Goal: Task Accomplishment & Management: Manage account settings

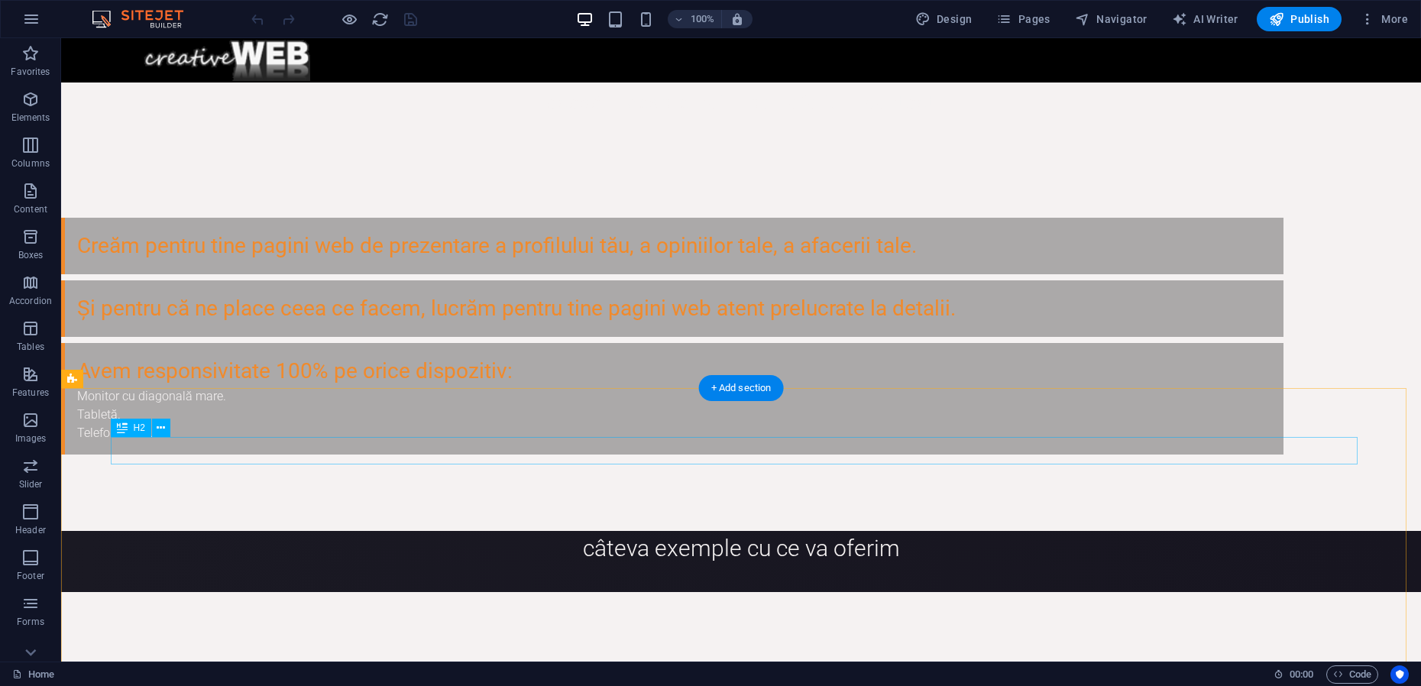
scroll to position [477, 0]
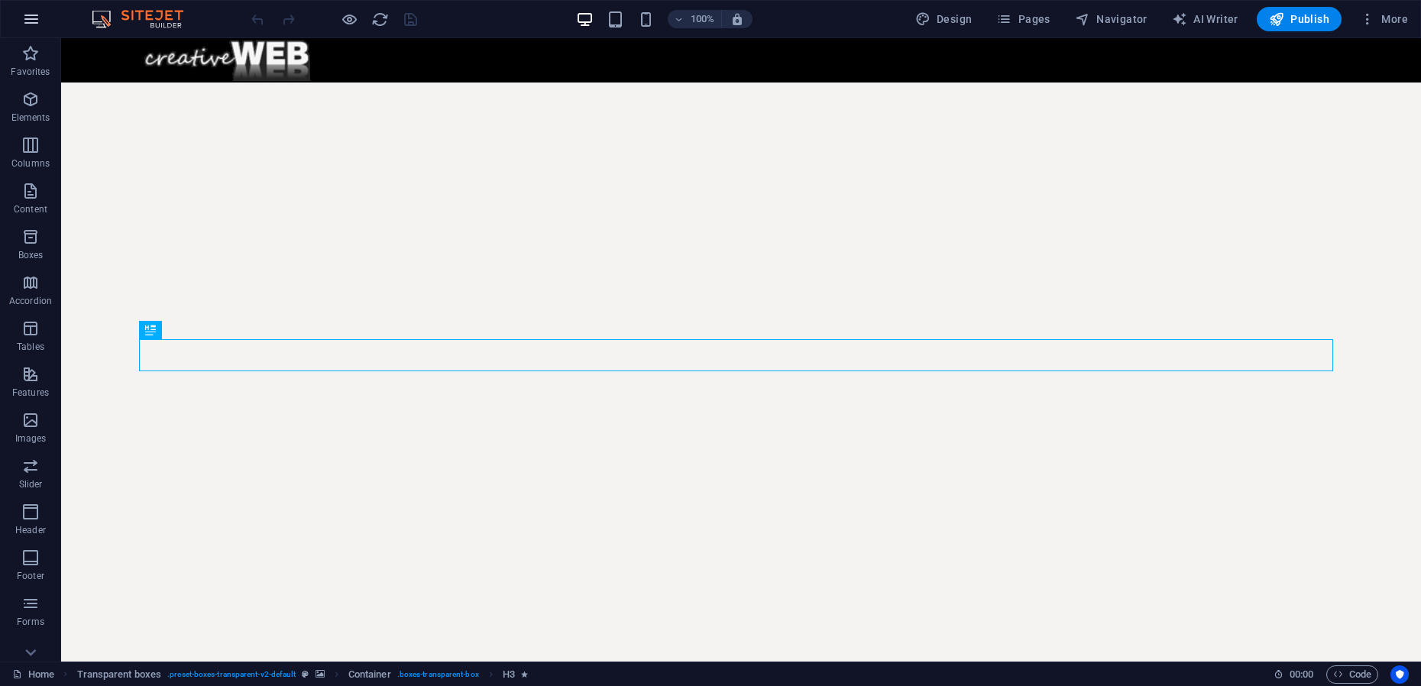
click at [30, 12] on icon "button" at bounding box center [31, 19] width 18 height 18
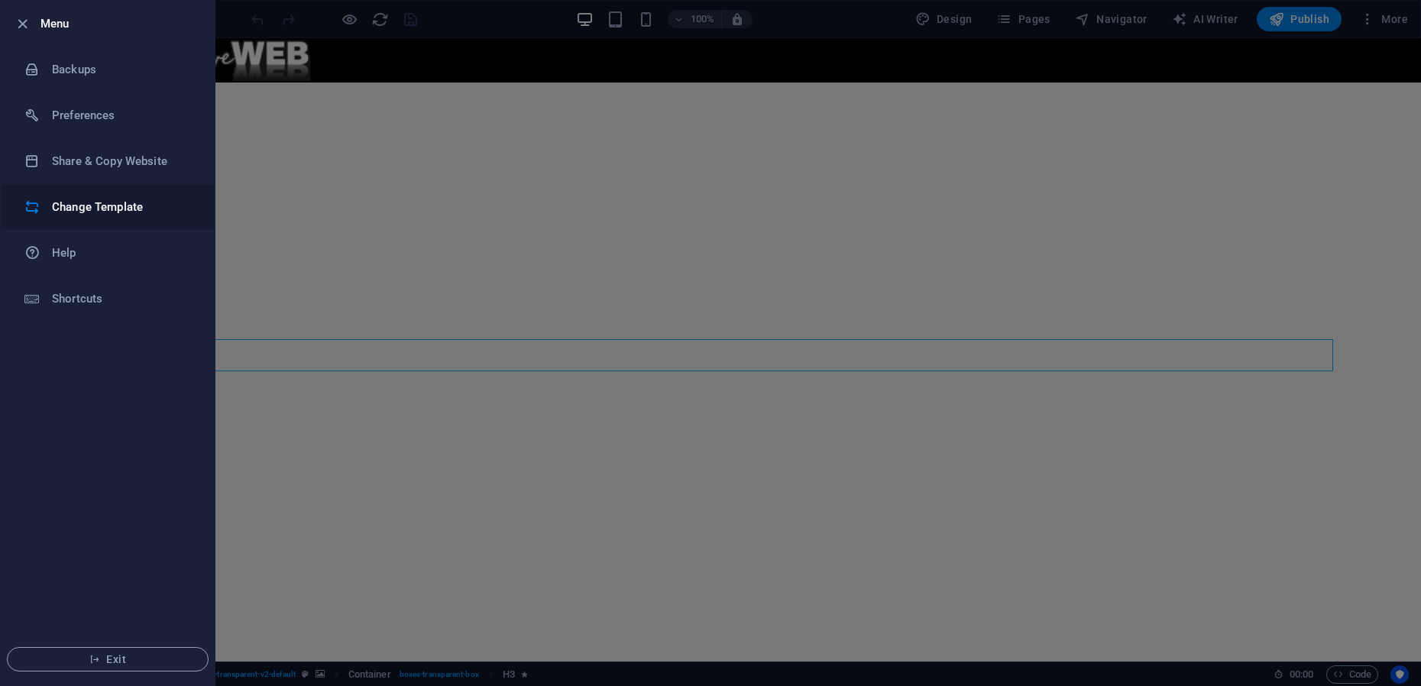
click at [91, 212] on h6 "Change Template" at bounding box center [122, 207] width 141 height 18
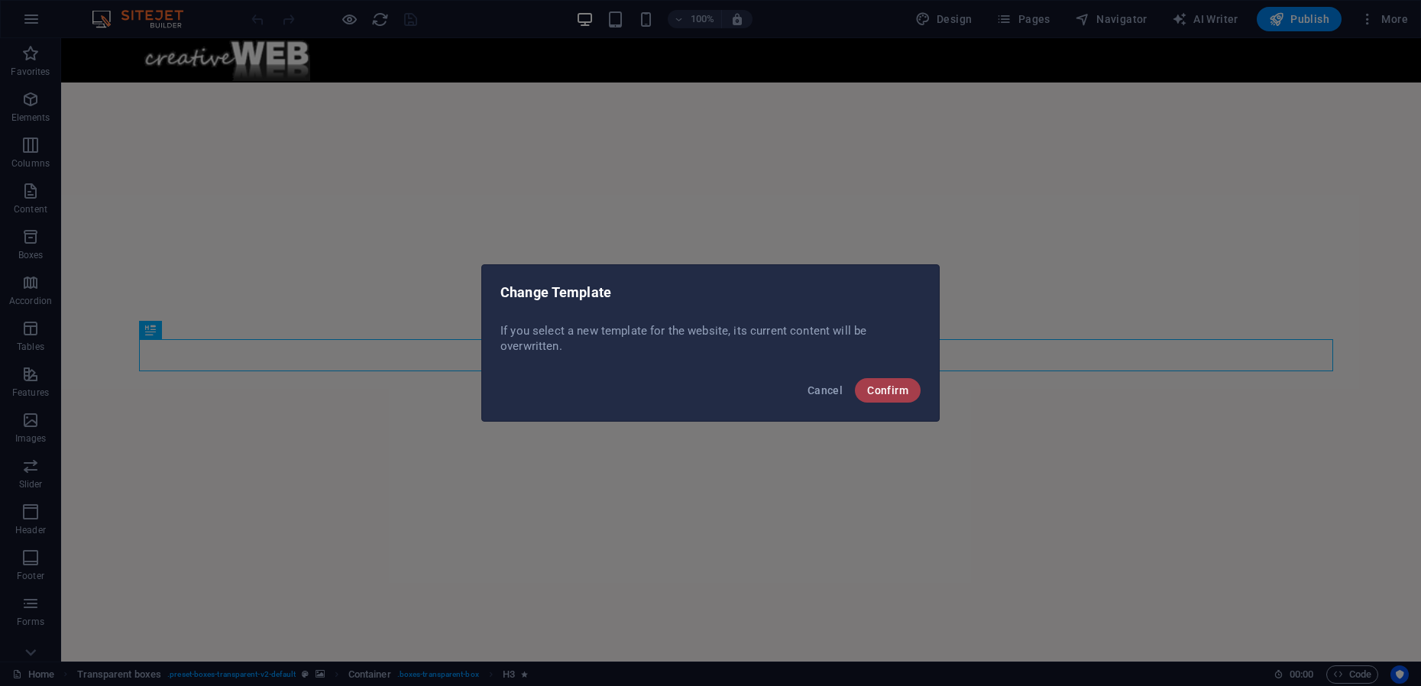
click at [878, 393] on span "Confirm" at bounding box center [887, 390] width 41 height 12
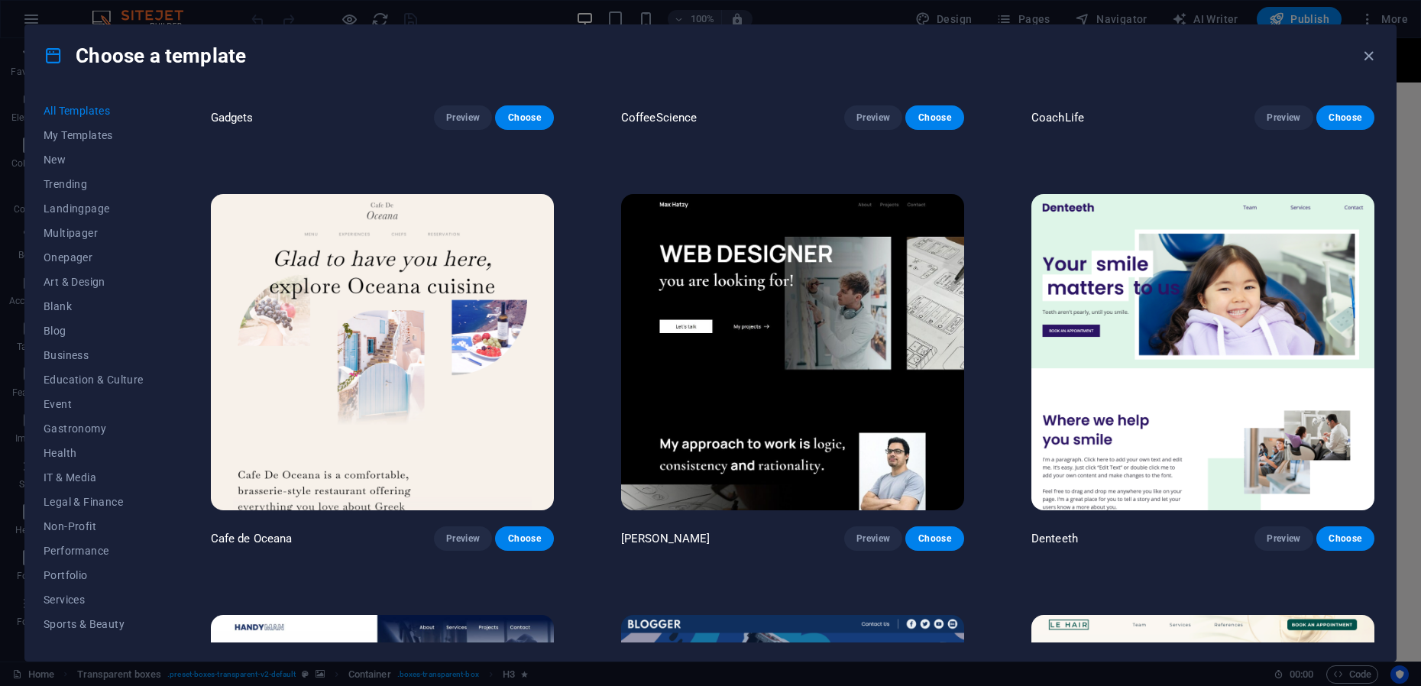
scroll to position [5442, 0]
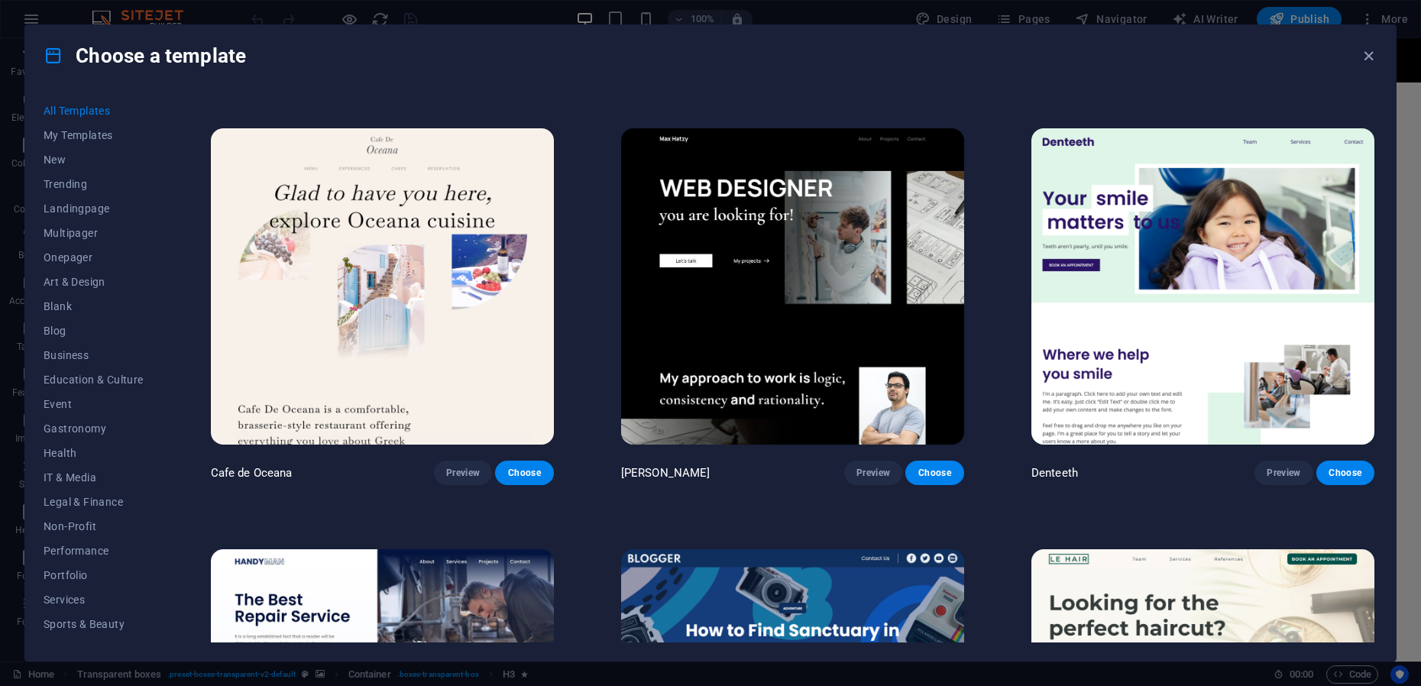
click at [767, 314] on img at bounding box center [792, 286] width 343 height 316
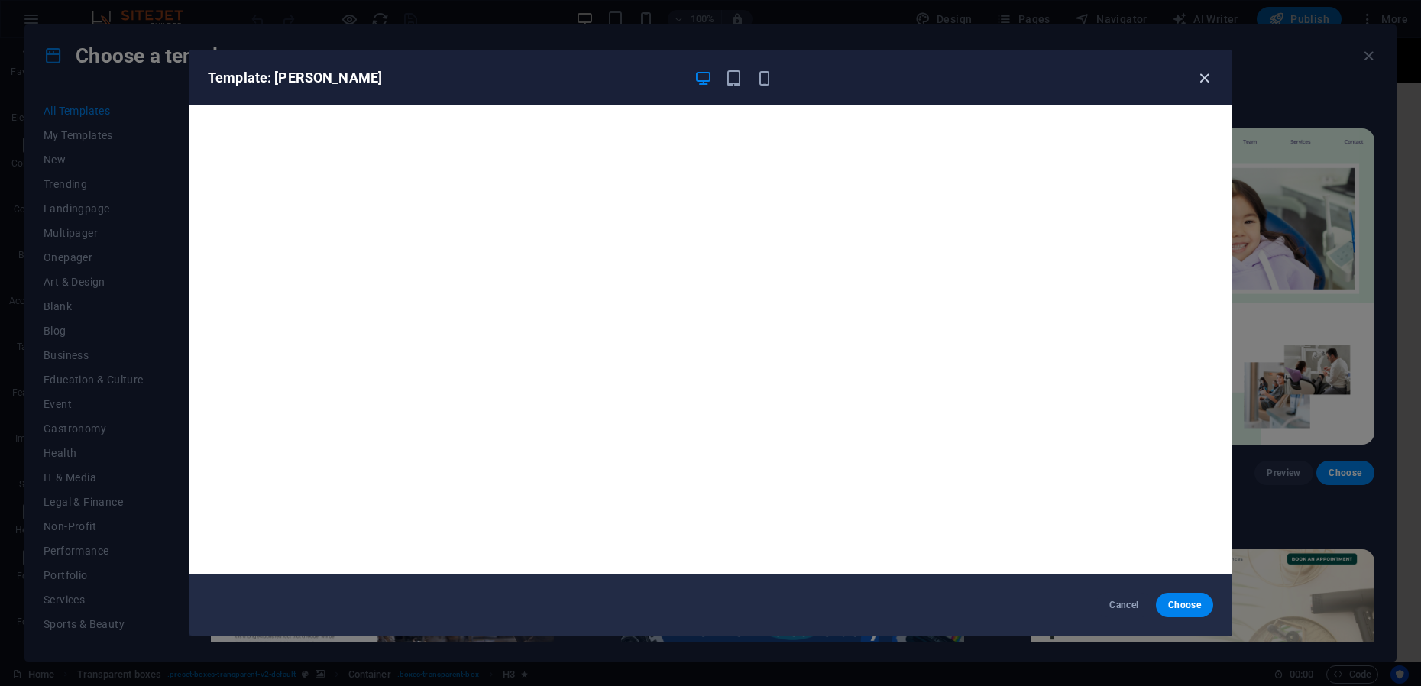
click at [1202, 85] on icon "button" at bounding box center [1204, 79] width 18 height 18
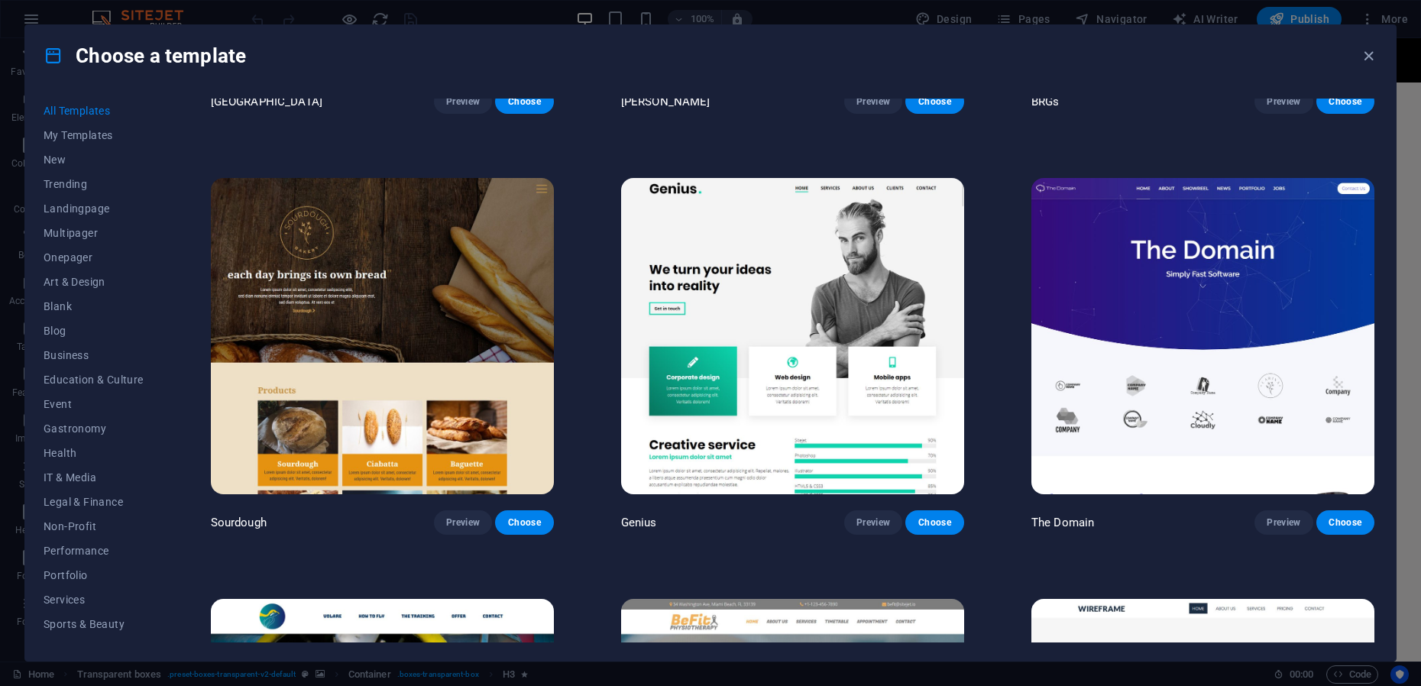
scroll to position [10024, 0]
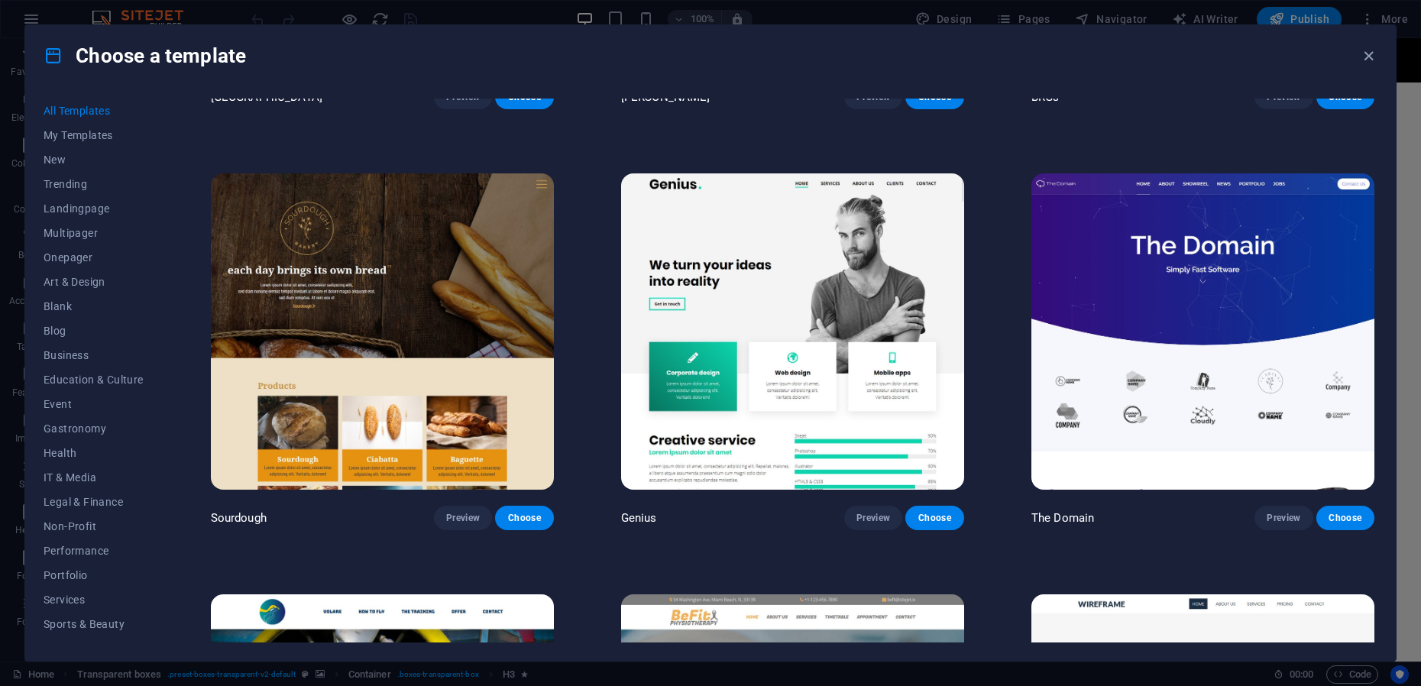
click at [784, 370] on img at bounding box center [792, 331] width 343 height 316
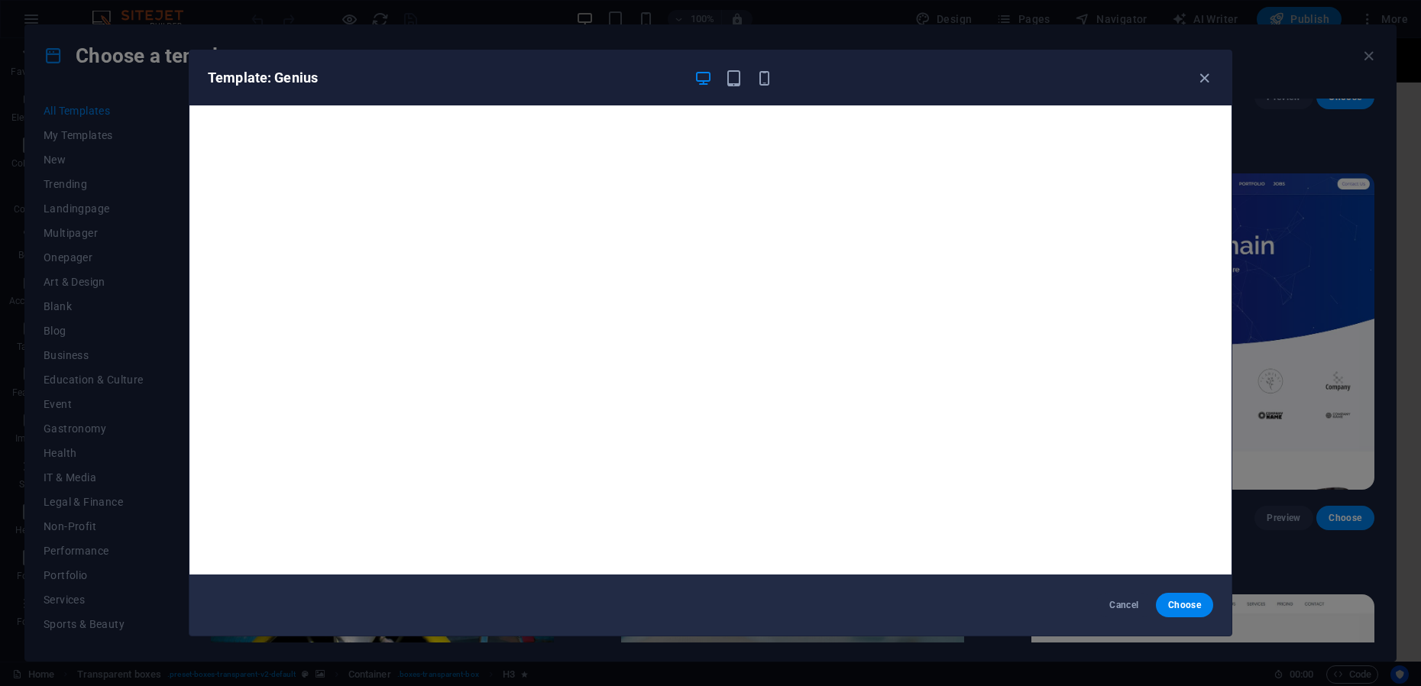
click at [1200, 84] on icon "button" at bounding box center [1204, 79] width 18 height 18
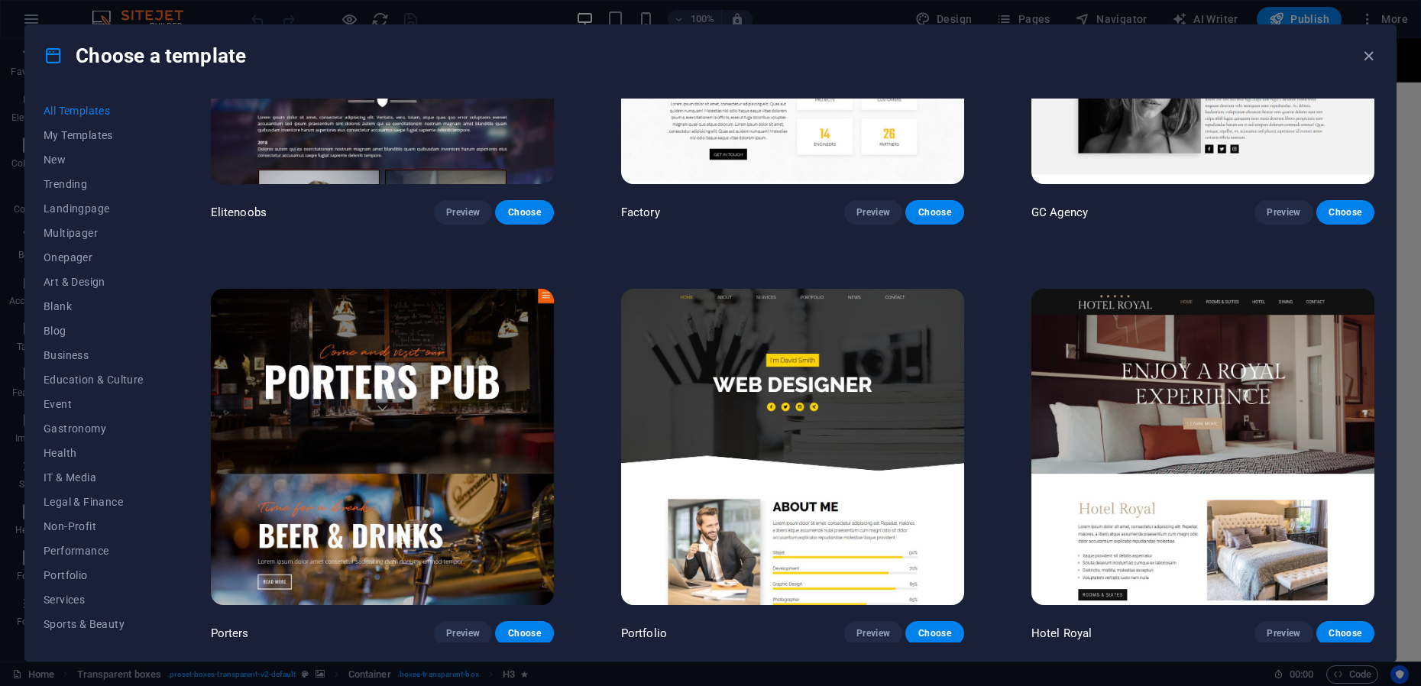
scroll to position [15466, 0]
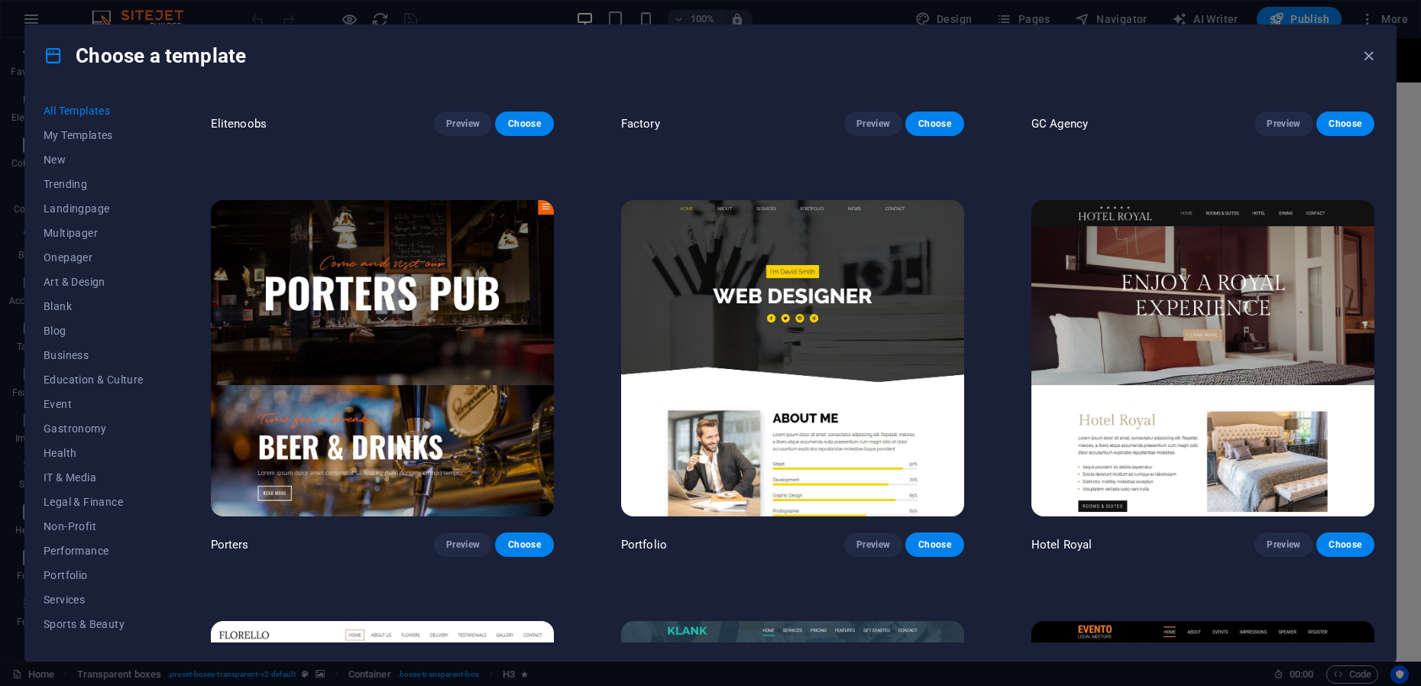
click at [767, 370] on img at bounding box center [792, 358] width 343 height 316
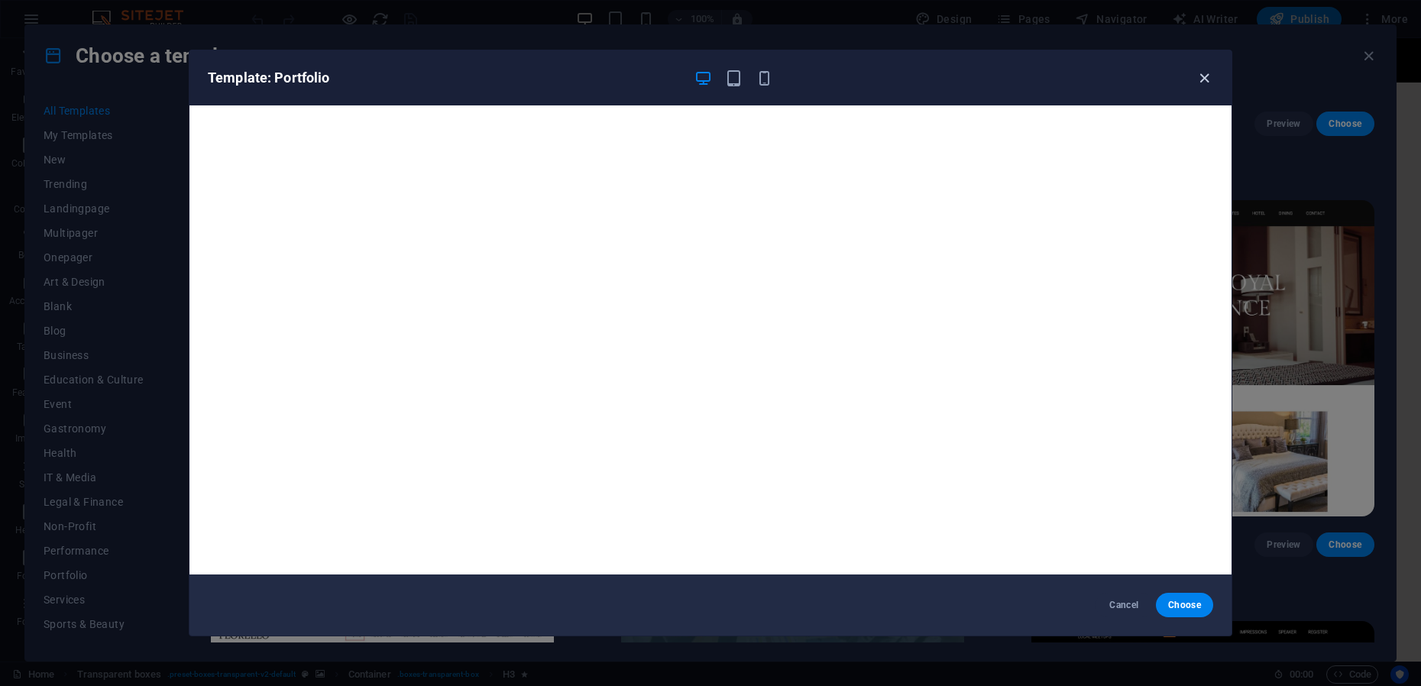
click at [1203, 85] on icon "button" at bounding box center [1204, 79] width 18 height 18
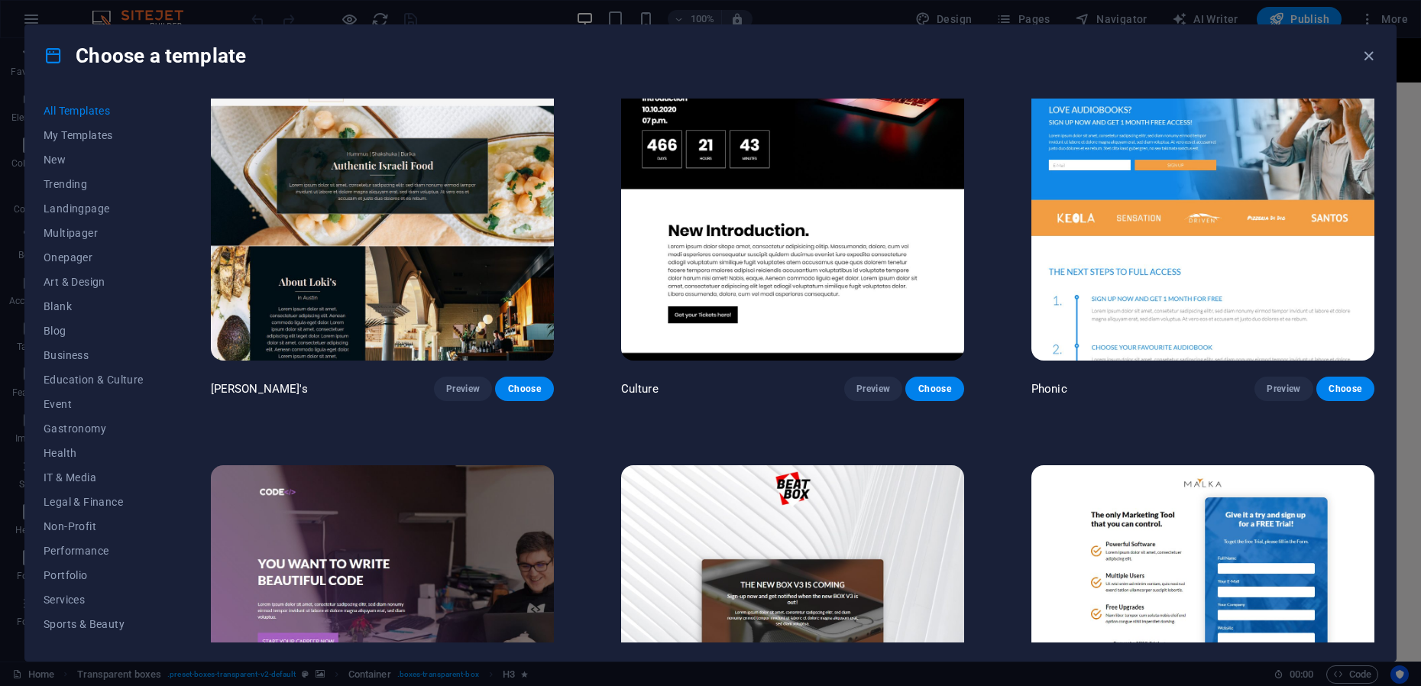
scroll to position [19571, 0]
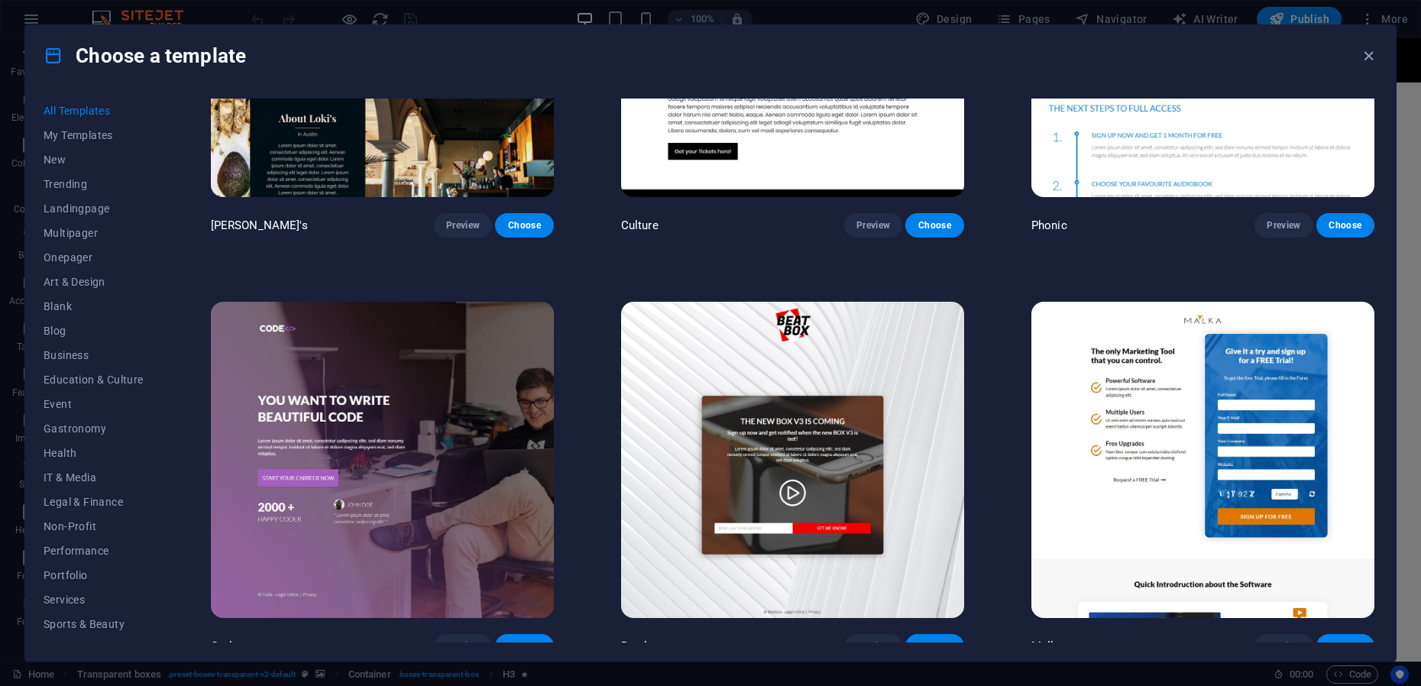
click at [416, 323] on img at bounding box center [382, 460] width 343 height 316
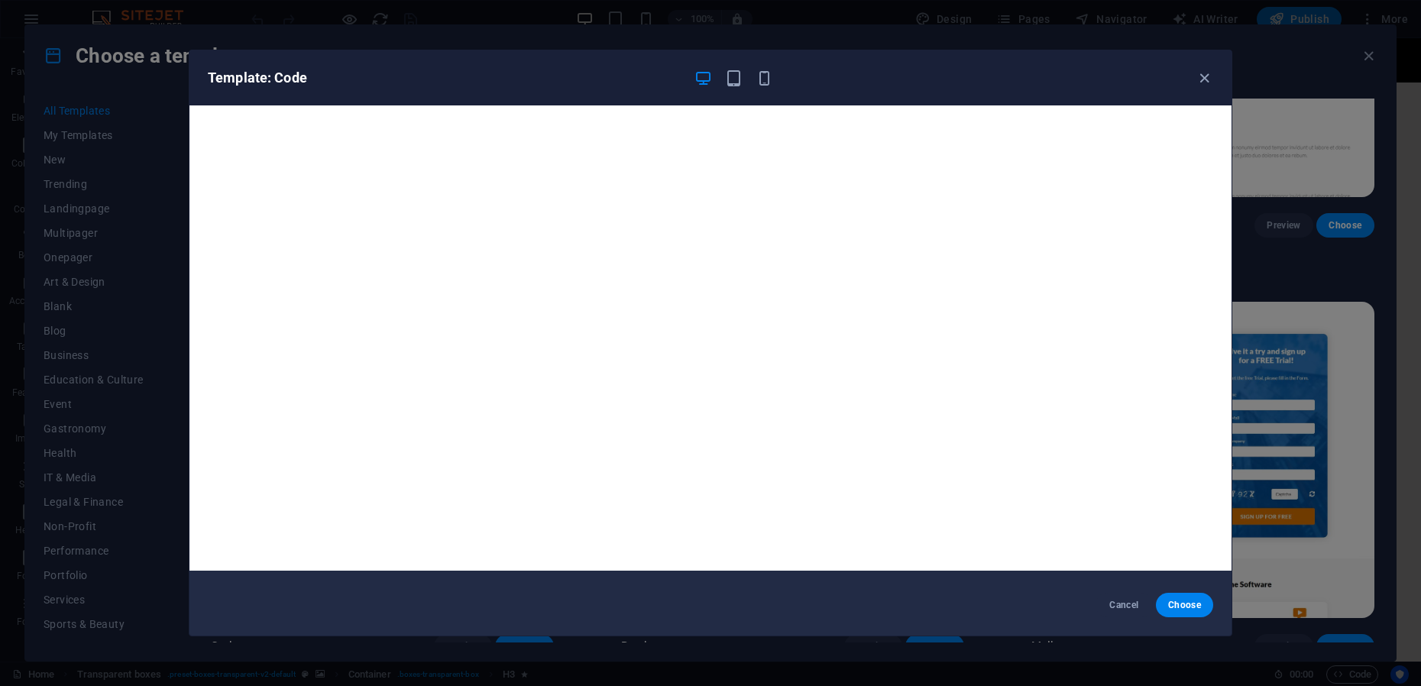
scroll to position [0, 0]
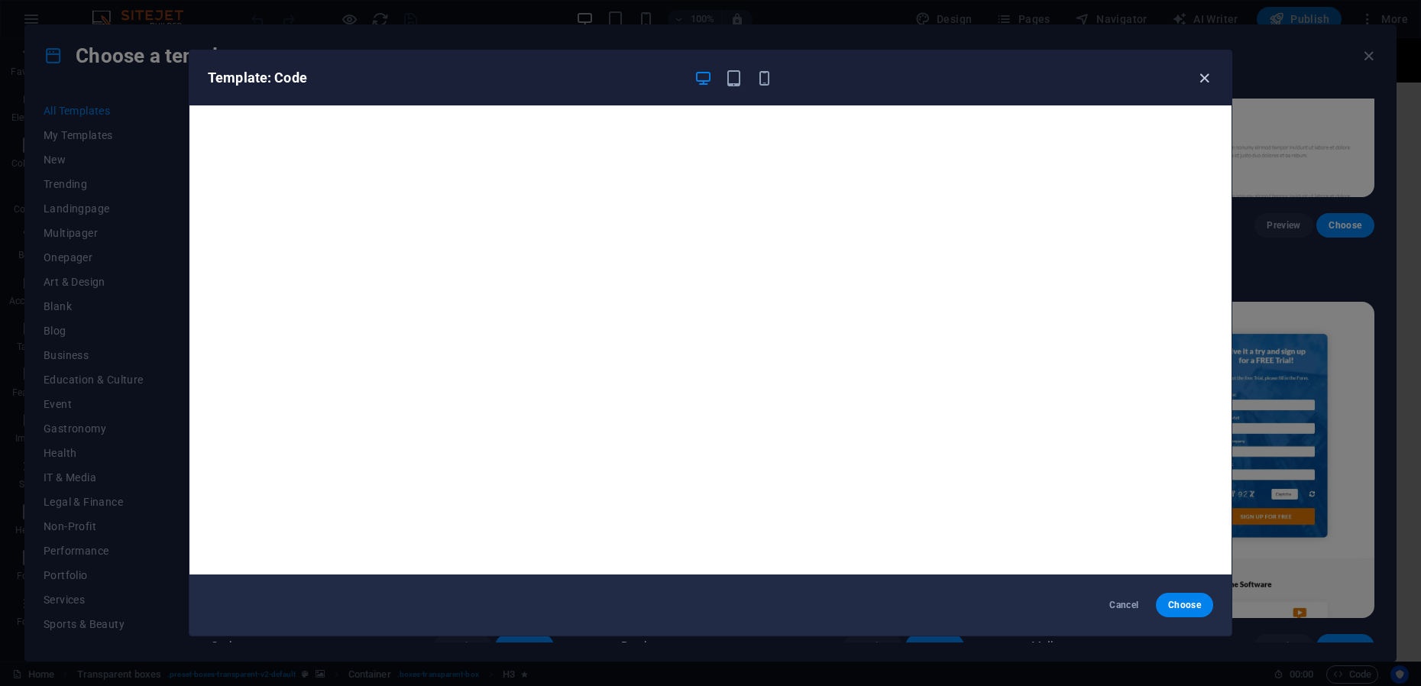
click at [1201, 82] on icon "button" at bounding box center [1204, 79] width 18 height 18
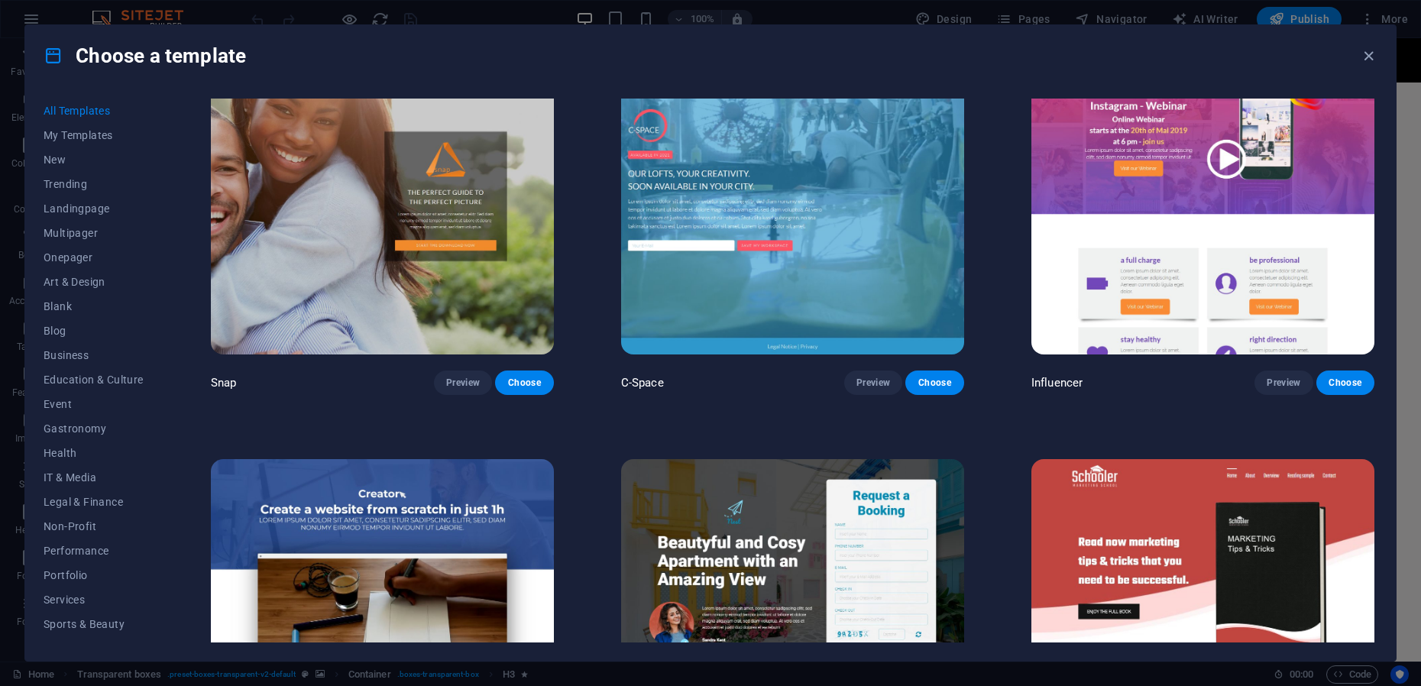
scroll to position [21099, 0]
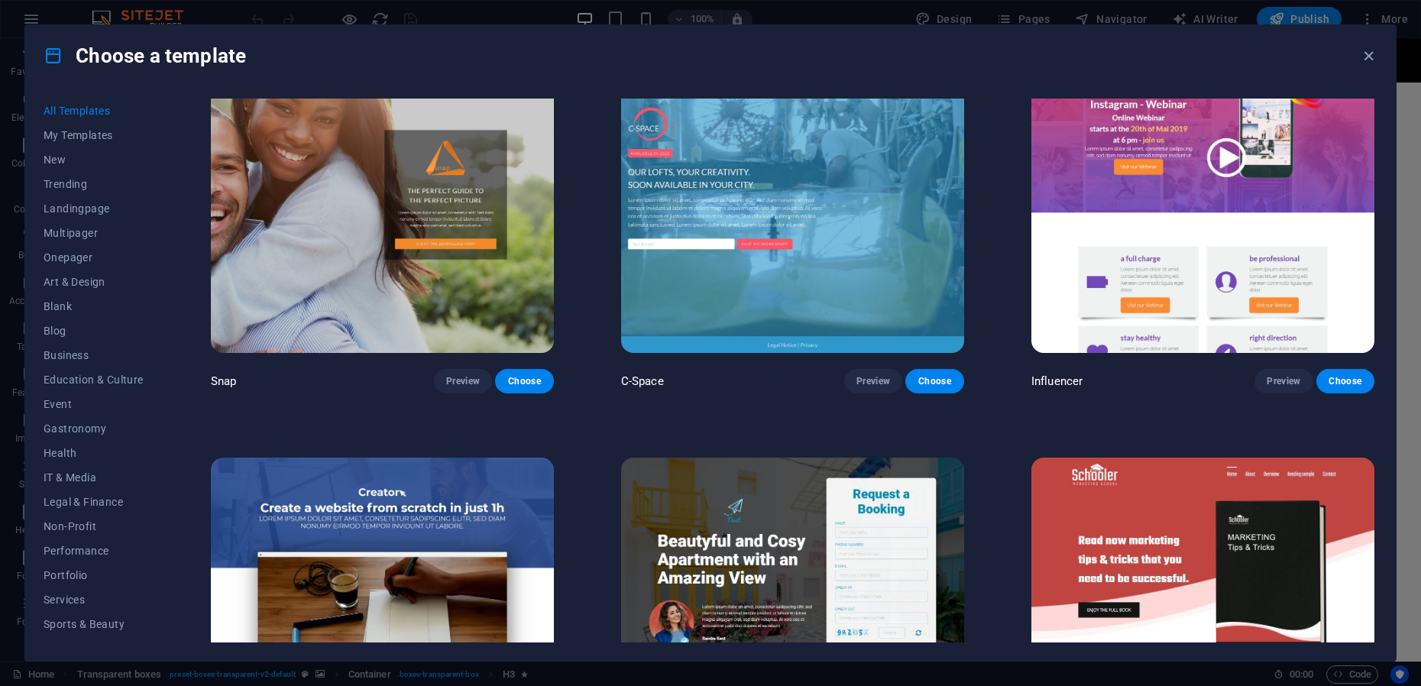
click at [403, 515] on img at bounding box center [382, 615] width 343 height 316
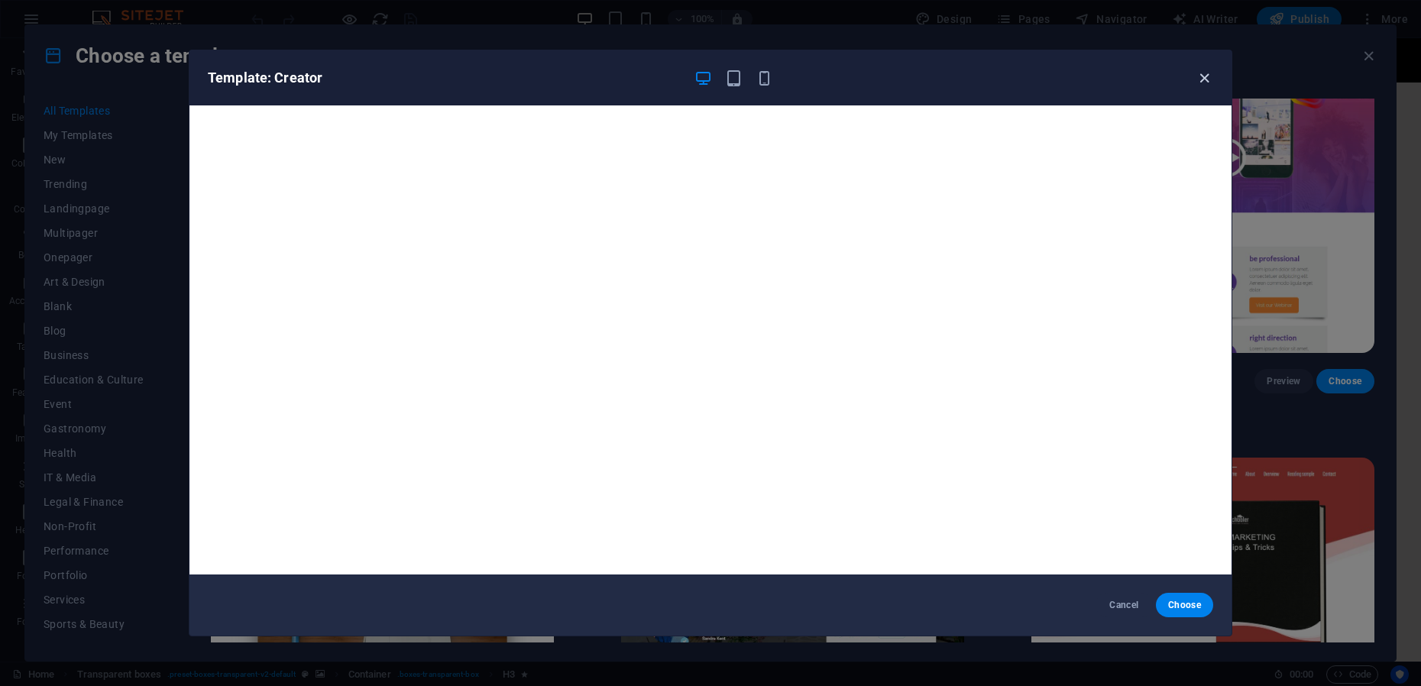
click at [1204, 82] on icon "button" at bounding box center [1204, 79] width 18 height 18
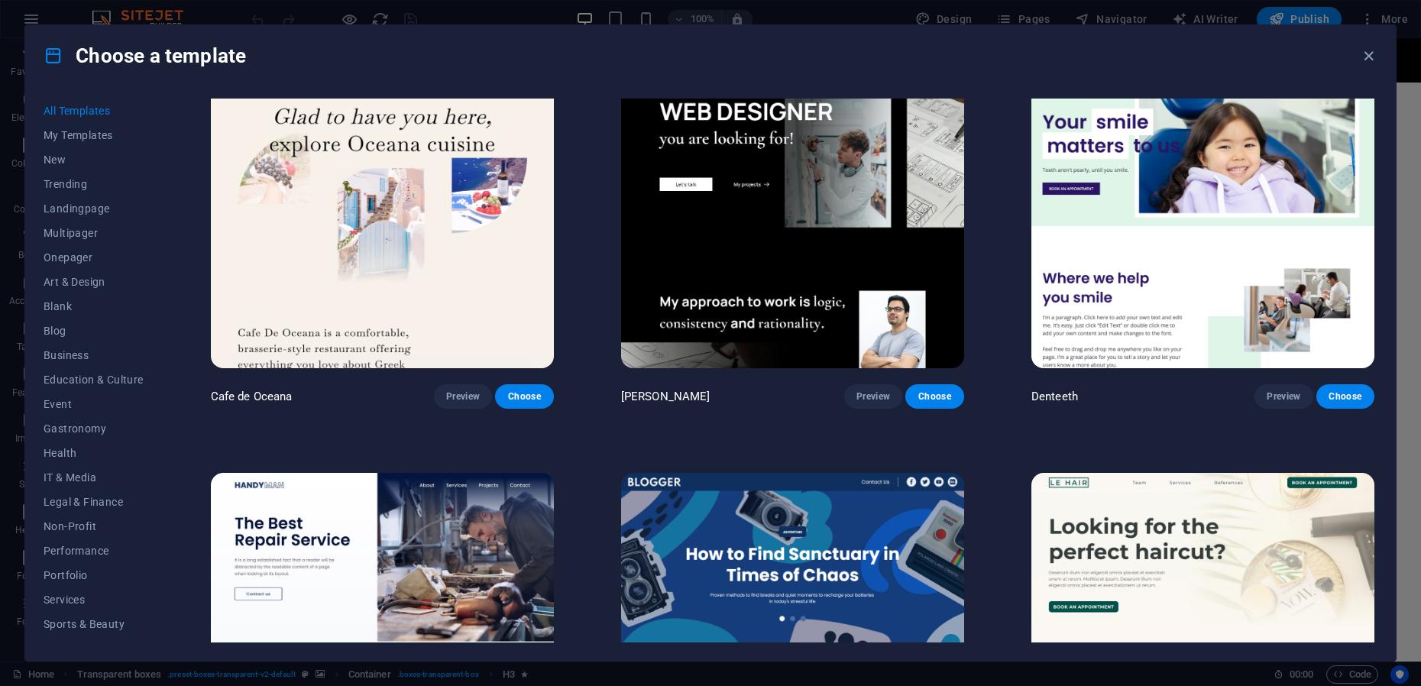
scroll to position [5386, 0]
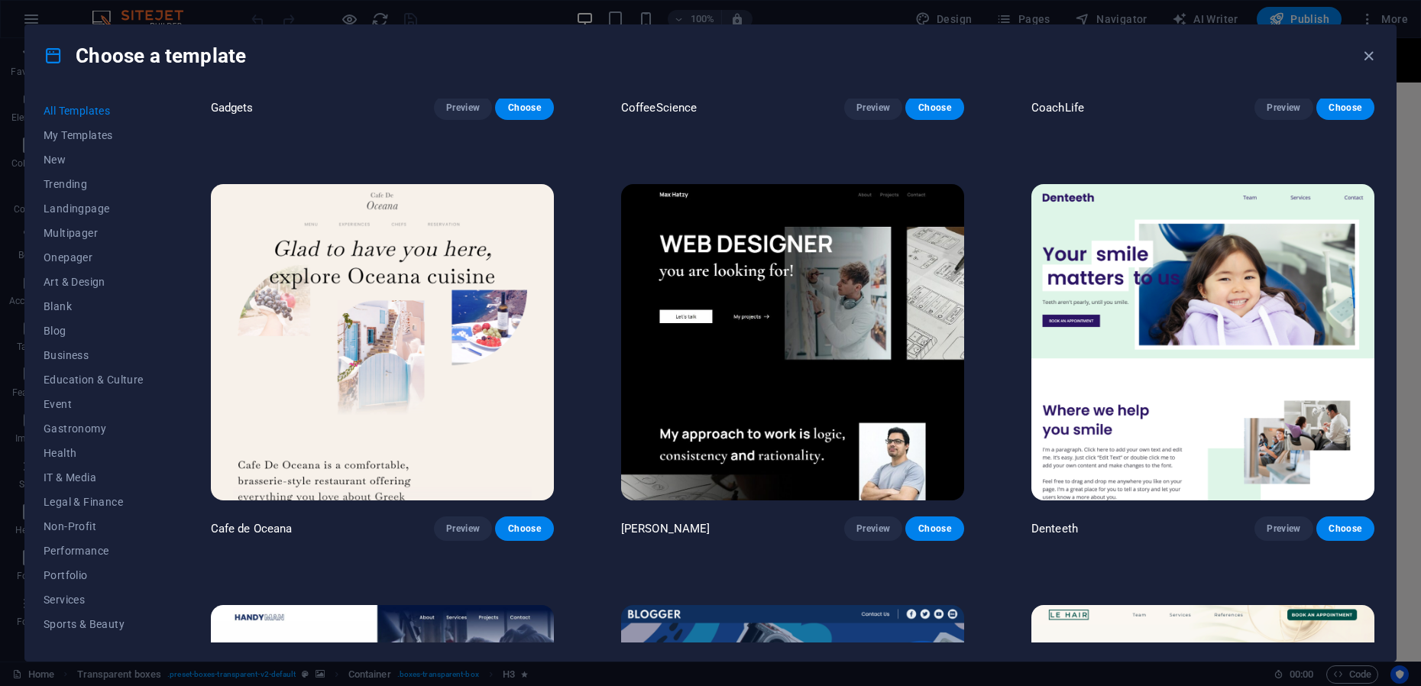
click at [798, 283] on img at bounding box center [792, 342] width 343 height 316
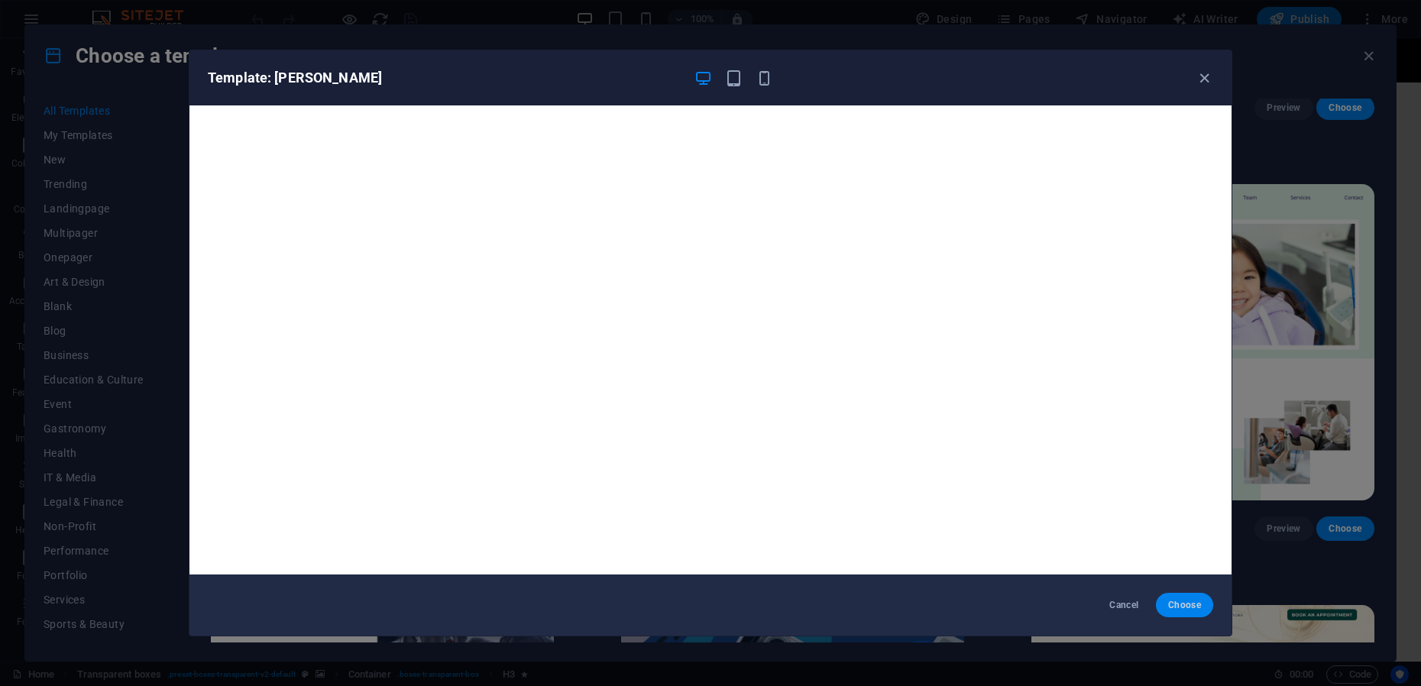
click at [1198, 606] on span "Choose" at bounding box center [1184, 605] width 33 height 12
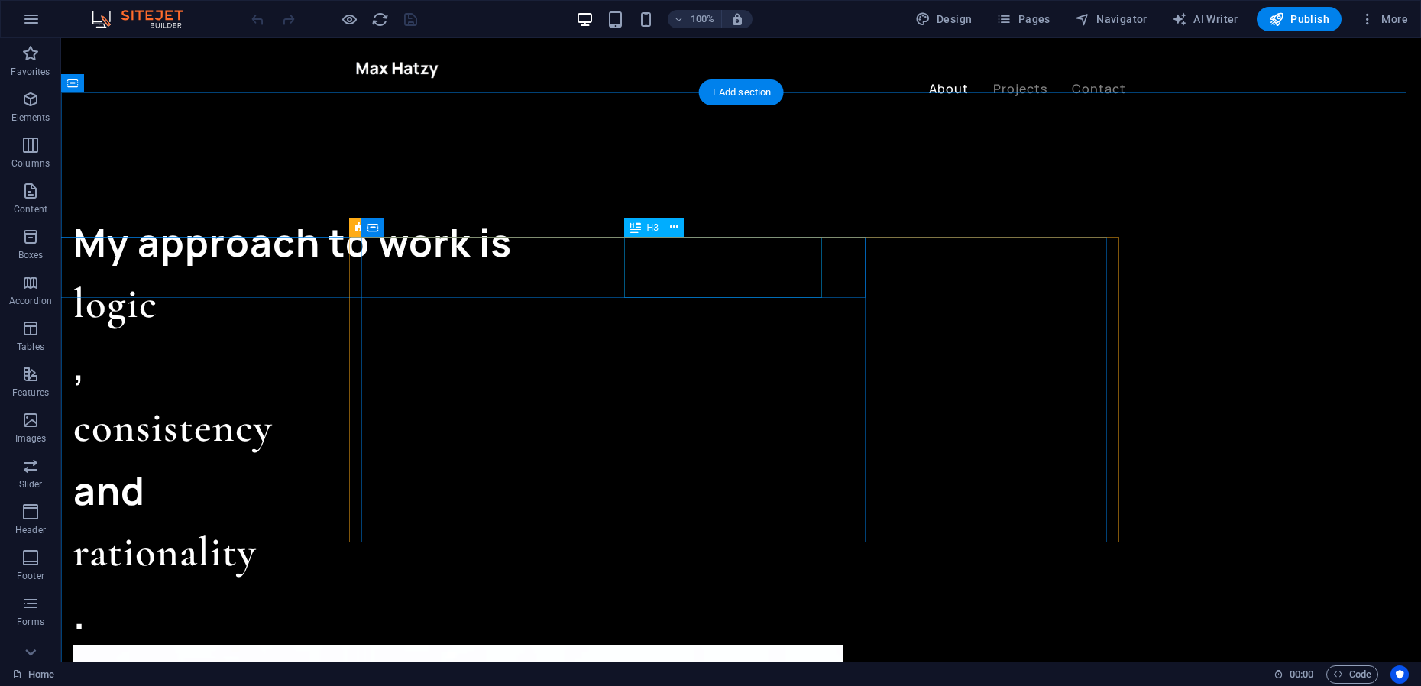
scroll to position [1337, 0]
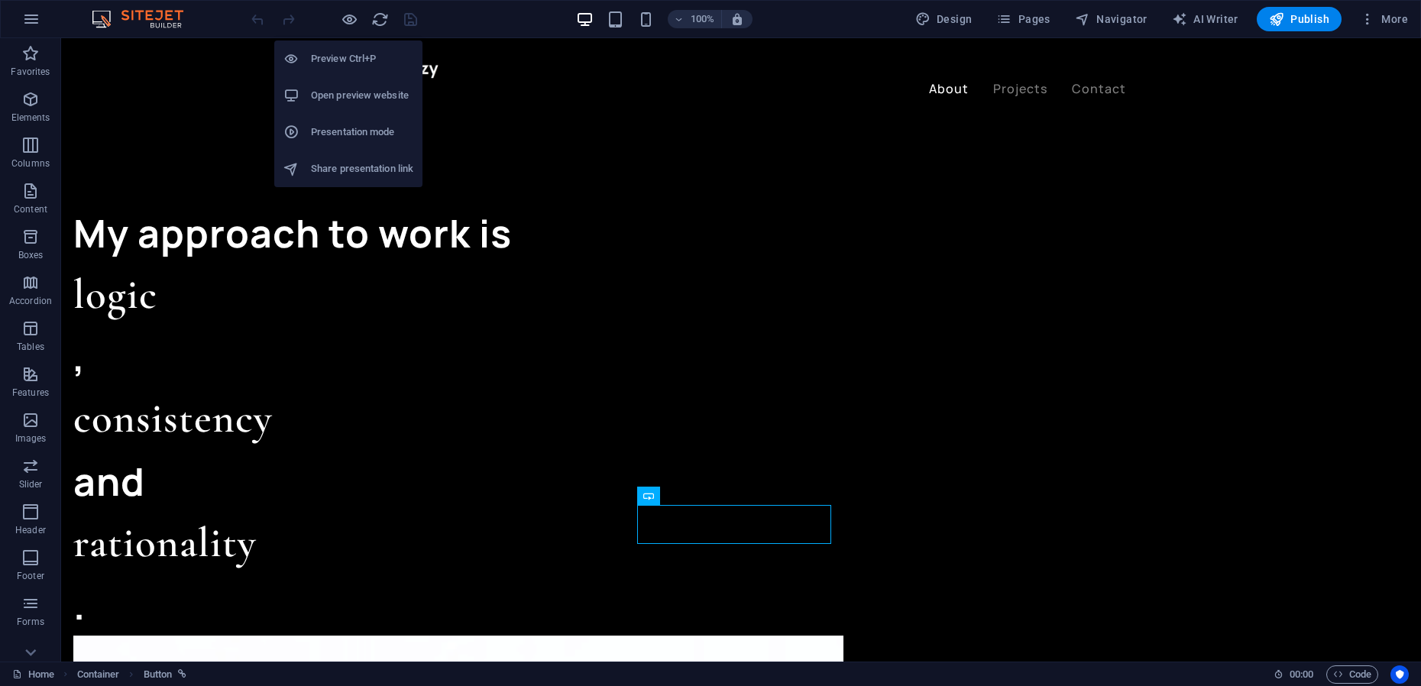
click at [345, 62] on h6 "Preview Ctrl+P" at bounding box center [362, 59] width 102 height 18
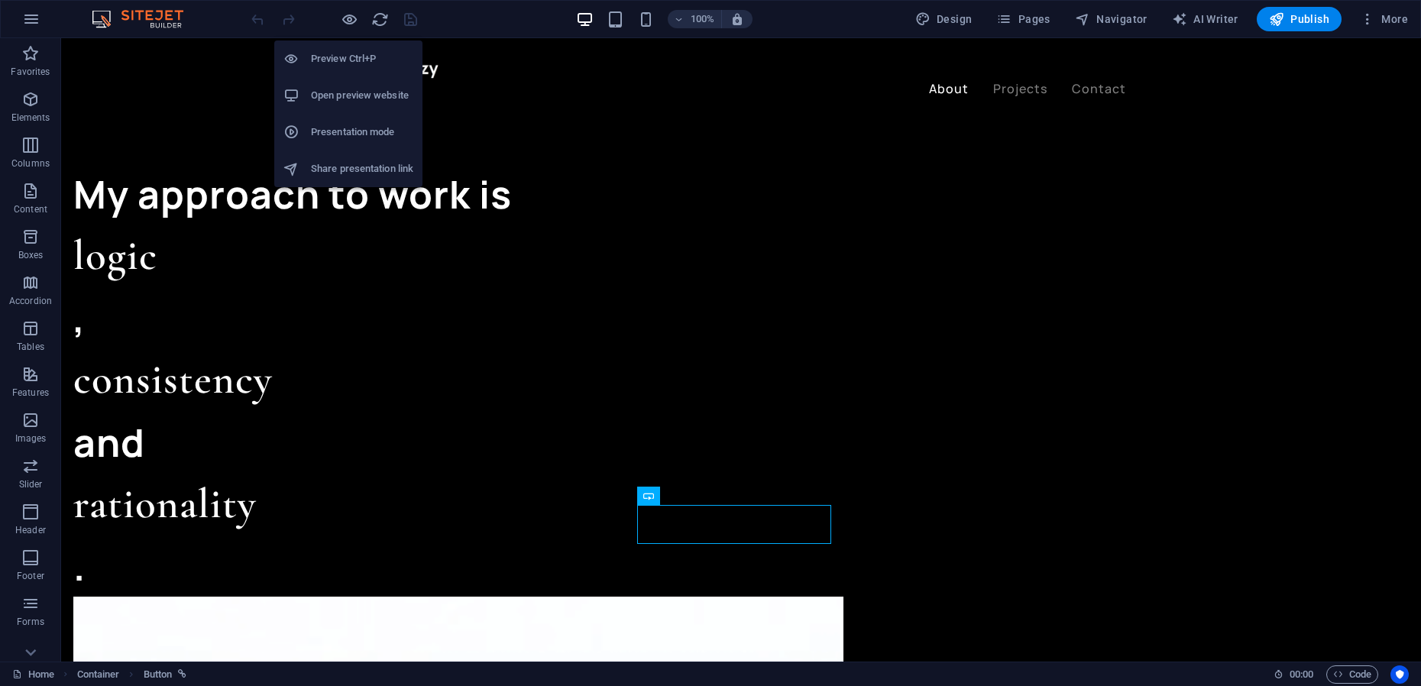
scroll to position [1298, 0]
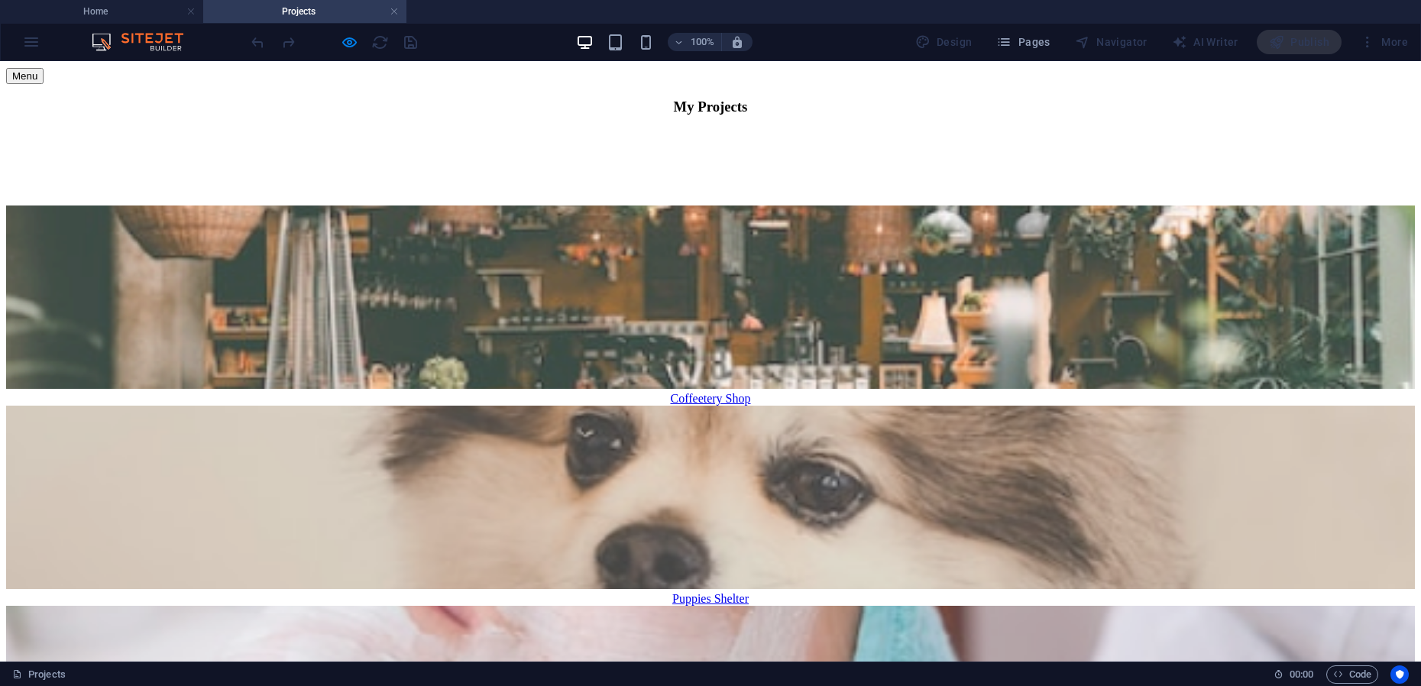
scroll to position [95, 0]
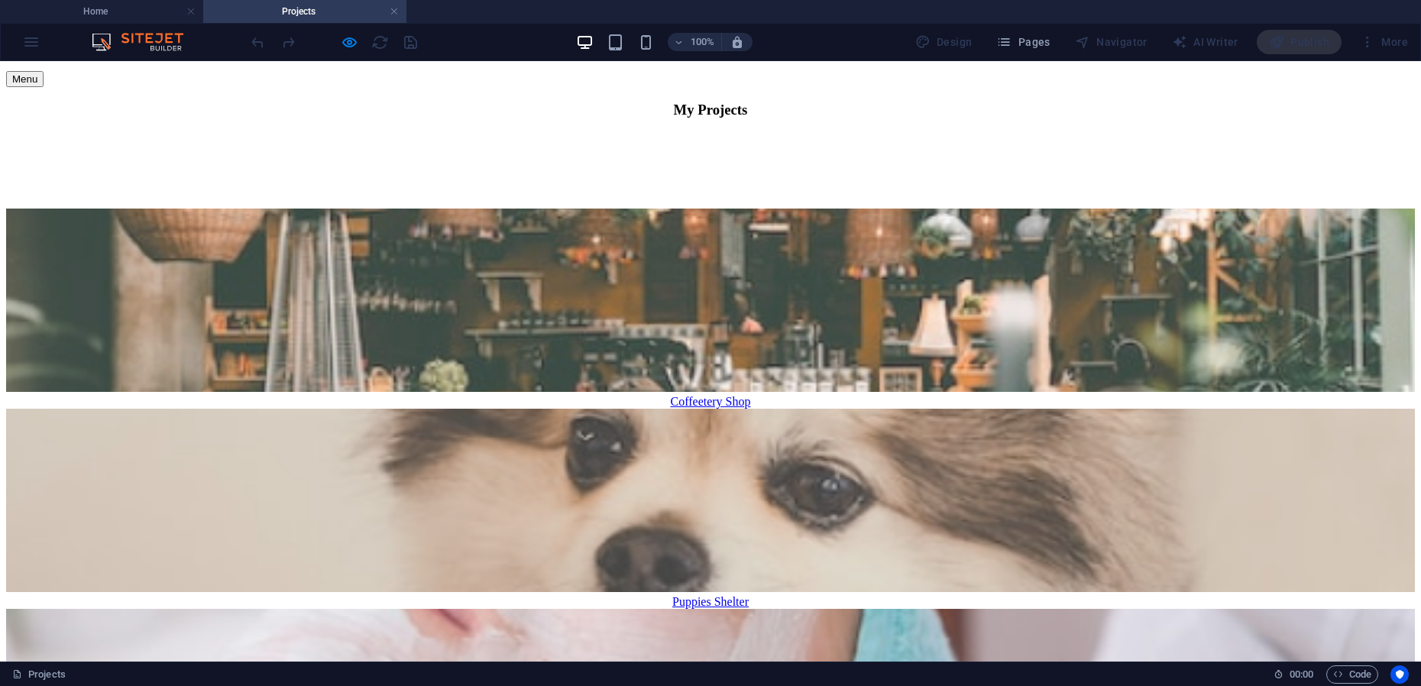
click at [464, 377] on figure at bounding box center [710, 302] width 1408 height 186
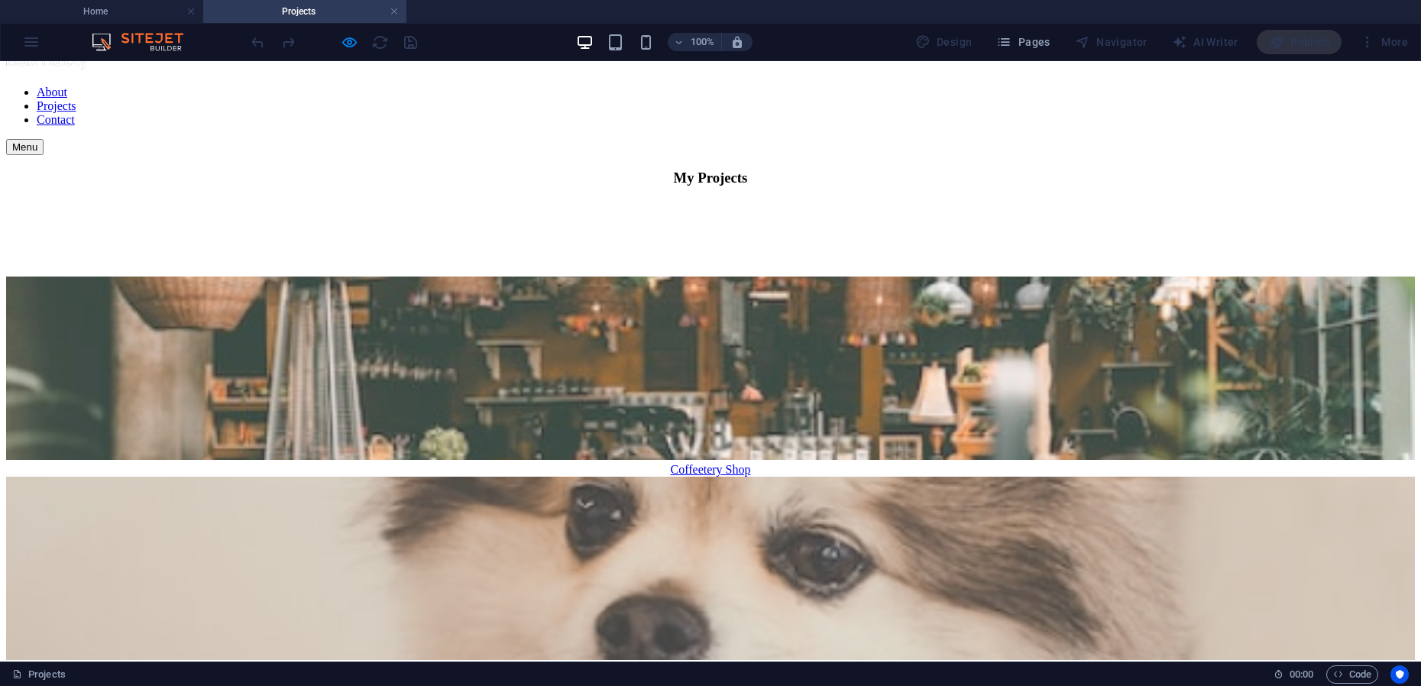
scroll to position [0, 0]
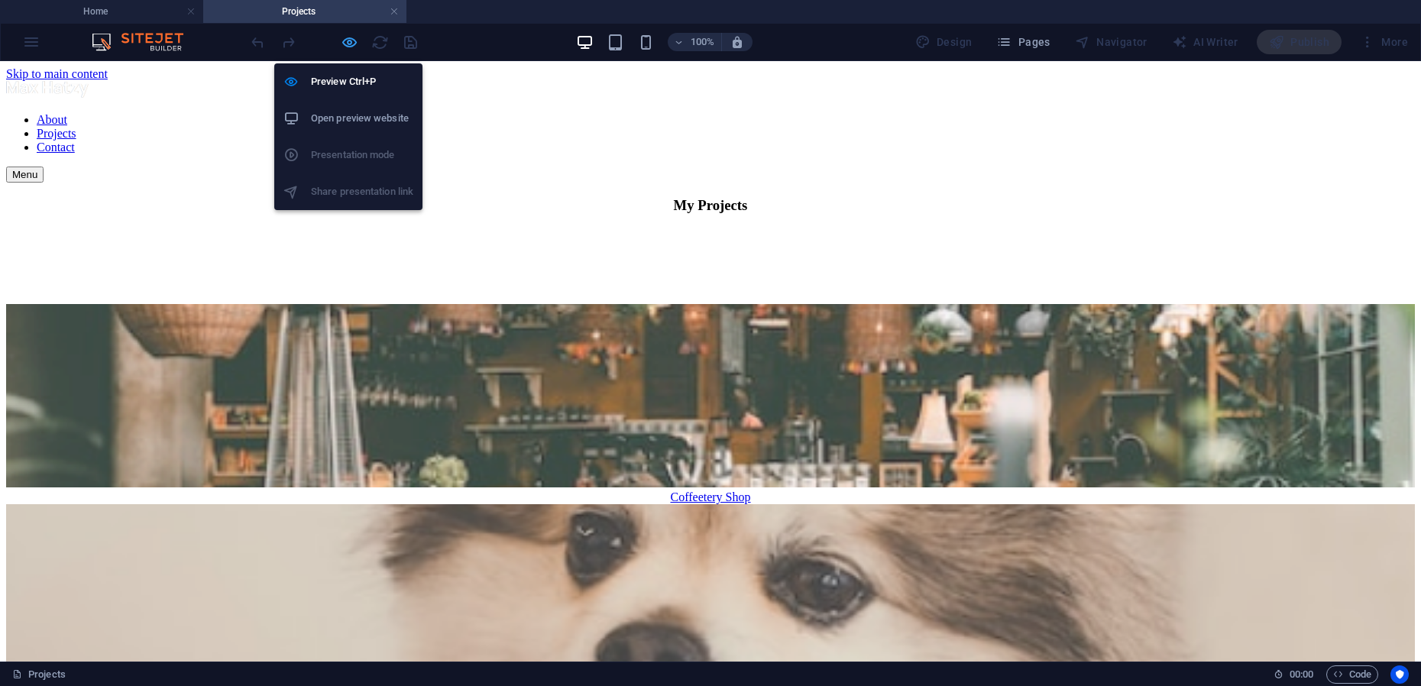
click at [351, 42] on icon "button" at bounding box center [350, 43] width 18 height 18
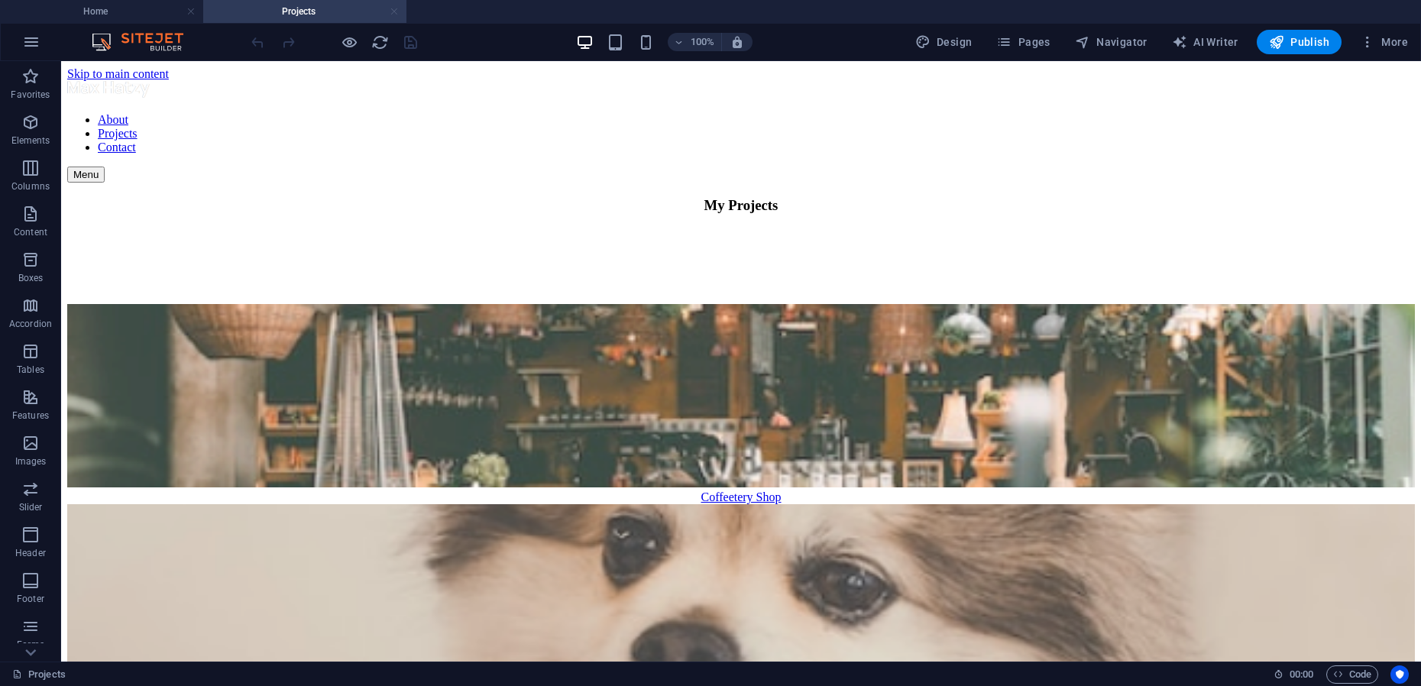
click at [397, 12] on link at bounding box center [394, 12] width 9 height 15
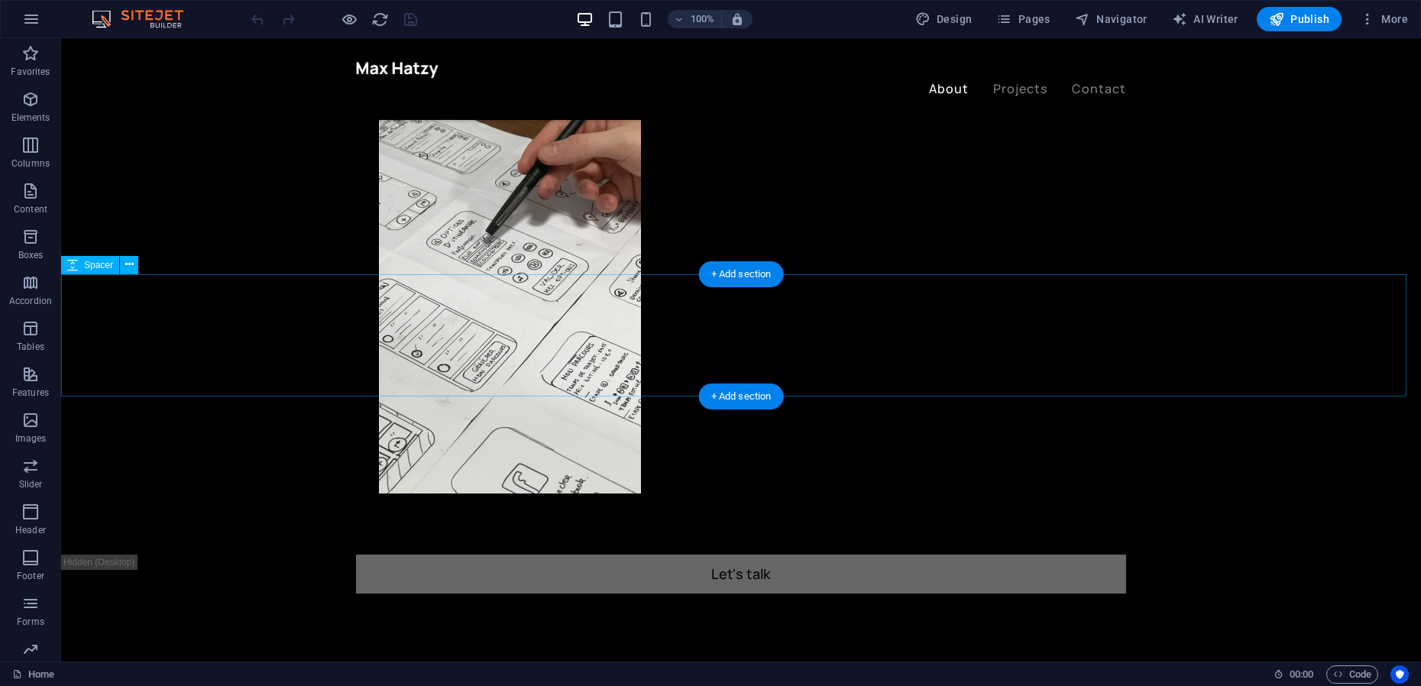
scroll to position [820, 0]
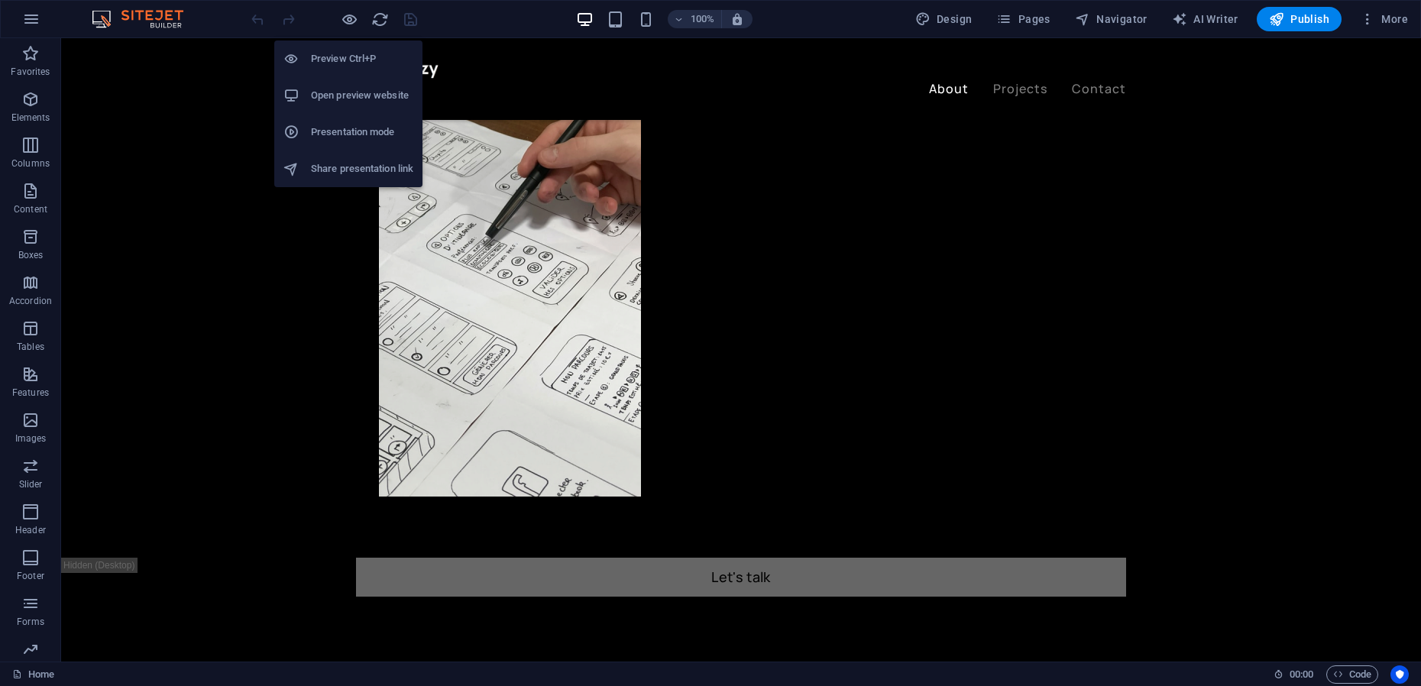
click at [350, 136] on h6 "Presentation mode" at bounding box center [362, 132] width 102 height 18
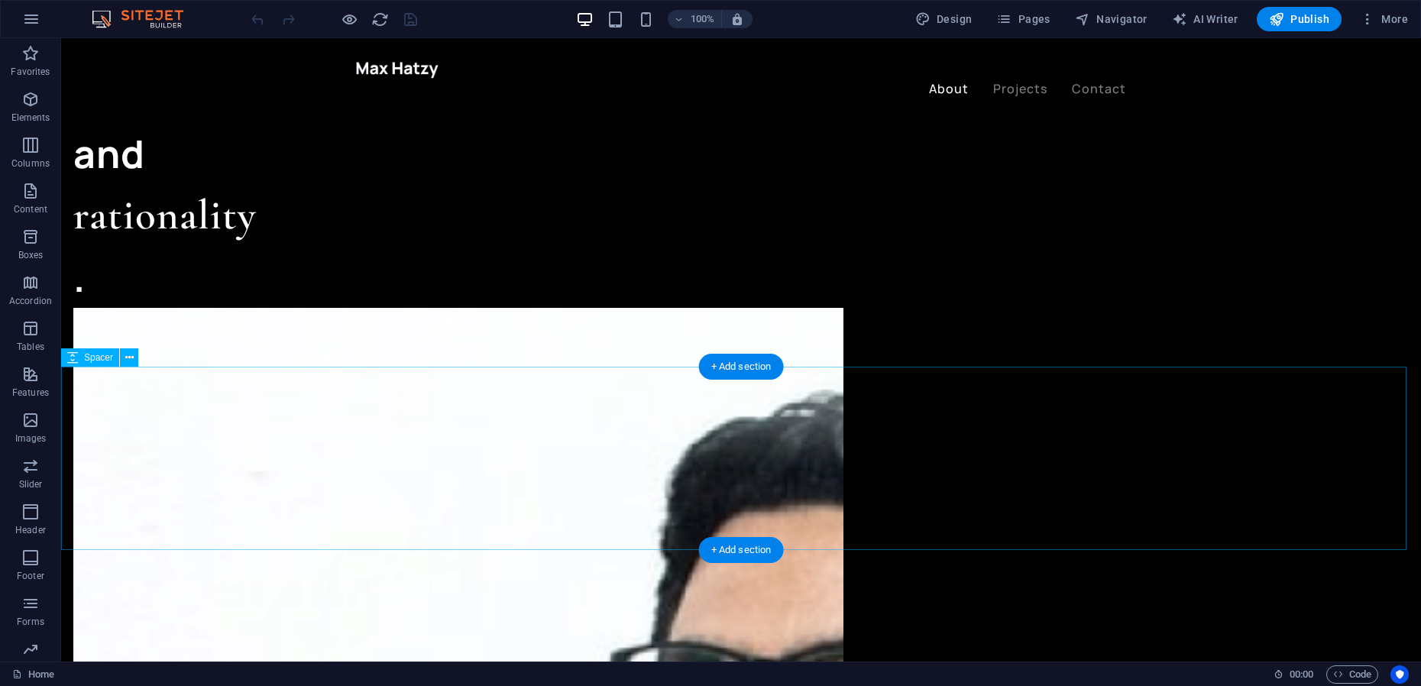
scroll to position [1584, 0]
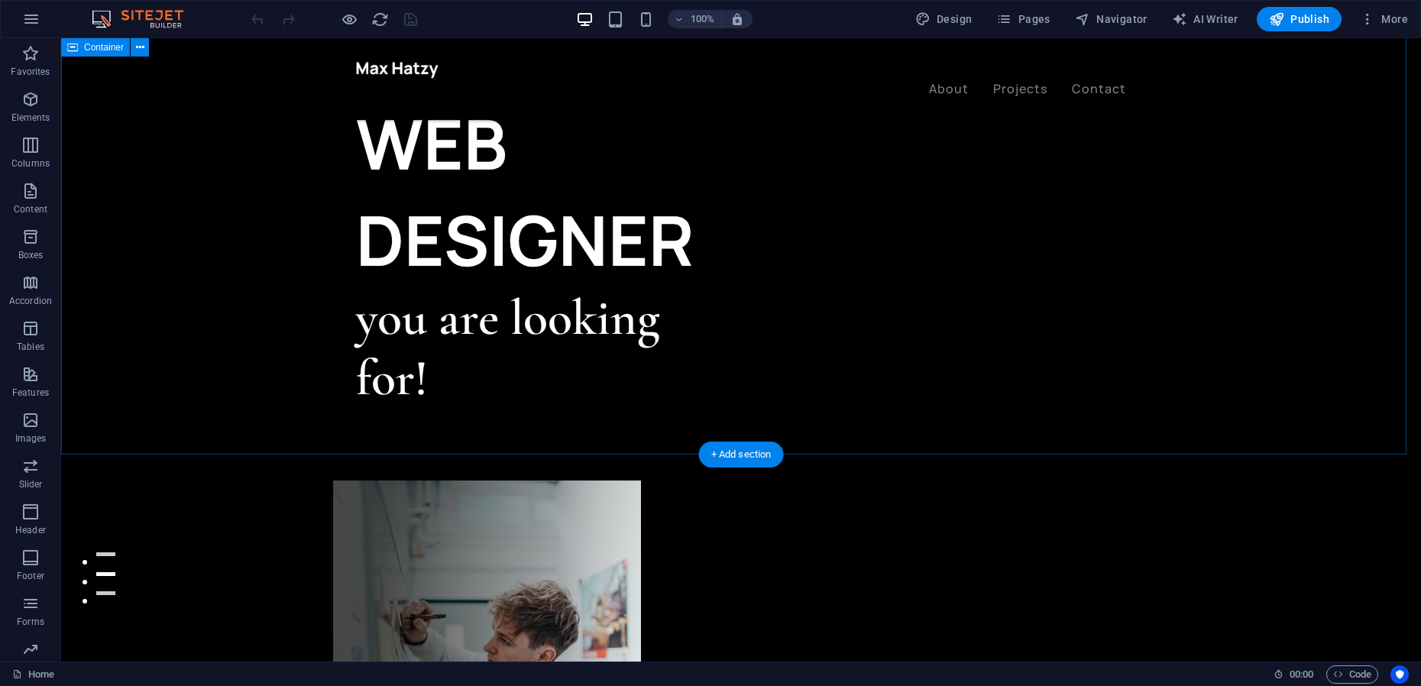
scroll to position [0, 0]
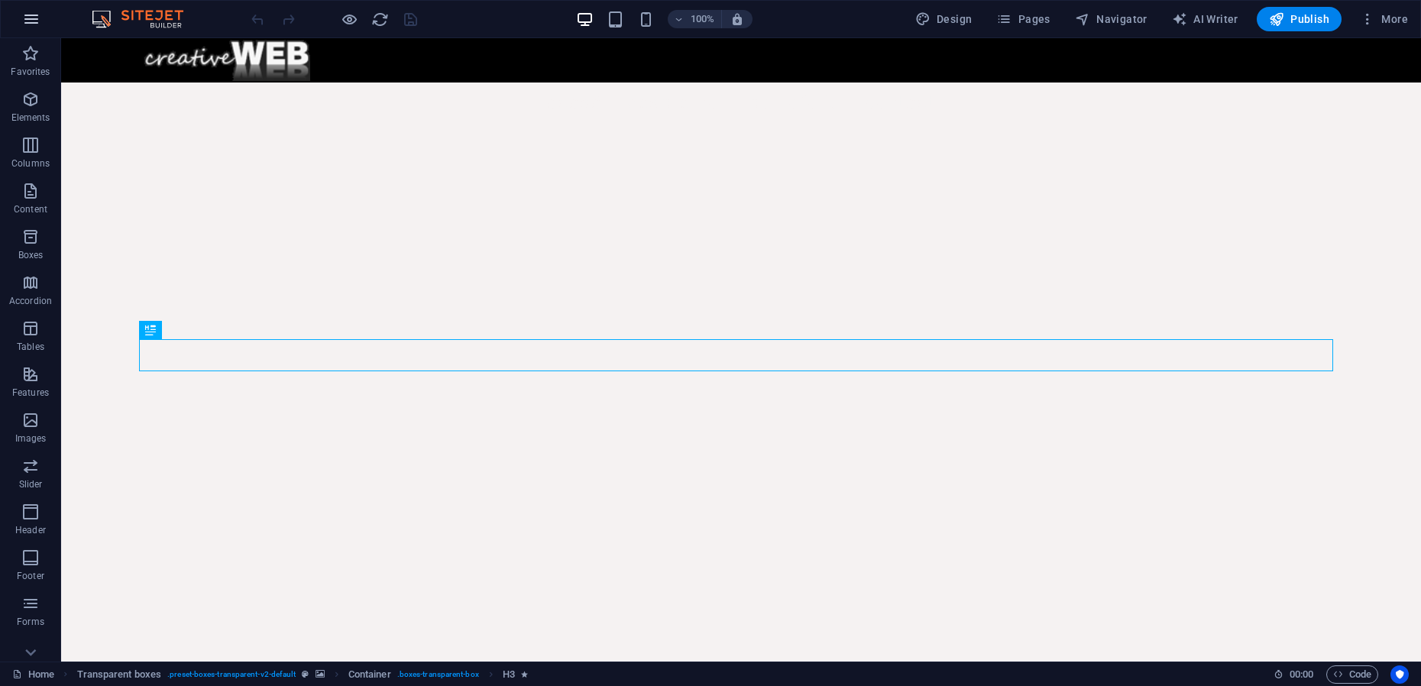
click at [34, 23] on icon "button" at bounding box center [31, 19] width 18 height 18
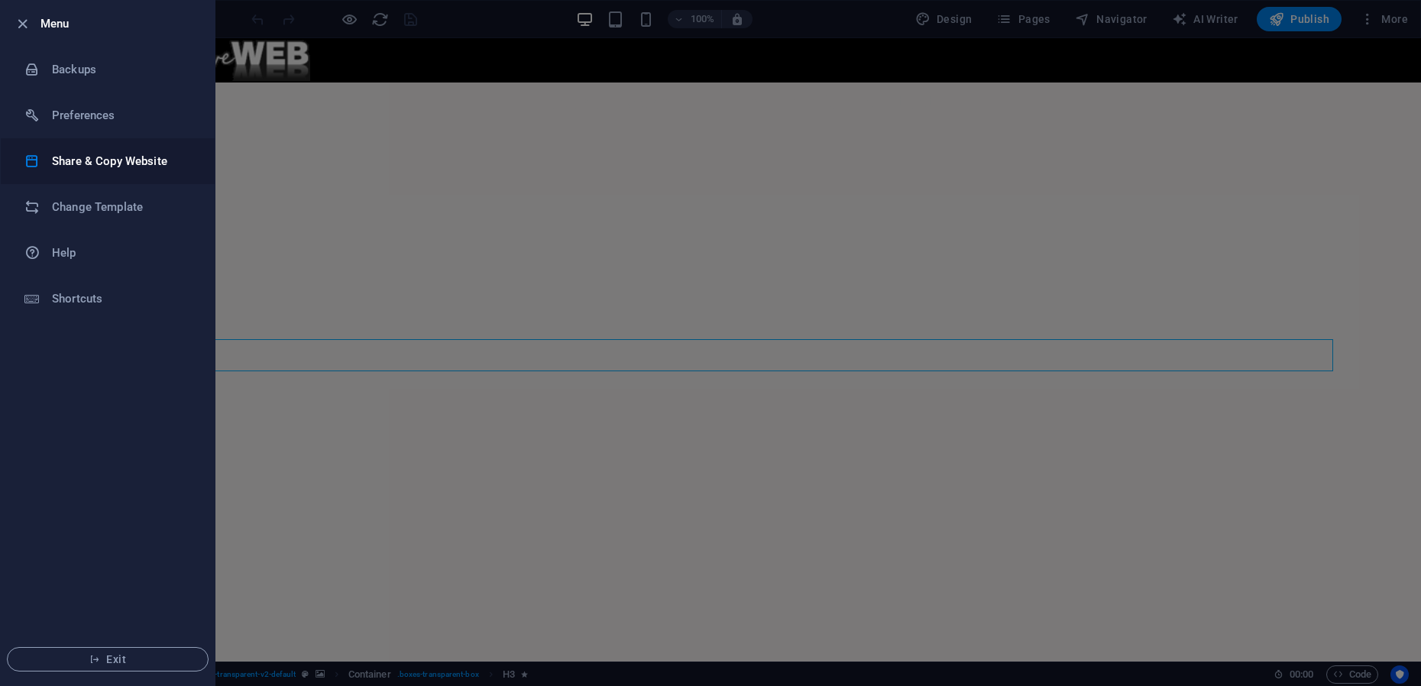
click at [82, 163] on h6 "Share & Copy Website" at bounding box center [122, 161] width 141 height 18
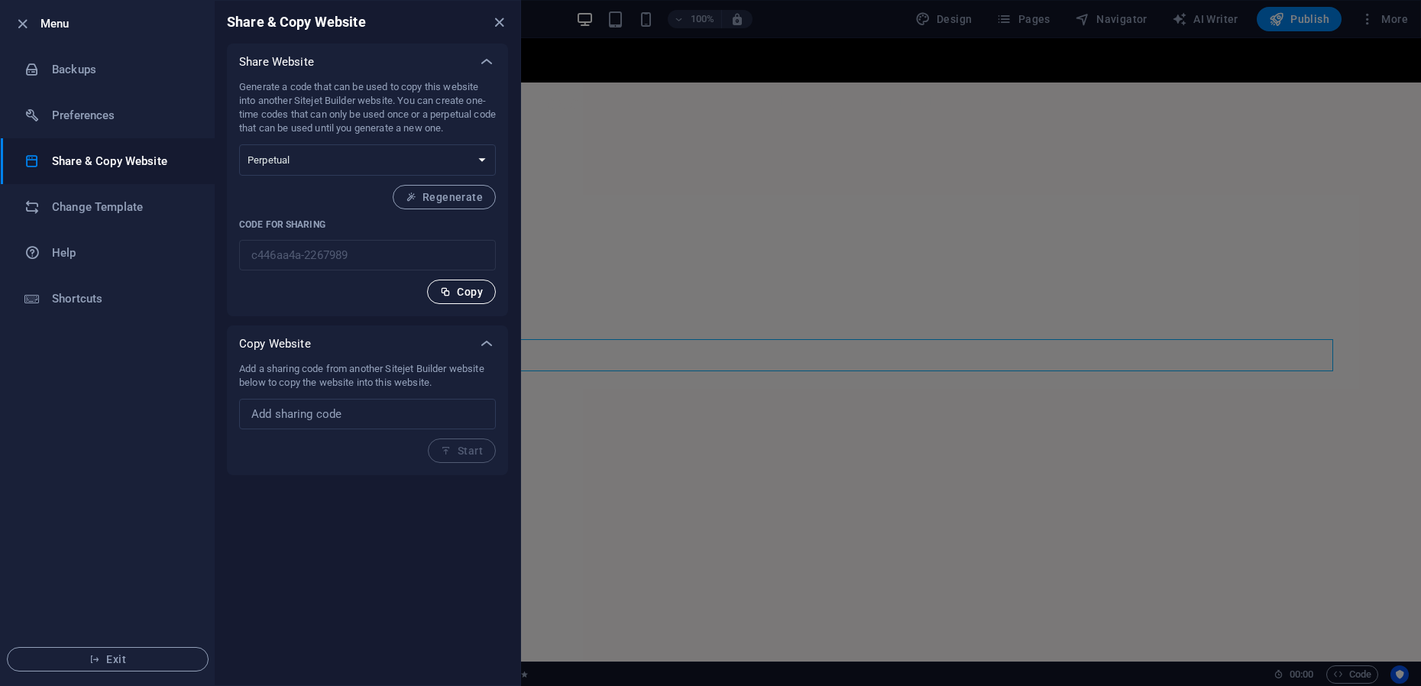
click at [465, 293] on span "Copy" at bounding box center [461, 292] width 43 height 12
click at [614, 252] on div at bounding box center [710, 343] width 1421 height 686
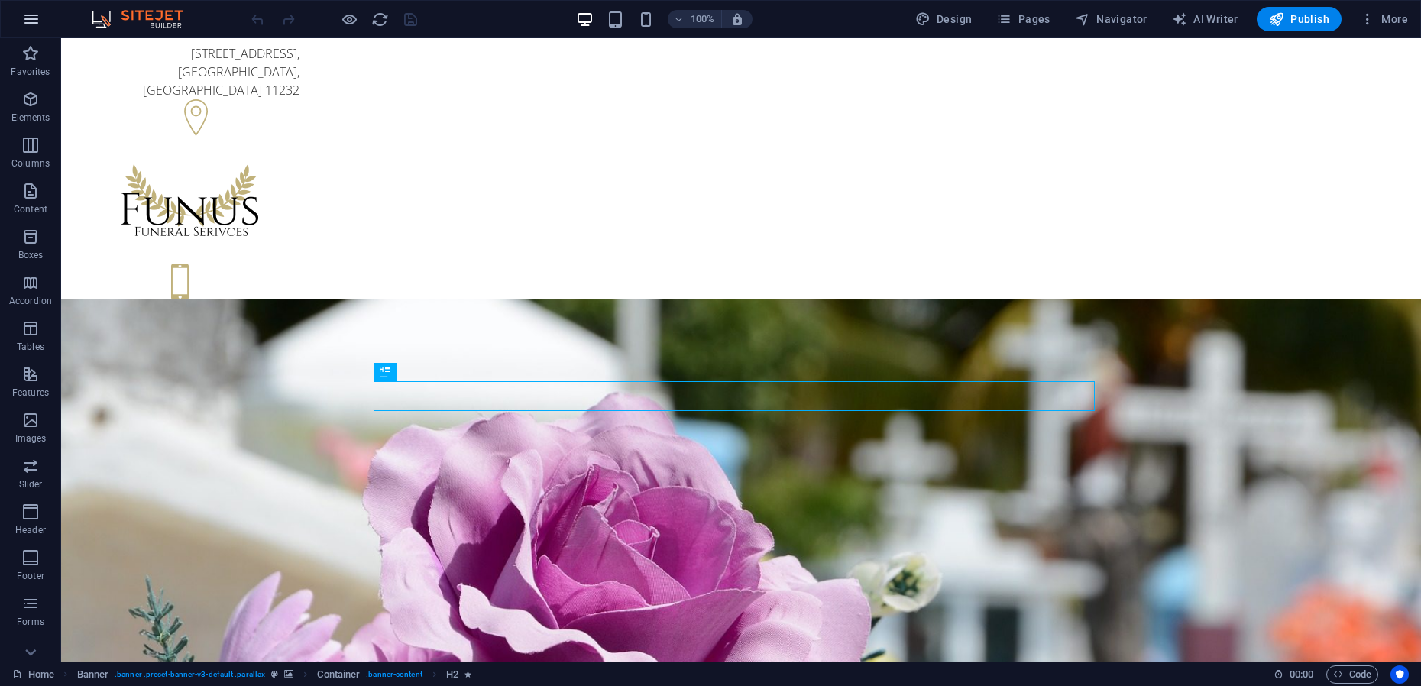
click at [29, 18] on icon "button" at bounding box center [31, 19] width 18 height 18
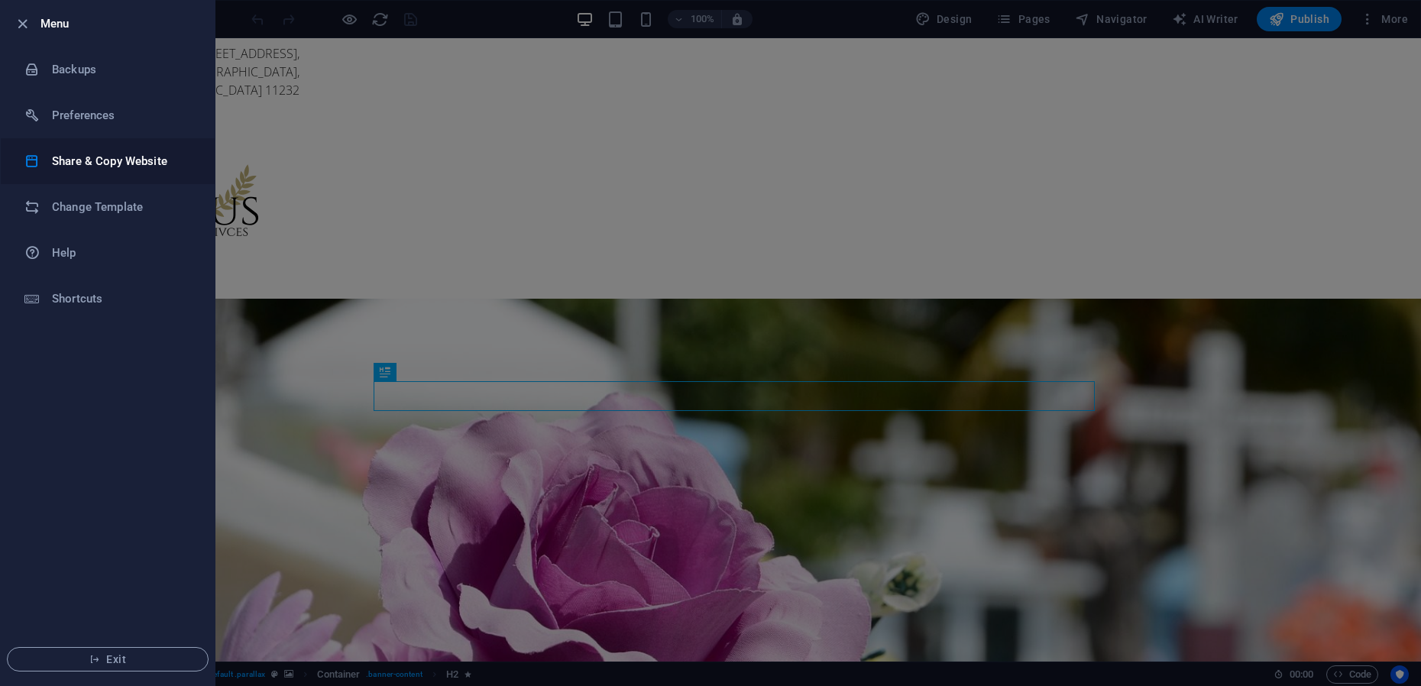
click at [79, 158] on h6 "Share & Copy Website" at bounding box center [122, 161] width 141 height 18
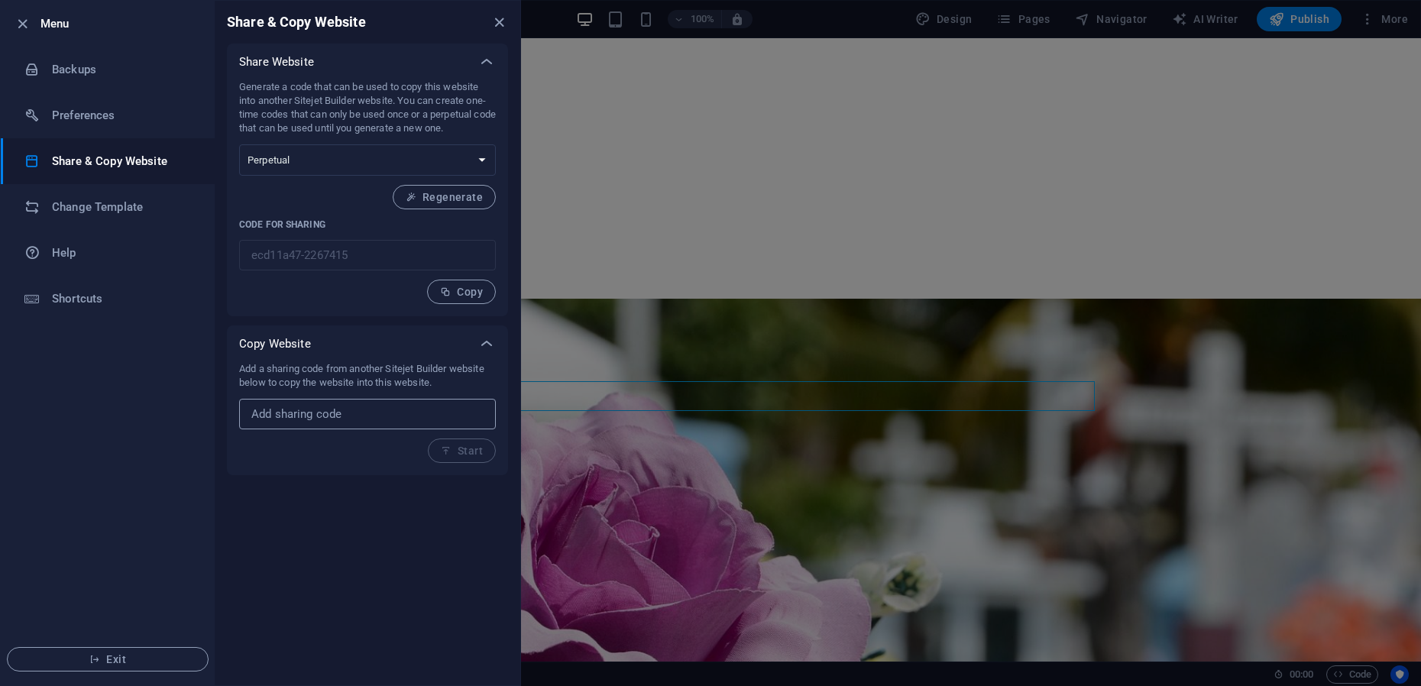
click at [322, 412] on input "text" at bounding box center [367, 414] width 257 height 31
paste input "c446aa4a-2267989"
type input "c446aa4a-2267989"
click at [464, 454] on span "Start" at bounding box center [462, 451] width 42 height 12
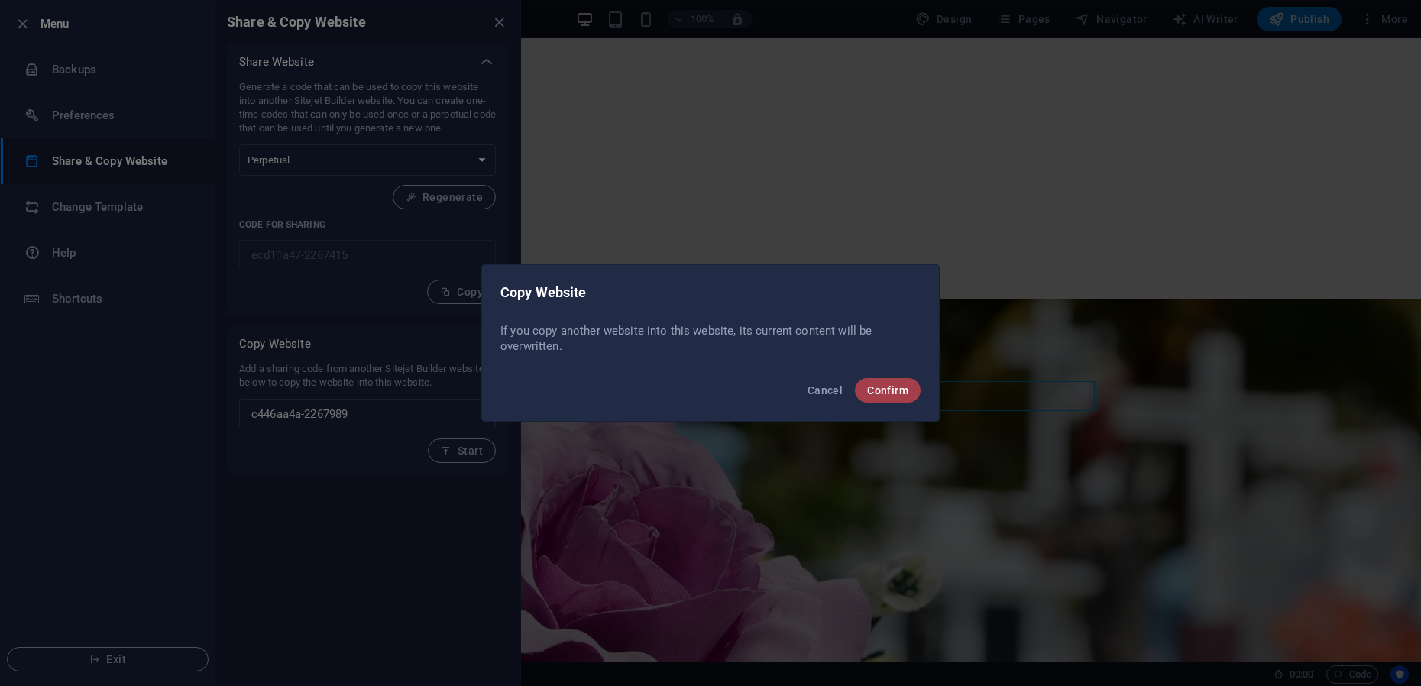
click at [894, 393] on span "Confirm" at bounding box center [887, 390] width 41 height 12
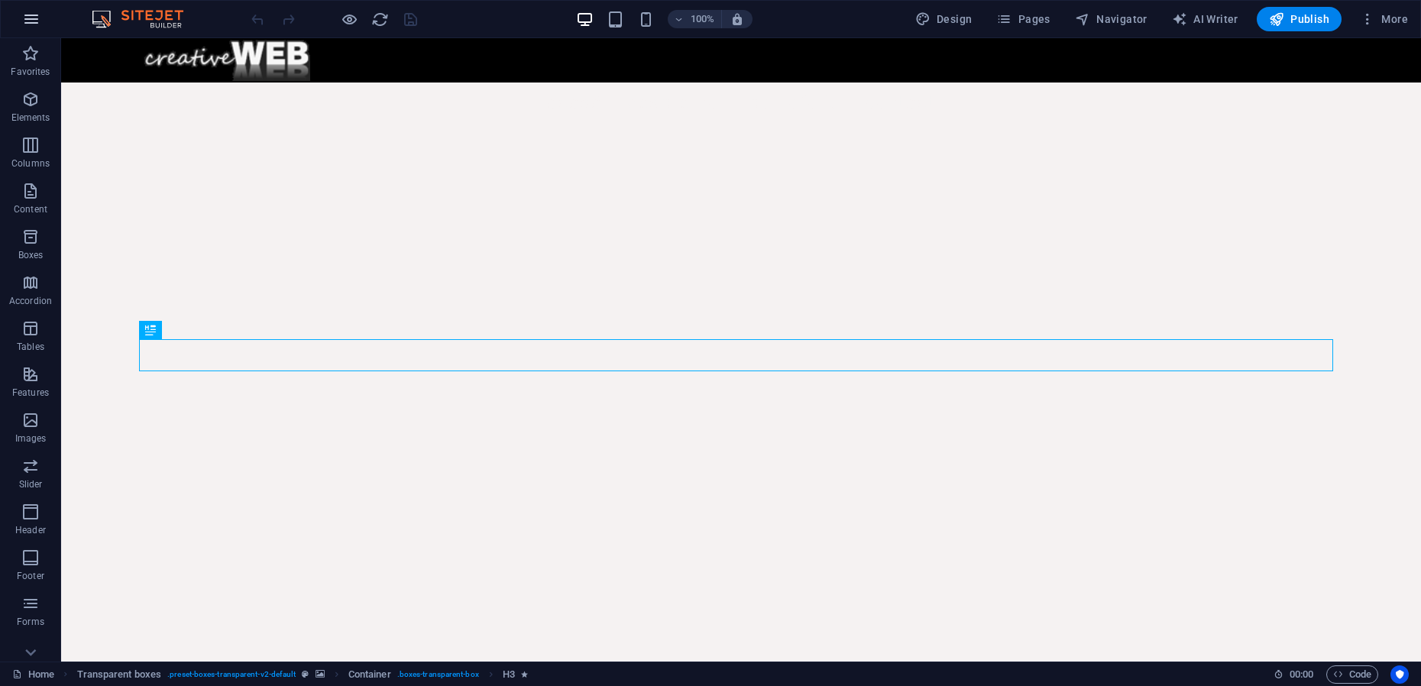
click at [22, 16] on icon "button" at bounding box center [31, 19] width 18 height 18
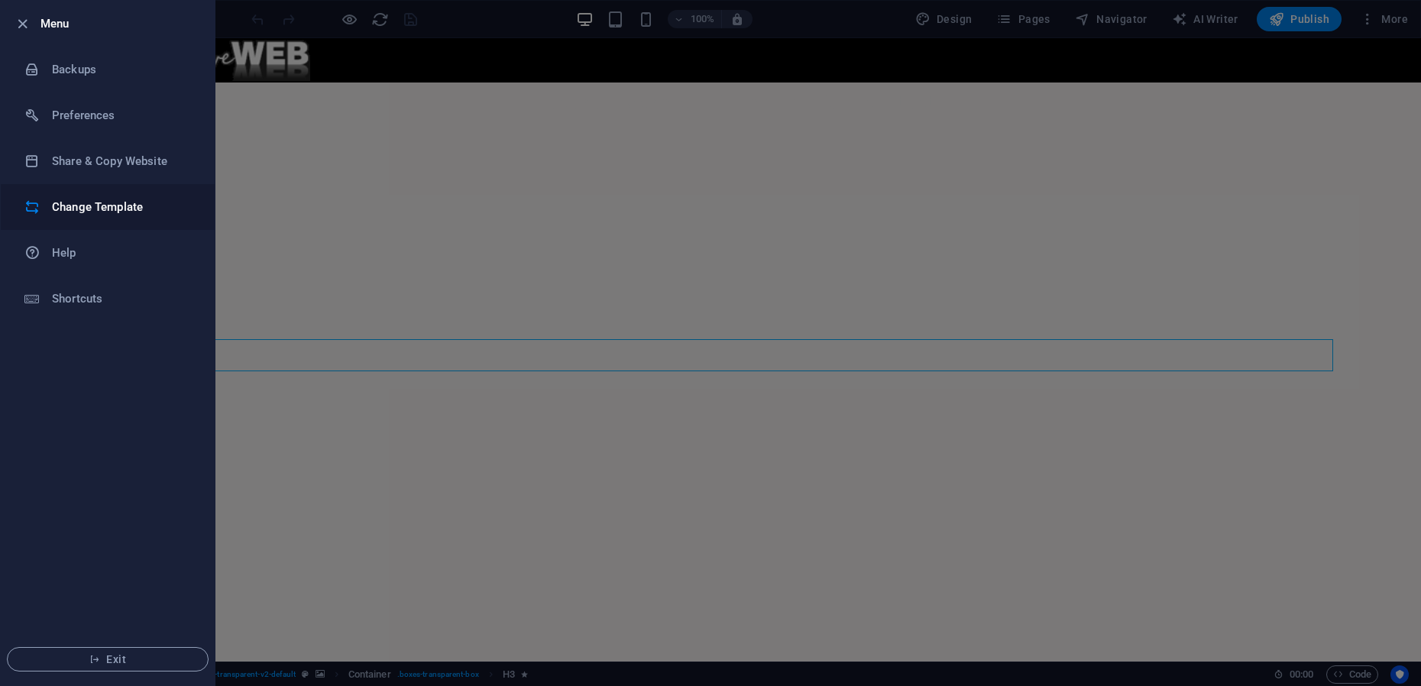
click at [87, 205] on h6 "Change Template" at bounding box center [122, 207] width 141 height 18
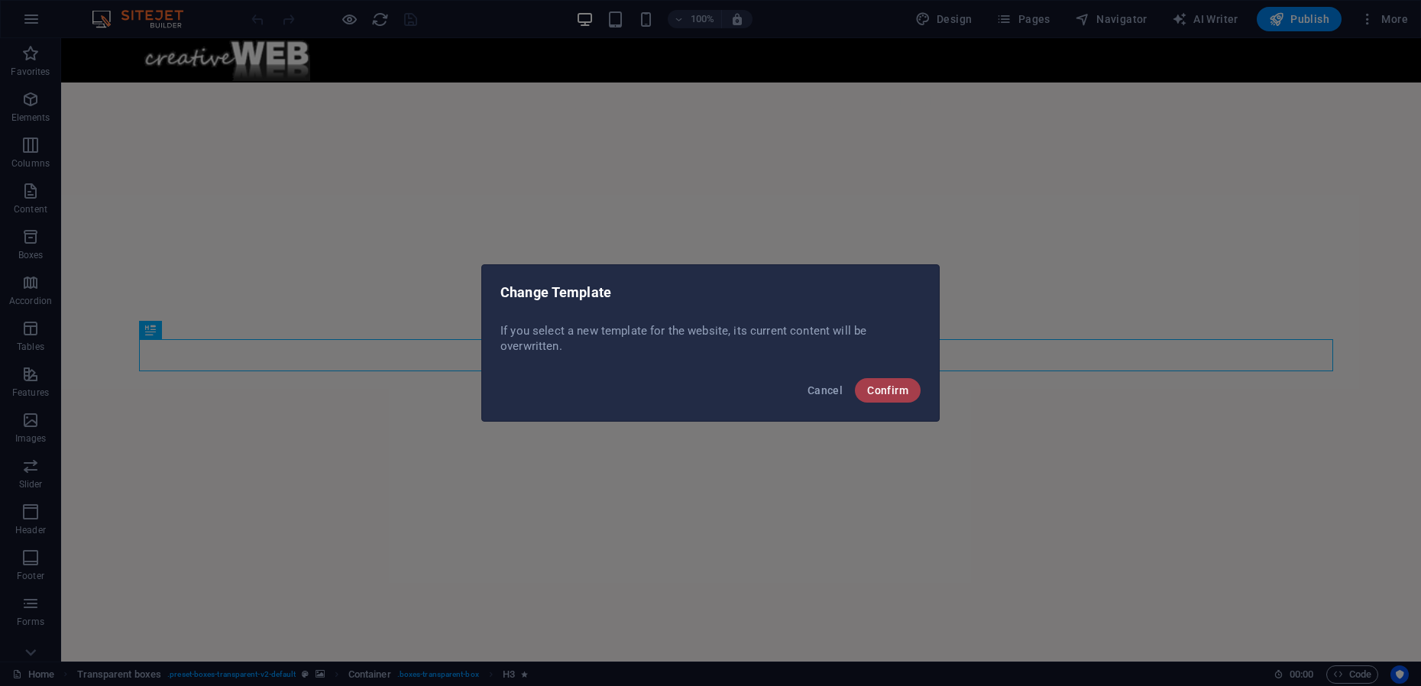
click at [912, 393] on button "Confirm" at bounding box center [888, 390] width 66 height 24
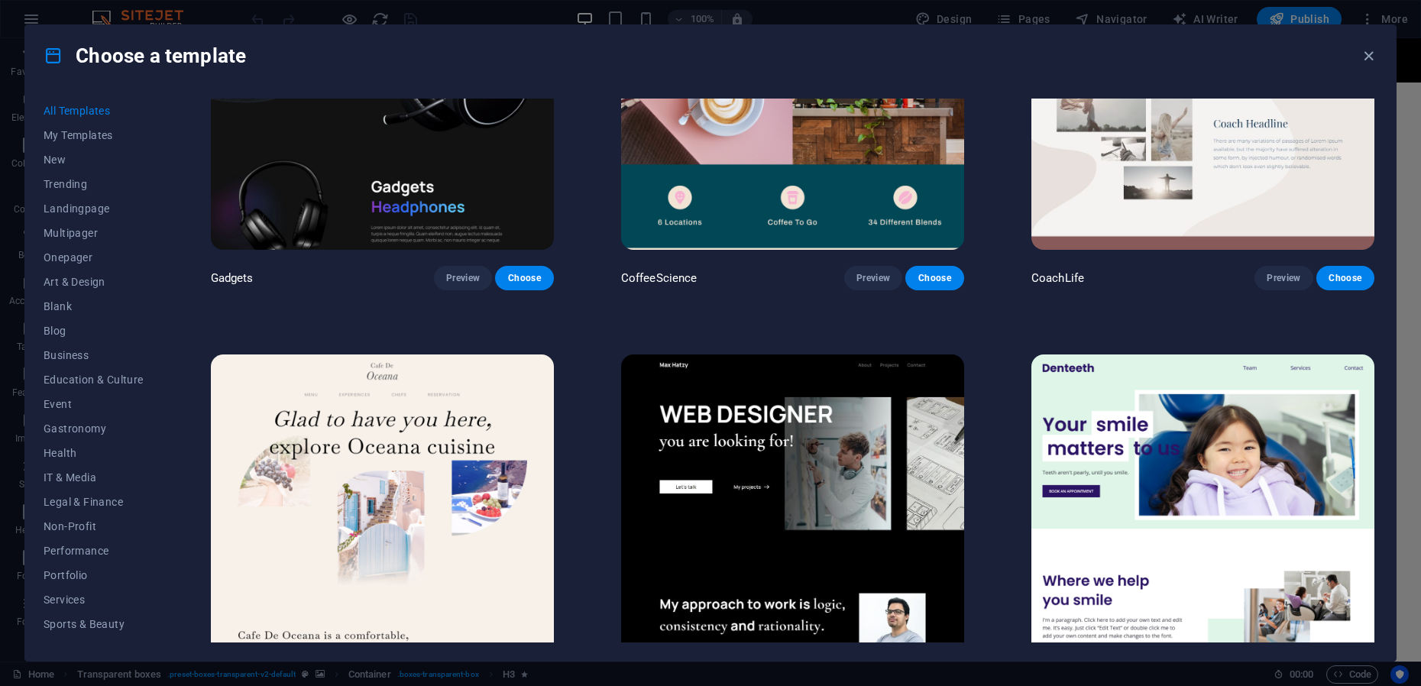
scroll to position [5251, 0]
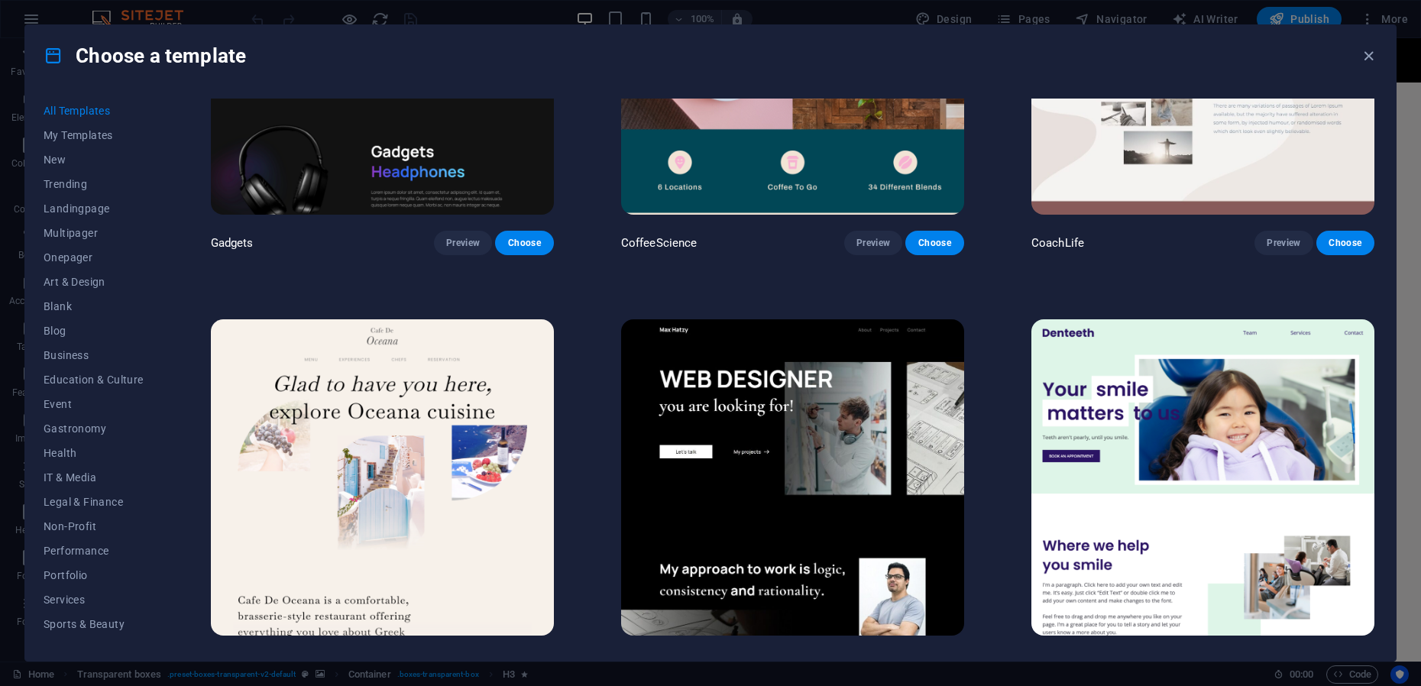
click at [797, 375] on img at bounding box center [792, 477] width 343 height 316
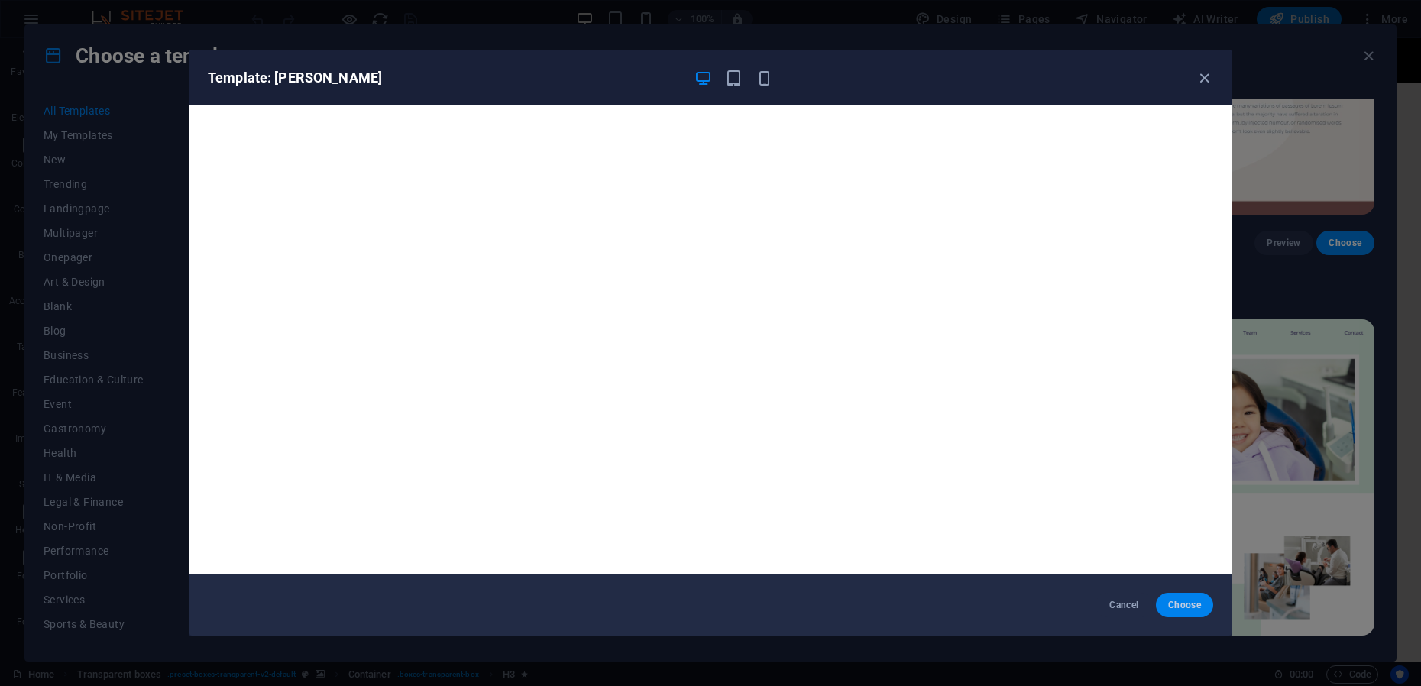
click at [1185, 605] on span "Choose" at bounding box center [1184, 605] width 33 height 12
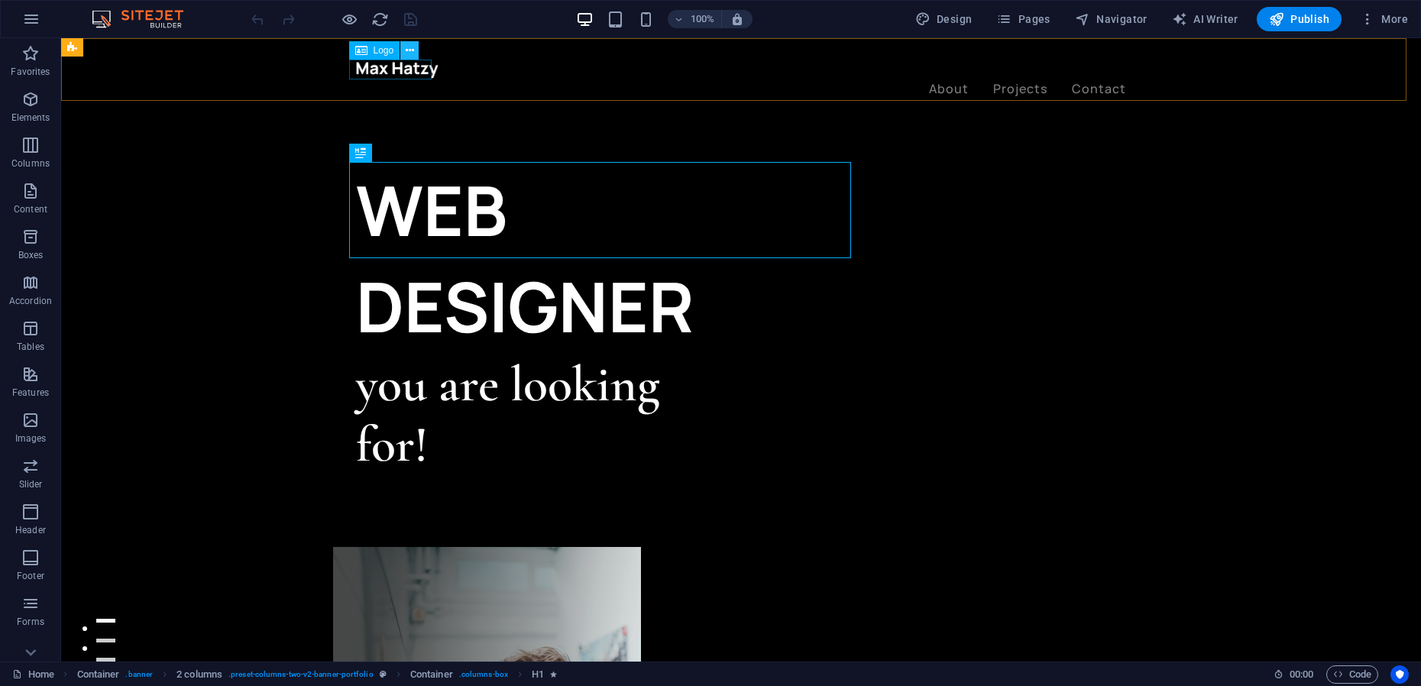
click at [415, 47] on button at bounding box center [409, 50] width 18 height 18
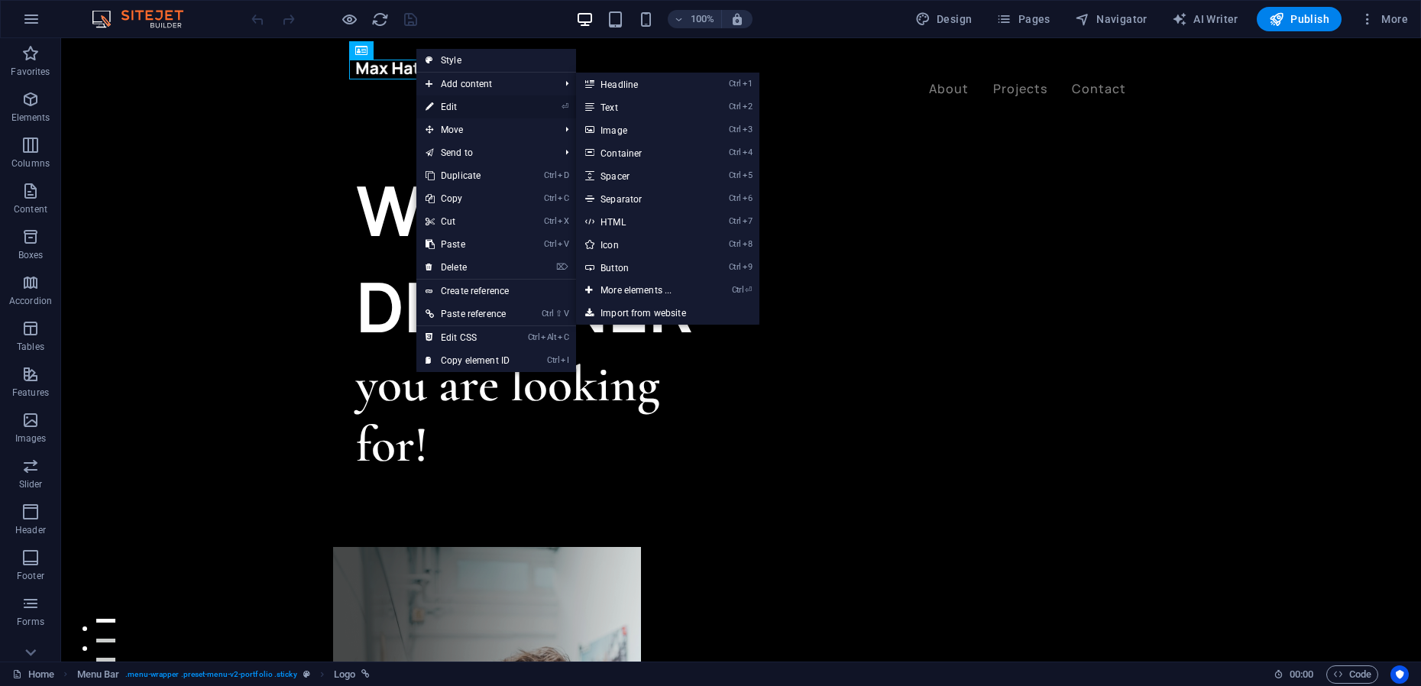
click at [459, 107] on link "⏎ Edit" at bounding box center [467, 106] width 102 height 23
select select "px"
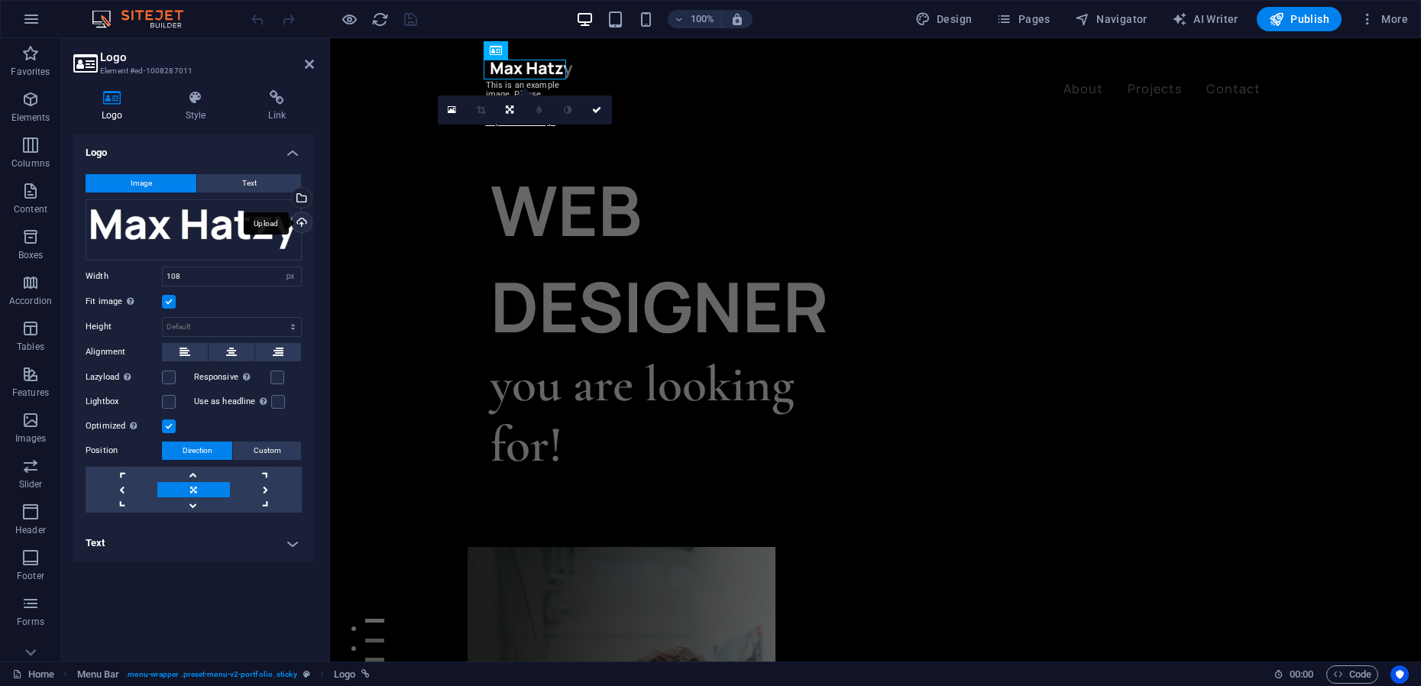
click at [304, 220] on div "Upload" at bounding box center [300, 223] width 23 height 23
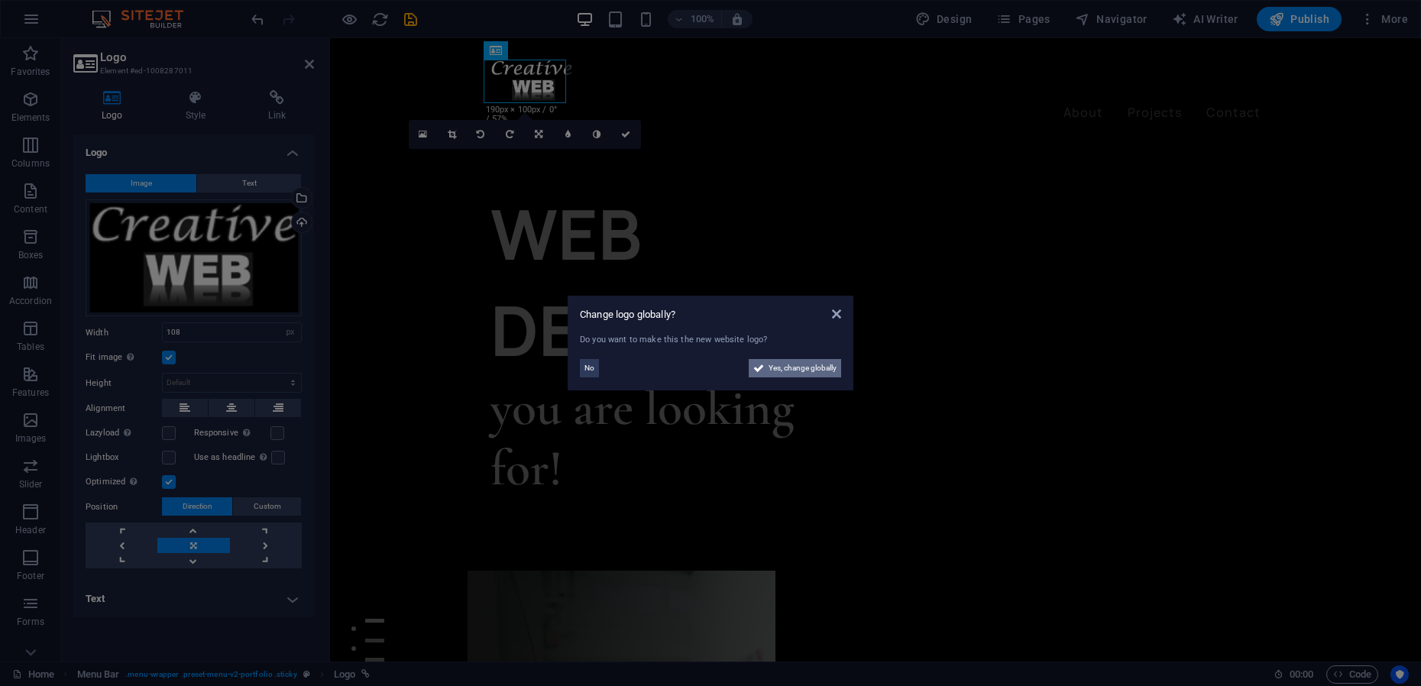
click at [801, 367] on span "Yes, change globally" at bounding box center [802, 368] width 68 height 18
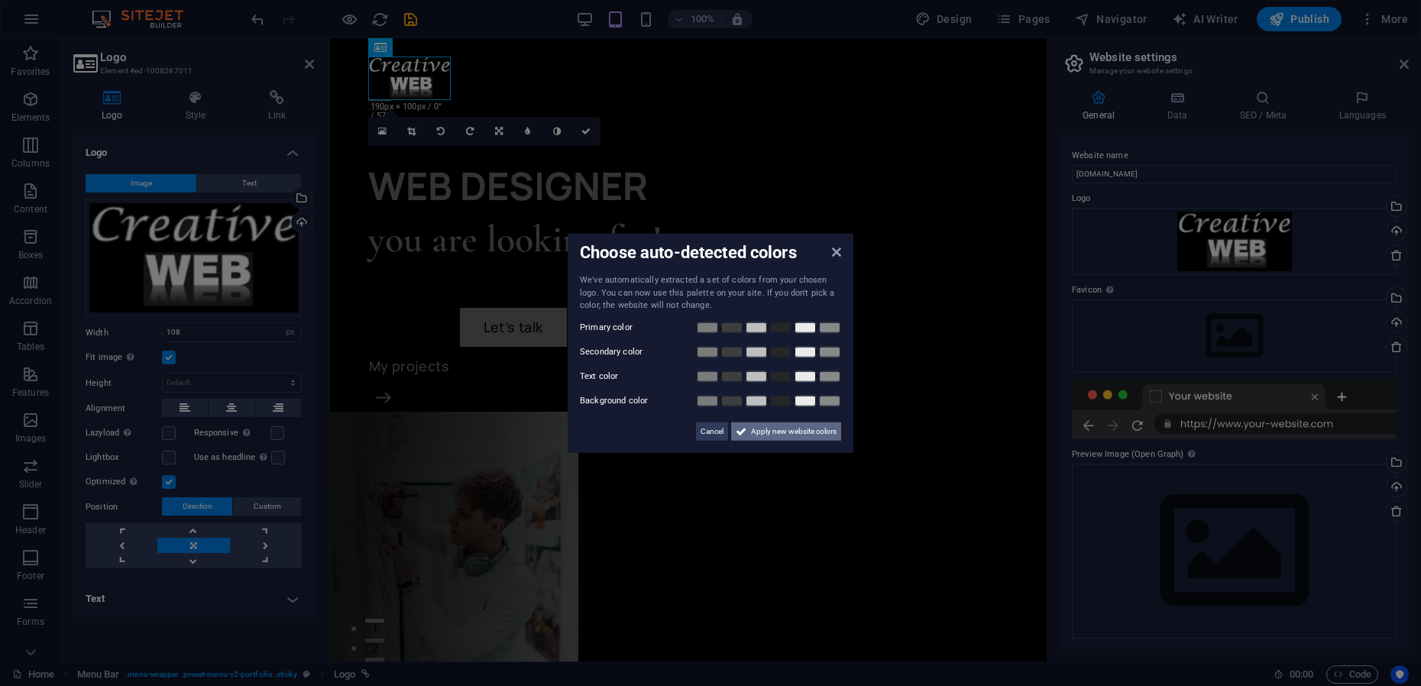
click at [797, 432] on span "Apply new website colors" at bounding box center [794, 431] width 86 height 18
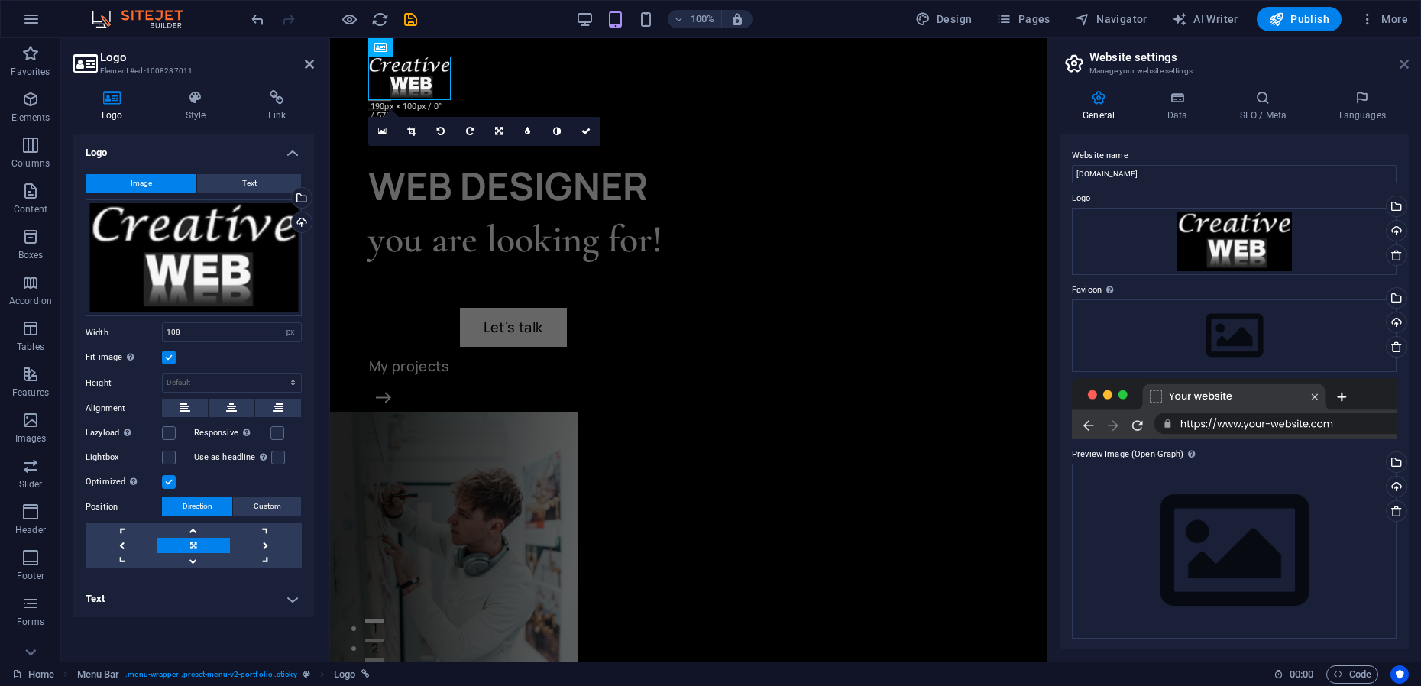
click at [1404, 65] on icon at bounding box center [1403, 64] width 9 height 12
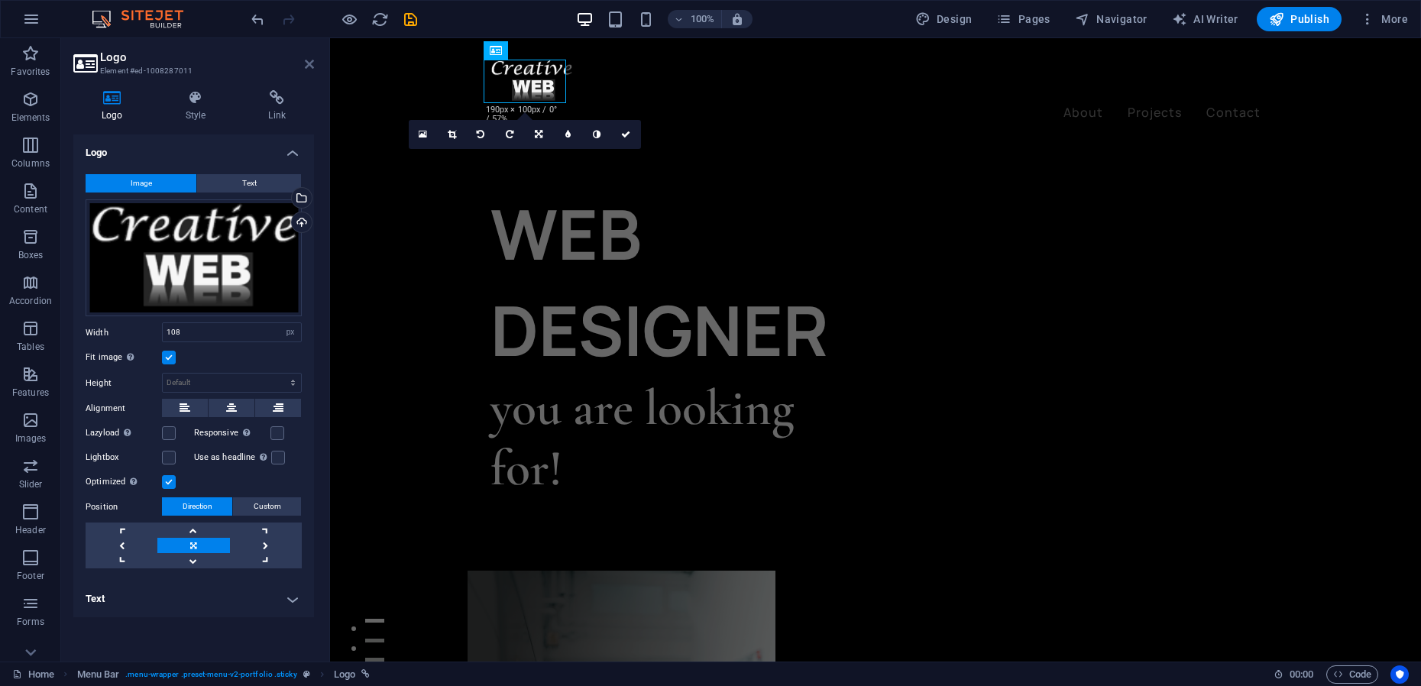
click at [305, 68] on icon at bounding box center [309, 64] width 9 height 12
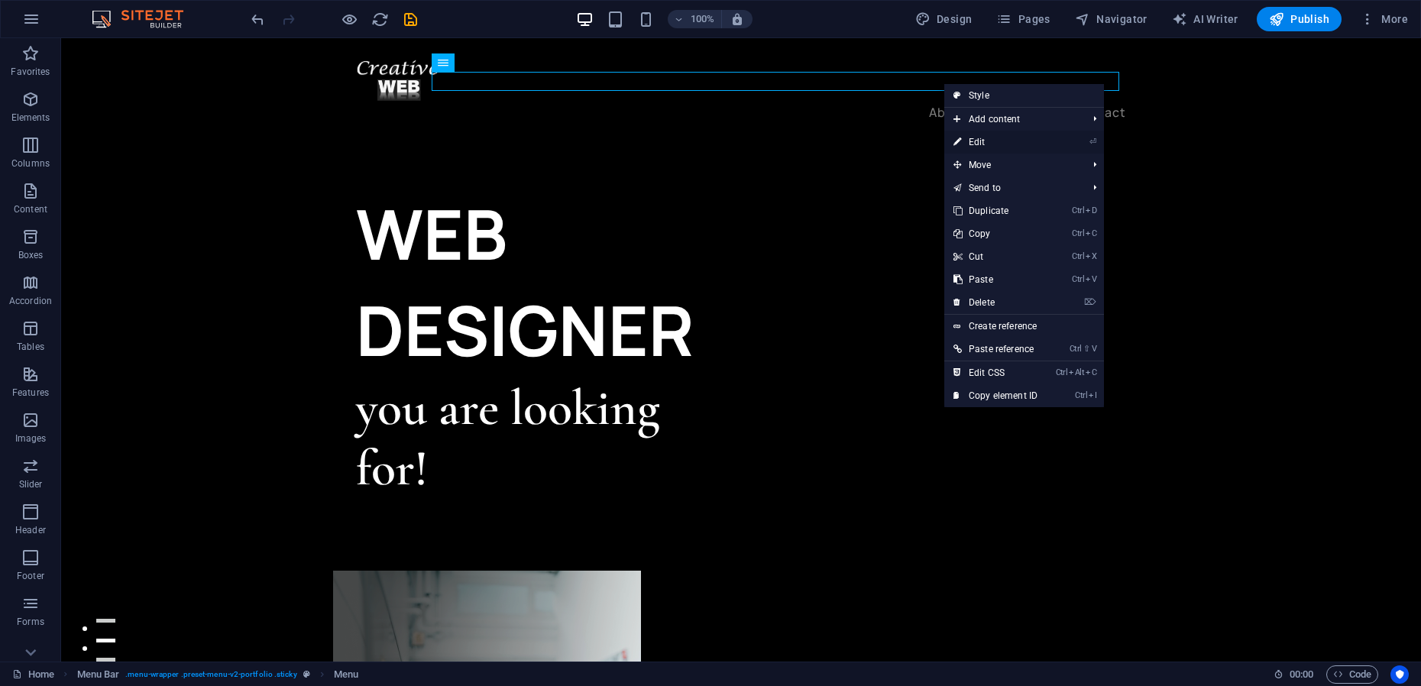
click at [988, 144] on link "⏎ Edit" at bounding box center [995, 142] width 102 height 23
select select "1"
select select
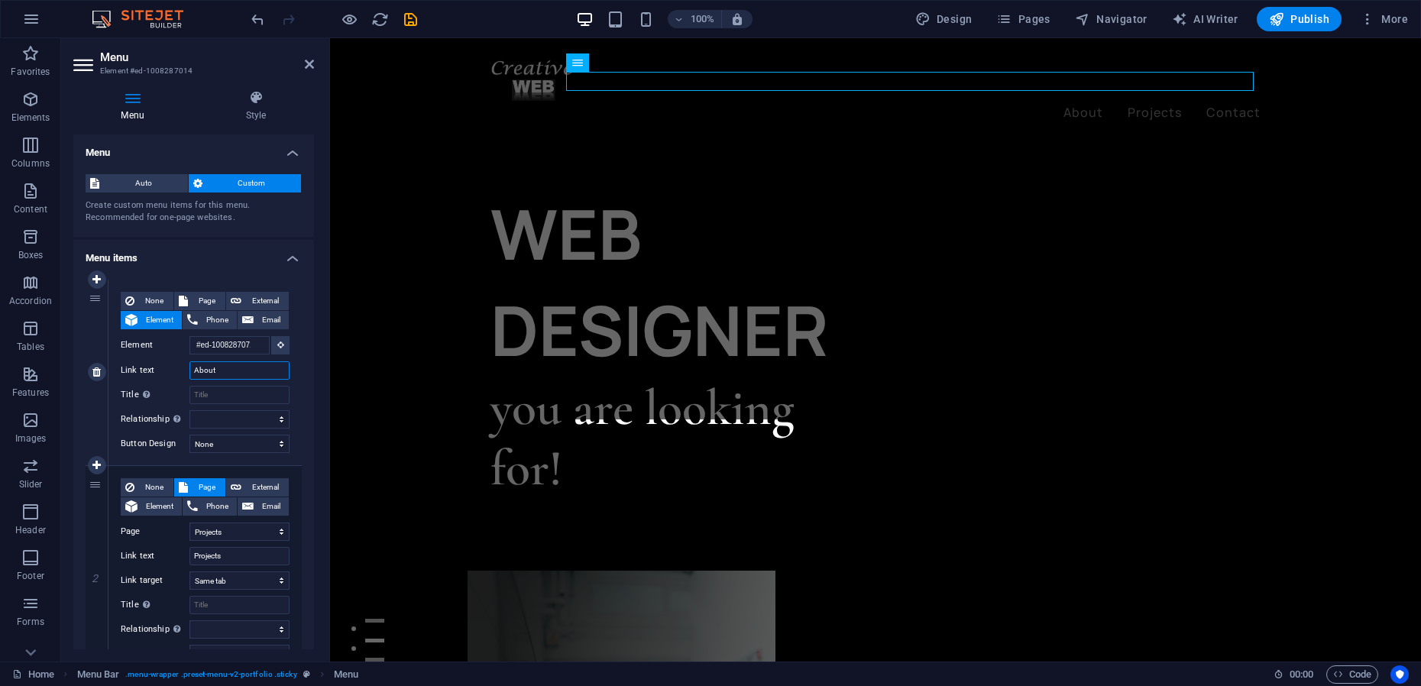
drag, startPoint x: 225, startPoint y: 373, endPoint x: 186, endPoint y: 372, distance: 39.0
click at [186, 372] on div "Link text About" at bounding box center [205, 370] width 169 height 18
type input "Despre"
select select
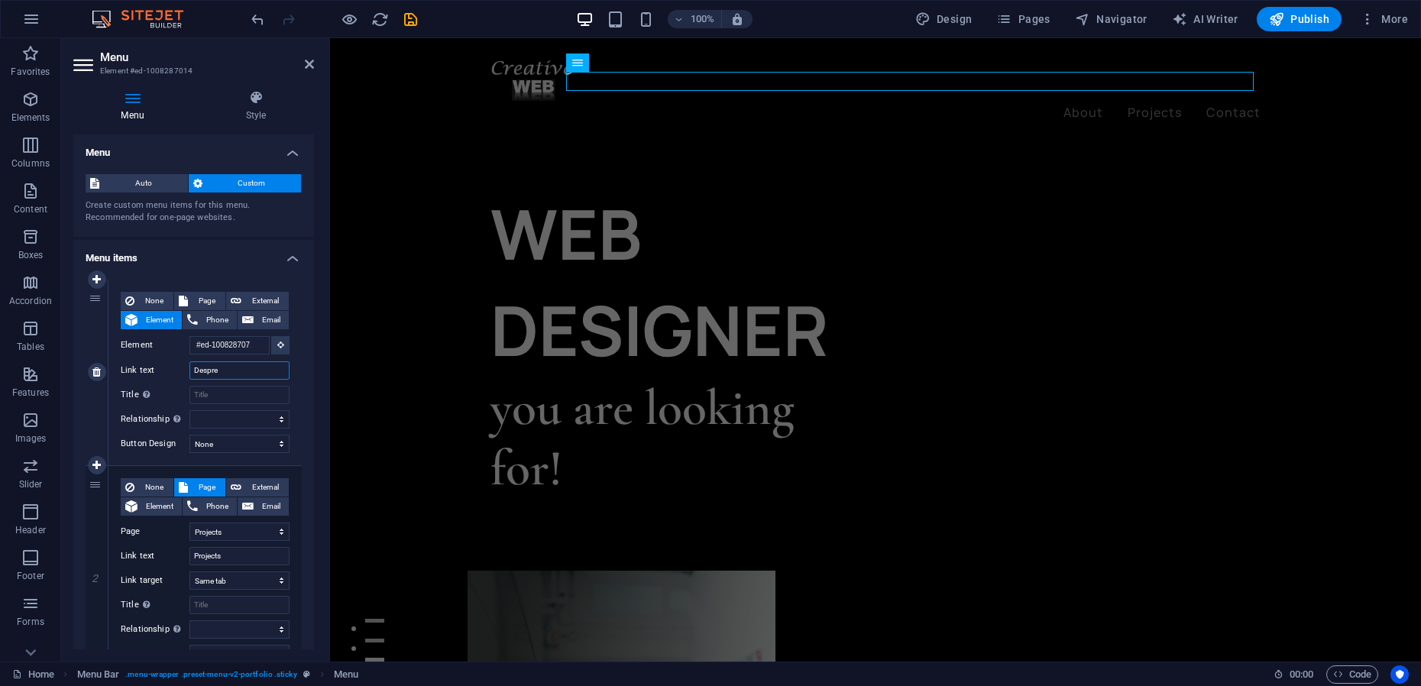
select select
type input "Despre noi"
select select
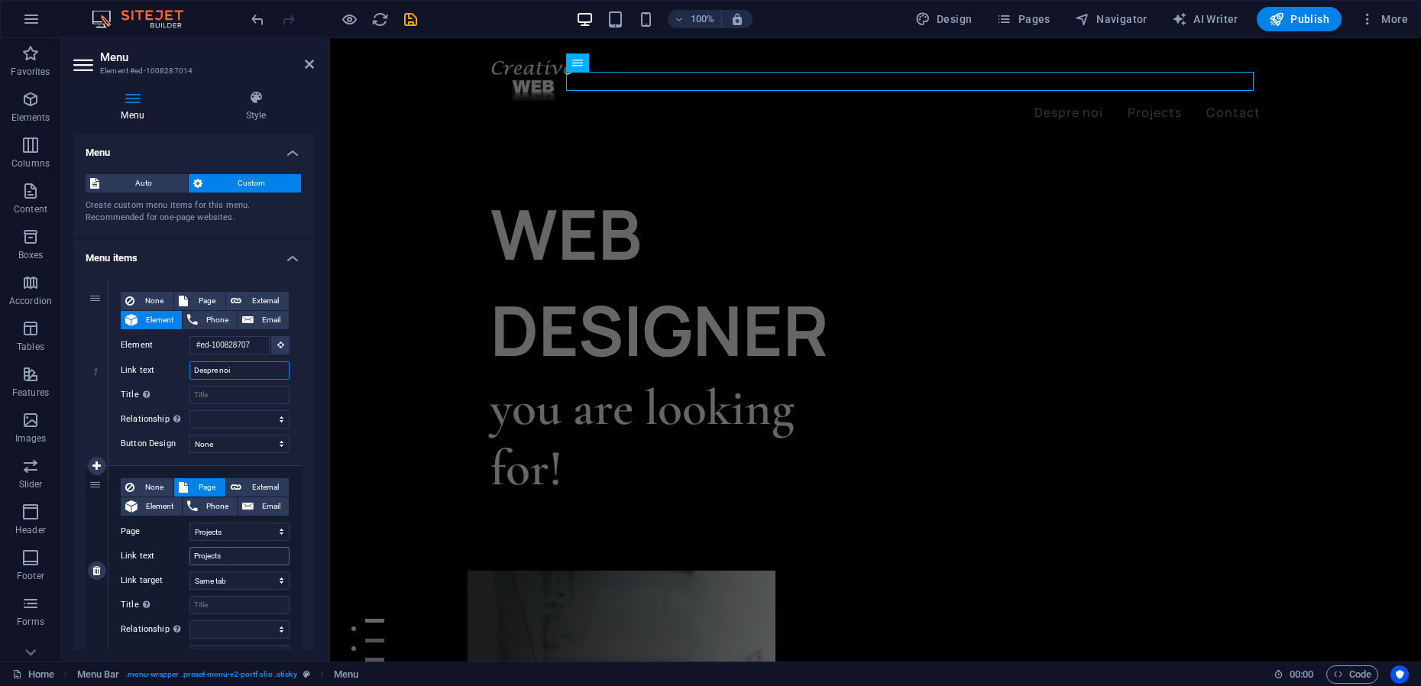
type input "Despre noi"
click at [223, 554] on input "Projects" at bounding box center [239, 556] width 100 height 18
type input "Pro"
select select
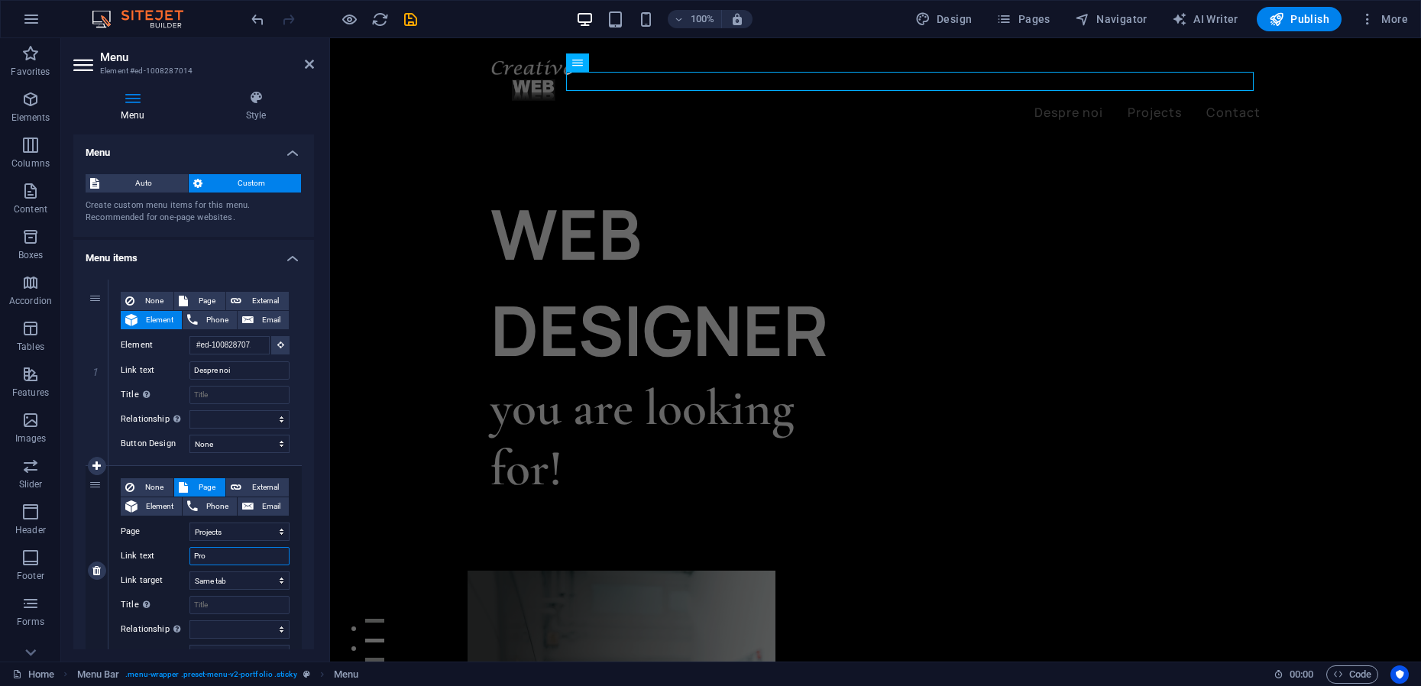
select select
type input "Proiecte"
select select
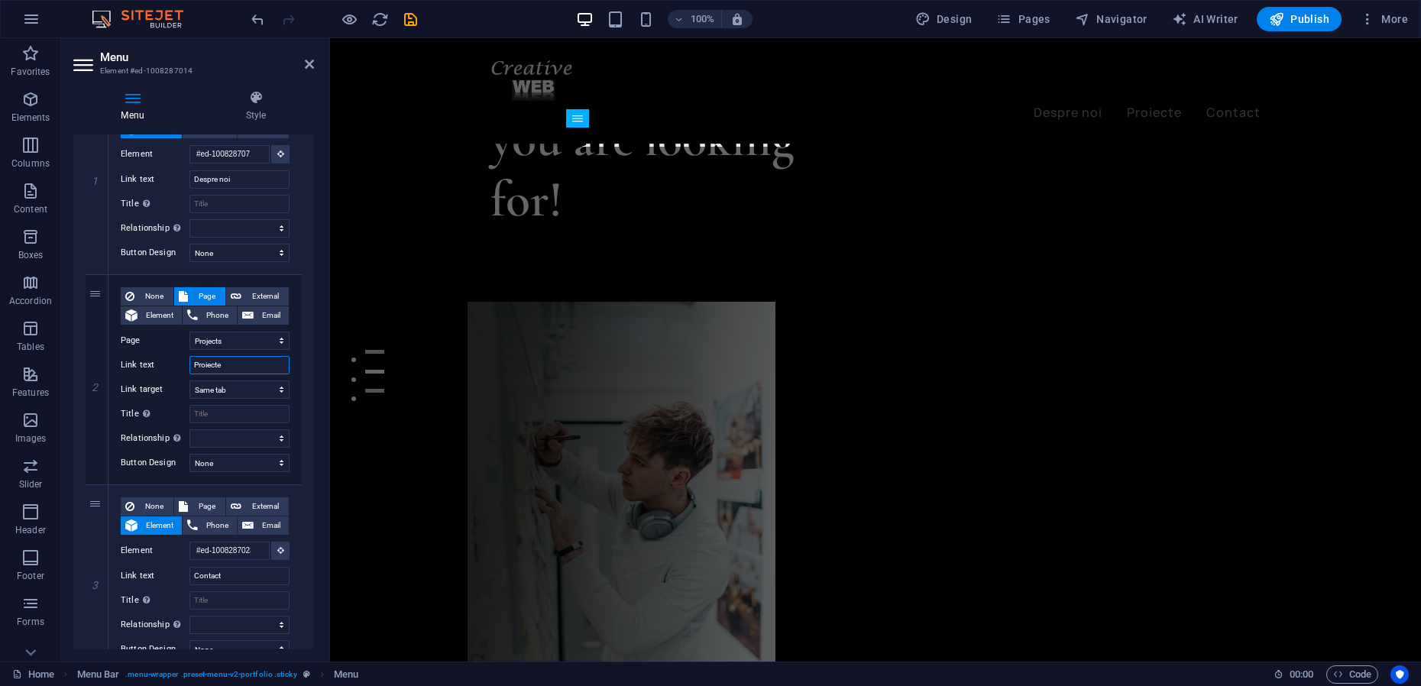
scroll to position [230, 0]
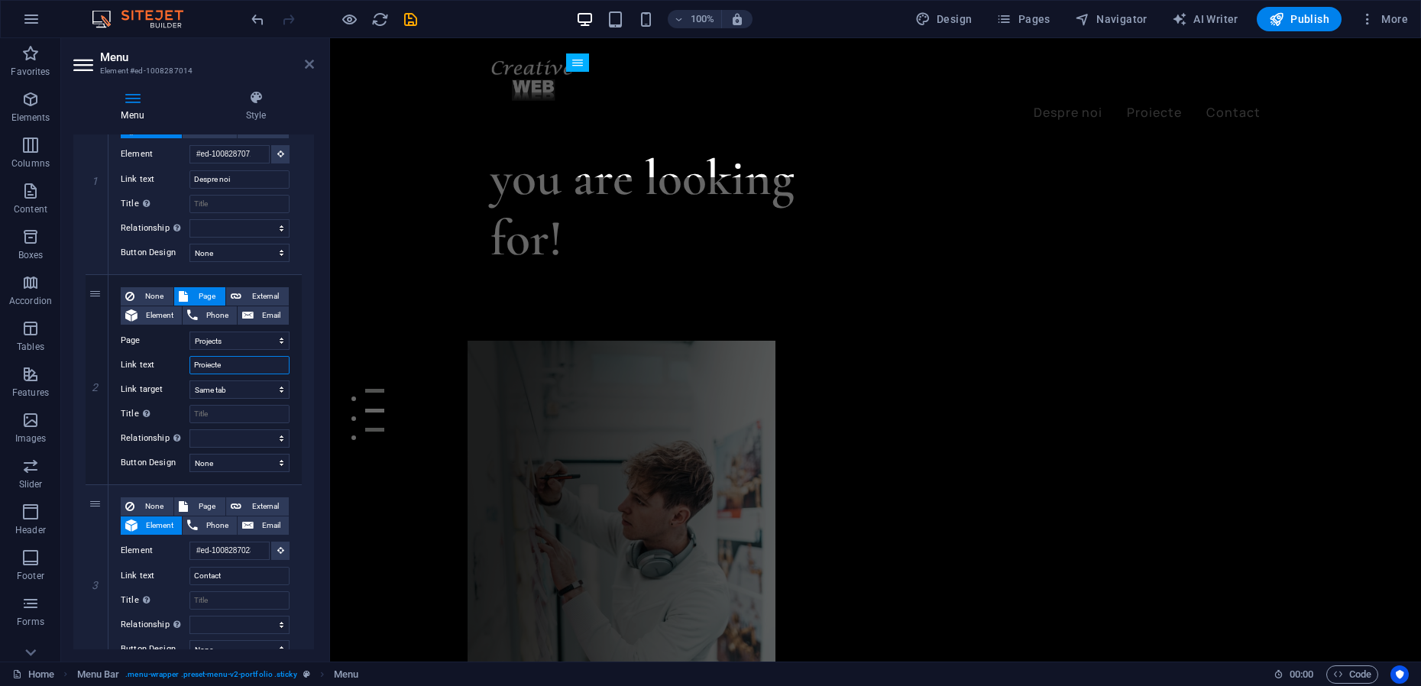
type input "Proiecte"
click at [309, 67] on icon at bounding box center [309, 64] width 9 height 12
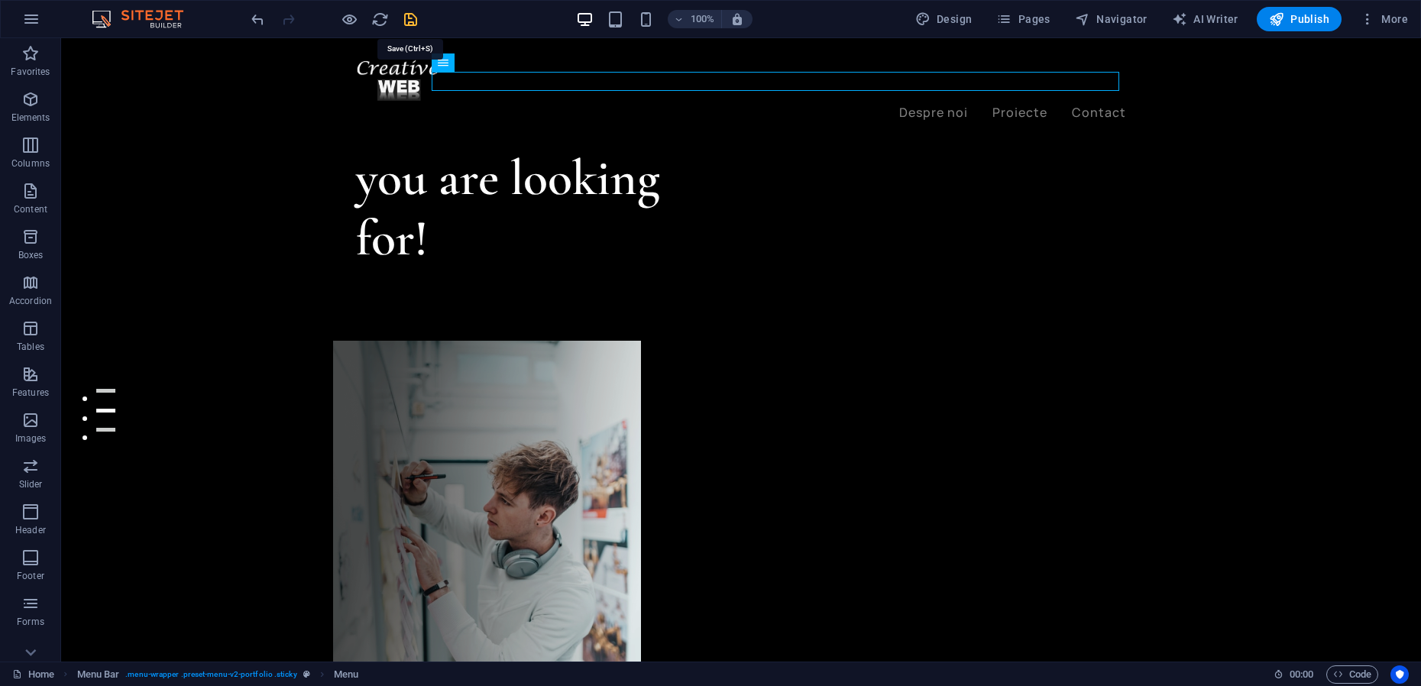
click at [411, 16] on icon "save" at bounding box center [411, 20] width 18 height 18
checkbox input "false"
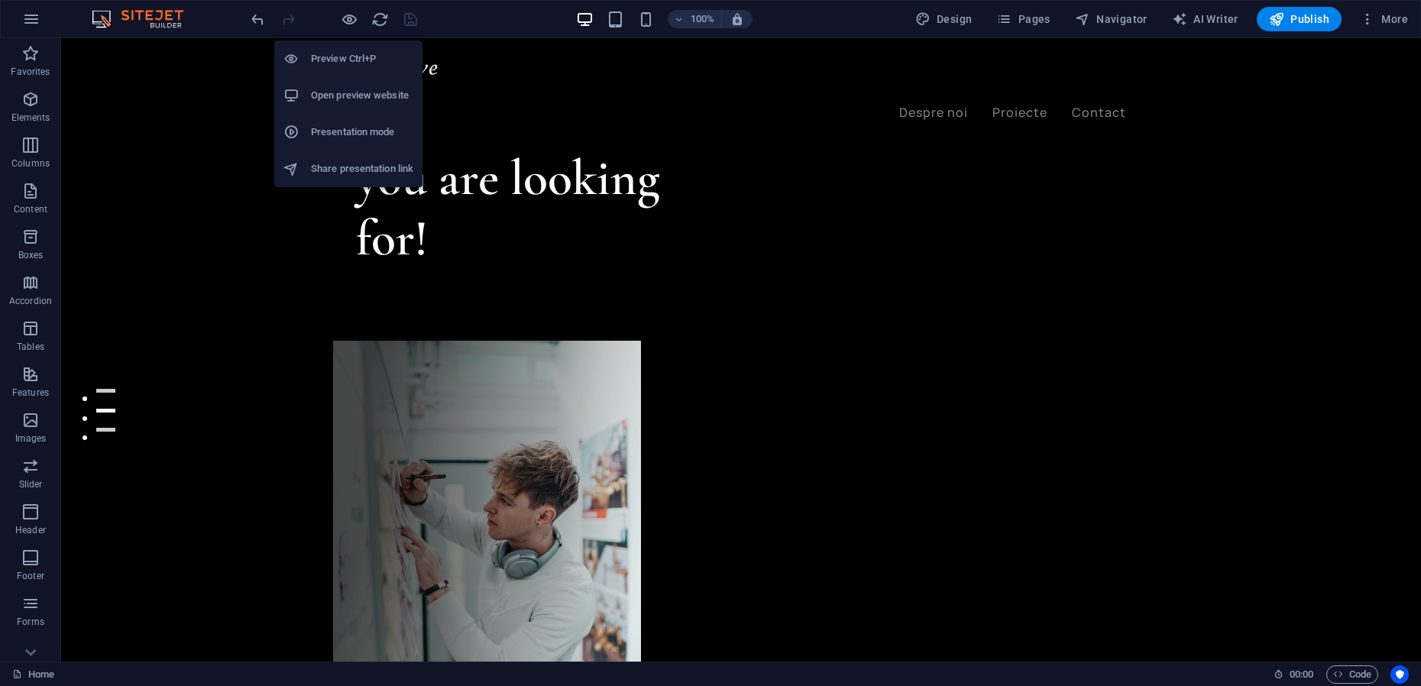
click at [350, 132] on h6 "Presentation mode" at bounding box center [362, 132] width 102 height 18
click at [354, 122] on li "Presentation mode" at bounding box center [348, 132] width 148 height 37
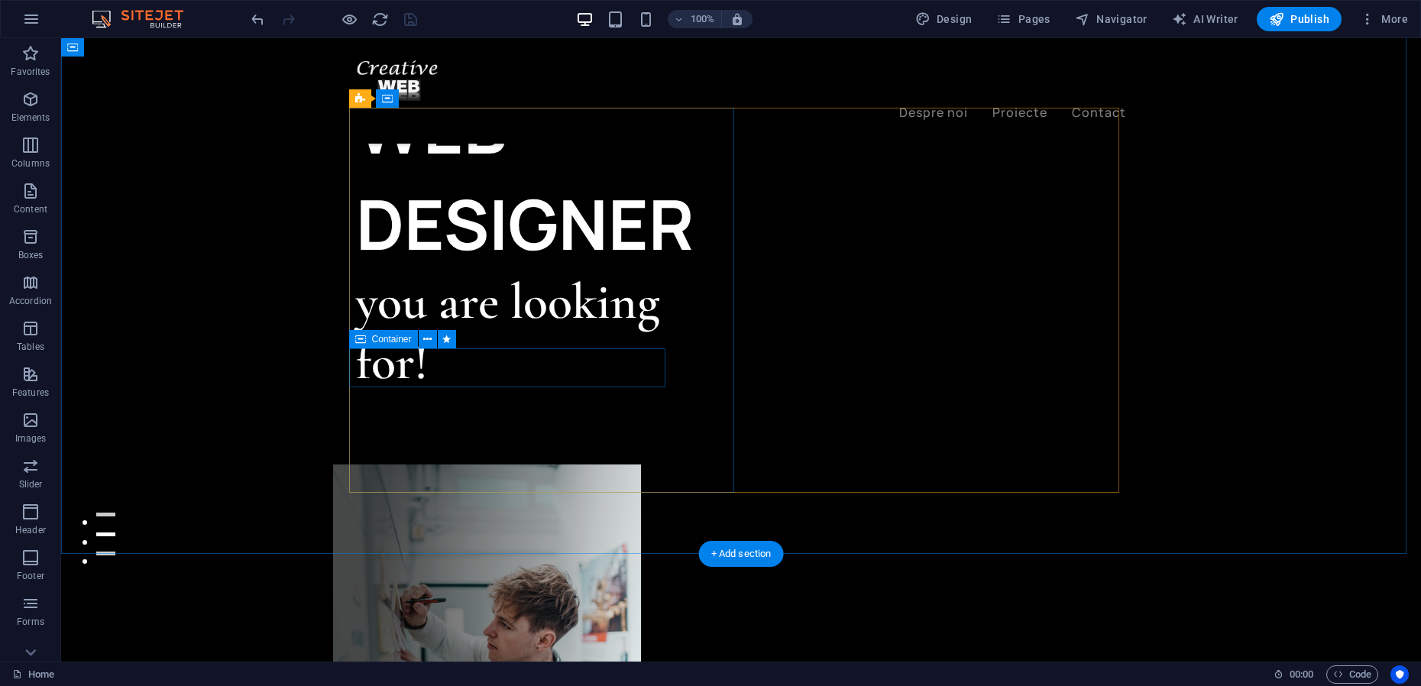
scroll to position [0, 0]
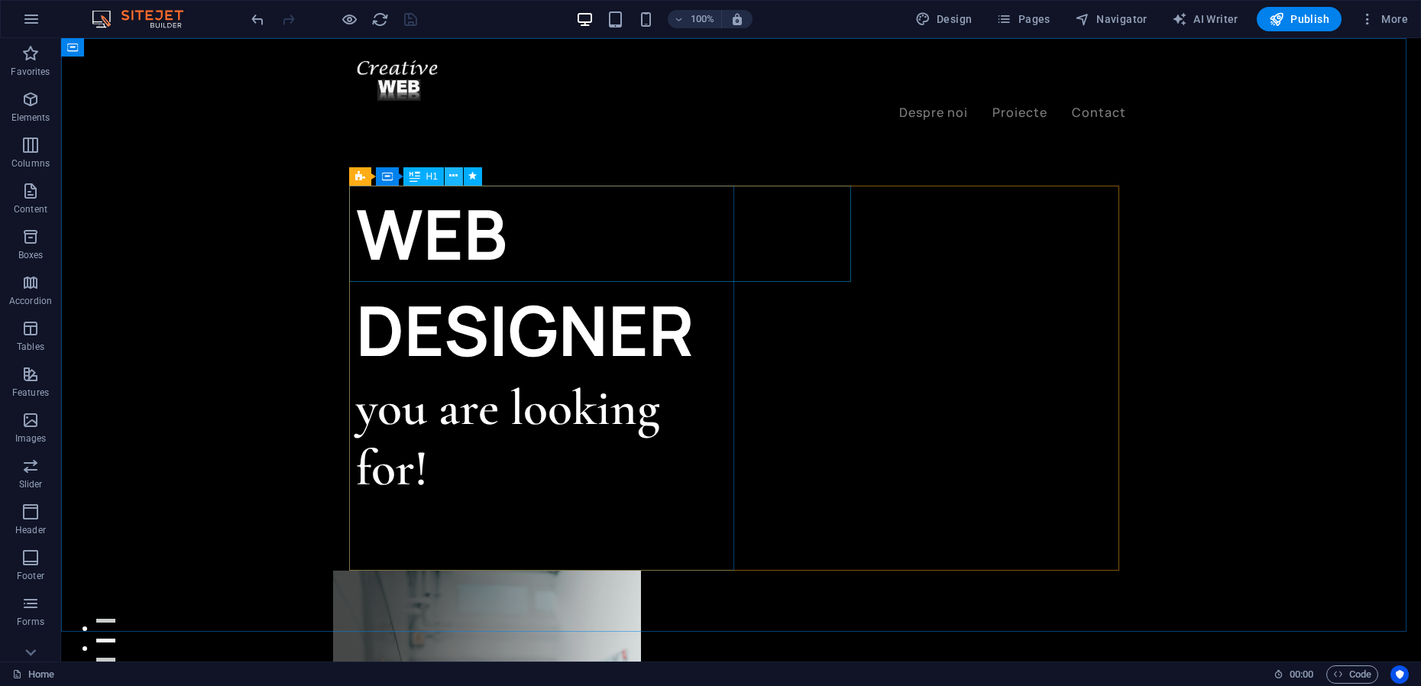
click at [456, 180] on icon at bounding box center [453, 176] width 8 height 16
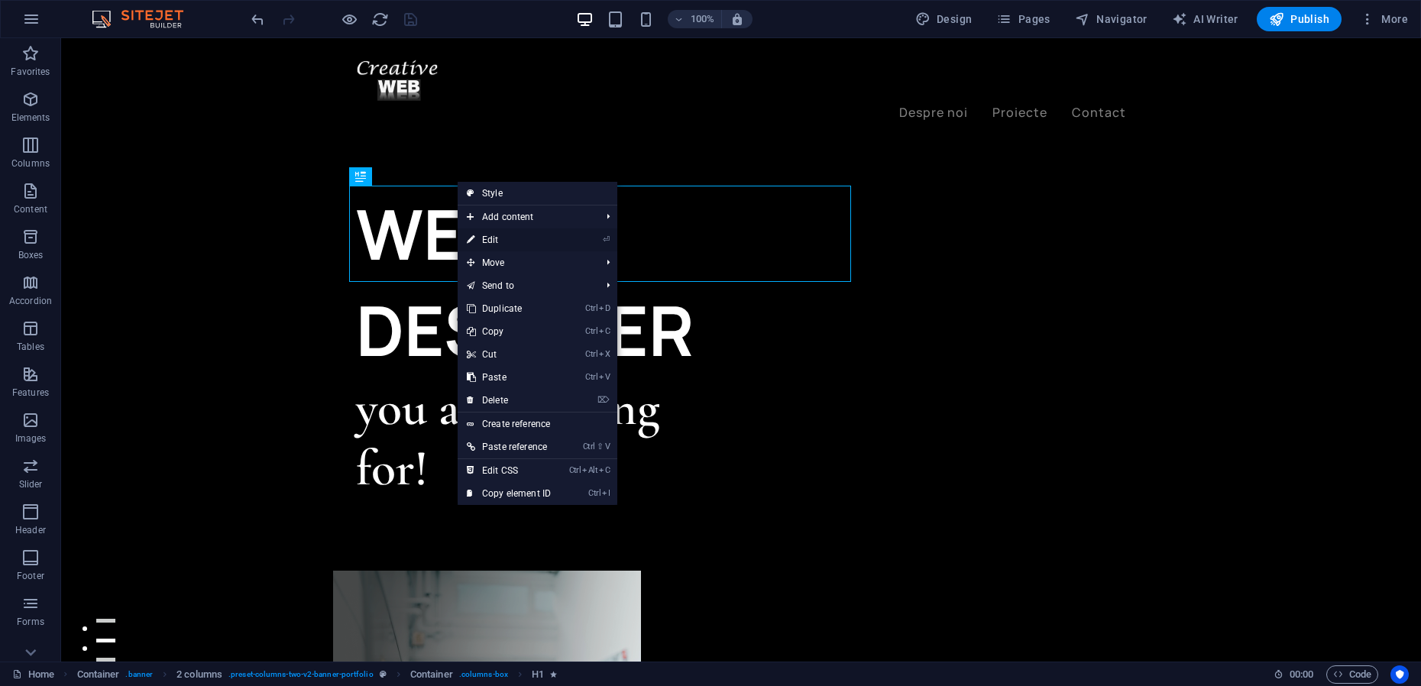
click at [494, 239] on link "⏎ Edit" at bounding box center [508, 239] width 102 height 23
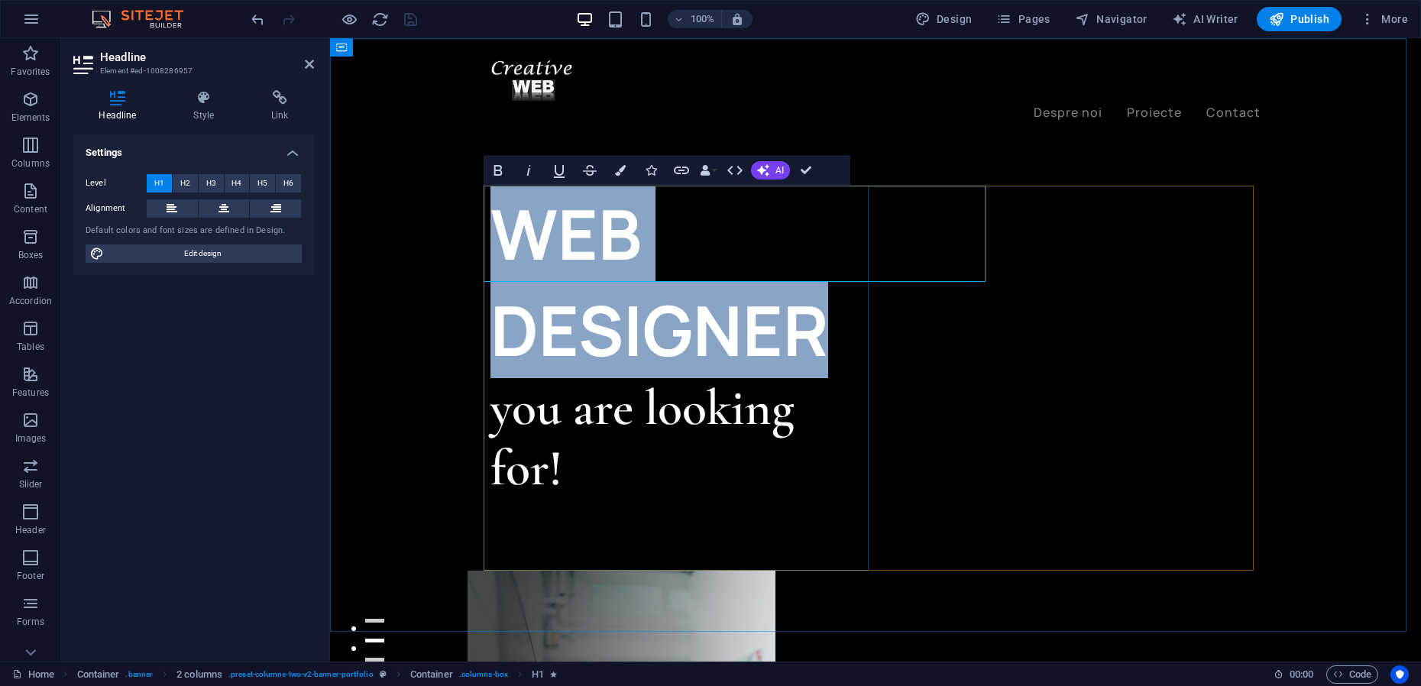
click at [498, 240] on h1 "WEB DESIGNER" at bounding box center [682, 282] width 385 height 192
drag, startPoint x: 498, startPoint y: 240, endPoint x: 966, endPoint y: 254, distance: 468.4
click at [875, 254] on h1 "WEB DESIGNER" at bounding box center [682, 282] width 385 height 192
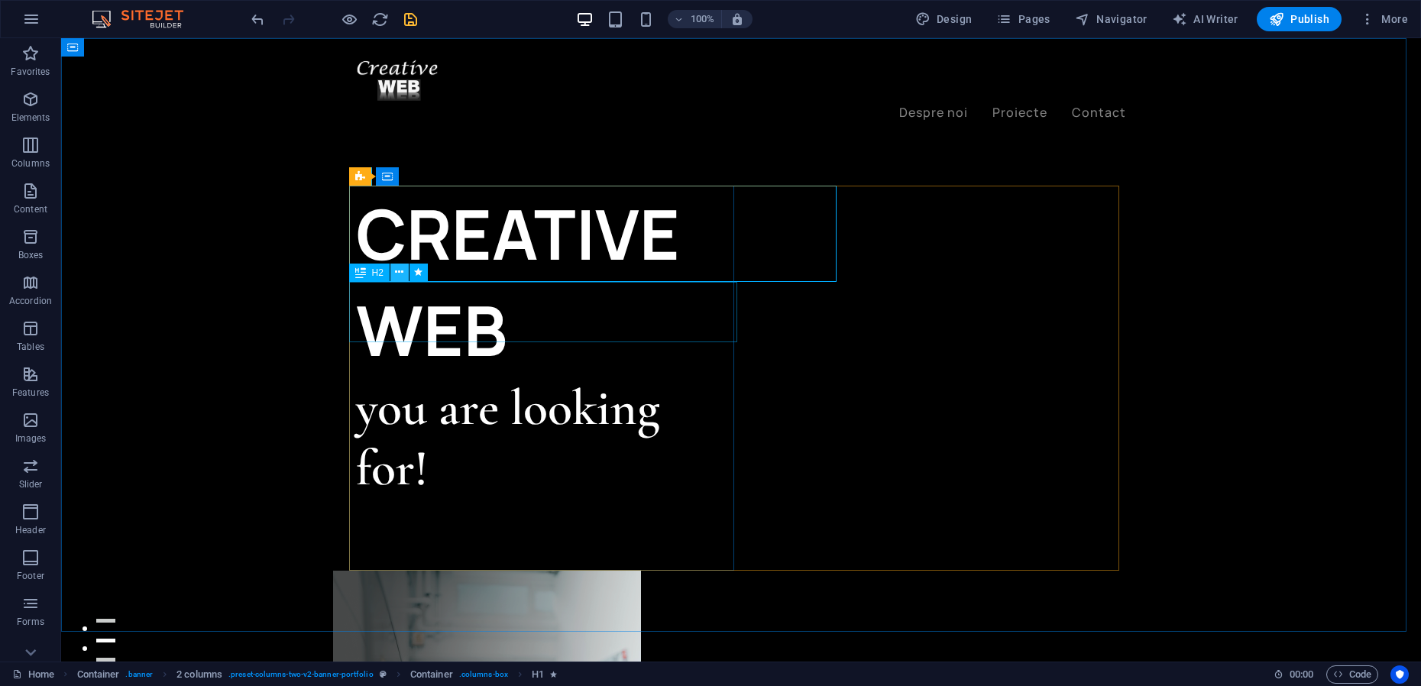
click at [403, 270] on button at bounding box center [399, 272] width 18 height 18
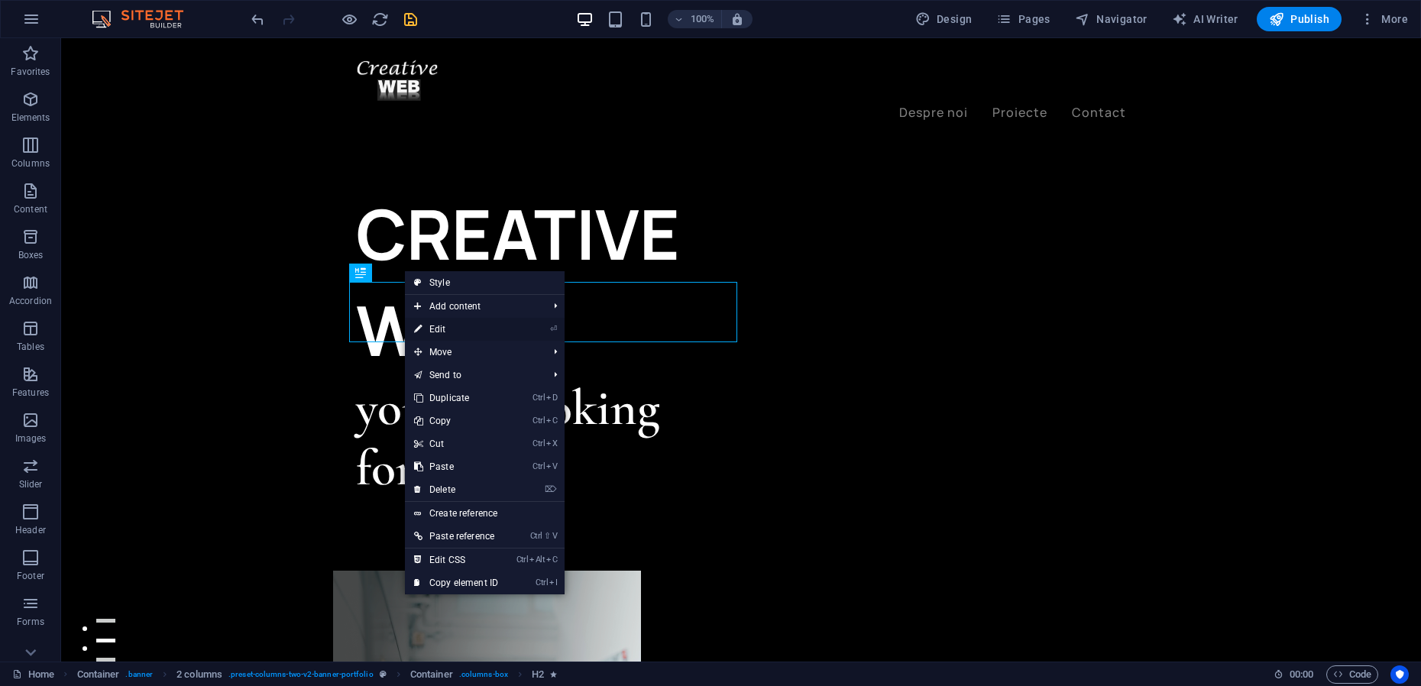
click at [448, 330] on link "⏎ Edit" at bounding box center [456, 329] width 102 height 23
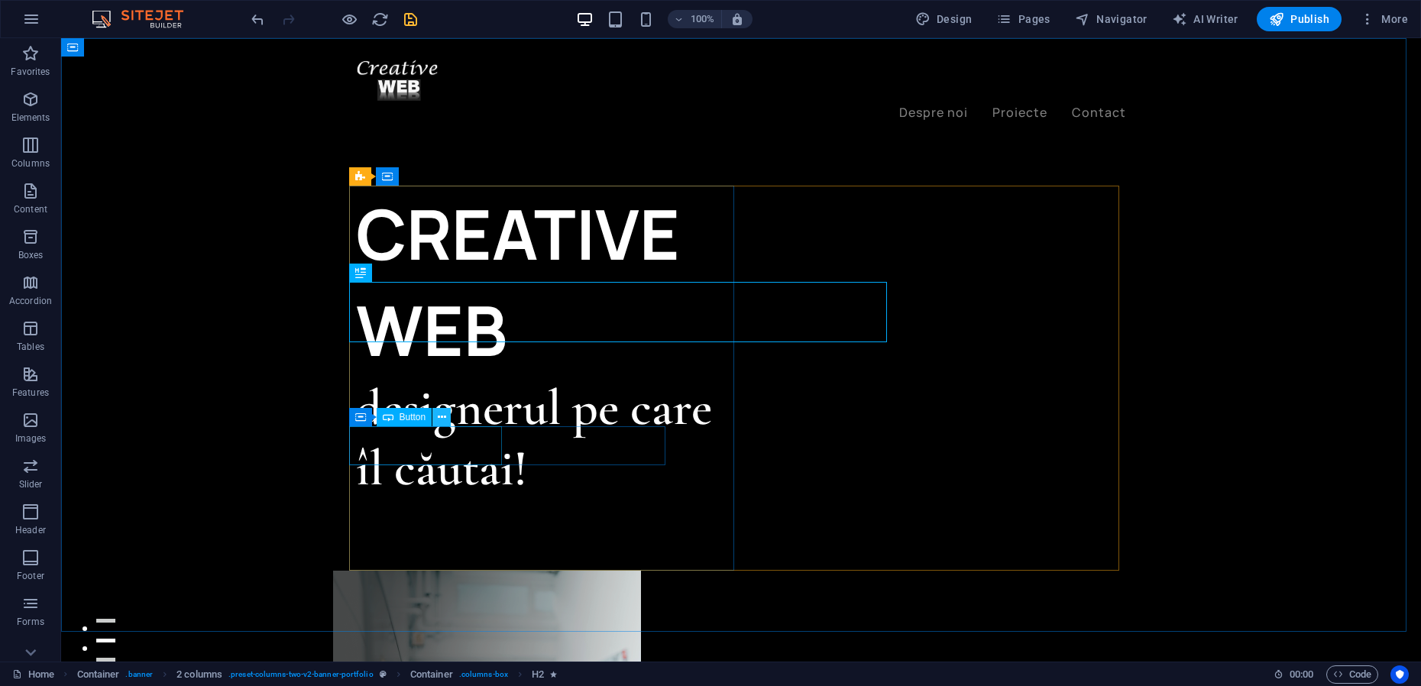
click at [439, 416] on icon at bounding box center [442, 417] width 8 height 16
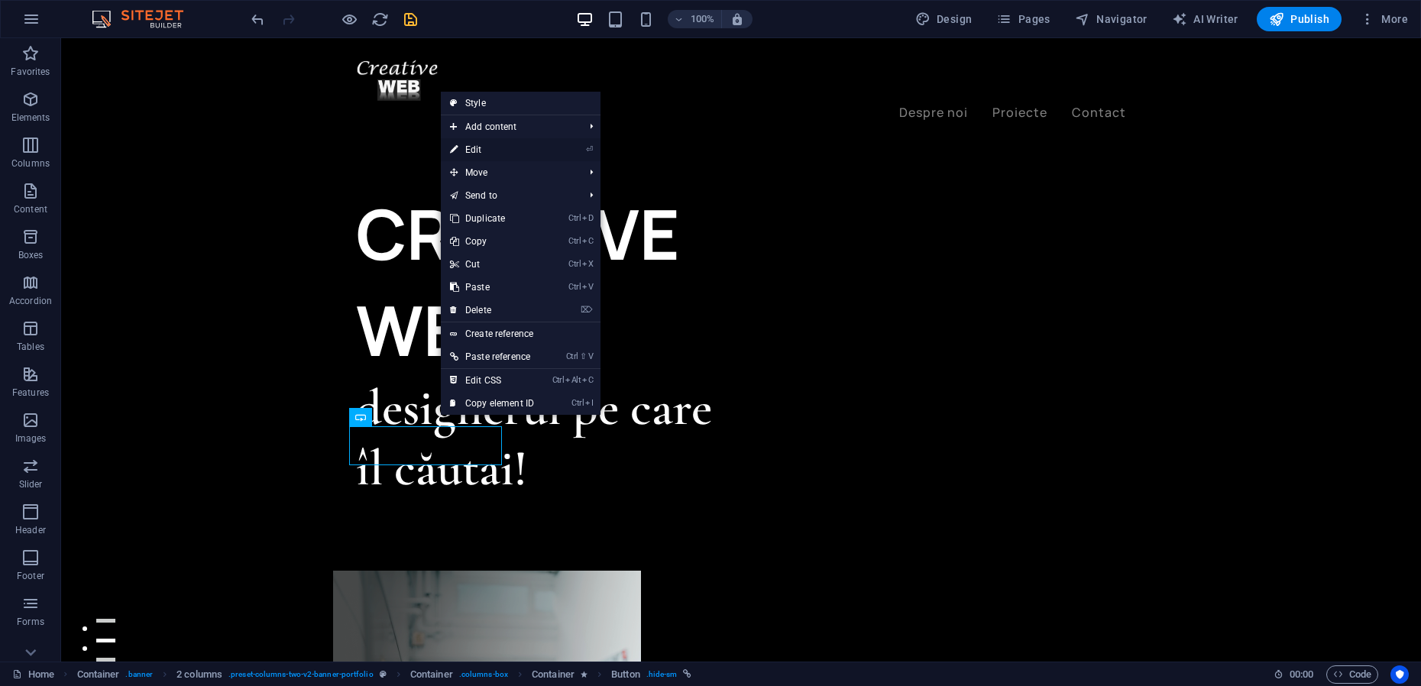
click at [491, 149] on link "⏎ Edit" at bounding box center [492, 149] width 102 height 23
select select "px"
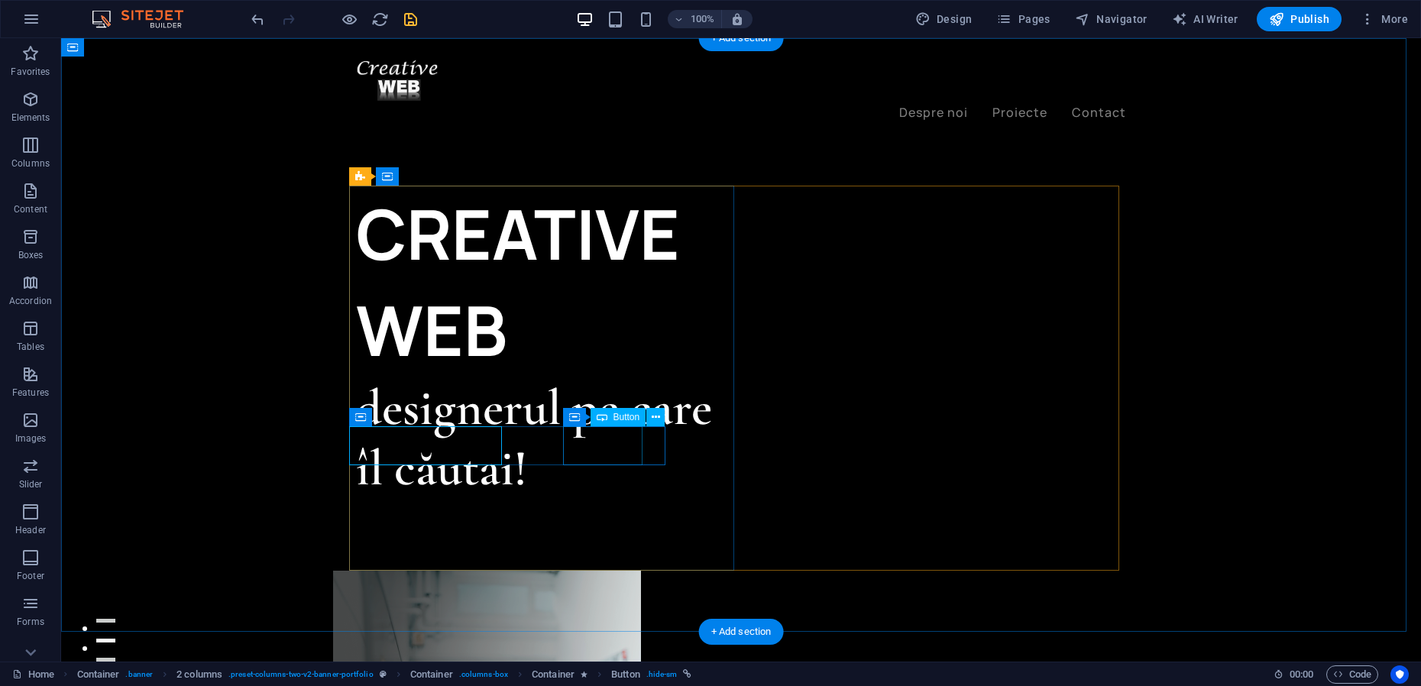
click at [603, 622] on div "My projects" at bounding box center [548, 641] width 385 height 39
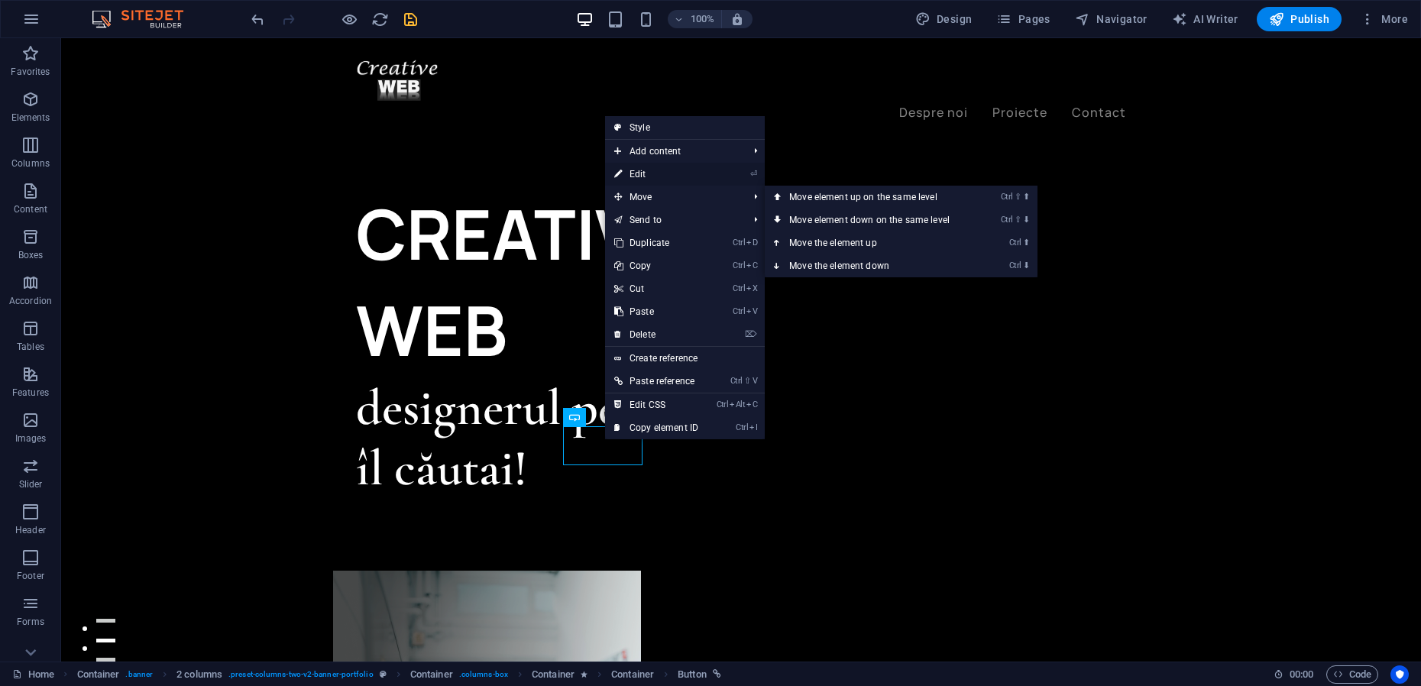
click at [649, 176] on link "⏎ Edit" at bounding box center [656, 174] width 102 height 23
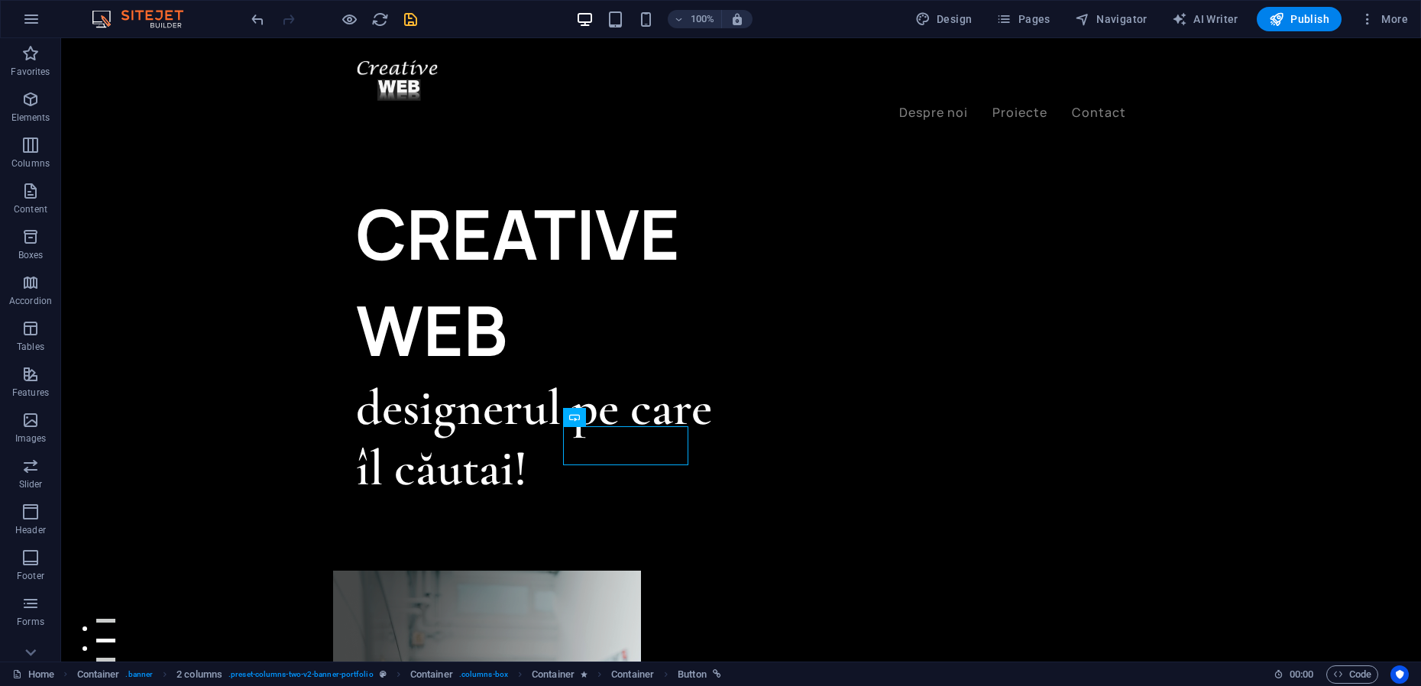
click at [403, 24] on icon "save" at bounding box center [411, 20] width 18 height 18
checkbox input "false"
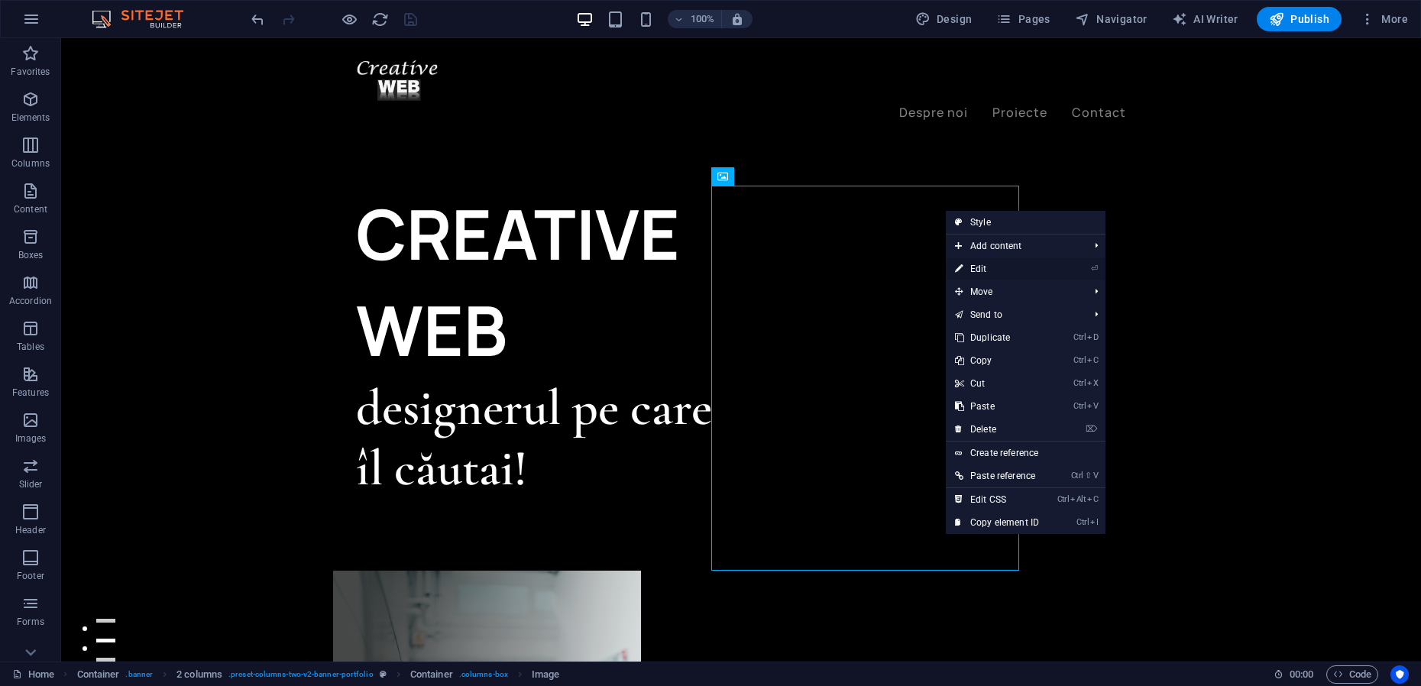
click at [982, 269] on link "⏎ Edit" at bounding box center [997, 268] width 102 height 23
select select "%"
select select "px"
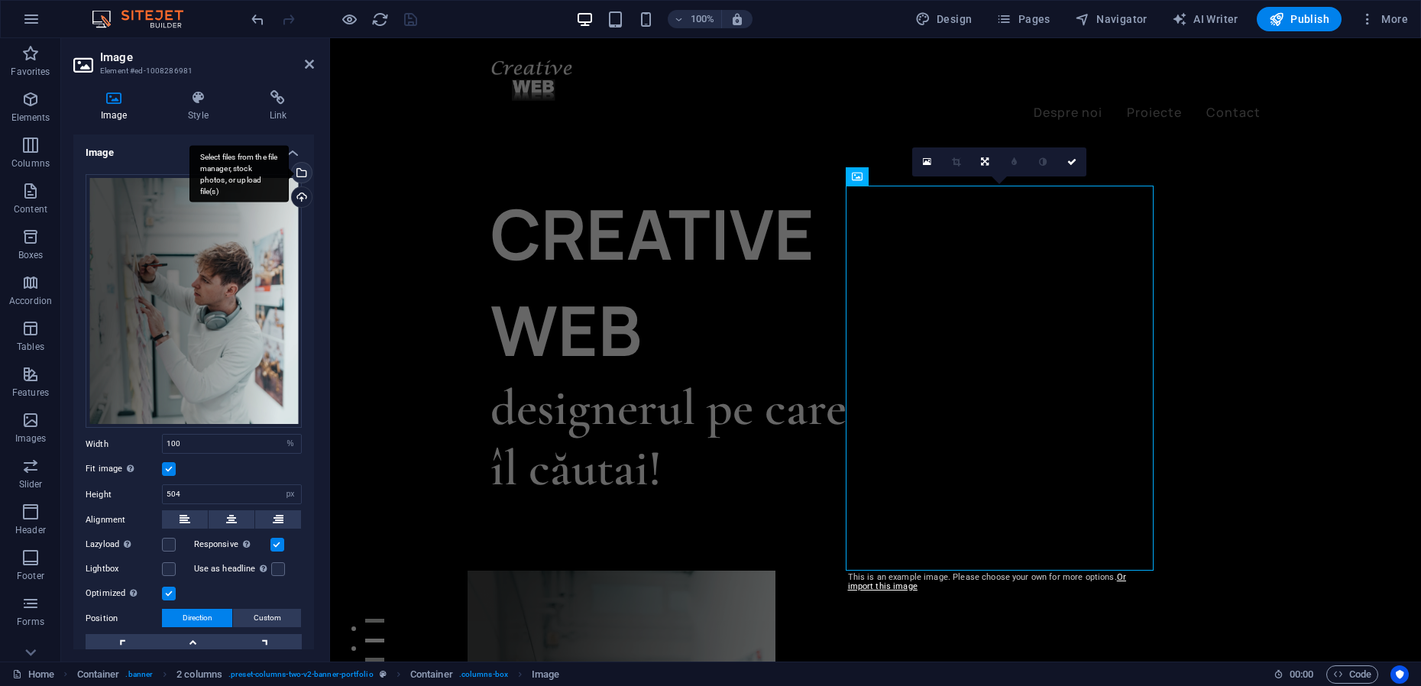
click at [302, 174] on div "Select files from the file manager, stock photos, or upload file(s)" at bounding box center [300, 174] width 23 height 23
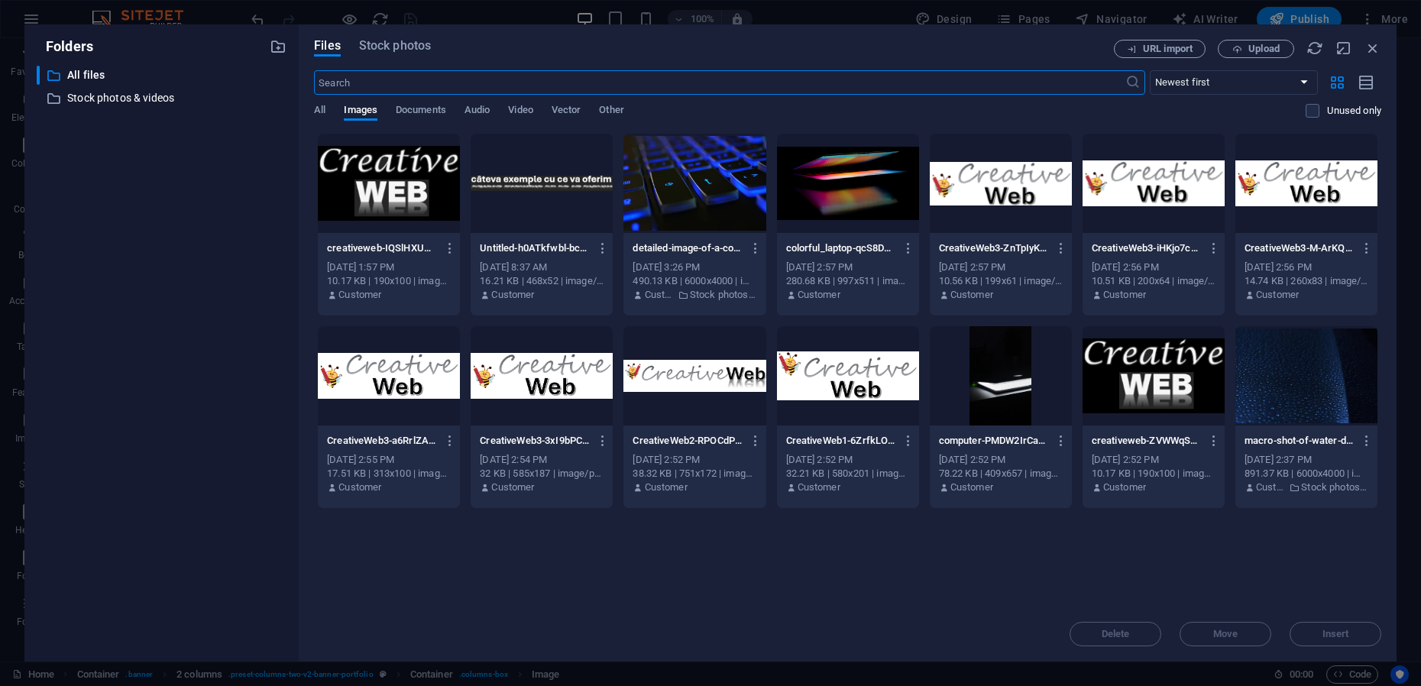
type input "336"
click at [399, 44] on span "Stock photos" at bounding box center [395, 46] width 72 height 18
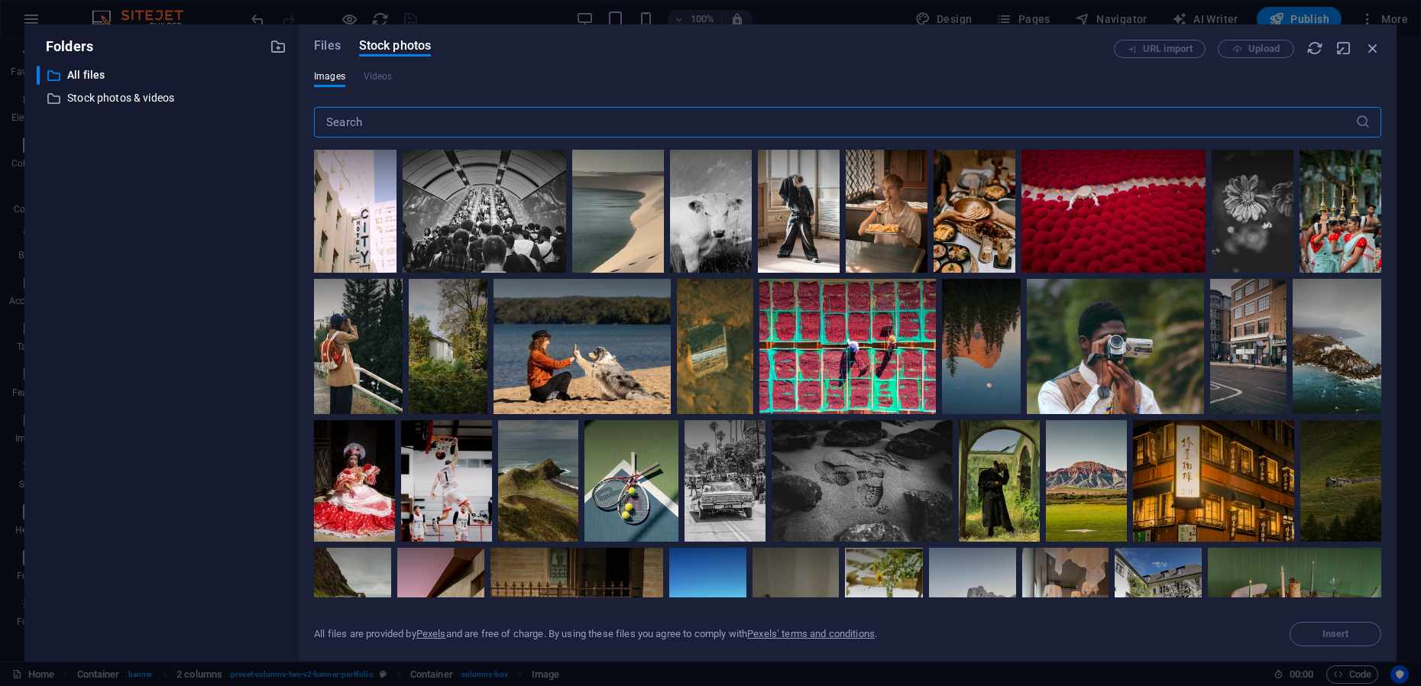
click at [385, 122] on input "text" at bounding box center [834, 122] width 1041 height 31
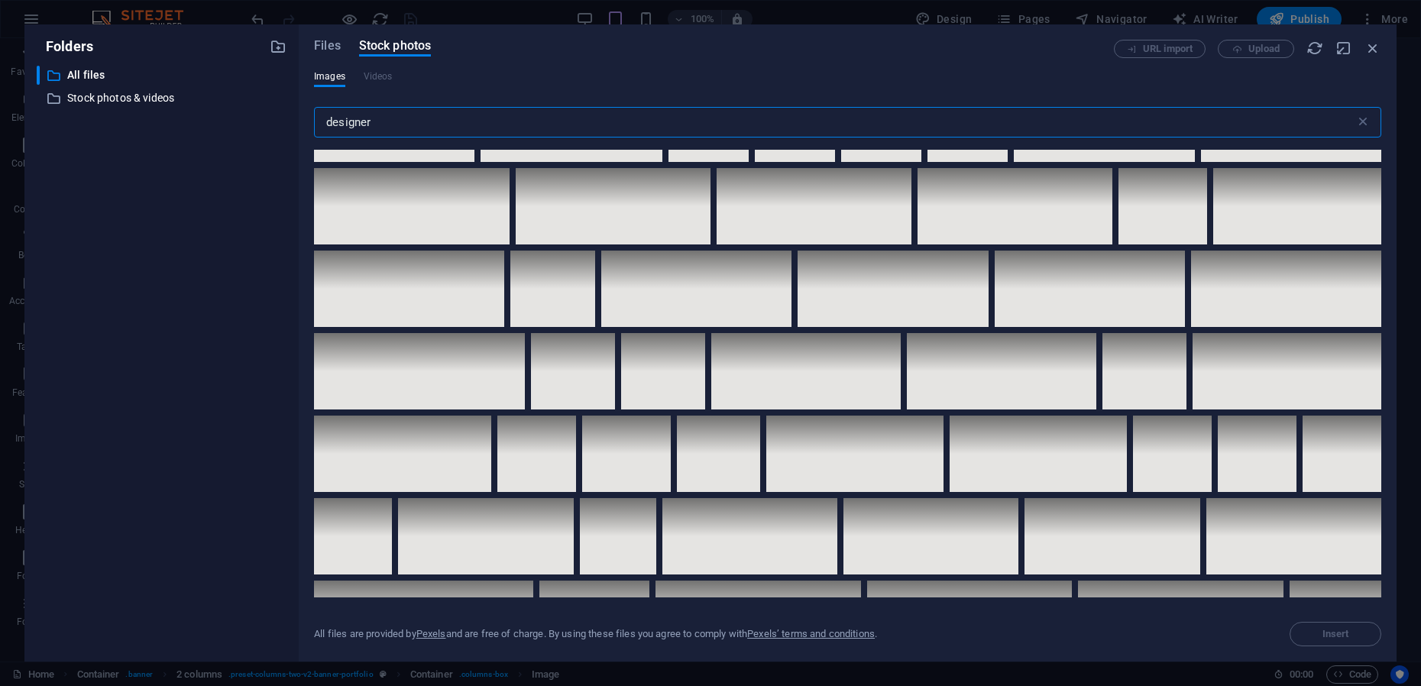
scroll to position [2673, 0]
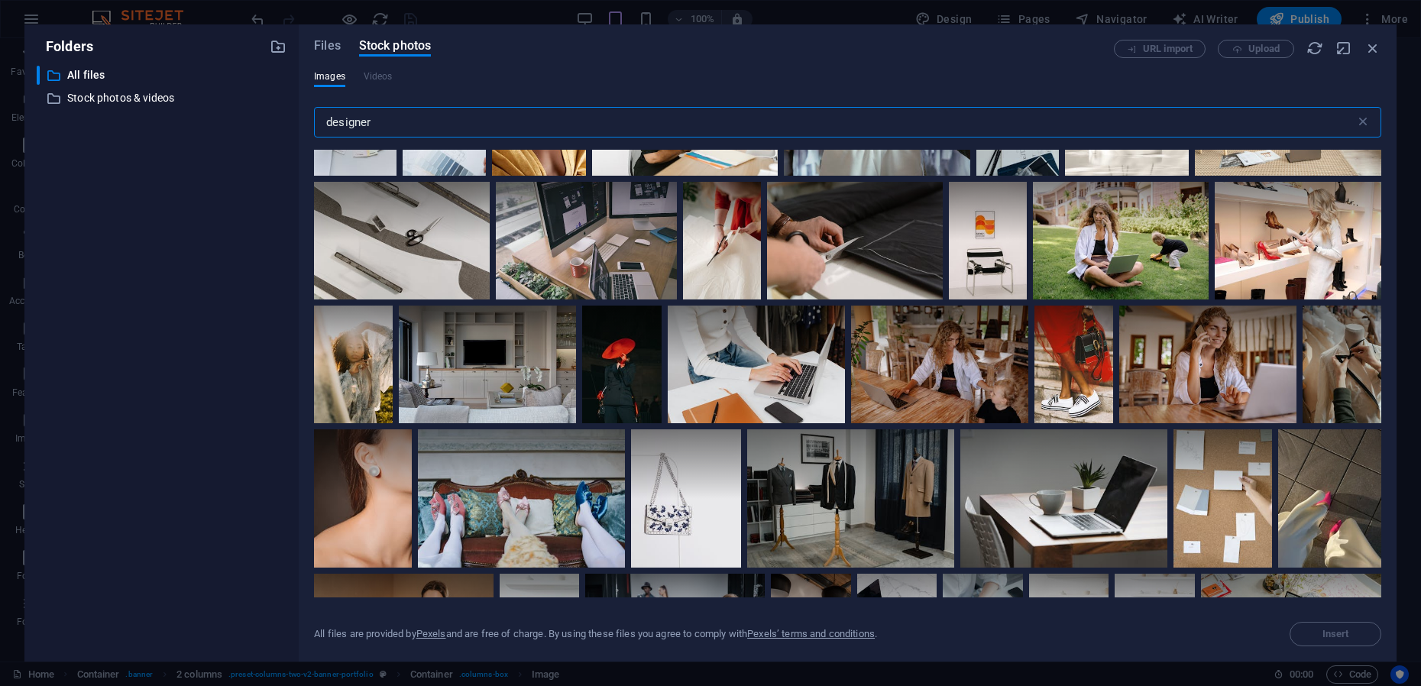
click at [327, 121] on input "designer" at bounding box center [834, 122] width 1041 height 31
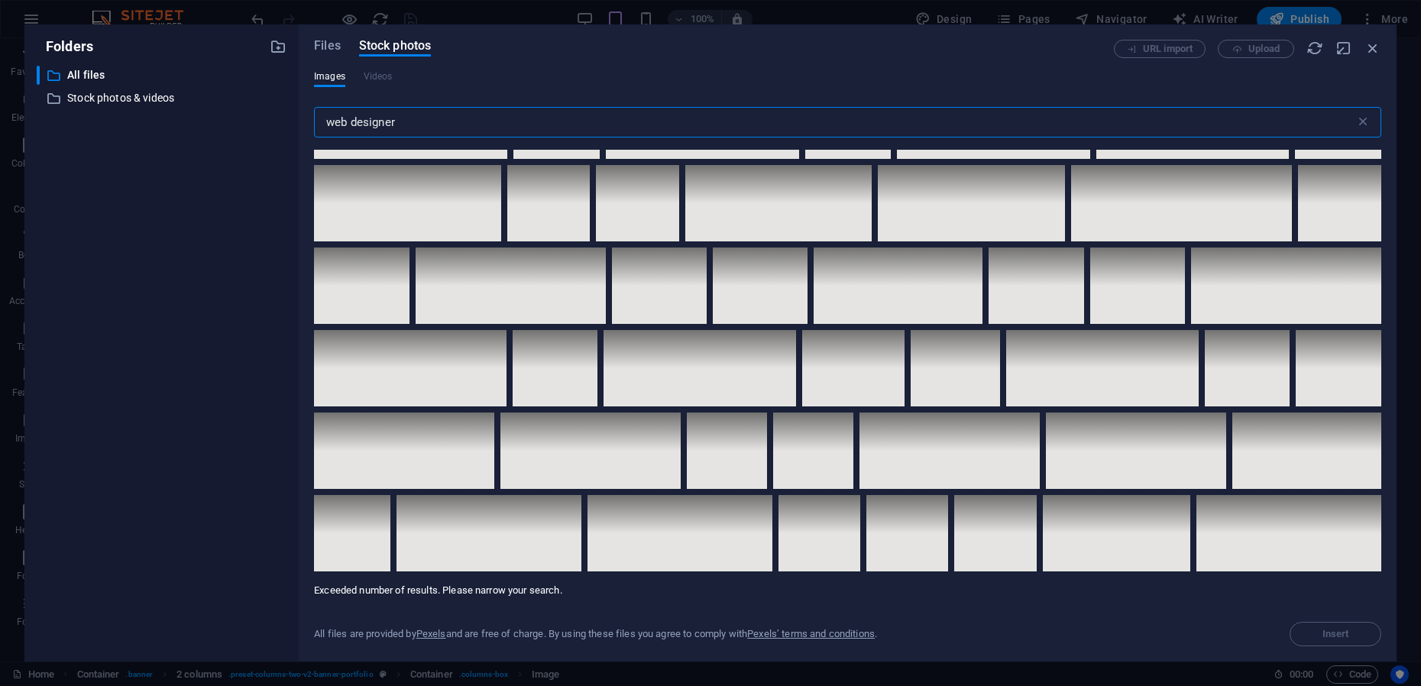
scroll to position [8104, 0]
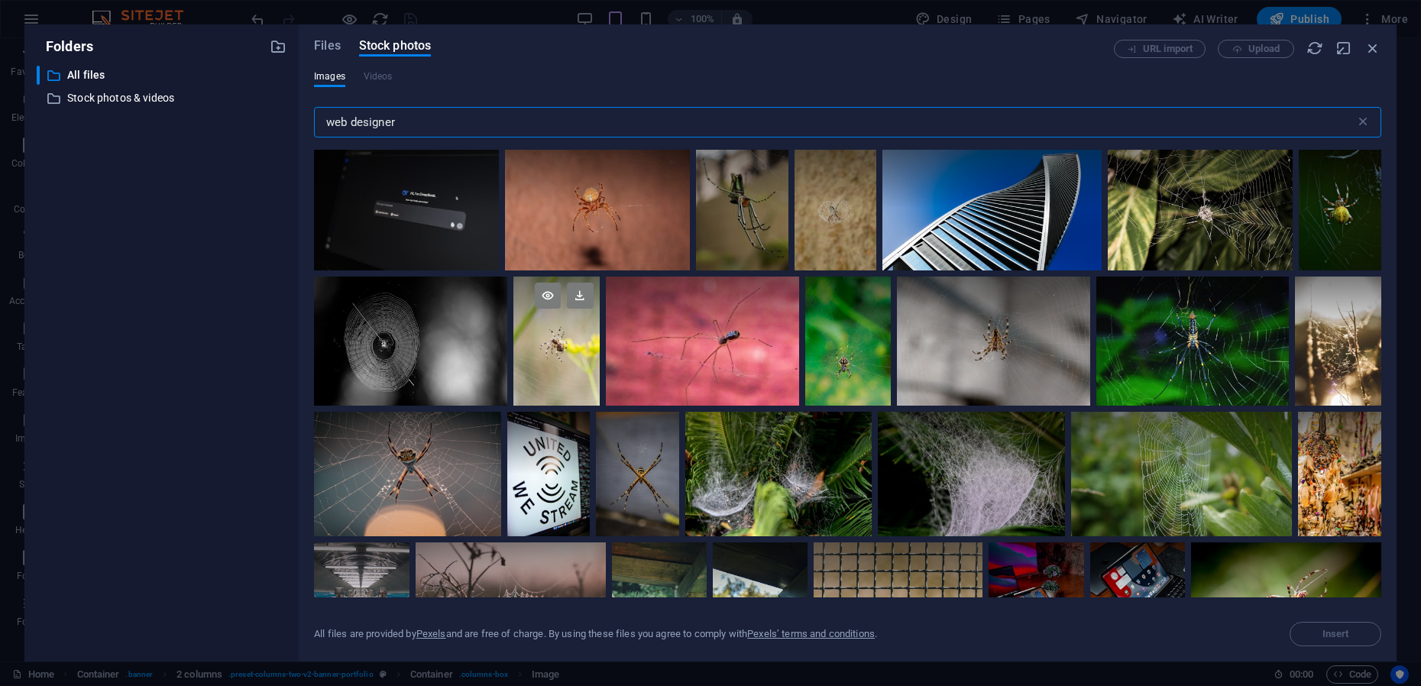
type input "web designer"
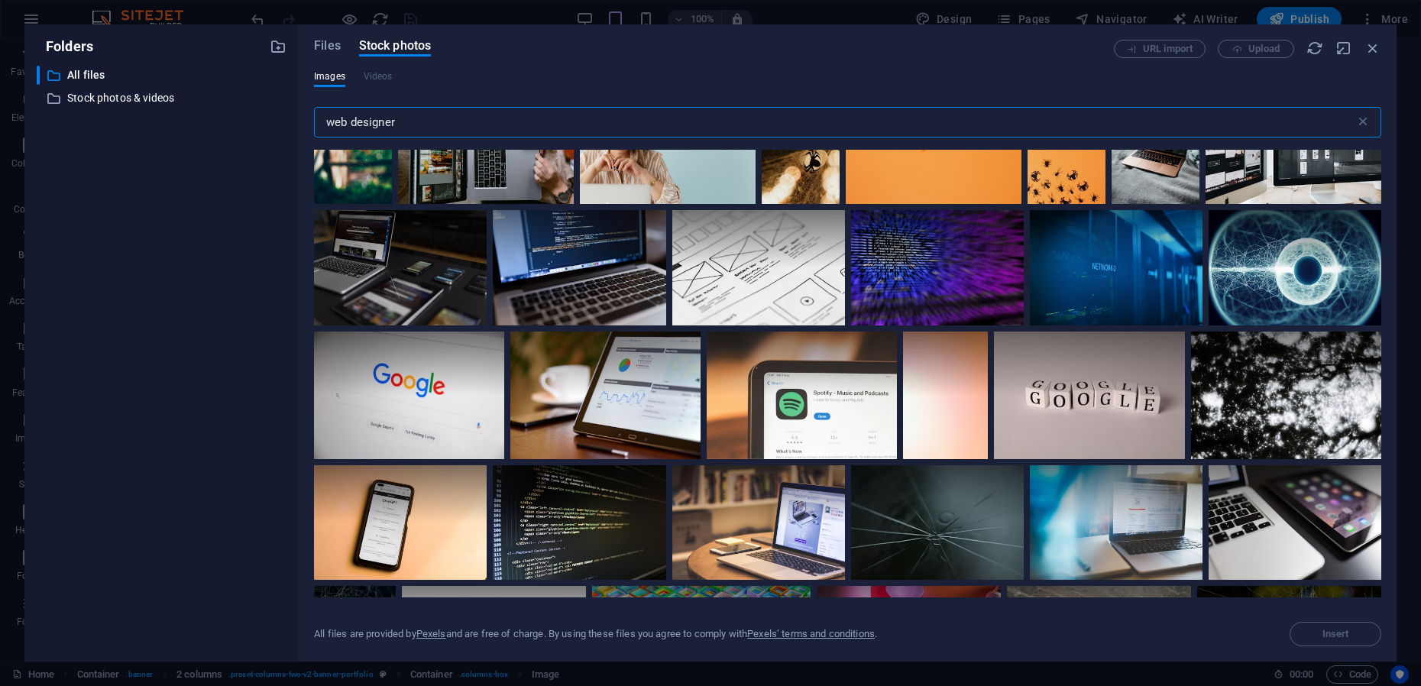
scroll to position [3808, 0]
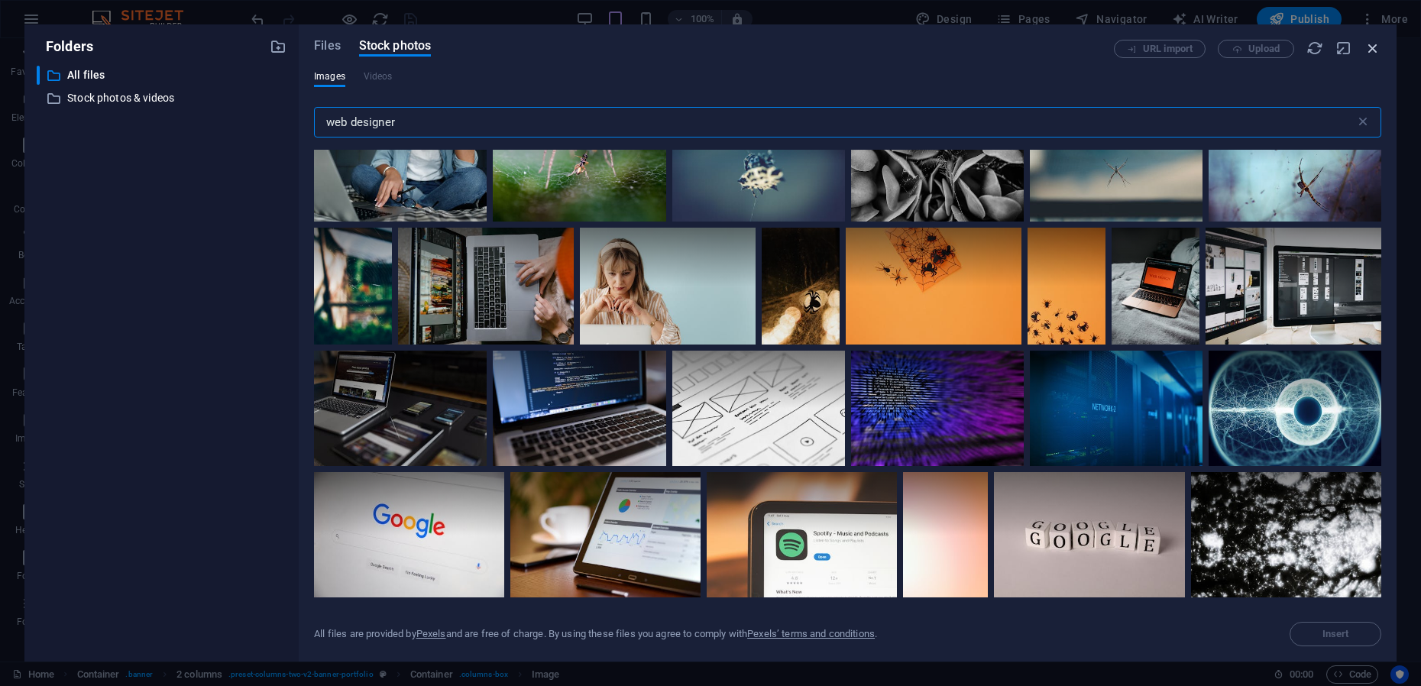
click at [1371, 48] on icon "button" at bounding box center [1372, 48] width 17 height 17
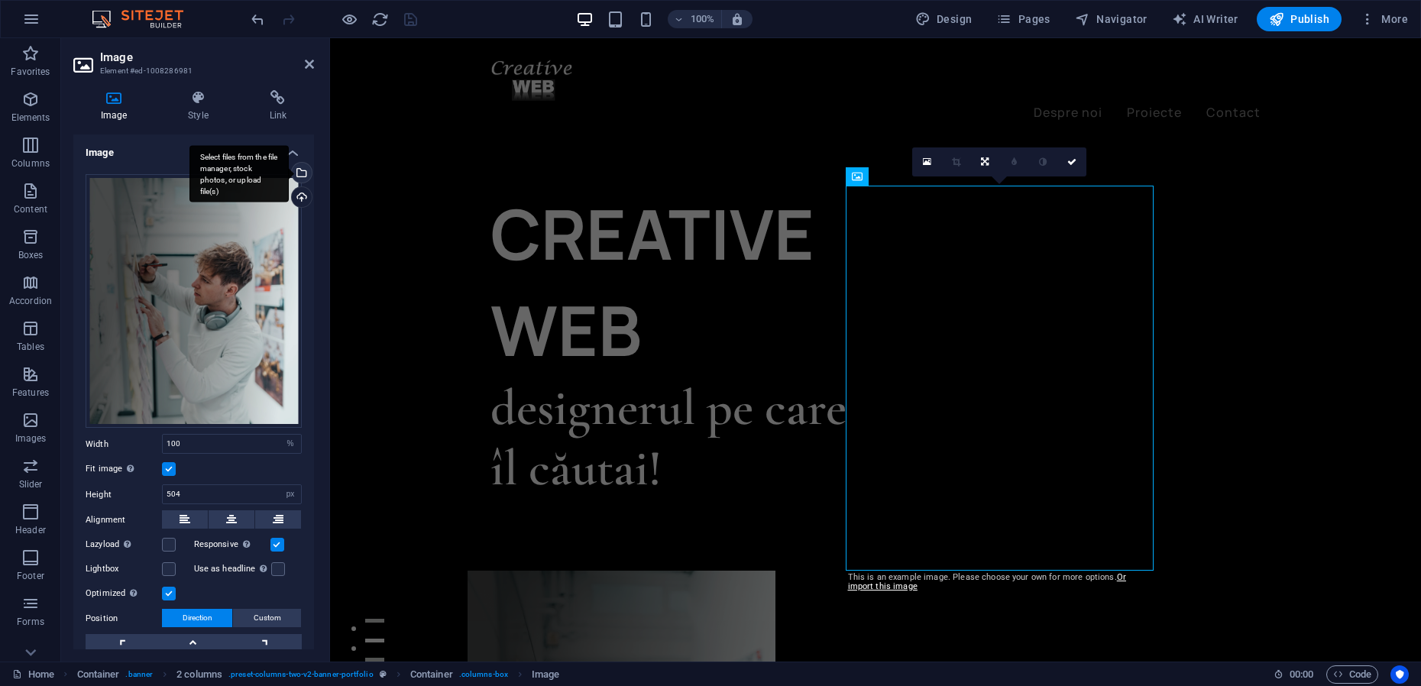
click at [299, 170] on div "Select files from the file manager, stock photos, or upload file(s)" at bounding box center [300, 174] width 23 height 23
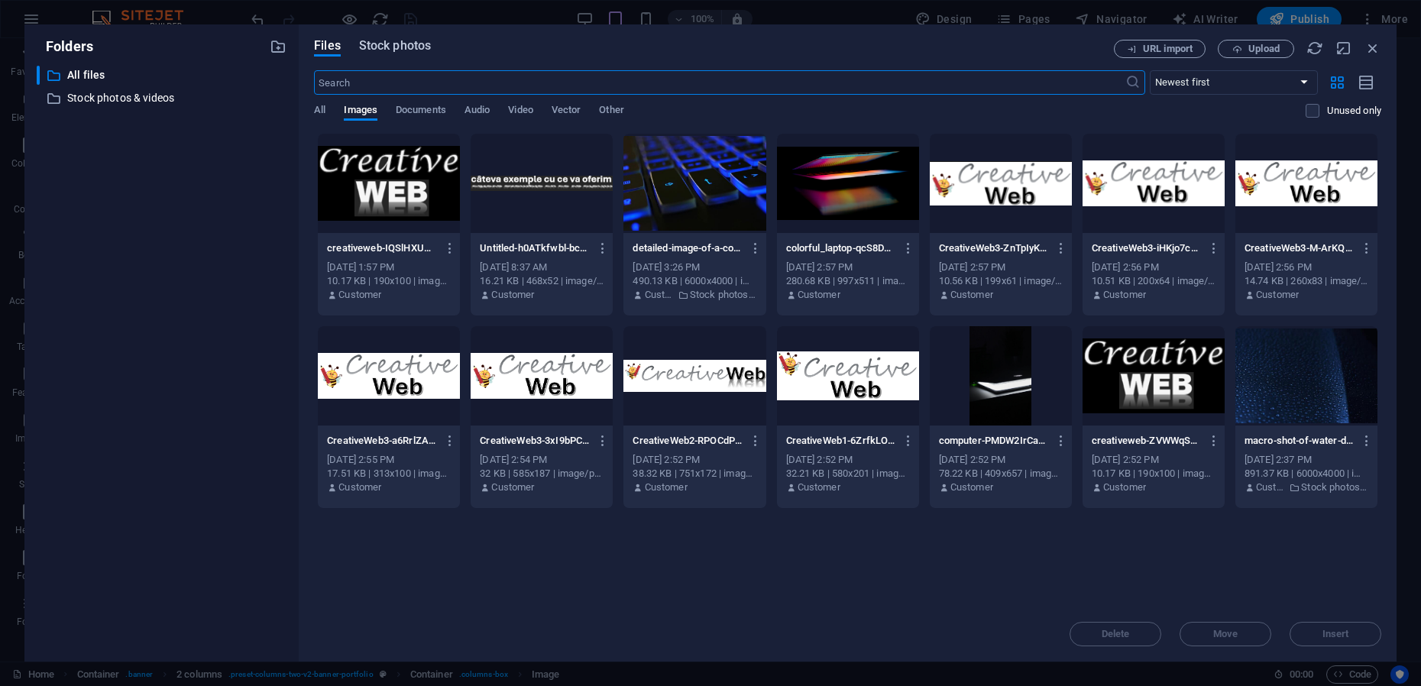
click at [393, 44] on span "Stock photos" at bounding box center [395, 46] width 72 height 18
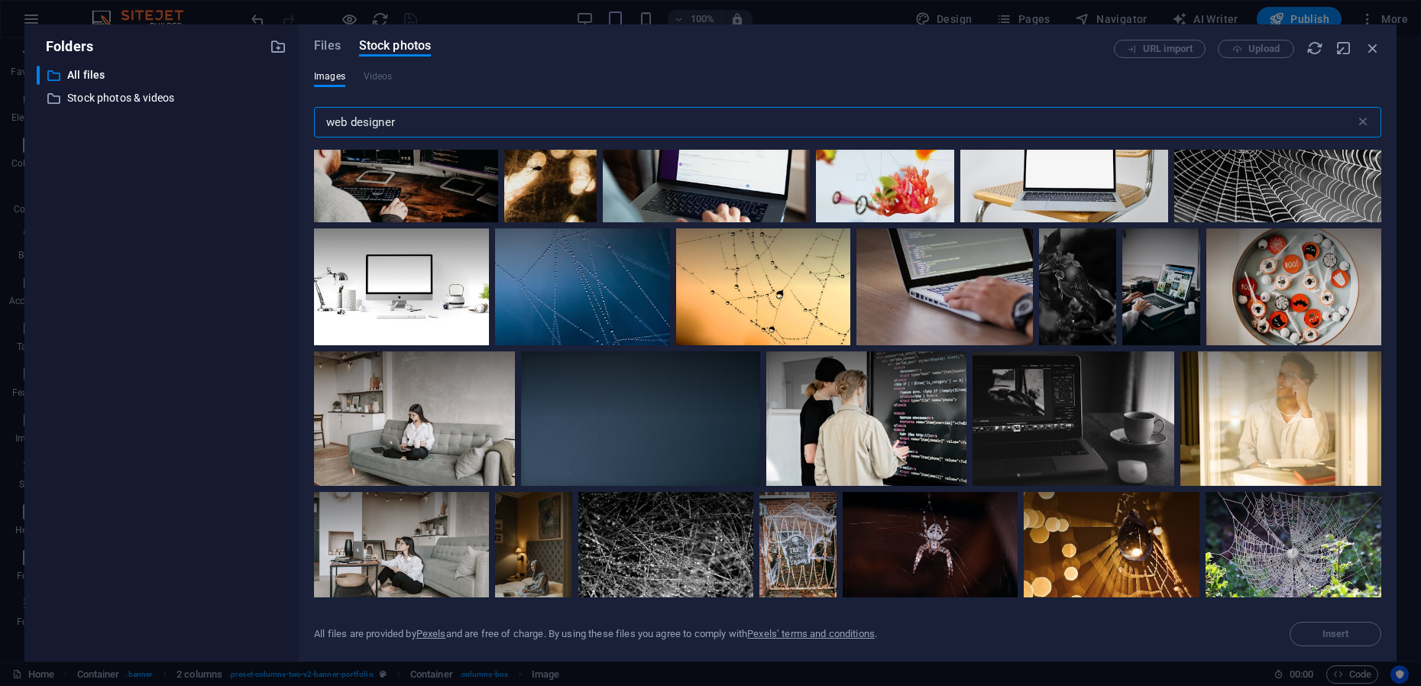
scroll to position [668, 0]
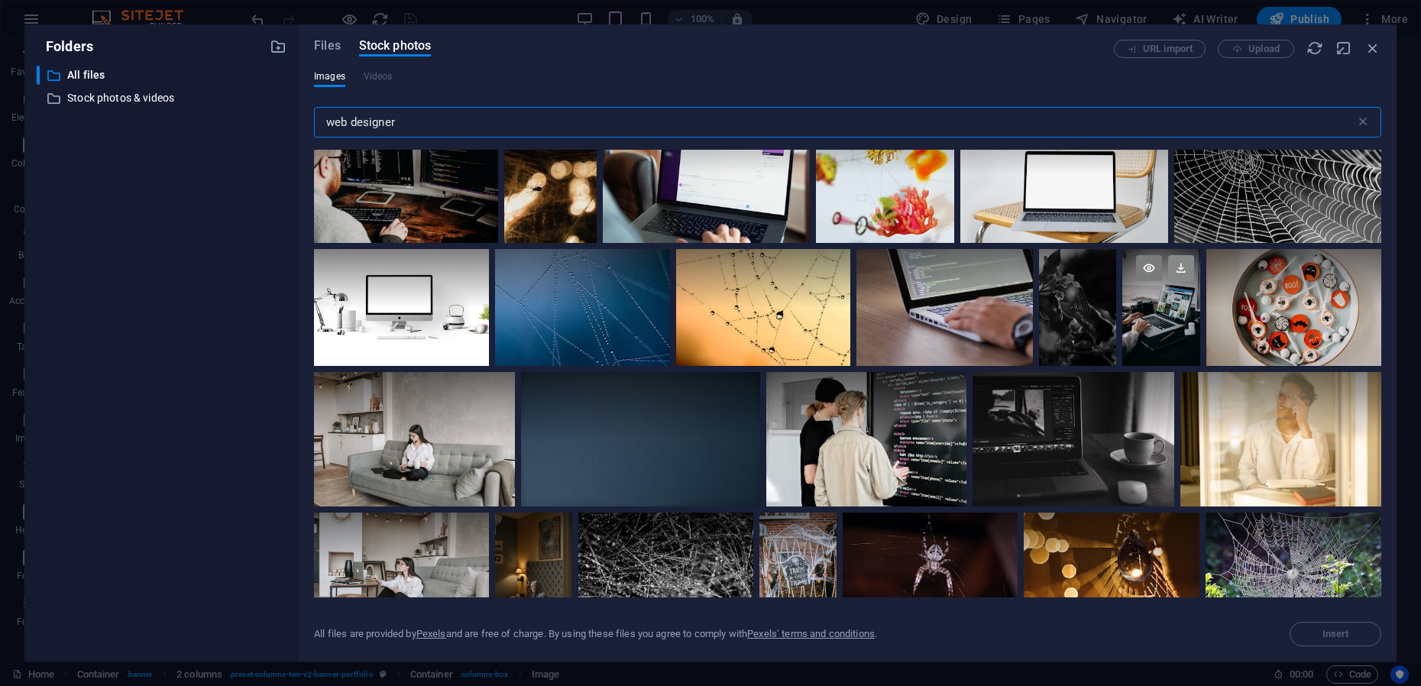
click at [1185, 262] on icon at bounding box center [1181, 268] width 26 height 26
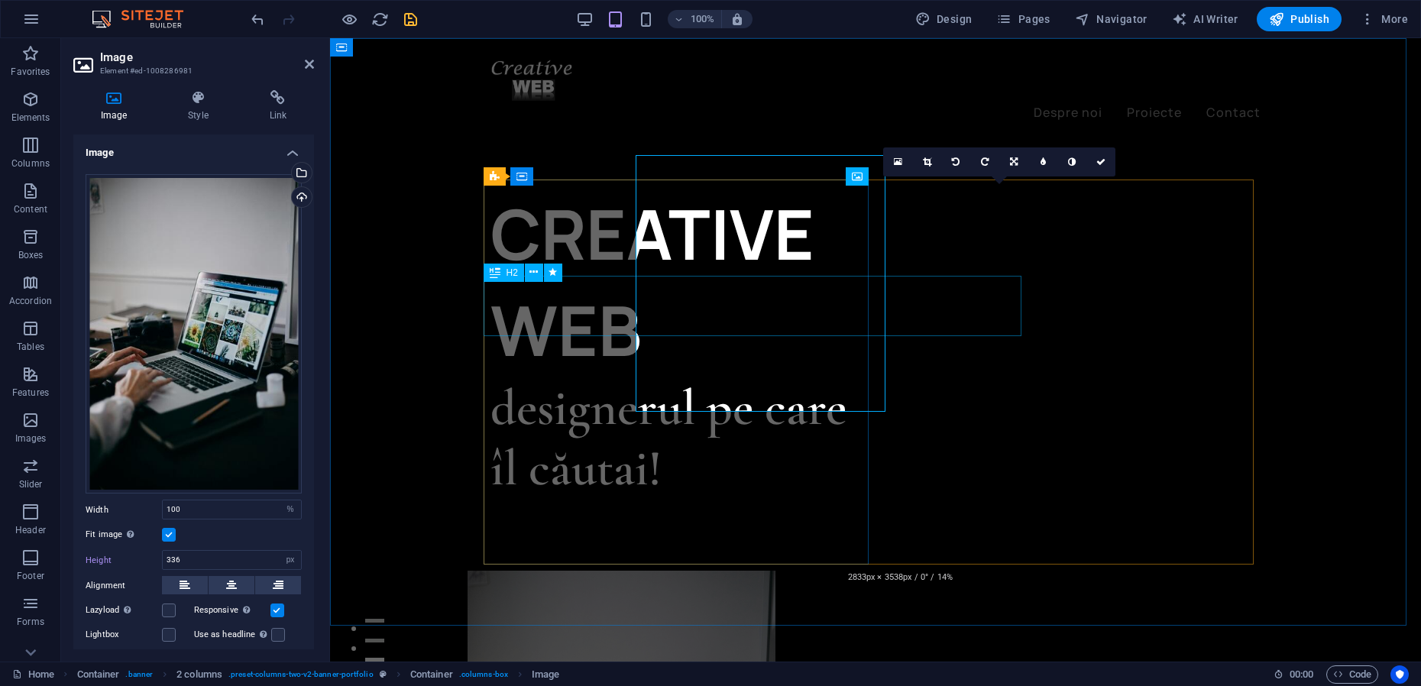
type input "504"
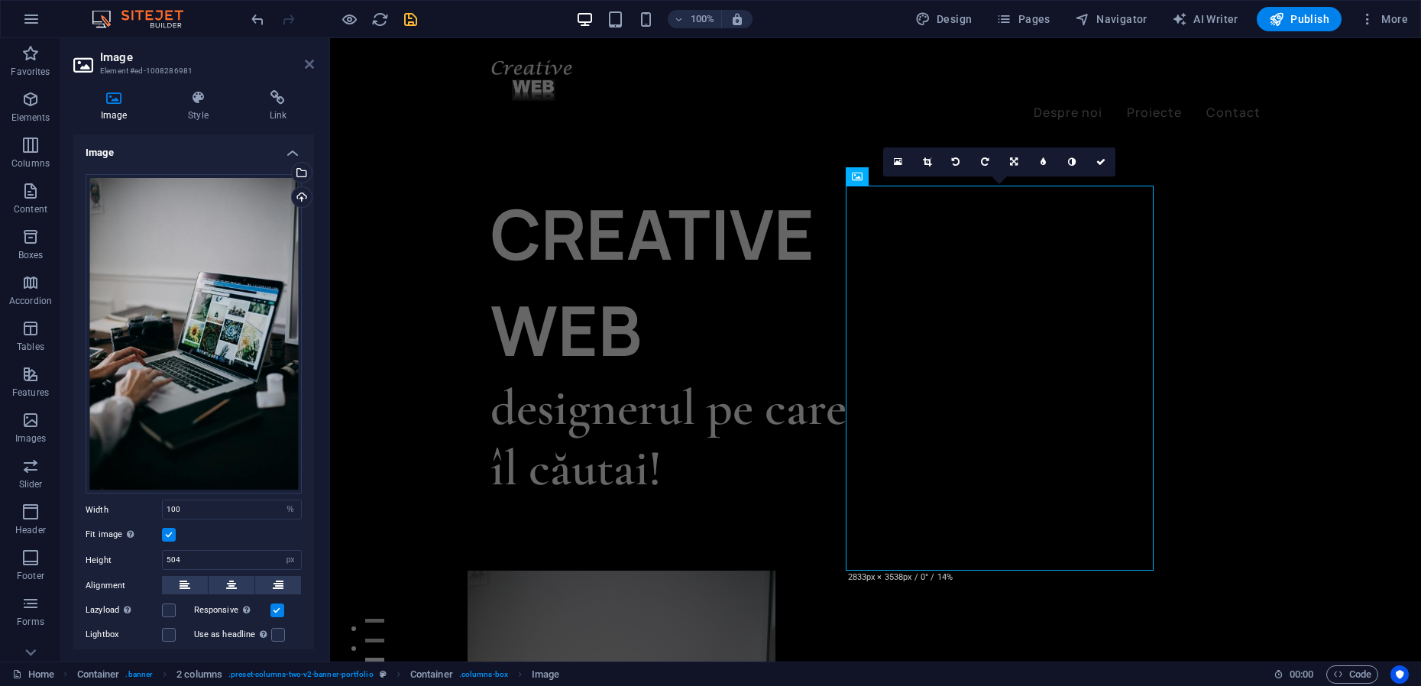
click at [312, 67] on icon at bounding box center [309, 64] width 9 height 12
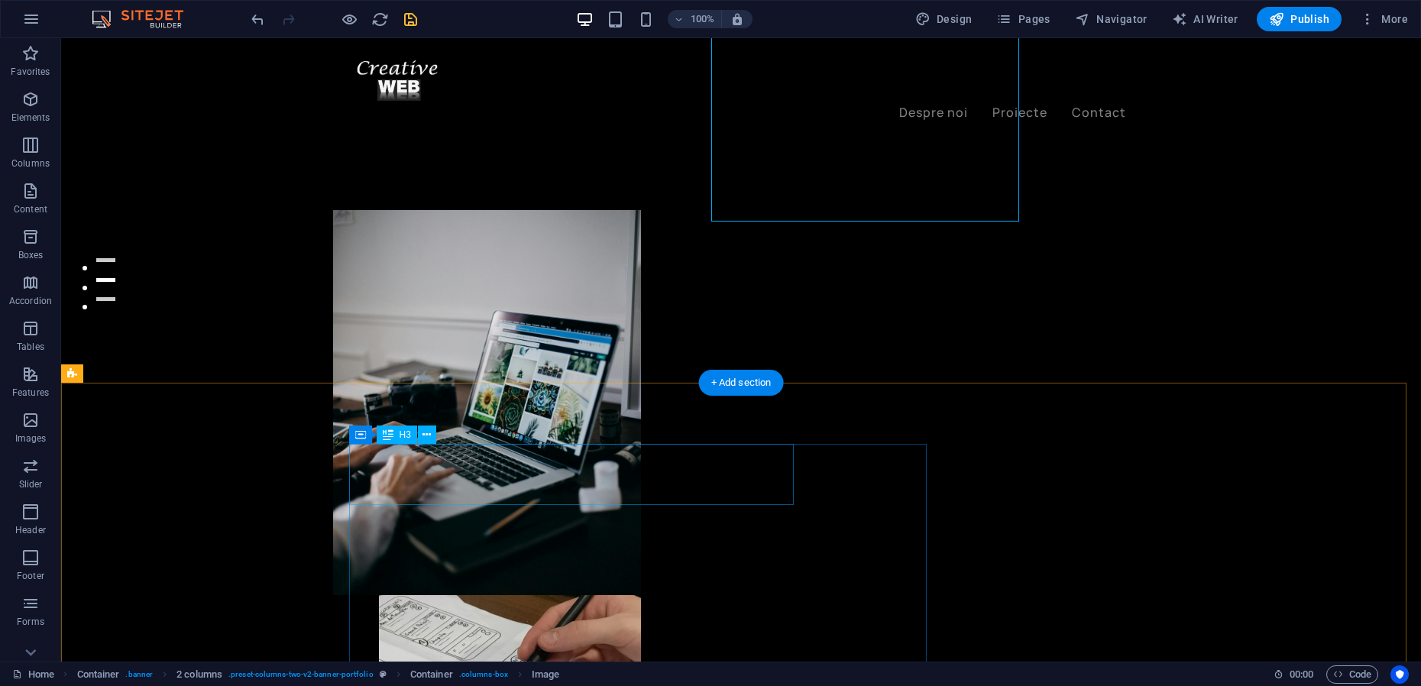
scroll to position [382, 0]
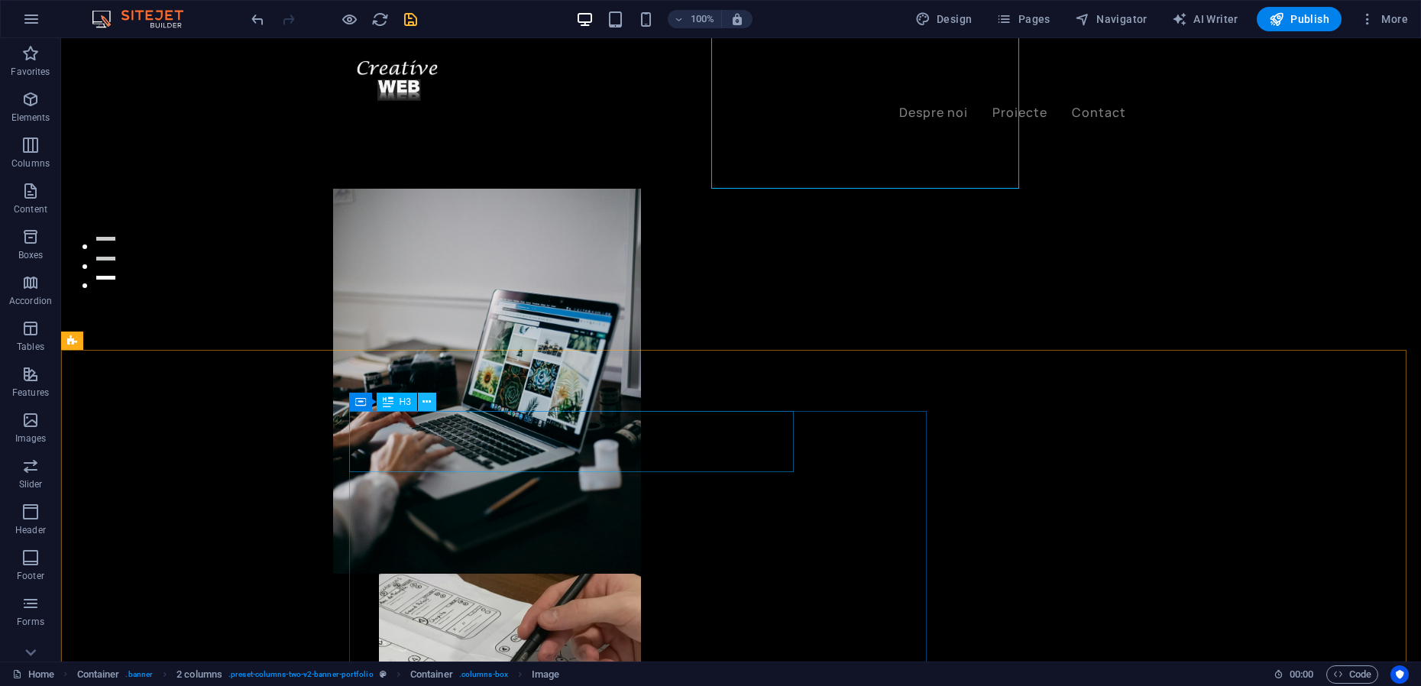
click at [429, 402] on icon at bounding box center [426, 402] width 8 height 16
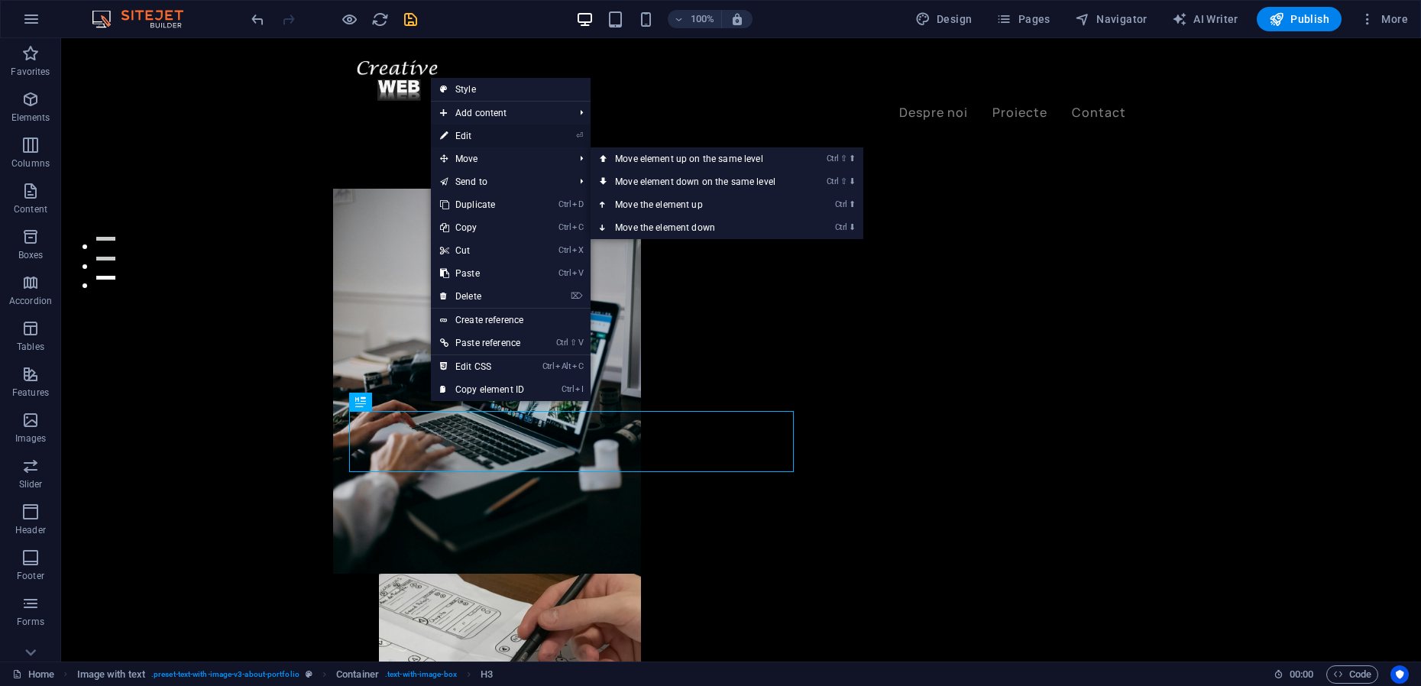
click at [487, 139] on link "⏎ Edit" at bounding box center [482, 135] width 102 height 23
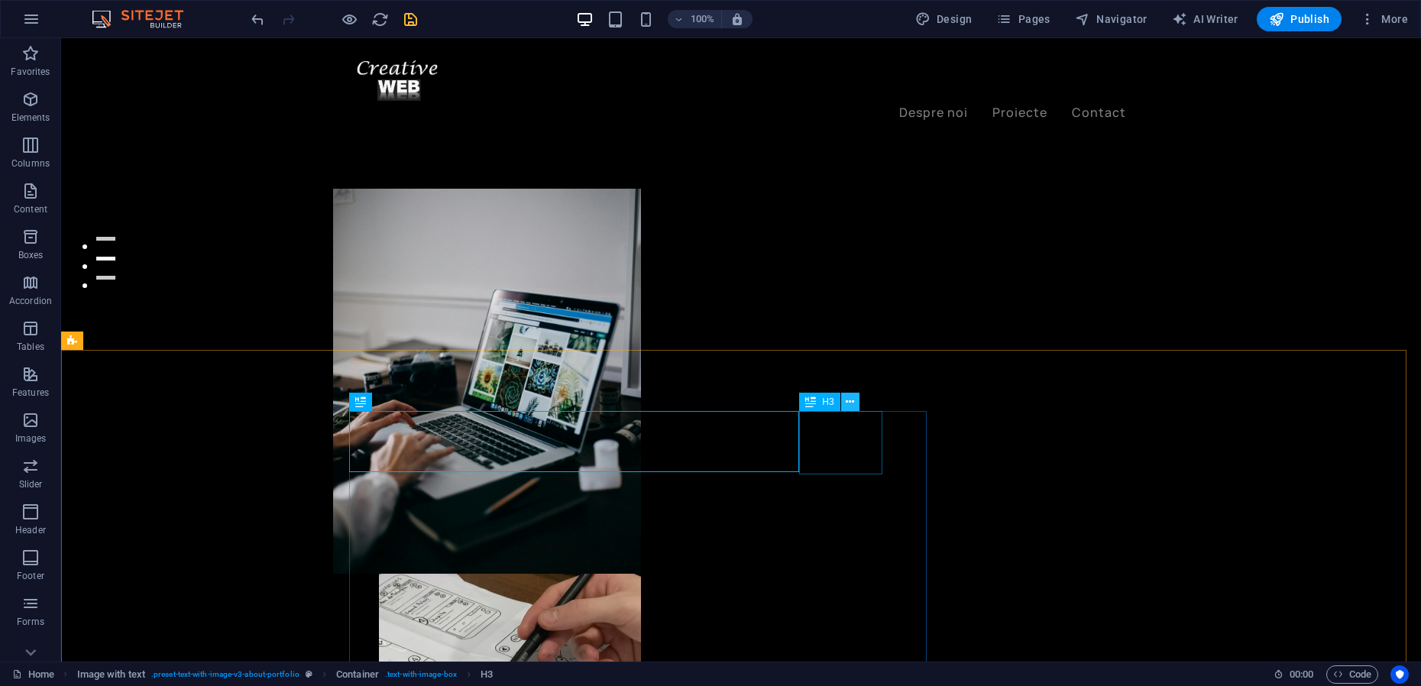
click at [851, 405] on icon at bounding box center [849, 402] width 8 height 16
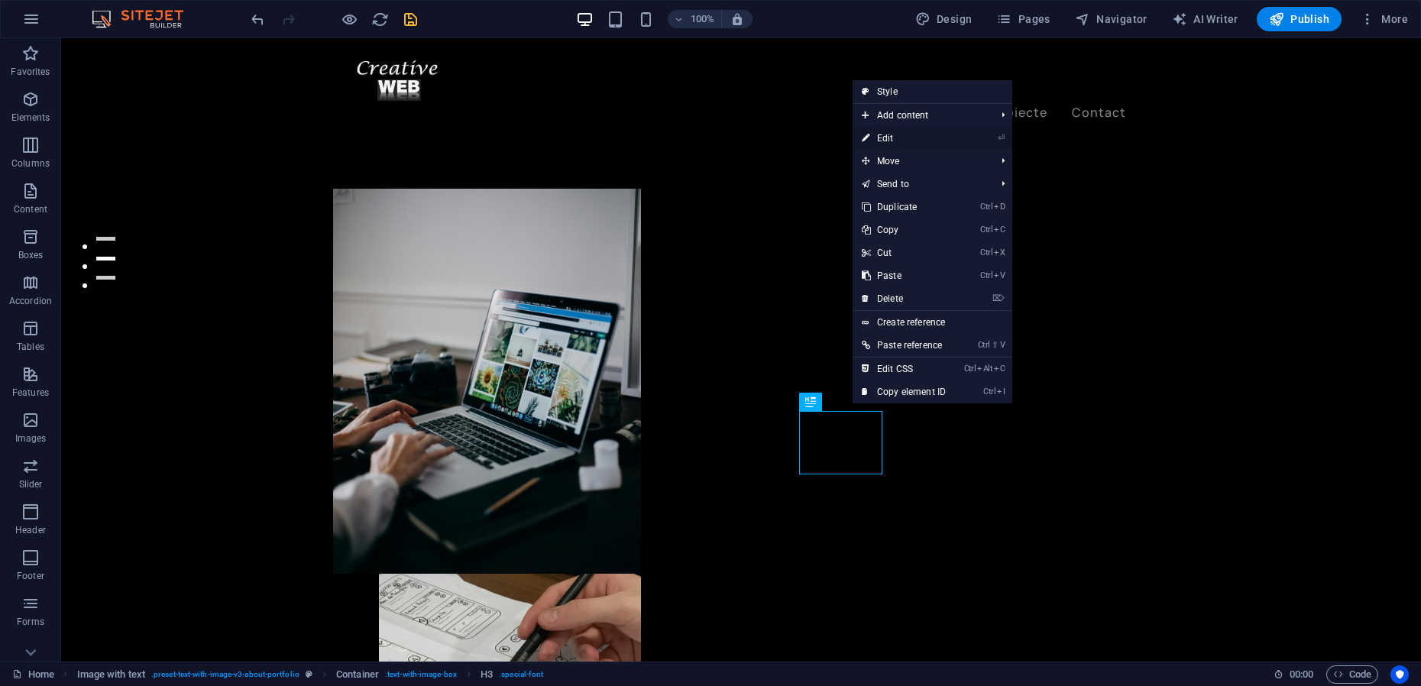
click at [903, 137] on link "⏎ Edit" at bounding box center [903, 138] width 102 height 23
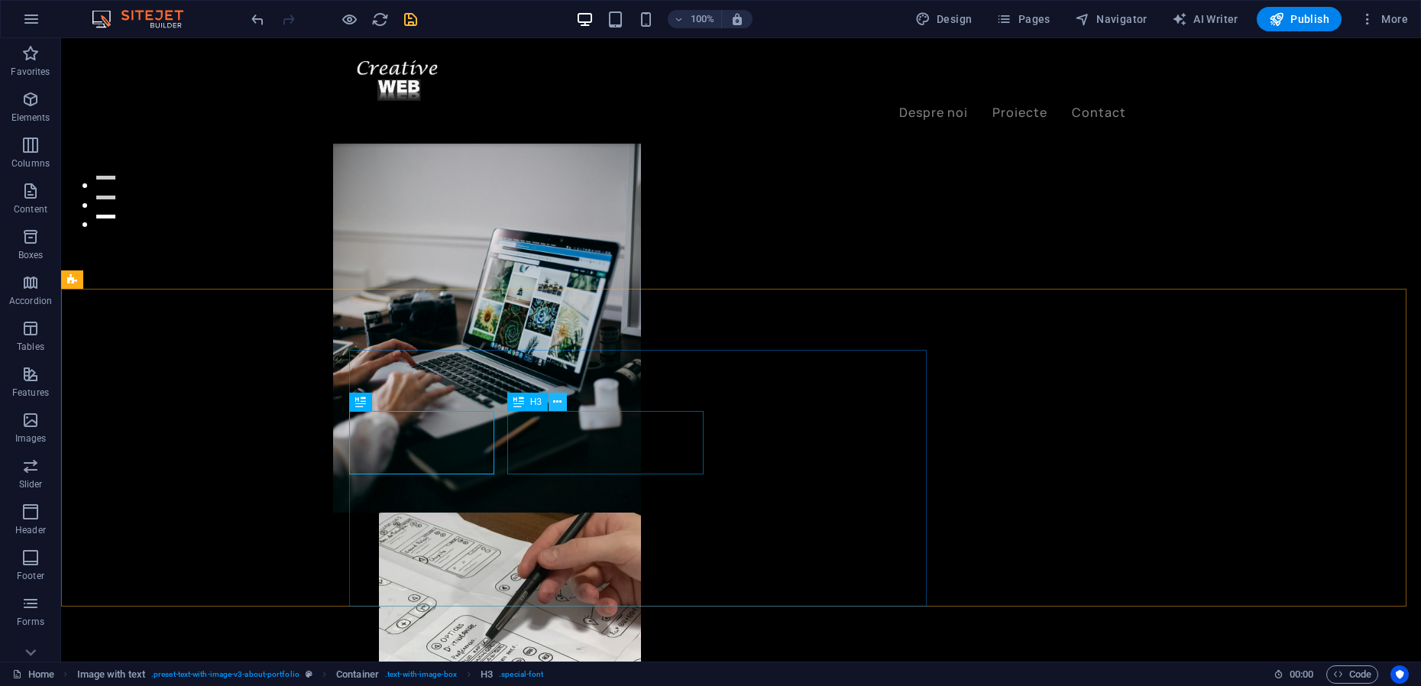
drag, startPoint x: 555, startPoint y: 408, endPoint x: 505, endPoint y: 374, distance: 60.6
click at [555, 408] on icon at bounding box center [557, 402] width 8 height 16
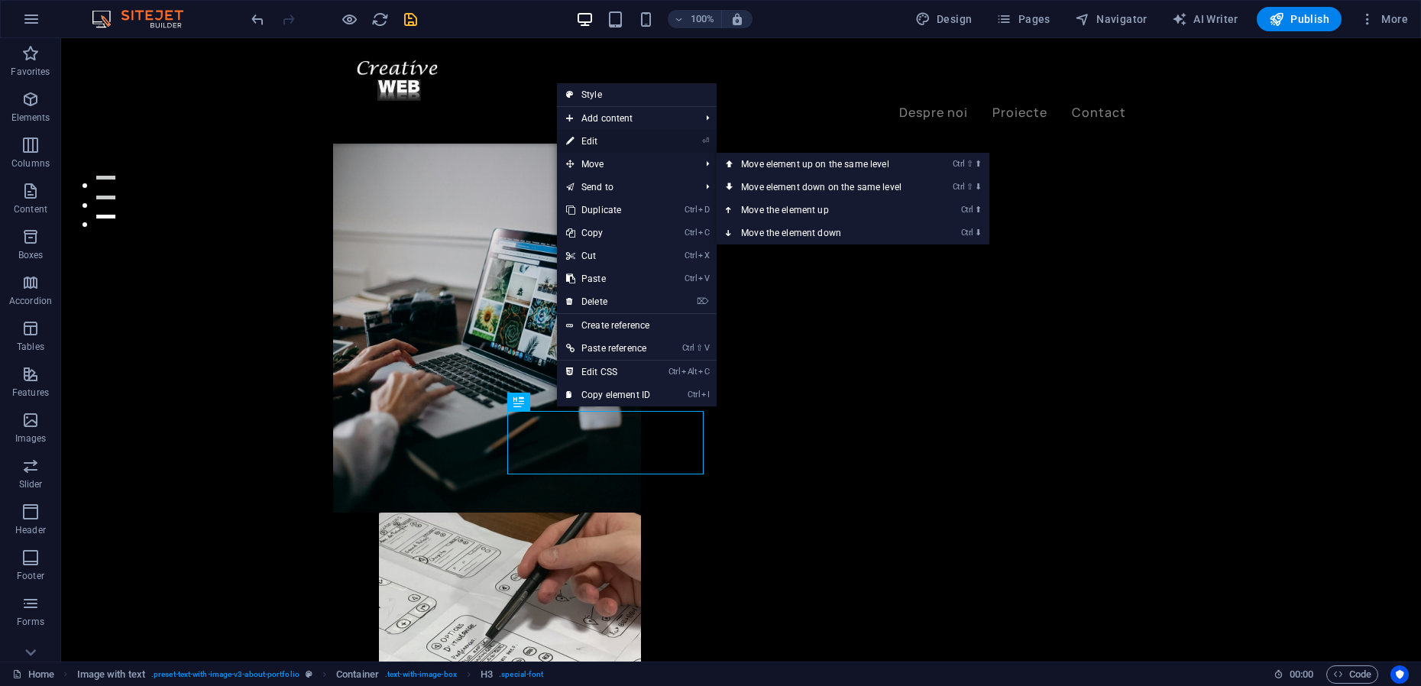
click at [596, 141] on link "⏎ Edit" at bounding box center [608, 141] width 102 height 23
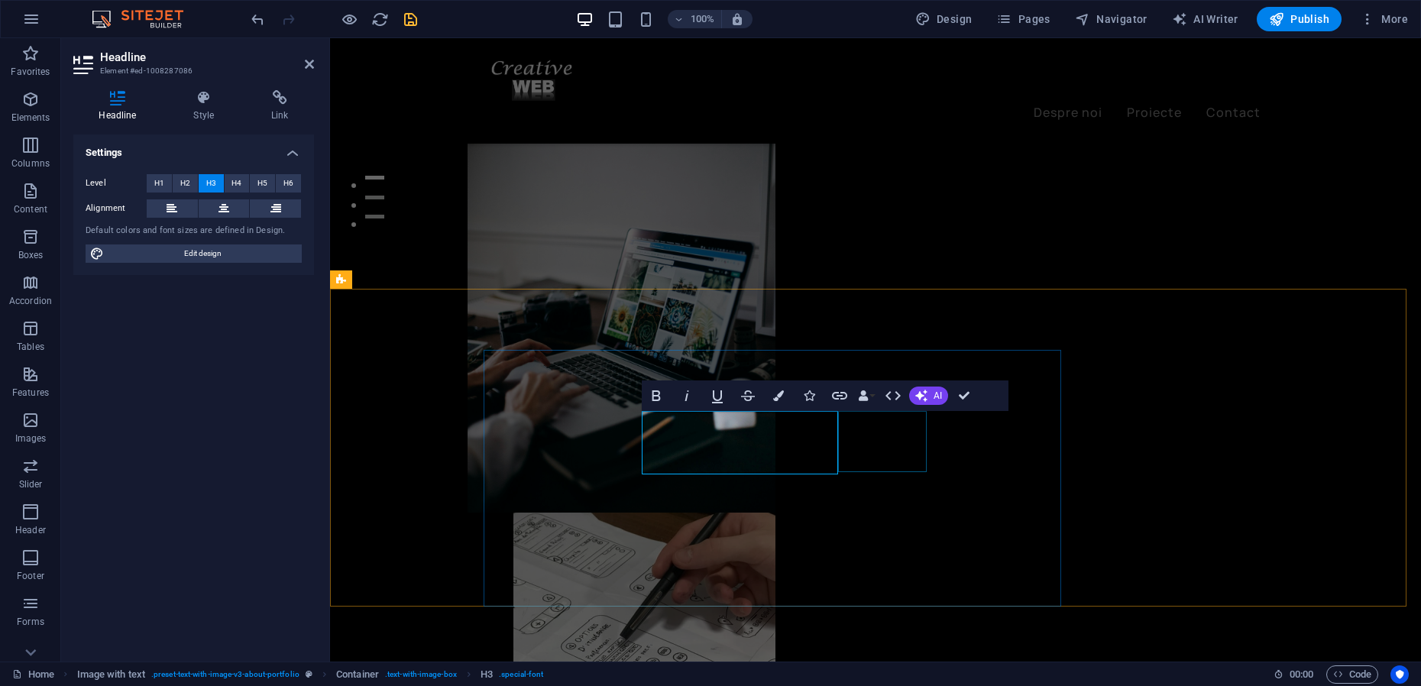
drag, startPoint x: 810, startPoint y: 446, endPoint x: 838, endPoint y: 450, distance: 27.8
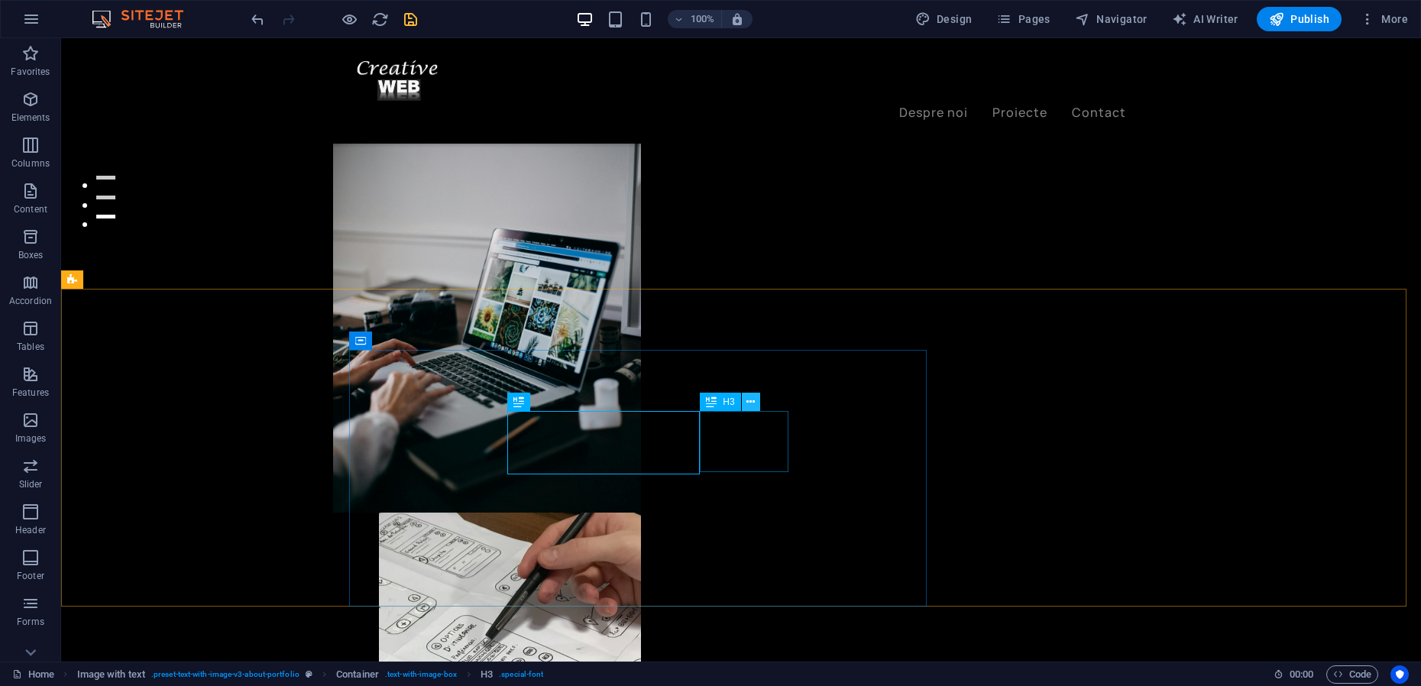
click at [751, 403] on icon at bounding box center [750, 402] width 8 height 16
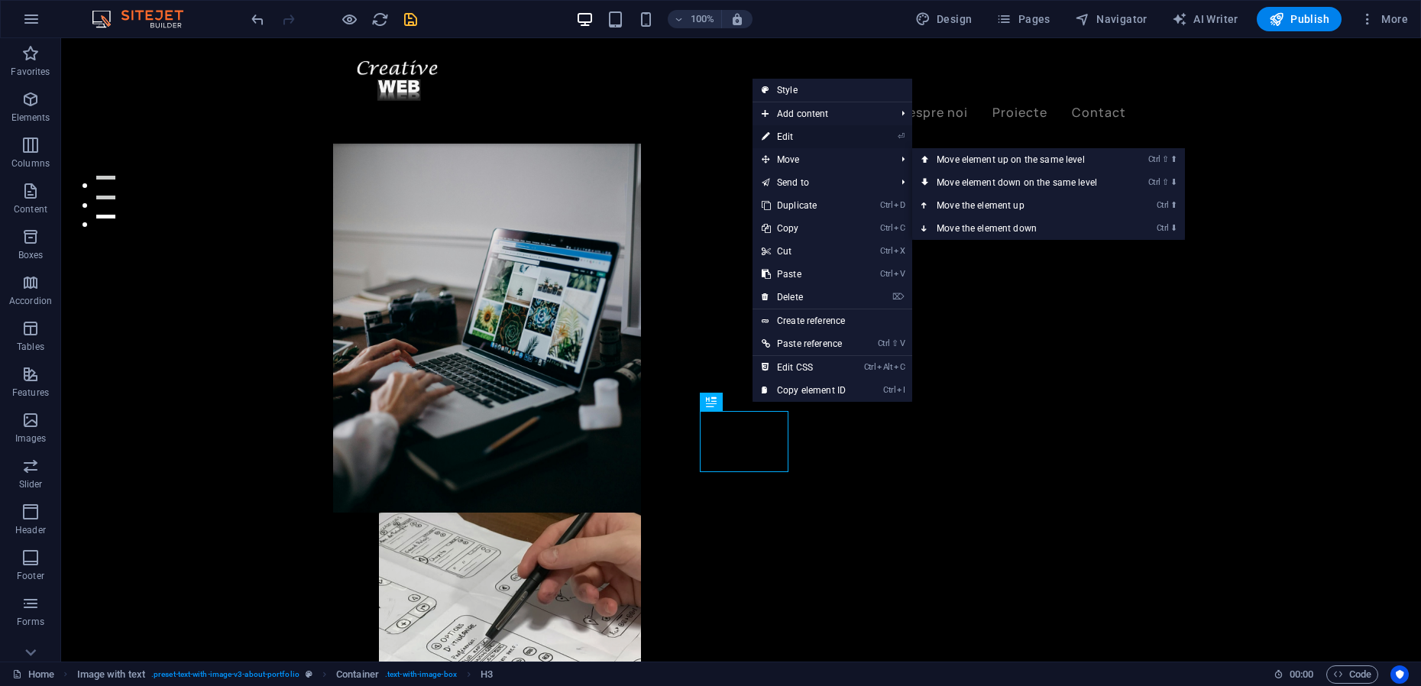
click at [798, 135] on link "⏎ Edit" at bounding box center [803, 136] width 102 height 23
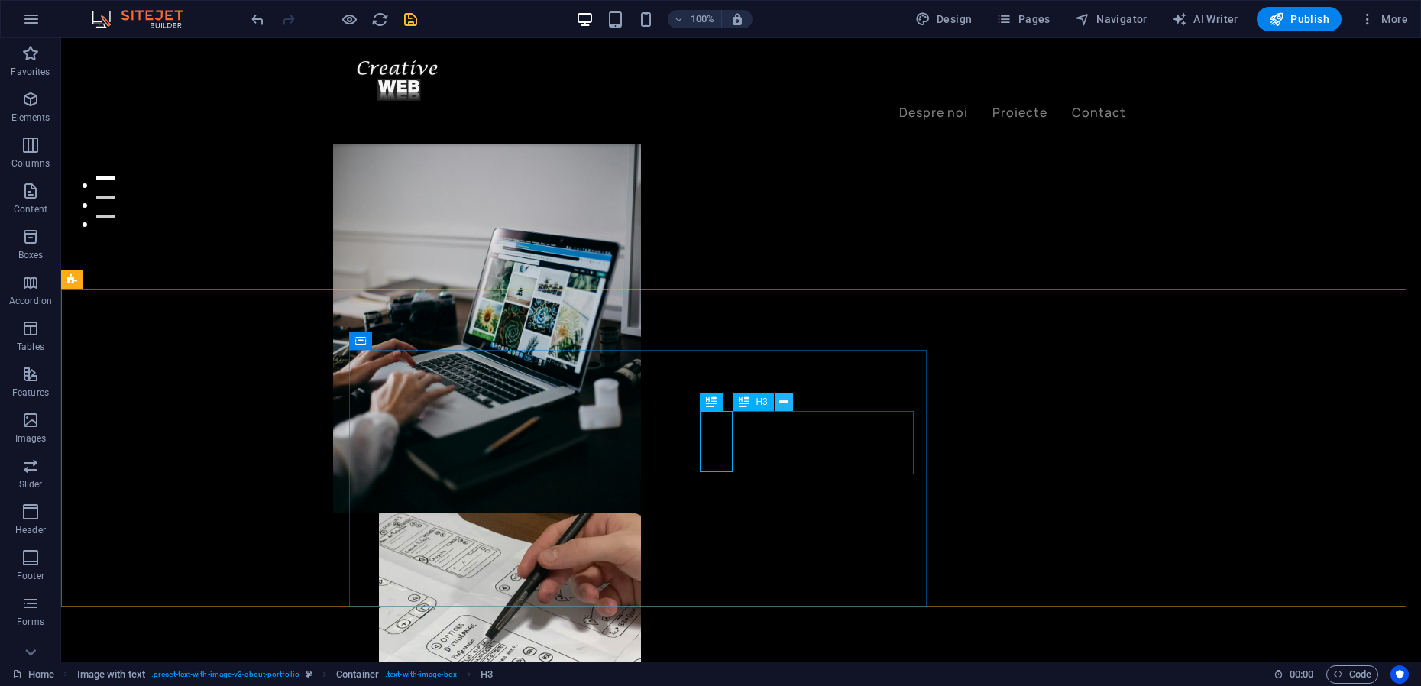
click at [785, 406] on icon at bounding box center [783, 402] width 8 height 16
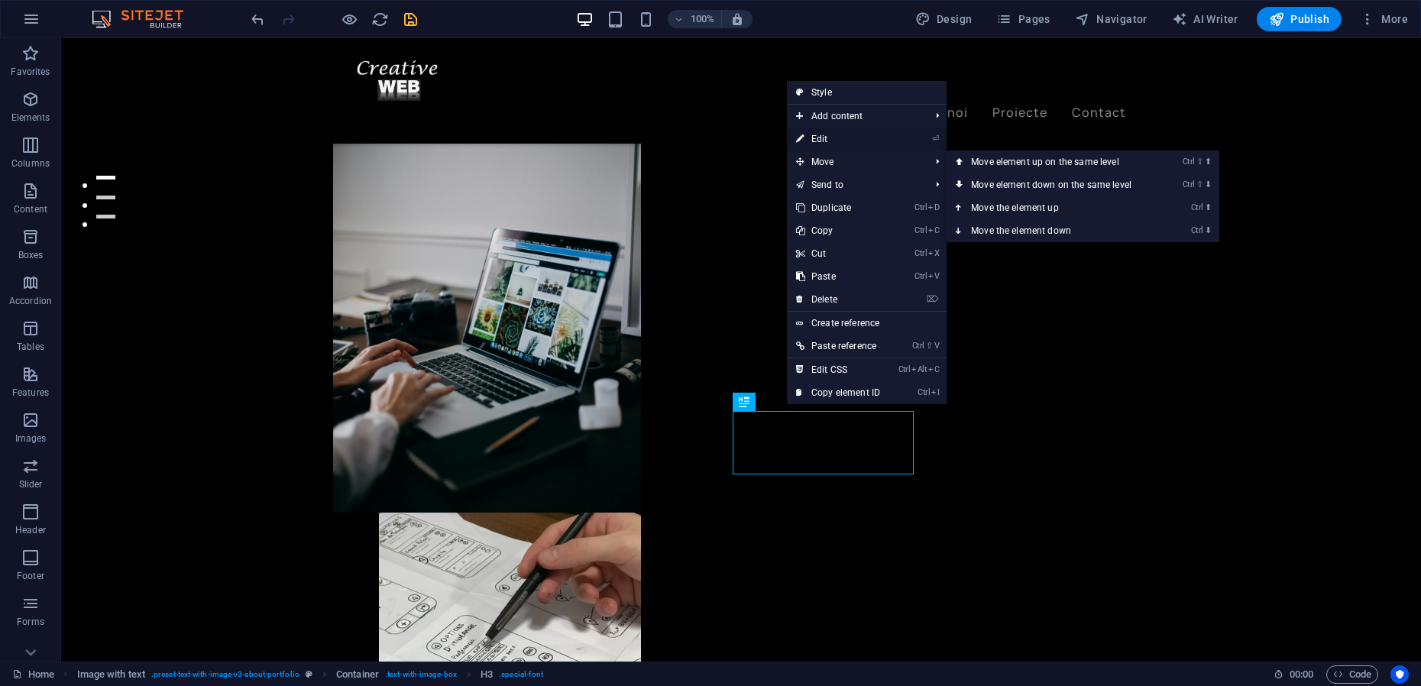
drag, startPoint x: 820, startPoint y: 136, endPoint x: 494, endPoint y: 117, distance: 326.7
click at [820, 136] on link "⏎ Edit" at bounding box center [838, 139] width 102 height 23
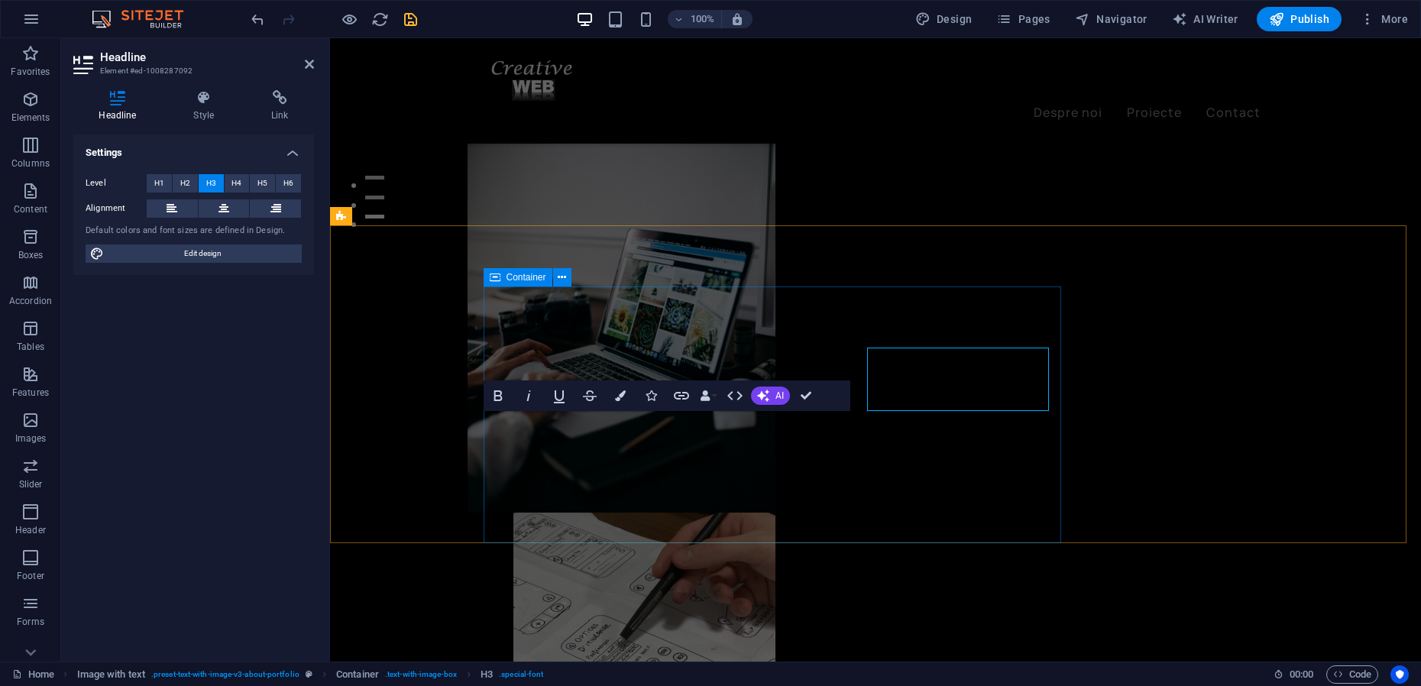
scroll to position [506, 0]
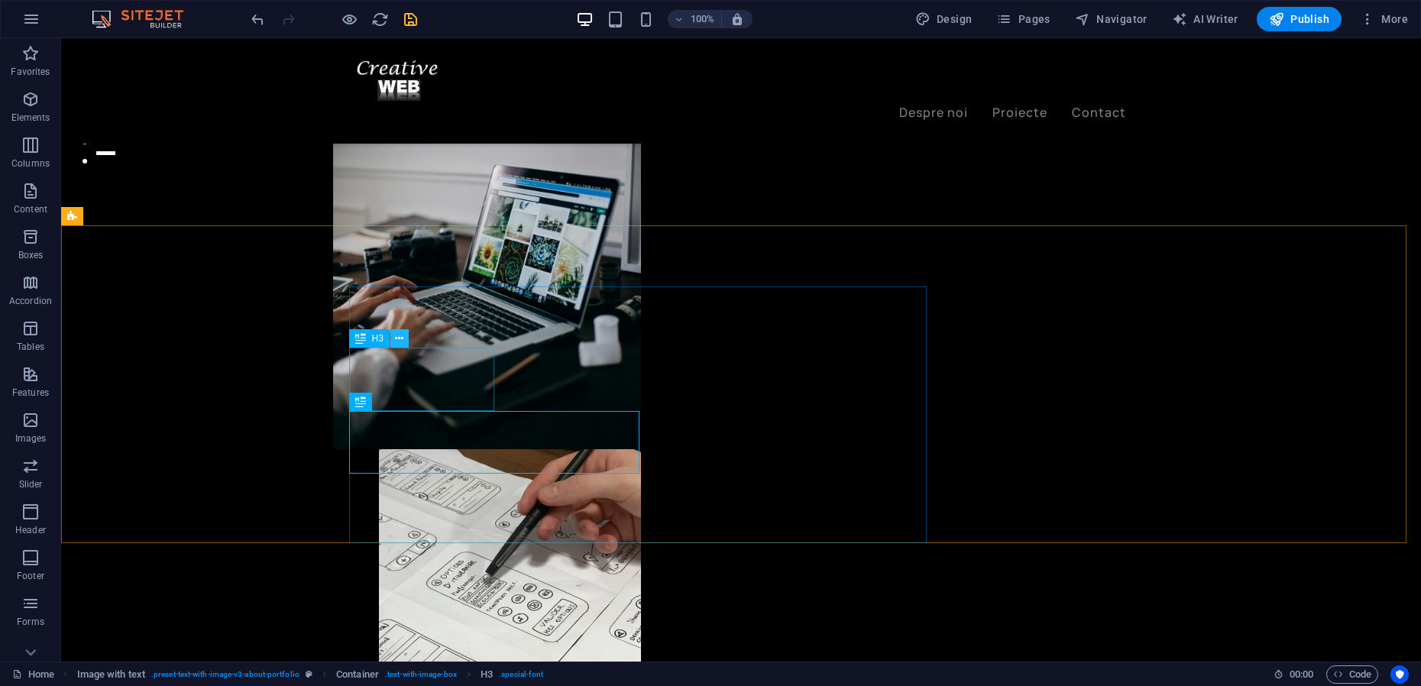
click at [399, 341] on icon at bounding box center [399, 339] width 8 height 16
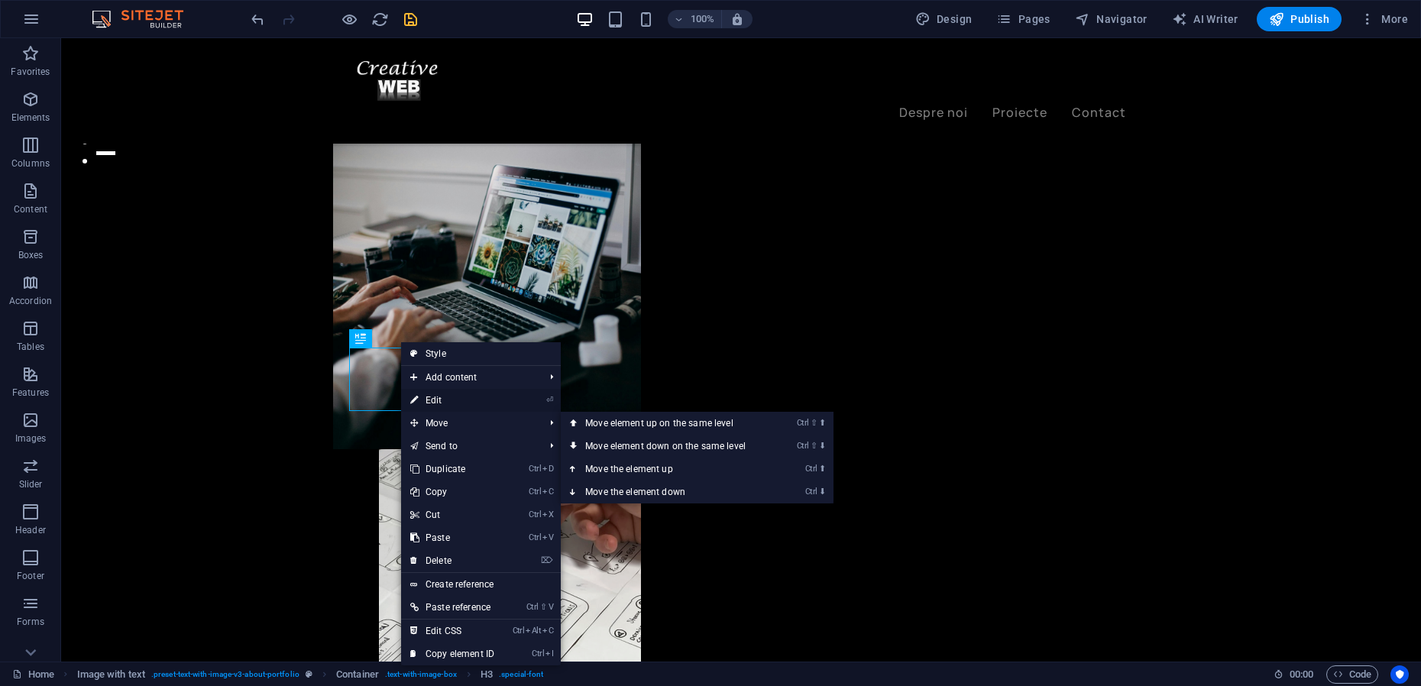
click at [448, 393] on link "⏎ Edit" at bounding box center [452, 400] width 102 height 23
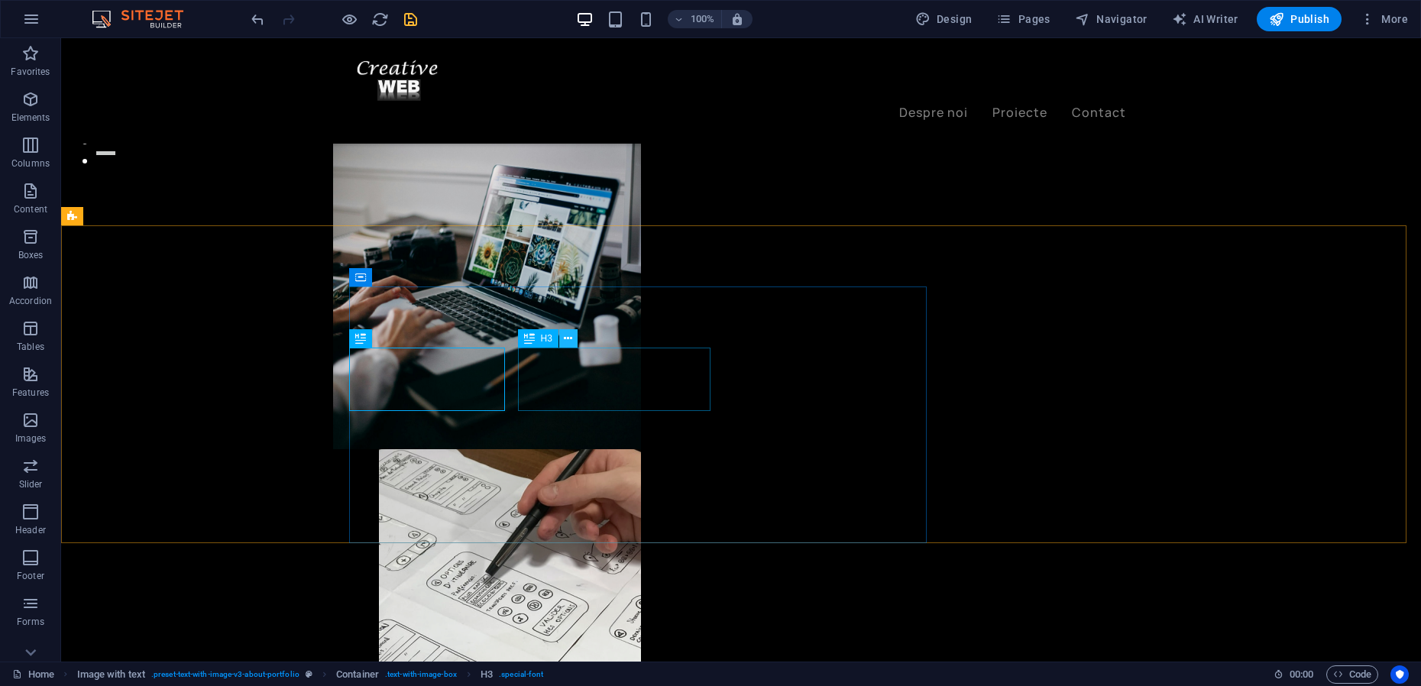
click at [574, 339] on button at bounding box center [568, 338] width 18 height 18
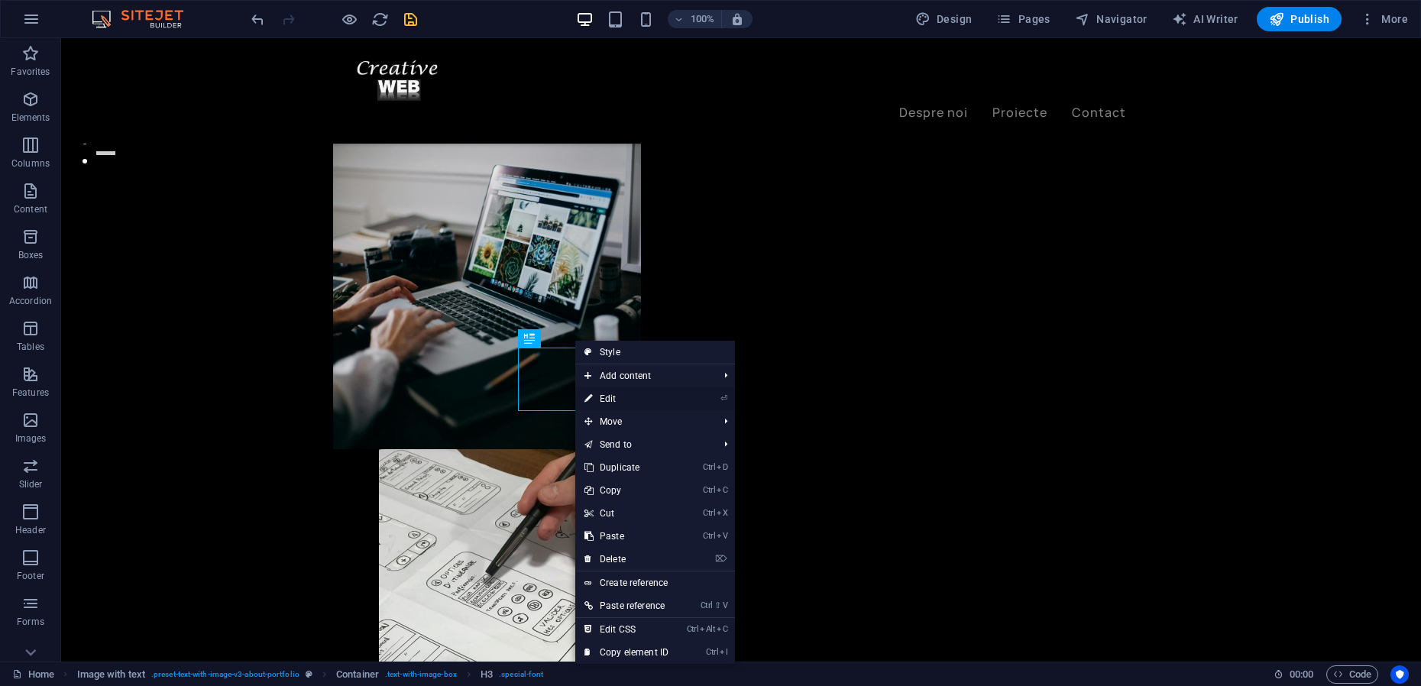
drag, startPoint x: 610, startPoint y: 397, endPoint x: 303, endPoint y: 358, distance: 309.5
click at [610, 398] on link "⏎ Edit" at bounding box center [626, 398] width 102 height 23
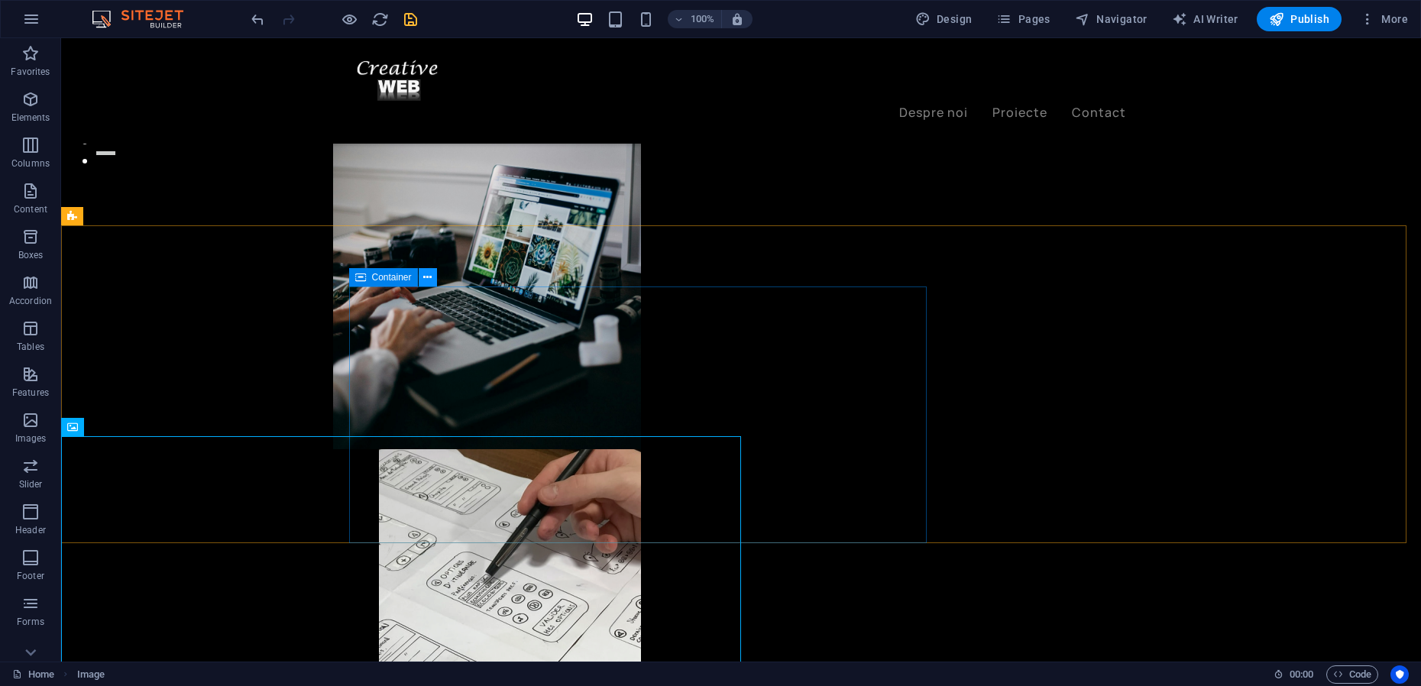
click at [422, 279] on button at bounding box center [428, 277] width 18 height 18
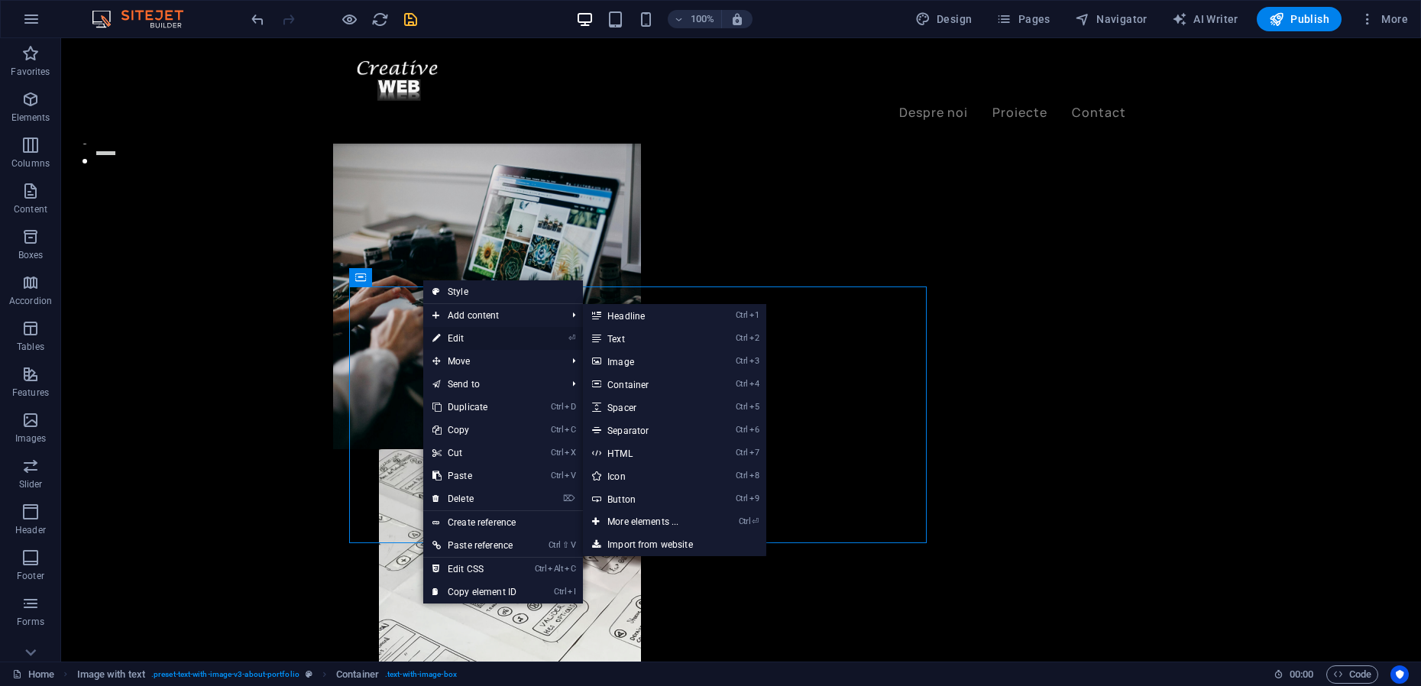
click at [451, 338] on link "⏎ Edit" at bounding box center [474, 338] width 102 height 23
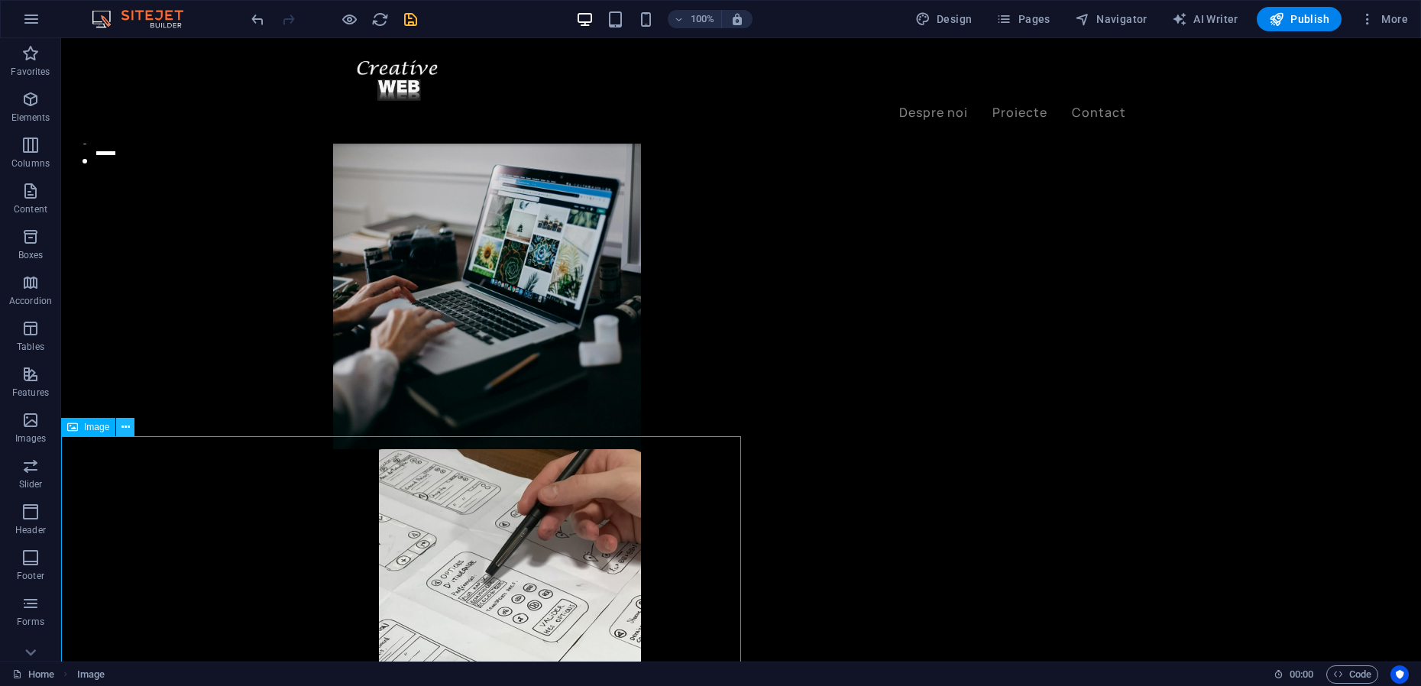
click at [129, 426] on icon at bounding box center [125, 427] width 8 height 16
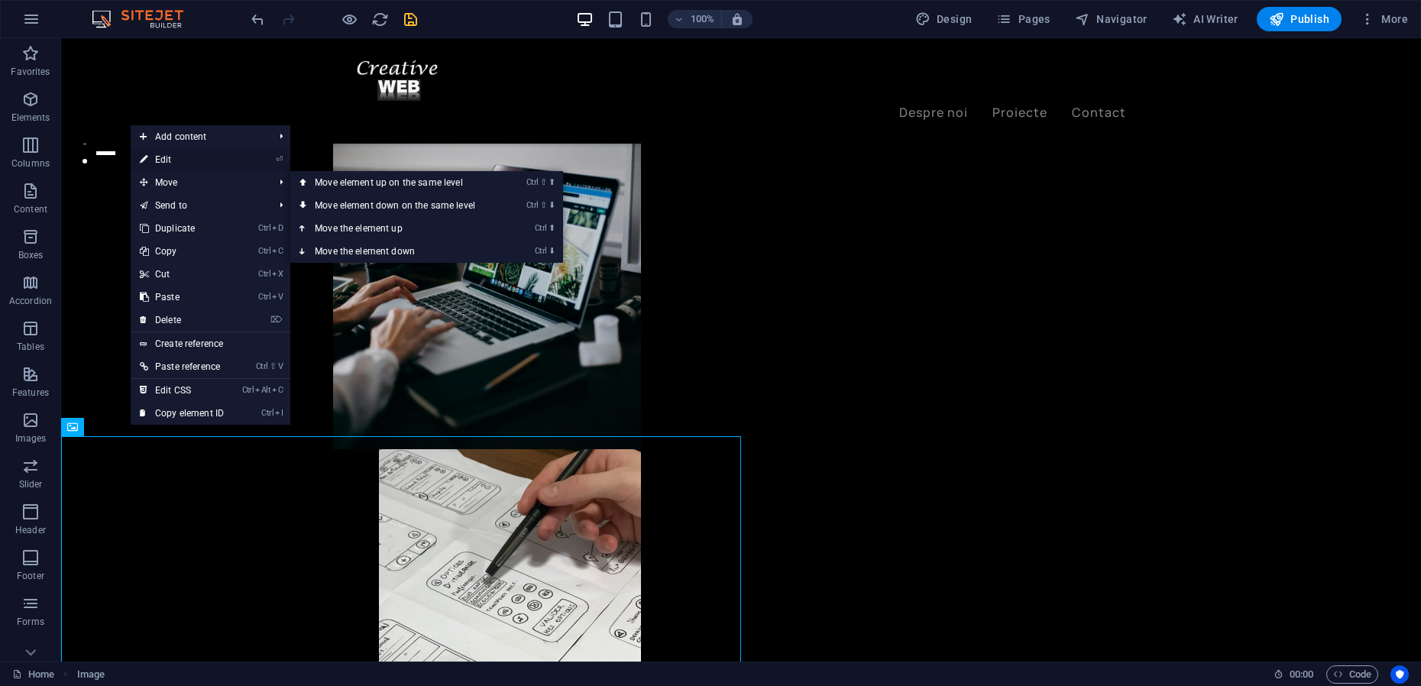
click at [174, 164] on link "⏎ Edit" at bounding box center [182, 159] width 102 height 23
select select "vw"
select select "px"
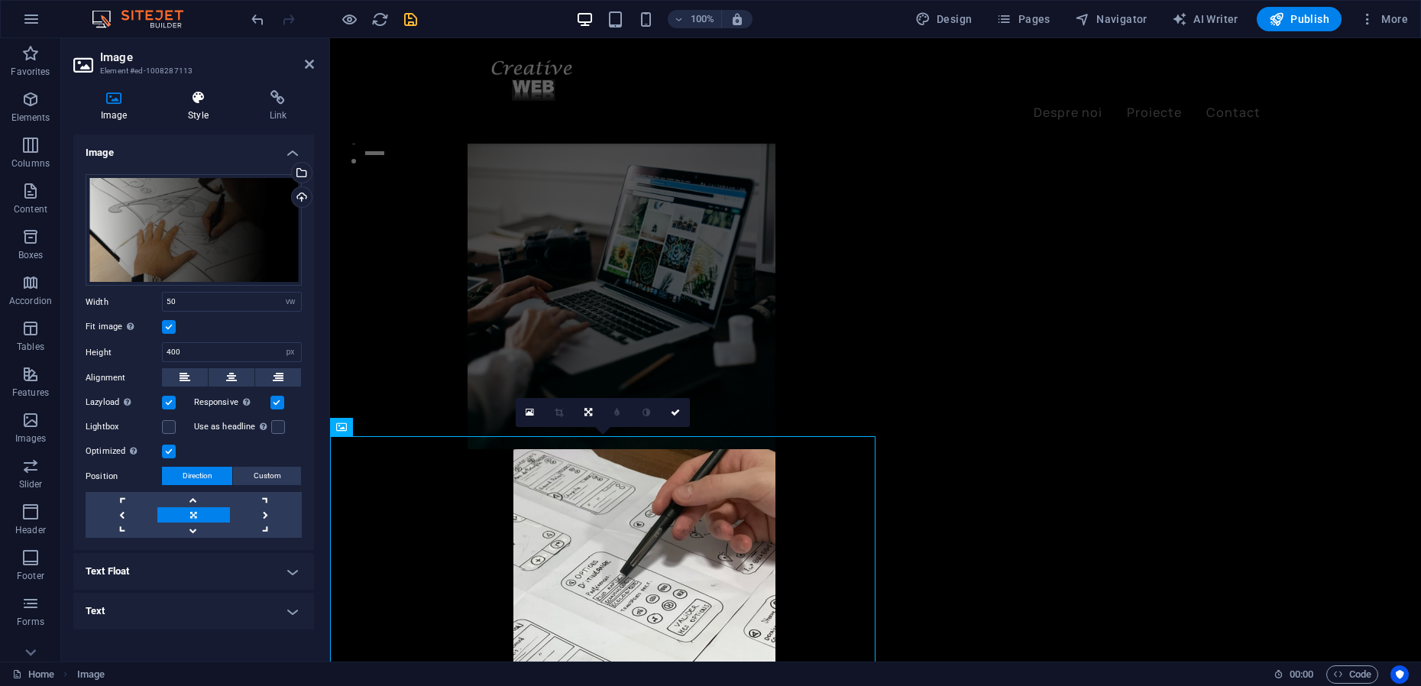
click at [202, 99] on icon at bounding box center [197, 97] width 75 height 15
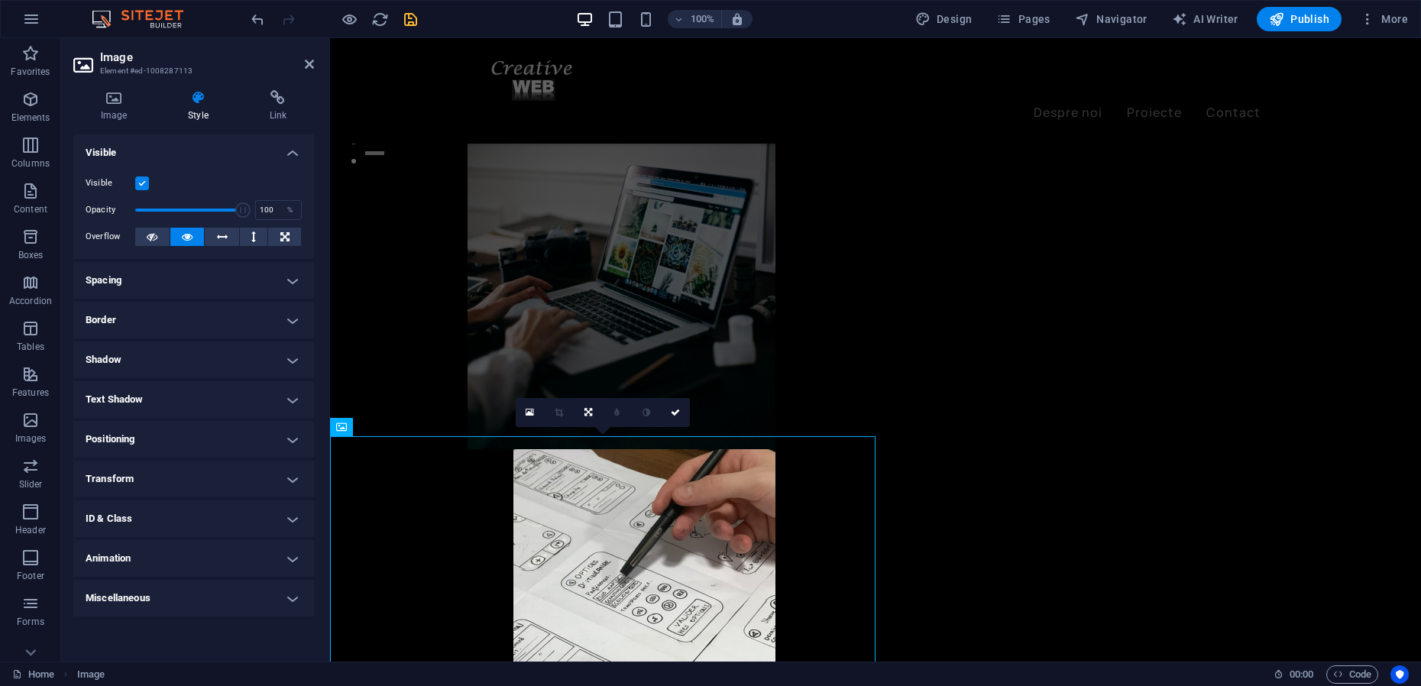
click at [169, 477] on h4 "Transform" at bounding box center [193, 479] width 241 height 37
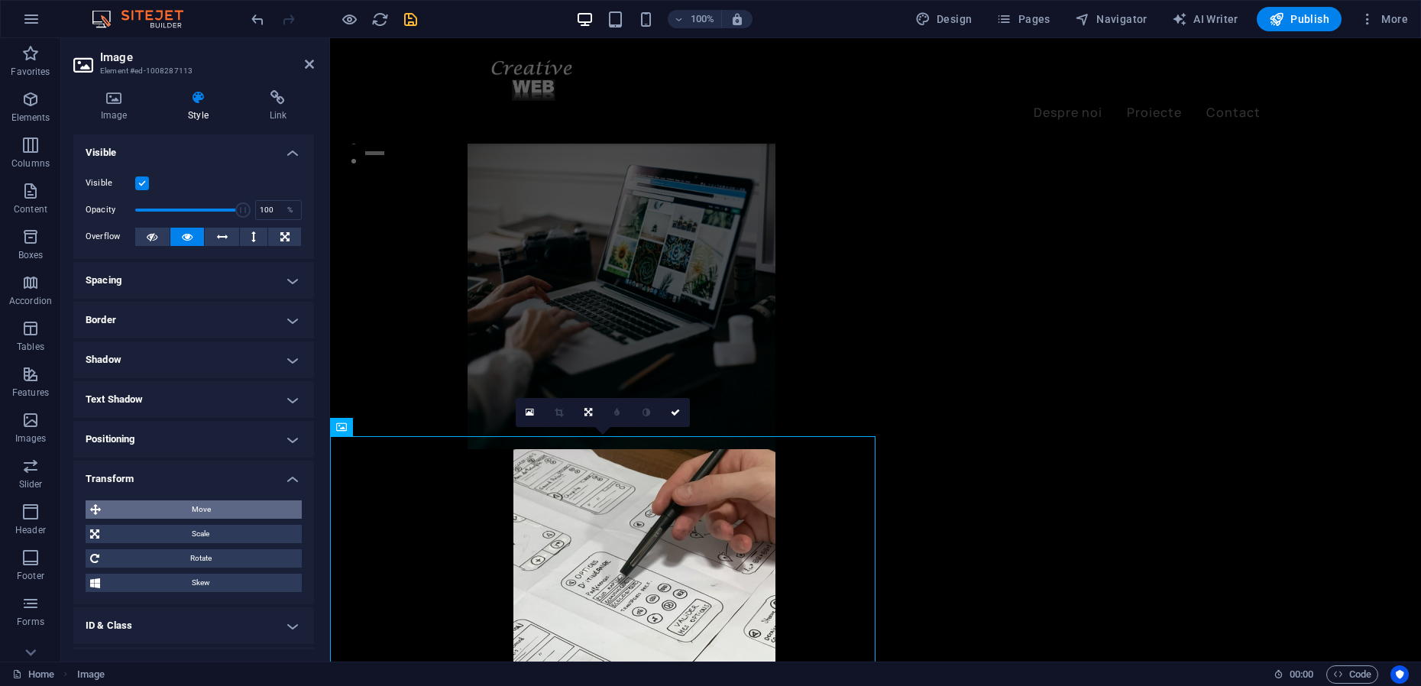
click at [210, 510] on span "Move" at bounding box center [201, 509] width 192 height 18
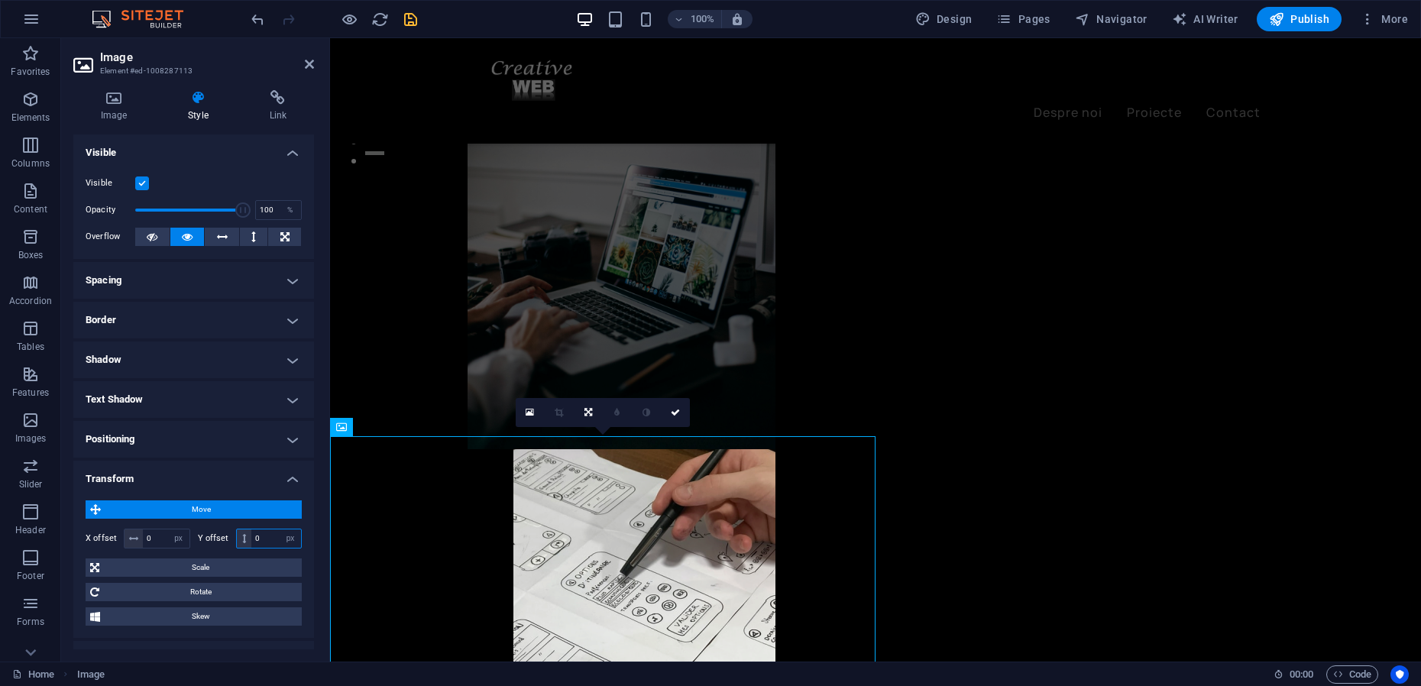
click at [253, 534] on input "0" at bounding box center [276, 538] width 50 height 18
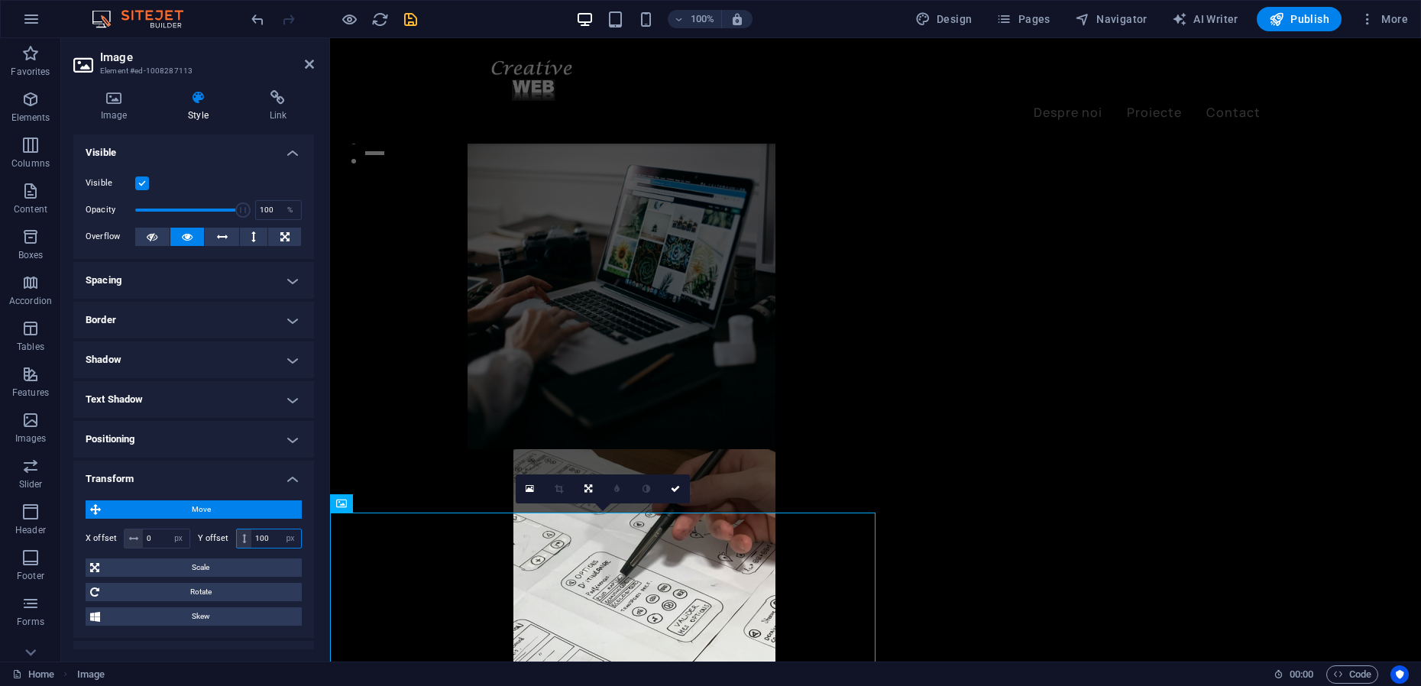
drag, startPoint x: 254, startPoint y: 534, endPoint x: 270, endPoint y: 535, distance: 15.4
click at [270, 535] on input "100" at bounding box center [276, 538] width 50 height 18
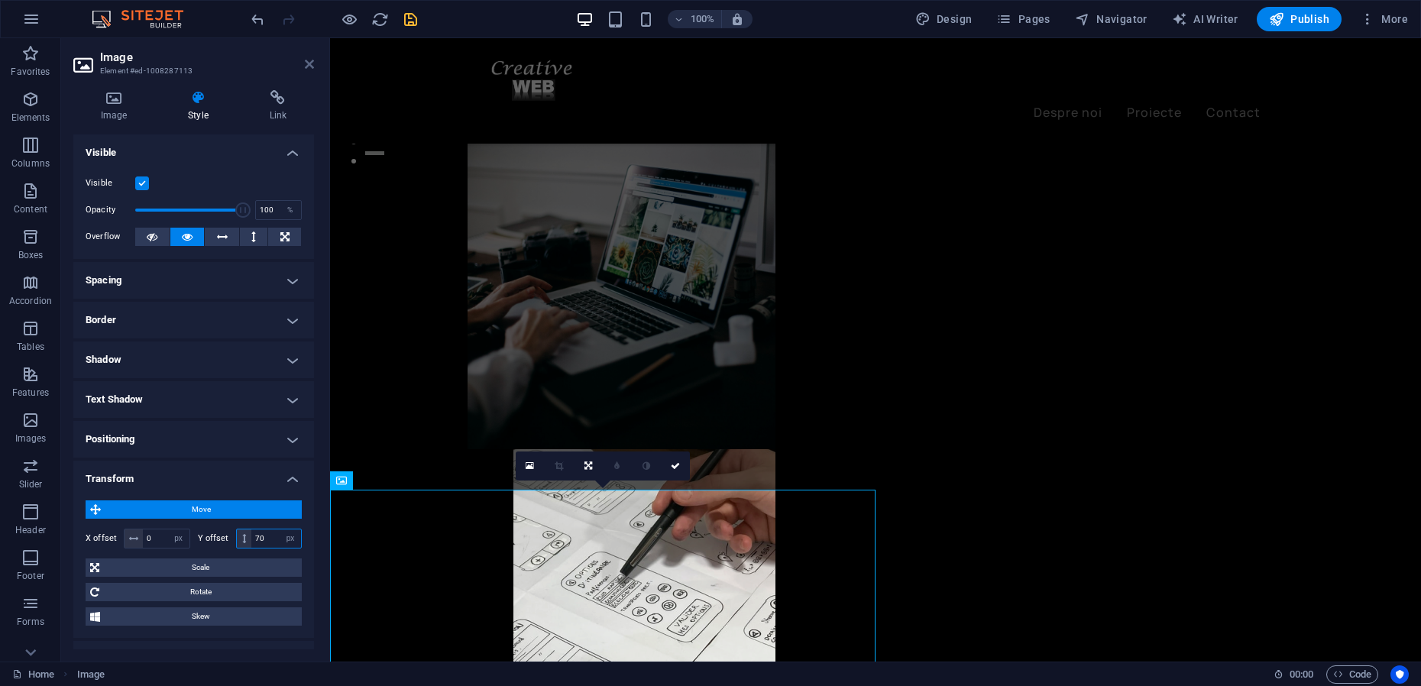
type input "70"
click at [312, 66] on icon at bounding box center [309, 64] width 9 height 12
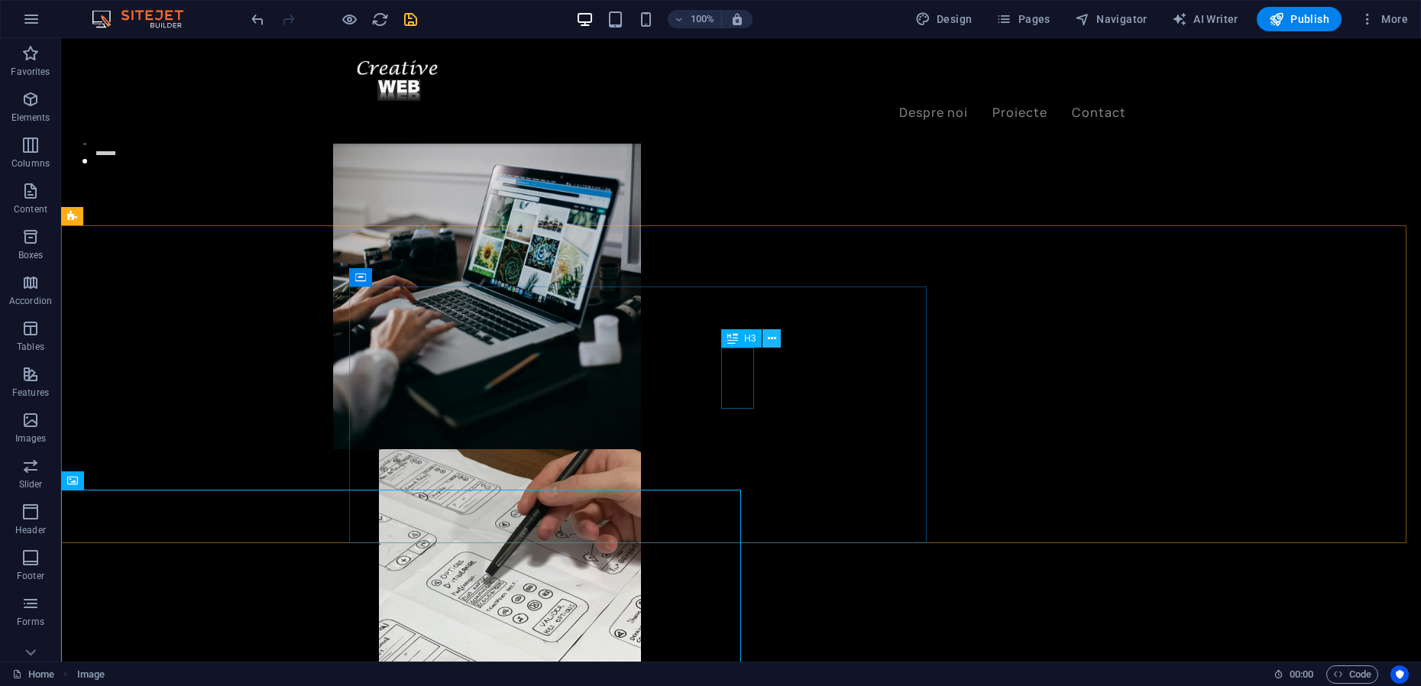
click at [777, 337] on button at bounding box center [771, 338] width 18 height 18
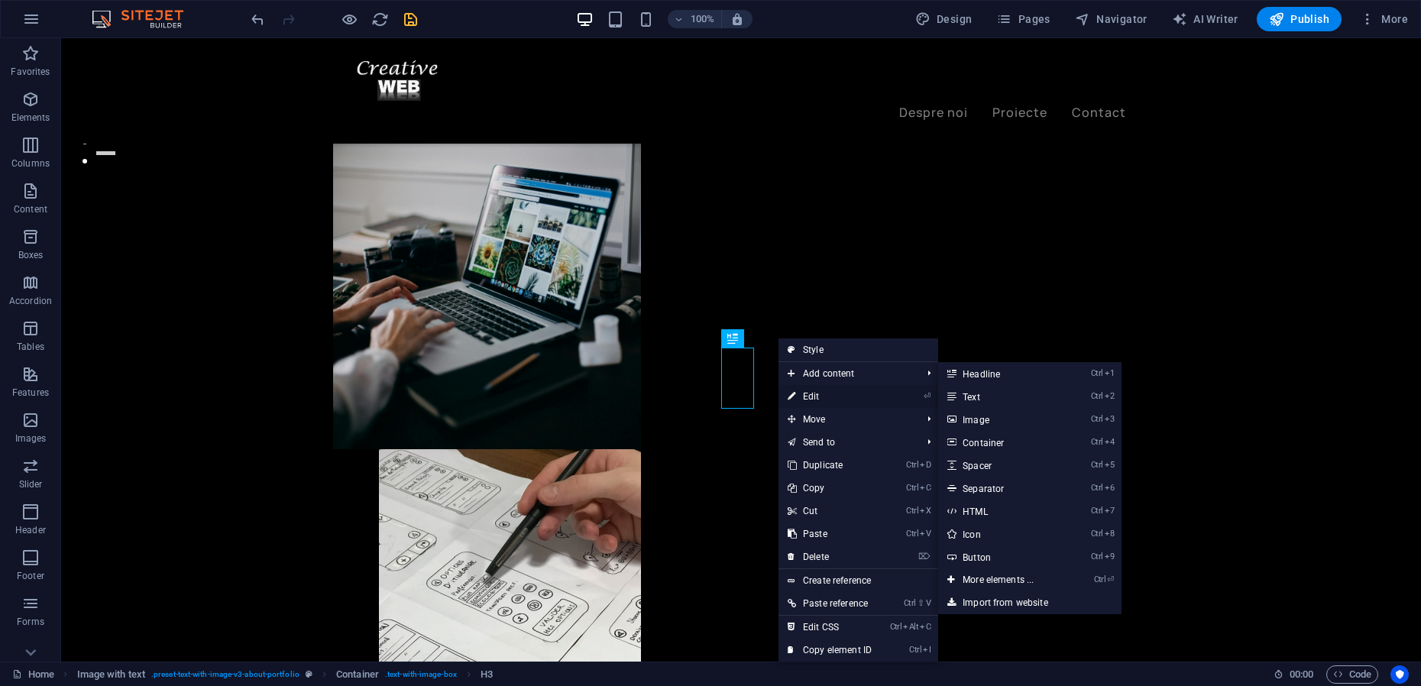
drag, startPoint x: 813, startPoint y: 395, endPoint x: 482, endPoint y: 357, distance: 332.9
click at [813, 395] on link "⏎ Edit" at bounding box center [829, 396] width 102 height 23
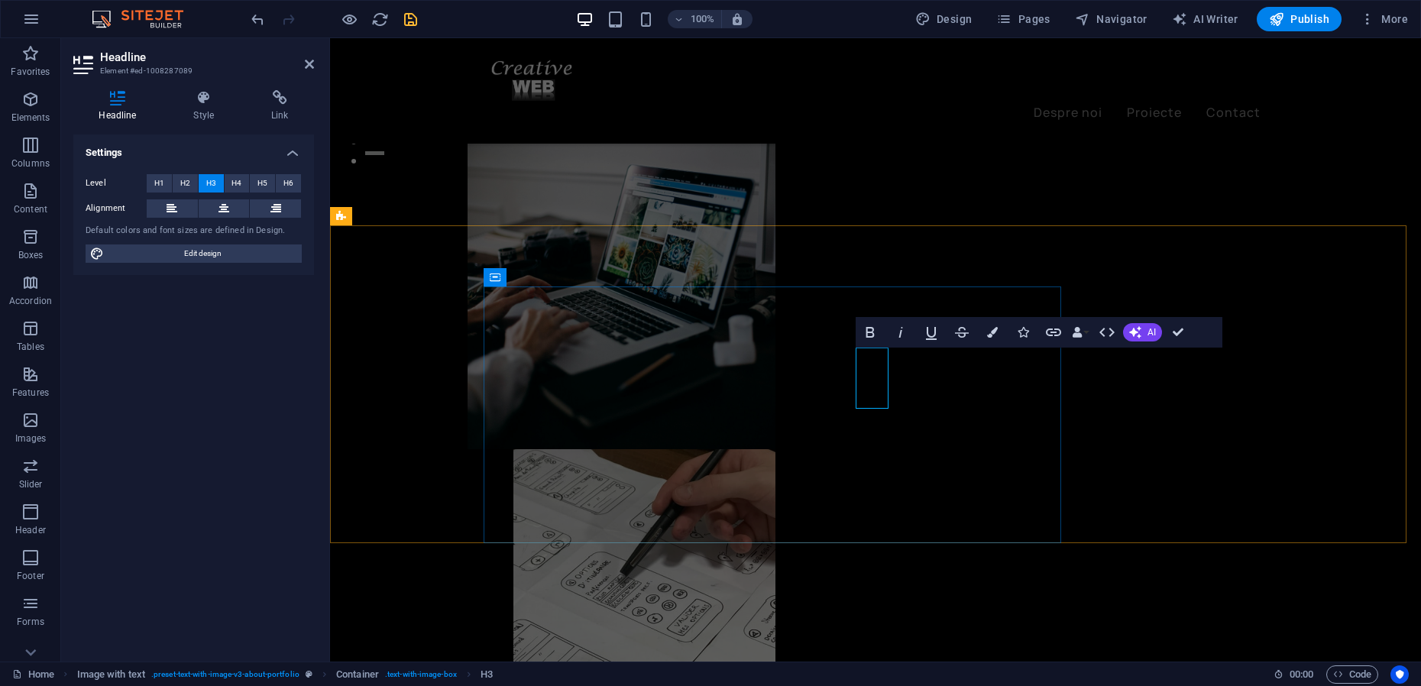
drag, startPoint x: 1180, startPoint y: 331, endPoint x: 1070, endPoint y: 325, distance: 110.1
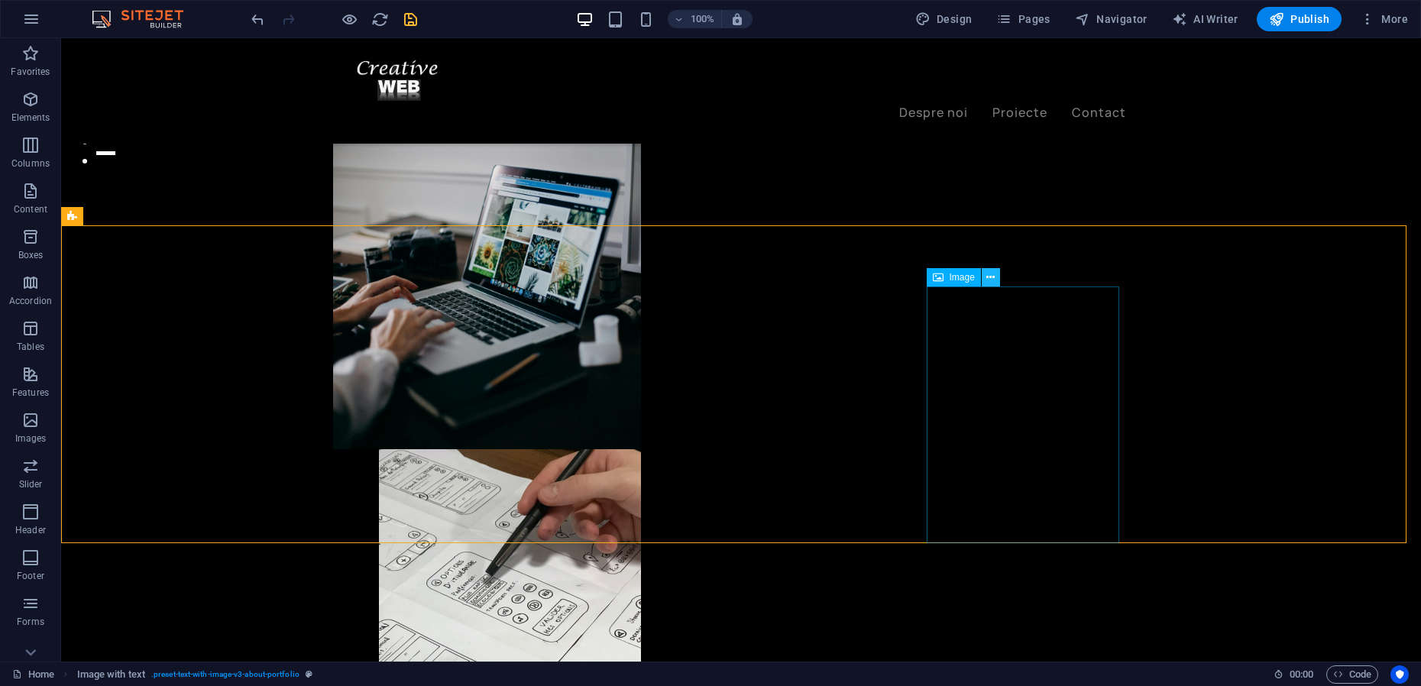
click at [989, 275] on icon at bounding box center [990, 278] width 8 height 16
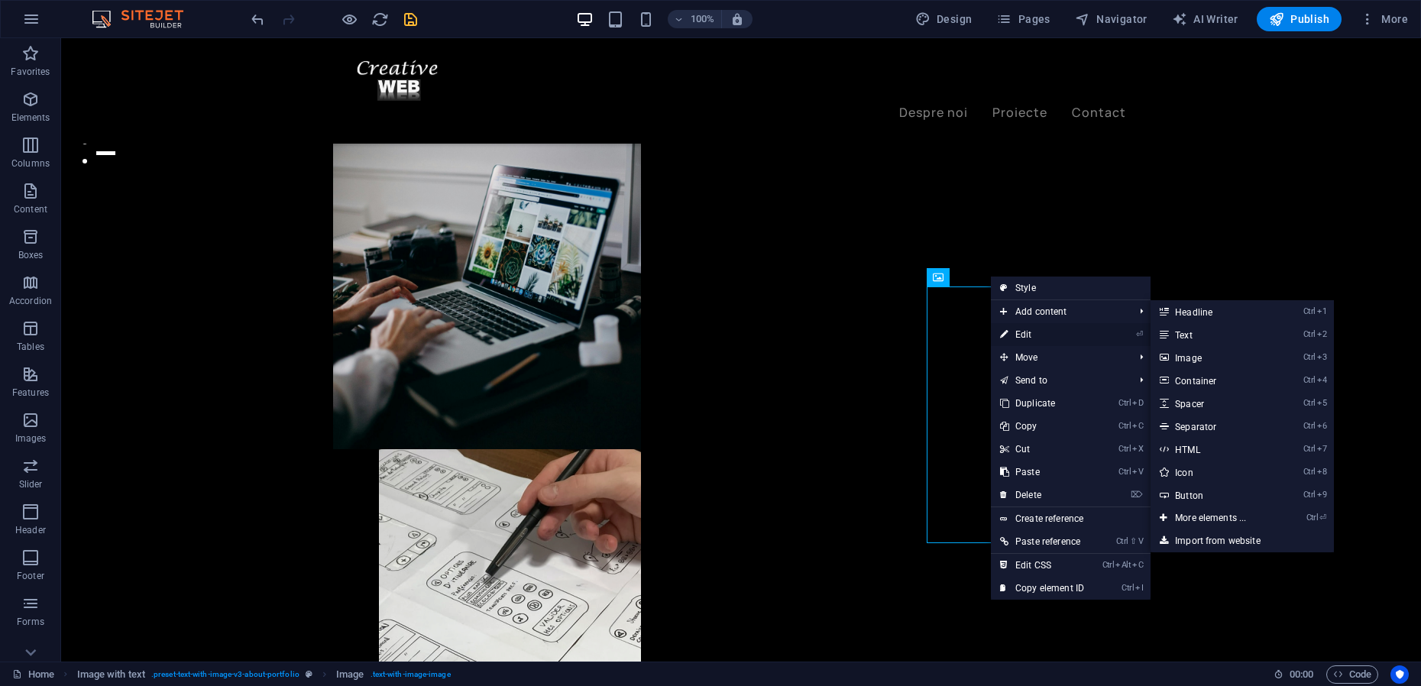
drag, startPoint x: 688, startPoint y: 299, endPoint x: 1018, endPoint y: 337, distance: 332.1
click at [1018, 337] on link "⏎ Edit" at bounding box center [1042, 334] width 102 height 23
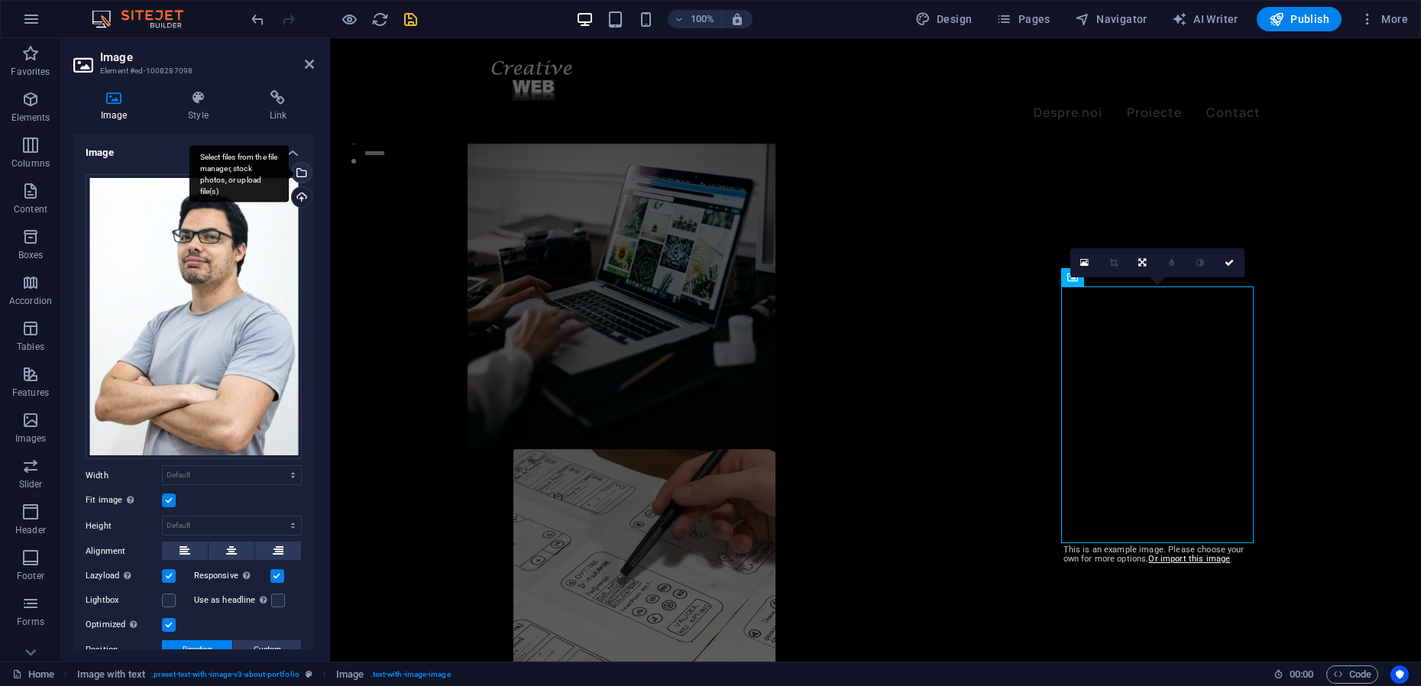
click at [299, 173] on div "Select files from the file manager, stock photos, or upload file(s)" at bounding box center [300, 174] width 23 height 23
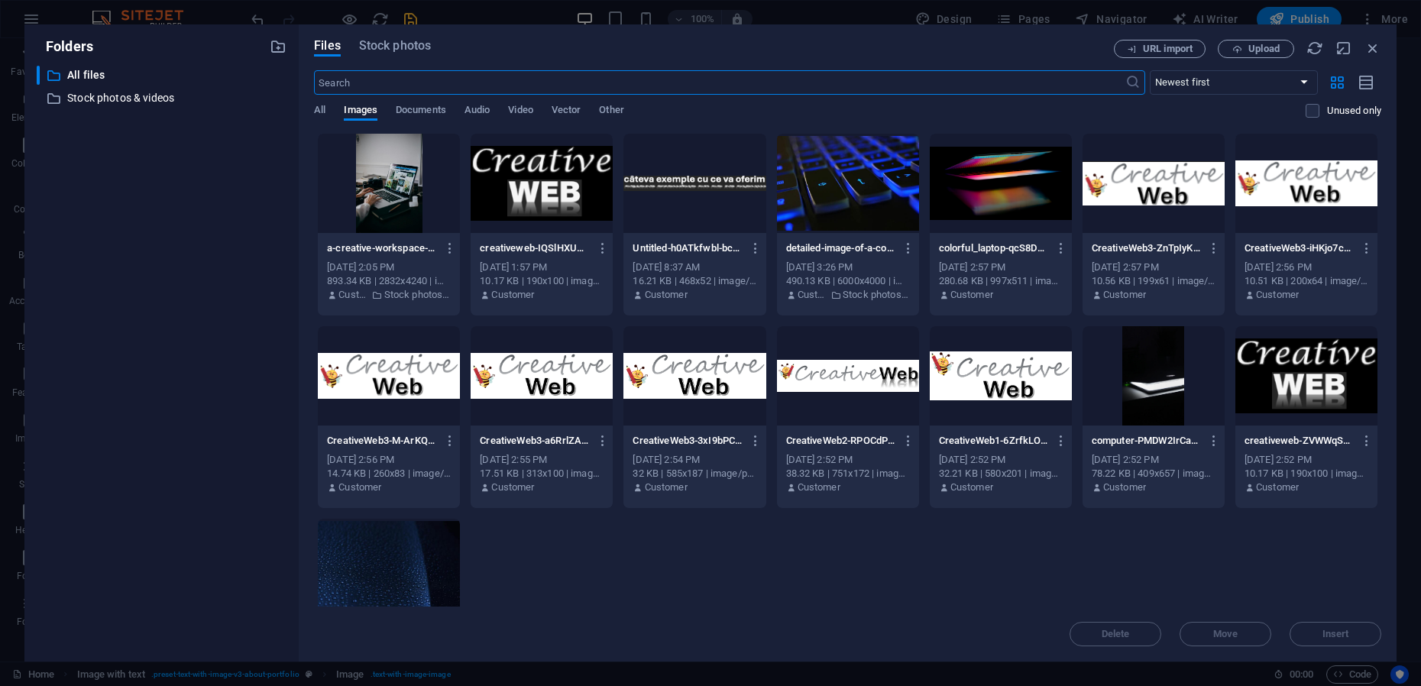
scroll to position [500, 0]
click at [406, 54] on button "Stock photos" at bounding box center [395, 48] width 72 height 17
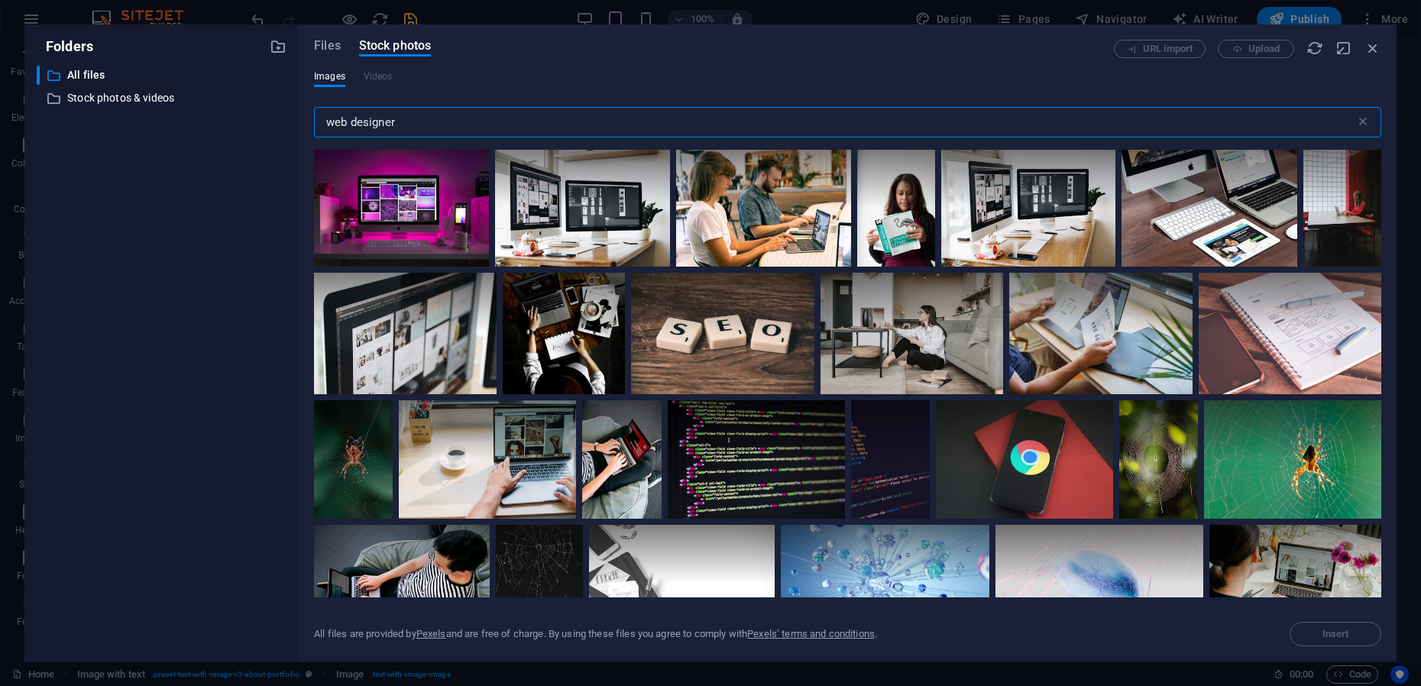
drag, startPoint x: 404, startPoint y: 123, endPoint x: 324, endPoint y: 128, distance: 80.3
click at [324, 128] on input "web designer" at bounding box center [834, 122] width 1041 height 31
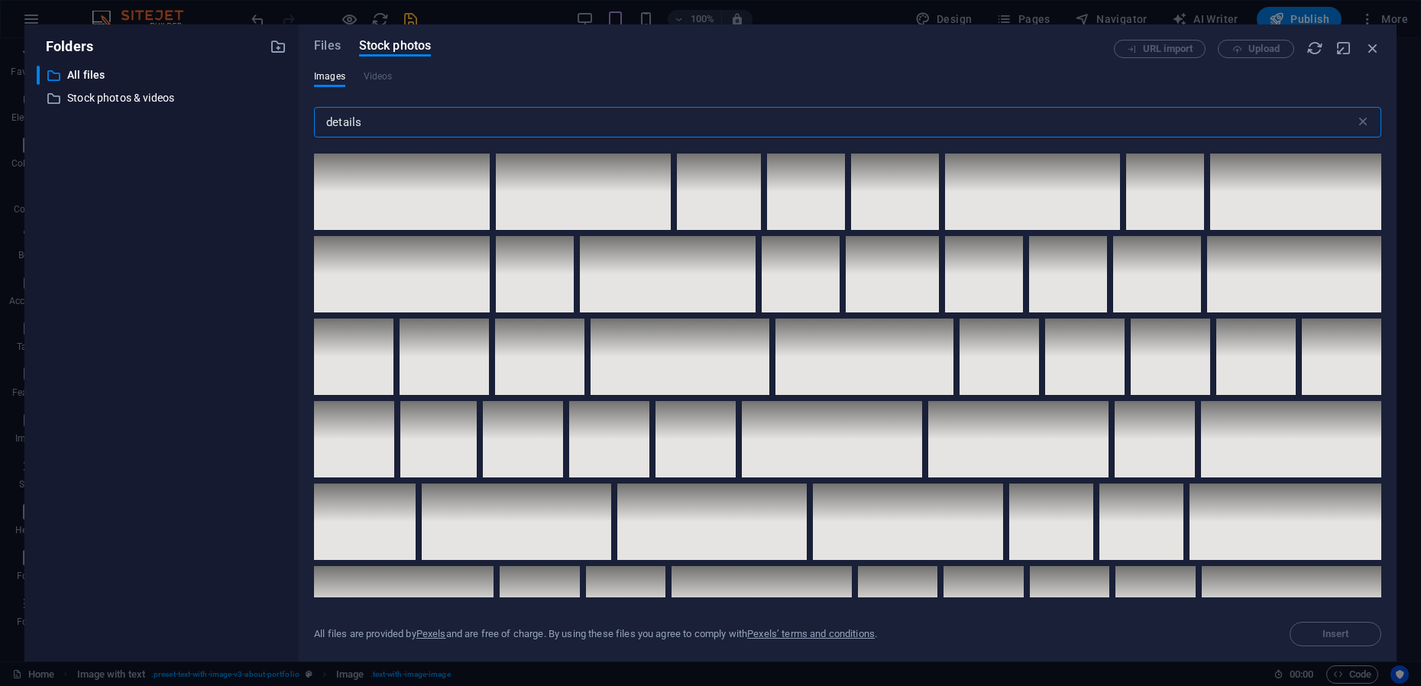
scroll to position [3628, 0]
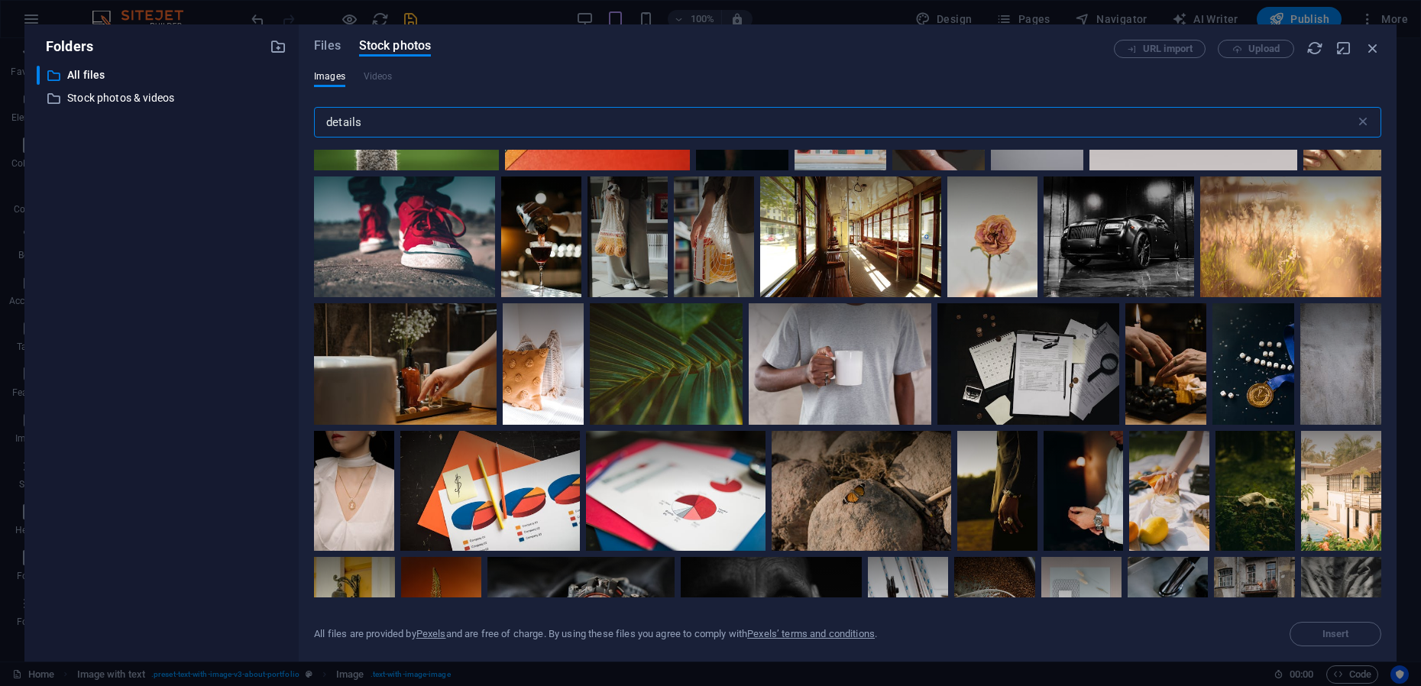
click at [386, 125] on input "details" at bounding box center [834, 122] width 1041 height 31
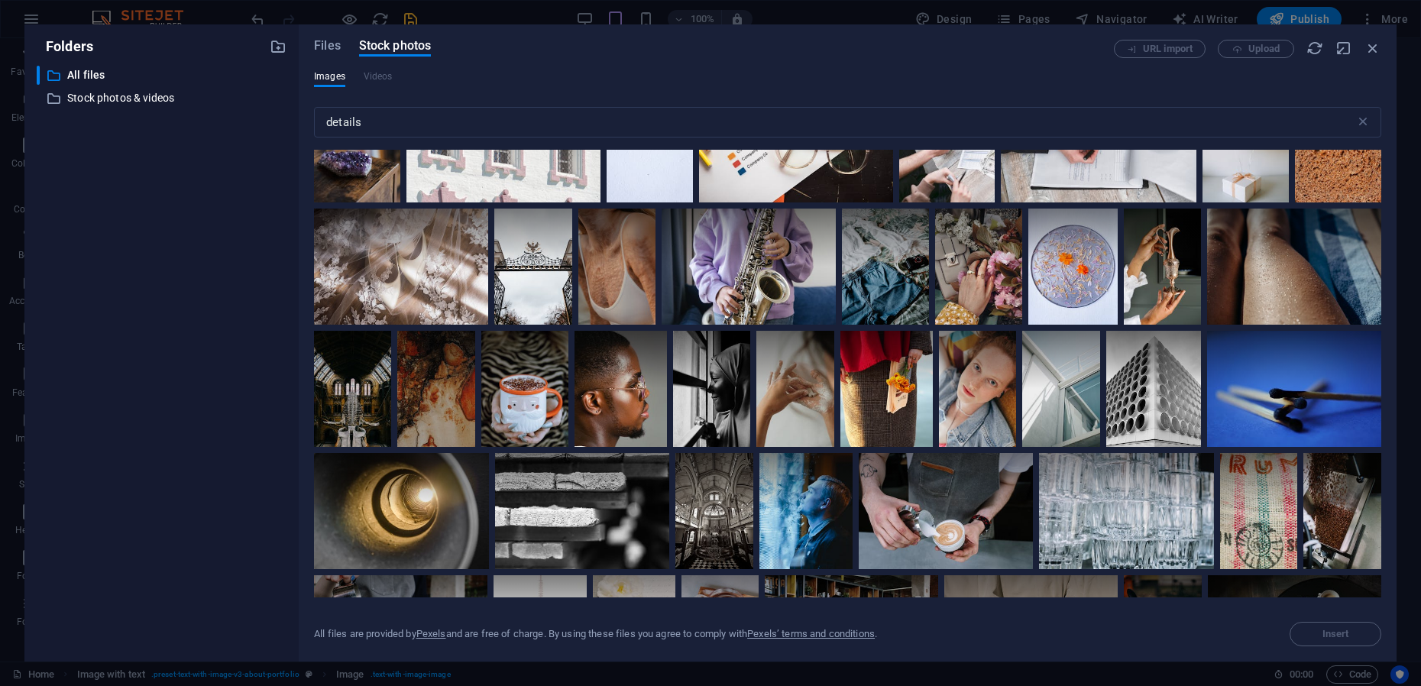
scroll to position [6401, 0]
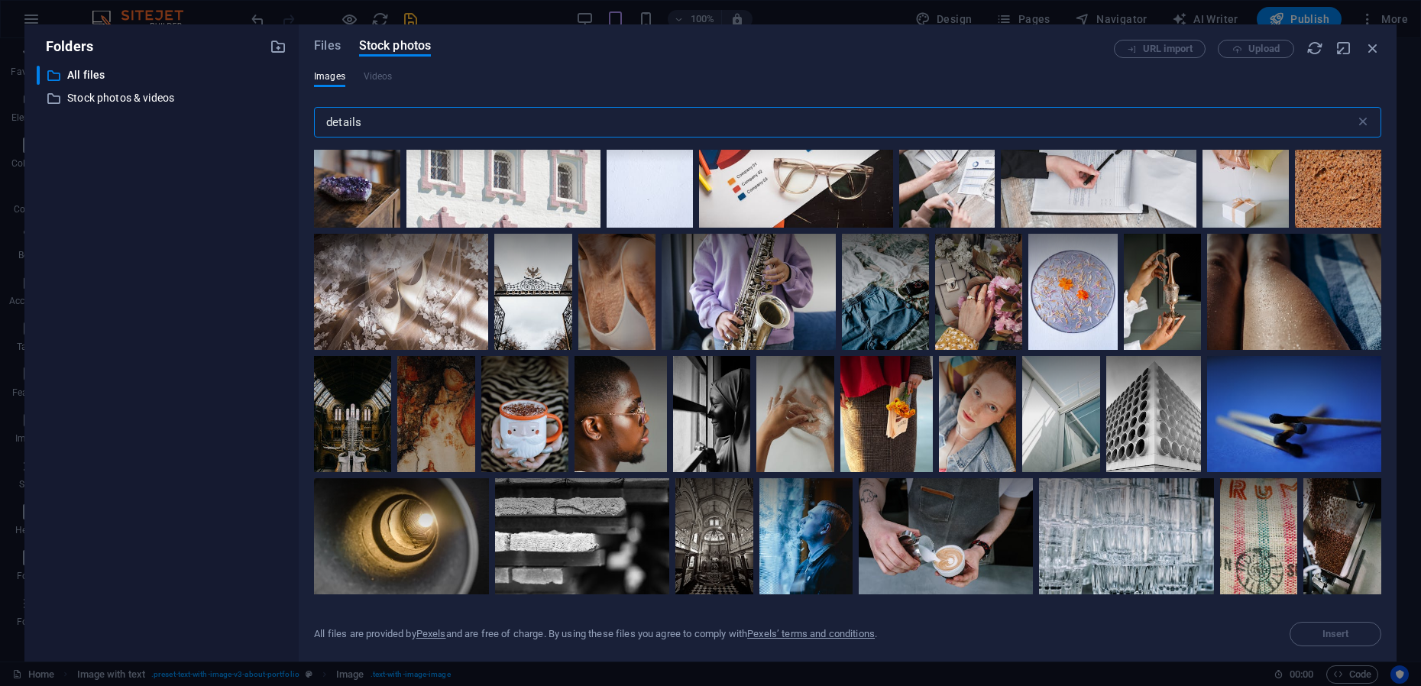
drag, startPoint x: 374, startPoint y: 128, endPoint x: 325, endPoint y: 123, distance: 49.9
click at [325, 123] on input "details" at bounding box center [834, 122] width 1041 height 31
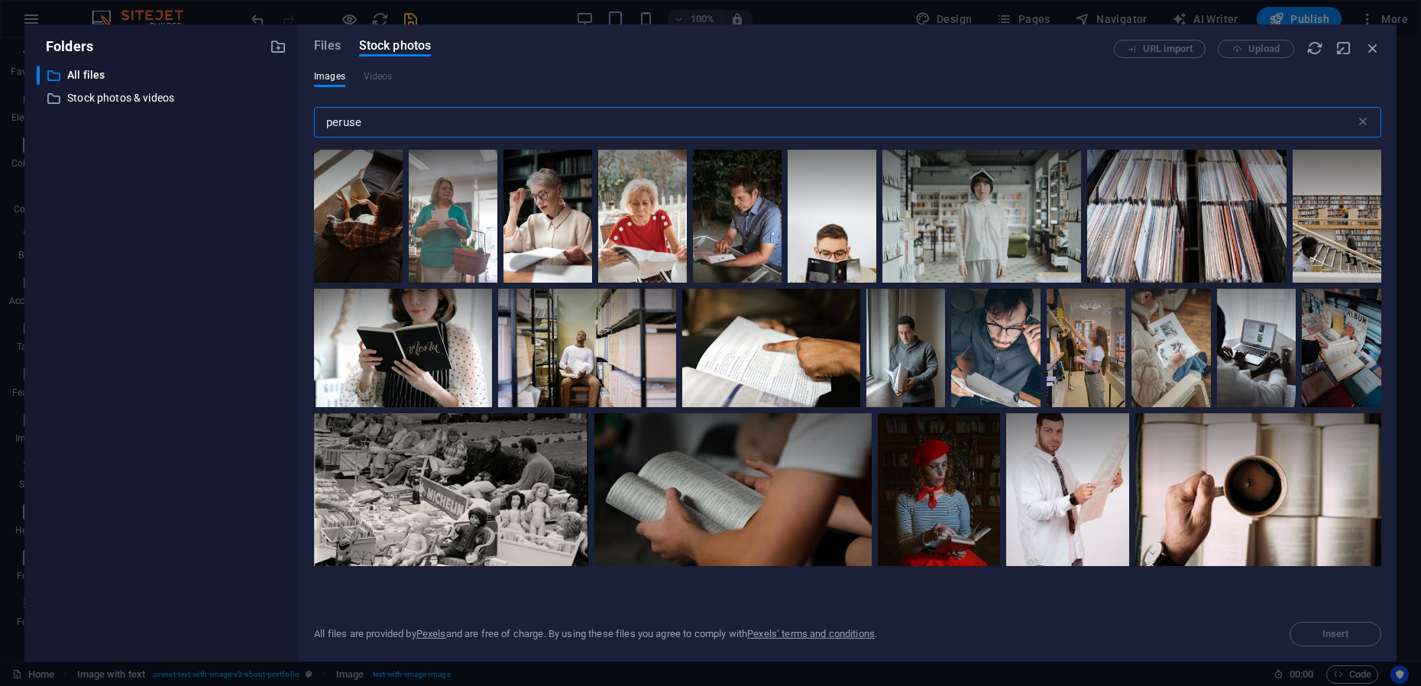
type input "peruse"
drag, startPoint x: 393, startPoint y: 126, endPoint x: 328, endPoint y: 124, distance: 65.7
click at [328, 124] on input "peruse" at bounding box center [834, 122] width 1041 height 31
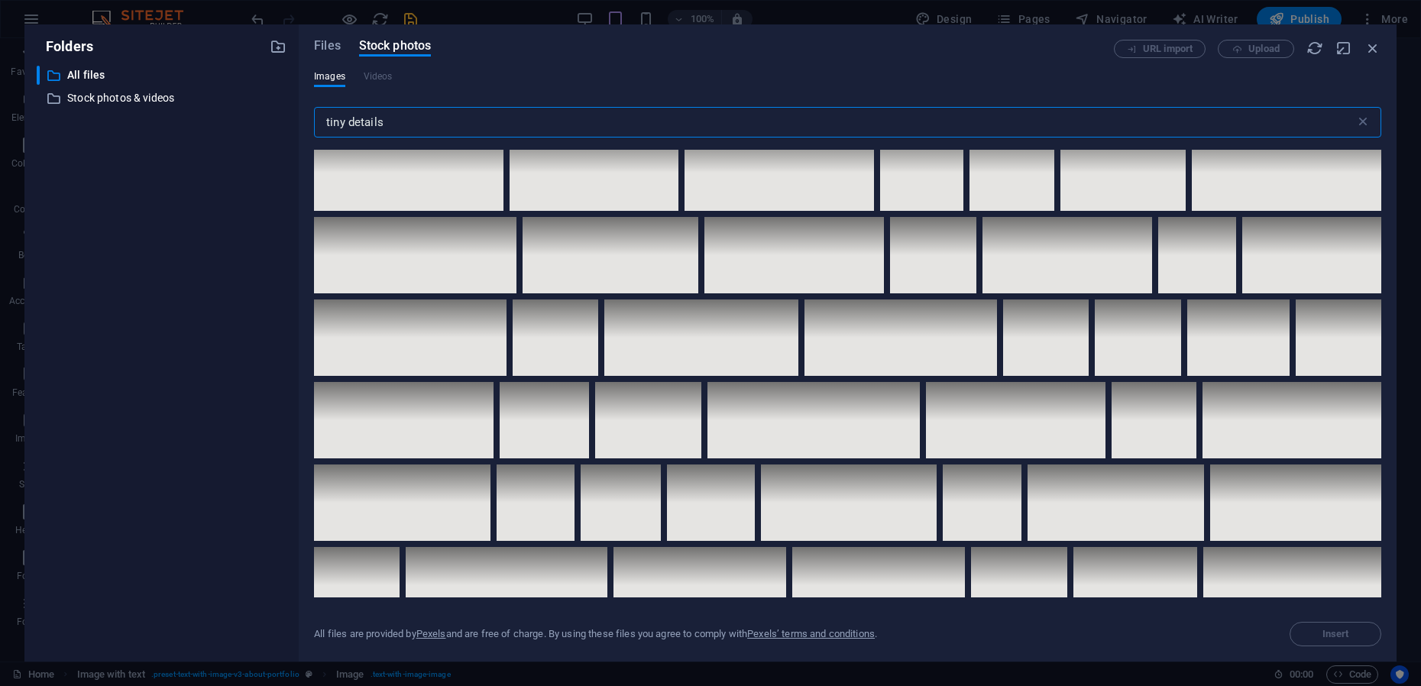
scroll to position [5346, 0]
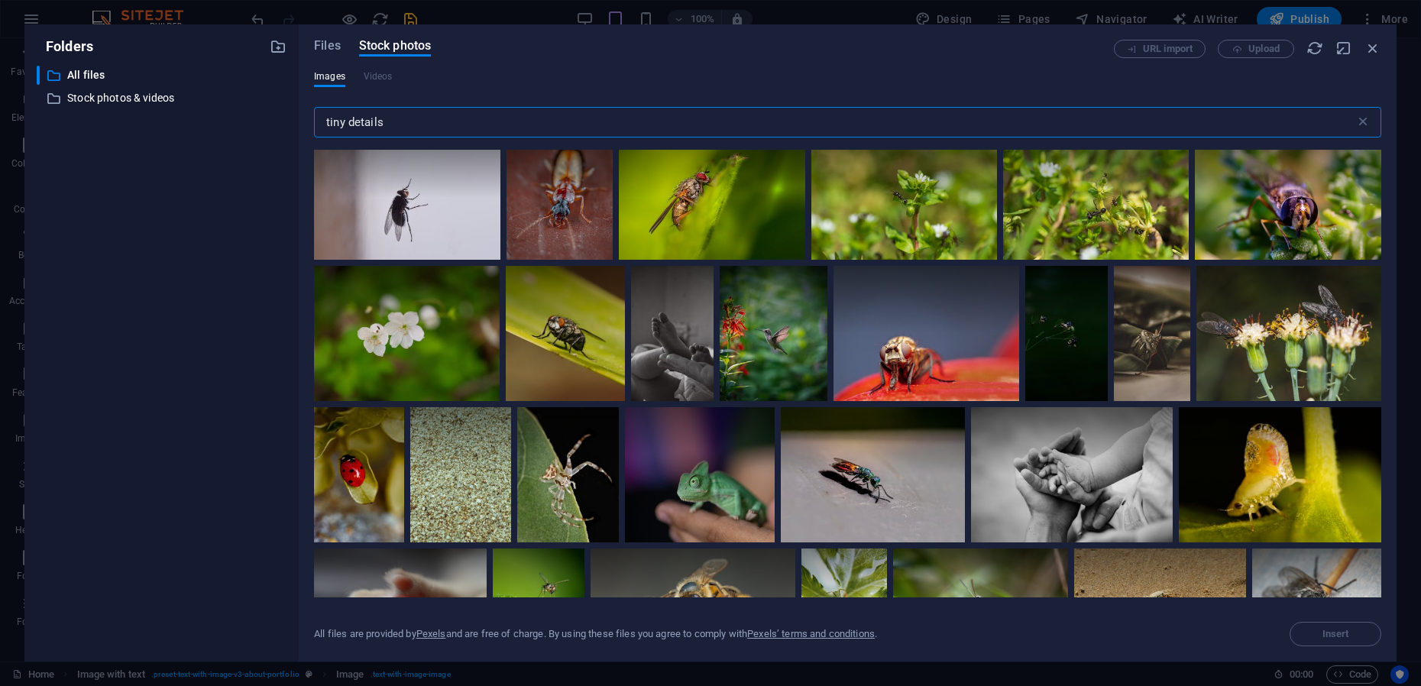
type input "tiny details"
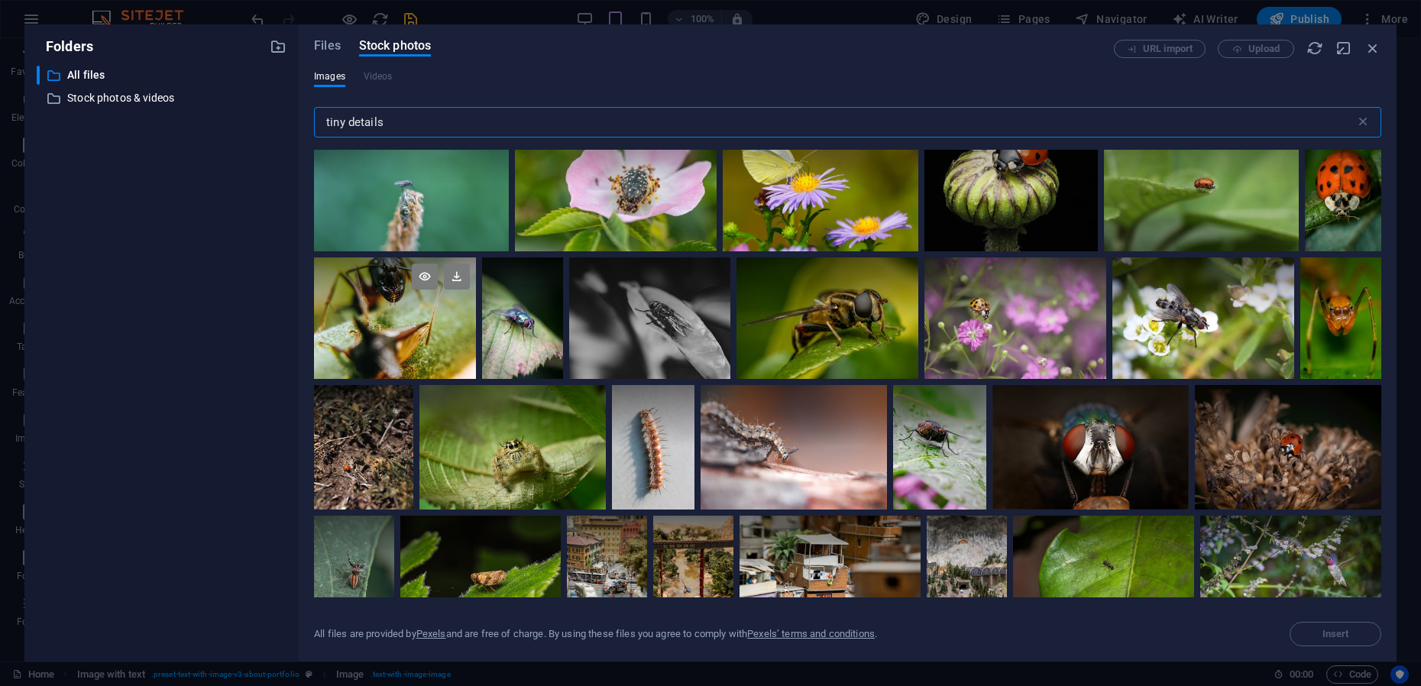
scroll to position [6015, 0]
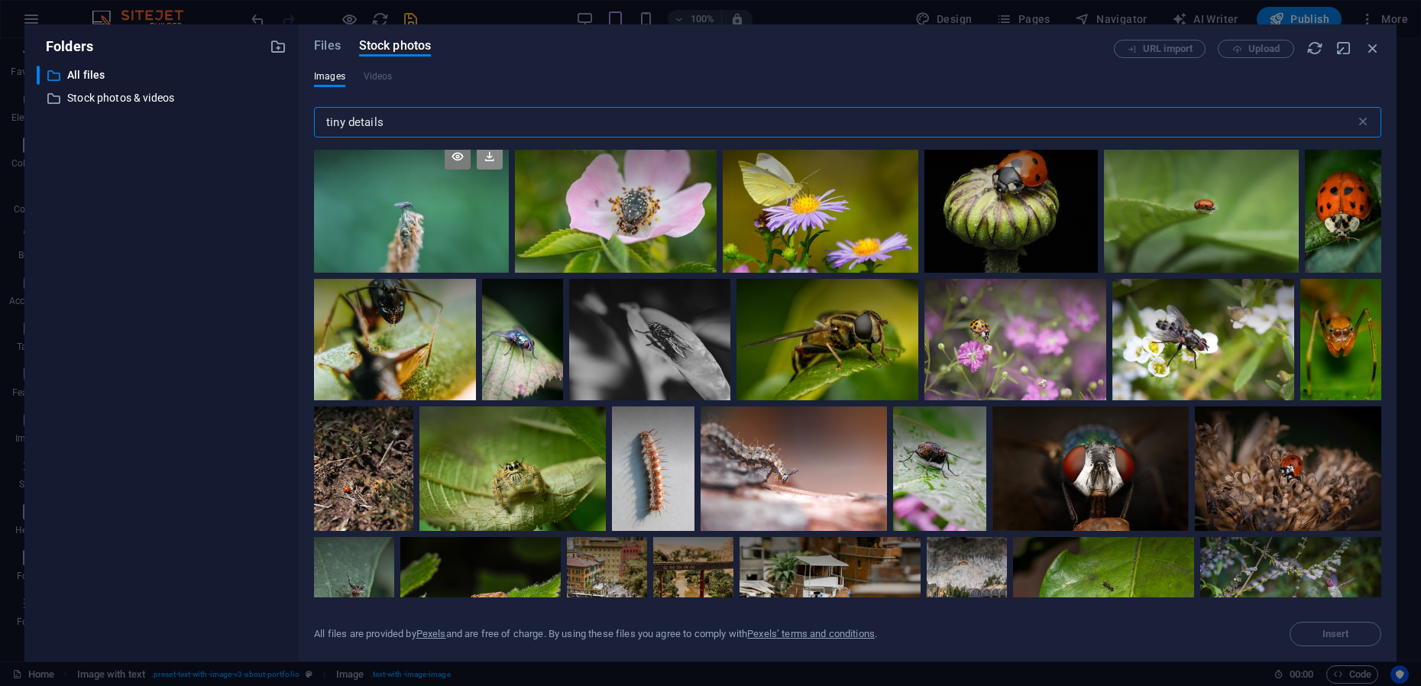
click at [503, 170] on icon at bounding box center [490, 157] width 26 height 26
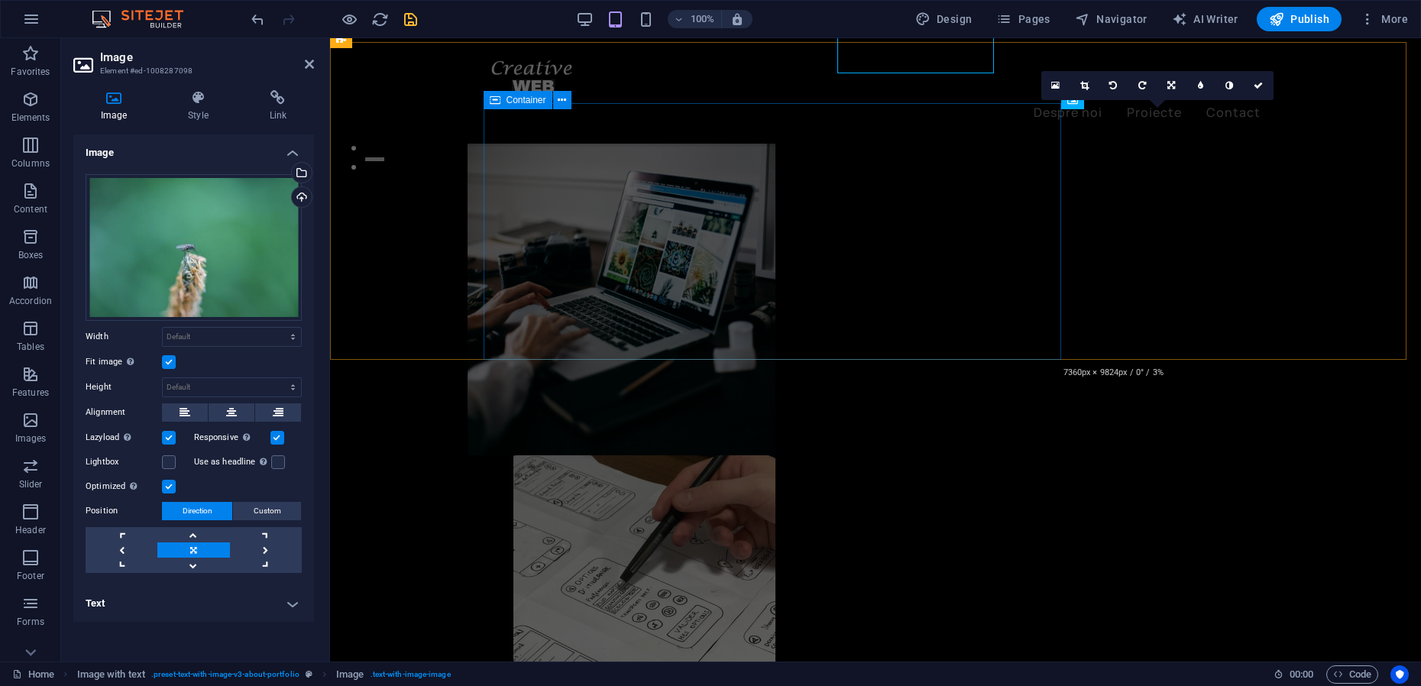
scroll to position [684, 0]
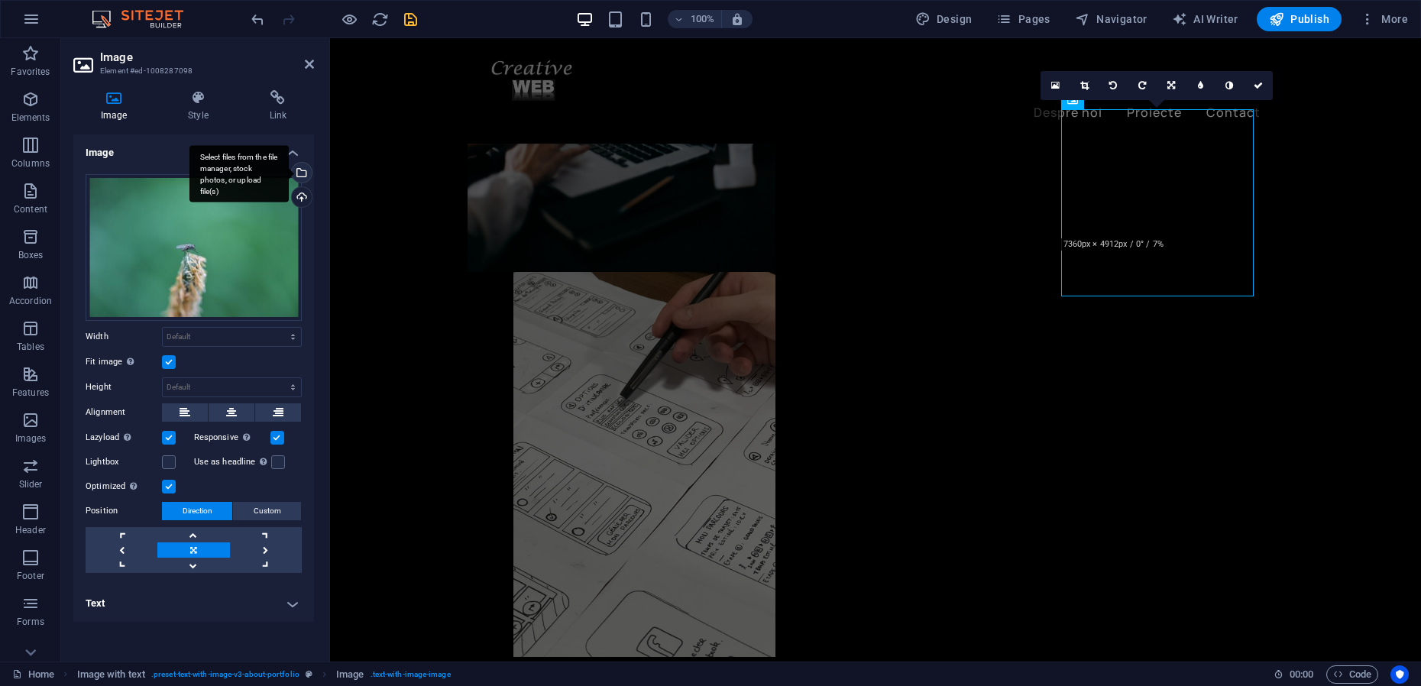
click at [302, 178] on div "Select files from the file manager, stock photos, or upload file(s)" at bounding box center [300, 174] width 23 height 23
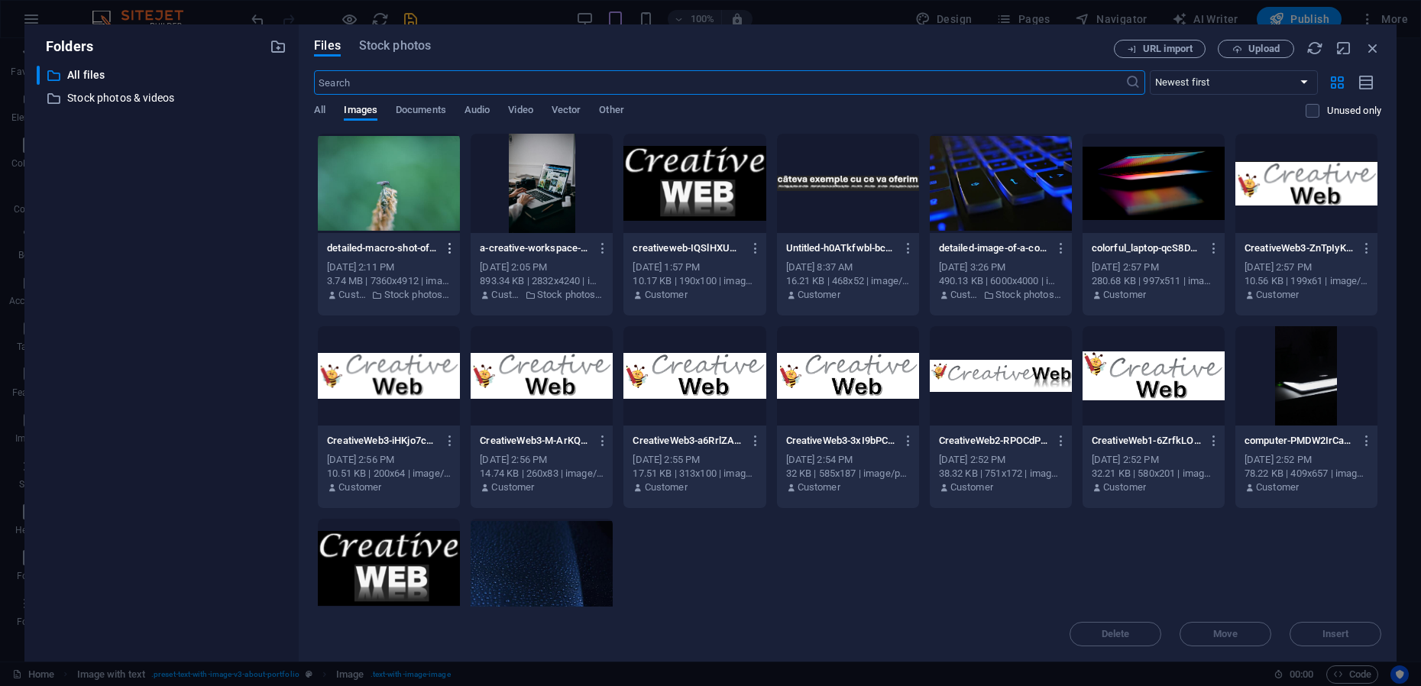
scroll to position [500, 0]
click at [396, 47] on span "Stock photos" at bounding box center [395, 46] width 72 height 18
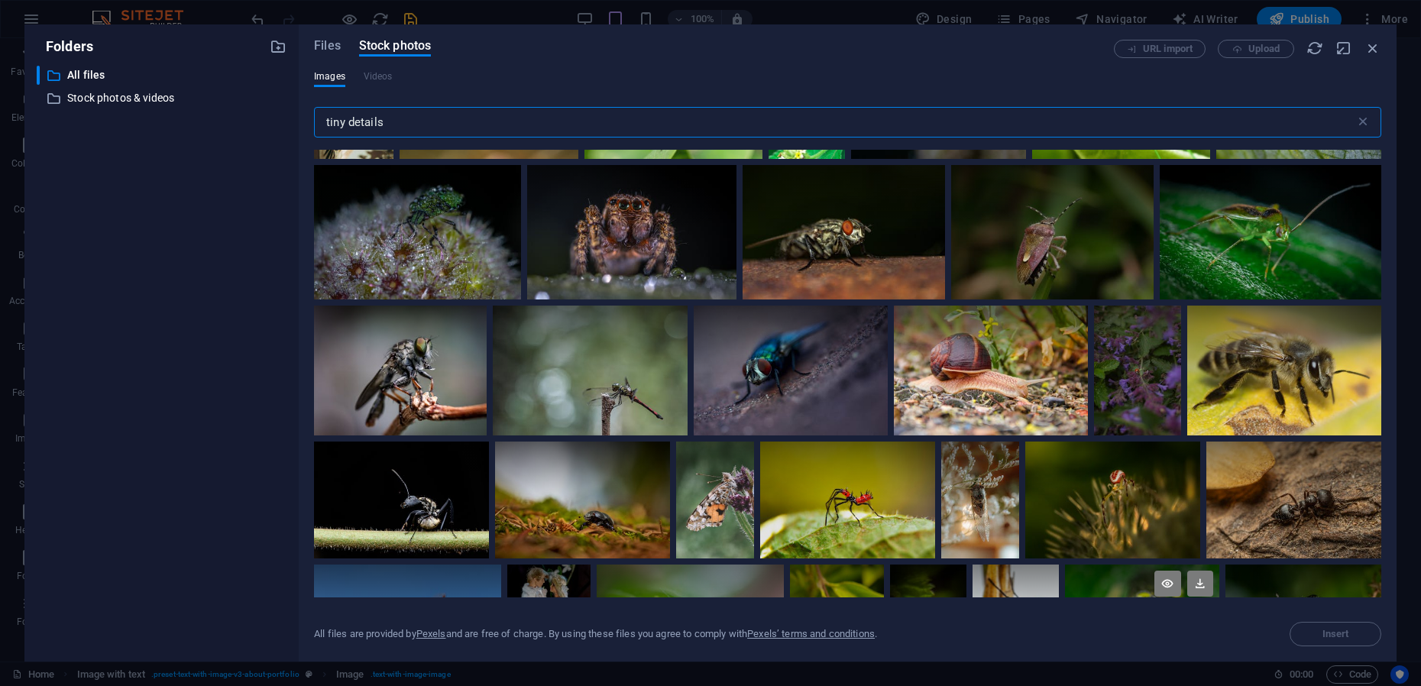
scroll to position [2196, 0]
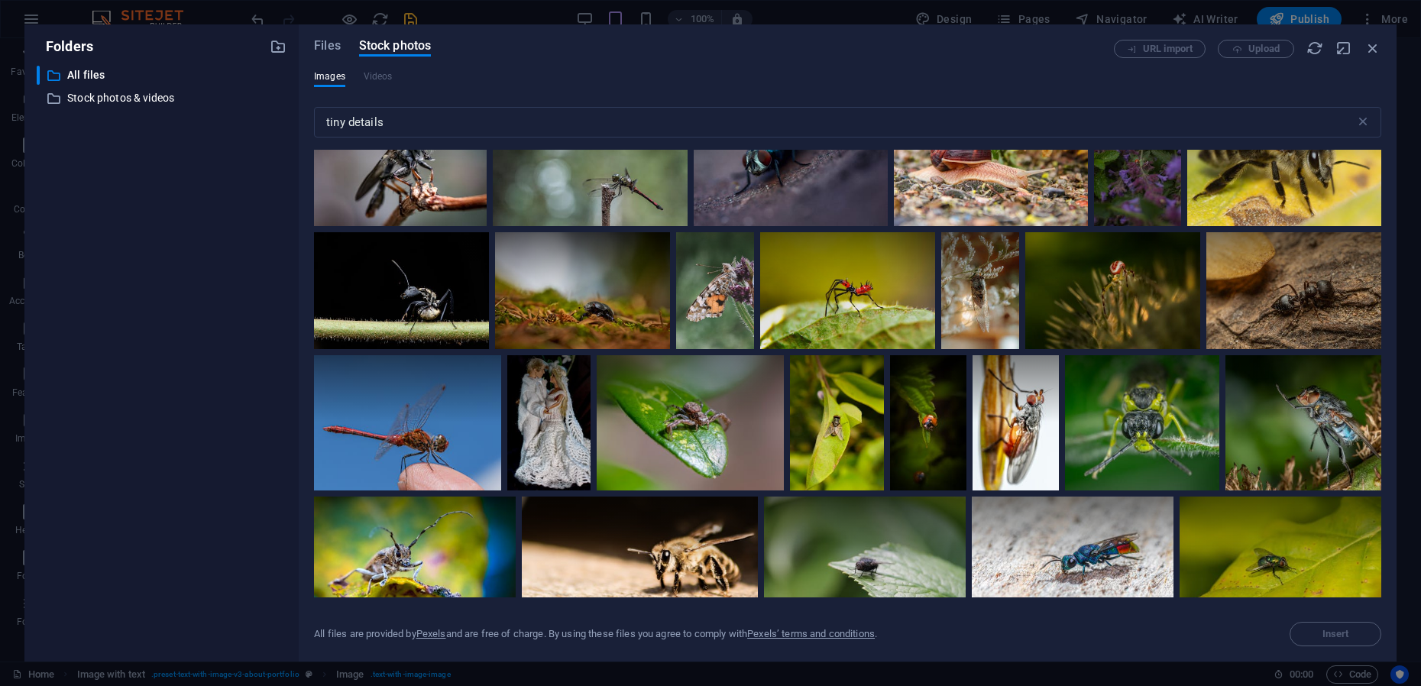
drag, startPoint x: 1381, startPoint y: 263, endPoint x: 1389, endPoint y: 429, distance: 166.7
click at [1392, 481] on div "Files Stock photos URL import Upload Images Videos tiny details ​ All files are…" at bounding box center [848, 342] width 1098 height 637
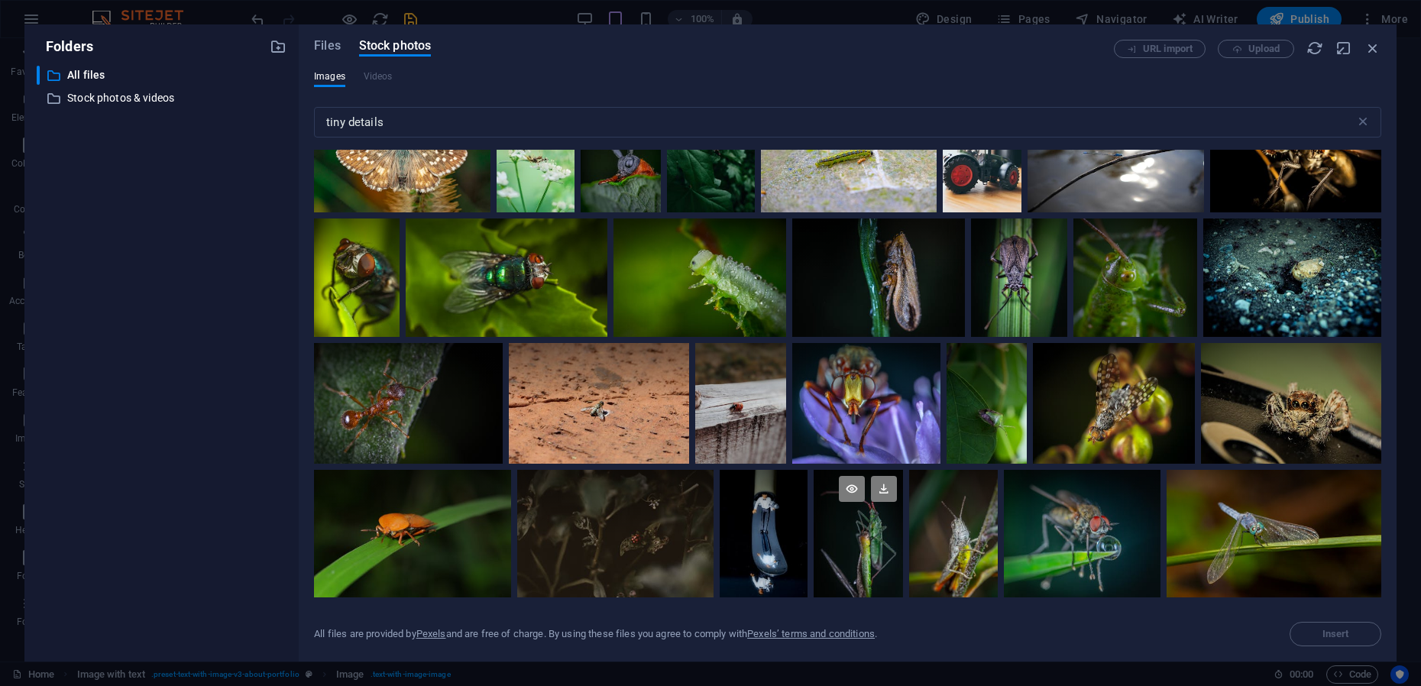
scroll to position [8472, 0]
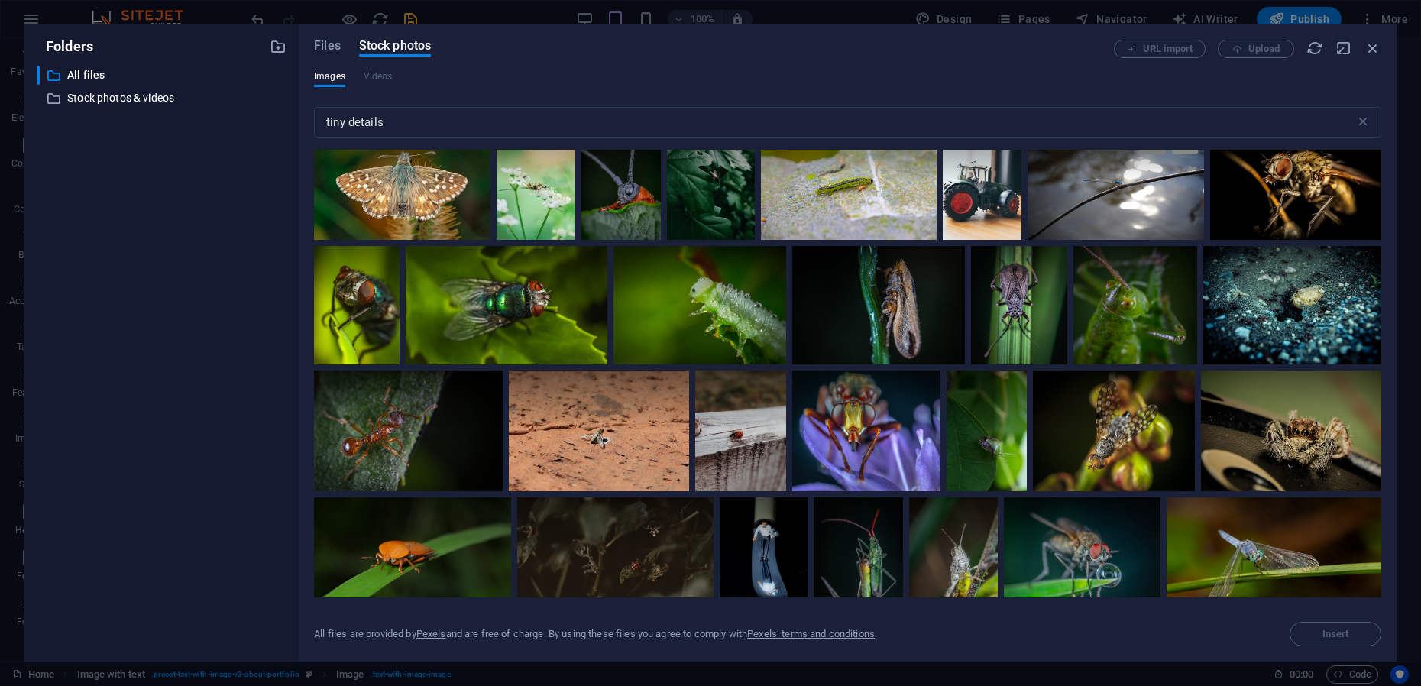
click at [1172, 154] on icon at bounding box center [1185, 141] width 26 height 26
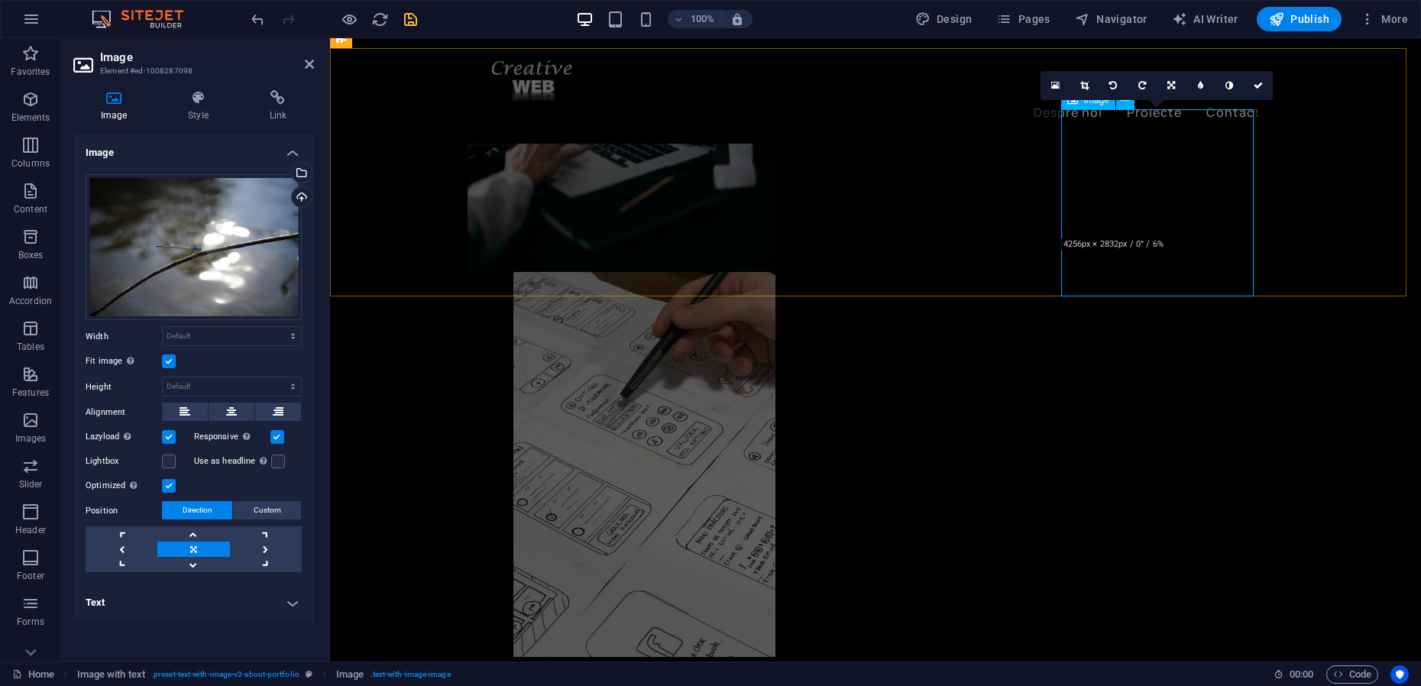
scroll to position [588, 0]
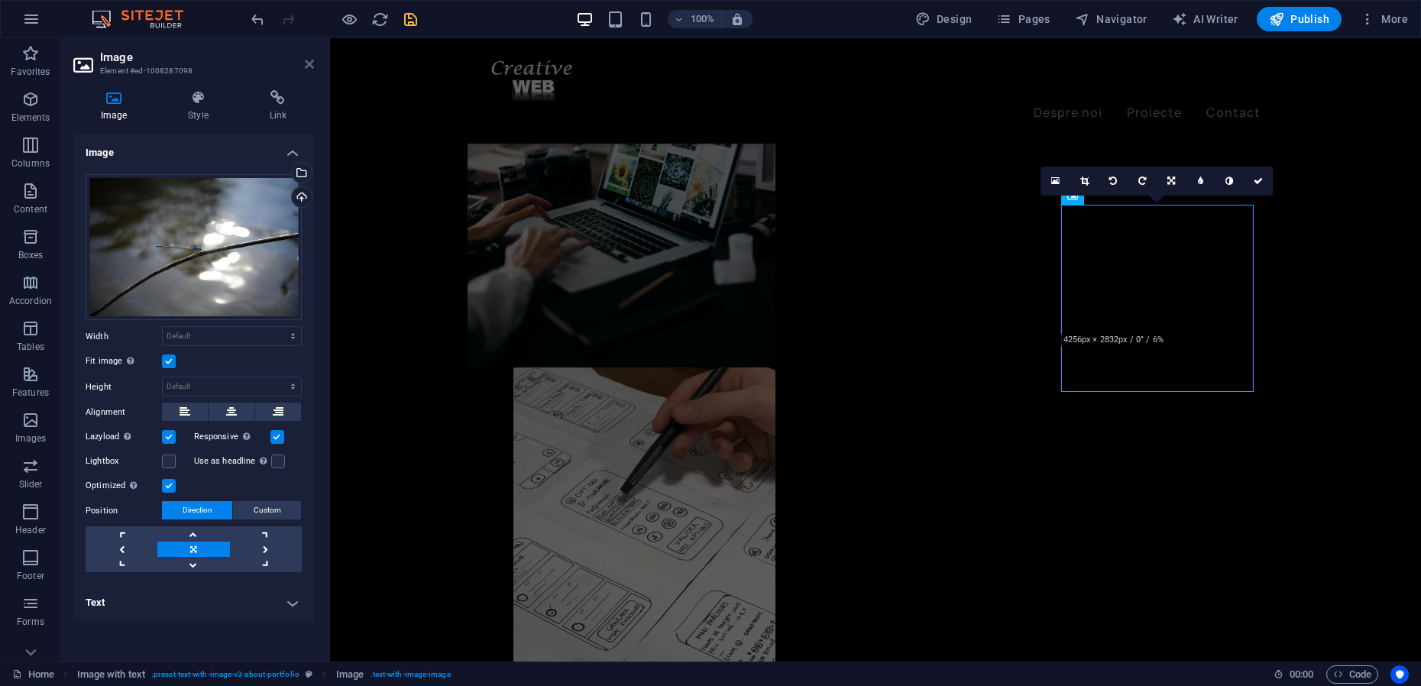
click at [309, 64] on icon at bounding box center [309, 64] width 9 height 12
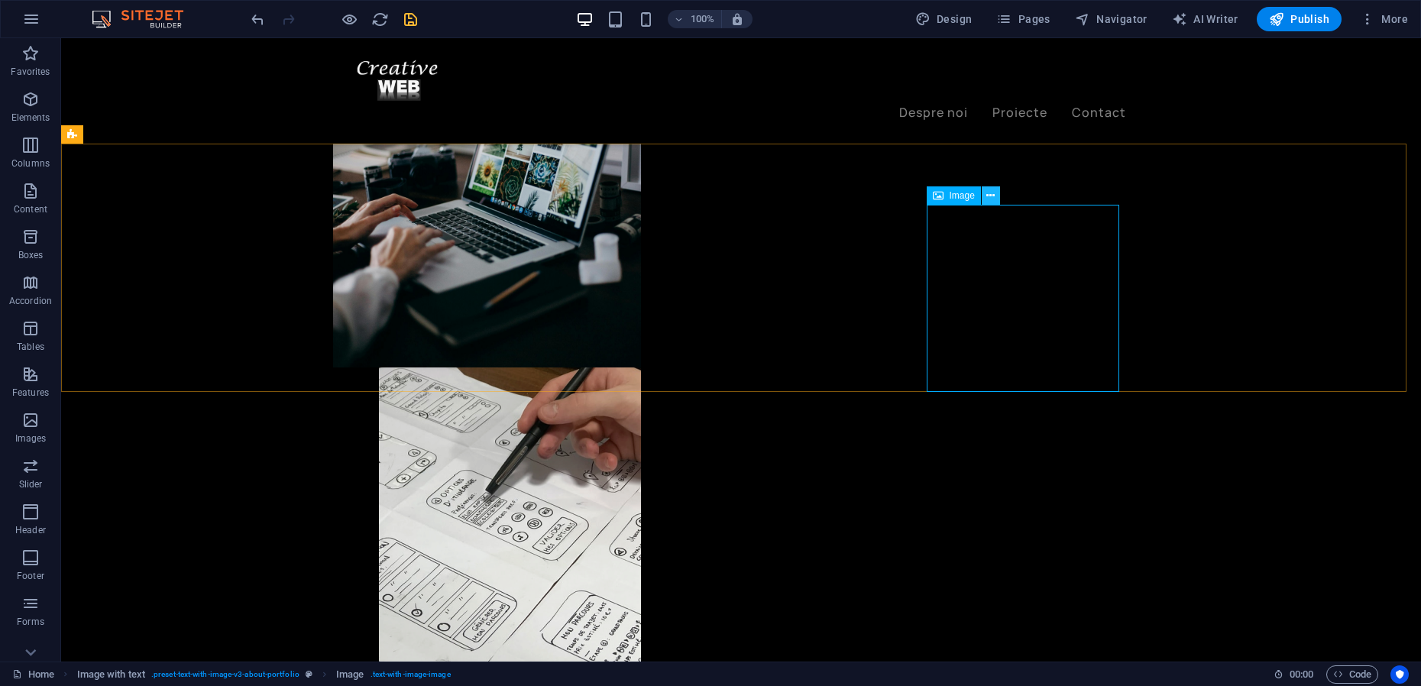
click at [985, 196] on button at bounding box center [990, 195] width 18 height 18
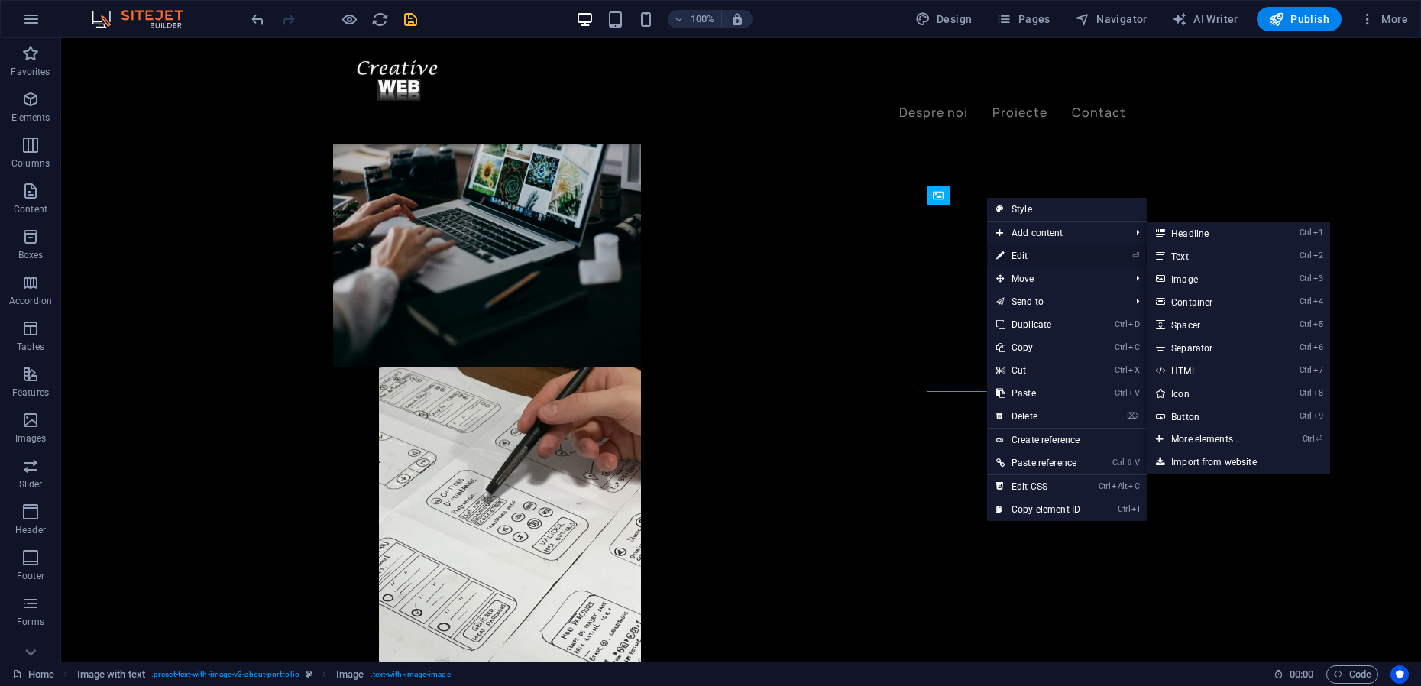
drag, startPoint x: 1011, startPoint y: 255, endPoint x: 660, endPoint y: 218, distance: 353.2
click at [1011, 255] on link "⏎ Edit" at bounding box center [1038, 255] width 102 height 23
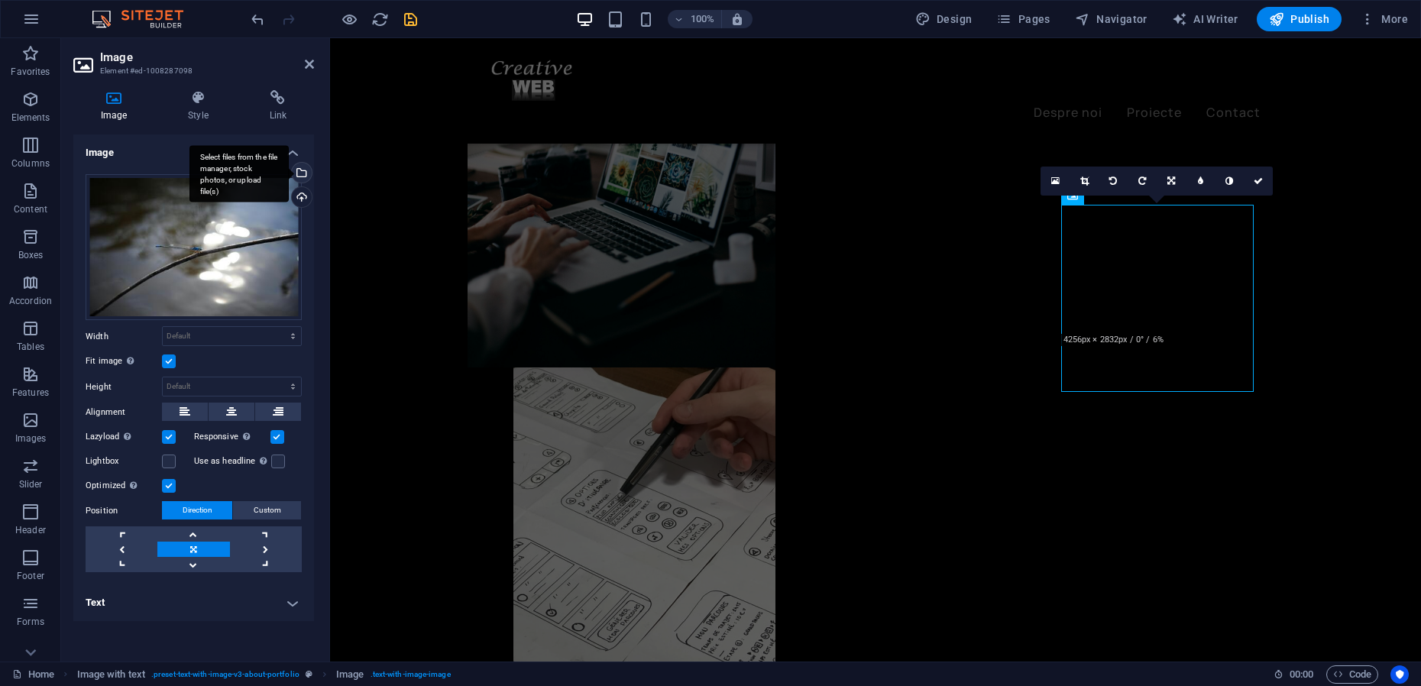
click at [302, 176] on div "Select files from the file manager, stock photos, or upload file(s)" at bounding box center [300, 174] width 23 height 23
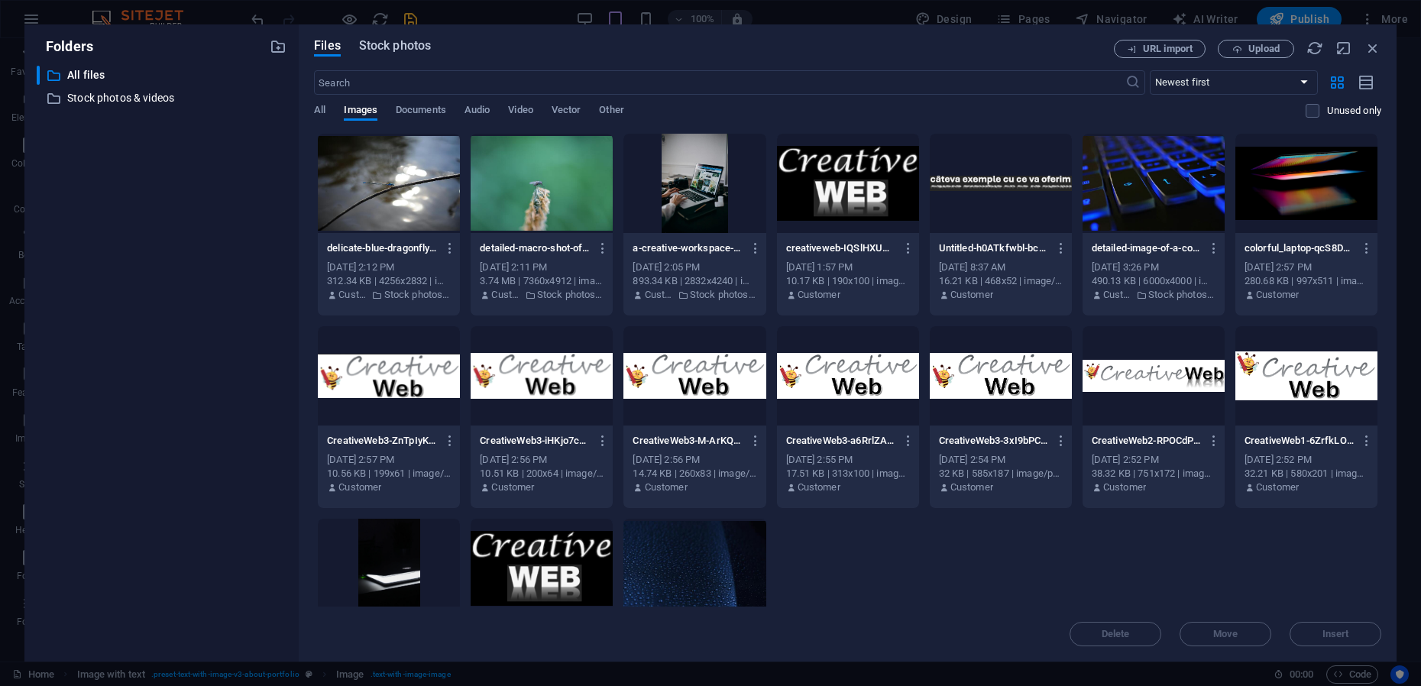
click at [407, 48] on span "Stock photos" at bounding box center [395, 46] width 72 height 18
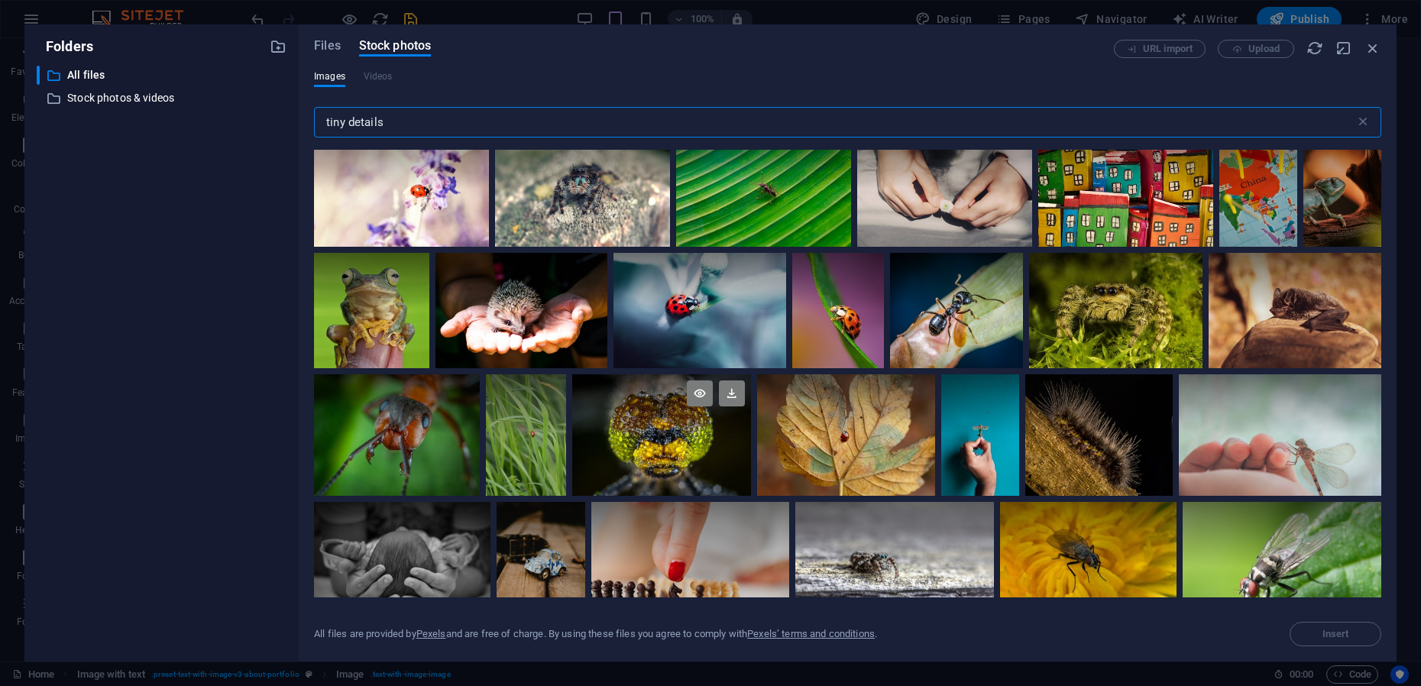
scroll to position [7040, 0]
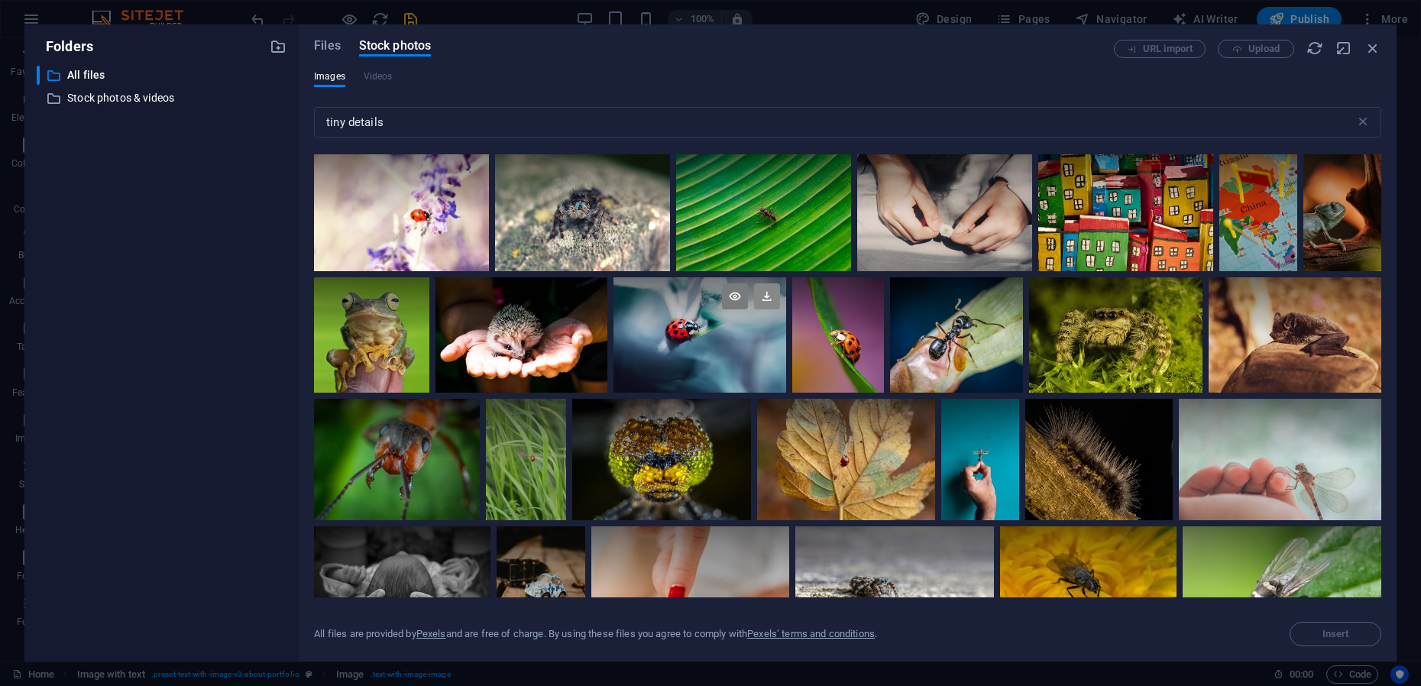
click at [780, 309] on icon at bounding box center [767, 296] width 26 height 26
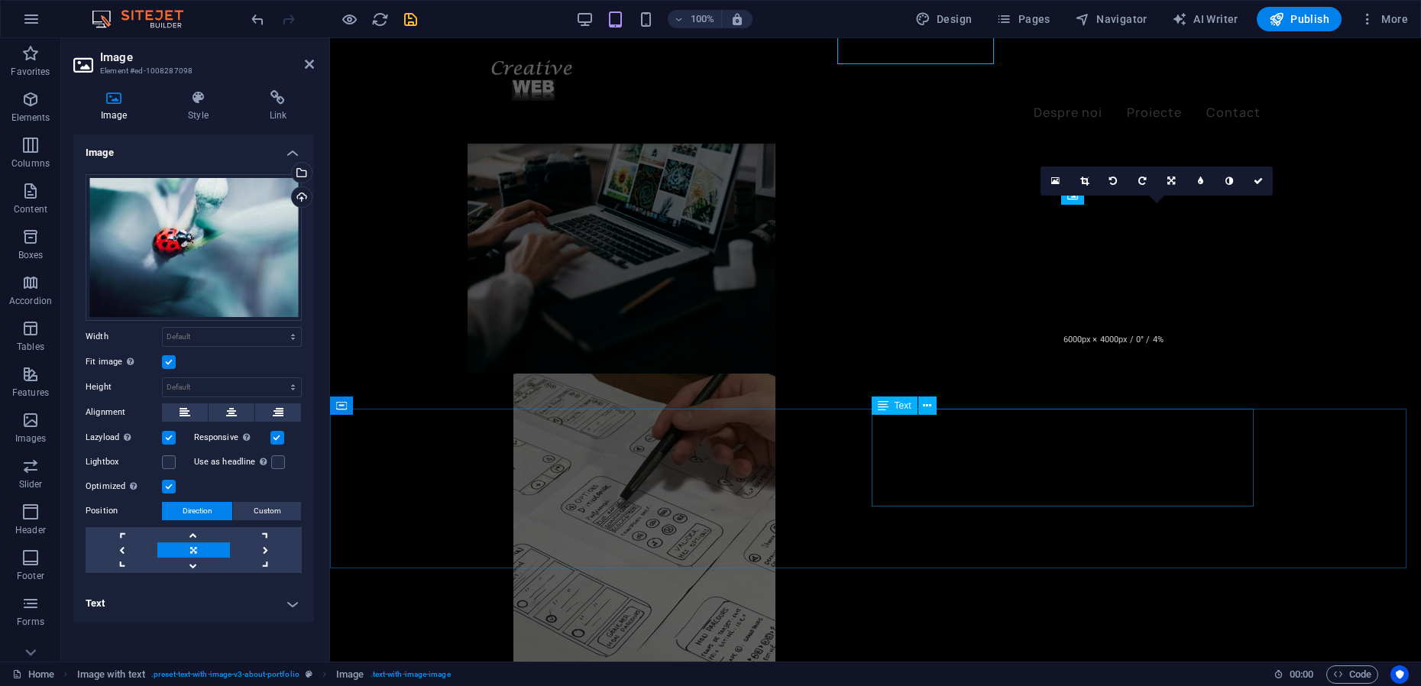
scroll to position [588, 0]
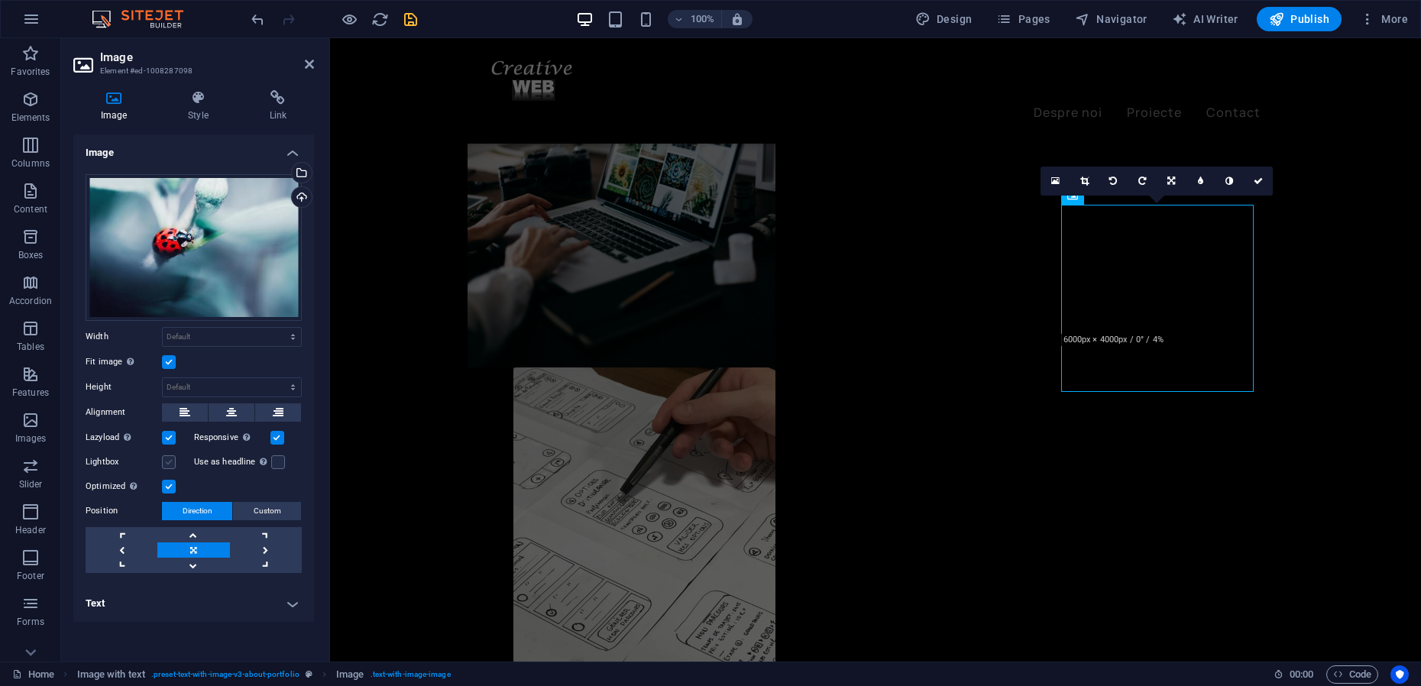
click at [171, 464] on label at bounding box center [169, 462] width 14 height 14
click at [0, 0] on input "Lightbox" at bounding box center [0, 0] width 0 height 0
click at [171, 464] on label at bounding box center [169, 462] width 14 height 14
click at [0, 0] on input "Lightbox" at bounding box center [0, 0] width 0 height 0
click at [276, 465] on label at bounding box center [278, 462] width 14 height 14
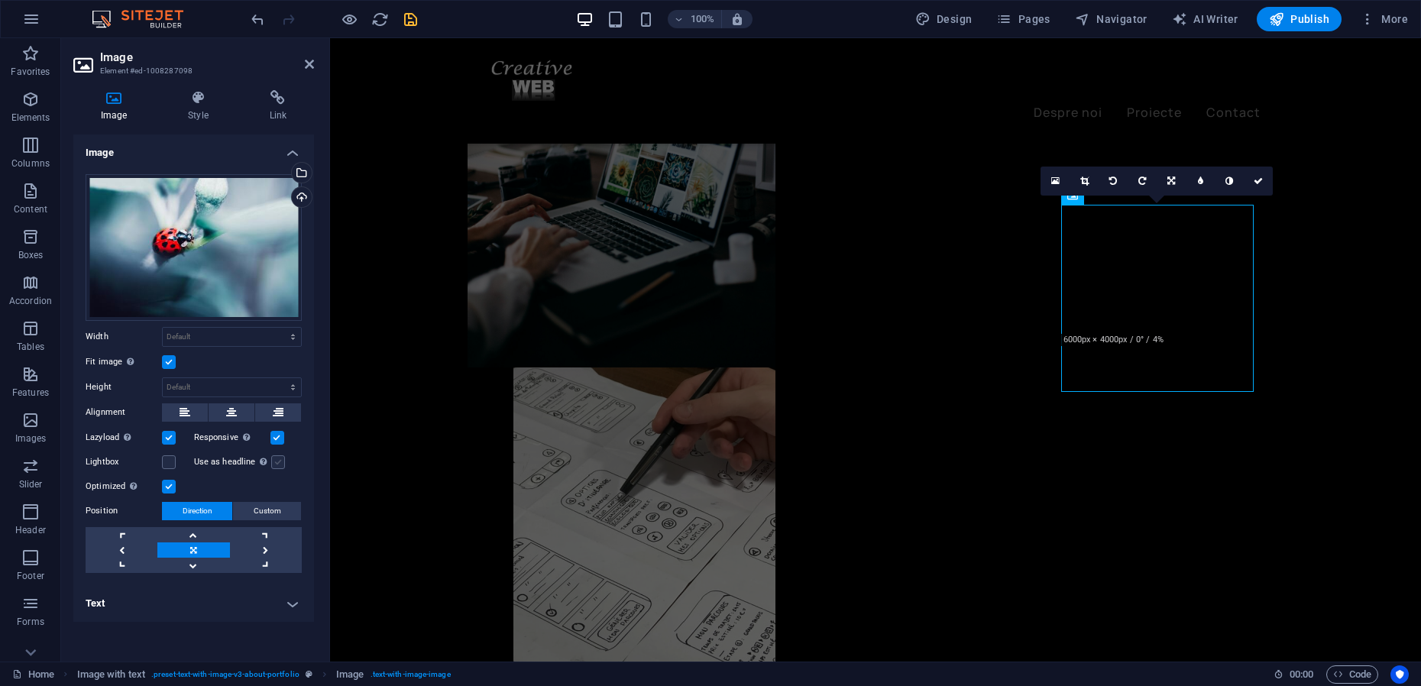
click at [0, 0] on input "Use as headline The image will be wrapped in an H1 headline tag. Useful for giv…" at bounding box center [0, 0] width 0 height 0
click at [276, 465] on label at bounding box center [278, 462] width 14 height 14
click at [0, 0] on input "Use as headline The image will be wrapped in an H1 headline tag. Useful for giv…" at bounding box center [0, 0] width 0 height 0
click at [169, 364] on label at bounding box center [169, 362] width 14 height 14
click at [0, 0] on input "Fit image Automatically fit image to a fixed width and height" at bounding box center [0, 0] width 0 height 0
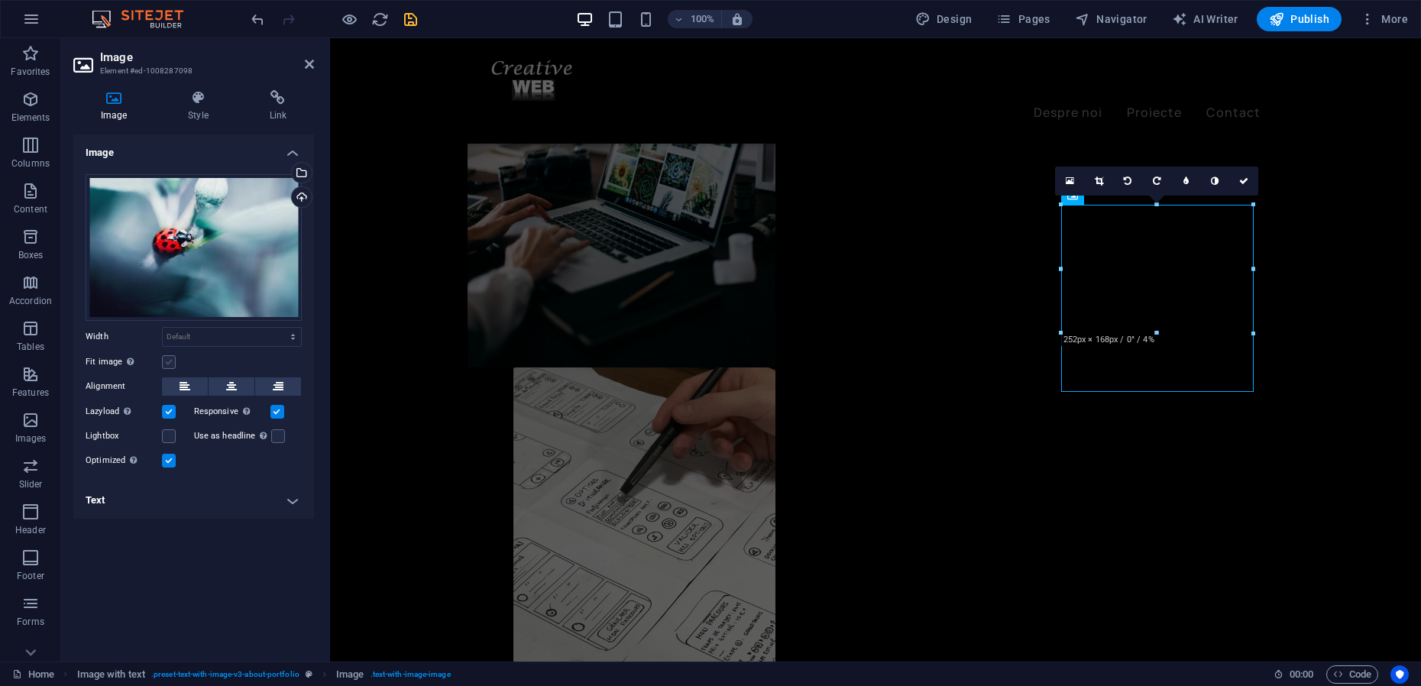
click at [169, 364] on label at bounding box center [169, 362] width 14 height 14
click at [0, 0] on input "Fit image Automatically fit image to a fixed width and height" at bounding box center [0, 0] width 0 height 0
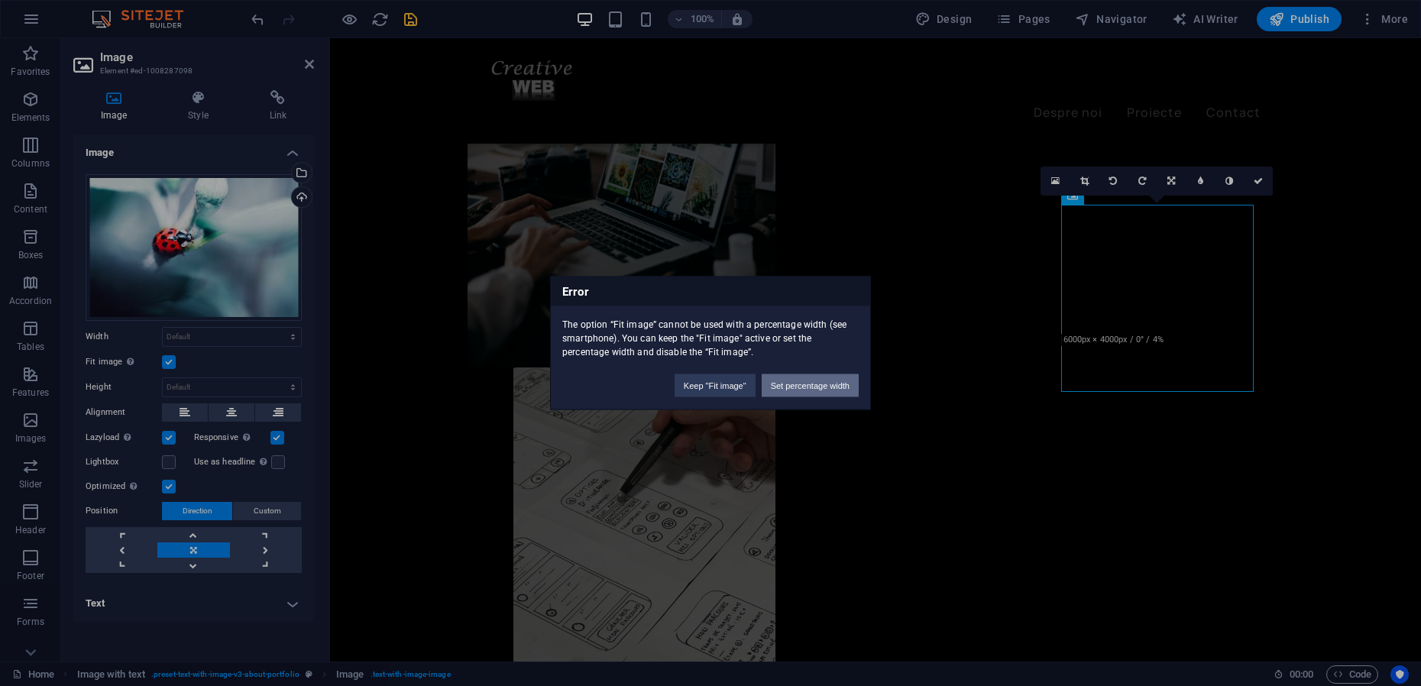
click at [829, 384] on button "Set percentage width" at bounding box center [809, 385] width 97 height 23
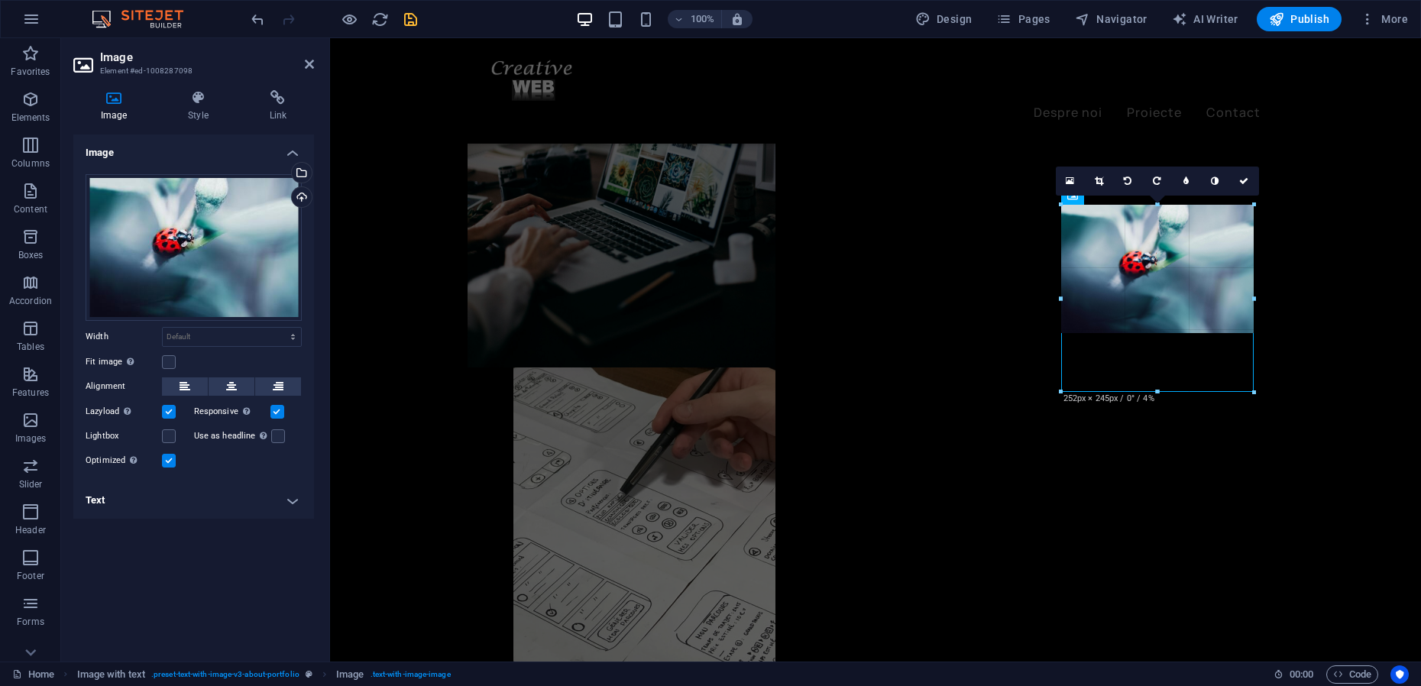
drag, startPoint x: 1155, startPoint y: 335, endPoint x: 1152, endPoint y: 390, distance: 55.8
type input "252"
select select "px"
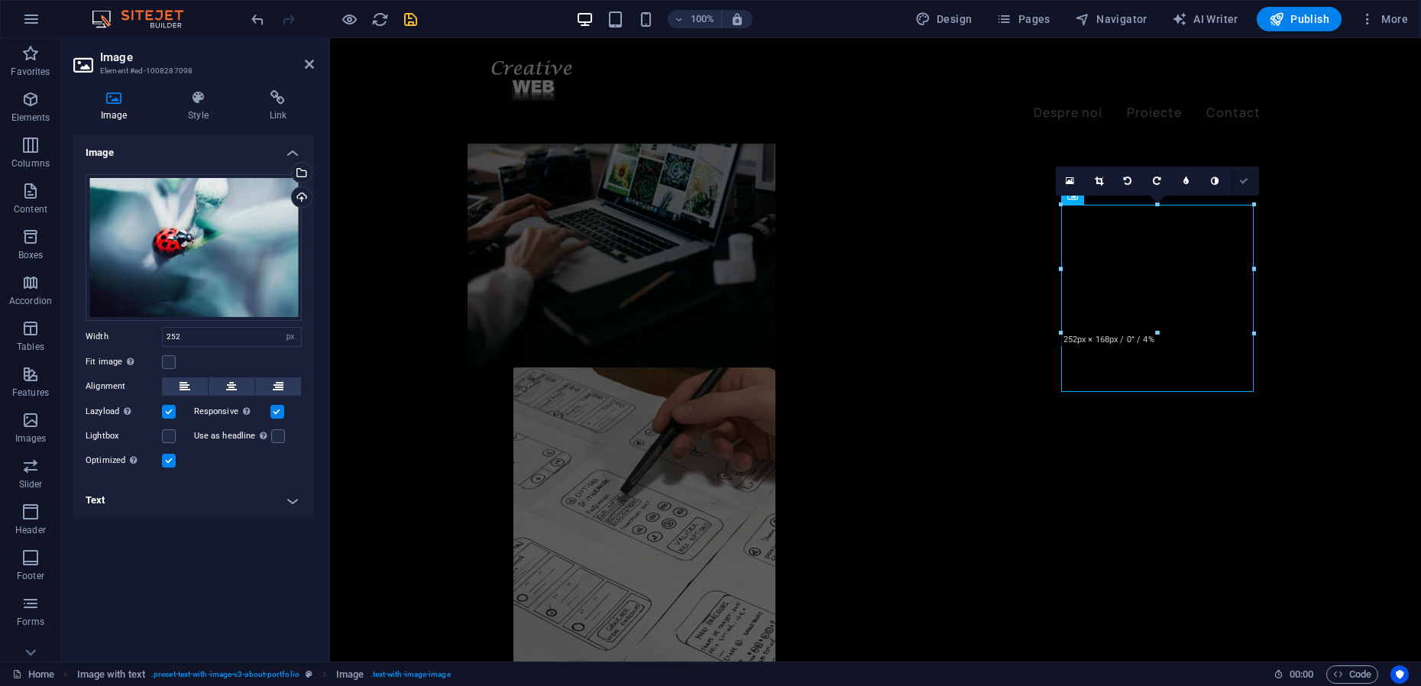
click at [1246, 179] on icon at bounding box center [1243, 180] width 9 height 9
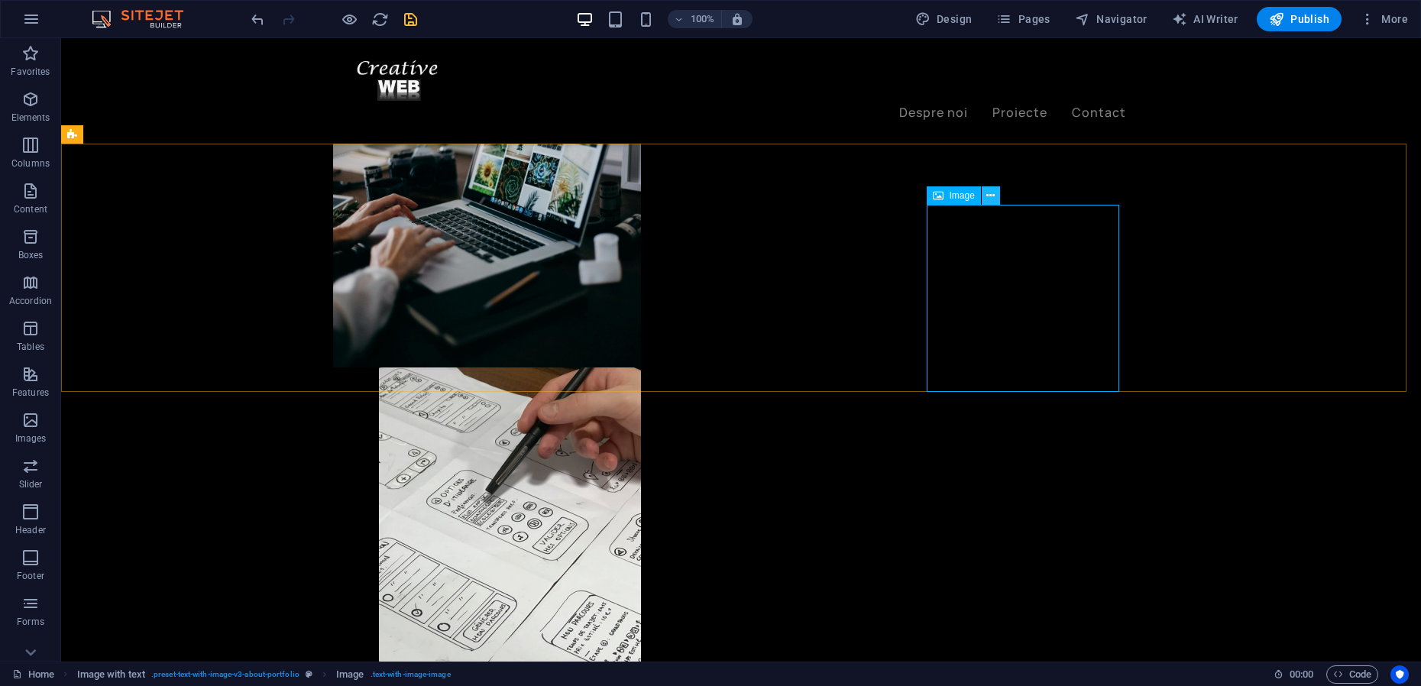
click at [996, 195] on button at bounding box center [990, 195] width 18 height 18
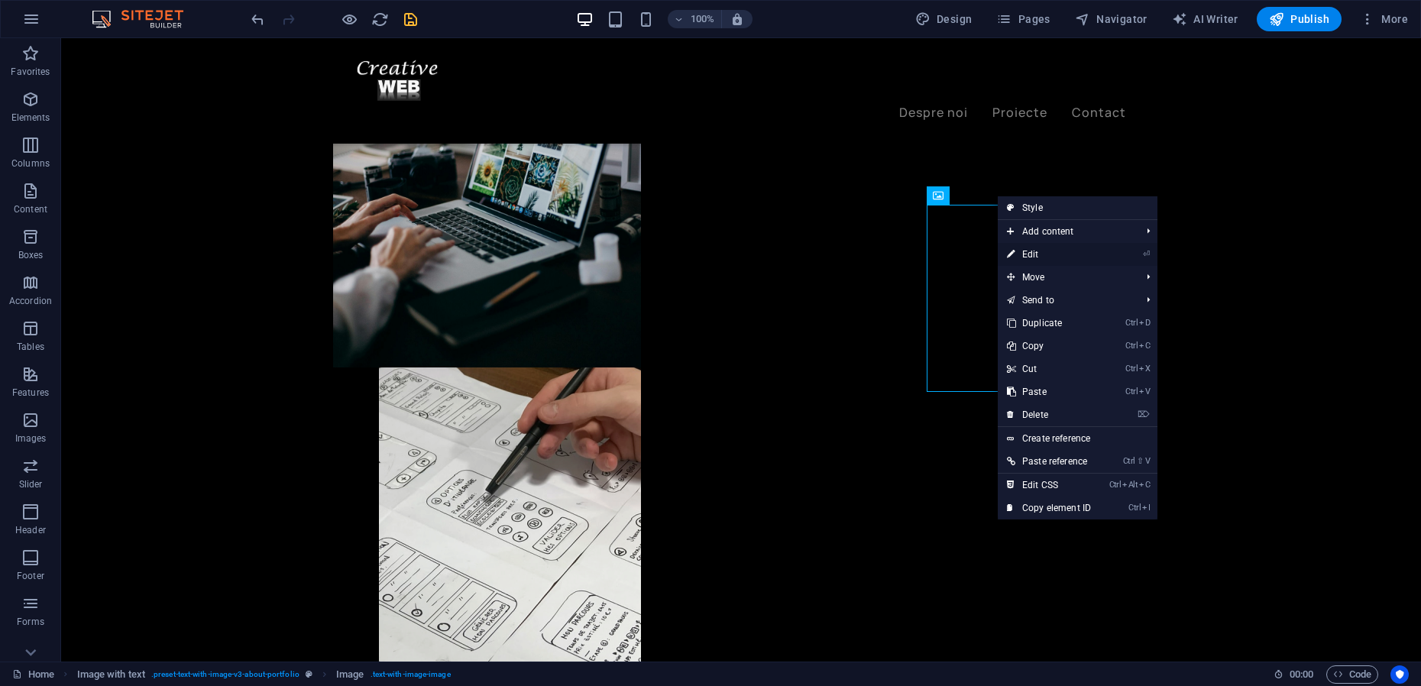
click at [1034, 253] on link "⏎ Edit" at bounding box center [1048, 254] width 102 height 23
select select "px"
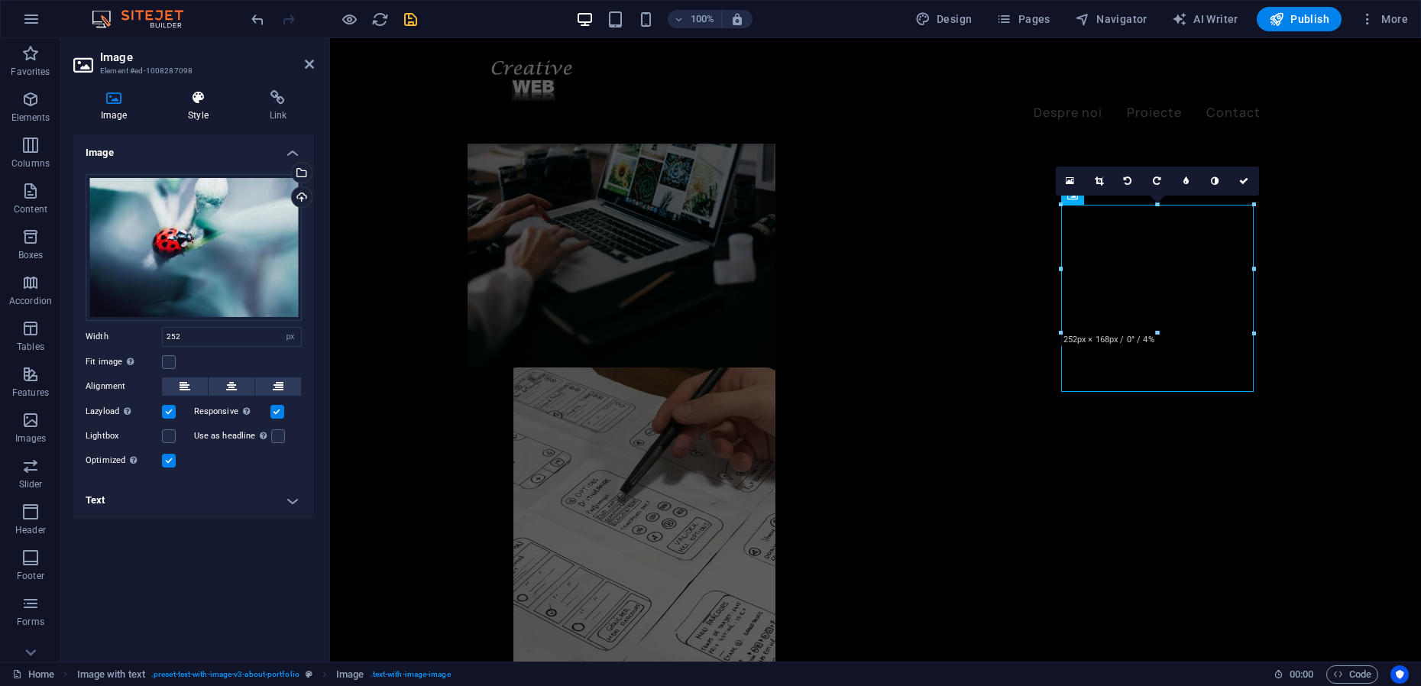
click at [201, 99] on icon at bounding box center [197, 97] width 75 height 15
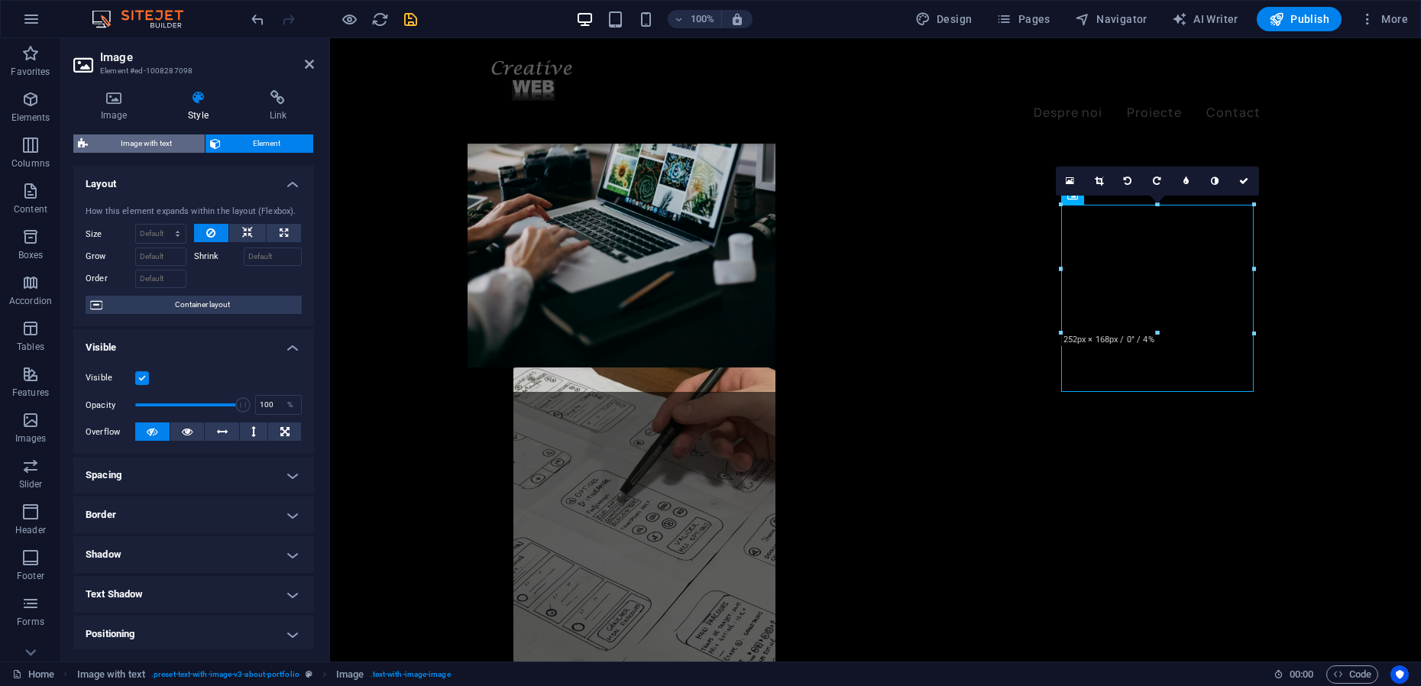
click at [119, 142] on span "Image with text" at bounding box center [146, 143] width 108 height 18
select select "rem"
select select "px"
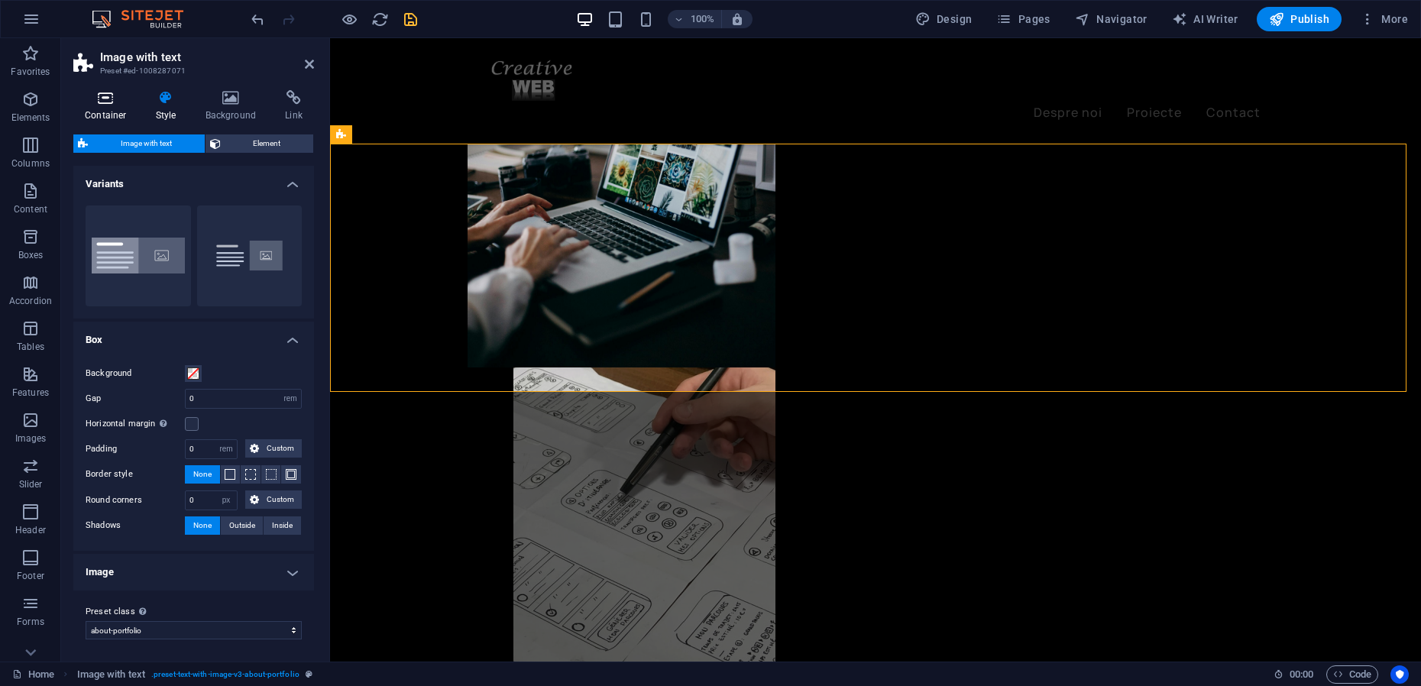
click at [115, 102] on icon at bounding box center [105, 97] width 65 height 15
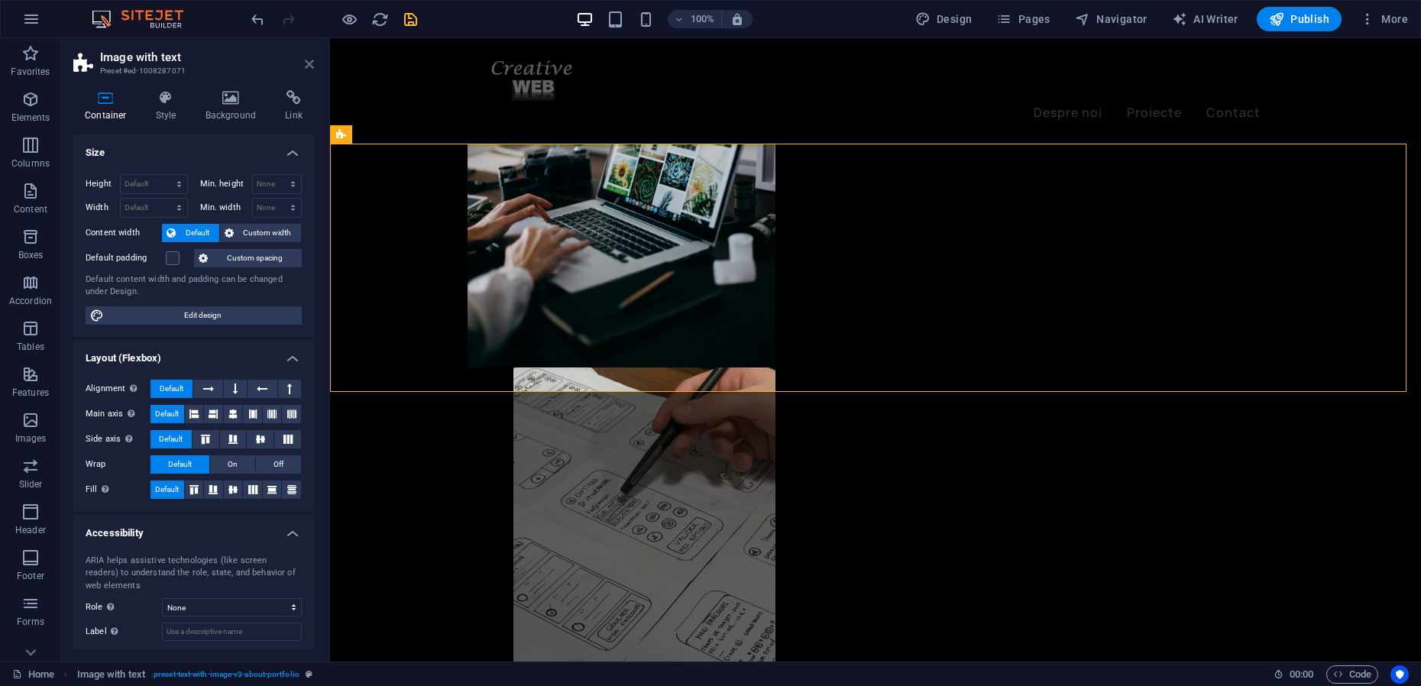
click at [309, 63] on icon at bounding box center [309, 64] width 9 height 12
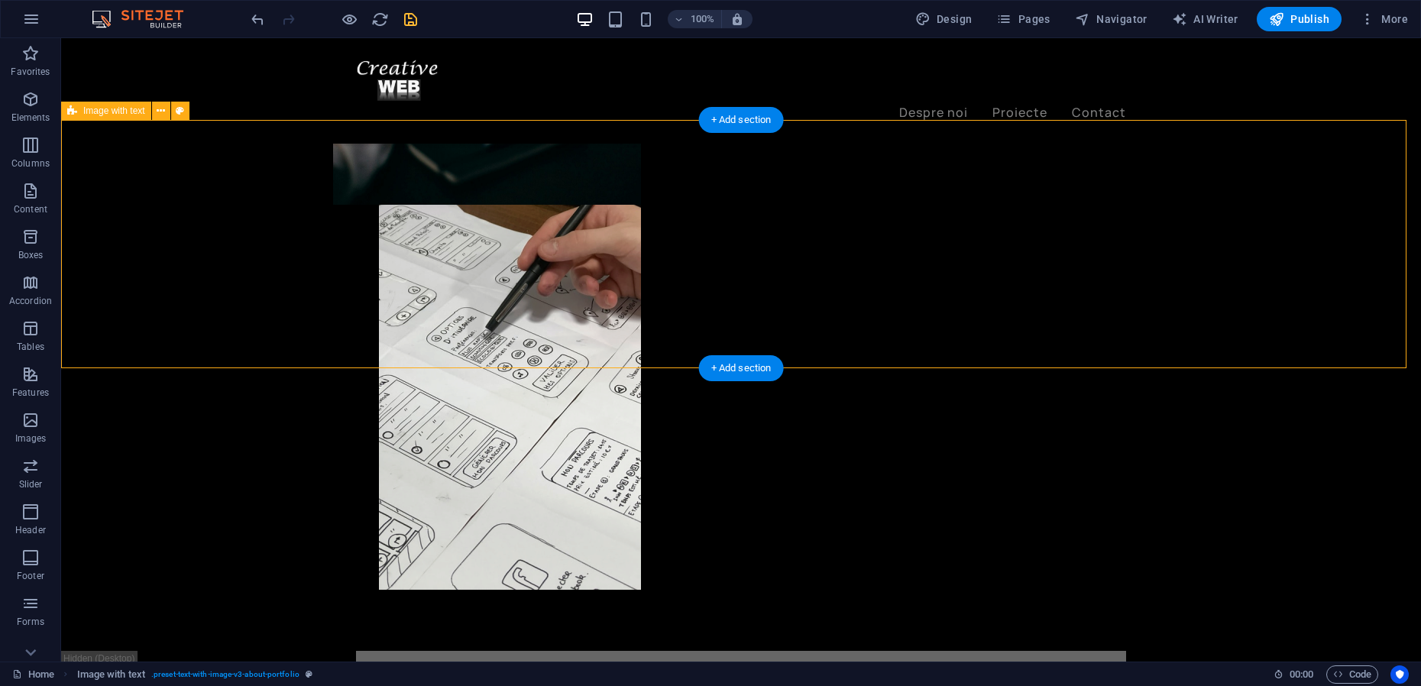
scroll to position [779, 0]
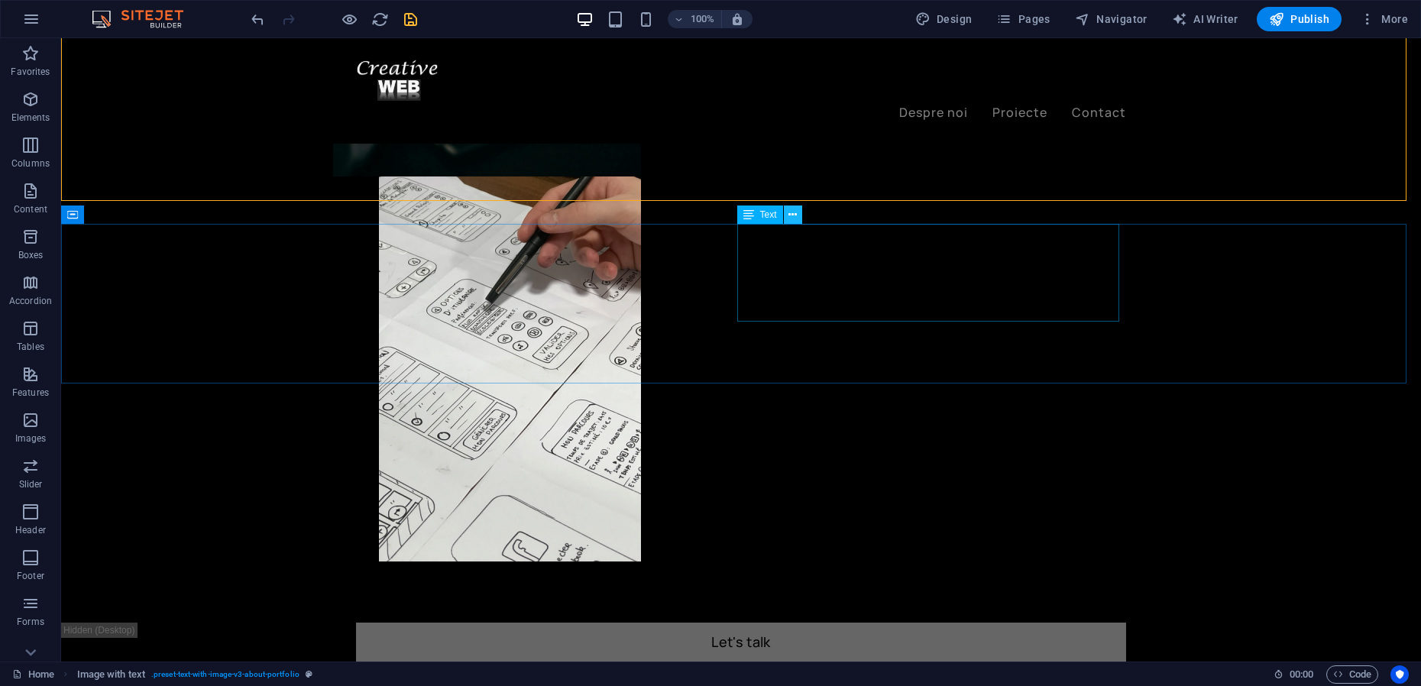
click at [797, 217] on icon at bounding box center [792, 215] width 8 height 16
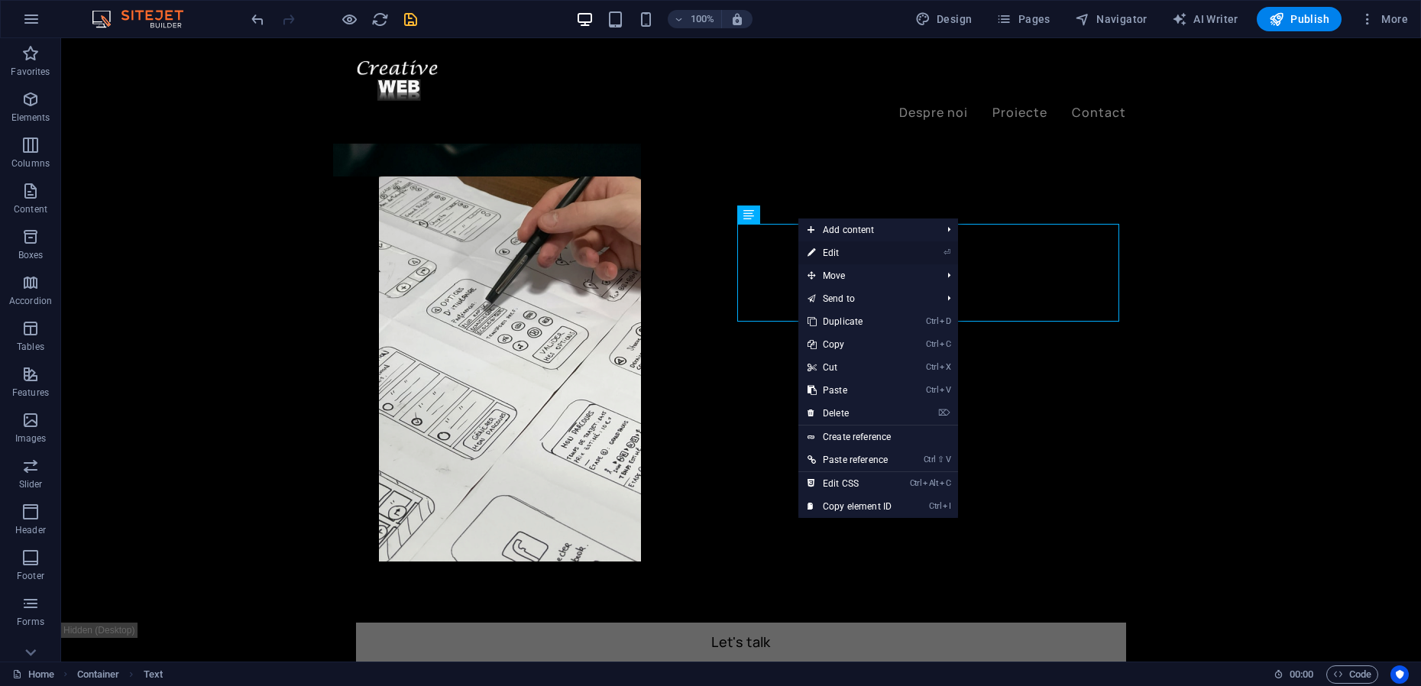
click at [840, 251] on link "⏎ Edit" at bounding box center [849, 252] width 102 height 23
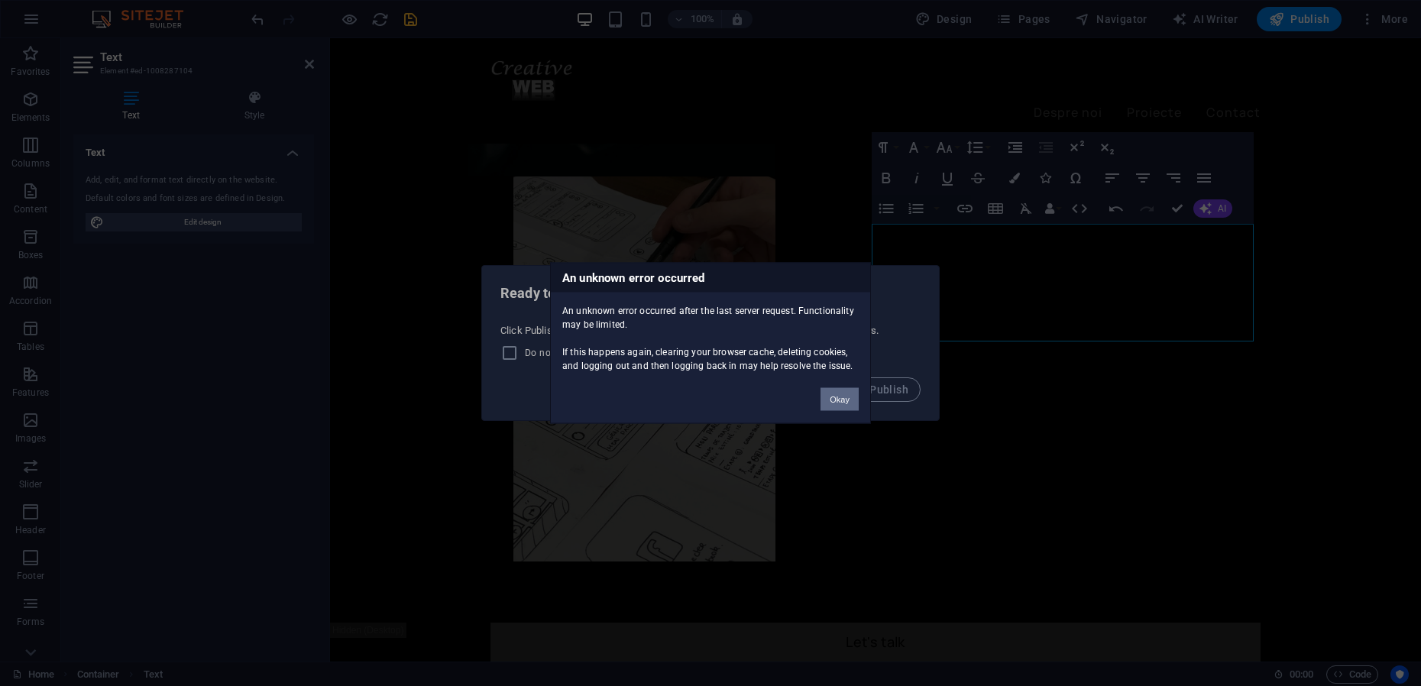
click at [844, 401] on button "Okay" at bounding box center [839, 399] width 38 height 23
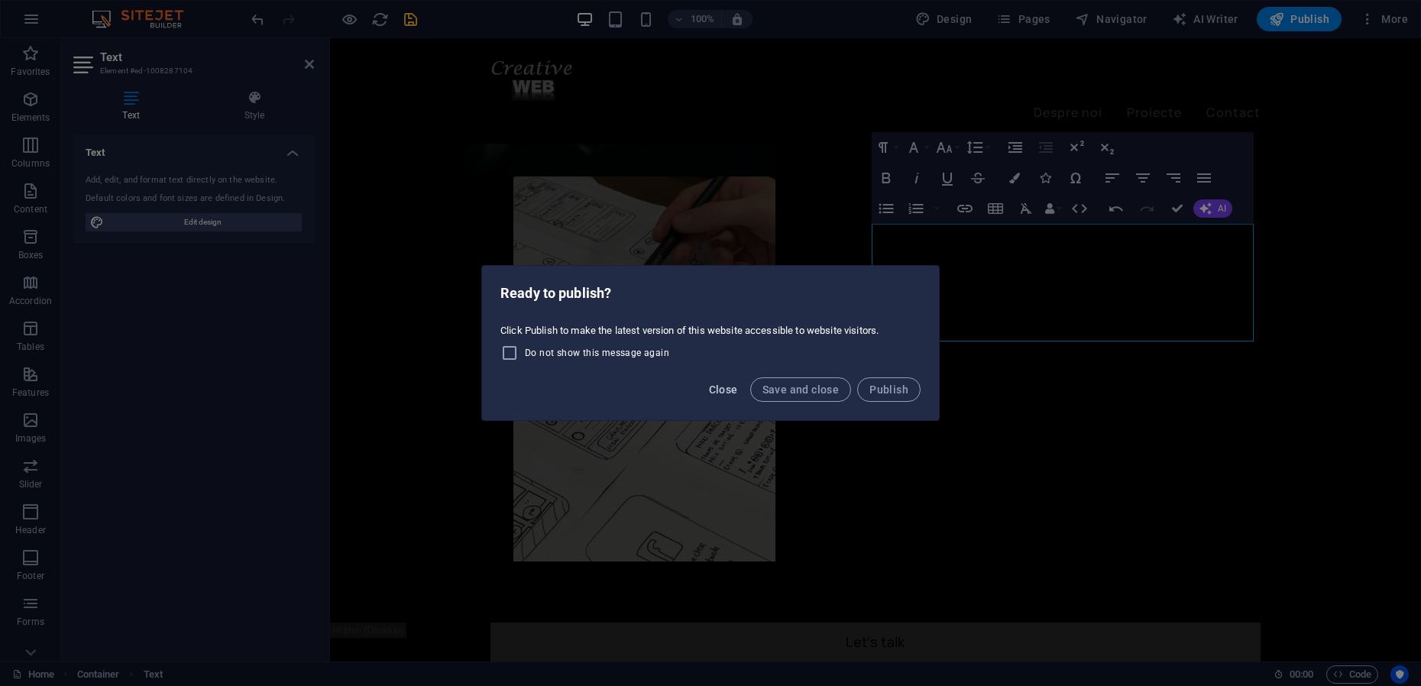
click at [720, 390] on span "Close" at bounding box center [723, 389] width 29 height 12
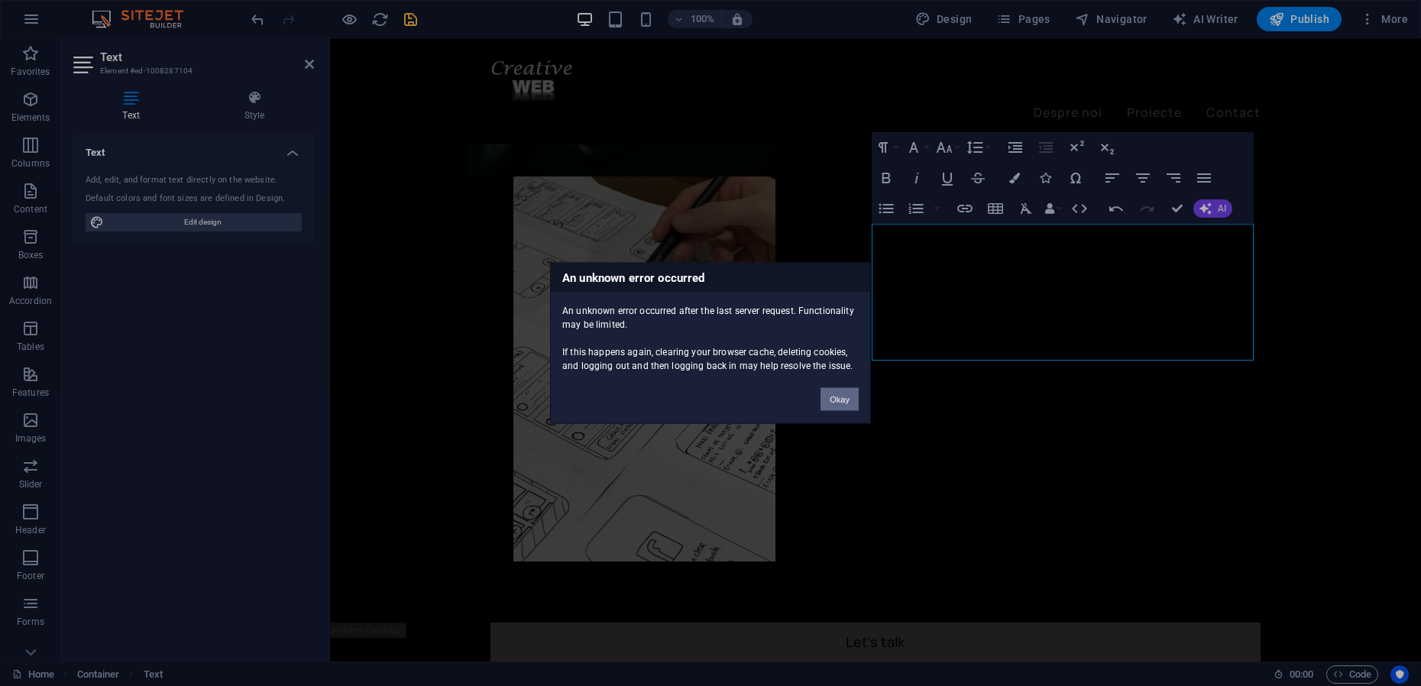
click at [835, 406] on button "Okay" at bounding box center [839, 399] width 38 height 23
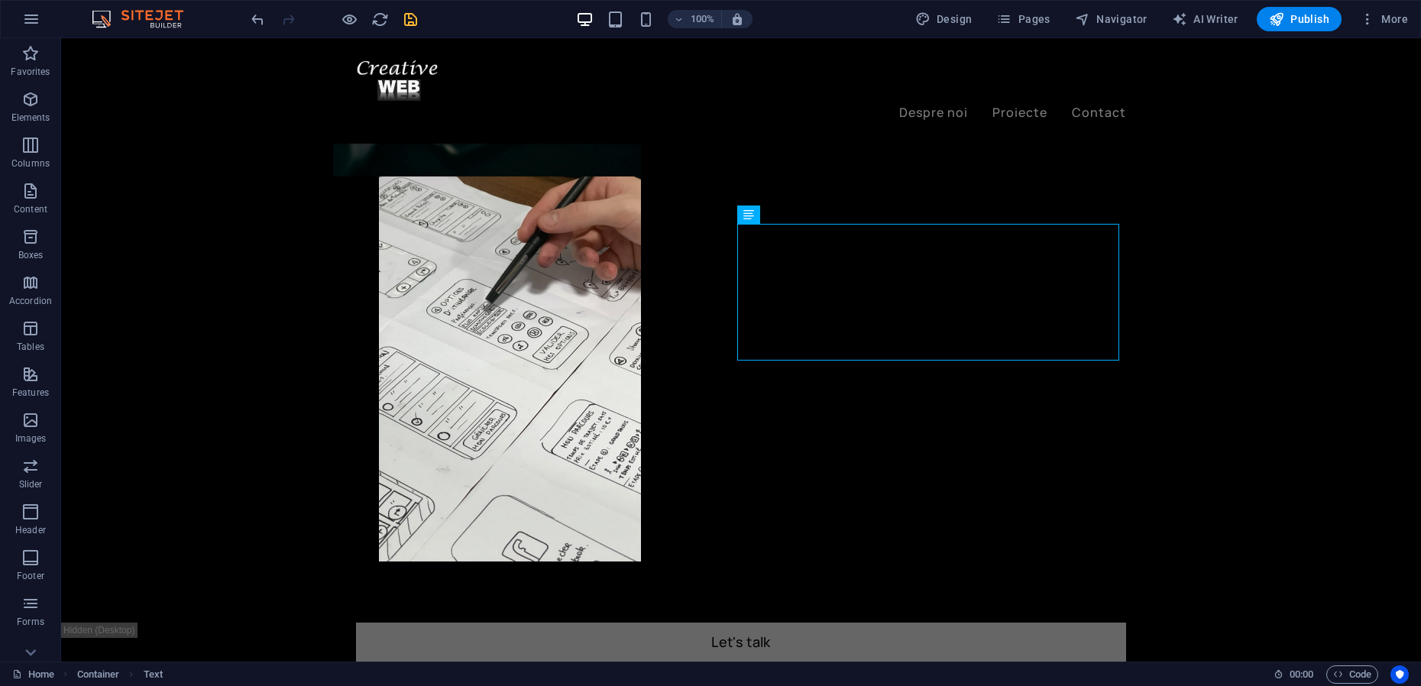
click at [409, 22] on icon "save" at bounding box center [411, 20] width 18 height 18
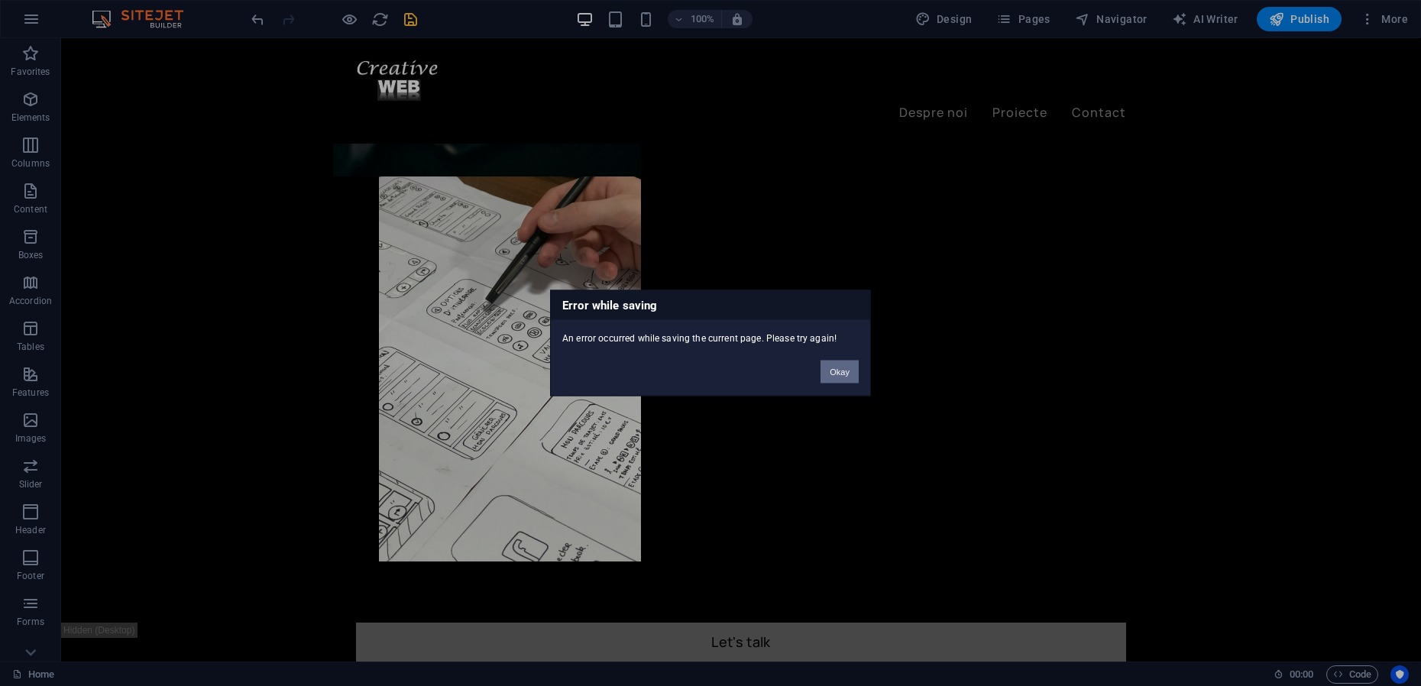
click at [849, 368] on button "Okay" at bounding box center [839, 371] width 38 height 23
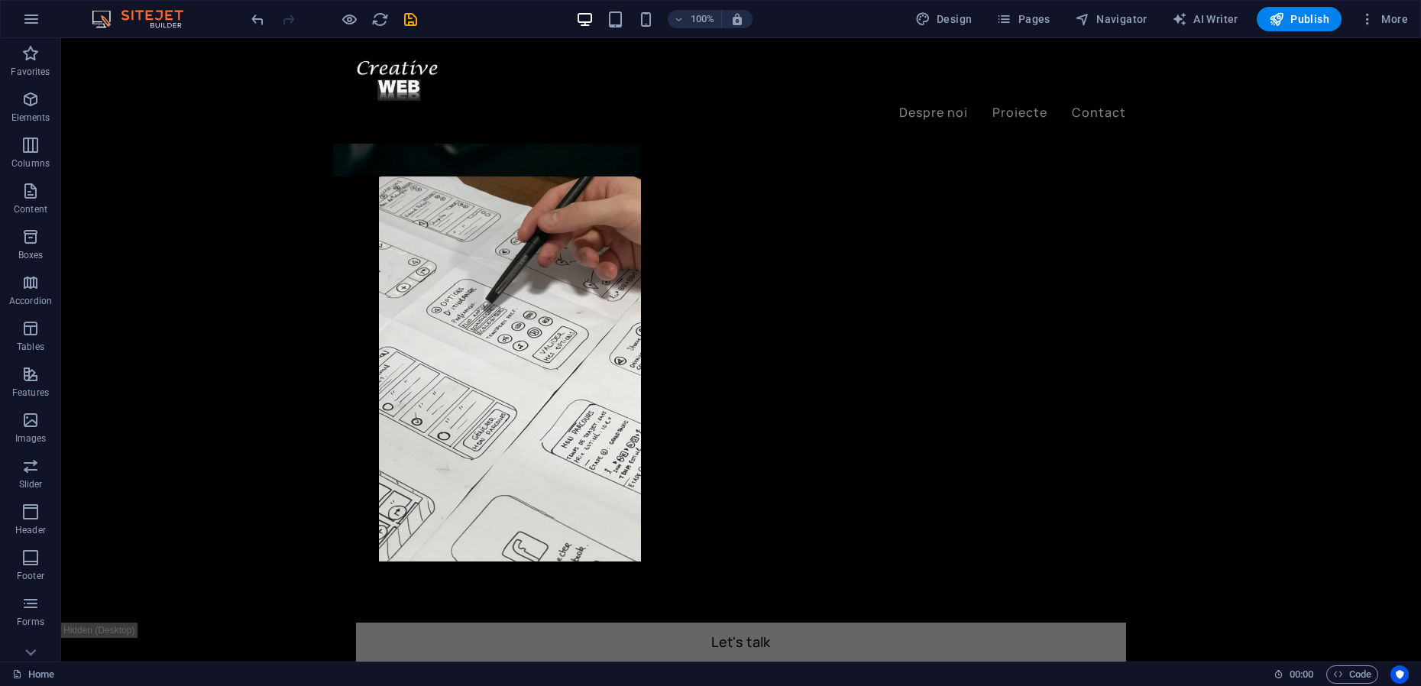
click at [402, 18] on icon "save" at bounding box center [411, 20] width 18 height 18
checkbox input "false"
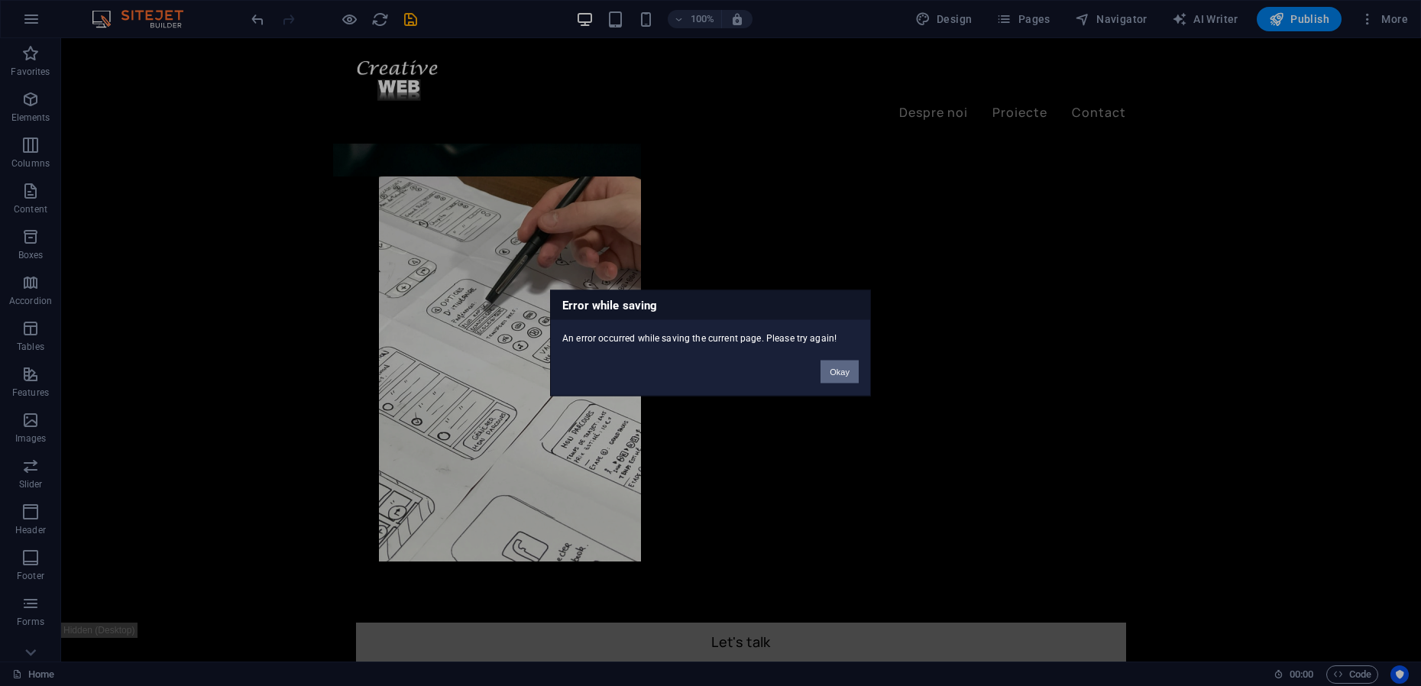
click at [831, 371] on button "Okay" at bounding box center [839, 371] width 38 height 23
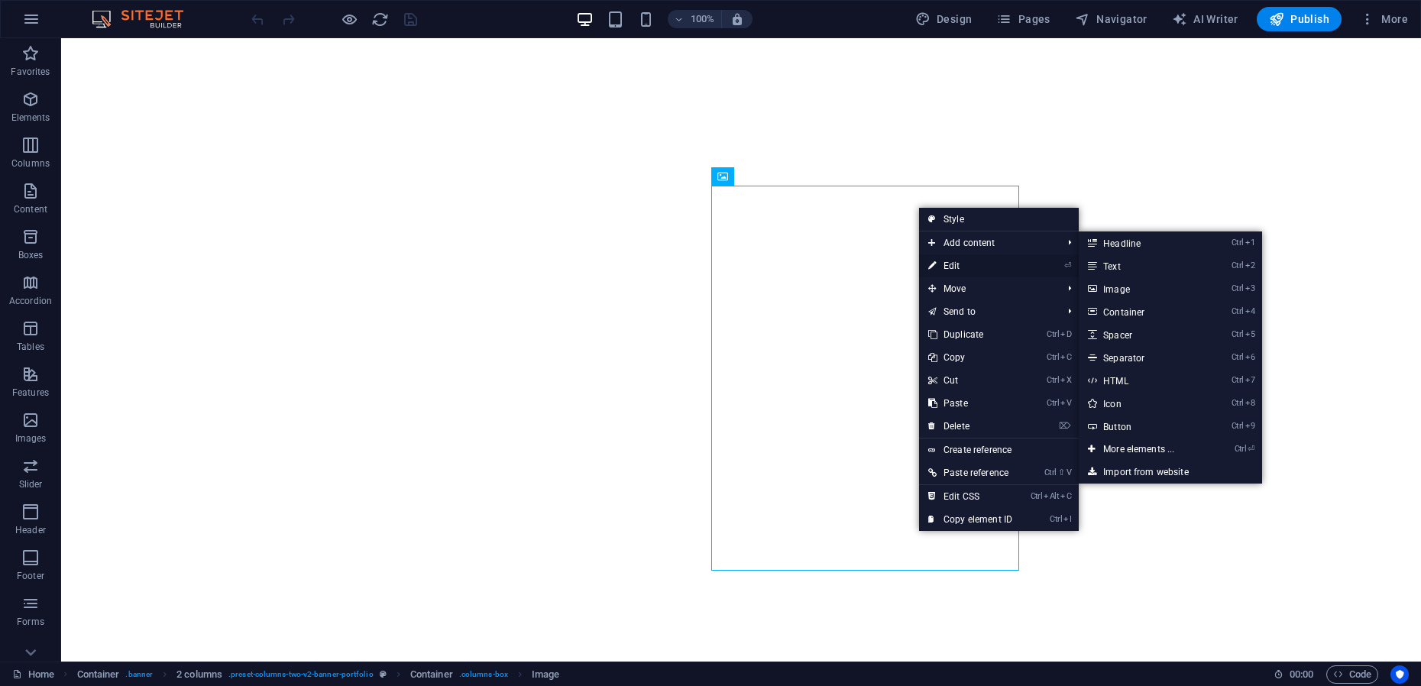
click at [957, 265] on link "⏎ Edit" at bounding box center [970, 265] width 102 height 23
select select "%"
select select "px"
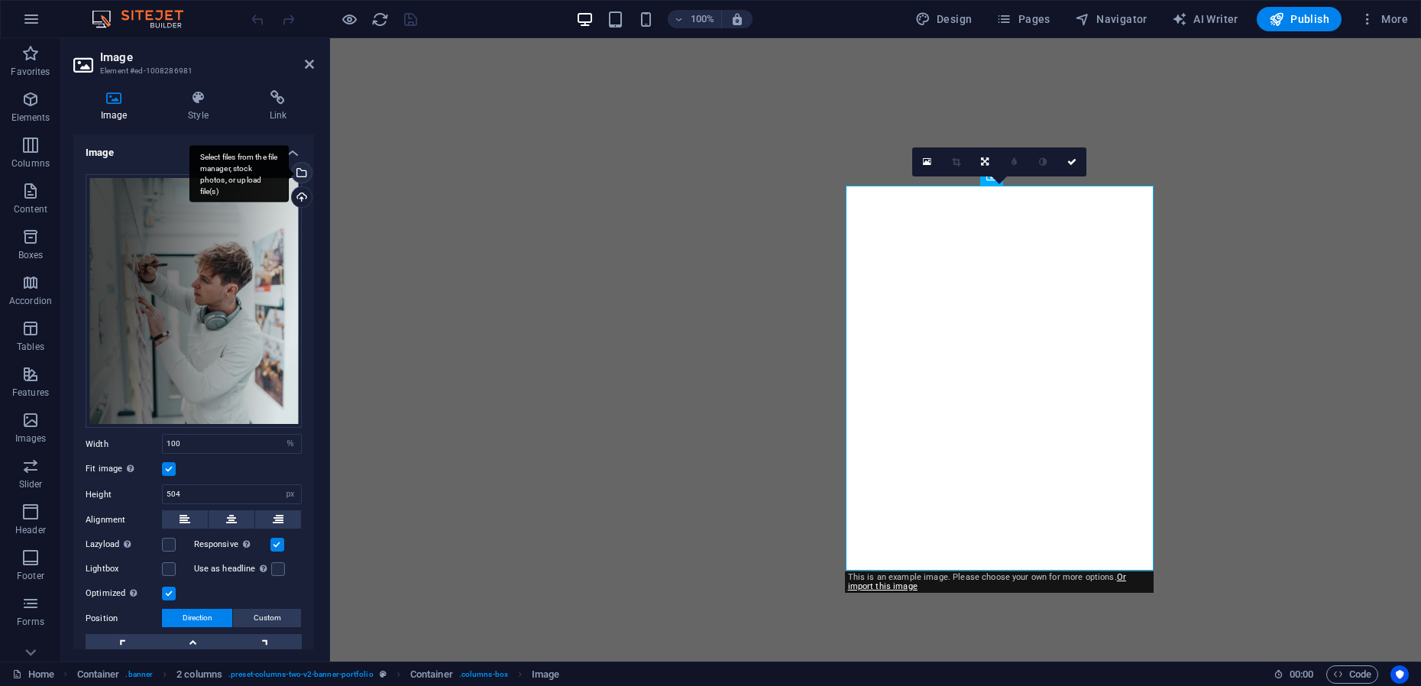
click at [305, 174] on div "Select files from the file manager, stock photos, or upload file(s)" at bounding box center [300, 174] width 23 height 23
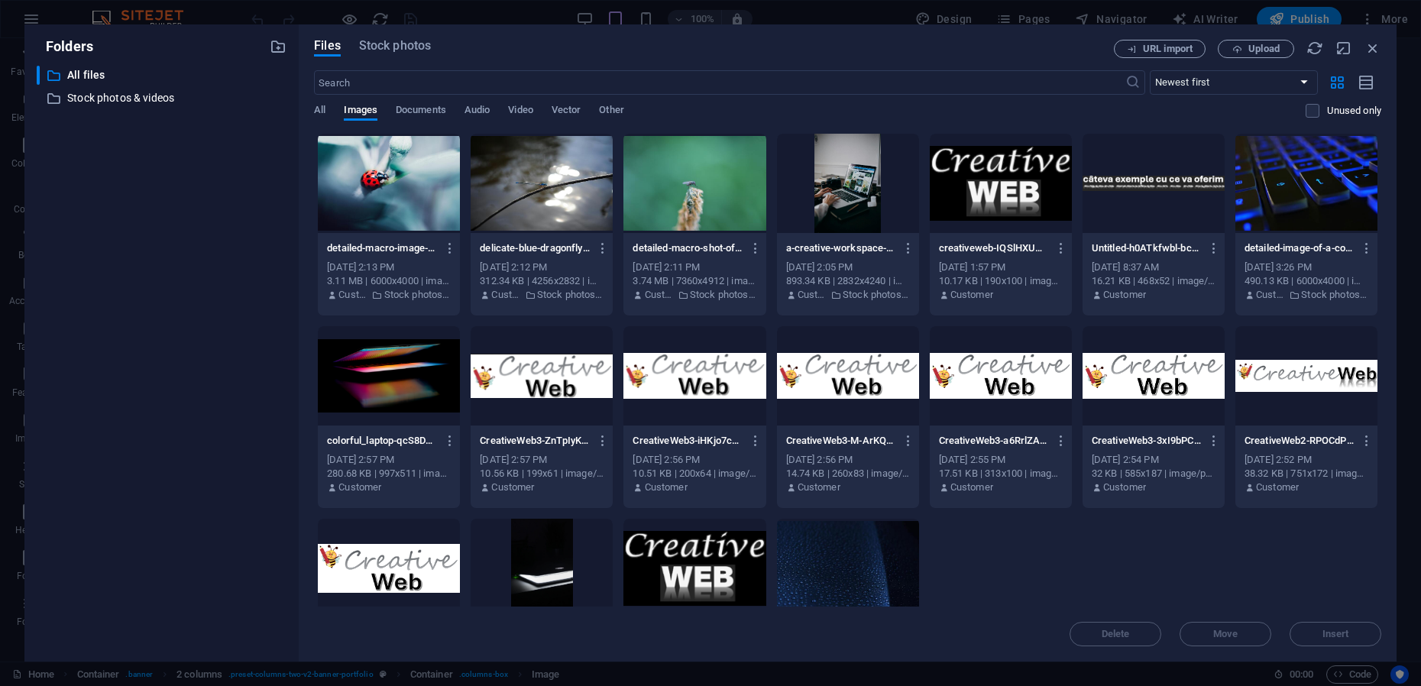
click at [857, 186] on div at bounding box center [848, 183] width 142 height 99
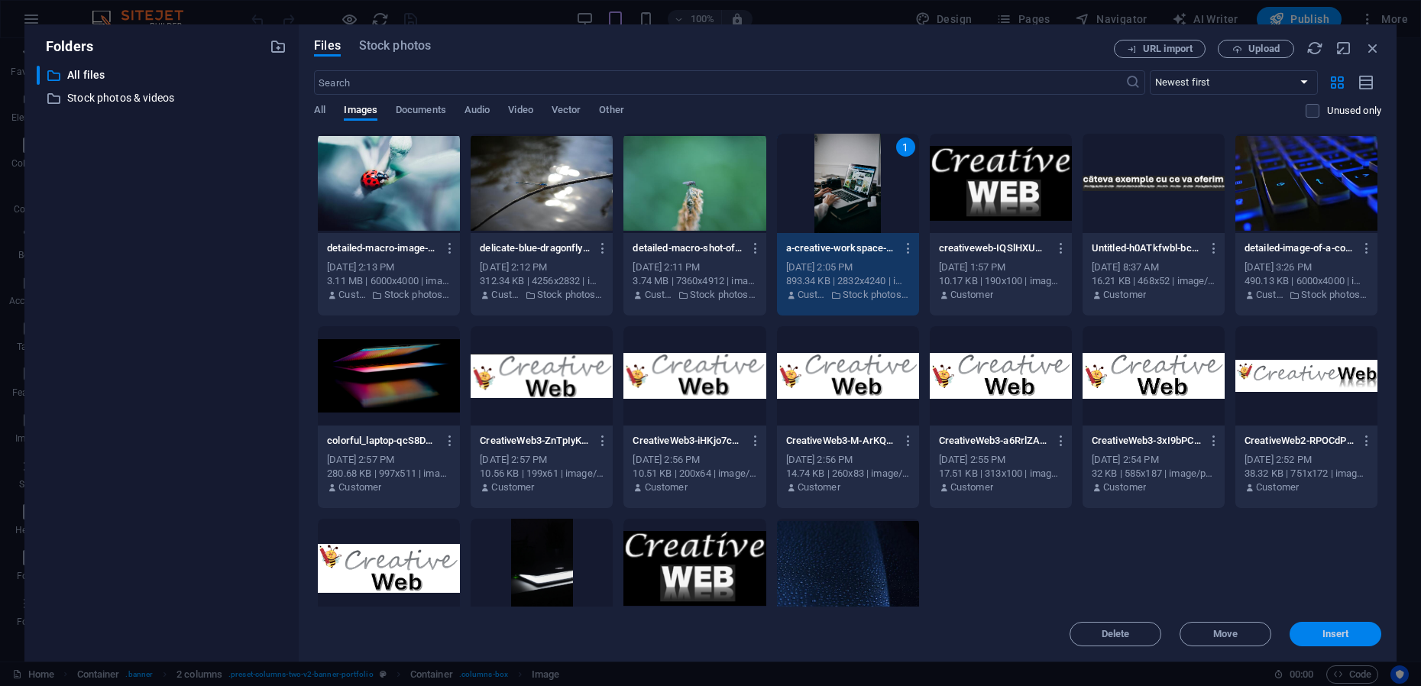
click at [1346, 631] on span "Insert" at bounding box center [1335, 633] width 27 height 9
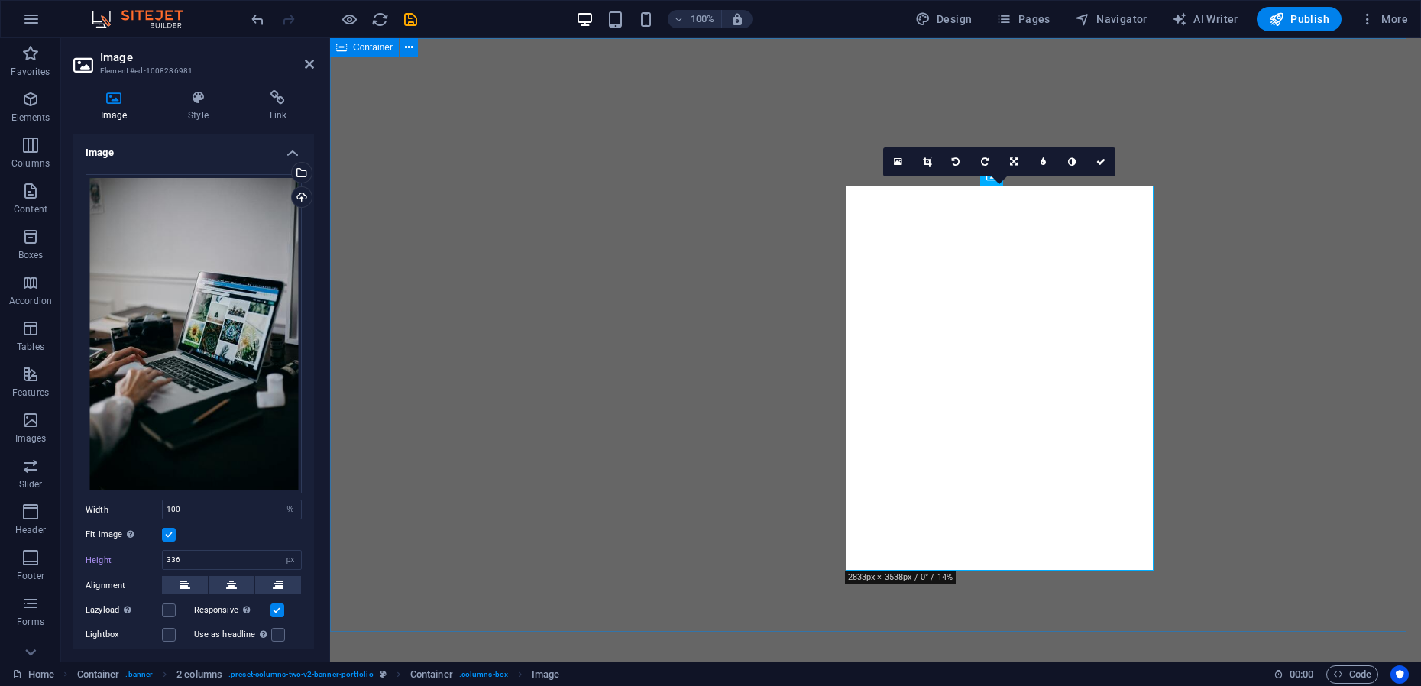
type input "504"
click at [310, 61] on icon at bounding box center [309, 64] width 9 height 12
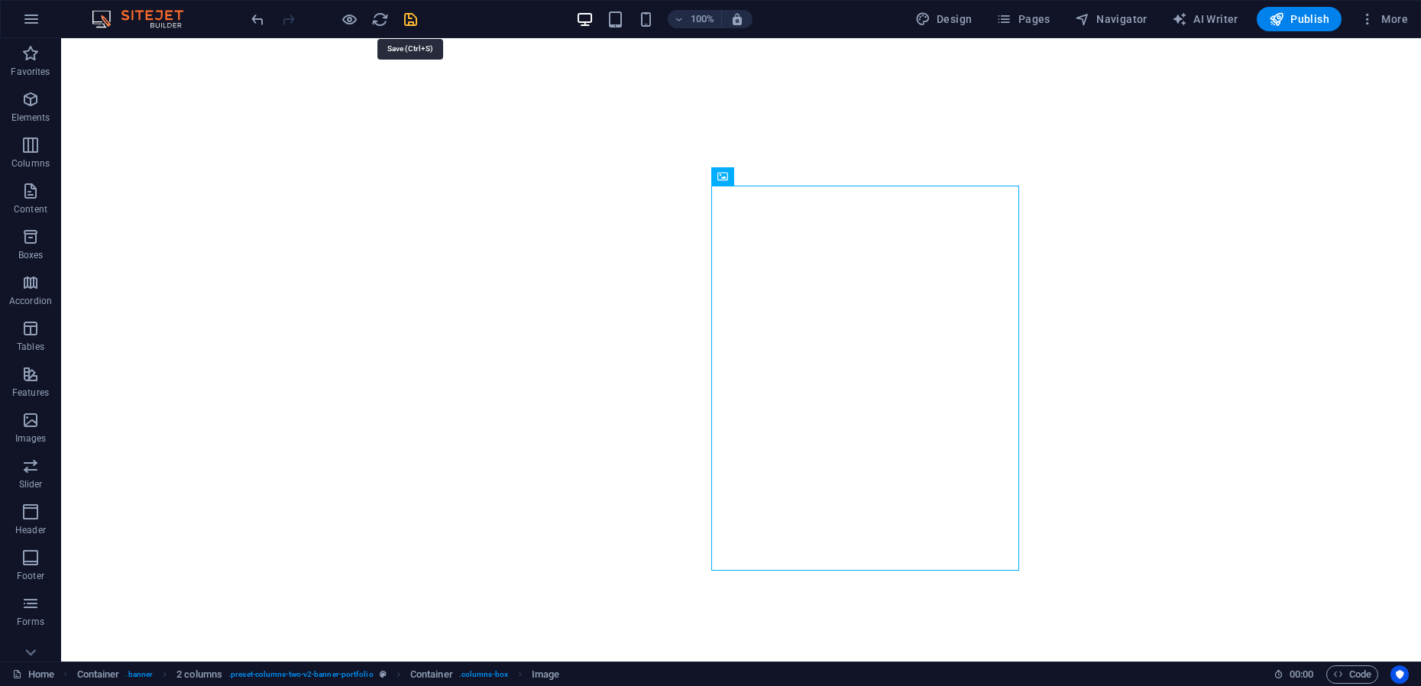
click at [418, 19] on icon "save" at bounding box center [411, 20] width 18 height 18
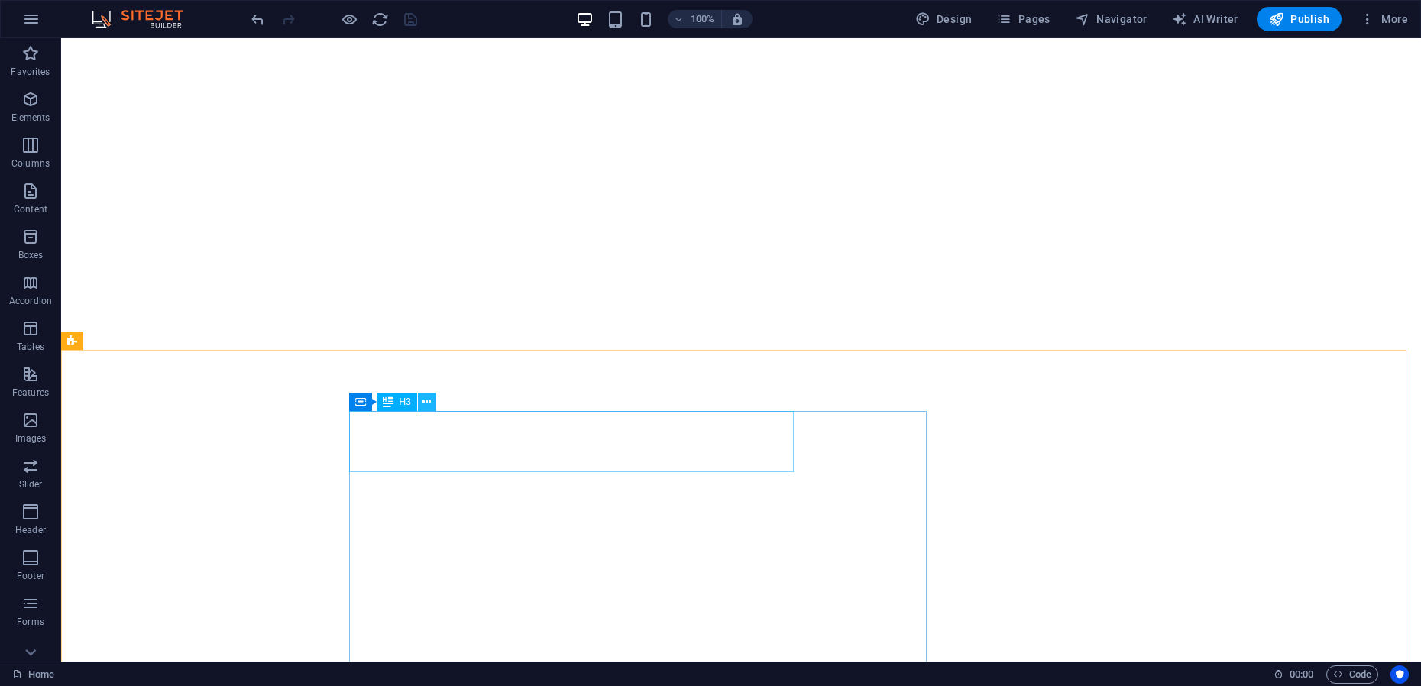
click at [432, 409] on button at bounding box center [427, 402] width 18 height 18
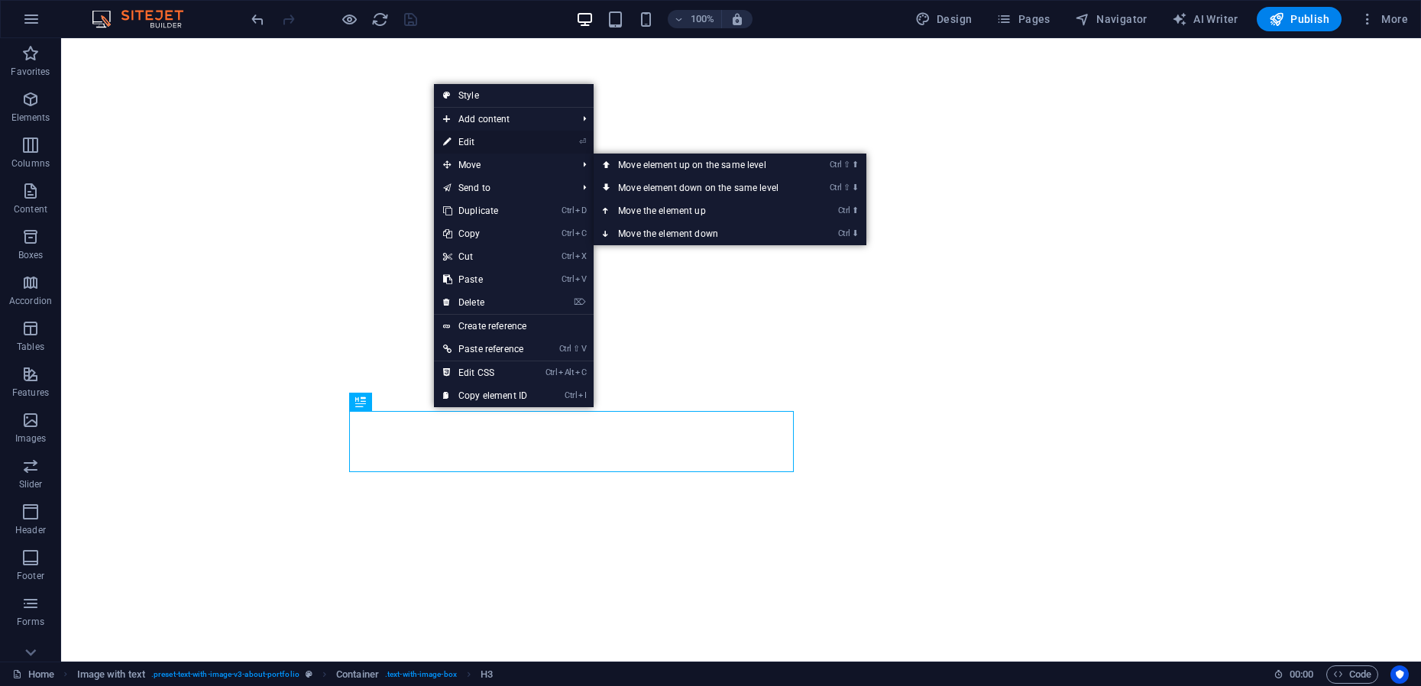
click at [490, 145] on link "⏎ Edit" at bounding box center [485, 142] width 102 height 23
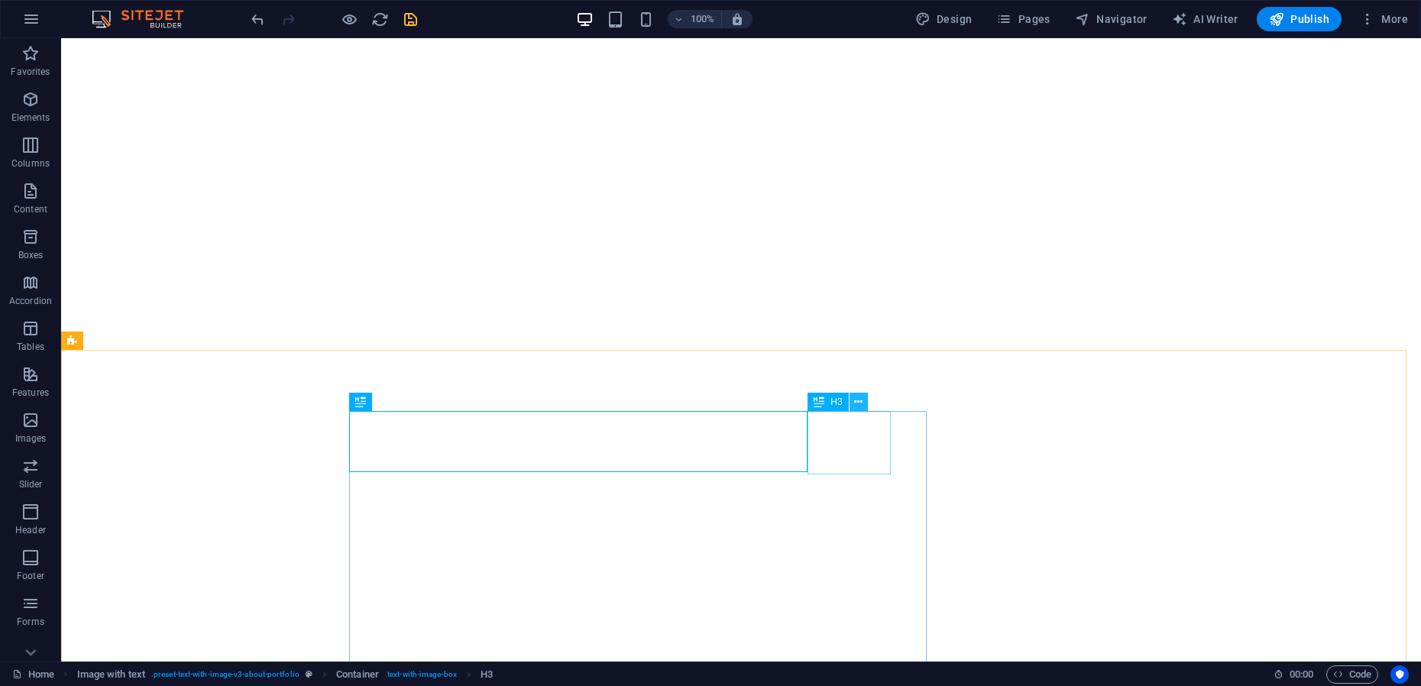
click at [862, 404] on icon at bounding box center [858, 402] width 8 height 16
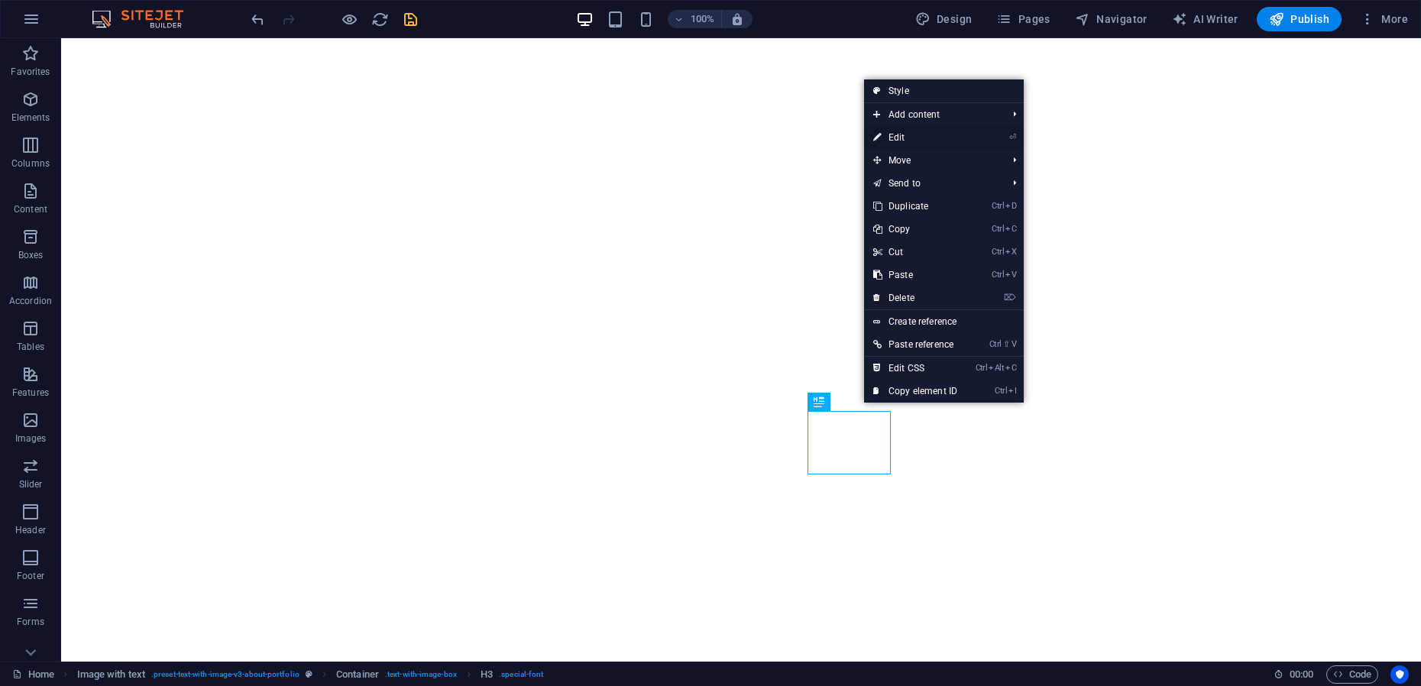
click at [907, 135] on link "⏎ Edit" at bounding box center [915, 137] width 102 height 23
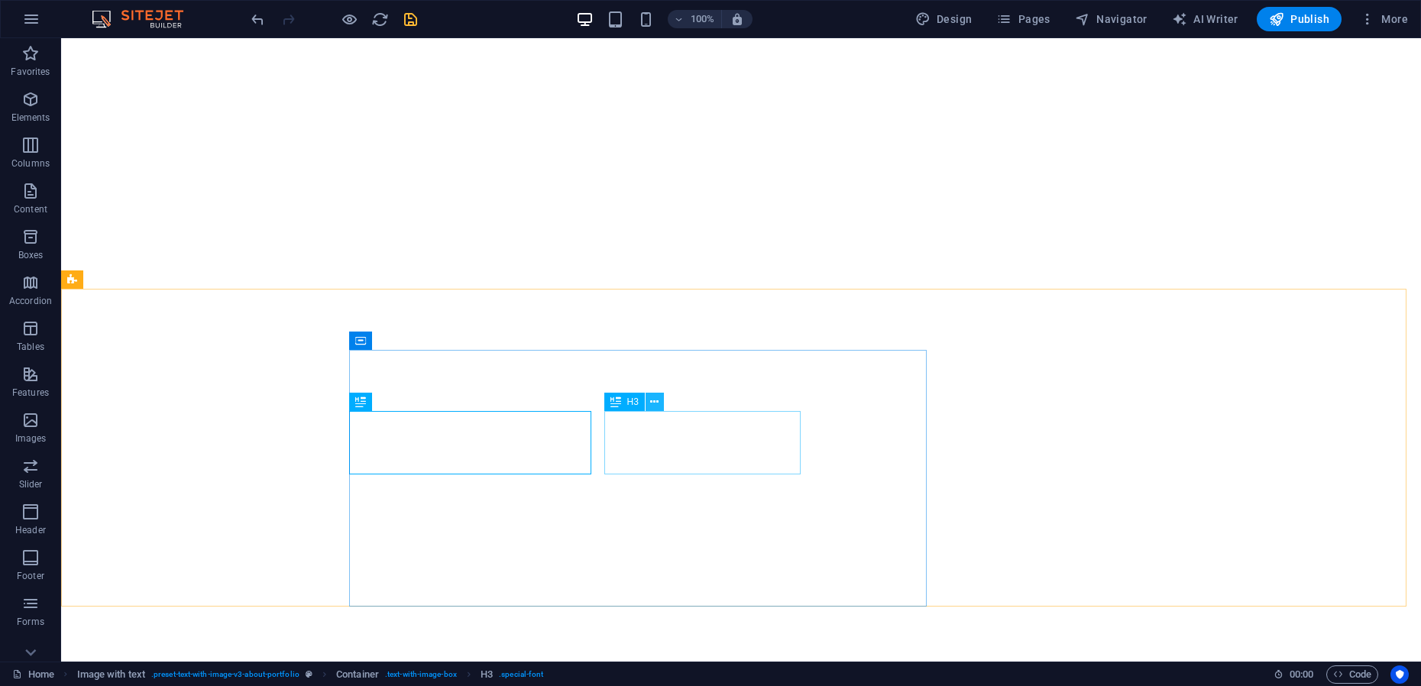
click at [658, 405] on icon at bounding box center [654, 402] width 8 height 16
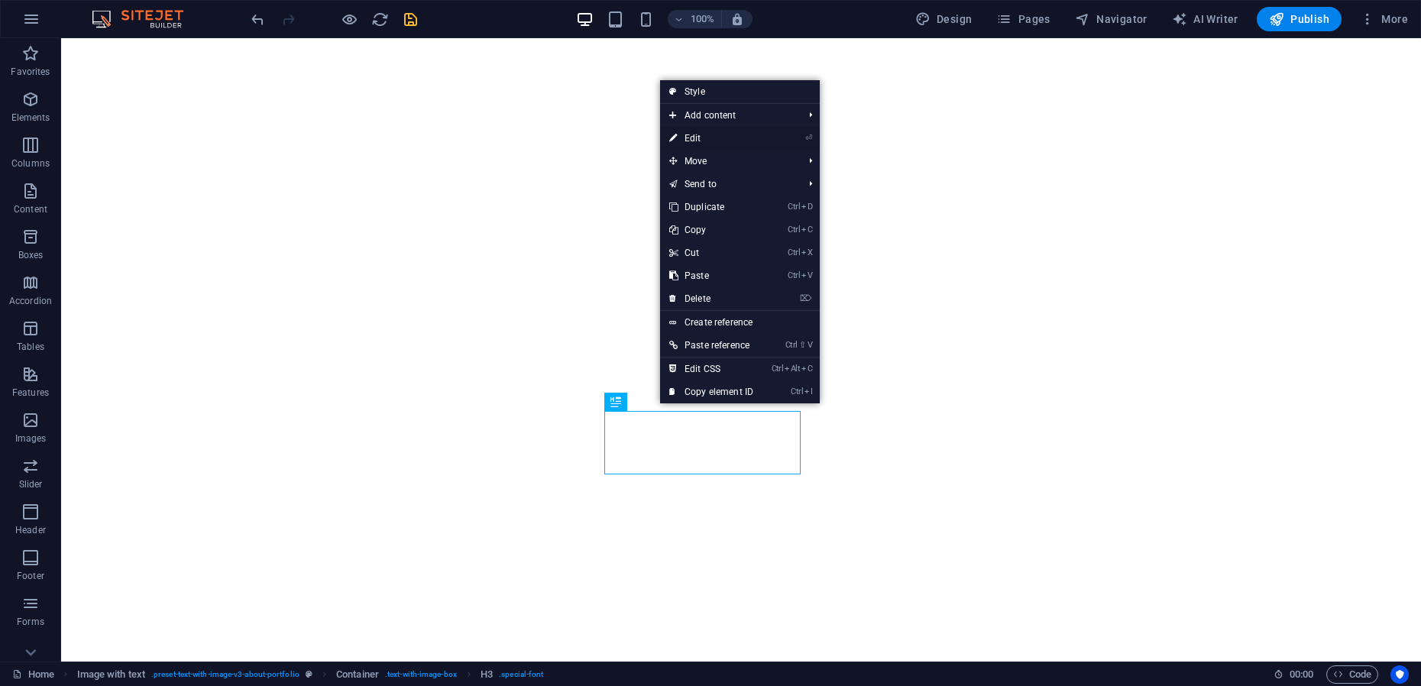
click at [710, 145] on link "⏎ Edit" at bounding box center [711, 138] width 102 height 23
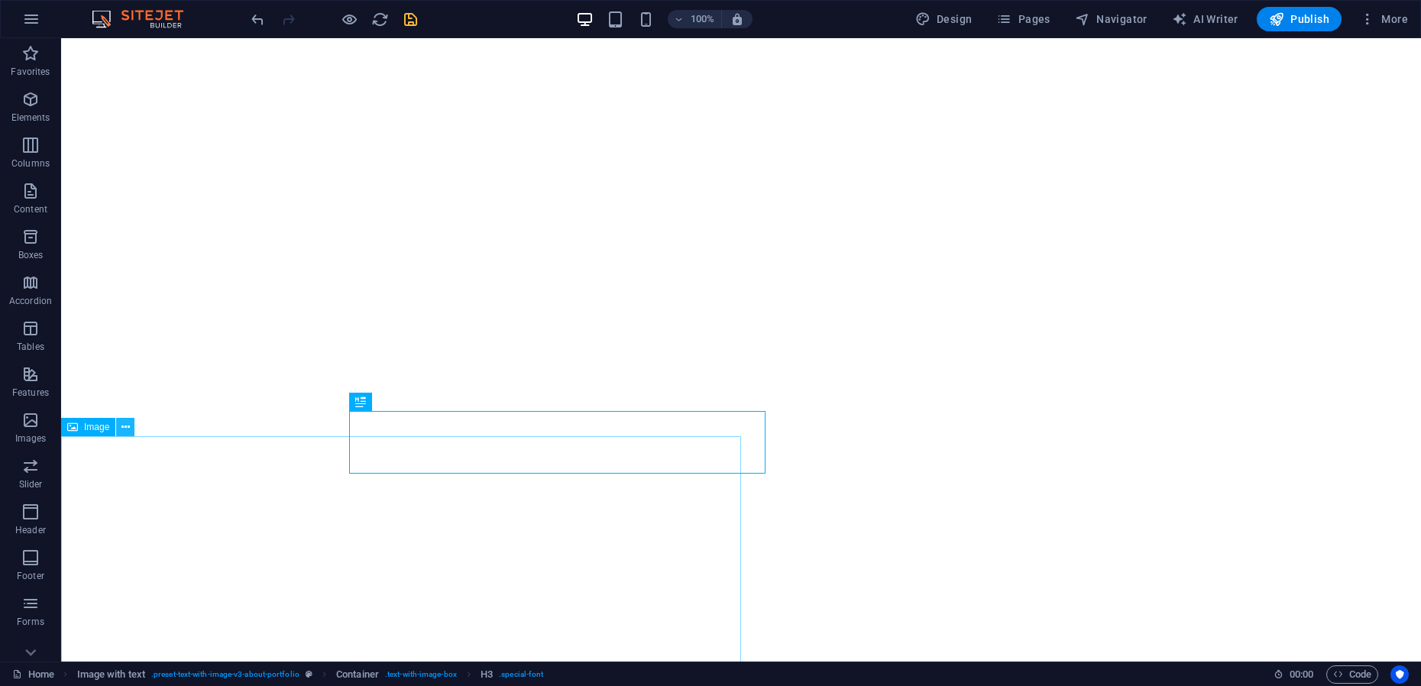
click at [121, 431] on button at bounding box center [125, 427] width 18 height 18
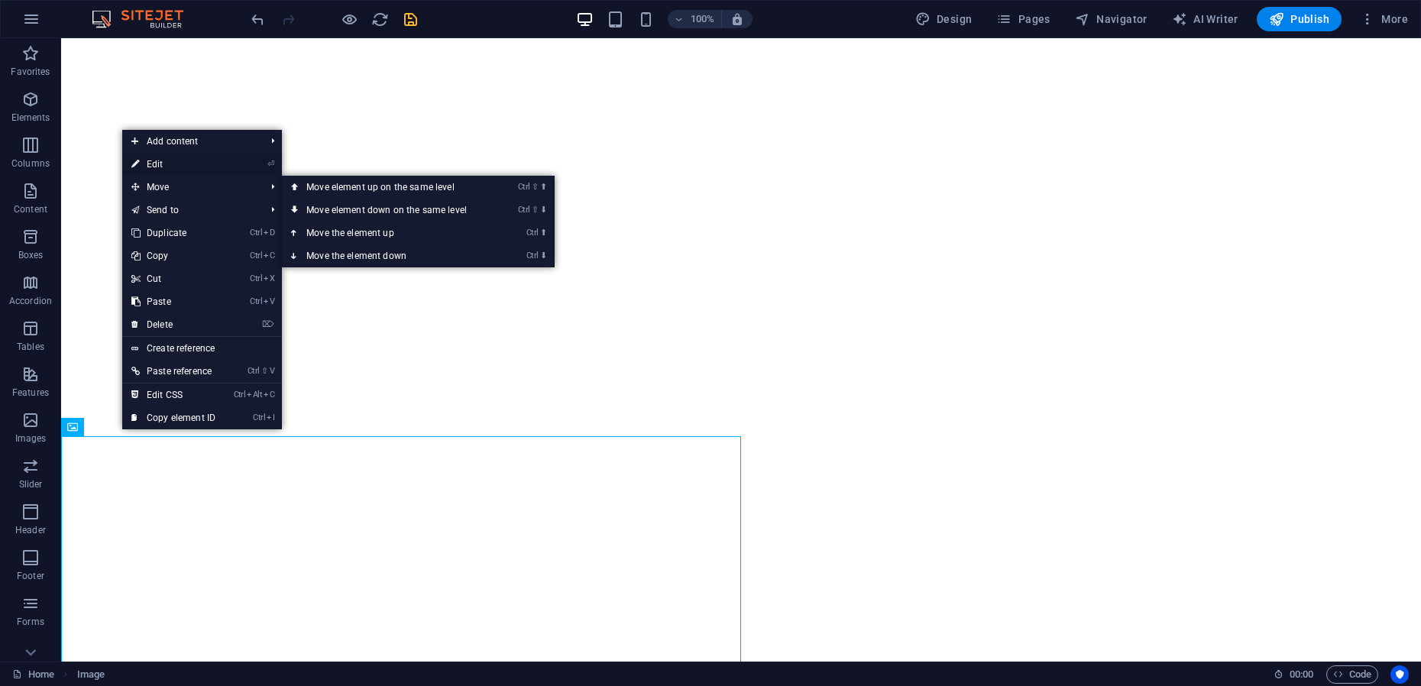
click at [165, 165] on link "⏎ Edit" at bounding box center [173, 164] width 102 height 23
select select "vw"
select select "px"
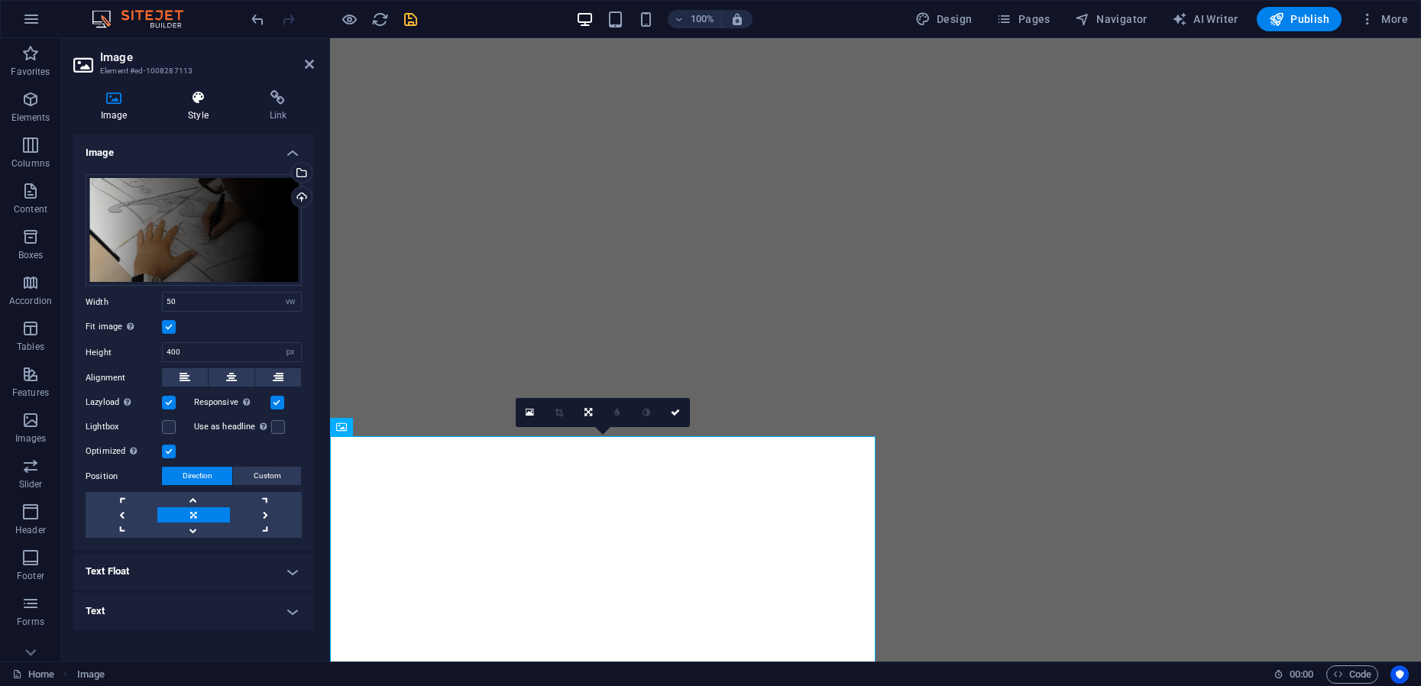
click at [196, 105] on h4 "Style" at bounding box center [200, 106] width 81 height 32
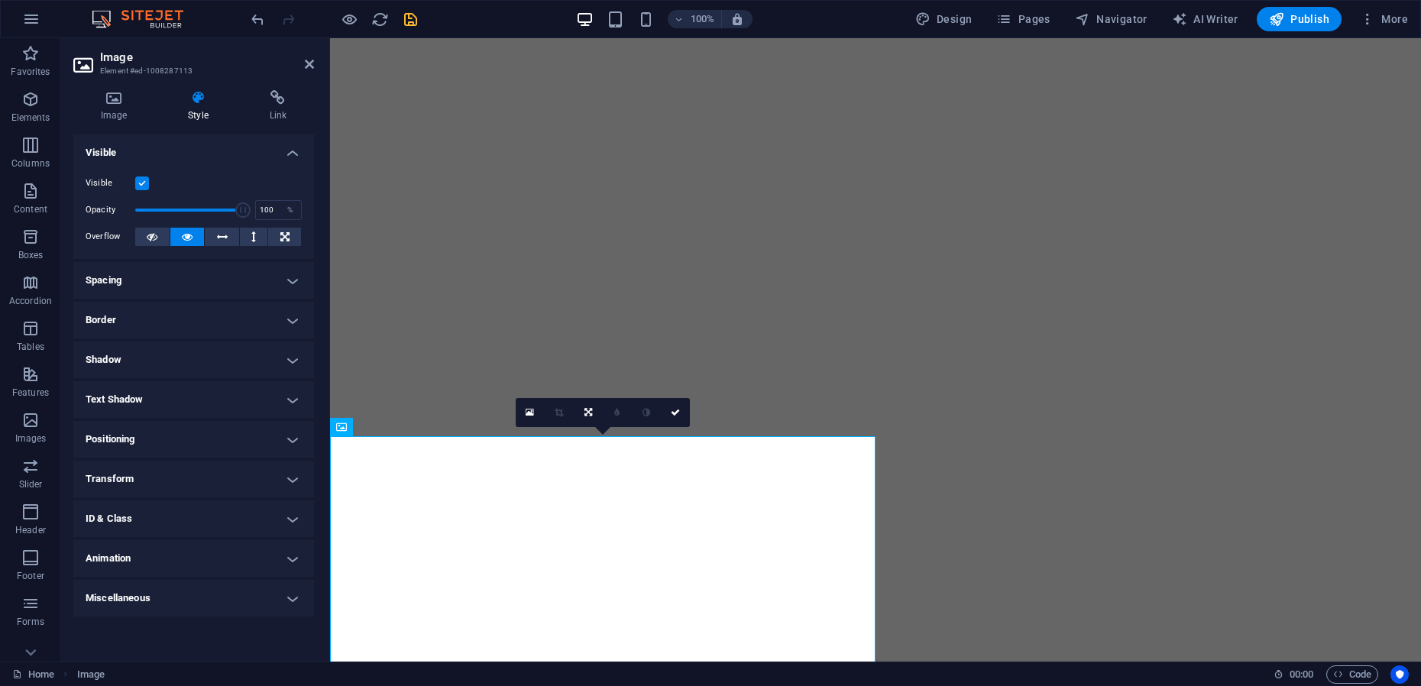
click at [141, 474] on h4 "Transform" at bounding box center [193, 479] width 241 height 37
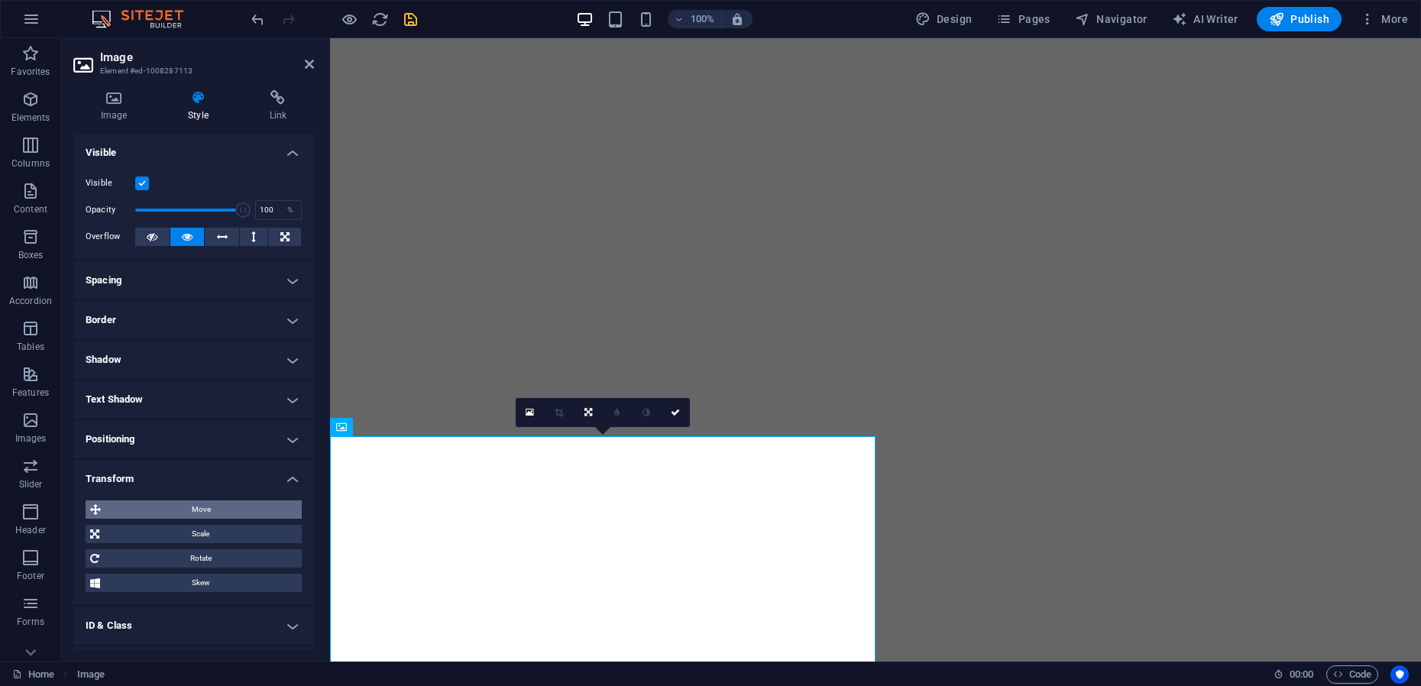
click at [189, 511] on span "Move" at bounding box center [201, 509] width 192 height 18
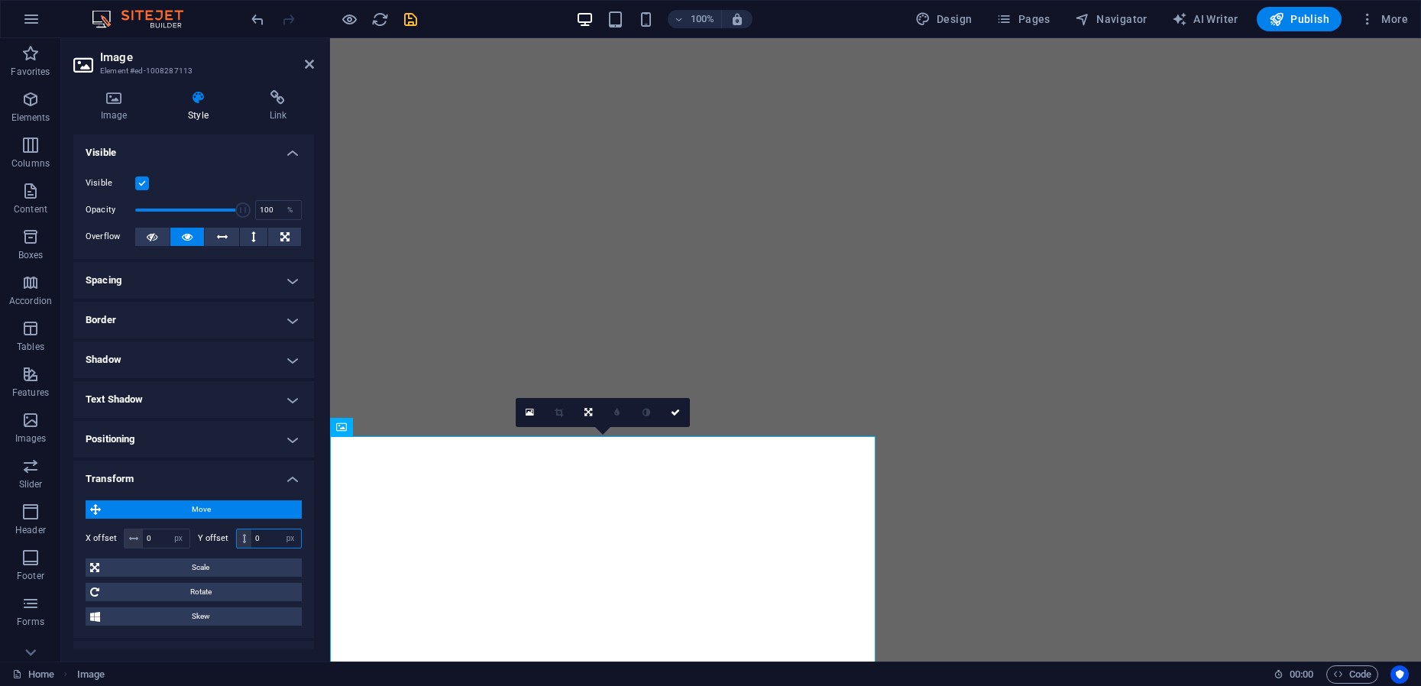
click at [254, 538] on input "0" at bounding box center [276, 538] width 50 height 18
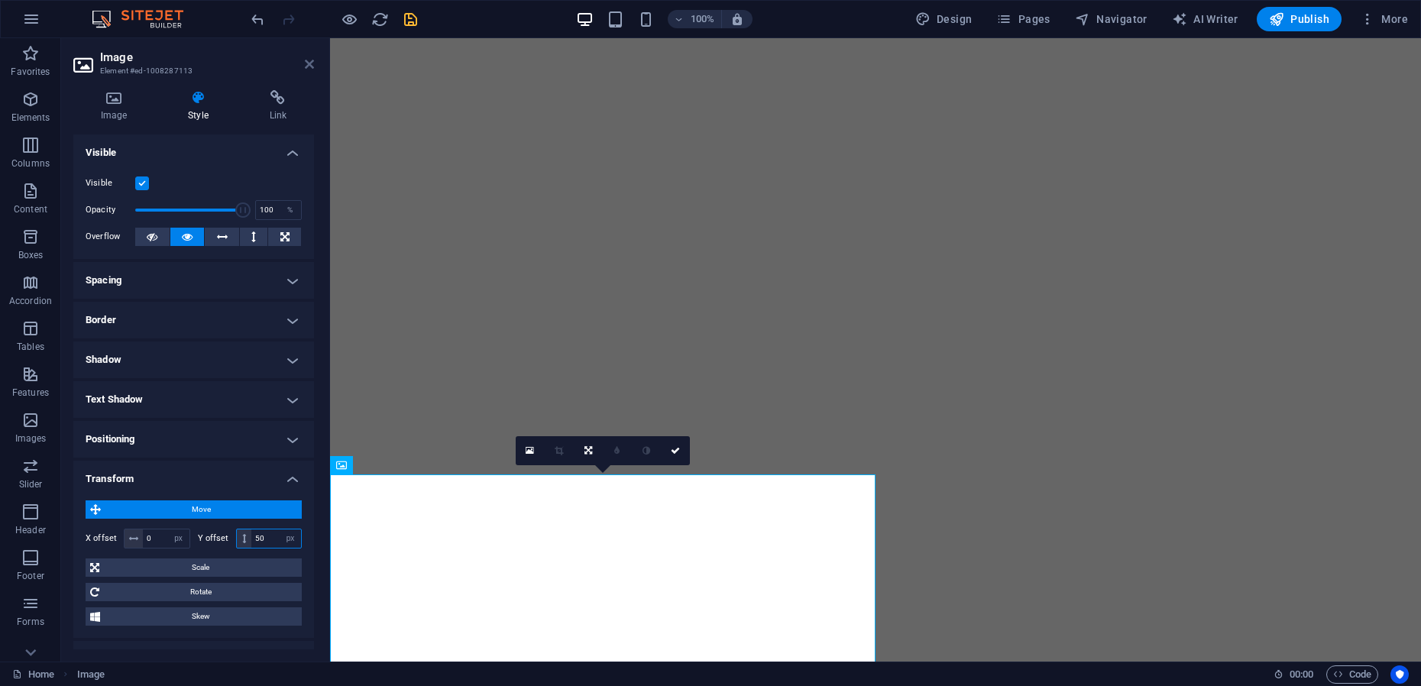
type input "50"
click at [309, 67] on icon at bounding box center [309, 64] width 9 height 12
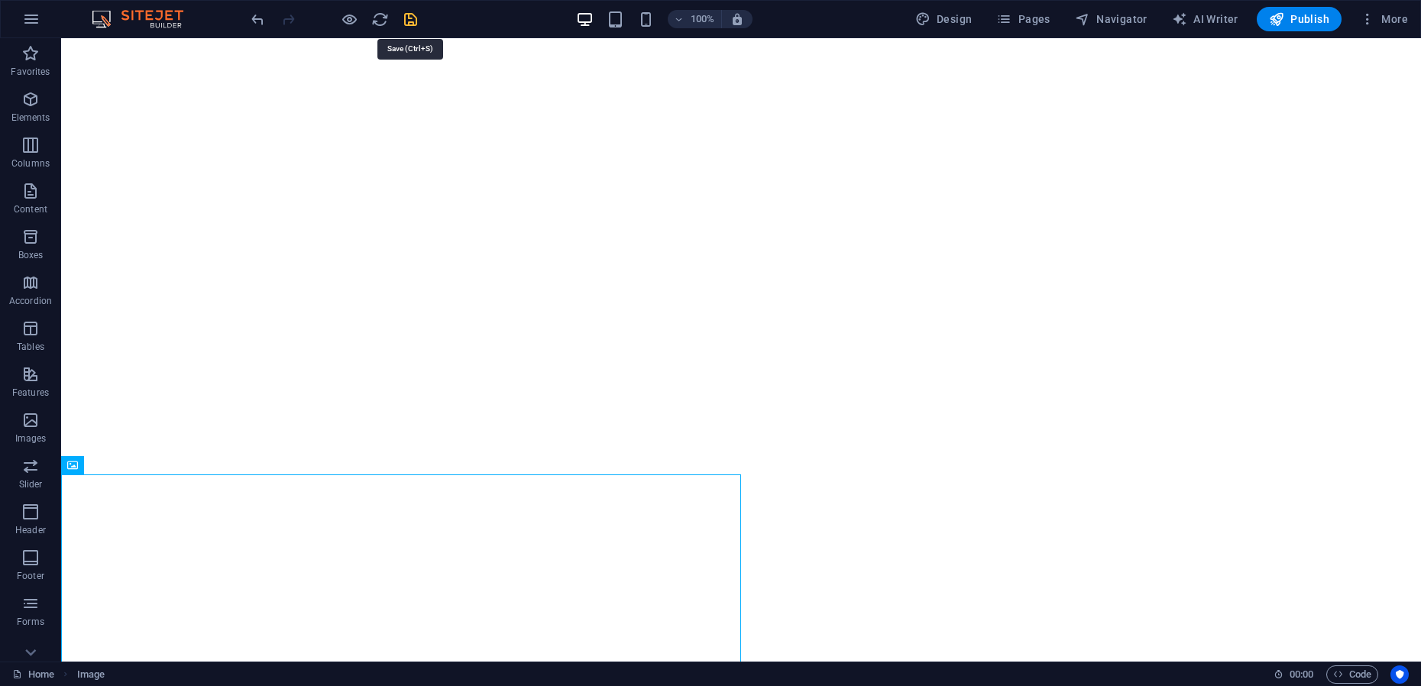
click at [409, 24] on icon "save" at bounding box center [411, 20] width 18 height 18
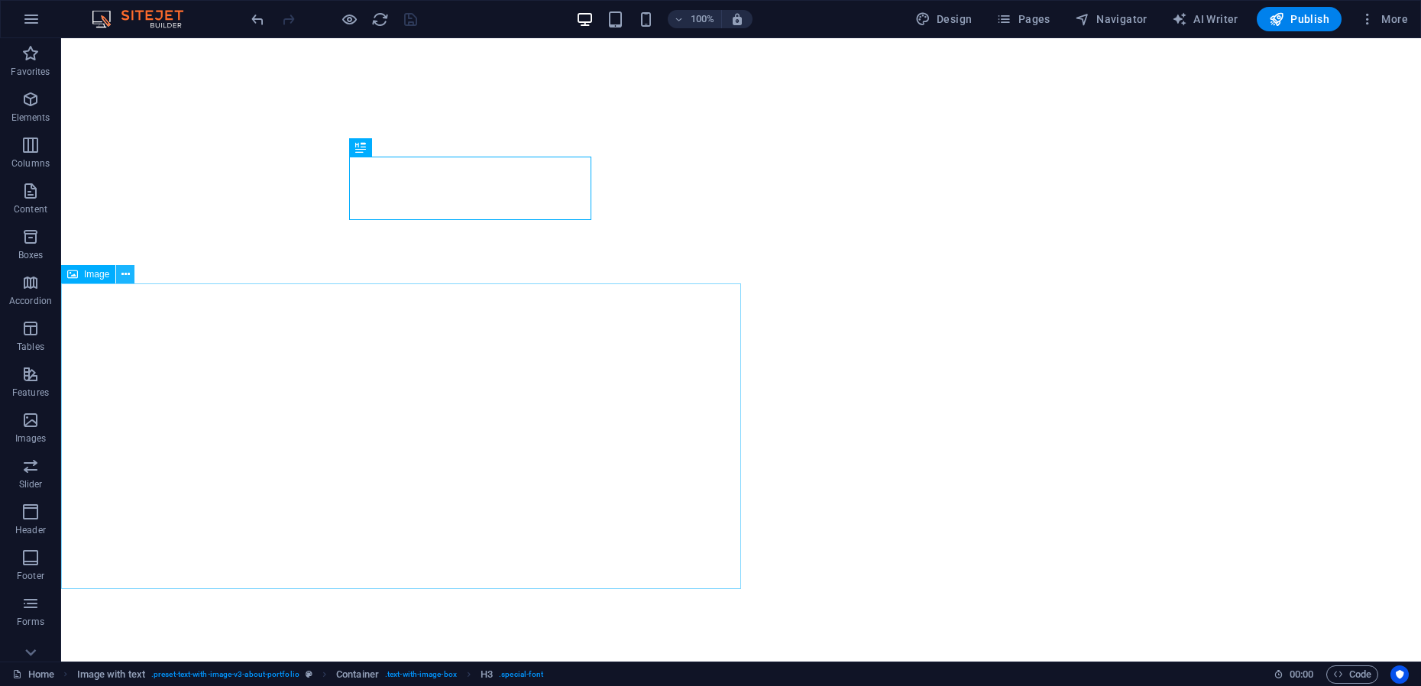
click at [130, 273] on button at bounding box center [125, 274] width 18 height 18
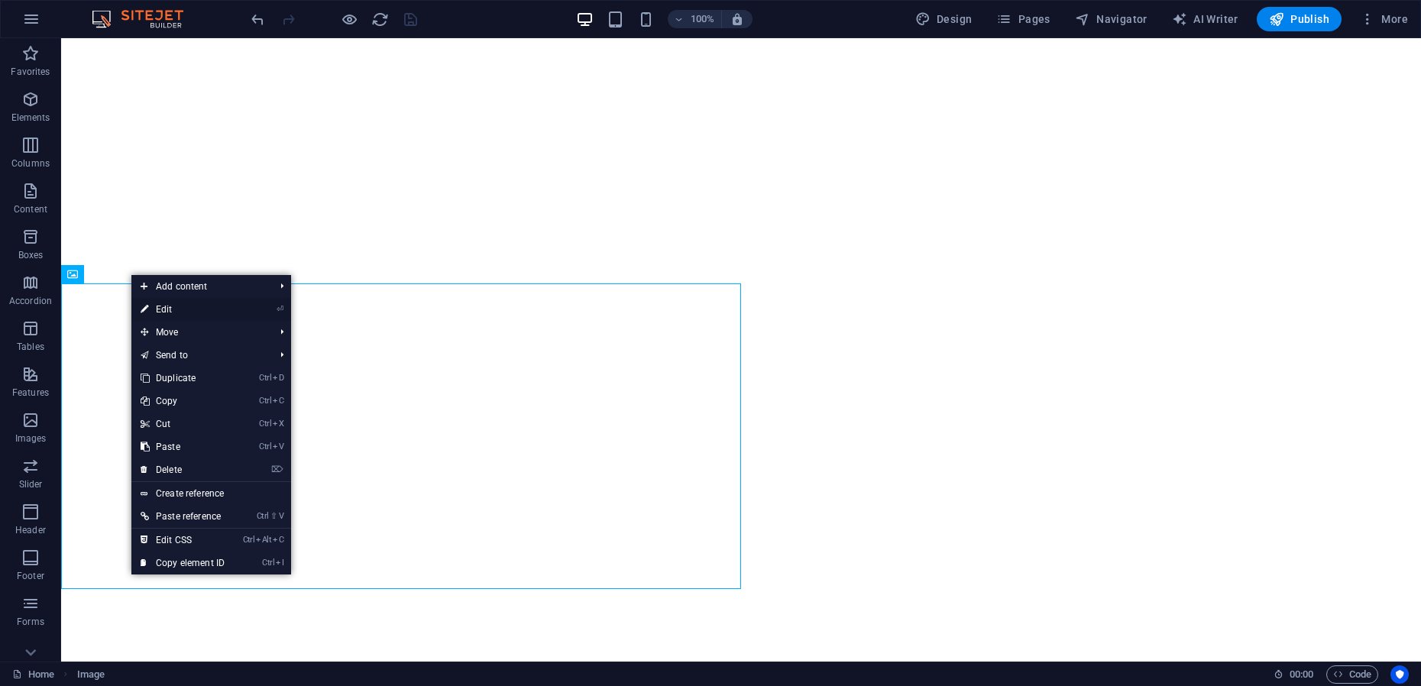
click at [174, 309] on link "⏎ Edit" at bounding box center [182, 309] width 102 height 23
select select "px"
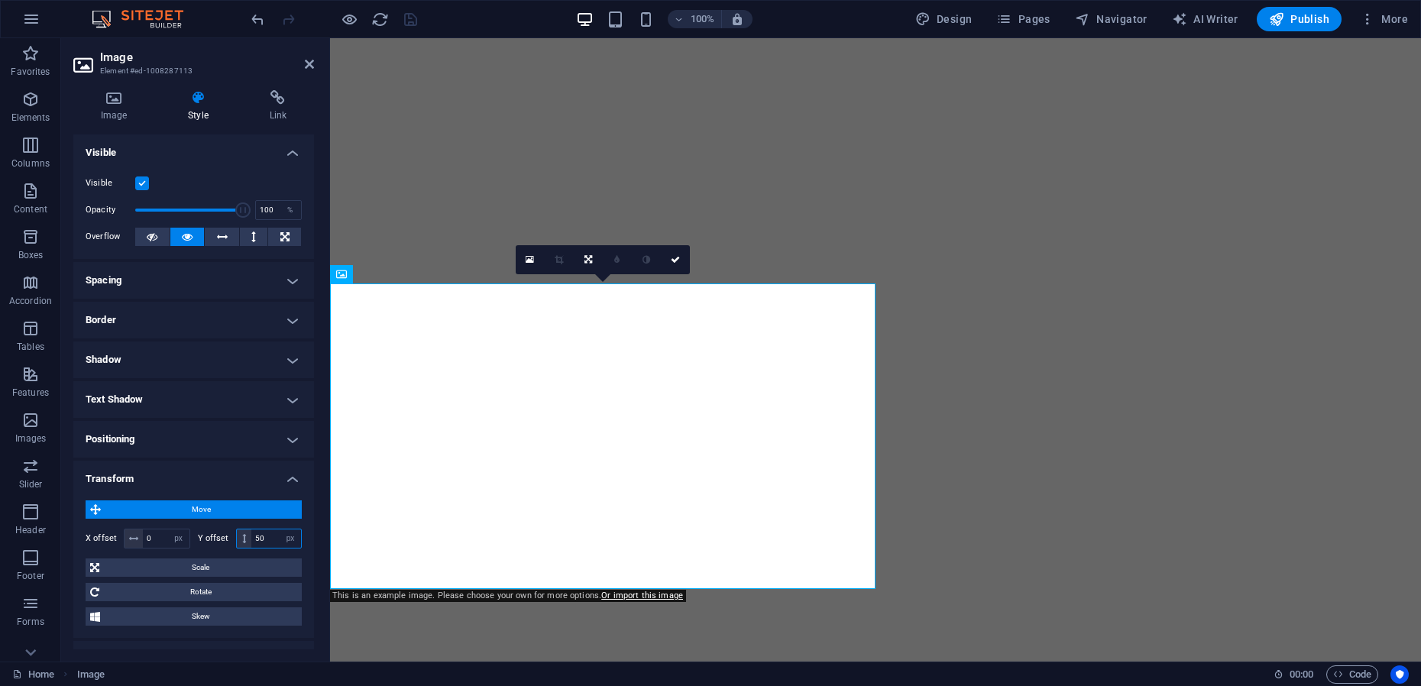
click at [257, 535] on input "50" at bounding box center [276, 538] width 50 height 18
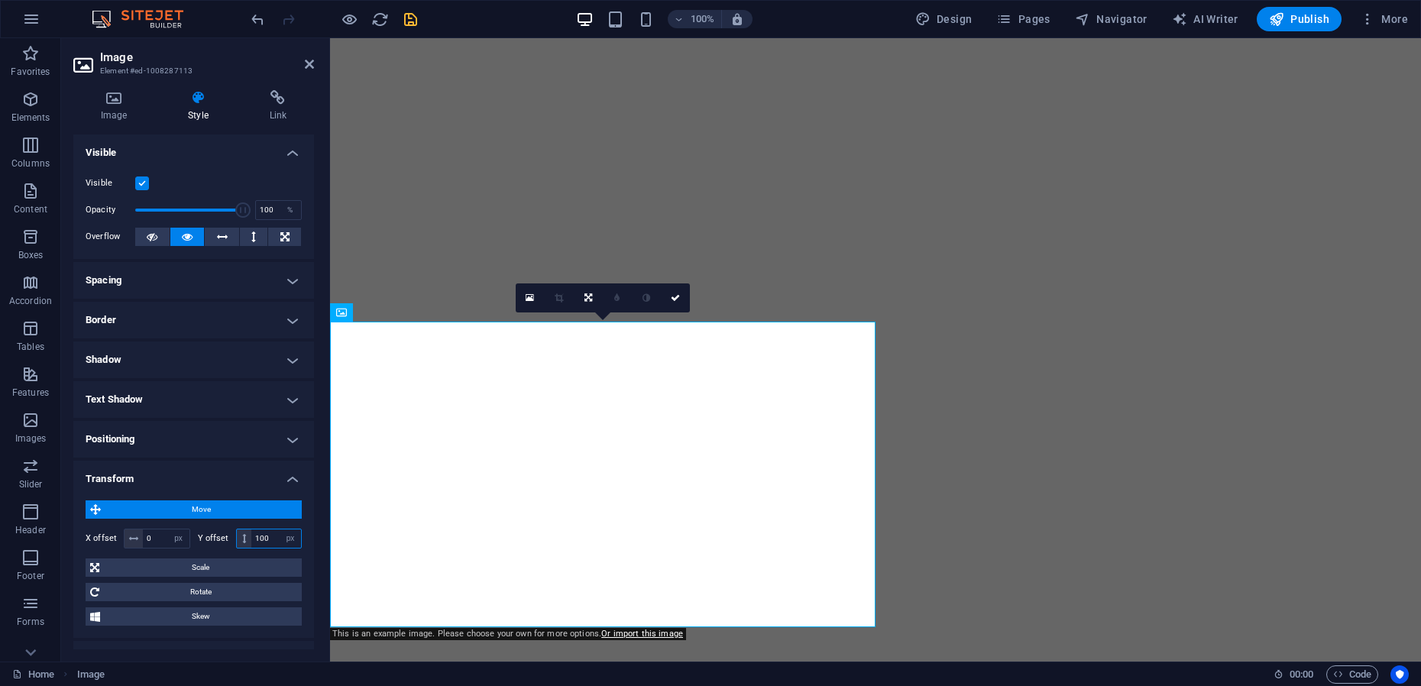
drag, startPoint x: 260, startPoint y: 535, endPoint x: 272, endPoint y: 535, distance: 11.5
click at [272, 535] on input "100" at bounding box center [276, 538] width 50 height 18
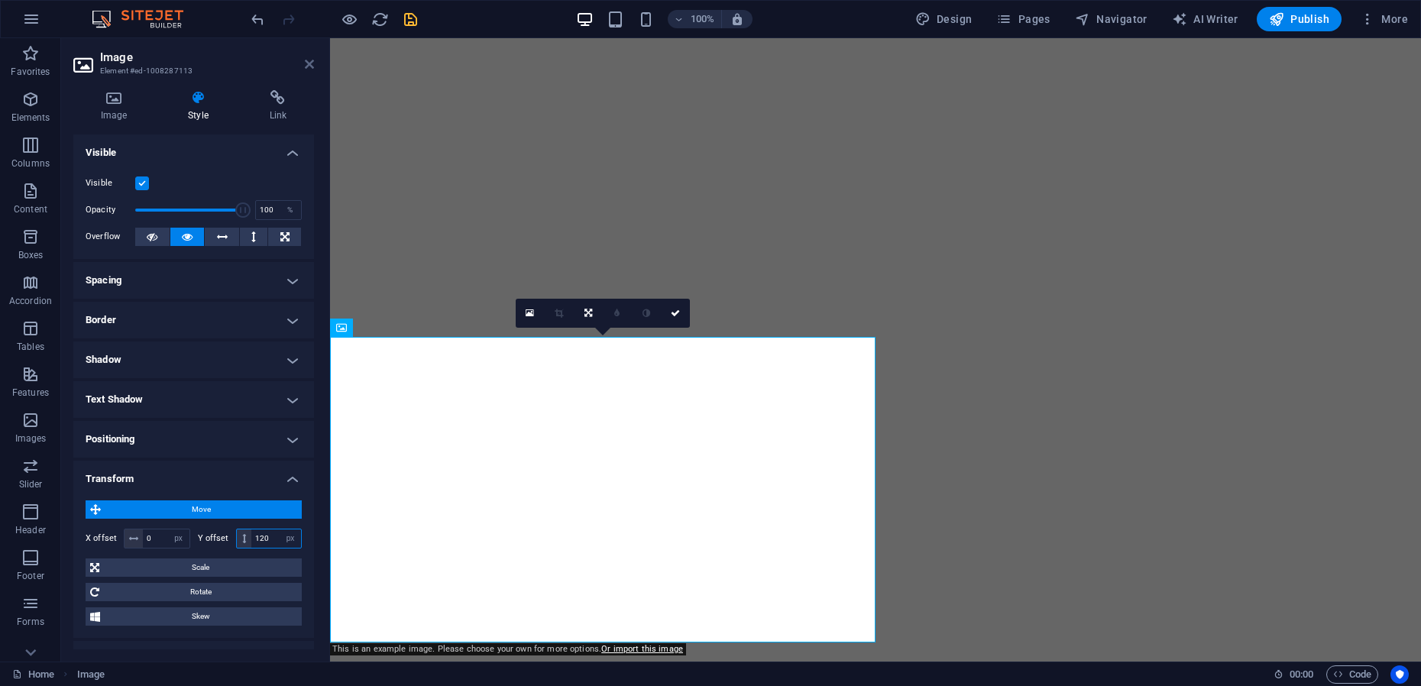
type input "120"
click at [310, 61] on icon at bounding box center [309, 64] width 9 height 12
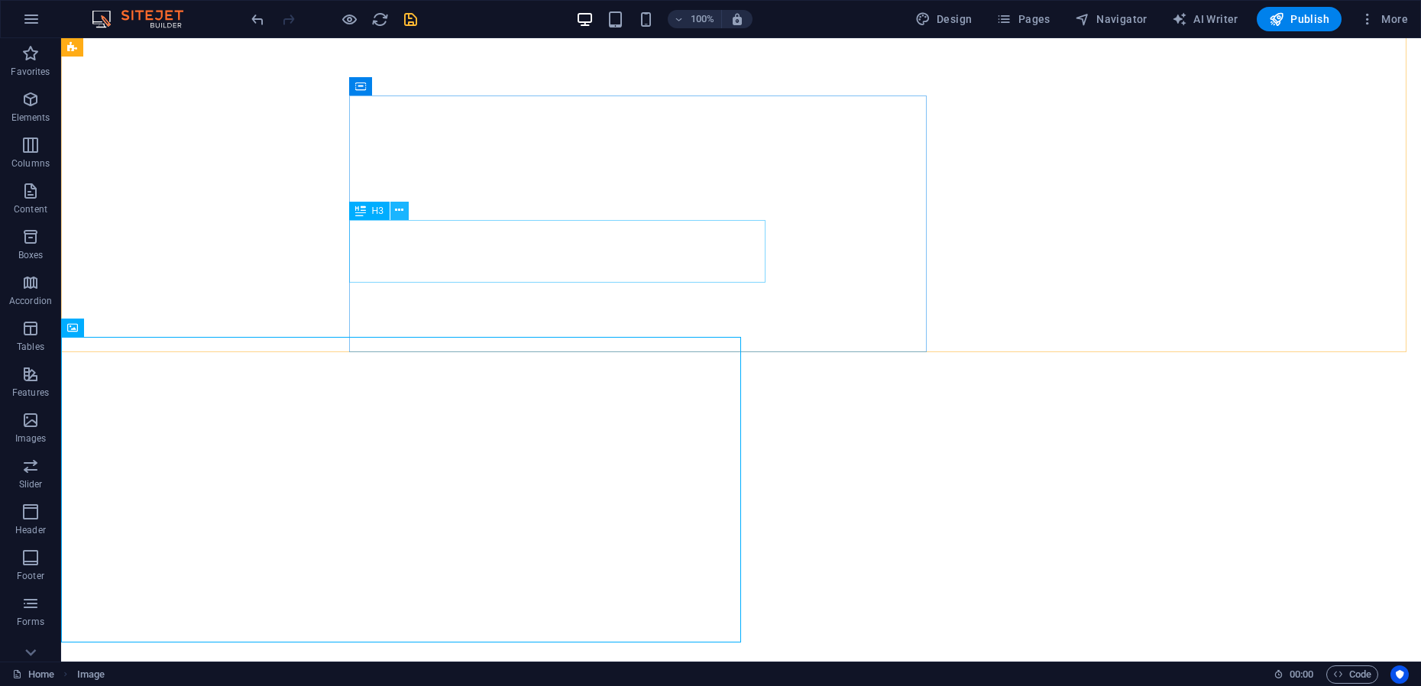
click at [403, 215] on icon at bounding box center [399, 210] width 8 height 16
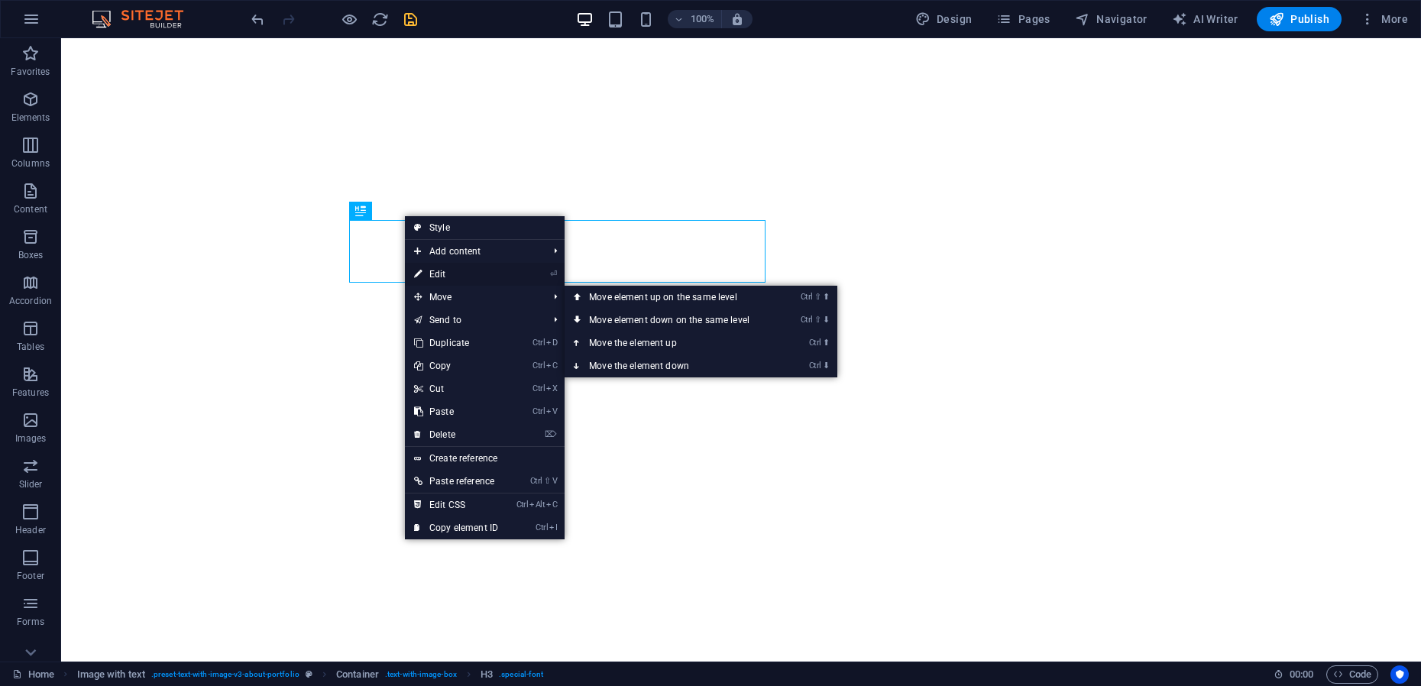
click at [445, 280] on link "⏎ Edit" at bounding box center [456, 274] width 102 height 23
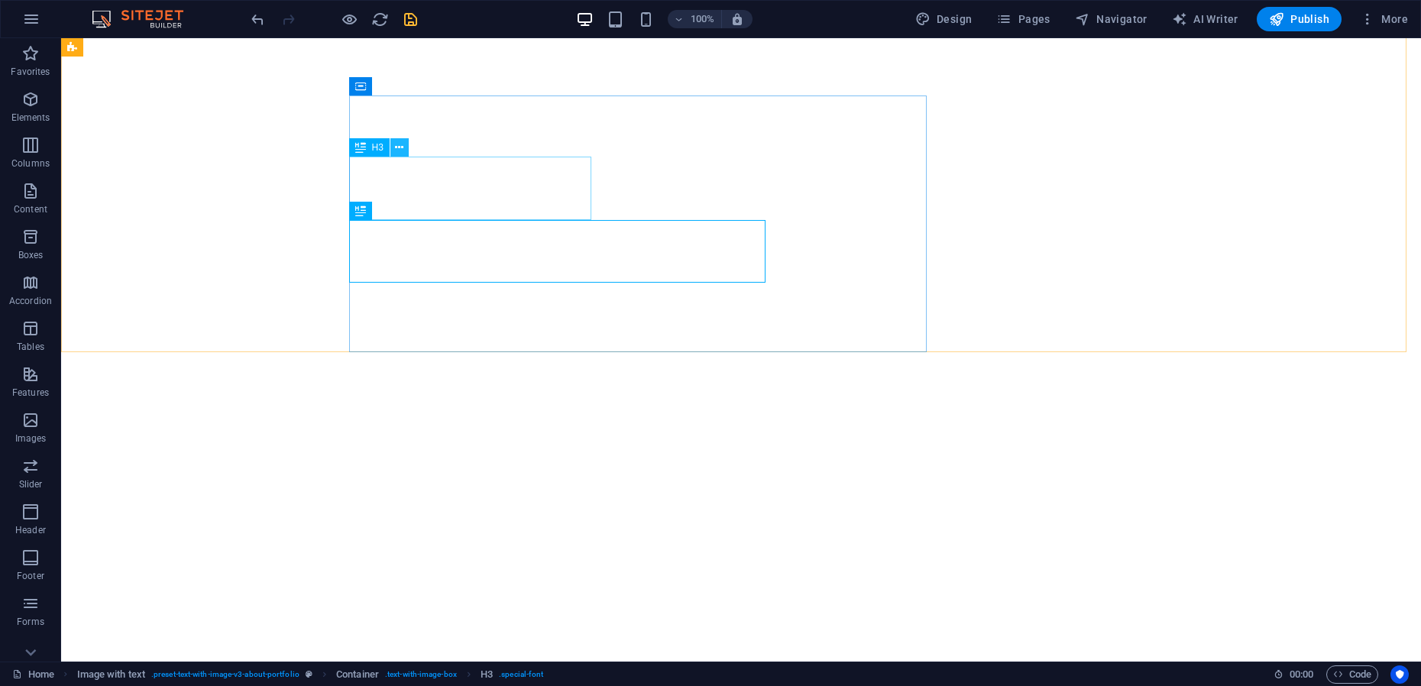
click at [402, 152] on icon at bounding box center [399, 148] width 8 height 16
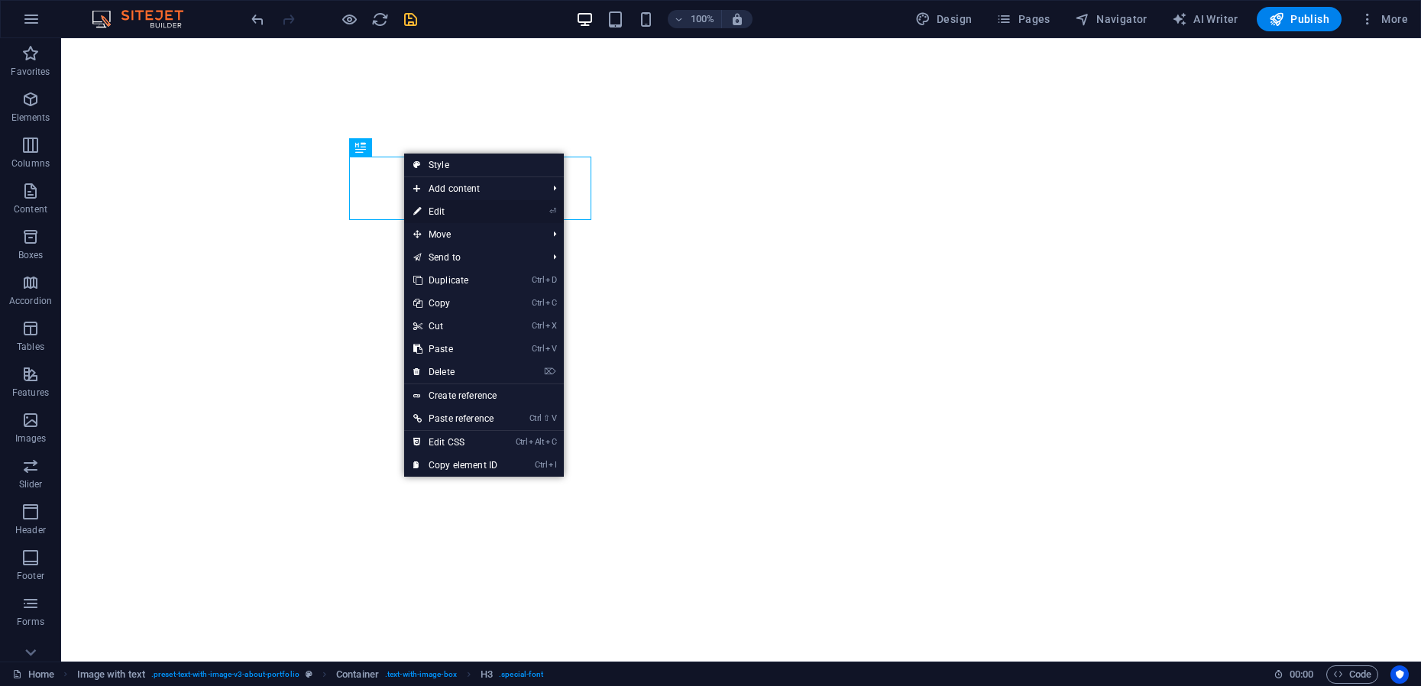
click at [450, 214] on link "⏎ Edit" at bounding box center [455, 211] width 102 height 23
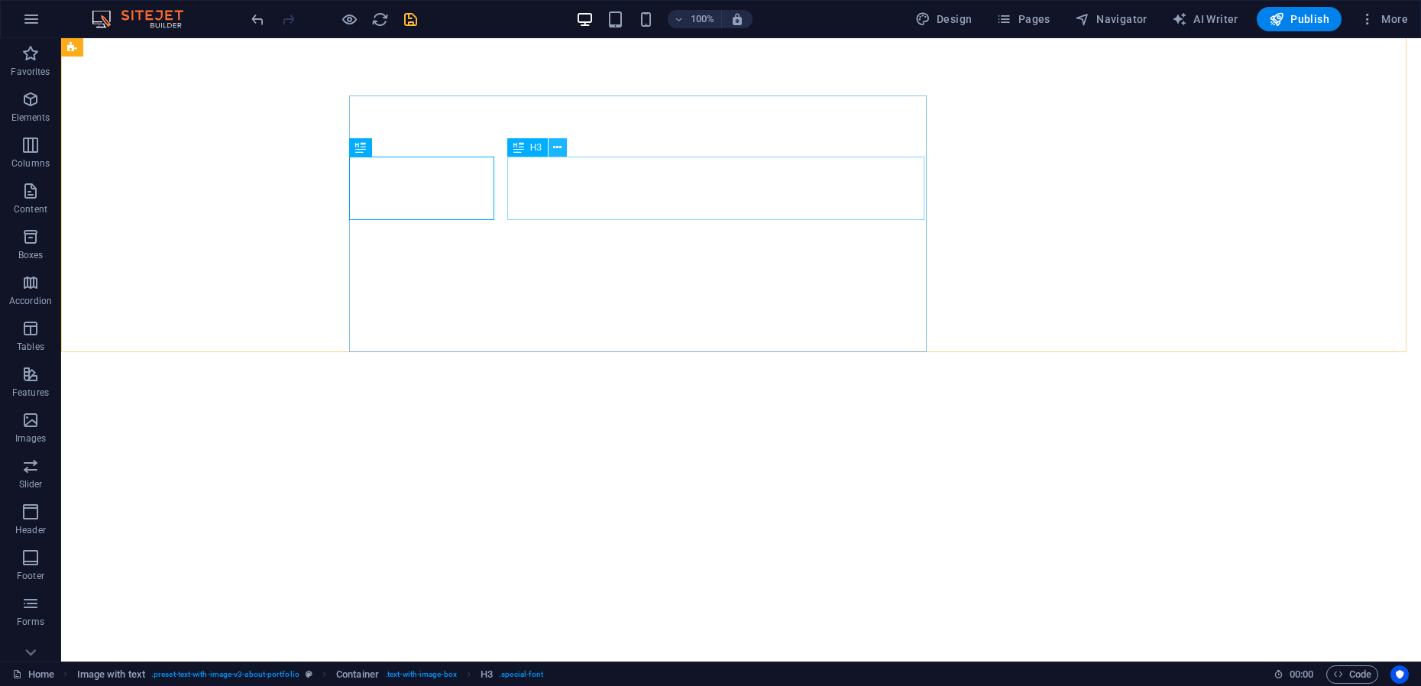
click at [559, 153] on icon at bounding box center [557, 148] width 8 height 16
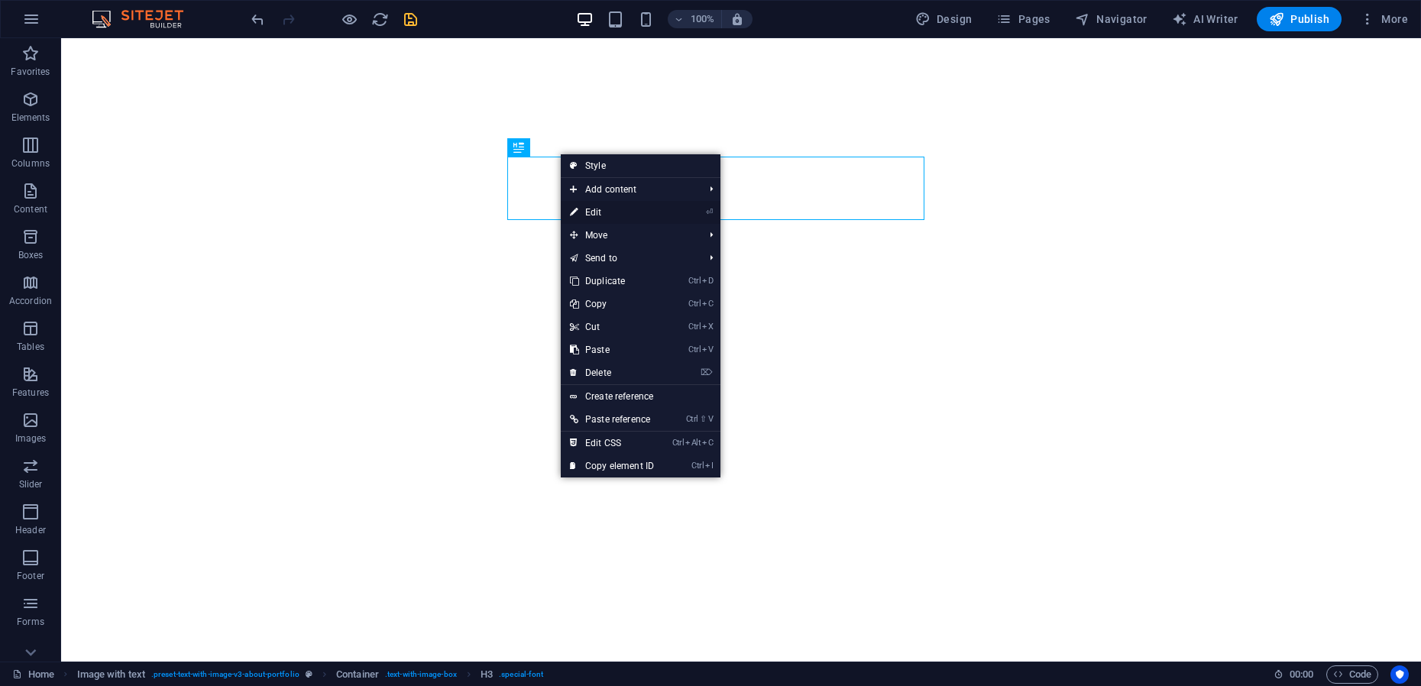
click at [603, 214] on link "⏎ Edit" at bounding box center [612, 212] width 102 height 23
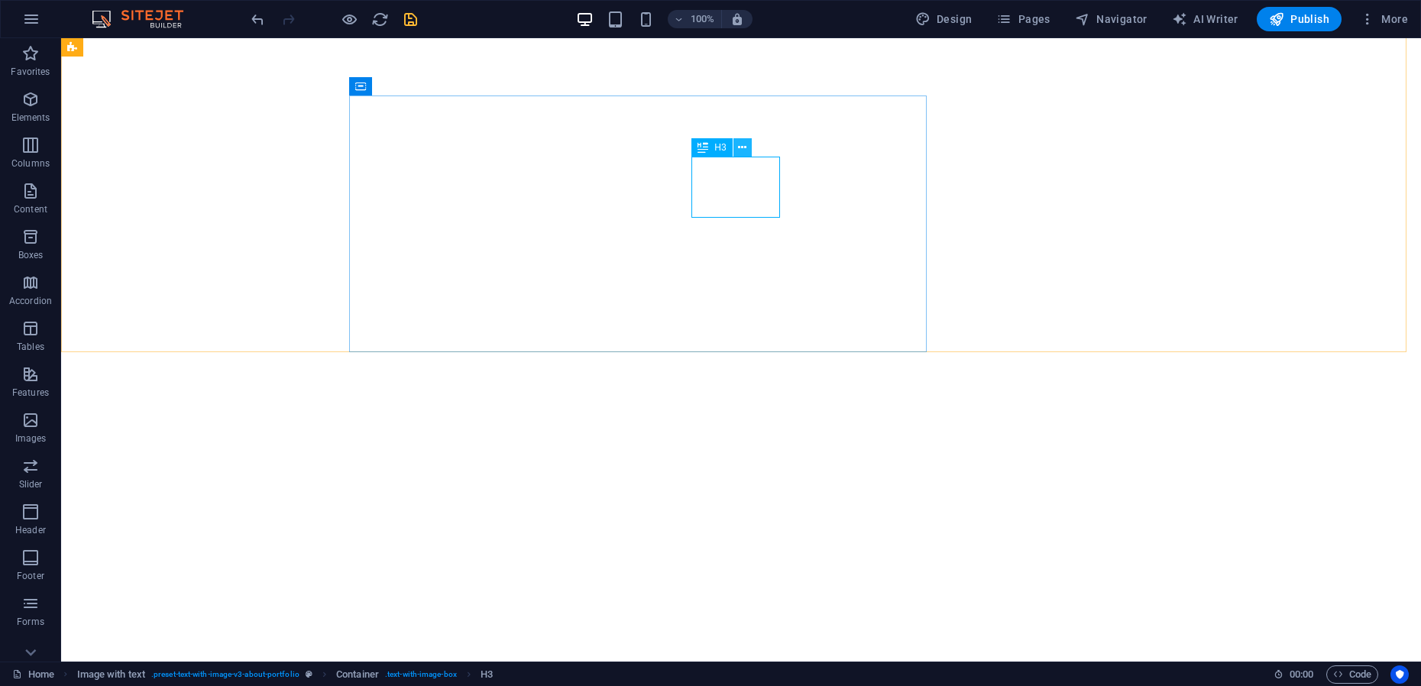
click at [748, 147] on button at bounding box center [742, 147] width 18 height 18
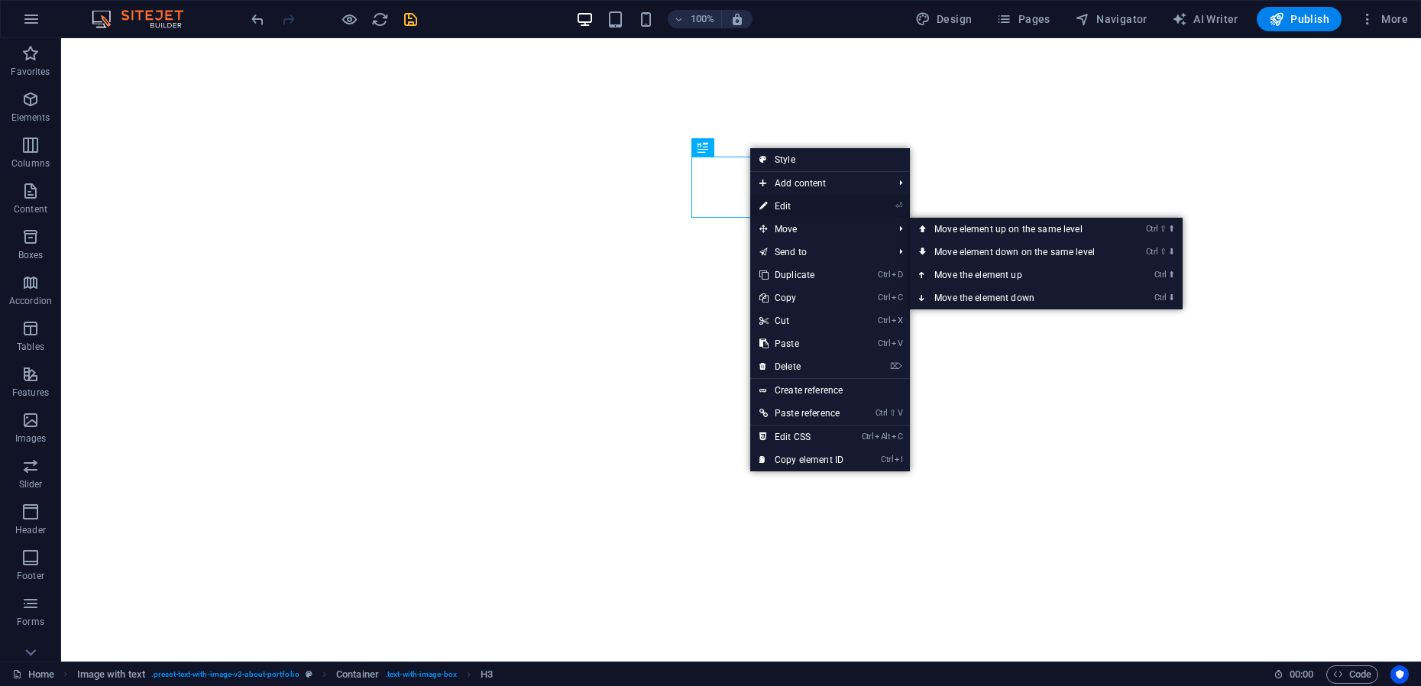
click at [789, 202] on link "⏎ Edit" at bounding box center [801, 206] width 102 height 23
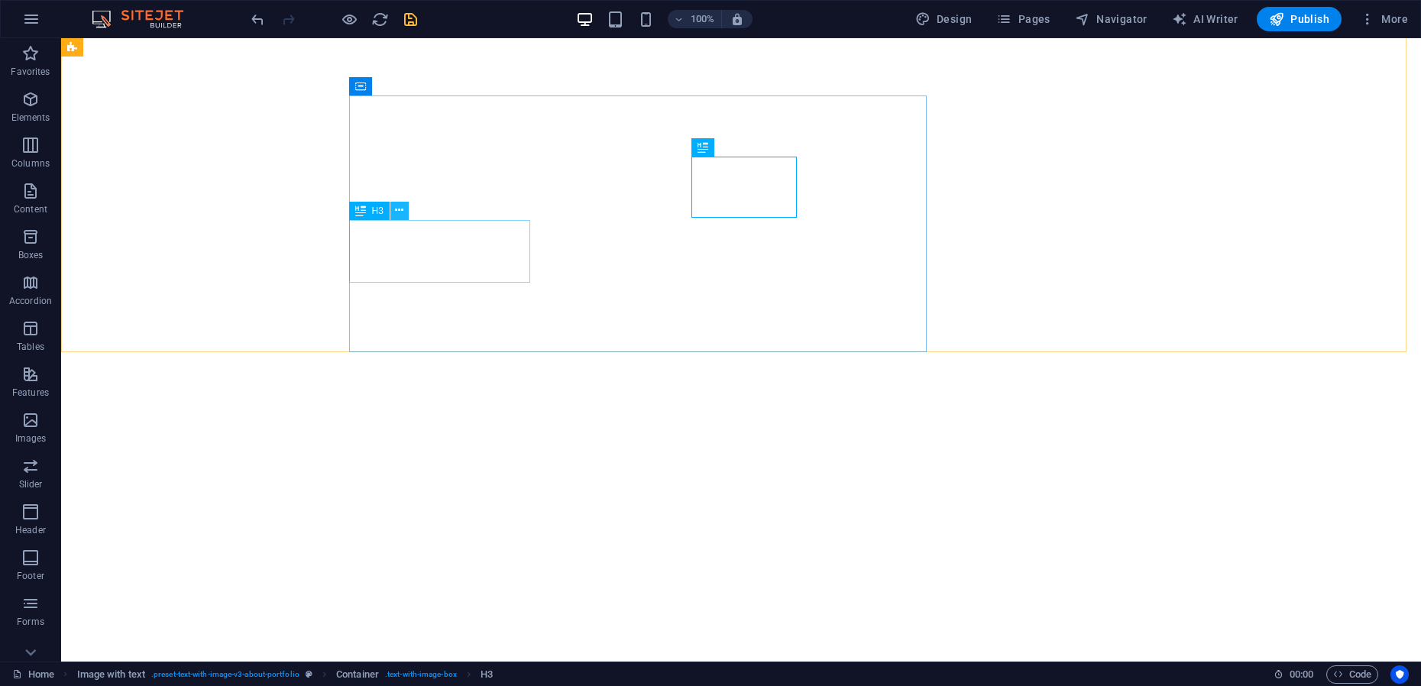
click at [396, 214] on icon at bounding box center [399, 210] width 8 height 16
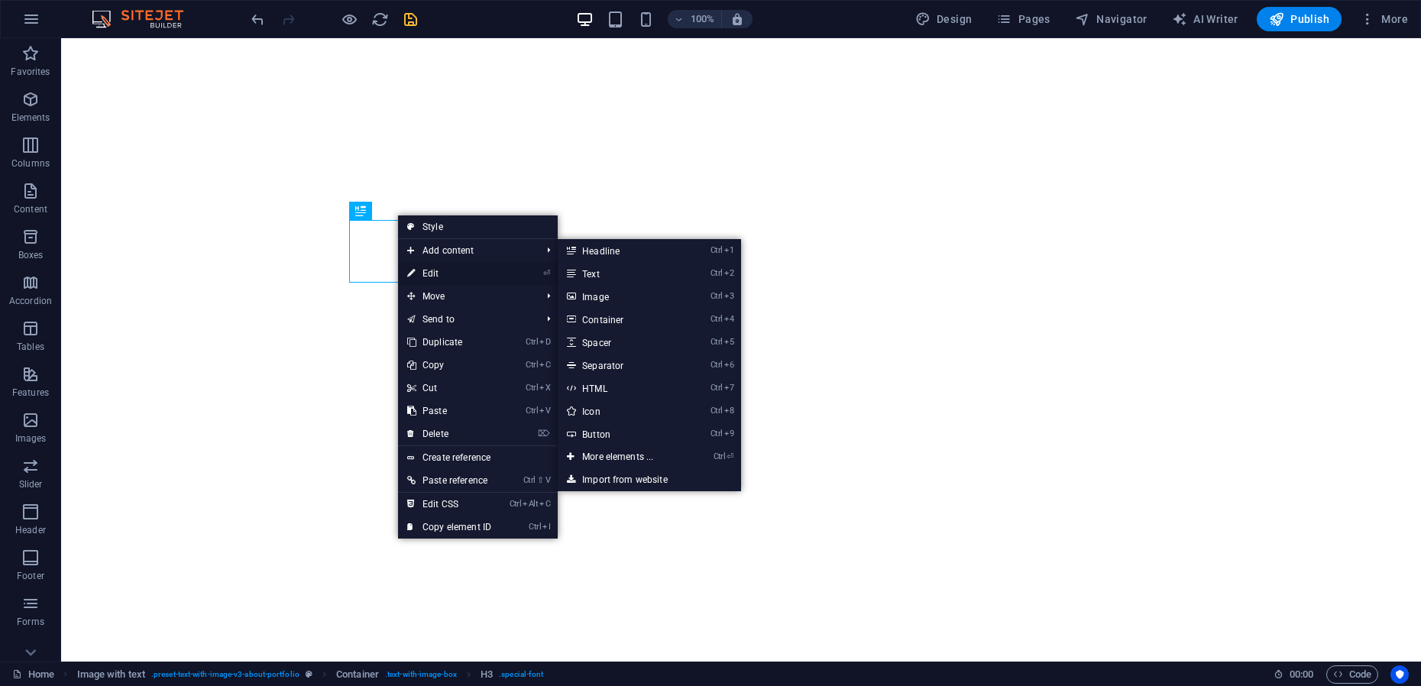
click at [437, 270] on link "⏎ Edit" at bounding box center [449, 273] width 102 height 23
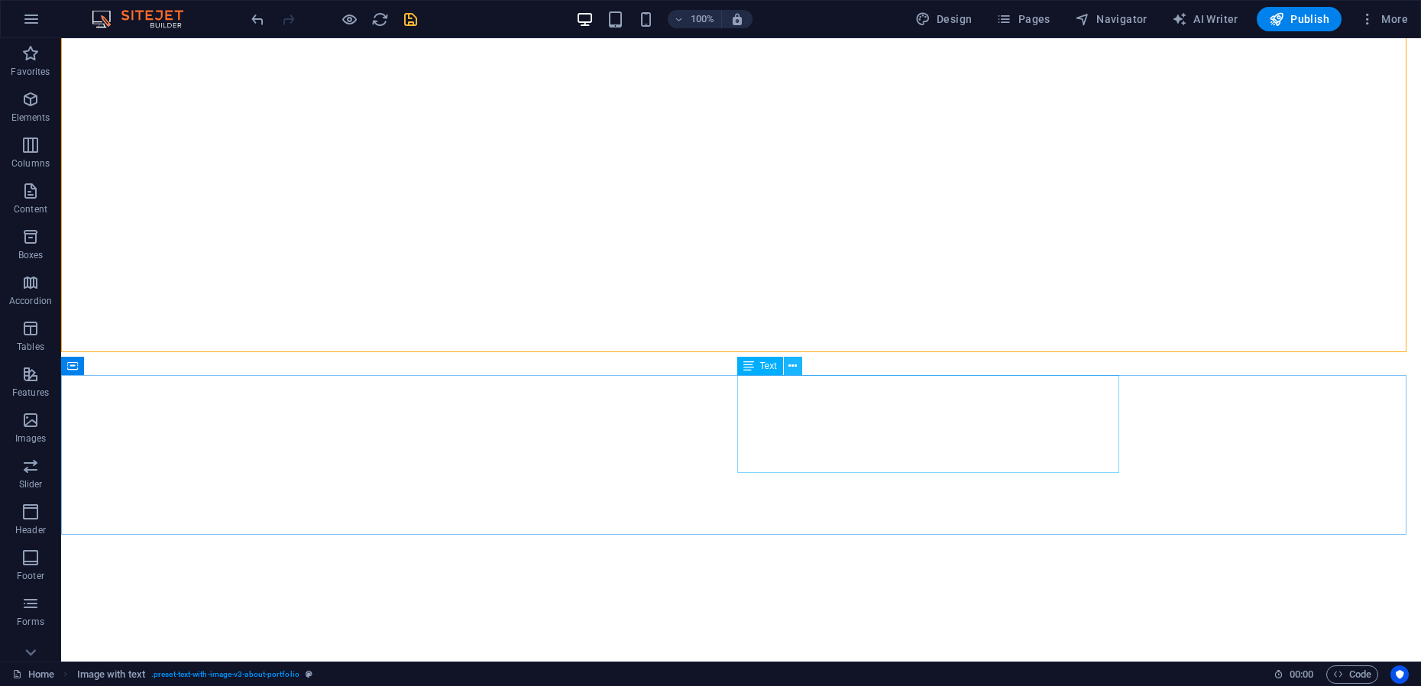
click at [797, 367] on button at bounding box center [793, 366] width 18 height 18
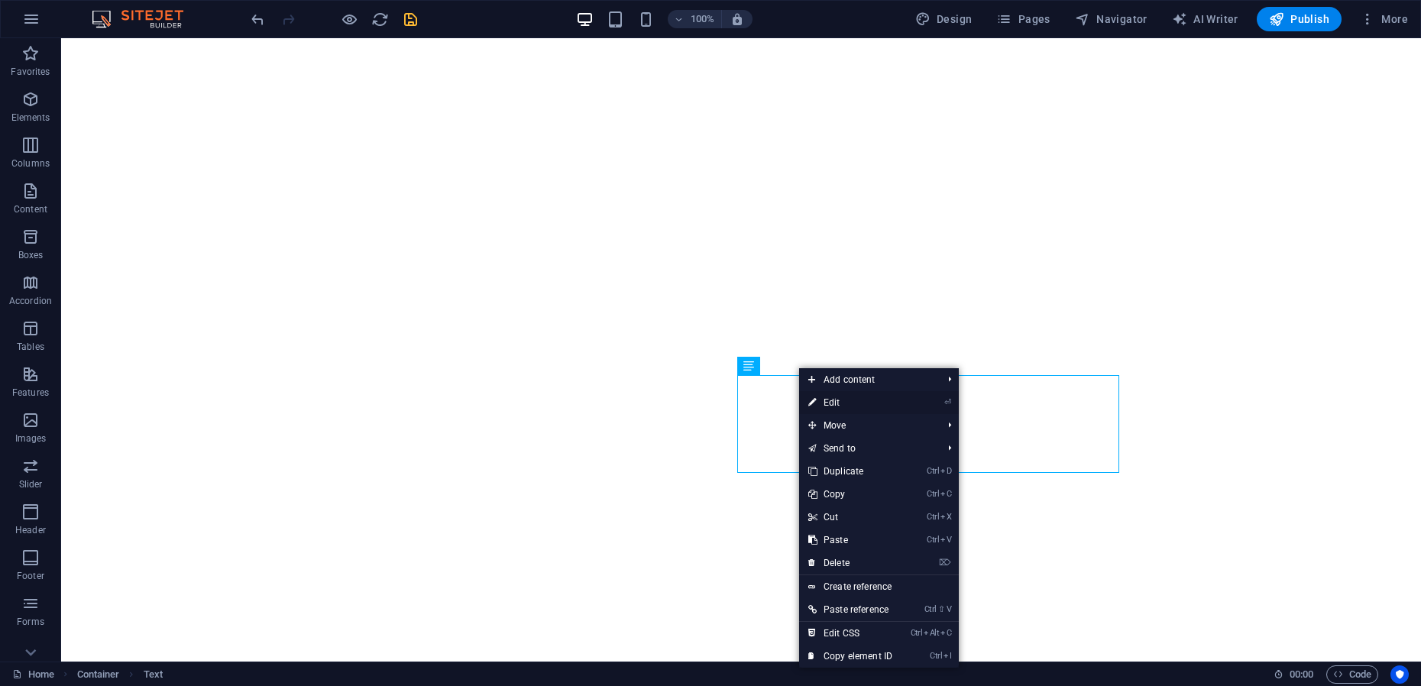
click at [838, 401] on link "⏎ Edit" at bounding box center [850, 402] width 102 height 23
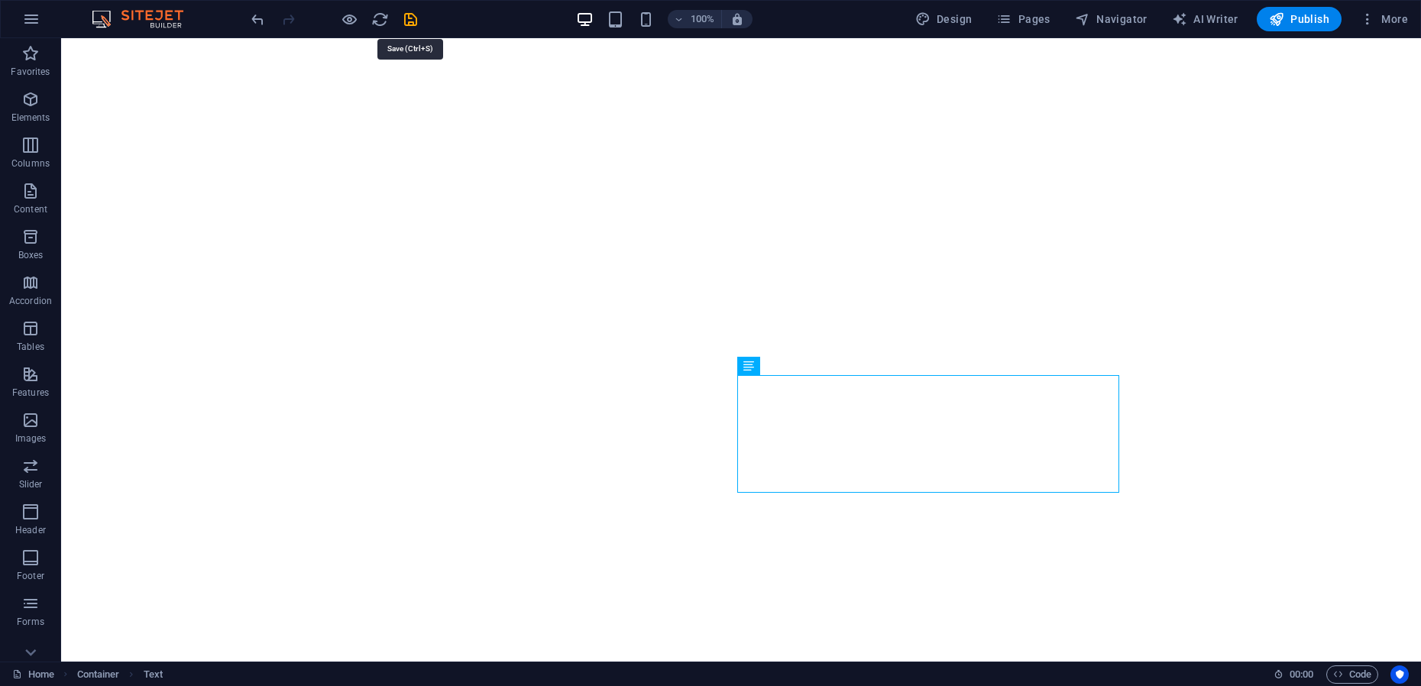
click at [411, 18] on icon "save" at bounding box center [411, 20] width 18 height 18
click at [792, 367] on icon at bounding box center [792, 366] width 8 height 16
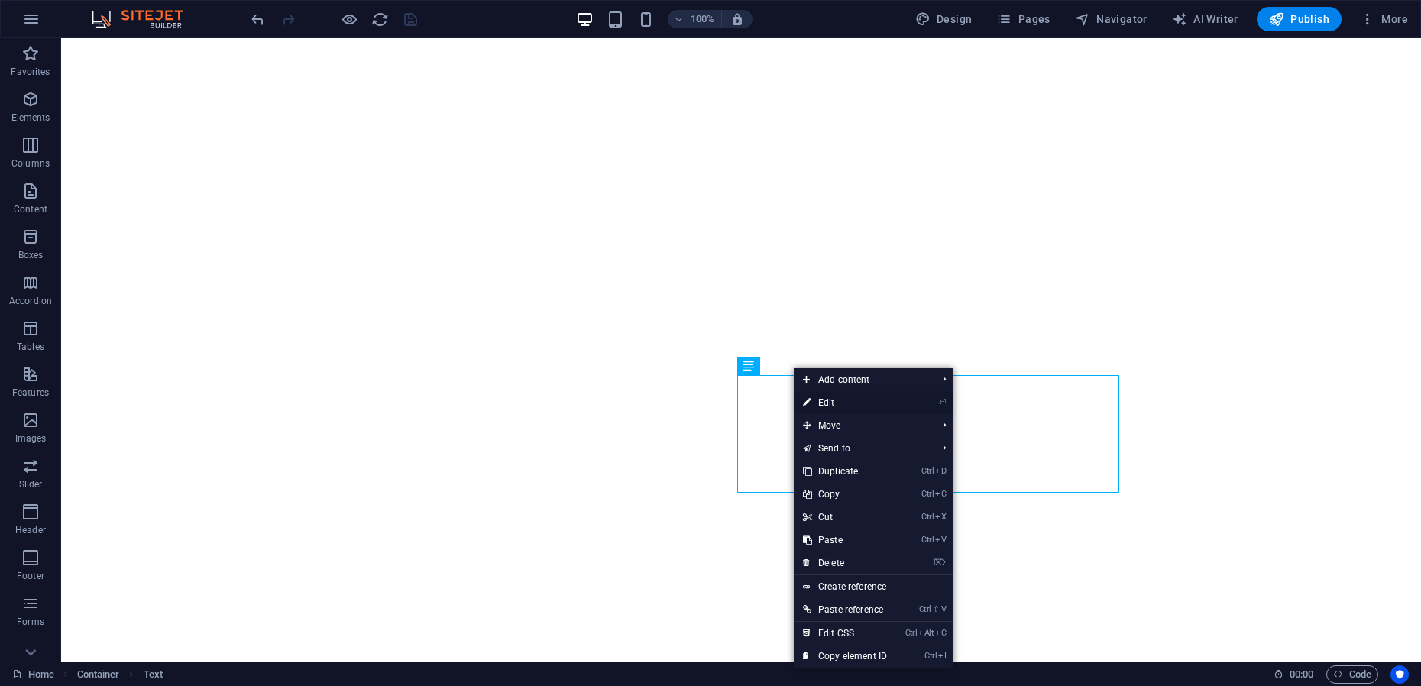
click at [816, 406] on link "⏎ Edit" at bounding box center [845, 402] width 102 height 23
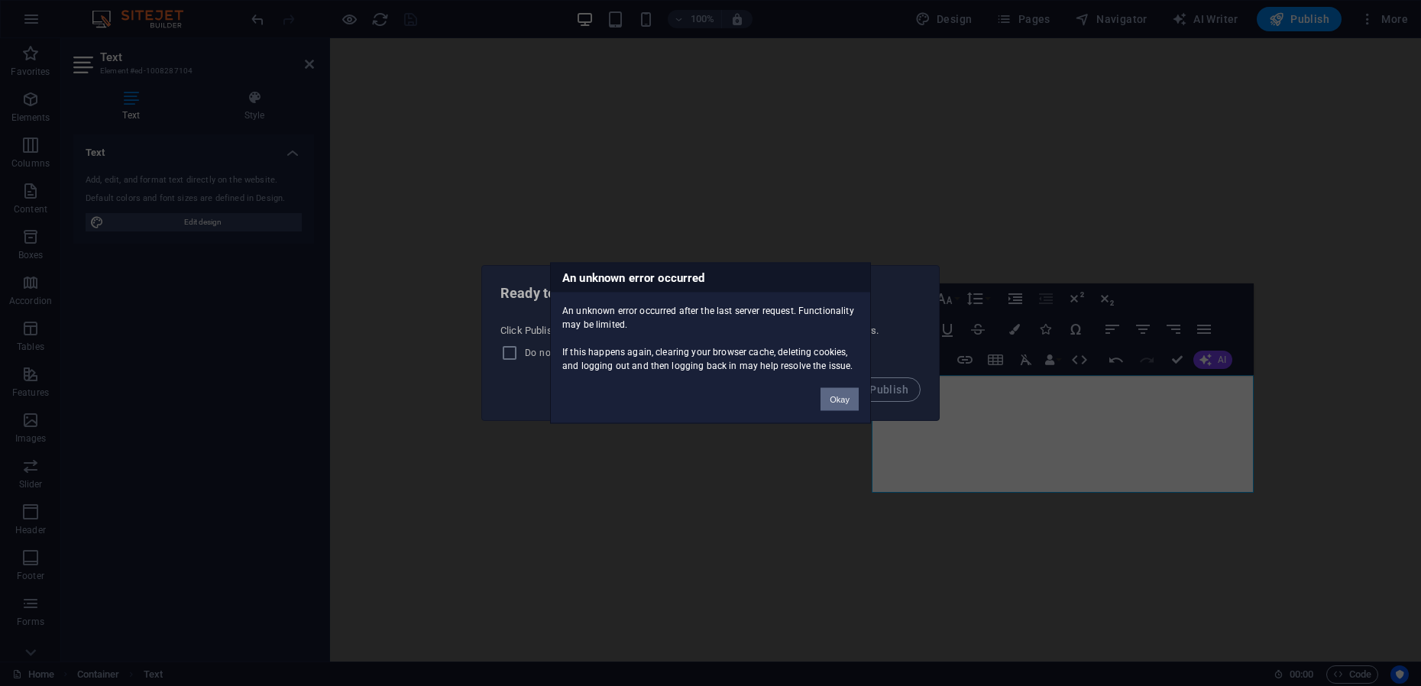
click at [840, 399] on button "Okay" at bounding box center [839, 399] width 38 height 23
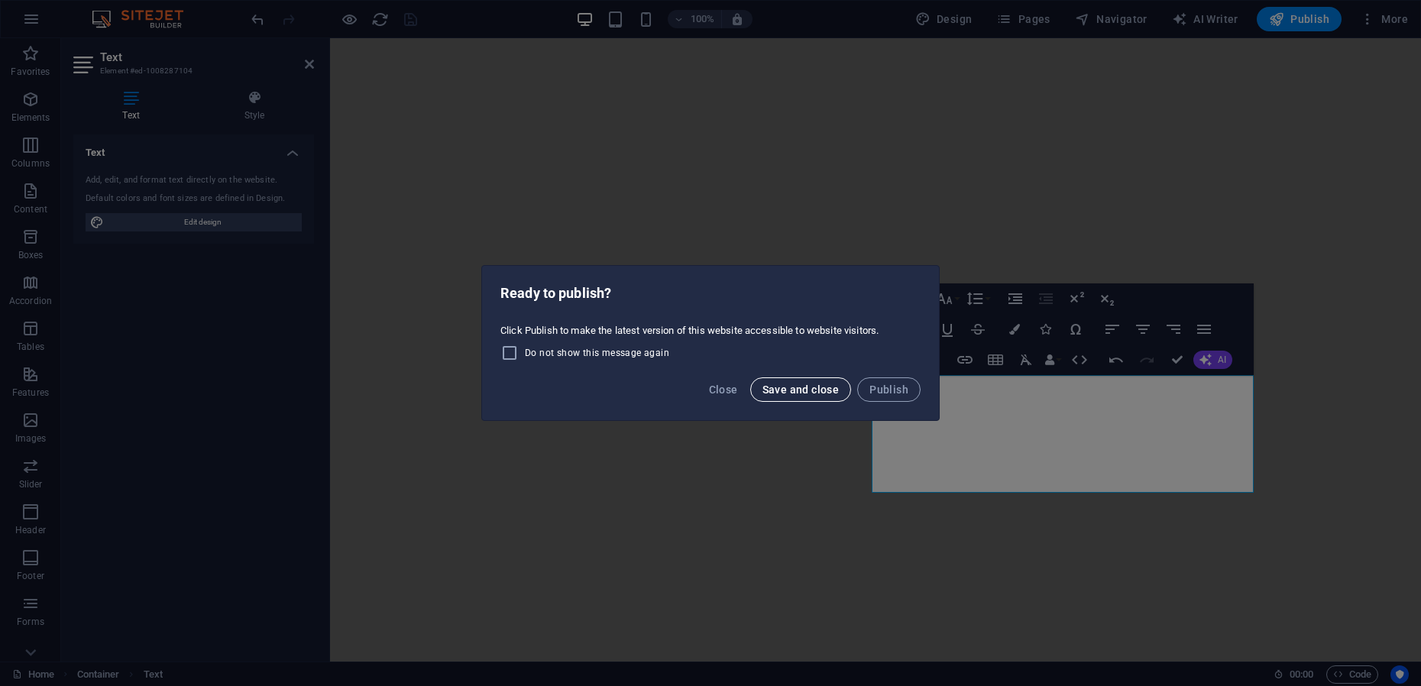
click at [790, 390] on span "Save and close" at bounding box center [800, 389] width 77 height 12
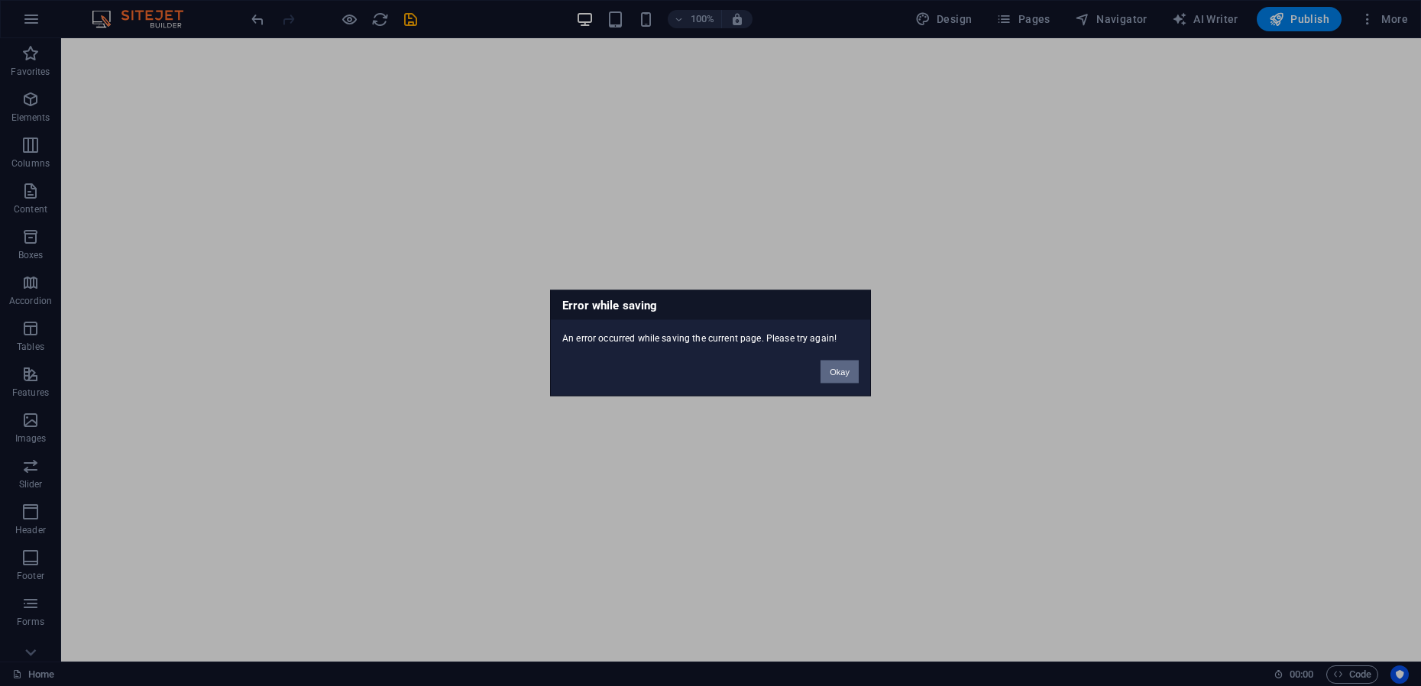
click at [846, 373] on button "Okay" at bounding box center [839, 371] width 38 height 23
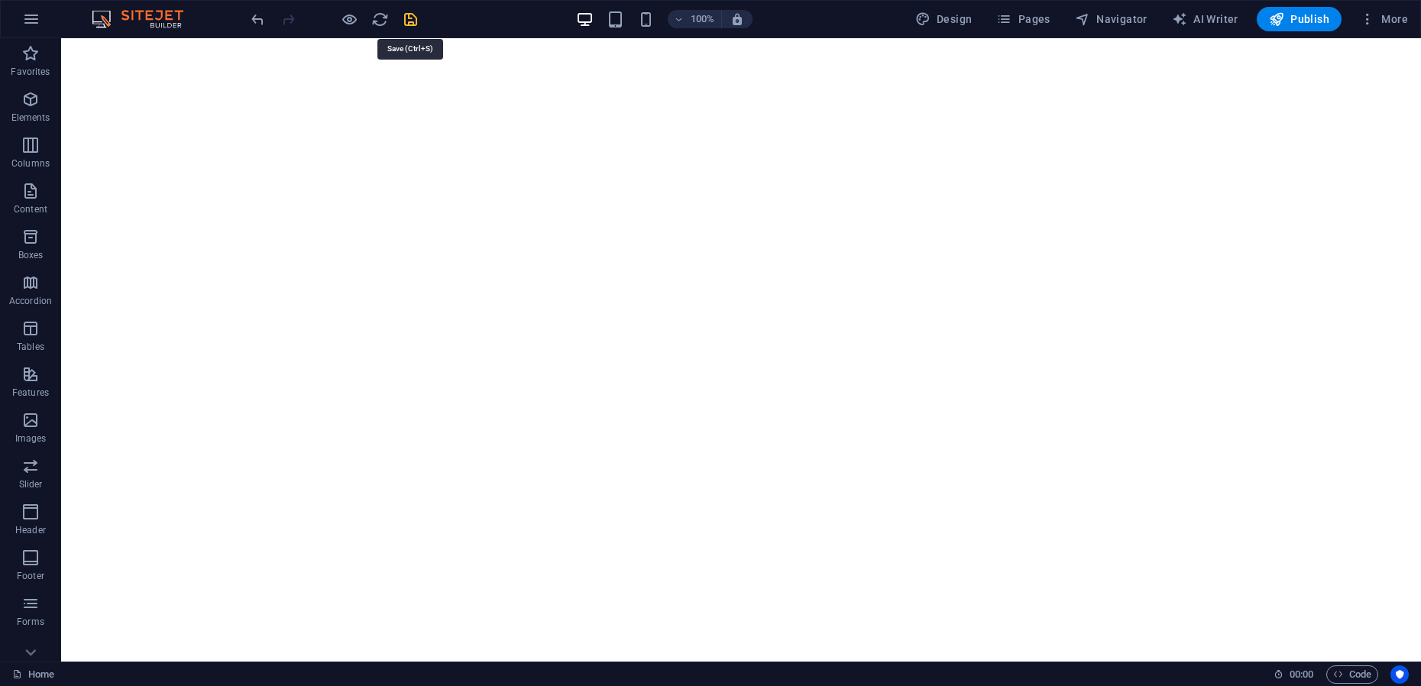
click at [406, 12] on icon "save" at bounding box center [411, 20] width 18 height 18
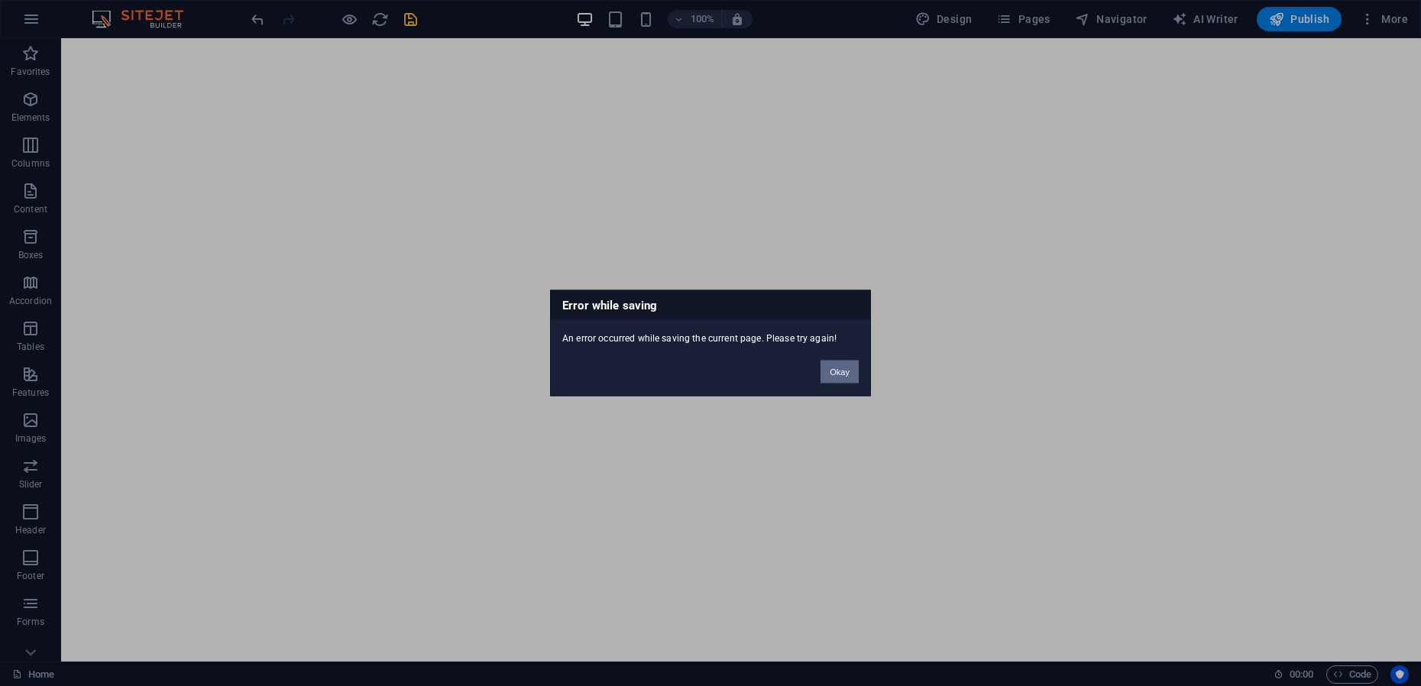
click at [841, 376] on button "Okay" at bounding box center [839, 371] width 38 height 23
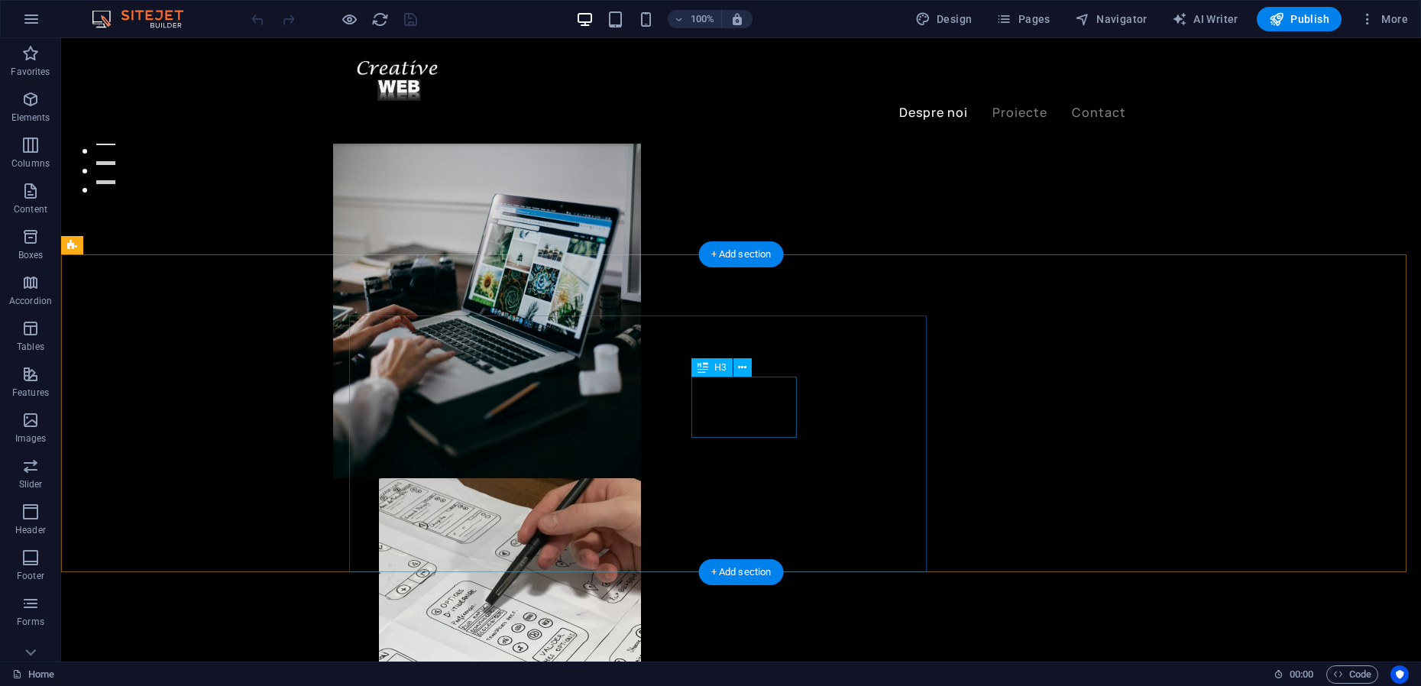
scroll to position [573, 0]
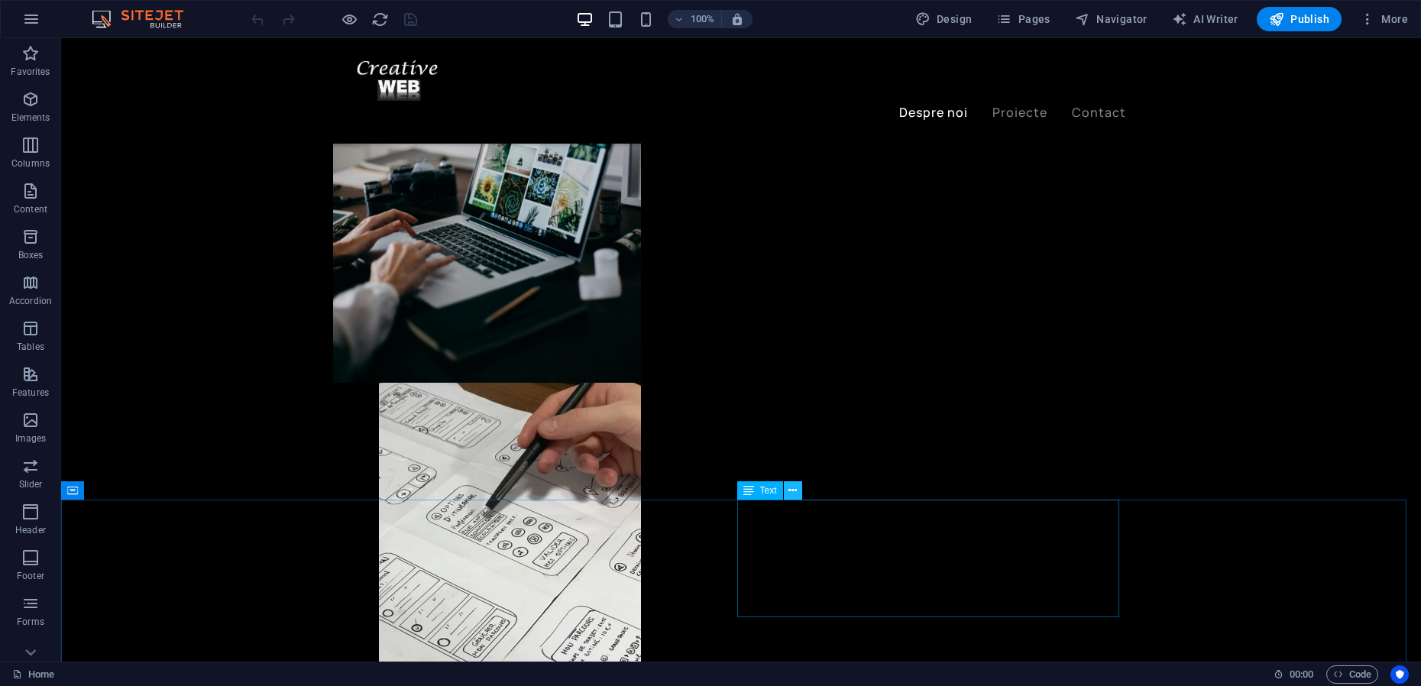
click at [796, 490] on icon at bounding box center [792, 491] width 8 height 16
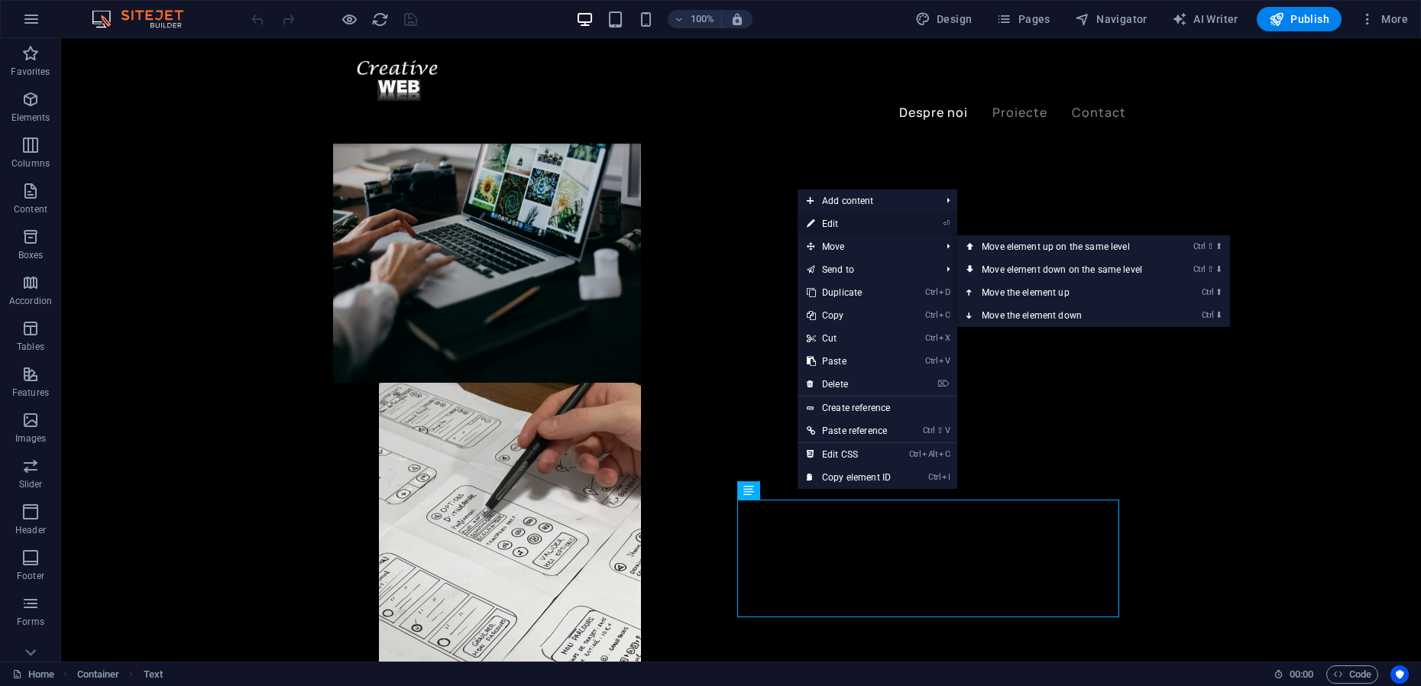
click at [836, 226] on link "⏎ Edit" at bounding box center [848, 223] width 102 height 23
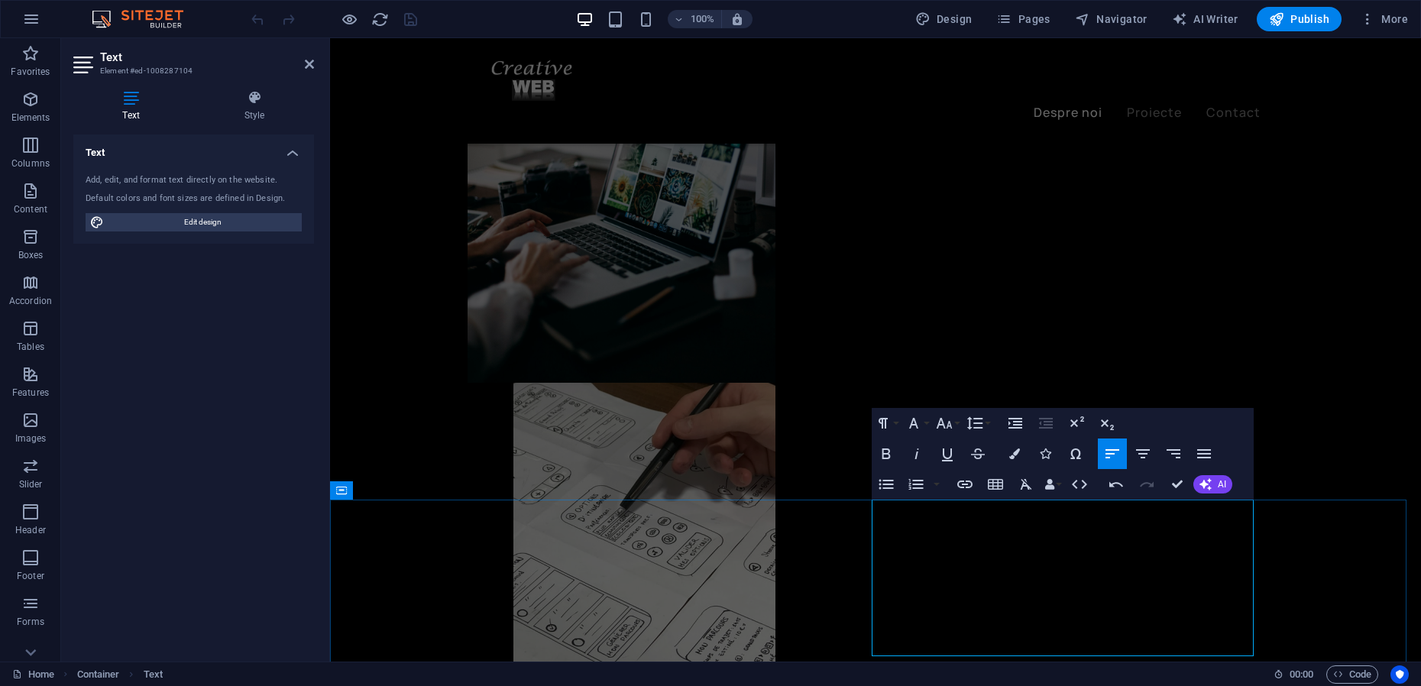
drag, startPoint x: 952, startPoint y: 551, endPoint x: 1018, endPoint y: 549, distance: 65.7
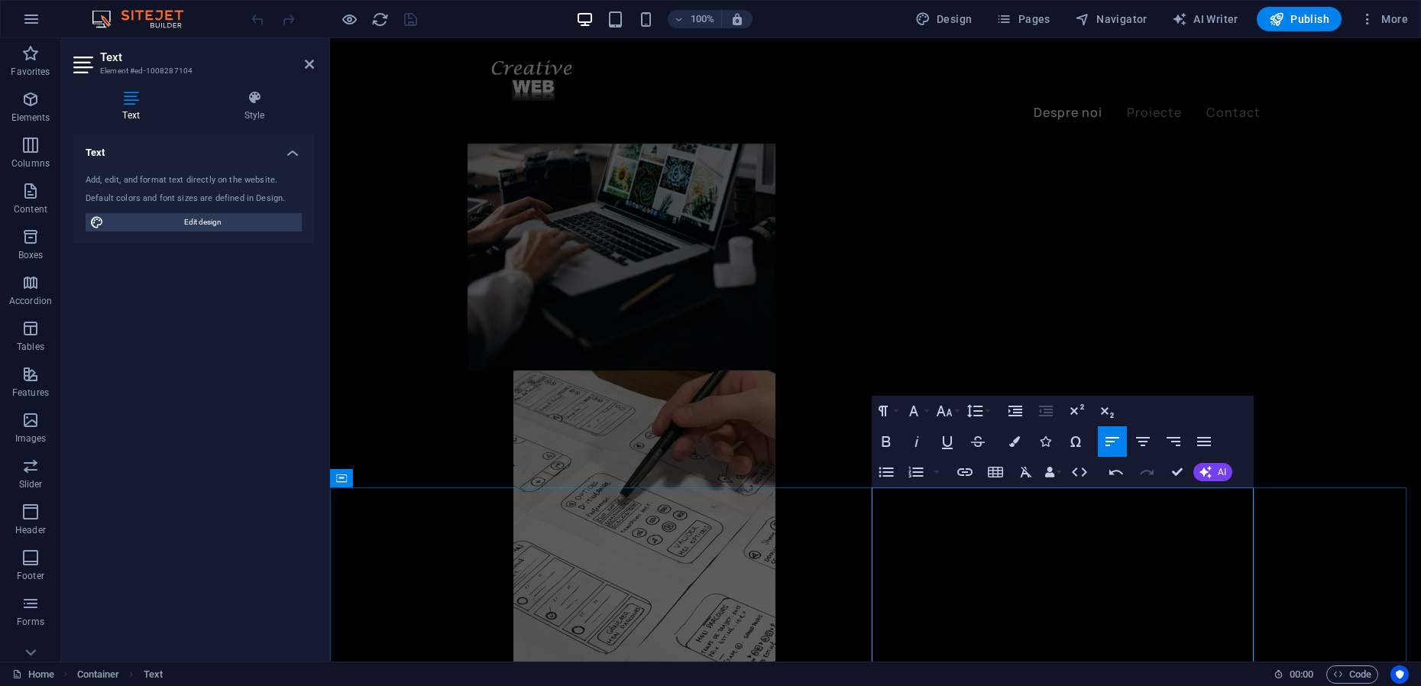
scroll to position [605, 0]
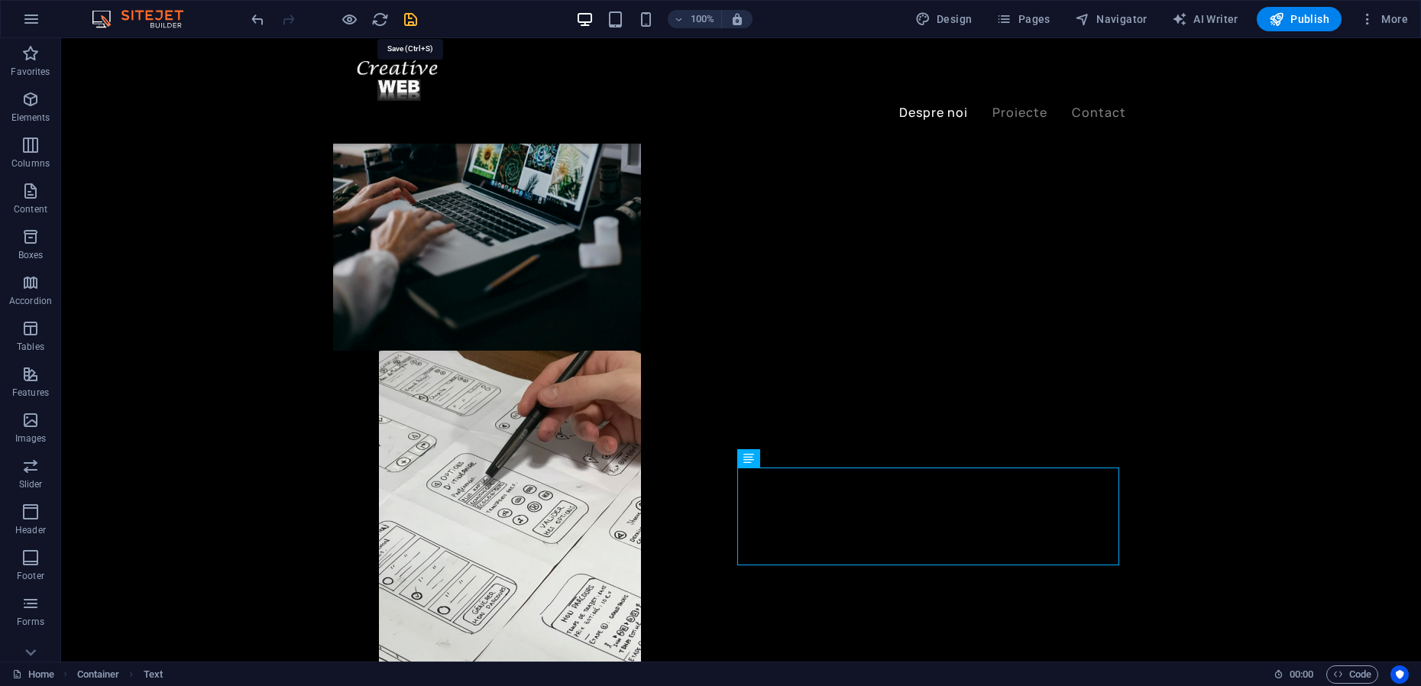
click at [410, 16] on icon "save" at bounding box center [411, 20] width 18 height 18
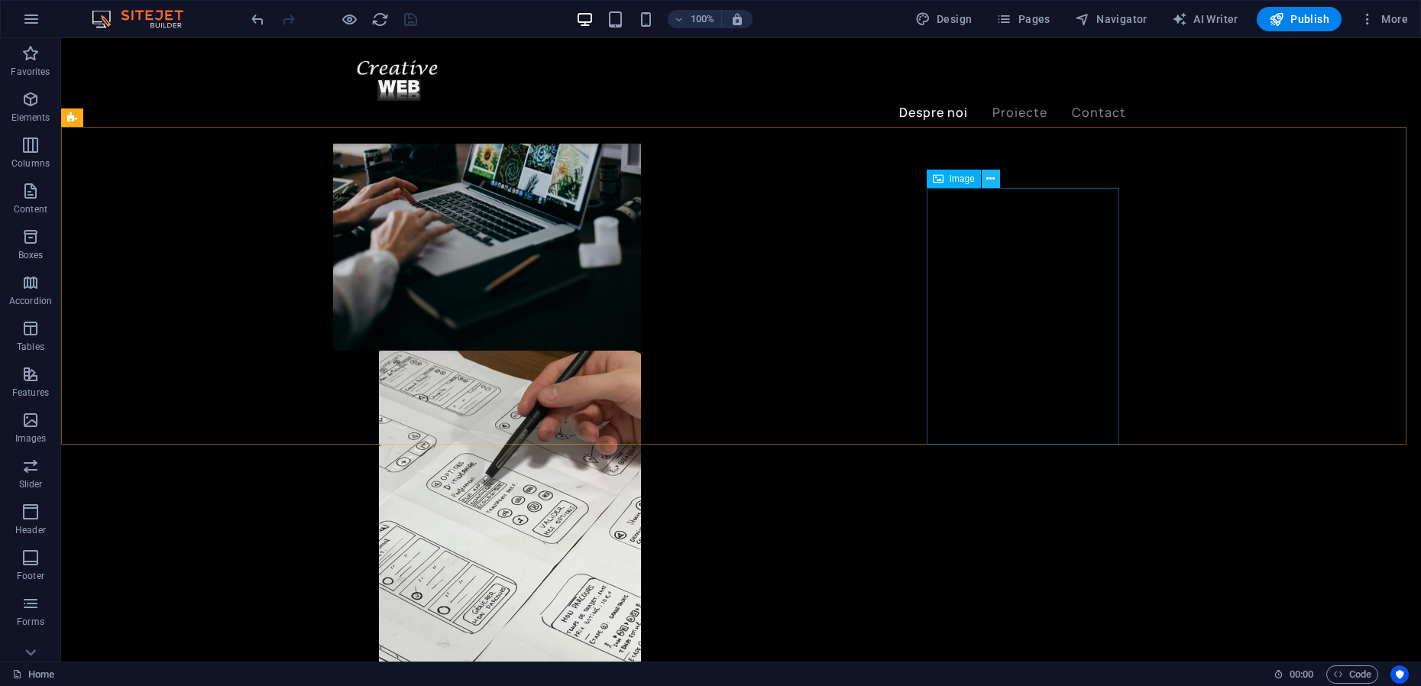
click at [994, 181] on icon at bounding box center [990, 179] width 8 height 16
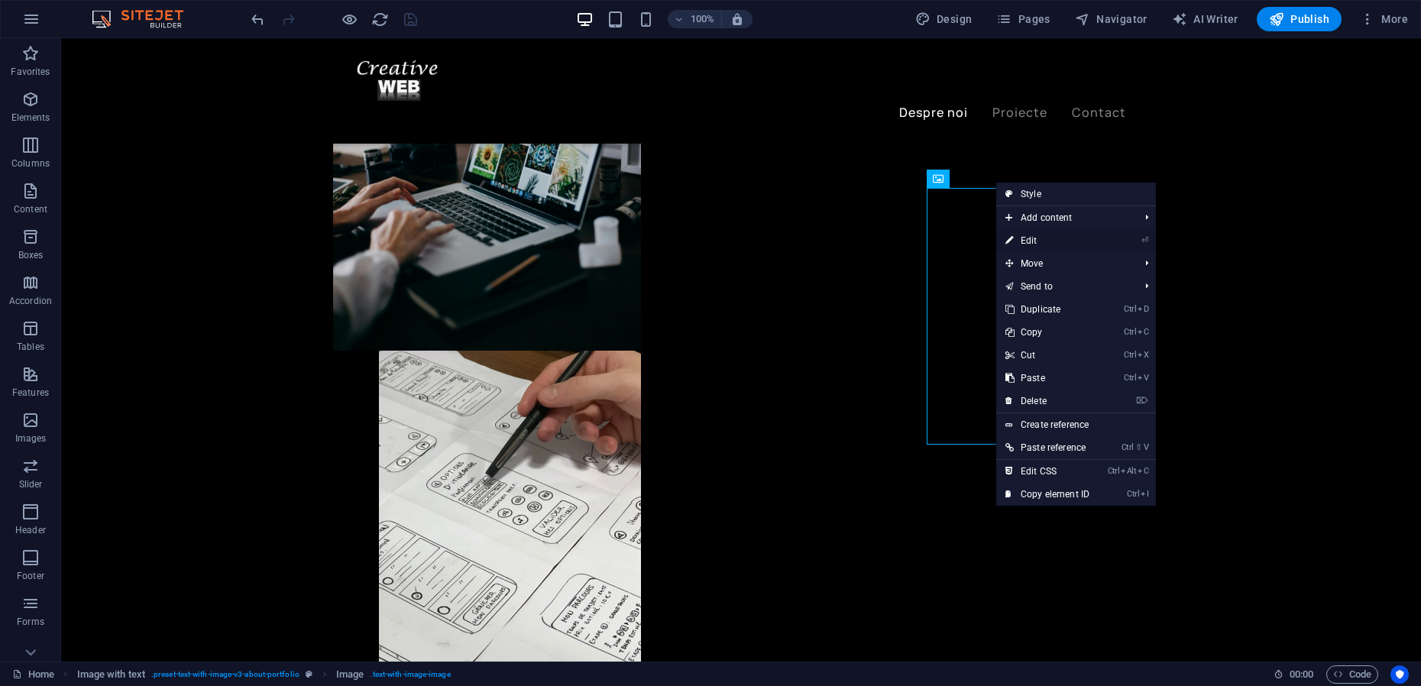
drag, startPoint x: 690, startPoint y: 204, endPoint x: 1026, endPoint y: 241, distance: 337.4
click at [1026, 241] on link "⏎ Edit" at bounding box center [1047, 240] width 102 height 23
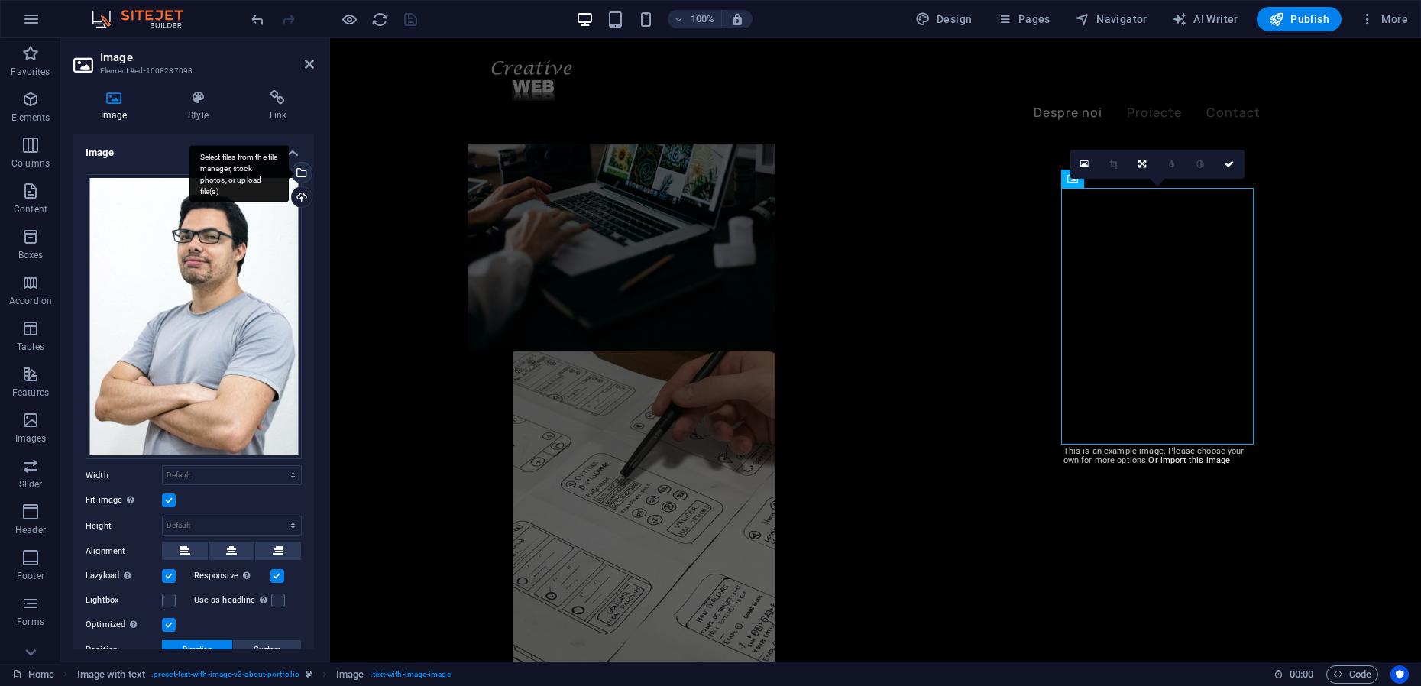
click at [289, 173] on div "Select files from the file manager, stock photos, or upload file(s)" at bounding box center [238, 173] width 99 height 57
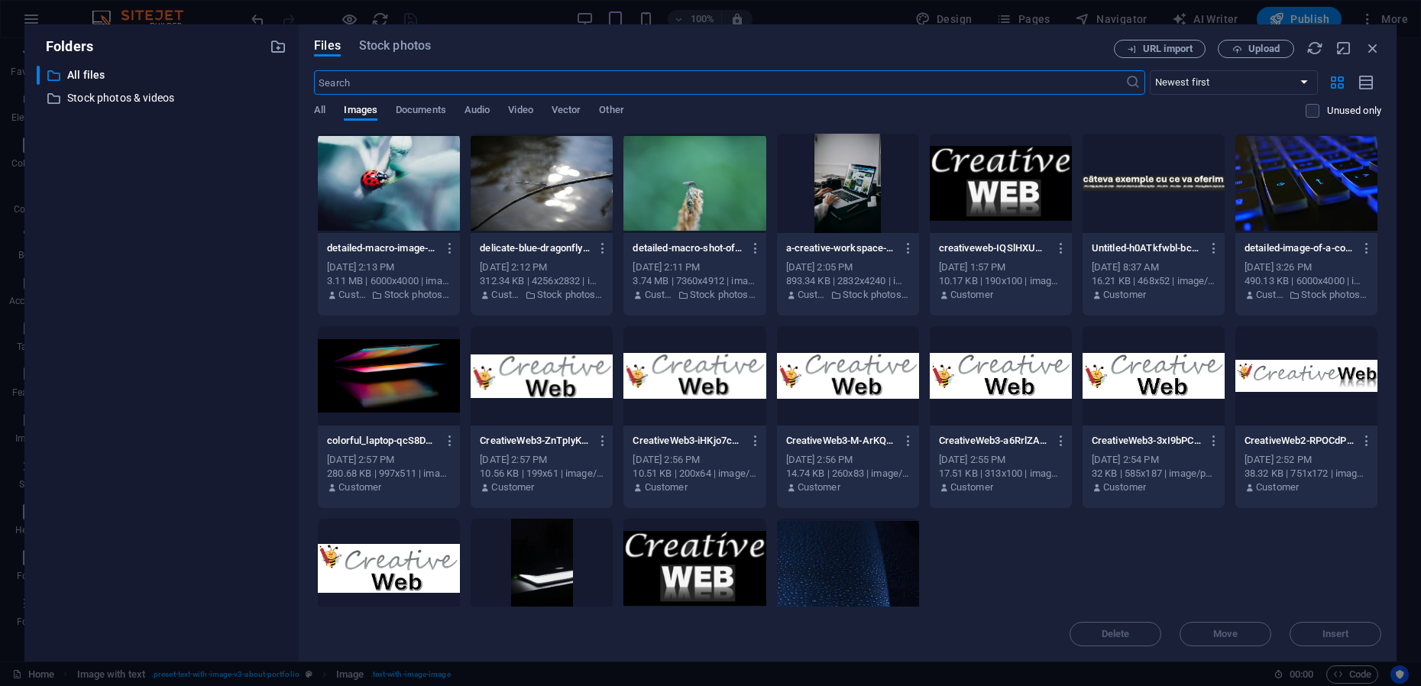
scroll to position [422, 0]
click at [558, 189] on div at bounding box center [541, 183] width 142 height 99
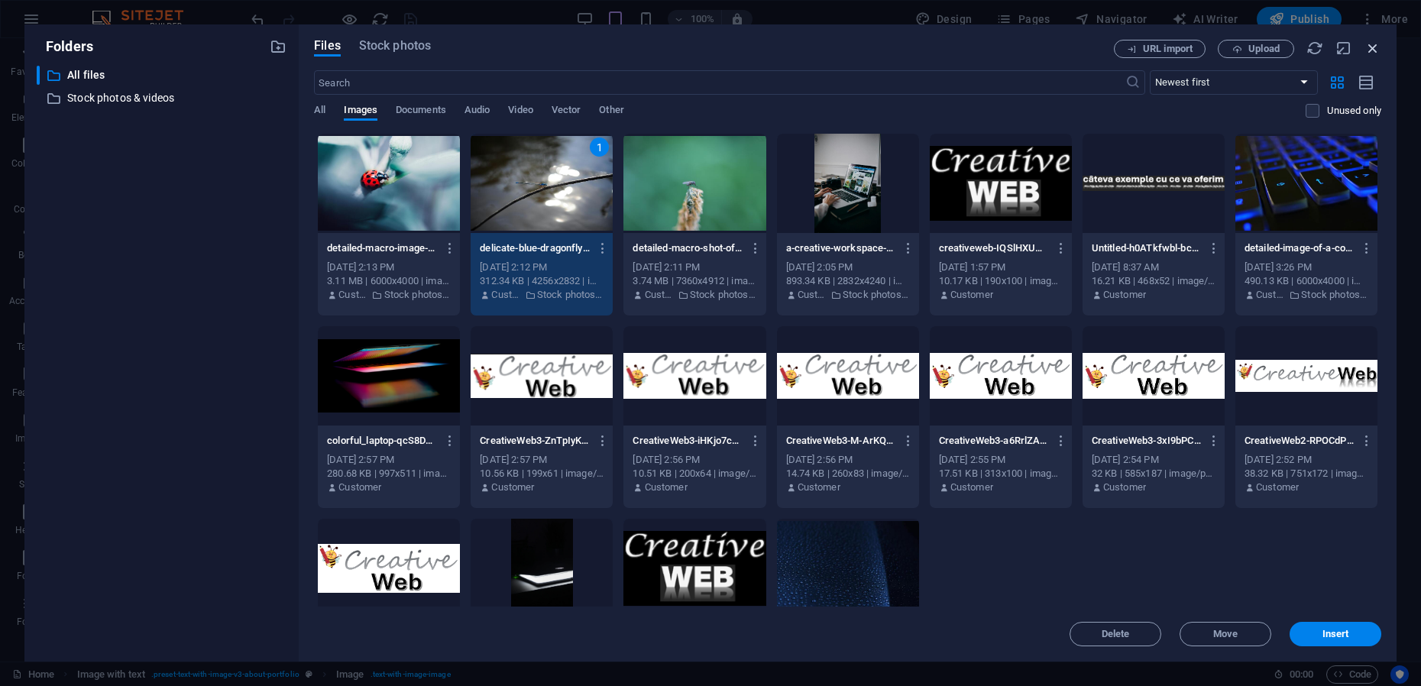
click at [1373, 47] on icon "button" at bounding box center [1372, 48] width 17 height 17
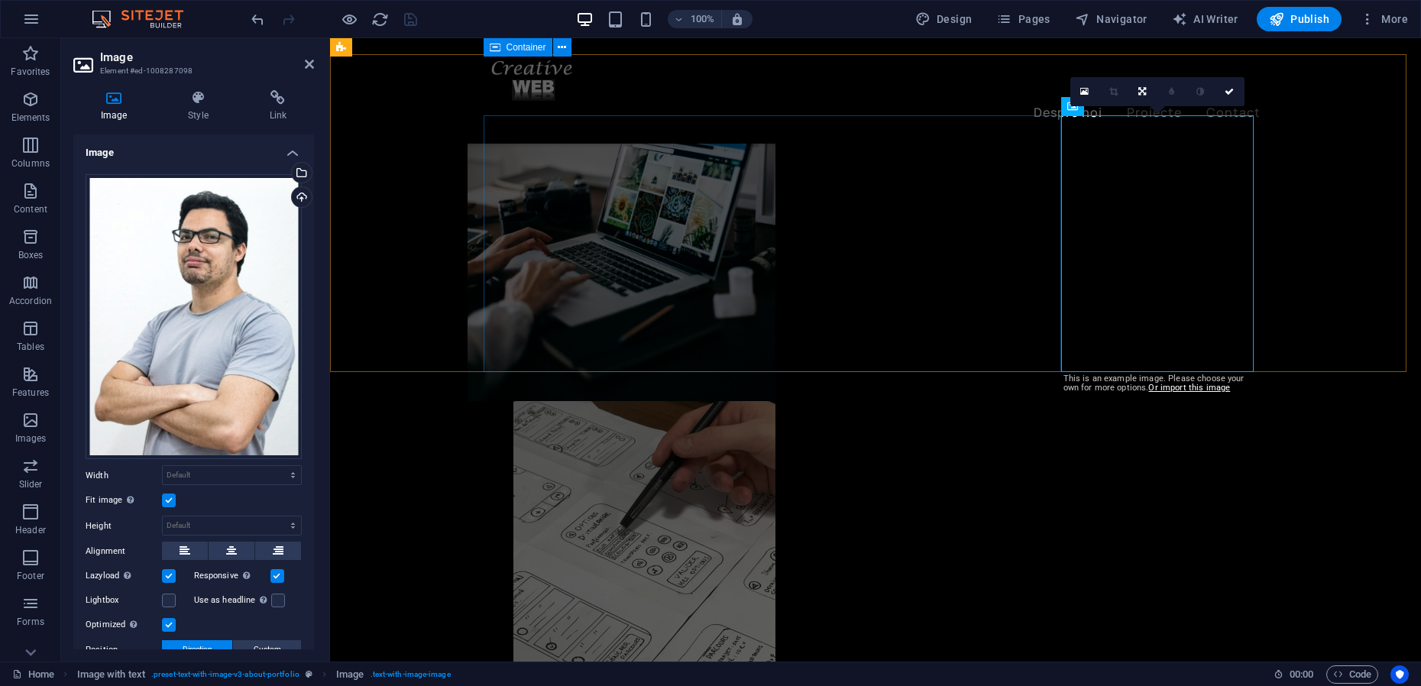
scroll to position [477, 0]
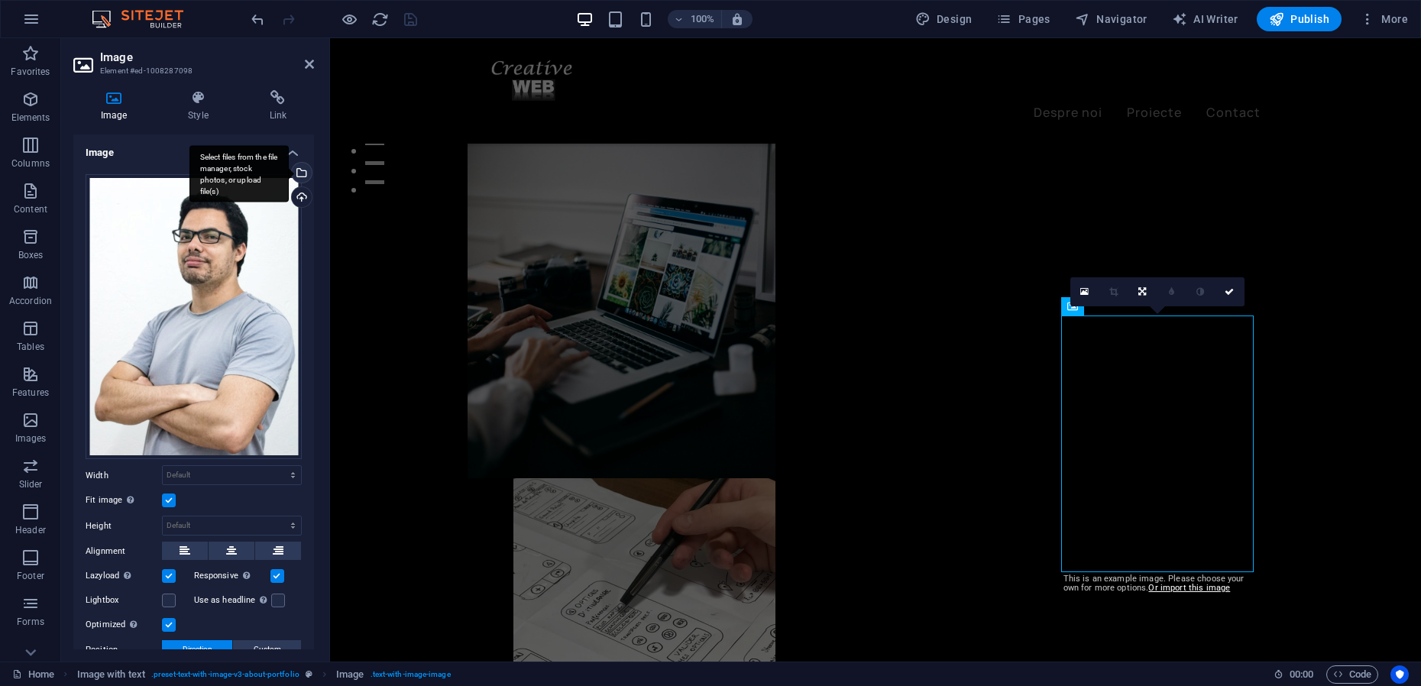
click at [303, 170] on div "Select files from the file manager, stock photos, or upload file(s)" at bounding box center [300, 174] width 23 height 23
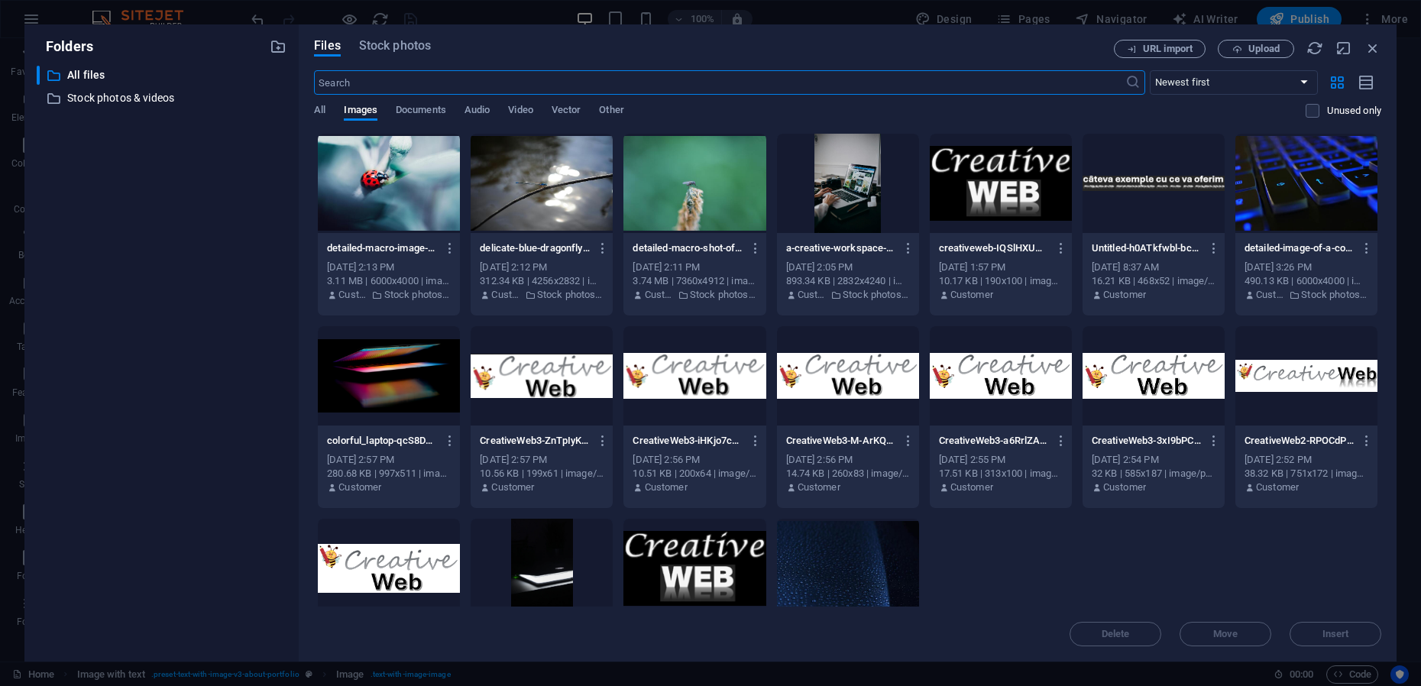
scroll to position [471, 0]
click at [600, 248] on icon "button" at bounding box center [603, 248] width 15 height 14
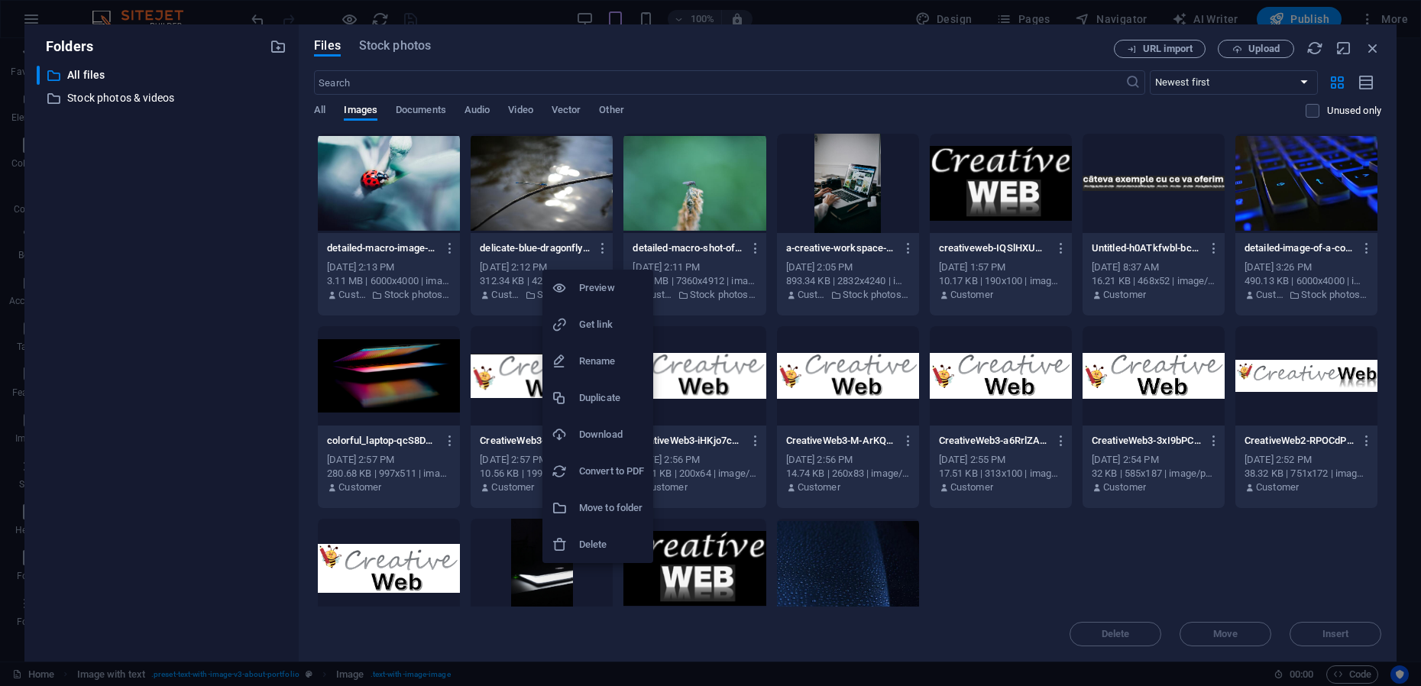
click at [597, 291] on h6 "Preview" at bounding box center [611, 288] width 65 height 18
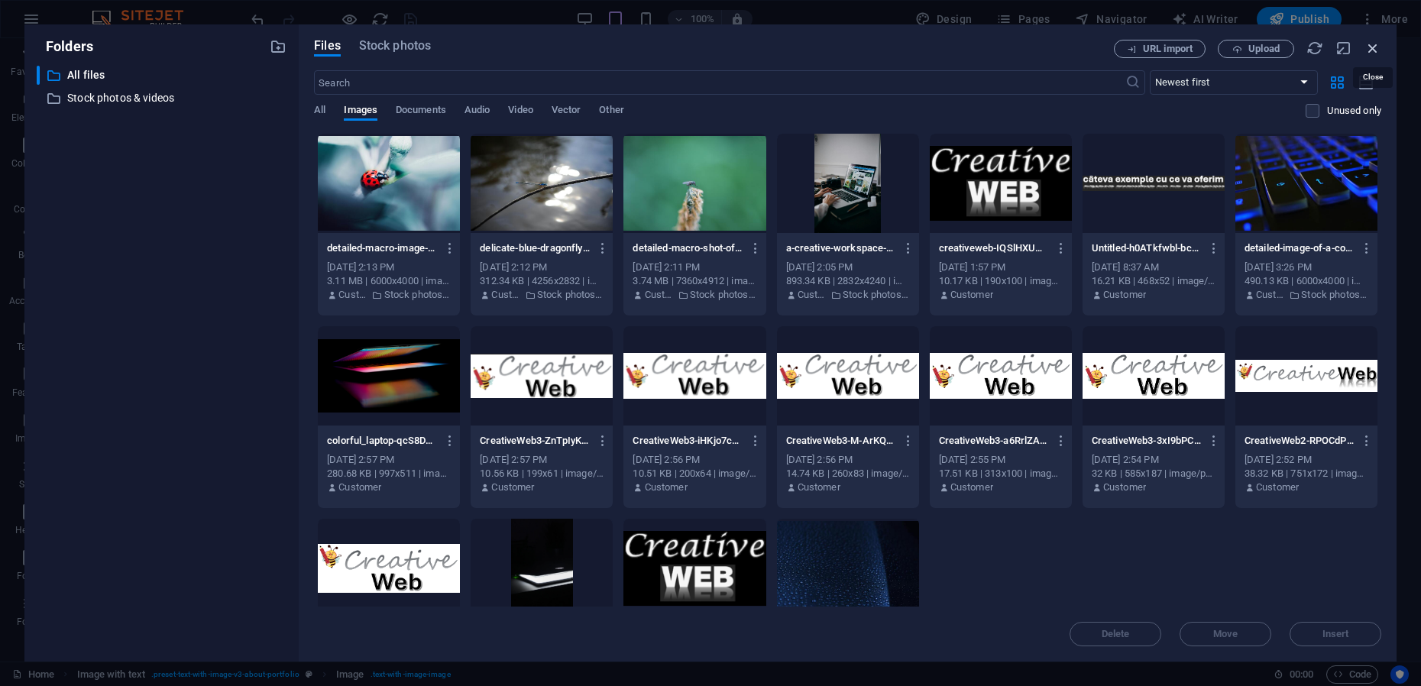
drag, startPoint x: 1370, startPoint y: 48, endPoint x: 1039, endPoint y: 9, distance: 333.0
click at [1370, 48] on icon "button" at bounding box center [1372, 48] width 17 height 17
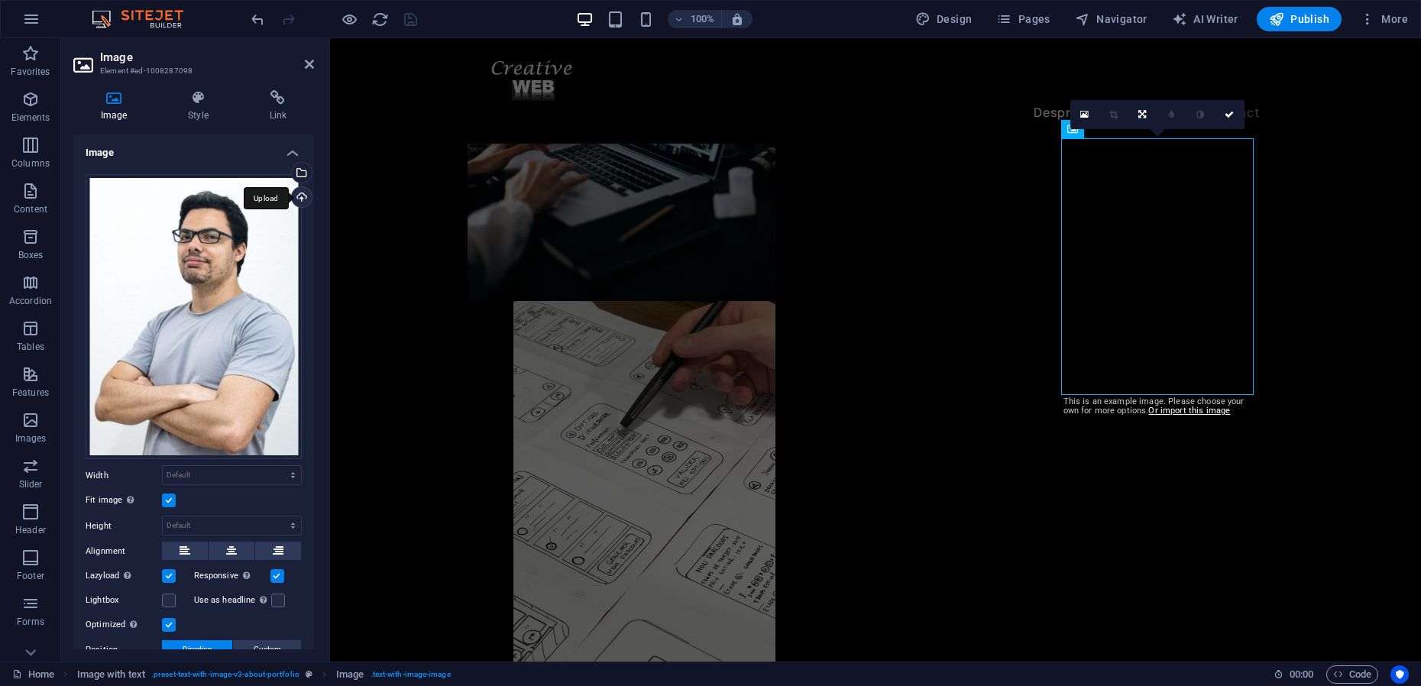
click at [299, 196] on div "Upload" at bounding box center [300, 198] width 23 height 23
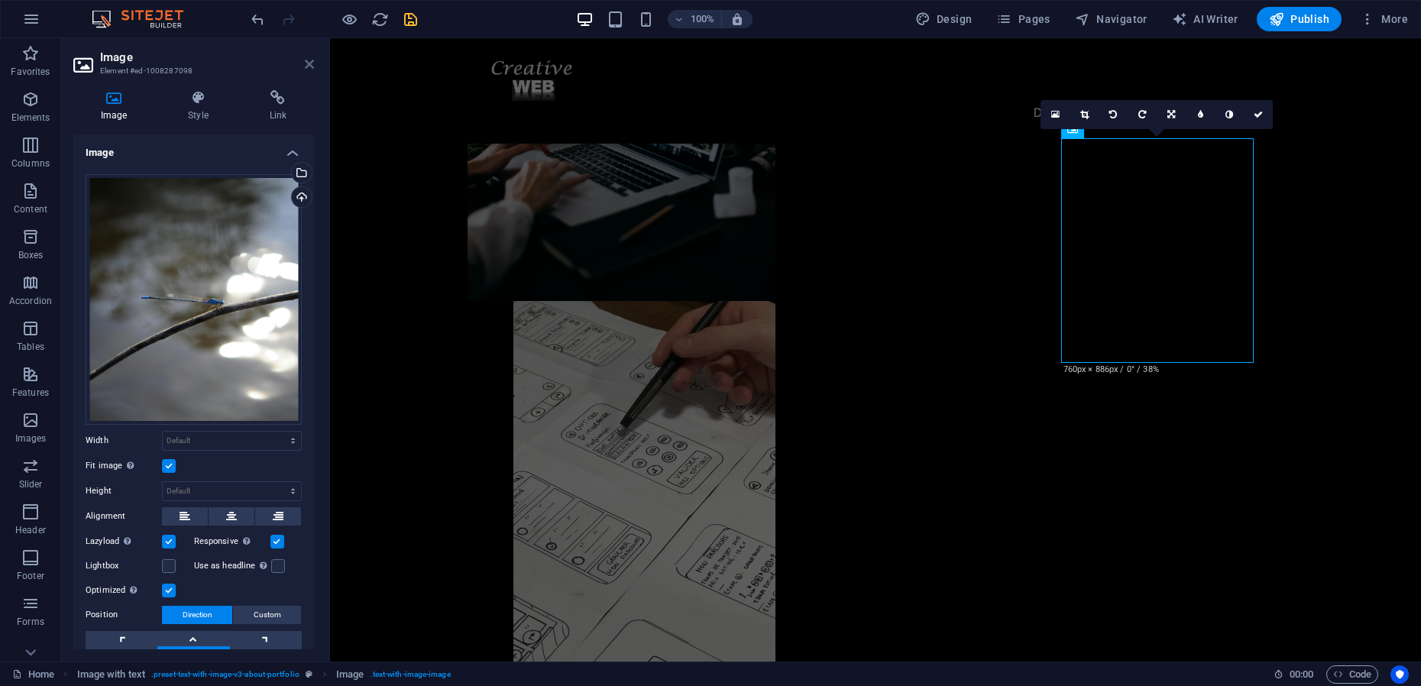
click at [309, 68] on icon at bounding box center [309, 64] width 9 height 12
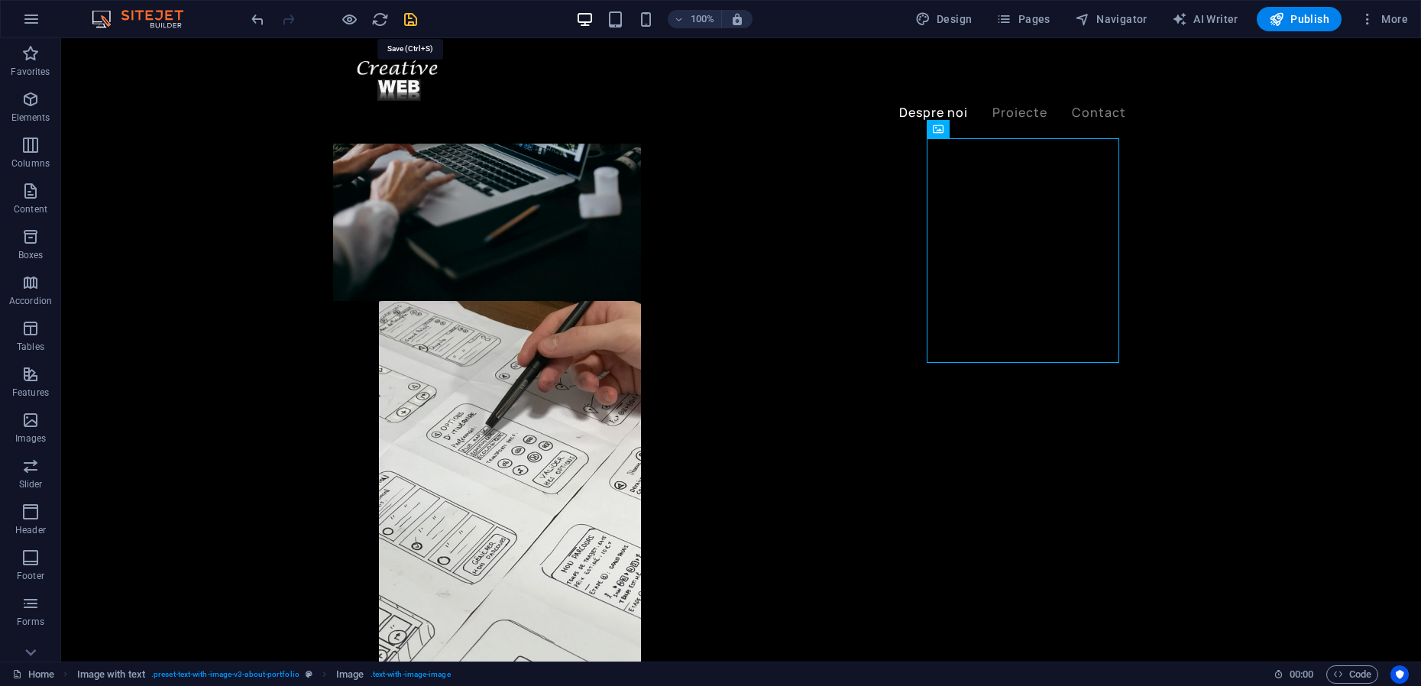
click at [415, 21] on icon "save" at bounding box center [411, 20] width 18 height 18
checkbox input "false"
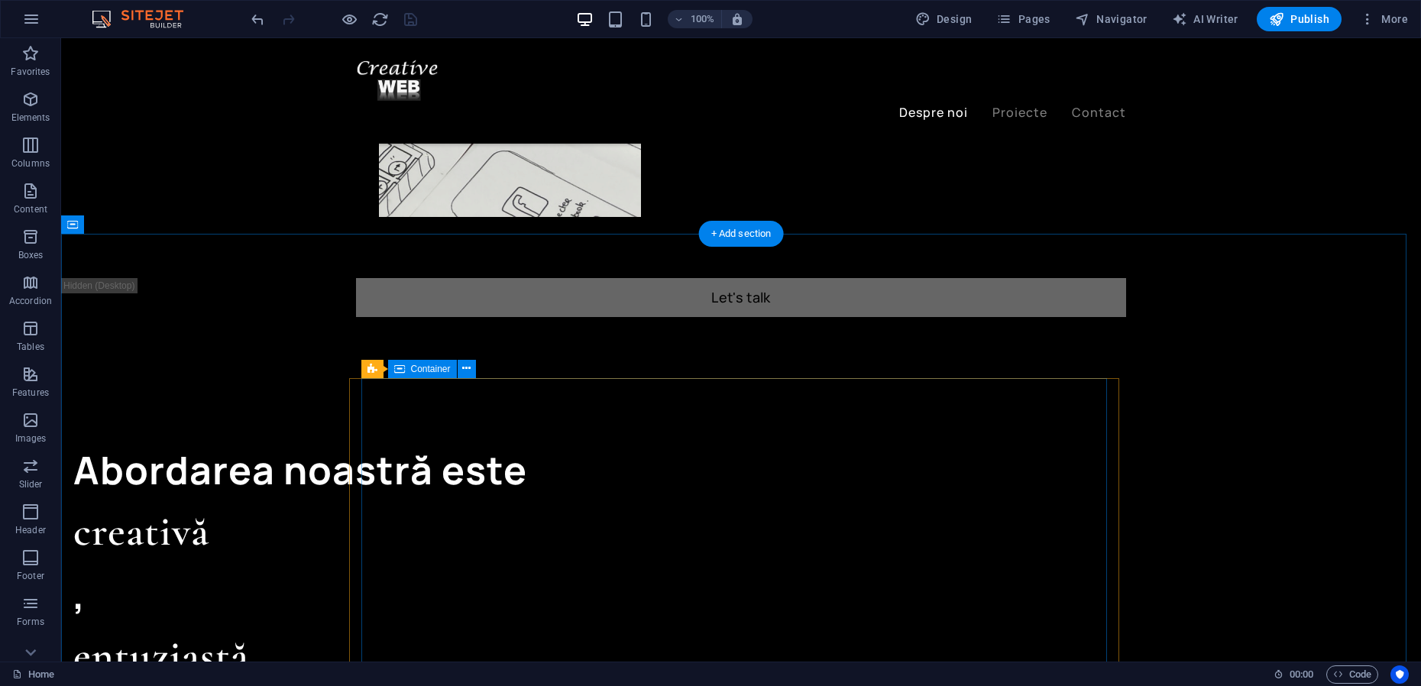
scroll to position [1132, 0]
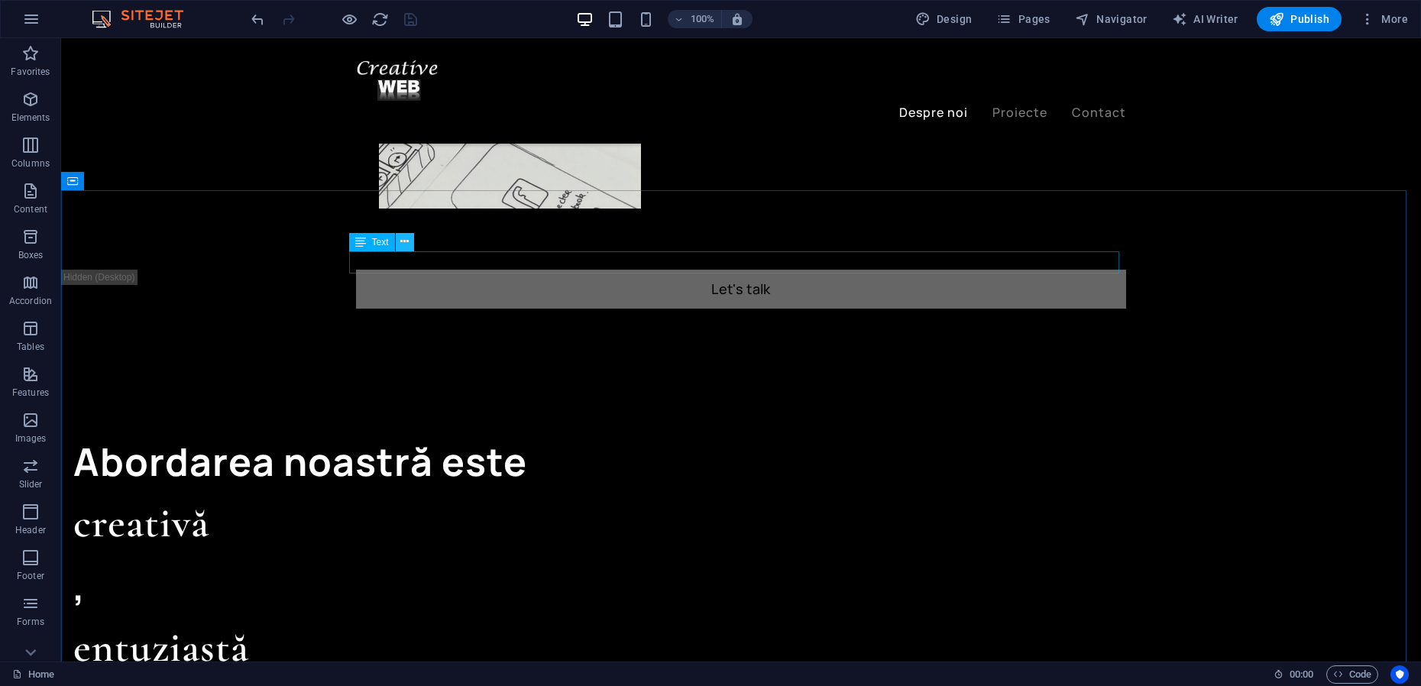
click at [406, 237] on icon at bounding box center [404, 242] width 8 height 16
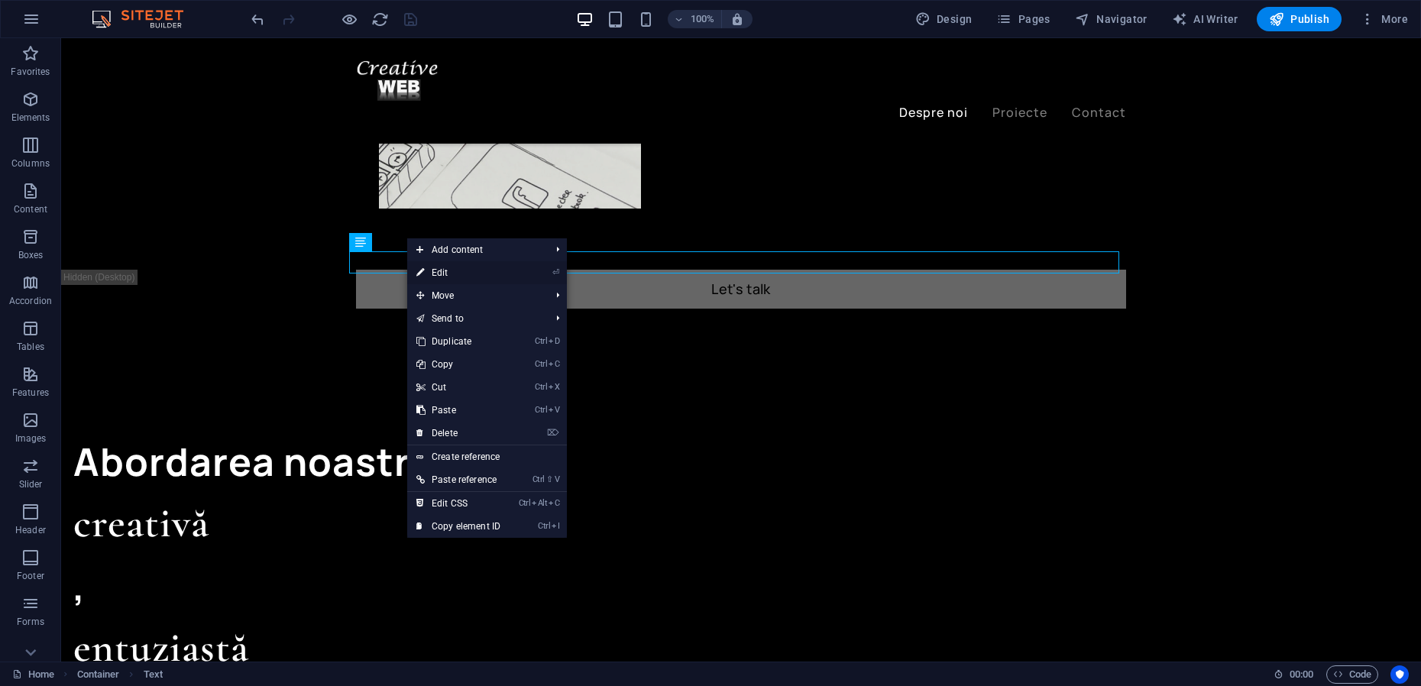
drag, startPoint x: 115, startPoint y: 231, endPoint x: 441, endPoint y: 270, distance: 327.6
click at [441, 270] on link "⏎ Edit" at bounding box center [458, 272] width 102 height 23
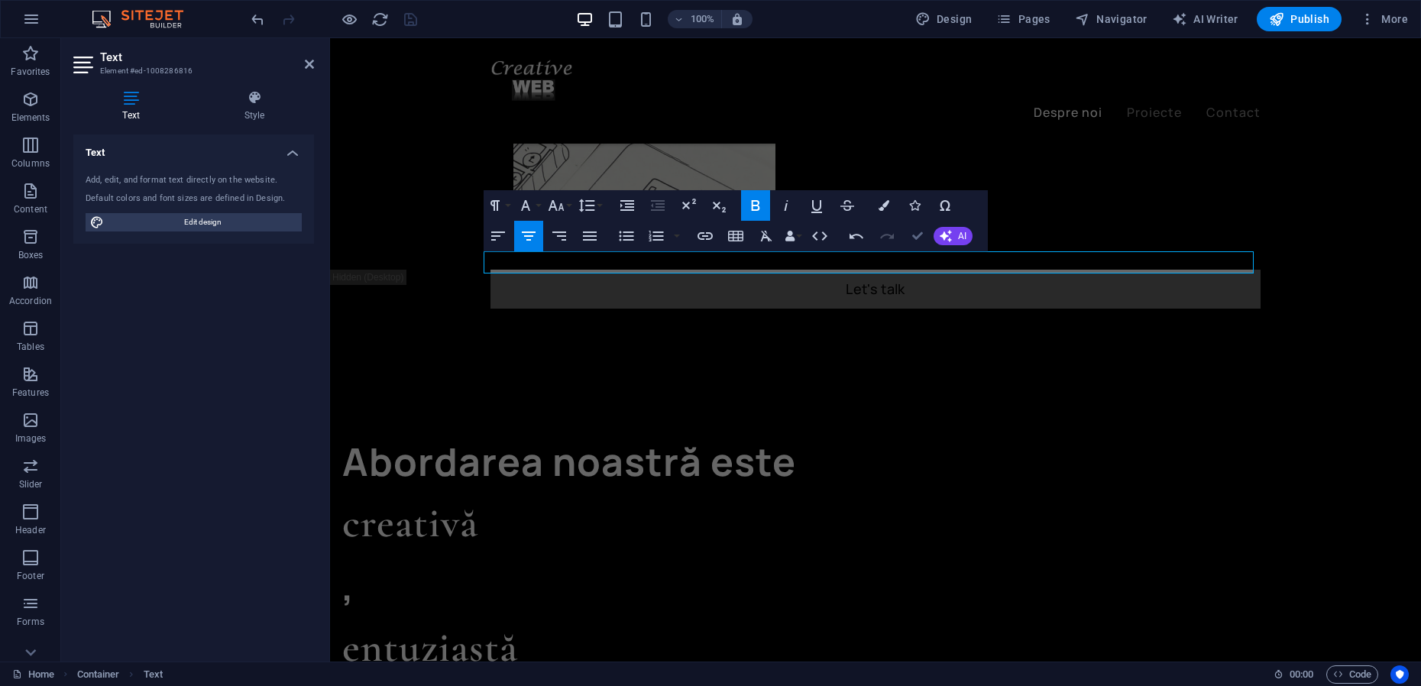
drag, startPoint x: 916, startPoint y: 235, endPoint x: 847, endPoint y: 215, distance: 71.5
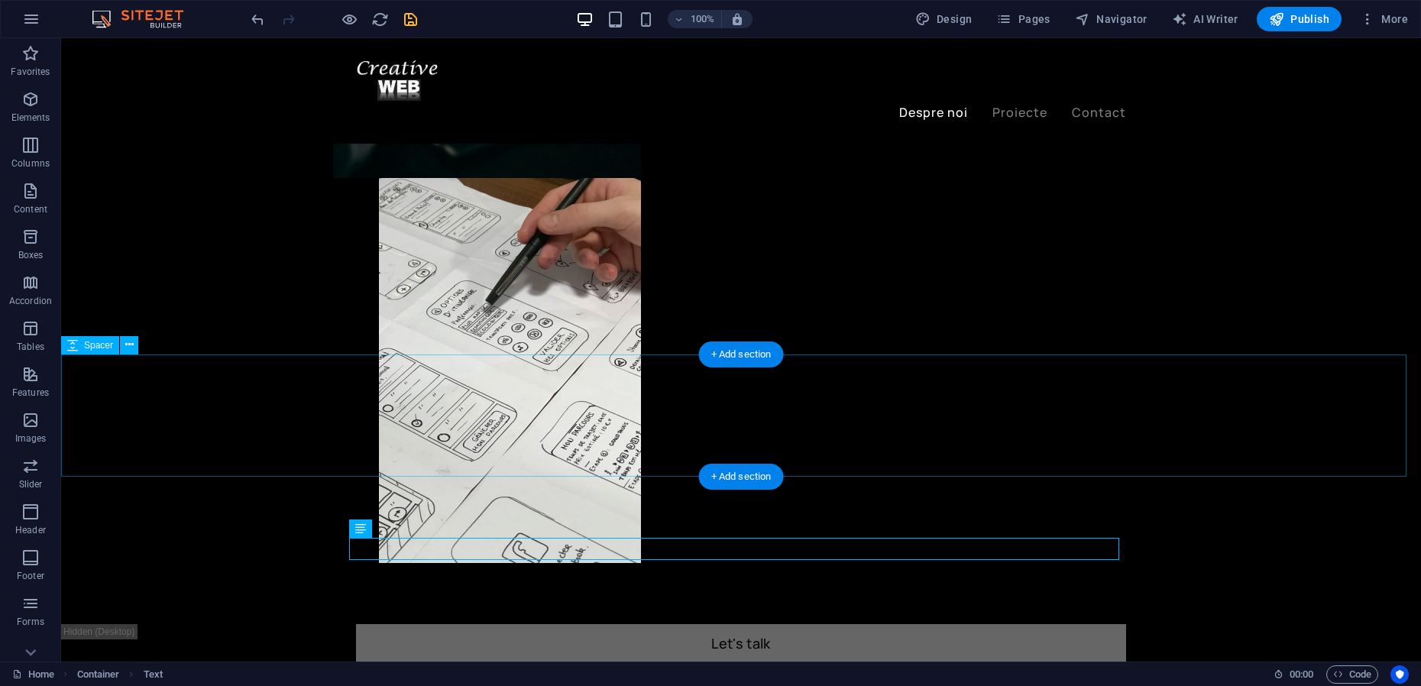
scroll to position [750, 0]
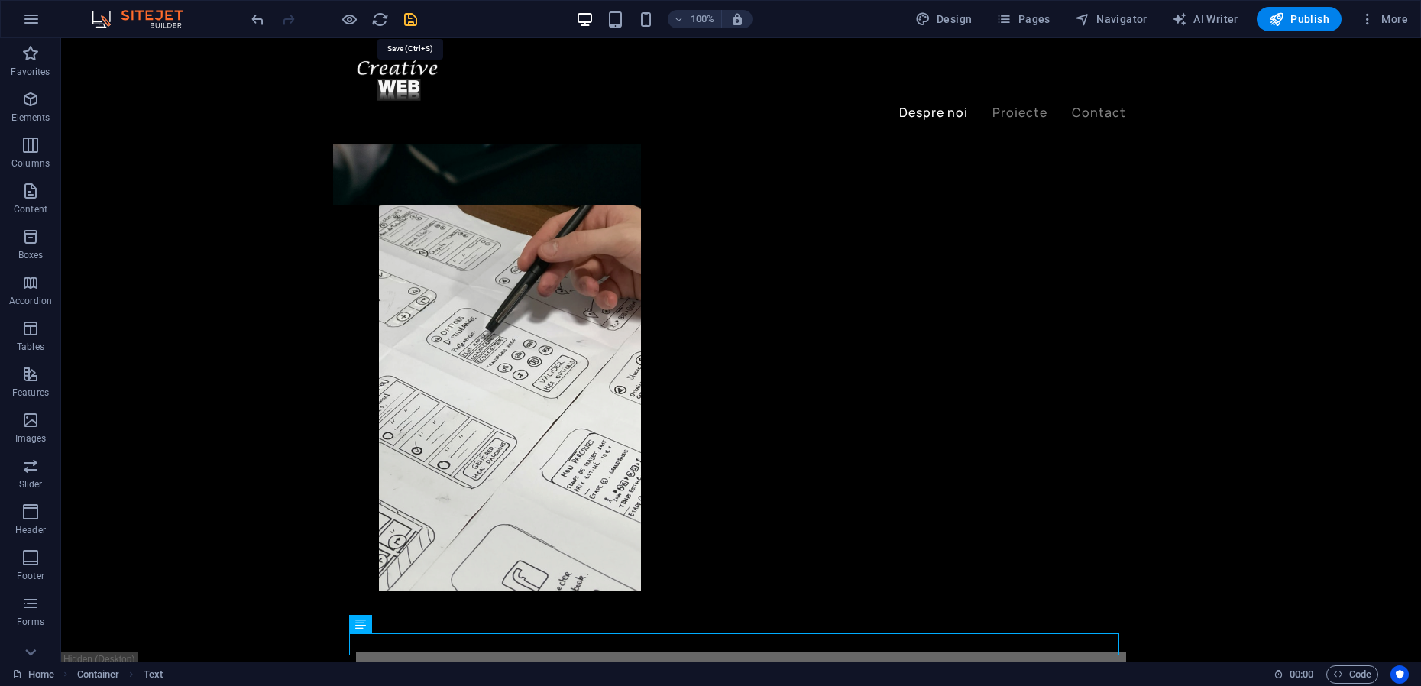
click at [411, 18] on icon "save" at bounding box center [411, 20] width 18 height 18
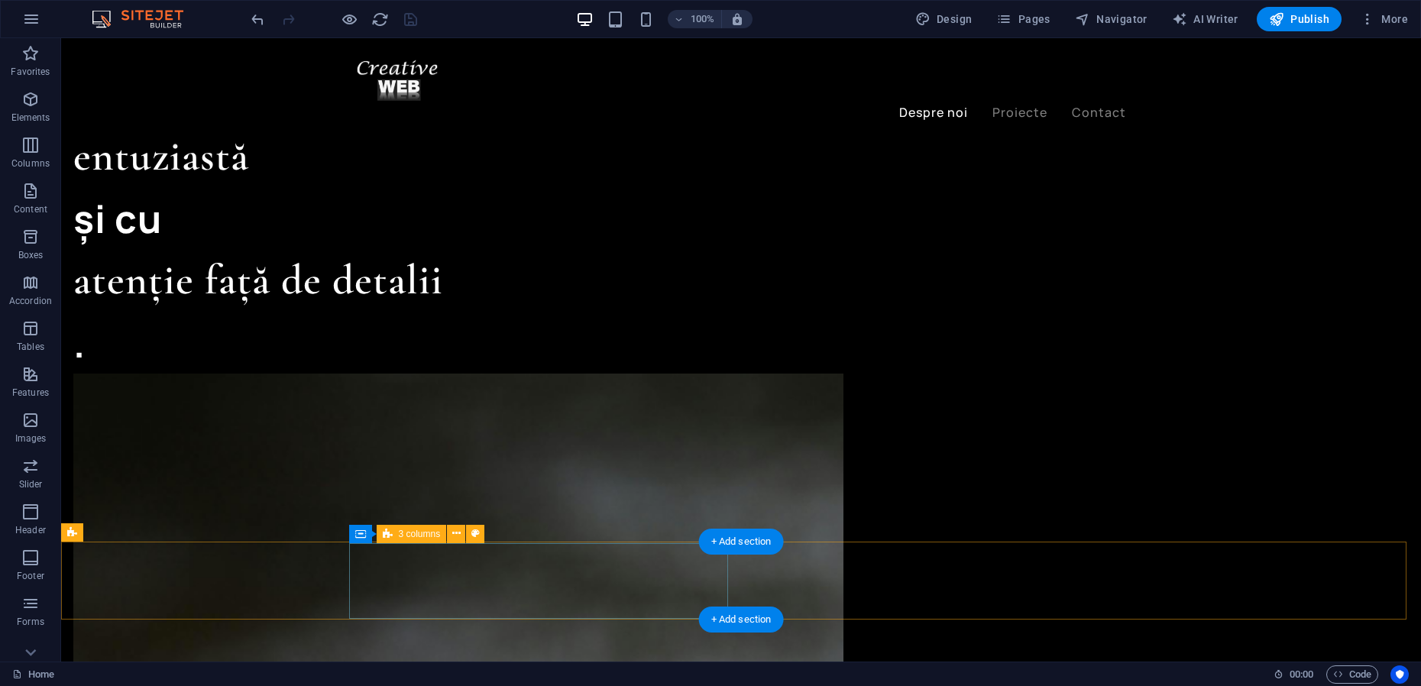
scroll to position [1705, 0]
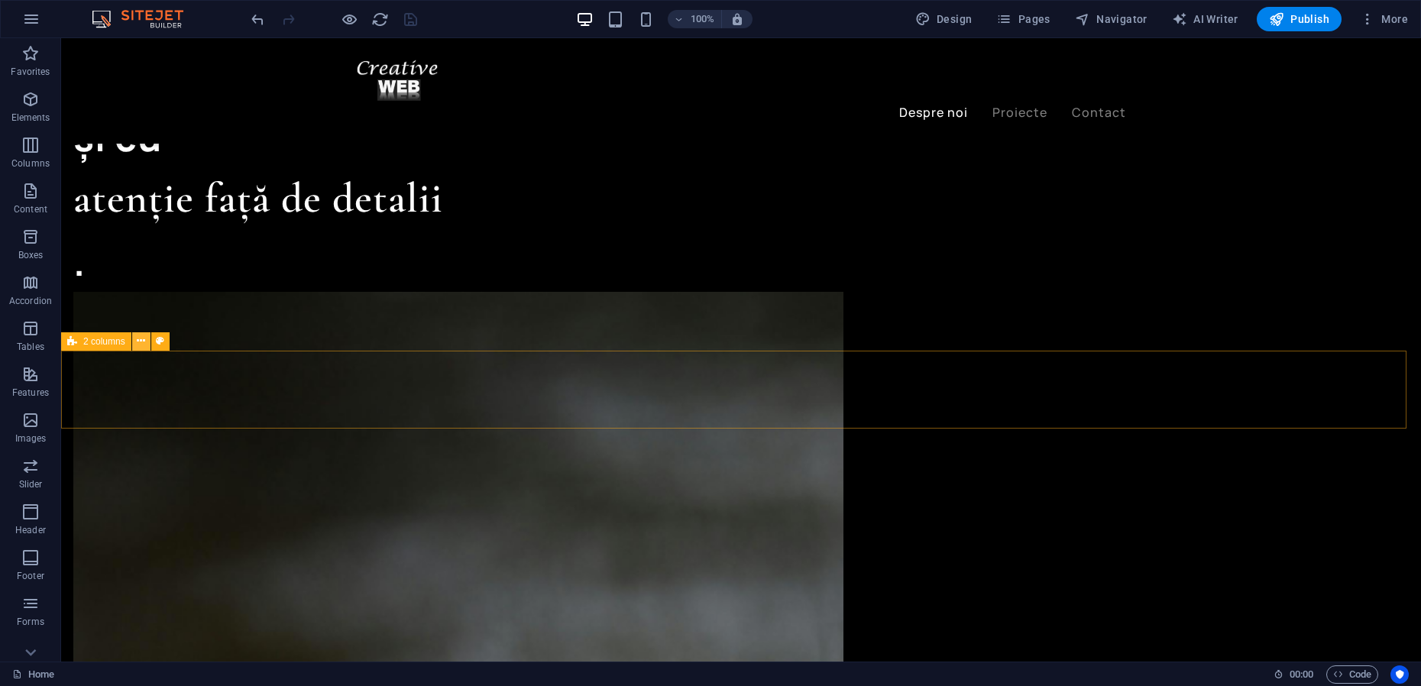
click at [144, 341] on icon at bounding box center [141, 341] width 8 height 16
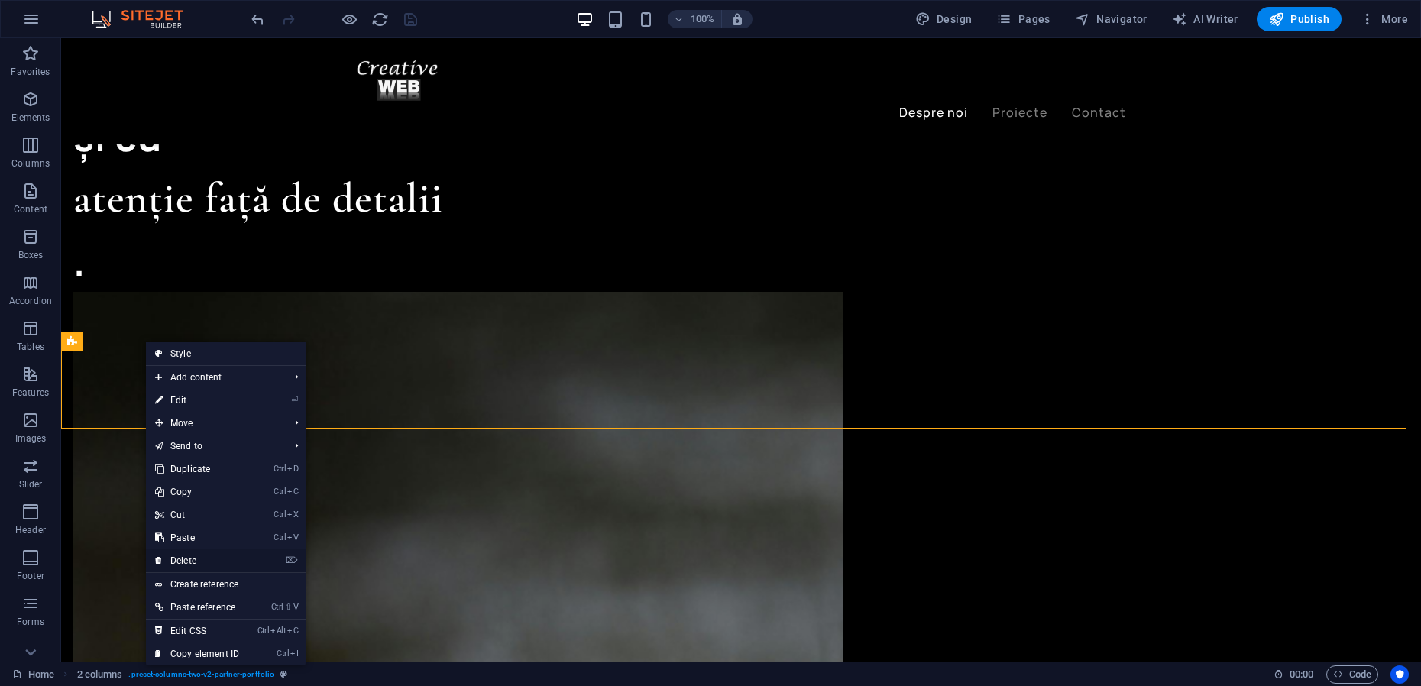
click at [201, 561] on link "⌦ Delete" at bounding box center [197, 560] width 102 height 23
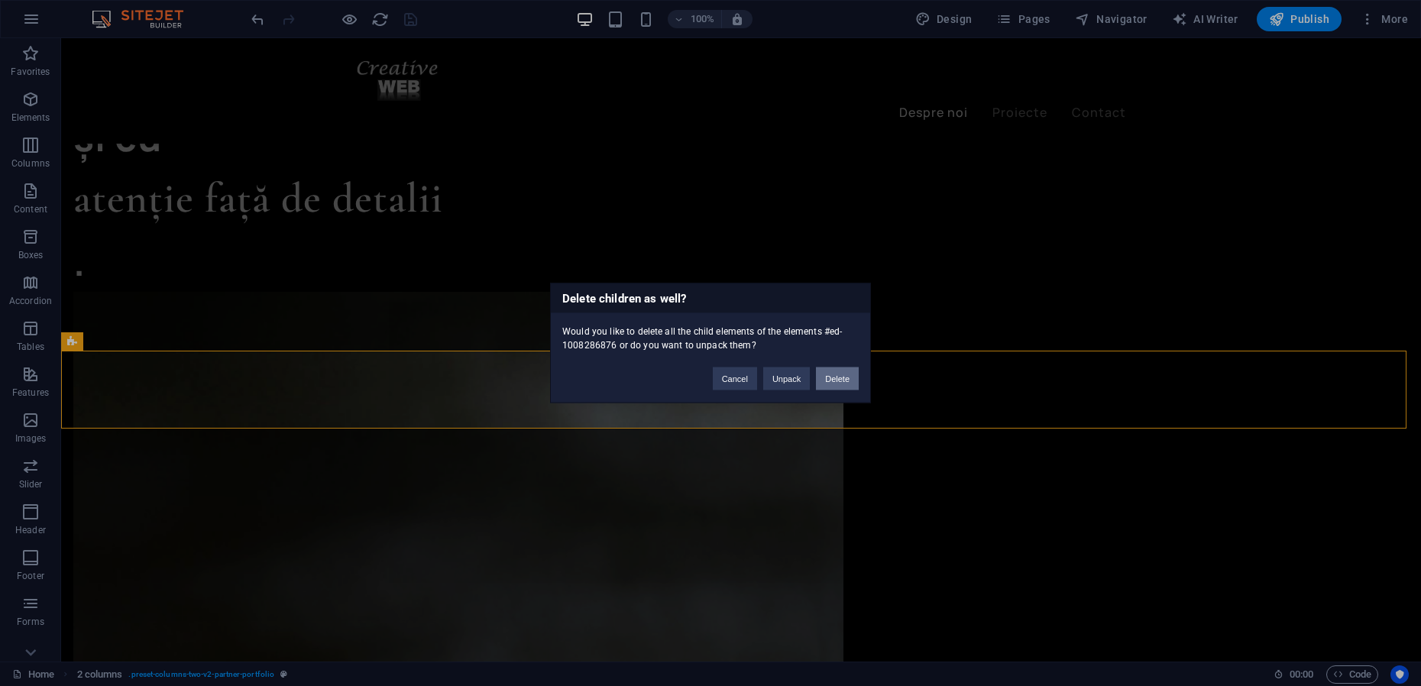
click at [829, 380] on button "Delete" at bounding box center [837, 378] width 43 height 23
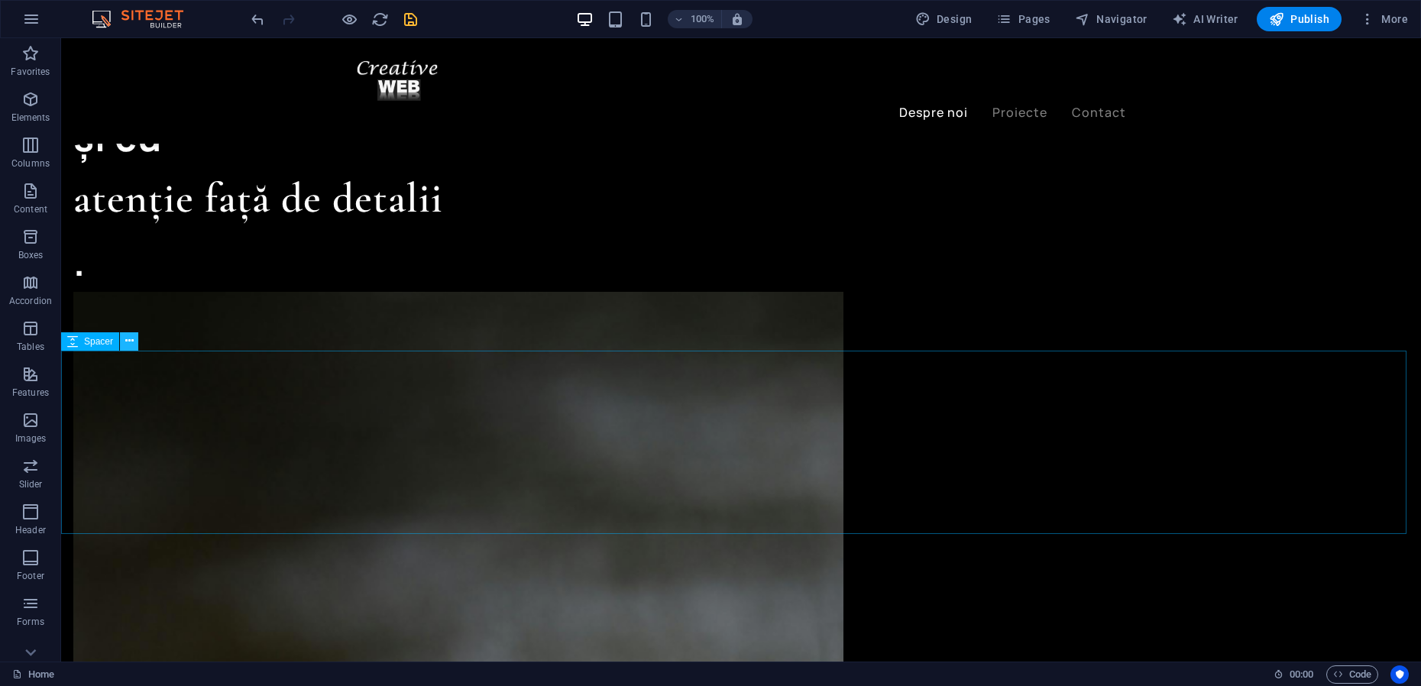
click at [126, 338] on icon at bounding box center [129, 341] width 8 height 16
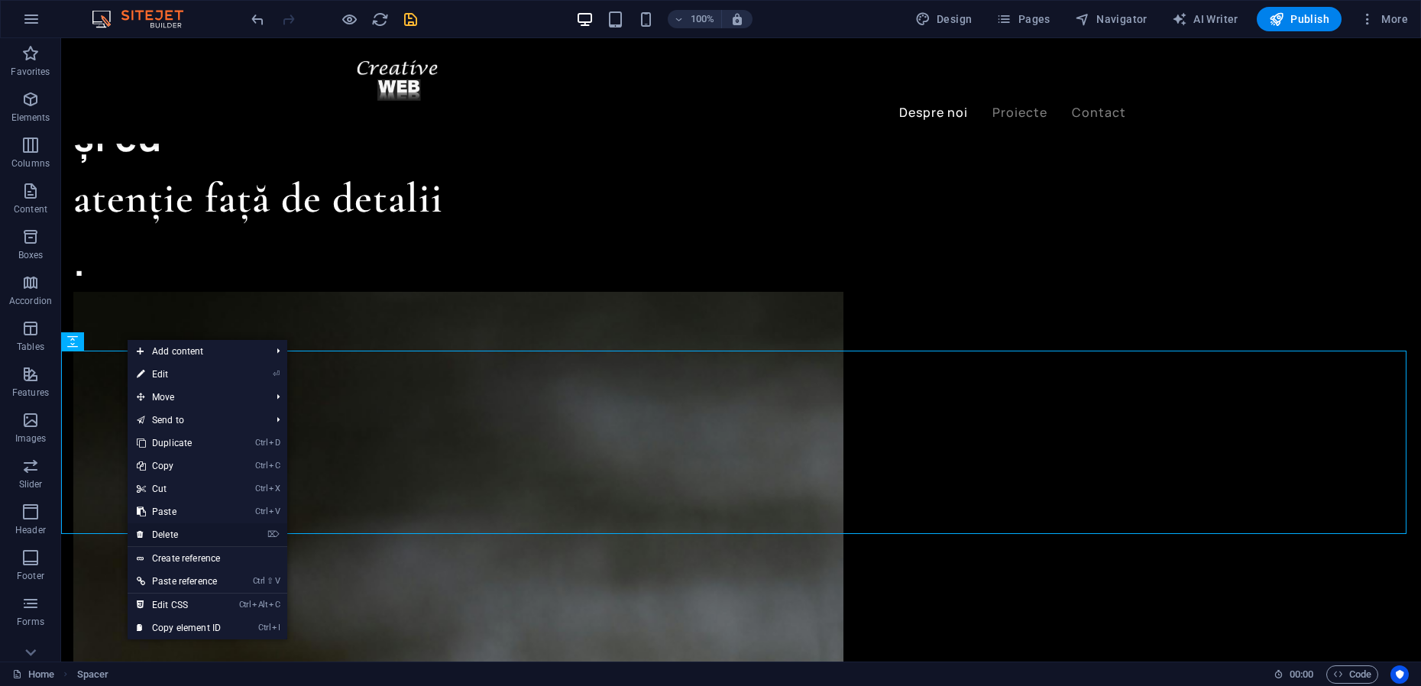
click at [170, 532] on link "⌦ Delete" at bounding box center [179, 534] width 102 height 23
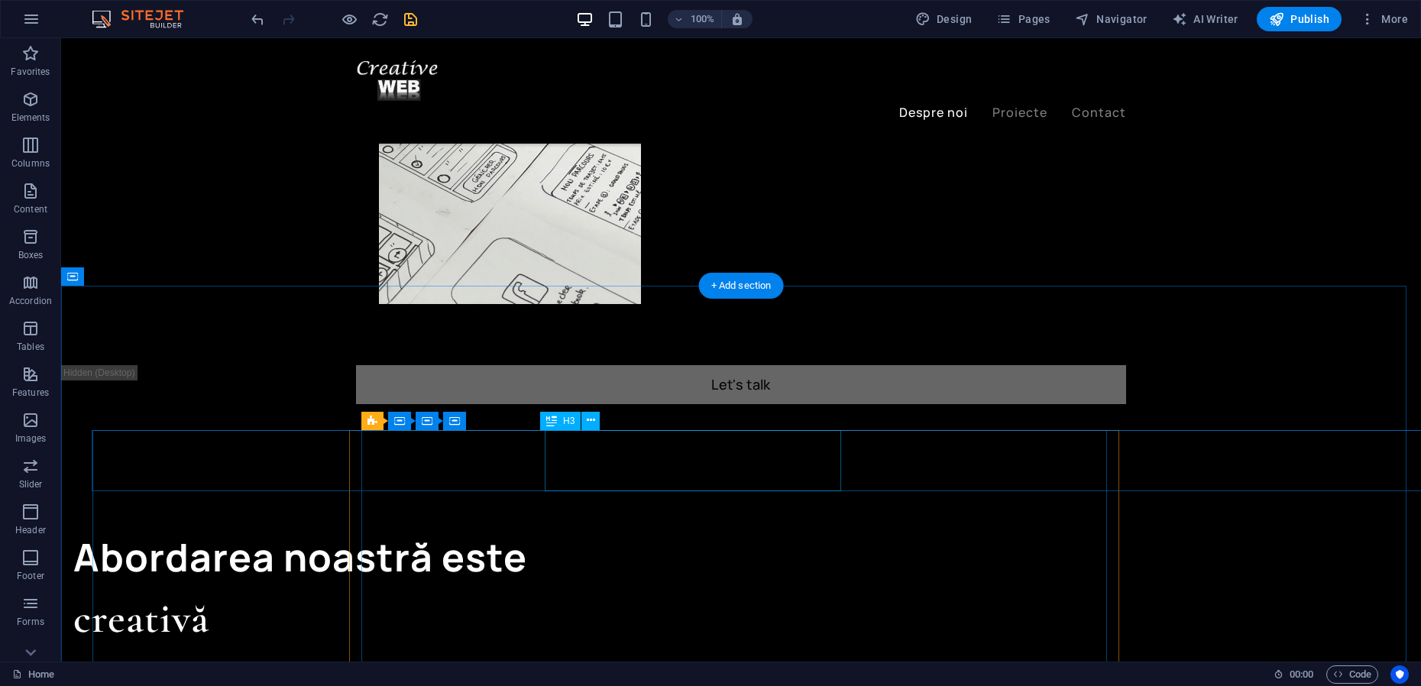
scroll to position [845, 0]
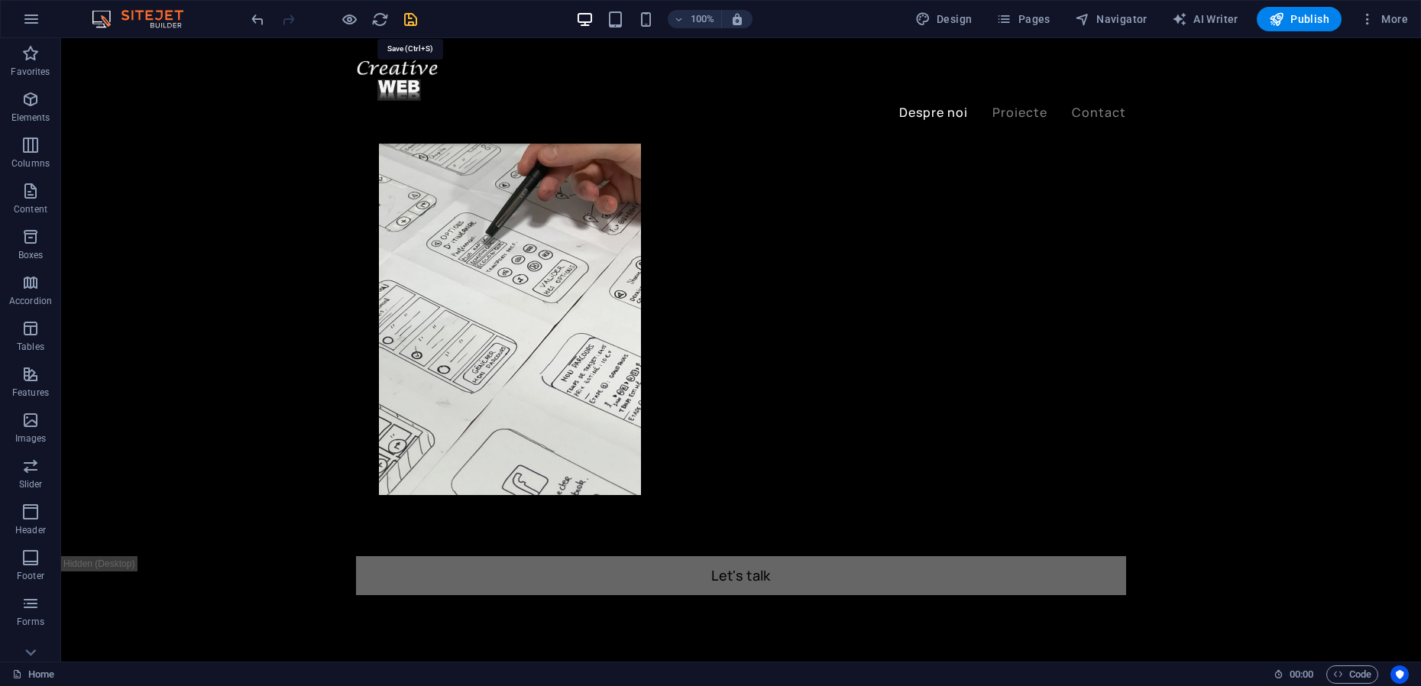
click at [415, 15] on icon "save" at bounding box center [411, 20] width 18 height 18
checkbox input "false"
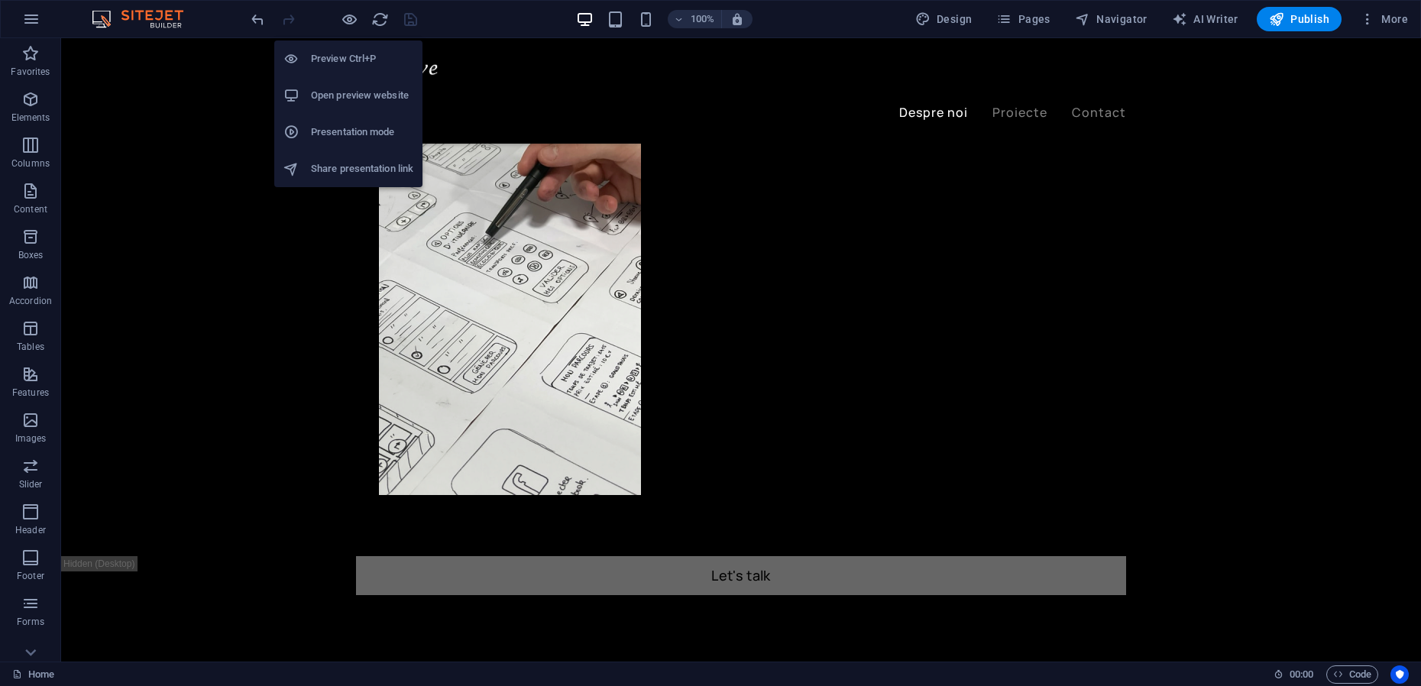
click at [338, 125] on h6 "Presentation mode" at bounding box center [362, 132] width 102 height 18
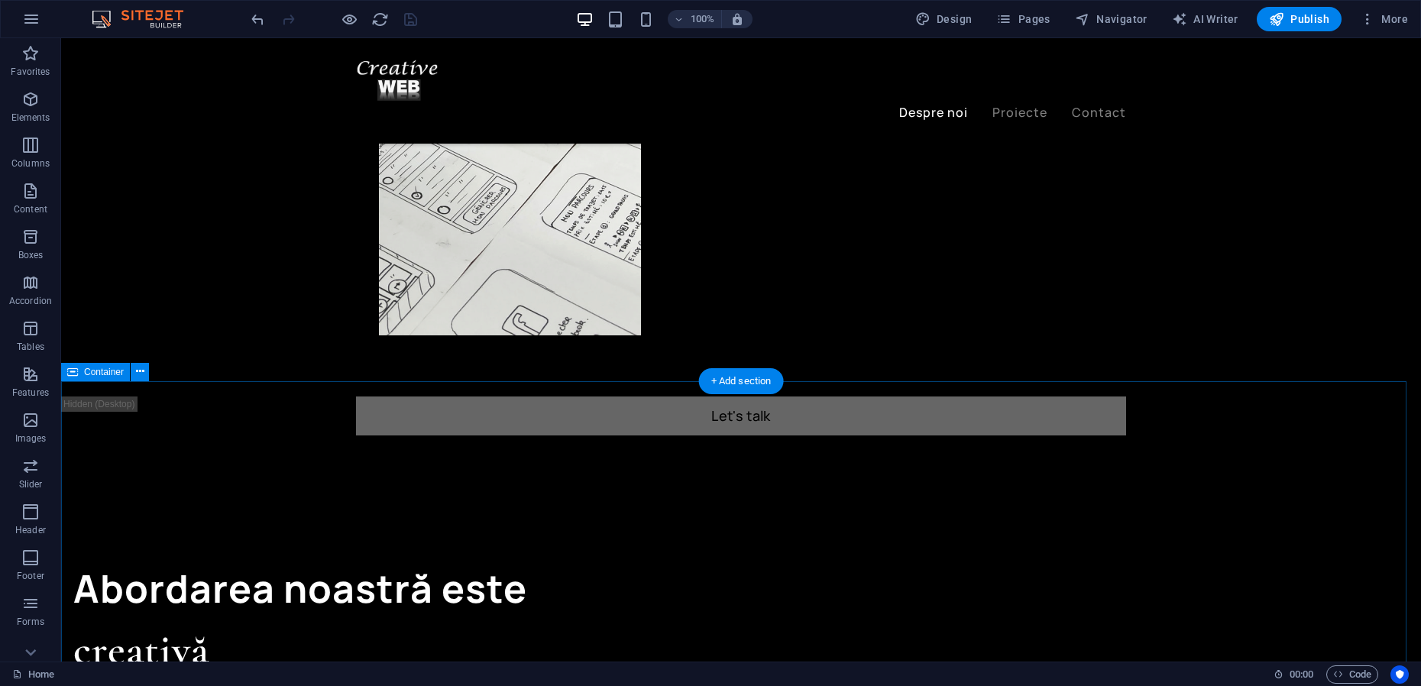
scroll to position [1036, 0]
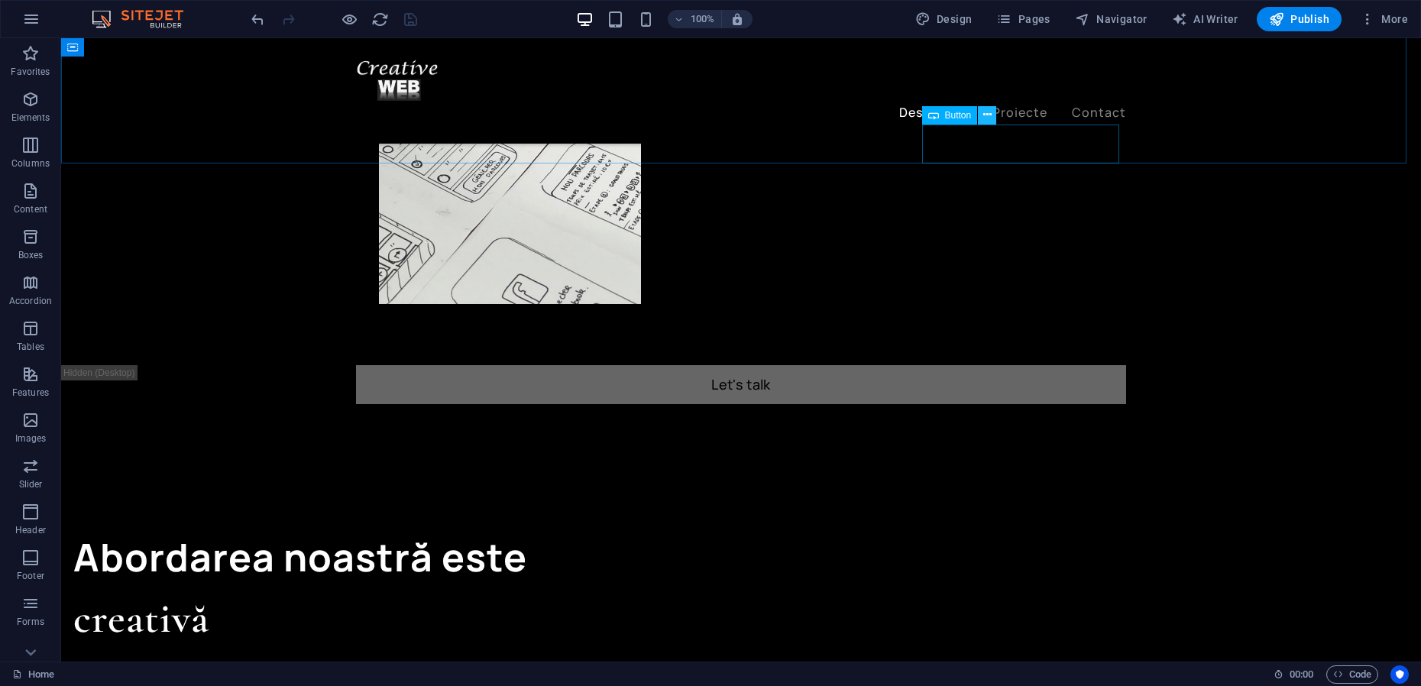
click at [984, 114] on icon at bounding box center [987, 115] width 8 height 16
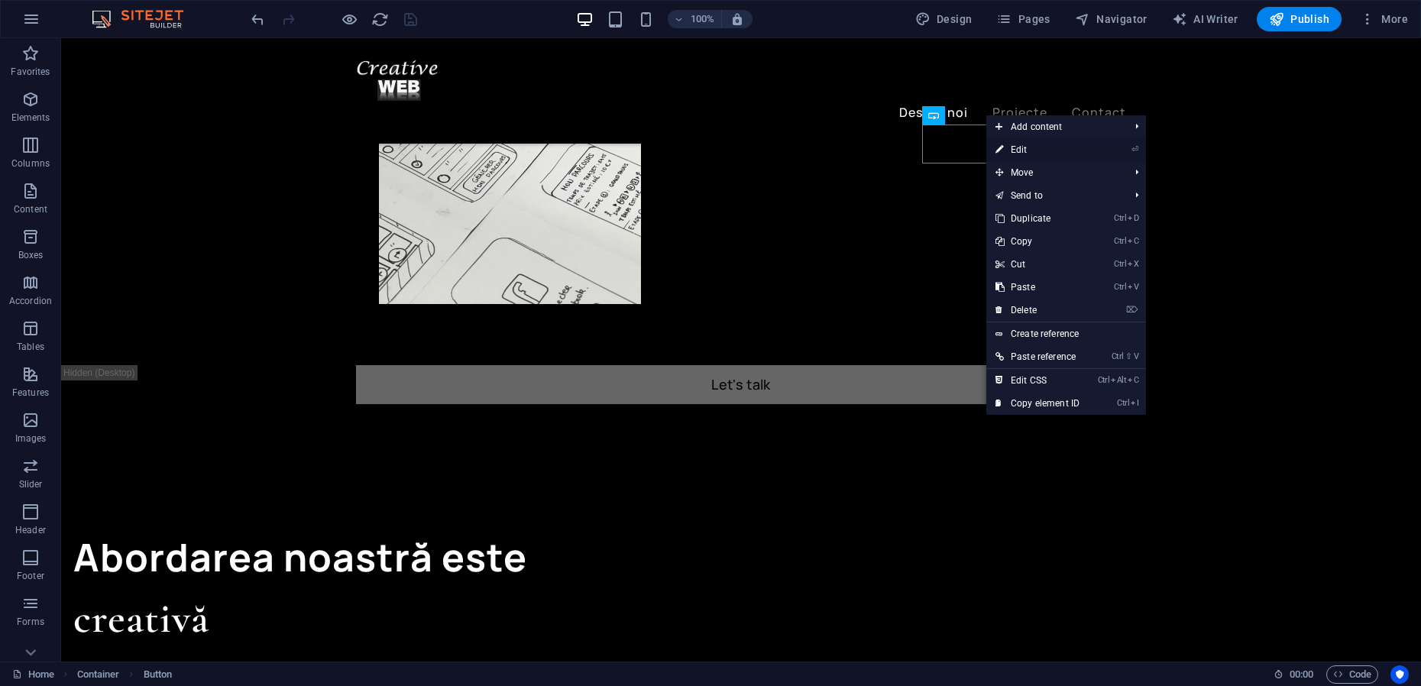
click at [1021, 150] on link "⏎ Edit" at bounding box center [1037, 149] width 102 height 23
select select "px"
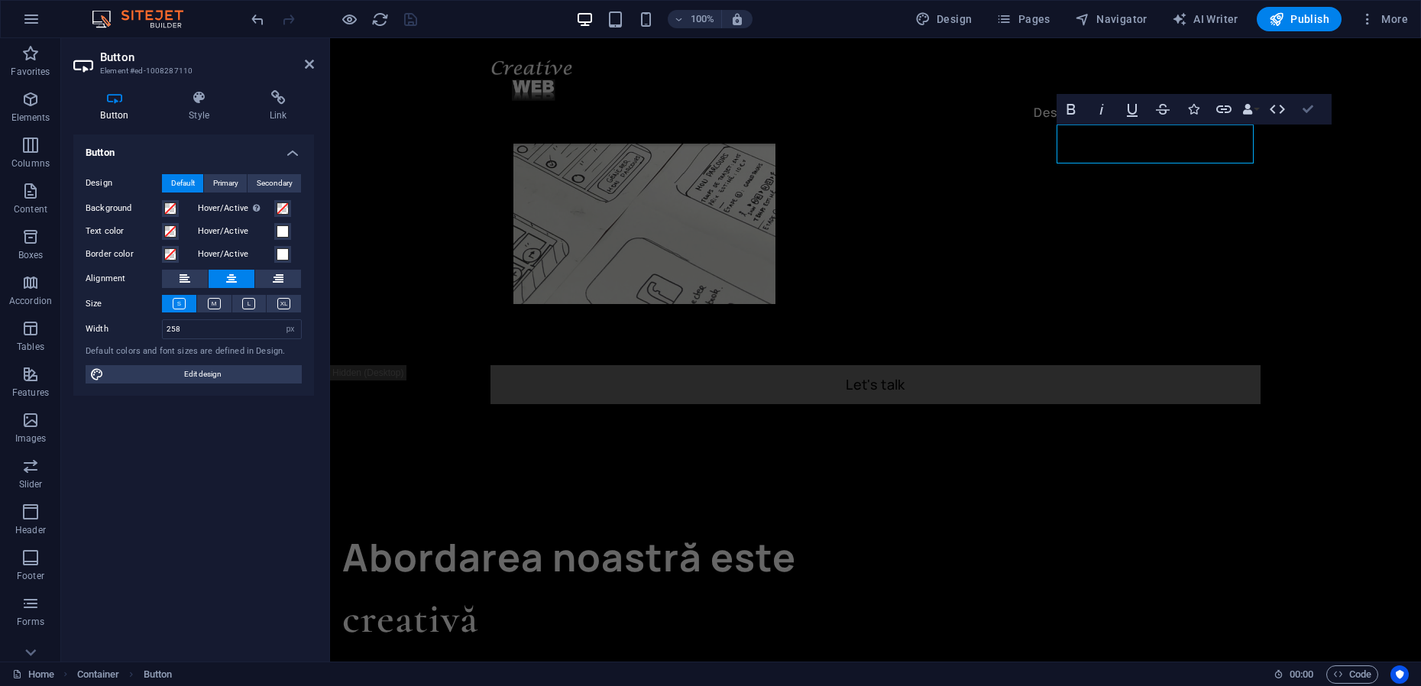
drag, startPoint x: 1312, startPoint y: 108, endPoint x: 1233, endPoint y: 89, distance: 81.9
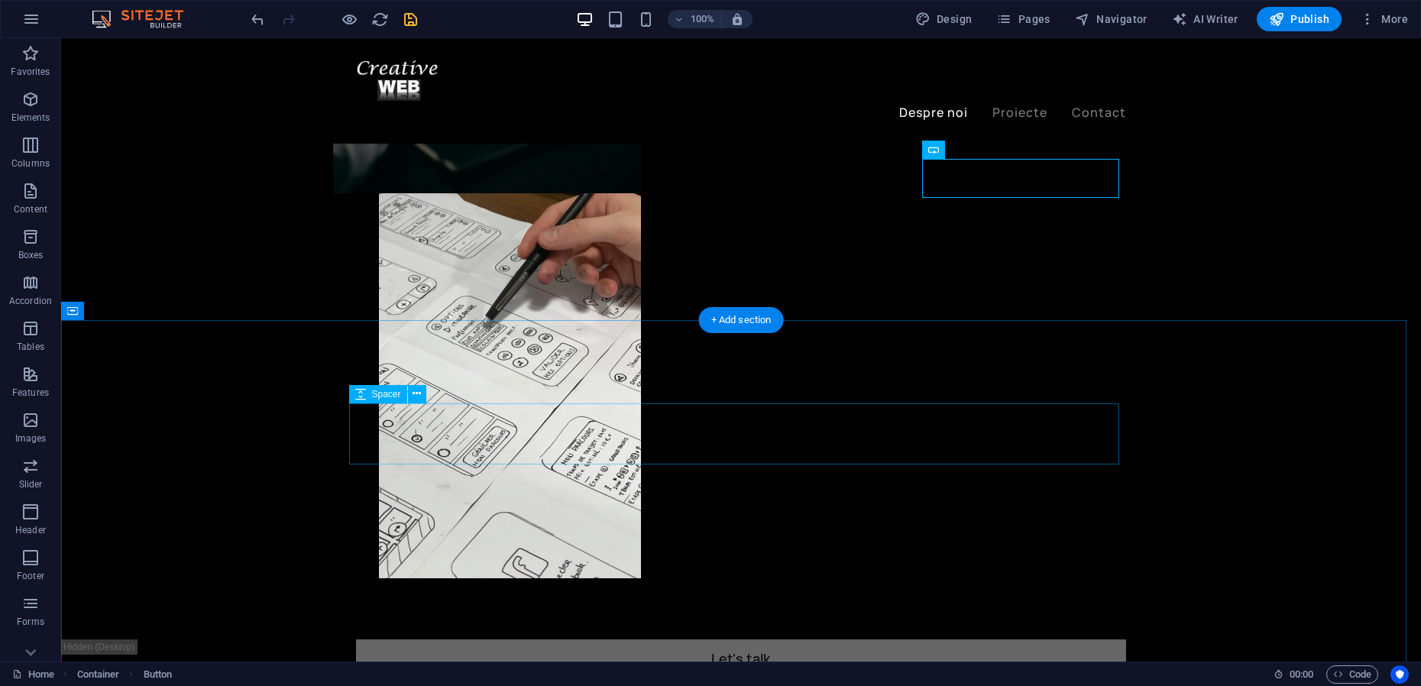
scroll to position [750, 0]
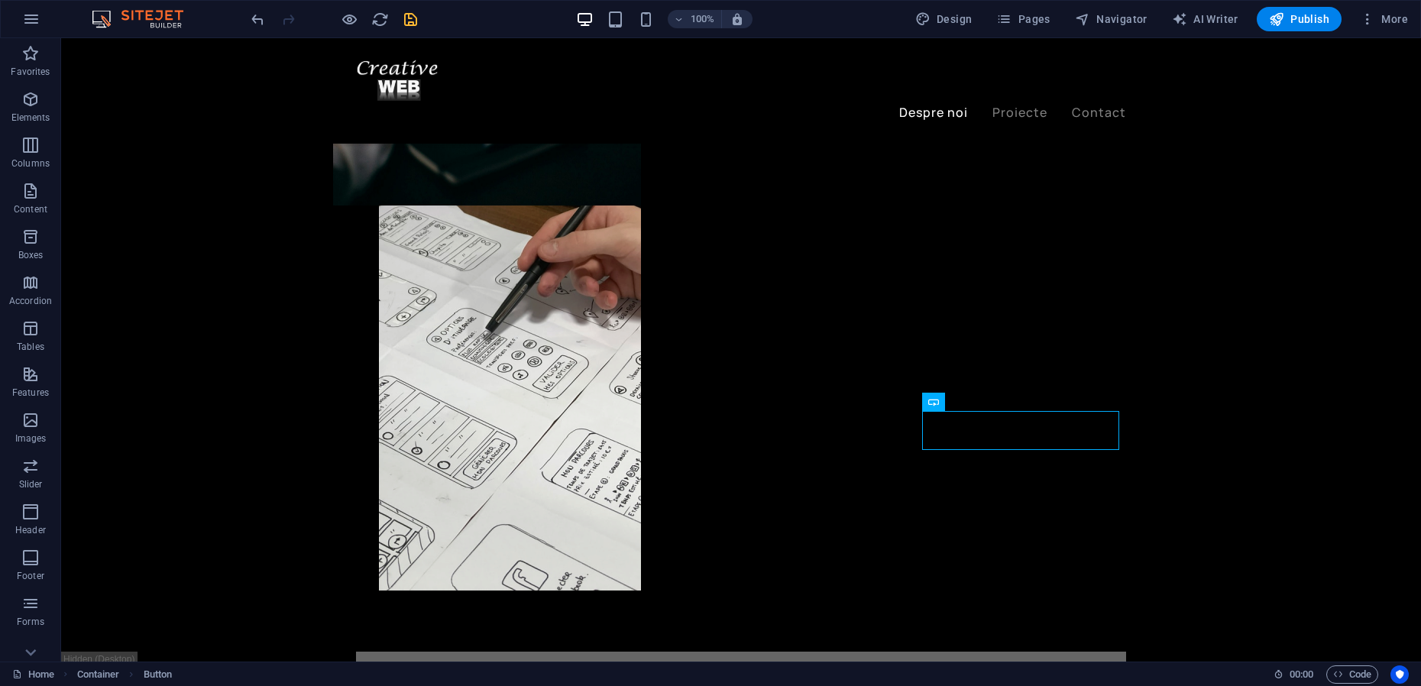
click at [409, 22] on icon "save" at bounding box center [411, 20] width 18 height 18
checkbox input "false"
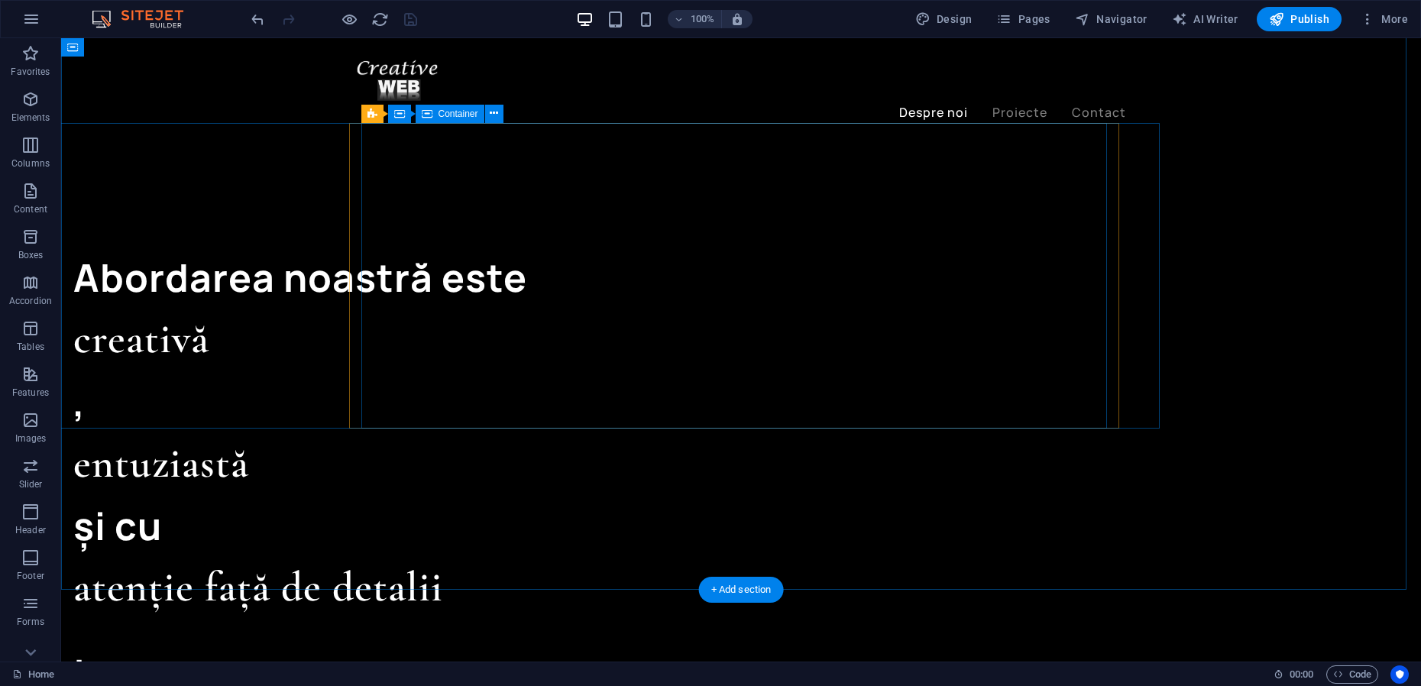
scroll to position [1418, 0]
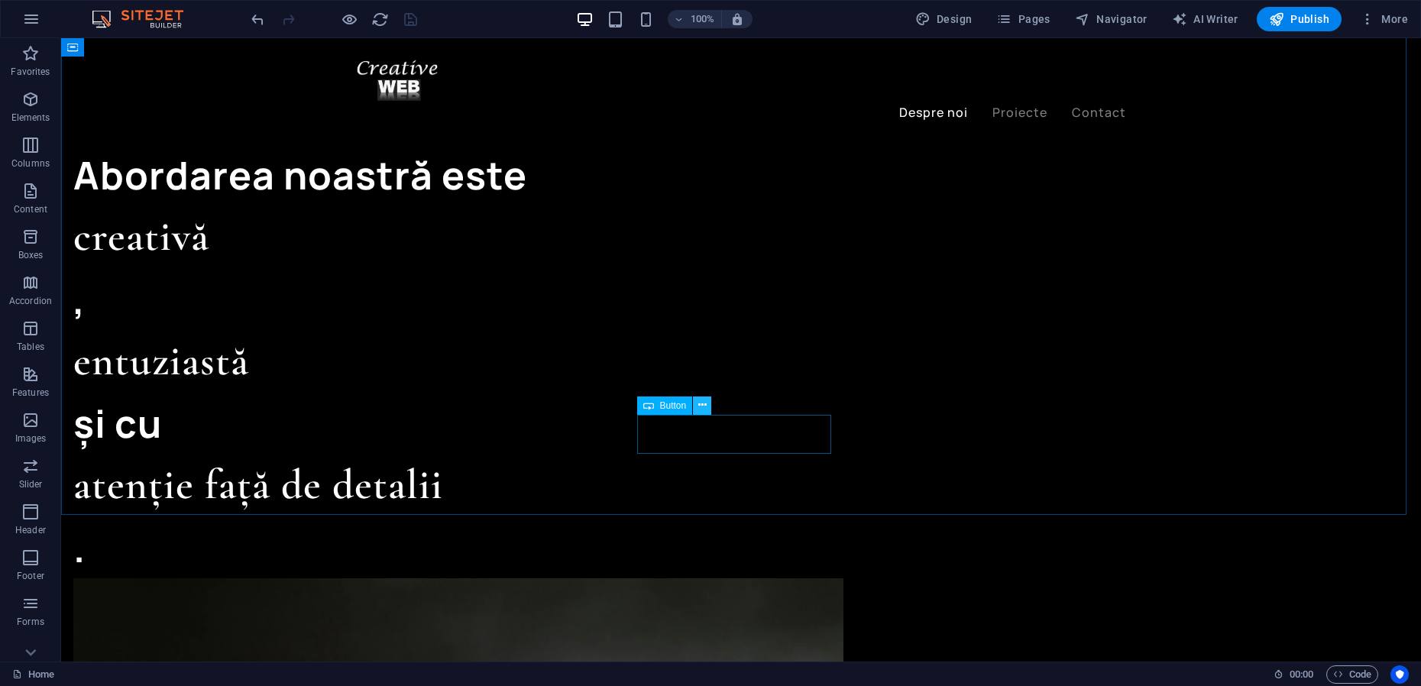
click at [703, 409] on icon at bounding box center [702, 405] width 8 height 16
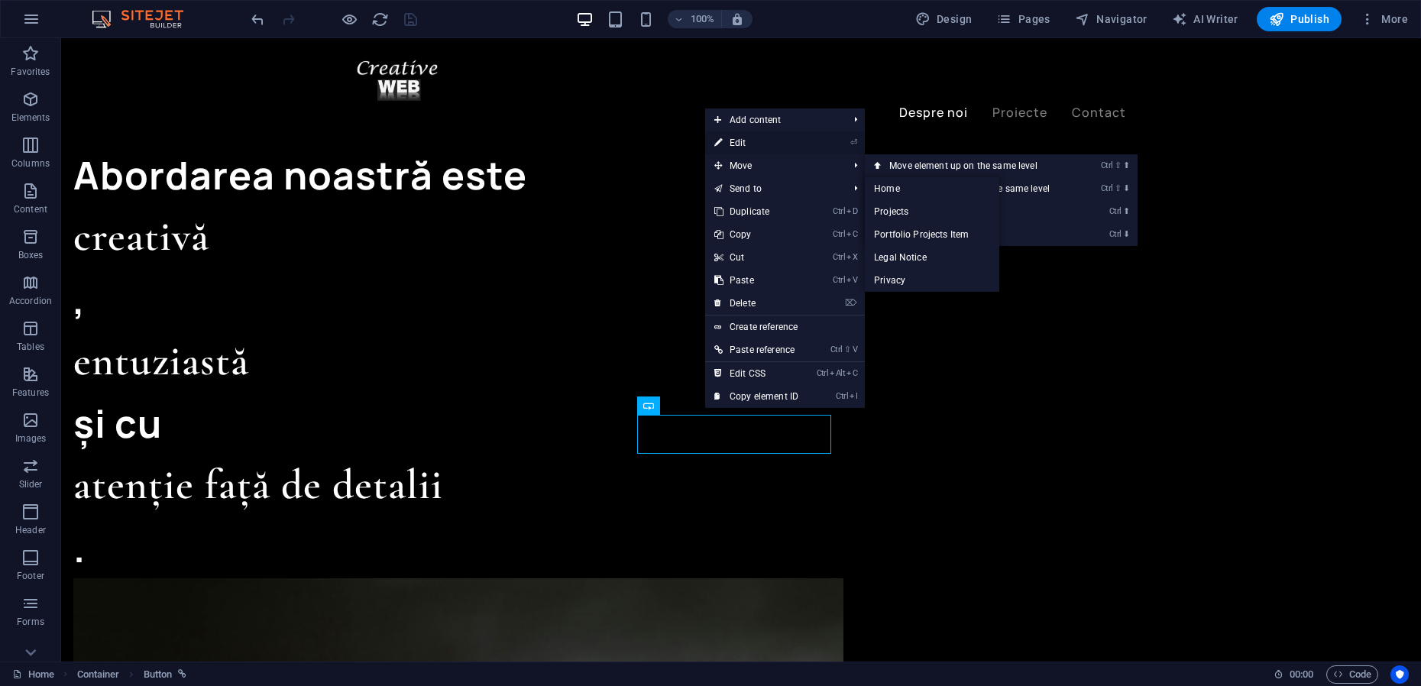
click at [752, 144] on link "⏎ Edit" at bounding box center [756, 142] width 102 height 23
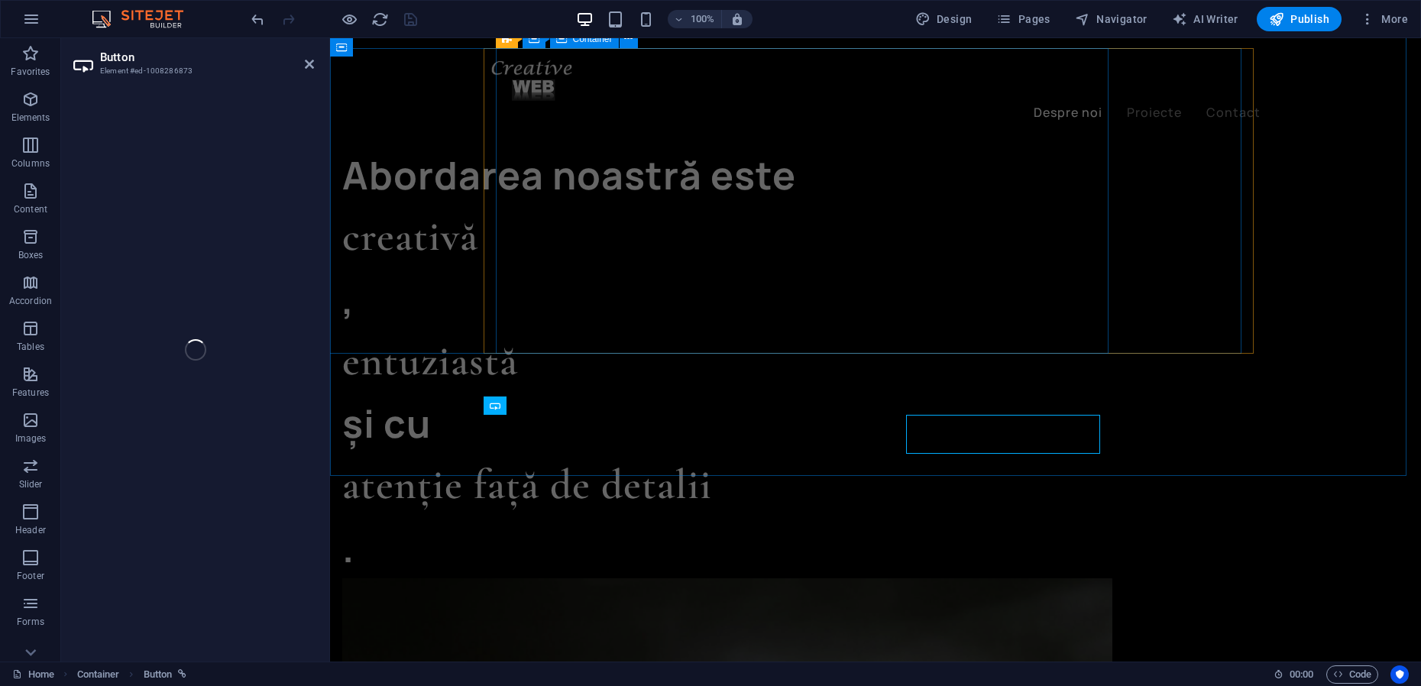
select select "px"
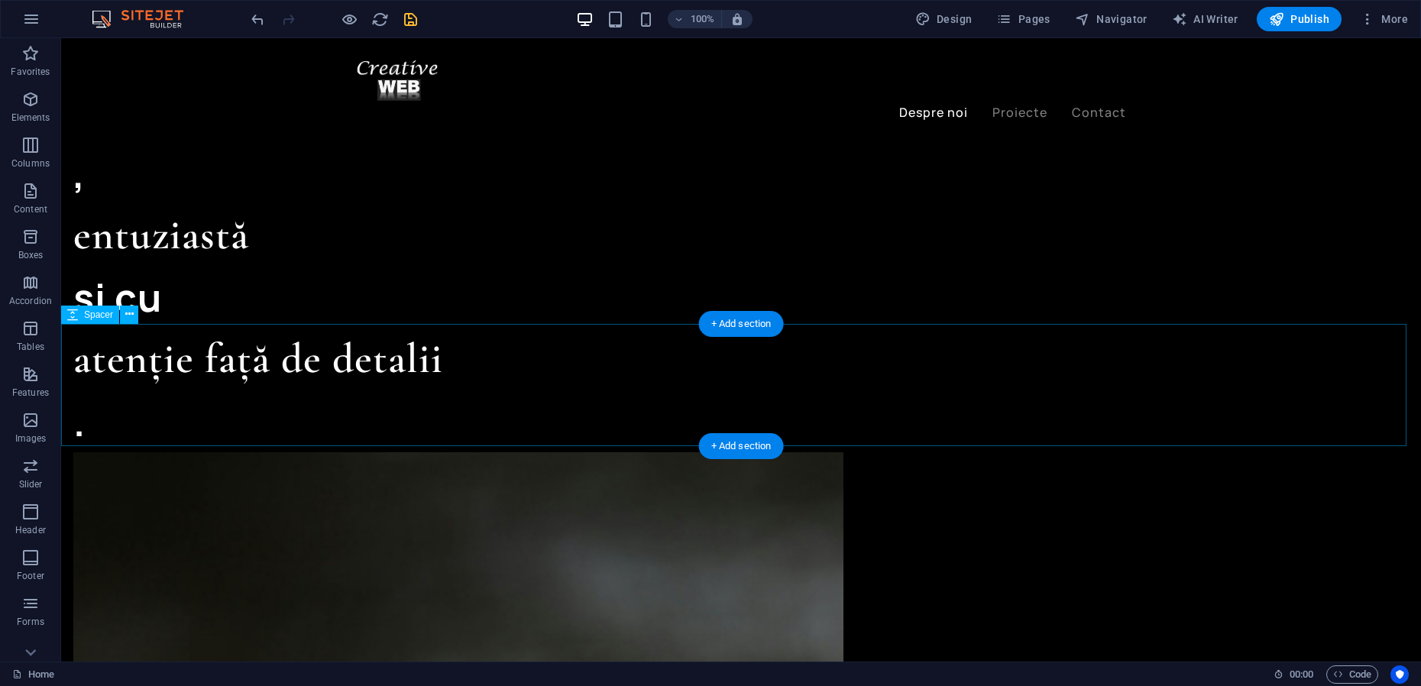
scroll to position [1514, 0]
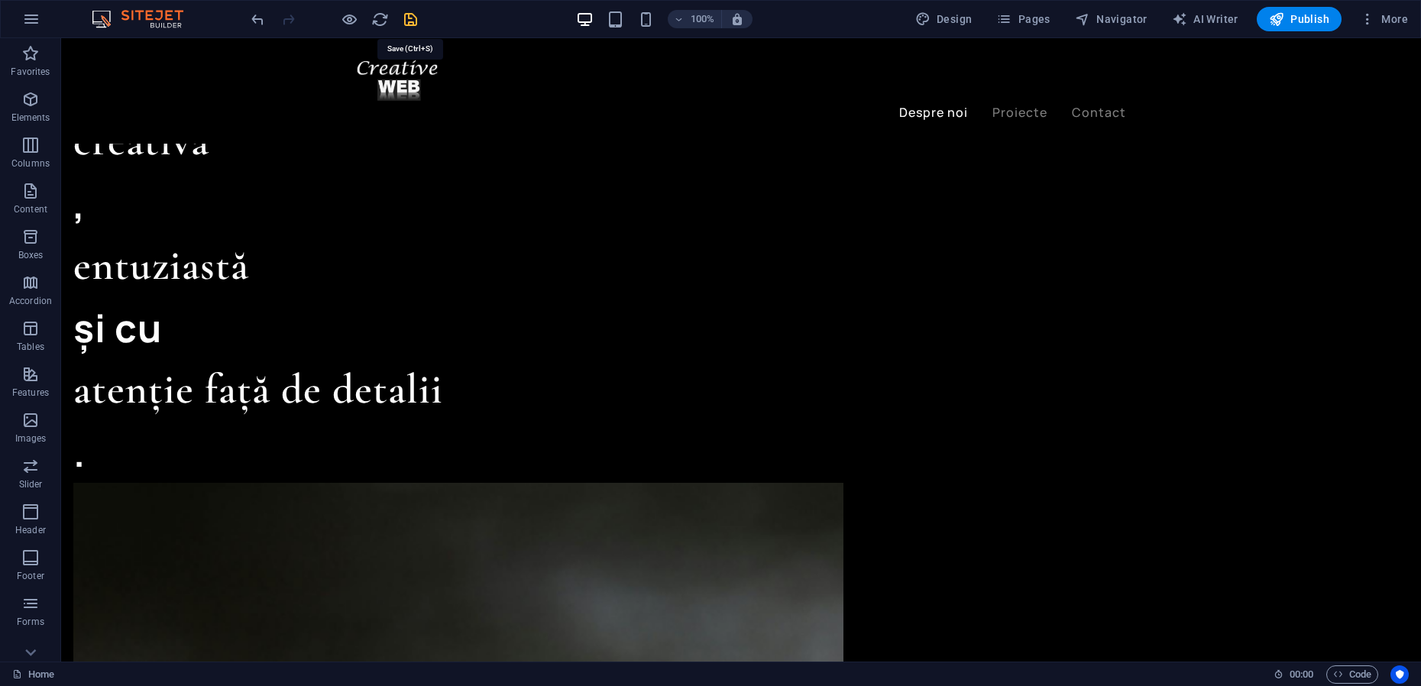
click at [411, 24] on icon "save" at bounding box center [411, 20] width 18 height 18
checkbox input "false"
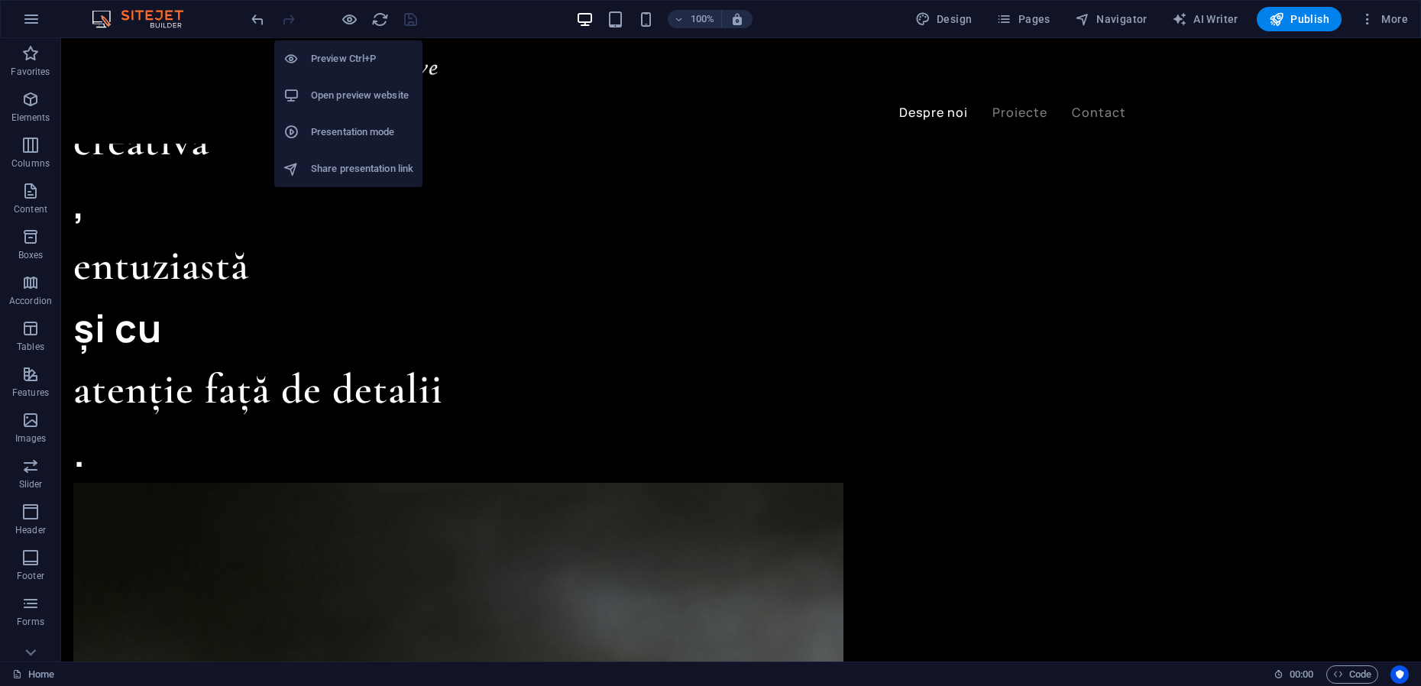
click at [348, 130] on h6 "Presentation mode" at bounding box center [362, 132] width 102 height 18
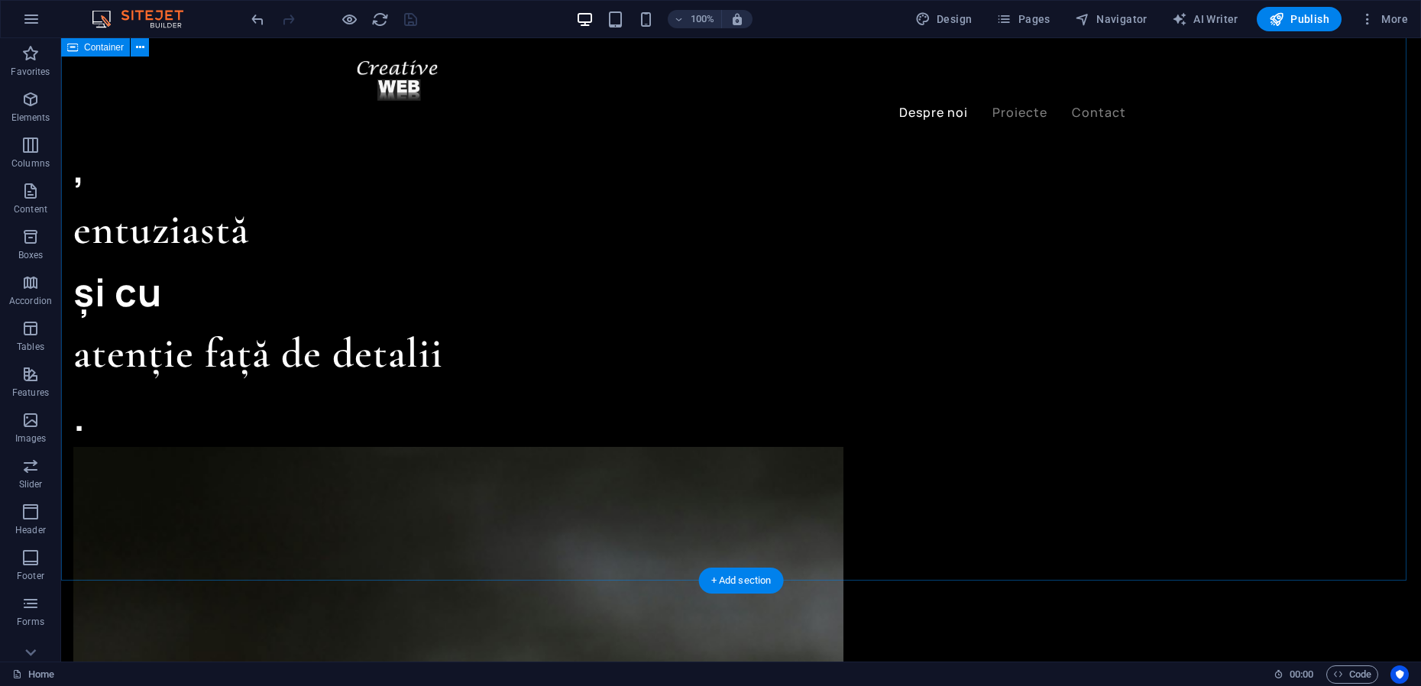
scroll to position [1609, 0]
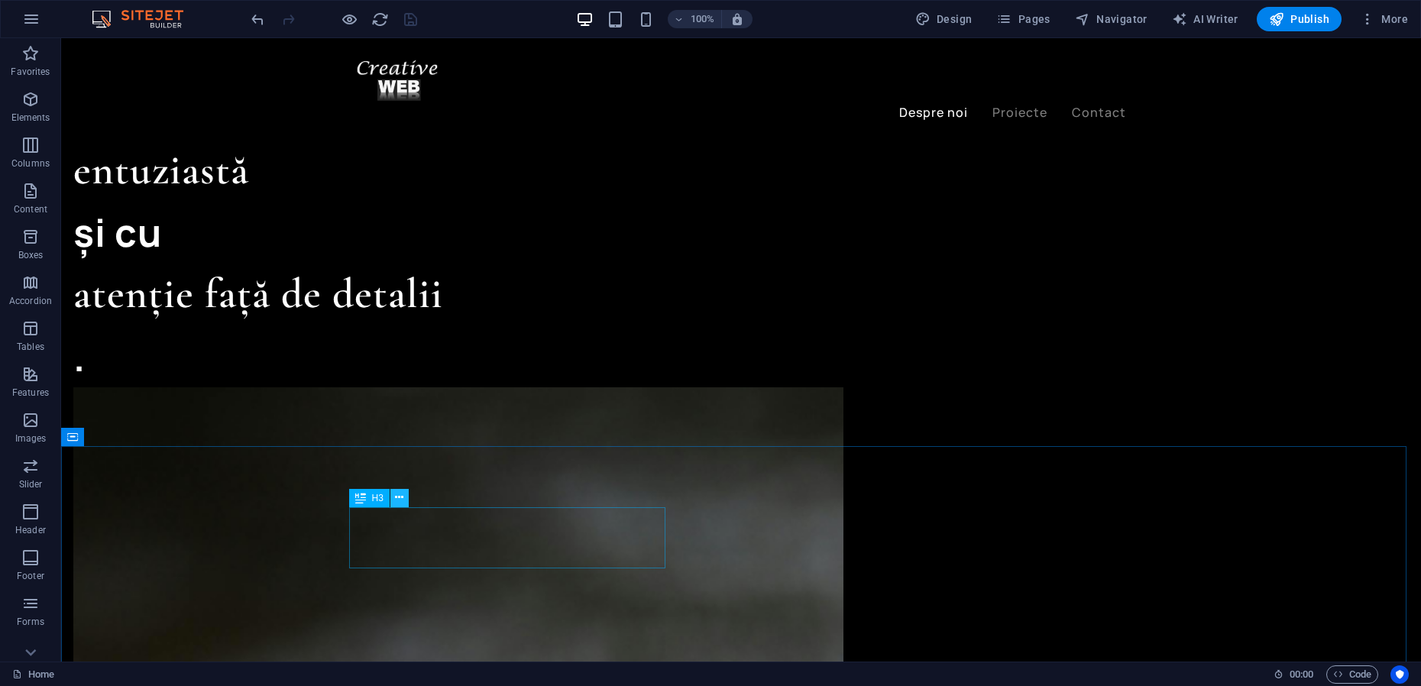
click at [399, 499] on icon at bounding box center [399, 498] width 8 height 16
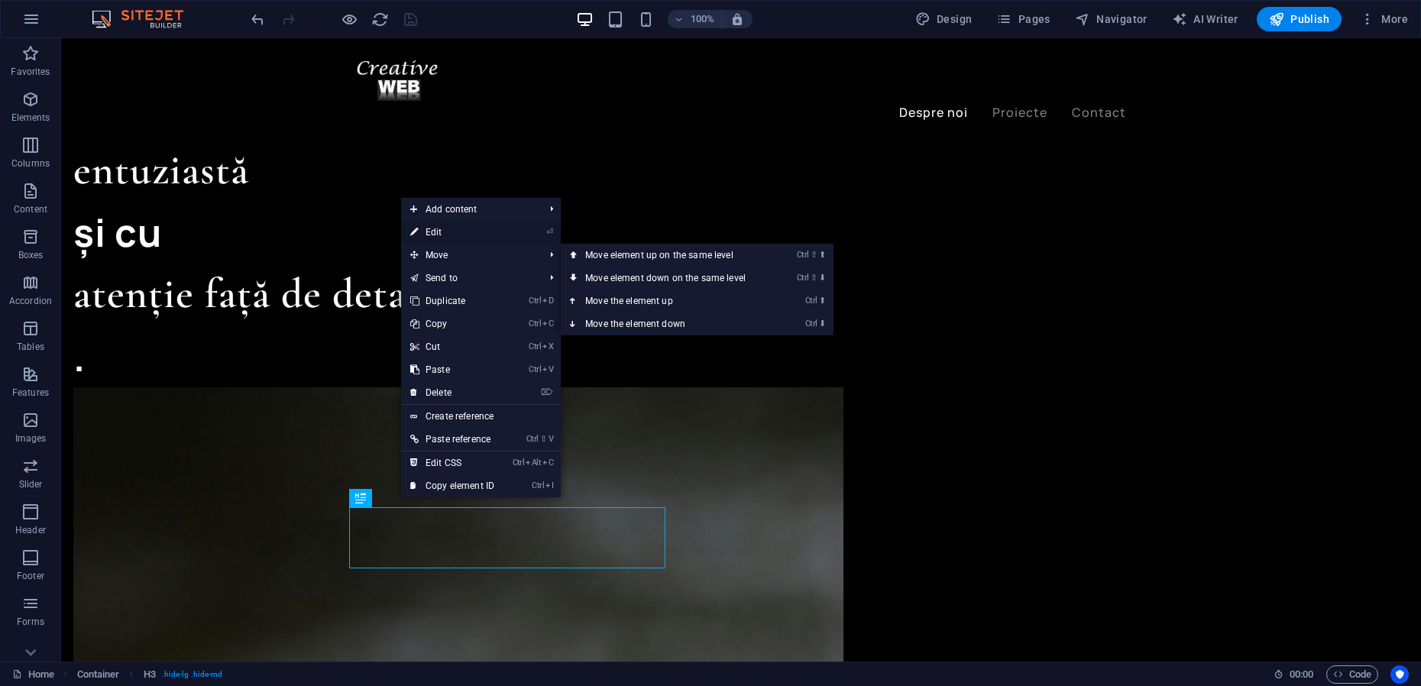
click at [441, 233] on link "⏎ Edit" at bounding box center [452, 232] width 102 height 23
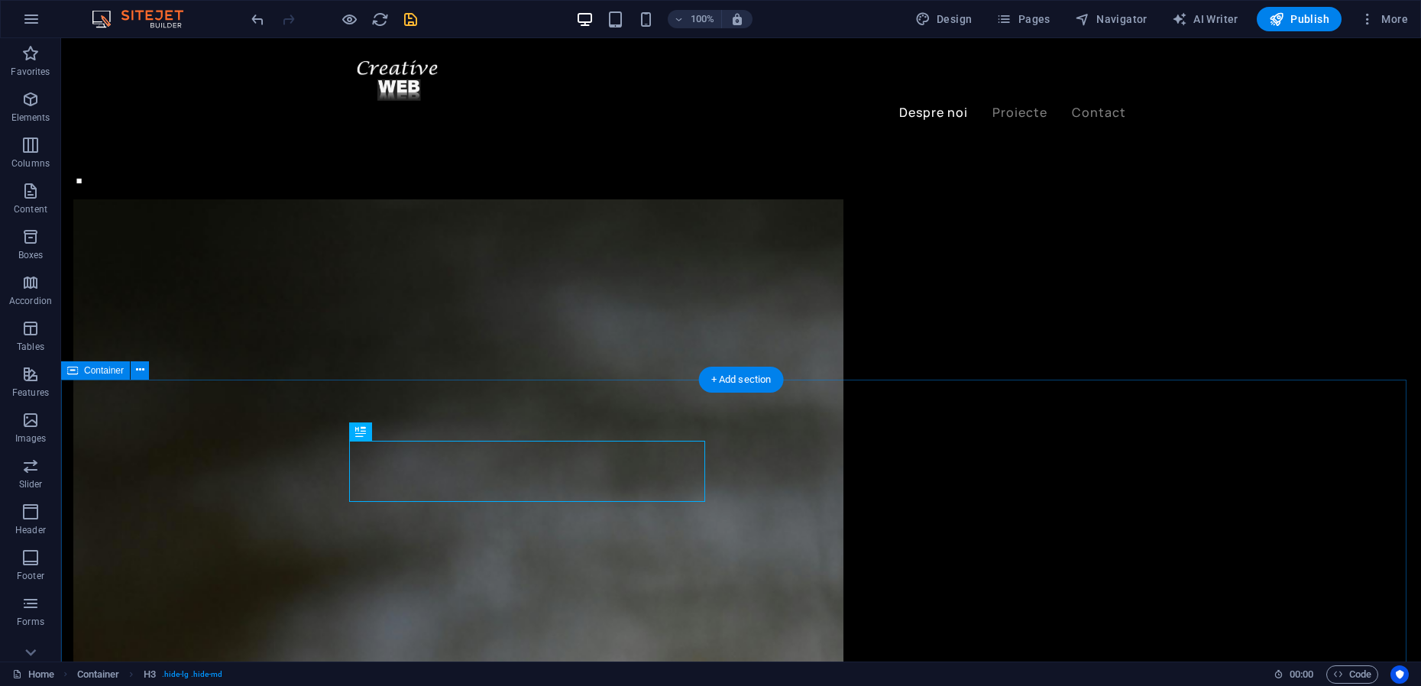
scroll to position [1800, 0]
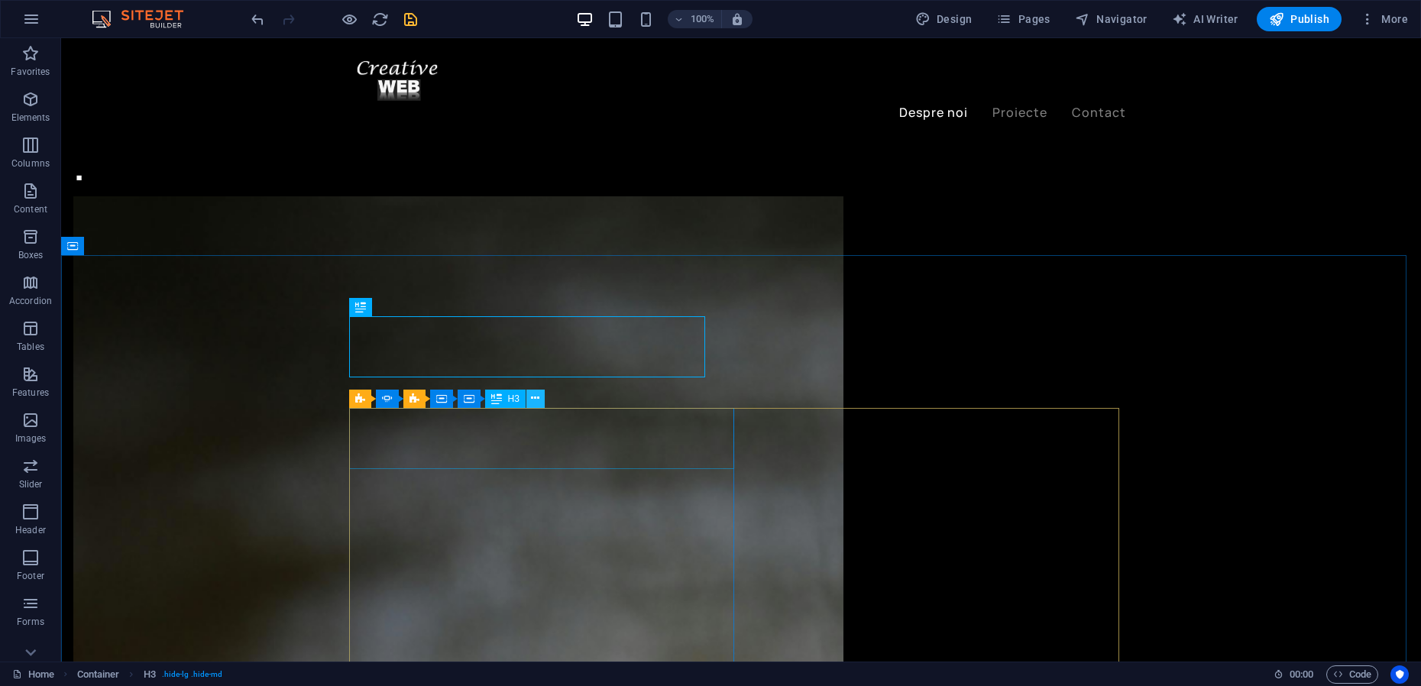
click at [537, 401] on icon at bounding box center [535, 398] width 8 height 16
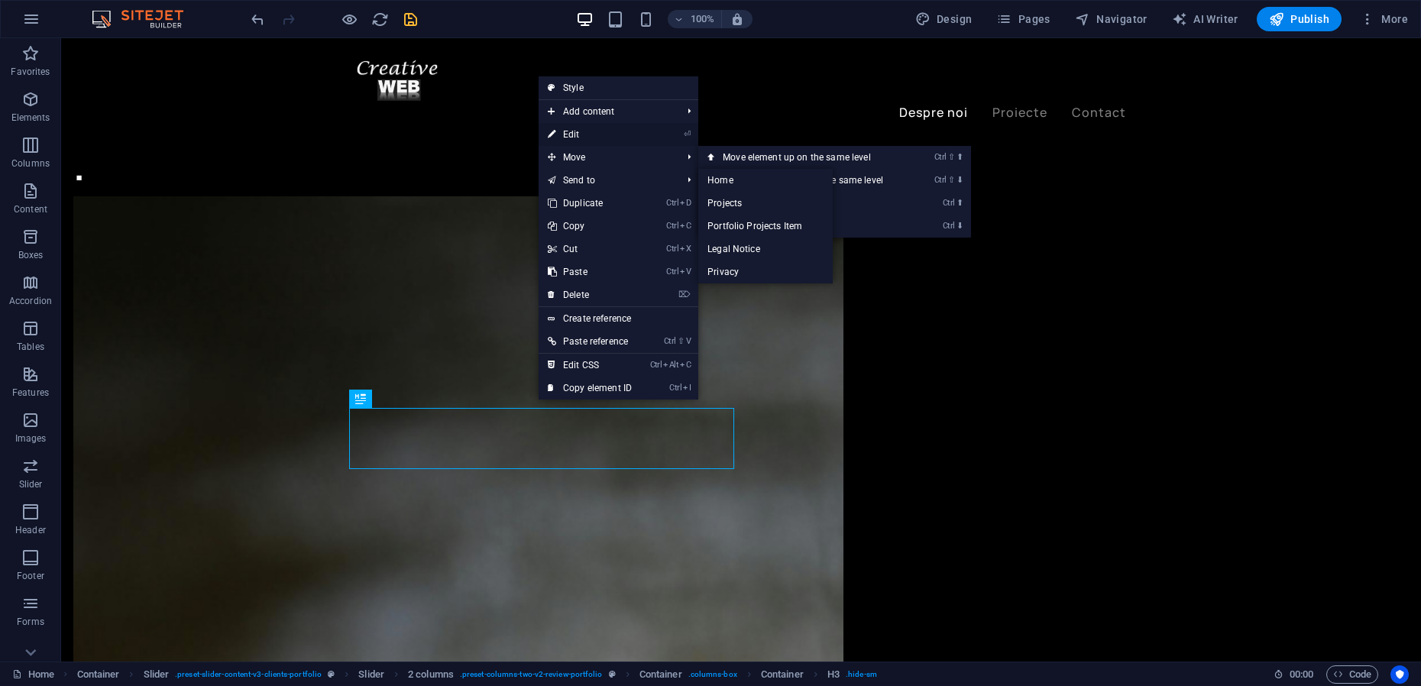
click at [576, 134] on link "⏎ Edit" at bounding box center [589, 134] width 102 height 23
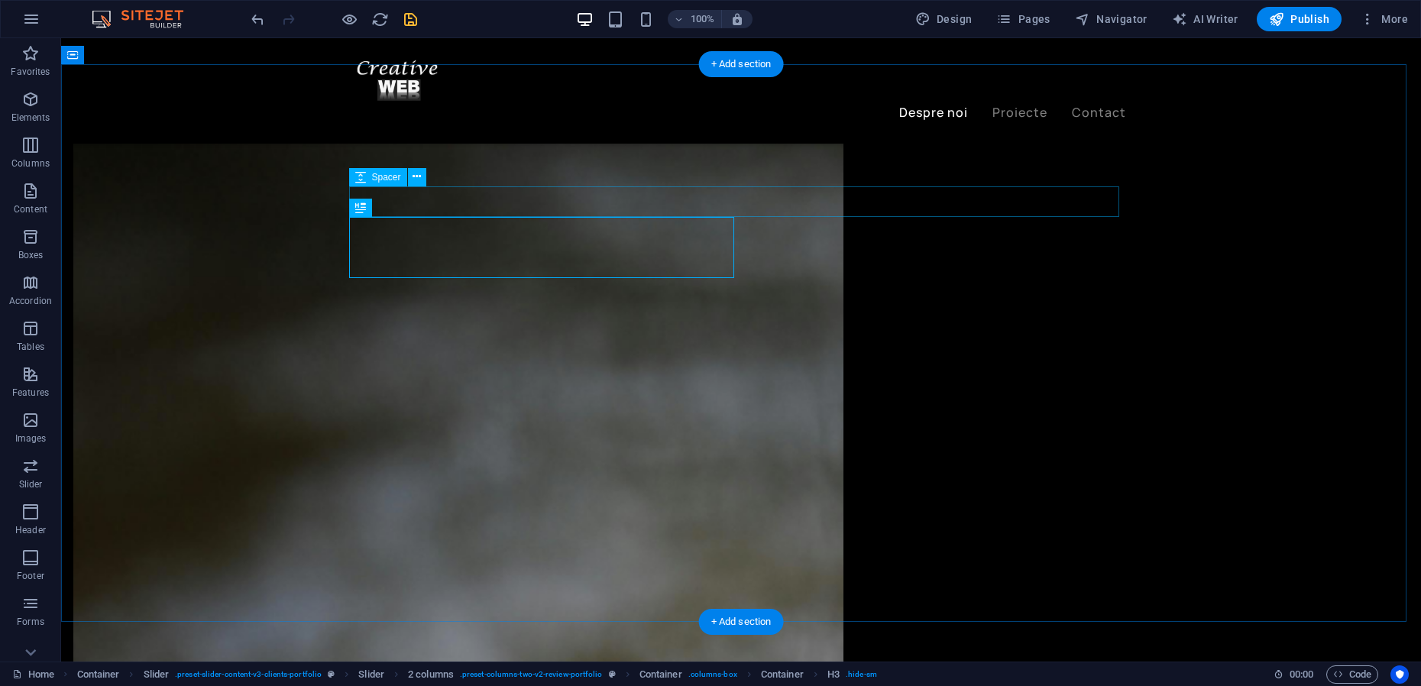
scroll to position [1896, 0]
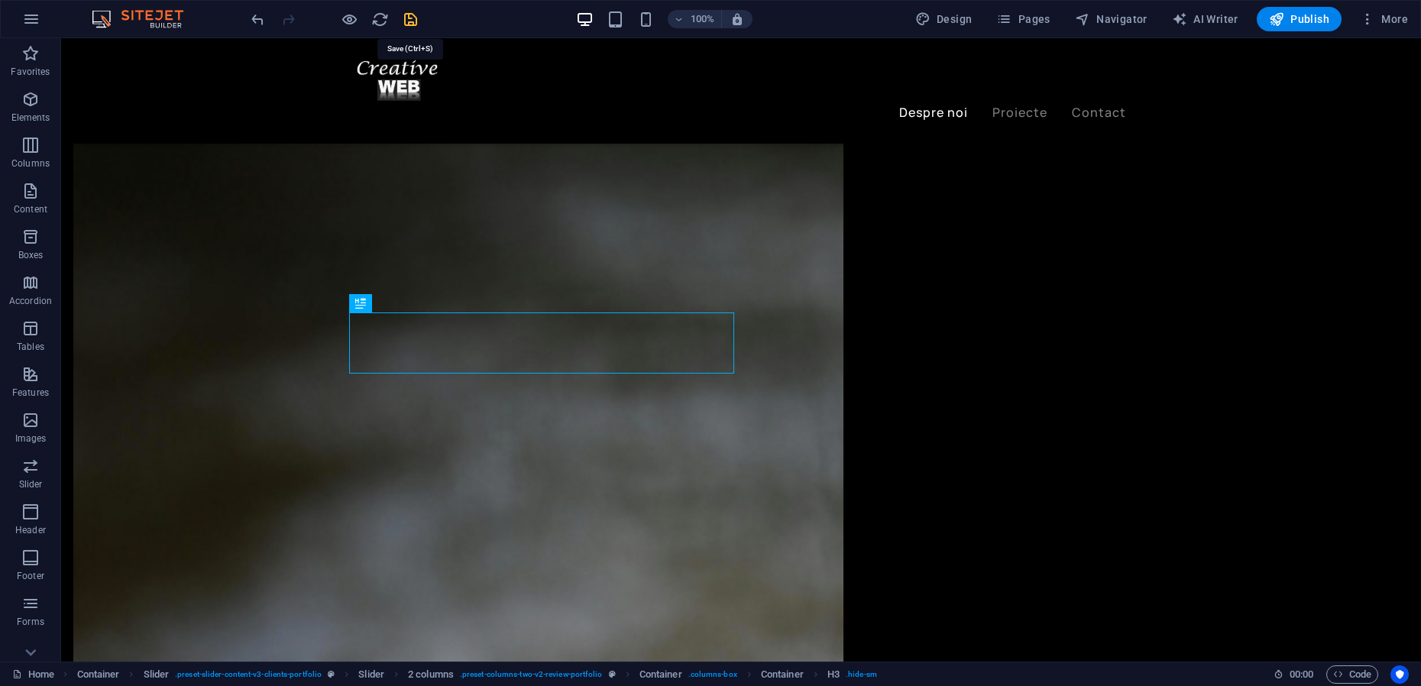
drag, startPoint x: 409, startPoint y: 20, endPoint x: 353, endPoint y: 4, distance: 58.7
click at [409, 20] on icon "save" at bounding box center [411, 20] width 18 height 18
checkbox input "false"
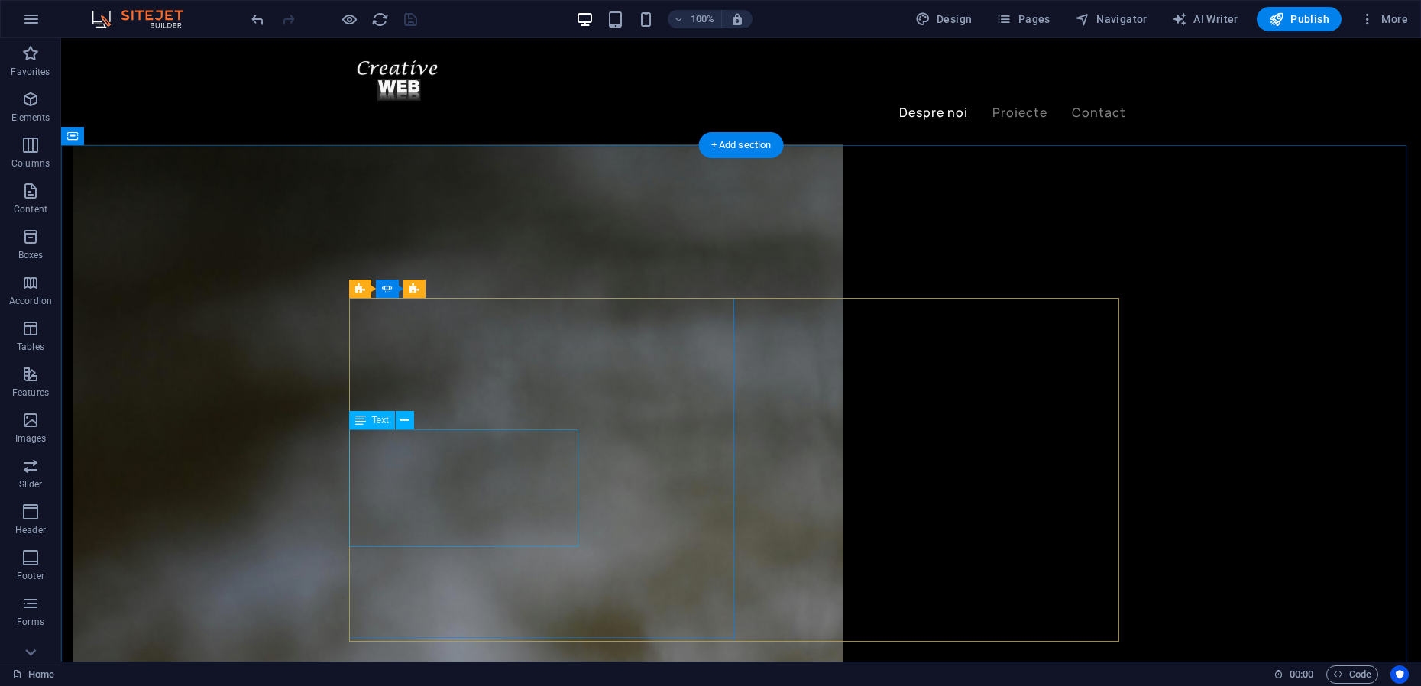
scroll to position [2087, 0]
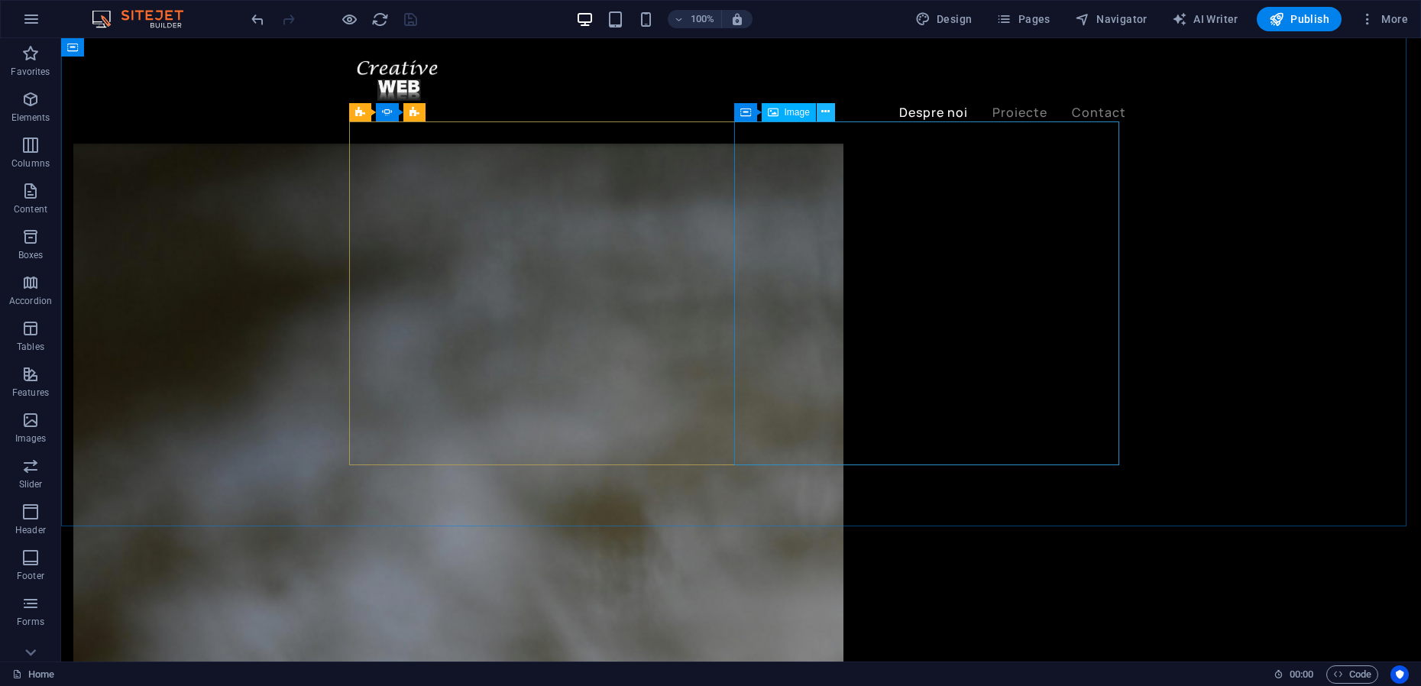
click at [824, 114] on icon at bounding box center [825, 112] width 8 height 16
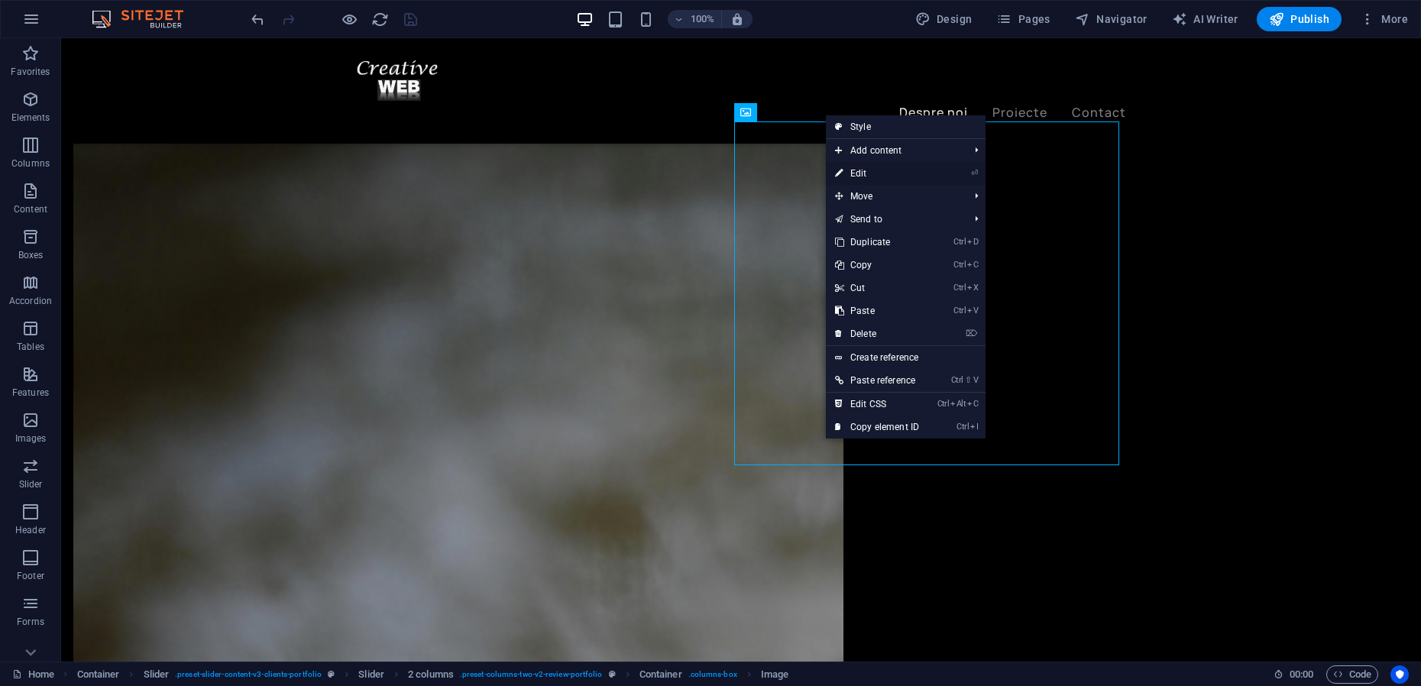
click at [863, 172] on link "⏎ Edit" at bounding box center [877, 173] width 102 height 23
select select "%"
select select "px"
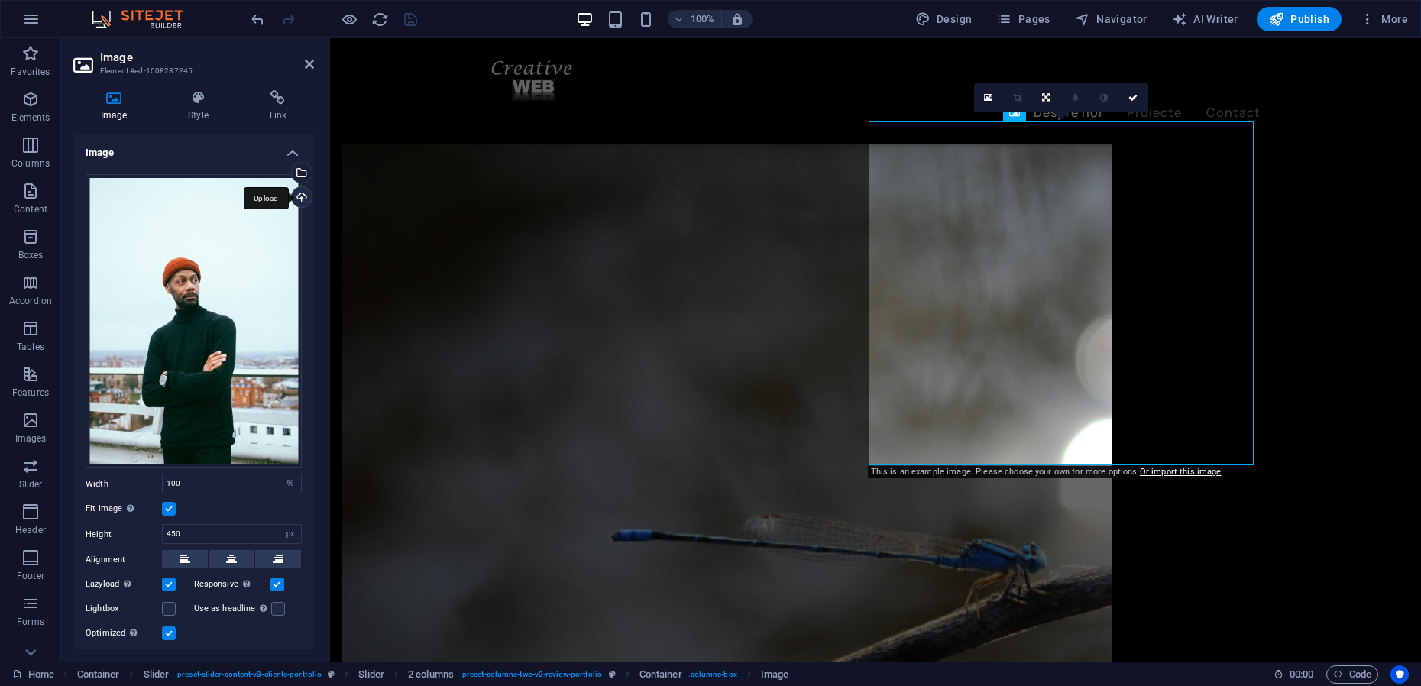
click at [301, 194] on div "Upload" at bounding box center [300, 198] width 23 height 23
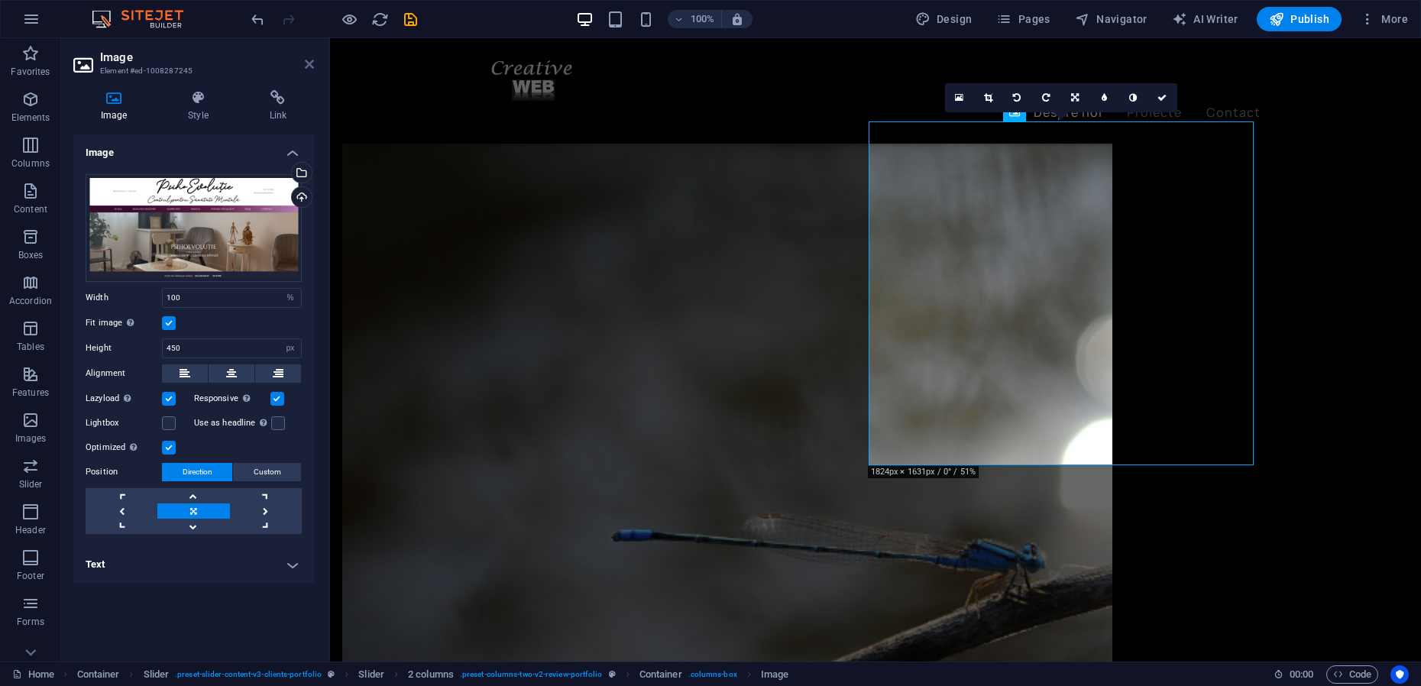
drag, startPoint x: 312, startPoint y: 70, endPoint x: 340, endPoint y: 83, distance: 30.7
click at [312, 69] on icon at bounding box center [309, 64] width 9 height 12
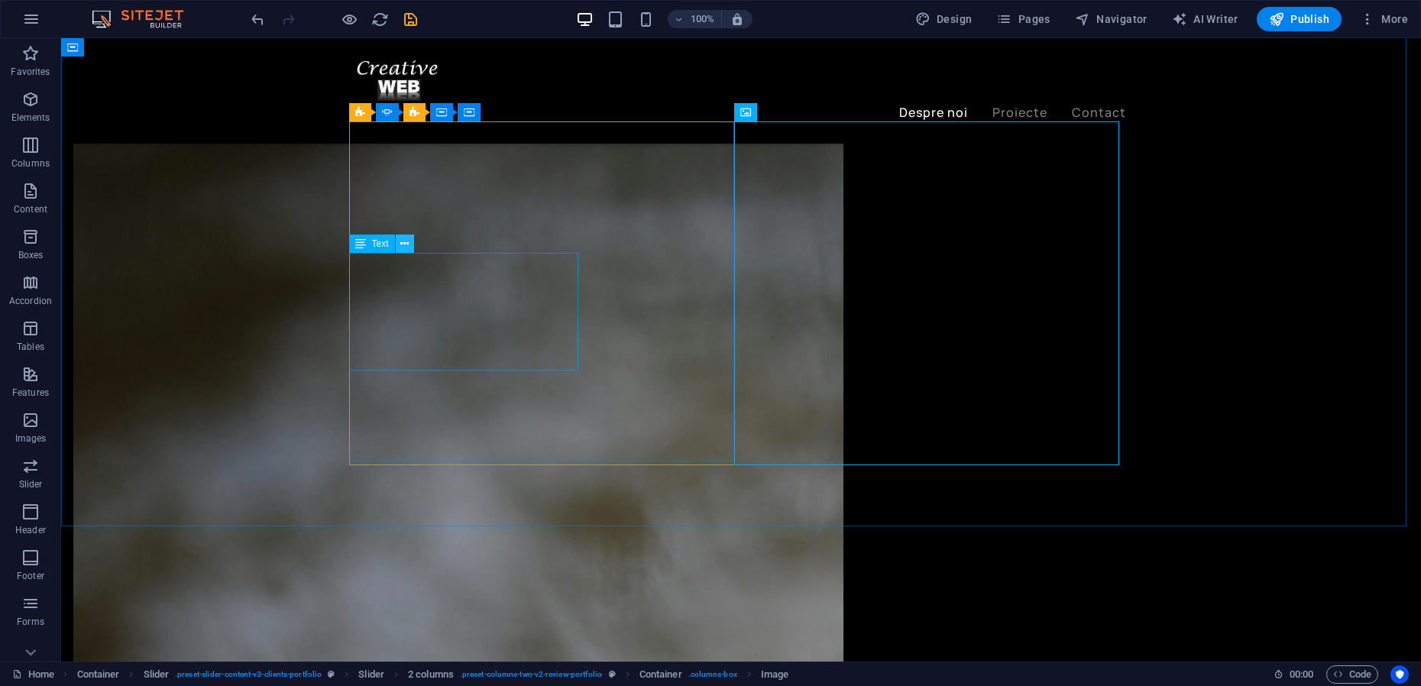
click at [404, 249] on icon at bounding box center [404, 244] width 8 height 16
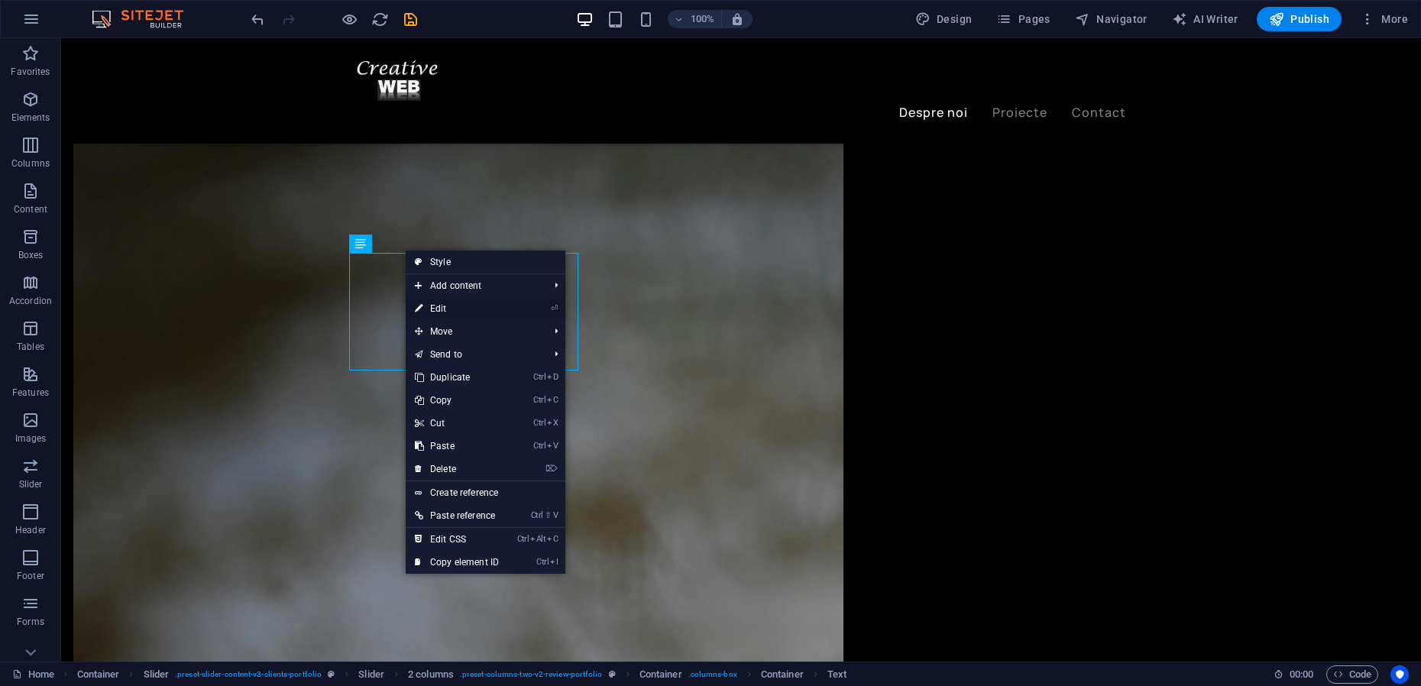
click at [439, 312] on link "⏎ Edit" at bounding box center [457, 308] width 102 height 23
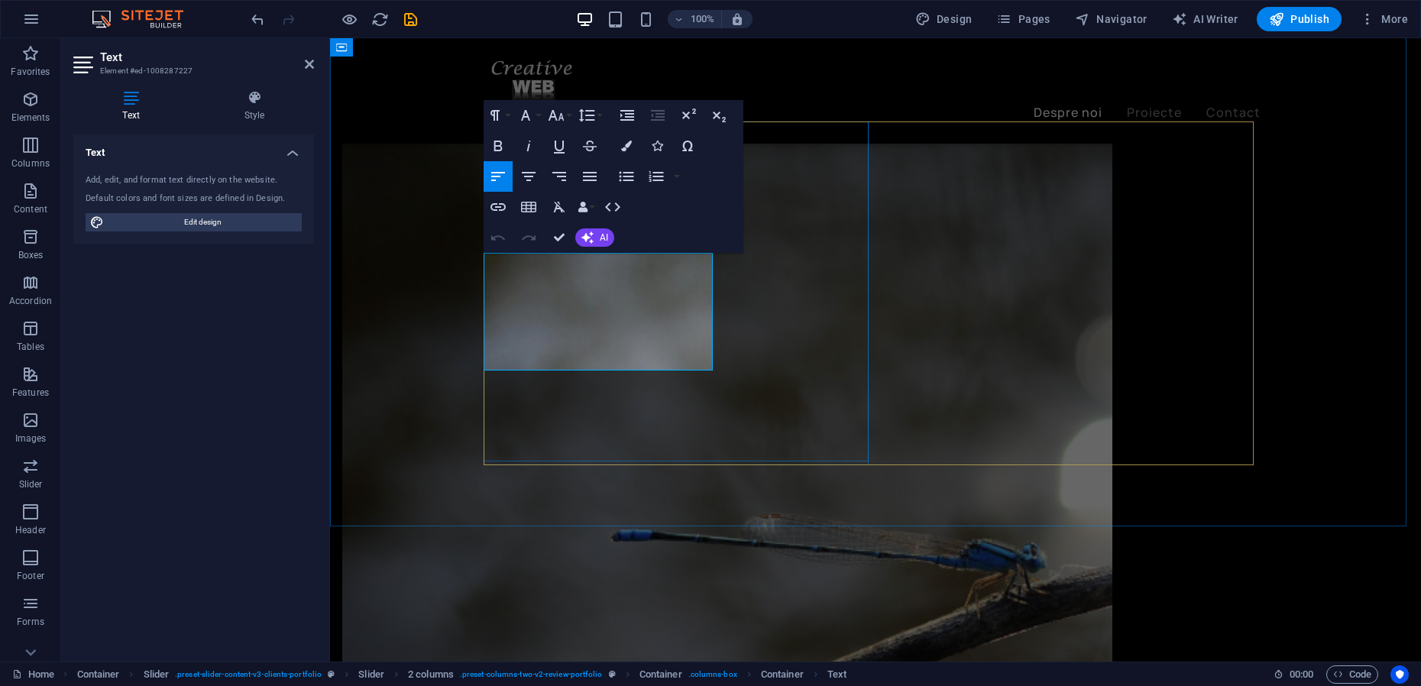
drag, startPoint x: 655, startPoint y: 360, endPoint x: 489, endPoint y: 267, distance: 190.8
drag, startPoint x: 558, startPoint y: 236, endPoint x: 497, endPoint y: 199, distance: 71.6
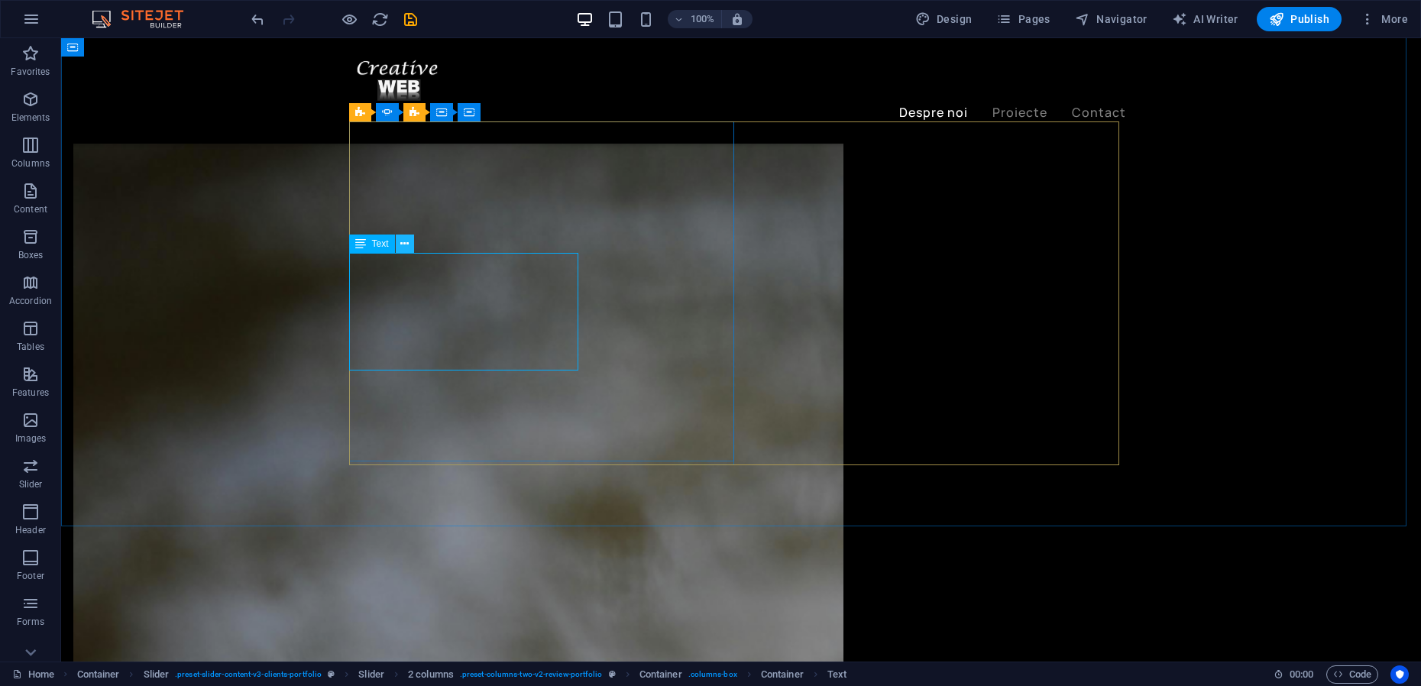
click at [404, 244] on icon at bounding box center [404, 244] width 8 height 16
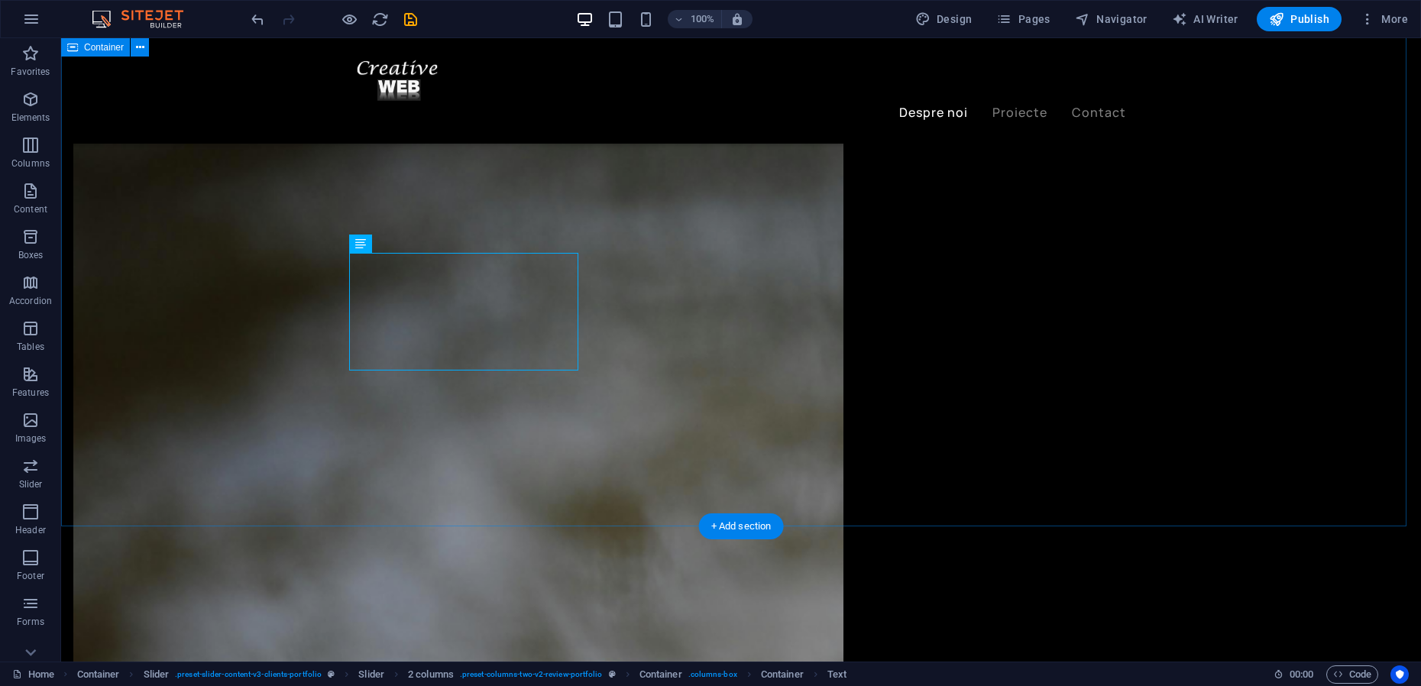
drag, startPoint x: 254, startPoint y: 307, endPoint x: 273, endPoint y: 303, distance: 18.7
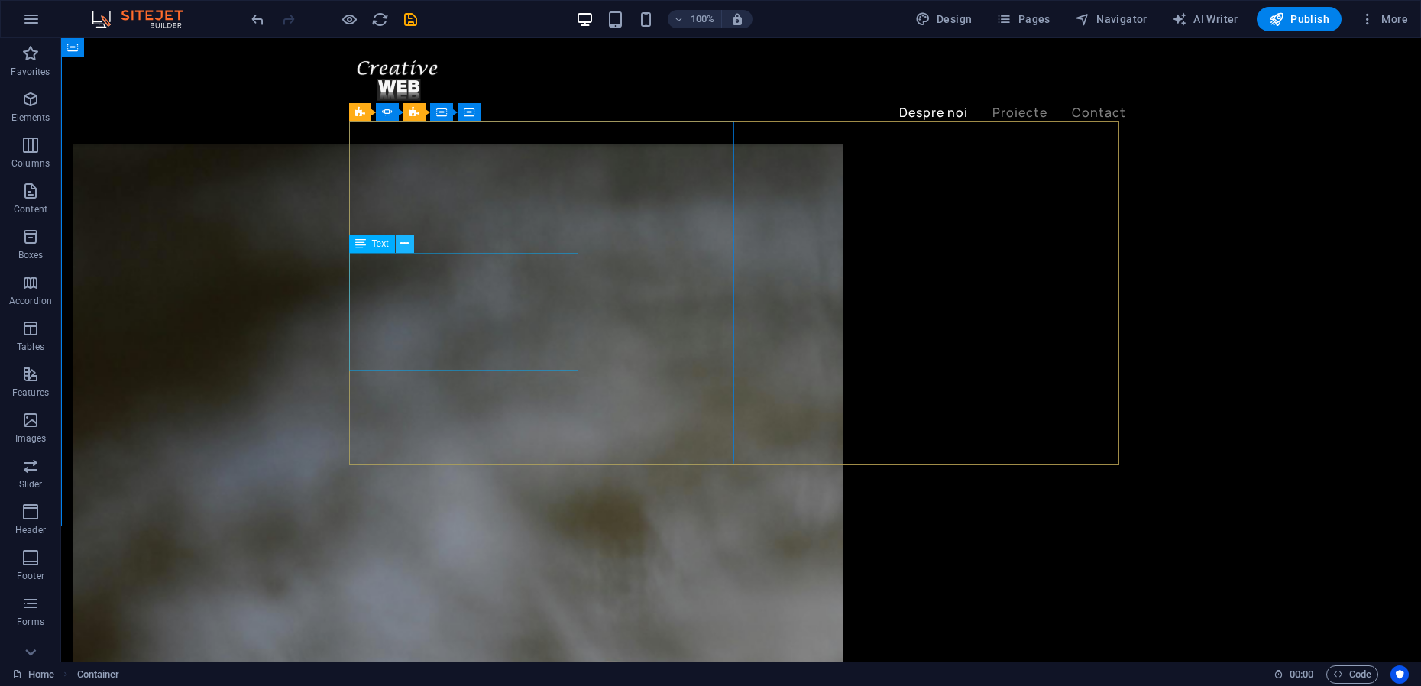
click at [402, 241] on icon at bounding box center [404, 244] width 8 height 16
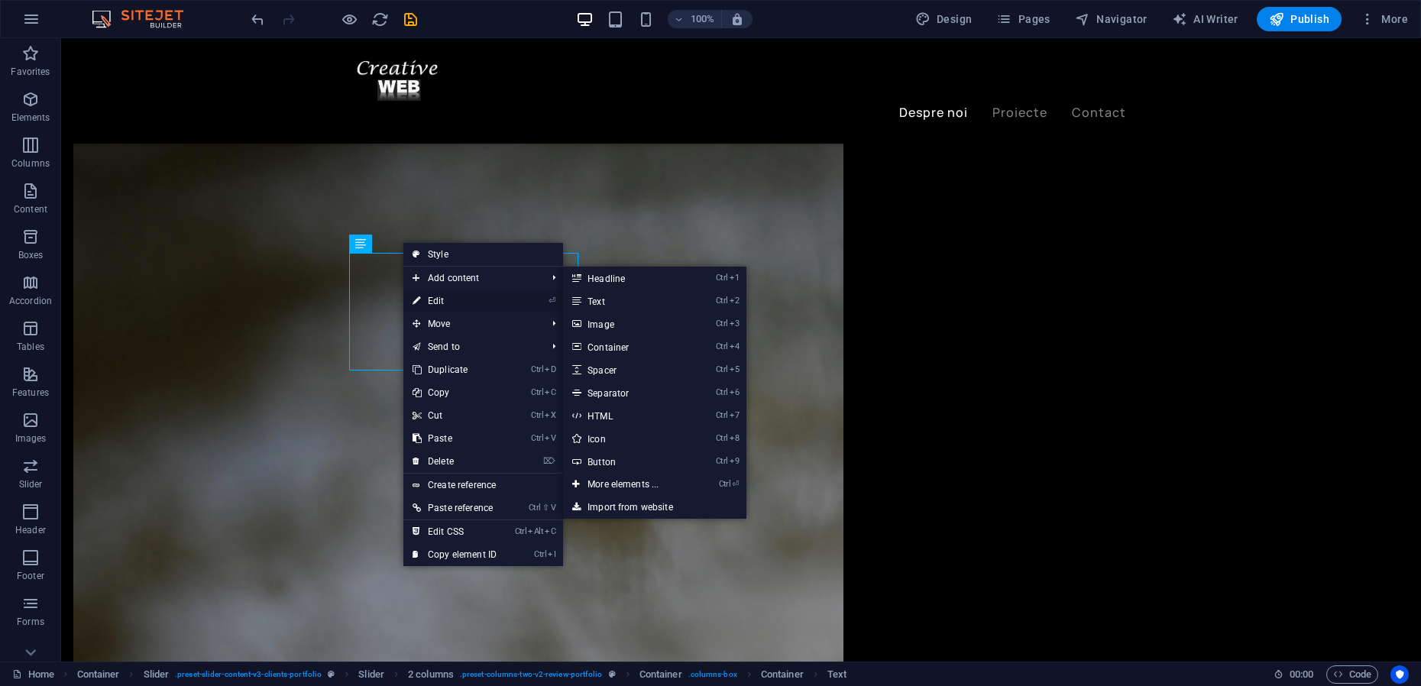
click at [437, 302] on link "⏎ Edit" at bounding box center [454, 300] width 102 height 23
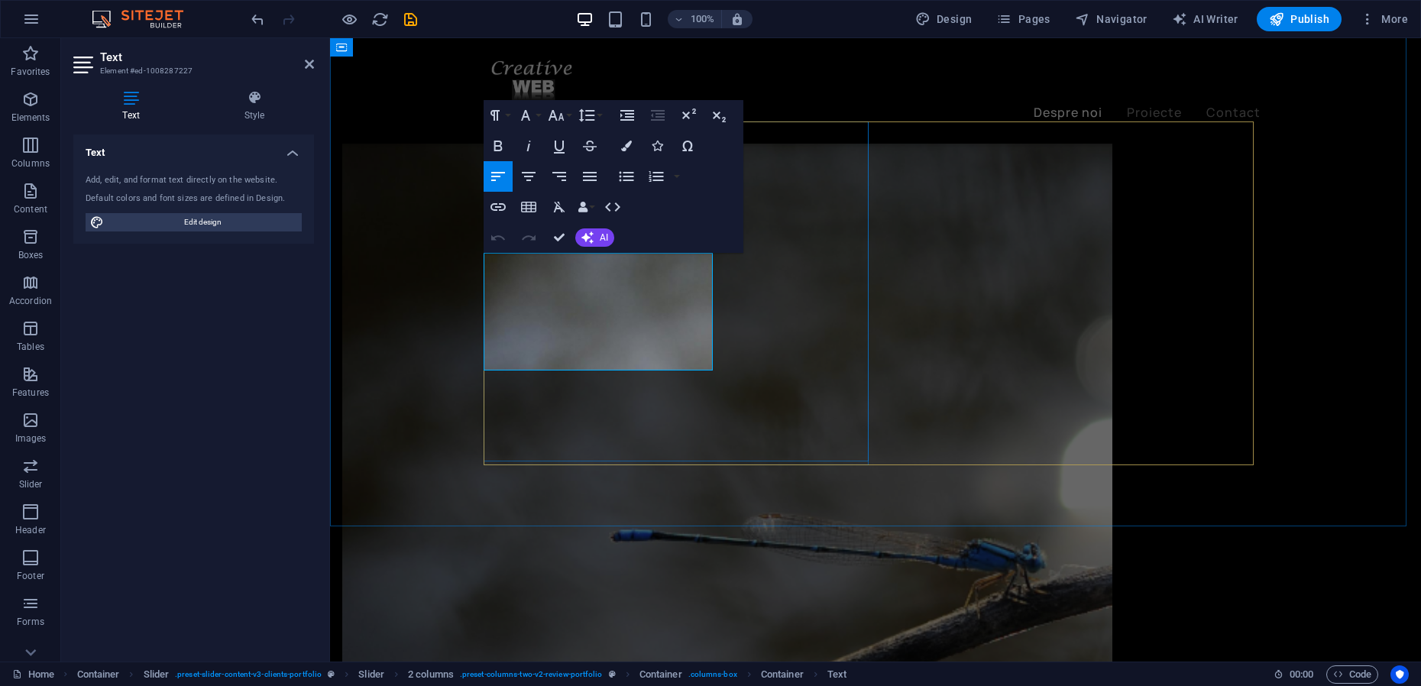
drag, startPoint x: 484, startPoint y: 261, endPoint x: 636, endPoint y: 358, distance: 180.3
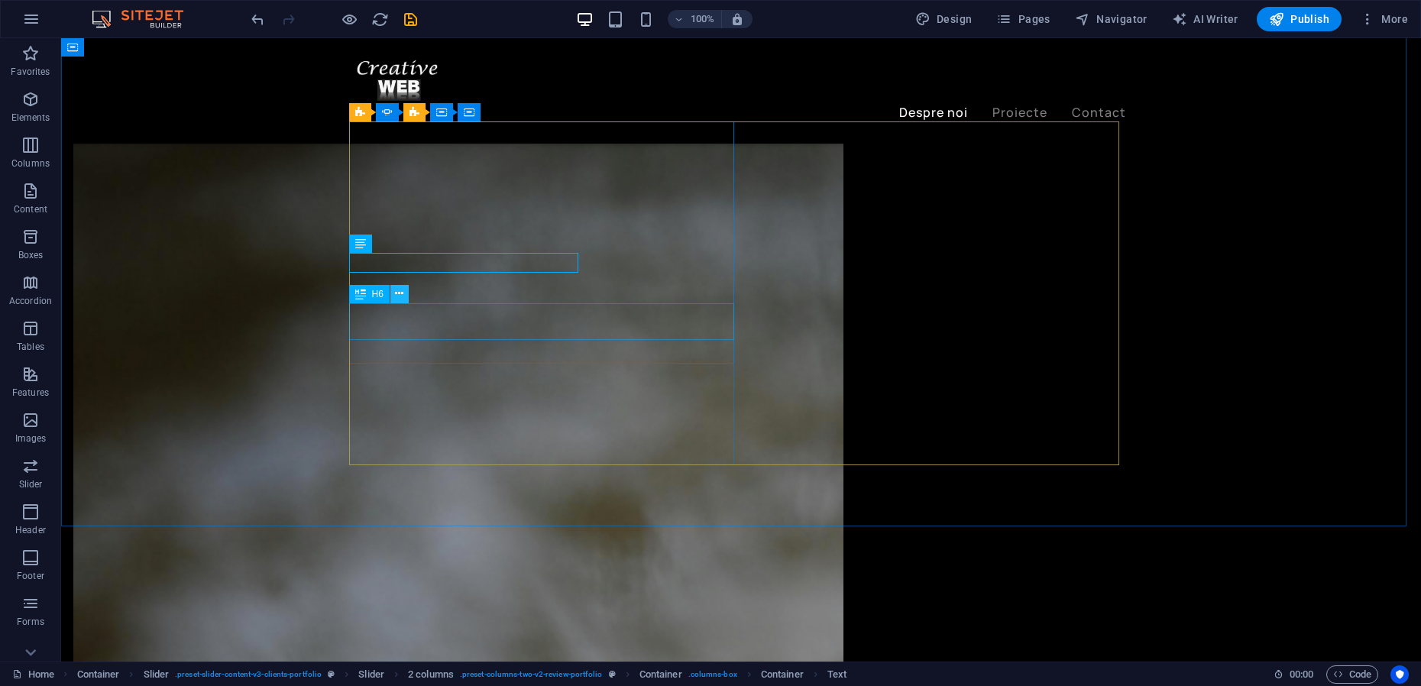
click at [399, 297] on icon at bounding box center [399, 294] width 8 height 16
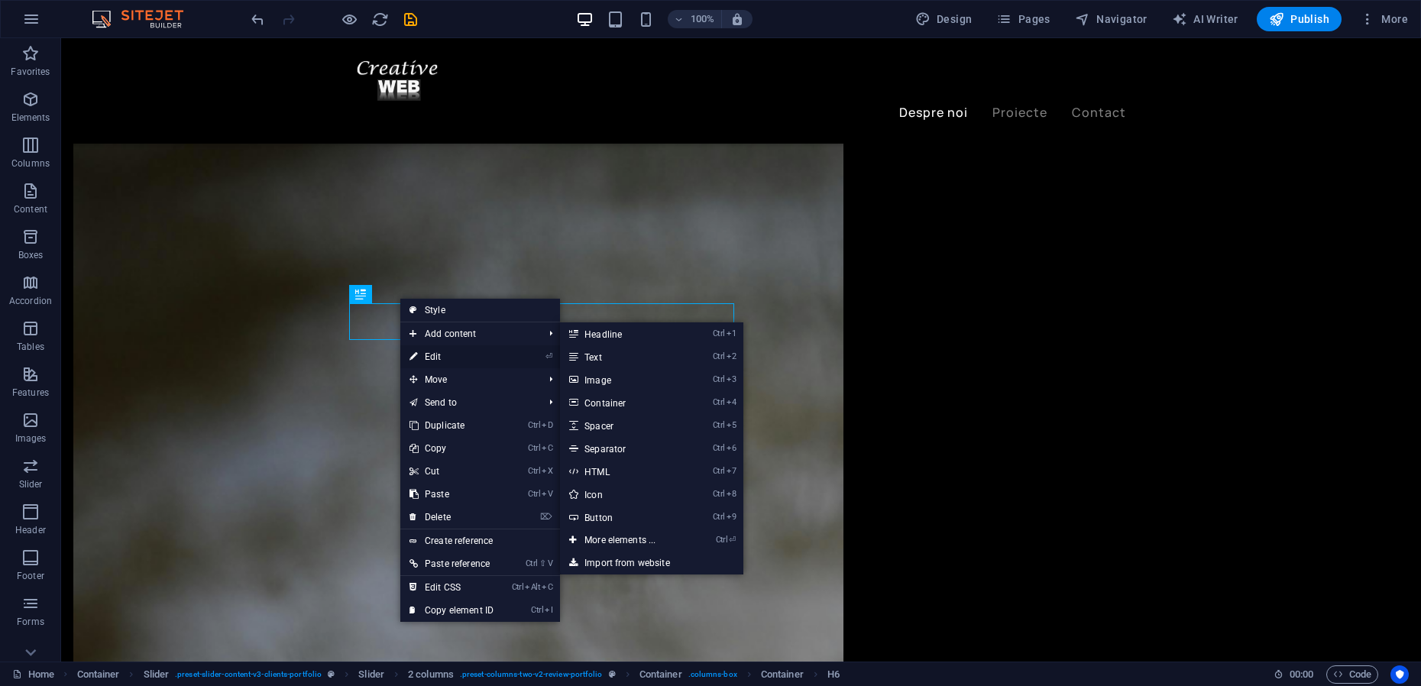
click at [435, 356] on link "⏎ Edit" at bounding box center [451, 356] width 102 height 23
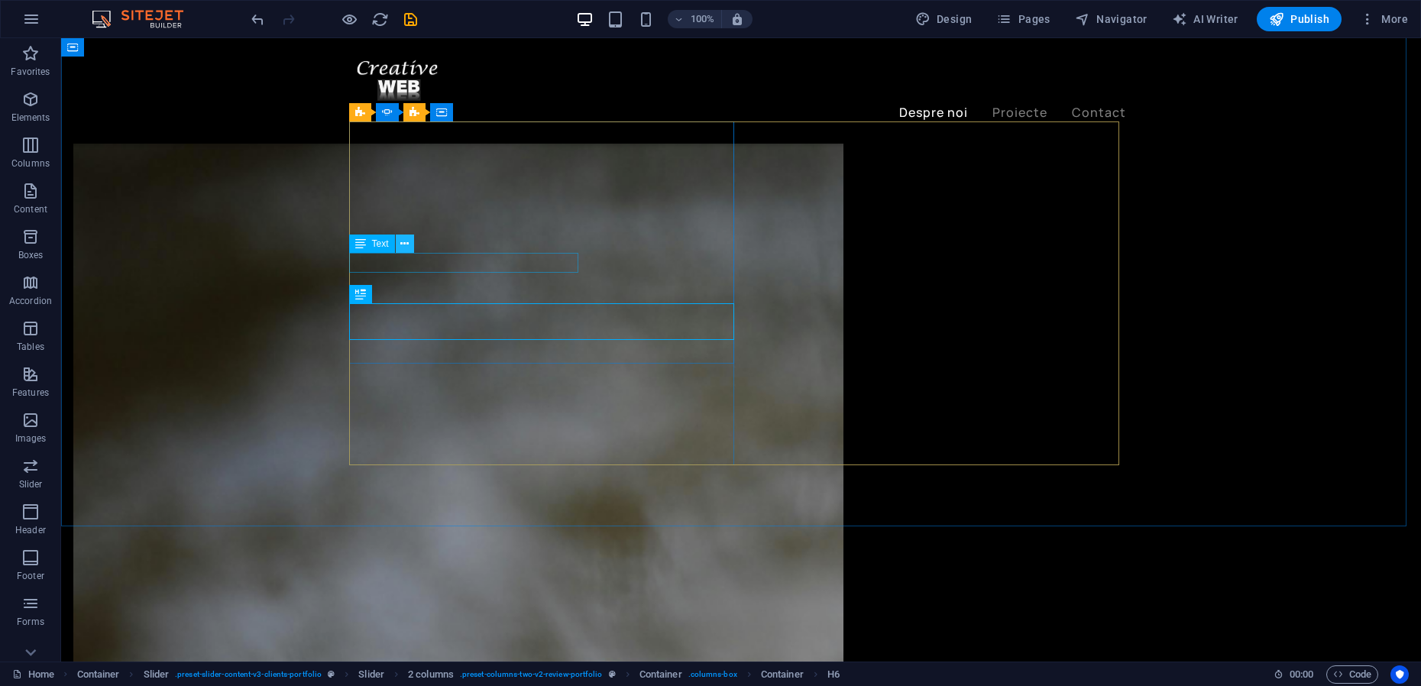
click at [408, 245] on icon at bounding box center [404, 244] width 8 height 16
click at [416, 225] on icon at bounding box center [416, 226] width 8 height 16
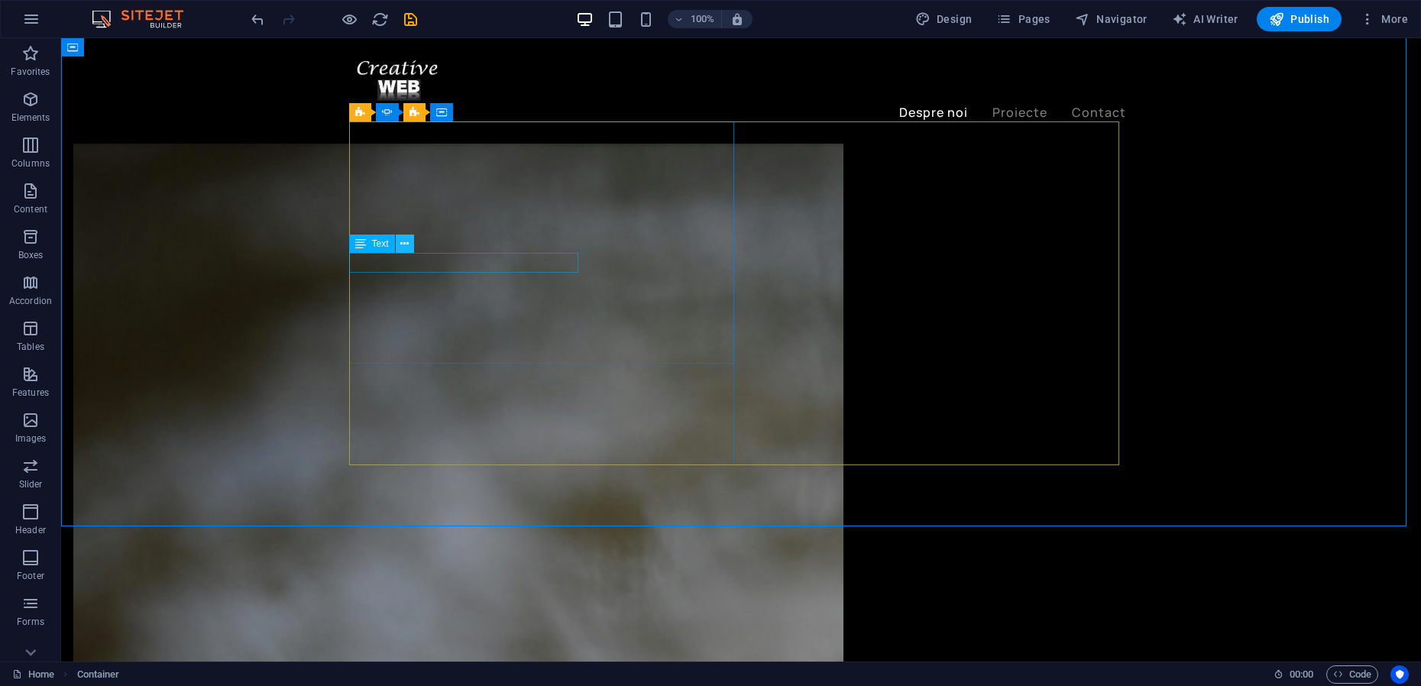
click at [409, 249] on button at bounding box center [405, 243] width 18 height 18
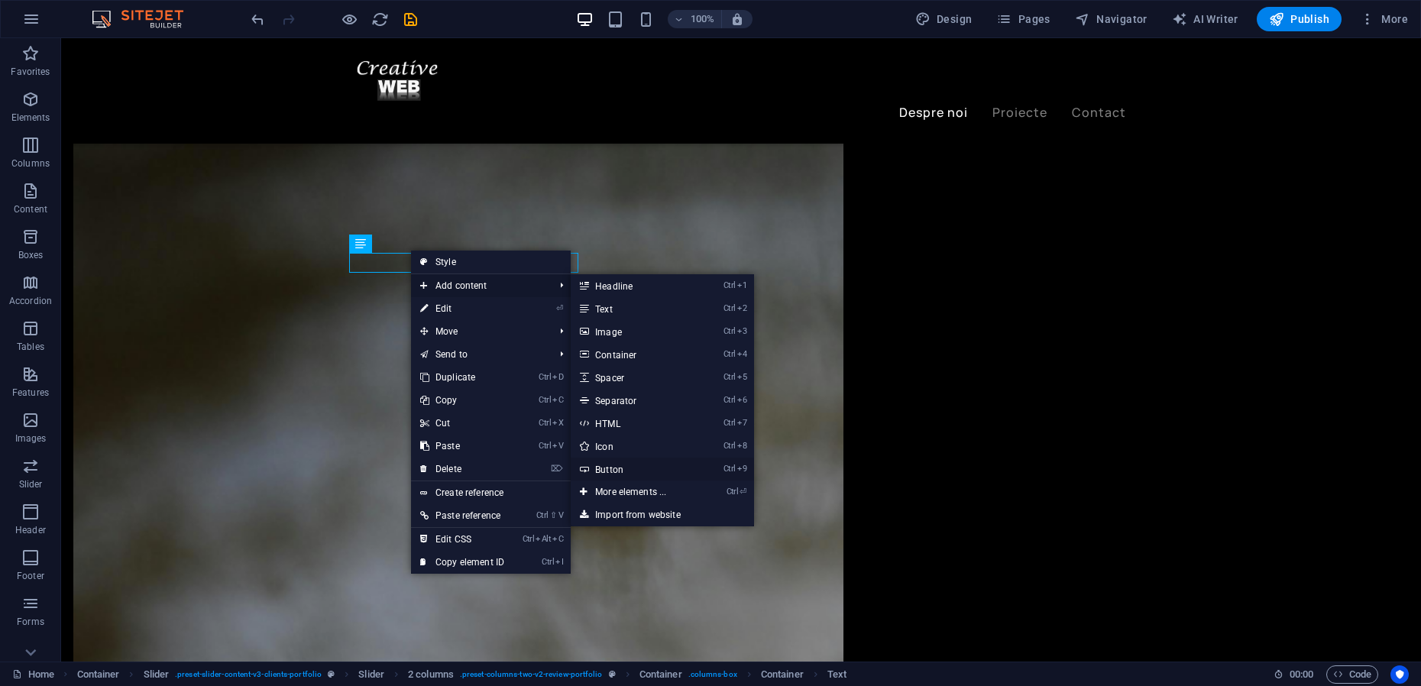
click at [622, 470] on link "Ctrl 9 Button" at bounding box center [634, 468] width 126 height 23
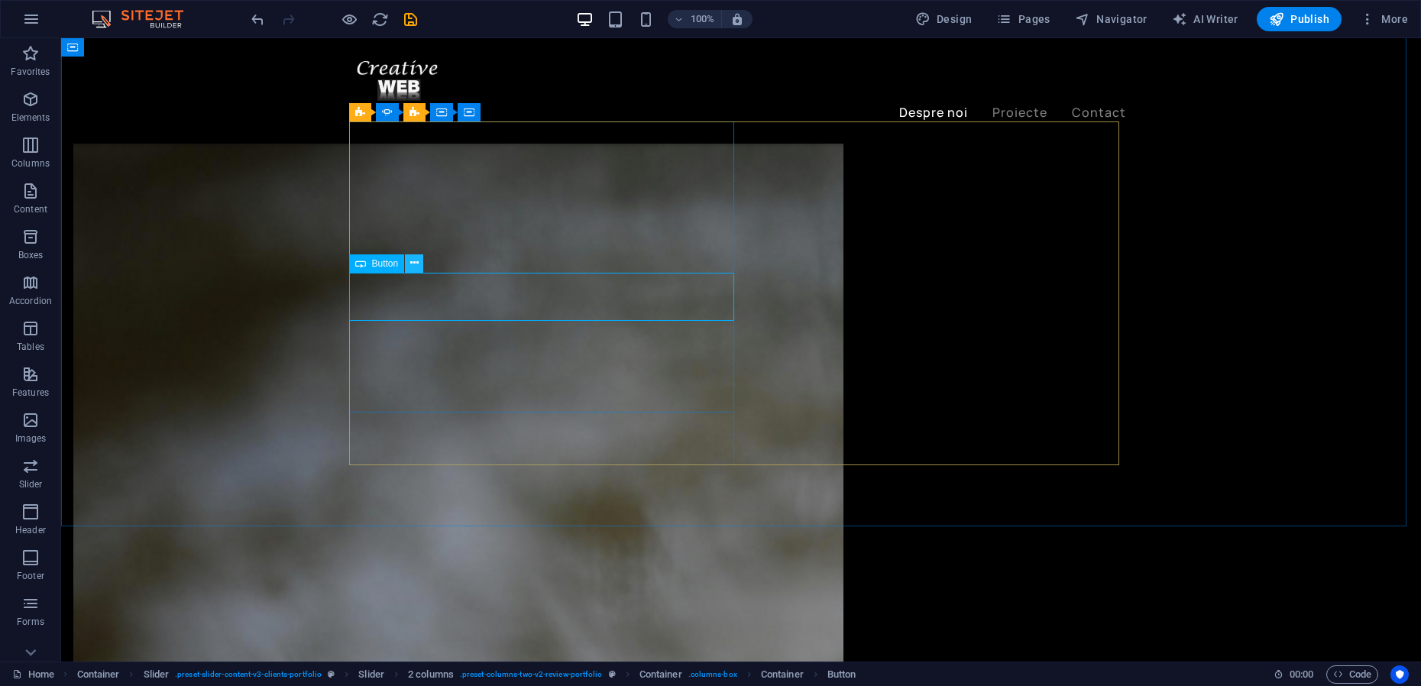
click at [418, 263] on icon at bounding box center [414, 263] width 8 height 16
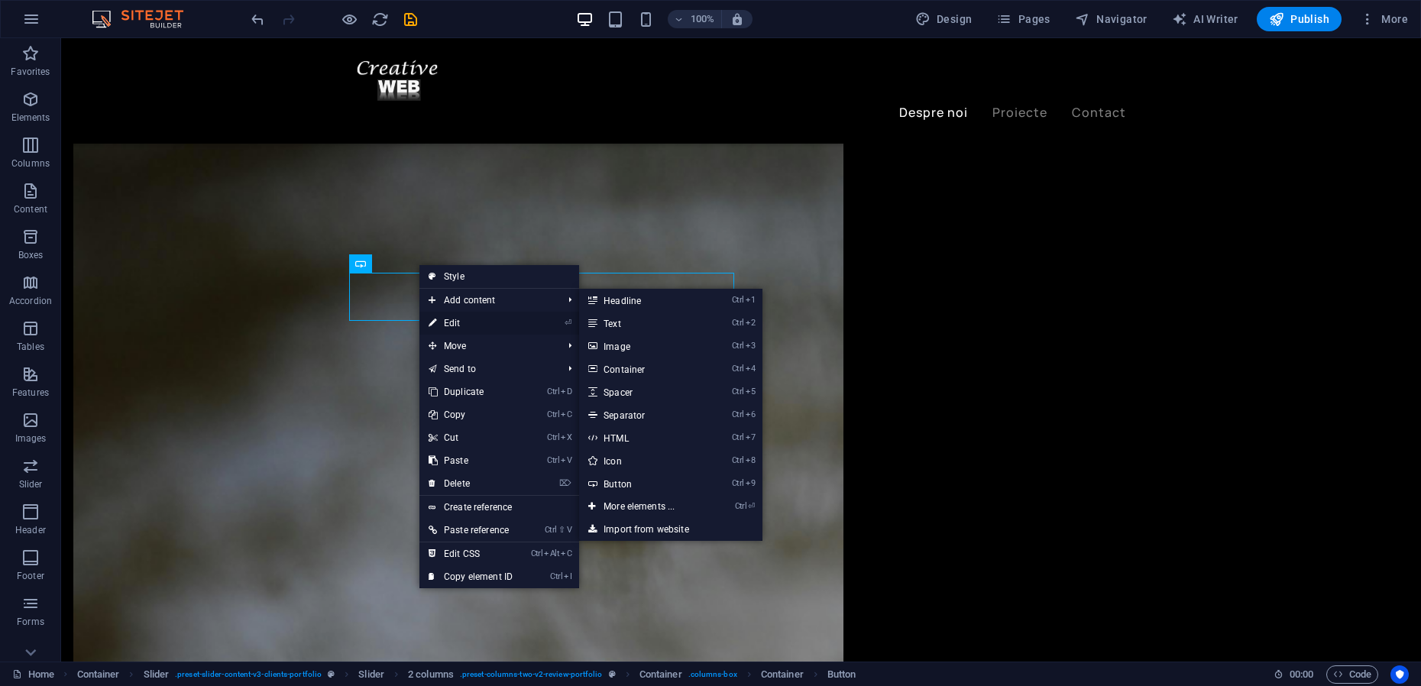
click at [450, 320] on link "⏎ Edit" at bounding box center [470, 323] width 102 height 23
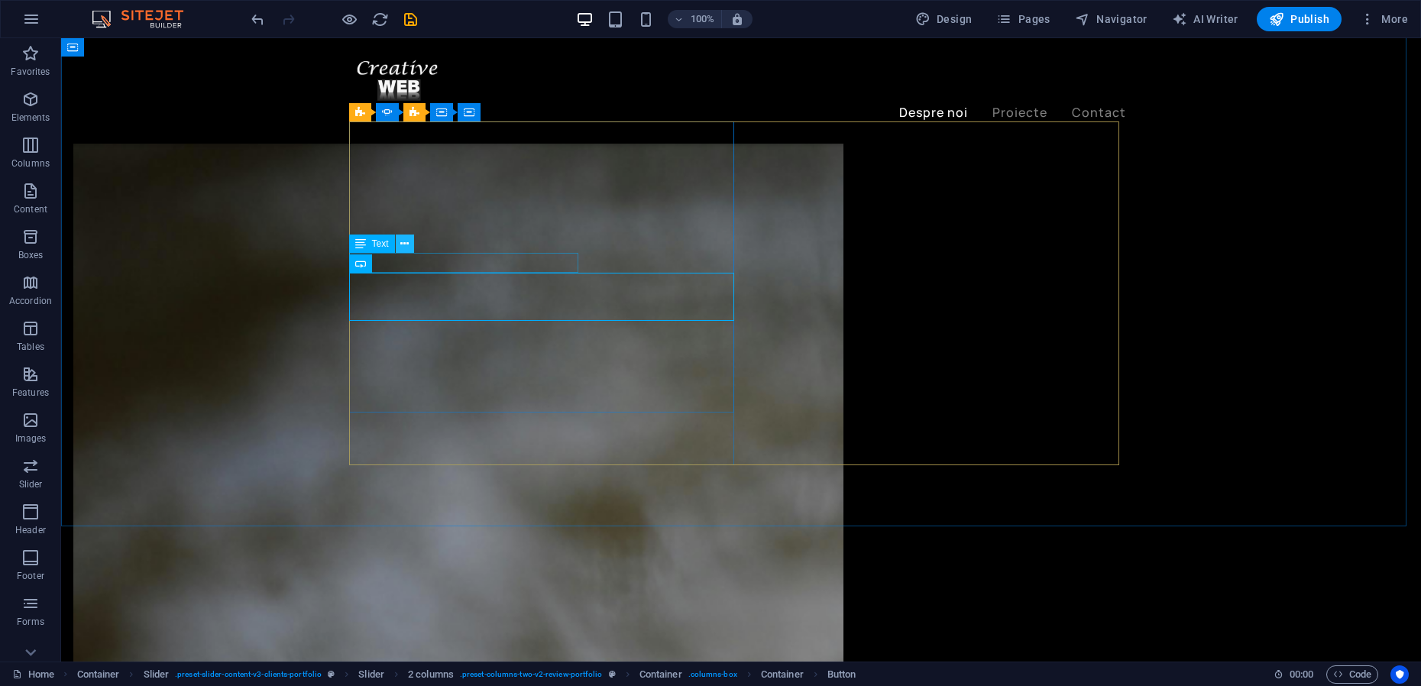
click at [407, 248] on icon at bounding box center [404, 244] width 8 height 16
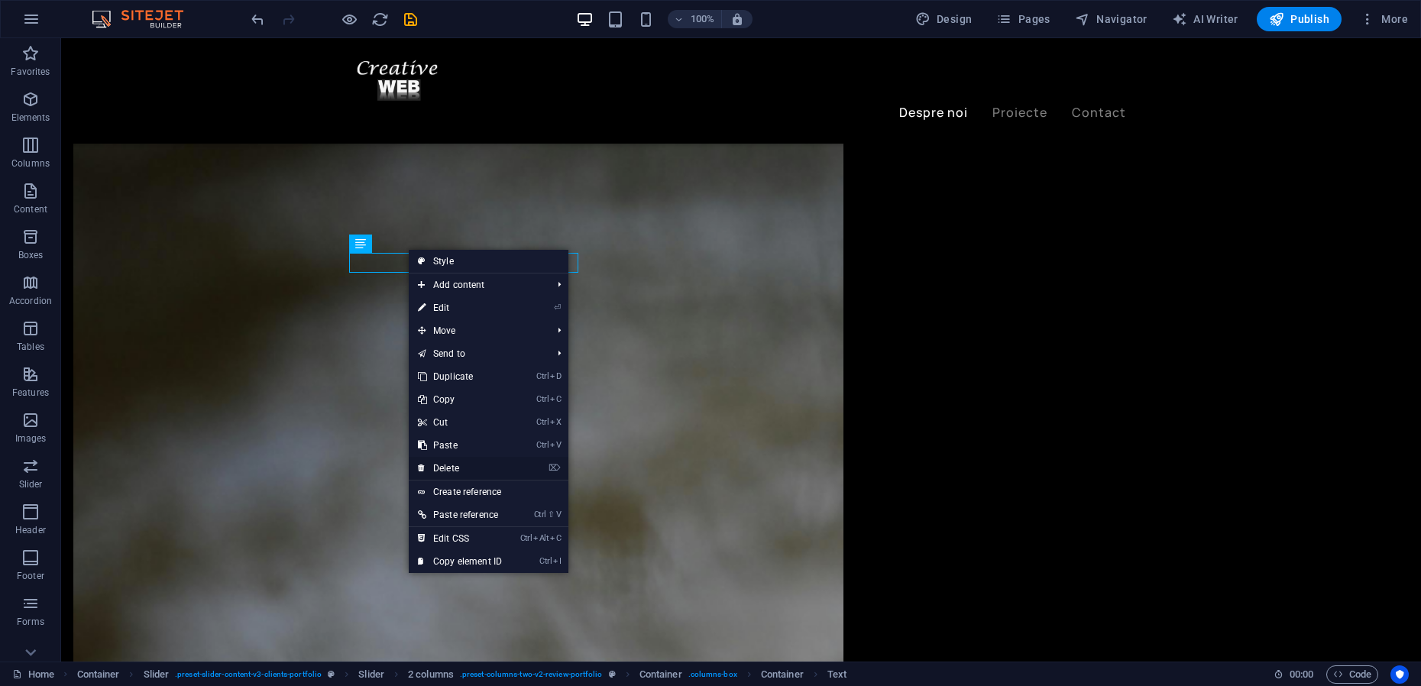
click at [452, 468] on link "⌦ Delete" at bounding box center [460, 468] width 102 height 23
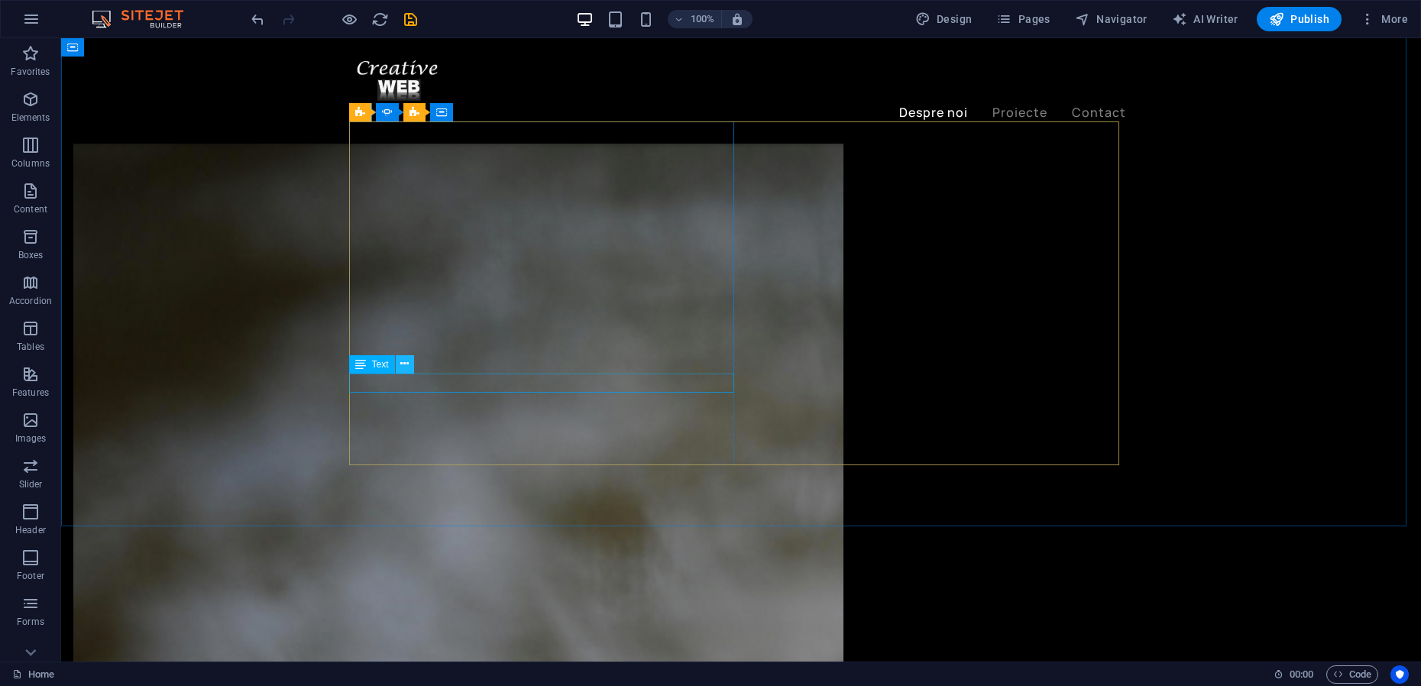
click at [409, 368] on button at bounding box center [405, 364] width 18 height 18
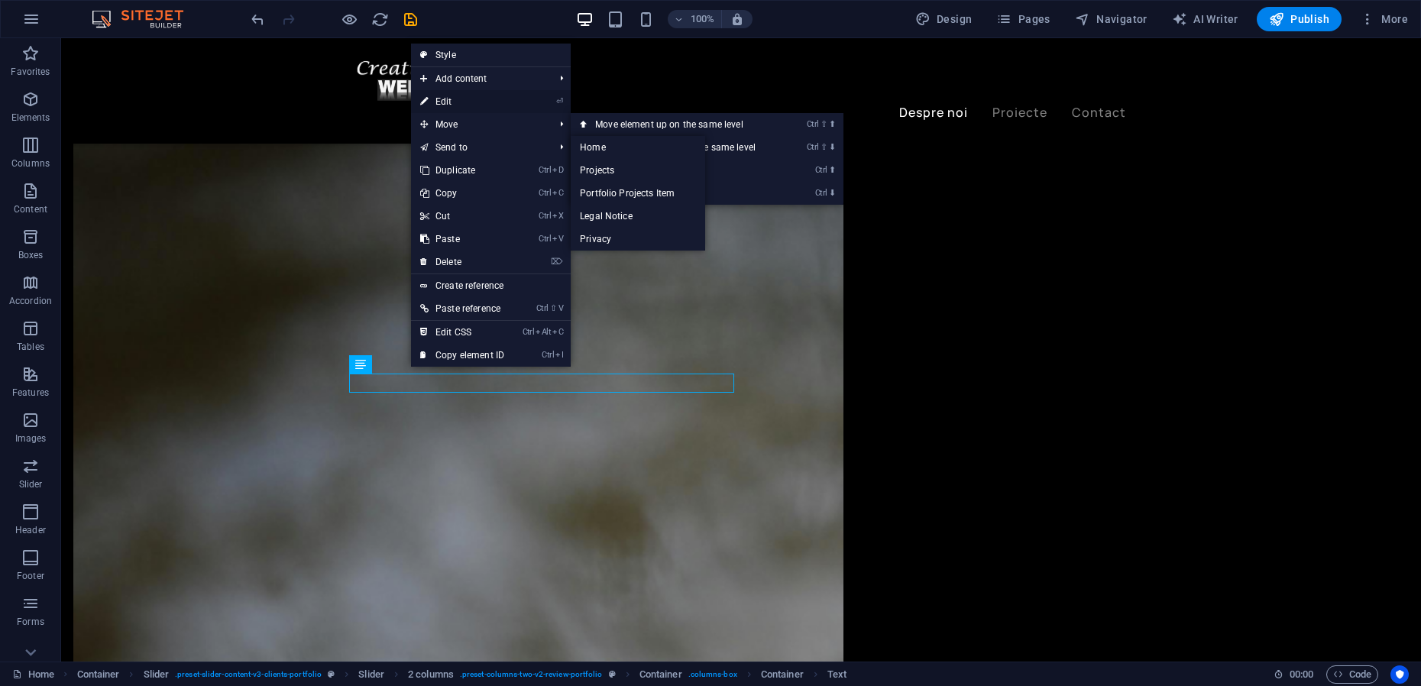
click at [454, 103] on link "⏎ Edit" at bounding box center [462, 101] width 102 height 23
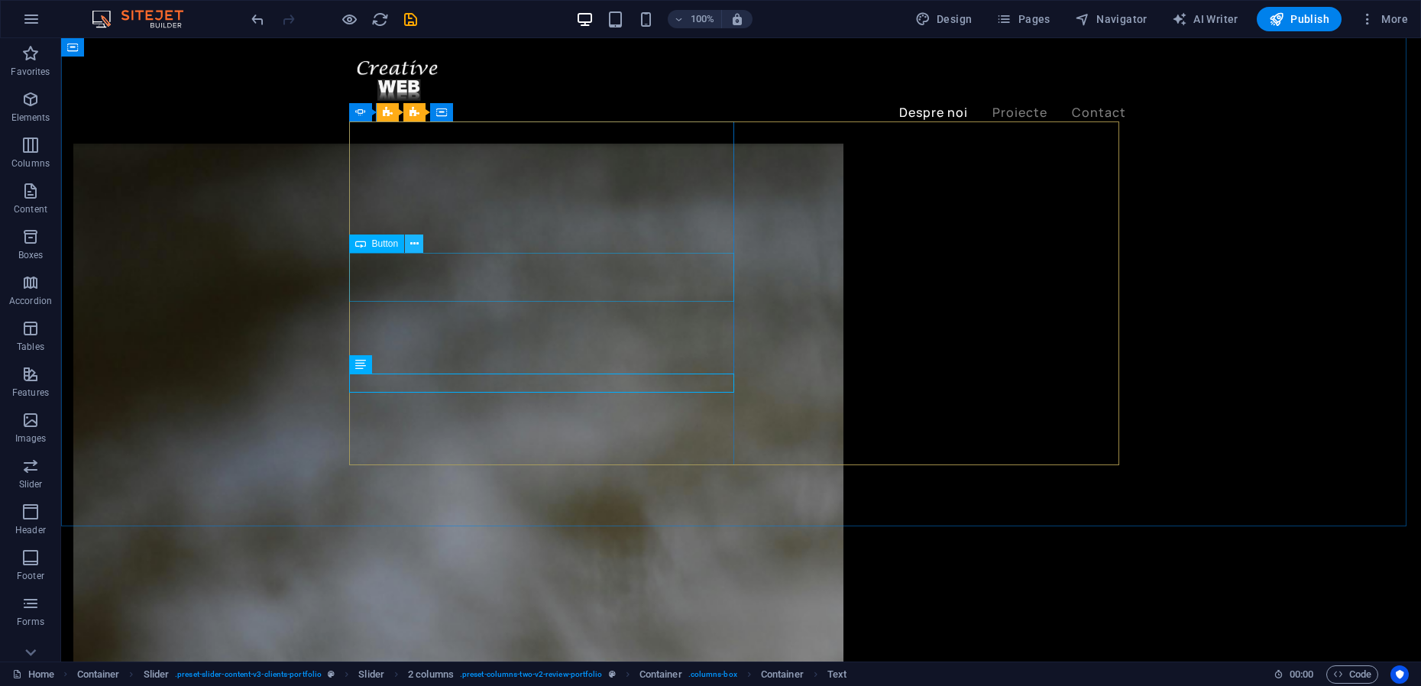
click at [415, 246] on icon at bounding box center [414, 244] width 8 height 16
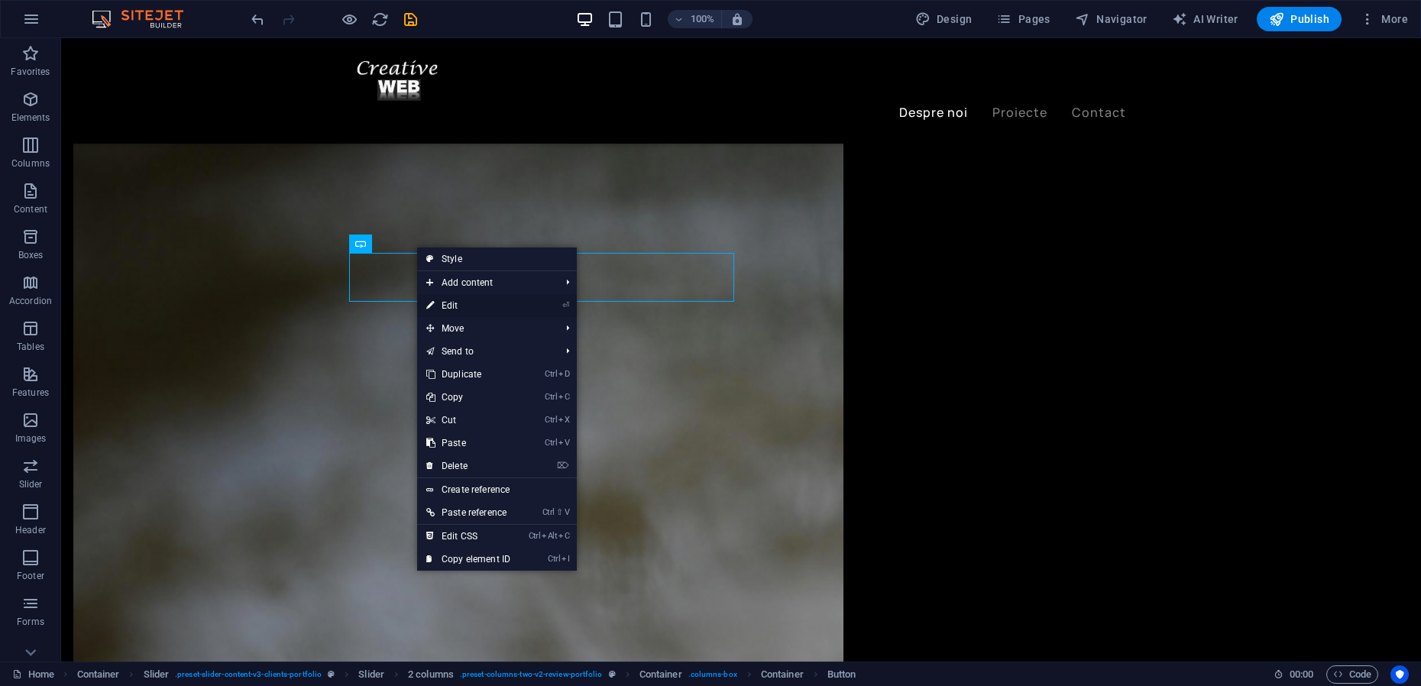
click at [461, 306] on link "⏎ Edit" at bounding box center [468, 305] width 102 height 23
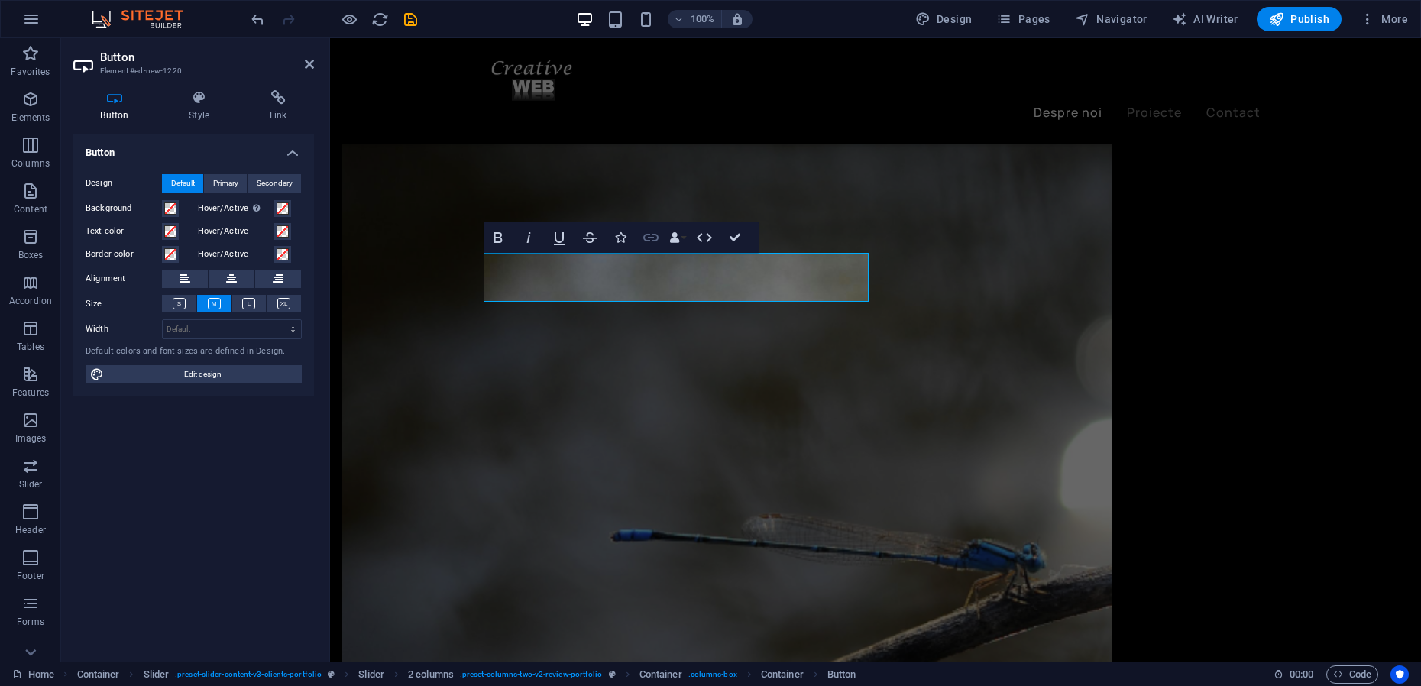
click at [656, 235] on icon "button" at bounding box center [650, 238] width 15 height 8
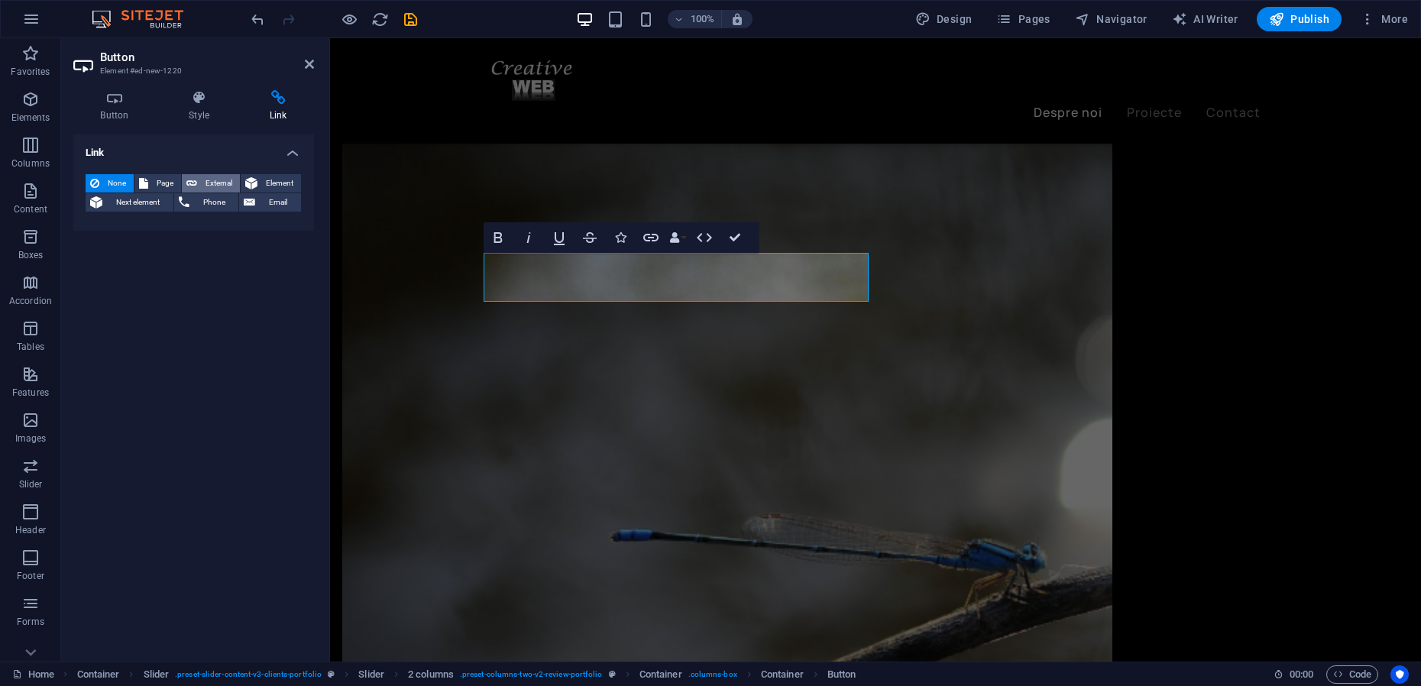
click at [228, 182] on span "External" at bounding box center [219, 183] width 34 height 18
select select "blank"
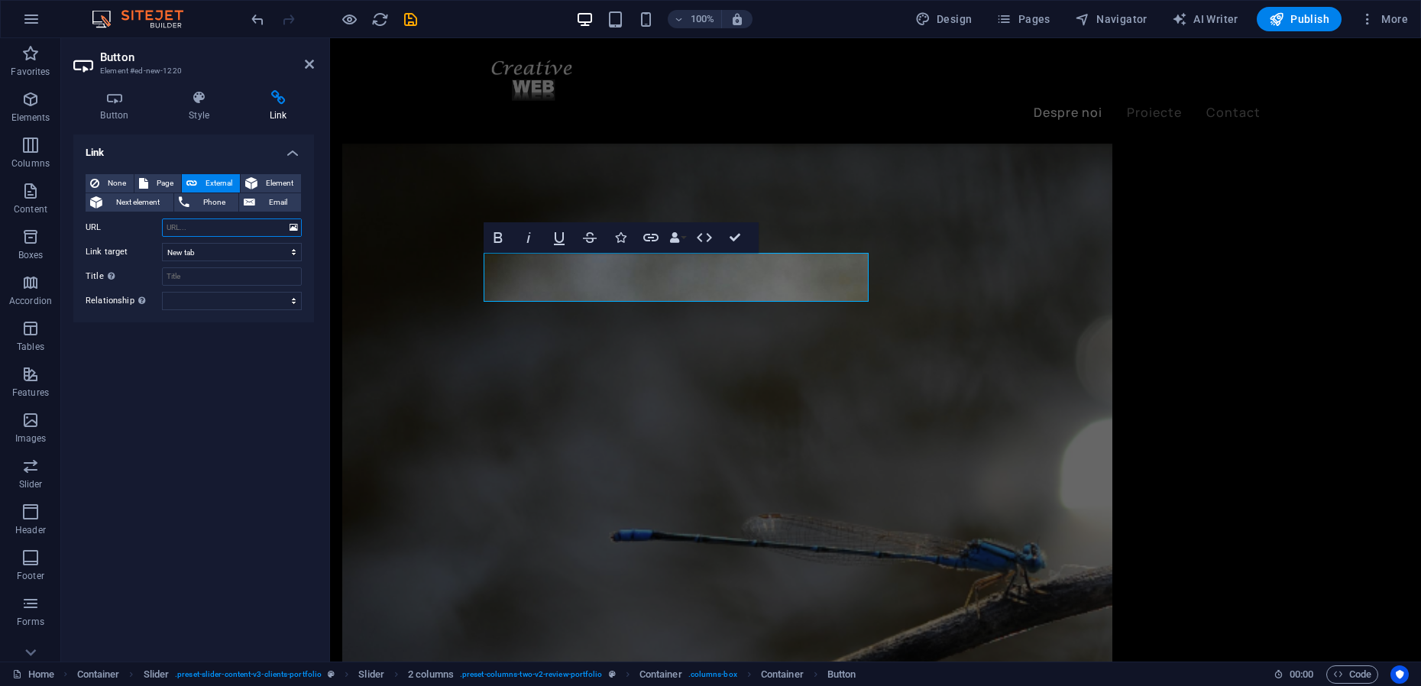
paste input "[URL][DOMAIN_NAME]"
type input "[URL][DOMAIN_NAME]"
click at [413, 19] on icon "save" at bounding box center [411, 20] width 18 height 18
checkbox input "false"
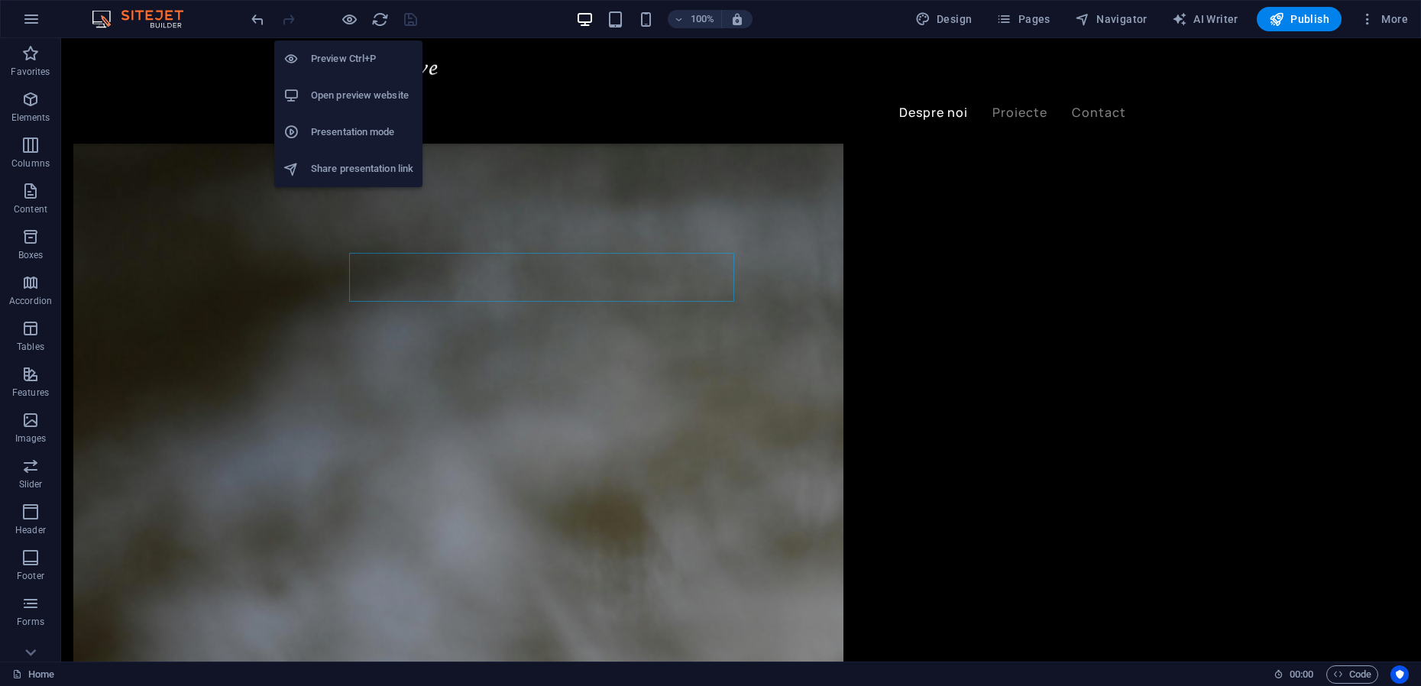
click at [343, 128] on h6 "Presentation mode" at bounding box center [362, 132] width 102 height 18
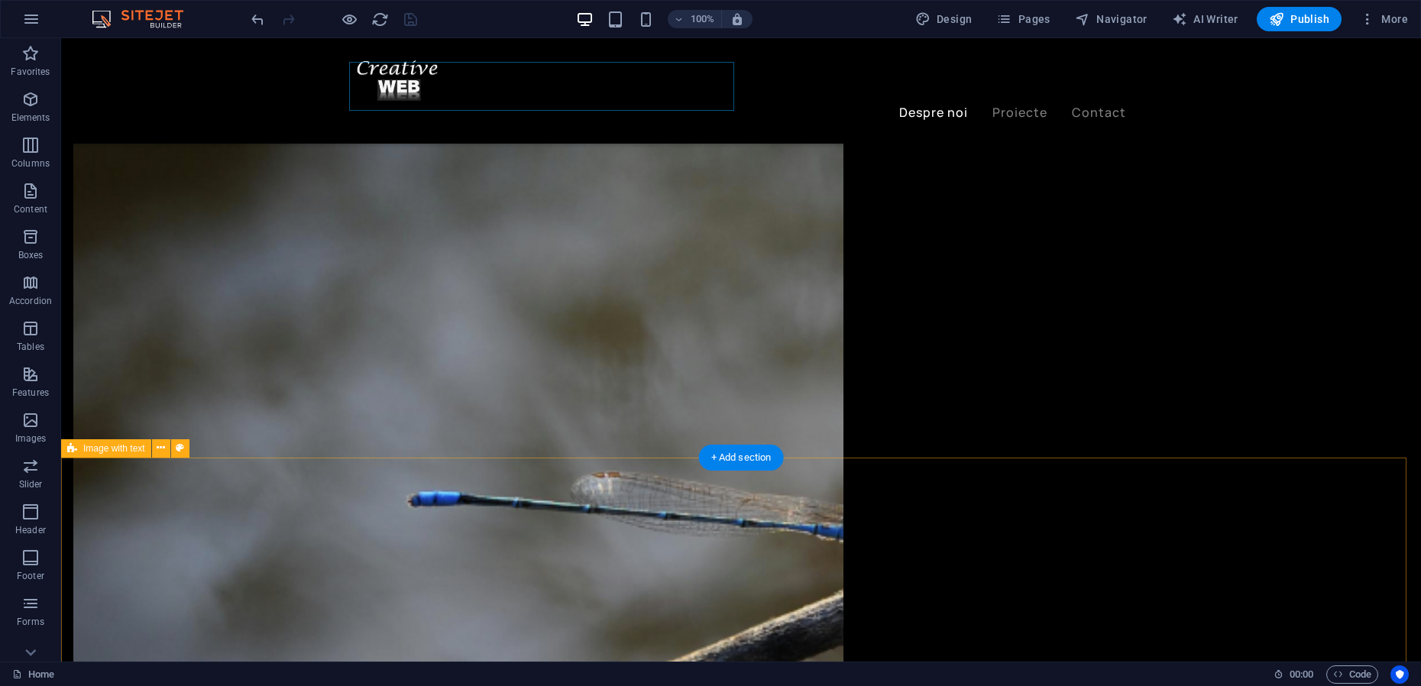
scroll to position [2468, 0]
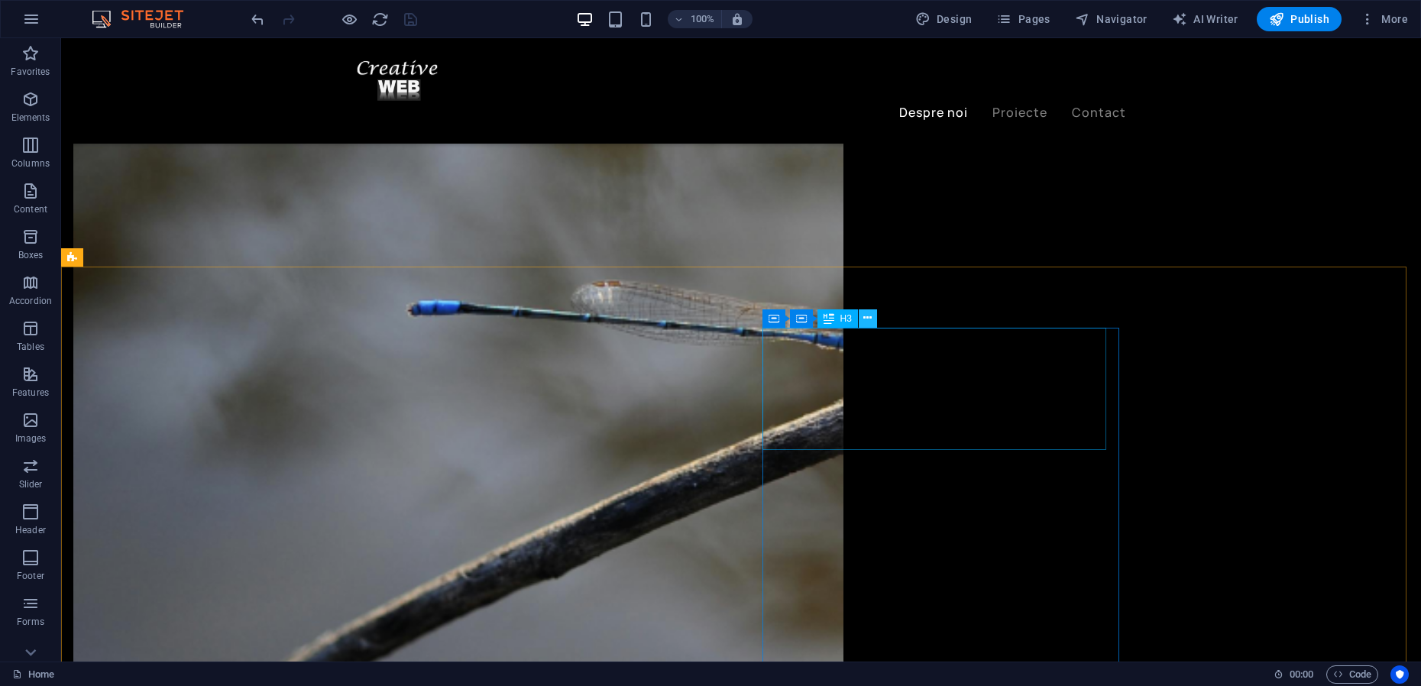
click at [872, 321] on button at bounding box center [867, 318] width 18 height 18
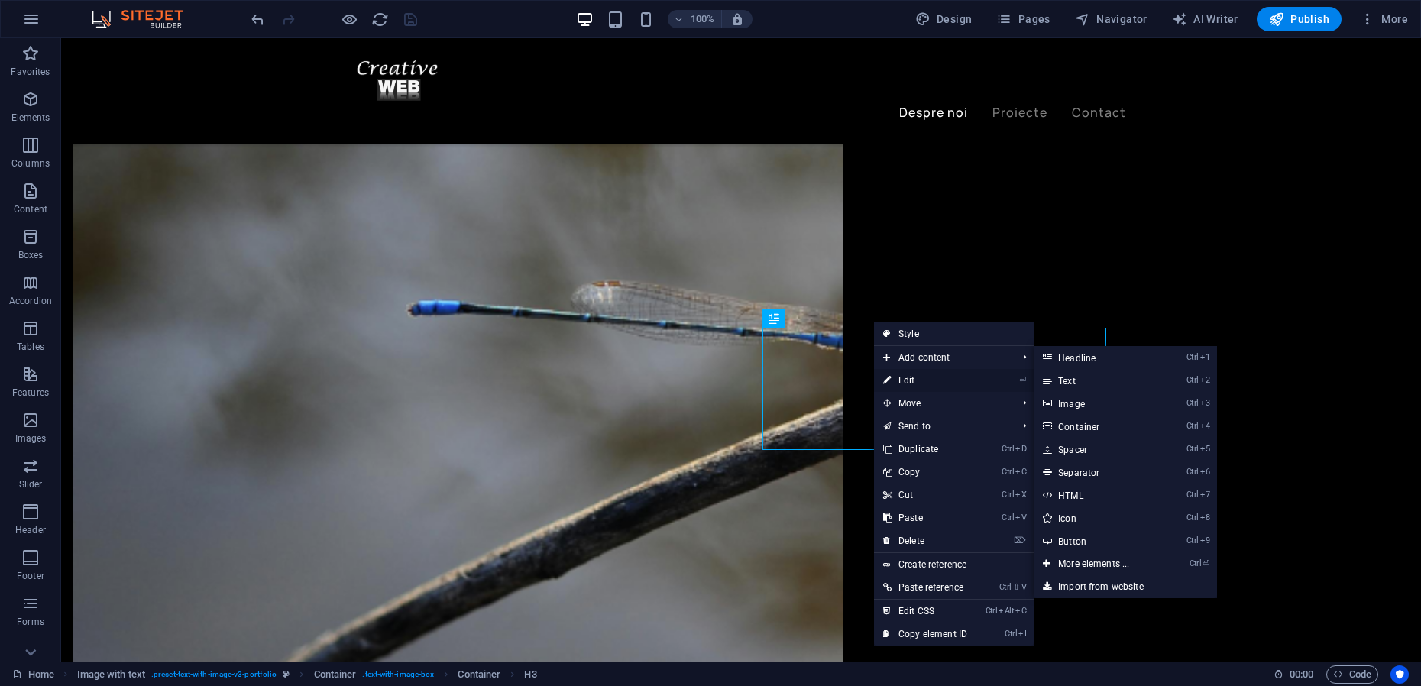
click at [910, 379] on link "⏎ Edit" at bounding box center [925, 380] width 102 height 23
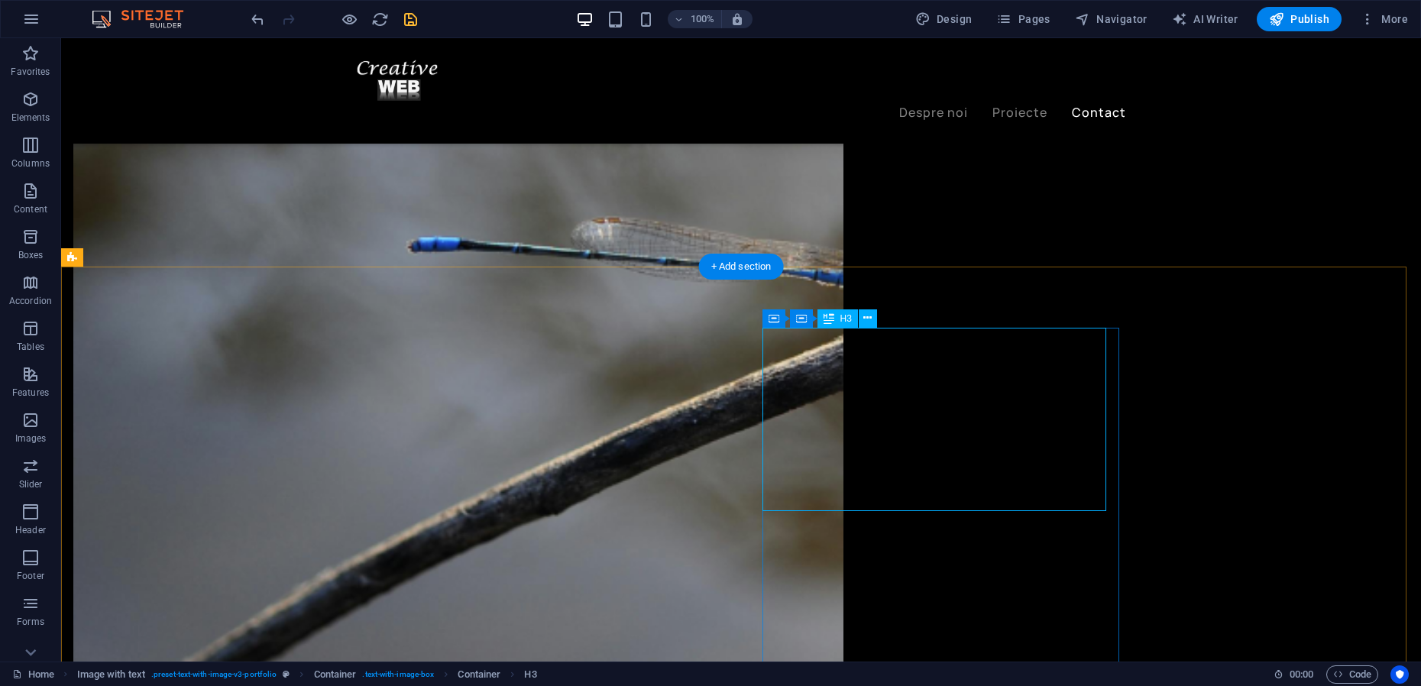
scroll to position [2564, 0]
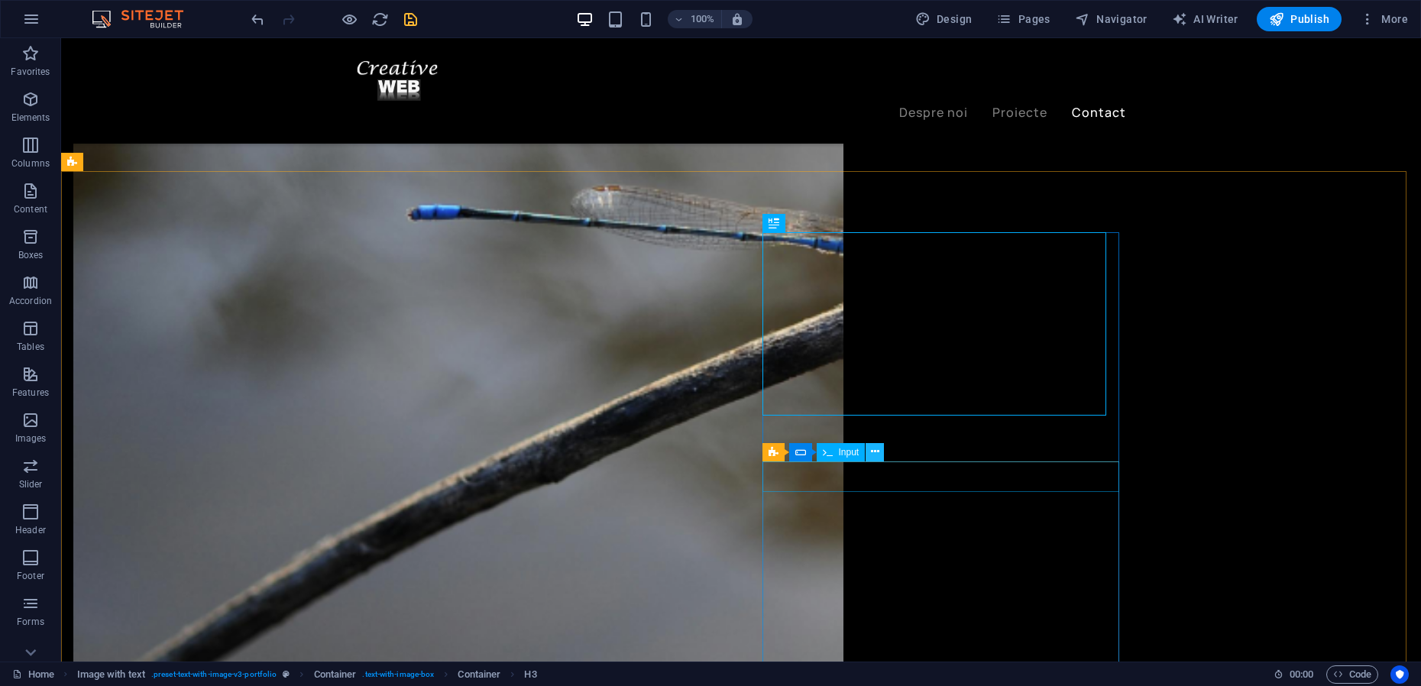
click at [871, 454] on icon at bounding box center [875, 452] width 8 height 16
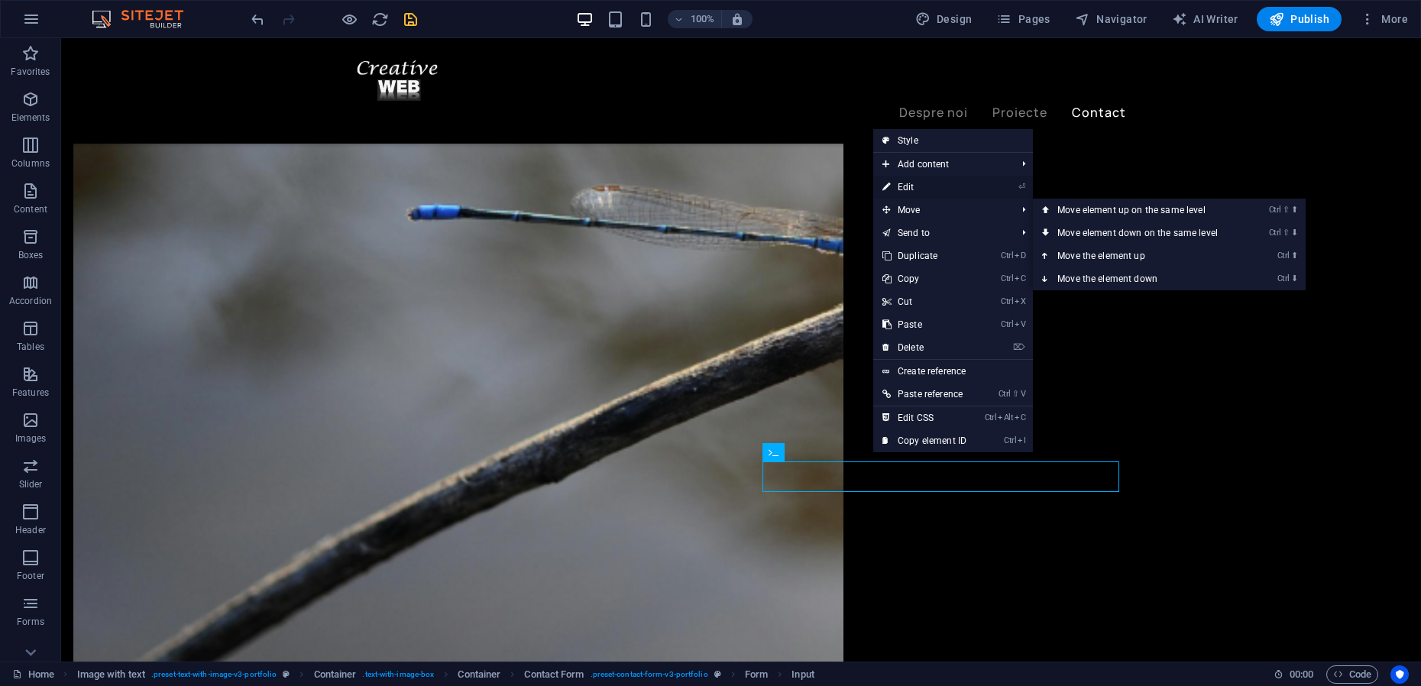
click at [906, 192] on link "⏎ Edit" at bounding box center [924, 187] width 102 height 23
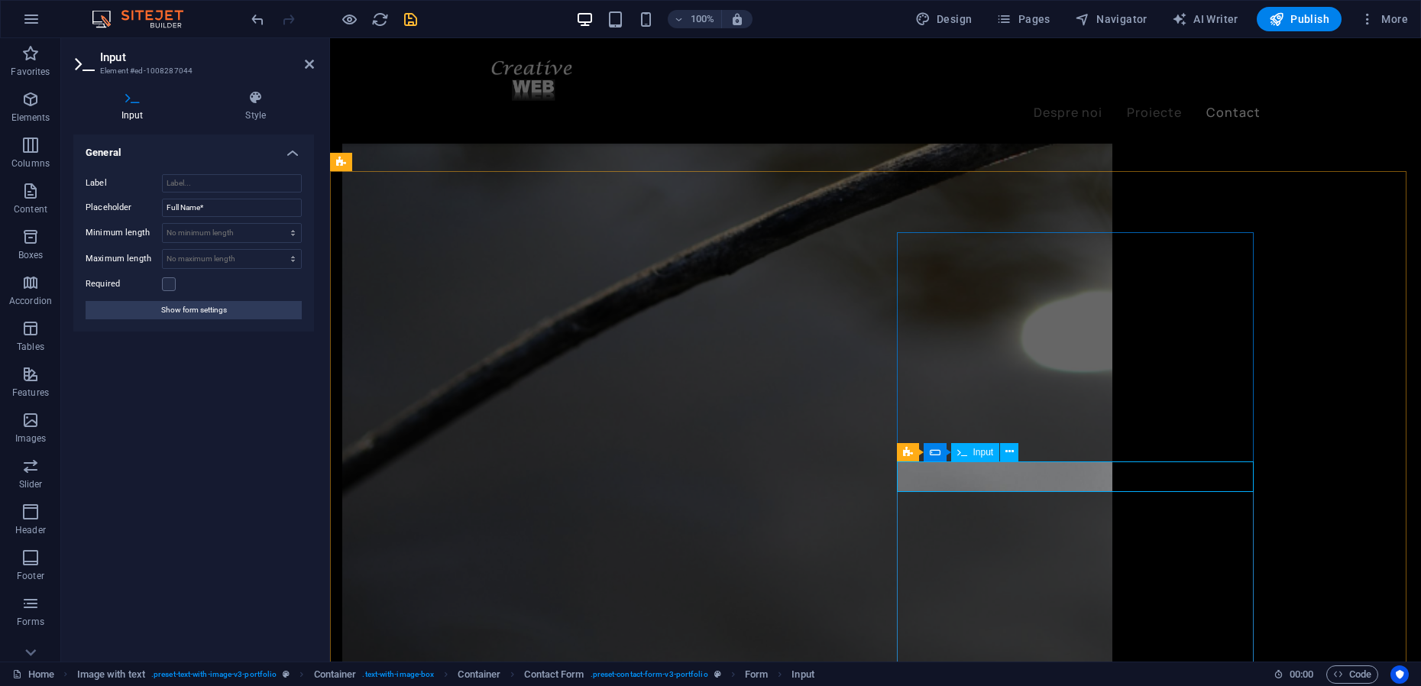
drag, startPoint x: 900, startPoint y: 475, endPoint x: 949, endPoint y: 476, distance: 48.9
drag, startPoint x: 949, startPoint y: 477, endPoint x: 907, endPoint y: 477, distance: 42.8
type input "Nume"
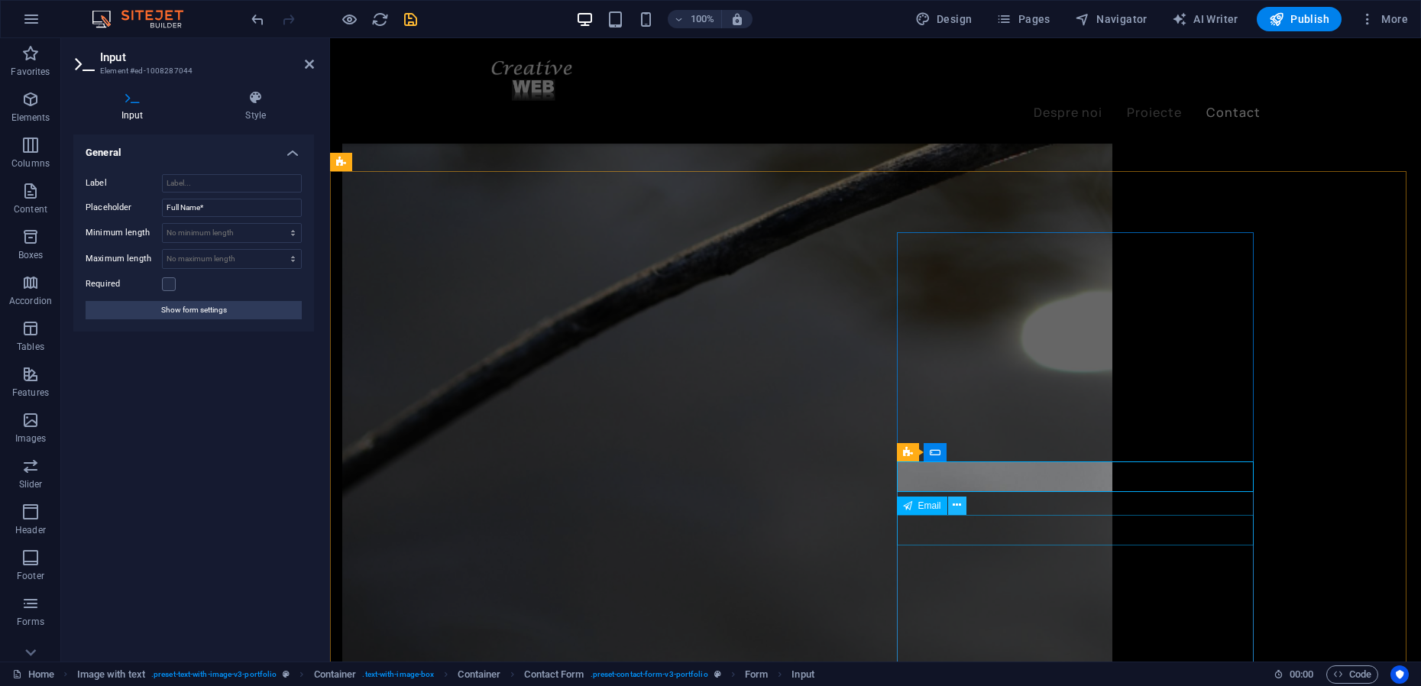
click at [959, 509] on icon at bounding box center [956, 505] width 8 height 16
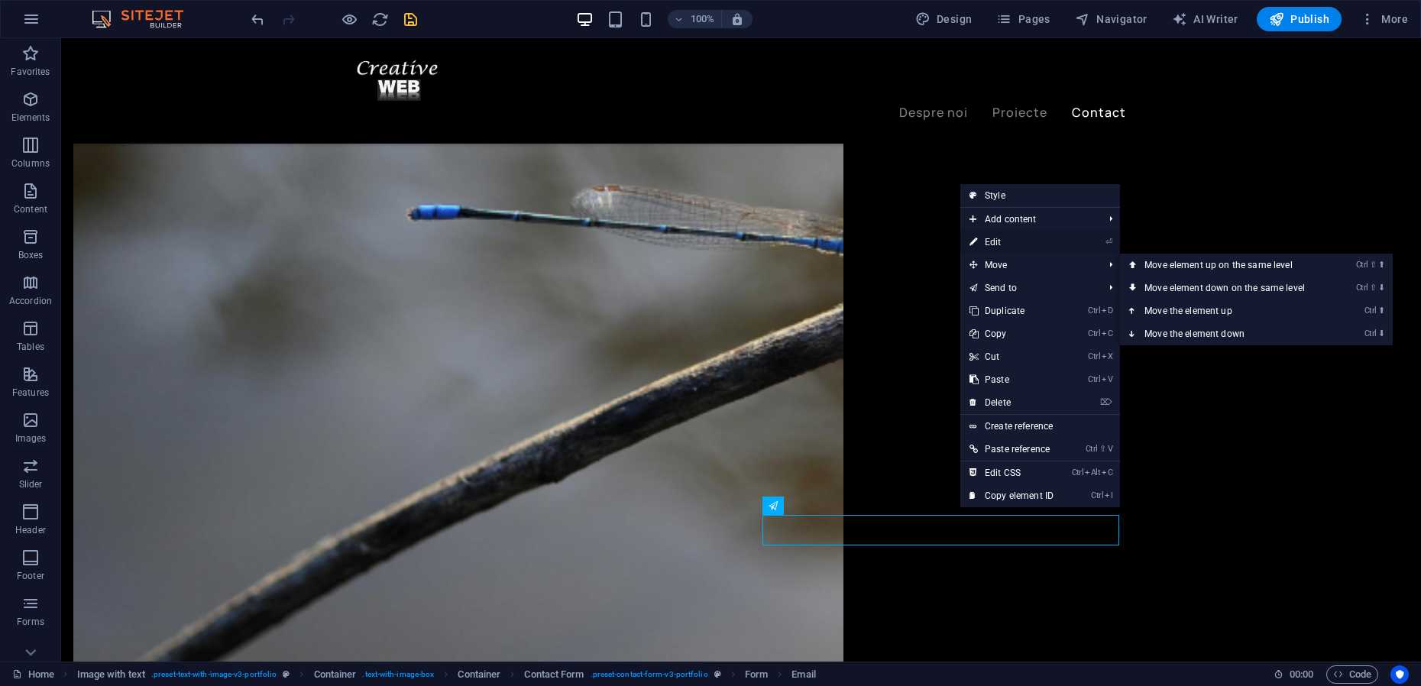
click at [996, 241] on link "⏎ Edit" at bounding box center [1011, 242] width 102 height 23
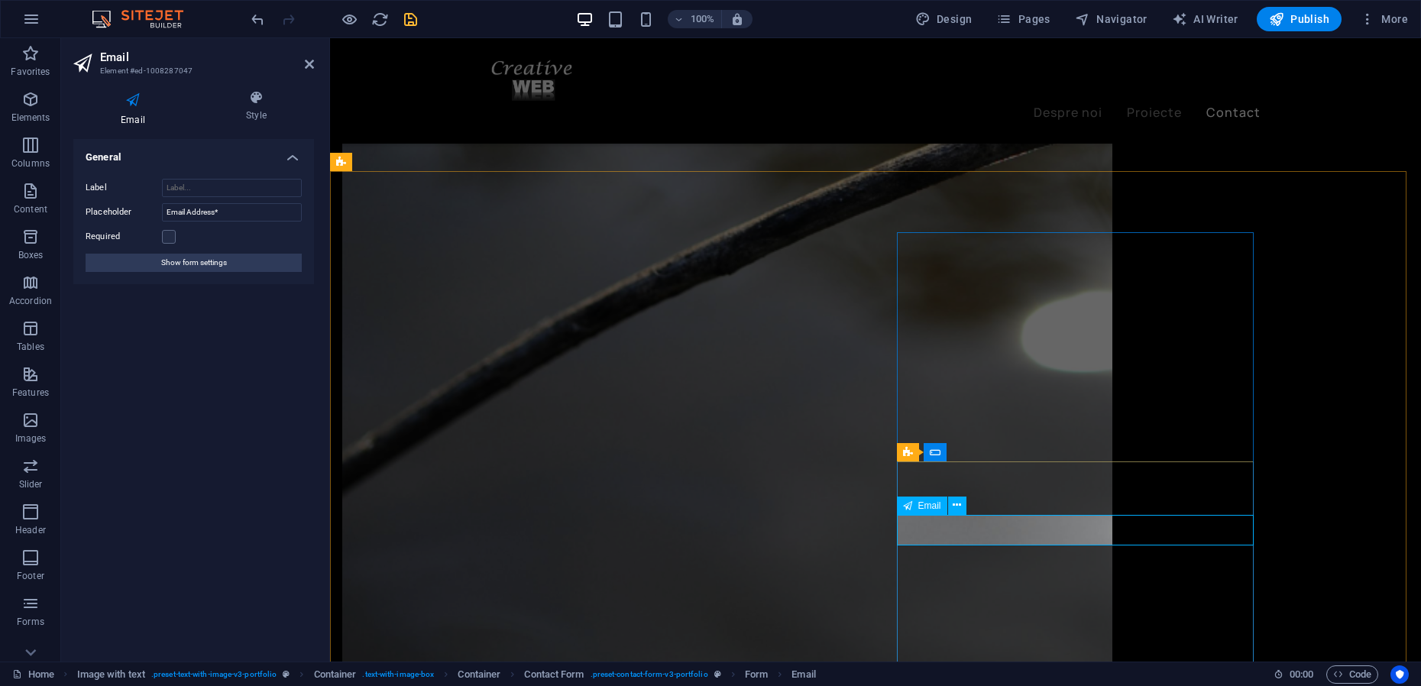
type input "Adresă de email*"
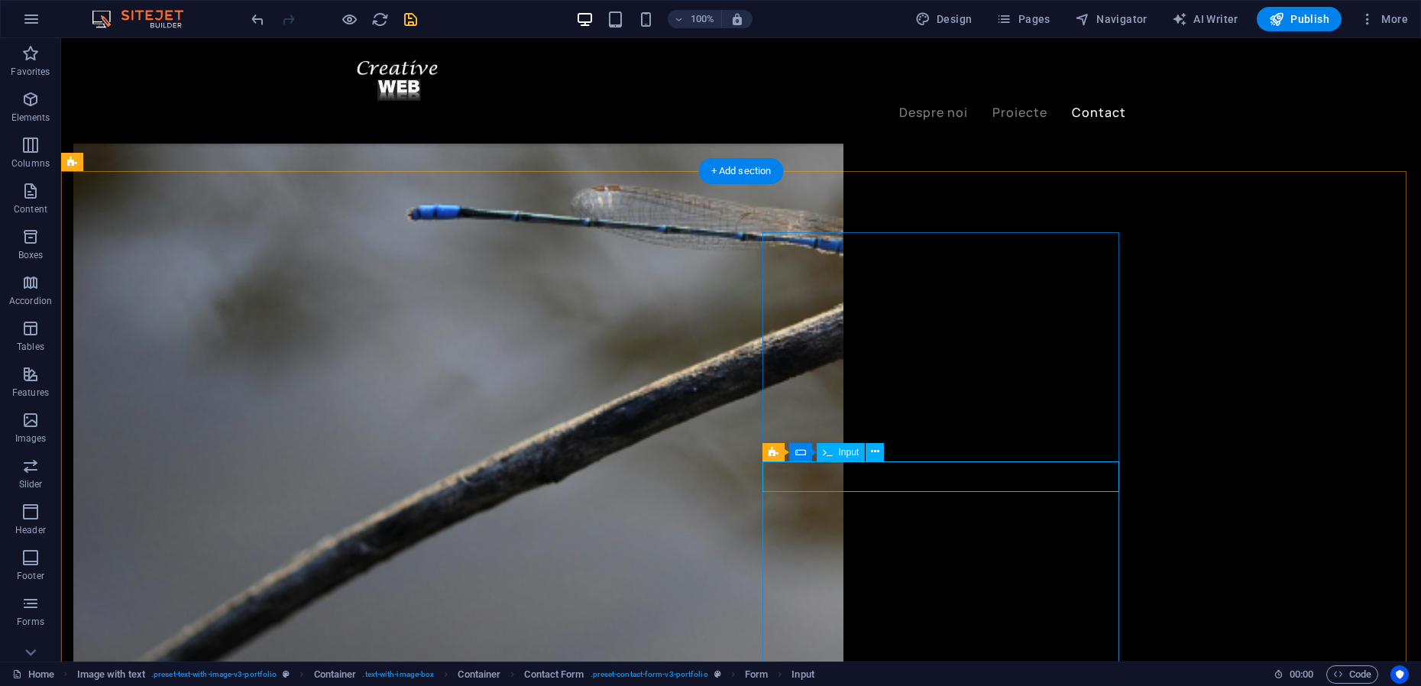
click at [878, 454] on icon at bounding box center [875, 452] width 8 height 16
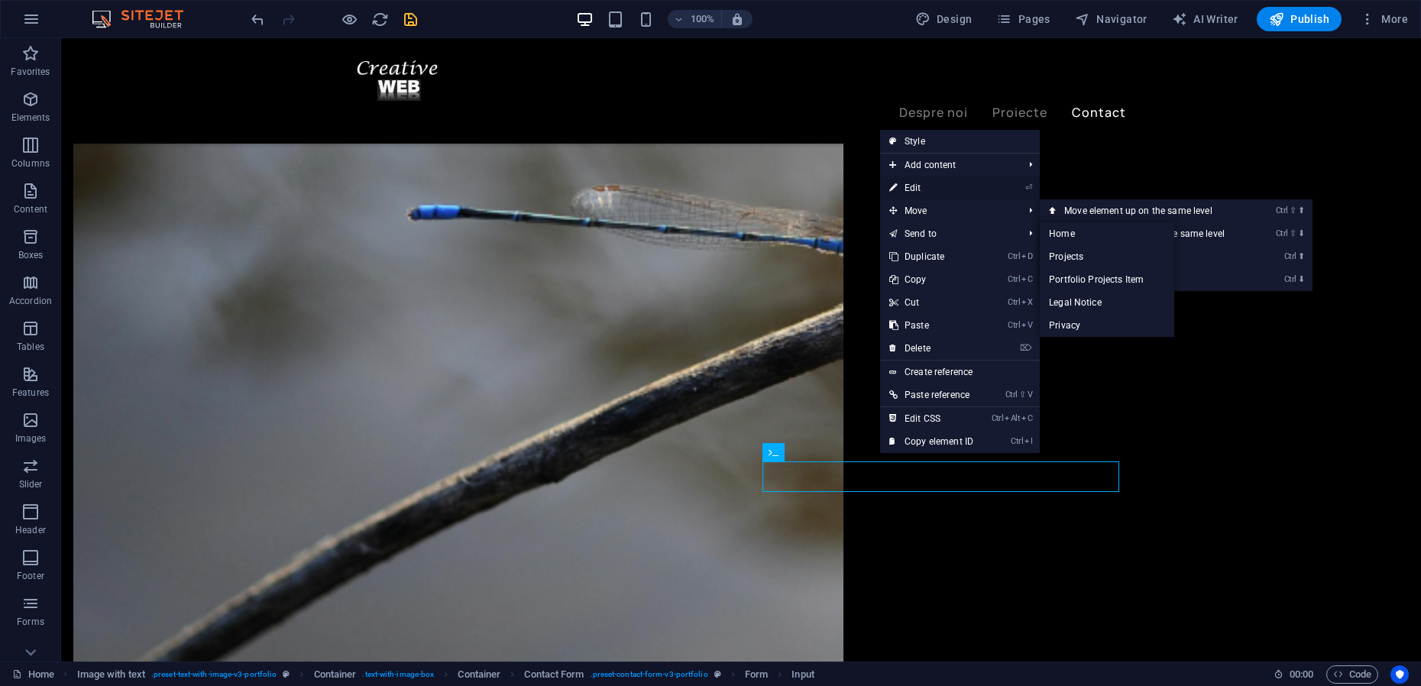
click at [917, 179] on link "⏎ Edit" at bounding box center [931, 187] width 102 height 23
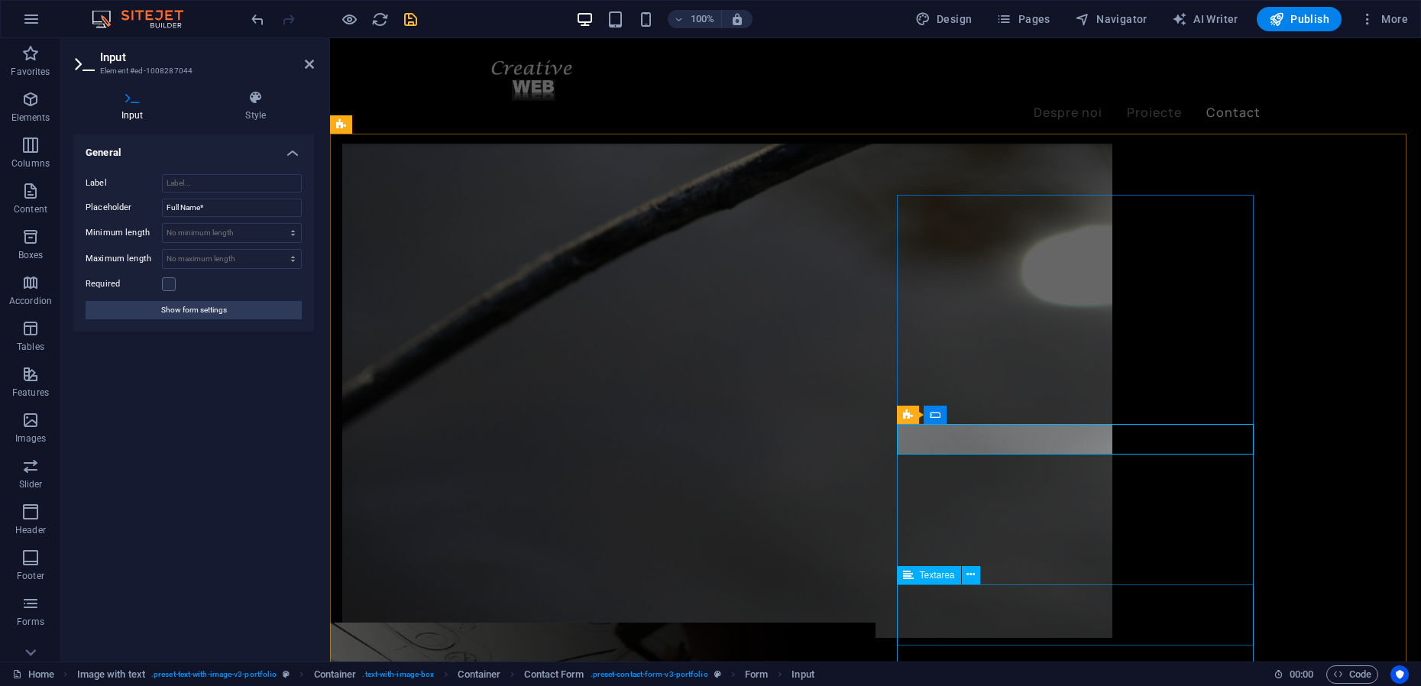
scroll to position [2659, 0]
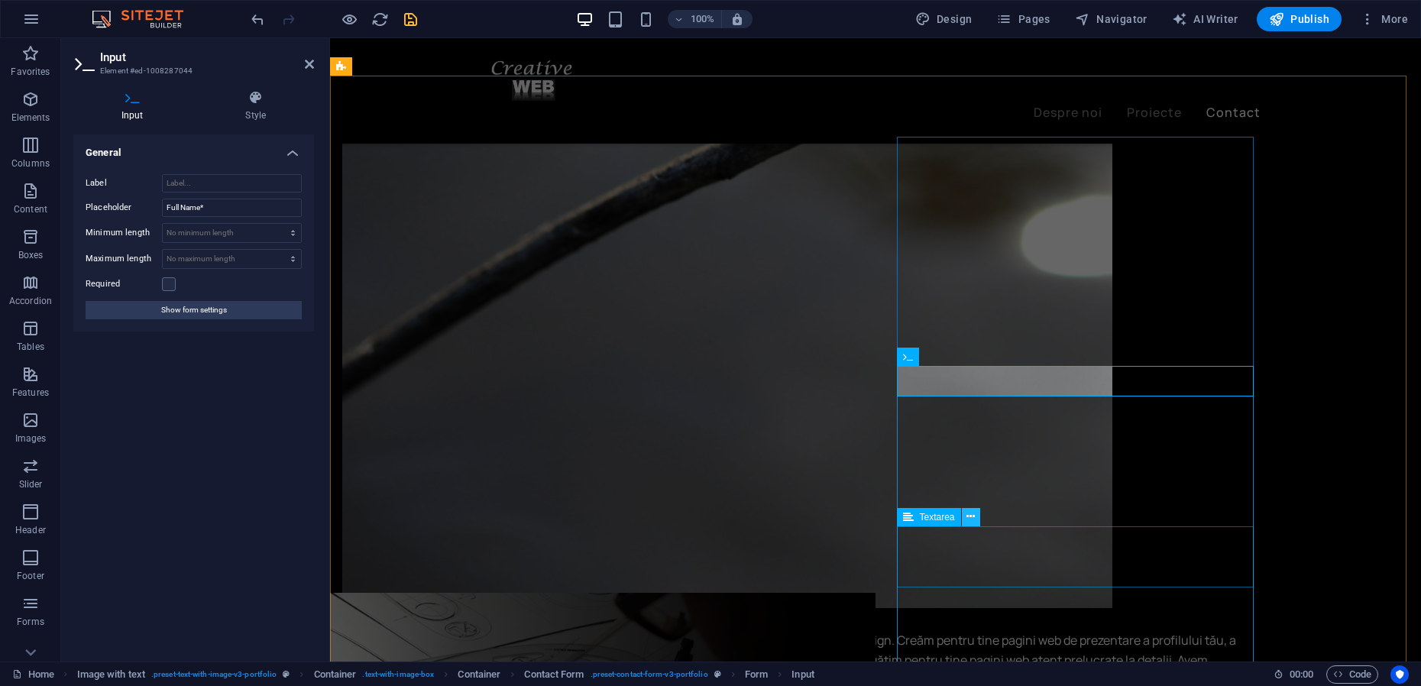
type input "Nume*"
click at [972, 518] on icon at bounding box center [970, 517] width 8 height 16
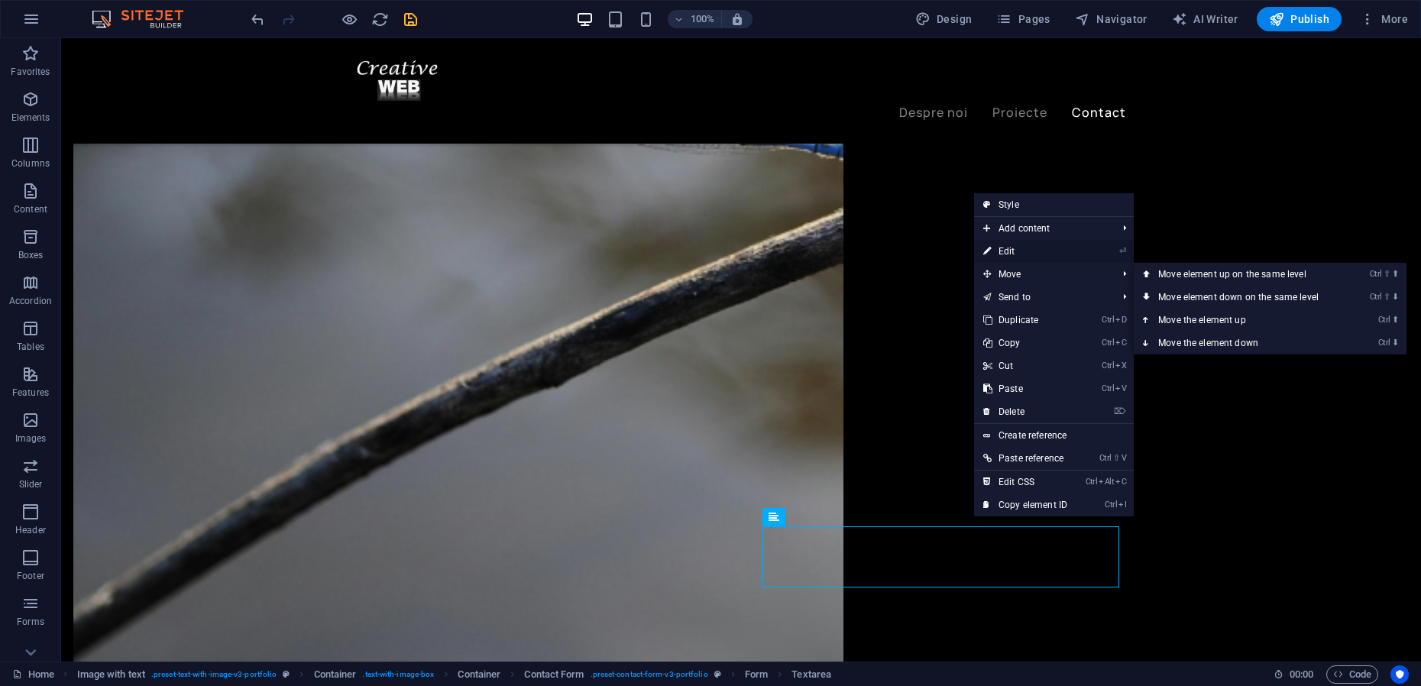
click at [1015, 250] on link "⏎ Edit" at bounding box center [1025, 251] width 102 height 23
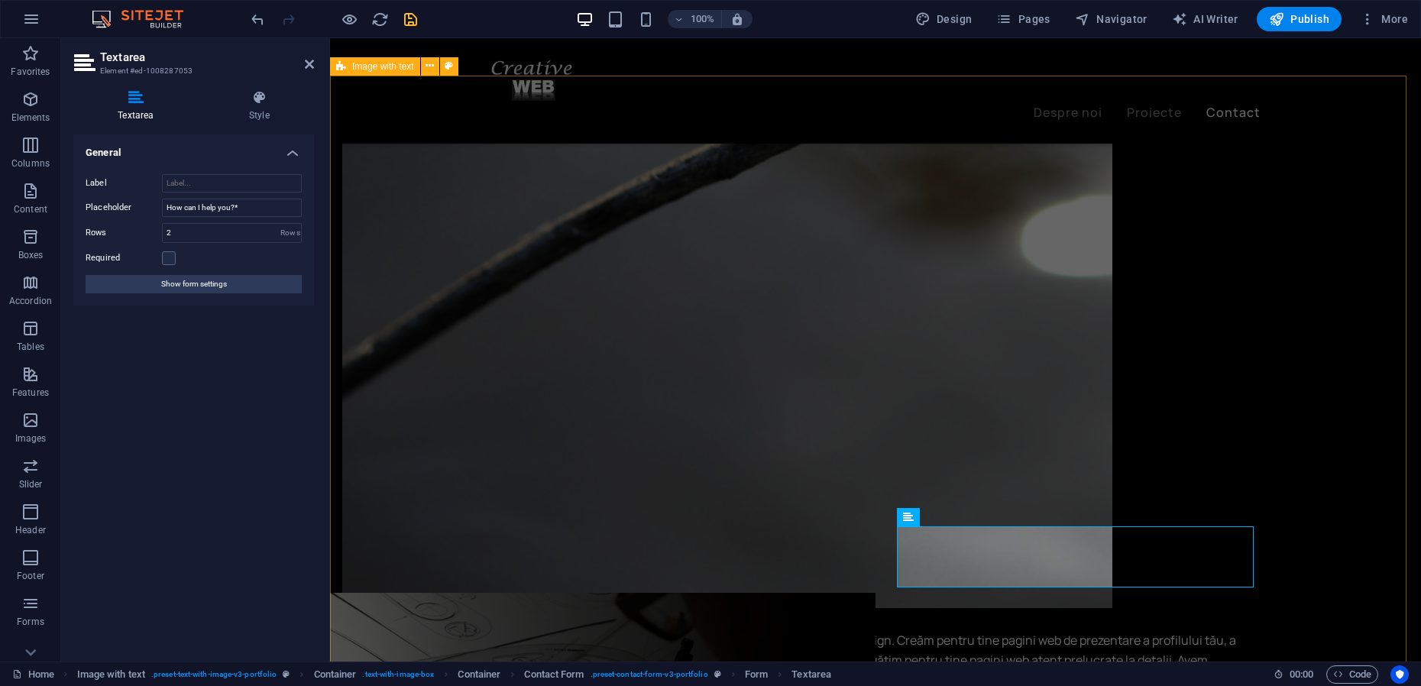
drag, startPoint x: 1019, startPoint y: 548, endPoint x: 934, endPoint y: 550, distance: 84.8
drag, startPoint x: 903, startPoint y: 548, endPoint x: 1034, endPoint y: 548, distance: 131.4
drag, startPoint x: 1028, startPoint y: 552, endPoint x: 978, endPoint y: 550, distance: 50.5
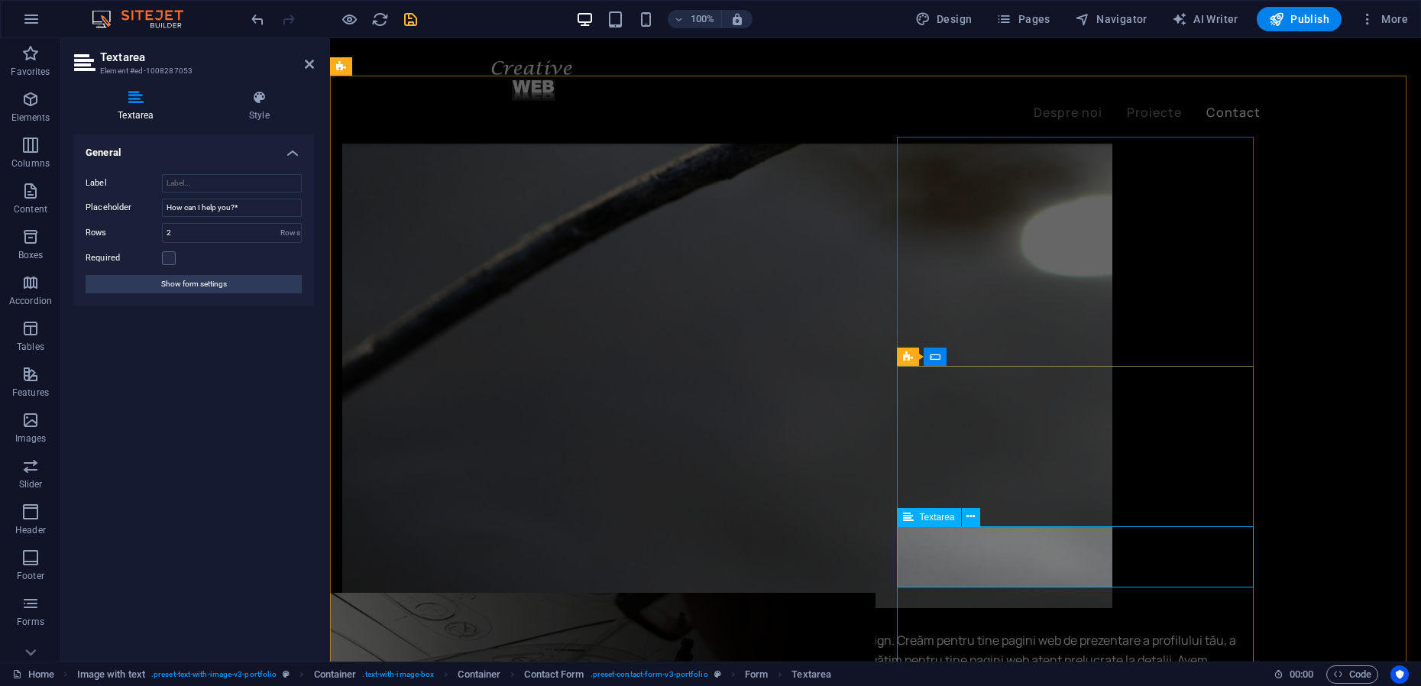
type textarea "Cu ce te putem ajuta?"
click at [954, 462] on icon at bounding box center [955, 463] width 8 height 16
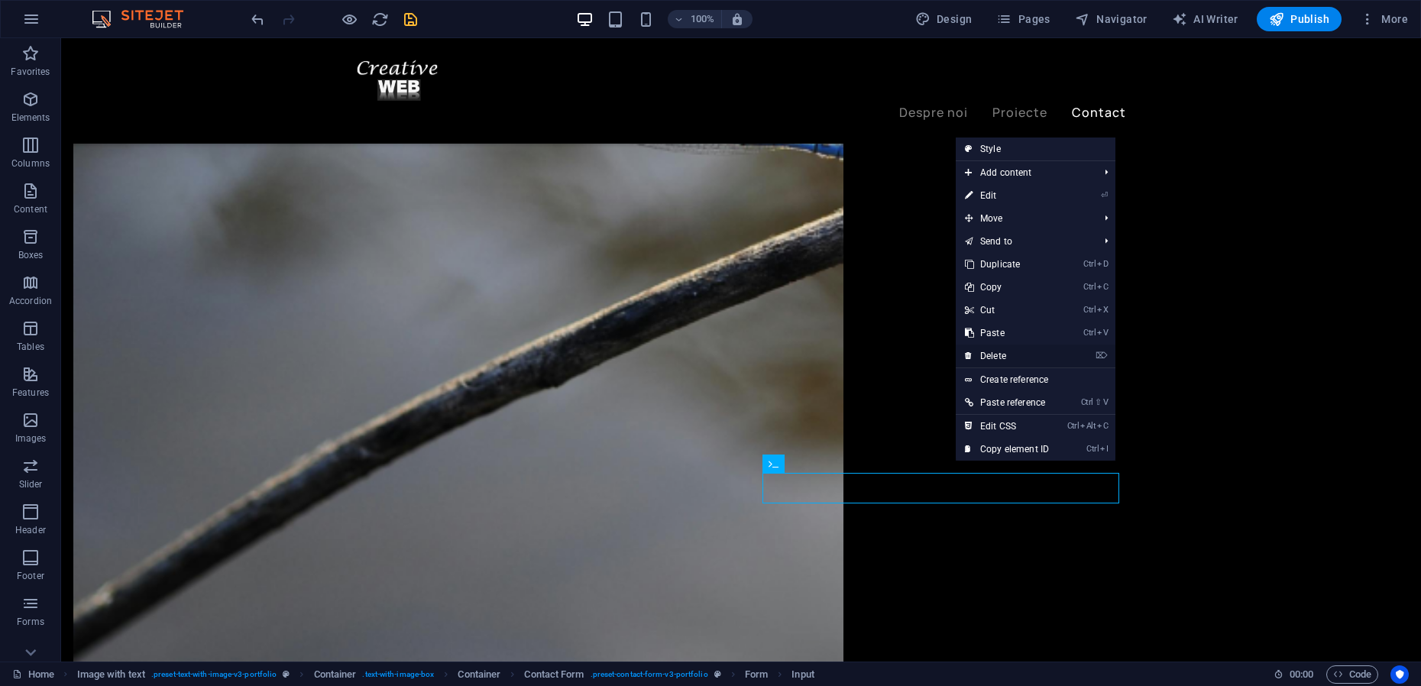
click at [997, 356] on link "⌦ Delete" at bounding box center [1006, 355] width 102 height 23
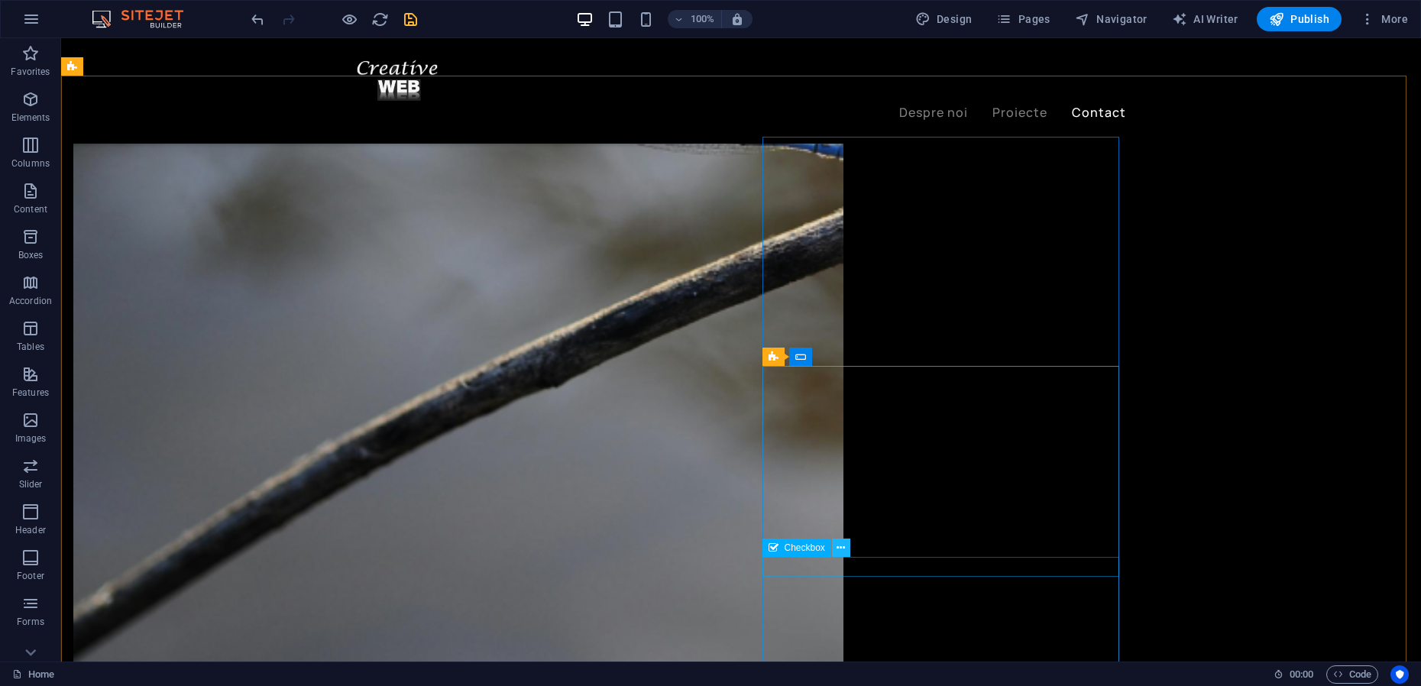
click at [844, 548] on icon at bounding box center [840, 548] width 8 height 16
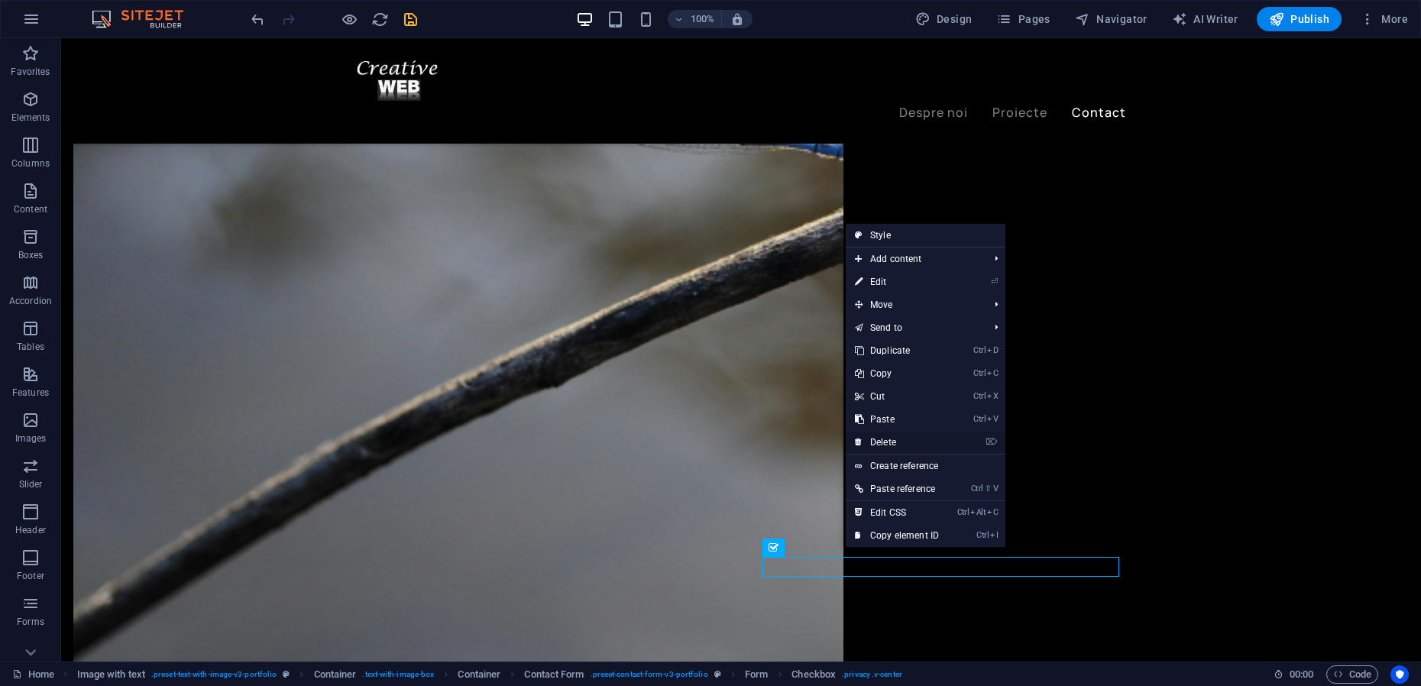
drag, startPoint x: 887, startPoint y: 444, endPoint x: 826, endPoint y: 406, distance: 71.4
click at [887, 444] on link "⌦ Delete" at bounding box center [896, 442] width 102 height 23
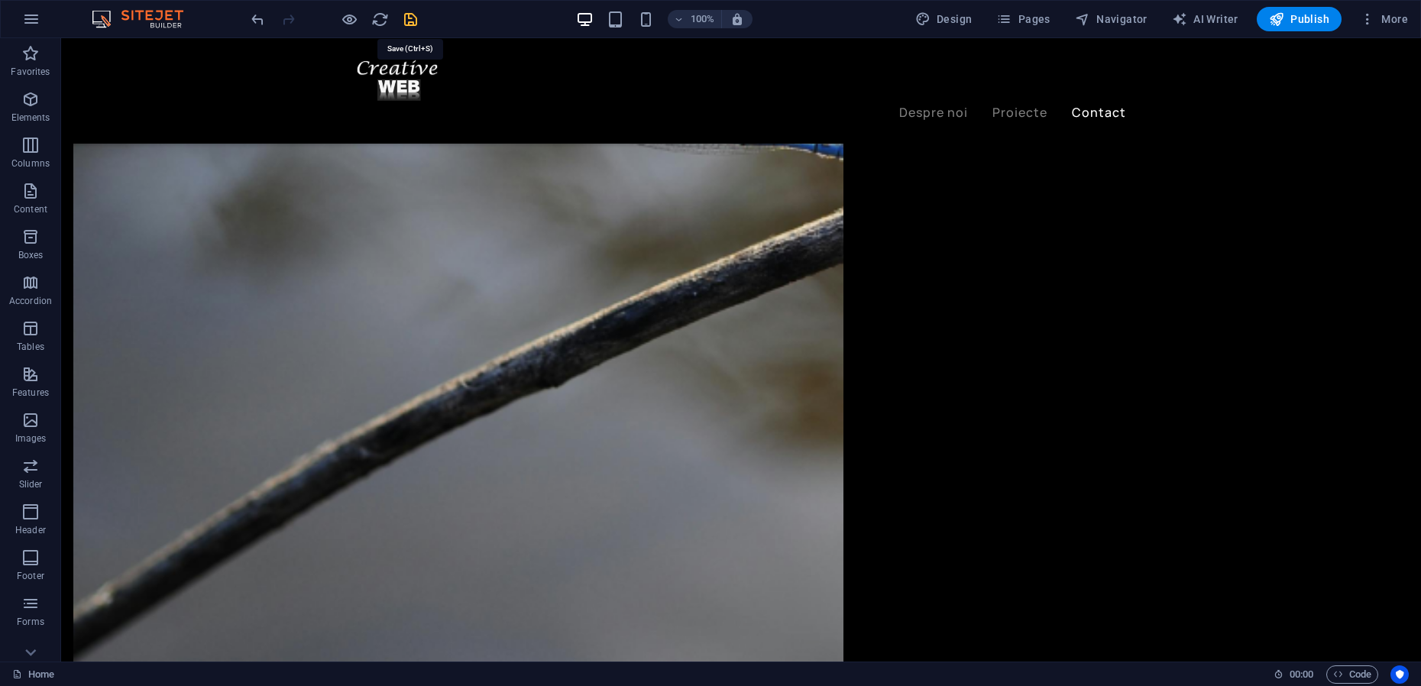
click at [408, 16] on icon "save" at bounding box center [411, 20] width 18 height 18
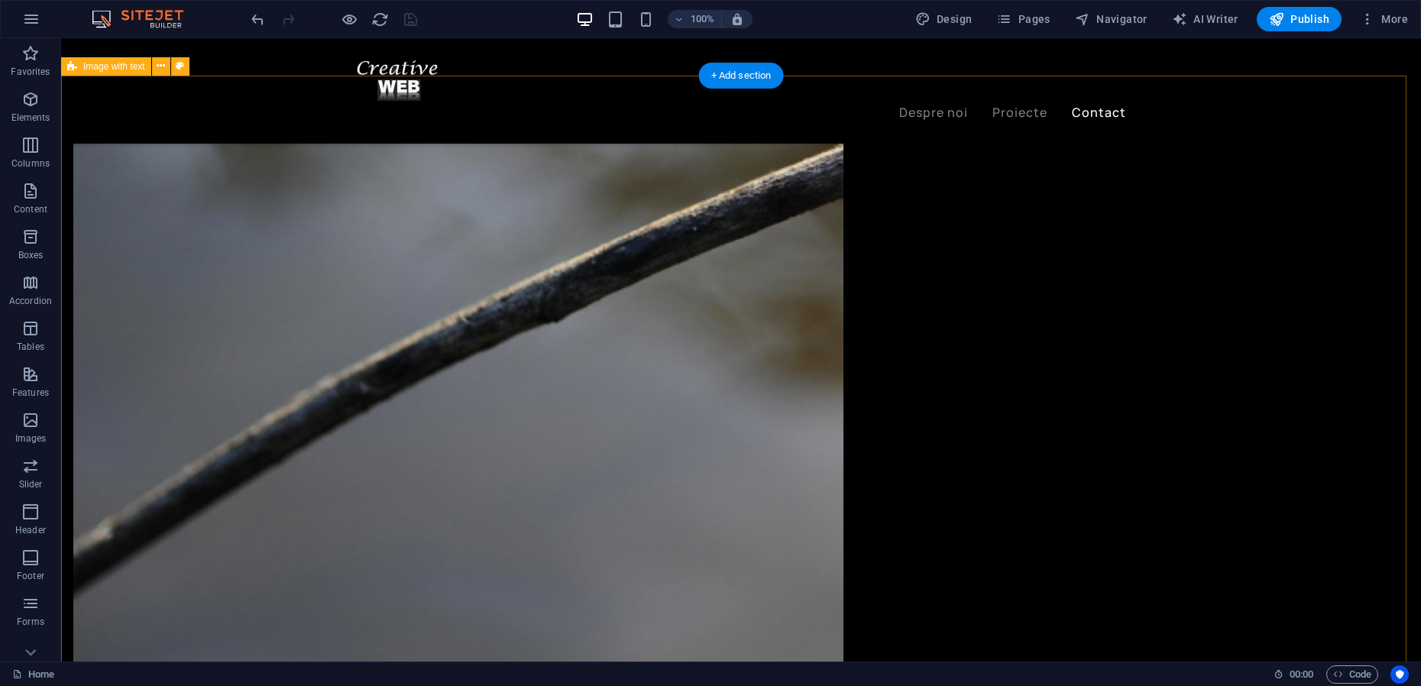
scroll to position [2755, 0]
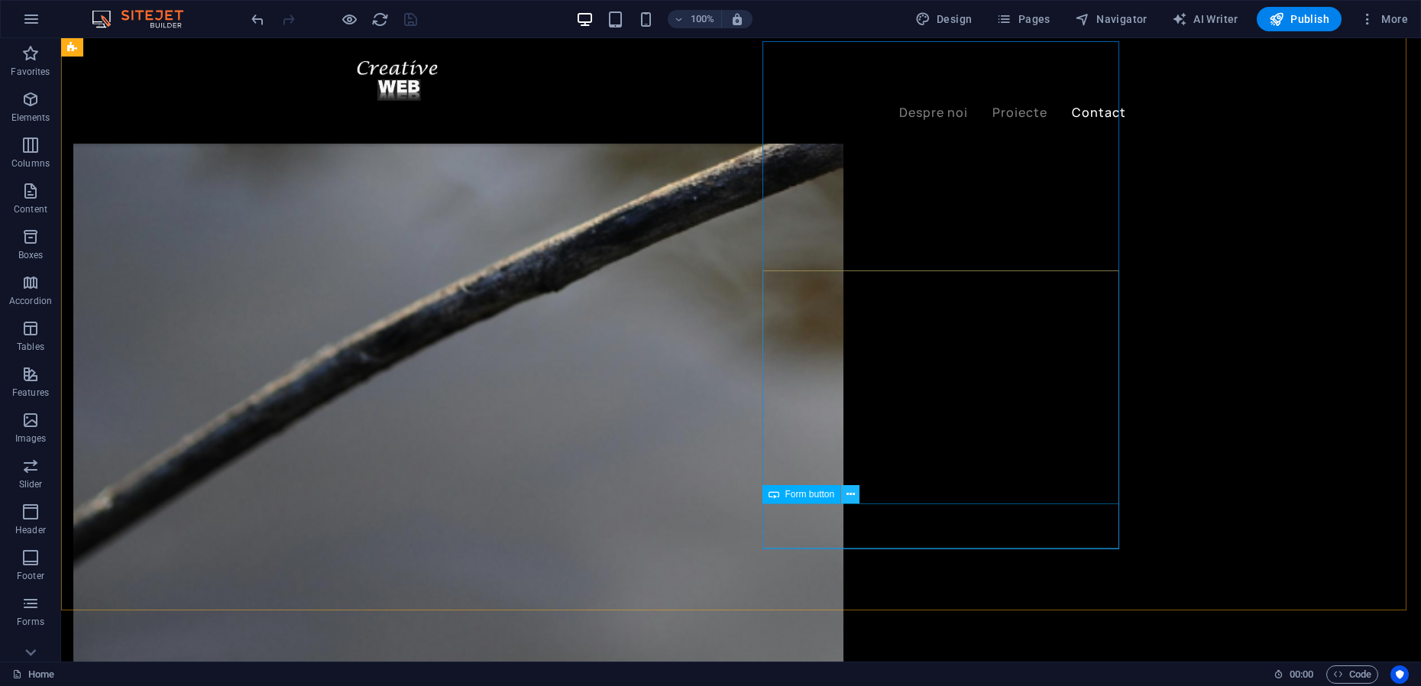
click at [852, 495] on icon at bounding box center [850, 495] width 8 height 16
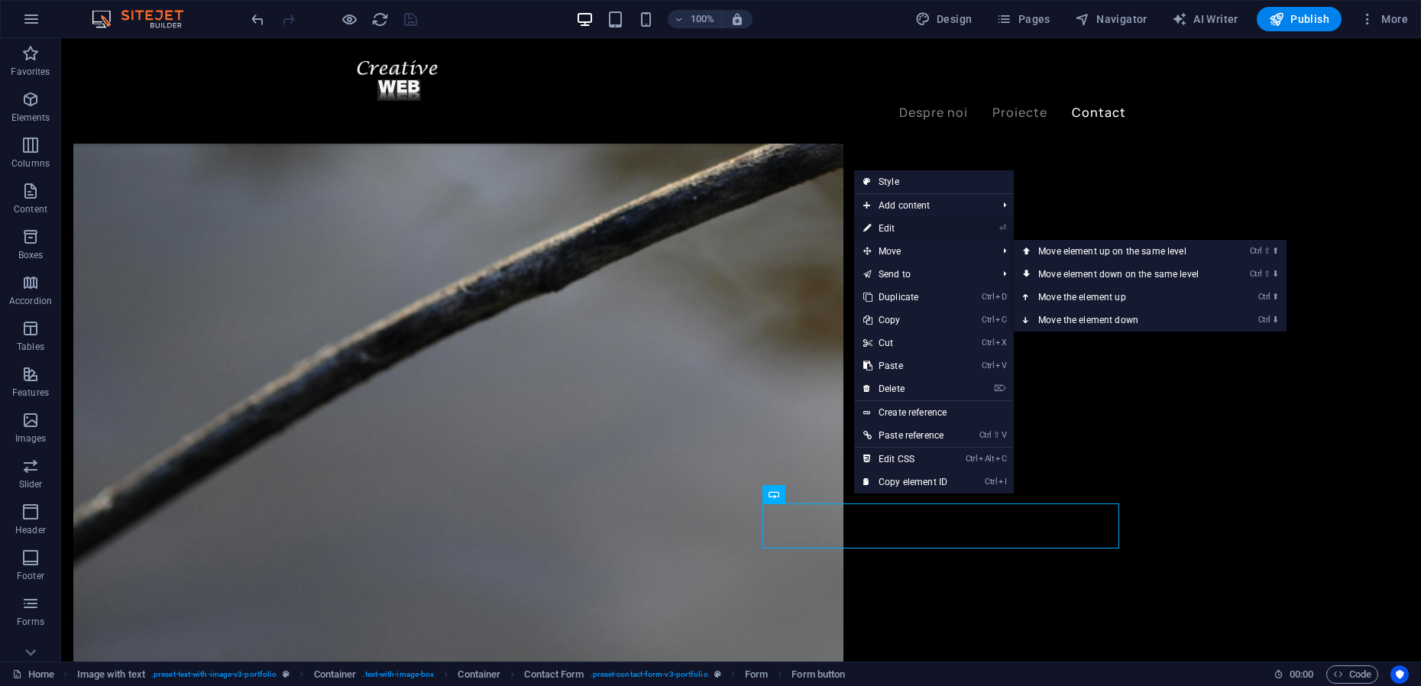
drag, startPoint x: 899, startPoint y: 234, endPoint x: 596, endPoint y: 228, distance: 303.3
click at [899, 234] on link "⏎ Edit" at bounding box center [905, 228] width 102 height 23
select select "%"
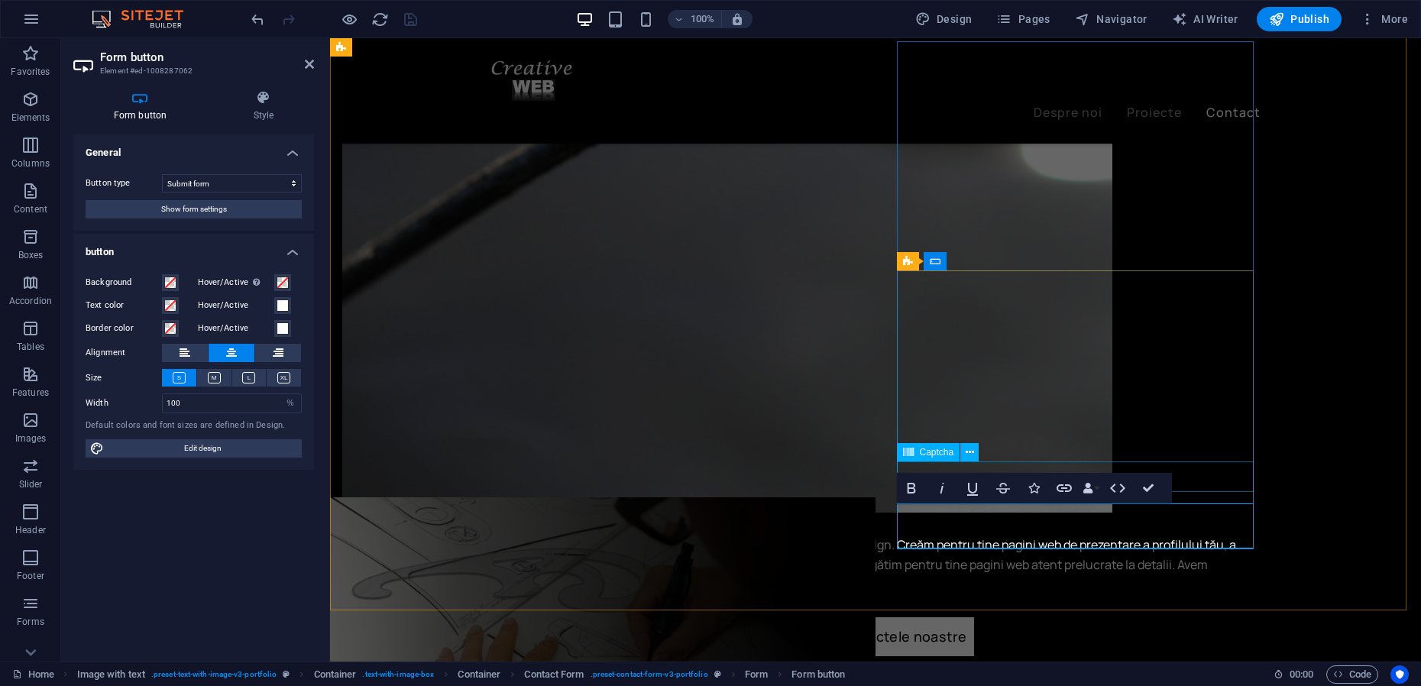
type button "Submit"
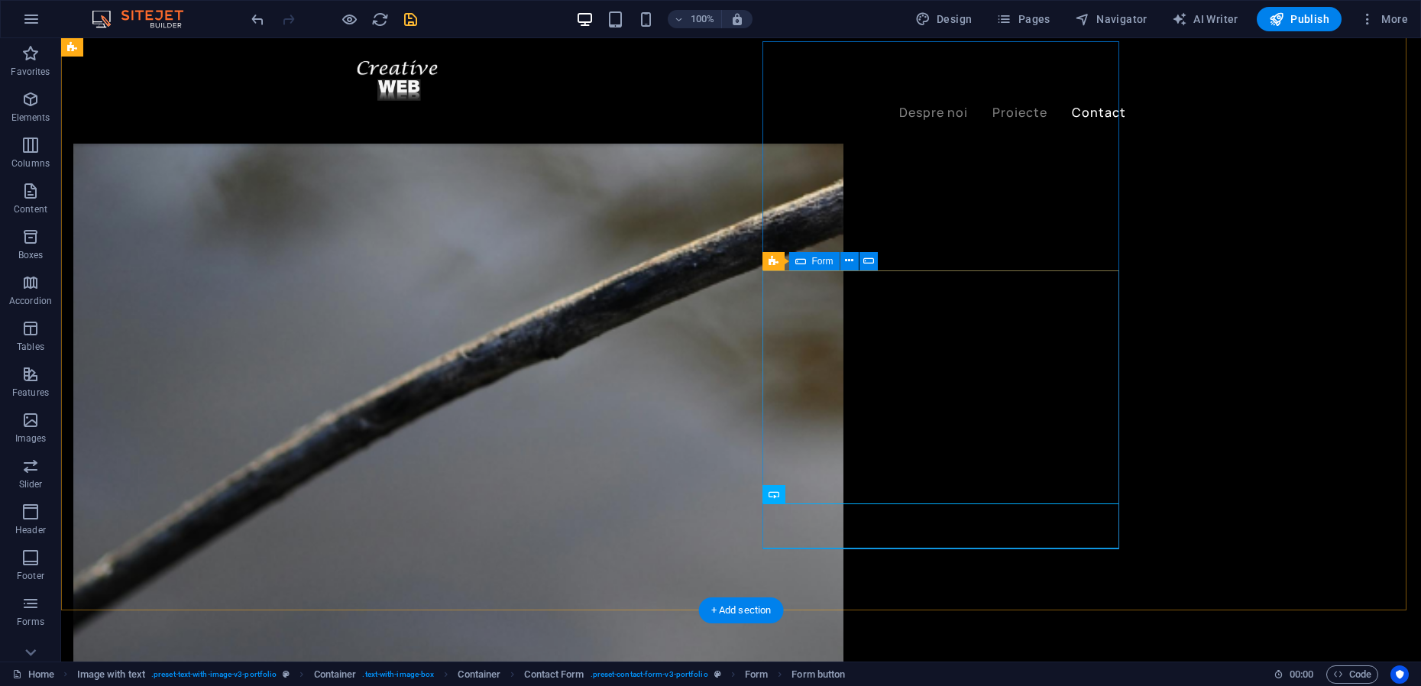
scroll to position [2659, 0]
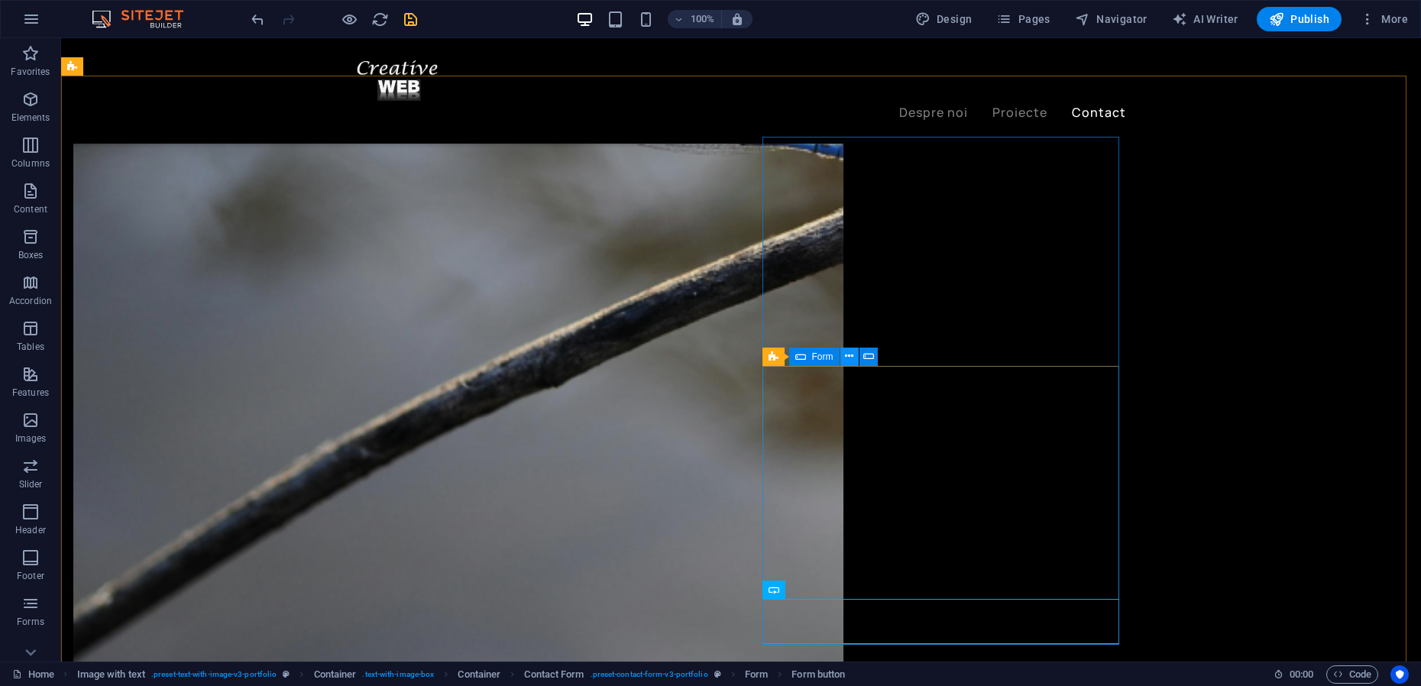
click at [847, 357] on icon at bounding box center [849, 356] width 8 height 16
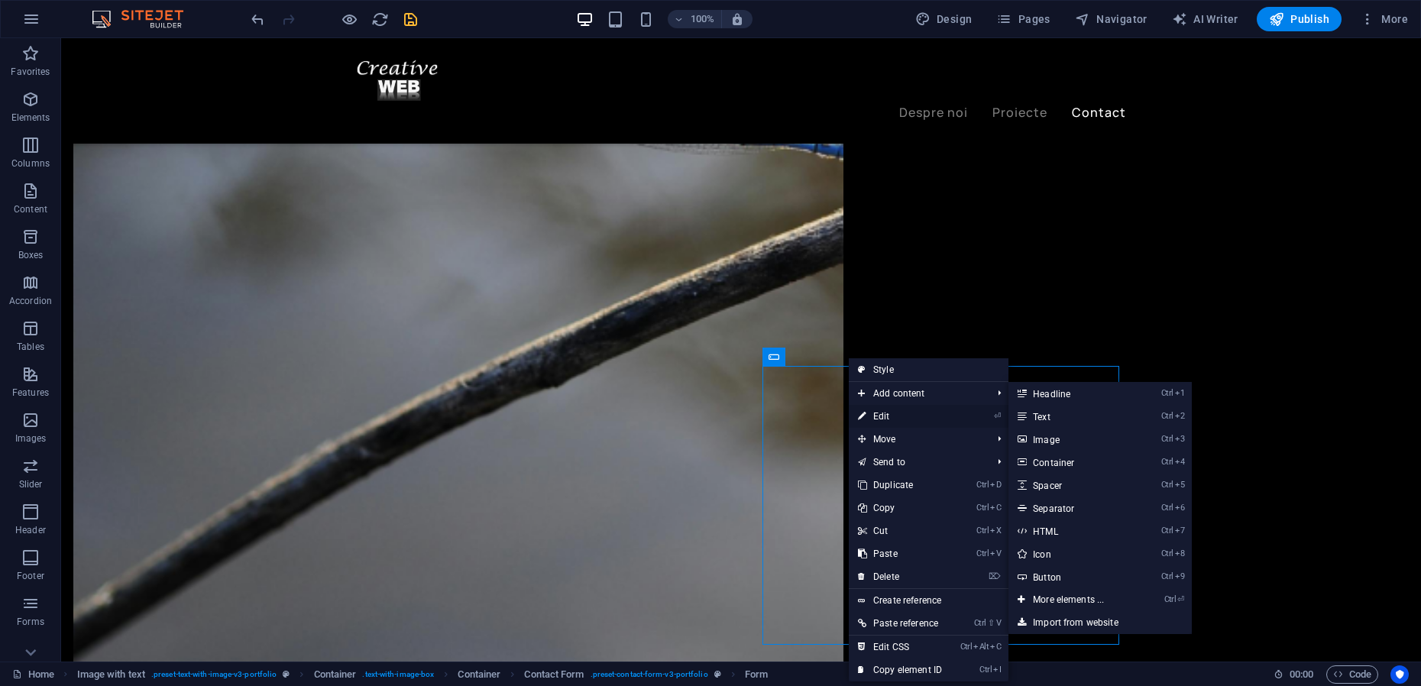
click at [884, 415] on link "⏎ Edit" at bounding box center [900, 416] width 102 height 23
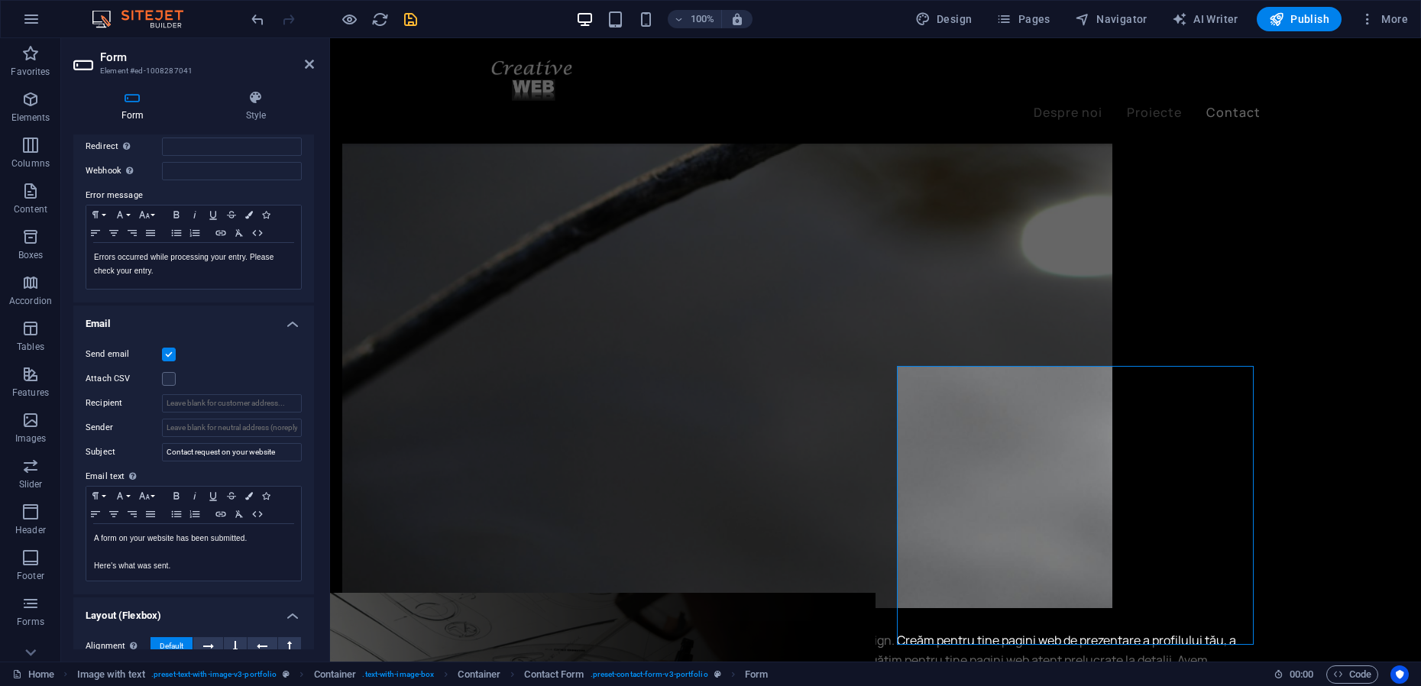
scroll to position [0, 0]
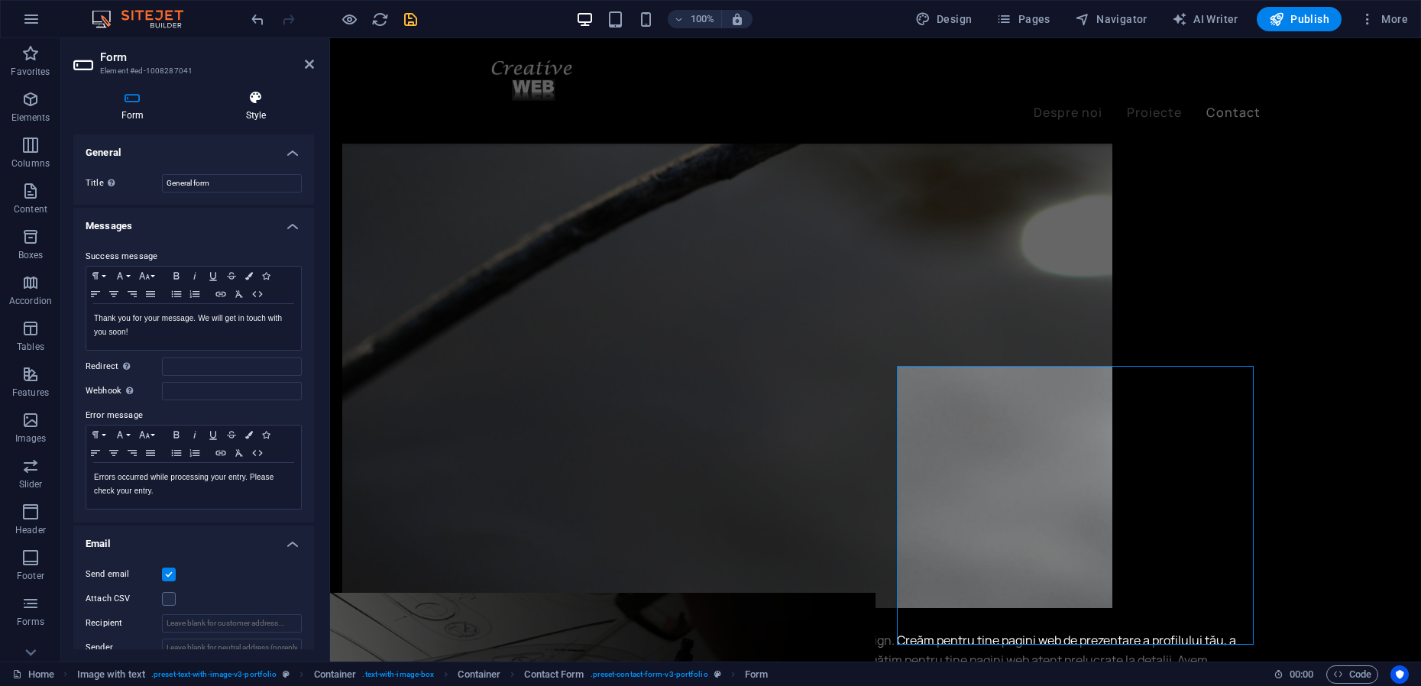
click at [266, 104] on icon at bounding box center [256, 97] width 116 height 15
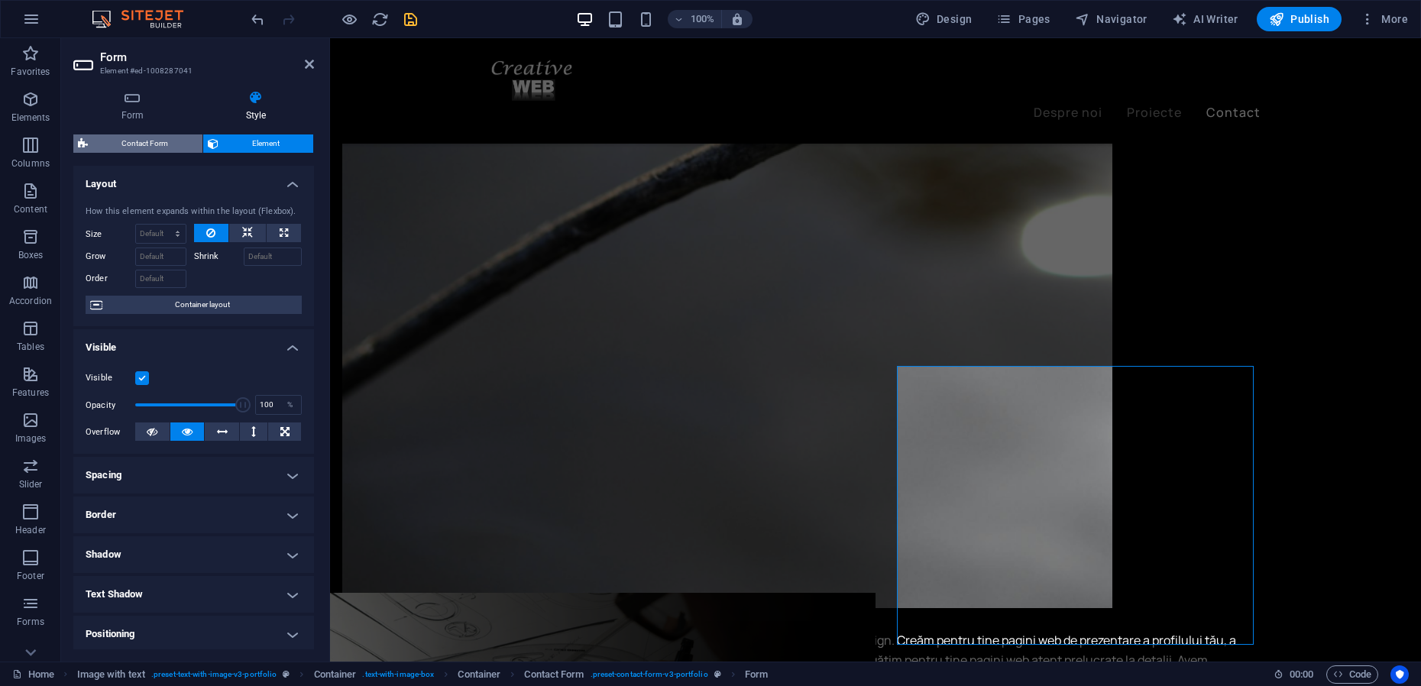
click at [140, 141] on span "Contact Form" at bounding box center [144, 143] width 105 height 18
select select "px"
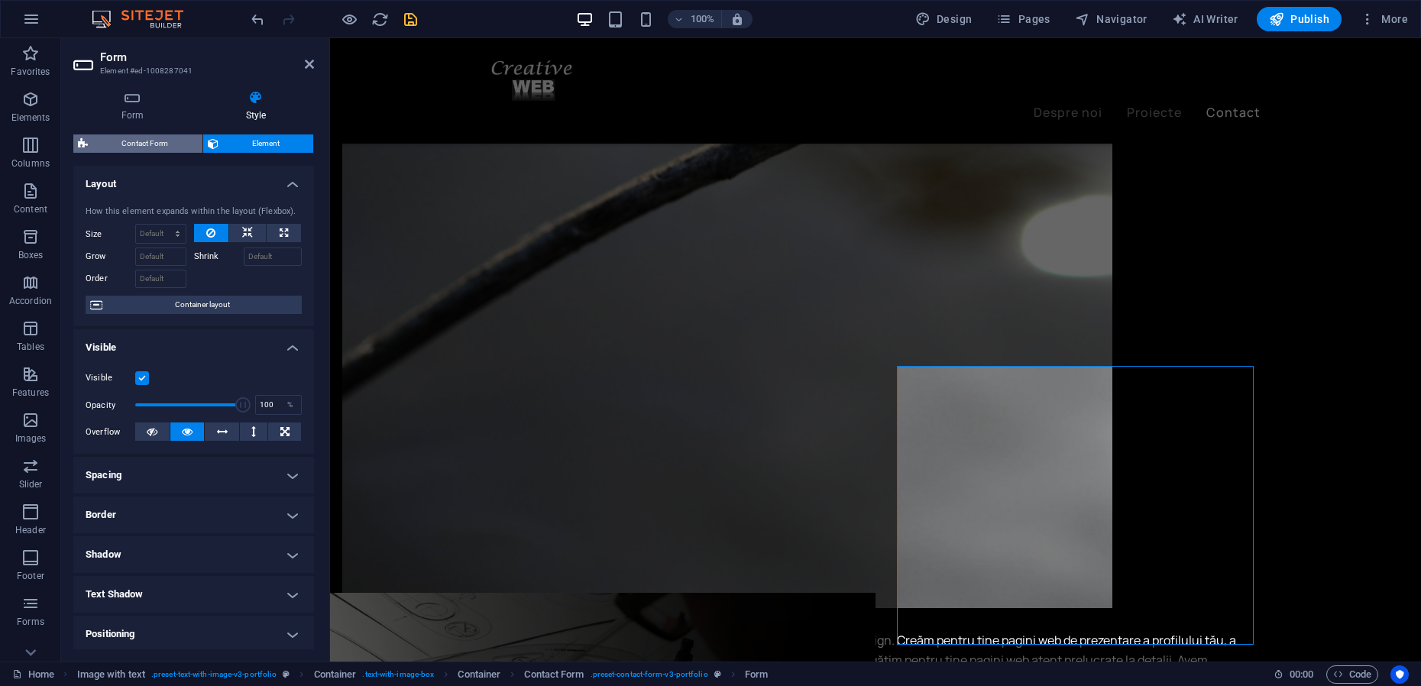
select select "px"
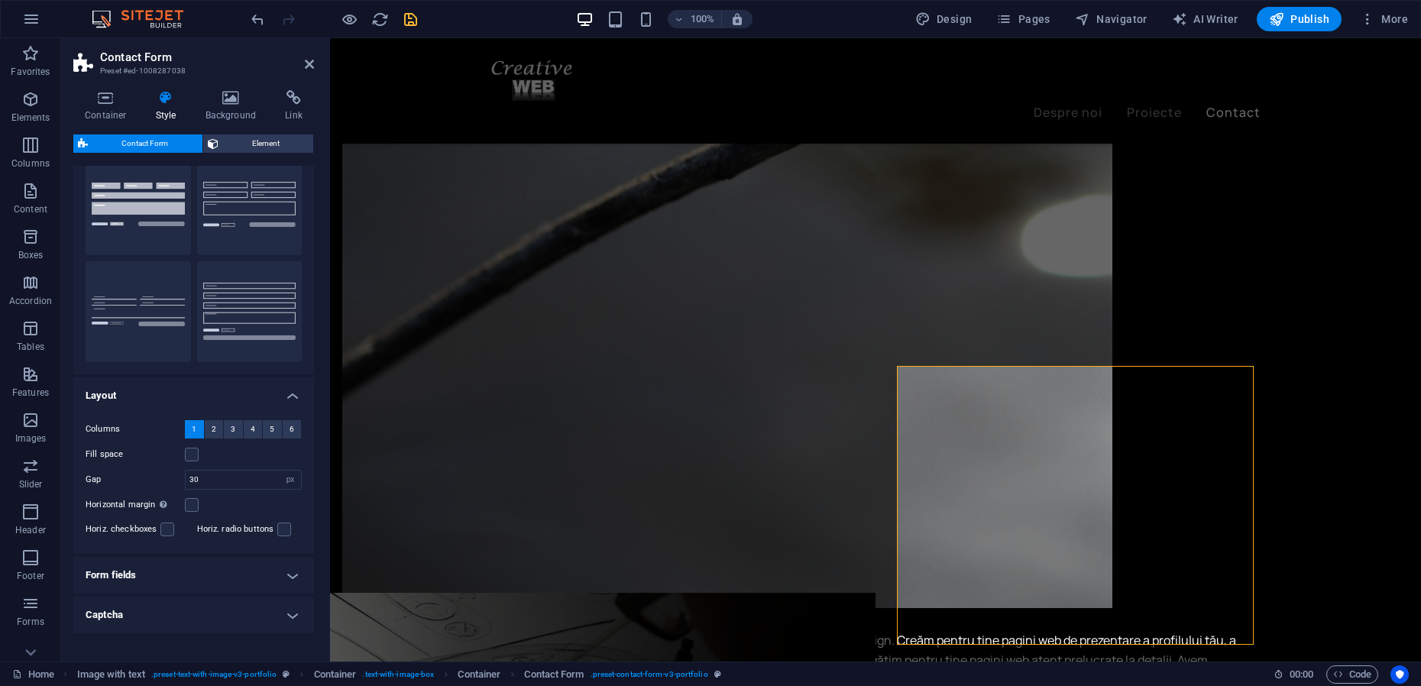
scroll to position [96, 0]
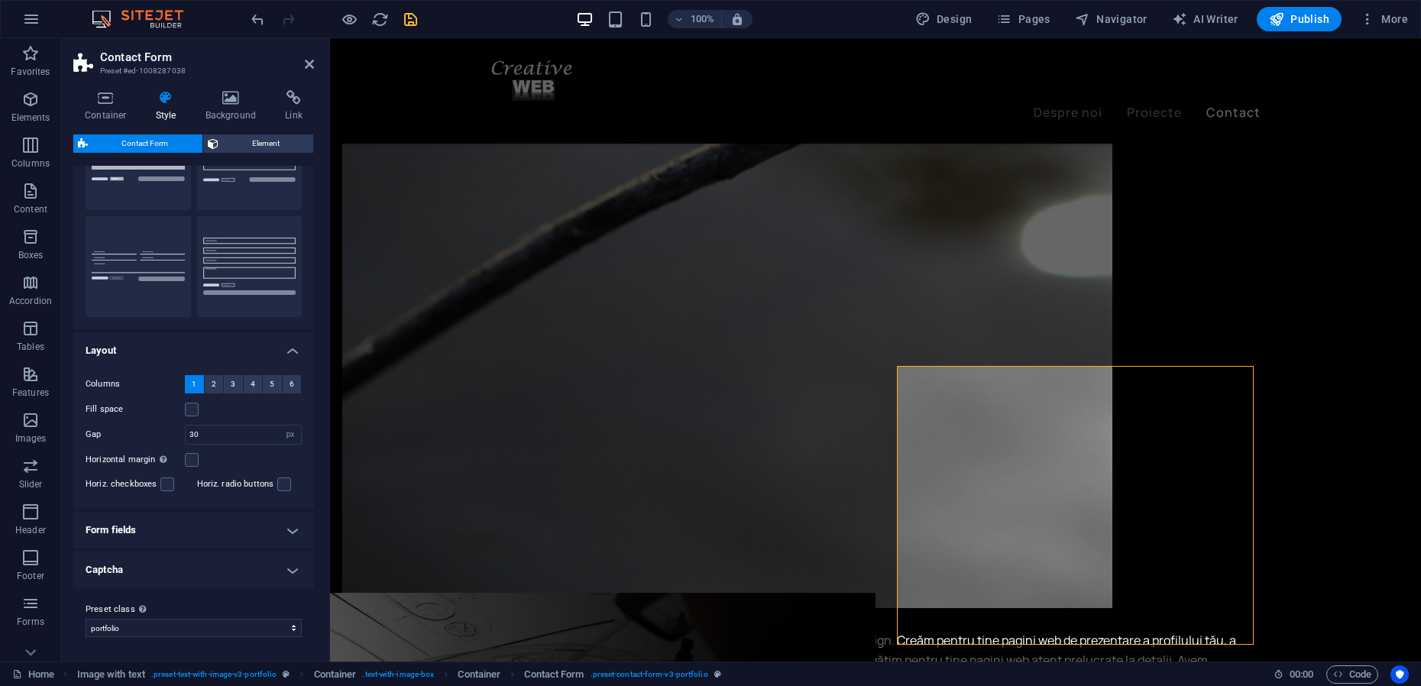
click at [206, 529] on h4 "Form fields" at bounding box center [193, 530] width 241 height 37
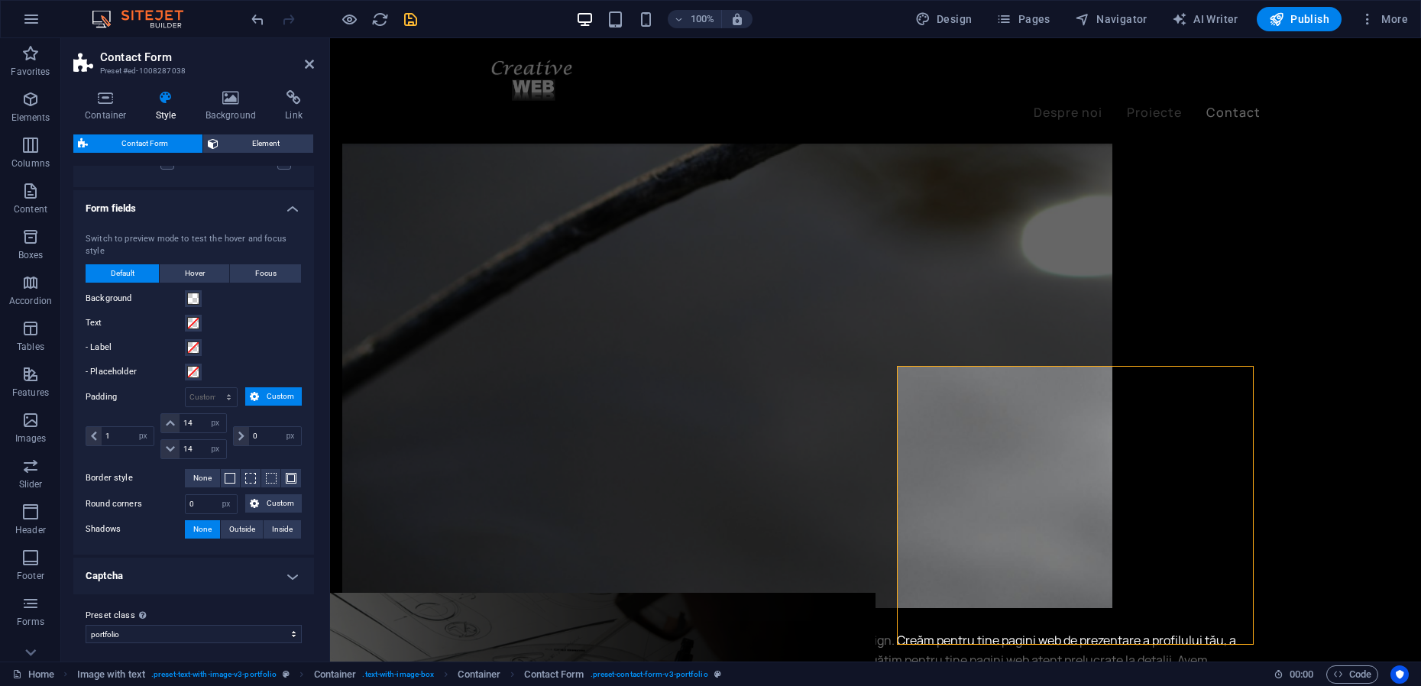
scroll to position [424, 0]
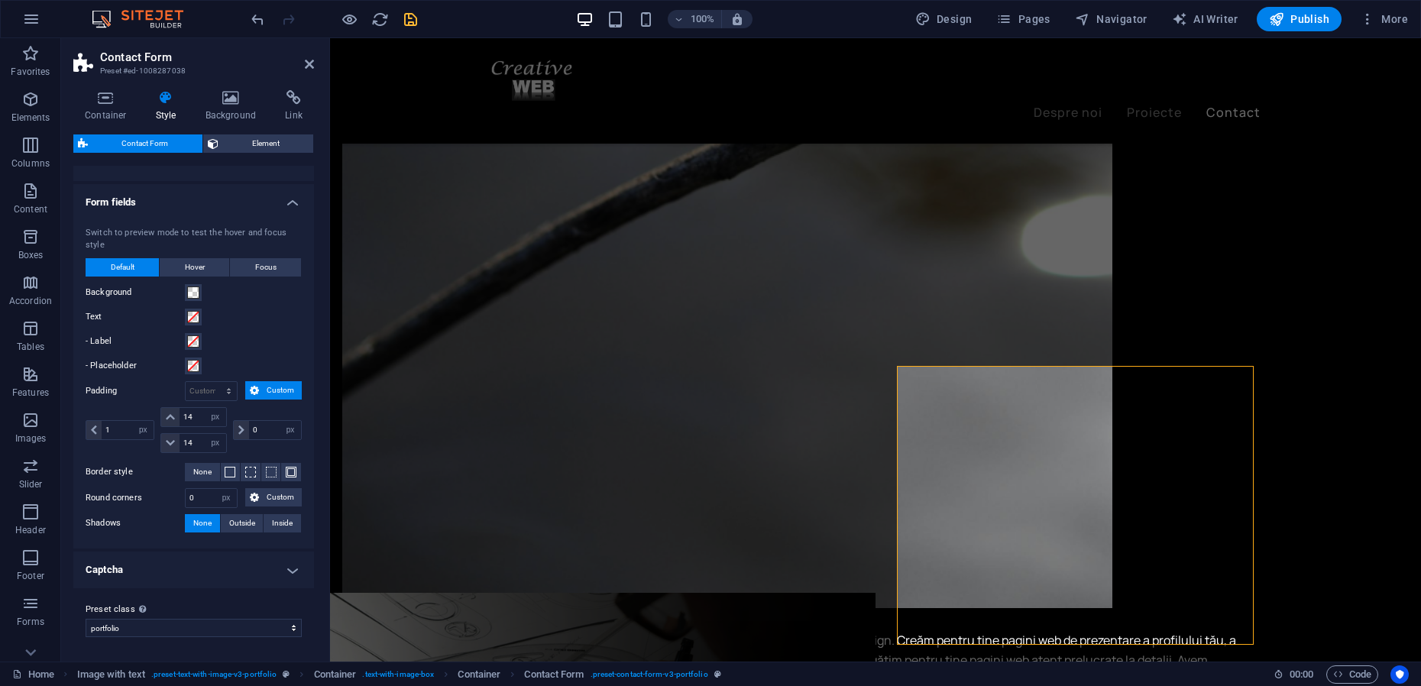
click at [221, 573] on h4 "Captcha" at bounding box center [193, 569] width 241 height 37
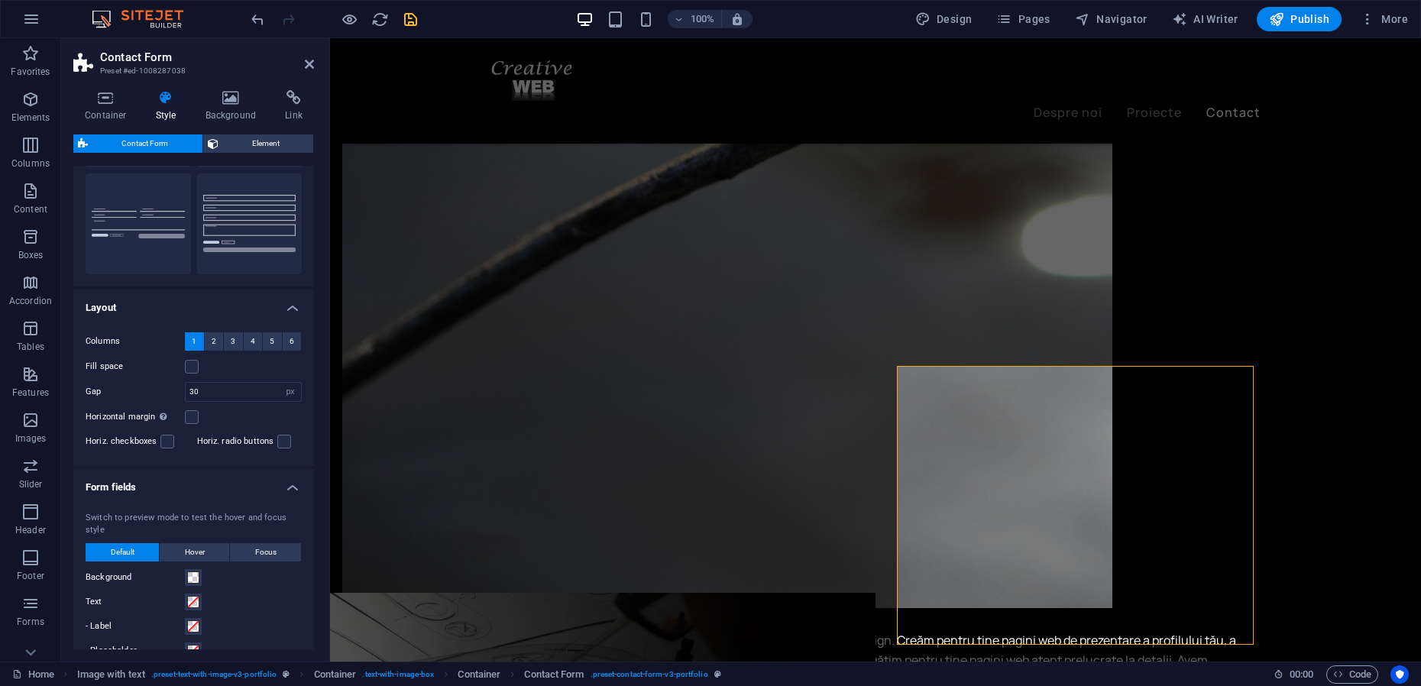
scroll to position [134, 0]
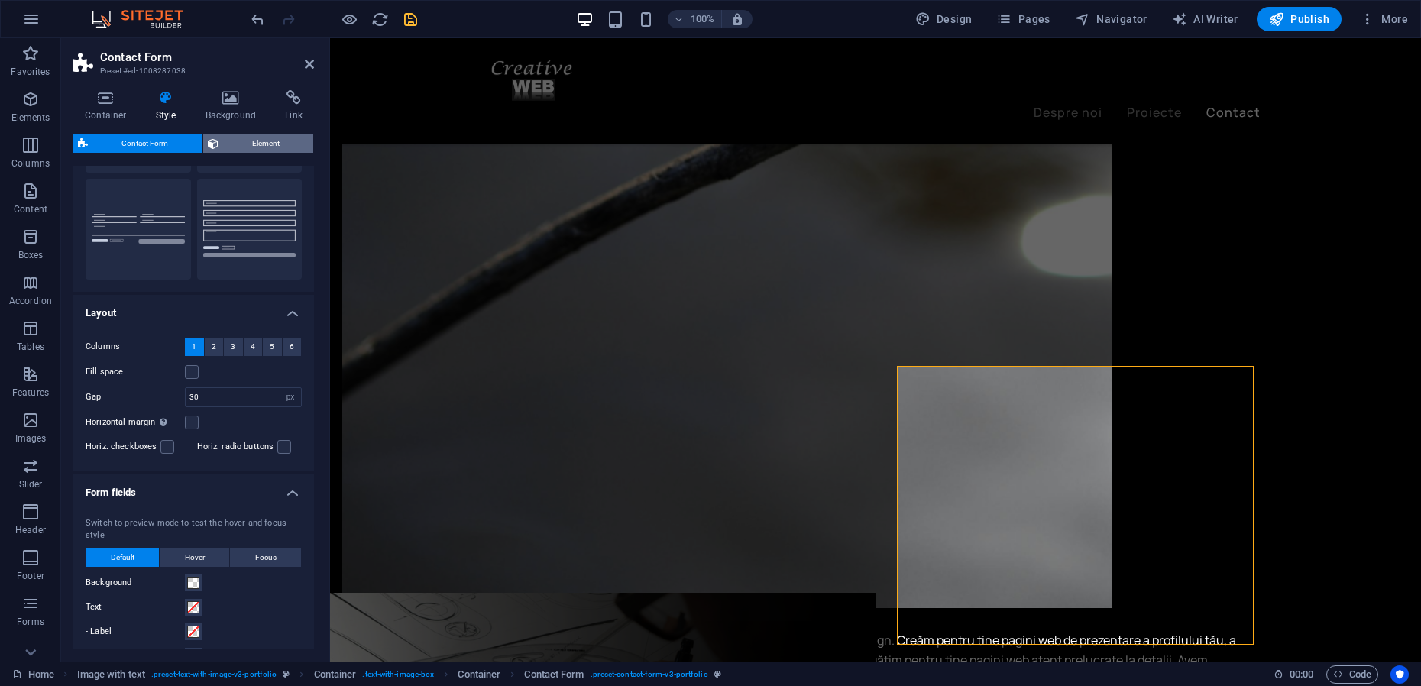
click at [260, 144] on span "Element" at bounding box center [266, 143] width 86 height 18
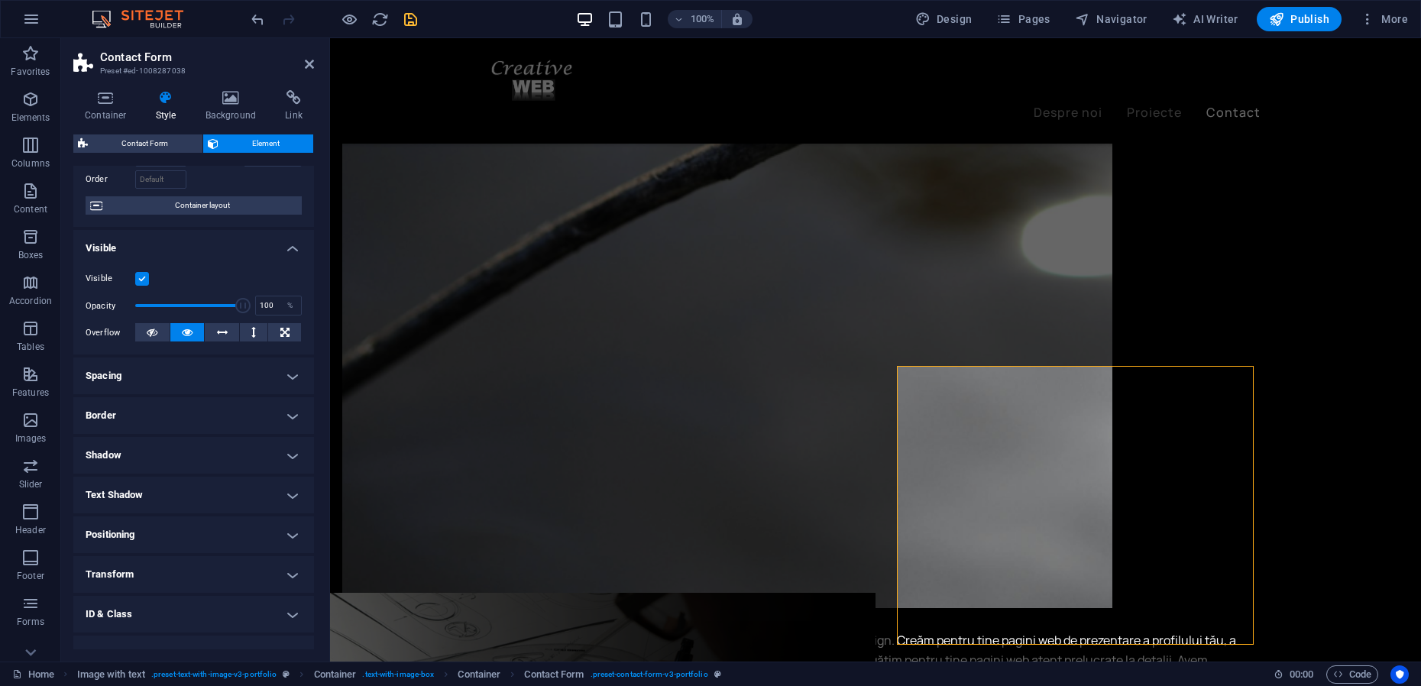
scroll to position [162, 0]
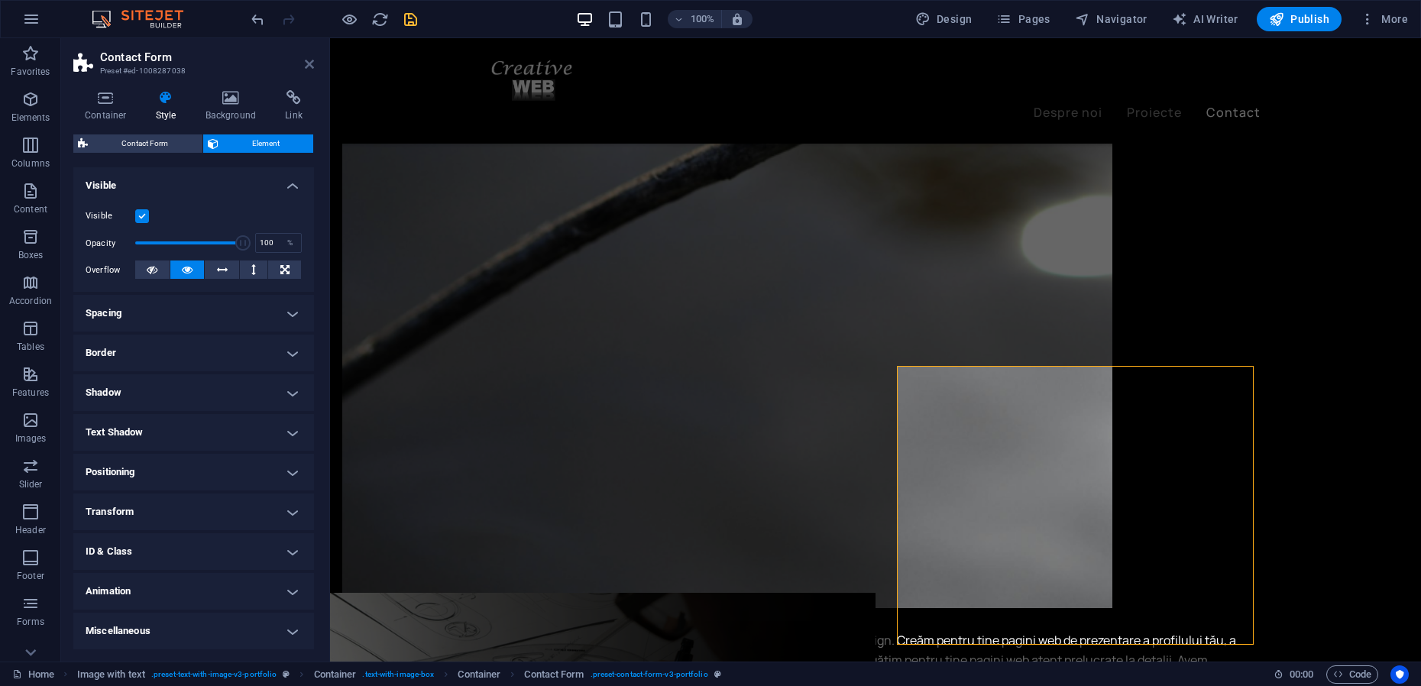
click at [305, 64] on icon at bounding box center [309, 64] width 9 height 12
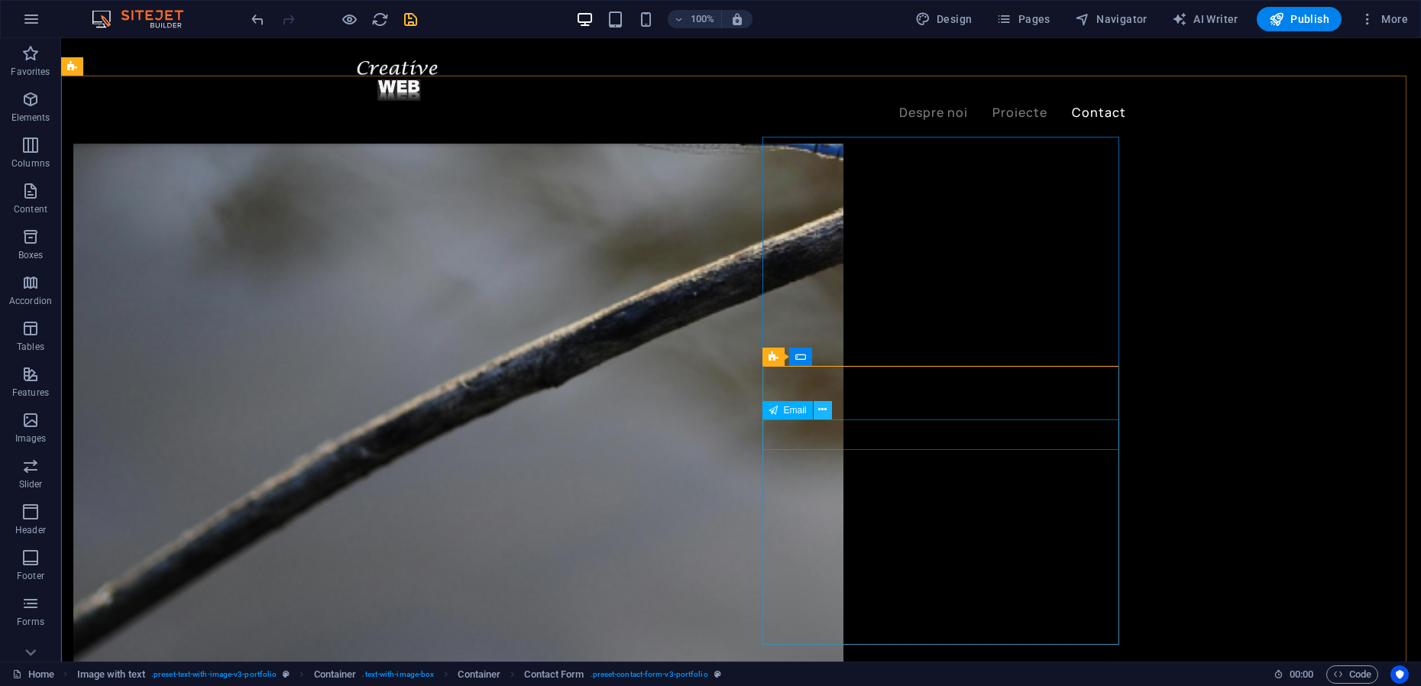
click at [825, 408] on icon at bounding box center [822, 410] width 8 height 16
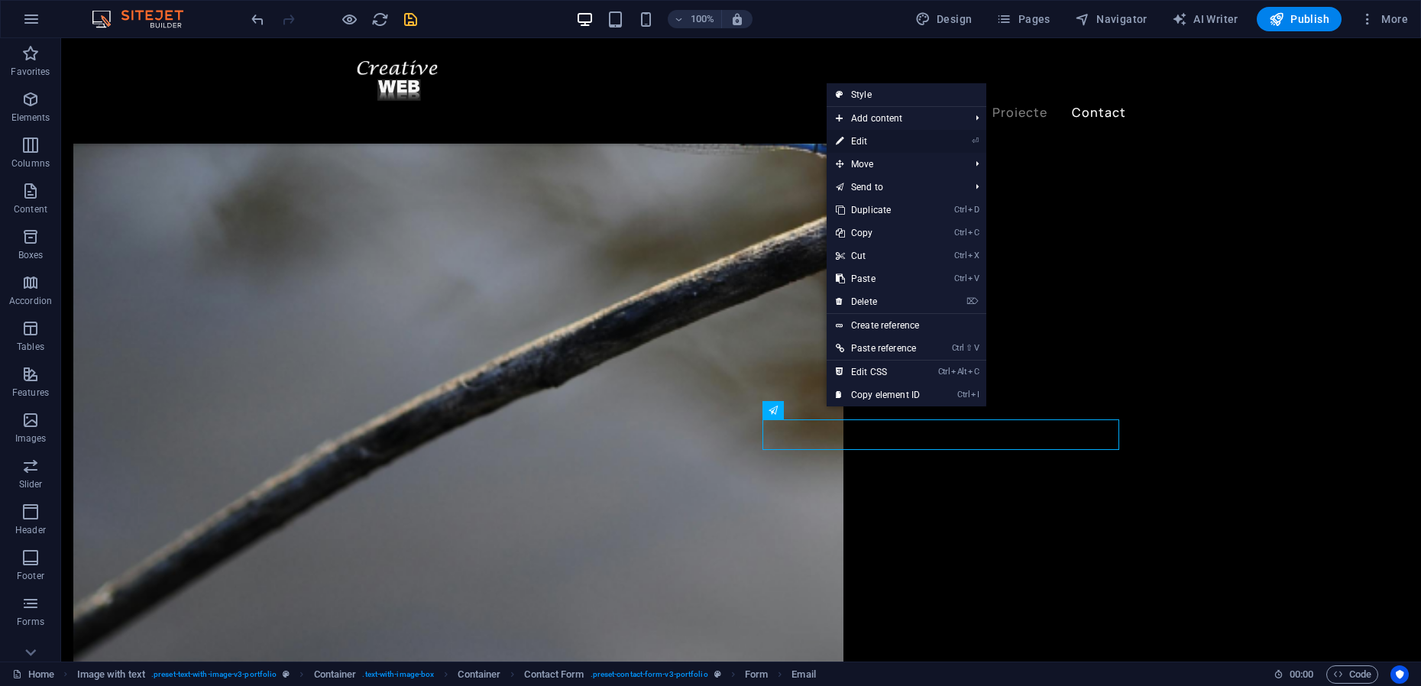
click at [865, 143] on link "⏎ Edit" at bounding box center [877, 141] width 102 height 23
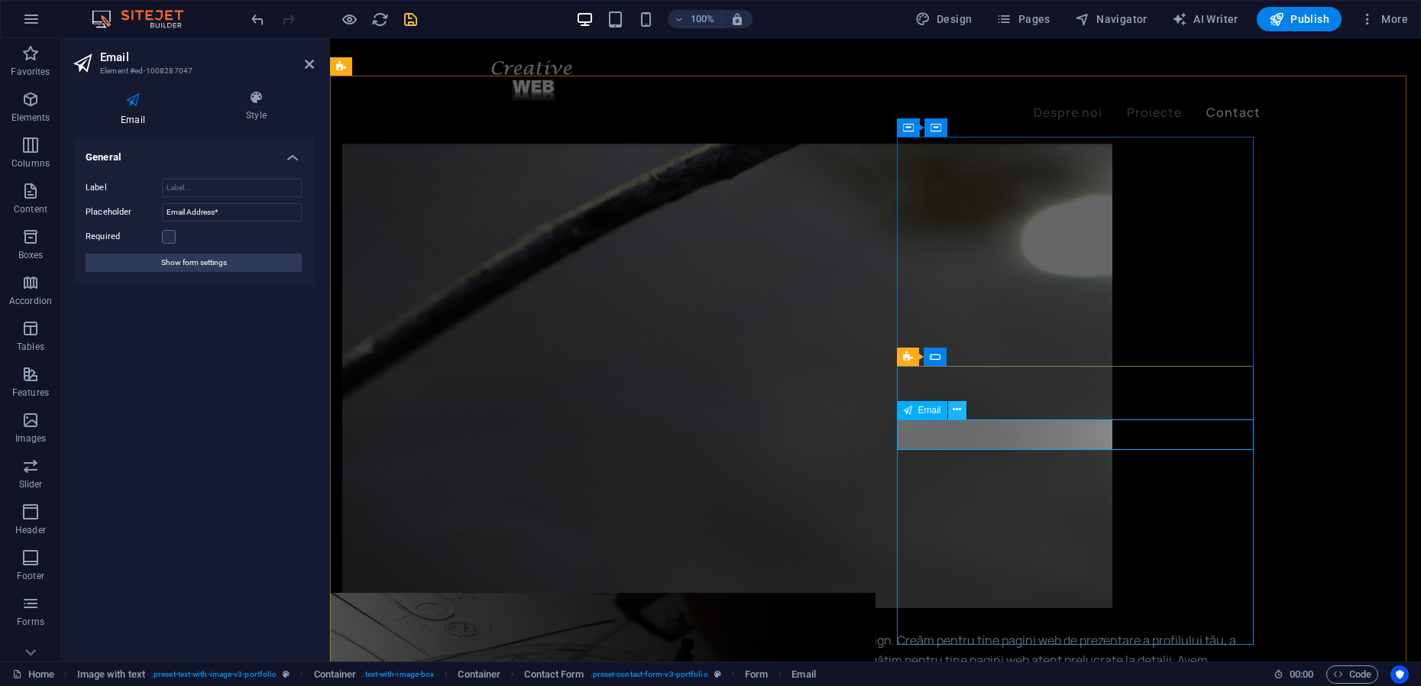
click at [960, 410] on icon at bounding box center [956, 410] width 8 height 16
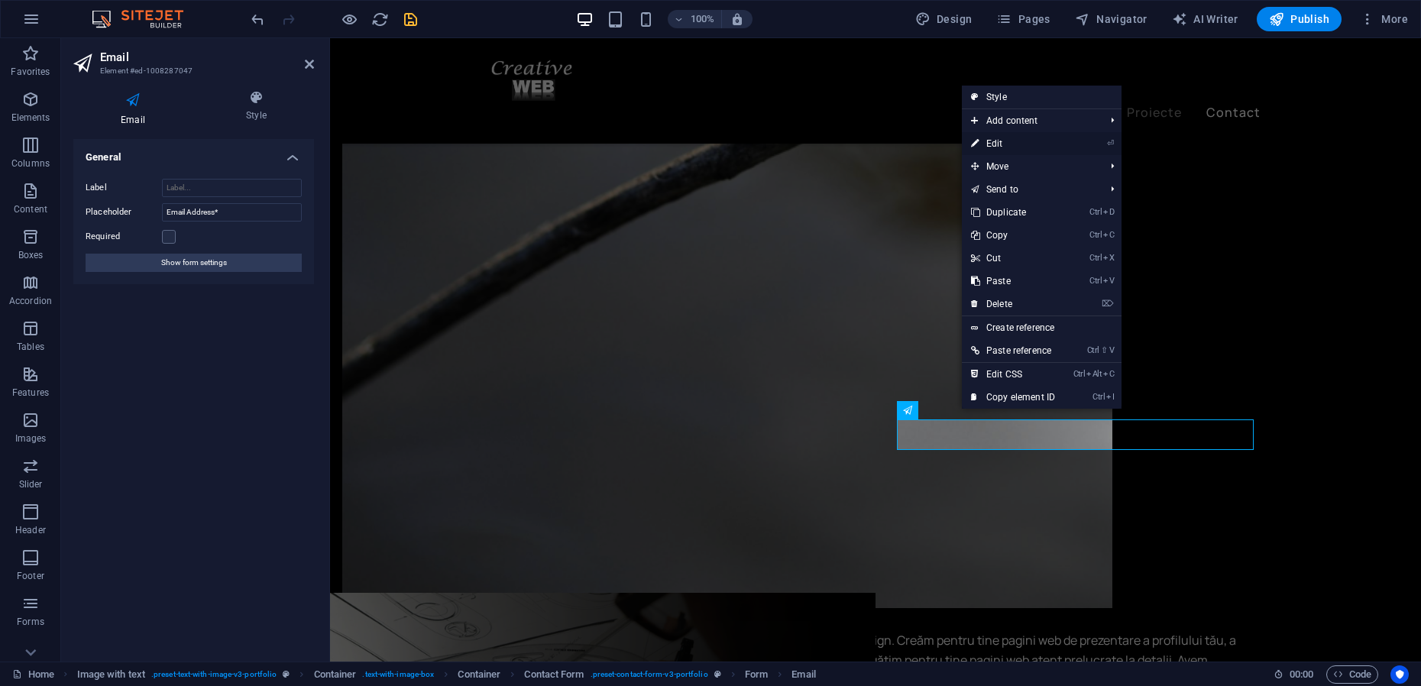
click at [1002, 144] on link "⏎ Edit" at bounding box center [1013, 143] width 102 height 23
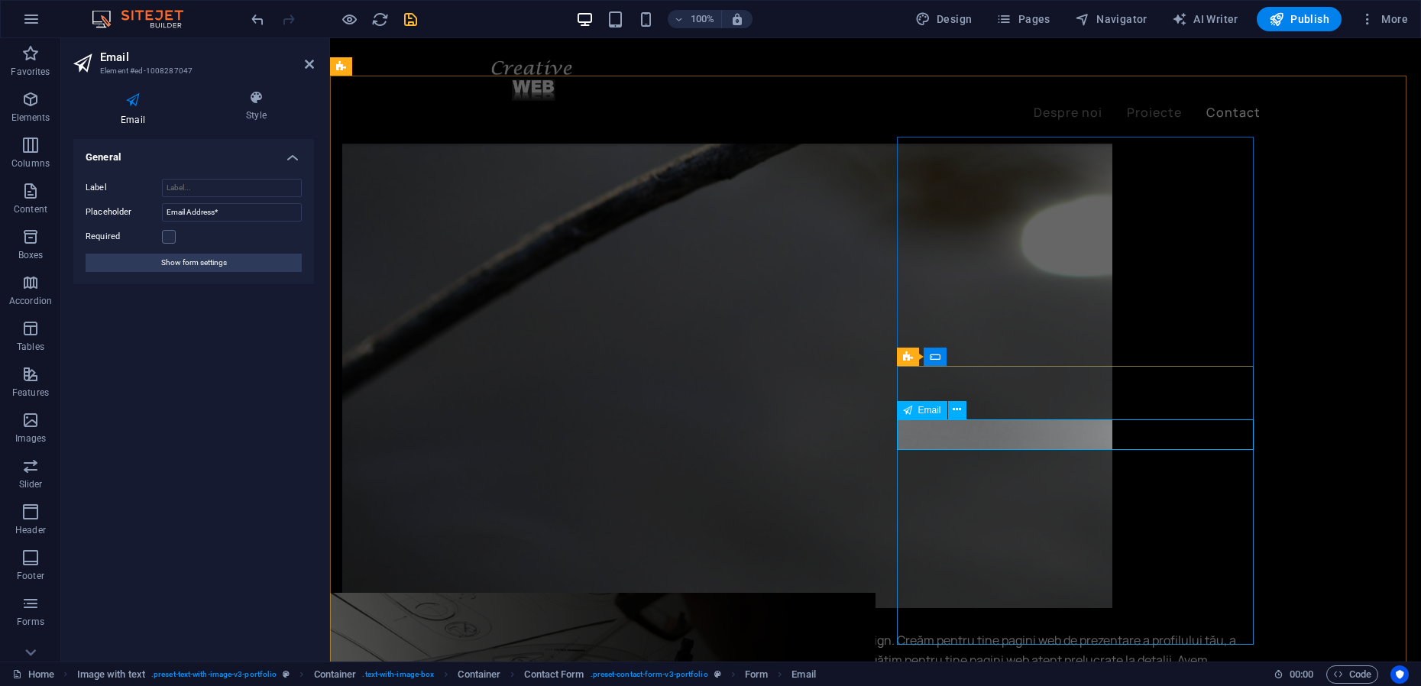
drag, startPoint x: 983, startPoint y: 431, endPoint x: 920, endPoint y: 437, distance: 62.9
drag, startPoint x: 902, startPoint y: 434, endPoint x: 960, endPoint y: 435, distance: 58.0
type input "Adresă de email*"
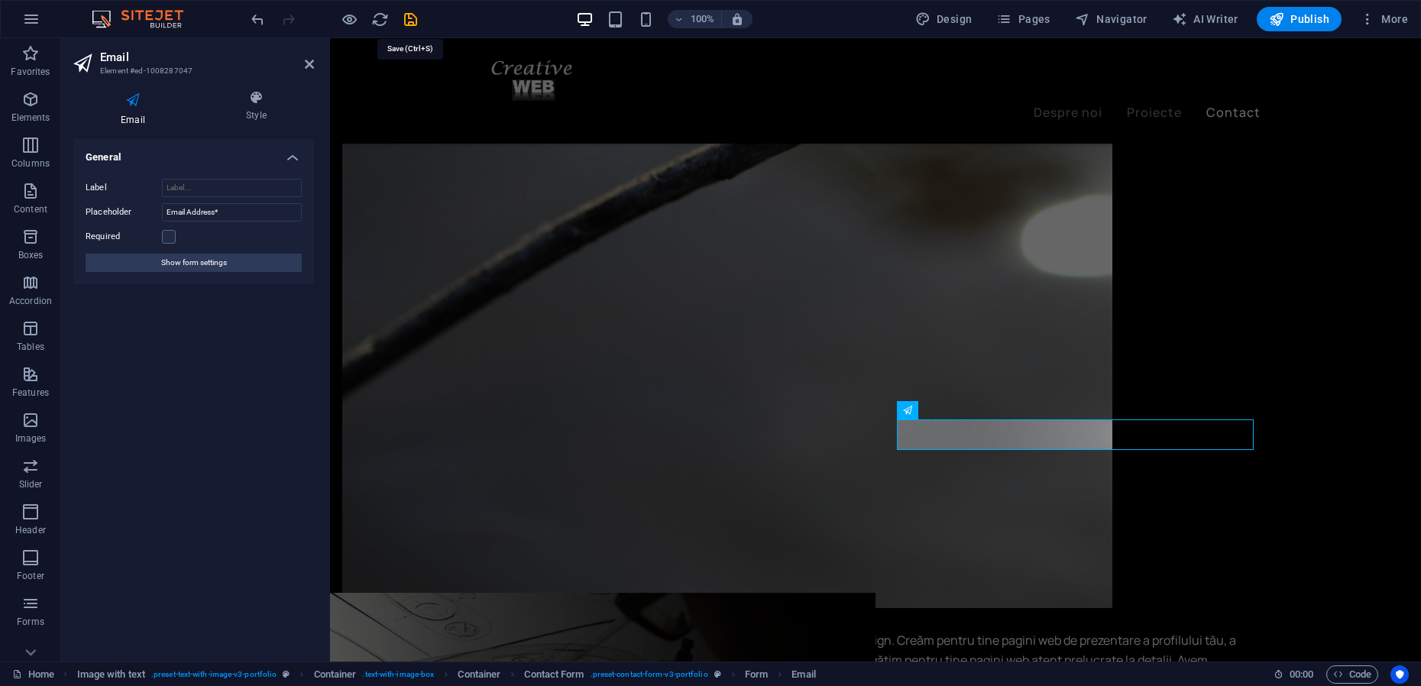
click at [412, 14] on icon "save" at bounding box center [411, 20] width 18 height 18
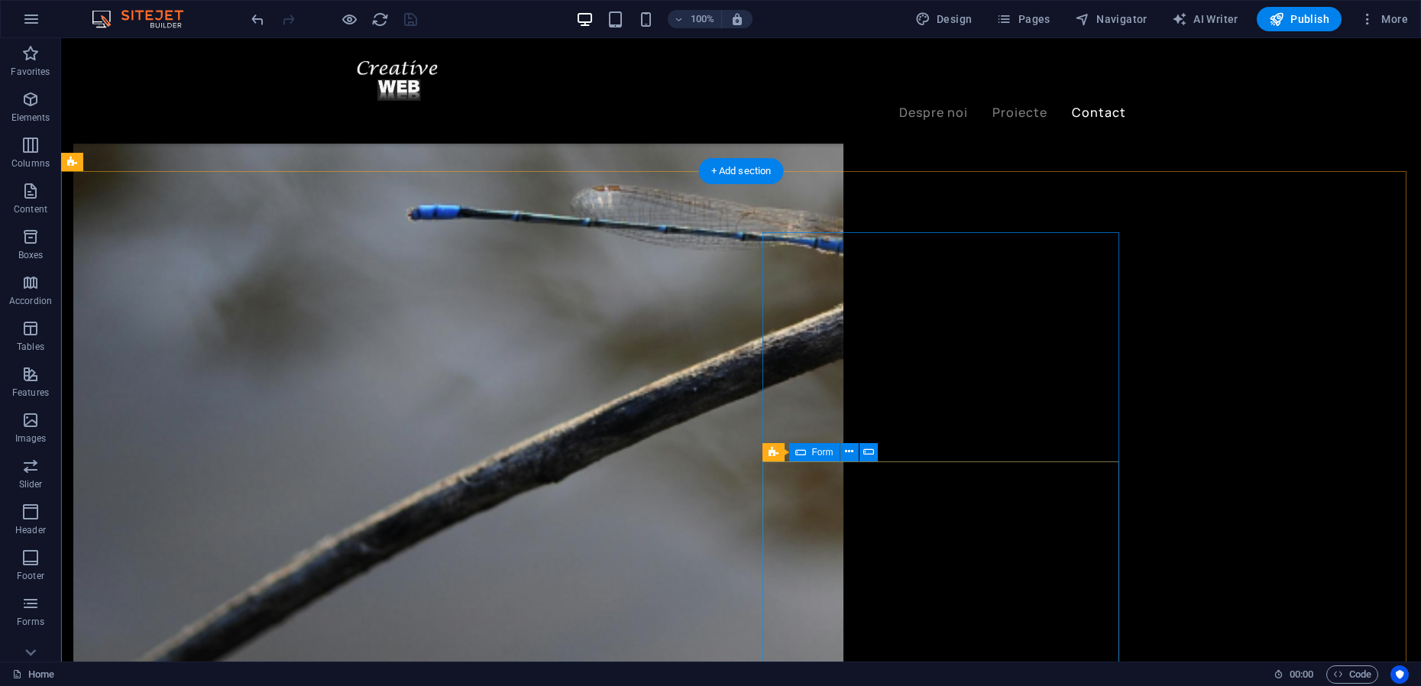
scroll to position [2659, 0]
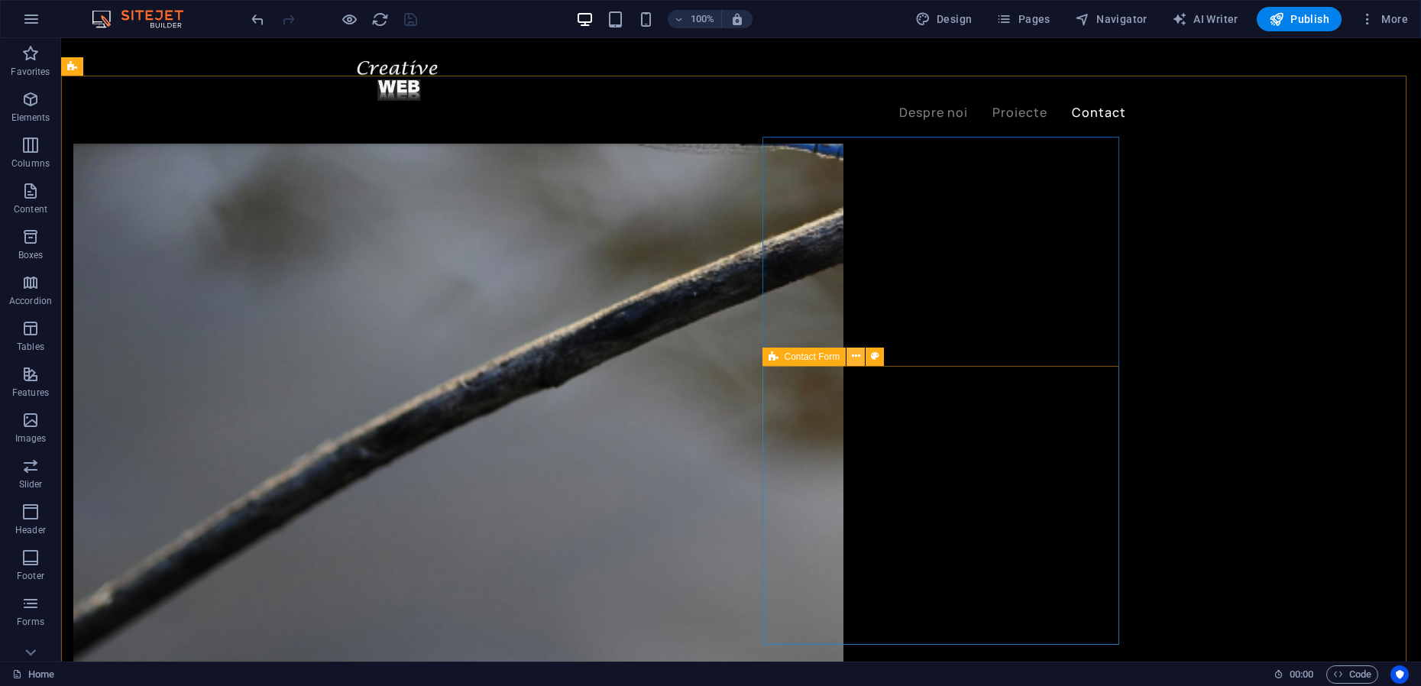
click at [852, 360] on icon at bounding box center [856, 356] width 8 height 16
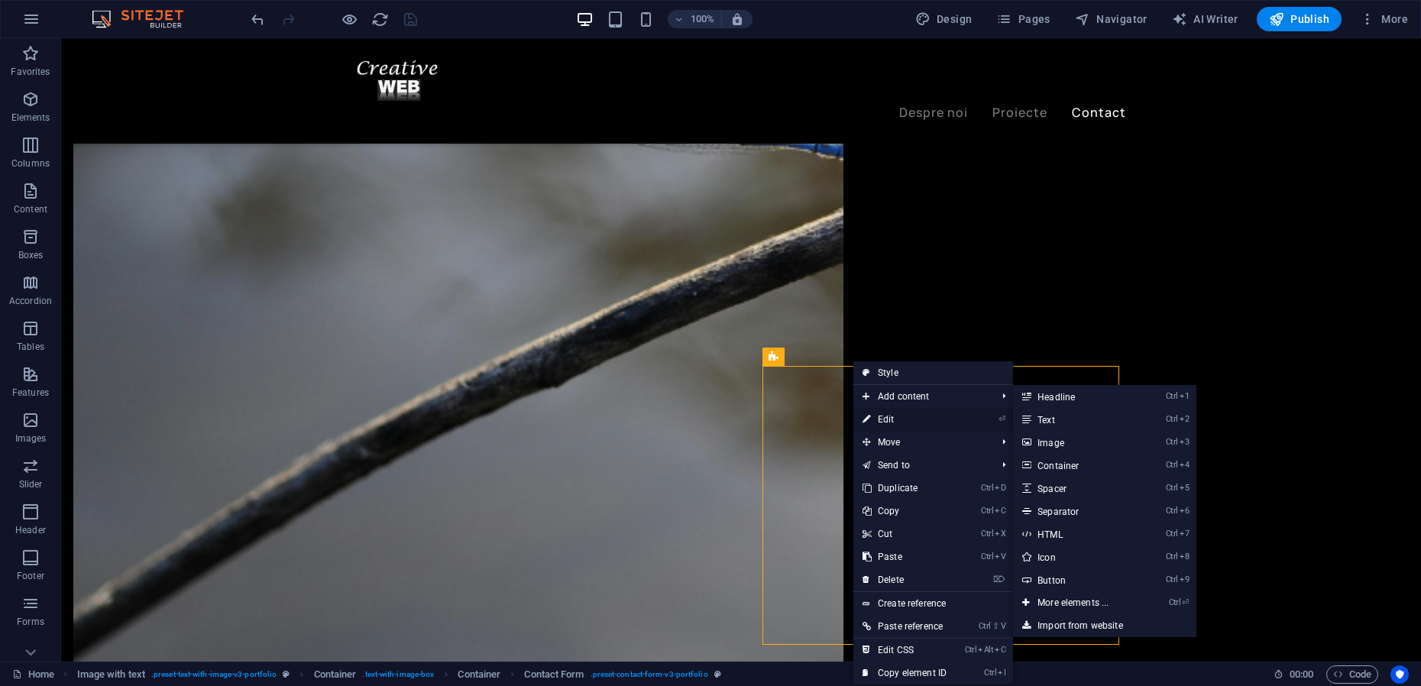
click at [884, 419] on link "⏎ Edit" at bounding box center [904, 419] width 102 height 23
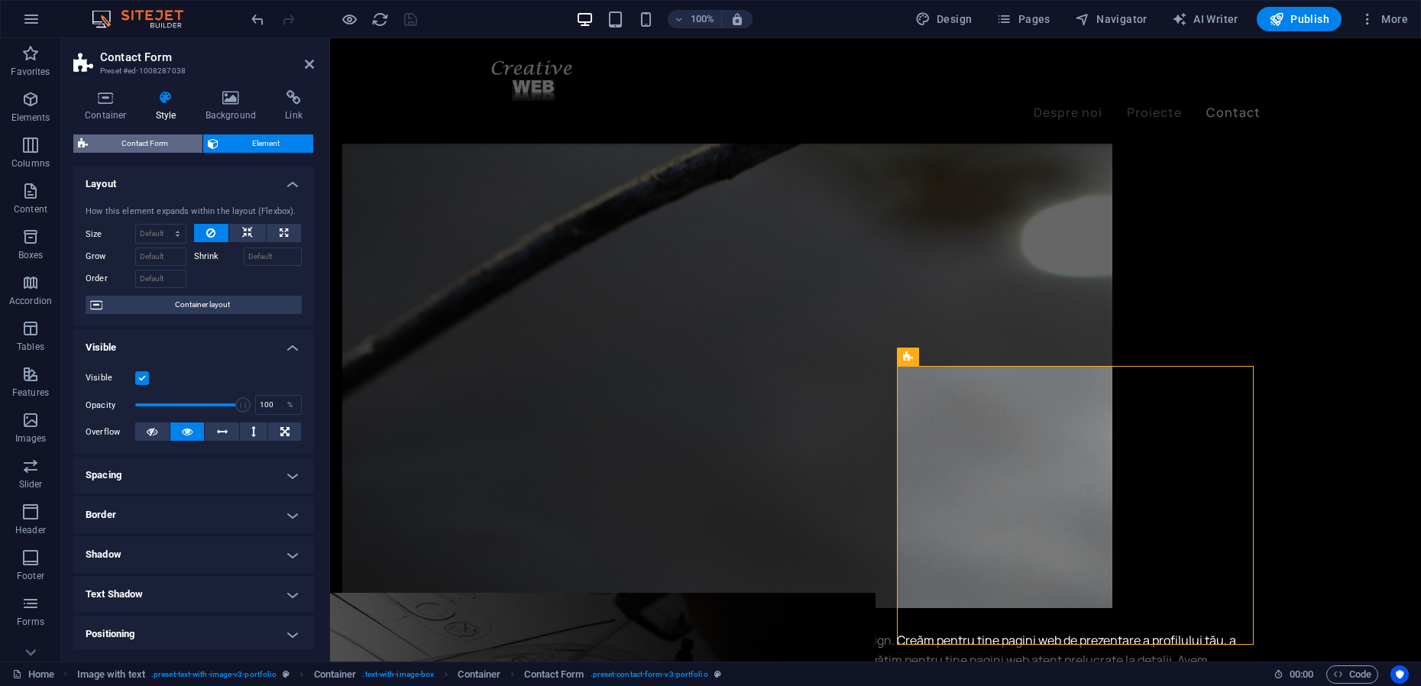
click at [137, 141] on span "Contact Form" at bounding box center [144, 143] width 105 height 18
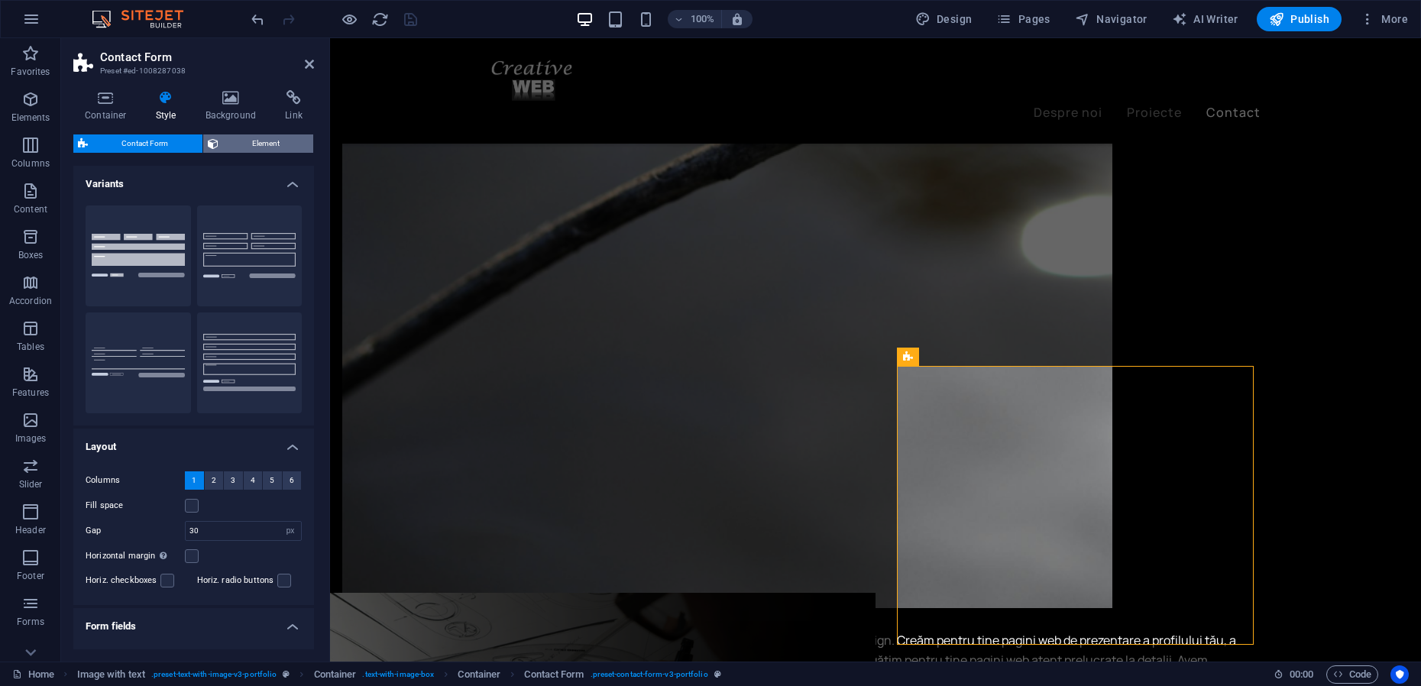
click at [261, 138] on span "Element" at bounding box center [266, 143] width 86 height 18
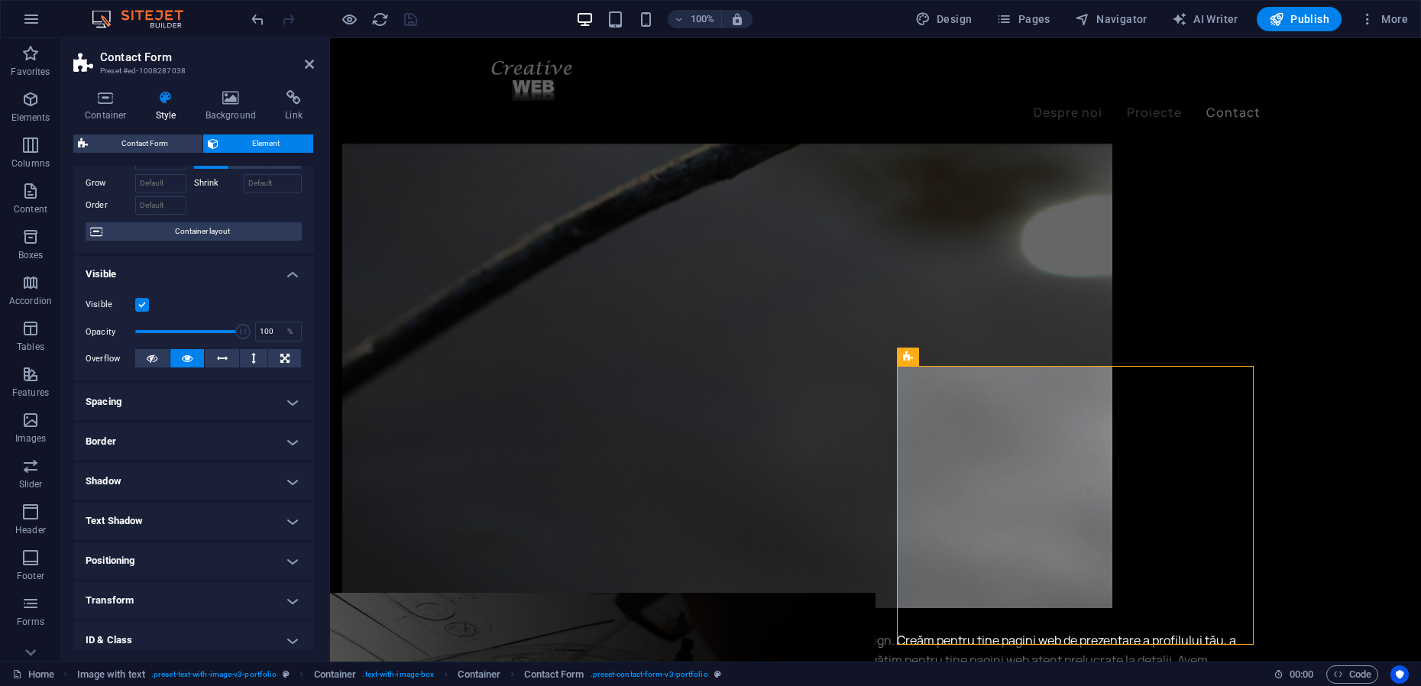
scroll to position [0, 0]
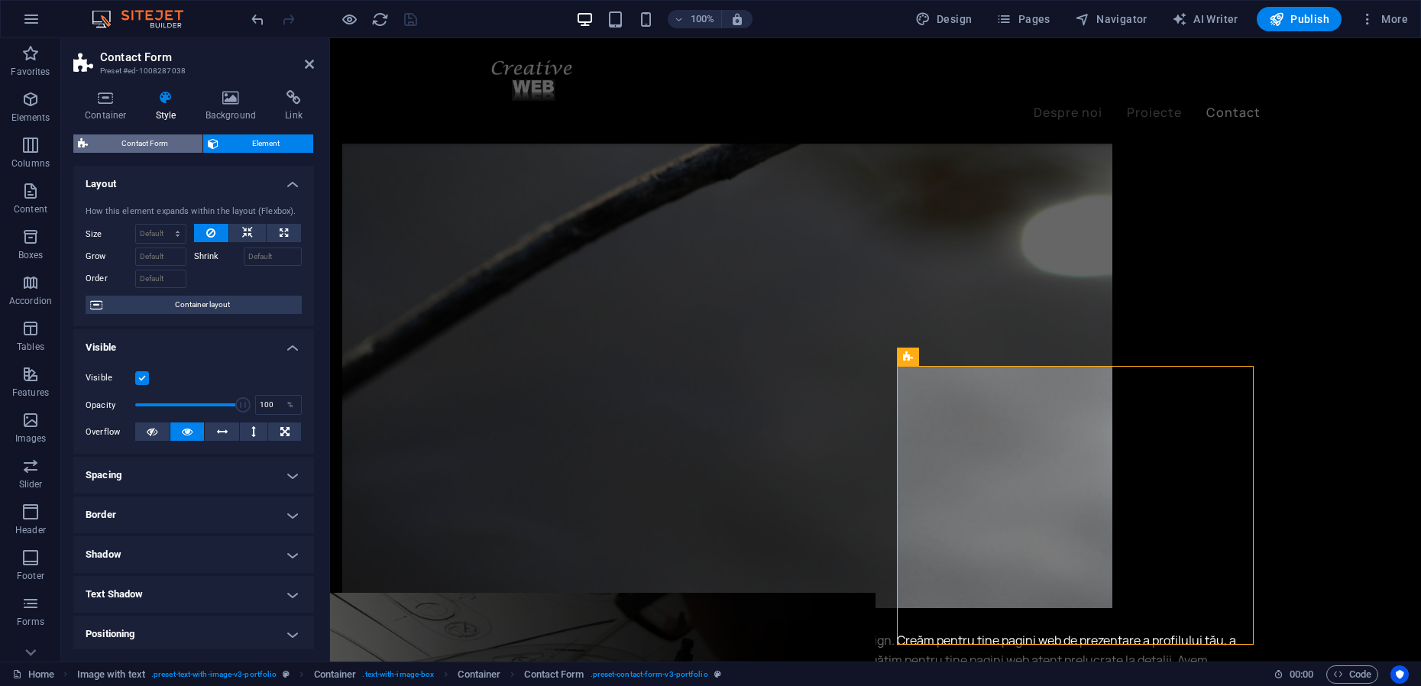
click at [162, 139] on span "Contact Form" at bounding box center [144, 143] width 105 height 18
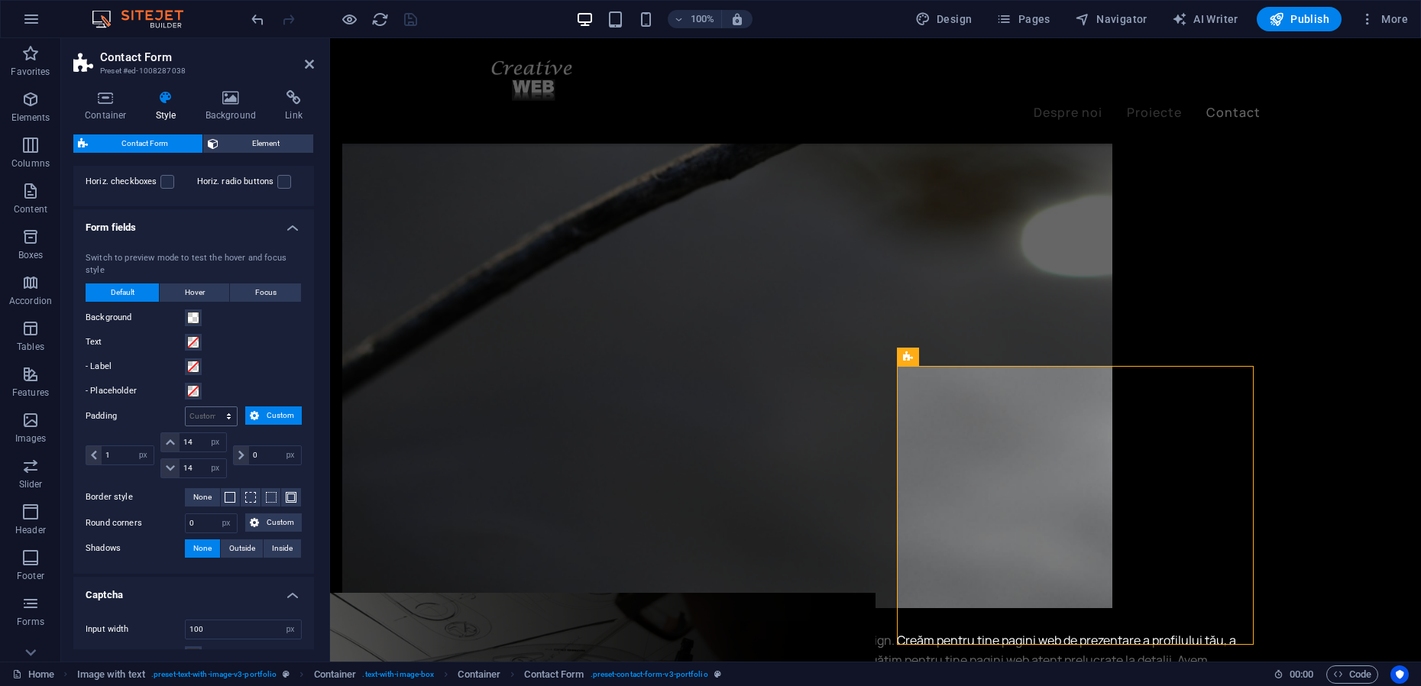
scroll to position [516, 0]
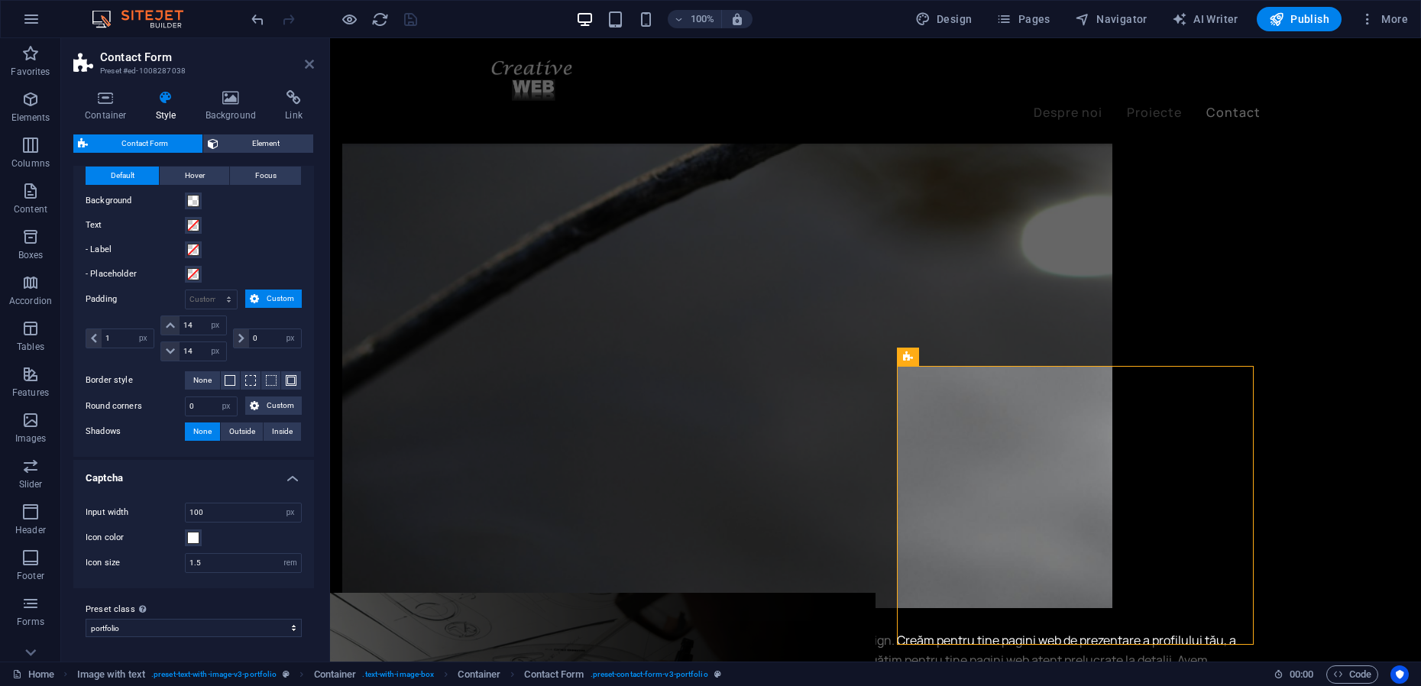
click at [309, 65] on icon at bounding box center [309, 64] width 9 height 12
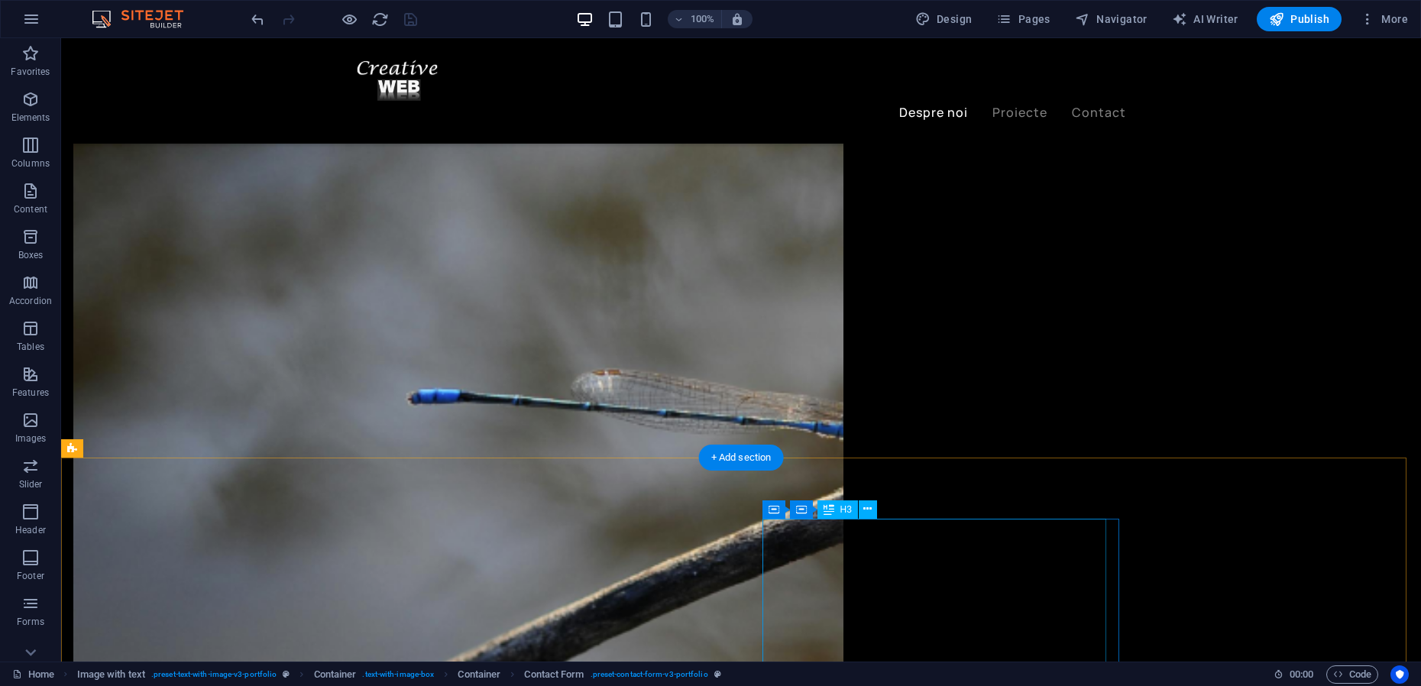
scroll to position [2659, 0]
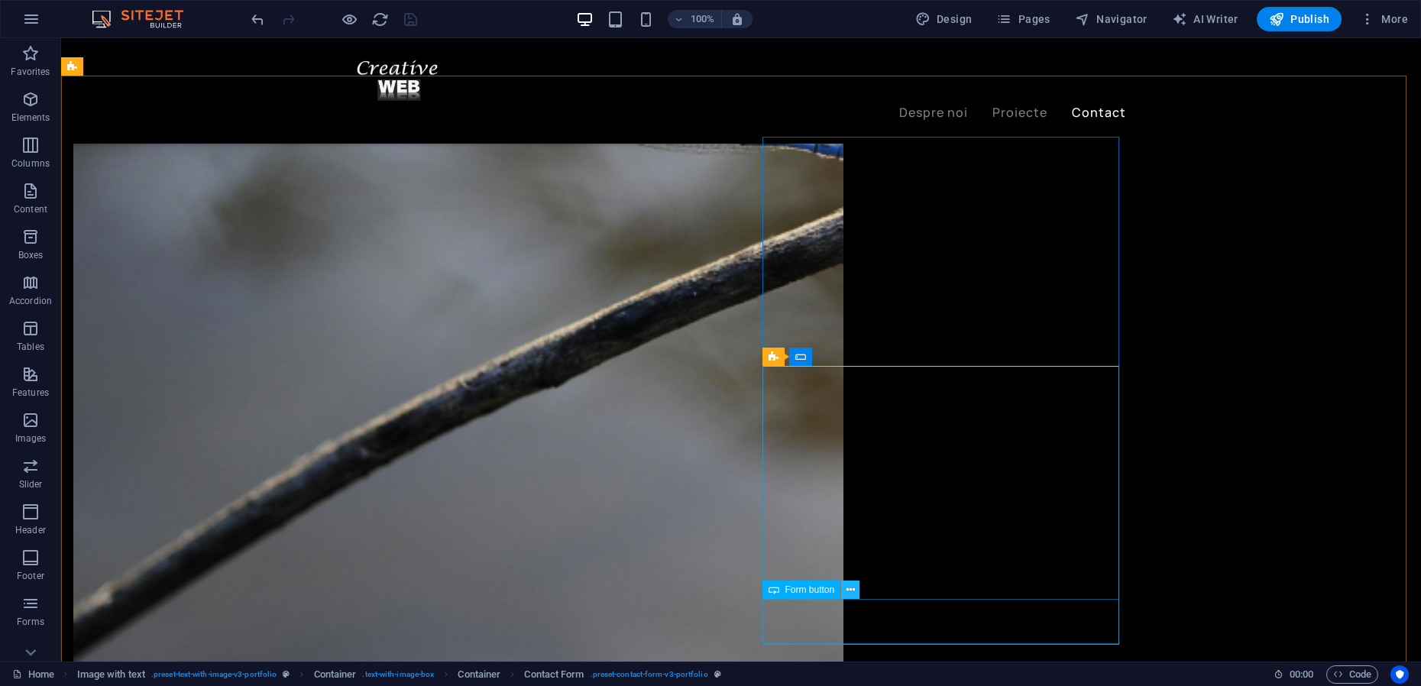
click at [853, 593] on icon at bounding box center [850, 590] width 8 height 16
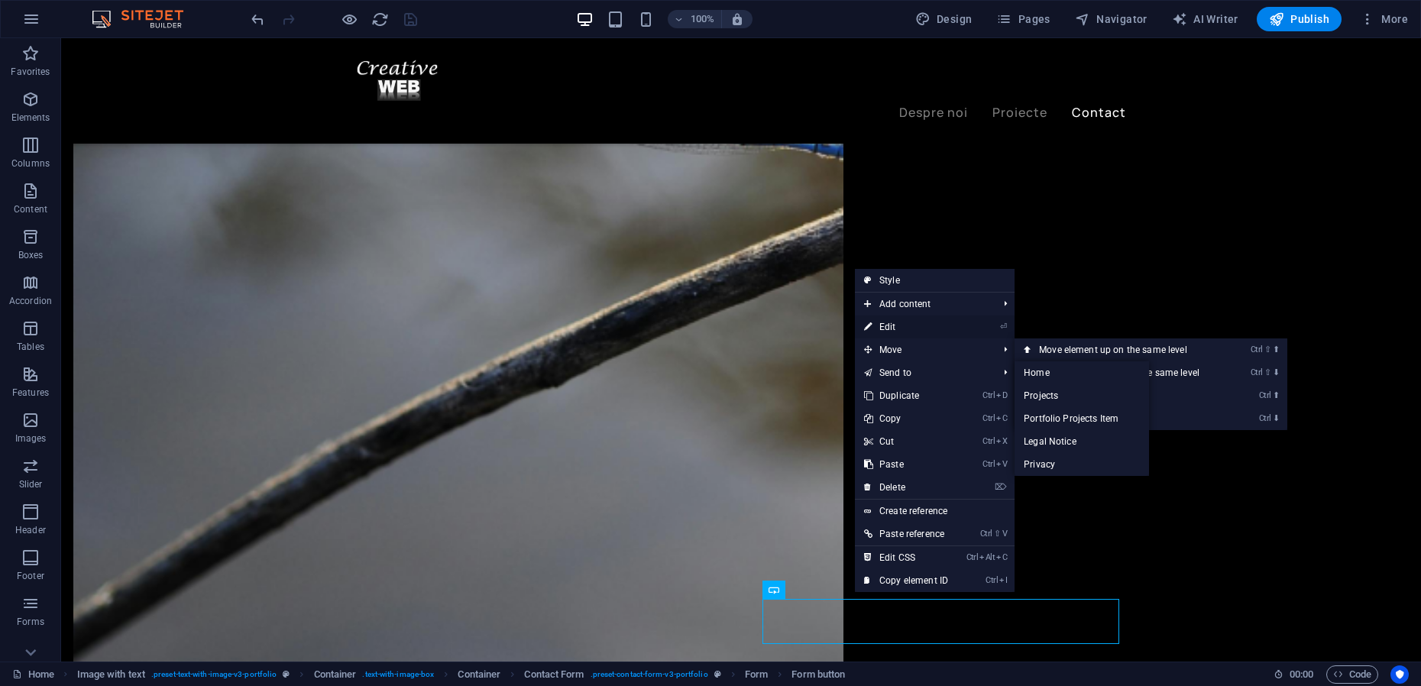
click at [889, 331] on link "⏎ Edit" at bounding box center [906, 326] width 102 height 23
select select "%"
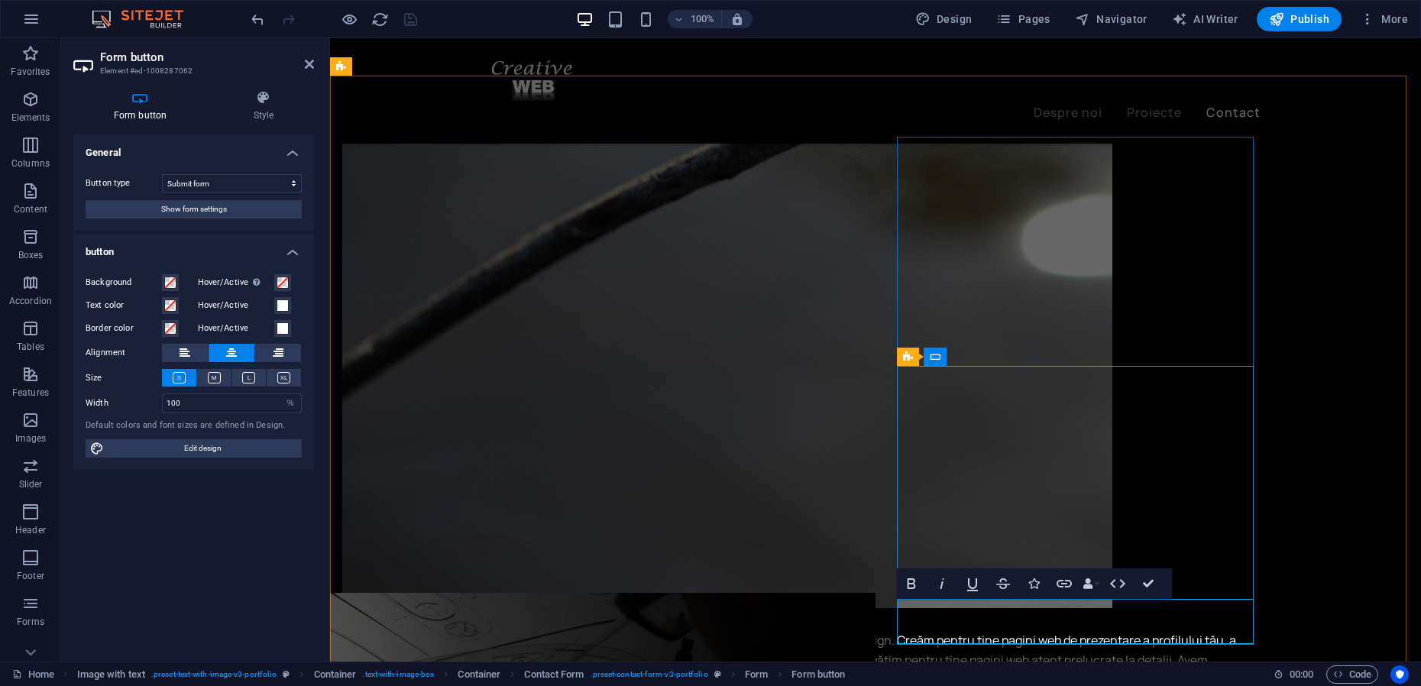
type button "Submit"
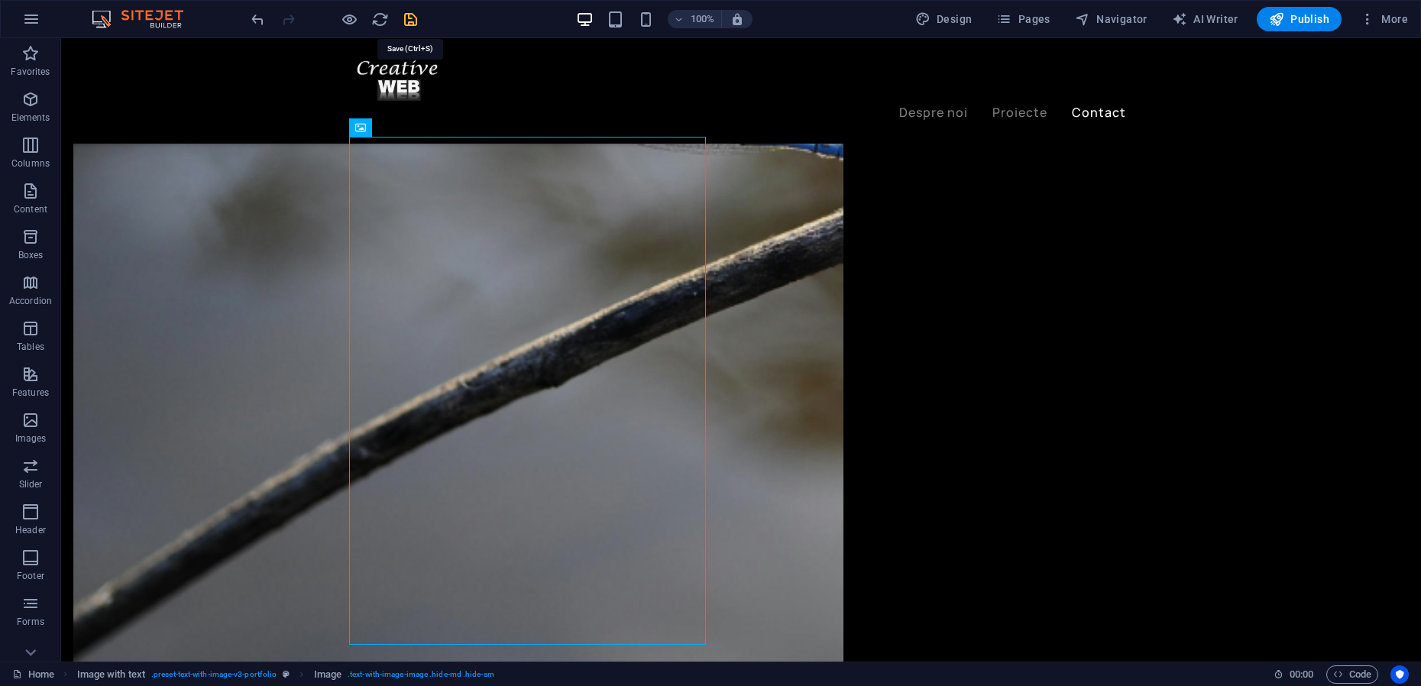
click at [414, 18] on icon "save" at bounding box center [411, 20] width 18 height 18
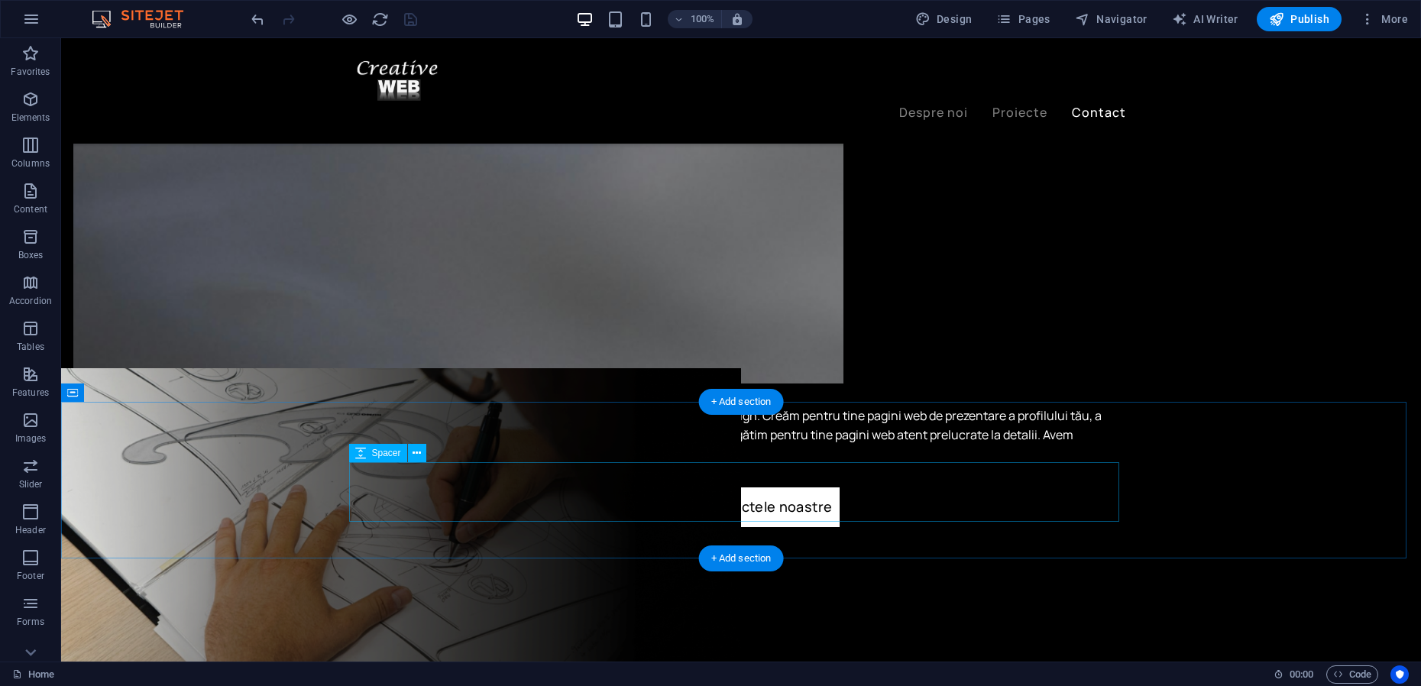
scroll to position [3328, 0]
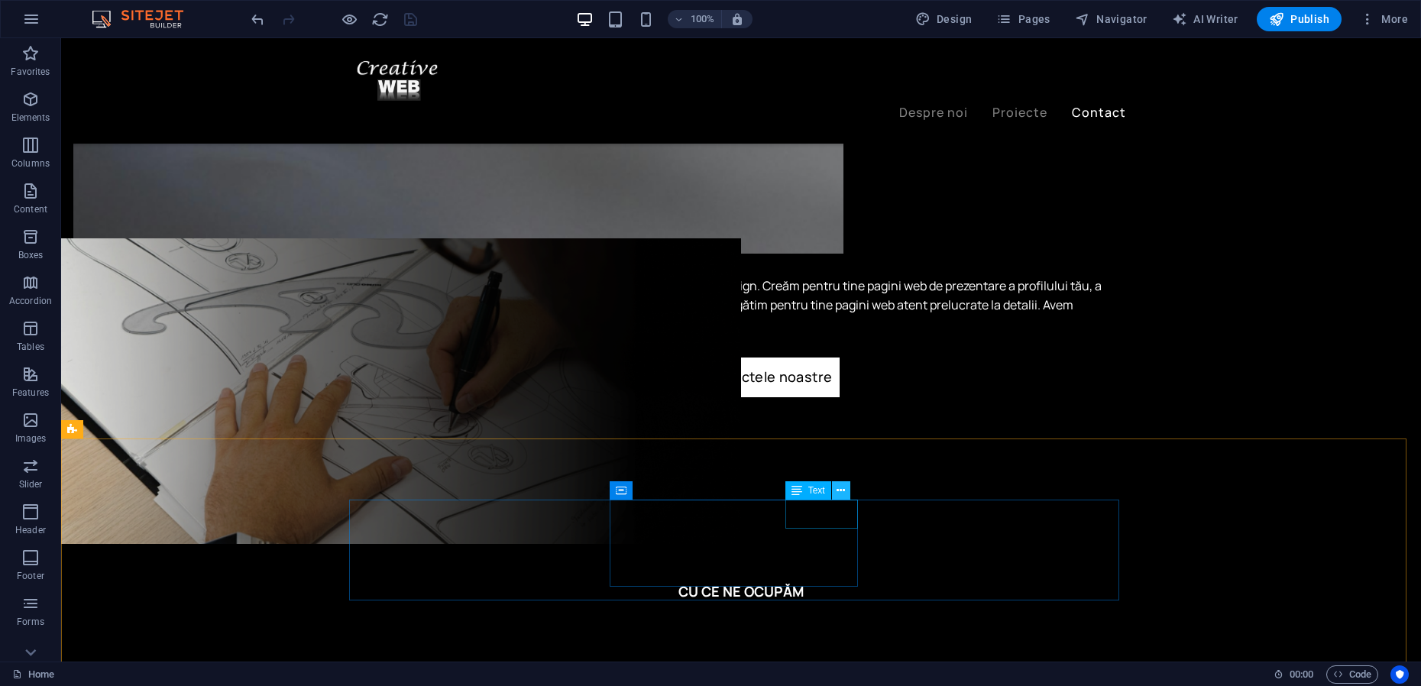
click at [843, 492] on icon at bounding box center [840, 491] width 8 height 16
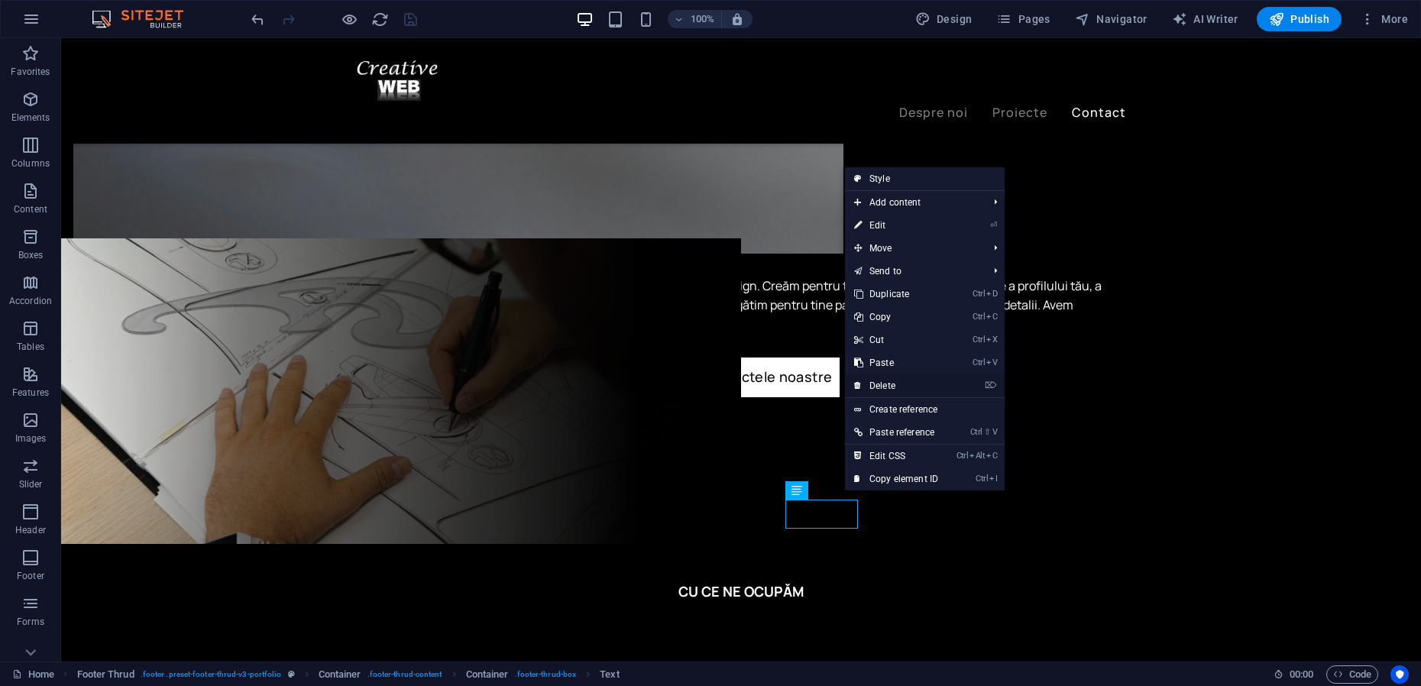
click at [882, 383] on link "⌦ Delete" at bounding box center [896, 385] width 102 height 23
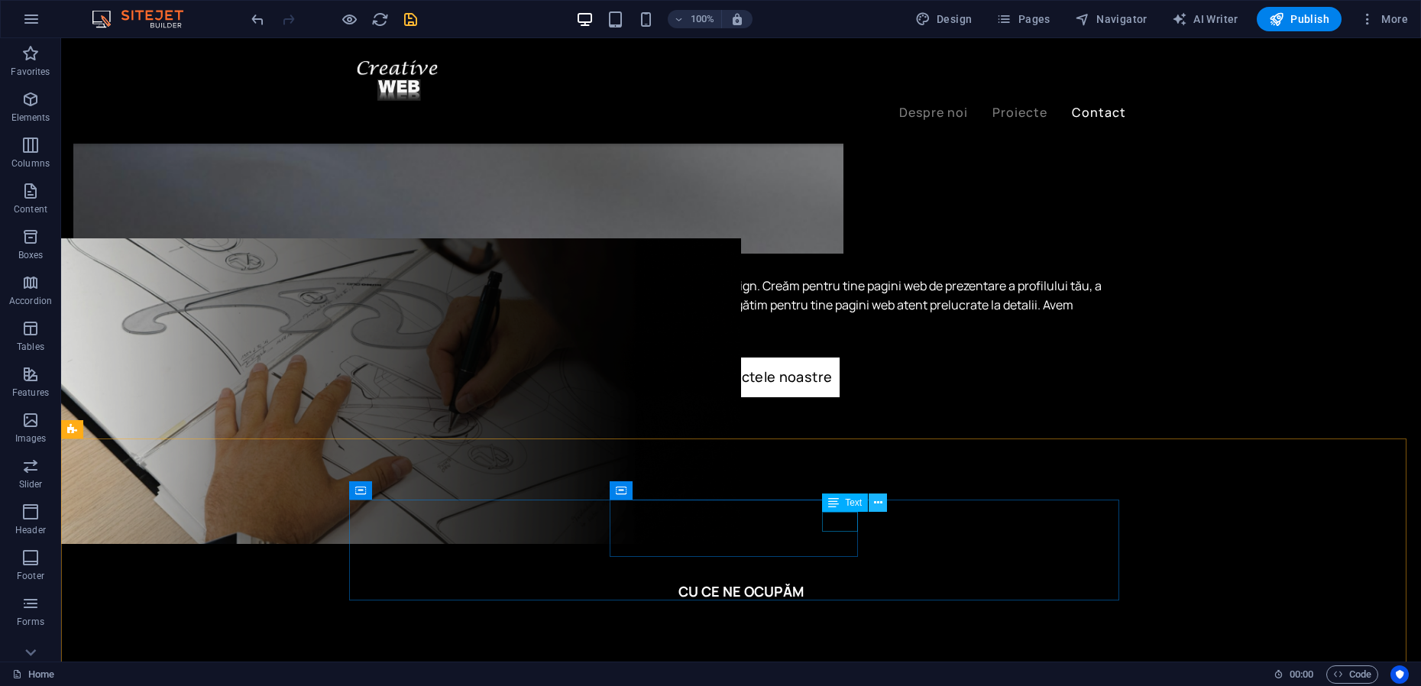
click at [879, 504] on icon at bounding box center [878, 503] width 8 height 16
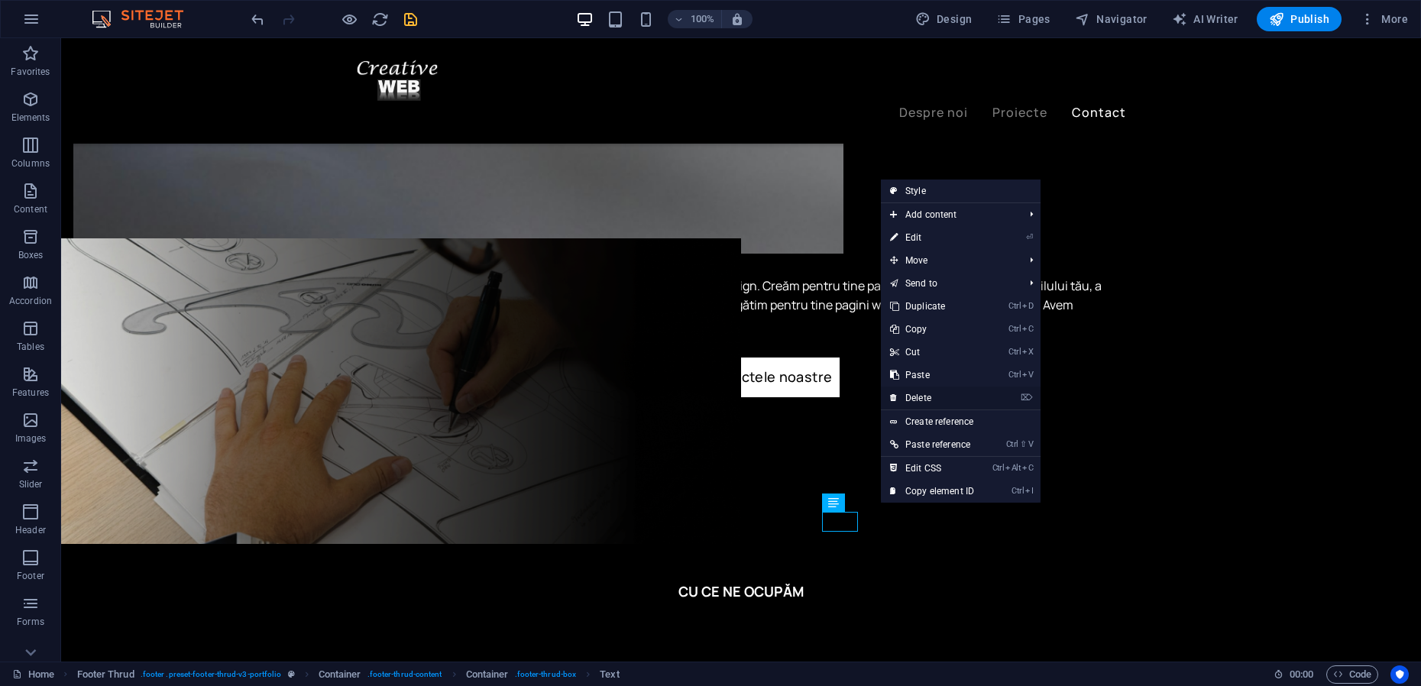
drag, startPoint x: 925, startPoint y: 396, endPoint x: 824, endPoint y: 414, distance: 102.3
click at [925, 396] on link "⌦ Delete" at bounding box center [932, 397] width 102 height 23
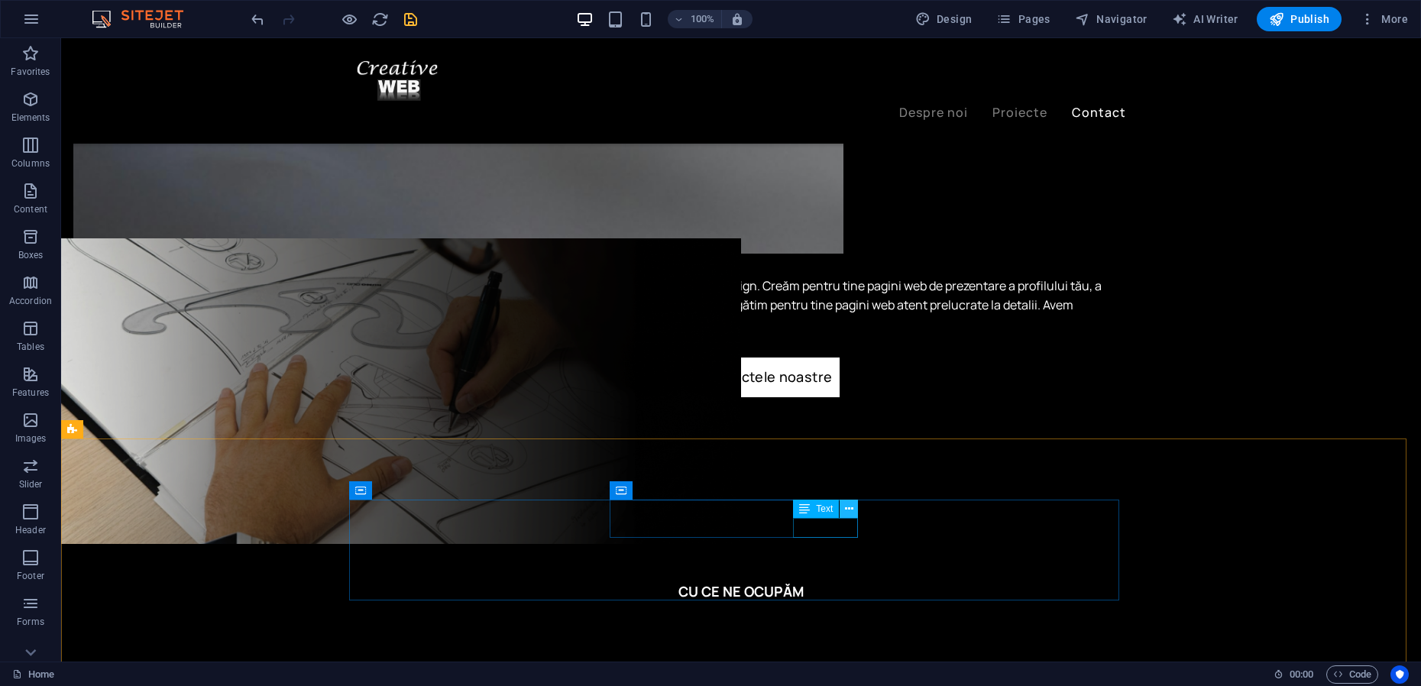
click at [851, 510] on icon at bounding box center [849, 509] width 8 height 16
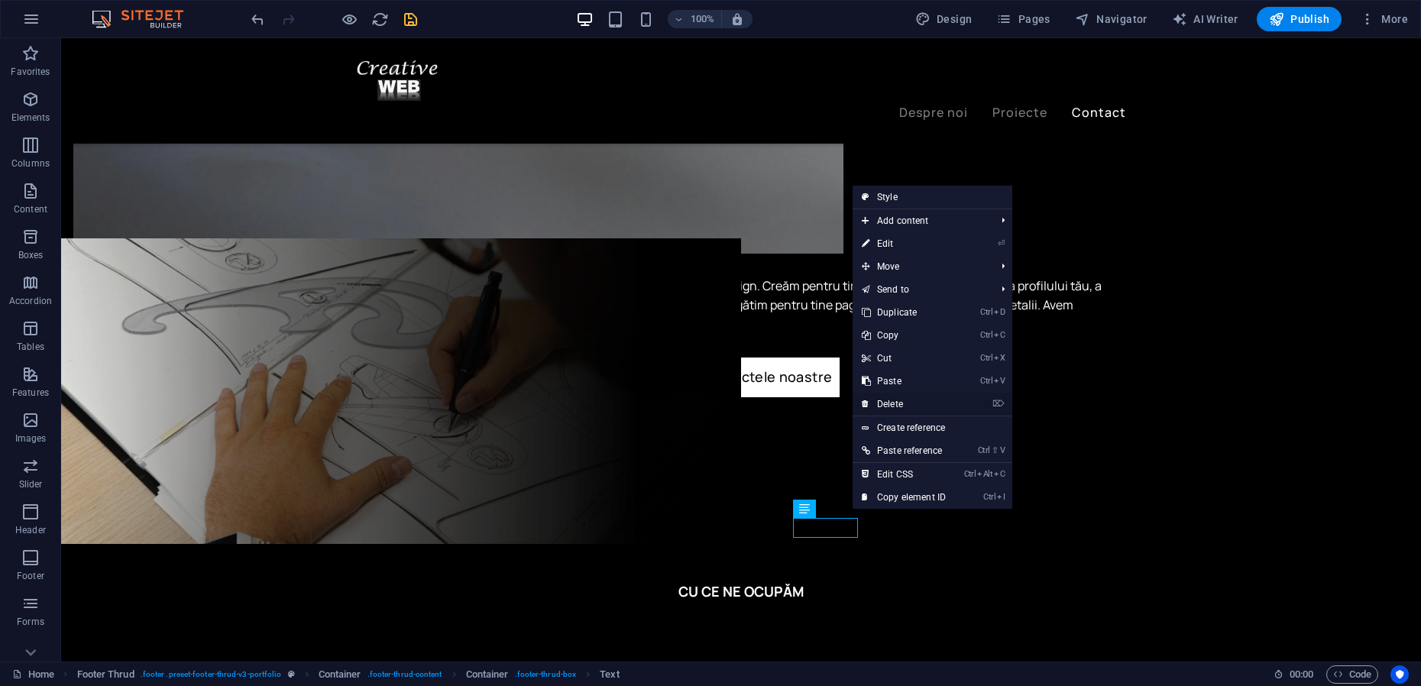
click at [891, 404] on link "⌦ Delete" at bounding box center [903, 404] width 102 height 23
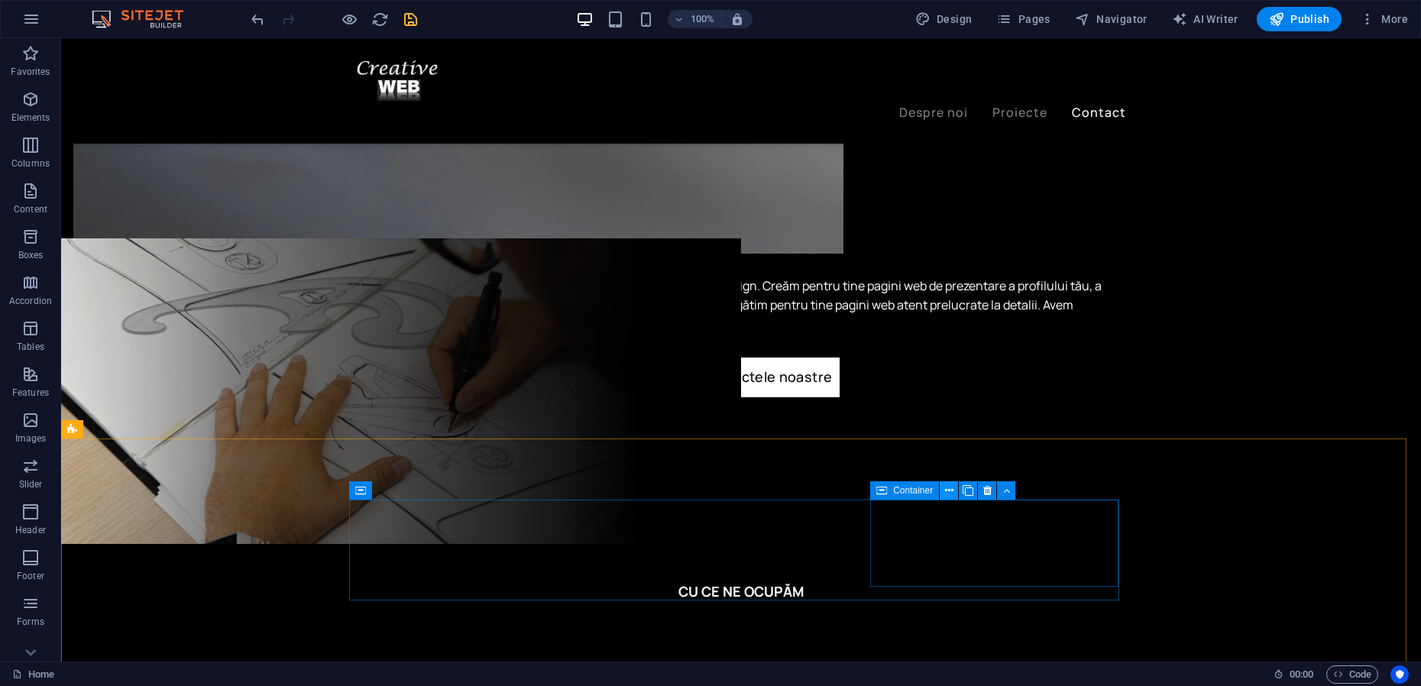
click at [951, 490] on icon at bounding box center [949, 491] width 8 height 16
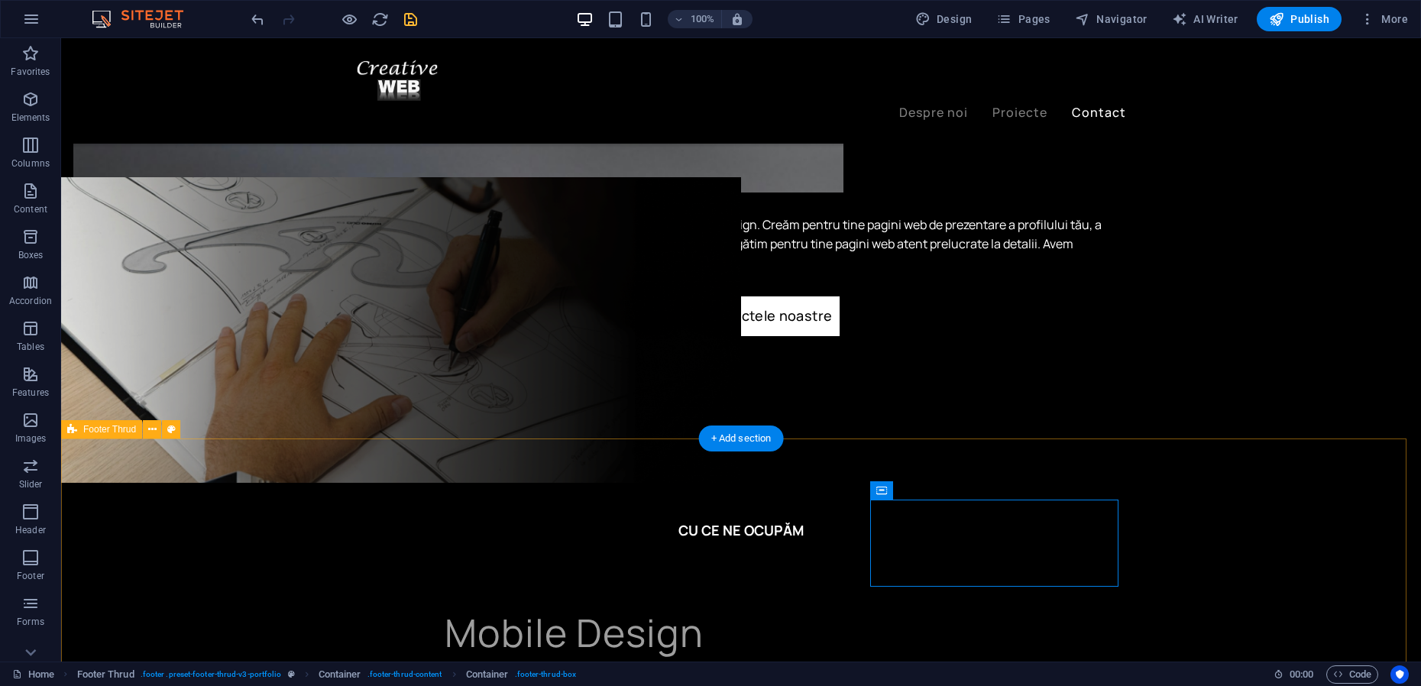
scroll to position [3440, 0]
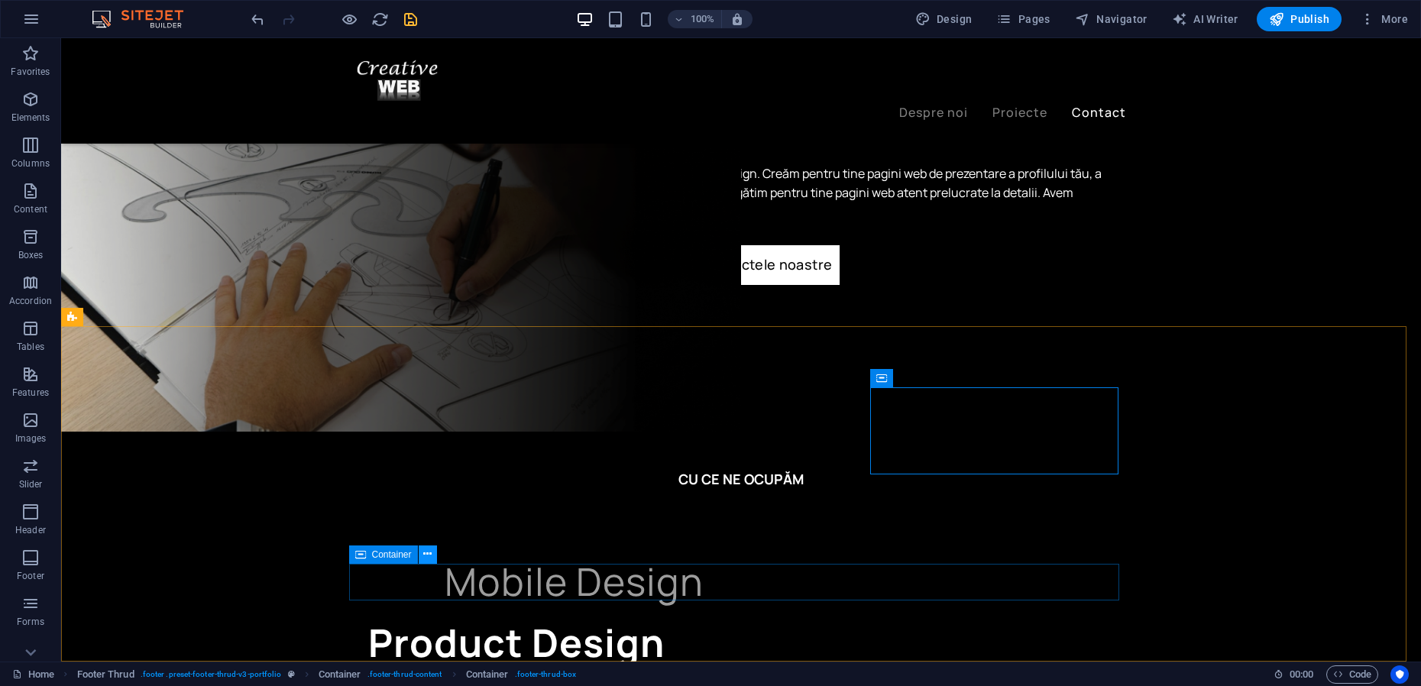
click at [425, 552] on icon at bounding box center [427, 554] width 8 height 16
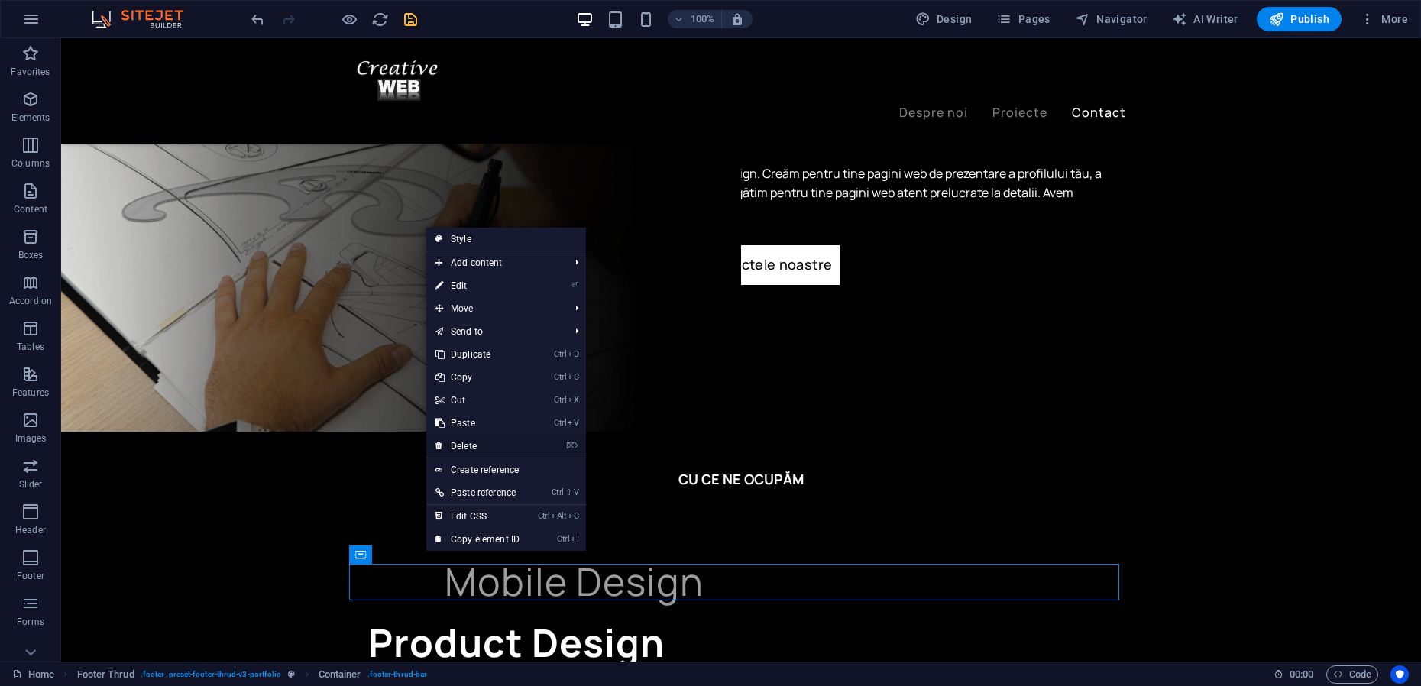
click at [473, 441] on link "⌦ Delete" at bounding box center [477, 446] width 102 height 23
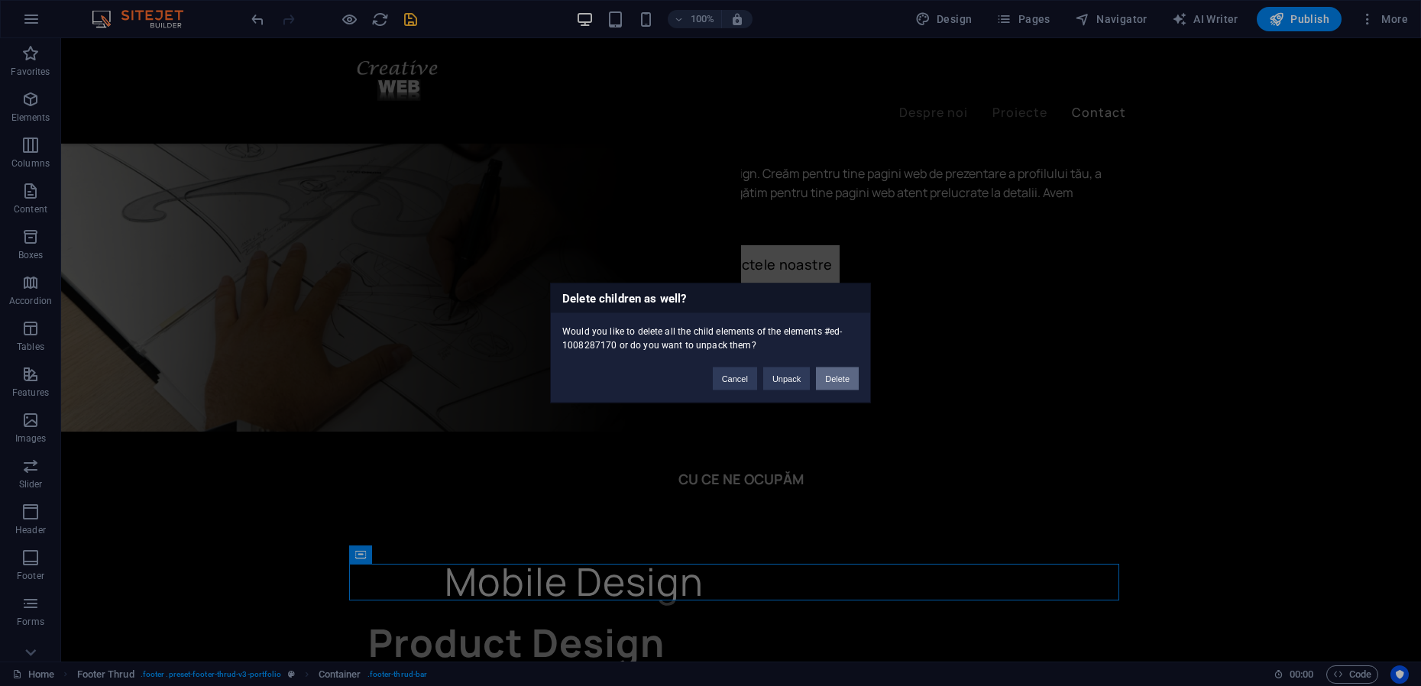
click at [836, 377] on button "Delete" at bounding box center [837, 378] width 43 height 23
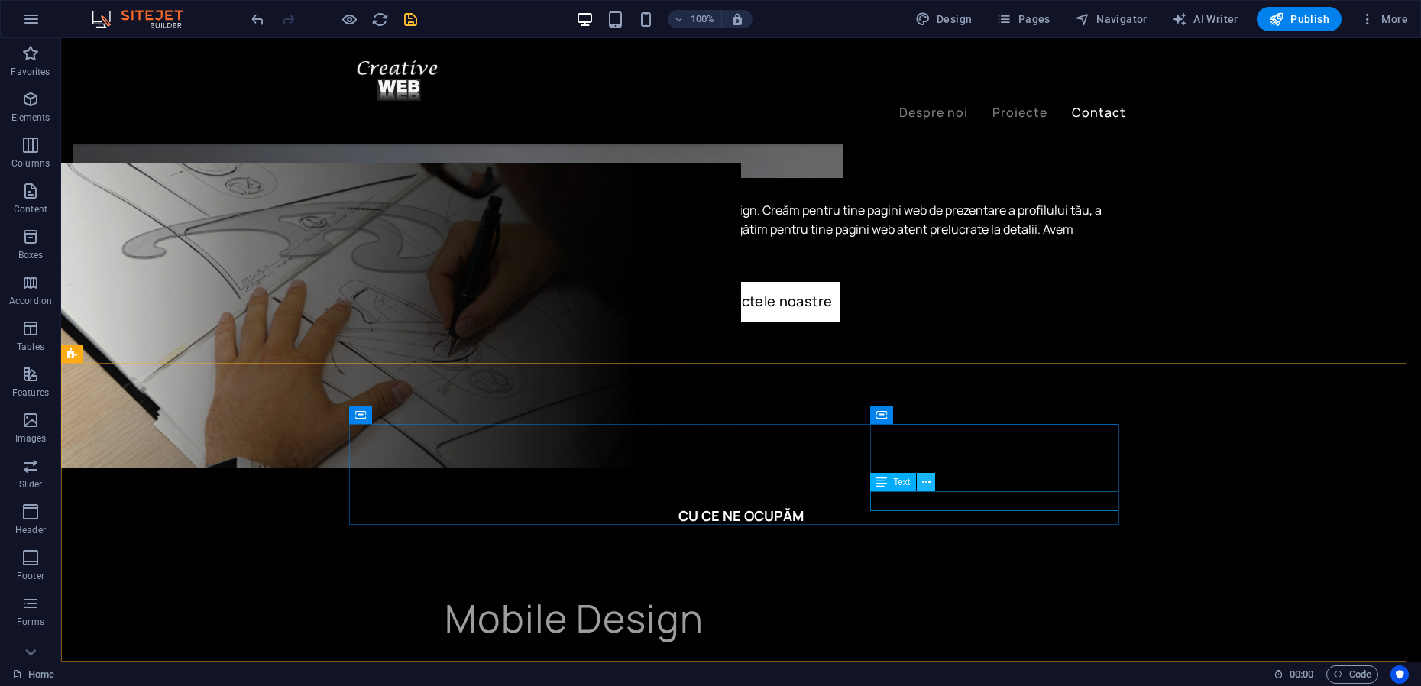
click at [927, 484] on icon at bounding box center [926, 482] width 8 height 16
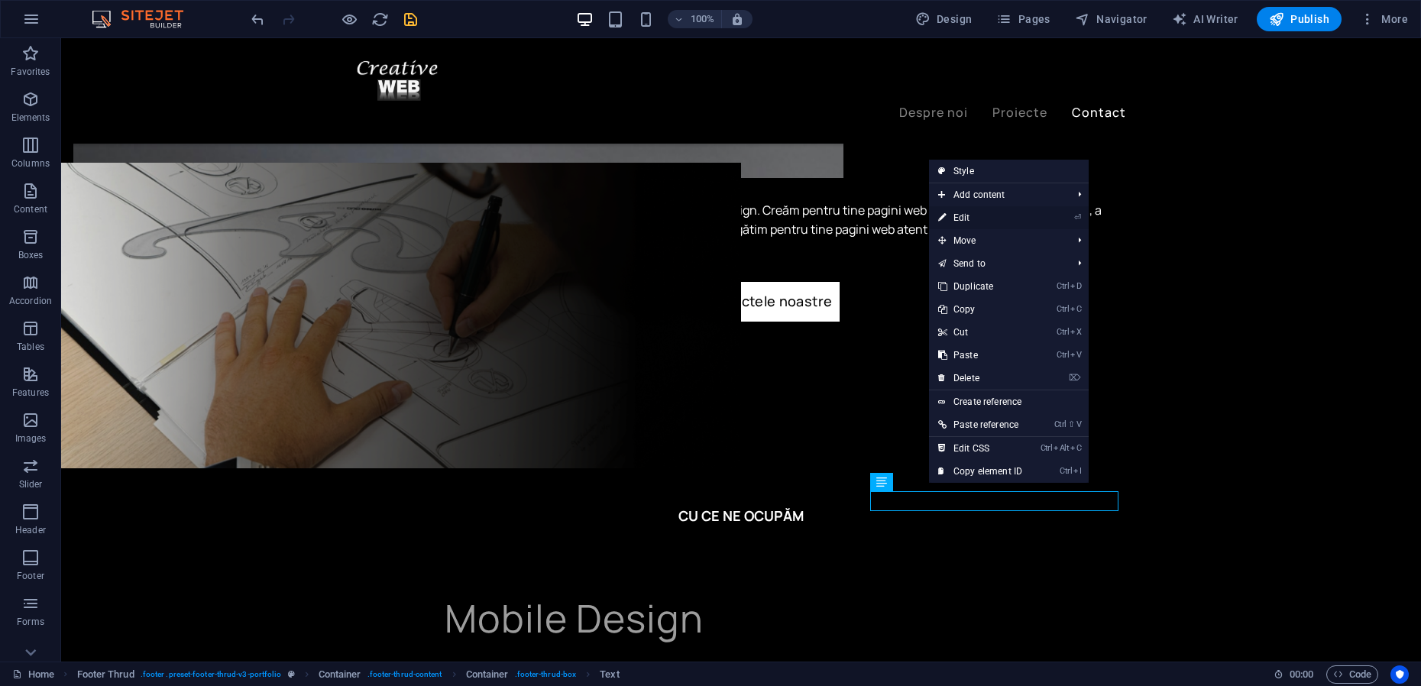
click at [975, 222] on link "⏎ Edit" at bounding box center [980, 217] width 102 height 23
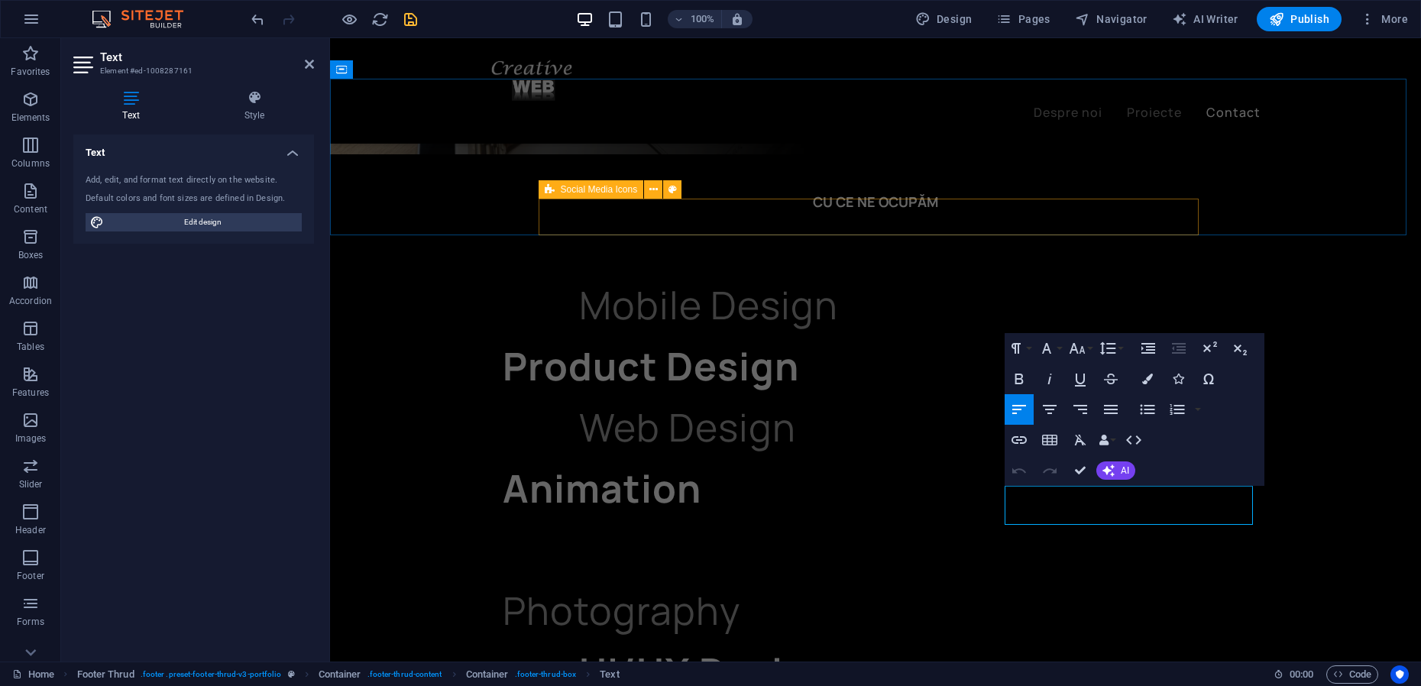
scroll to position [3409, 0]
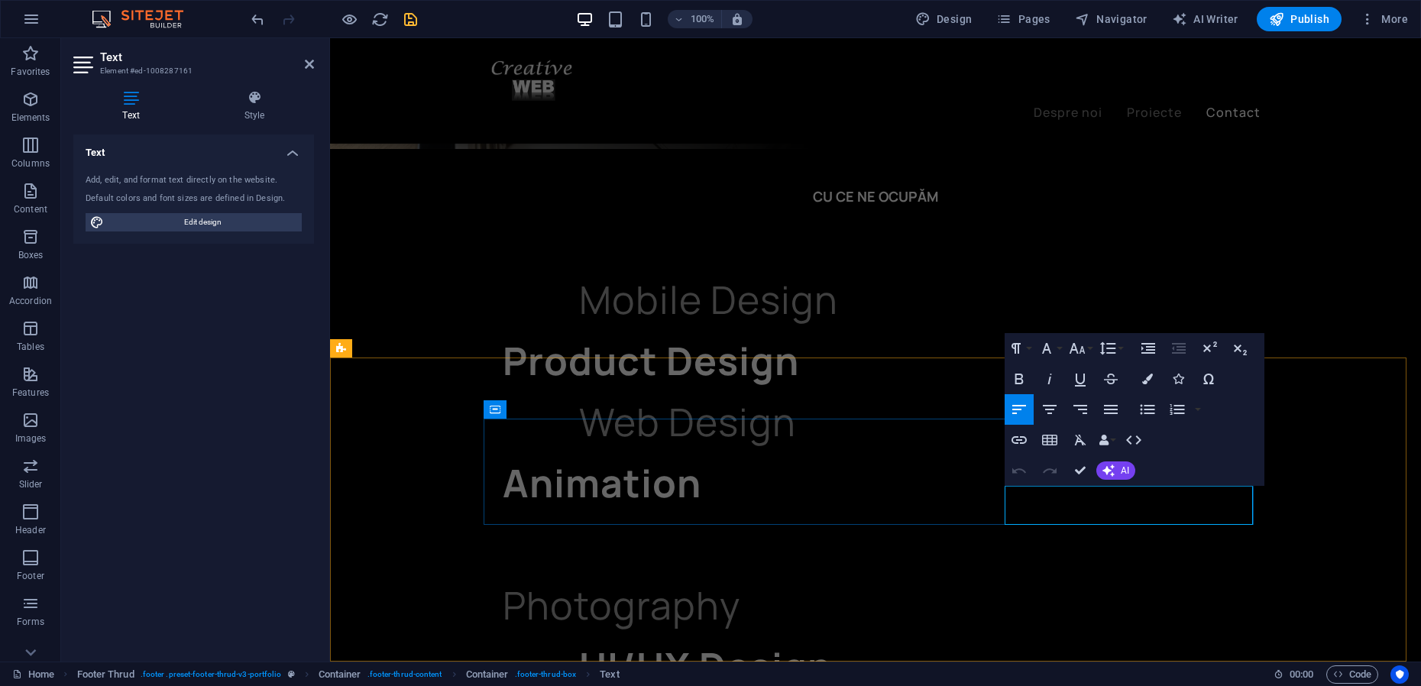
drag, startPoint x: 1043, startPoint y: 512, endPoint x: 1012, endPoint y: 493, distance: 37.1
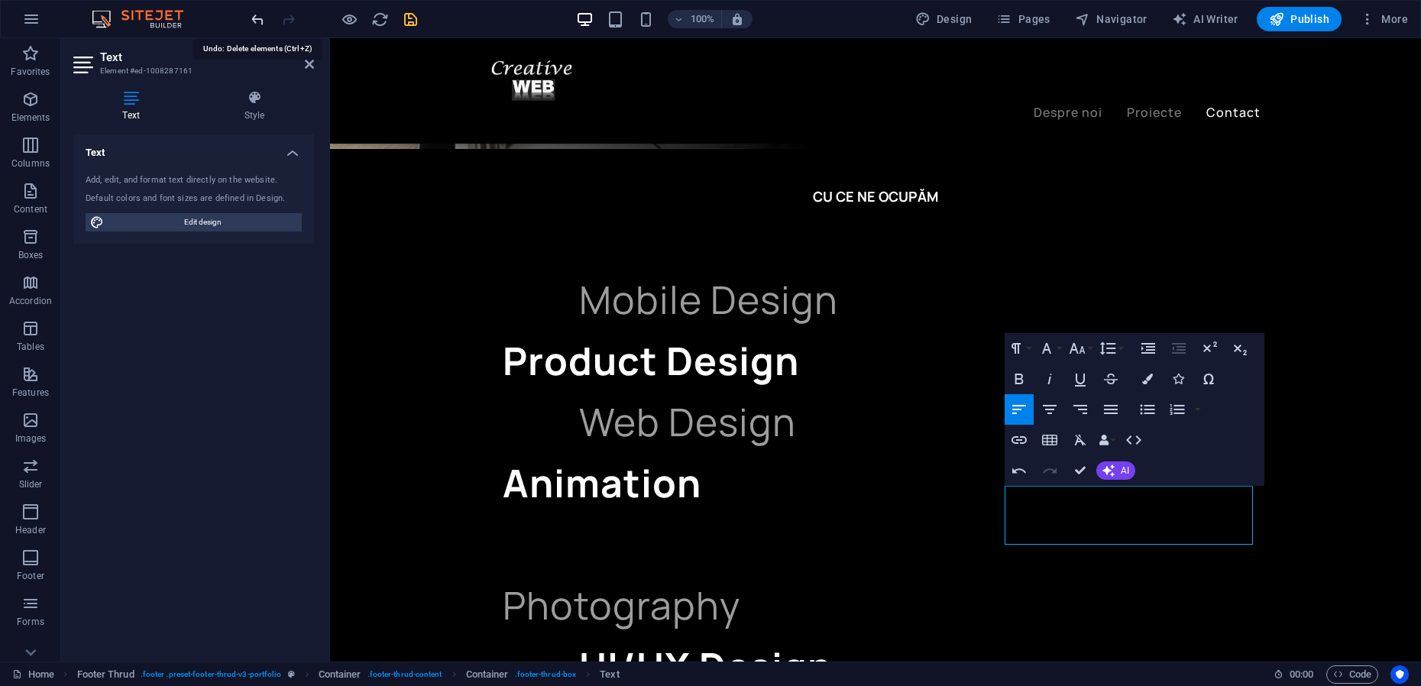
click at [257, 22] on icon "undo" at bounding box center [258, 20] width 18 height 18
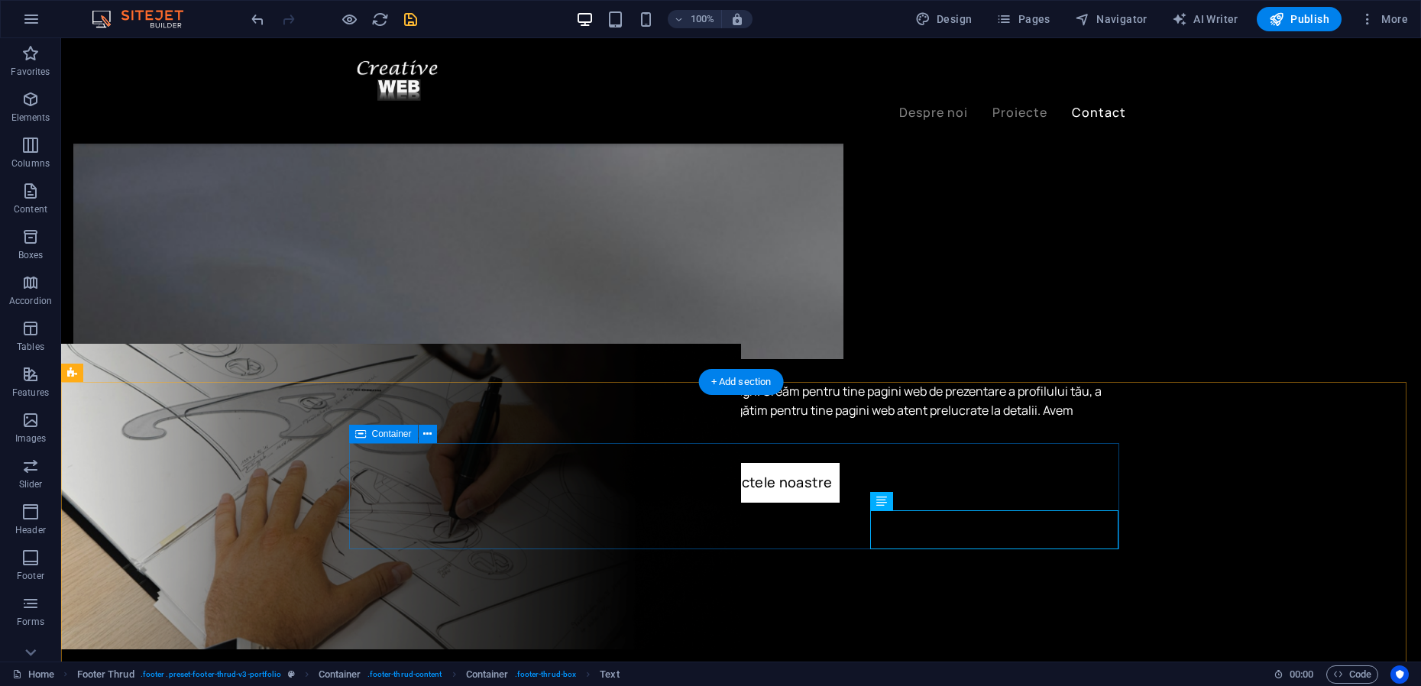
scroll to position [3218, 0]
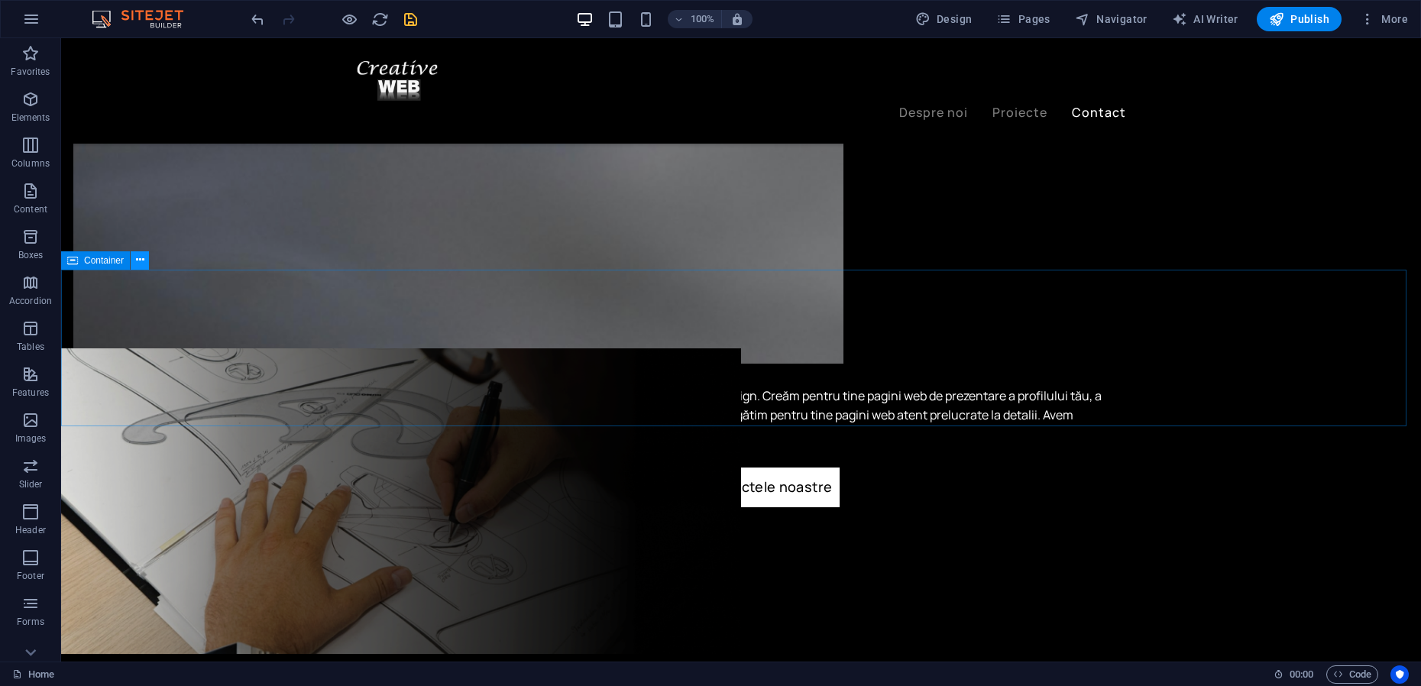
click at [139, 263] on icon at bounding box center [140, 260] width 8 height 16
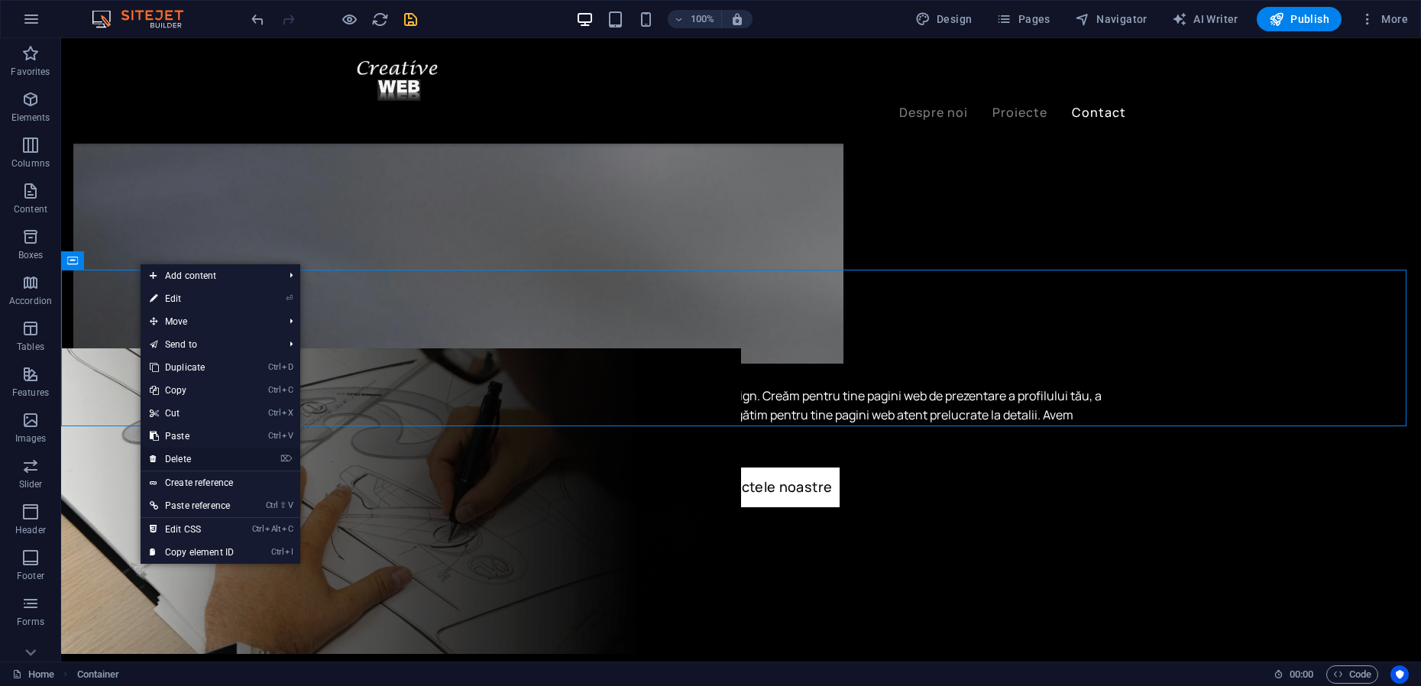
click at [196, 459] on link "⌦ Delete" at bounding box center [192, 459] width 102 height 23
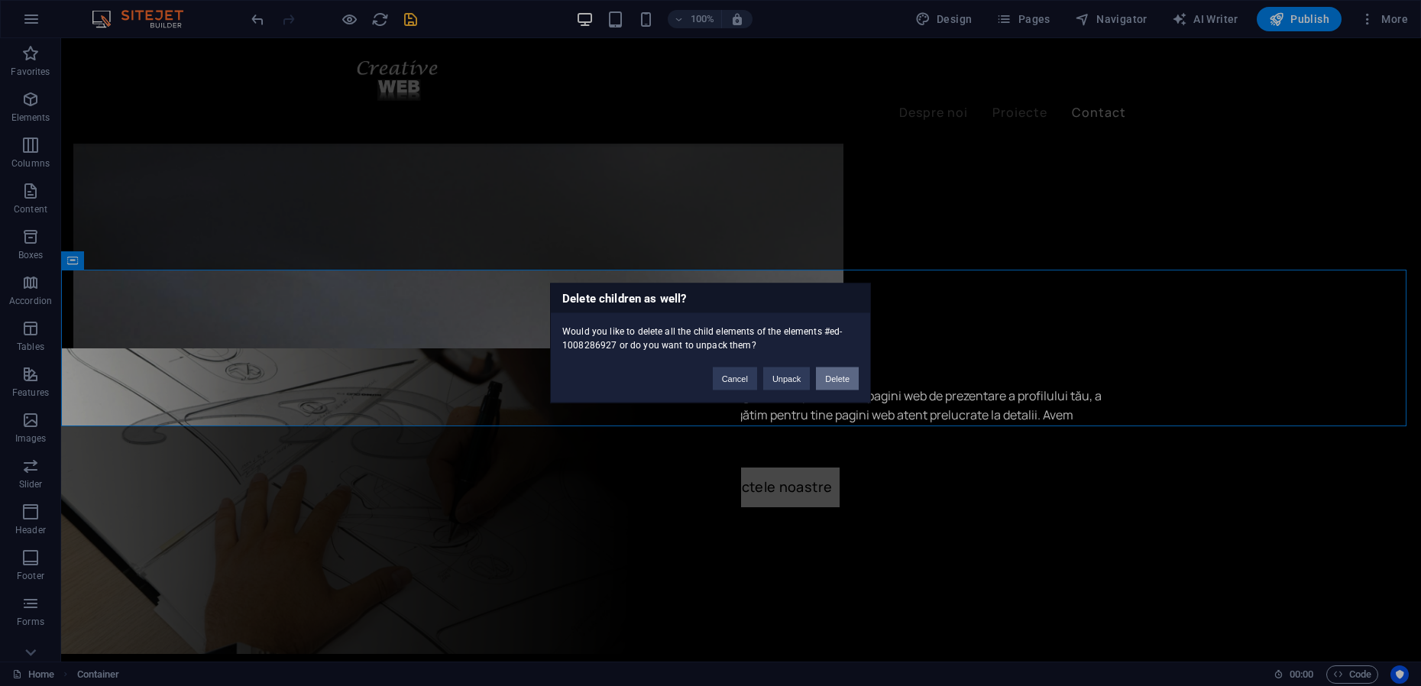
click at [832, 376] on button "Delete" at bounding box center [837, 378] width 43 height 23
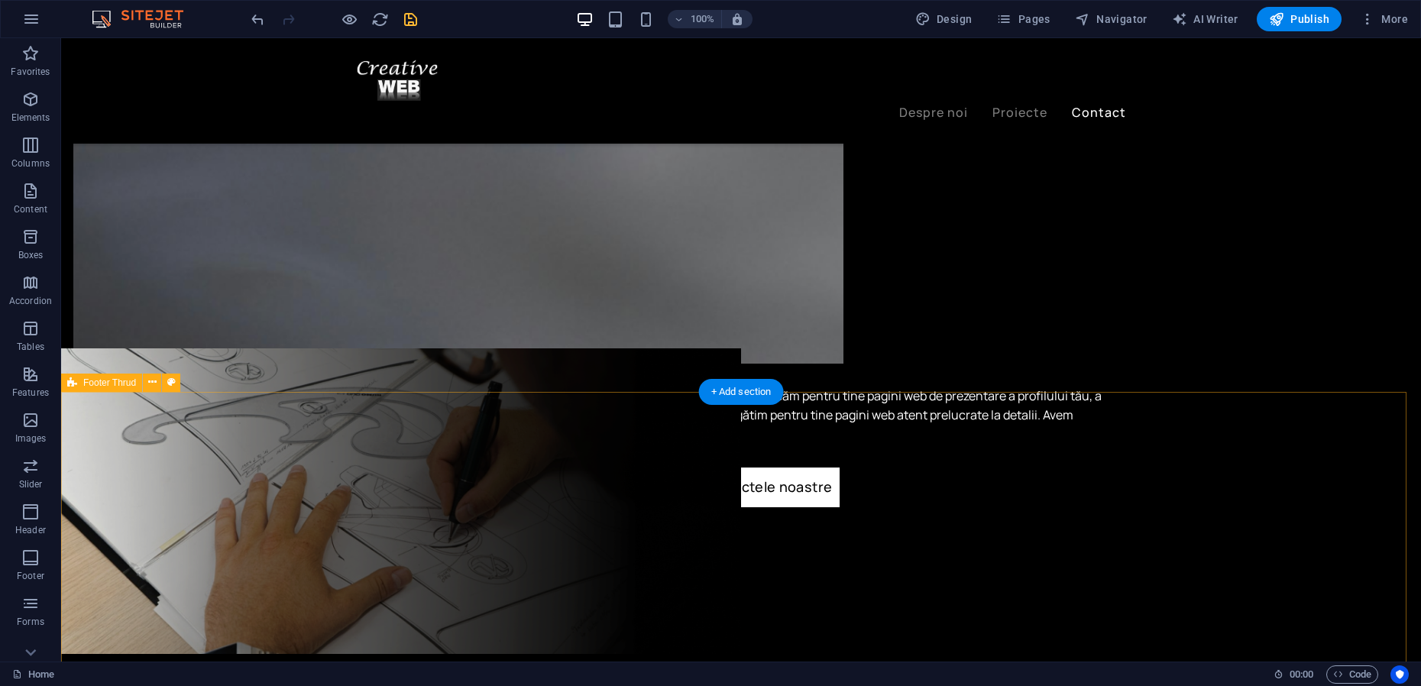
scroll to position [3122, 0]
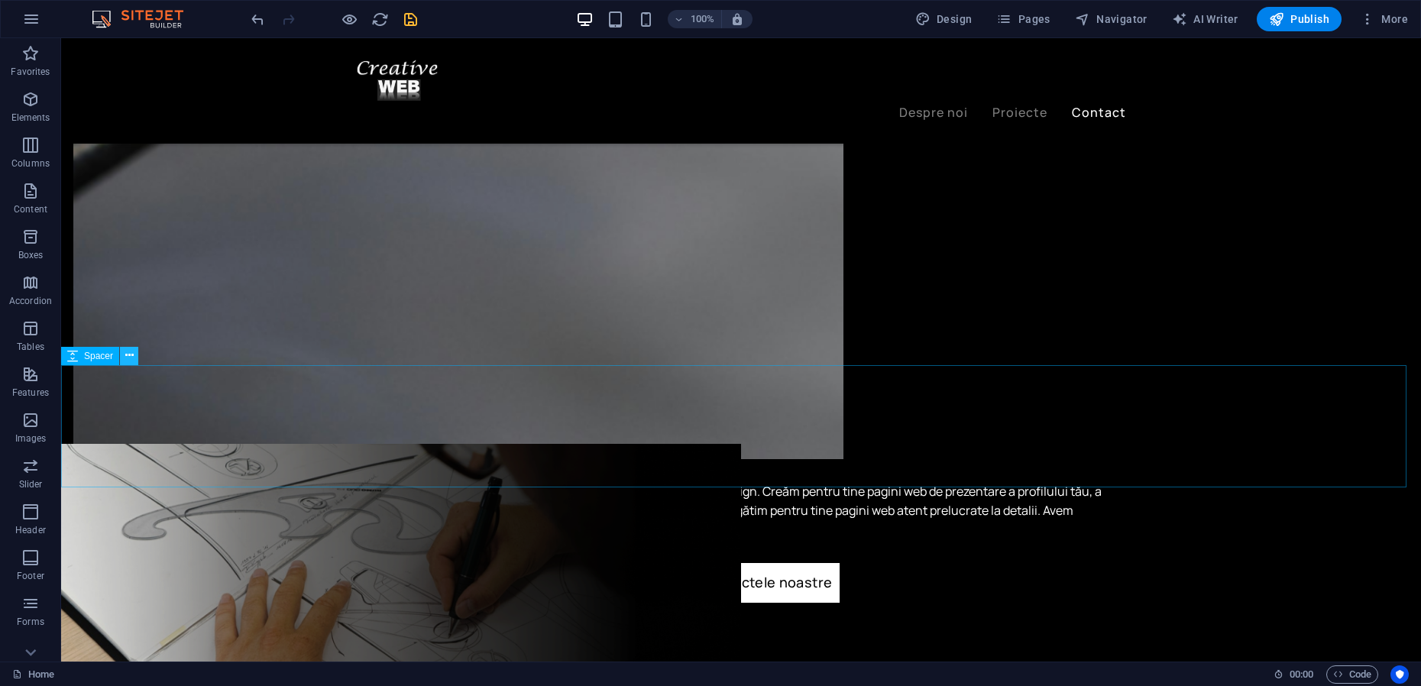
click at [137, 354] on button at bounding box center [129, 356] width 18 height 18
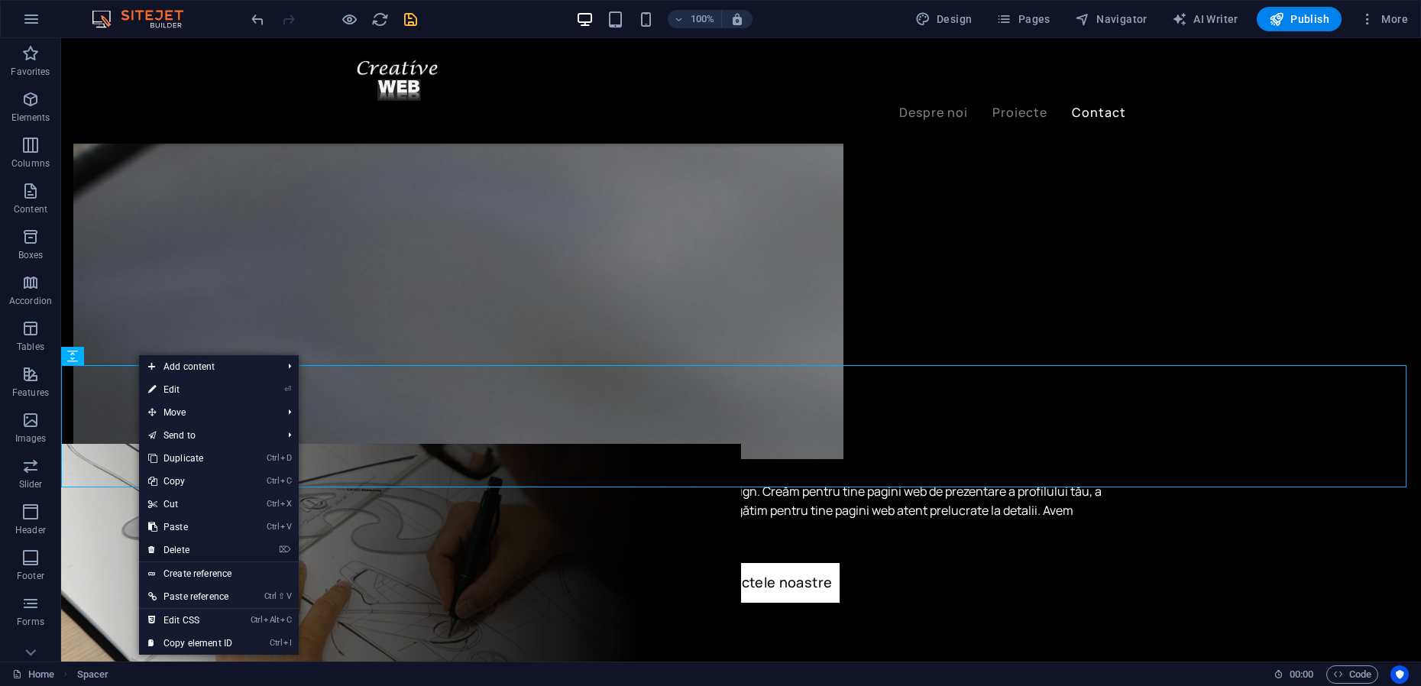
drag, startPoint x: 199, startPoint y: 548, endPoint x: 257, endPoint y: 485, distance: 86.0
click at [199, 548] on link "⌦ Delete" at bounding box center [190, 549] width 102 height 23
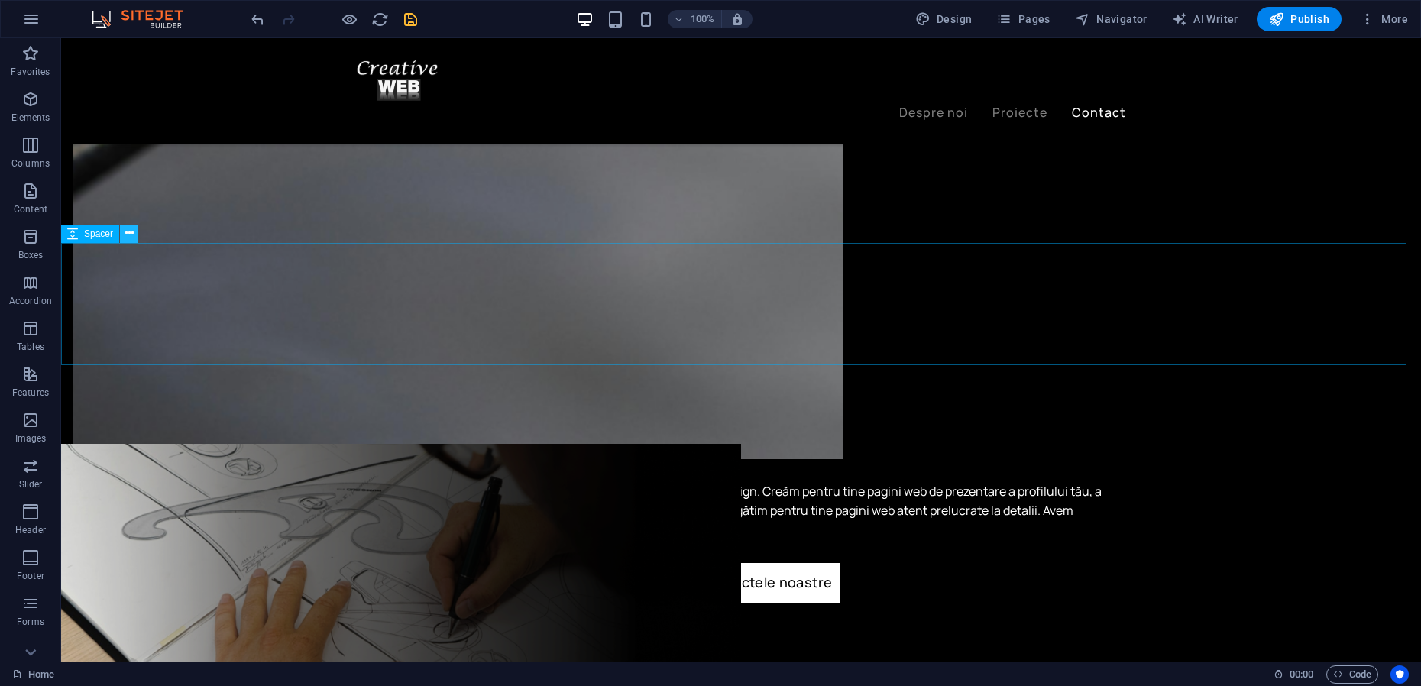
click at [125, 237] on icon at bounding box center [129, 233] width 8 height 16
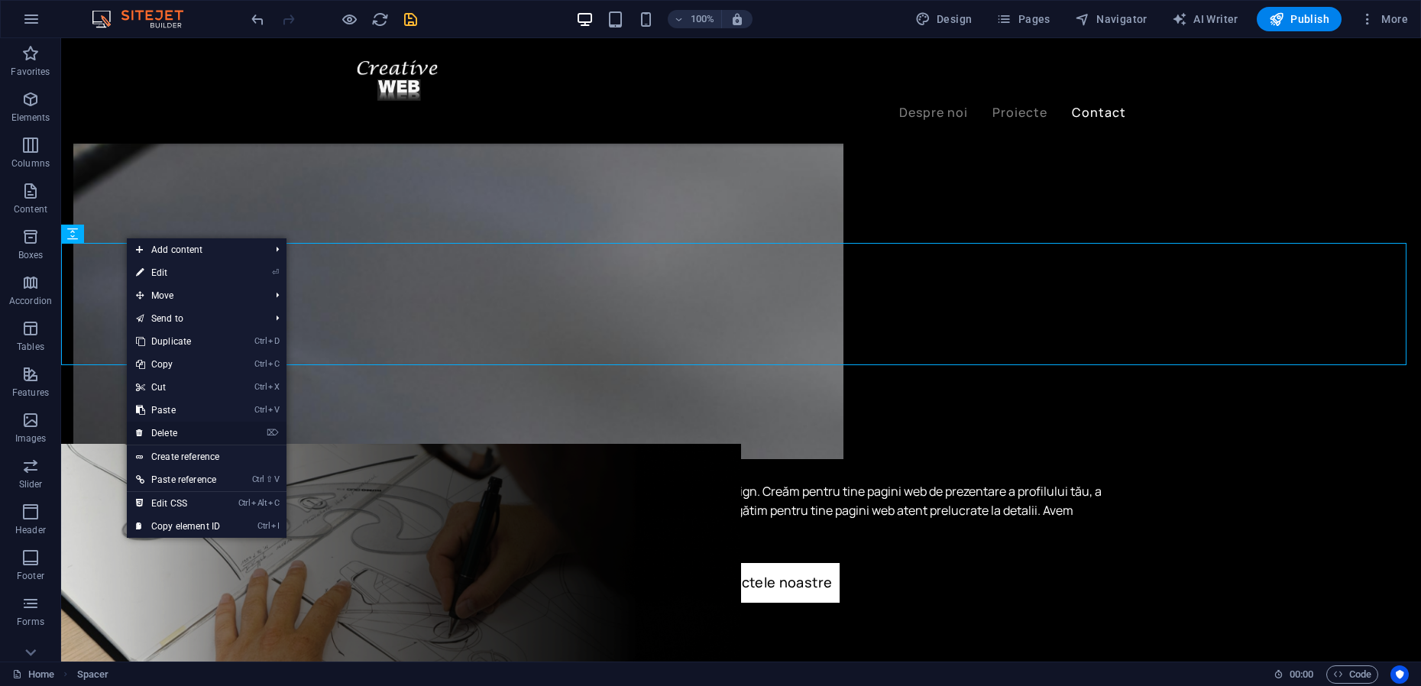
click at [180, 432] on link "⌦ Delete" at bounding box center [178, 433] width 102 height 23
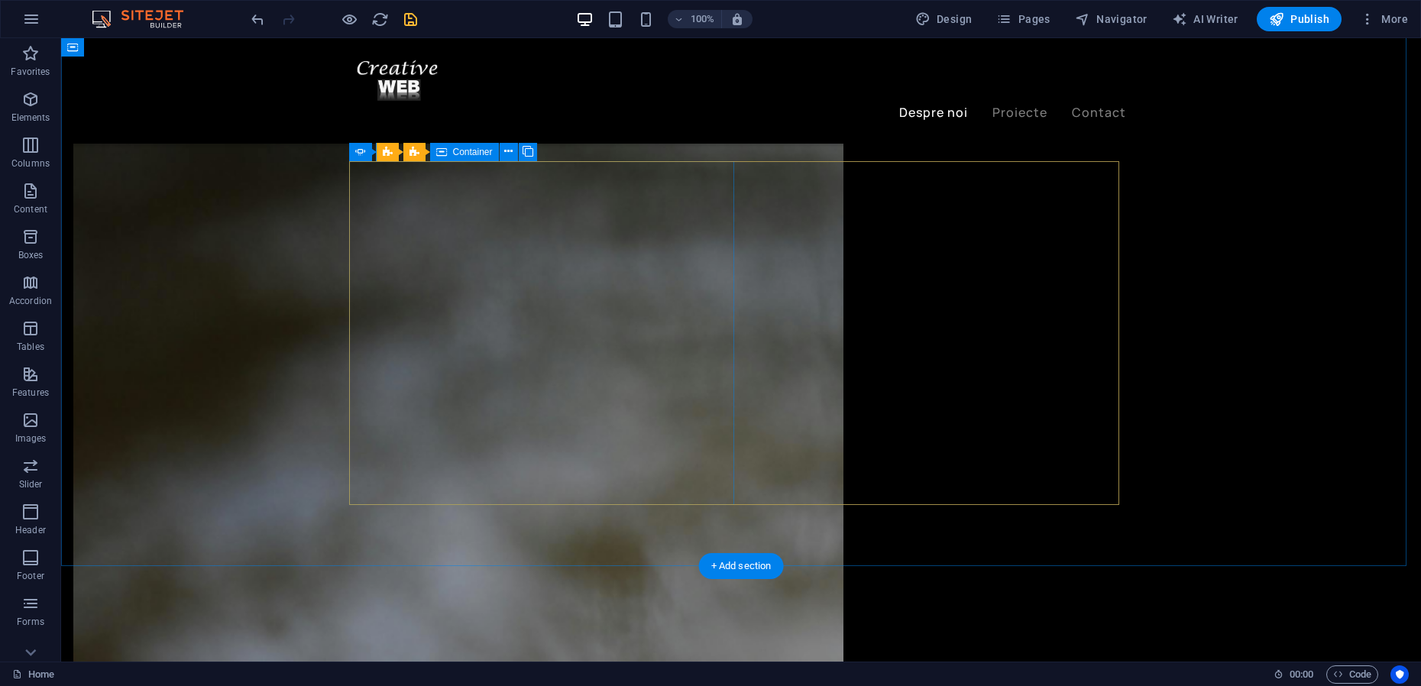
scroll to position [1957, 0]
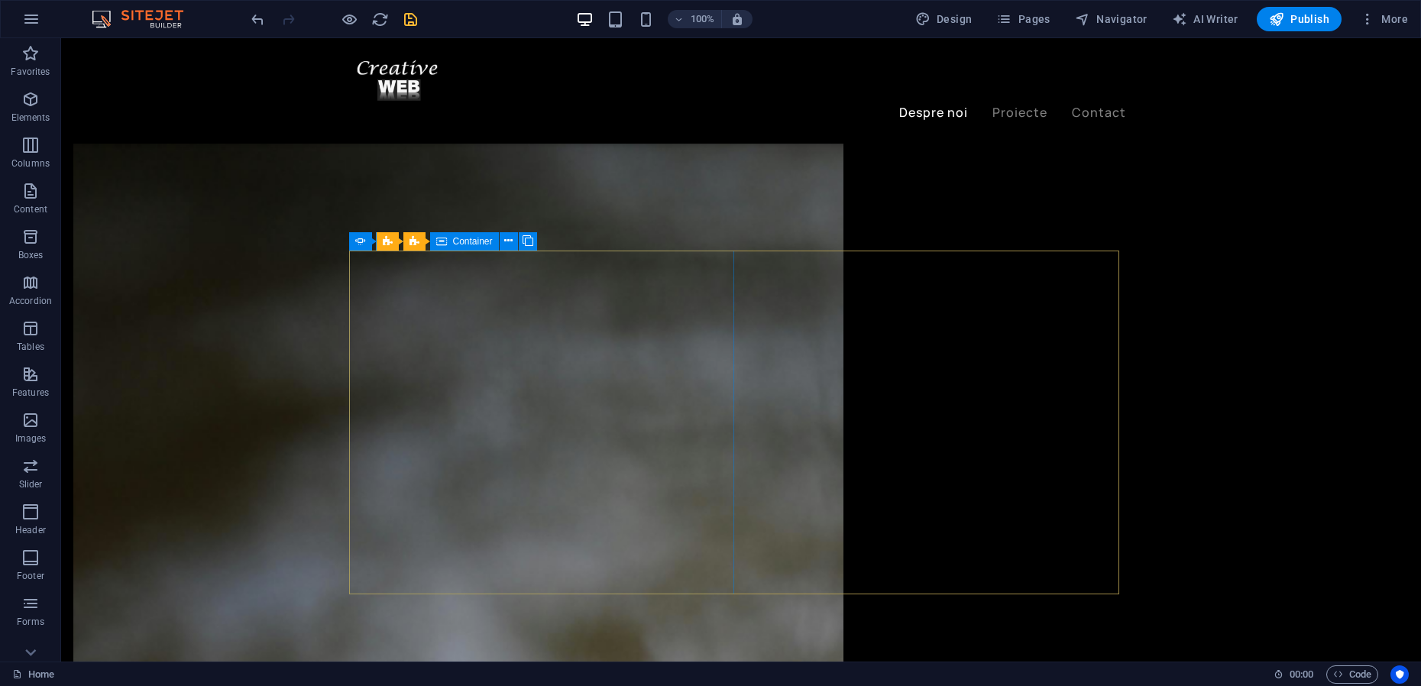
click at [409, 15] on icon "save" at bounding box center [411, 20] width 18 height 18
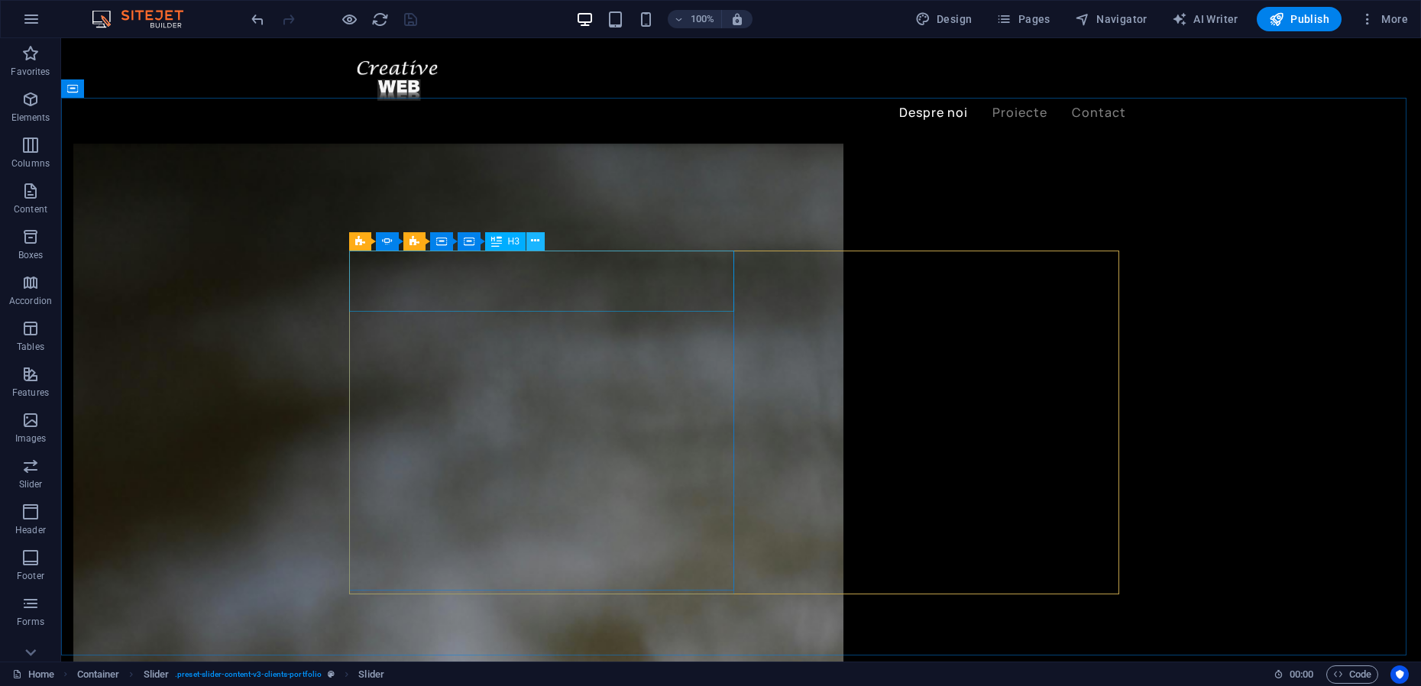
click at [538, 239] on icon at bounding box center [535, 241] width 8 height 16
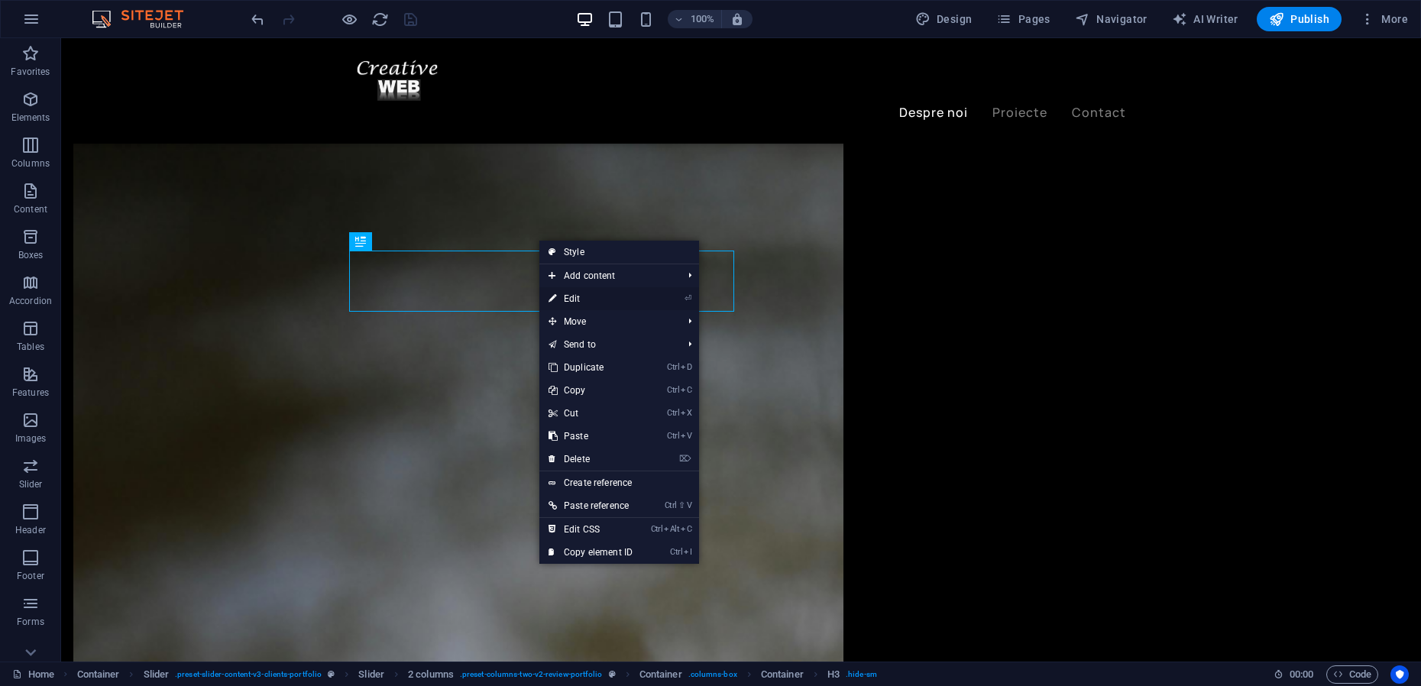
click at [580, 300] on link "⏎ Edit" at bounding box center [590, 298] width 102 height 23
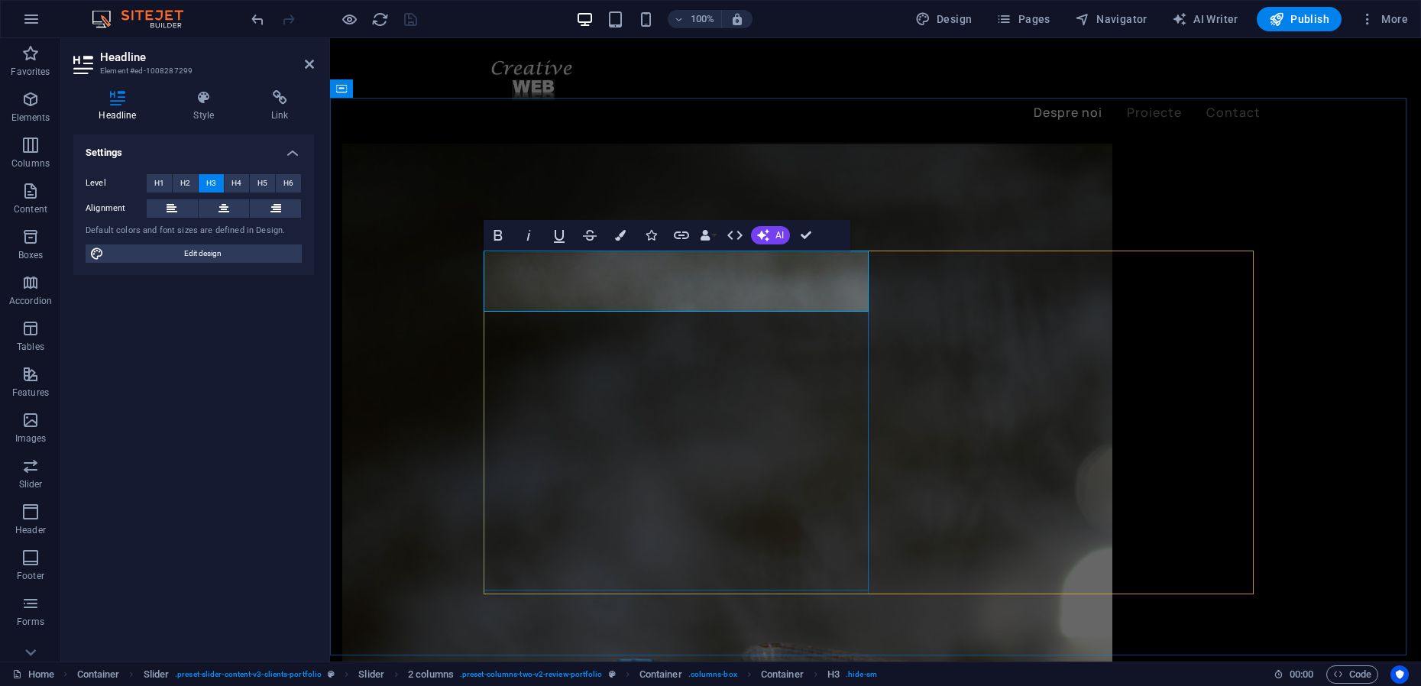
scroll to position [0, 15]
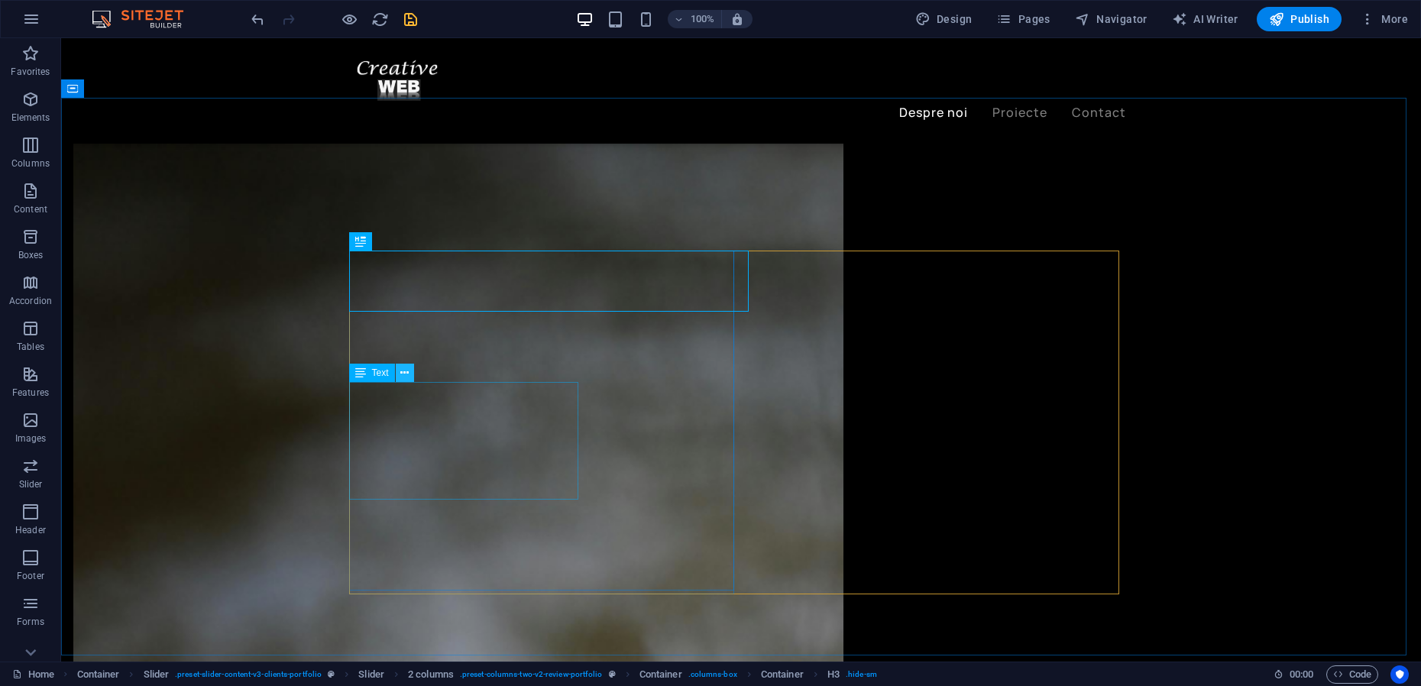
click at [407, 375] on icon at bounding box center [404, 373] width 8 height 16
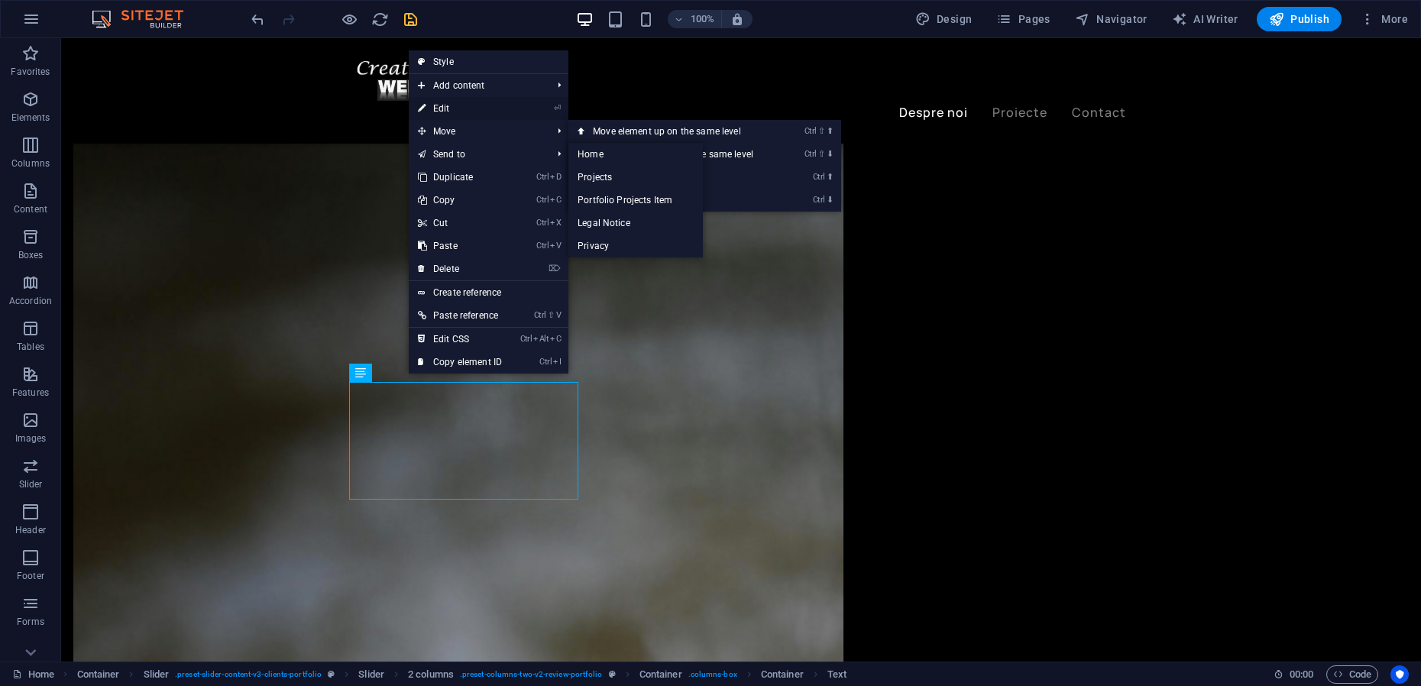
click at [443, 108] on link "⏎ Edit" at bounding box center [460, 108] width 102 height 23
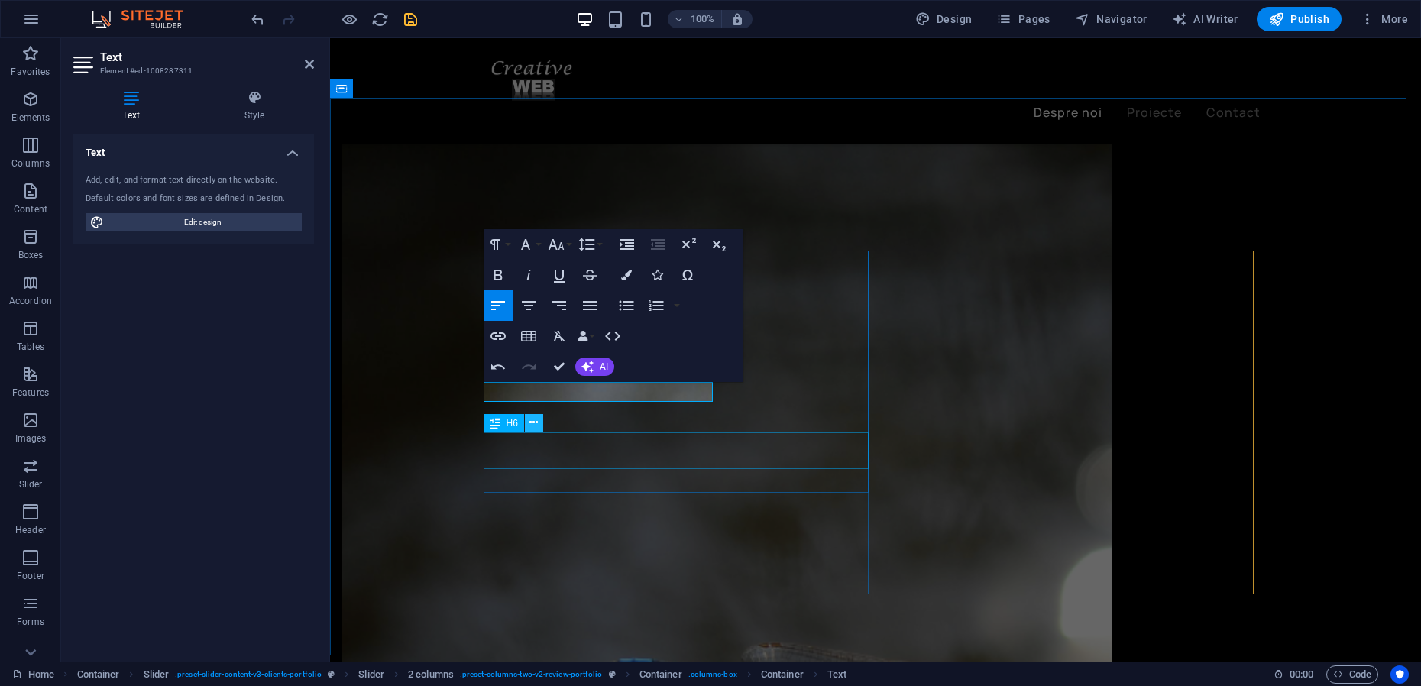
click at [536, 425] on icon at bounding box center [533, 423] width 8 height 16
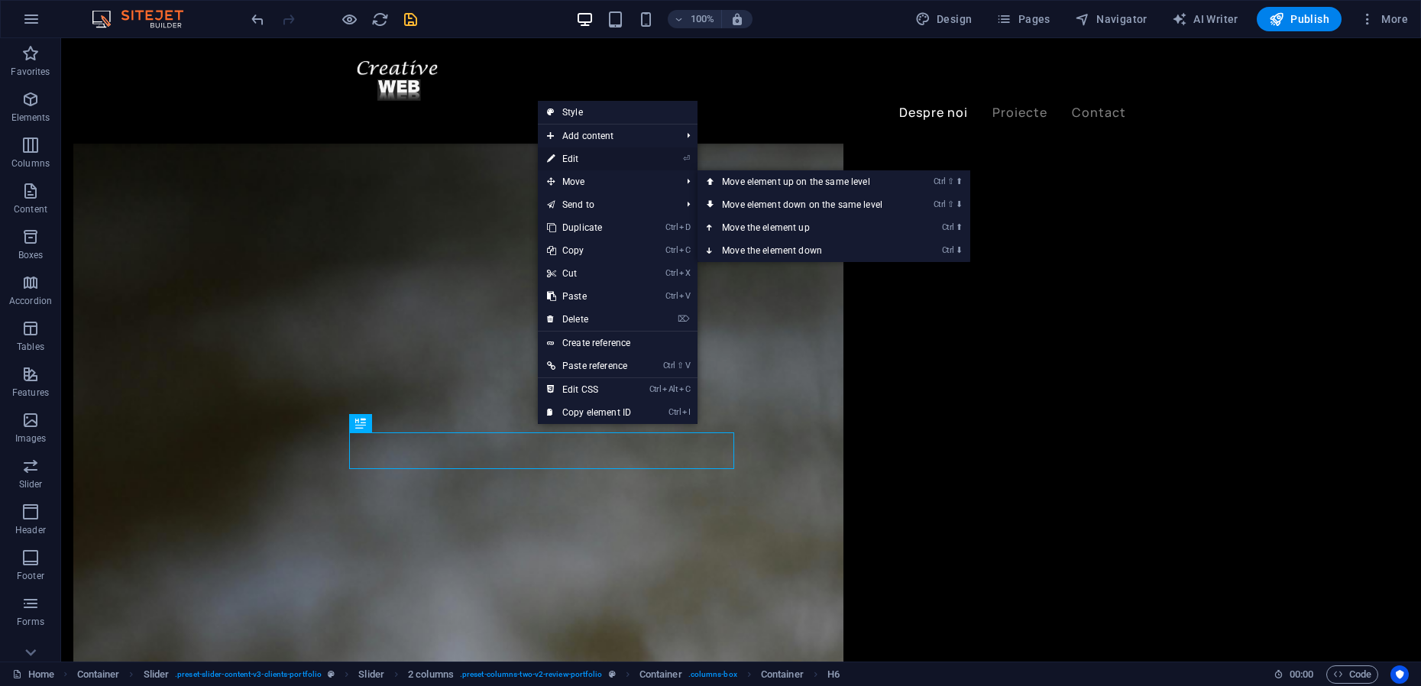
click at [571, 160] on link "⏎ Edit" at bounding box center [589, 158] width 102 height 23
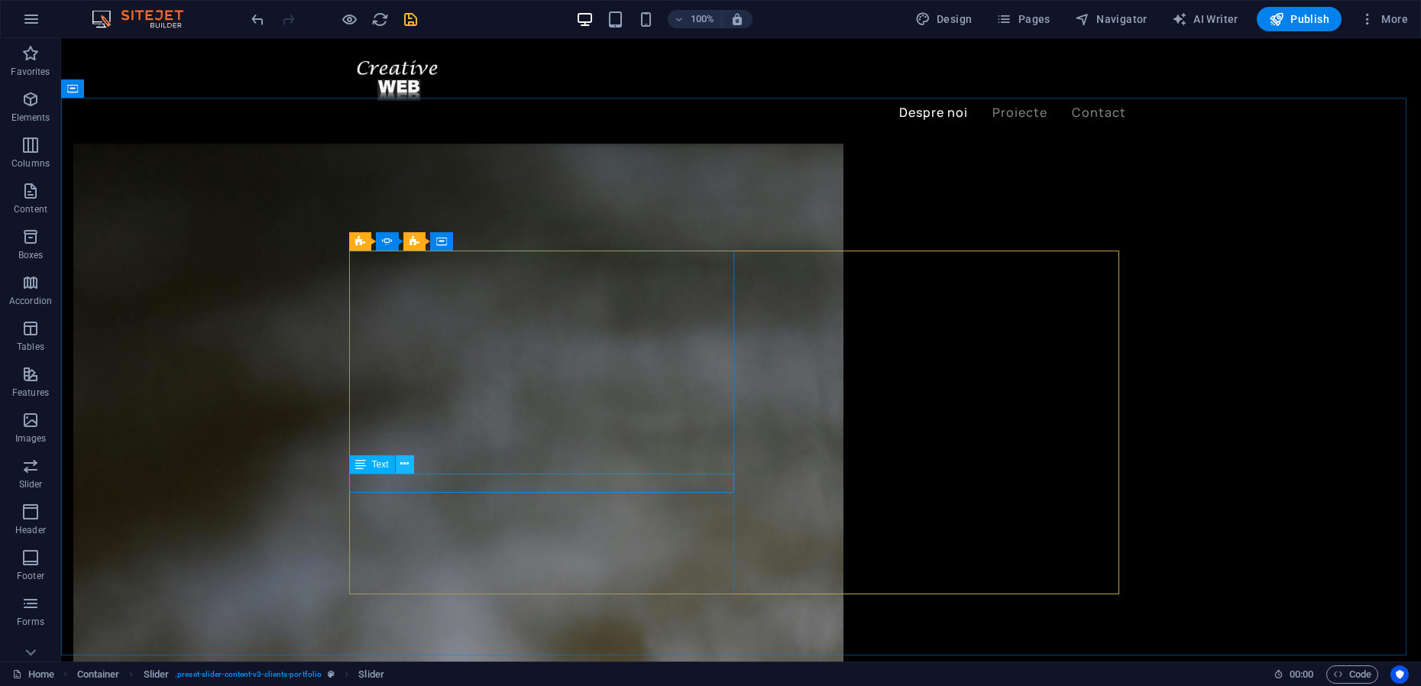
click at [404, 467] on icon at bounding box center [404, 464] width 8 height 16
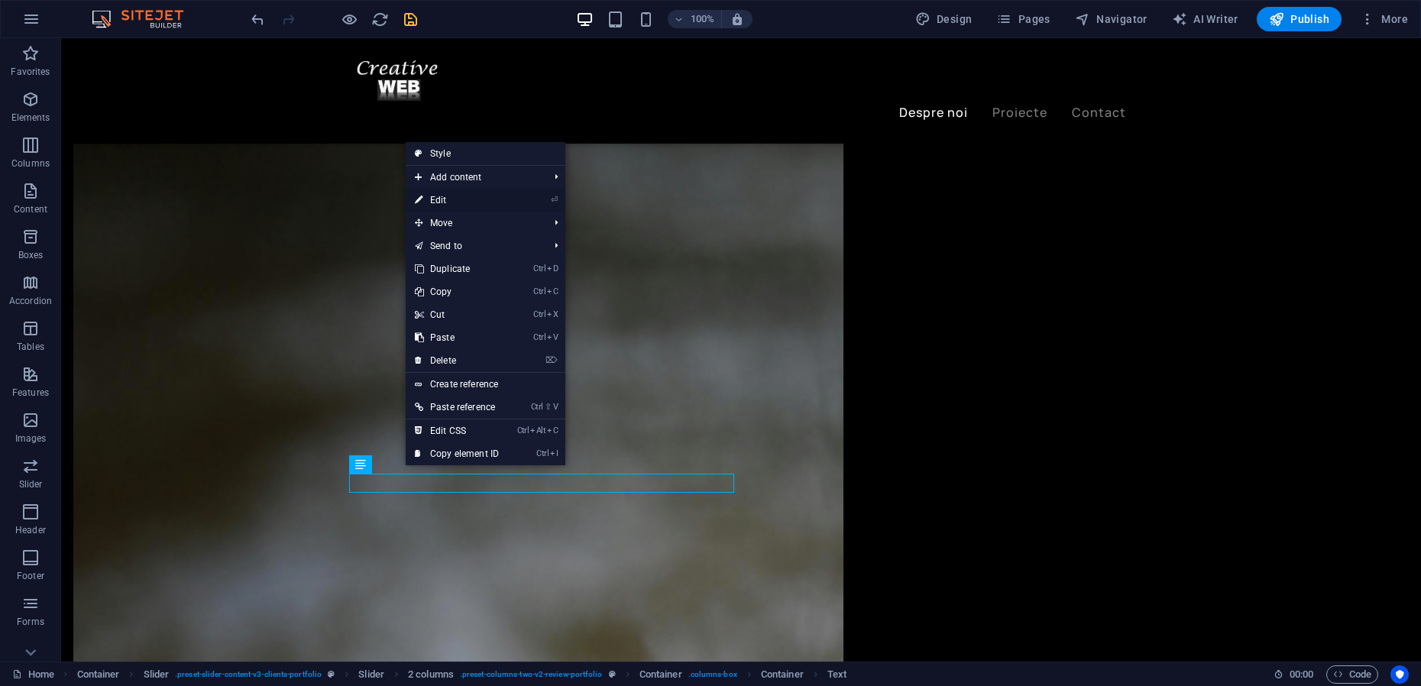
drag, startPoint x: 122, startPoint y: 168, endPoint x: 451, endPoint y: 207, distance: 330.7
click at [451, 207] on link "⏎ Edit" at bounding box center [457, 200] width 102 height 23
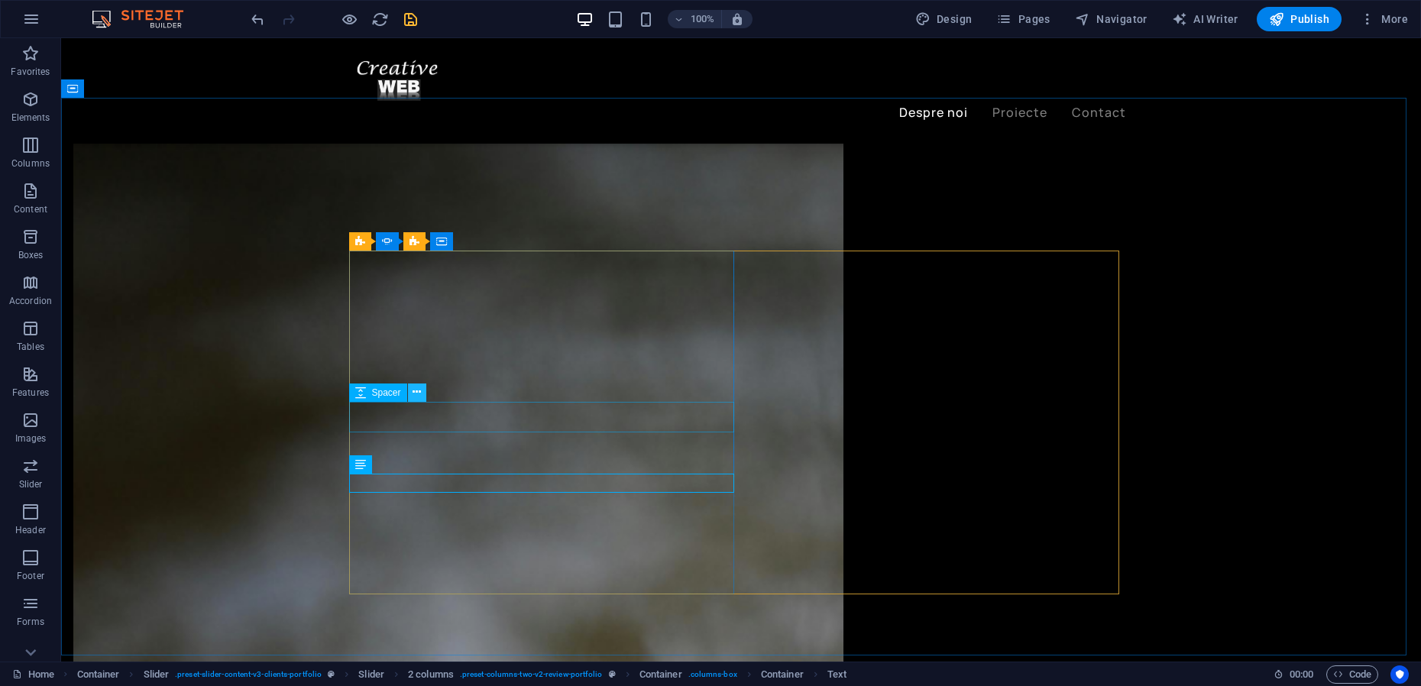
click at [417, 390] on icon at bounding box center [416, 392] width 8 height 16
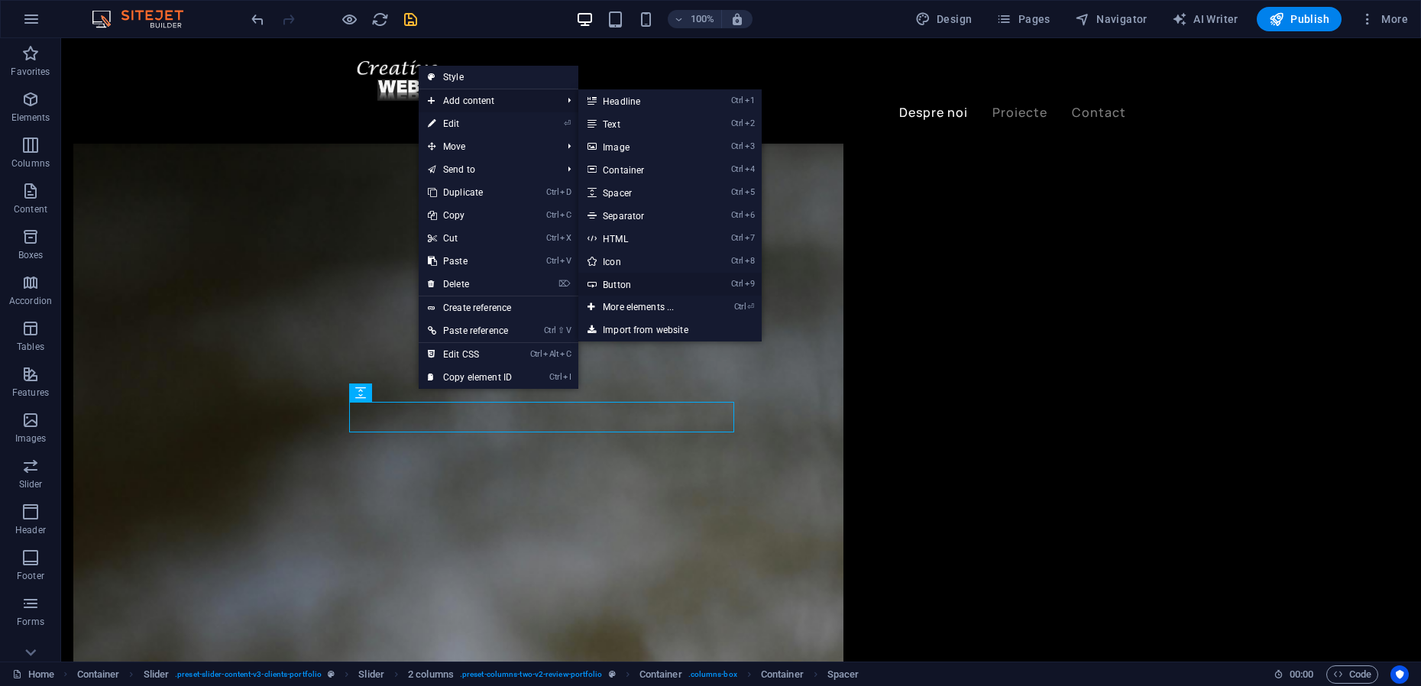
click at [627, 286] on link "Ctrl 9 Button" at bounding box center [641, 284] width 126 height 23
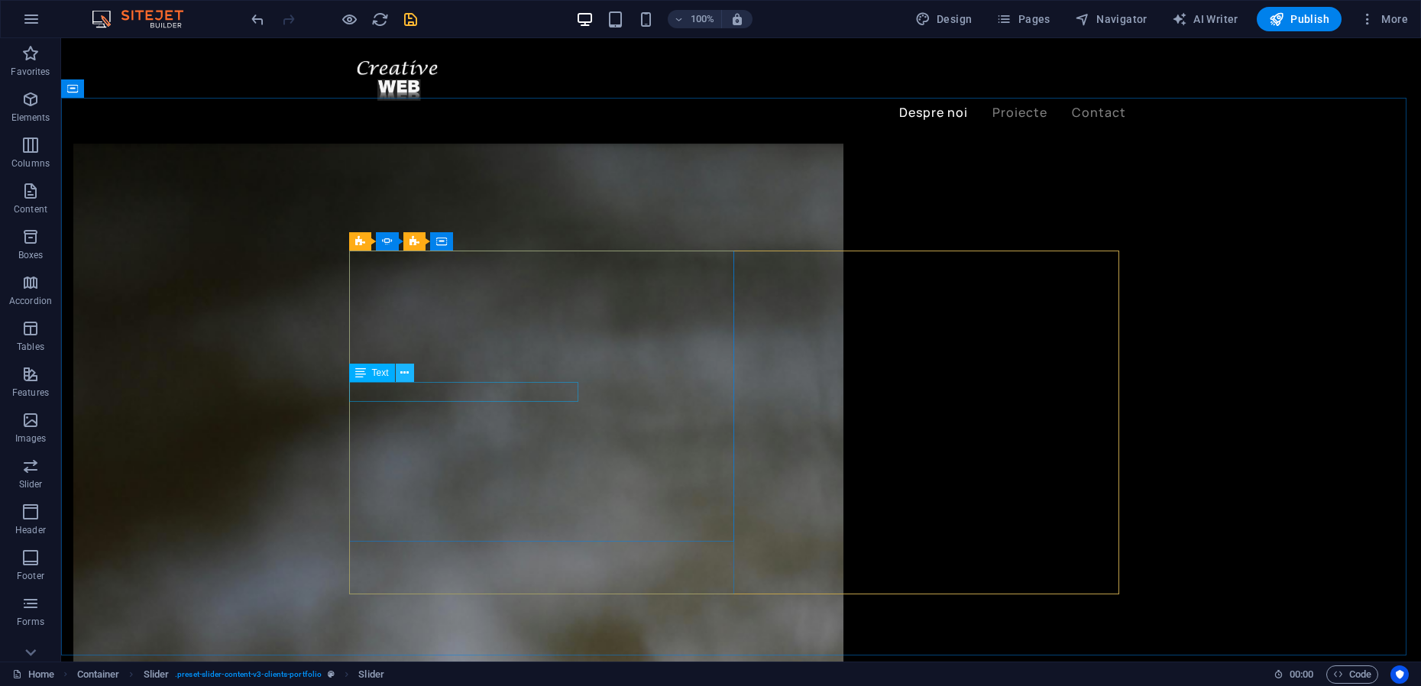
click at [406, 374] on icon at bounding box center [404, 373] width 8 height 16
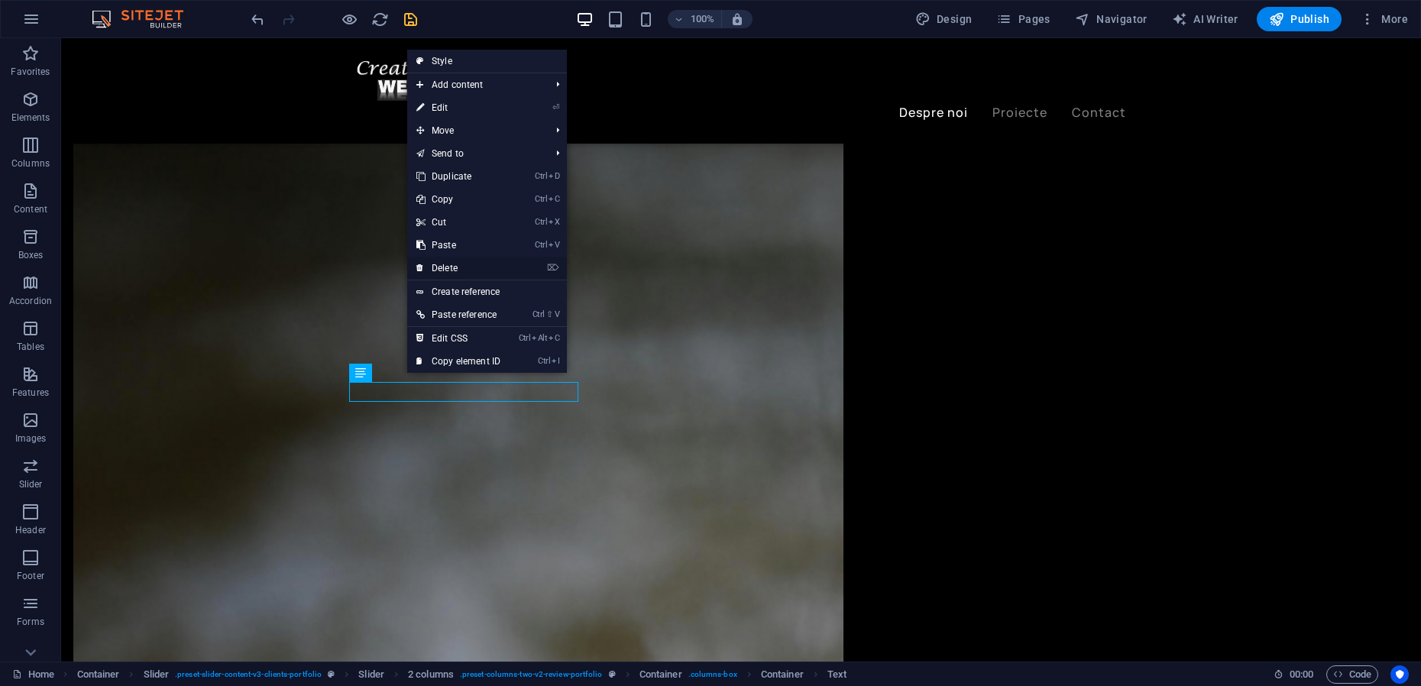
click at [451, 267] on link "⌦ Delete" at bounding box center [458, 268] width 102 height 23
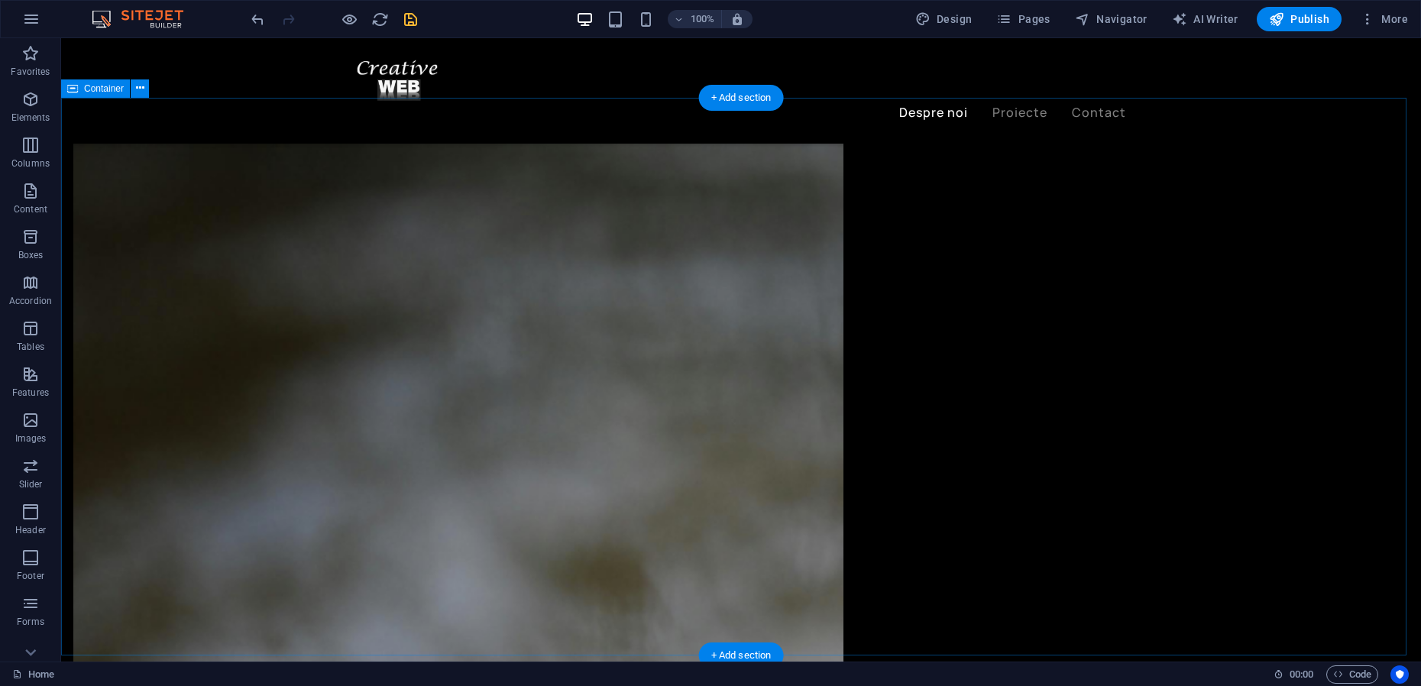
scroll to position [2053, 0]
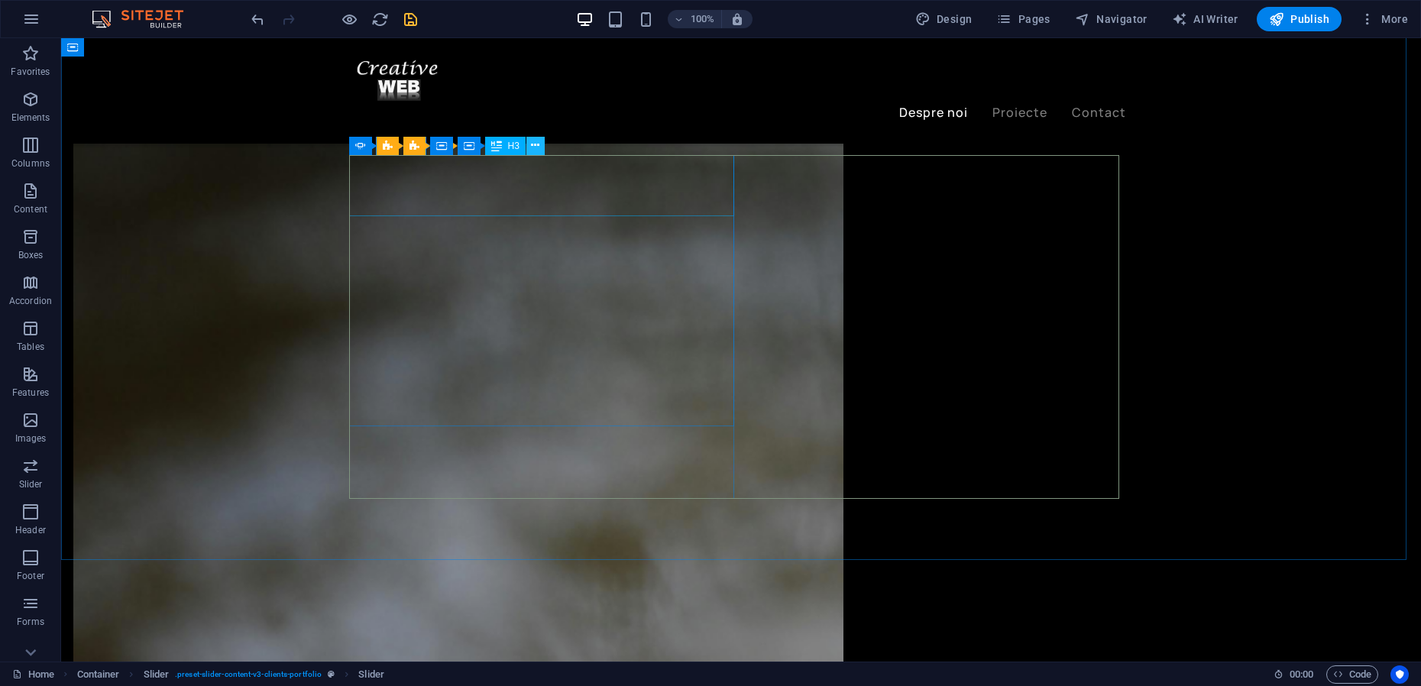
click at [535, 145] on icon at bounding box center [535, 145] width 8 height 16
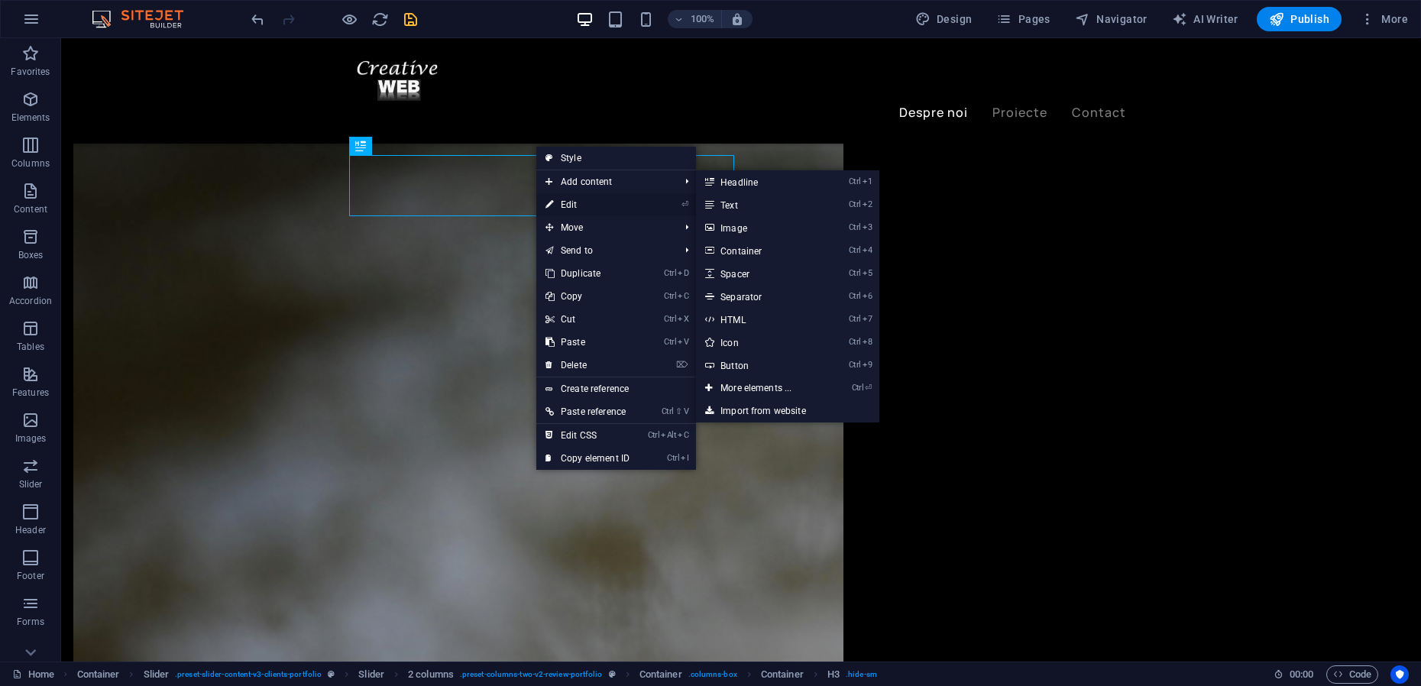
click at [568, 203] on link "⏎ Edit" at bounding box center [587, 204] width 102 height 23
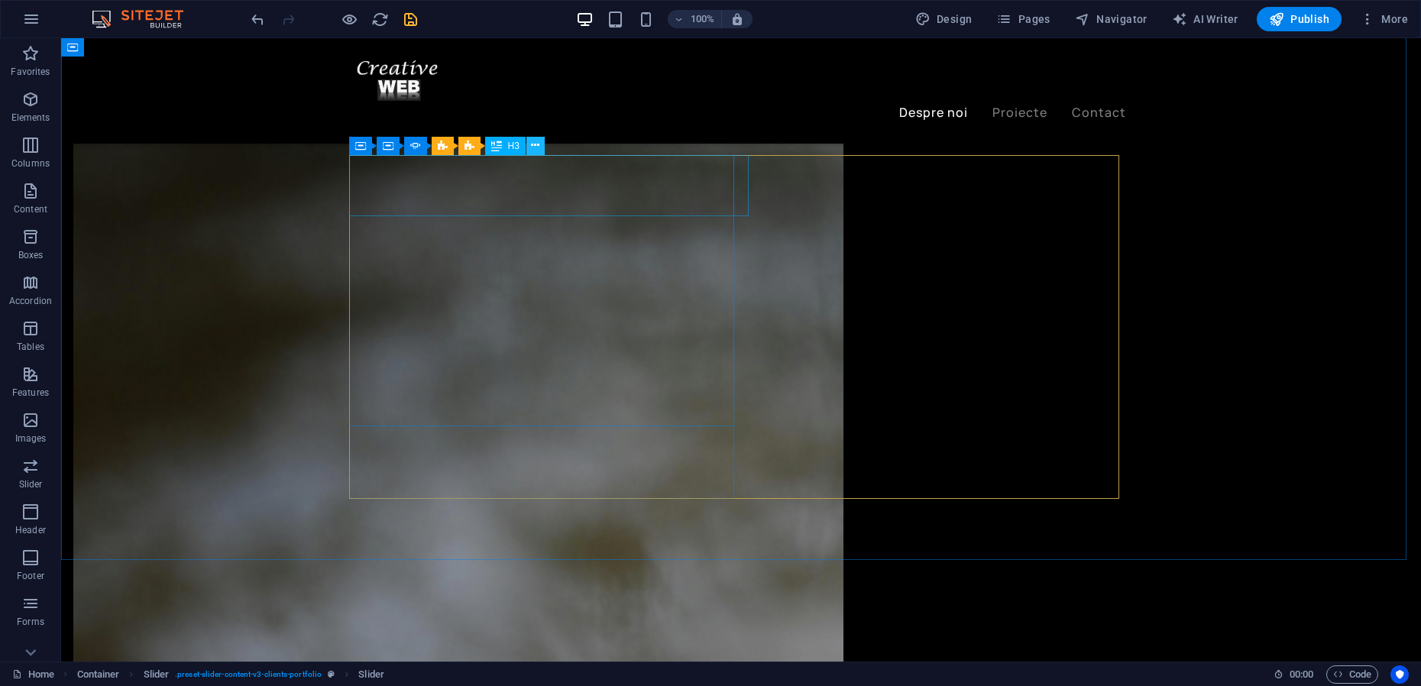
click at [536, 148] on icon at bounding box center [535, 145] width 8 height 16
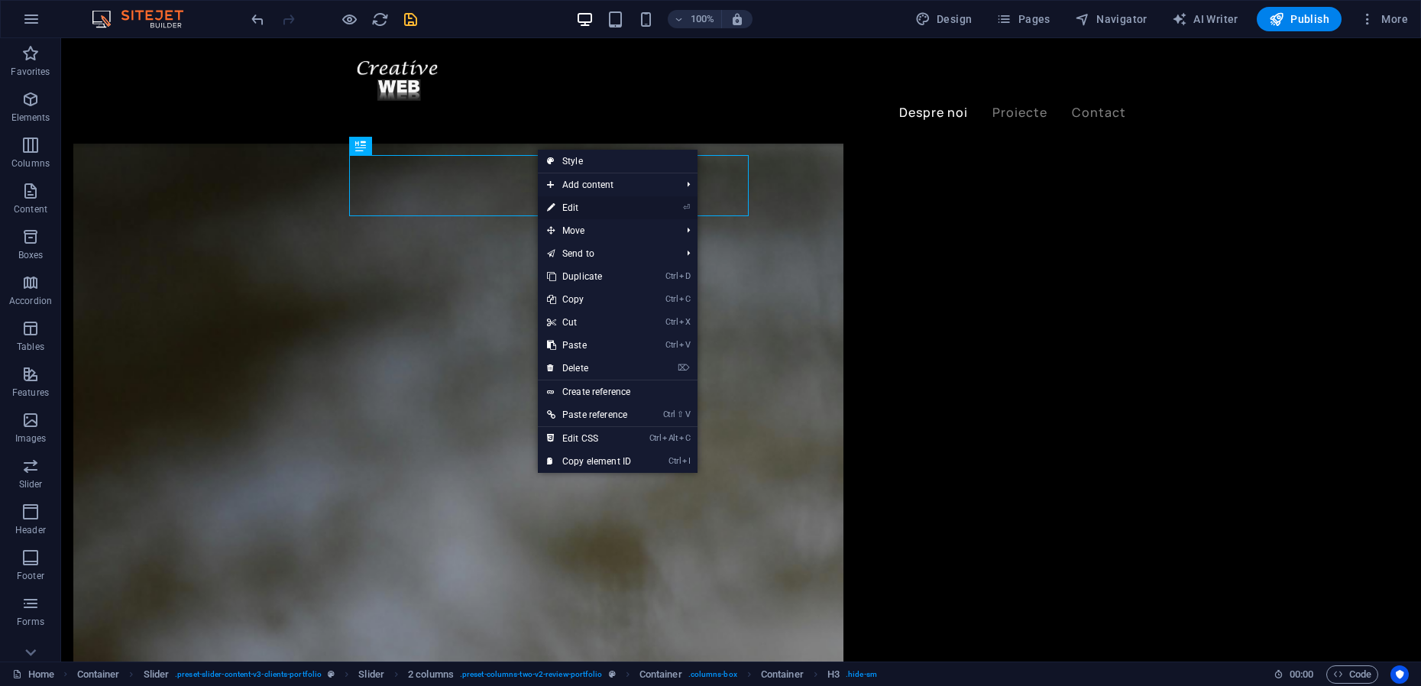
click at [567, 208] on link "⏎ Edit" at bounding box center [589, 207] width 102 height 23
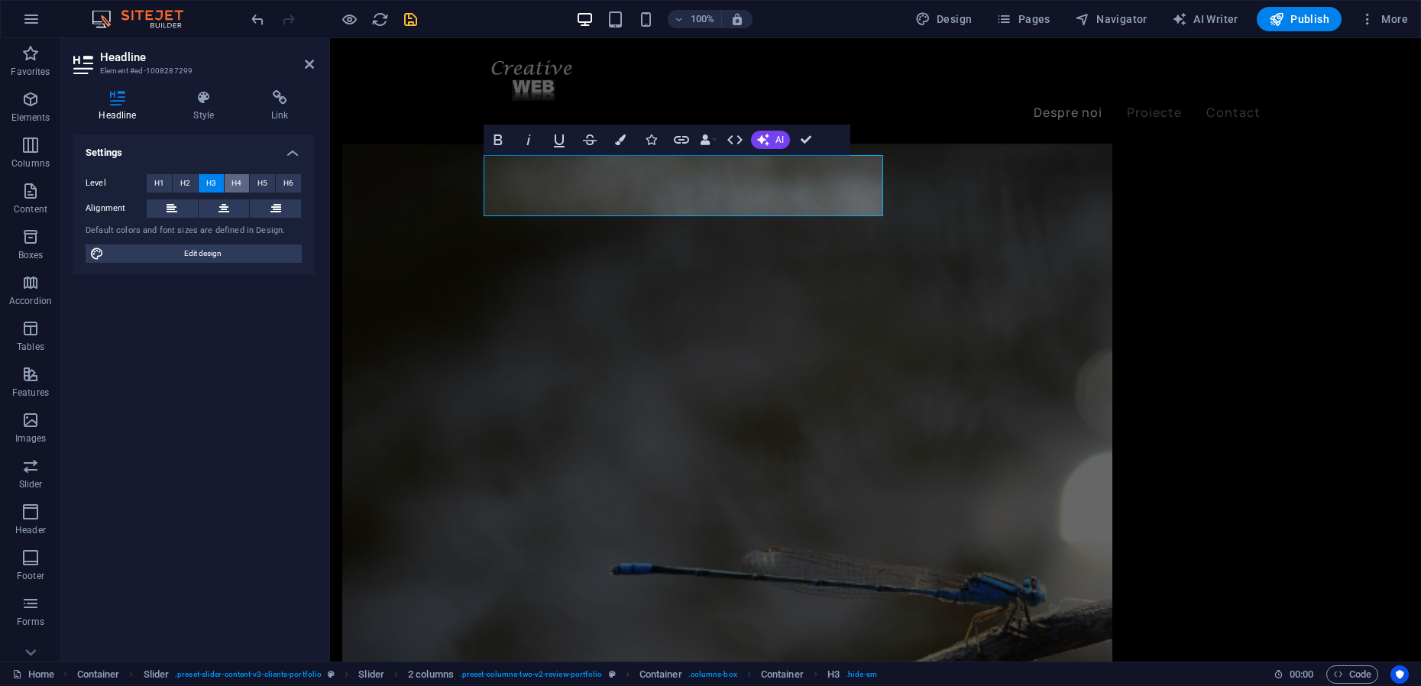
click at [238, 183] on span "H4" at bounding box center [236, 183] width 10 height 18
click at [267, 182] on span "H5" at bounding box center [262, 183] width 10 height 18
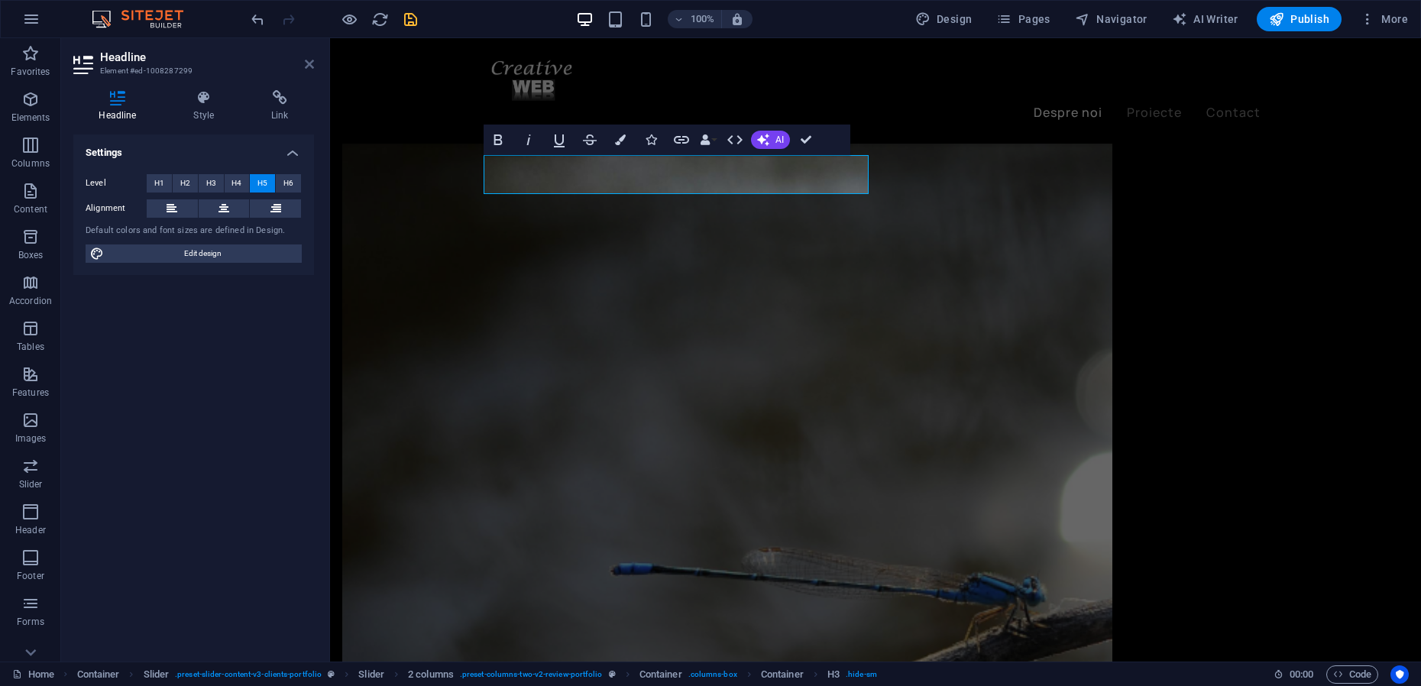
click at [306, 64] on icon at bounding box center [309, 64] width 9 height 12
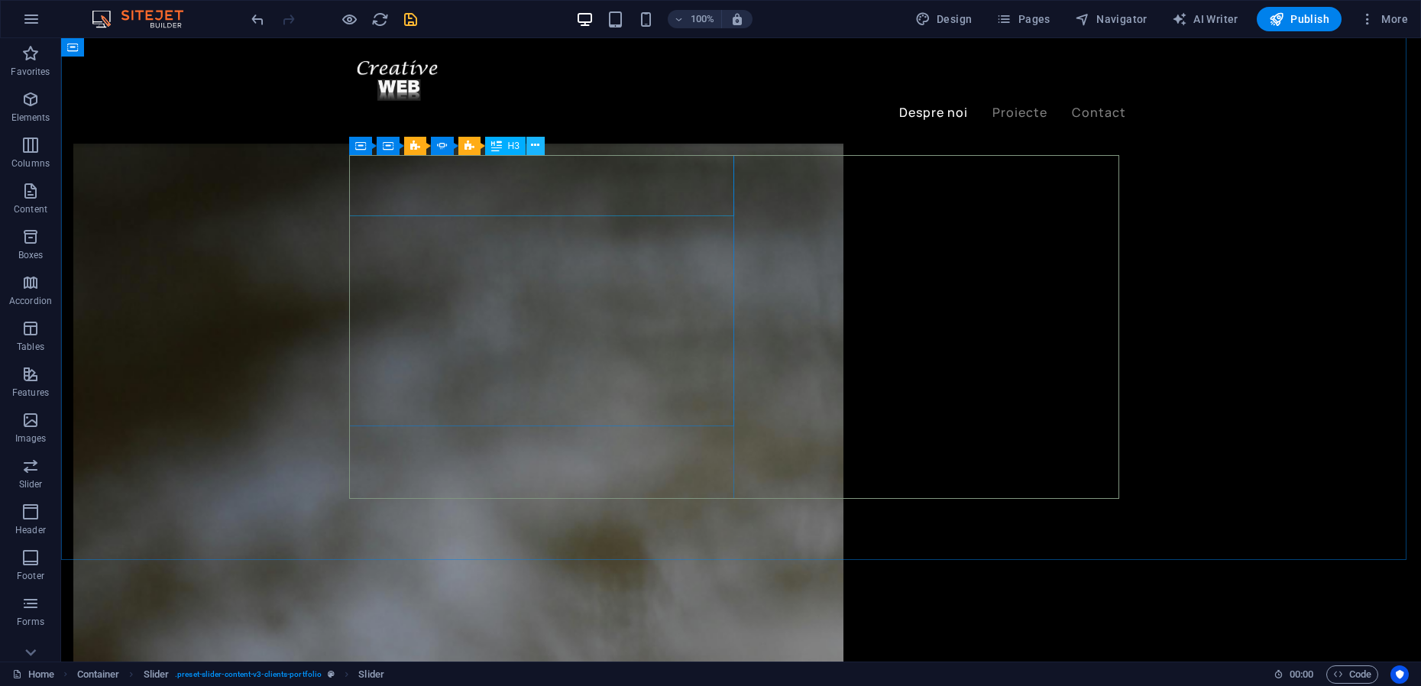
click at [535, 146] on icon at bounding box center [535, 145] width 8 height 16
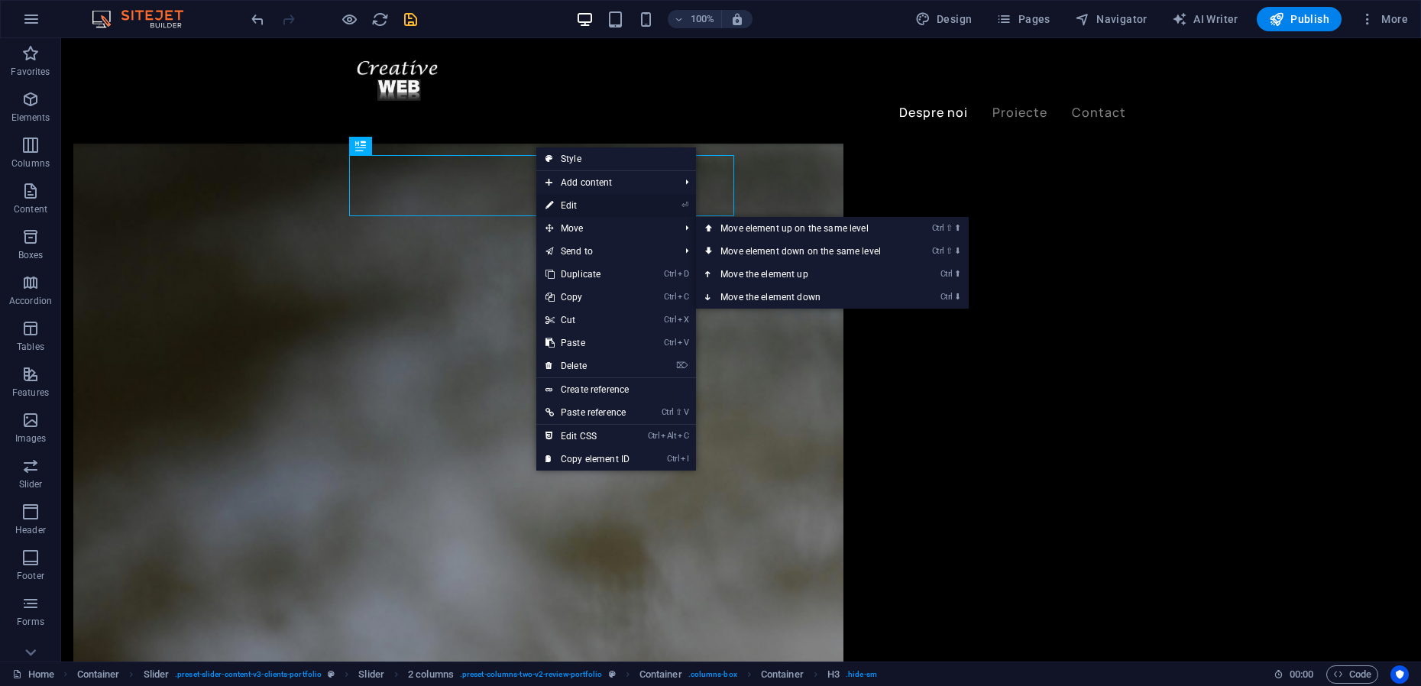
drag, startPoint x: 236, startPoint y: 170, endPoint x: 566, endPoint y: 209, distance: 332.2
click at [566, 209] on link "⏎ Edit" at bounding box center [587, 205] width 102 height 23
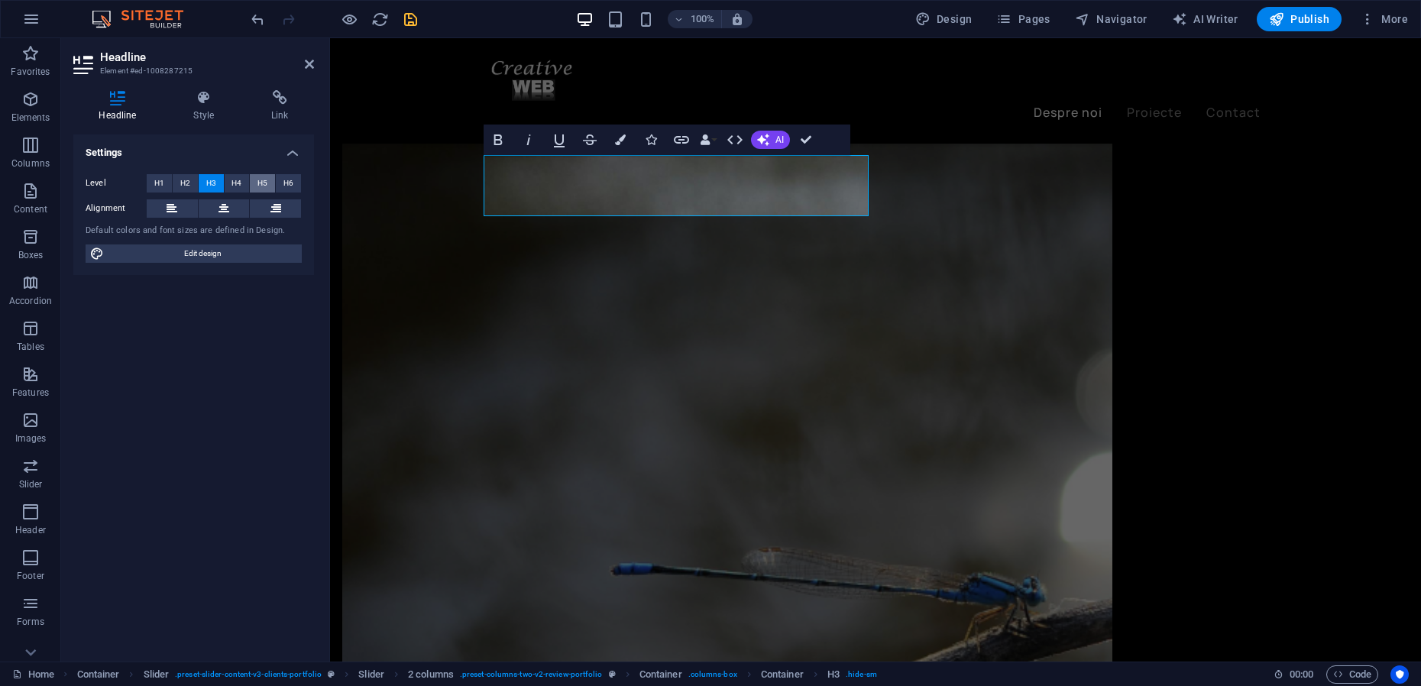
click at [266, 184] on span "H5" at bounding box center [262, 183] width 10 height 18
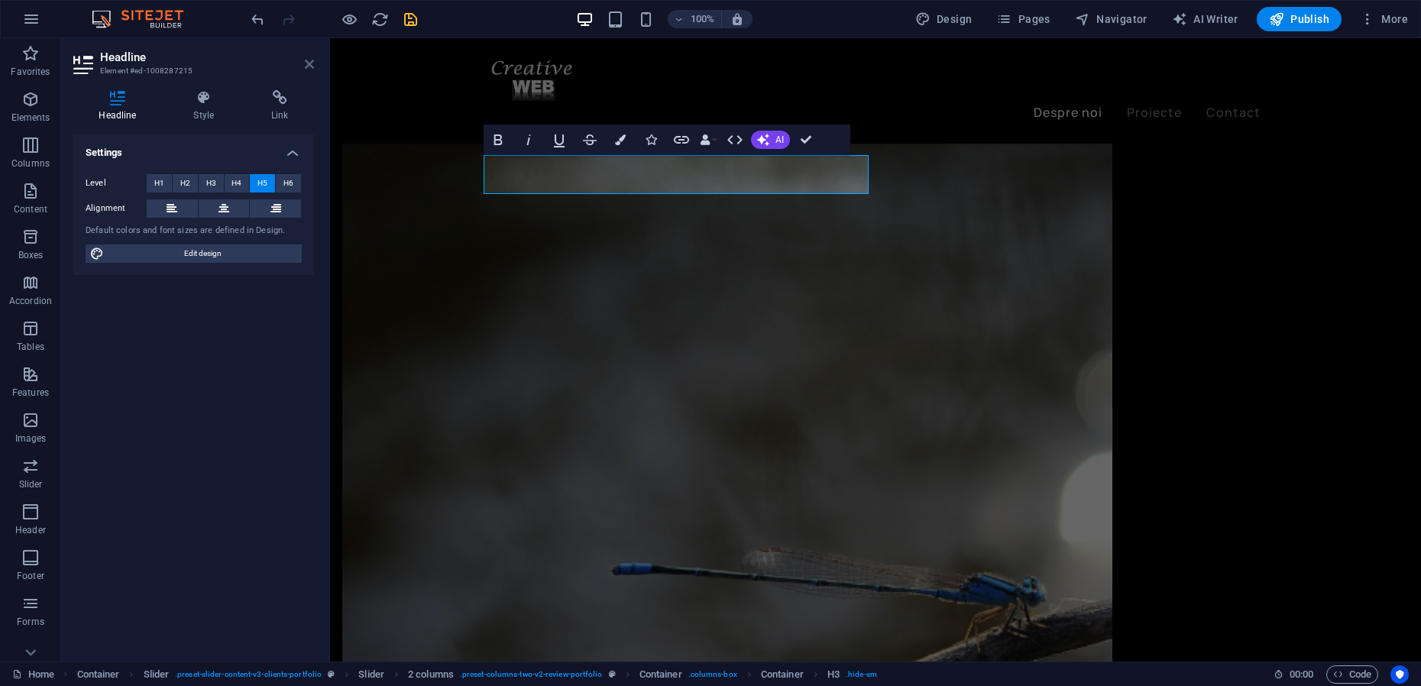
click at [308, 61] on icon at bounding box center [309, 64] width 9 height 12
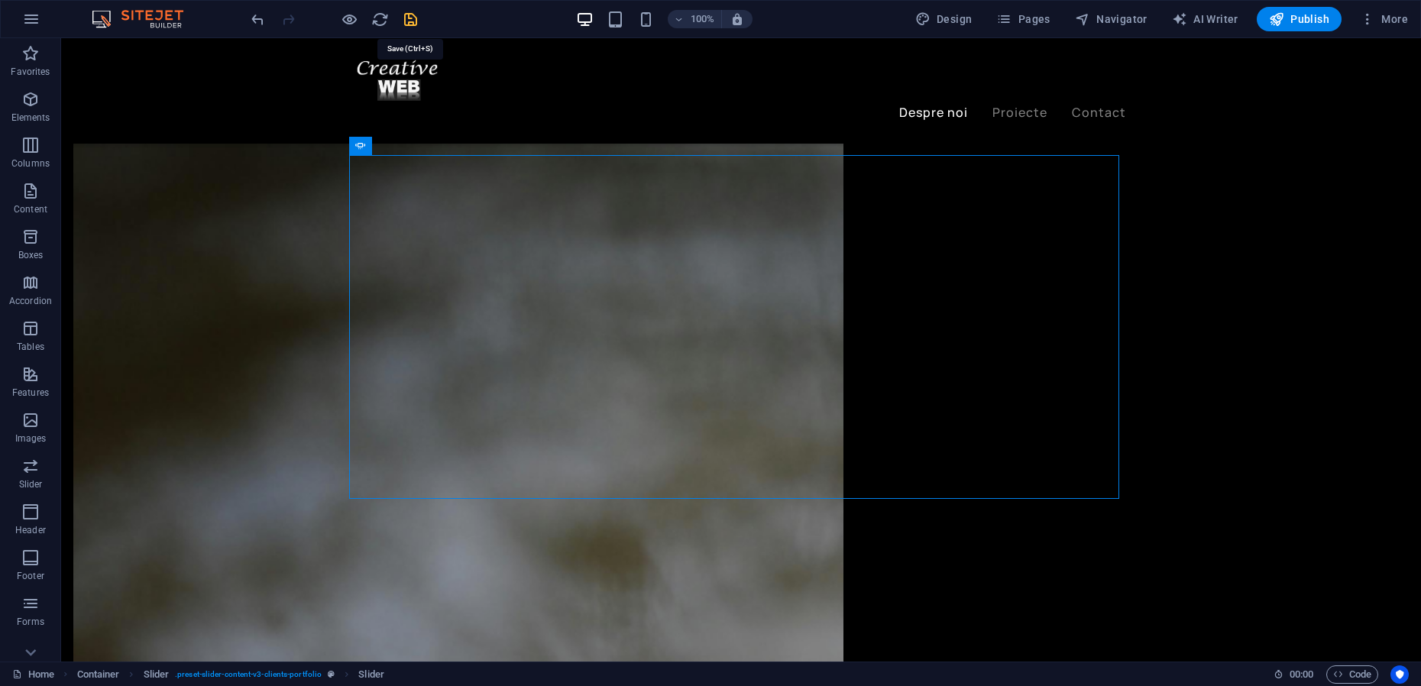
click at [412, 20] on icon "save" at bounding box center [411, 20] width 18 height 18
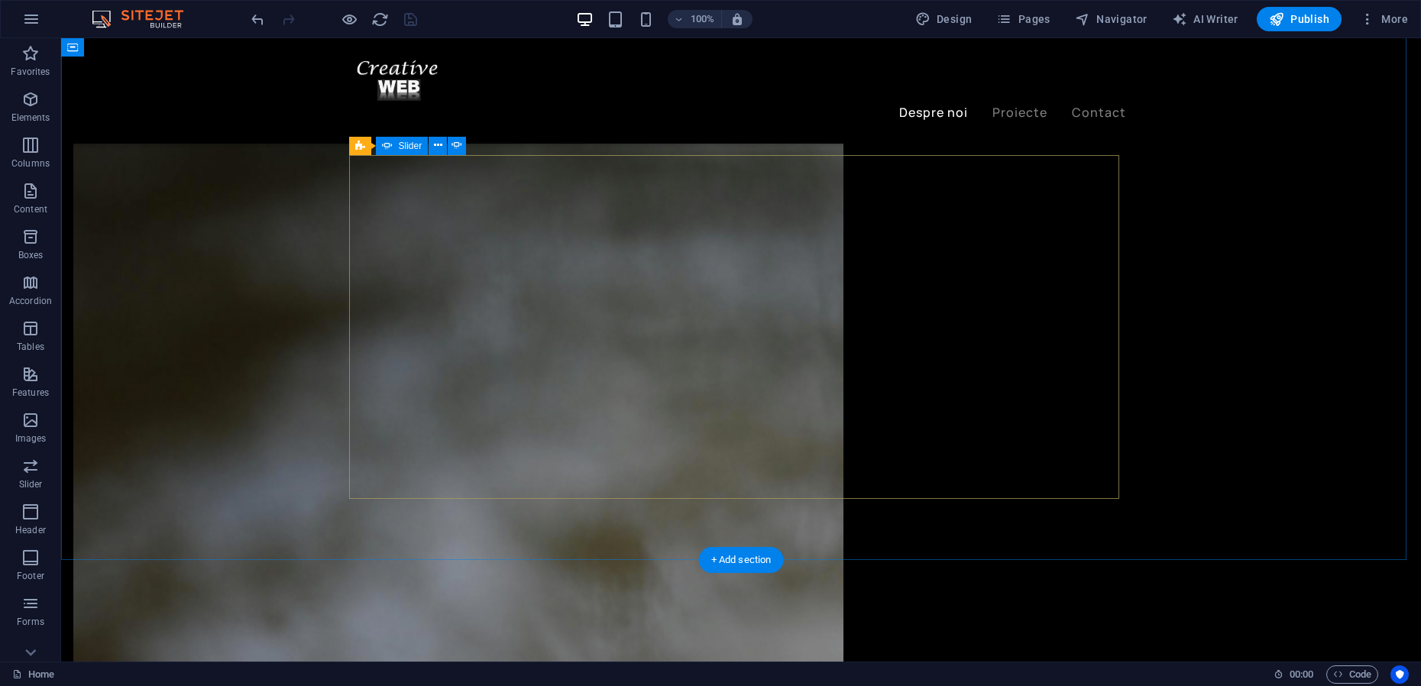
click at [409, 147] on icon at bounding box center [410, 145] width 8 height 16
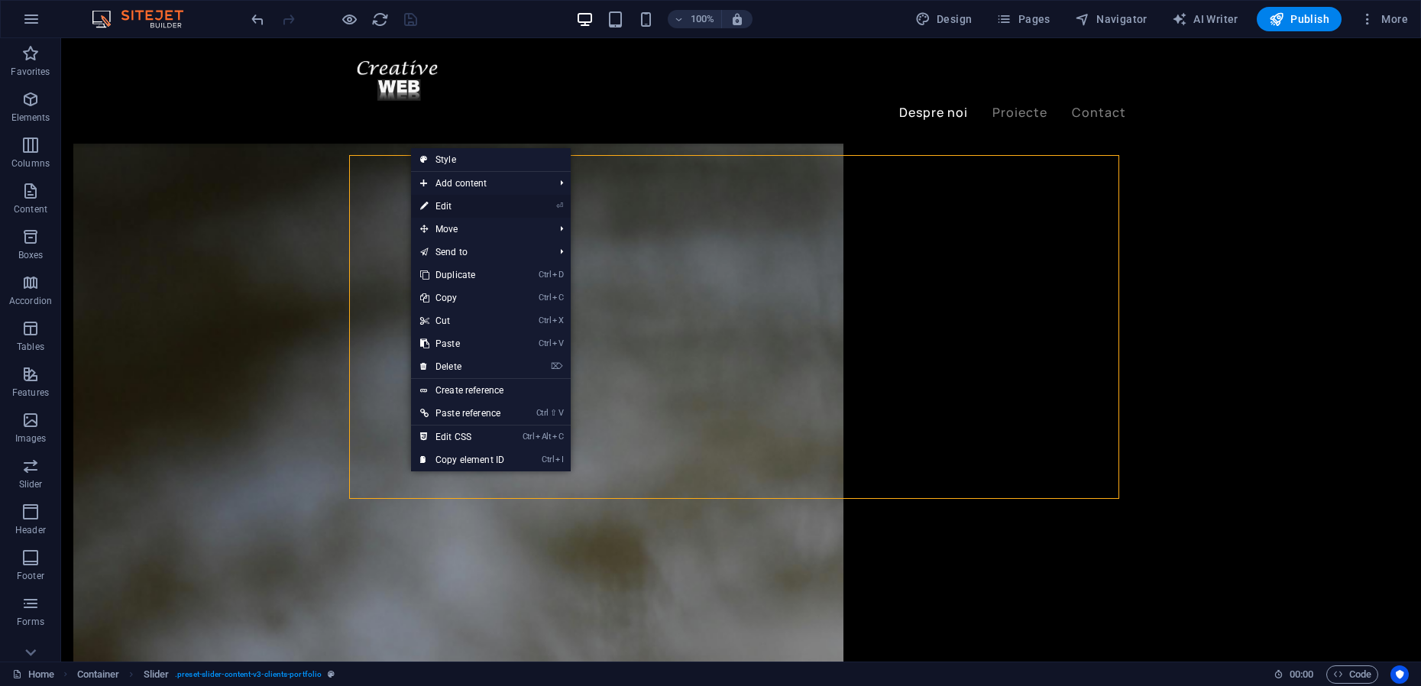
click at [452, 210] on link "⏎ Edit" at bounding box center [462, 206] width 102 height 23
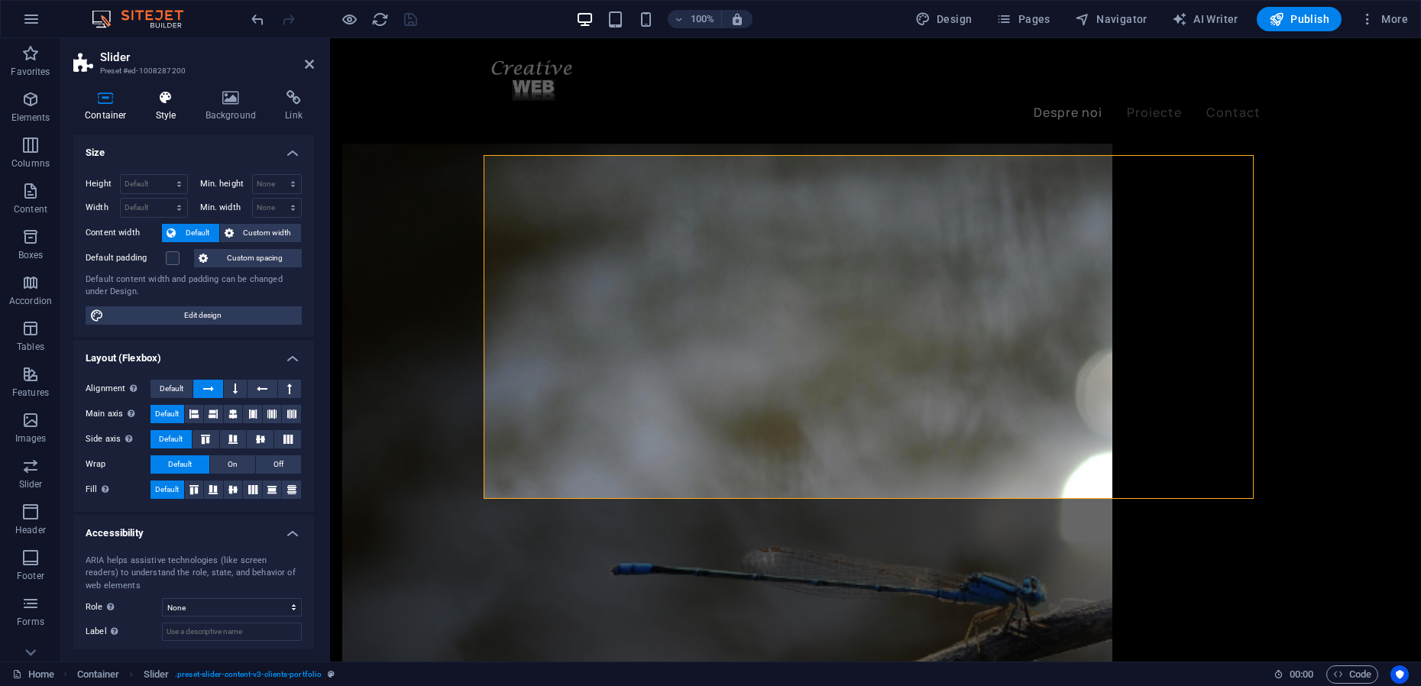
click at [165, 108] on h4 "Style" at bounding box center [169, 106] width 50 height 32
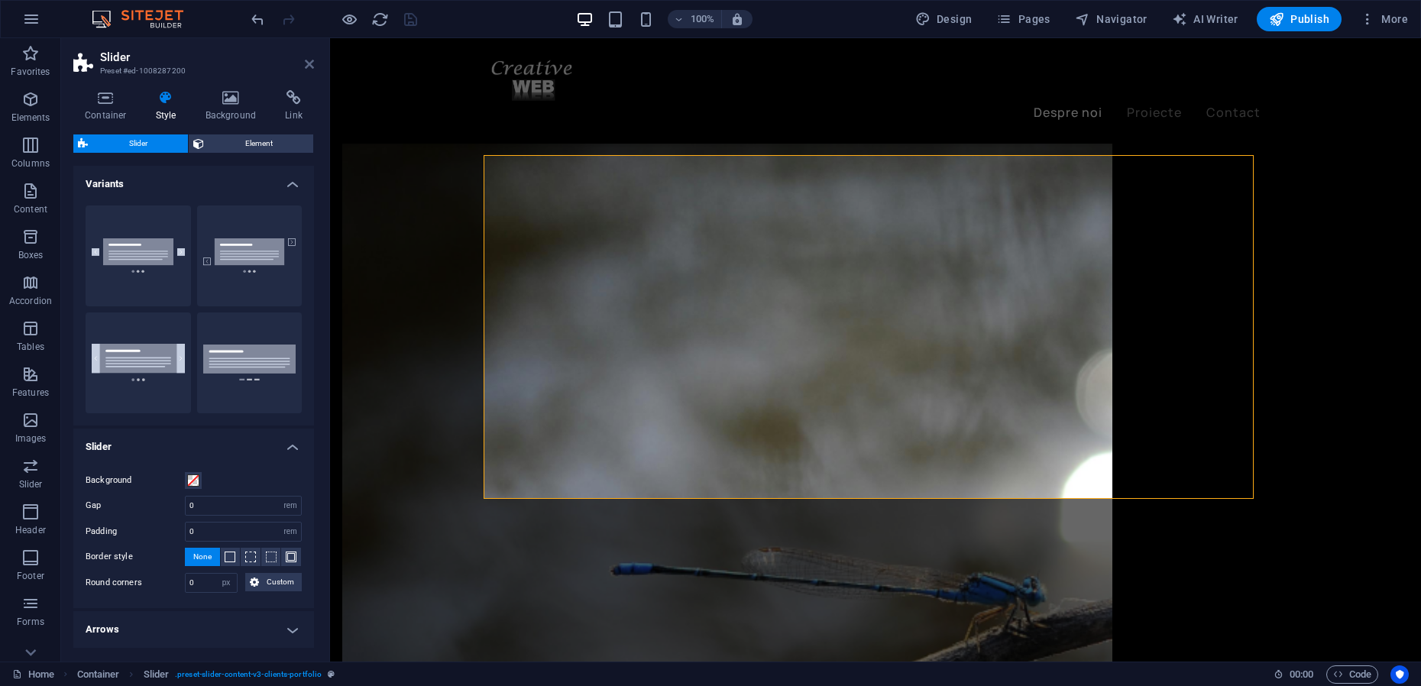
click at [311, 63] on icon at bounding box center [309, 64] width 9 height 12
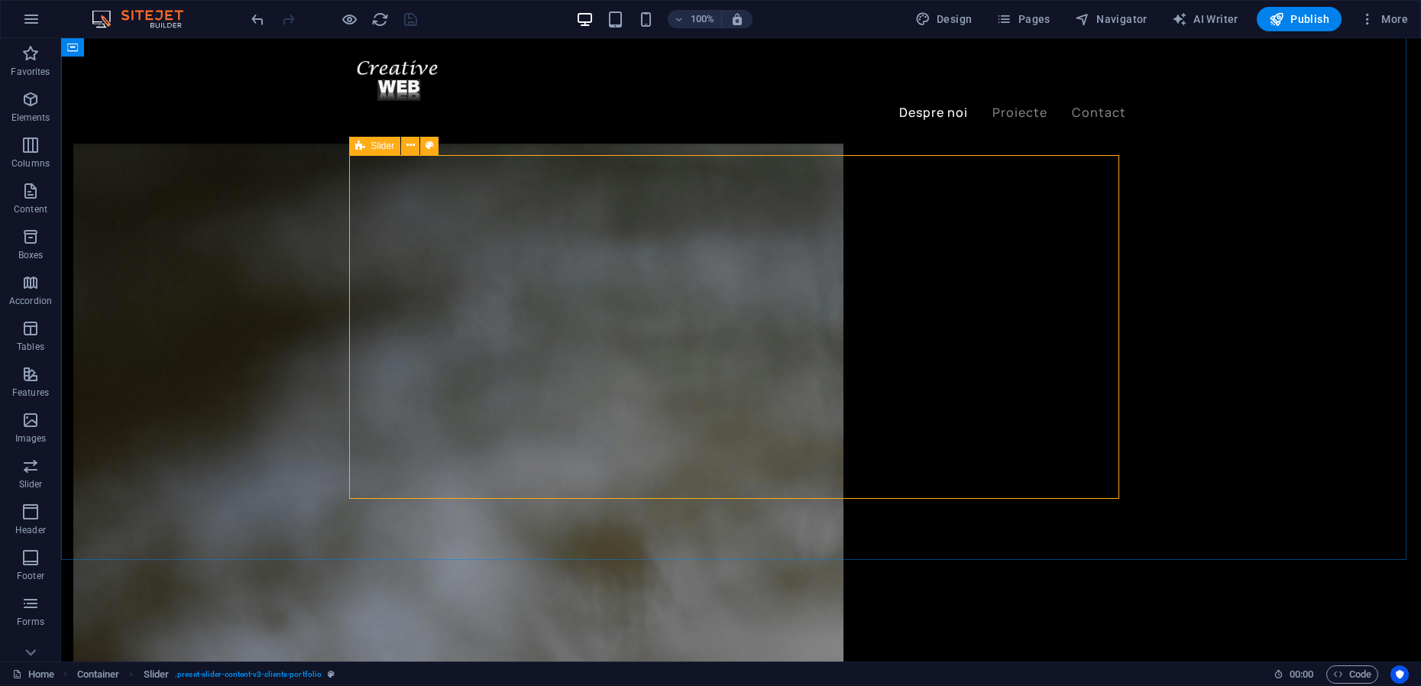
click at [367, 144] on div "Slider" at bounding box center [375, 146] width 52 height 18
click at [412, 146] on icon at bounding box center [410, 145] width 8 height 16
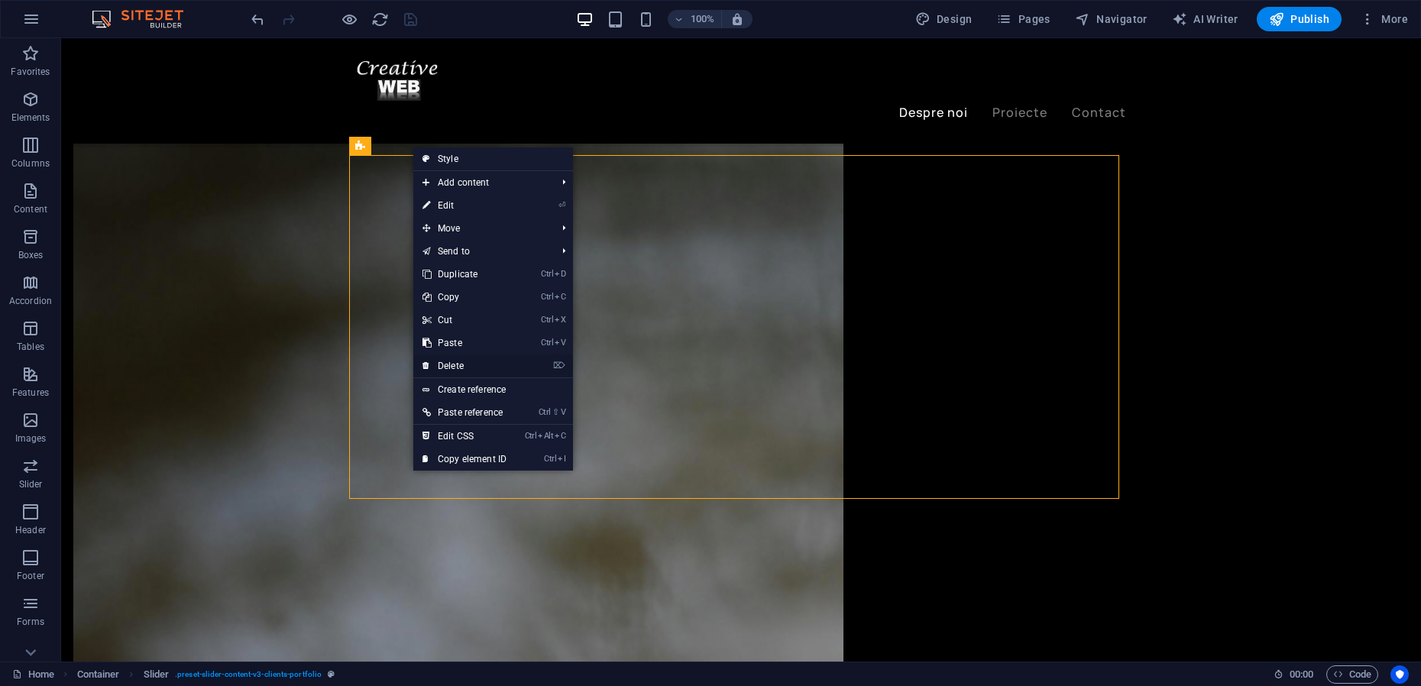
click at [453, 364] on link "⌦ Delete" at bounding box center [464, 365] width 102 height 23
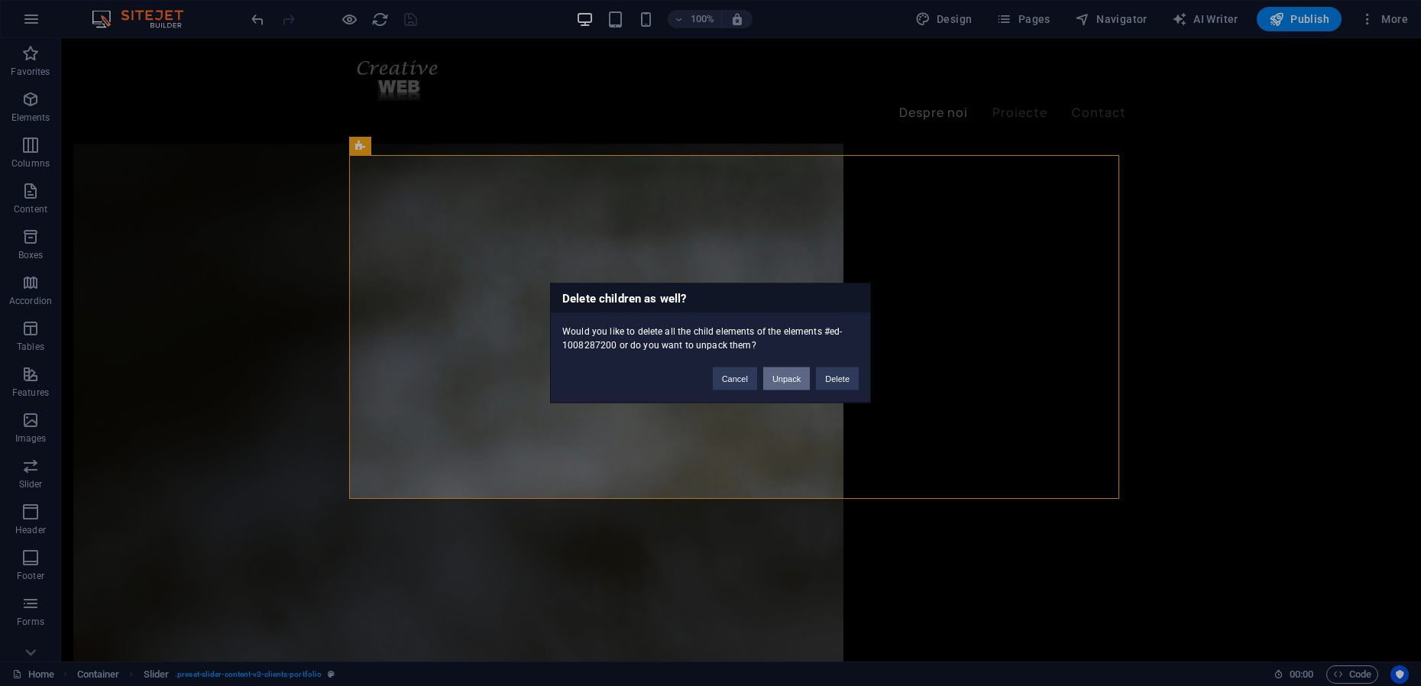
click at [784, 378] on button "Unpack" at bounding box center [786, 378] width 47 height 23
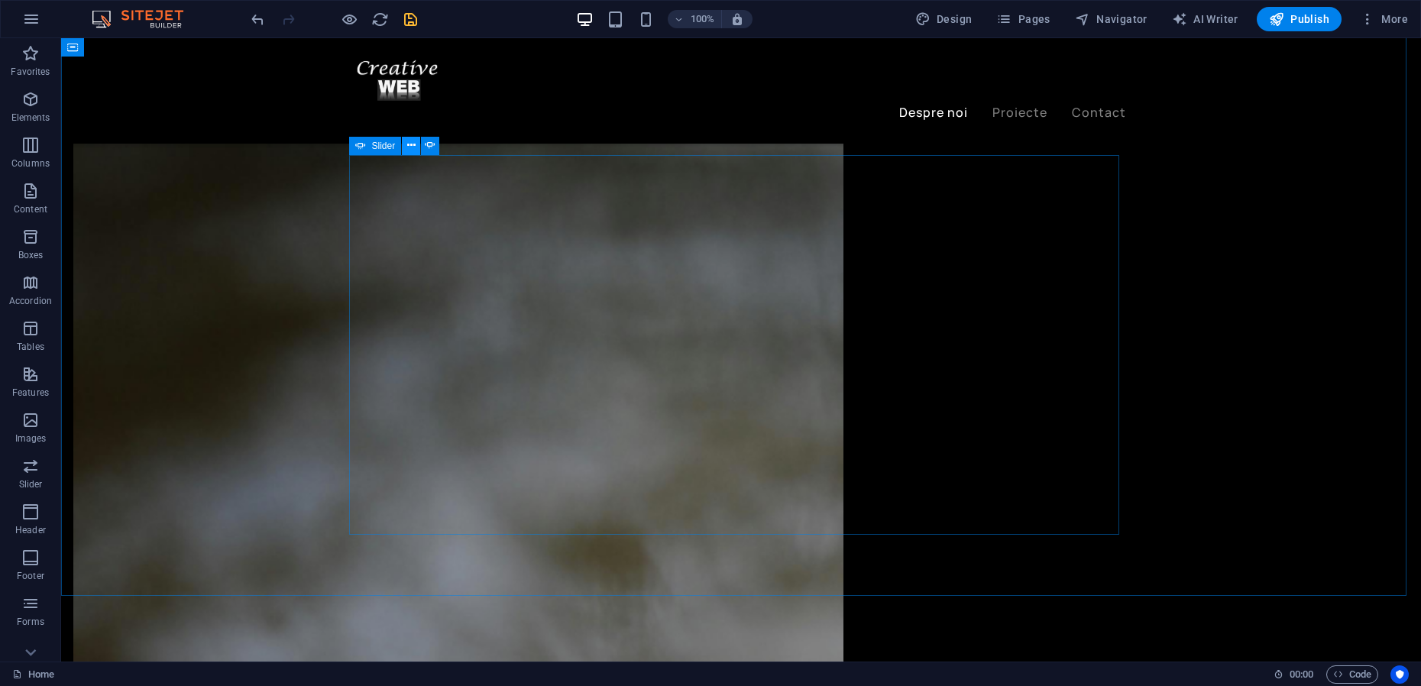
click at [409, 144] on icon at bounding box center [411, 145] width 8 height 16
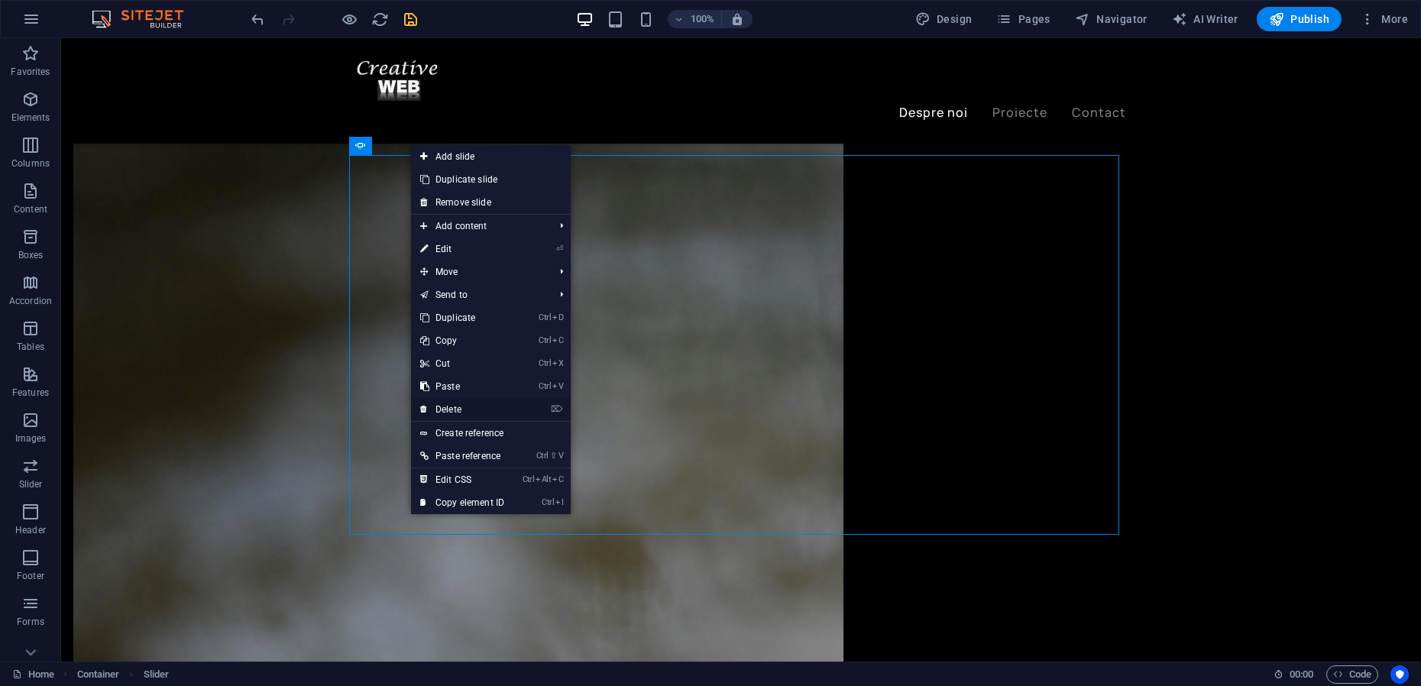
click at [464, 412] on link "⌦ Delete" at bounding box center [462, 409] width 102 height 23
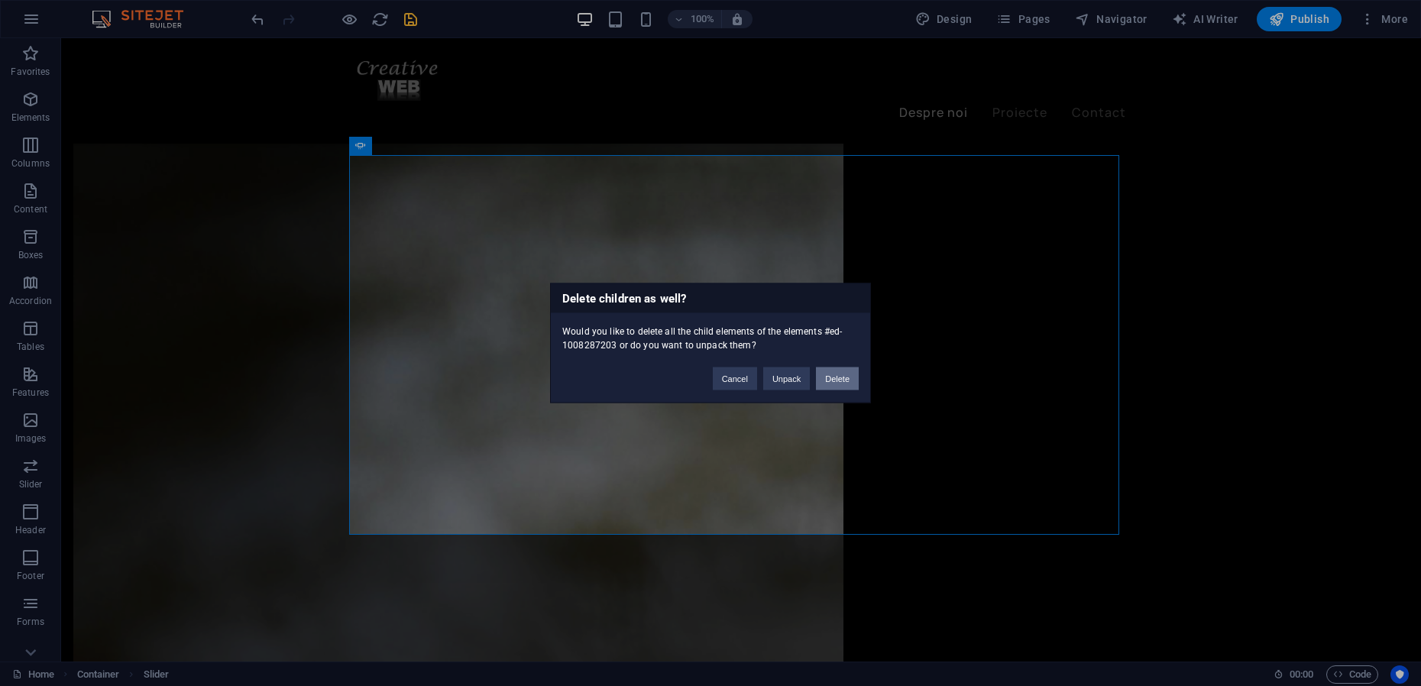
drag, startPoint x: 832, startPoint y: 380, endPoint x: 770, endPoint y: 341, distance: 73.4
click at [832, 380] on button "Delete" at bounding box center [837, 378] width 43 height 23
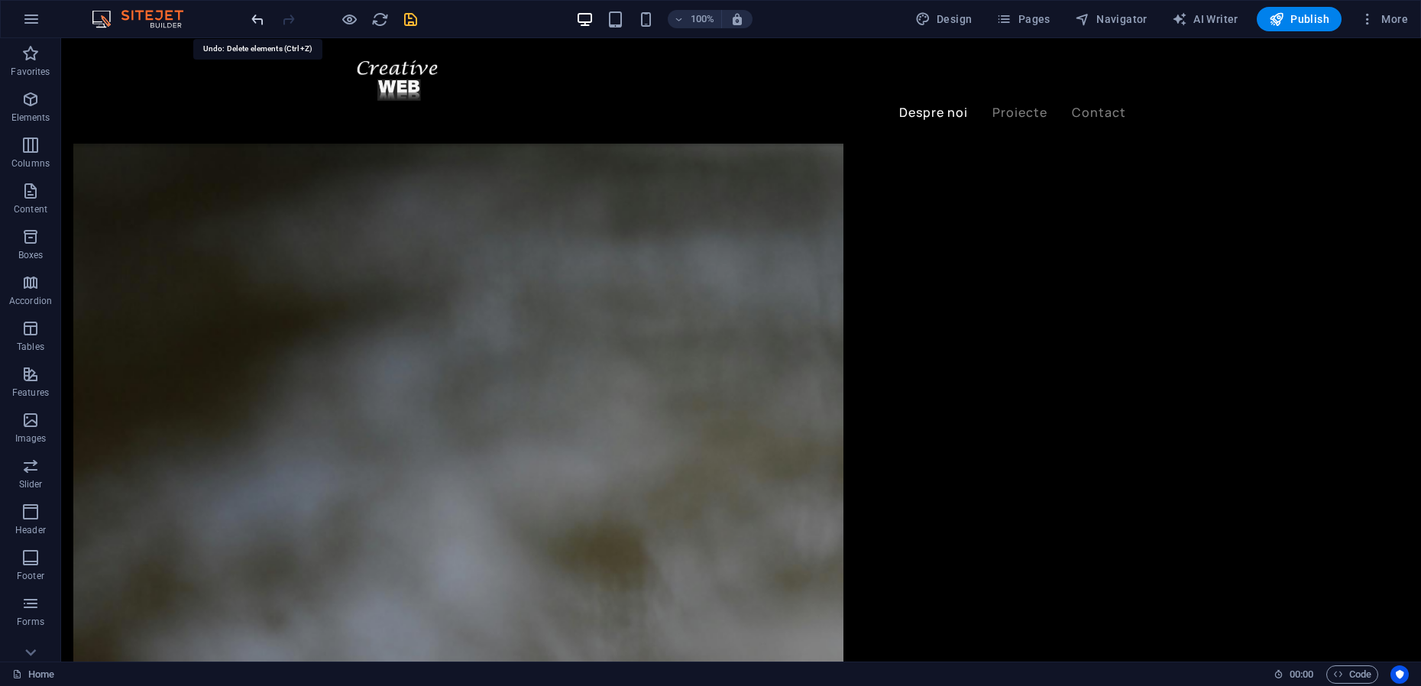
click at [258, 19] on icon "undo" at bounding box center [258, 20] width 18 height 18
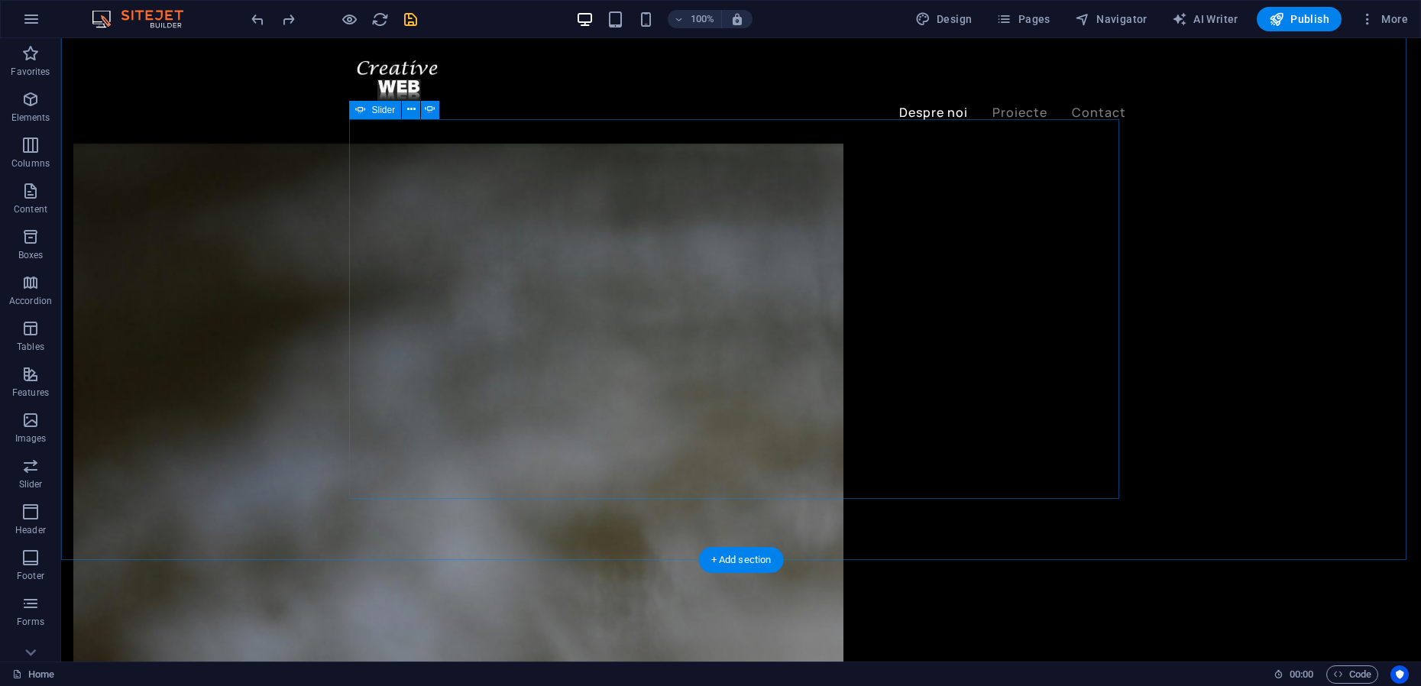
scroll to position [2148, 0]
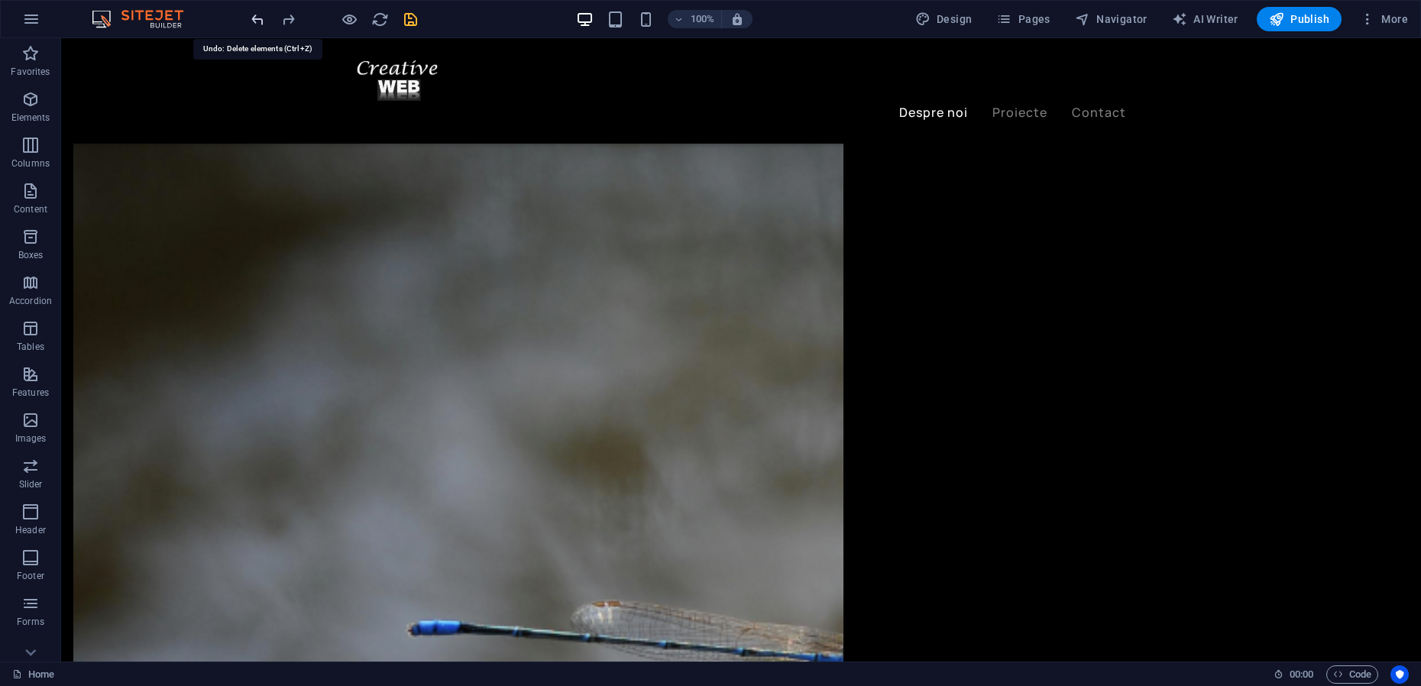
click at [260, 16] on icon "undo" at bounding box center [258, 20] width 18 height 18
click at [259, 24] on icon "undo" at bounding box center [258, 20] width 18 height 18
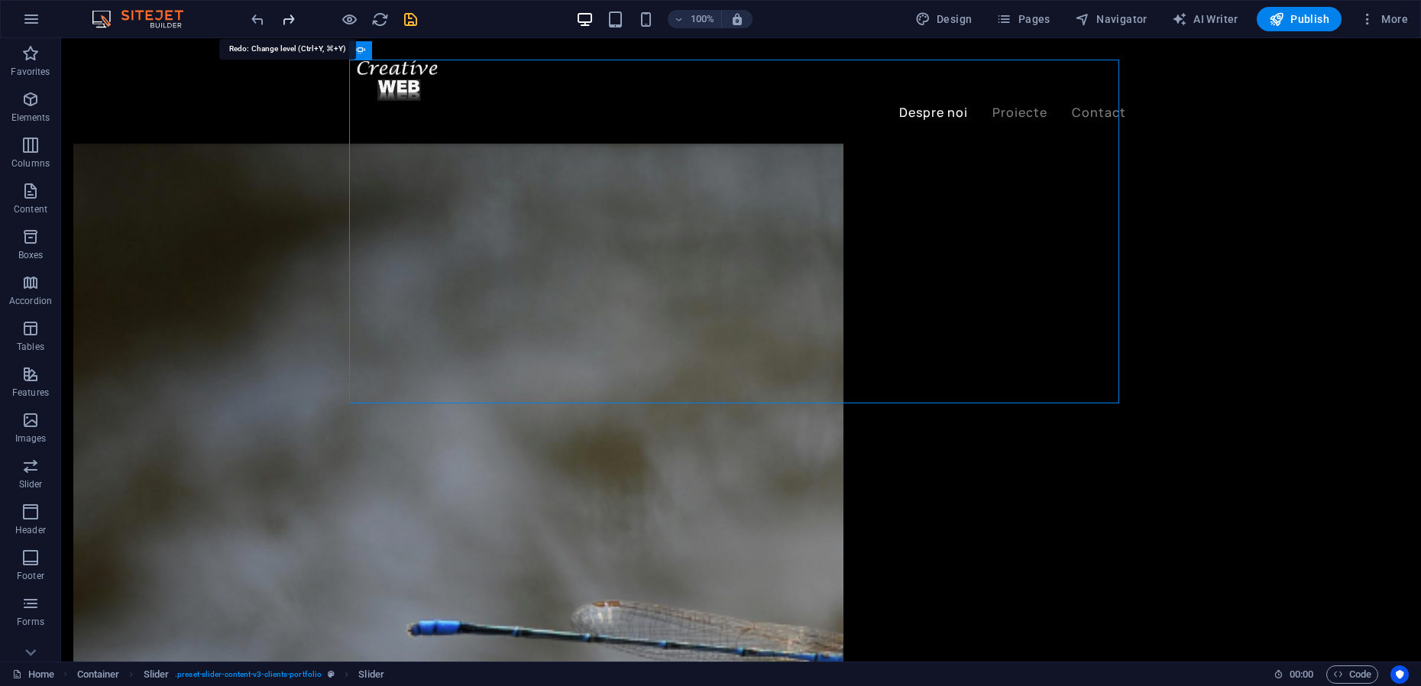
click at [287, 20] on icon "redo" at bounding box center [289, 20] width 18 height 18
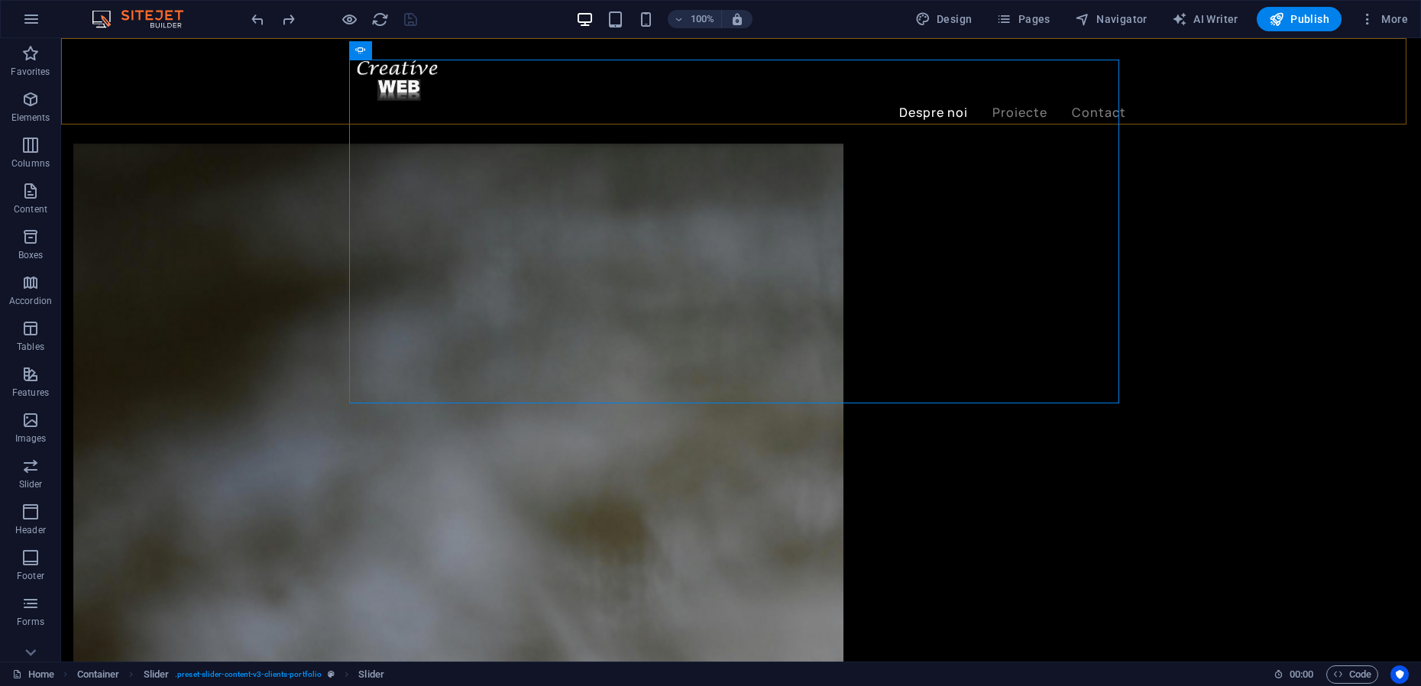
scroll to position [2053, 0]
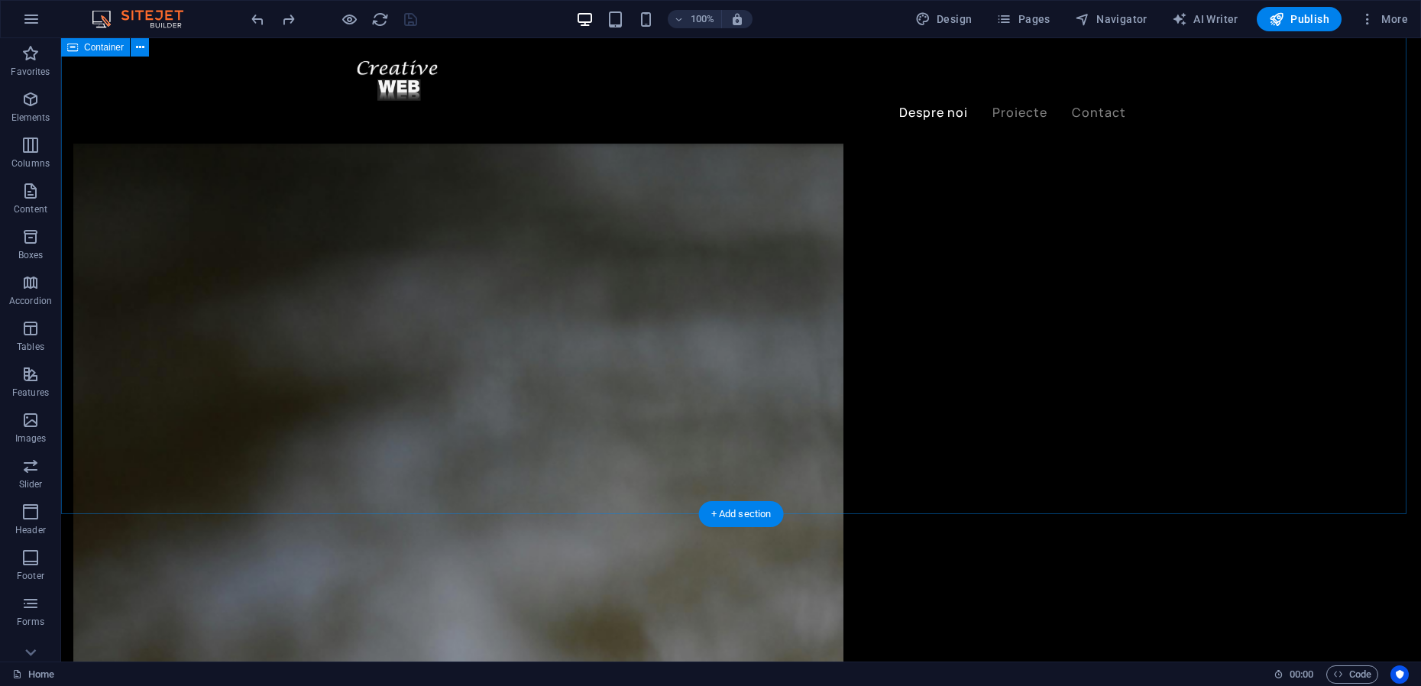
scroll to position [1957, 0]
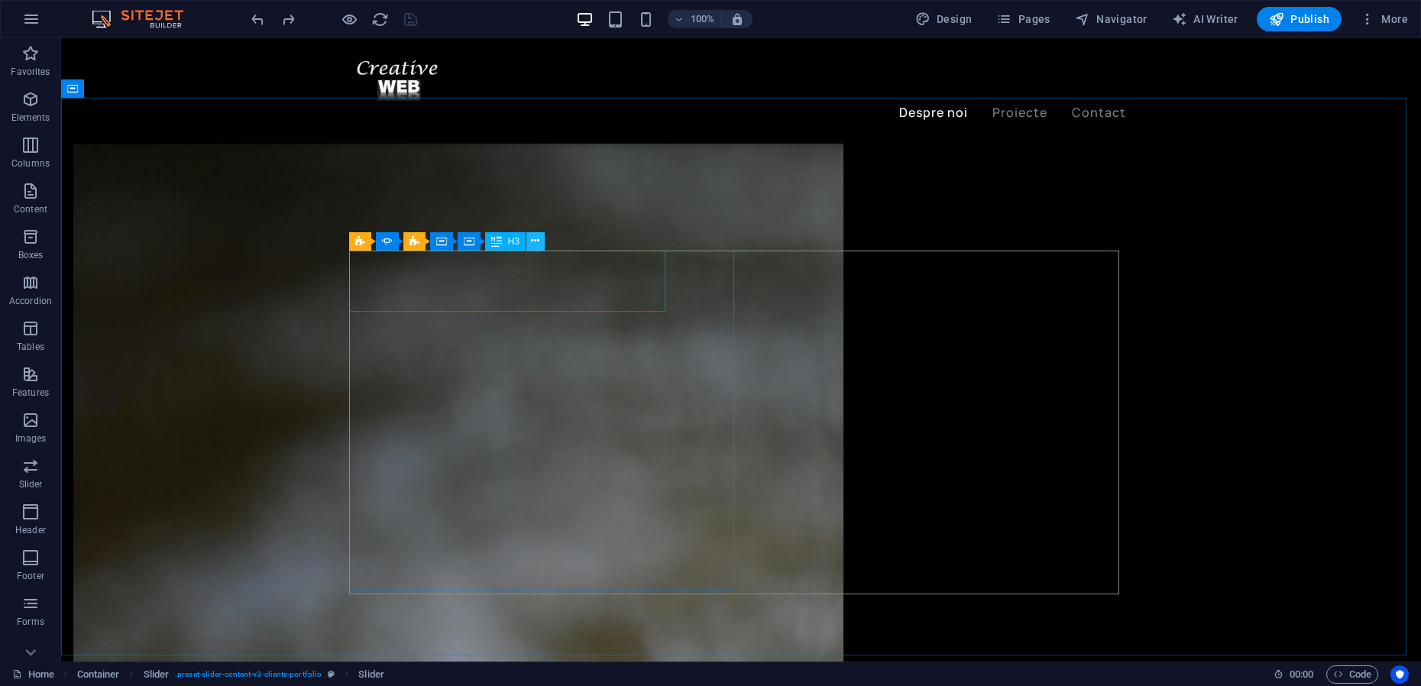
click at [535, 241] on icon at bounding box center [535, 241] width 8 height 16
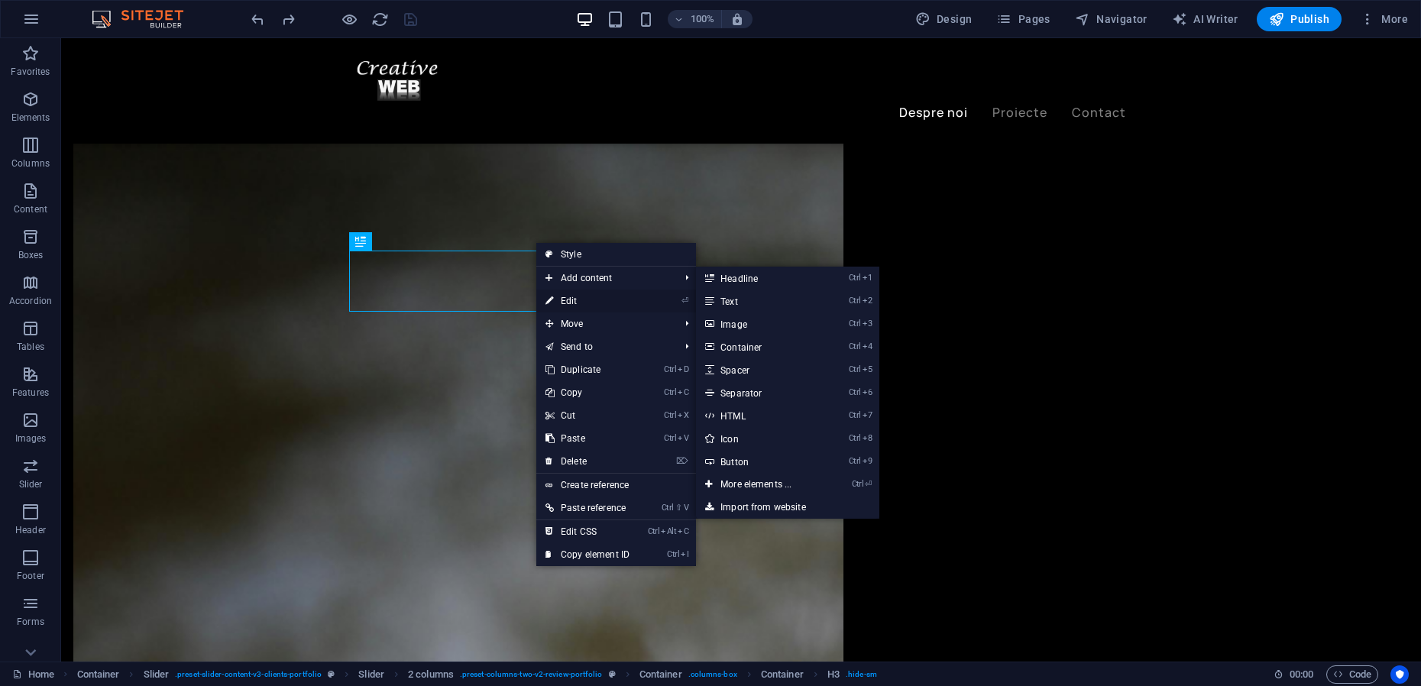
click at [571, 296] on link "⏎ Edit" at bounding box center [587, 300] width 102 height 23
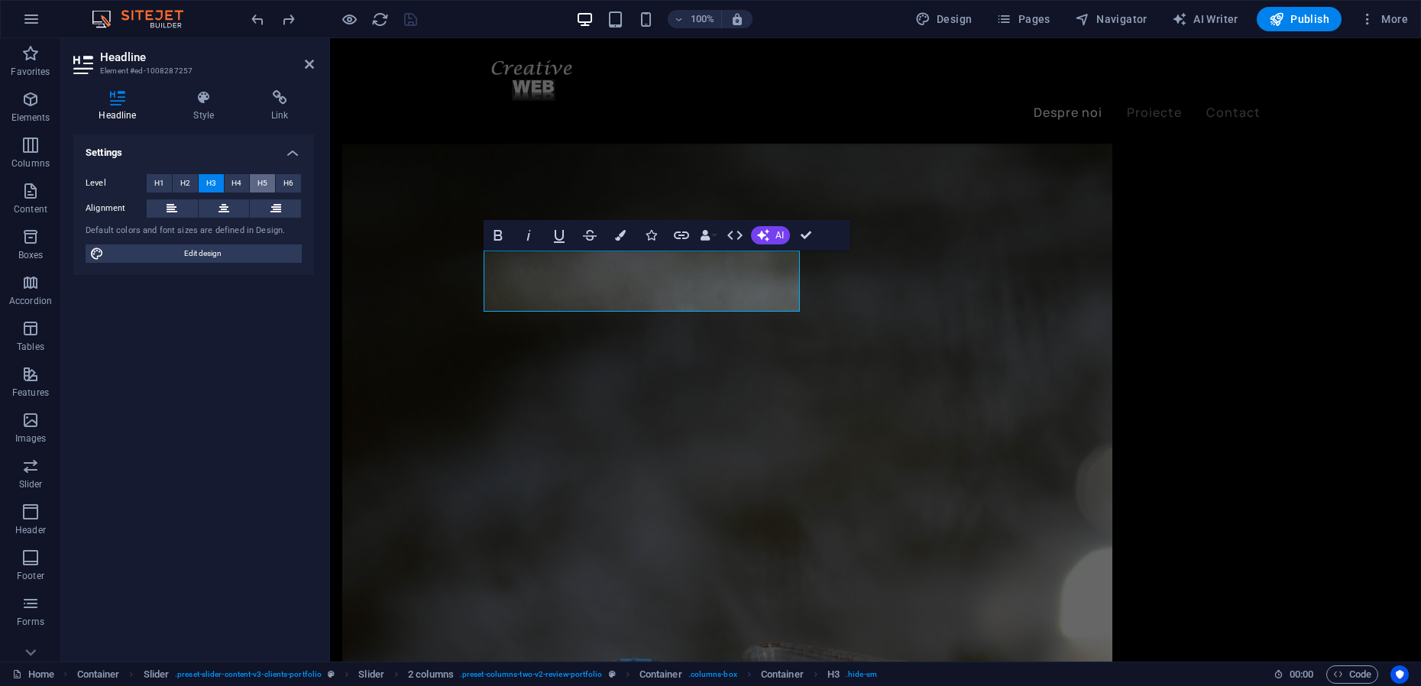
click at [267, 184] on span "H5" at bounding box center [262, 183] width 10 height 18
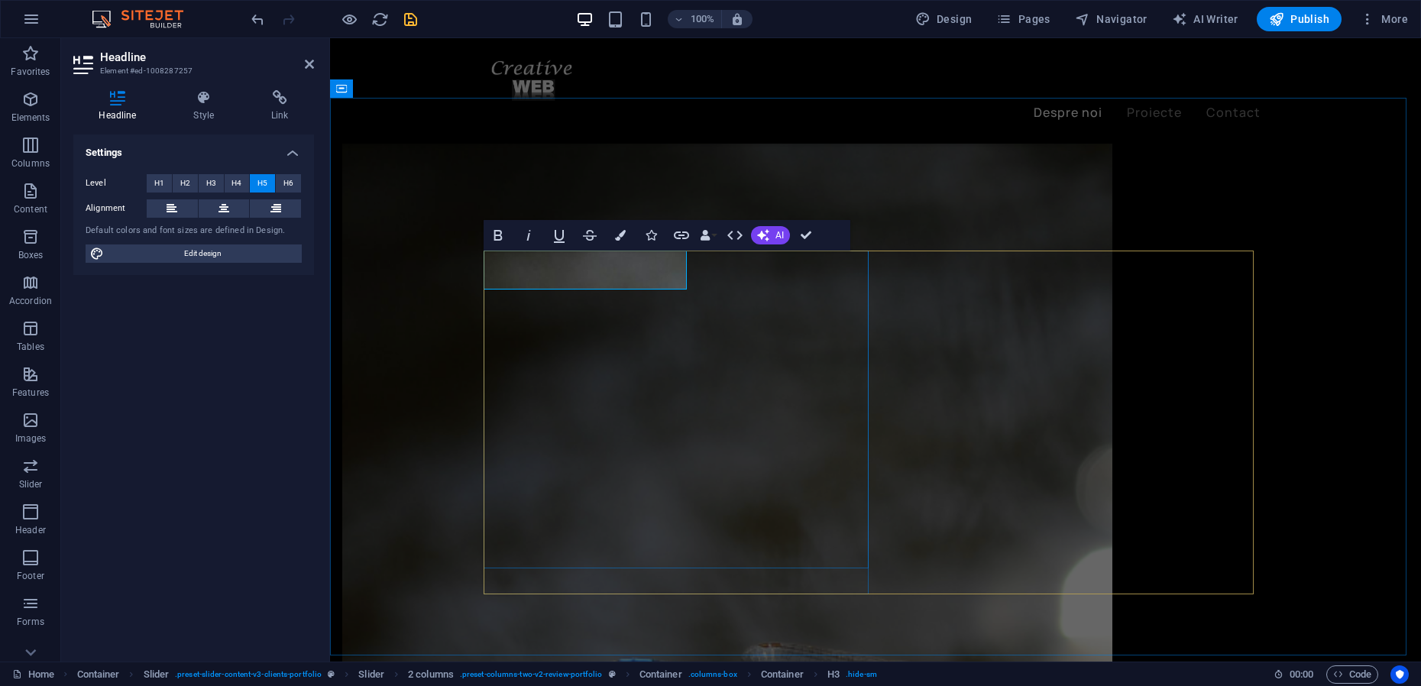
drag, startPoint x: 489, startPoint y: 267, endPoint x: 680, endPoint y: 272, distance: 191.8
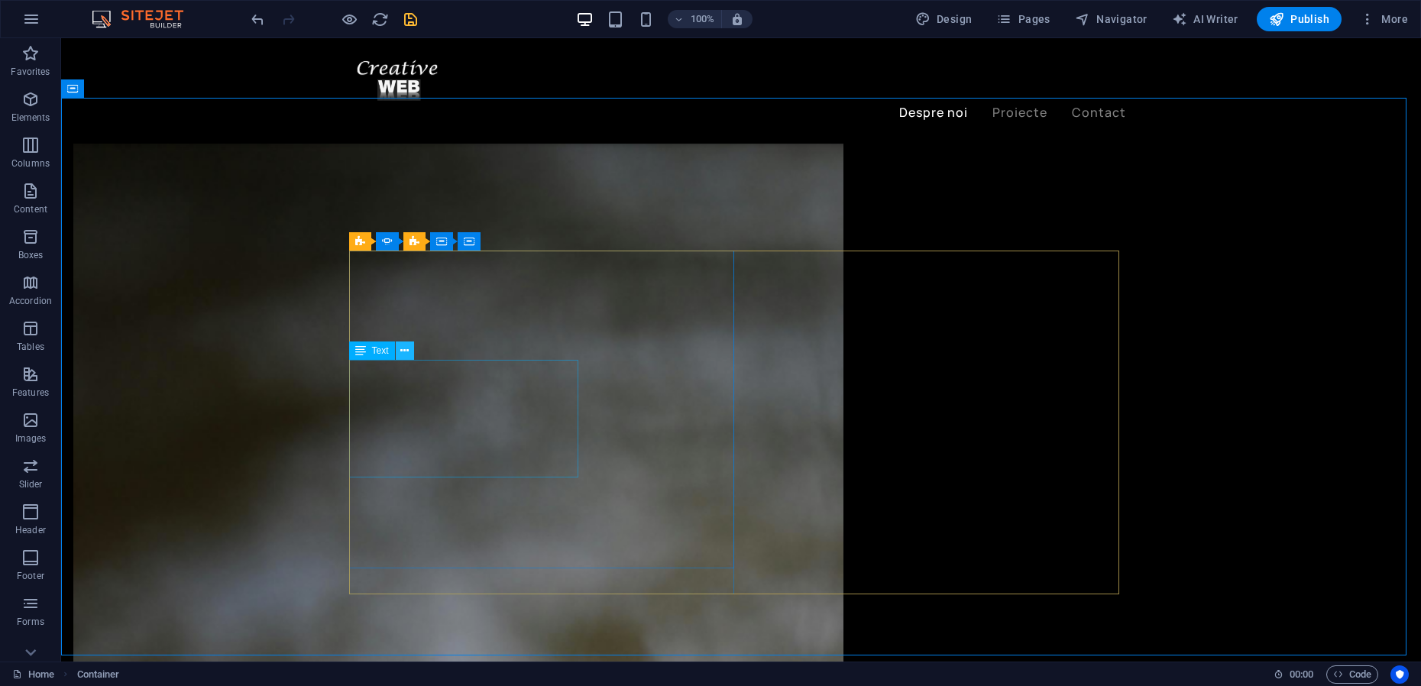
click at [407, 352] on icon at bounding box center [404, 351] width 8 height 16
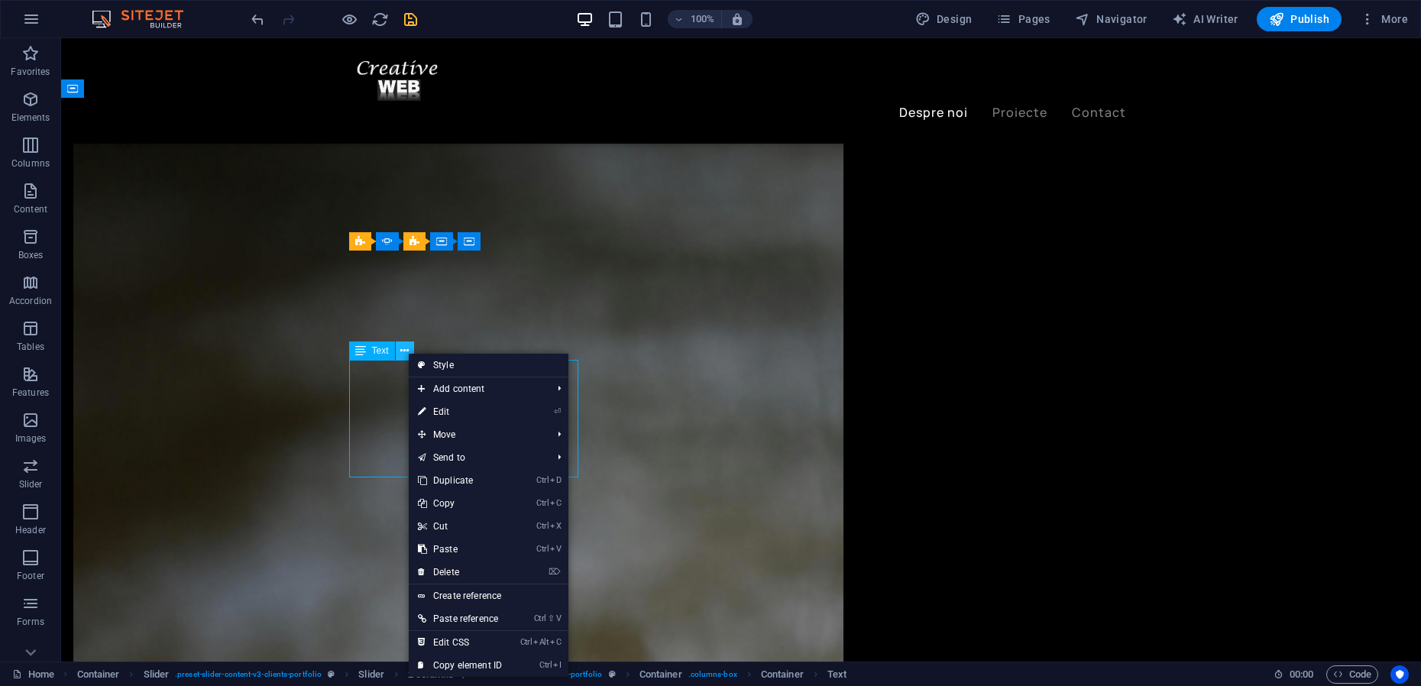
click at [407, 352] on icon at bounding box center [404, 351] width 8 height 16
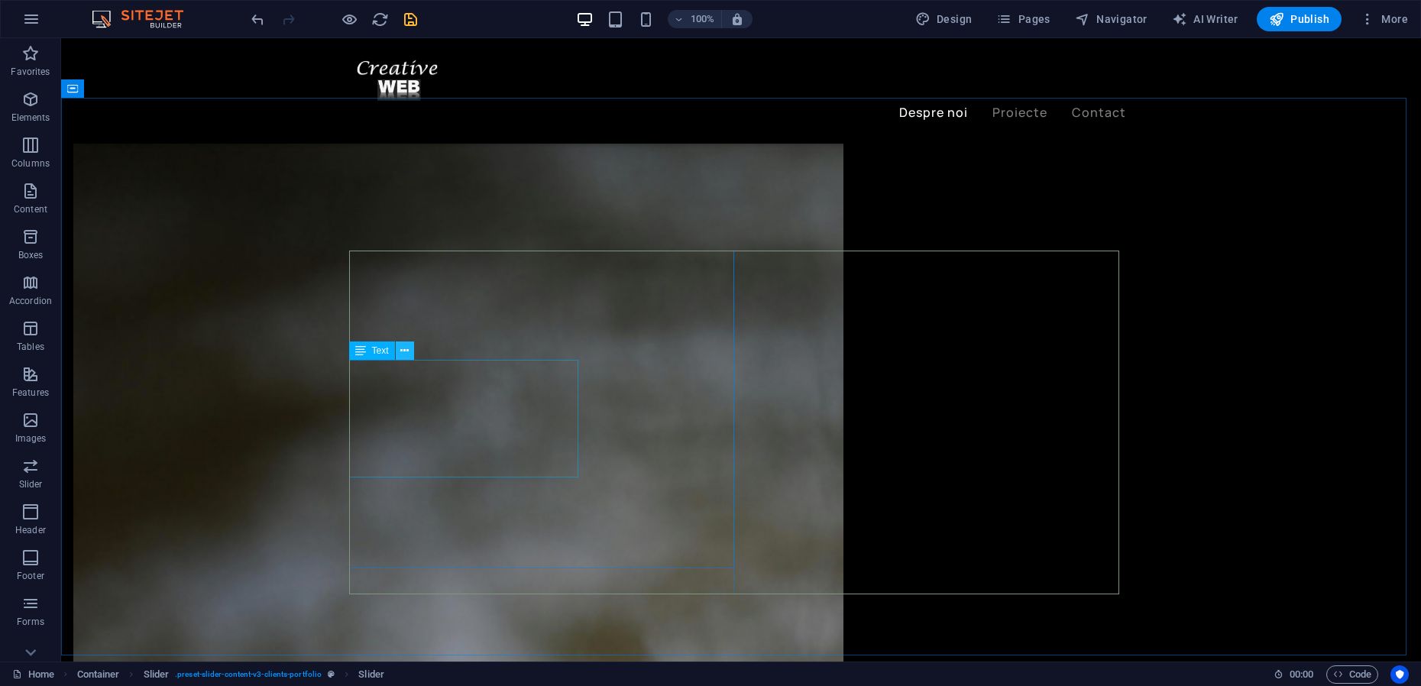
click at [406, 350] on icon at bounding box center [404, 351] width 8 height 16
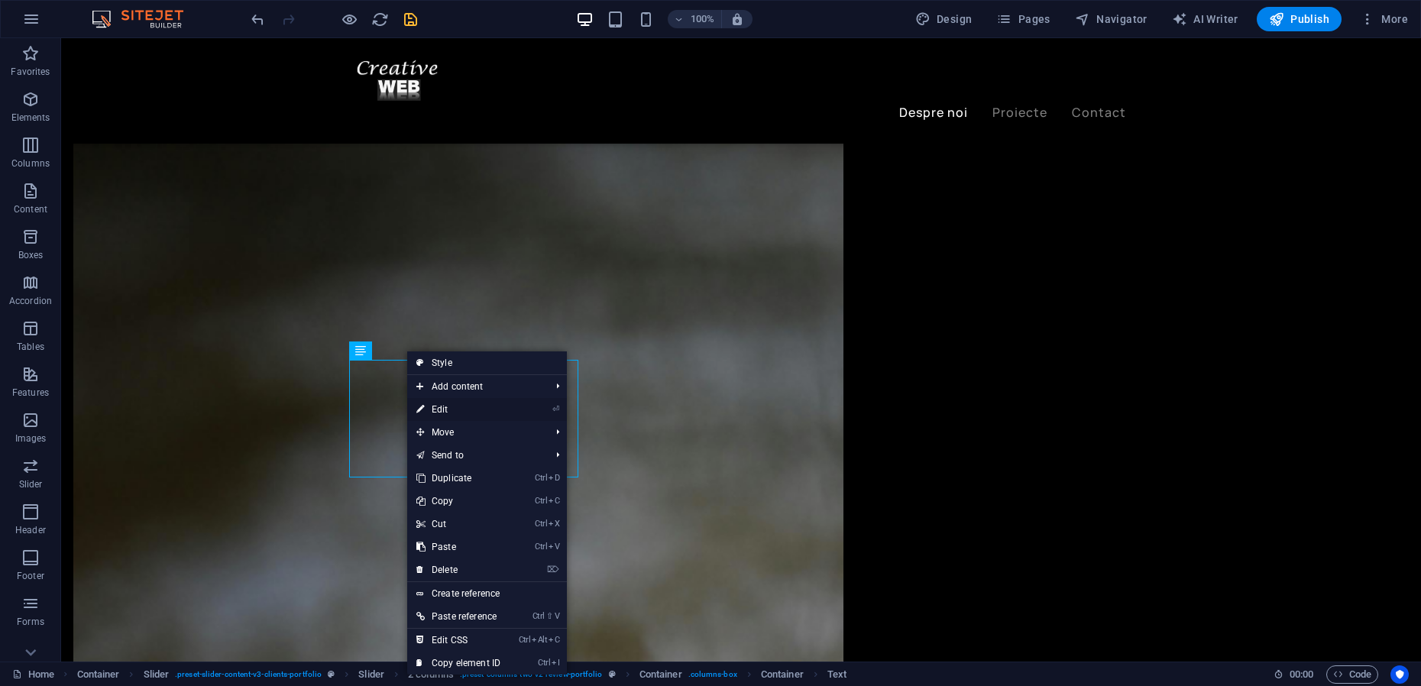
click at [448, 410] on link "⏎ Edit" at bounding box center [458, 409] width 102 height 23
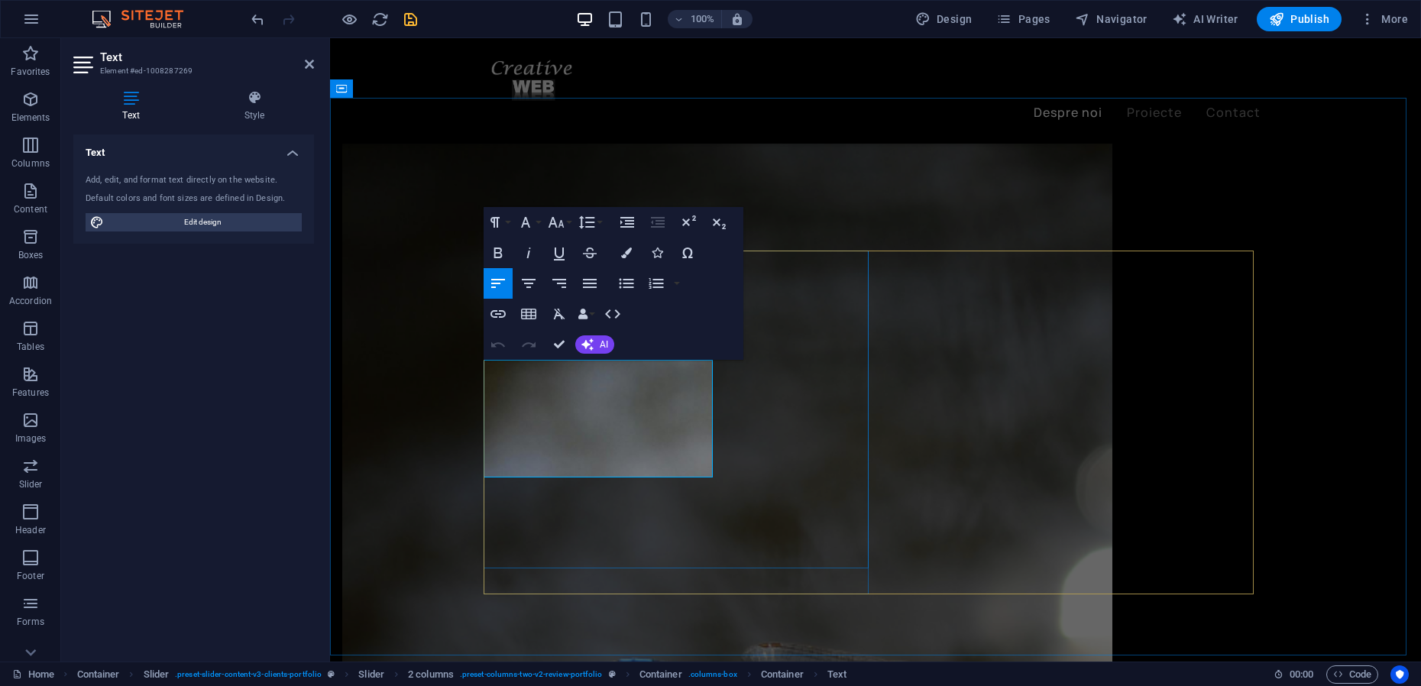
drag, startPoint x: 488, startPoint y: 368, endPoint x: 665, endPoint y: 466, distance: 202.4
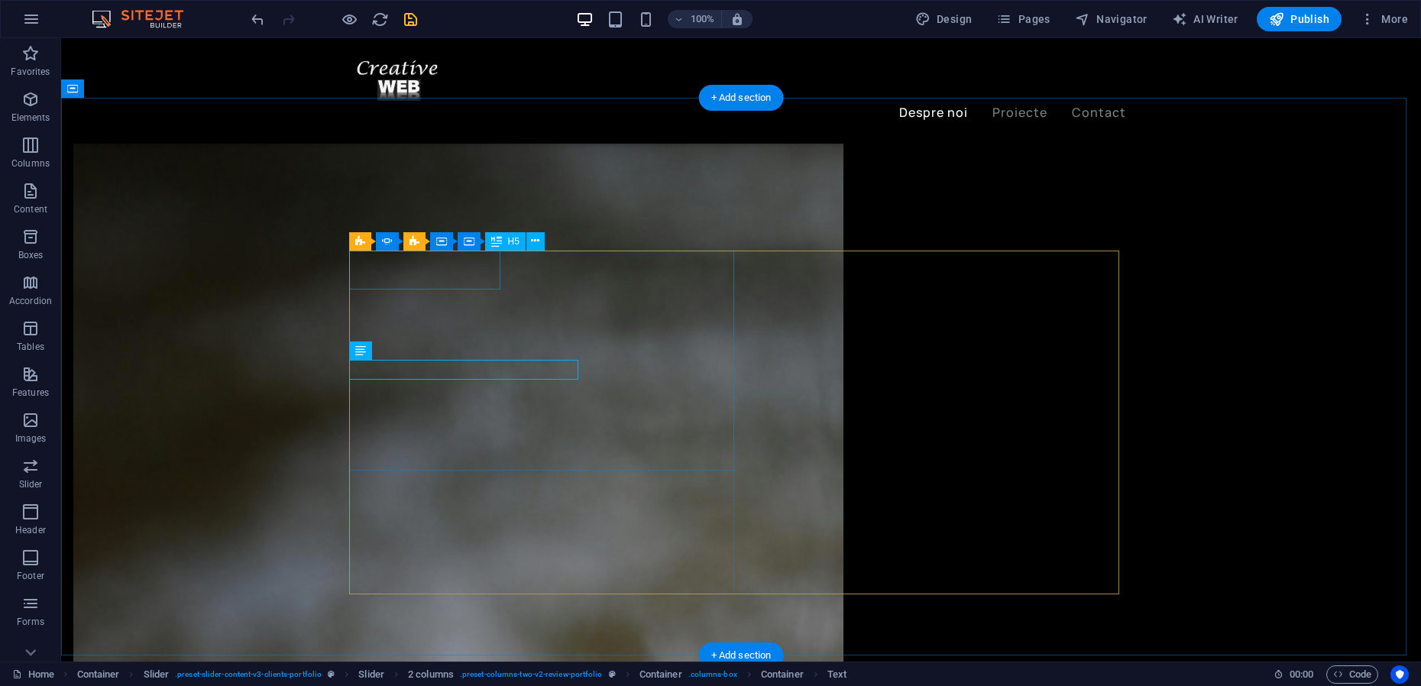
click at [529, 246] on button at bounding box center [535, 241] width 18 height 18
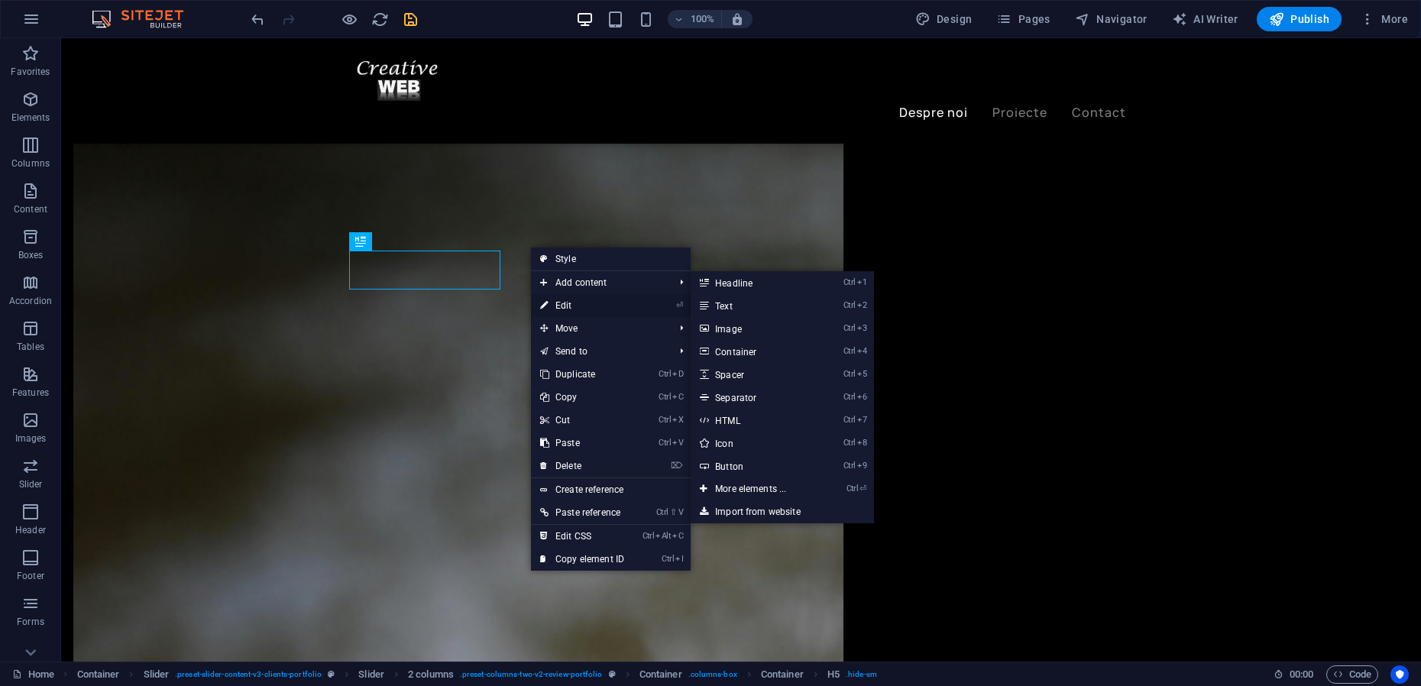
click at [561, 302] on link "⏎ Edit" at bounding box center [582, 305] width 102 height 23
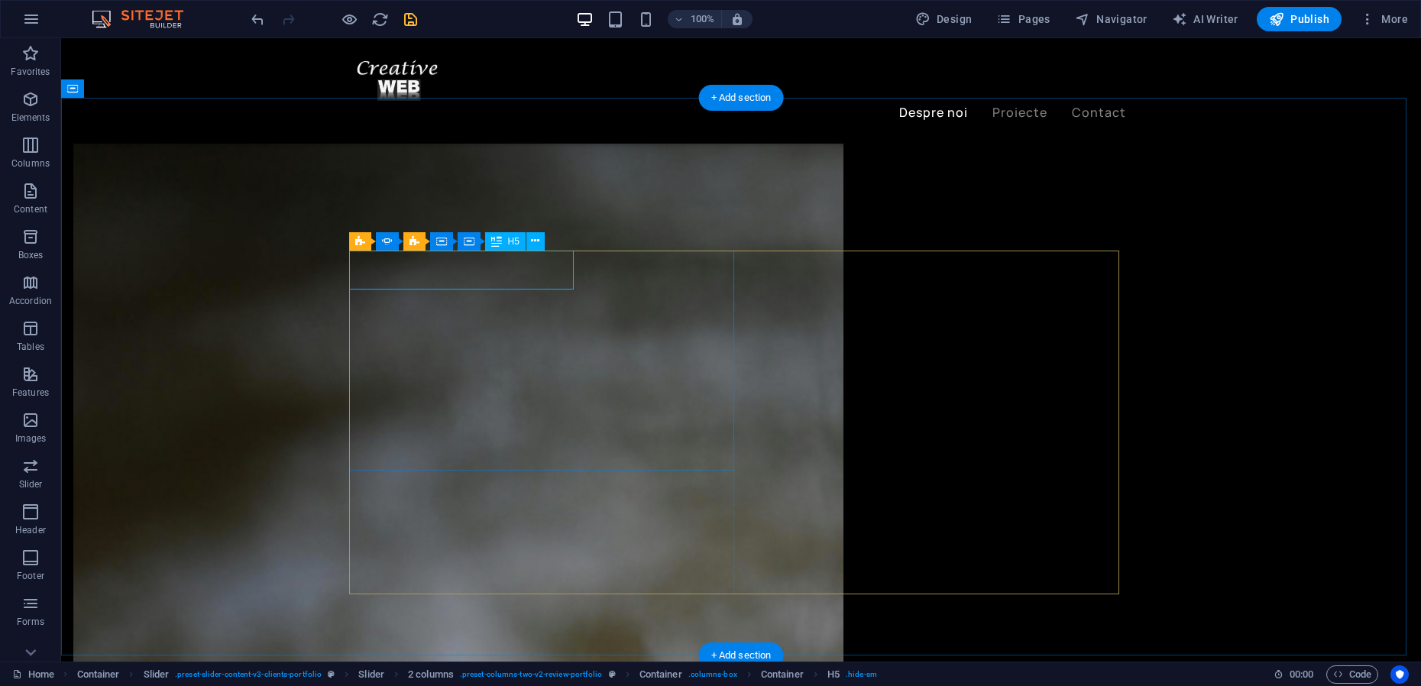
click at [535, 241] on icon at bounding box center [535, 241] width 8 height 16
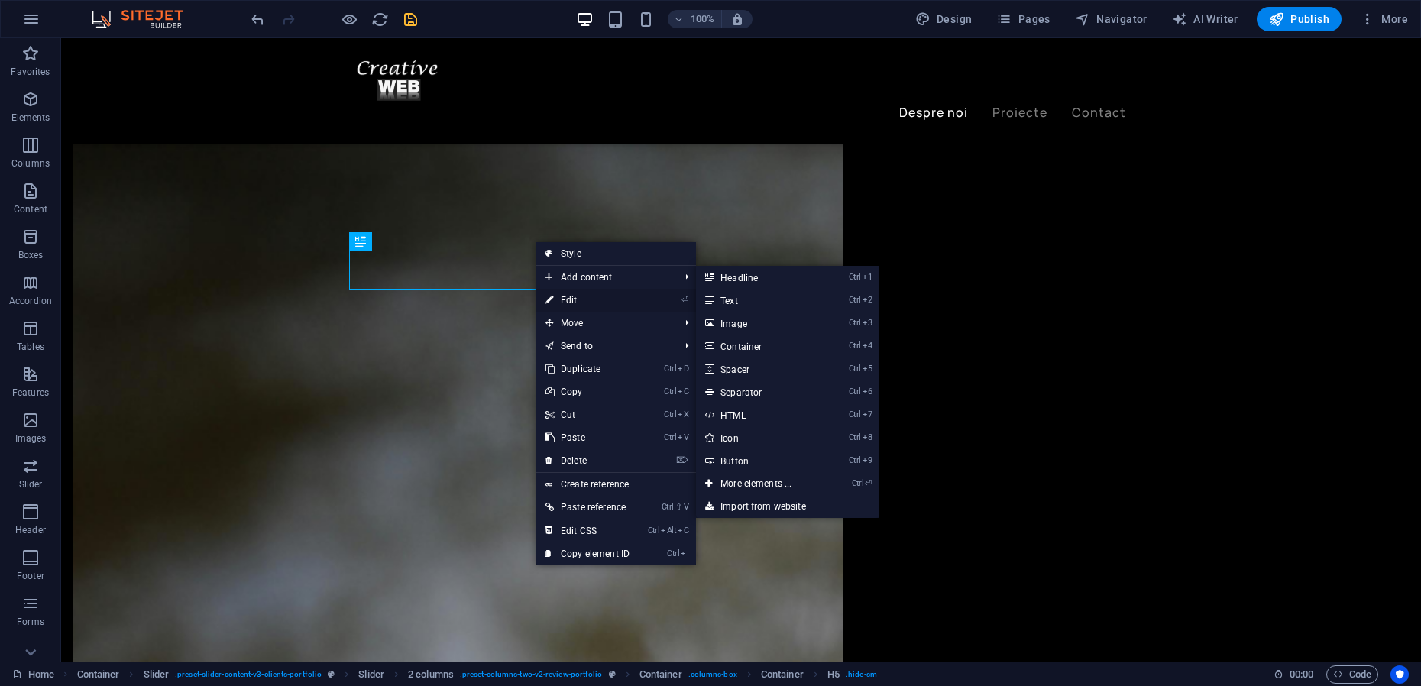
click at [571, 294] on link "⏎ Edit" at bounding box center [587, 300] width 102 height 23
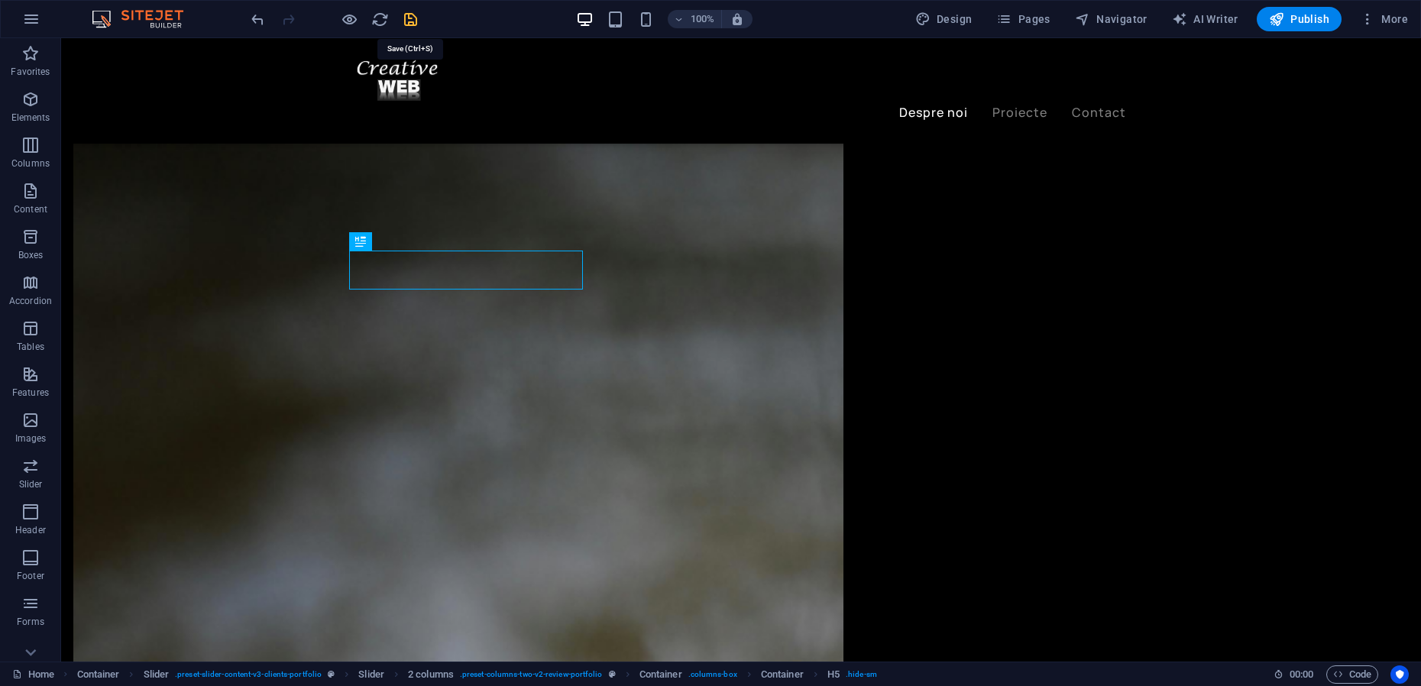
click at [414, 24] on icon "save" at bounding box center [411, 20] width 18 height 18
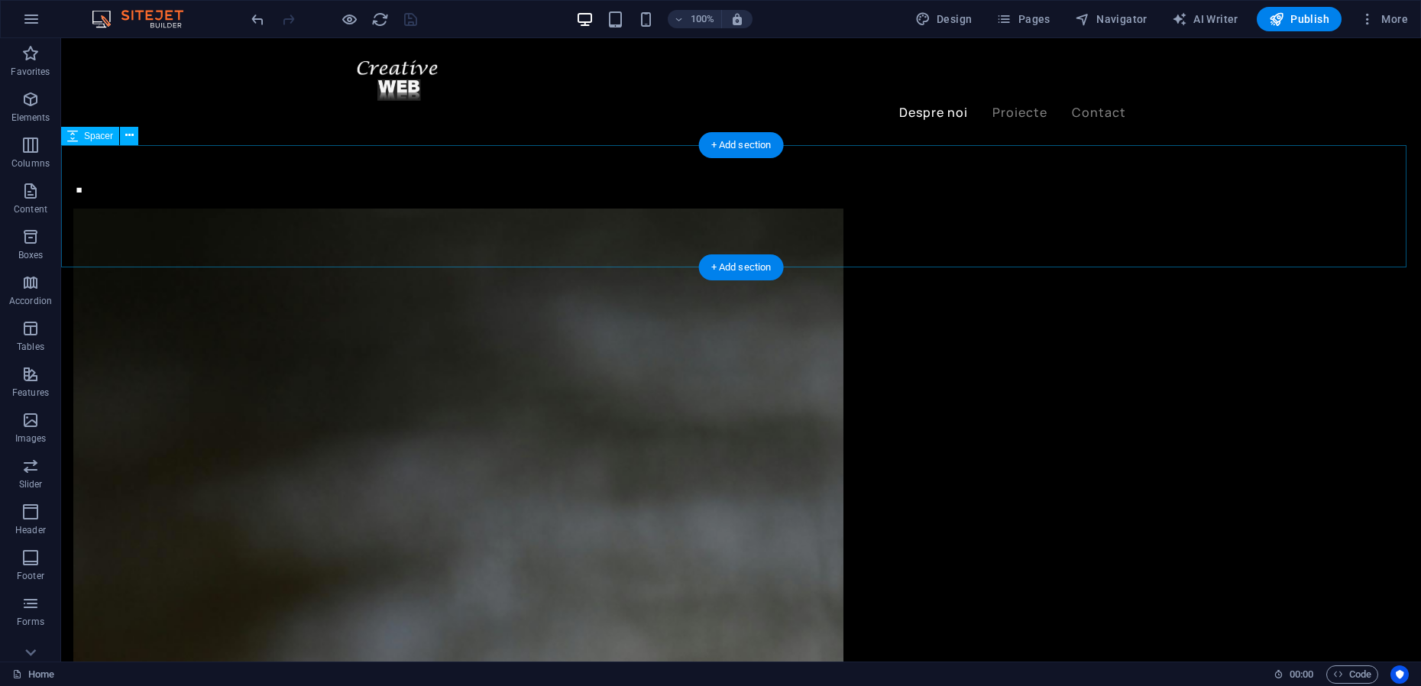
scroll to position [1767, 0]
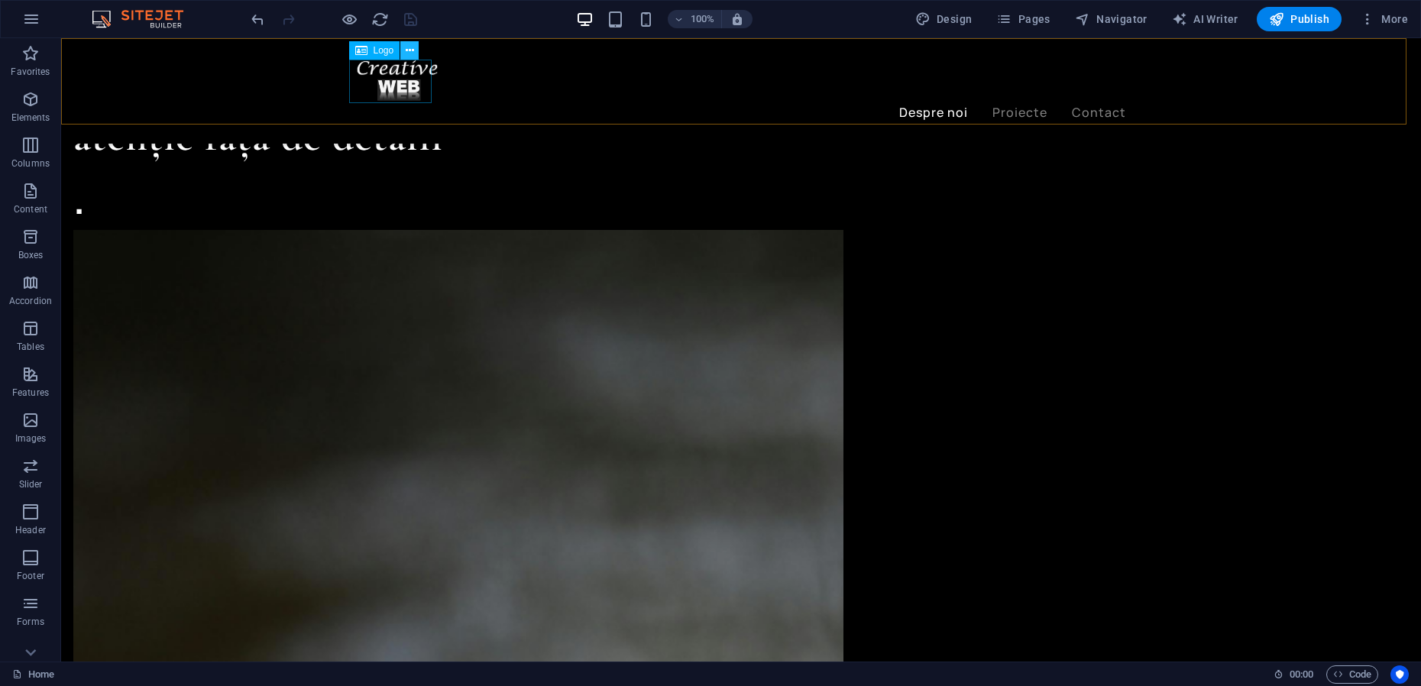
click at [407, 50] on icon at bounding box center [410, 51] width 8 height 16
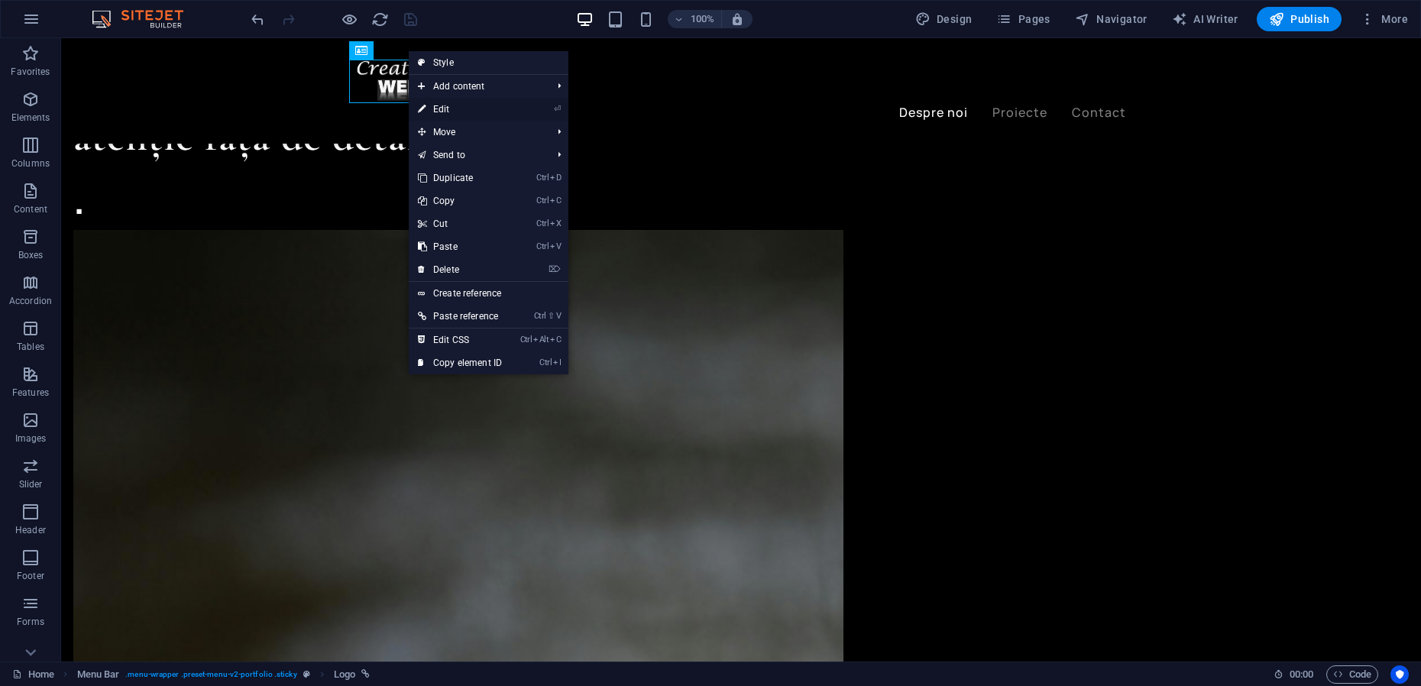
drag, startPoint x: 448, startPoint y: 110, endPoint x: 116, endPoint y: 72, distance: 333.7
click at [447, 110] on link "⏎ Edit" at bounding box center [460, 109] width 102 height 23
select select "px"
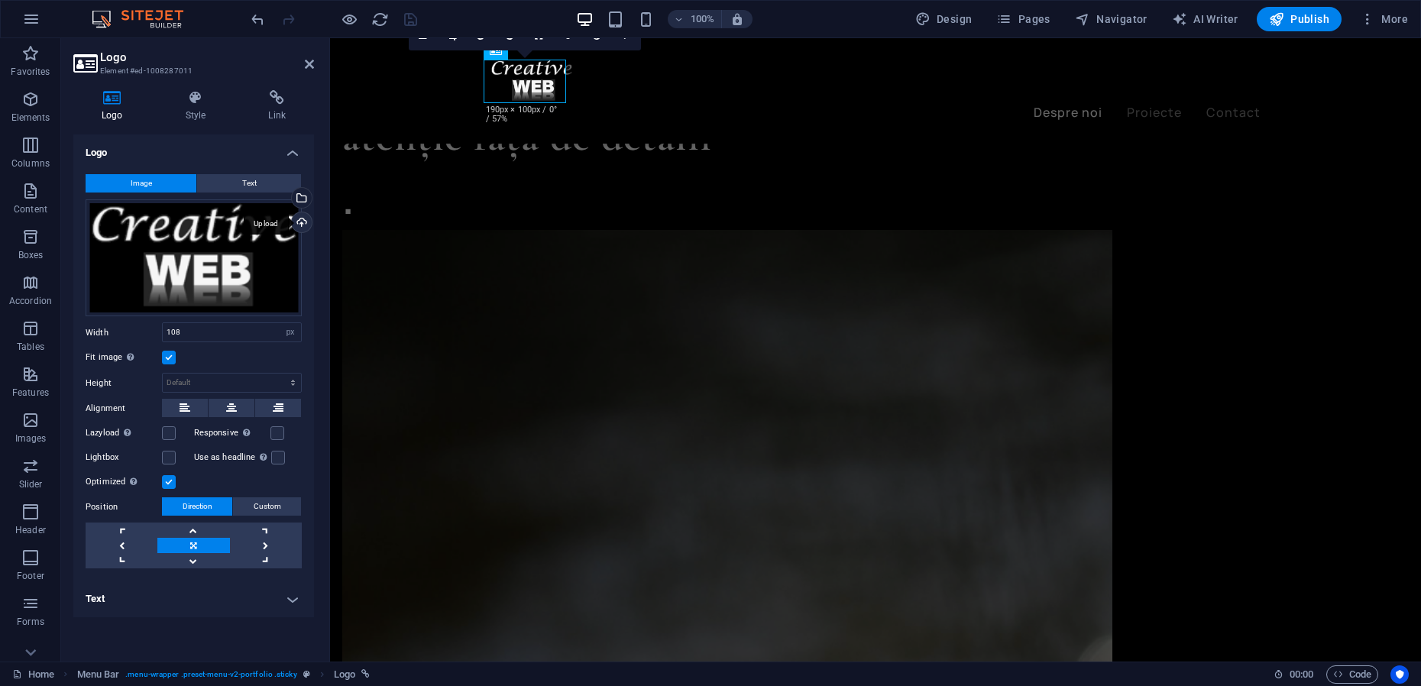
click at [305, 223] on div "Upload" at bounding box center [300, 223] width 23 height 23
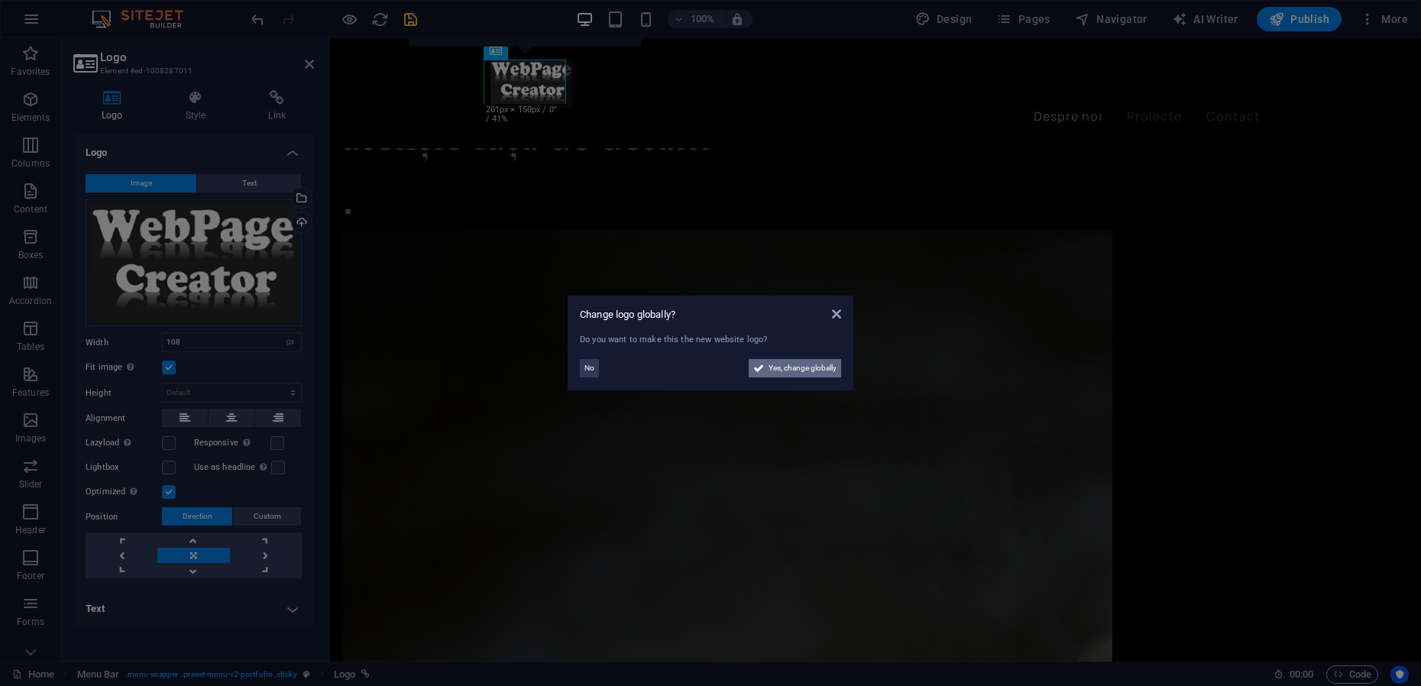
drag, startPoint x: 800, startPoint y: 371, endPoint x: 469, endPoint y: 332, distance: 333.0
click at [800, 370] on span "Yes, change globally" at bounding box center [802, 368] width 68 height 18
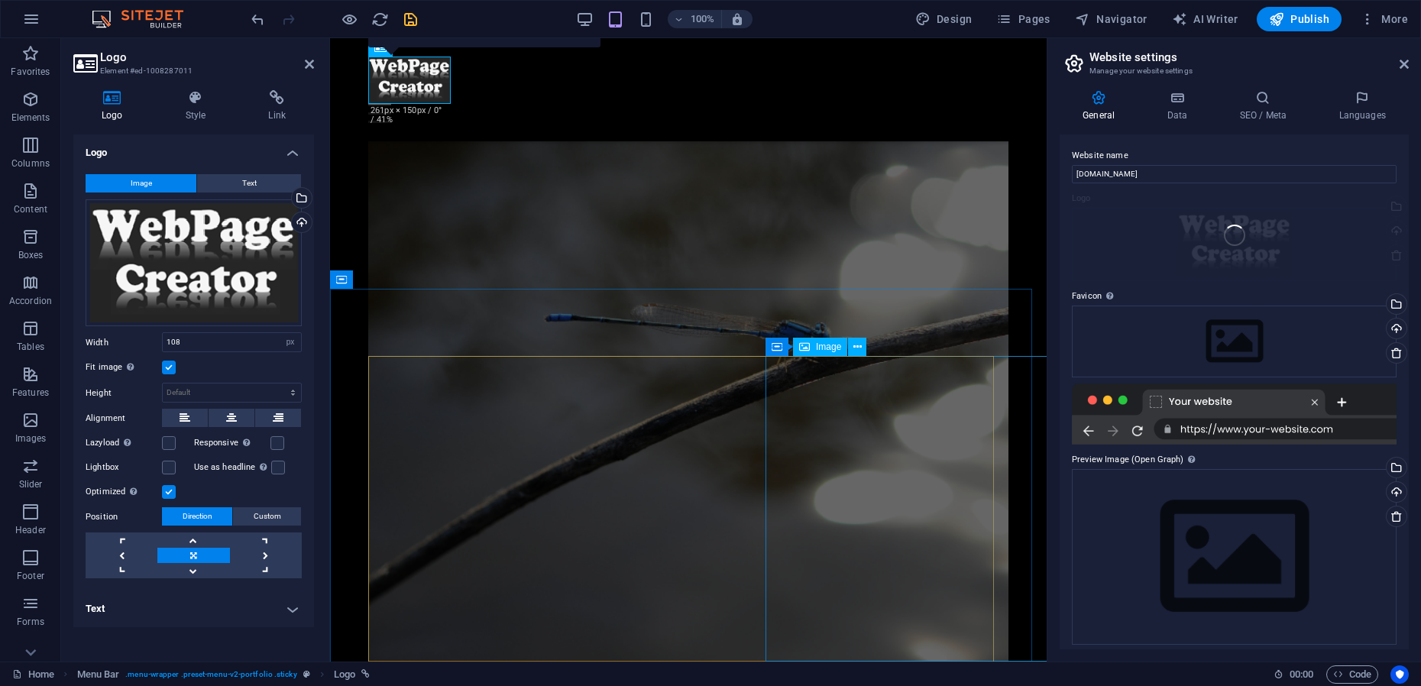
scroll to position [1445, 0]
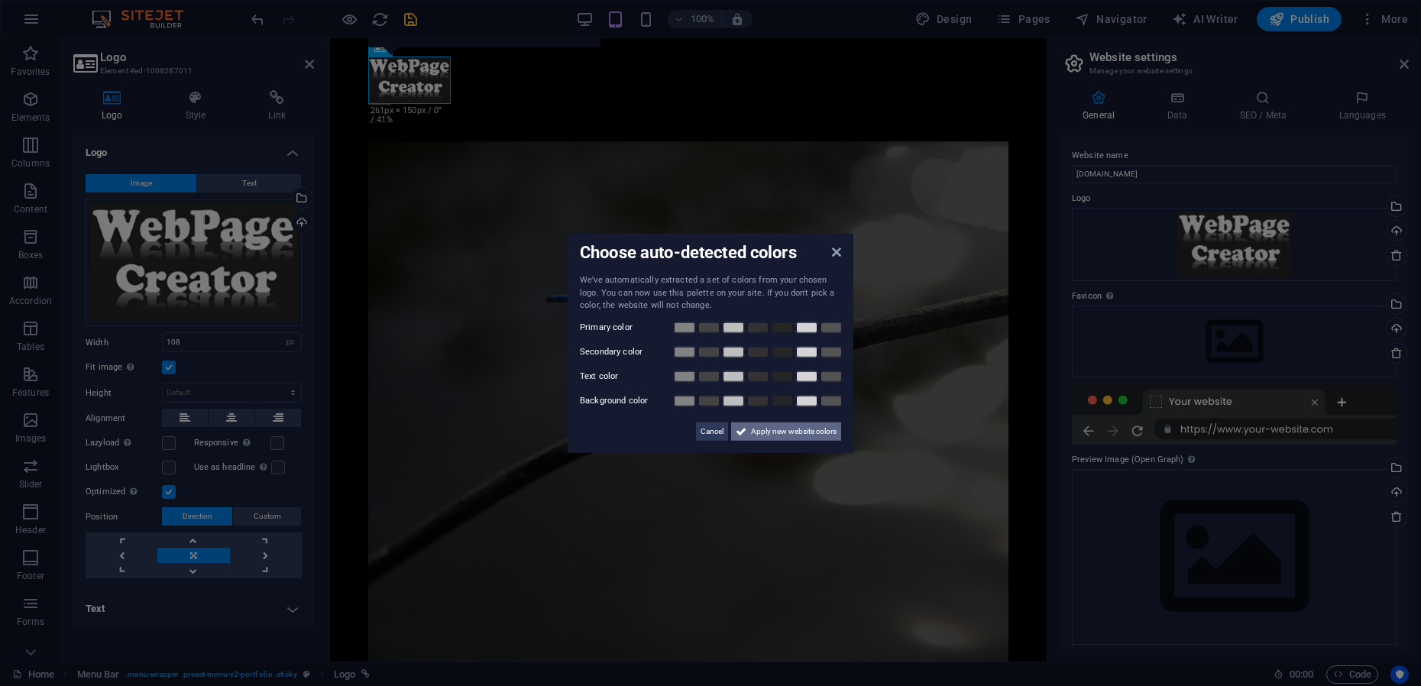
click at [756, 435] on span "Apply new website colors" at bounding box center [794, 431] width 86 height 18
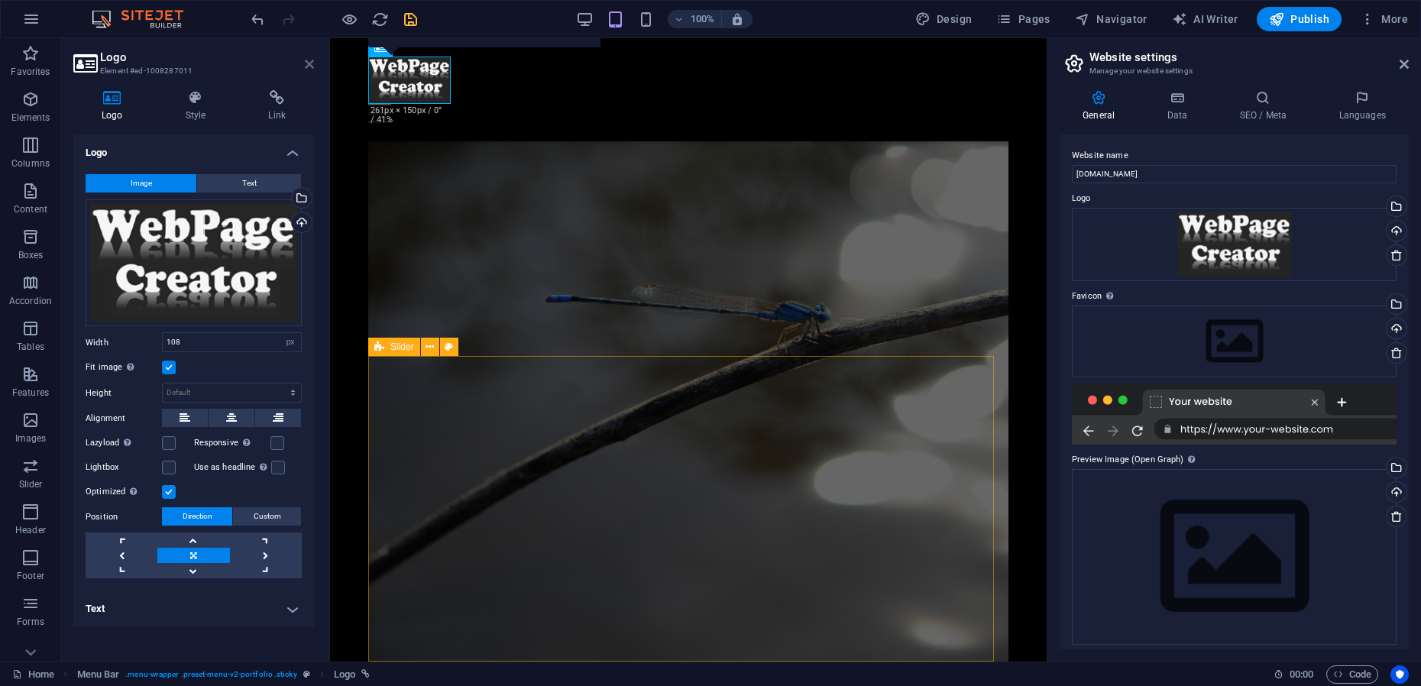
drag, startPoint x: 309, startPoint y: 66, endPoint x: 246, endPoint y: 37, distance: 68.7
click at [309, 66] on icon at bounding box center [309, 64] width 9 height 12
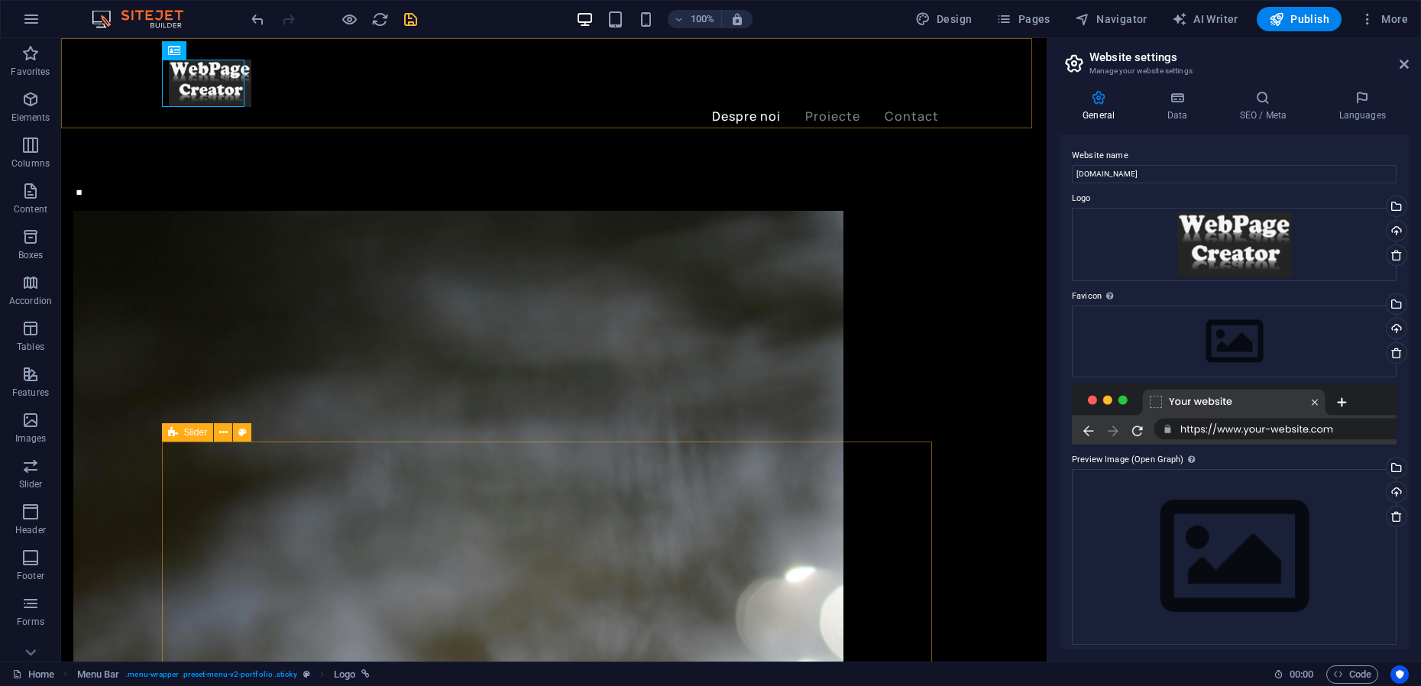
scroll to position [1770, 0]
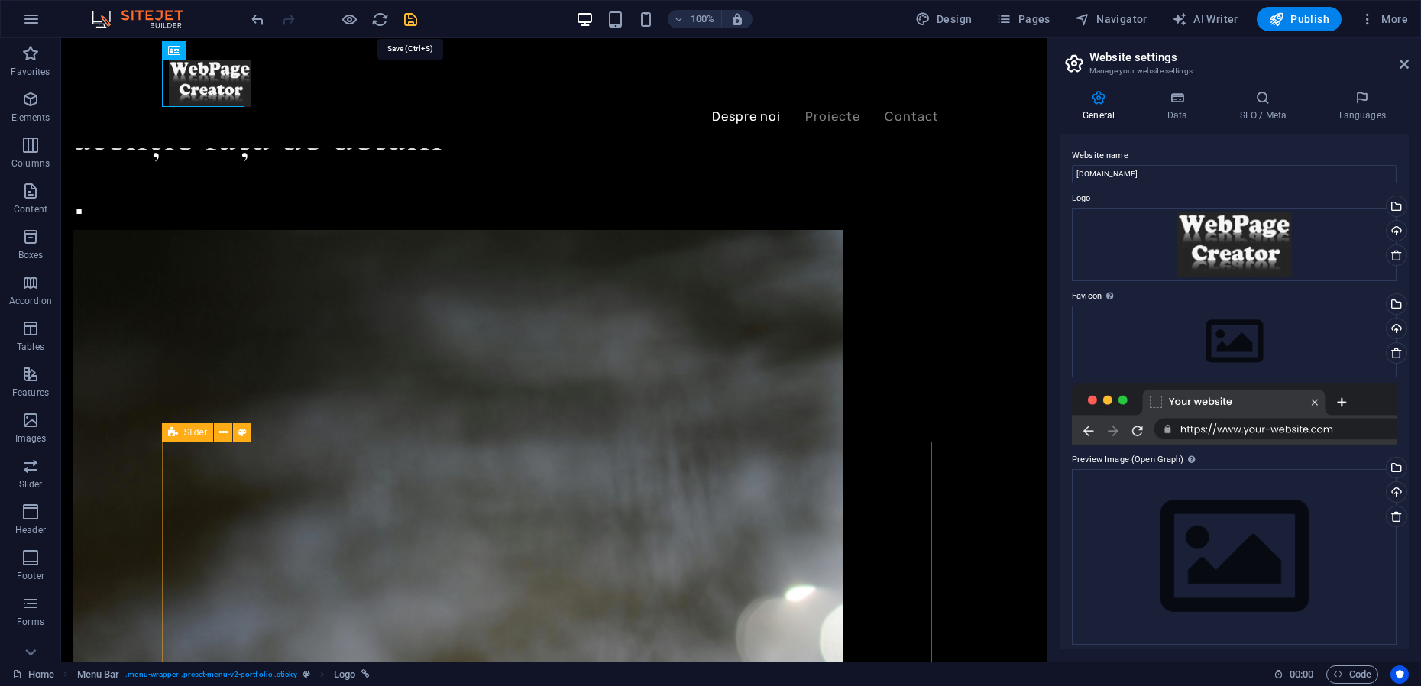
click at [411, 18] on icon "save" at bounding box center [411, 20] width 18 height 18
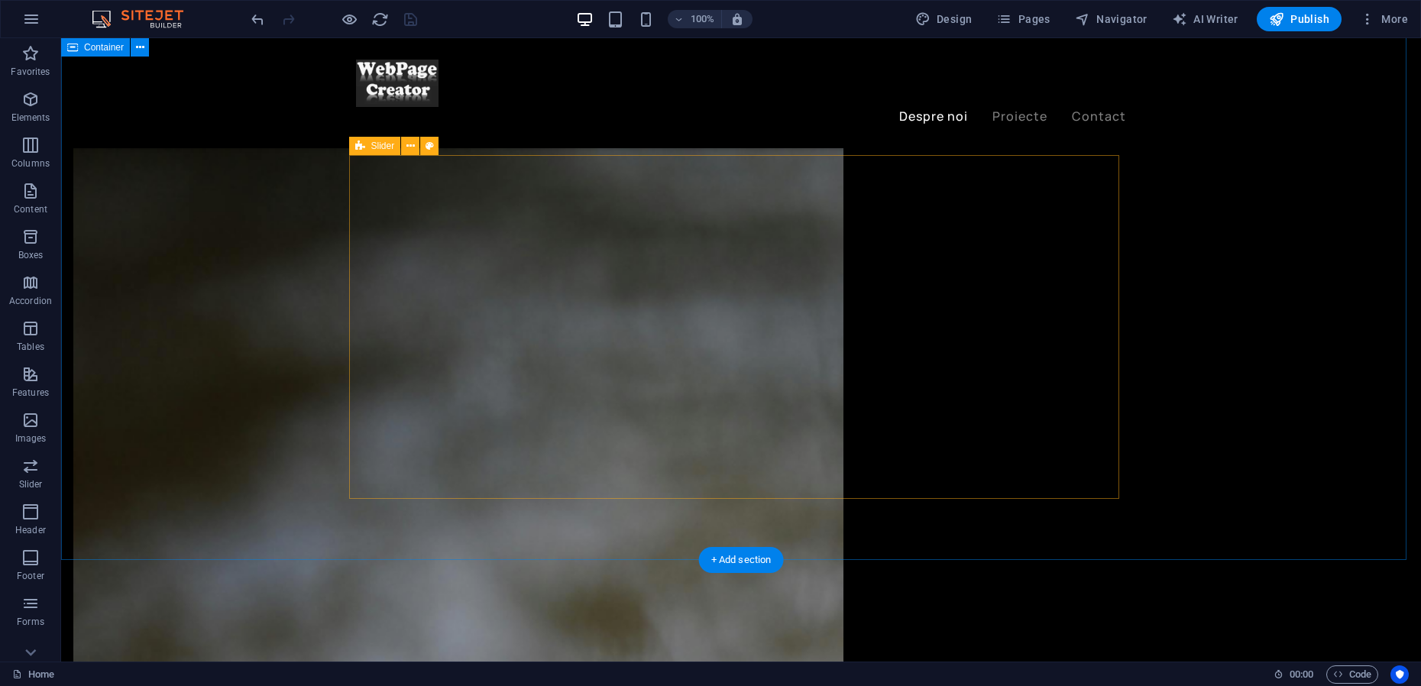
scroll to position [1961, 0]
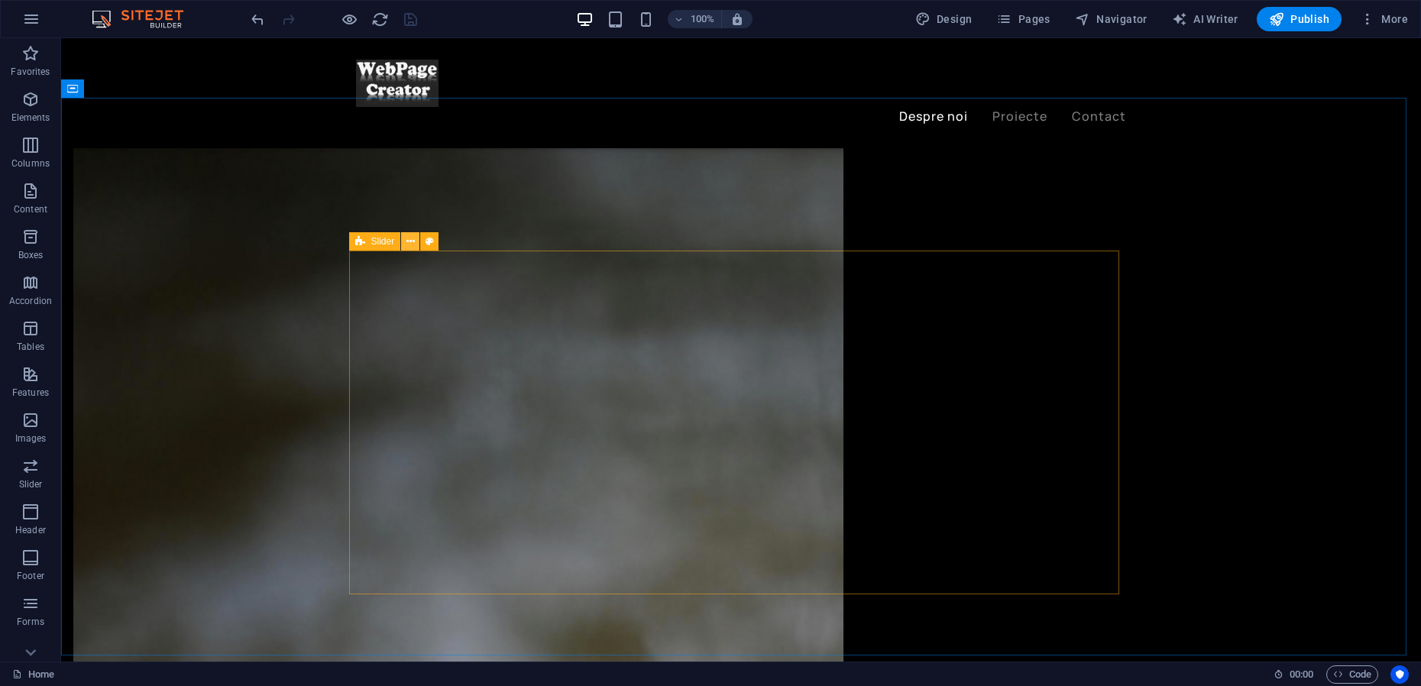
click at [410, 244] on icon at bounding box center [410, 242] width 8 height 16
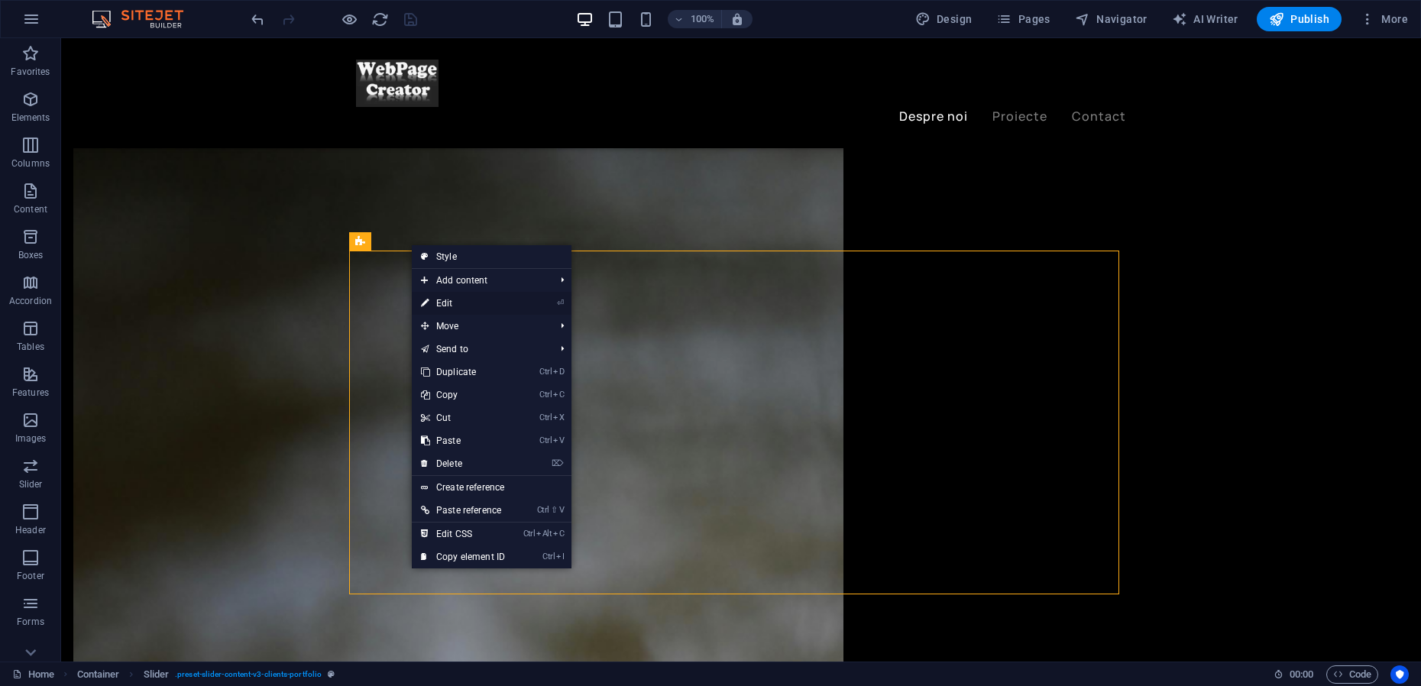
click at [452, 307] on link "⏎ Edit" at bounding box center [463, 303] width 102 height 23
select select "rem"
select select "px"
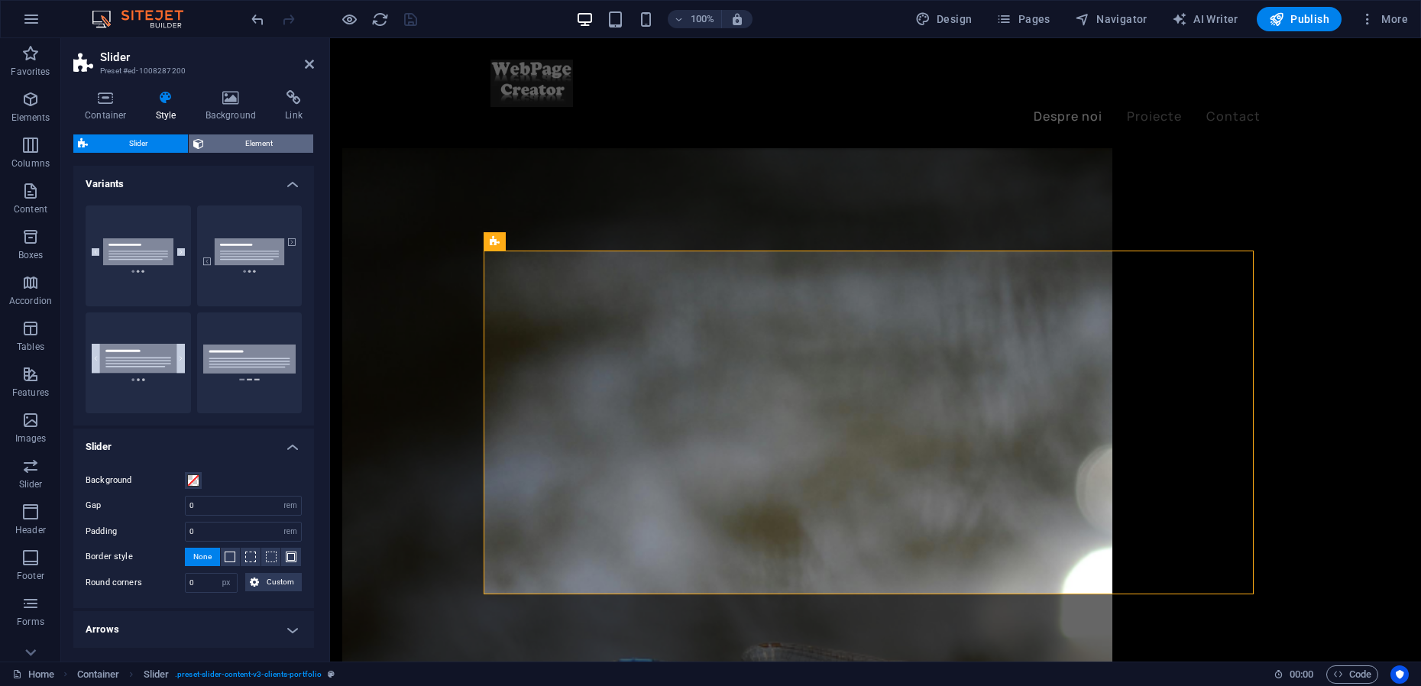
click at [253, 147] on span "Element" at bounding box center [259, 143] width 100 height 18
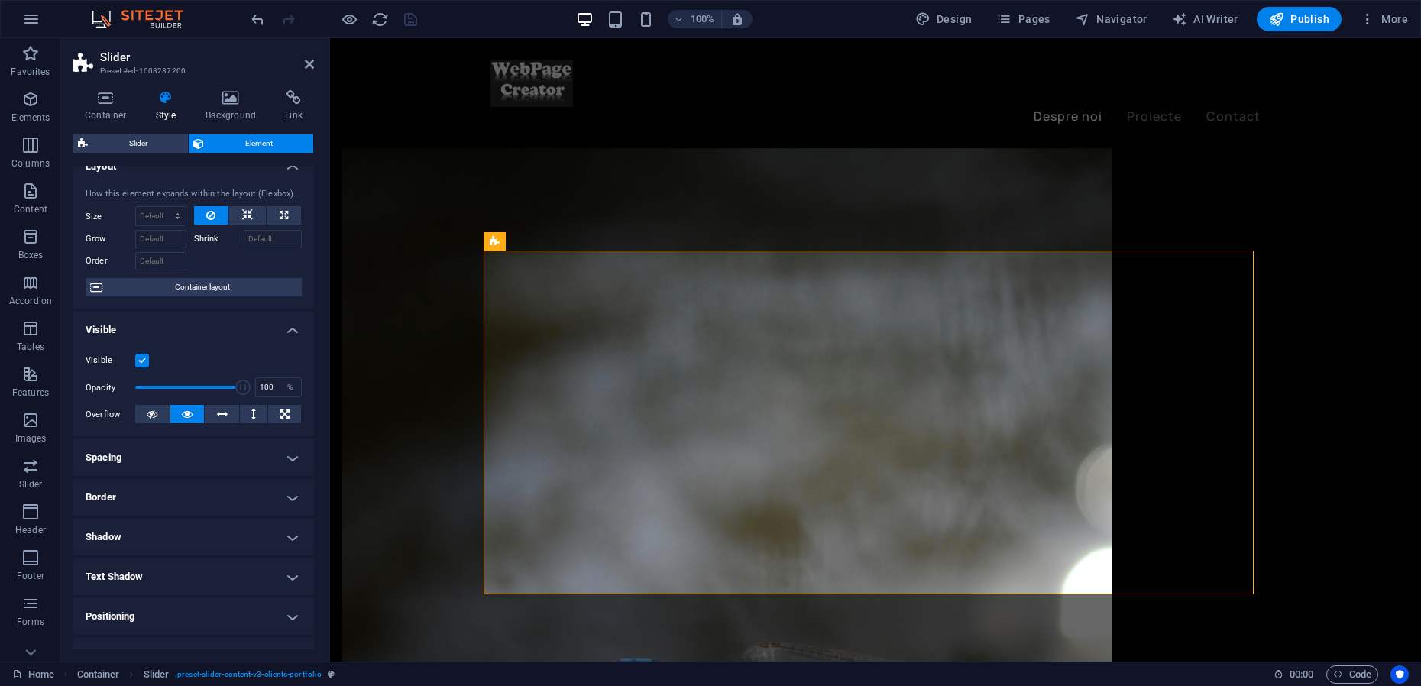
scroll to position [0, 0]
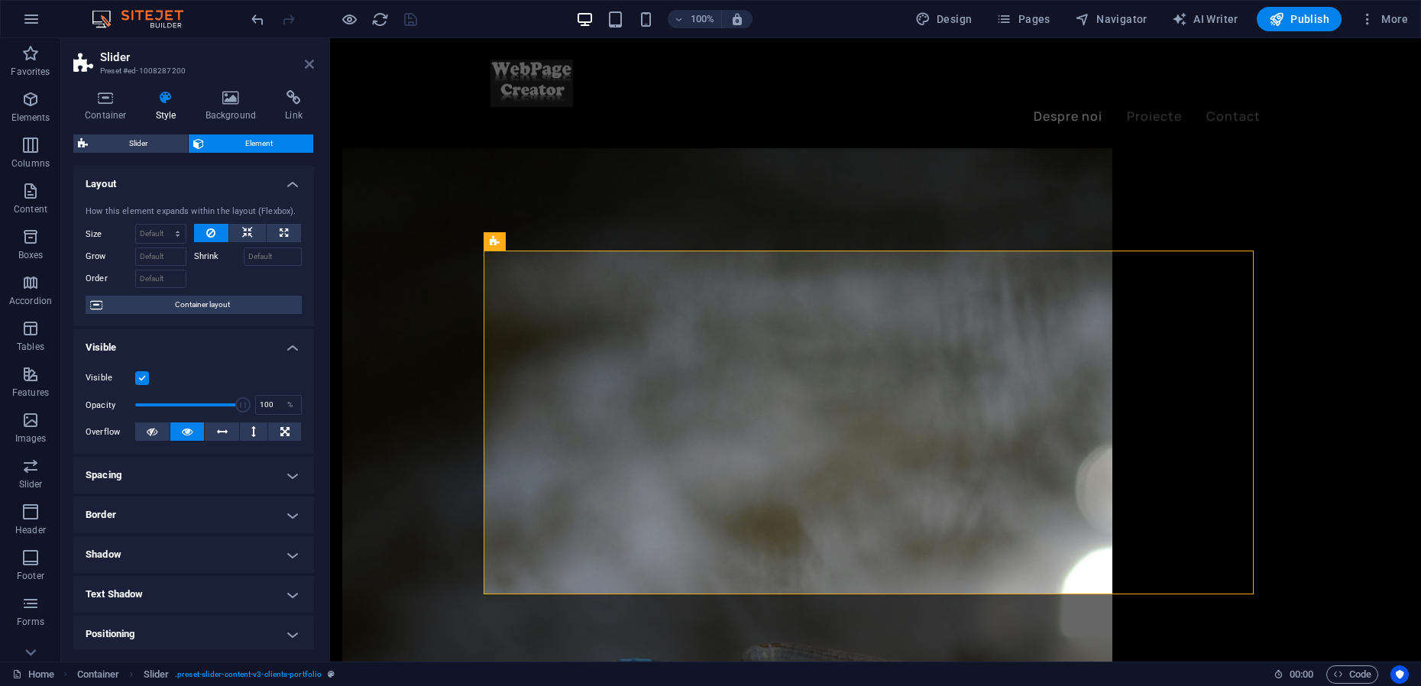
click at [310, 66] on icon at bounding box center [309, 64] width 9 height 12
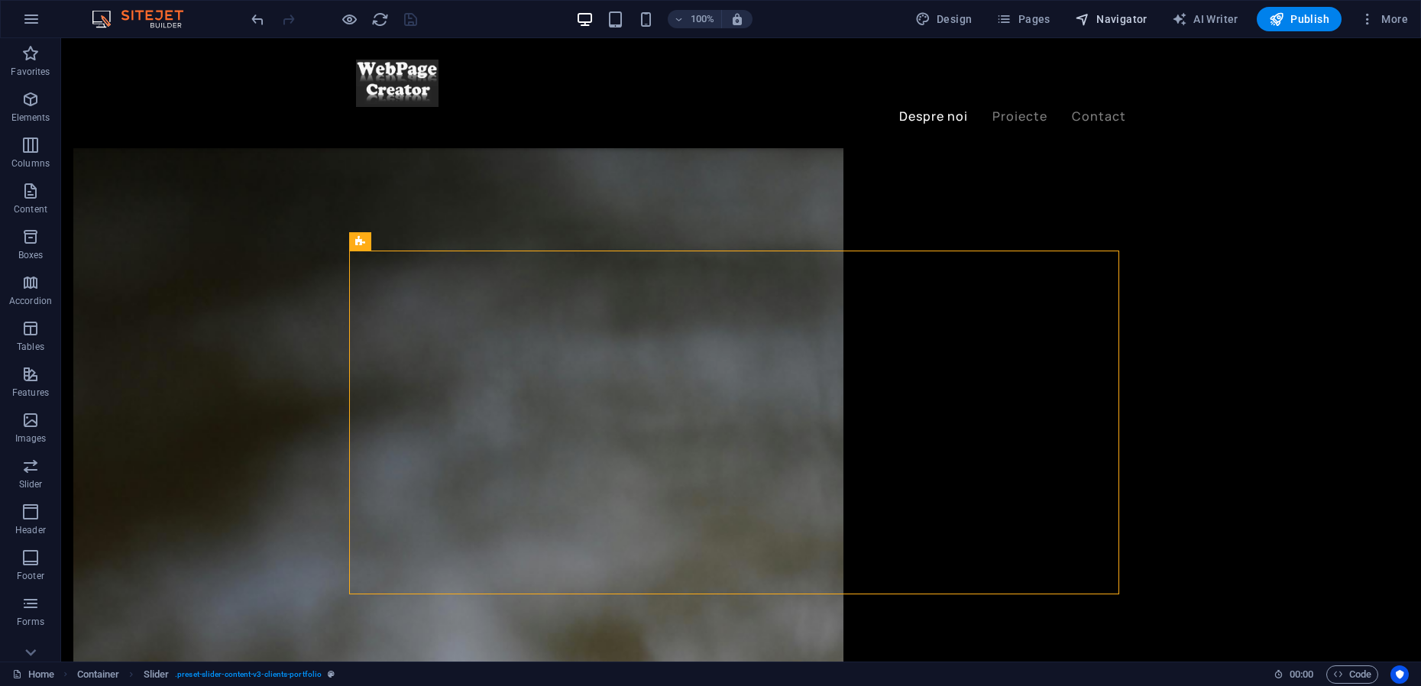
click at [1141, 20] on span "Navigator" at bounding box center [1111, 18] width 73 height 15
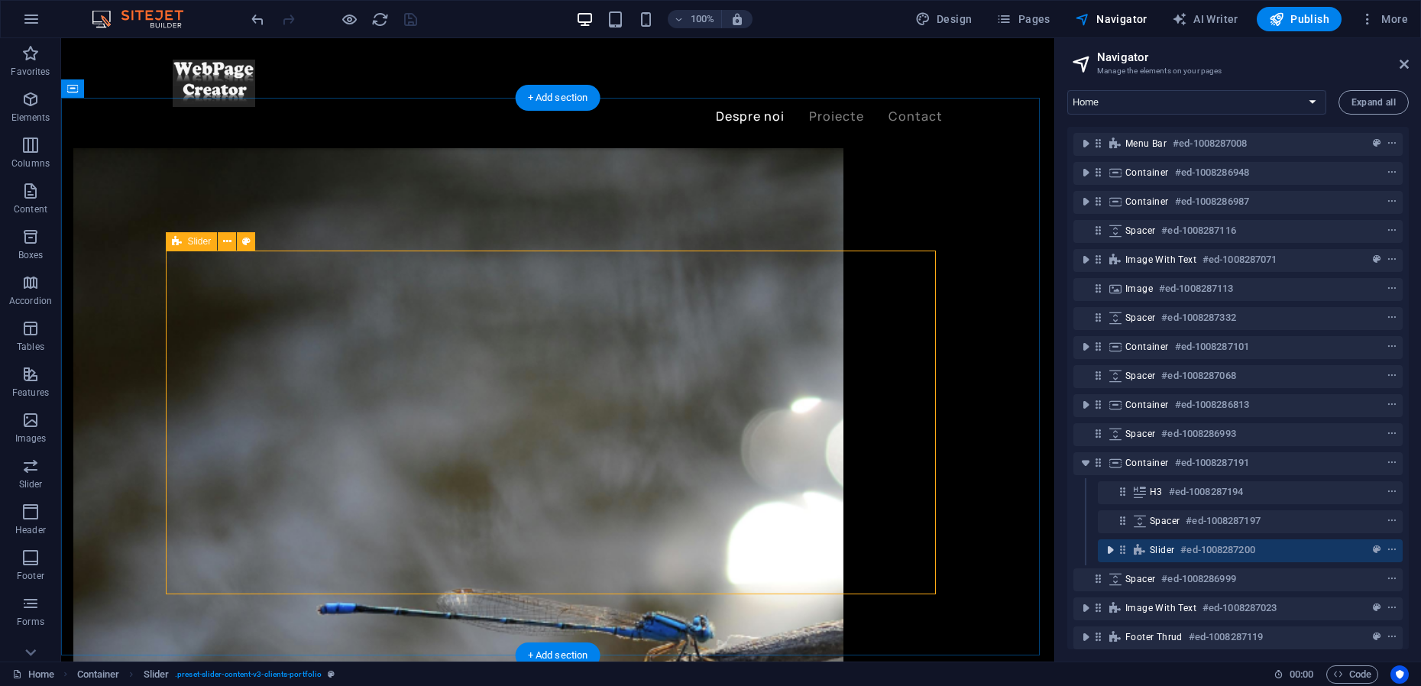
click at [1113, 546] on icon "toggle-expand" at bounding box center [1109, 549] width 15 height 15
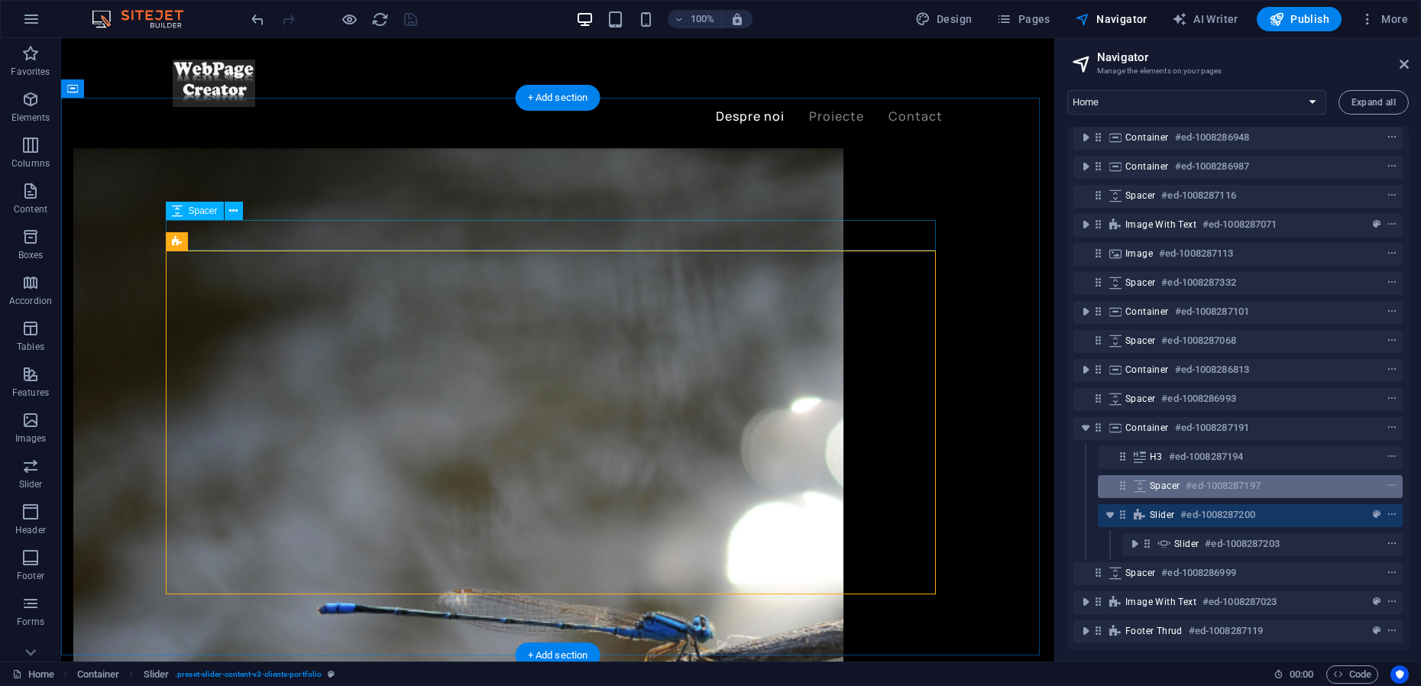
scroll to position [50, 0]
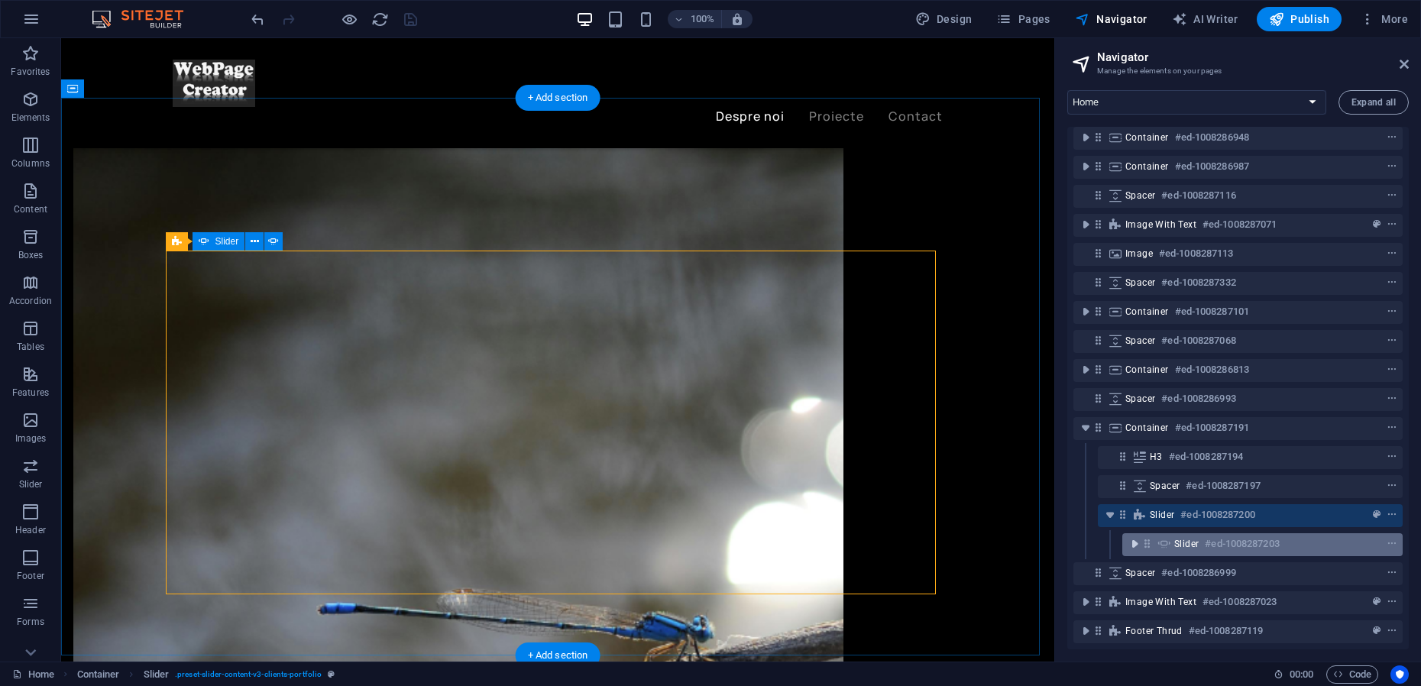
click at [1137, 536] on icon "toggle-expand" at bounding box center [1134, 543] width 15 height 15
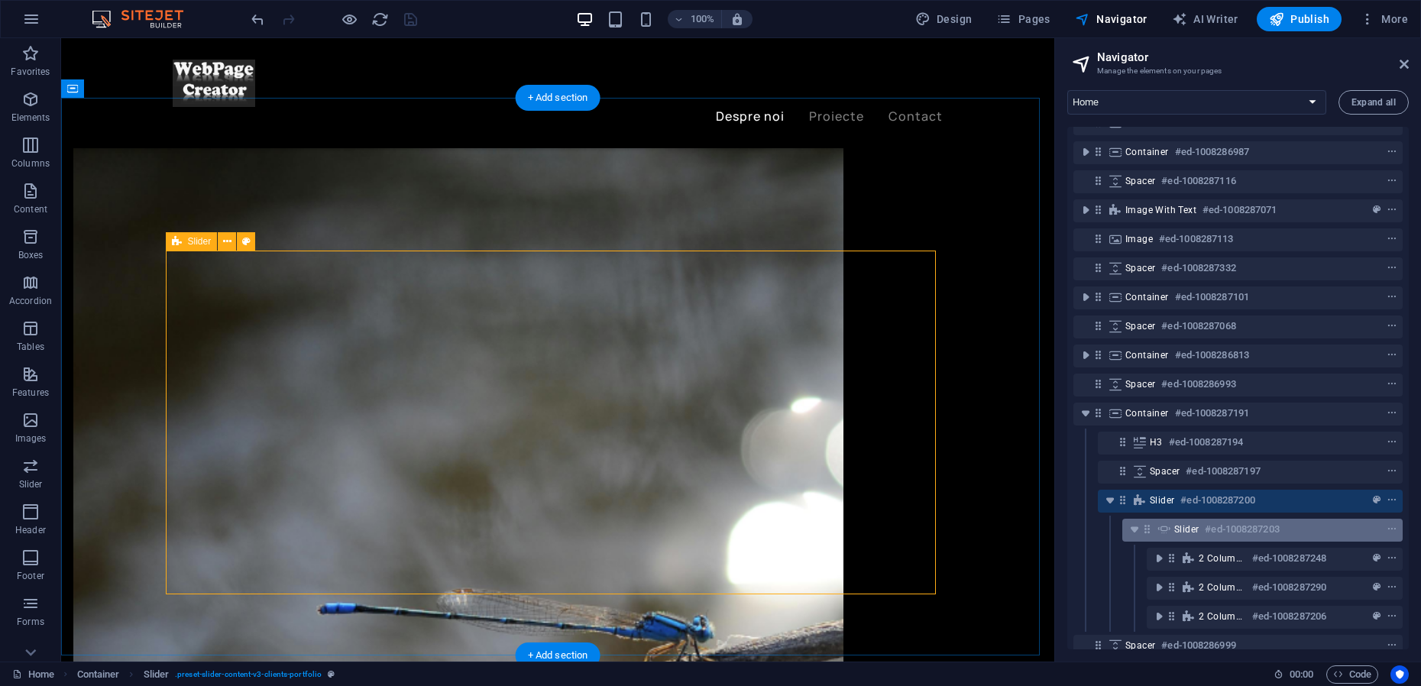
scroll to position [137, 0]
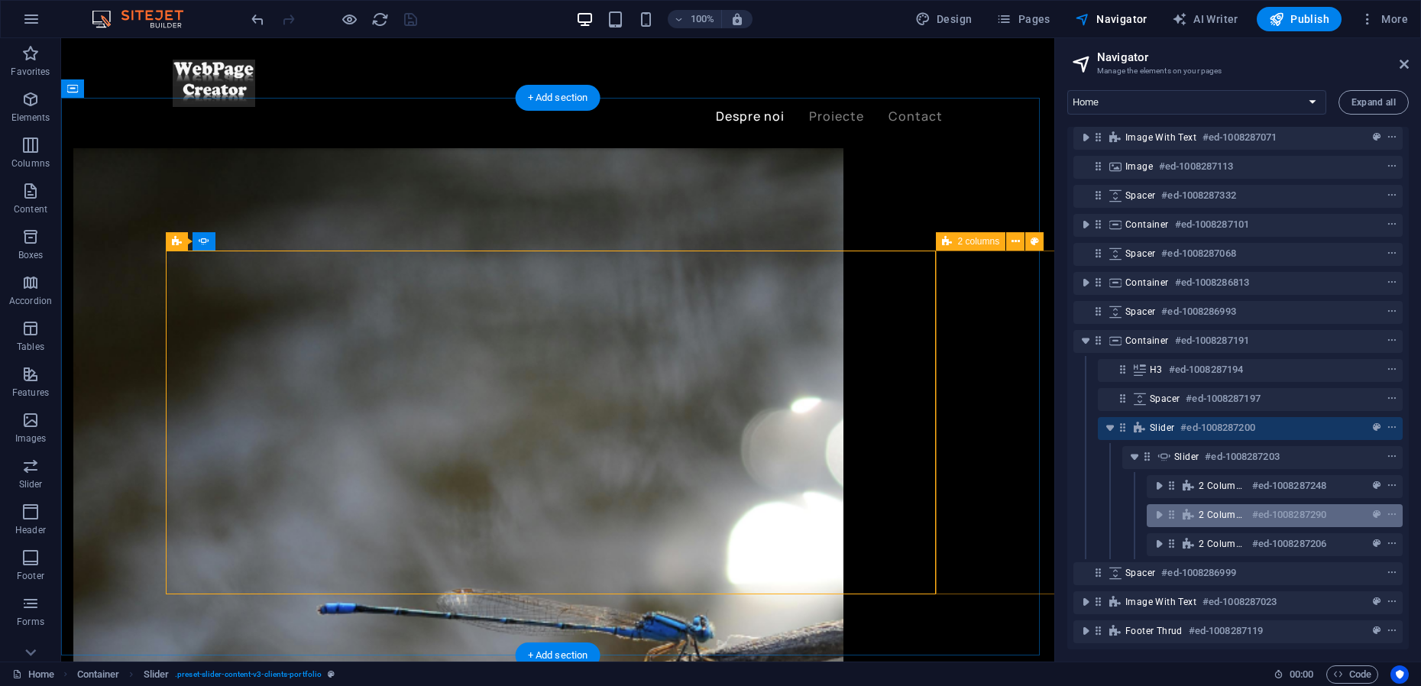
click at [1187, 509] on icon at bounding box center [1188, 515] width 17 height 12
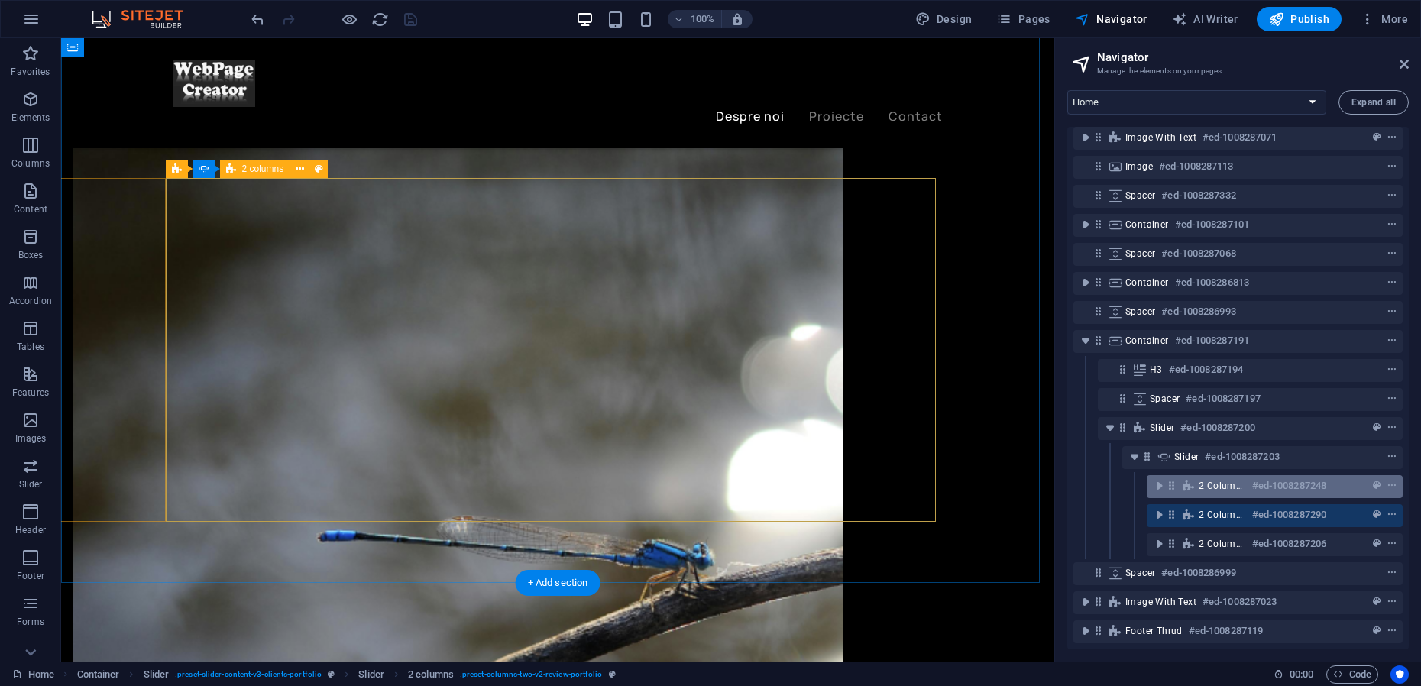
click at [1188, 480] on icon at bounding box center [1188, 486] width 17 height 12
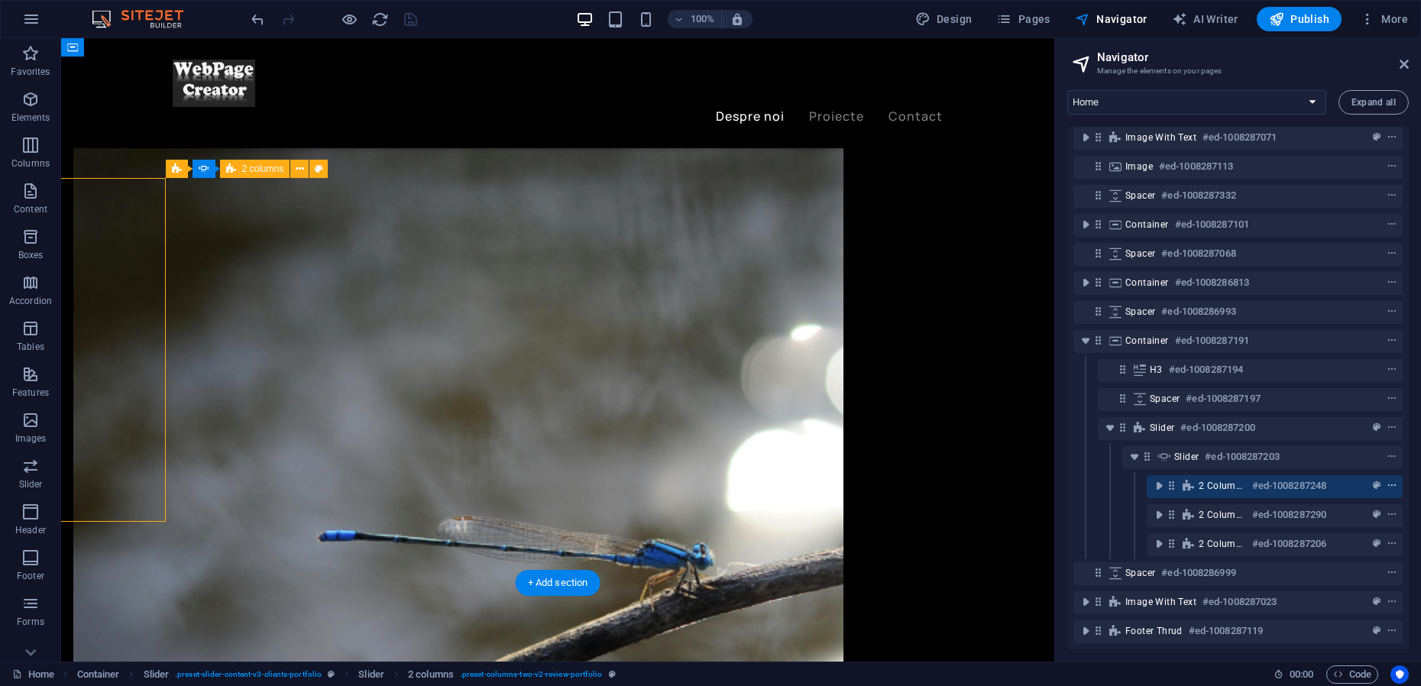
click at [1389, 480] on icon "context-menu" at bounding box center [1391, 485] width 11 height 11
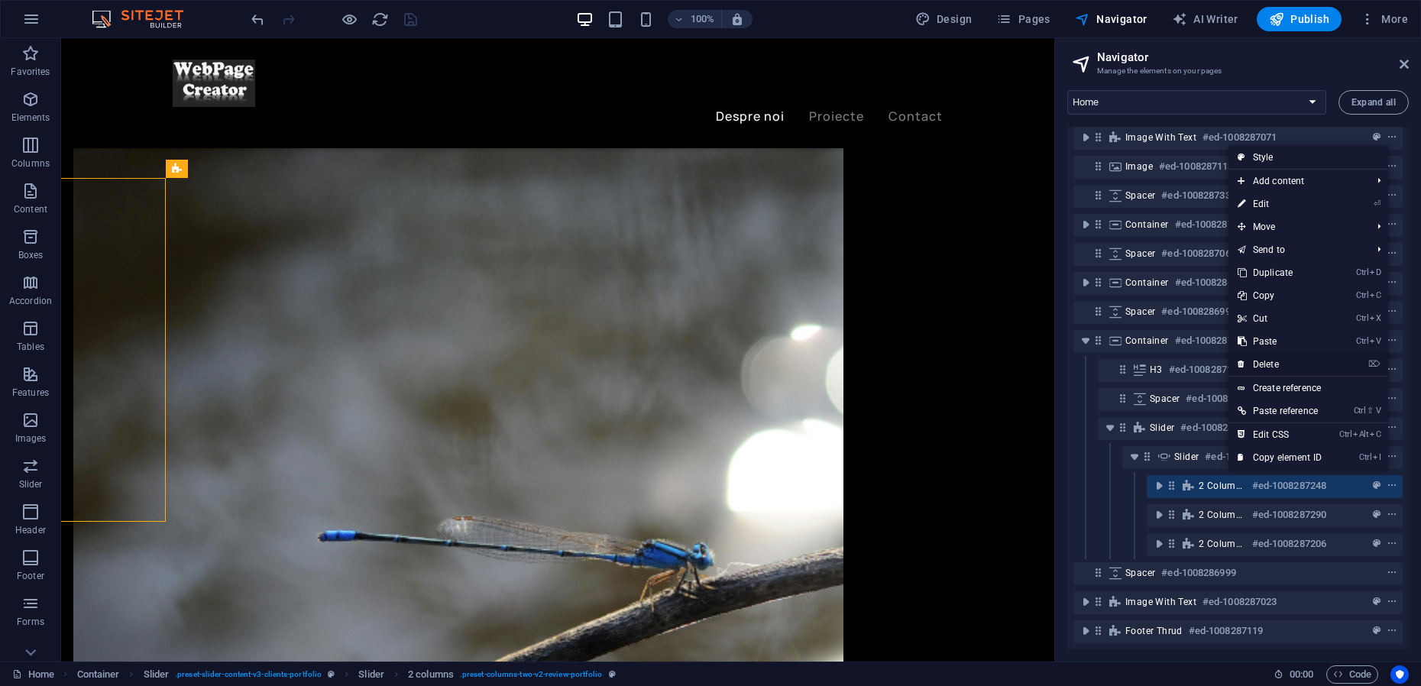
click at [1273, 367] on link "⌦ Delete" at bounding box center [1279, 364] width 102 height 23
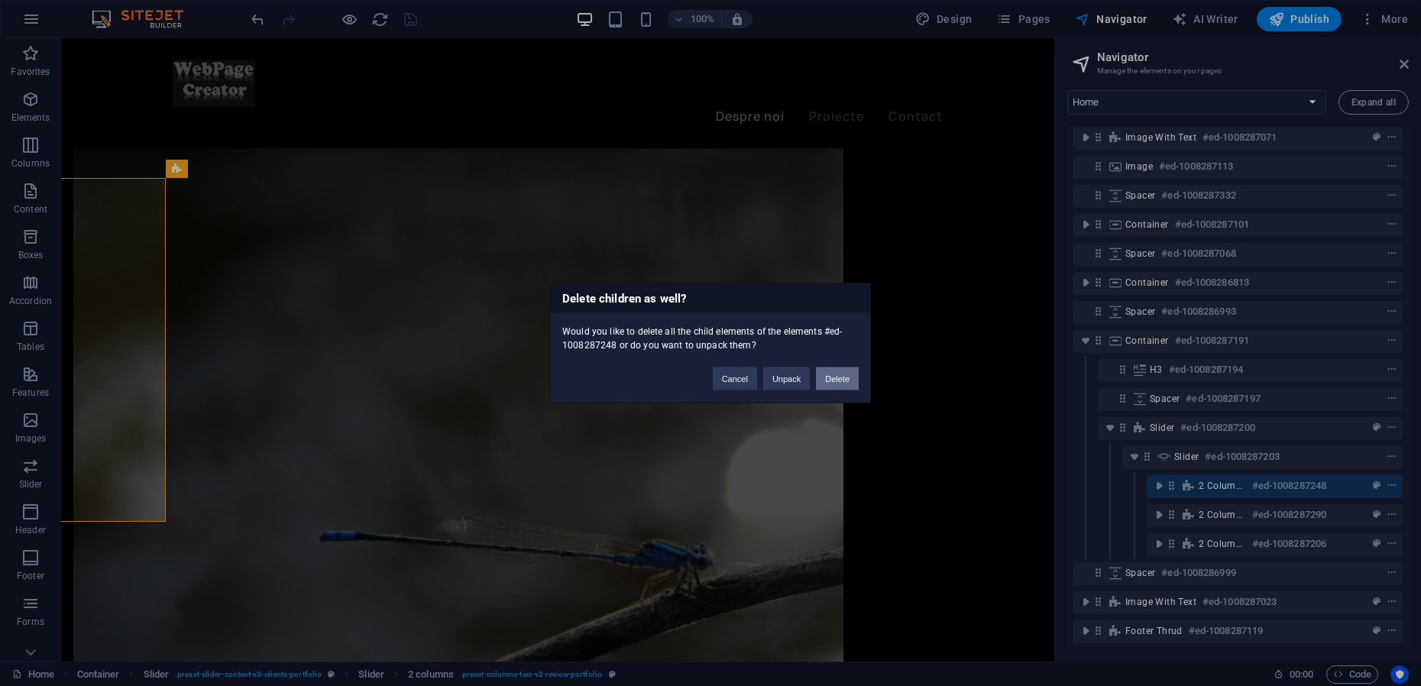
click at [851, 382] on button "Delete" at bounding box center [837, 378] width 43 height 23
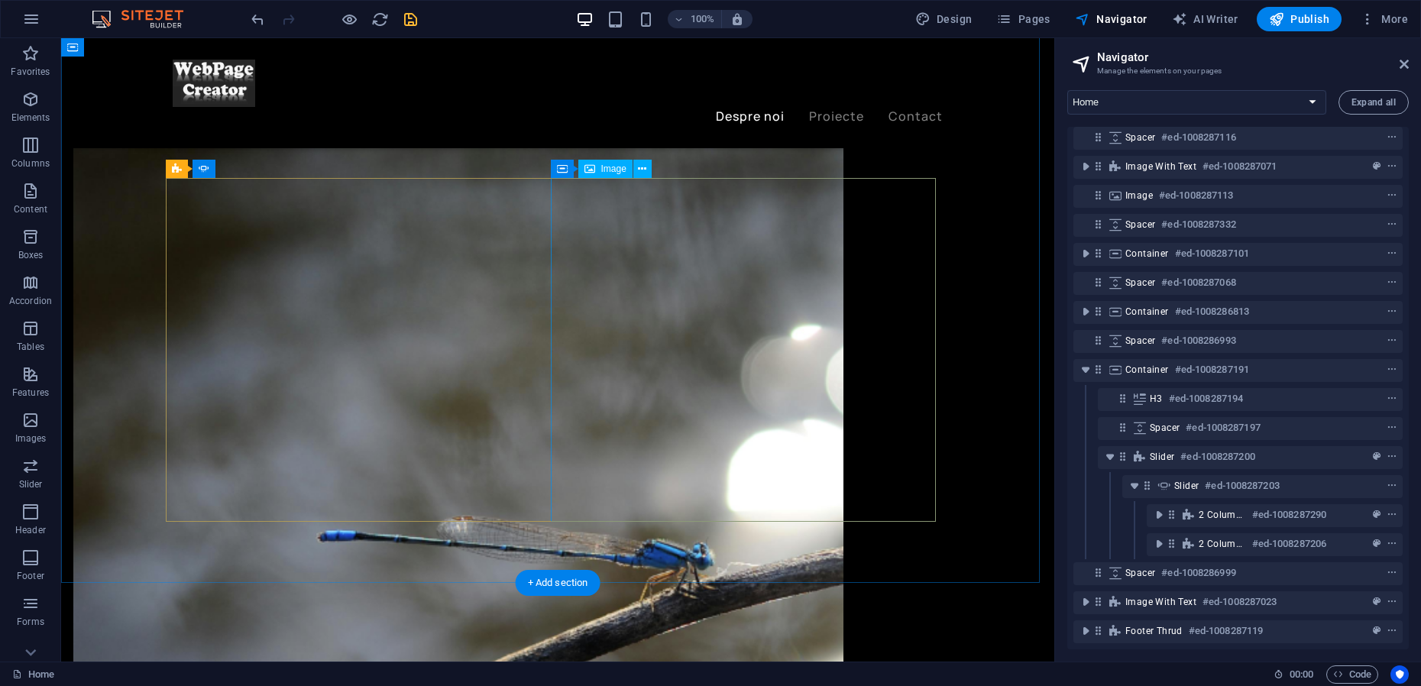
scroll to position [108, 0]
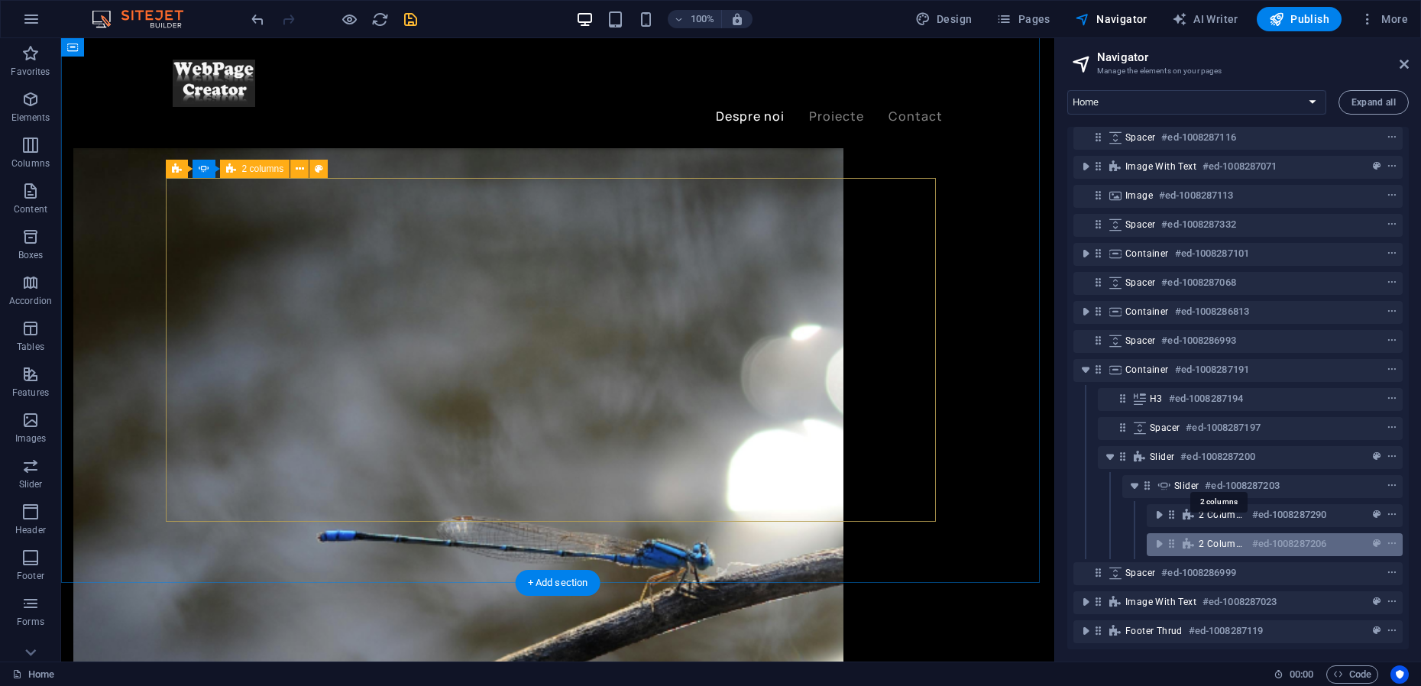
click at [1201, 538] on span "2 columns" at bounding box center [1221, 544] width 47 height 12
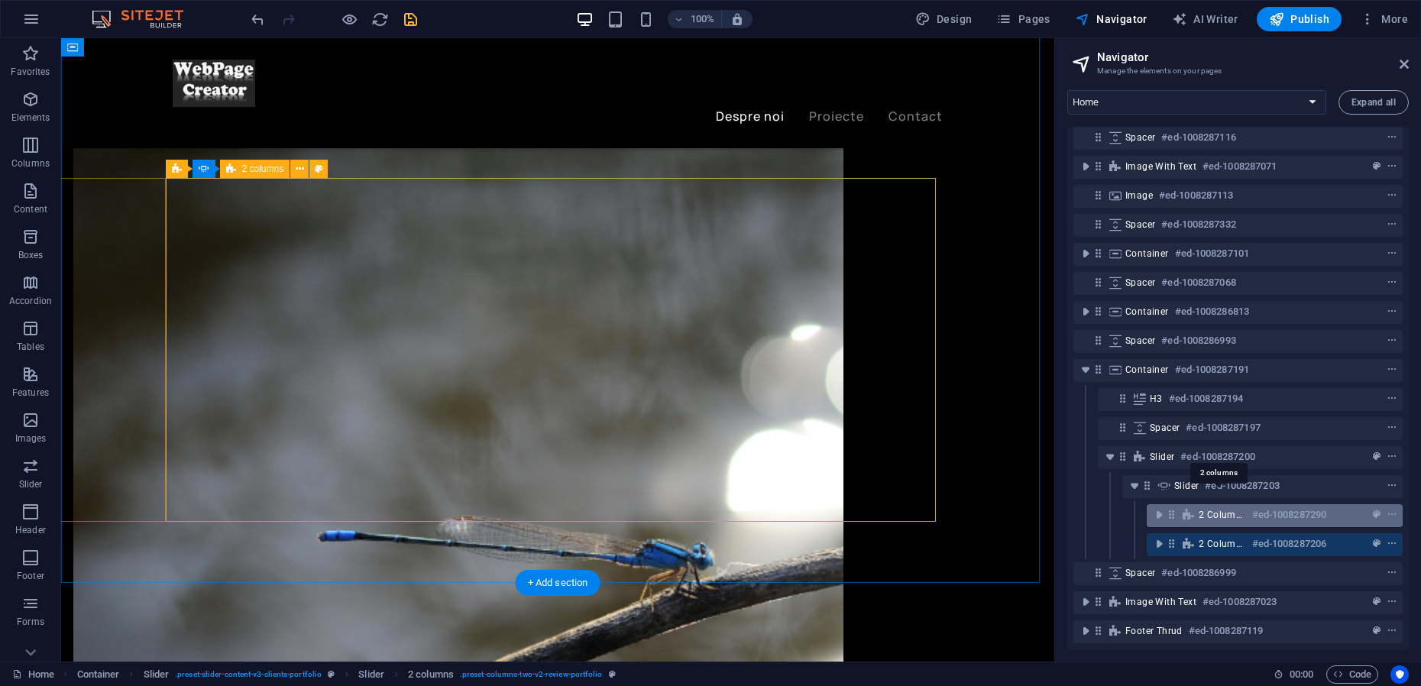
click at [1206, 509] on span "2 columns" at bounding box center [1221, 515] width 47 height 12
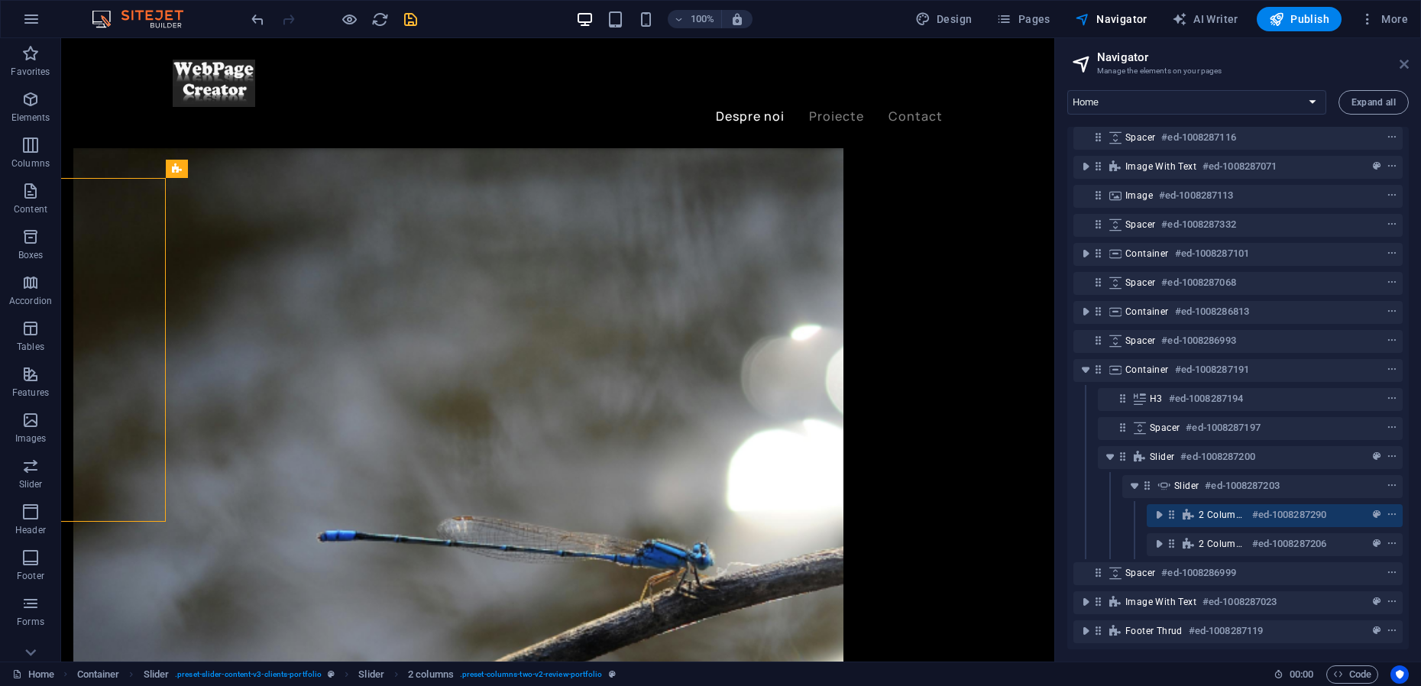
click at [1406, 66] on icon at bounding box center [1403, 64] width 9 height 12
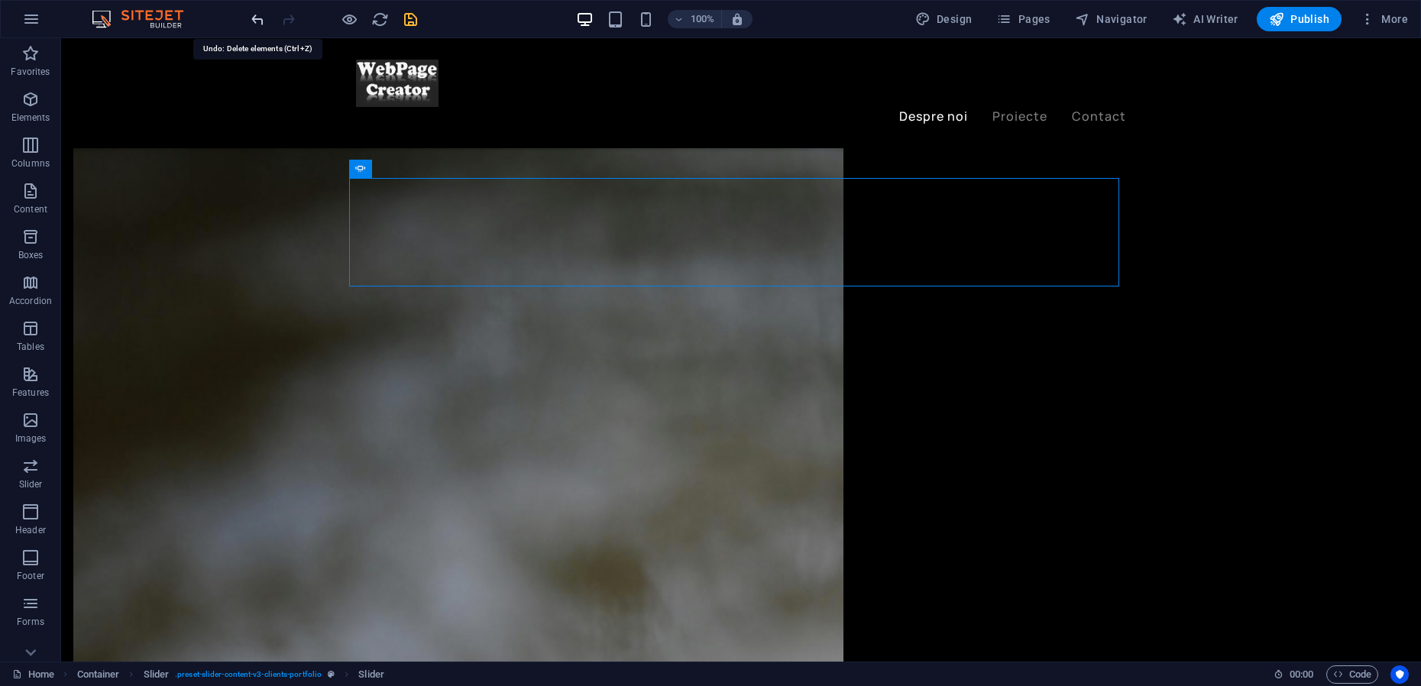
click at [259, 19] on icon "undo" at bounding box center [258, 20] width 18 height 18
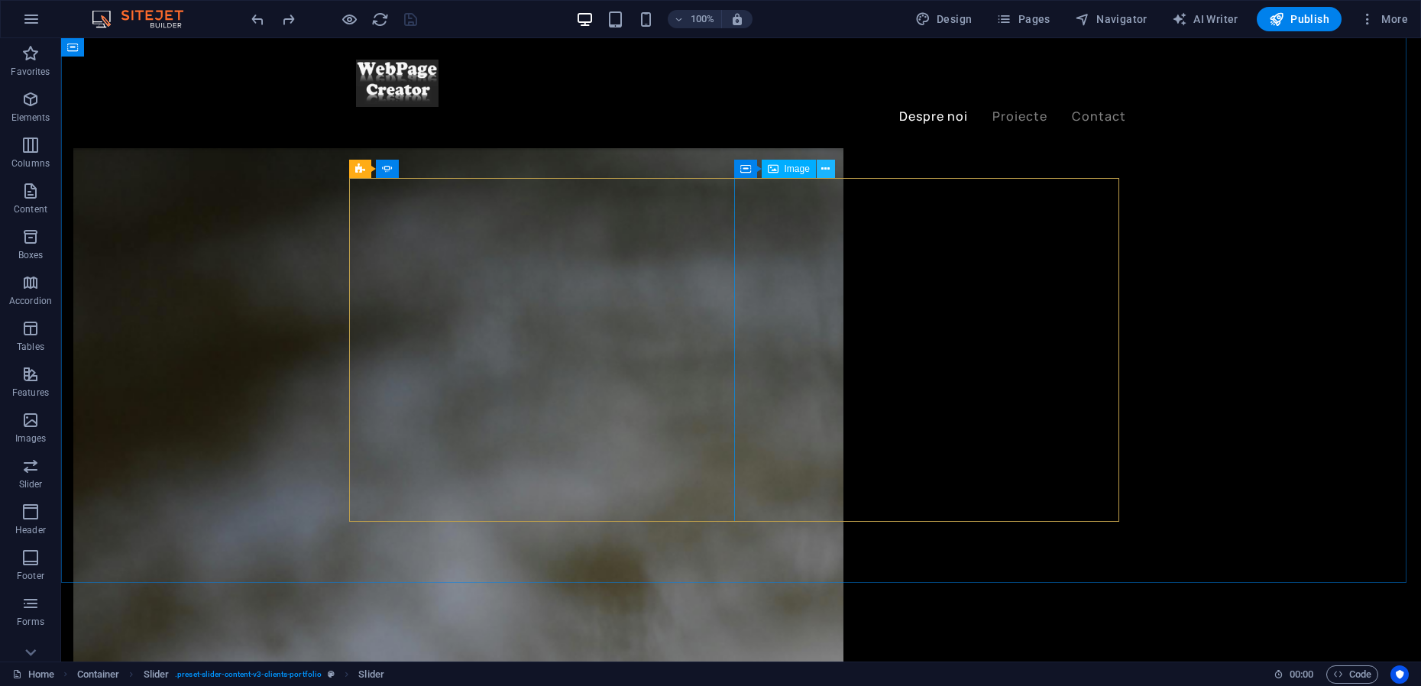
click at [826, 170] on icon at bounding box center [825, 169] width 8 height 16
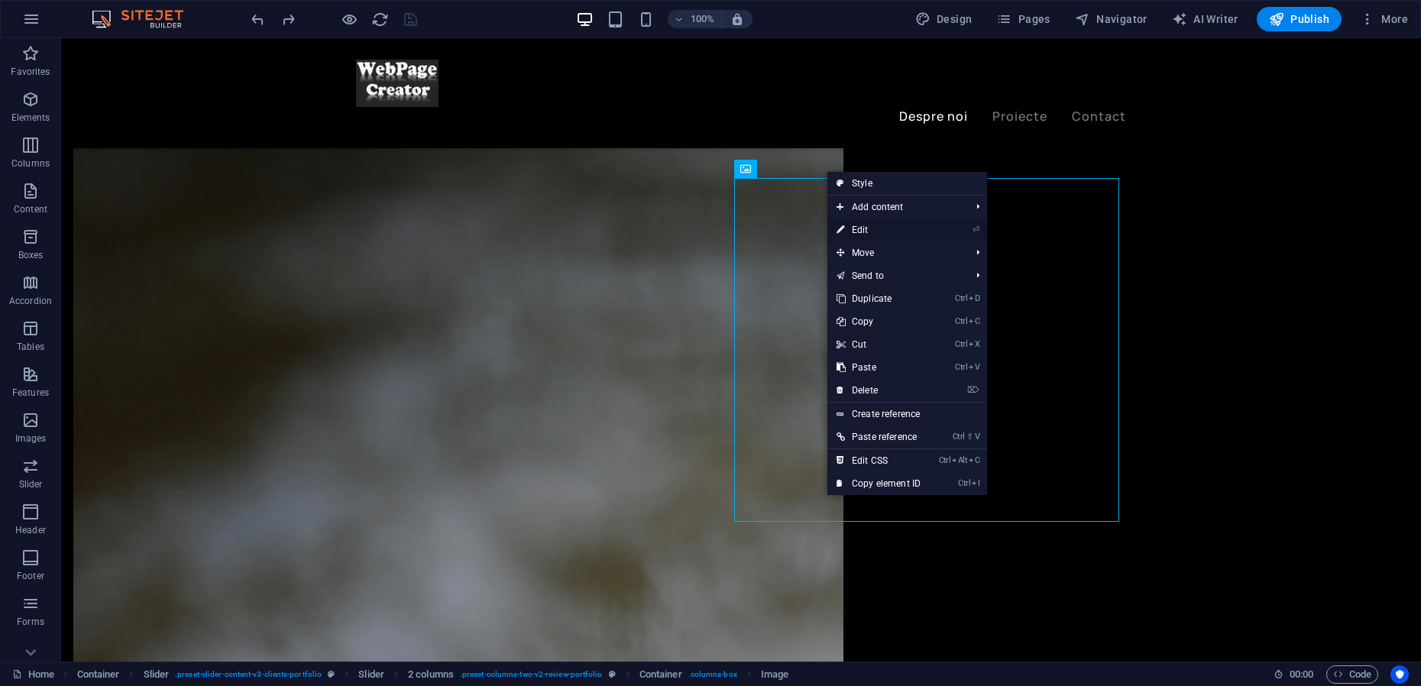
click at [862, 231] on link "⏎ Edit" at bounding box center [878, 229] width 102 height 23
select select "%"
select select "px"
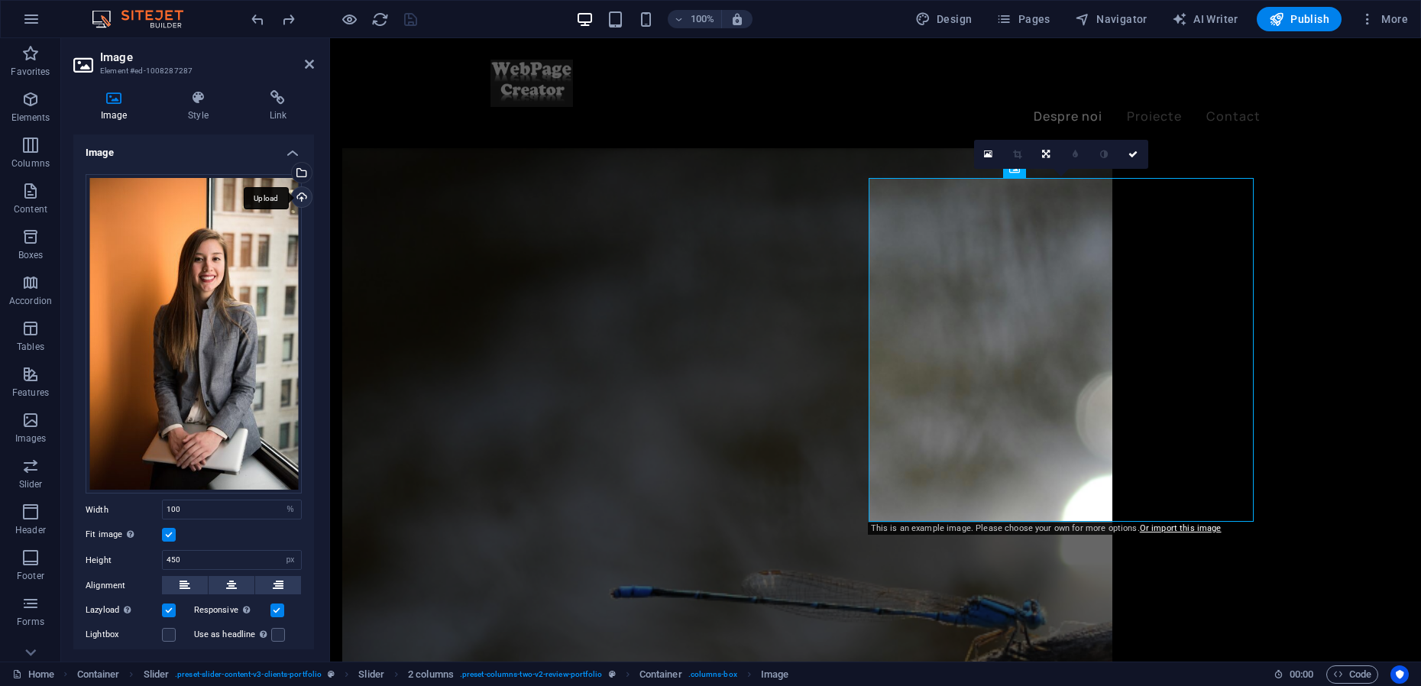
click at [293, 195] on div "Upload" at bounding box center [300, 198] width 23 height 23
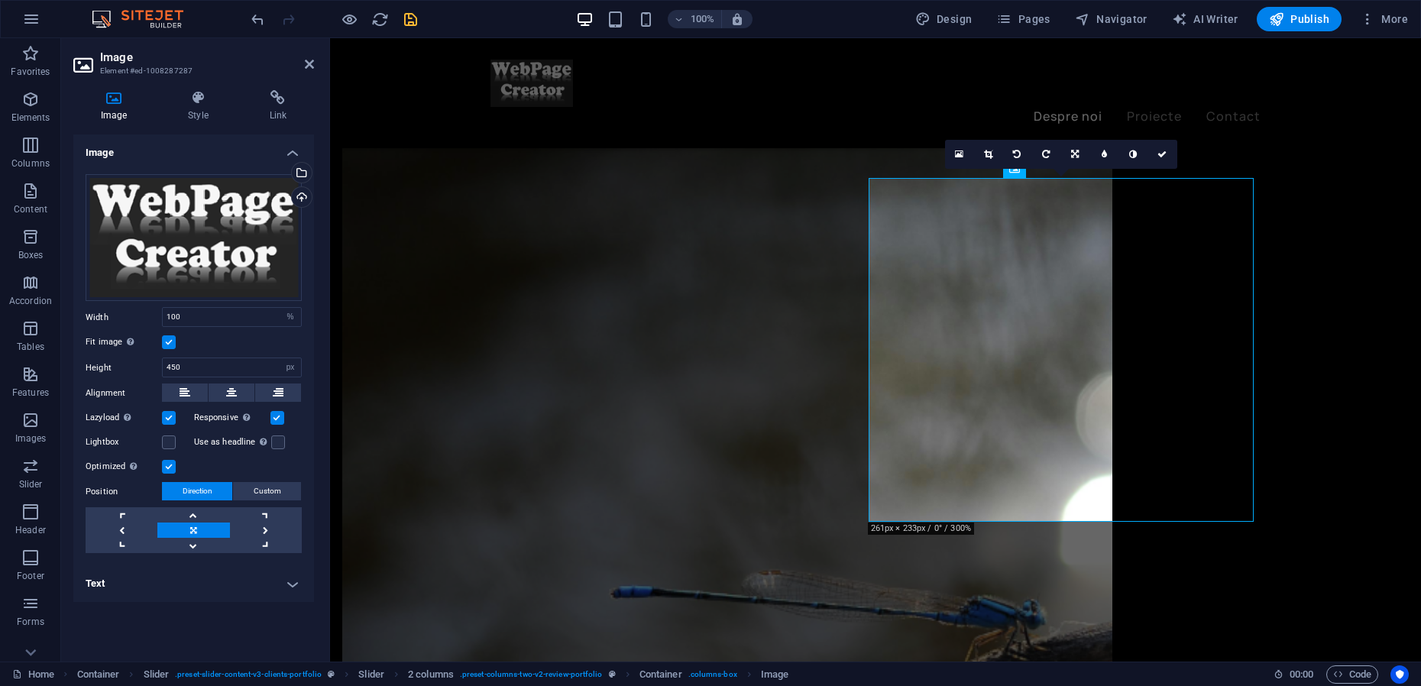
click at [165, 338] on label at bounding box center [169, 342] width 14 height 14
click at [0, 0] on input "Fit image Automatically fit image to a fixed width and height" at bounding box center [0, 0] width 0 height 0
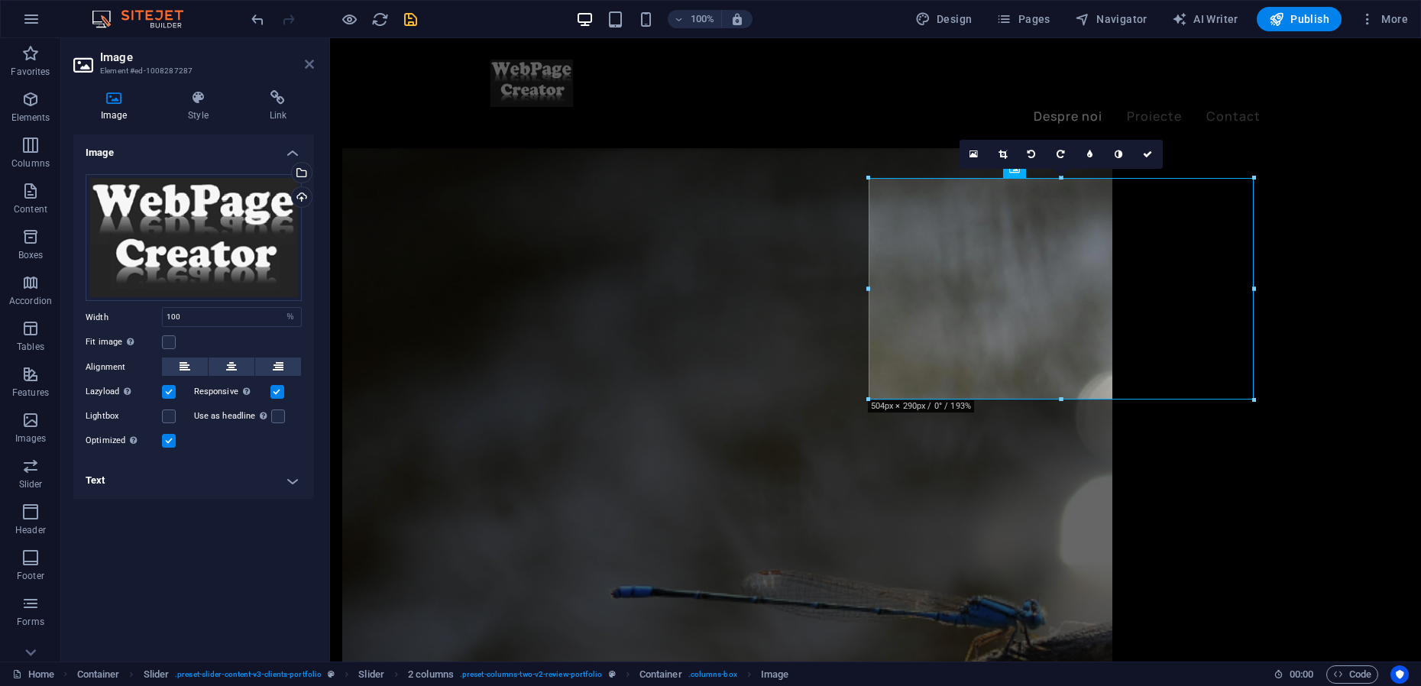
click at [309, 65] on icon at bounding box center [309, 64] width 9 height 12
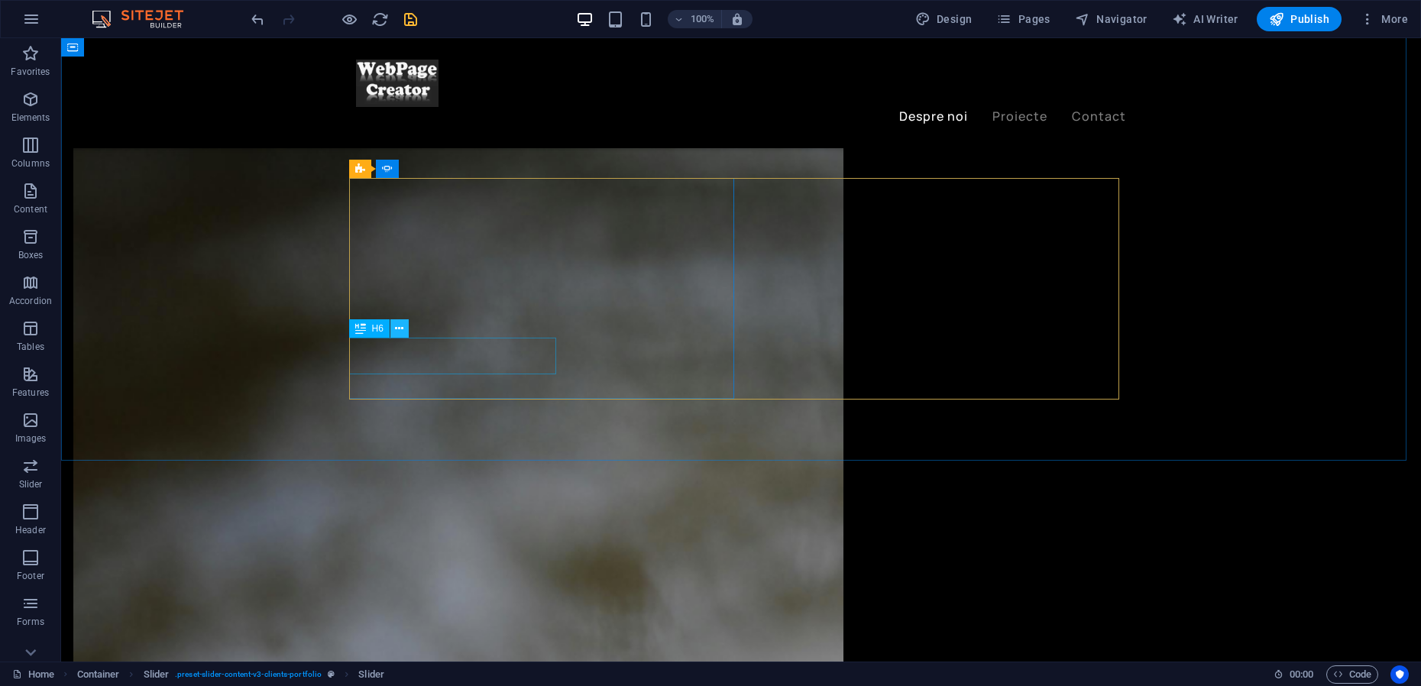
click at [396, 328] on icon at bounding box center [399, 329] width 8 height 16
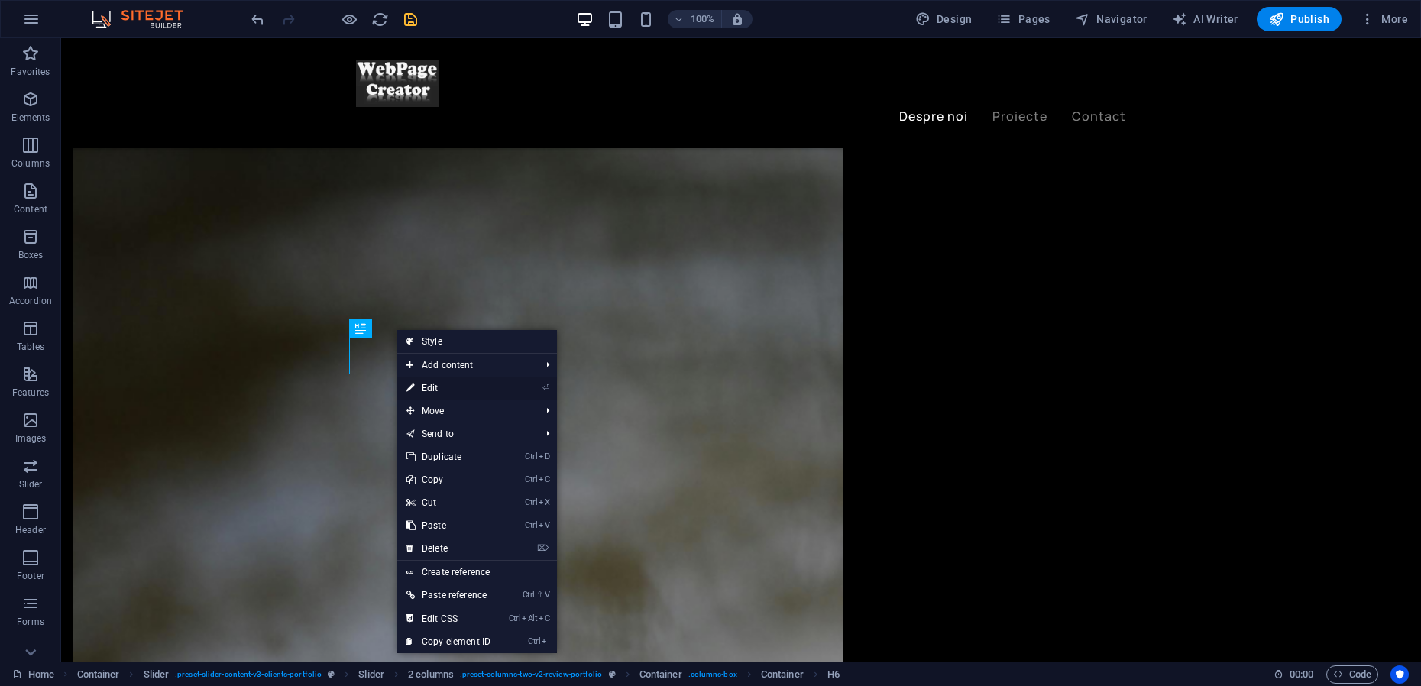
click at [438, 393] on link "⏎ Edit" at bounding box center [448, 388] width 102 height 23
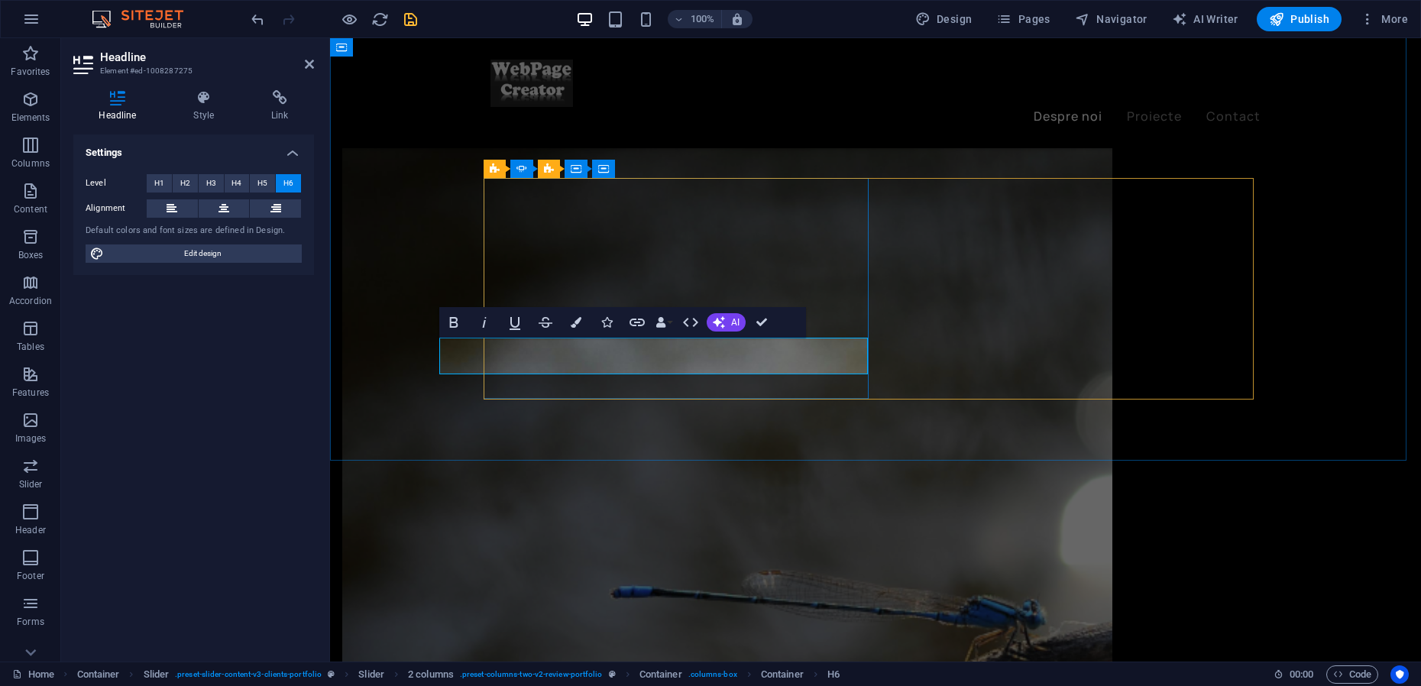
scroll to position [0, 44]
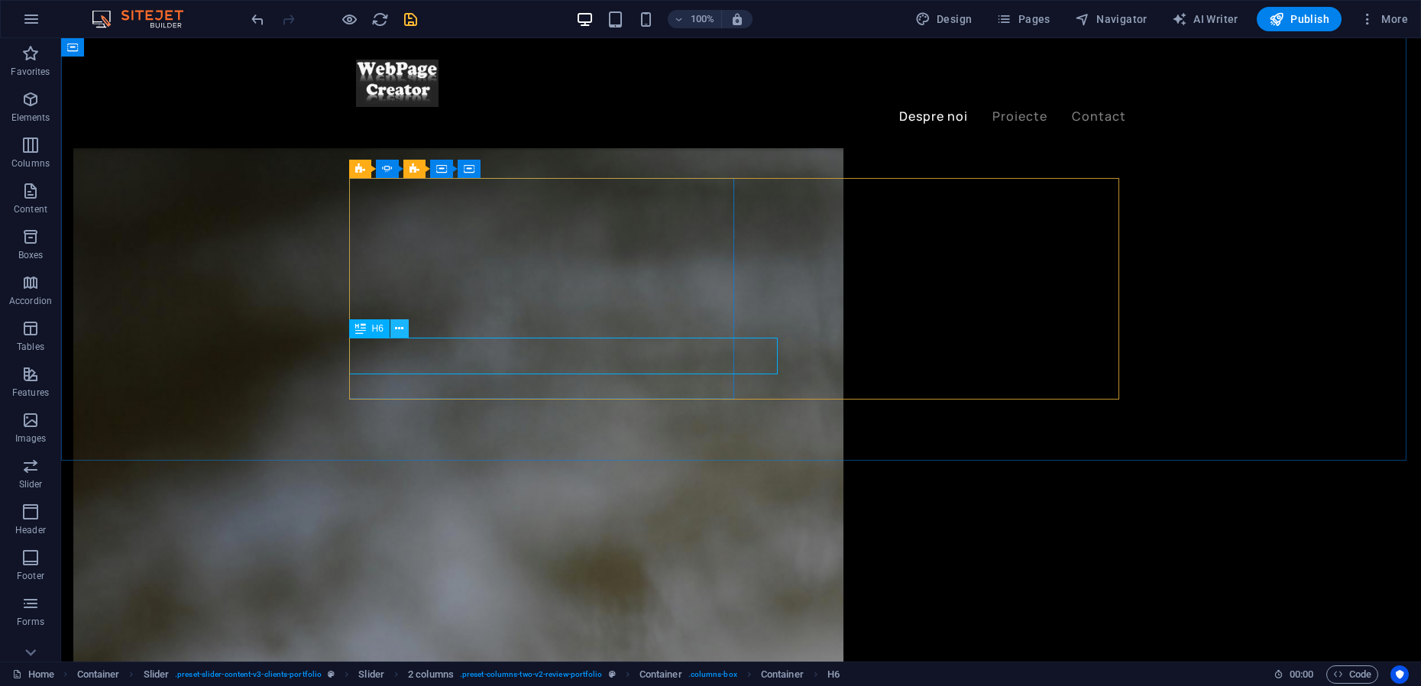
click at [399, 330] on icon at bounding box center [399, 329] width 8 height 16
click at [403, 331] on icon at bounding box center [399, 329] width 8 height 16
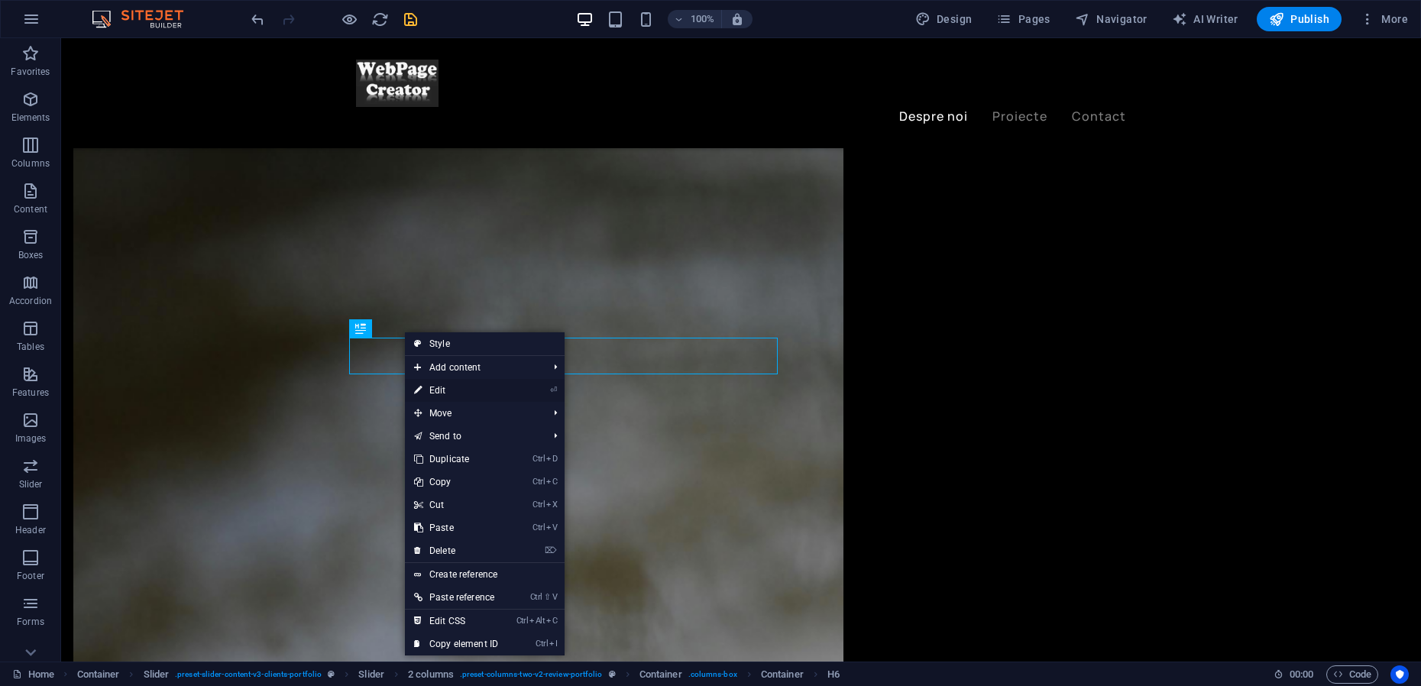
click at [447, 393] on link "⏎ Edit" at bounding box center [456, 390] width 102 height 23
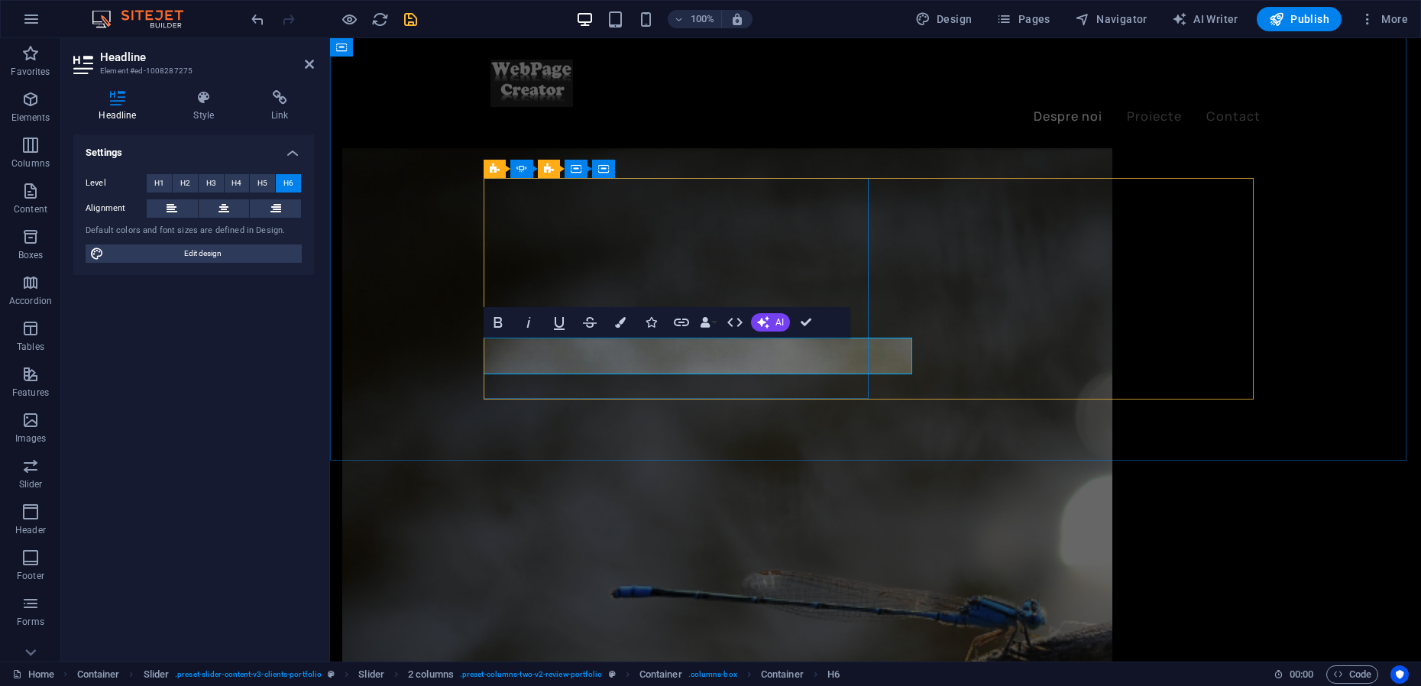
drag, startPoint x: 804, startPoint y: 323, endPoint x: 744, endPoint y: 285, distance: 71.4
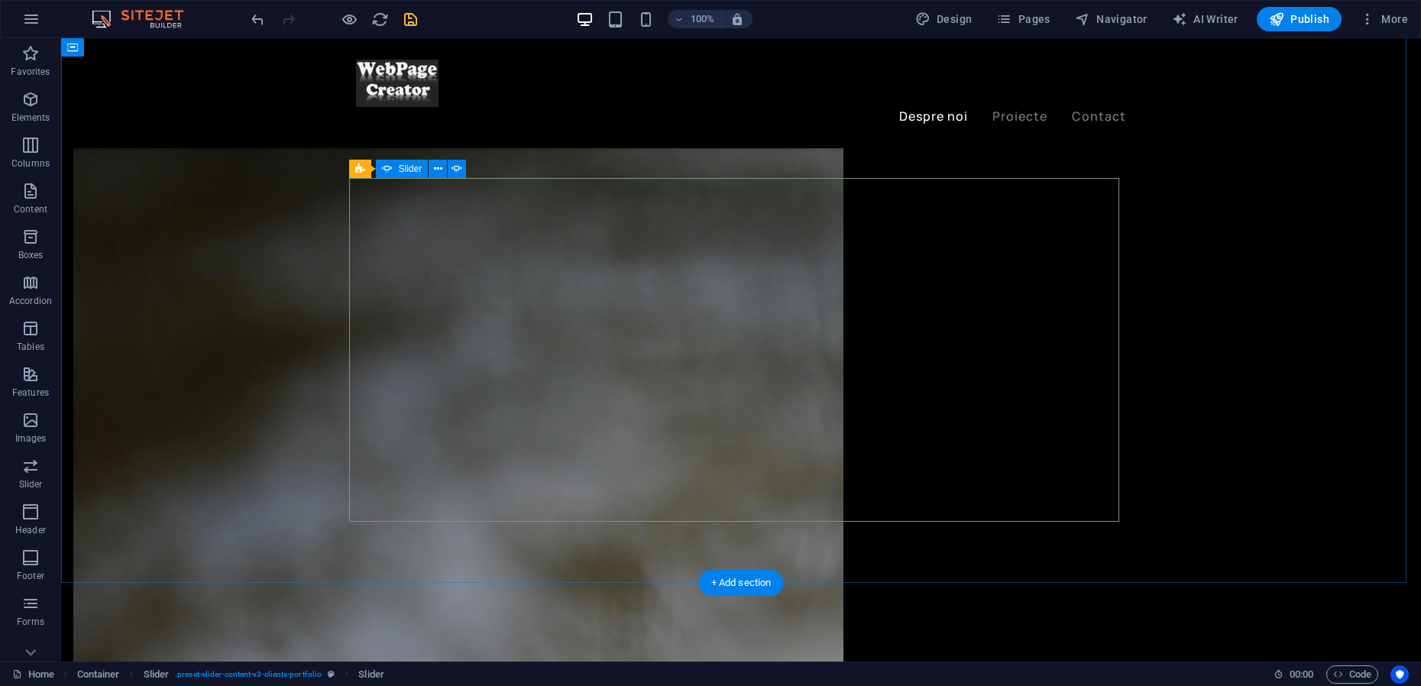
click at [417, 300] on icon at bounding box center [416, 298] width 8 height 16
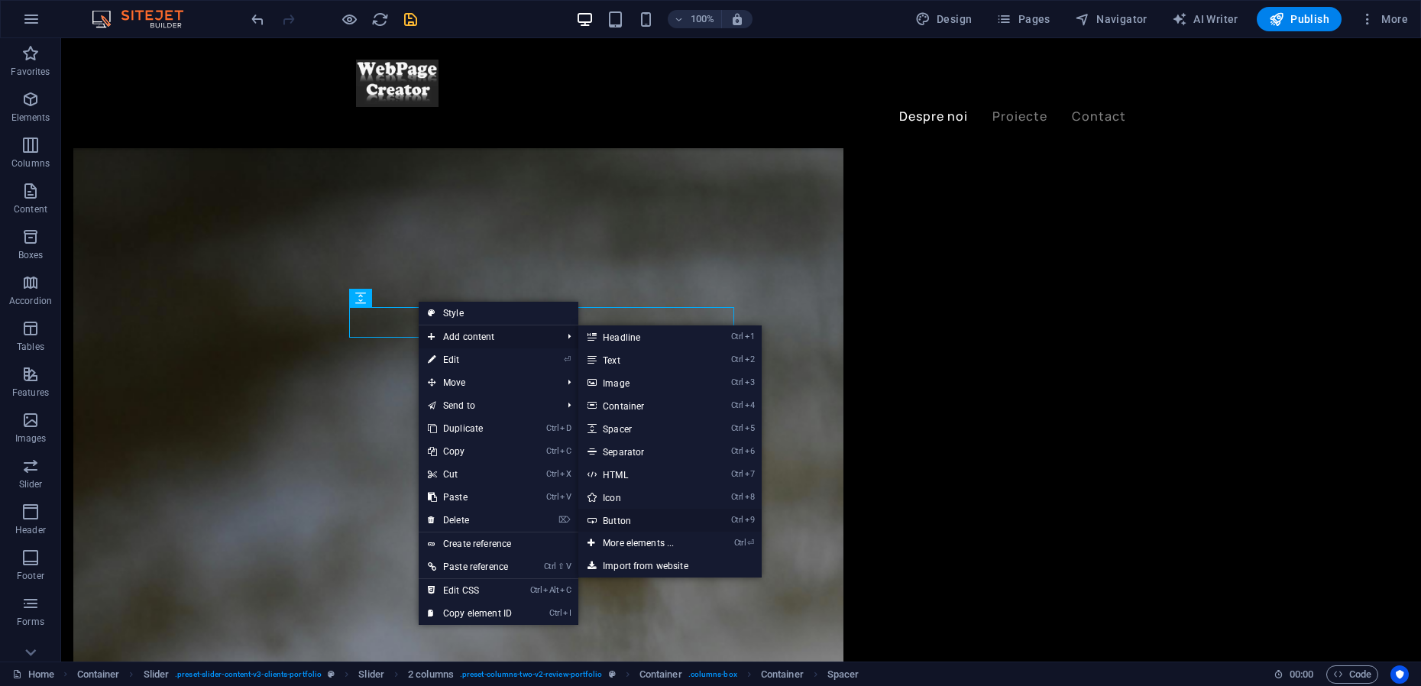
click at [621, 521] on link "Ctrl 9 Button" at bounding box center [641, 520] width 126 height 23
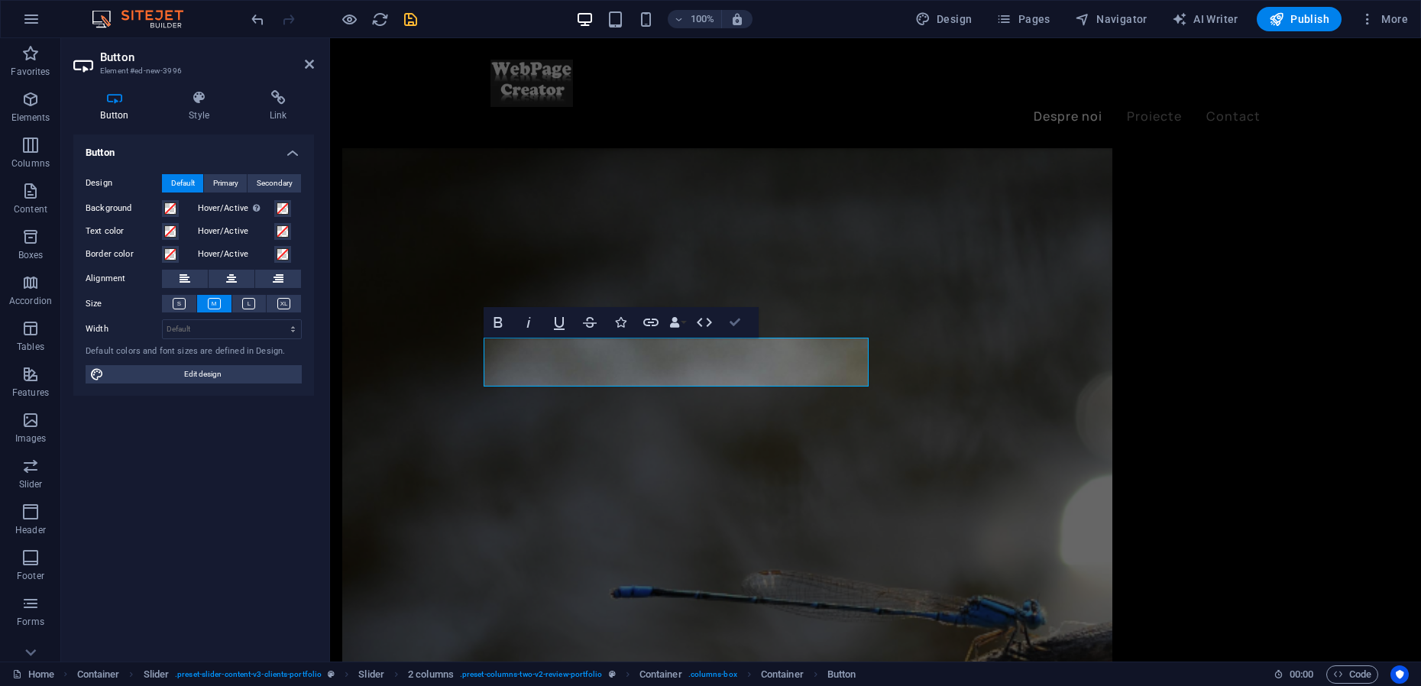
drag, startPoint x: 739, startPoint y: 324, endPoint x: 675, endPoint y: 285, distance: 75.1
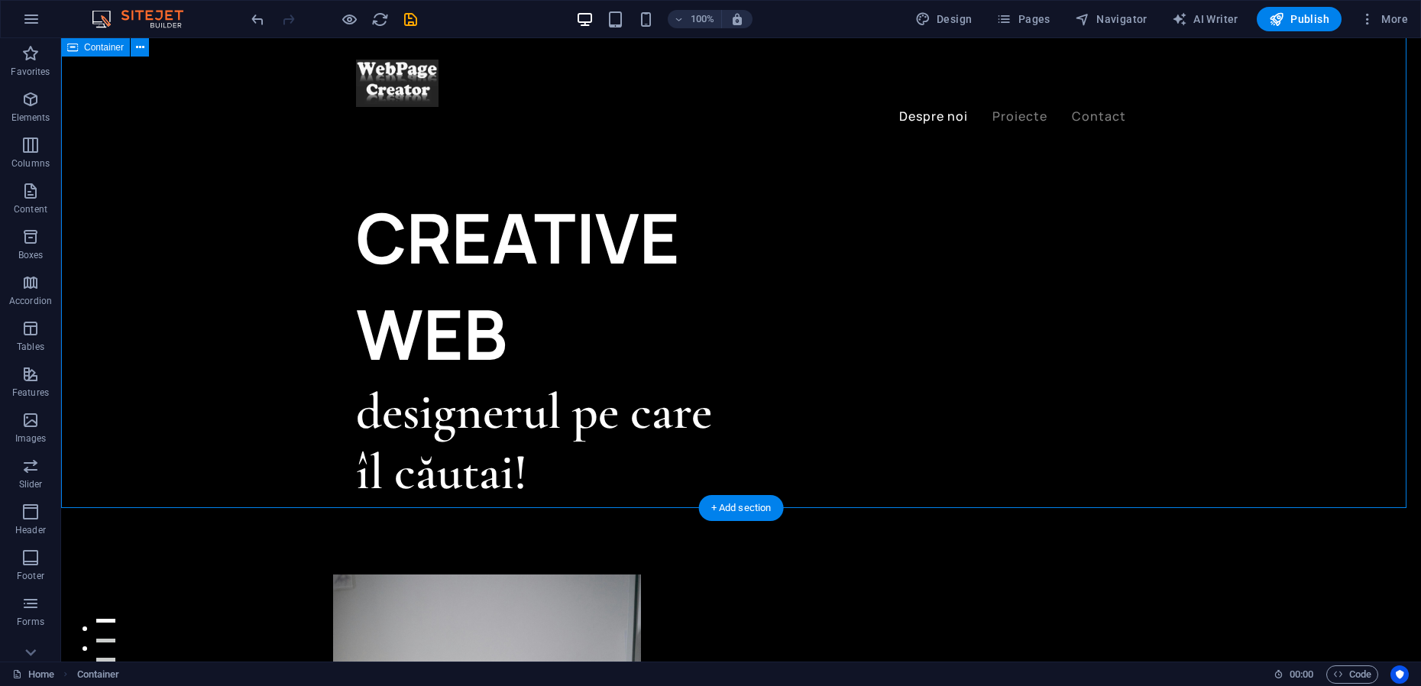
scroll to position [2034, 0]
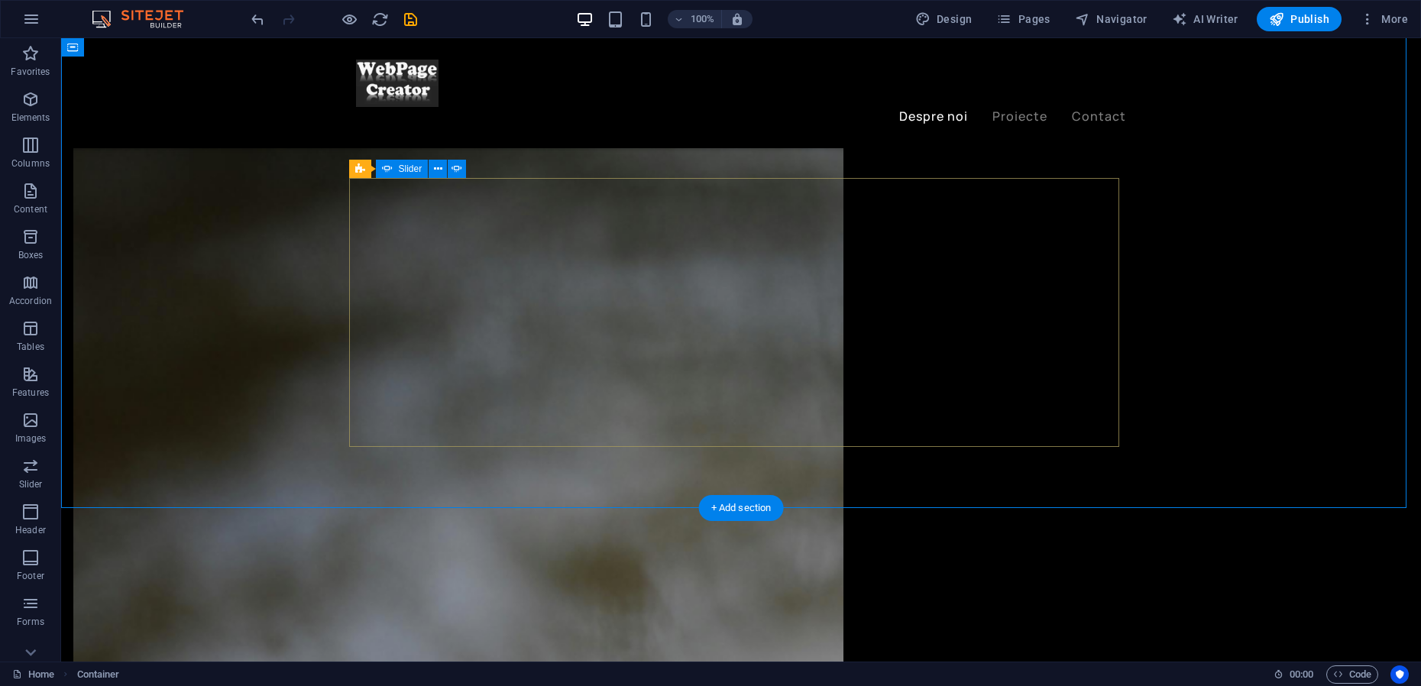
click at [407, 421] on icon at bounding box center [404, 418] width 8 height 16
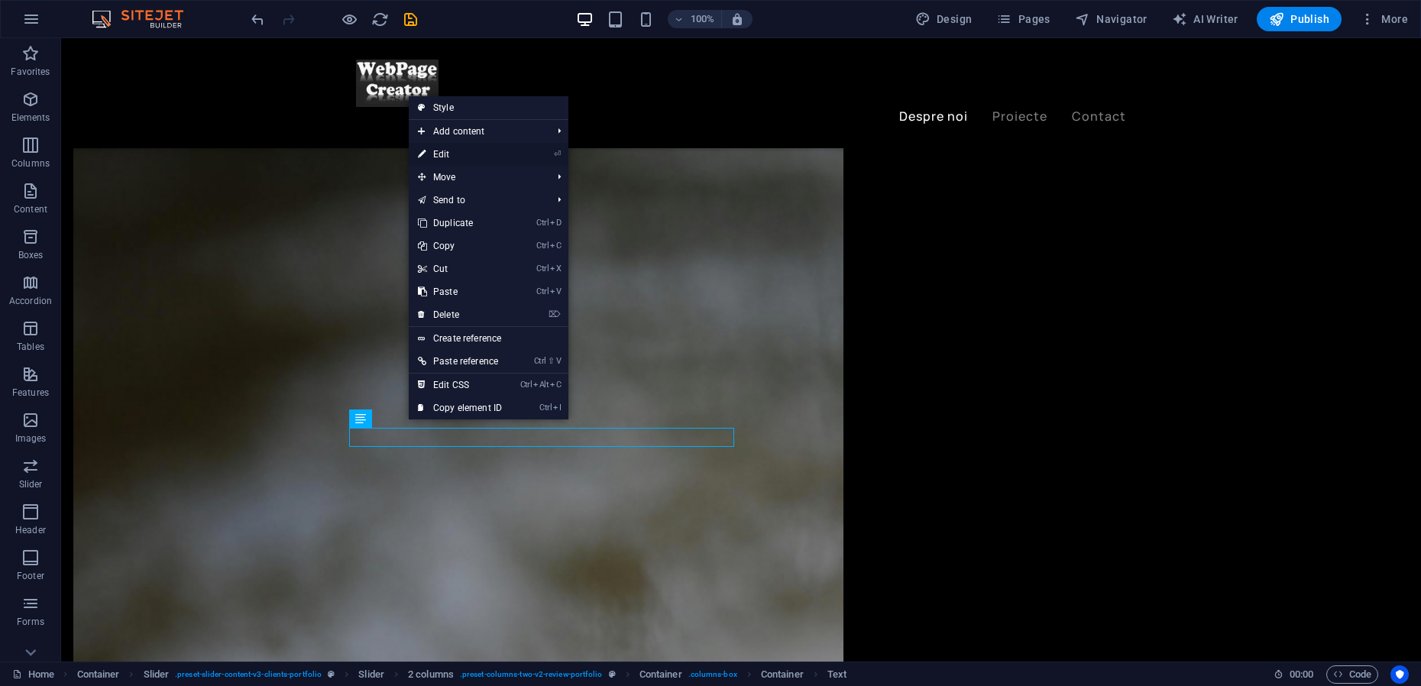
click at [453, 157] on link "⏎ Edit" at bounding box center [460, 154] width 102 height 23
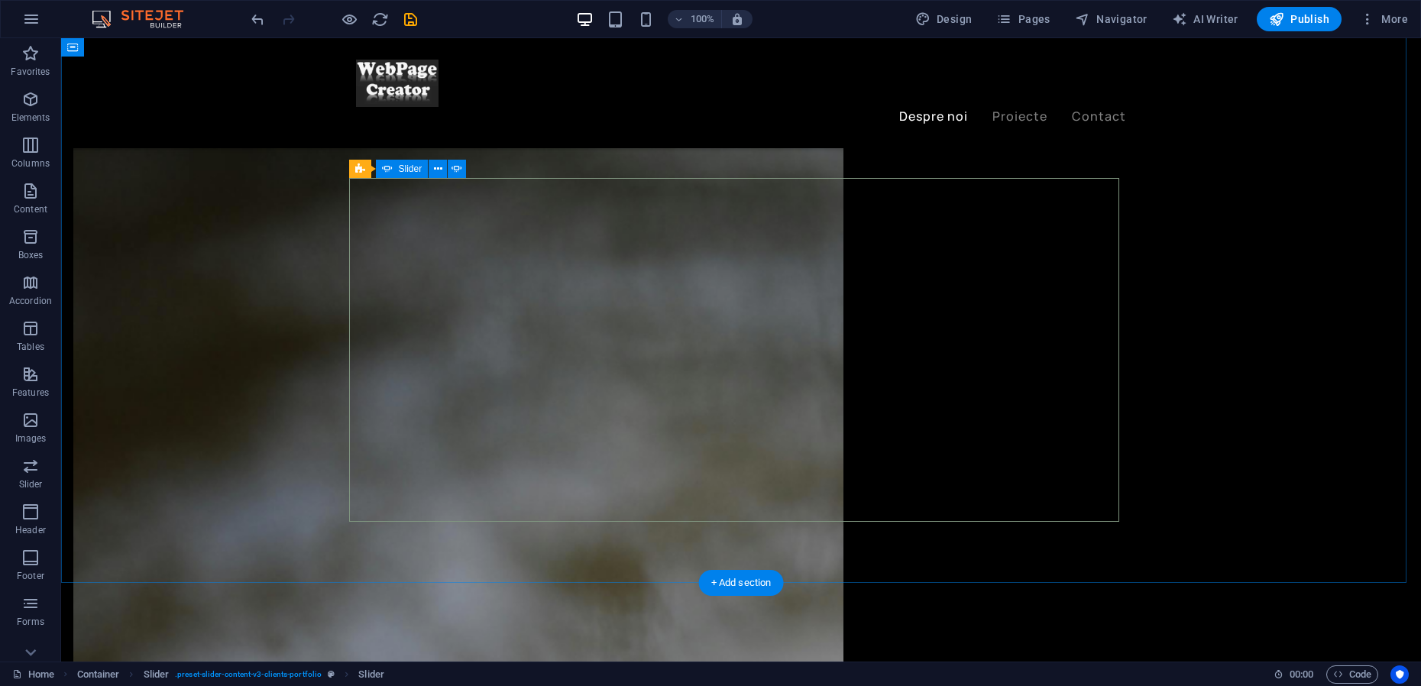
click at [405, 278] on icon at bounding box center [404, 278] width 8 height 16
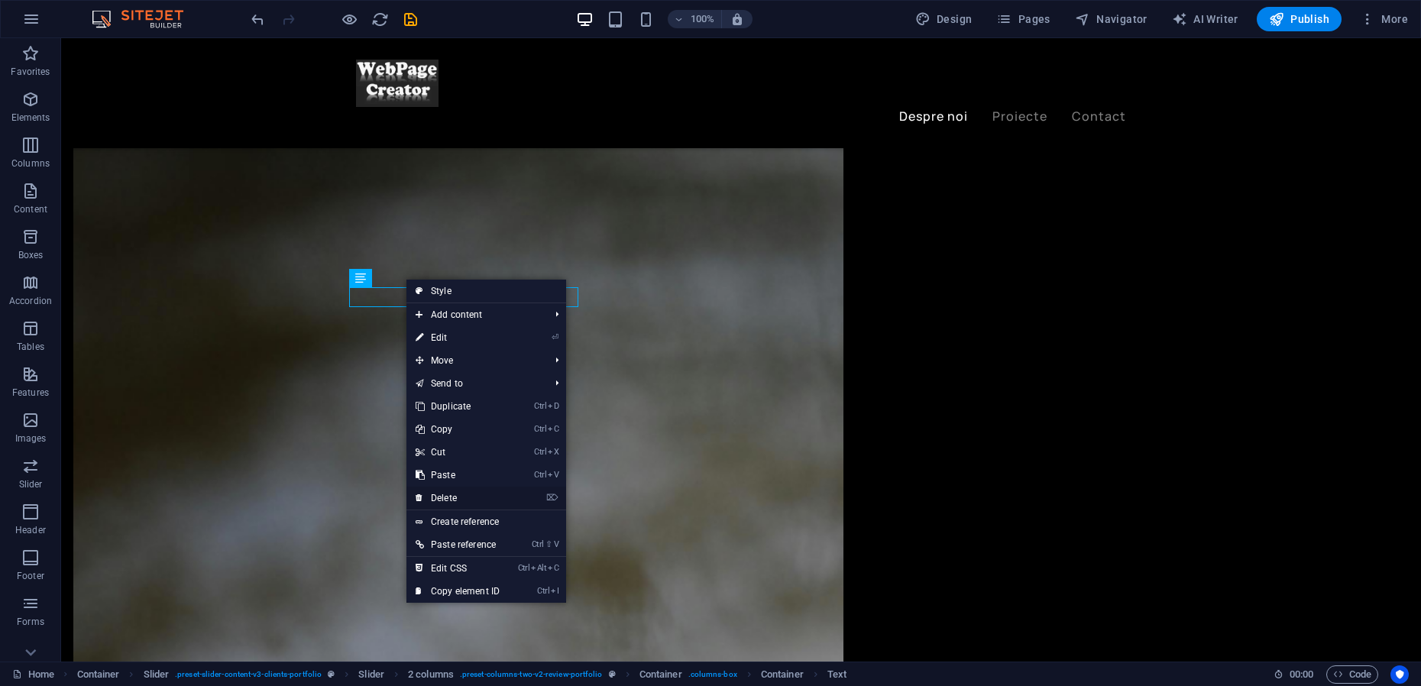
click at [450, 498] on link "⌦ Delete" at bounding box center [457, 498] width 102 height 23
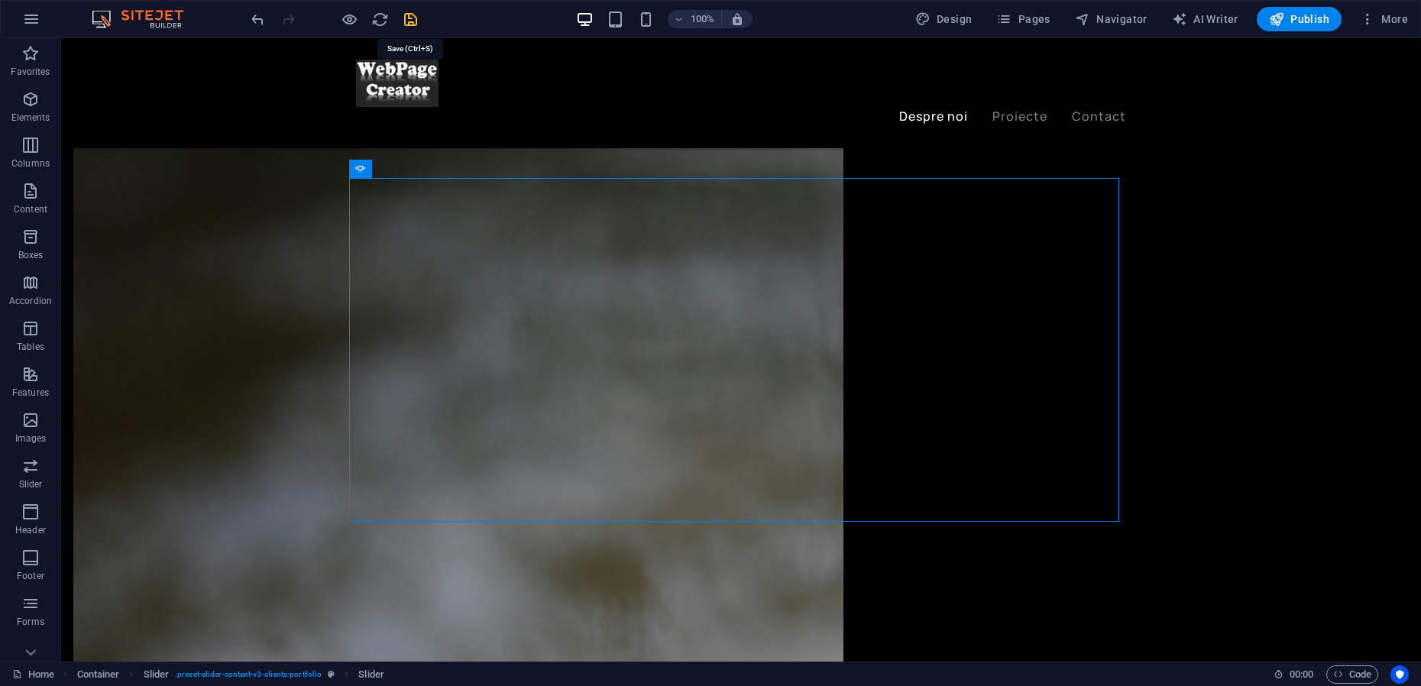
click at [411, 21] on icon "save" at bounding box center [411, 20] width 18 height 18
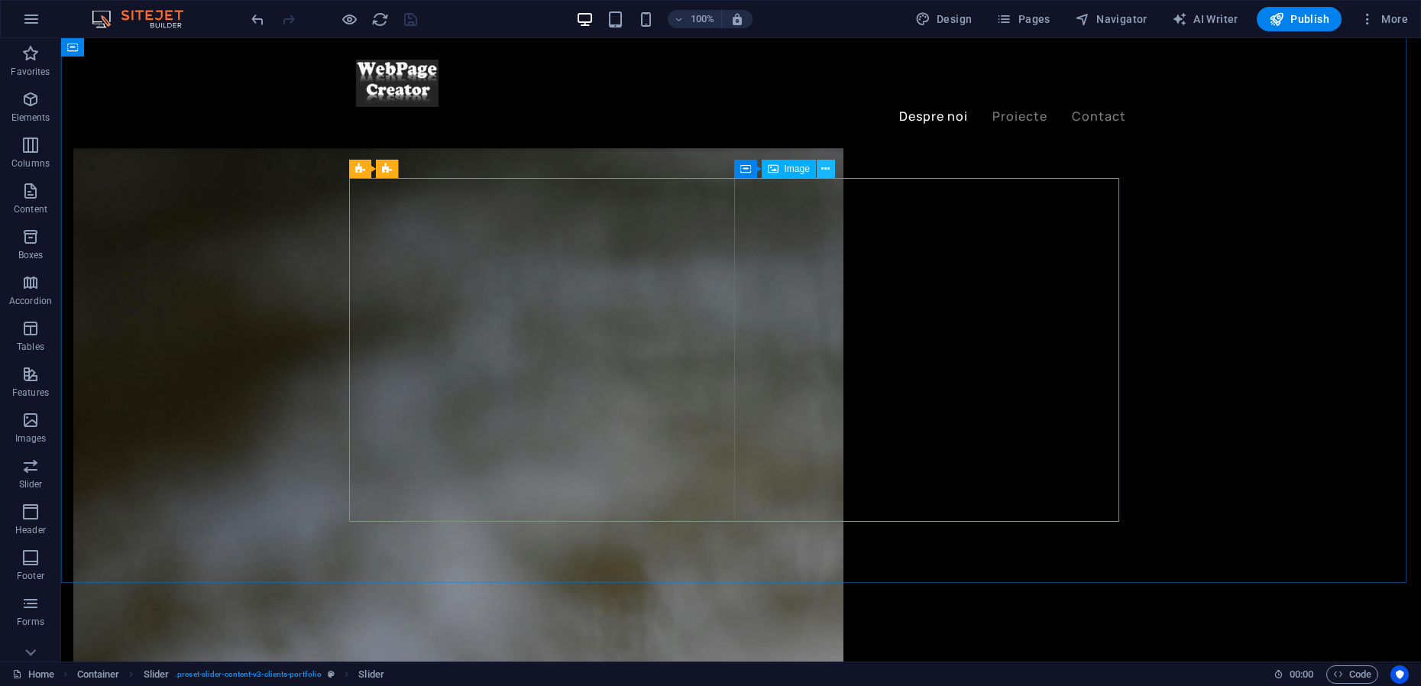
click at [829, 168] on icon at bounding box center [825, 169] width 8 height 16
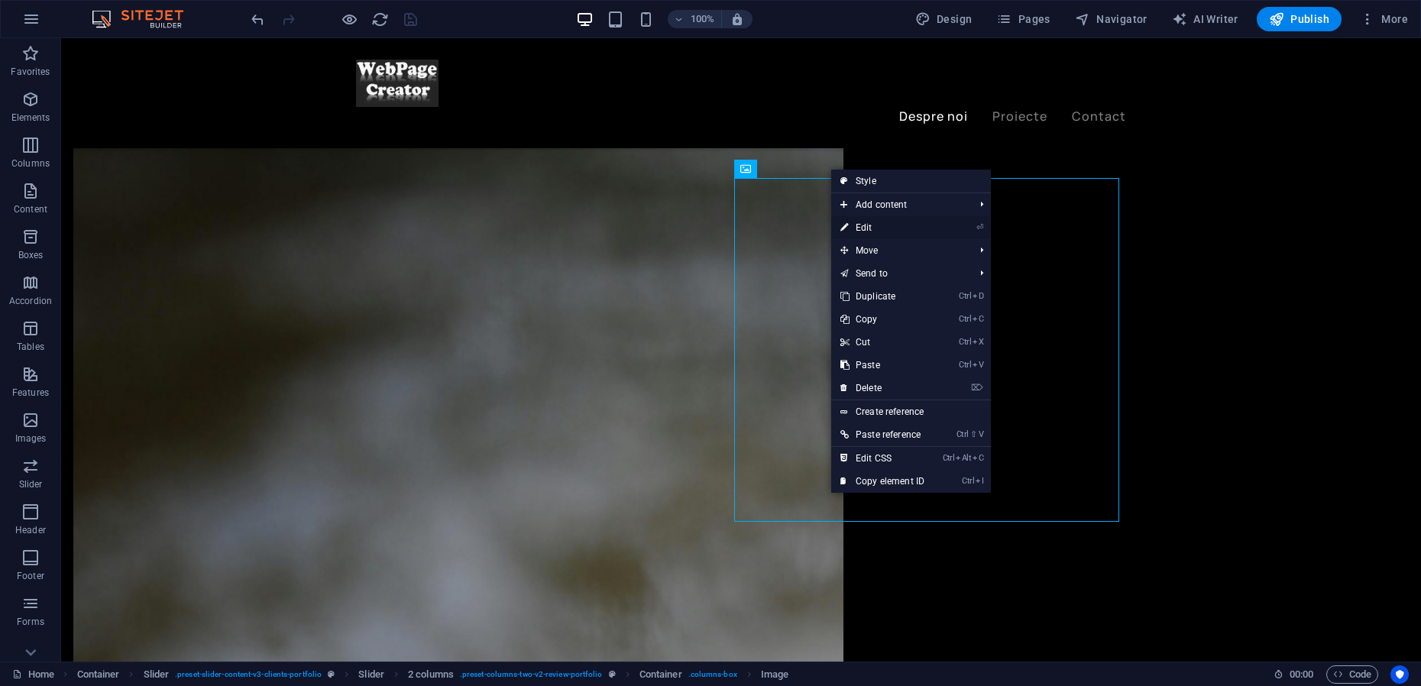
drag, startPoint x: 870, startPoint y: 225, endPoint x: 538, endPoint y: 186, distance: 334.5
click at [870, 225] on link "⏎ Edit" at bounding box center [882, 227] width 102 height 23
select select "%"
select select "px"
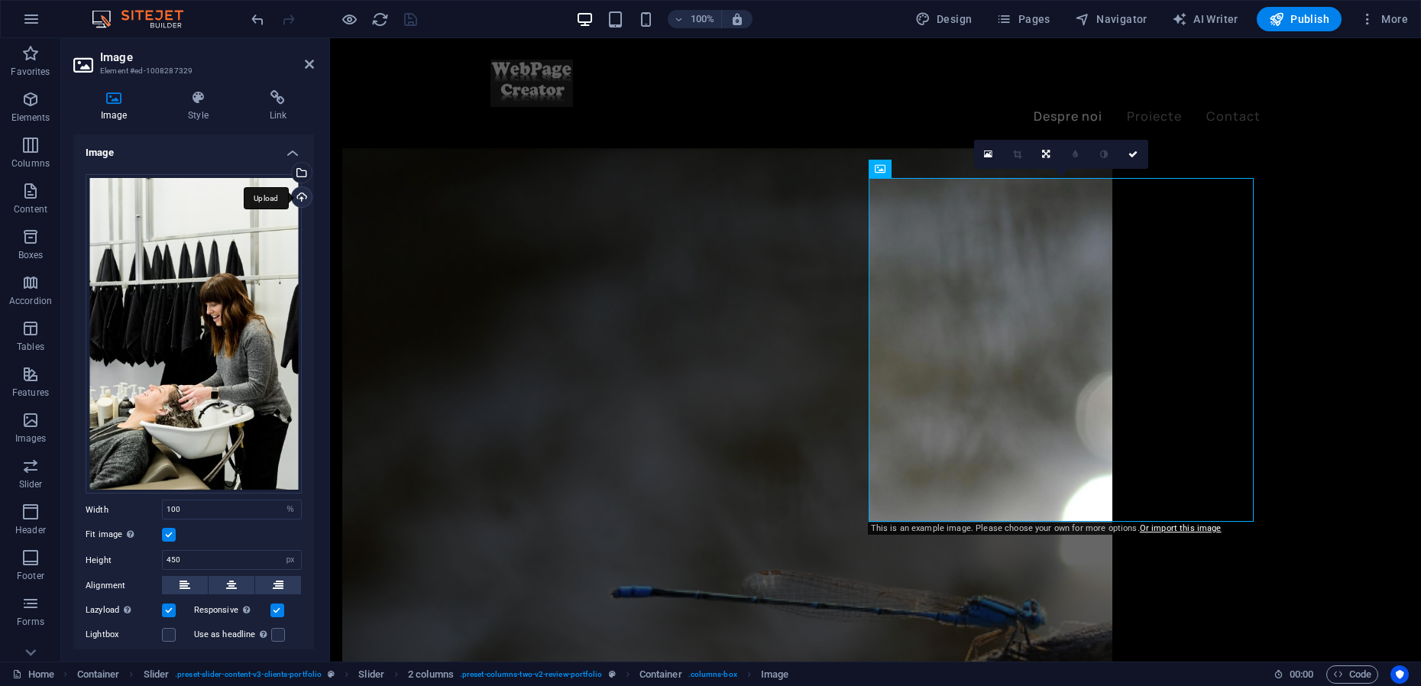
click at [298, 196] on div "Upload" at bounding box center [300, 198] width 23 height 23
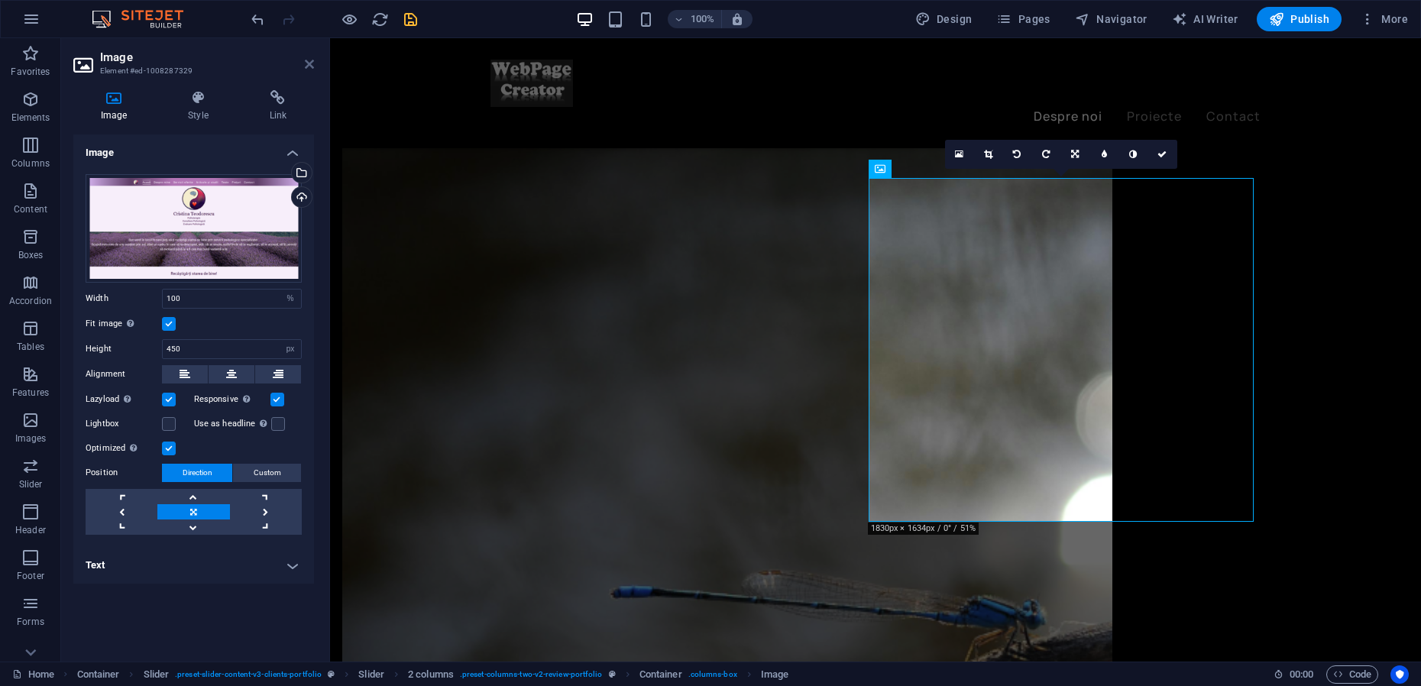
drag, startPoint x: 310, startPoint y: 60, endPoint x: 315, endPoint y: 6, distance: 53.7
click at [309, 60] on icon at bounding box center [309, 64] width 9 height 12
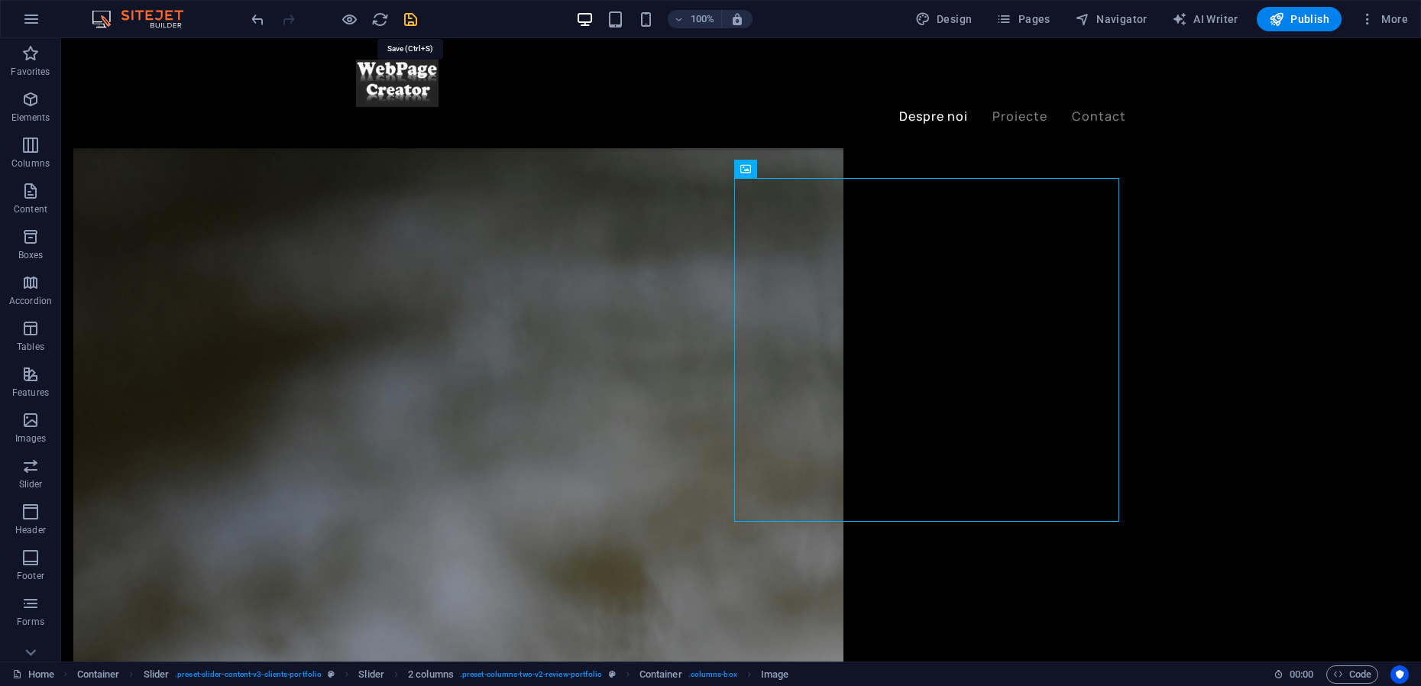
click at [408, 16] on icon "save" at bounding box center [411, 20] width 18 height 18
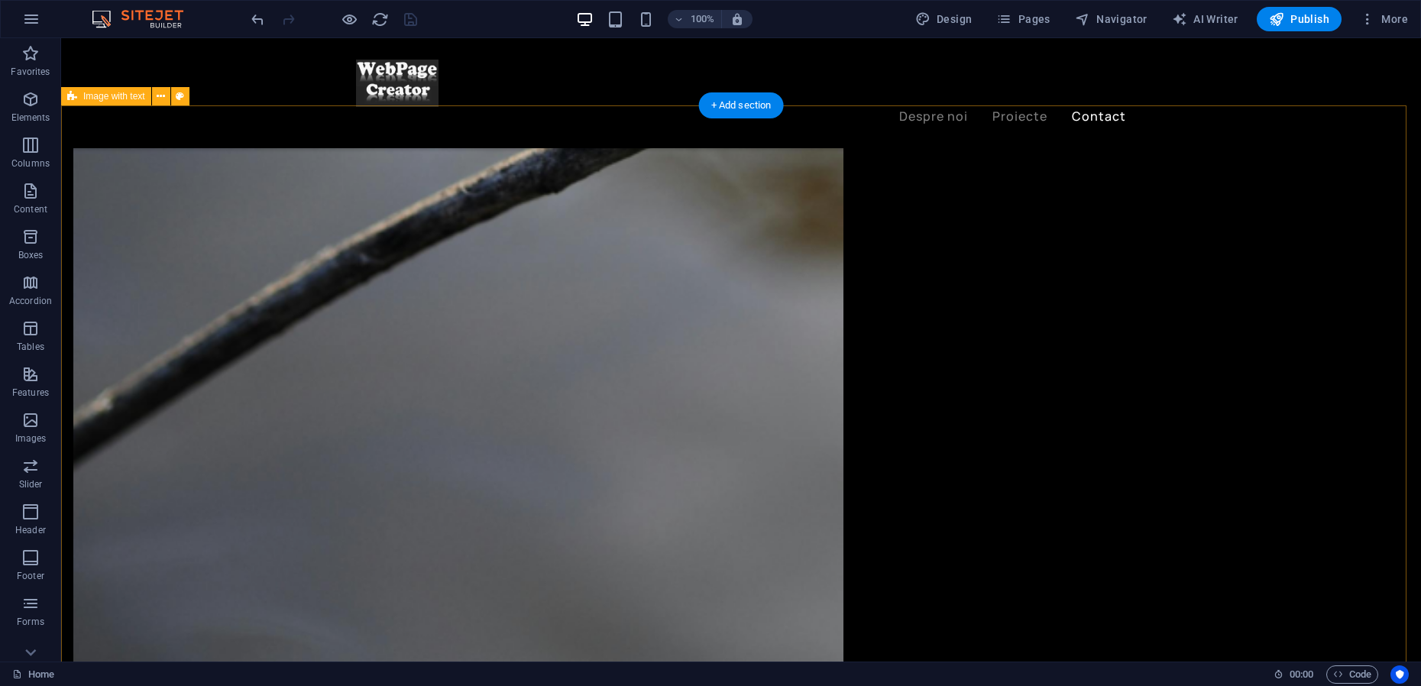
scroll to position [3014, 0]
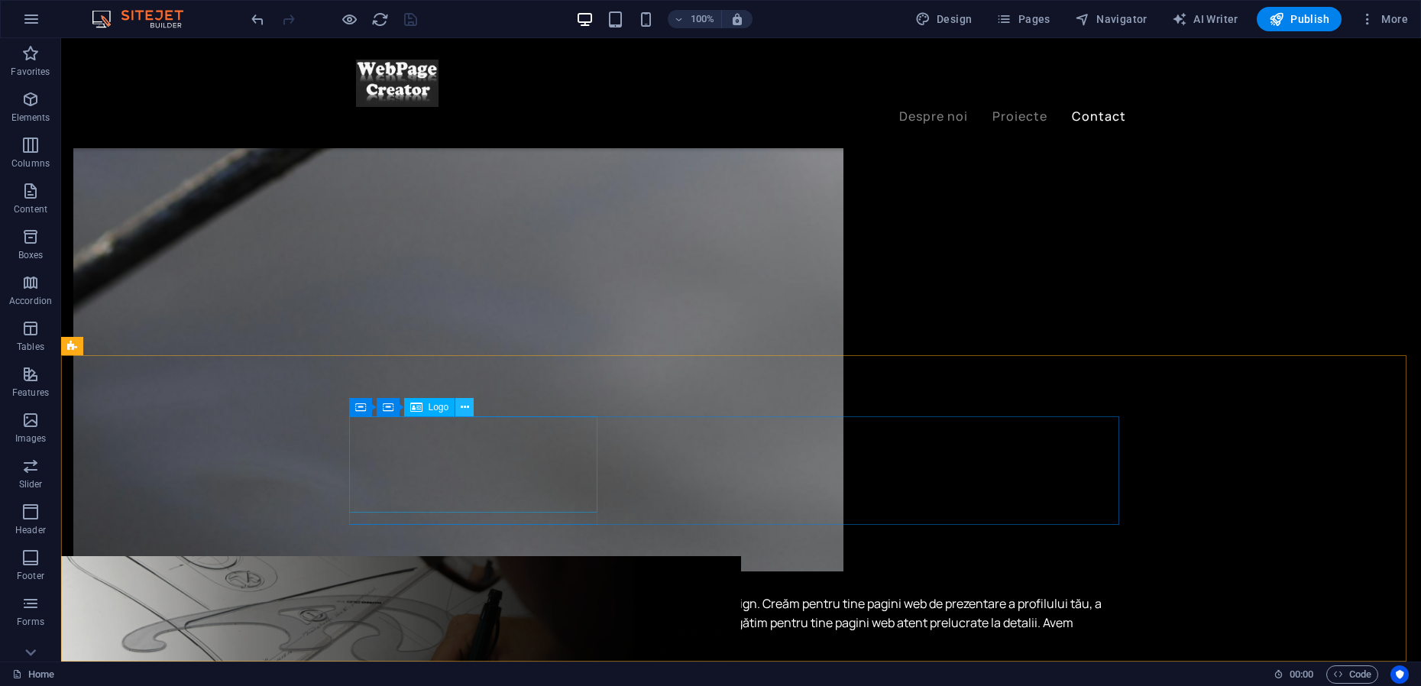
click at [462, 409] on icon at bounding box center [465, 407] width 8 height 16
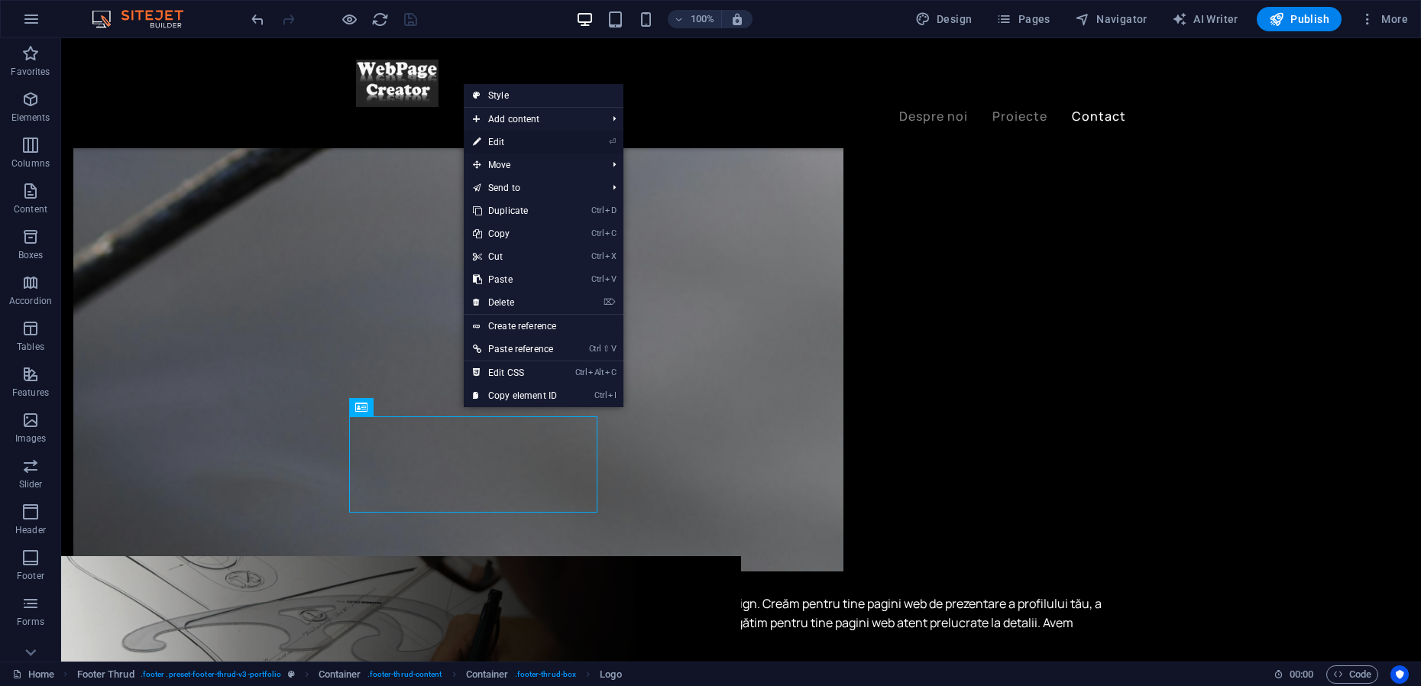
click at [507, 143] on link "⏎ Edit" at bounding box center [515, 142] width 102 height 23
select select "px"
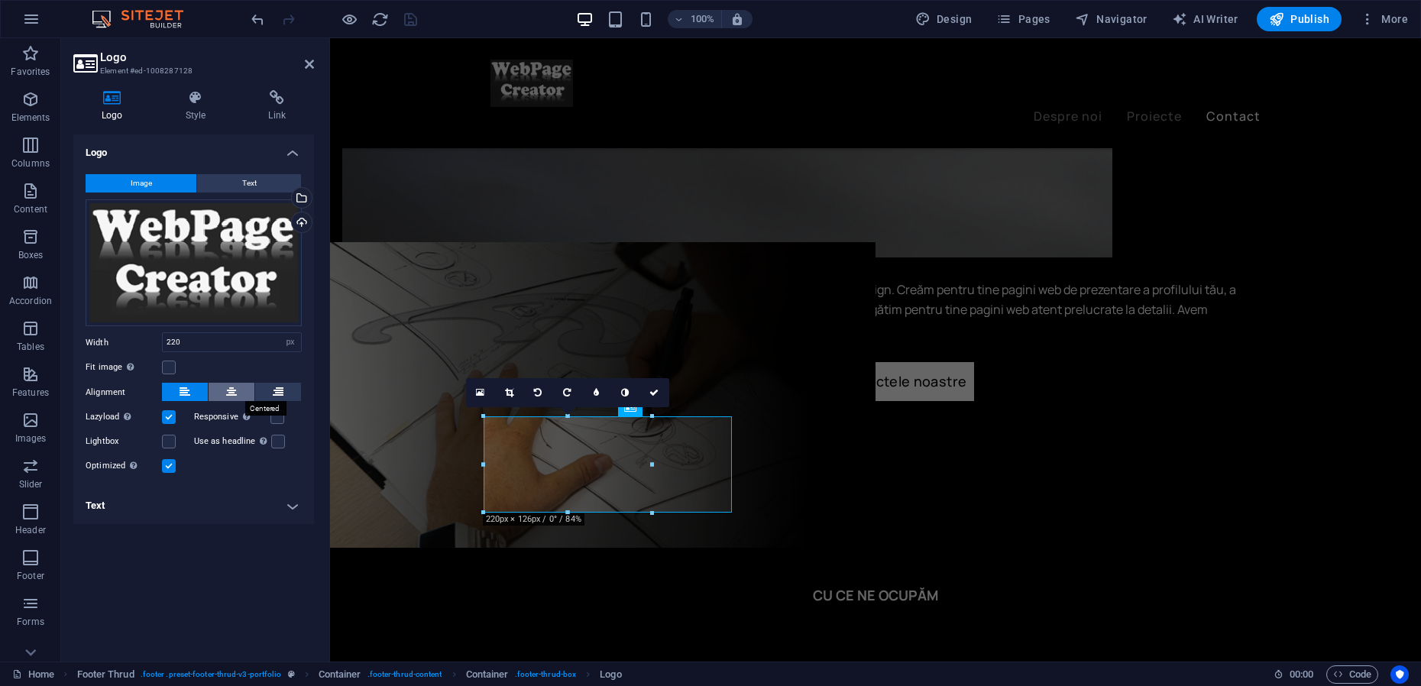
click at [231, 391] on icon at bounding box center [231, 392] width 11 height 18
drag, startPoint x: 307, startPoint y: 66, endPoint x: 241, endPoint y: 38, distance: 71.5
click at [307, 66] on icon at bounding box center [309, 64] width 9 height 12
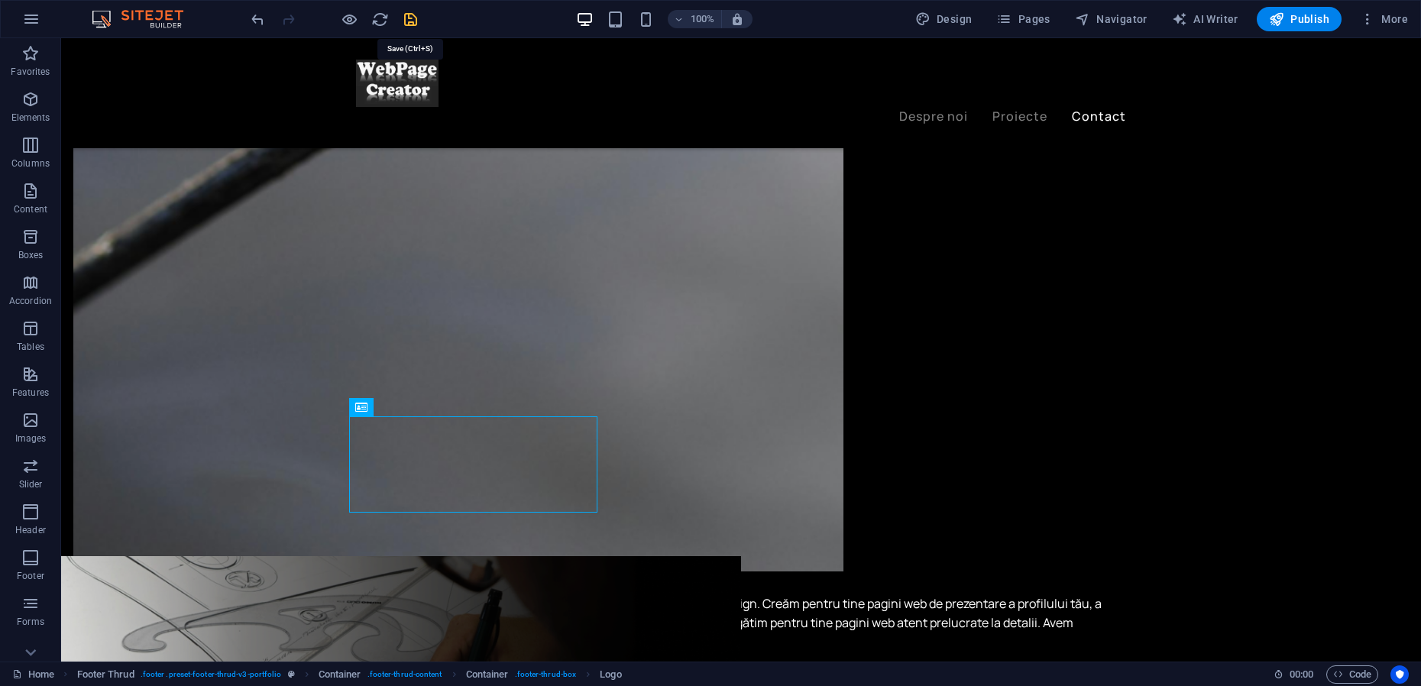
click at [412, 19] on icon "save" at bounding box center [411, 20] width 18 height 18
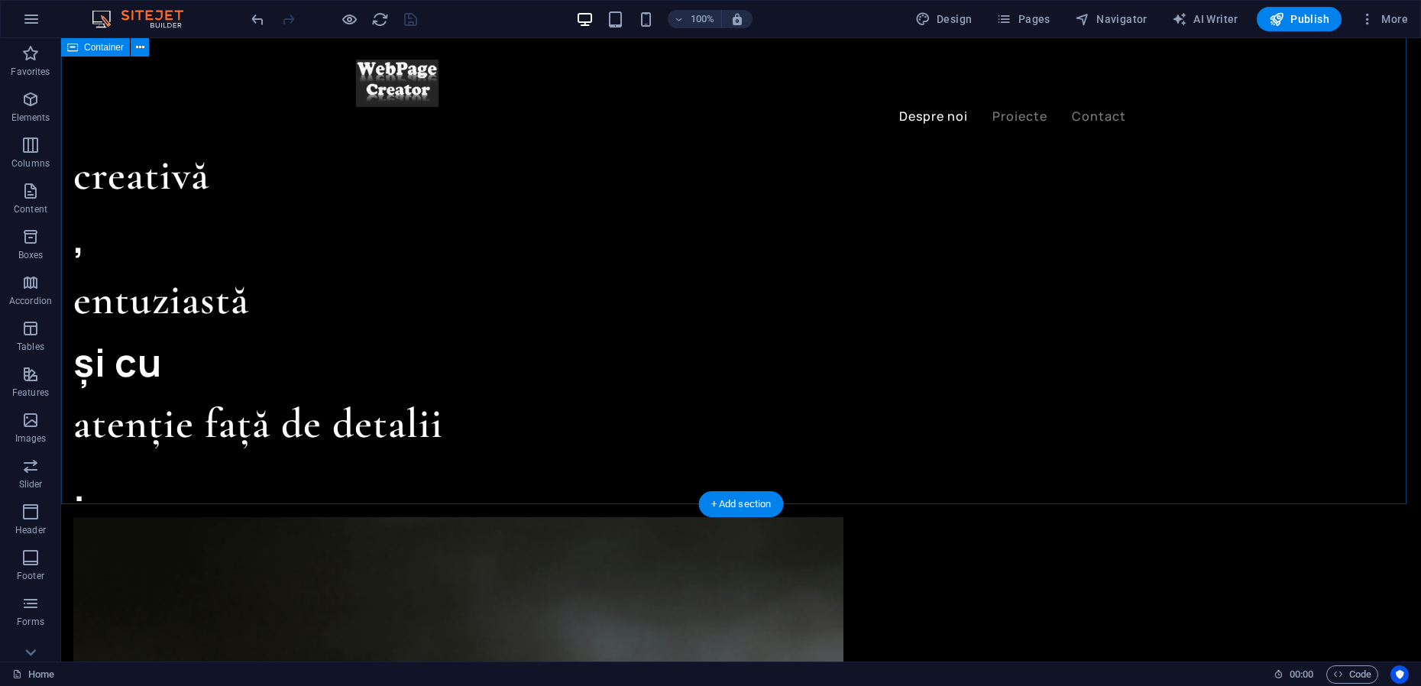
scroll to position [1486, 0]
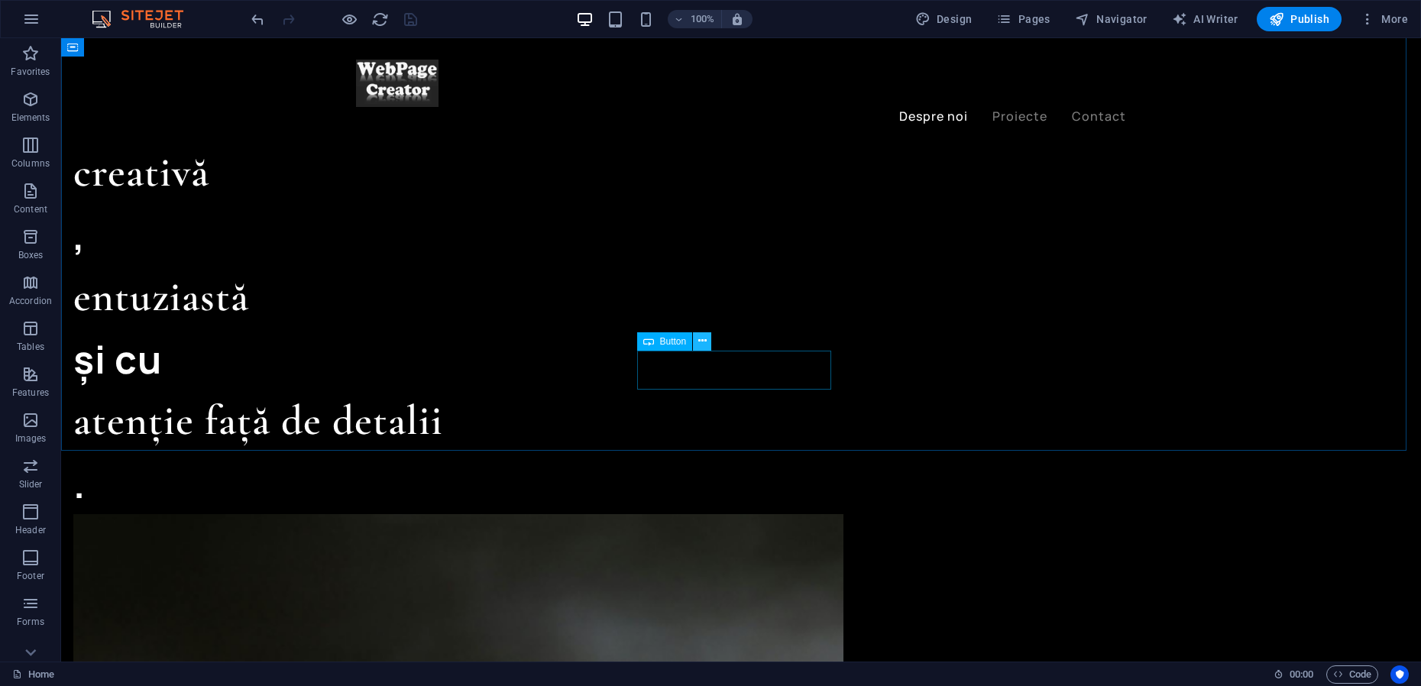
click at [703, 341] on icon at bounding box center [702, 341] width 8 height 16
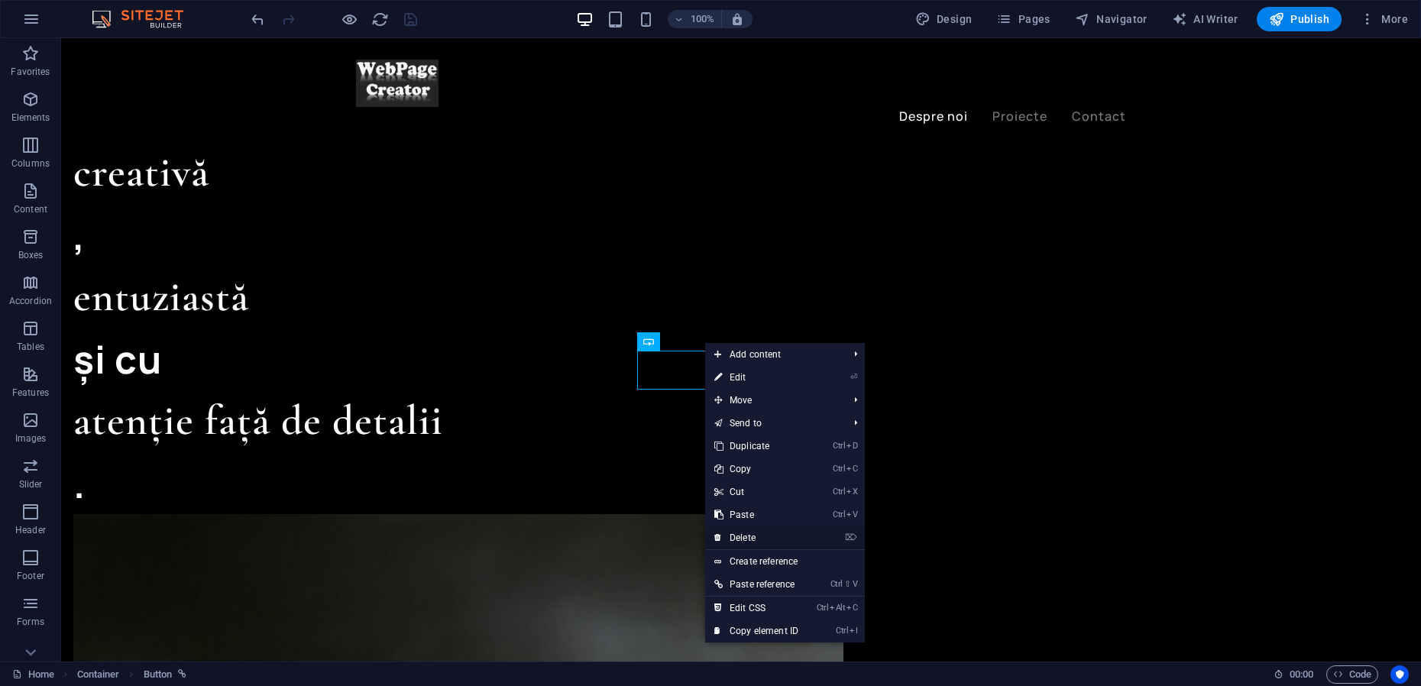
click at [741, 536] on link "⌦ Delete" at bounding box center [756, 537] width 102 height 23
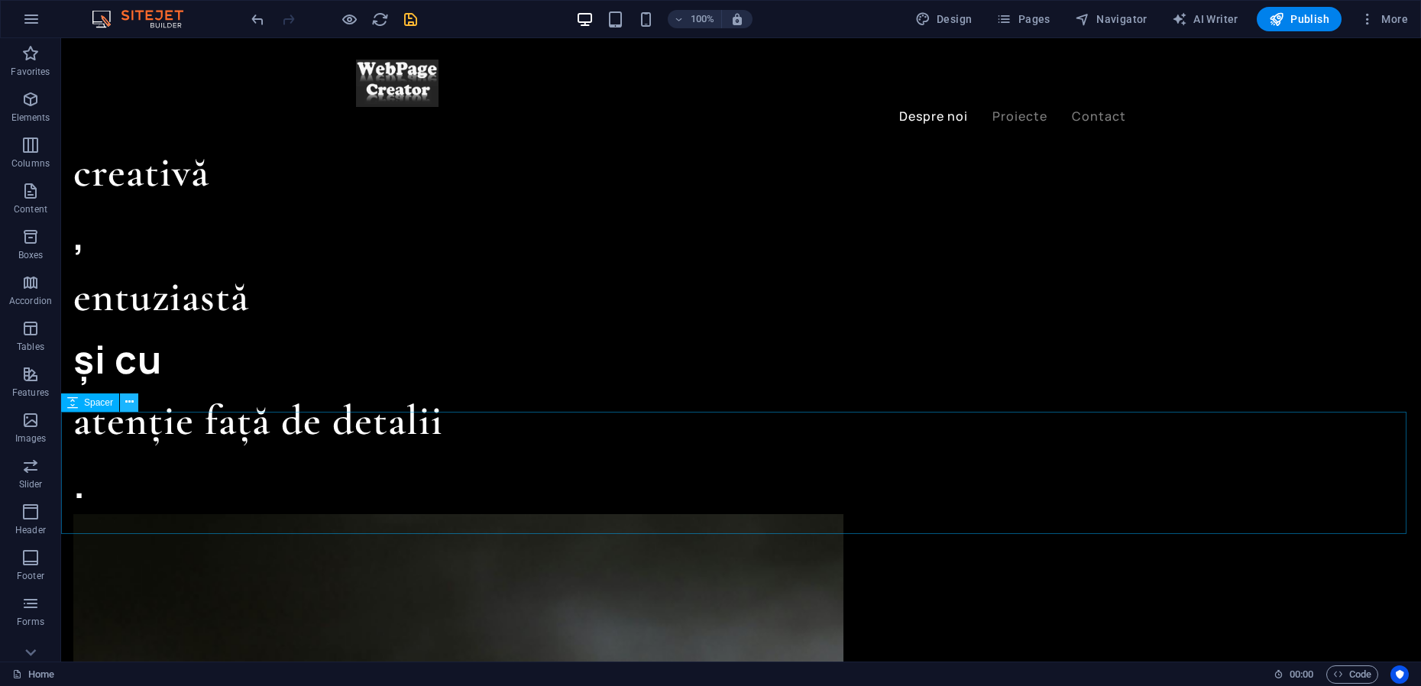
click at [129, 402] on icon at bounding box center [129, 402] width 8 height 16
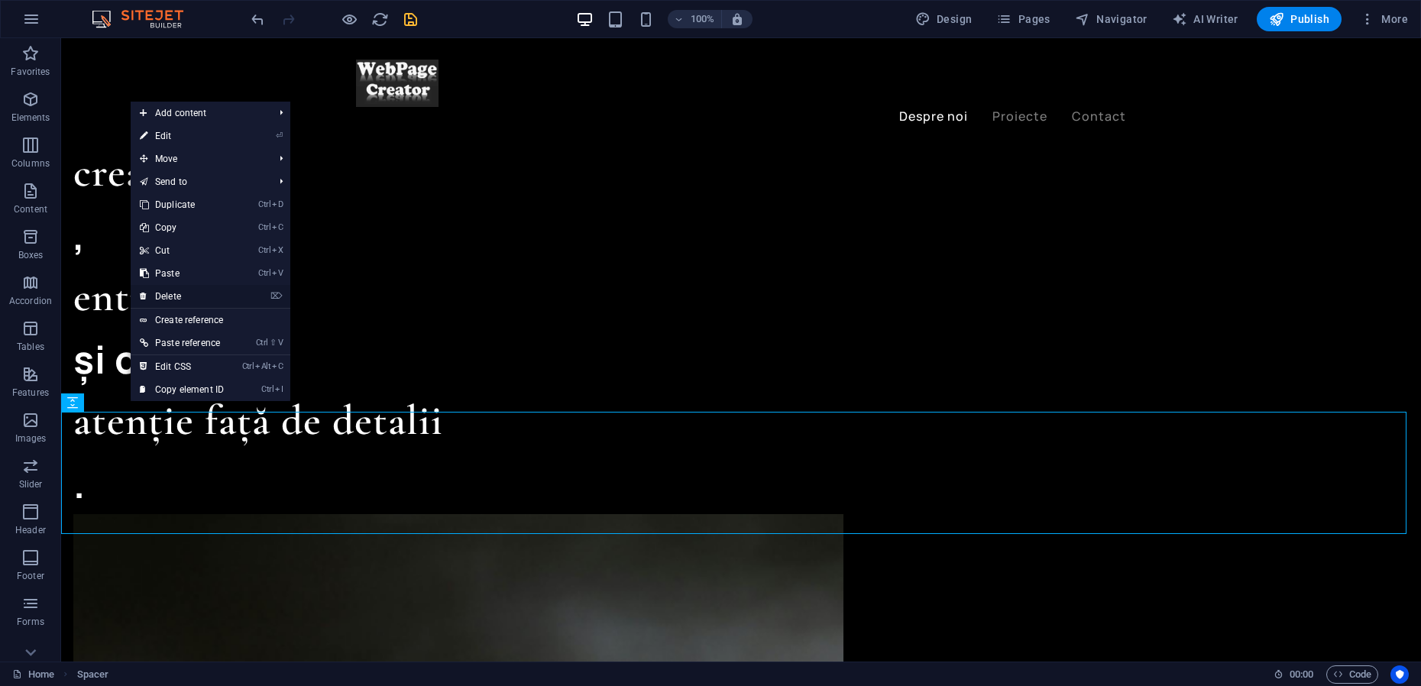
drag, startPoint x: 189, startPoint y: 293, endPoint x: 128, endPoint y: 254, distance: 72.5
click at [189, 293] on link "⌦ Delete" at bounding box center [182, 296] width 102 height 23
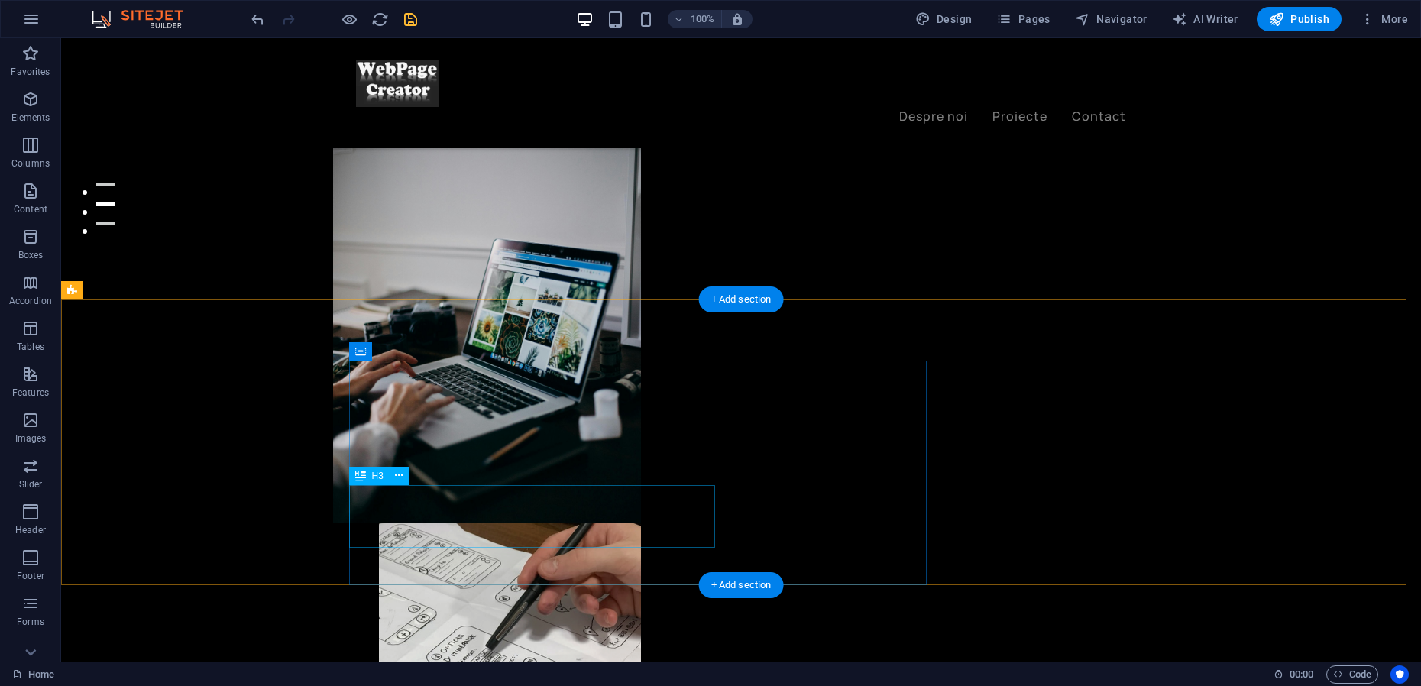
scroll to position [0, 0]
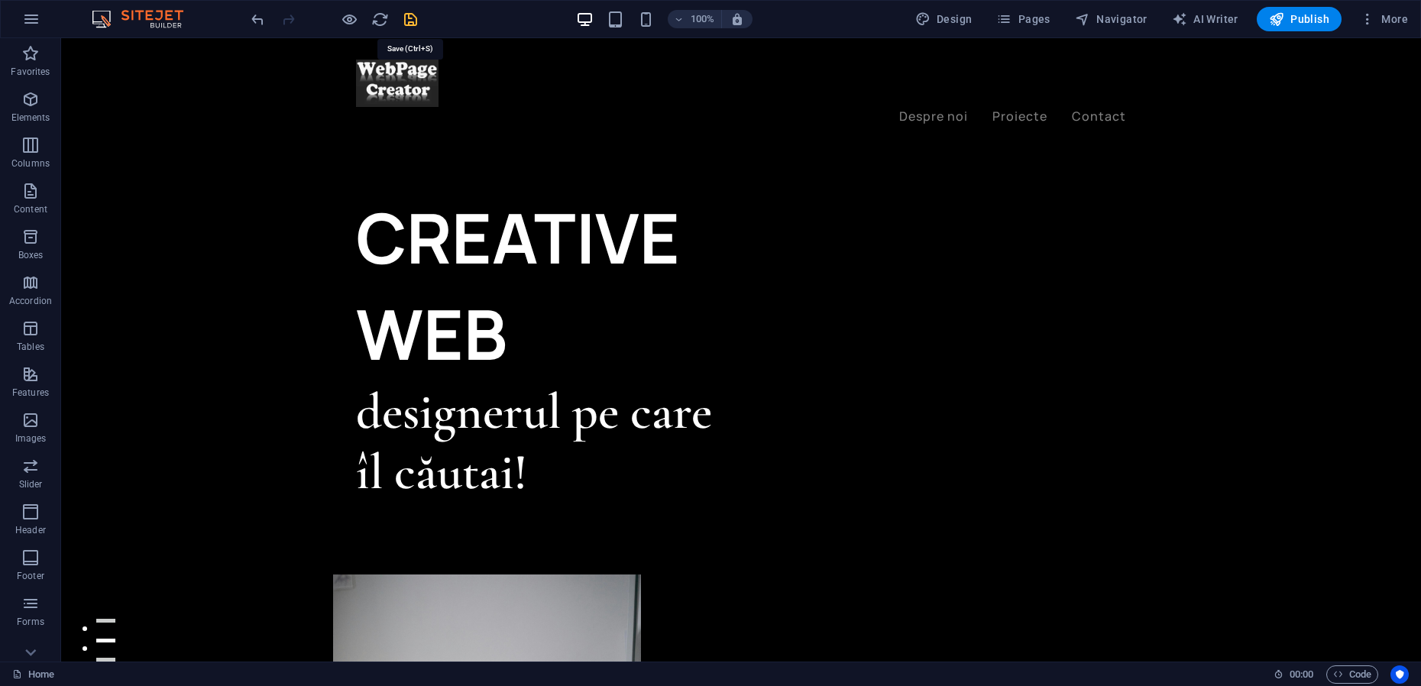
click at [406, 16] on icon "save" at bounding box center [411, 20] width 18 height 18
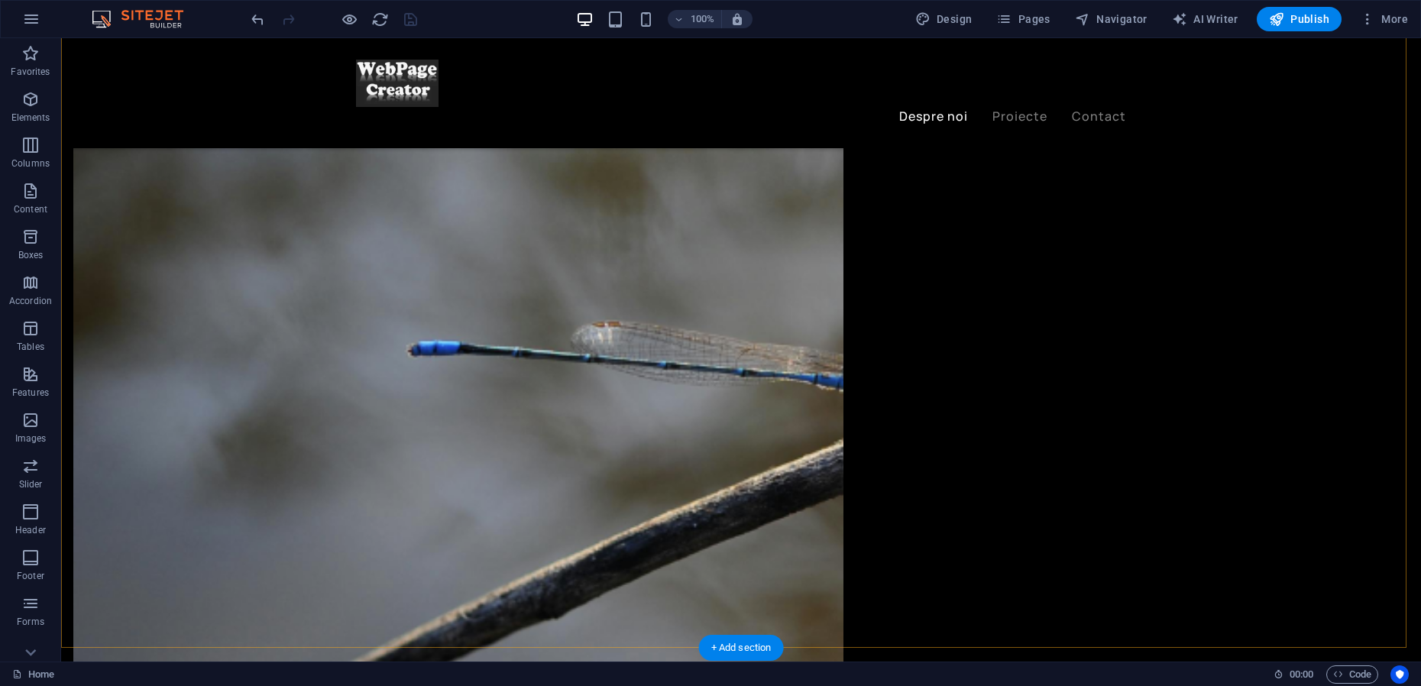
scroll to position [2578, 0]
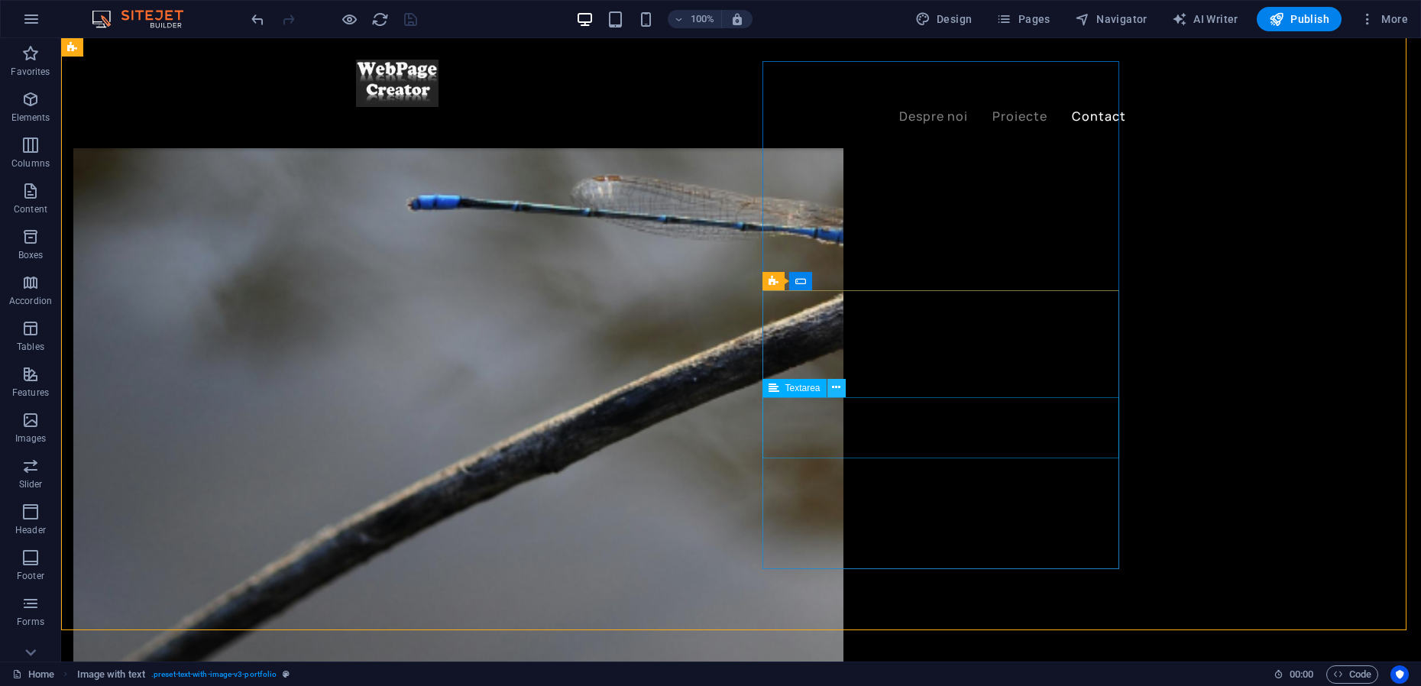
click at [835, 390] on icon at bounding box center [836, 388] width 8 height 16
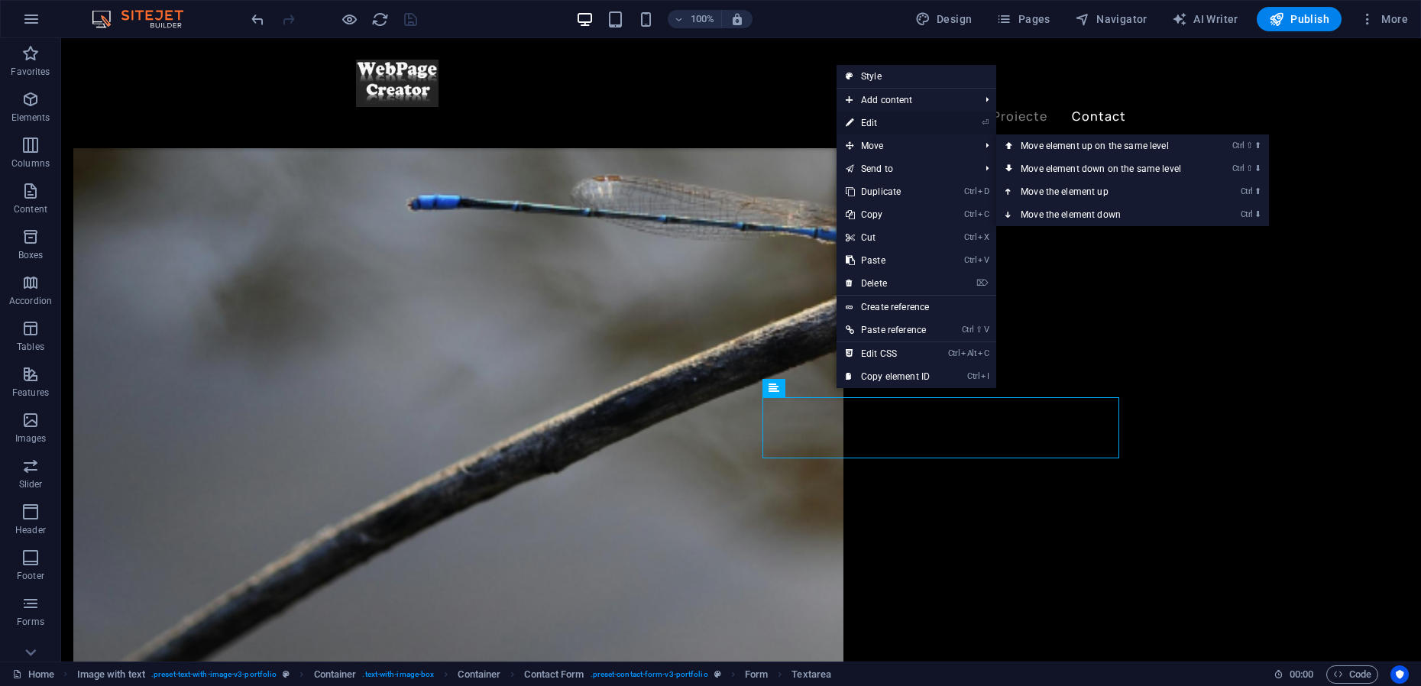
click at [879, 125] on link "⏎ Edit" at bounding box center [887, 123] width 102 height 23
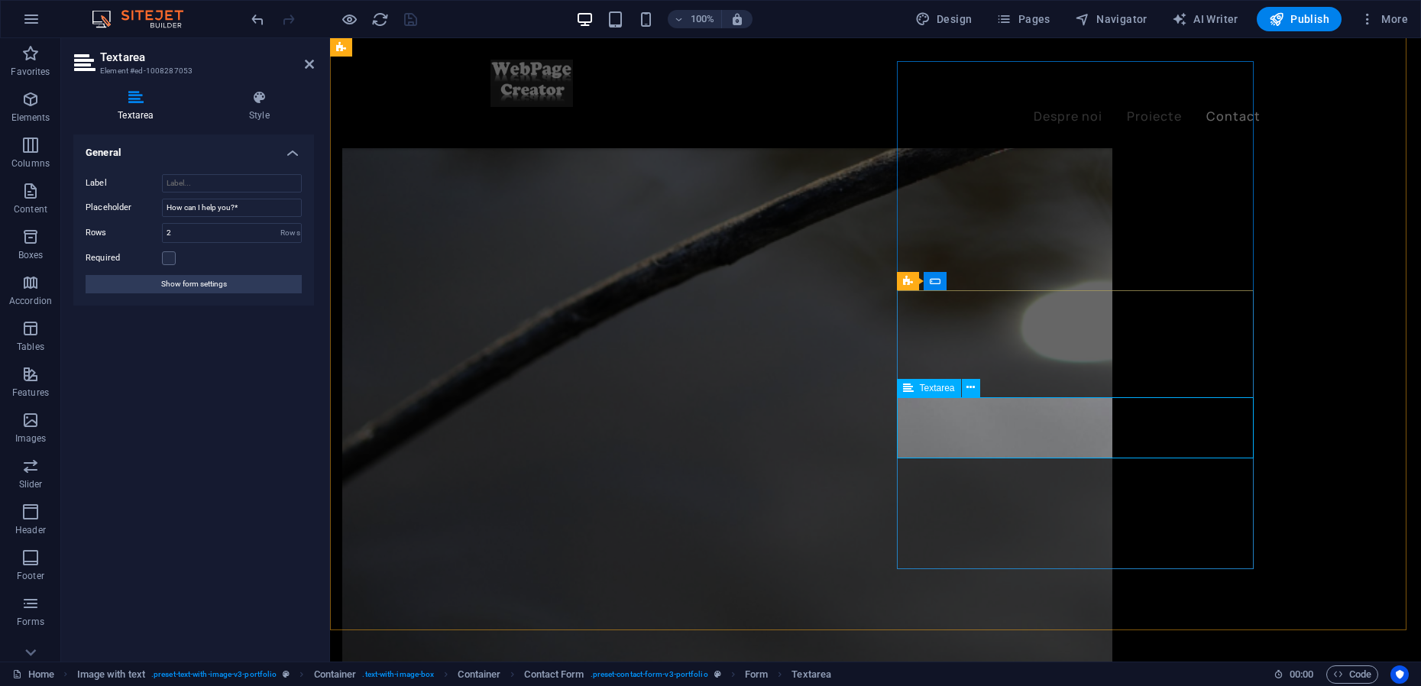
drag, startPoint x: 923, startPoint y: 421, endPoint x: 1001, endPoint y: 419, distance: 78.7
type textarea "Cu ce te putem ajuta"
click at [973, 389] on icon at bounding box center [970, 388] width 8 height 16
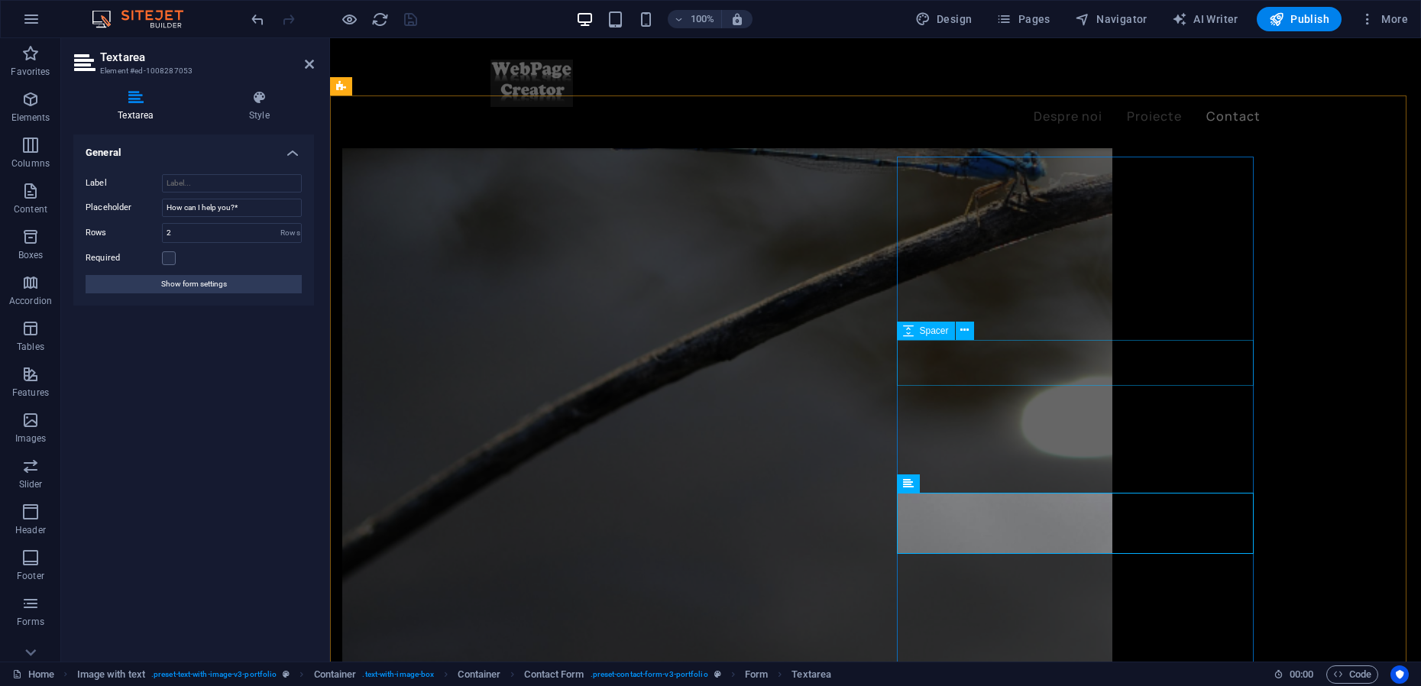
scroll to position [2387, 0]
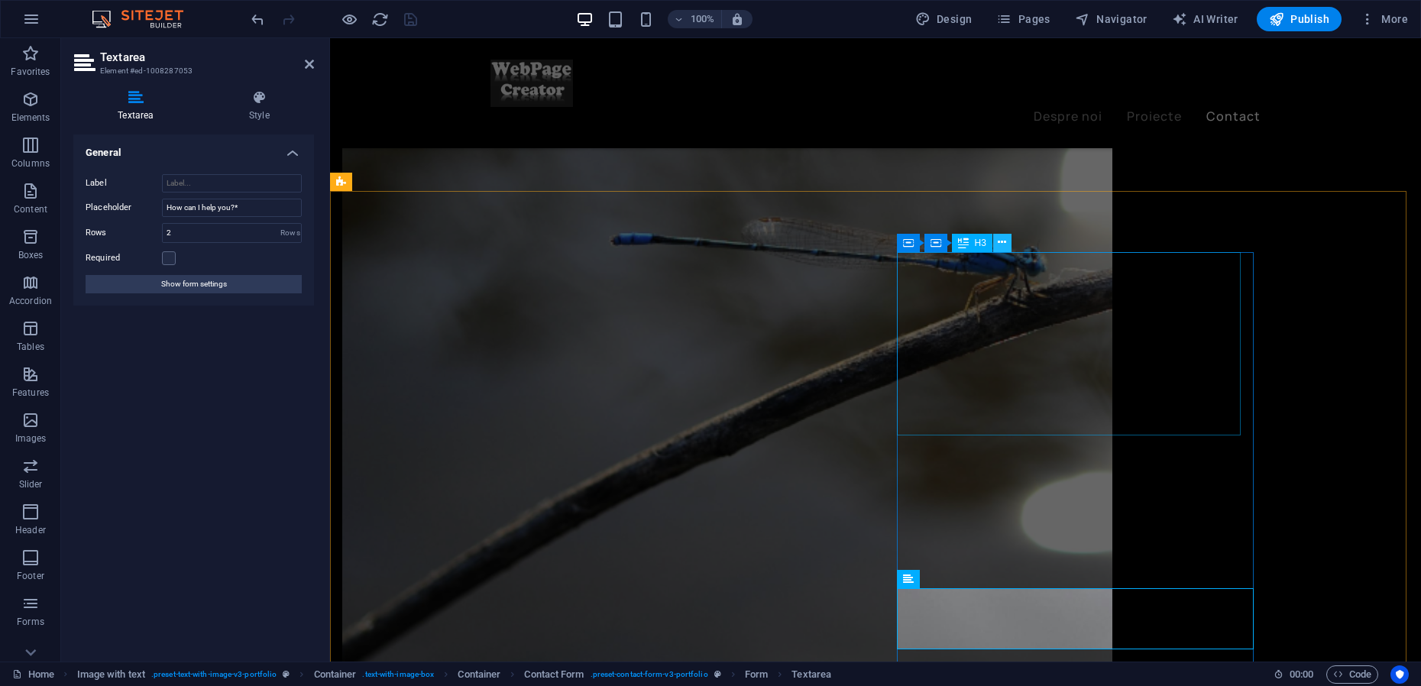
click at [1002, 241] on icon at bounding box center [1001, 242] width 8 height 16
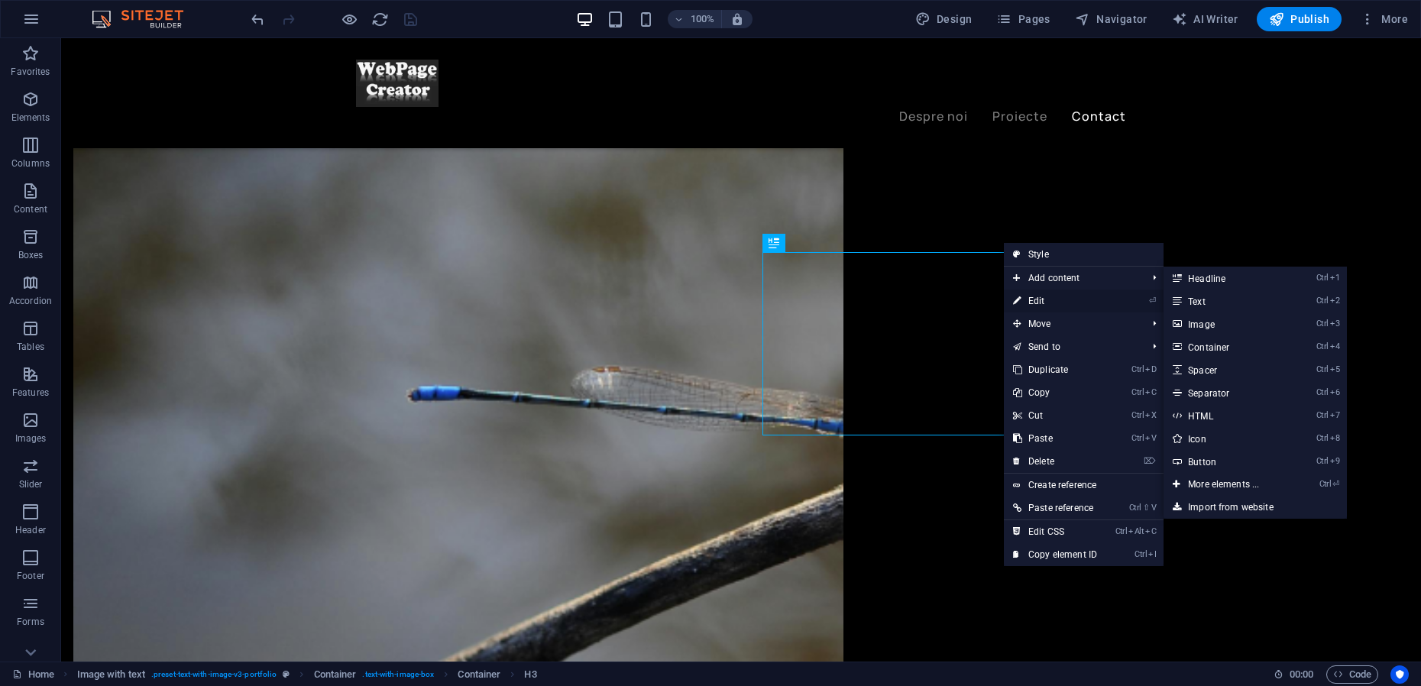
drag, startPoint x: 1036, startPoint y: 296, endPoint x: 694, endPoint y: 257, distance: 344.4
click at [1036, 296] on link "⏎ Edit" at bounding box center [1055, 300] width 102 height 23
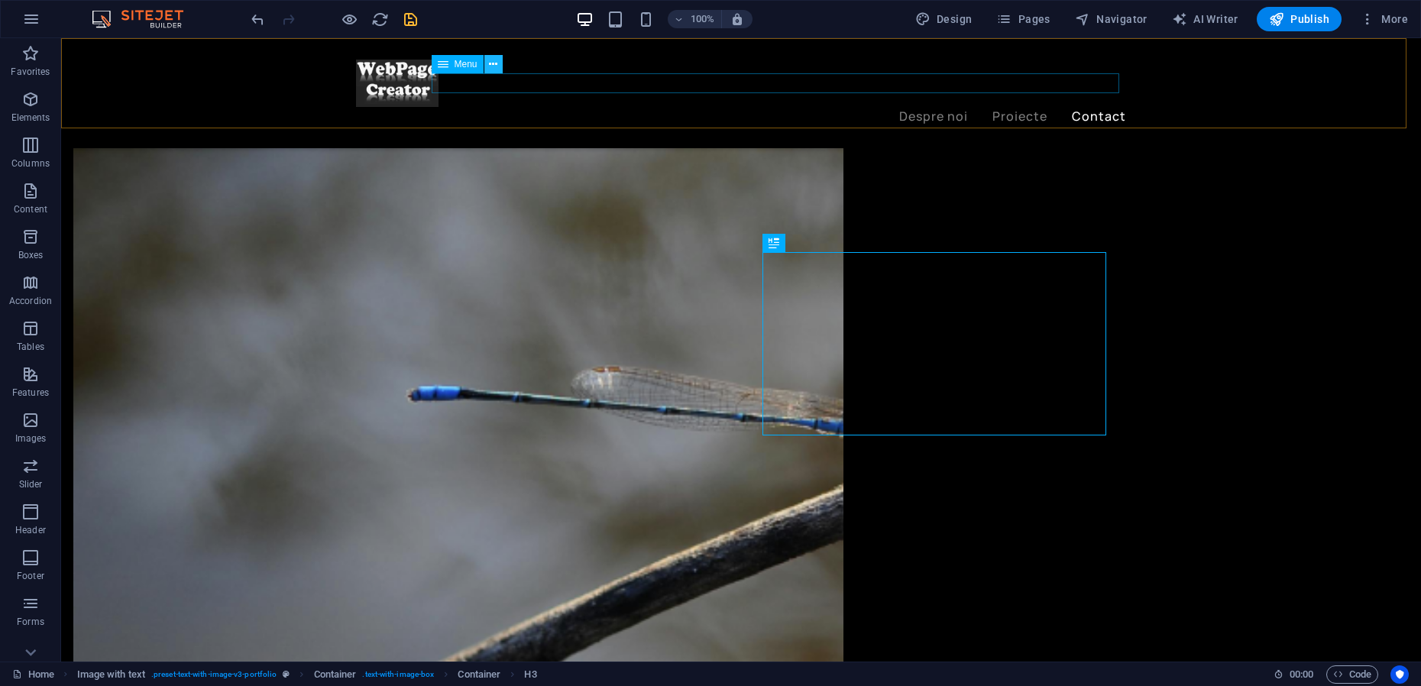
click at [492, 66] on icon at bounding box center [493, 65] width 8 height 16
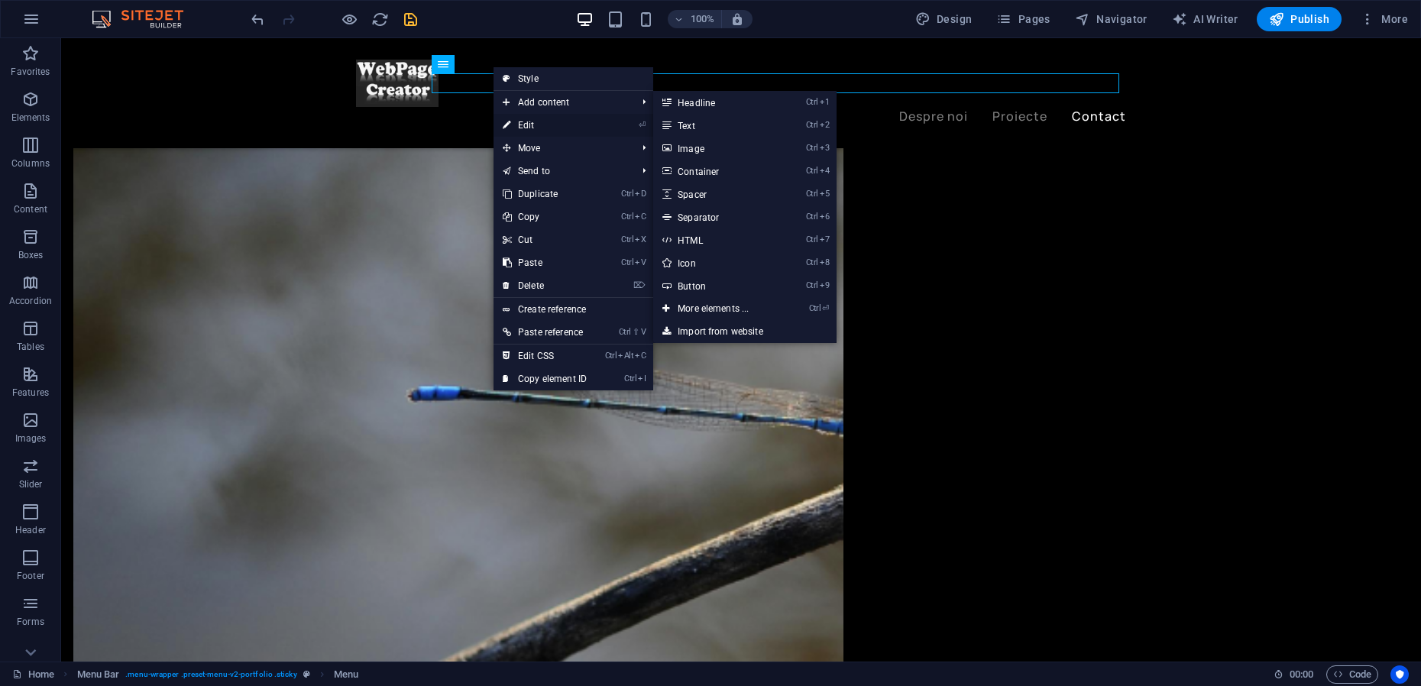
click at [525, 120] on link "⏎ Edit" at bounding box center [544, 125] width 102 height 23
select select "1"
select select
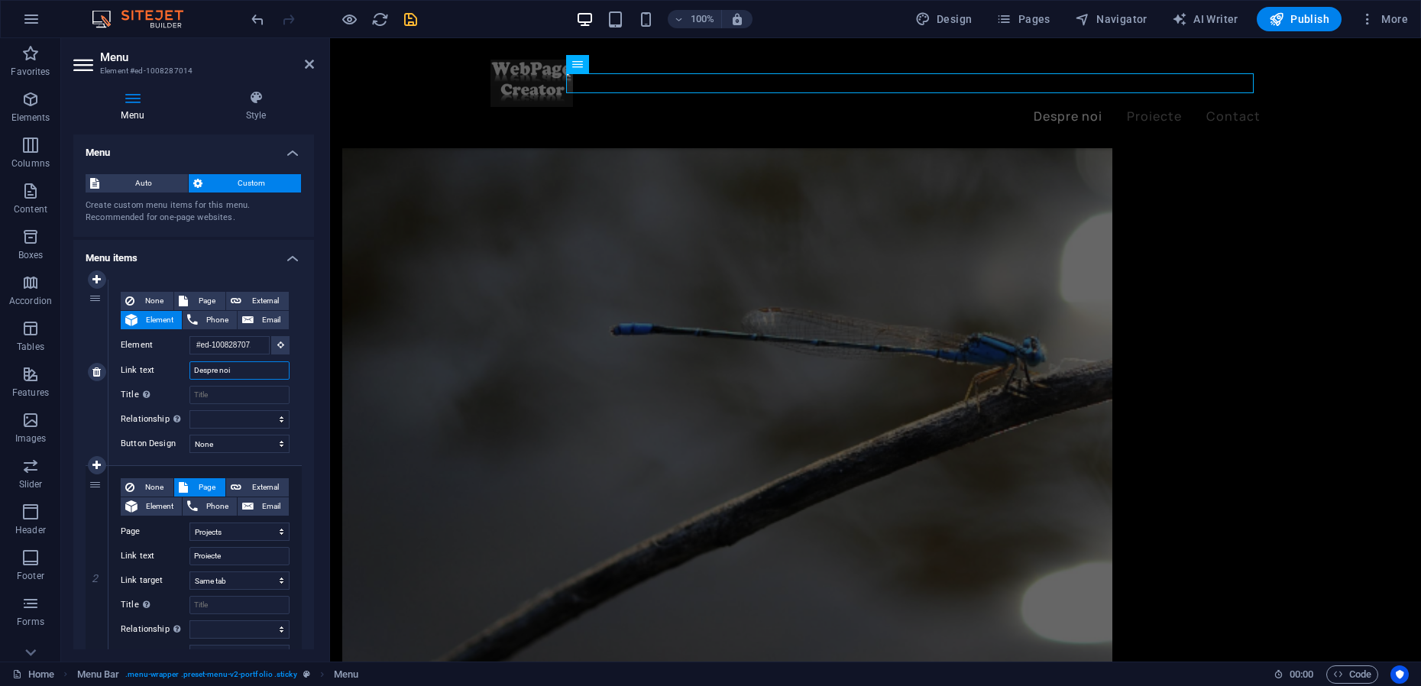
drag, startPoint x: 198, startPoint y: 370, endPoint x: 190, endPoint y: 364, distance: 9.8
click at [189, 366] on input "Despre noi" at bounding box center [239, 370] width 100 height 18
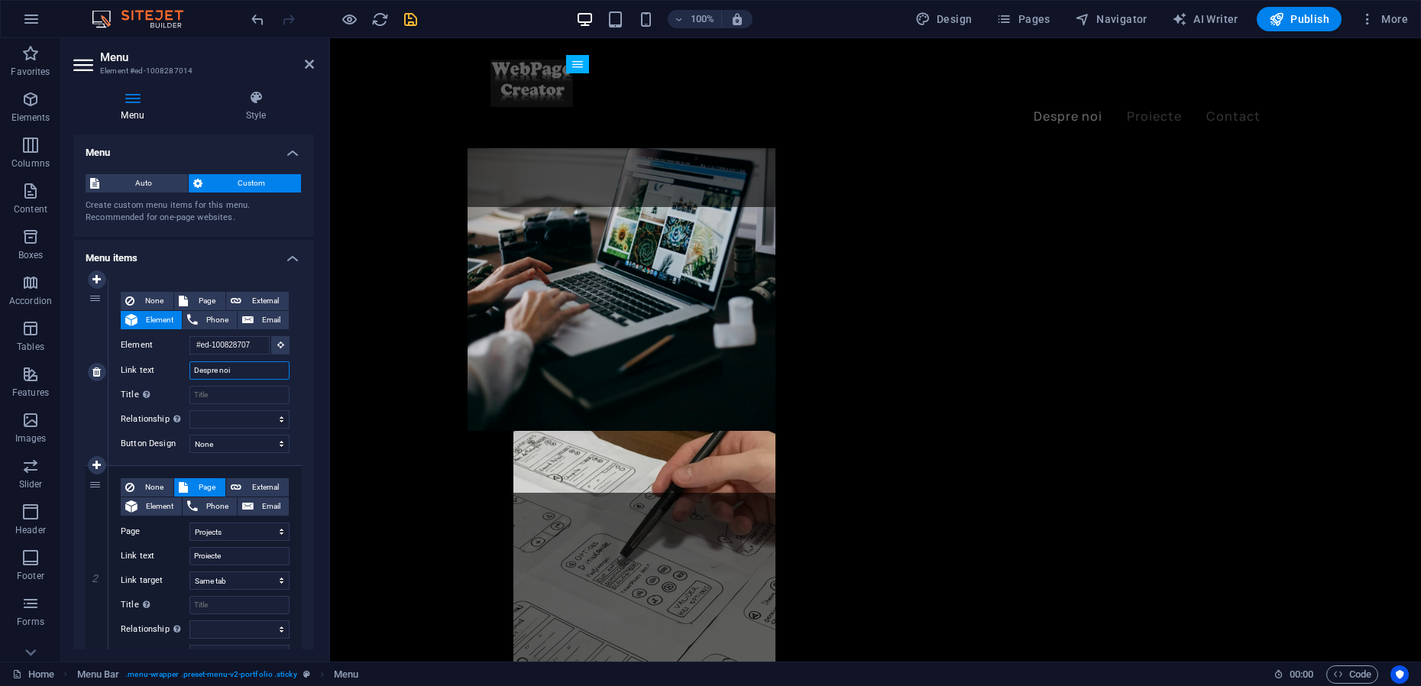
scroll to position [2206, 0]
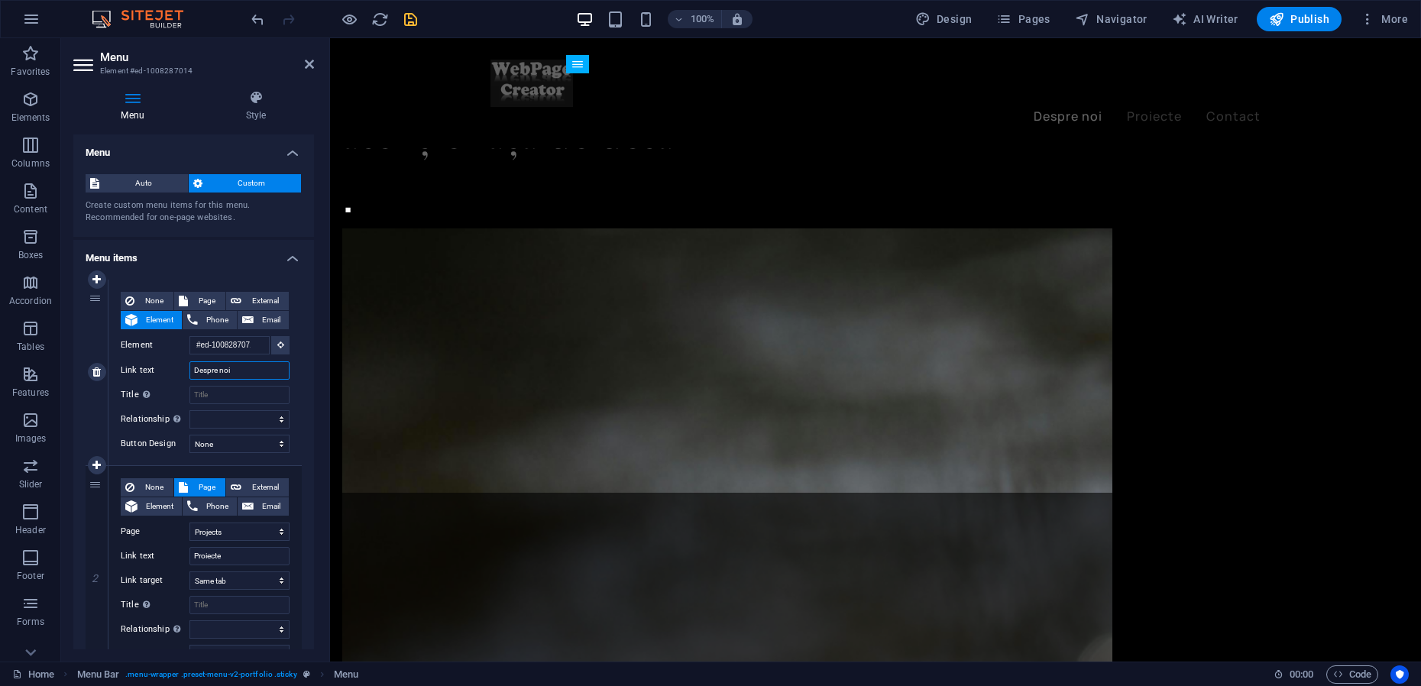
type input "despre noi"
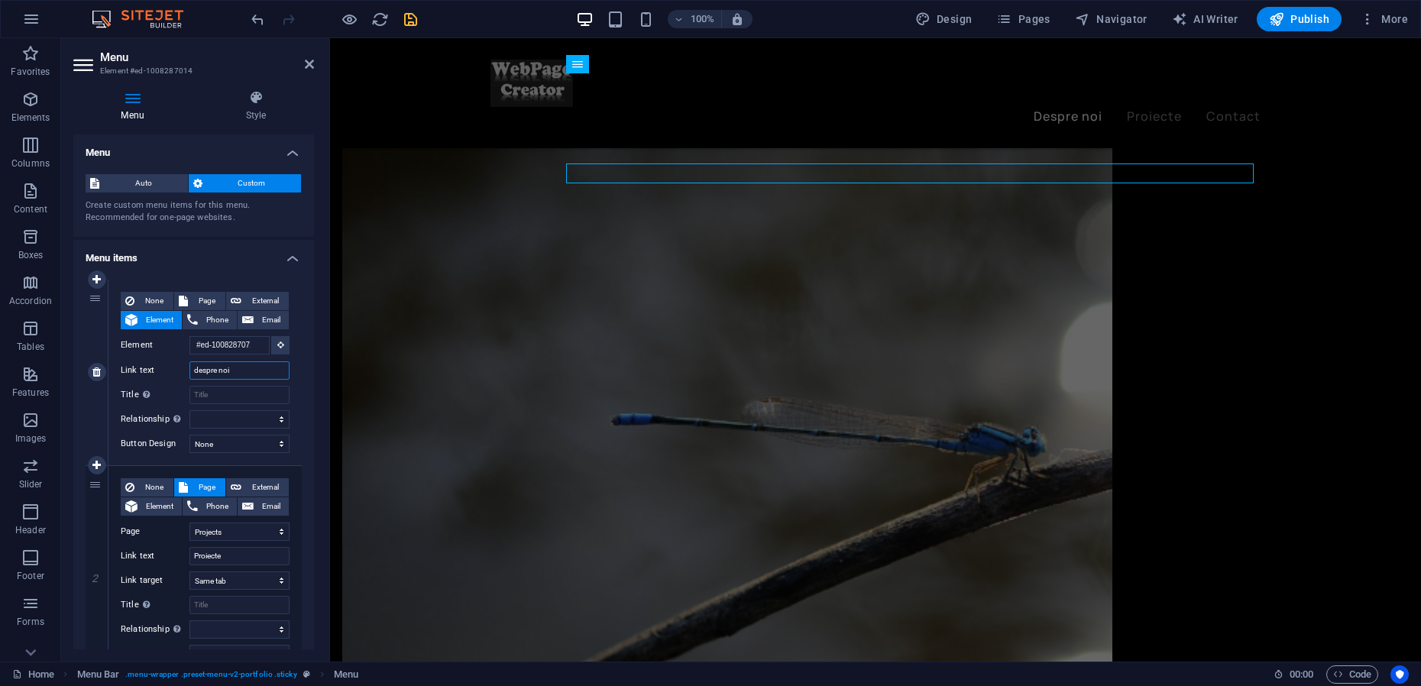
select select
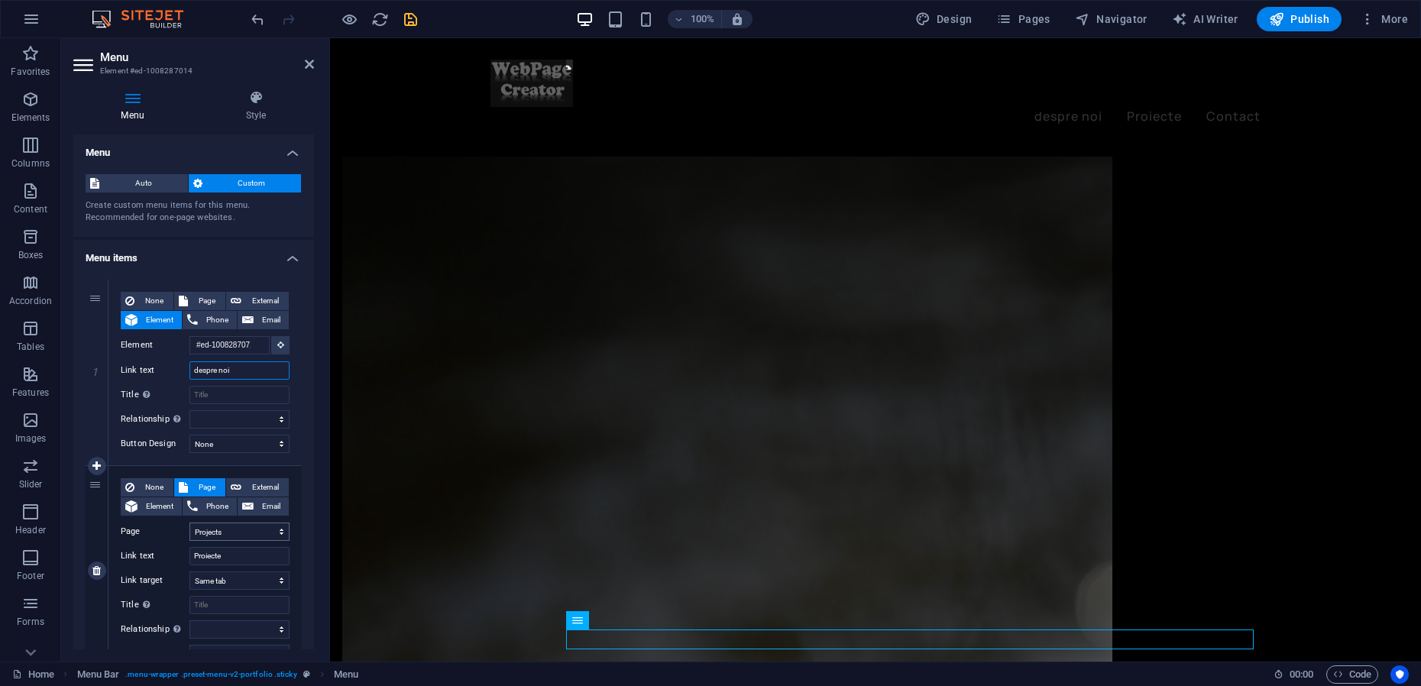
scroll to position [2116, 0]
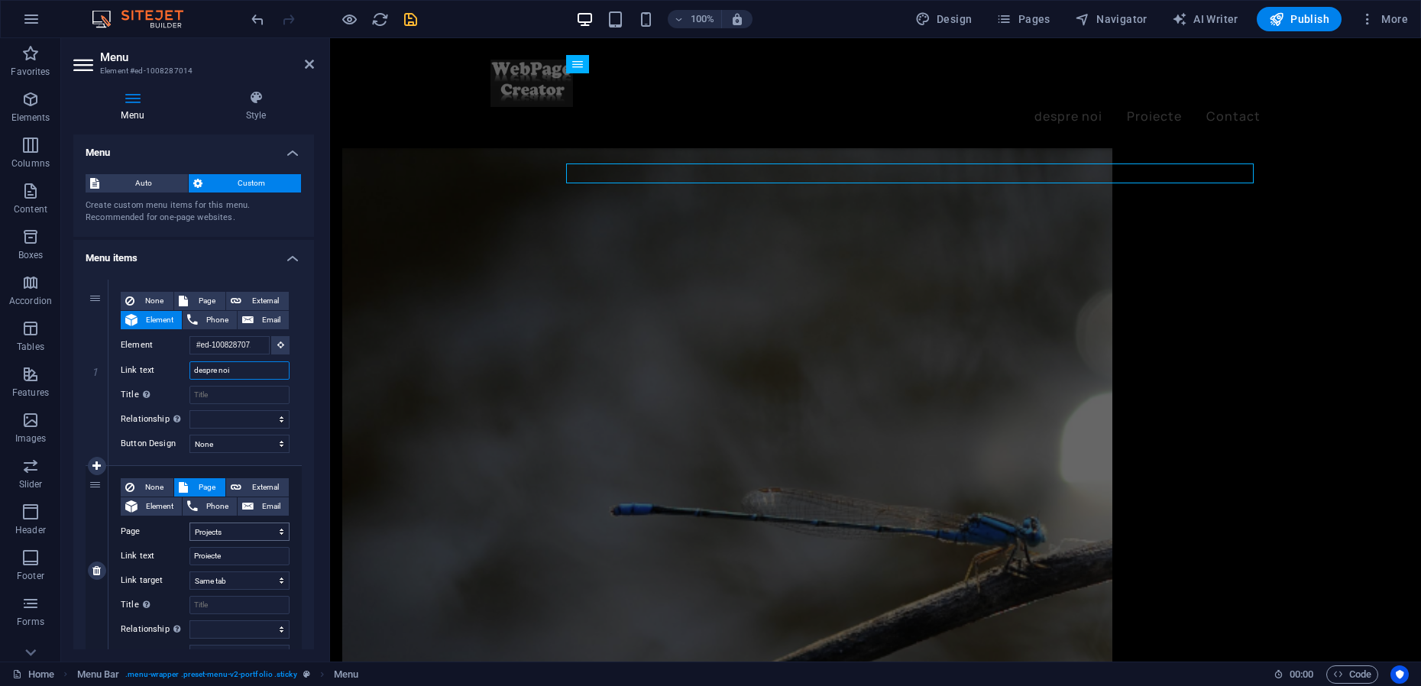
type input "despre noi"
click at [196, 524] on select "Home Projects Legal Notice Privacy" at bounding box center [239, 531] width 100 height 18
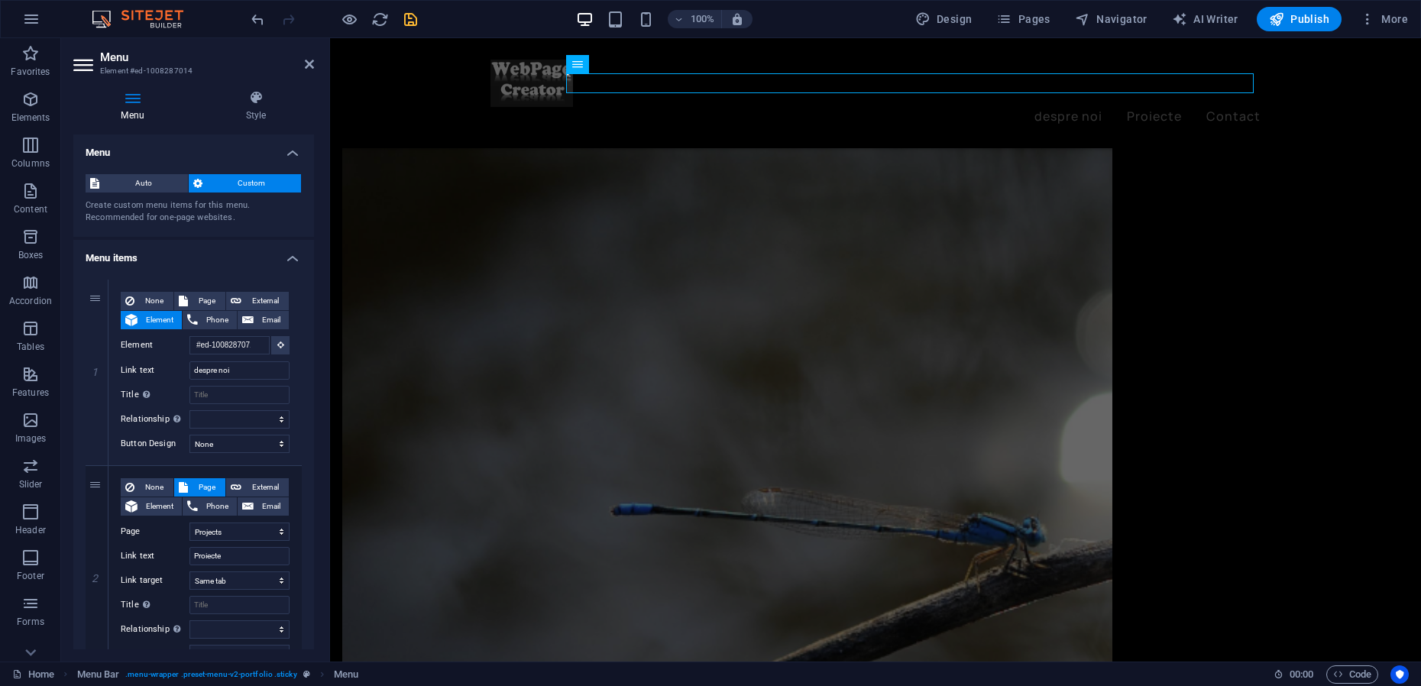
click at [299, 469] on div "1 None Page External Element Phone Email Page Home Projects Legal Notice Privac…" at bounding box center [193, 570] width 241 height 606
click at [191, 555] on input "Proiecte" at bounding box center [239, 556] width 100 height 18
type input "proiecte"
select select
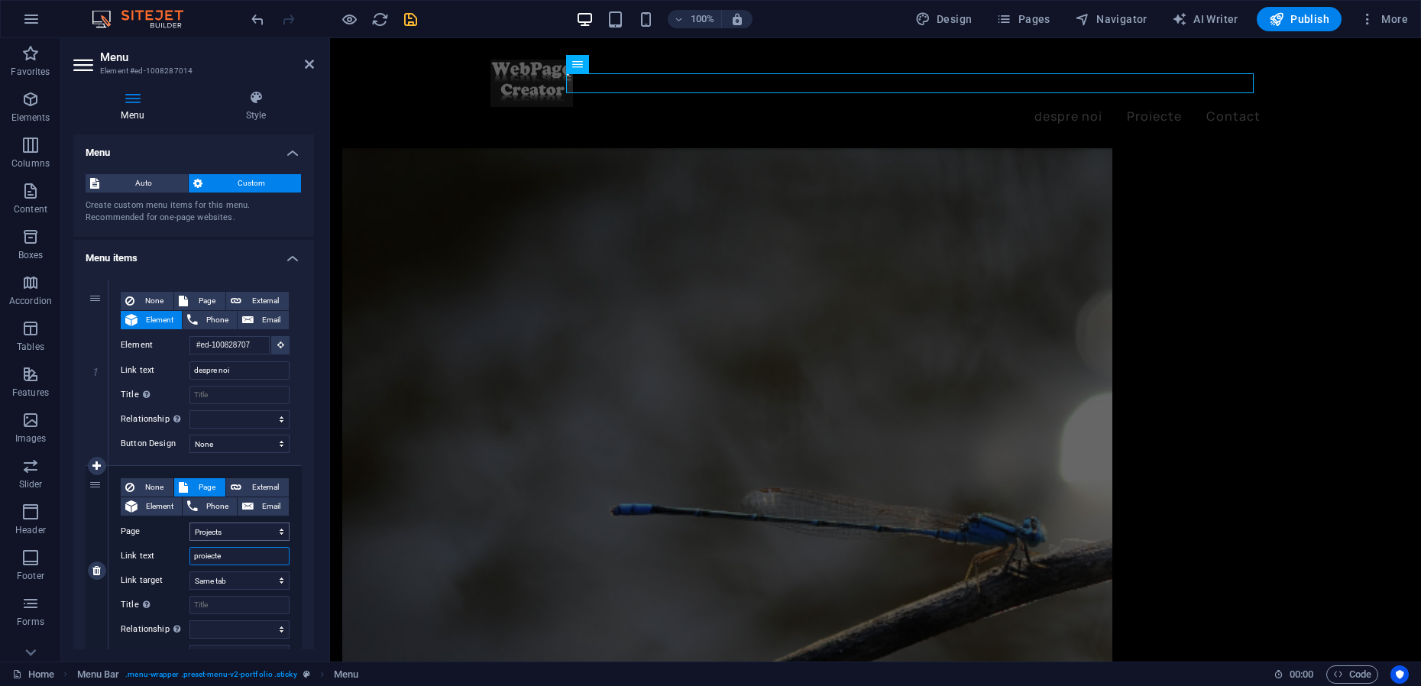
select select
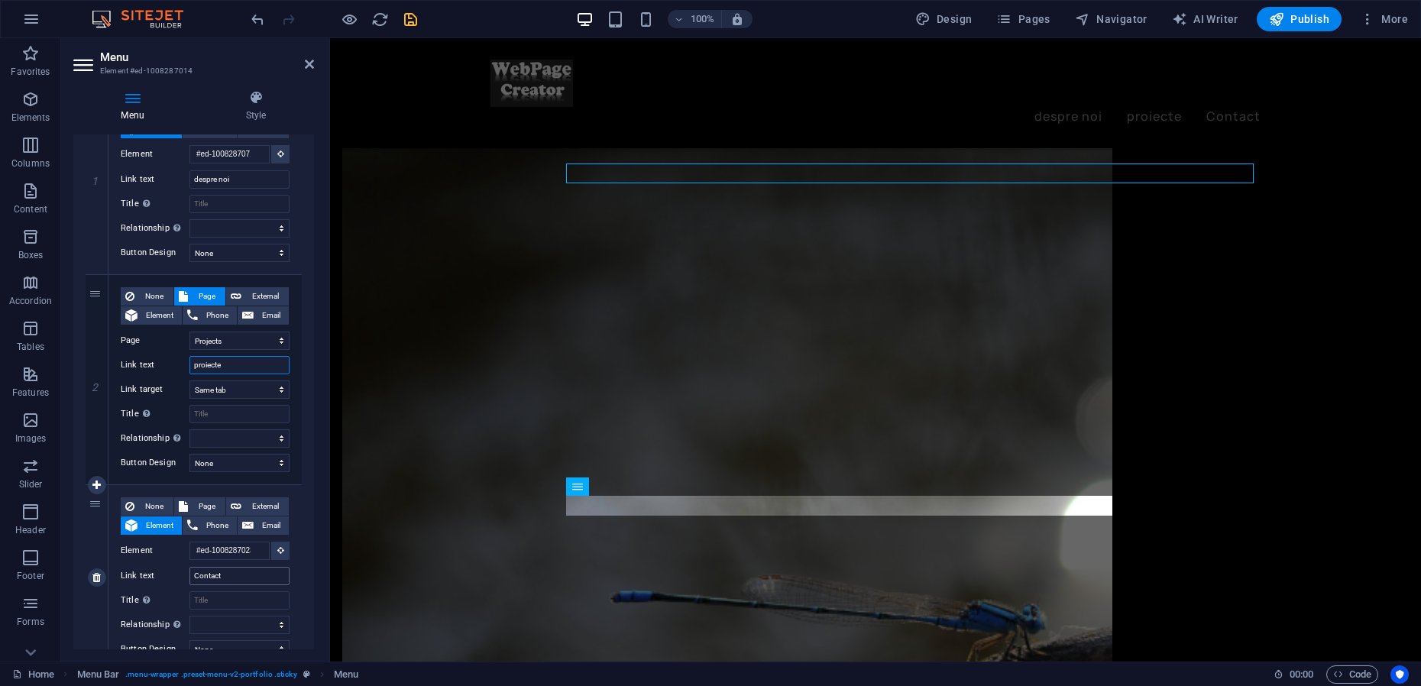
scroll to position [2026, 0]
type input "proiecte"
drag, startPoint x: 197, startPoint y: 578, endPoint x: 210, endPoint y: 559, distance: 23.1
click at [198, 577] on input "Contact" at bounding box center [239, 576] width 100 height 18
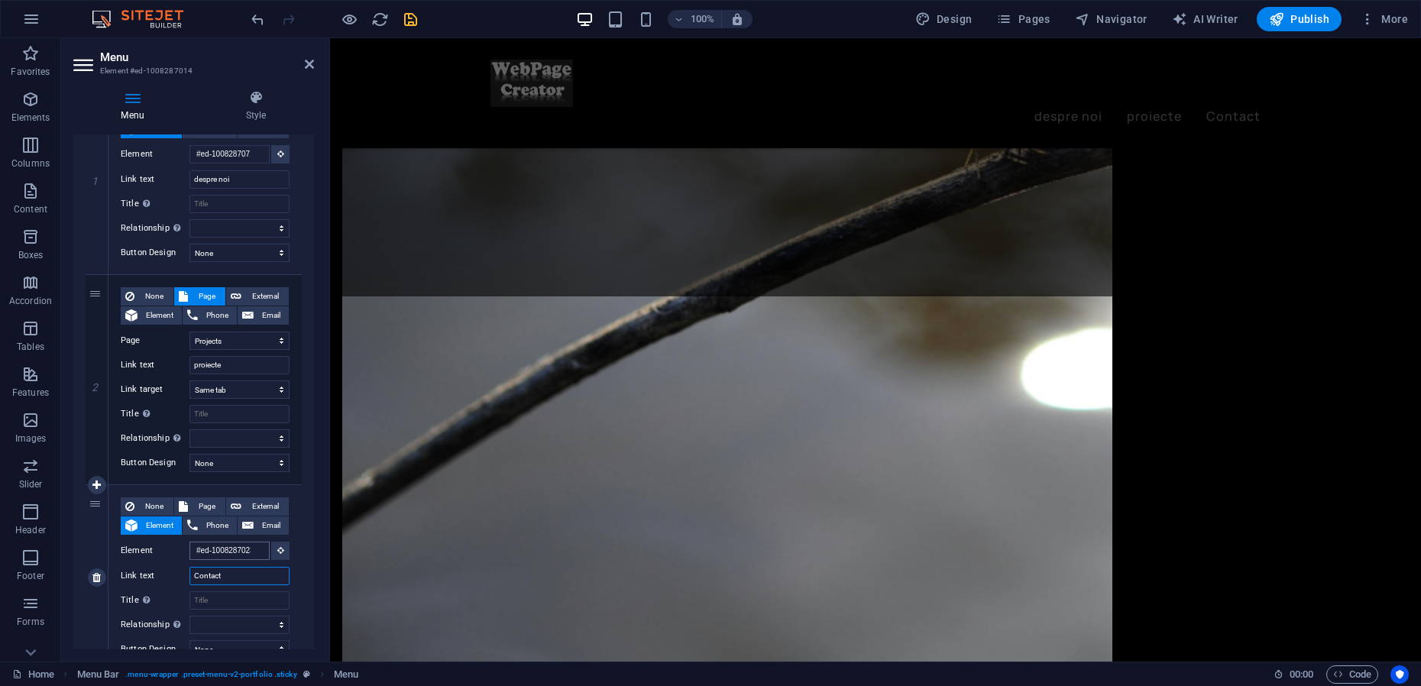
scroll to position [2543, 0]
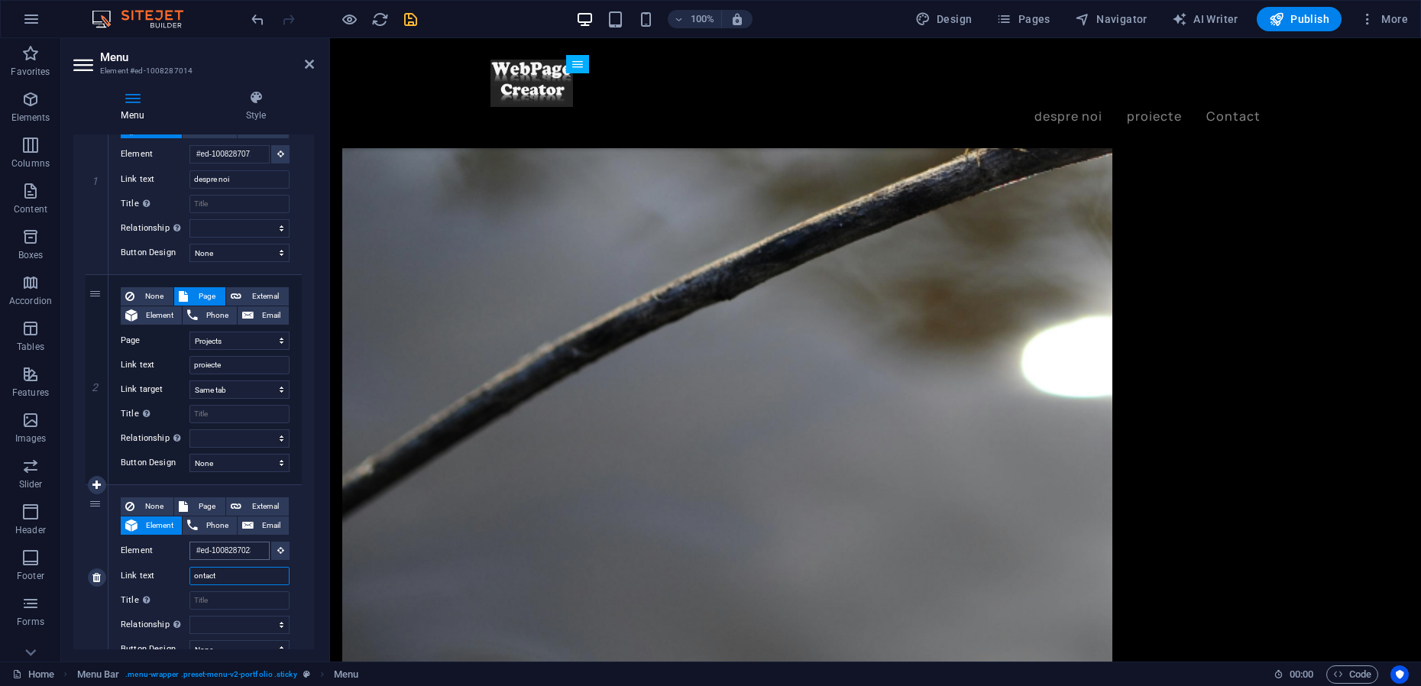
type input "contact"
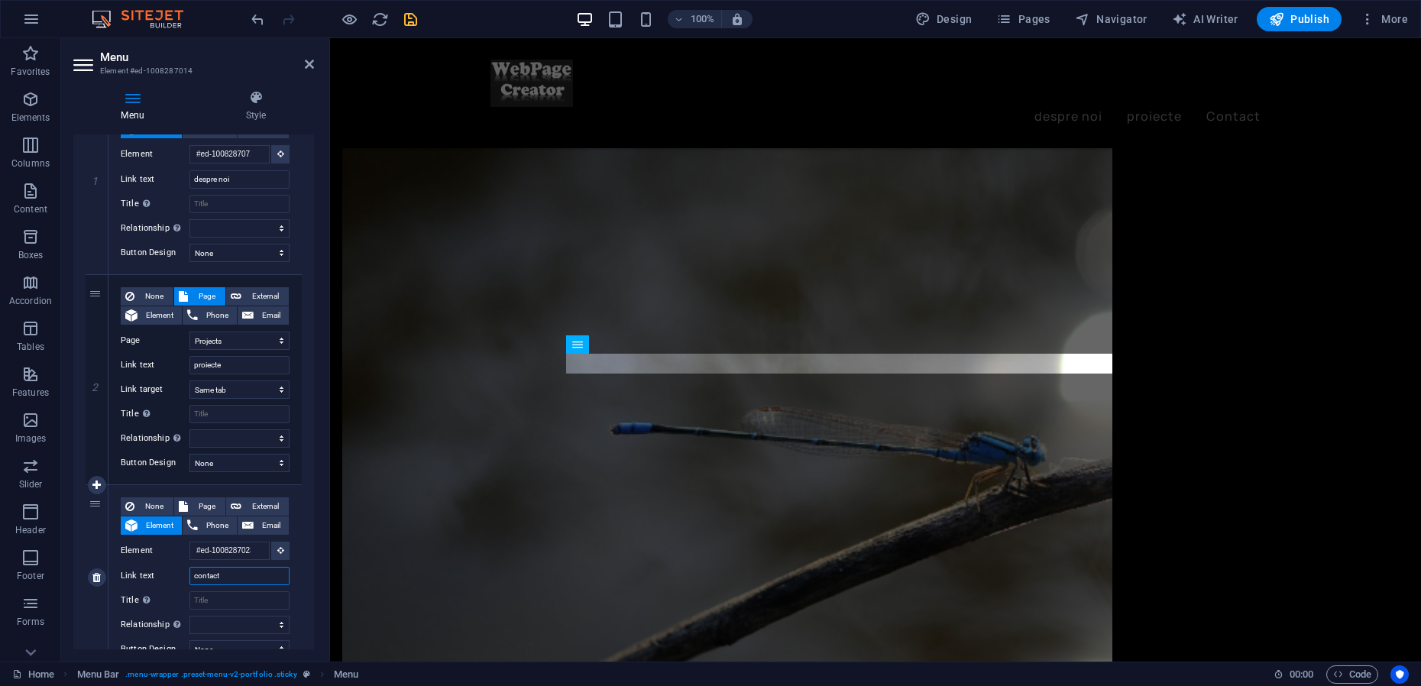
select select
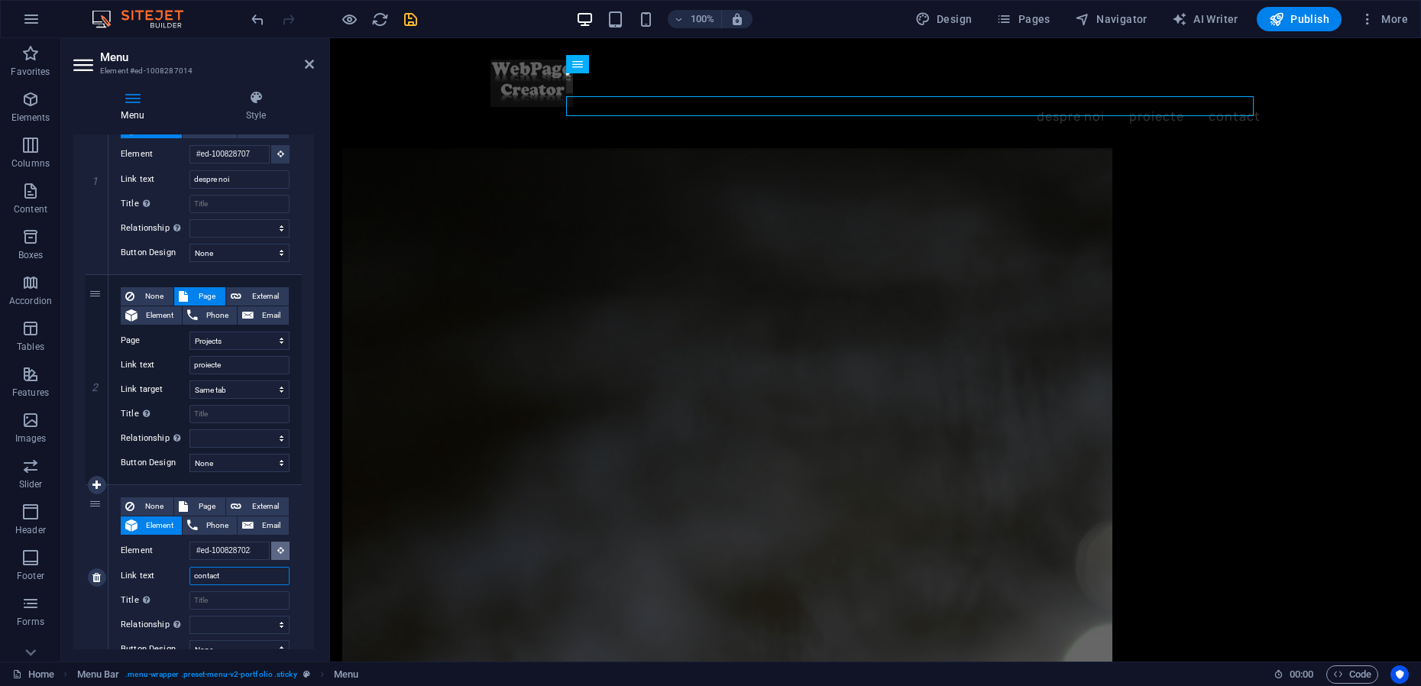
scroll to position [1846, 0]
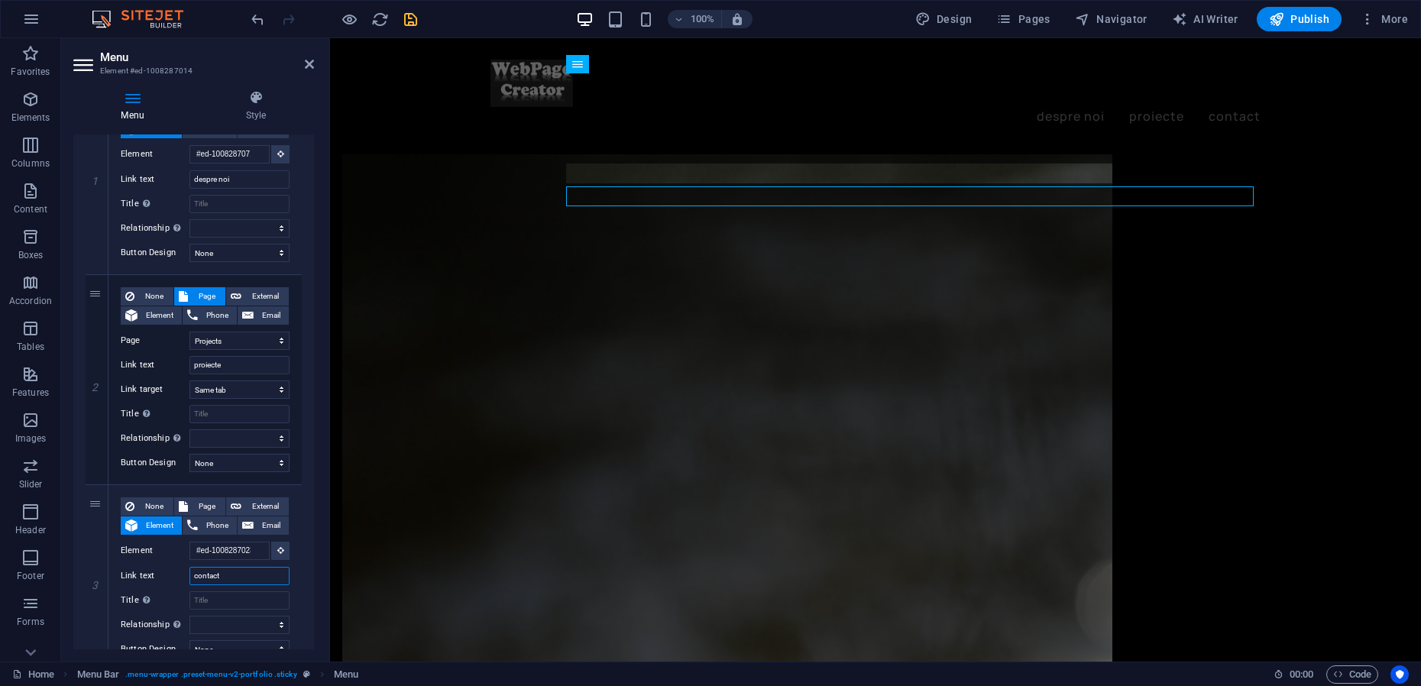
type input "contact"
click at [314, 62] on aside "Menu Element #ed-1008287014 Menu Style Menu Auto Custom Create custom menu item…" at bounding box center [195, 349] width 269 height 623
click at [308, 63] on icon at bounding box center [309, 64] width 9 height 12
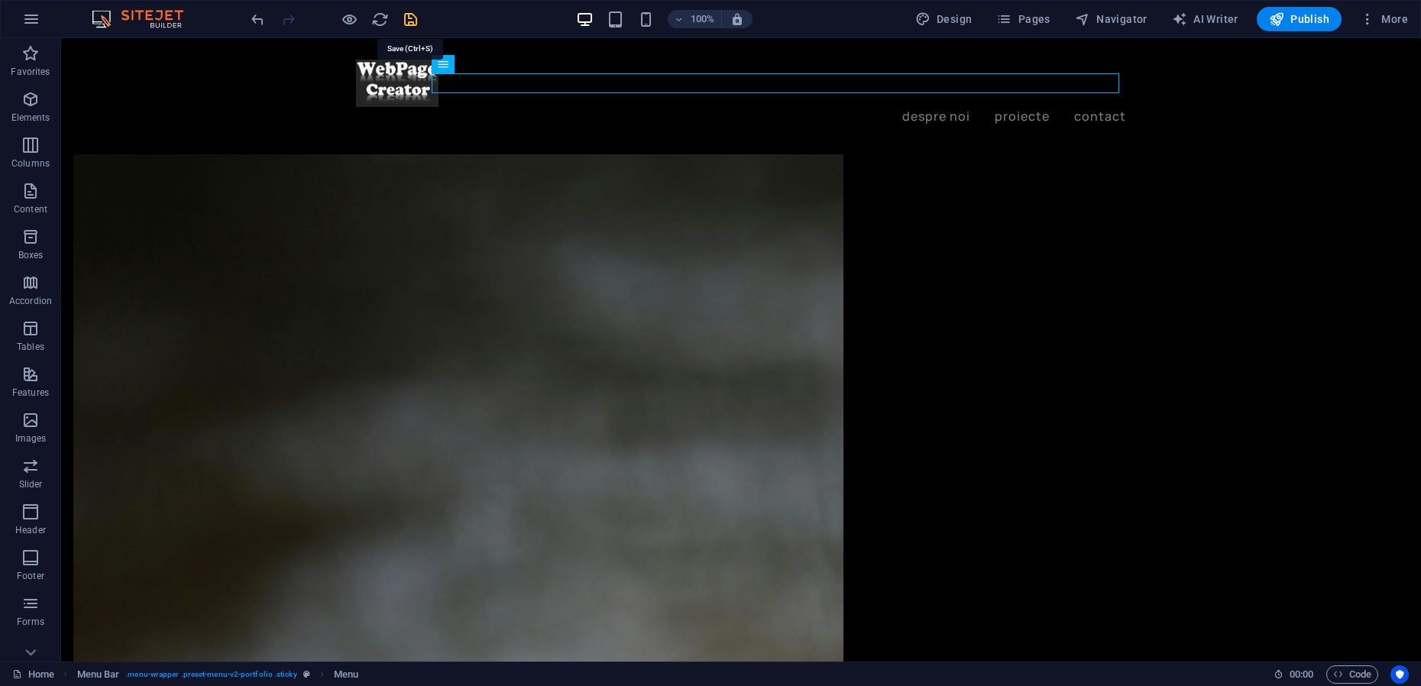
click at [409, 21] on icon "save" at bounding box center [411, 20] width 18 height 18
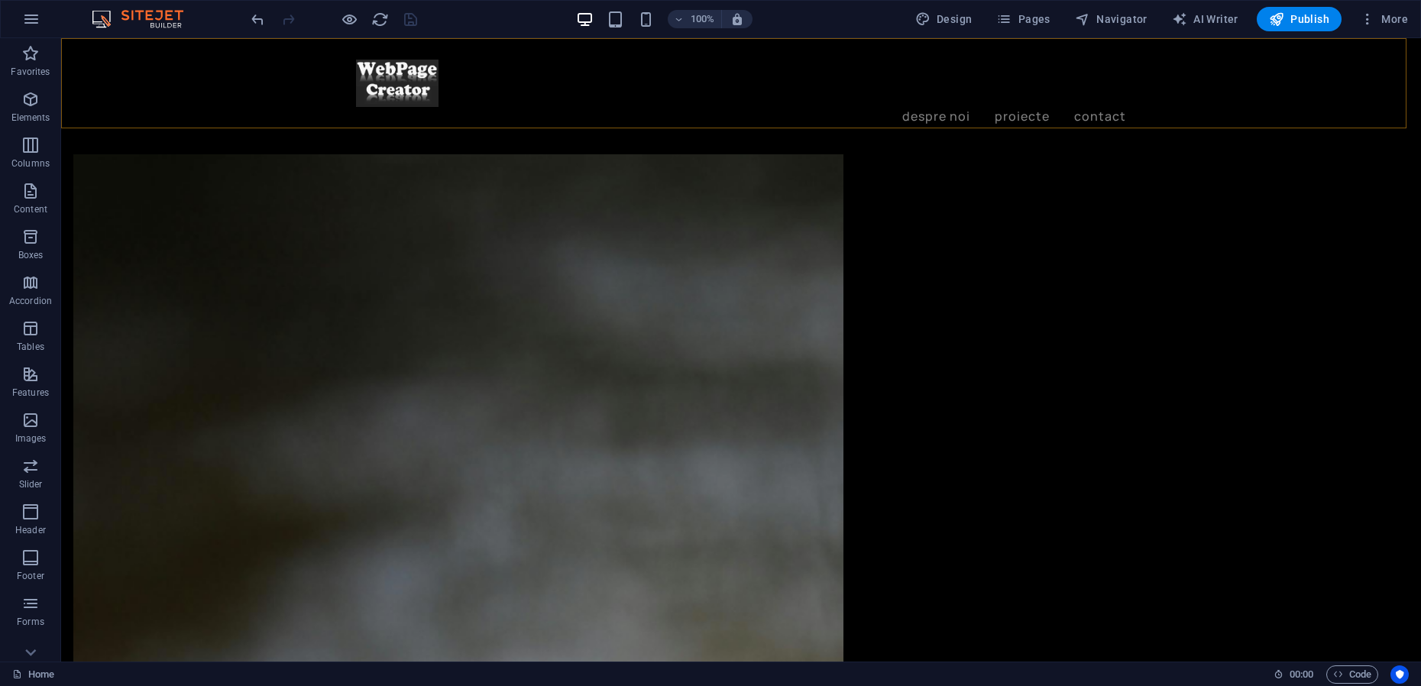
click at [399, 108] on div "despre noi proiecte contact Menu" at bounding box center [740, 93] width 1359 height 110
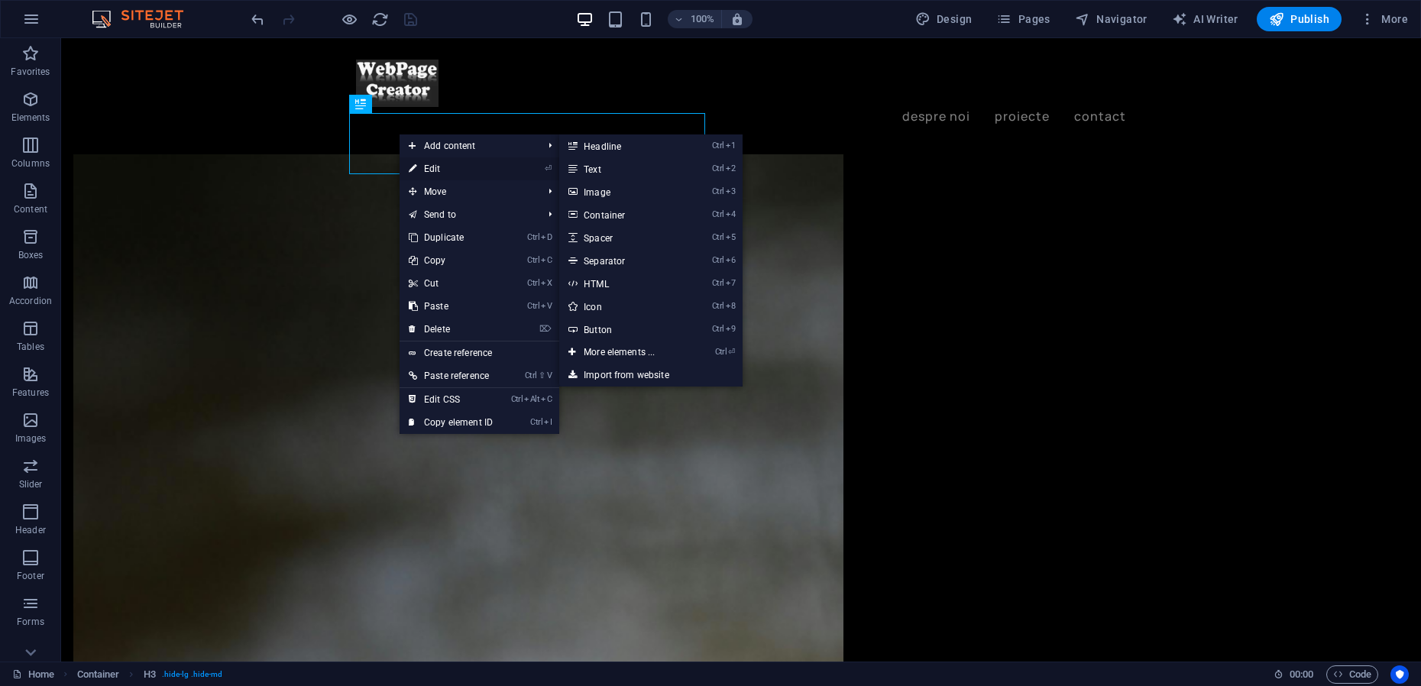
drag, startPoint x: 103, startPoint y: 131, endPoint x: 433, endPoint y: 169, distance: 332.1
click at [433, 169] on link "⏎ Edit" at bounding box center [450, 168] width 102 height 23
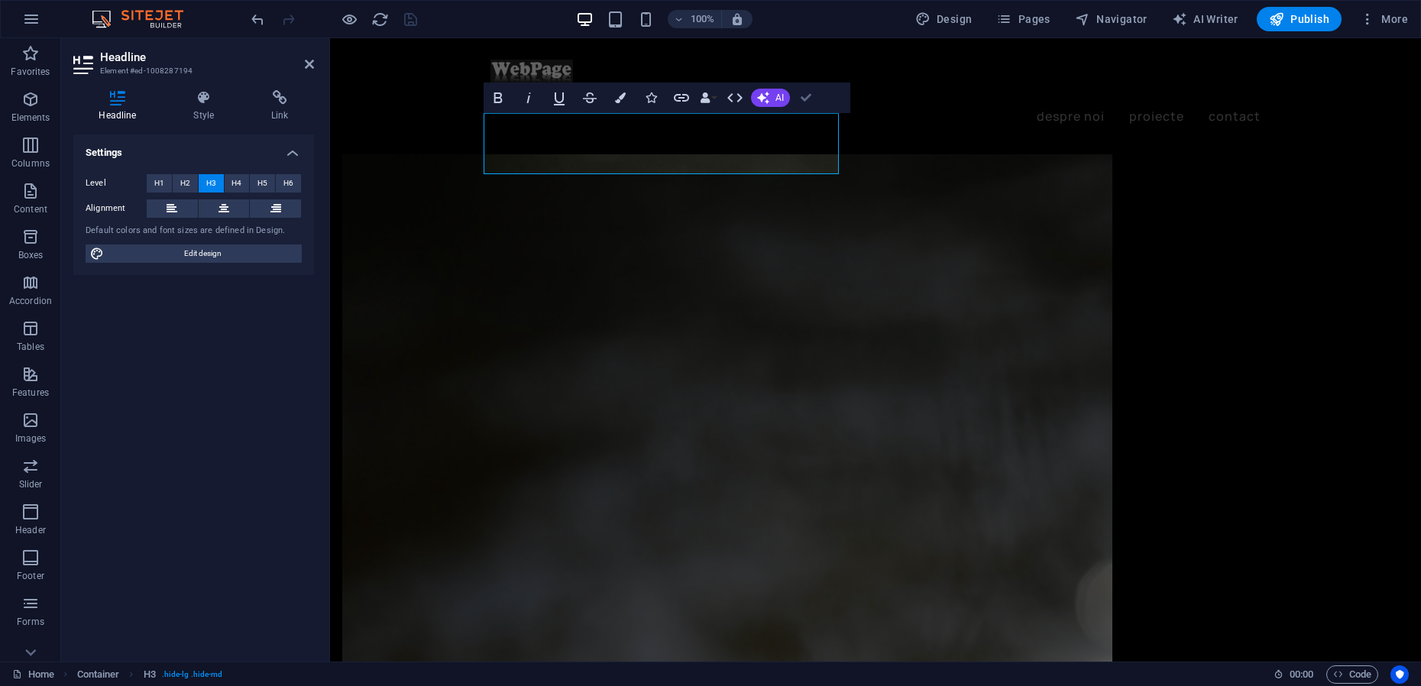
drag, startPoint x: 810, startPoint y: 95, endPoint x: 748, endPoint y: 58, distance: 71.9
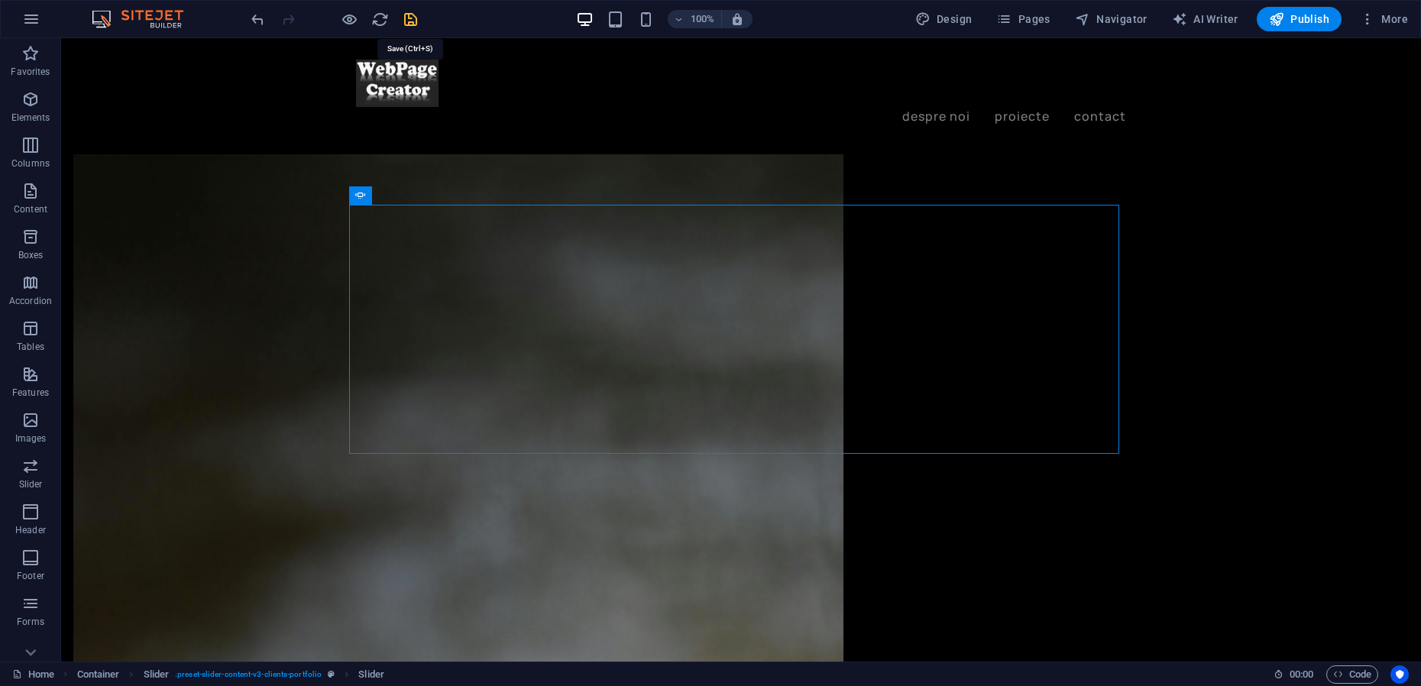
click at [409, 24] on icon "save" at bounding box center [411, 20] width 18 height 18
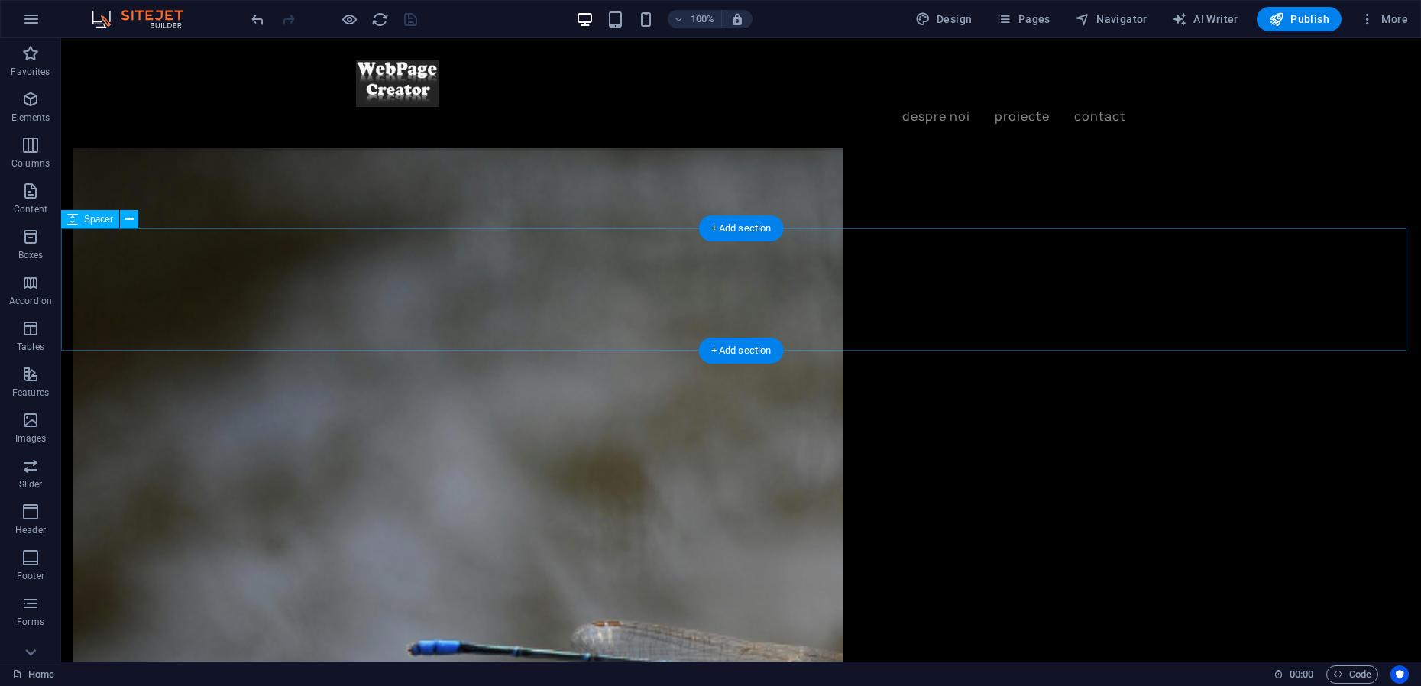
scroll to position [2419, 0]
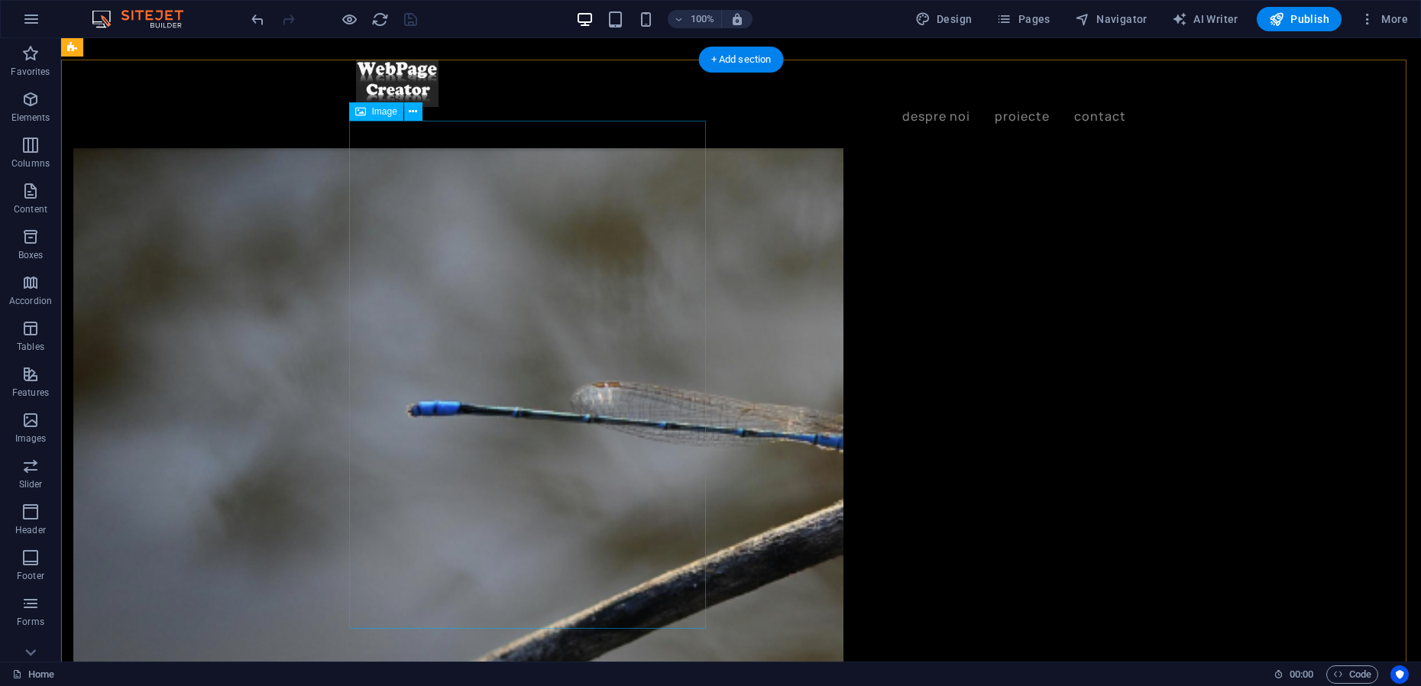
scroll to position [2281, 0]
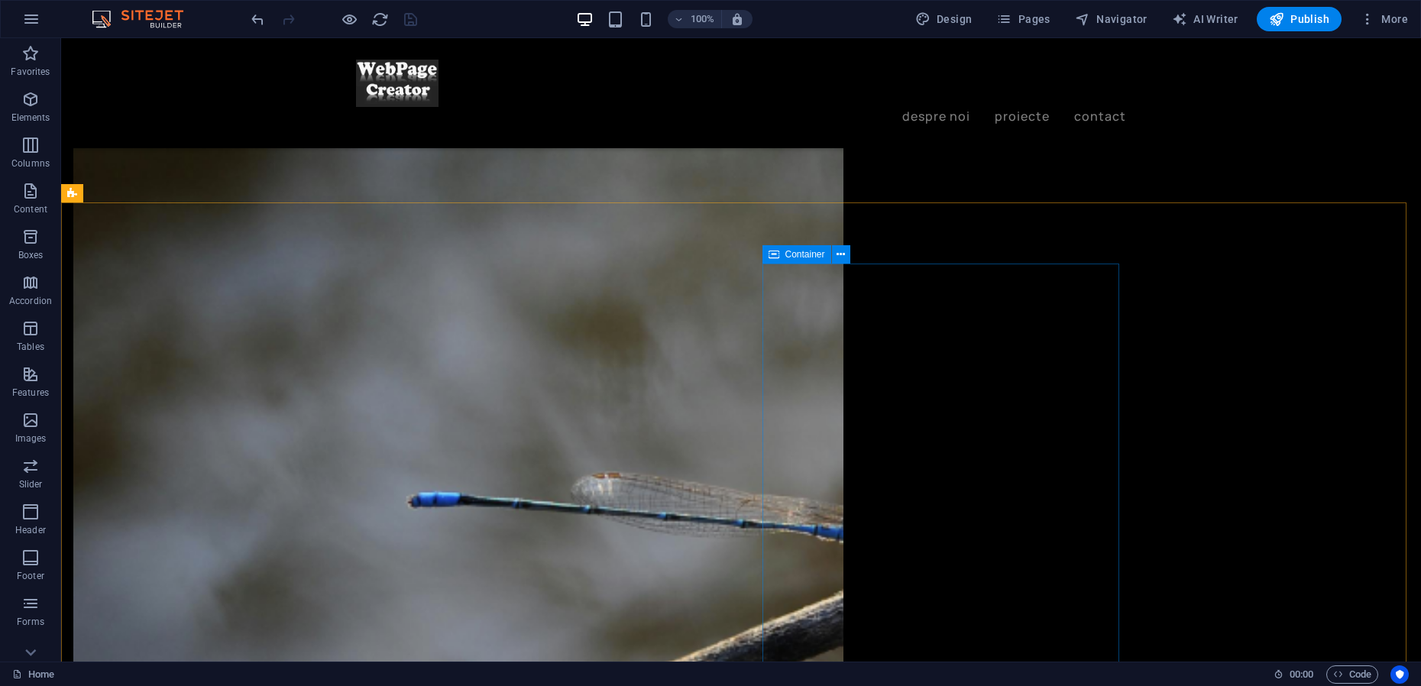
click at [783, 251] on div "Container" at bounding box center [796, 254] width 69 height 18
click at [1106, 24] on span "Navigator" at bounding box center [1111, 18] width 73 height 15
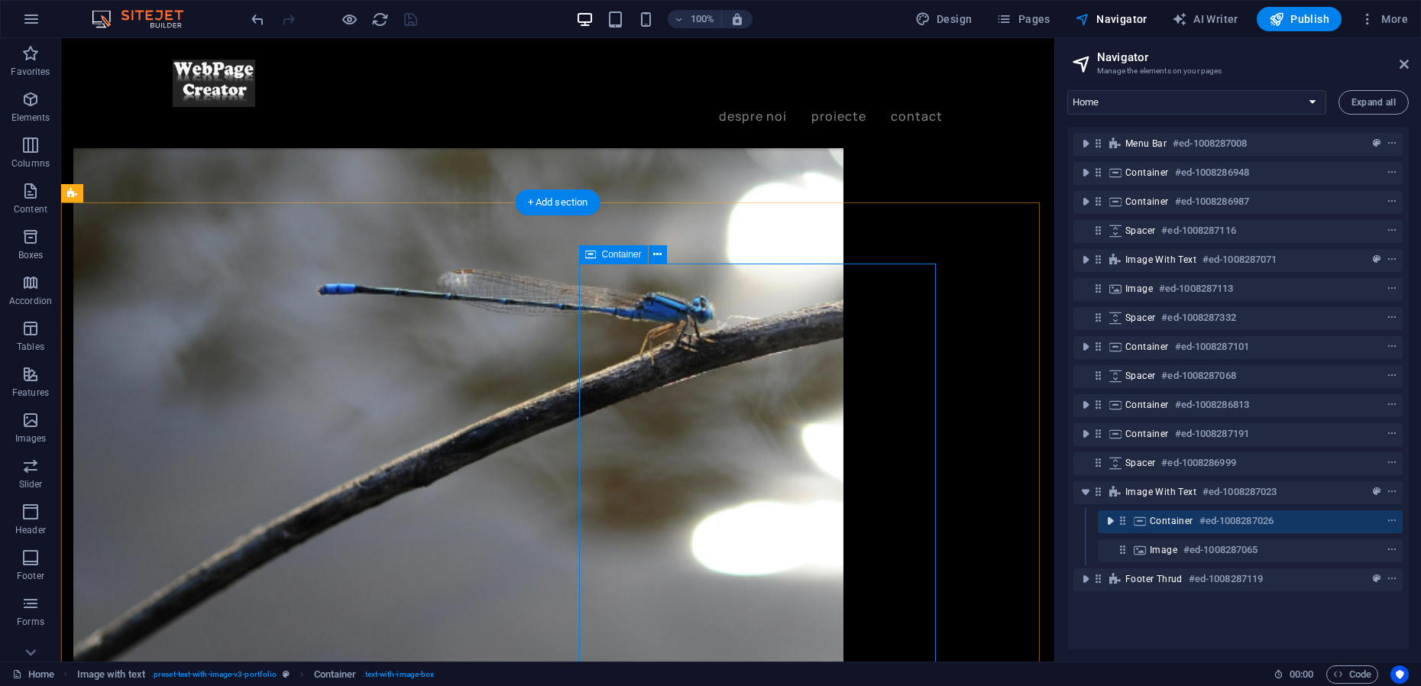
click at [1106, 519] on icon "toggle-expand" at bounding box center [1109, 520] width 15 height 15
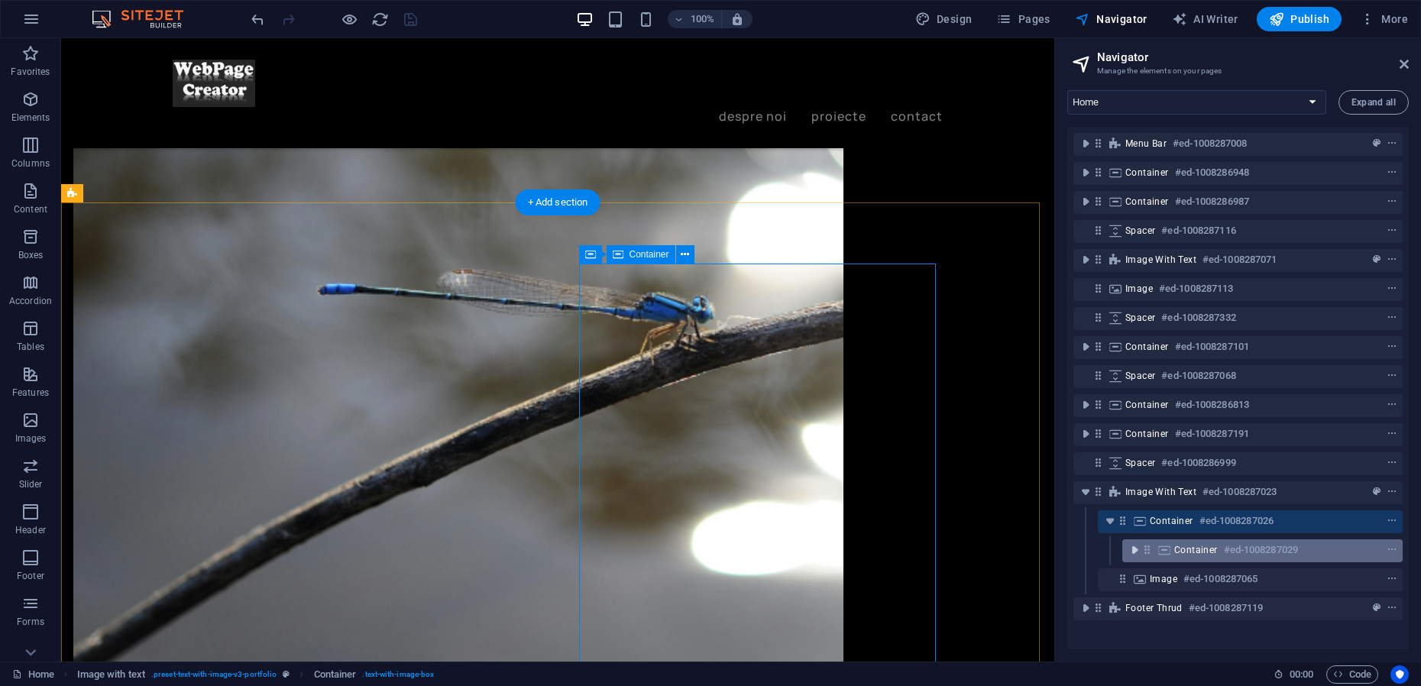
click at [1134, 554] on icon "toggle-expand" at bounding box center [1134, 549] width 15 height 15
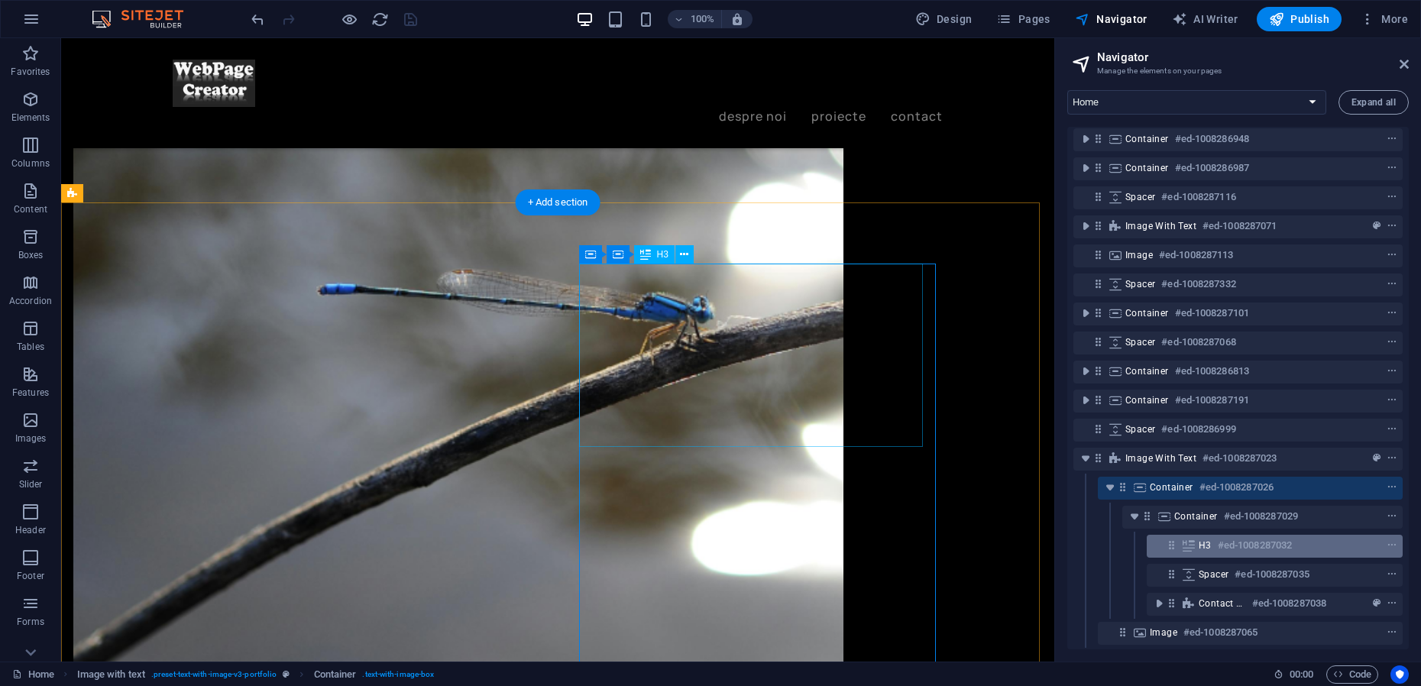
scroll to position [79, 0]
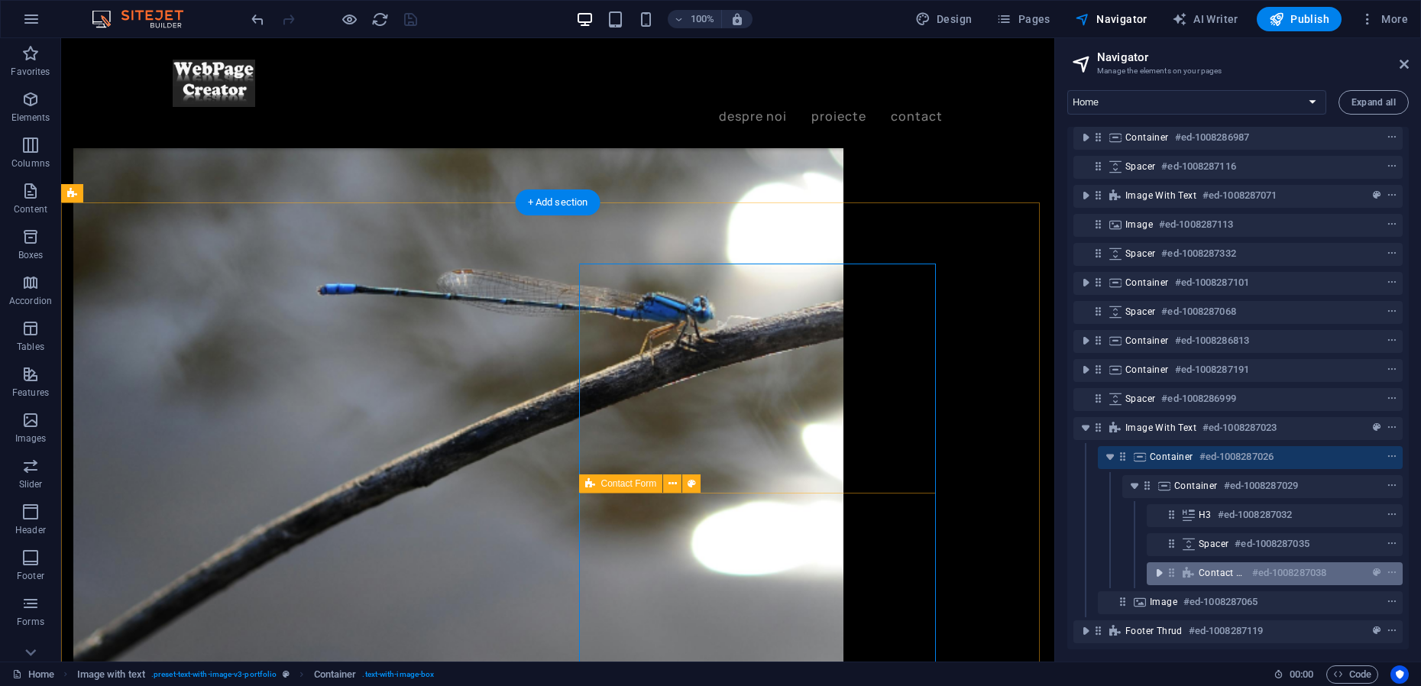
click at [1162, 565] on icon "toggle-expand" at bounding box center [1158, 572] width 15 height 15
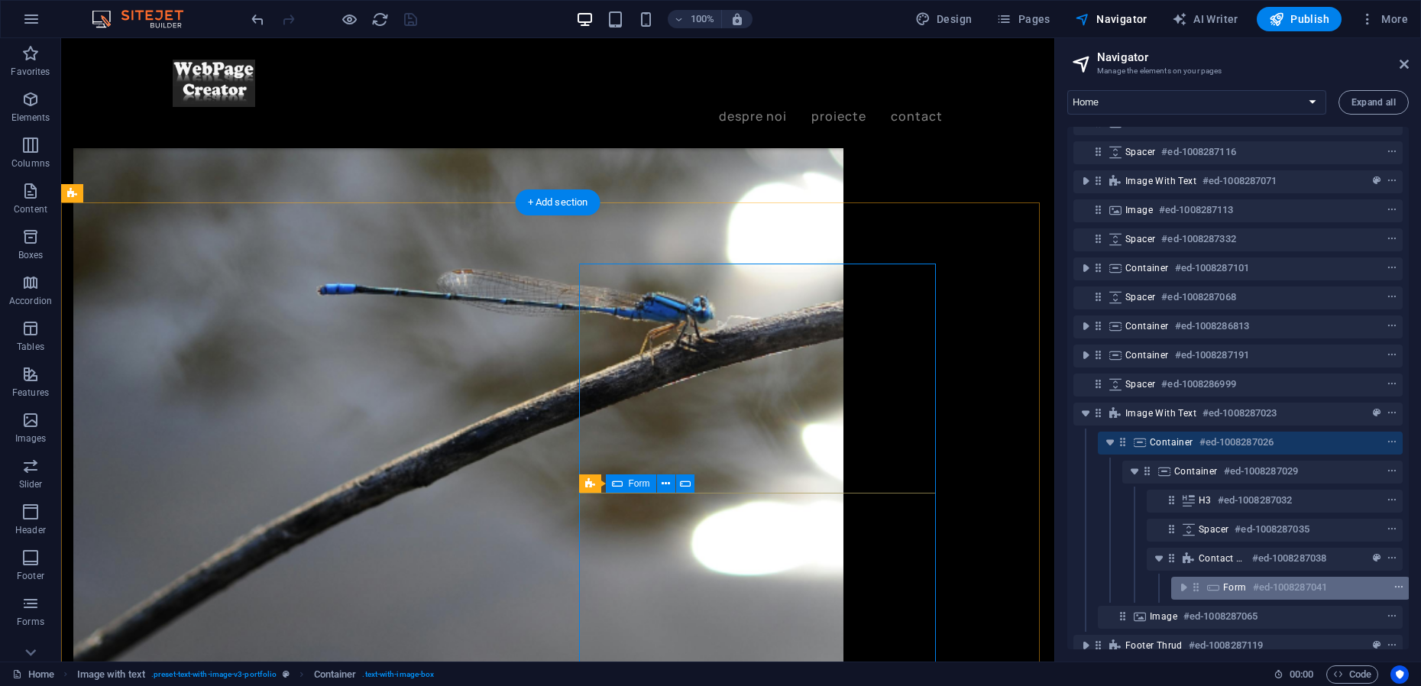
click at [1397, 587] on icon "context-menu" at bounding box center [1398, 587] width 11 height 11
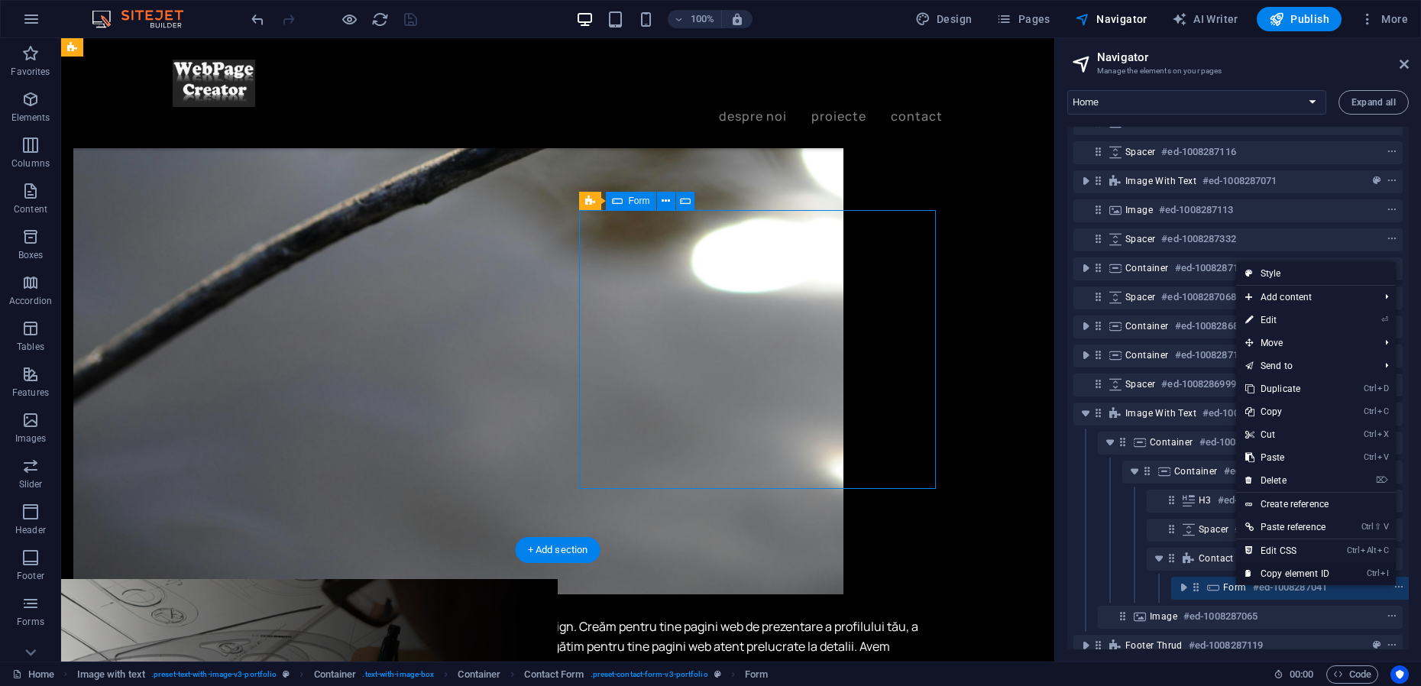
scroll to position [108, 4]
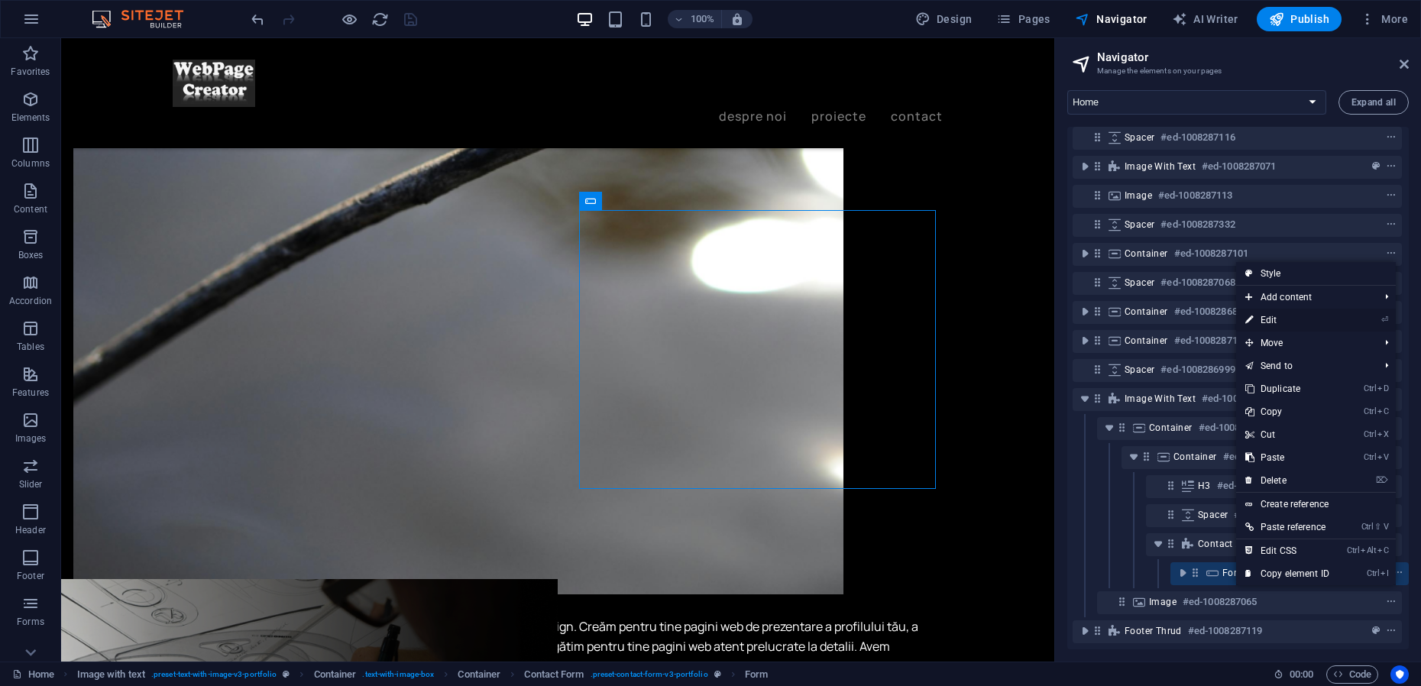
click at [1281, 320] on link "⏎ Edit" at bounding box center [1287, 320] width 102 height 23
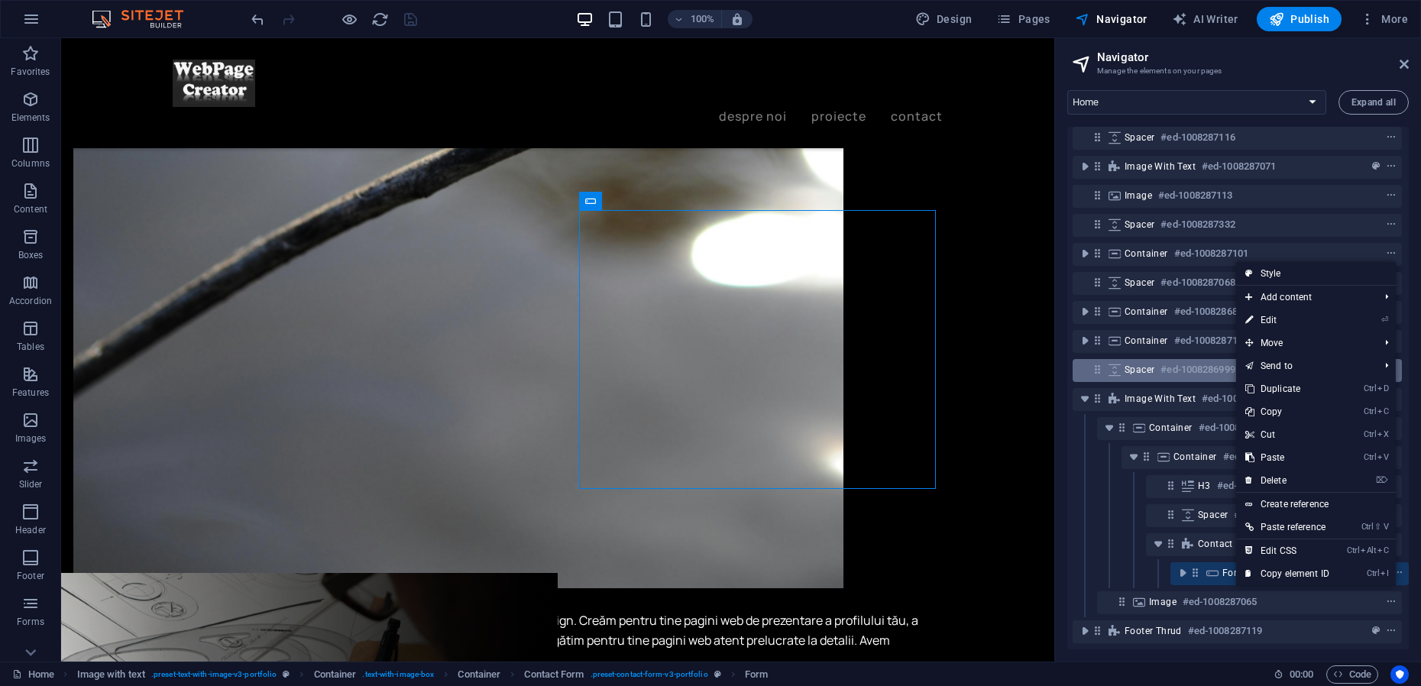
scroll to position [2166, 0]
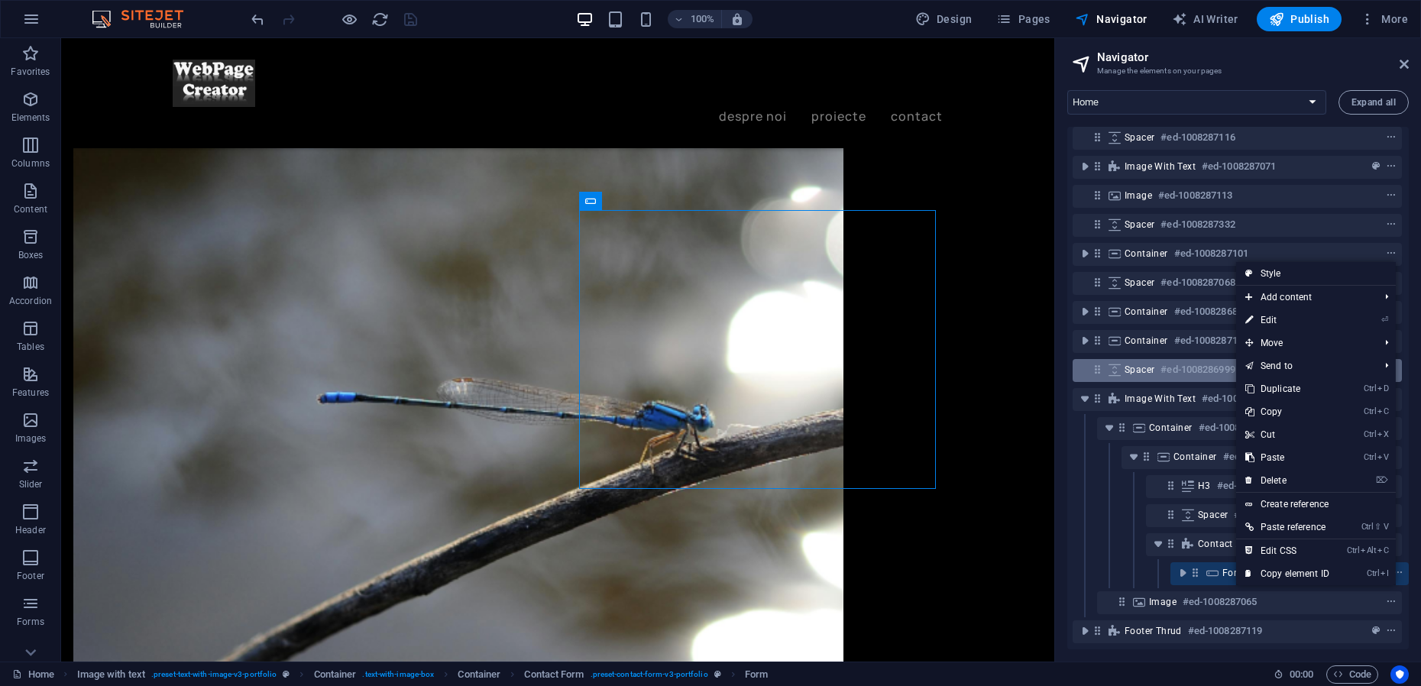
select select "vw"
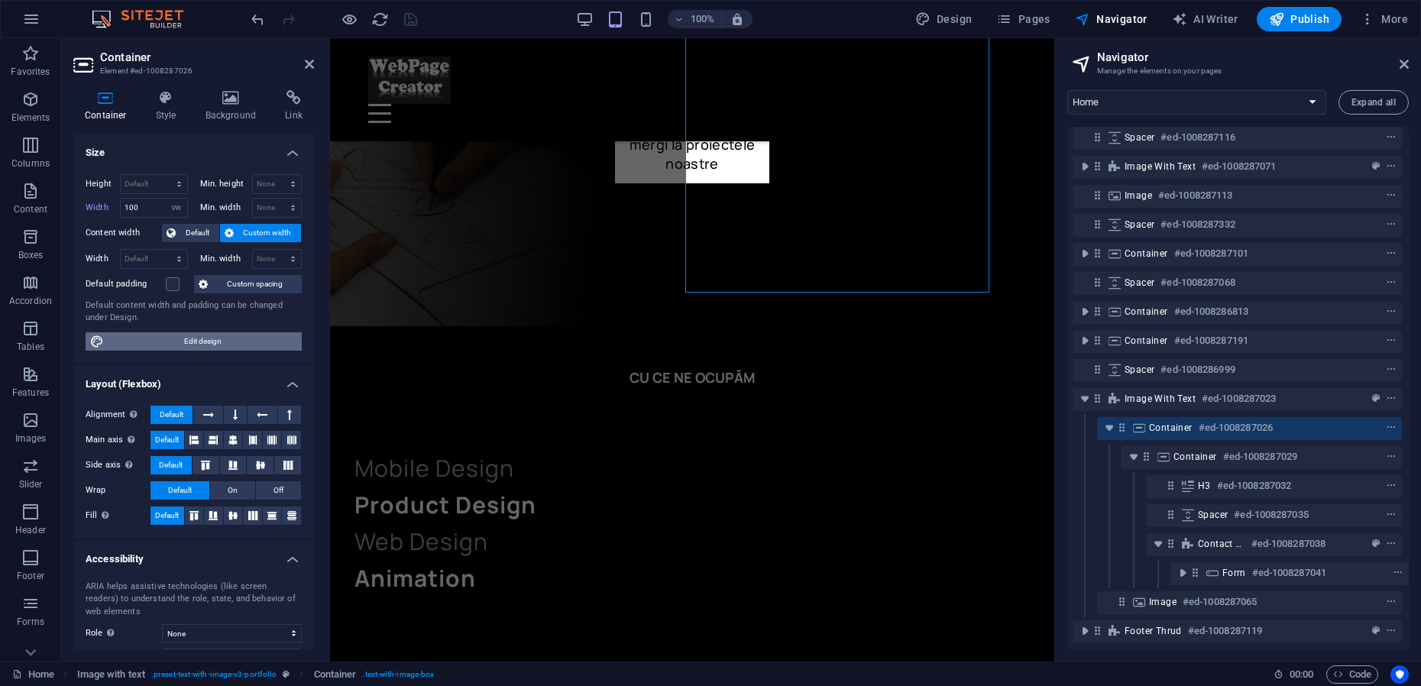
scroll to position [2182, 0]
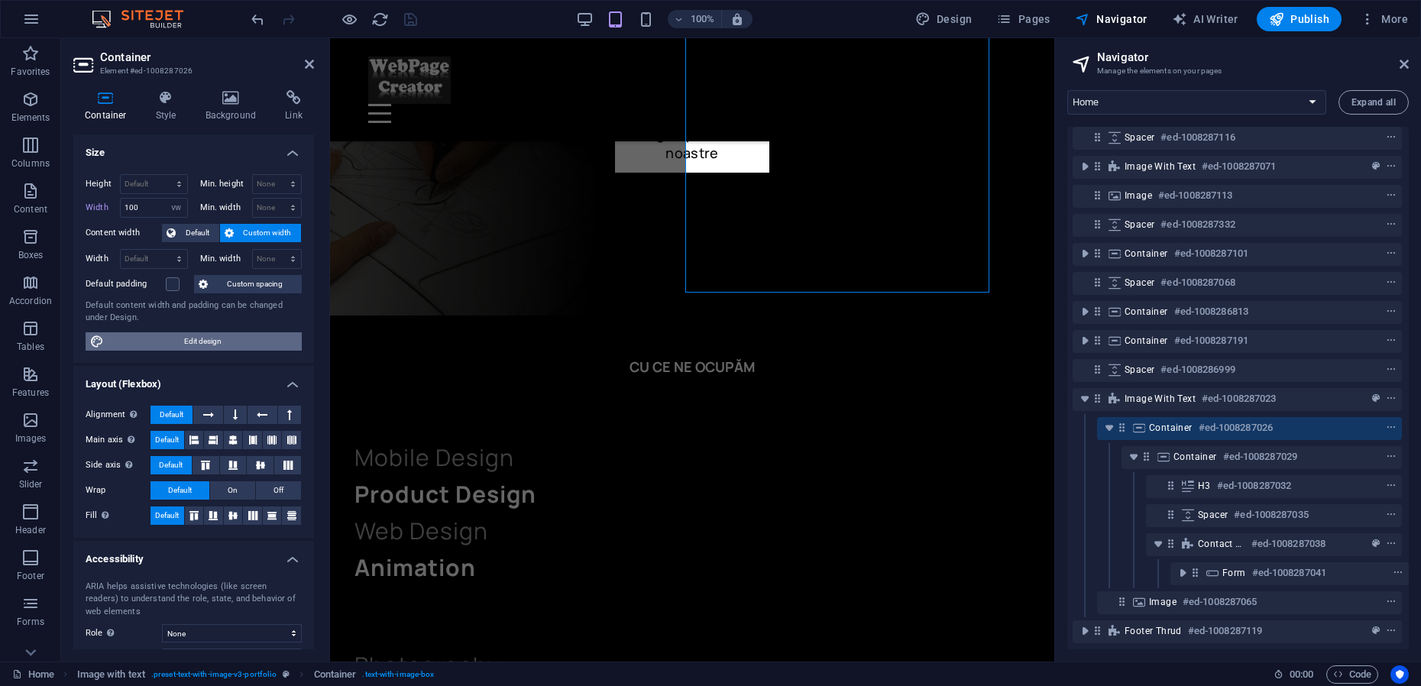
click at [207, 344] on span "Edit design" at bounding box center [202, 341] width 189 height 18
select select "ease-in-out"
select select "px"
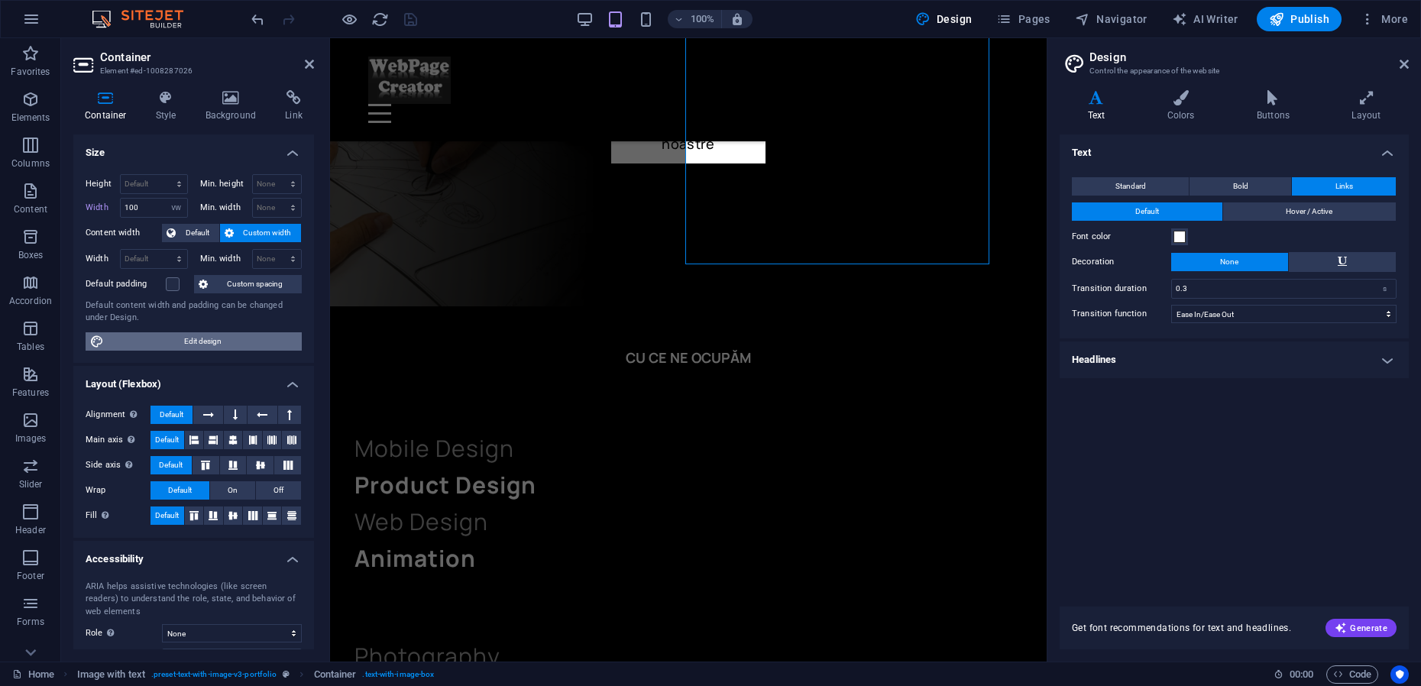
scroll to position [2232, 0]
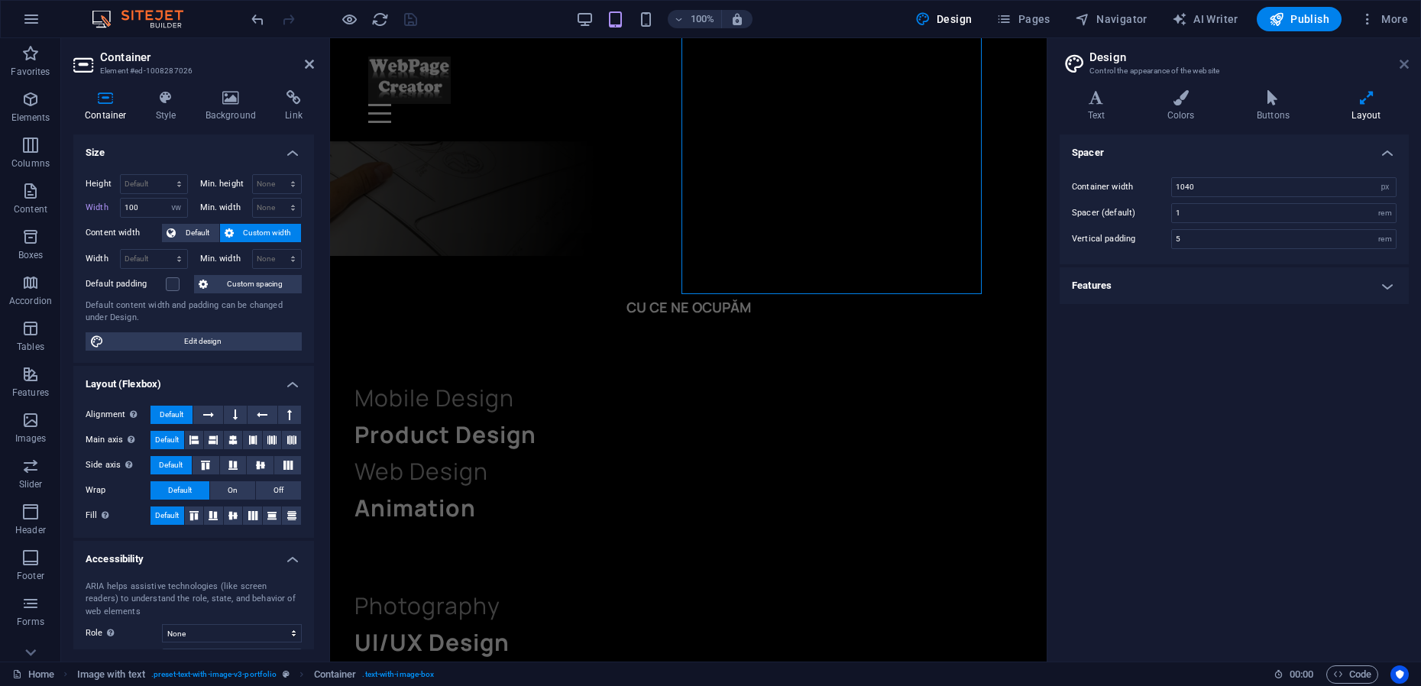
drag, startPoint x: 1405, startPoint y: 62, endPoint x: 1075, endPoint y: 23, distance: 333.0
click at [1405, 61] on icon at bounding box center [1403, 64] width 9 height 12
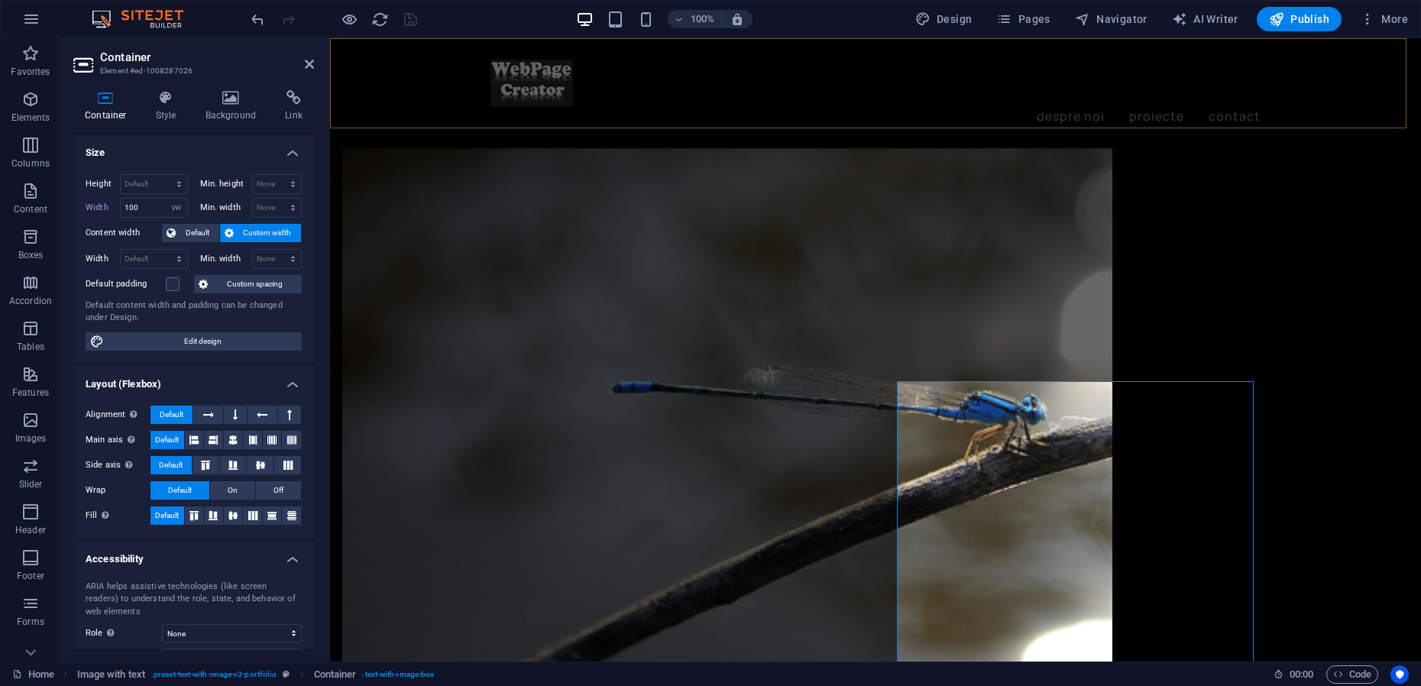
select select "DISABLED_OPTION_VALUE"
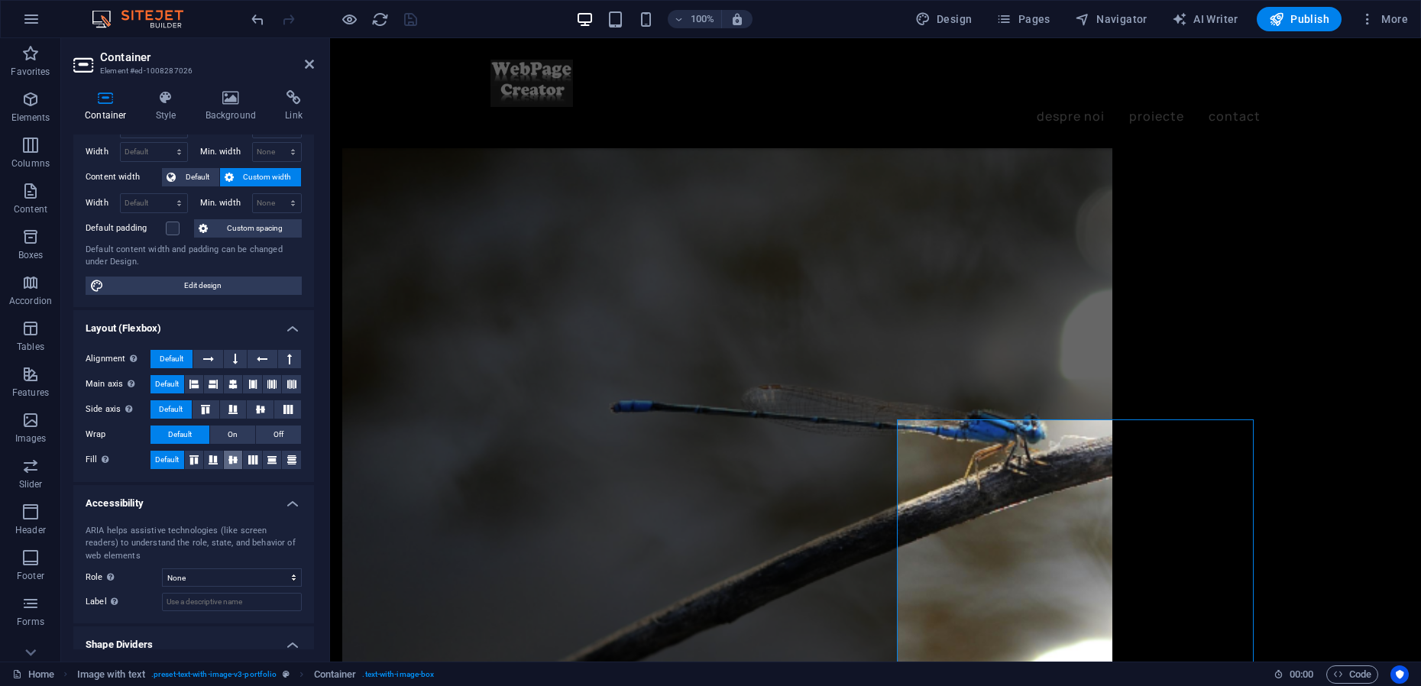
scroll to position [103, 0]
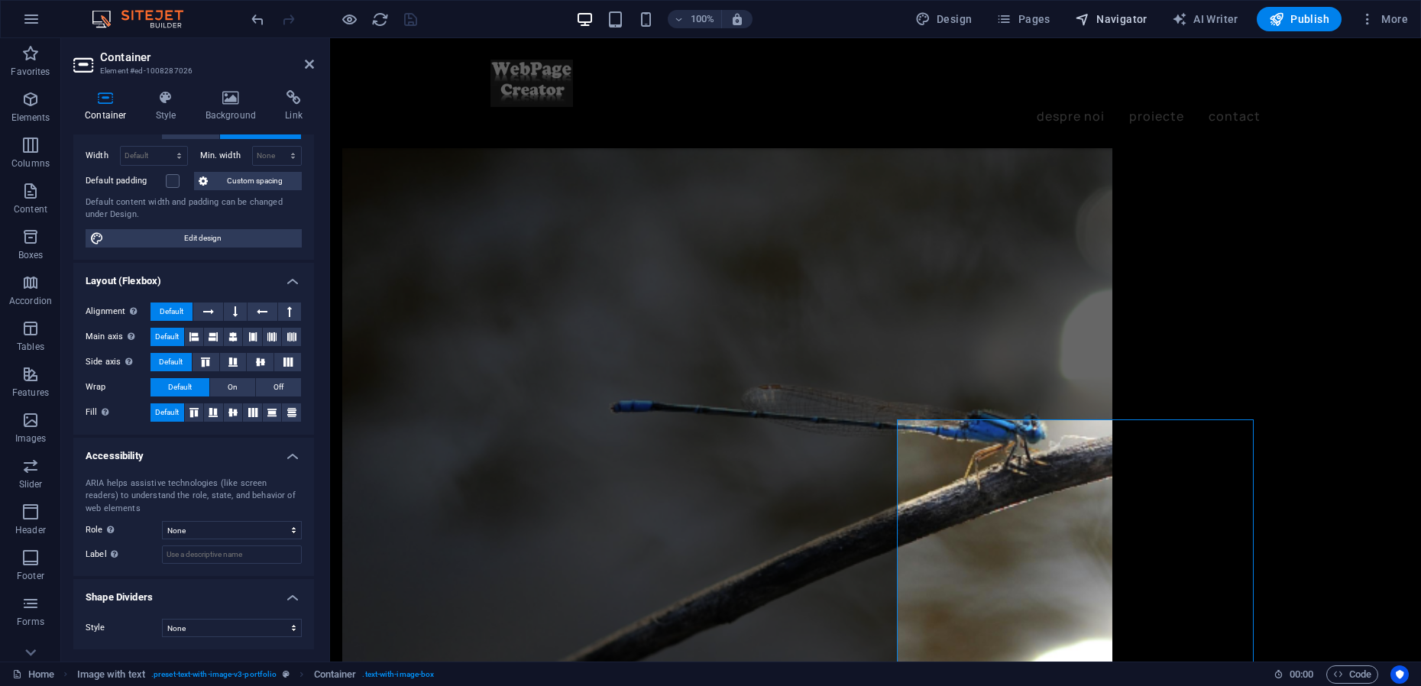
click at [1128, 24] on span "Navigator" at bounding box center [1111, 18] width 73 height 15
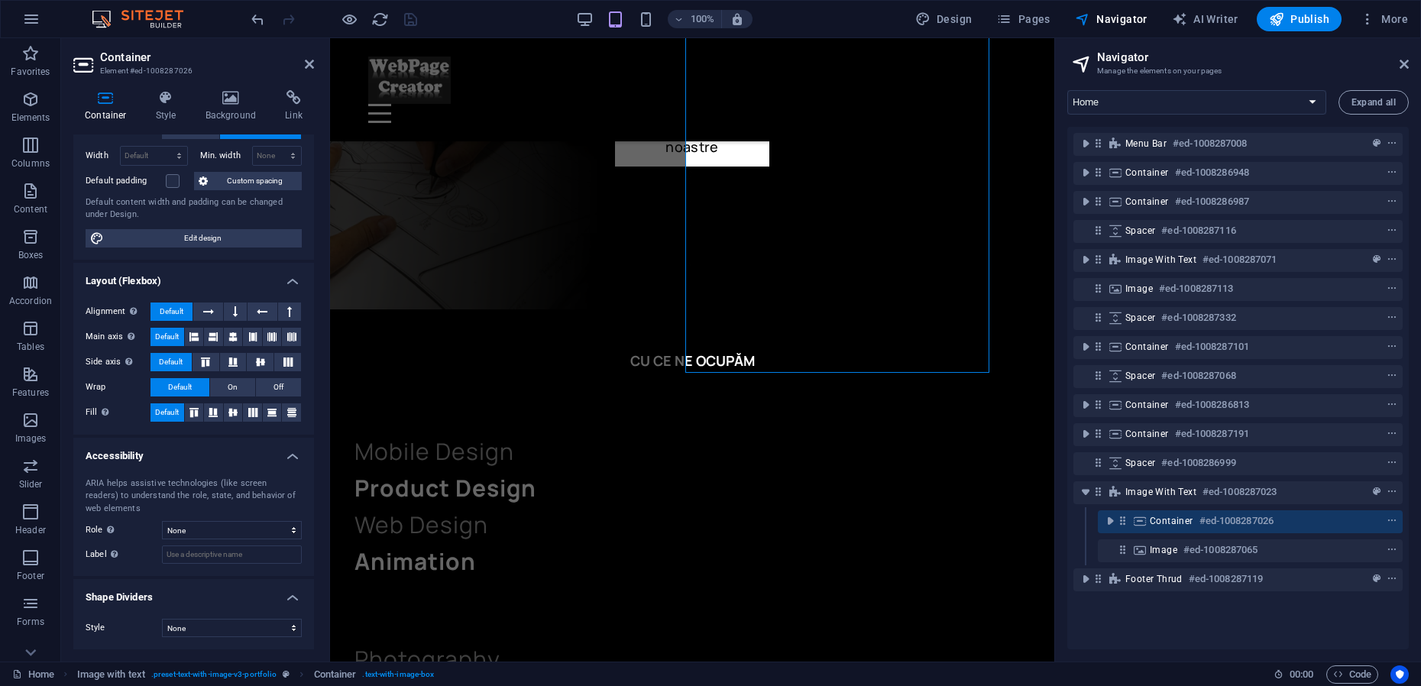
type input "100"
select select "vw"
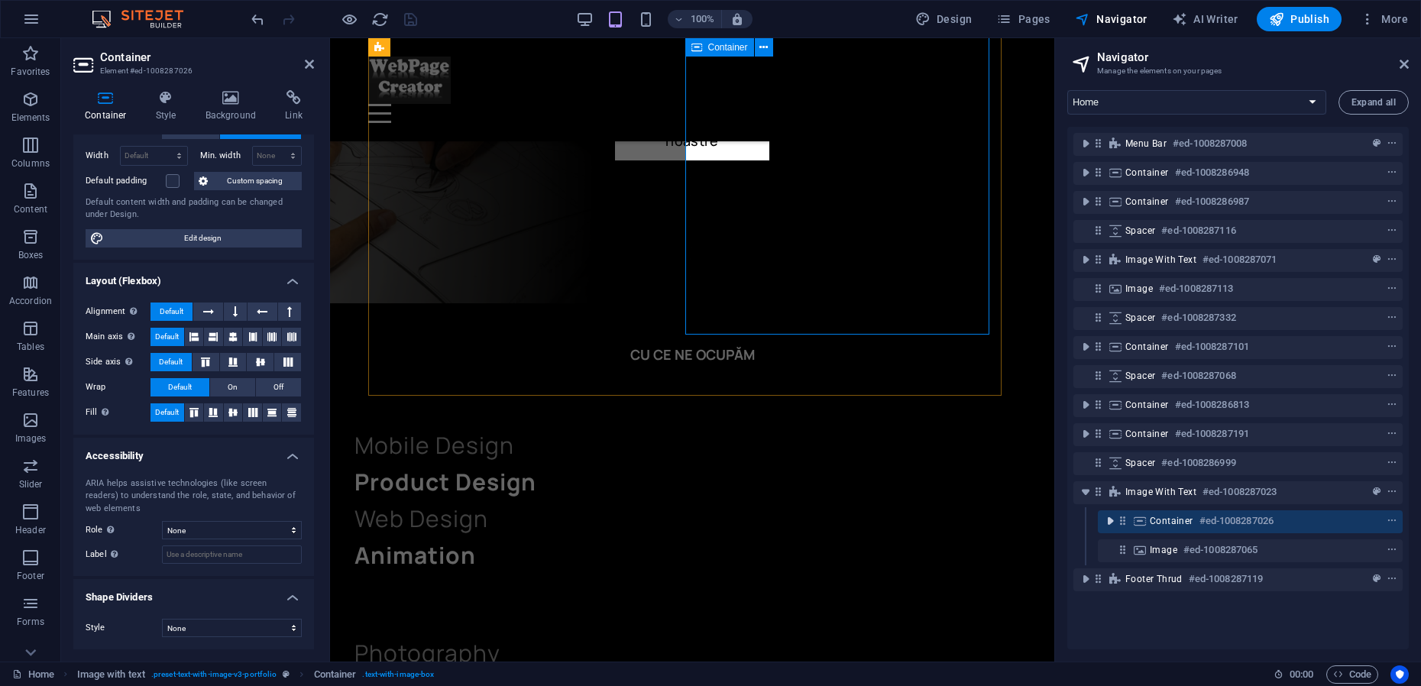
click at [1112, 527] on icon "toggle-expand" at bounding box center [1109, 520] width 15 height 15
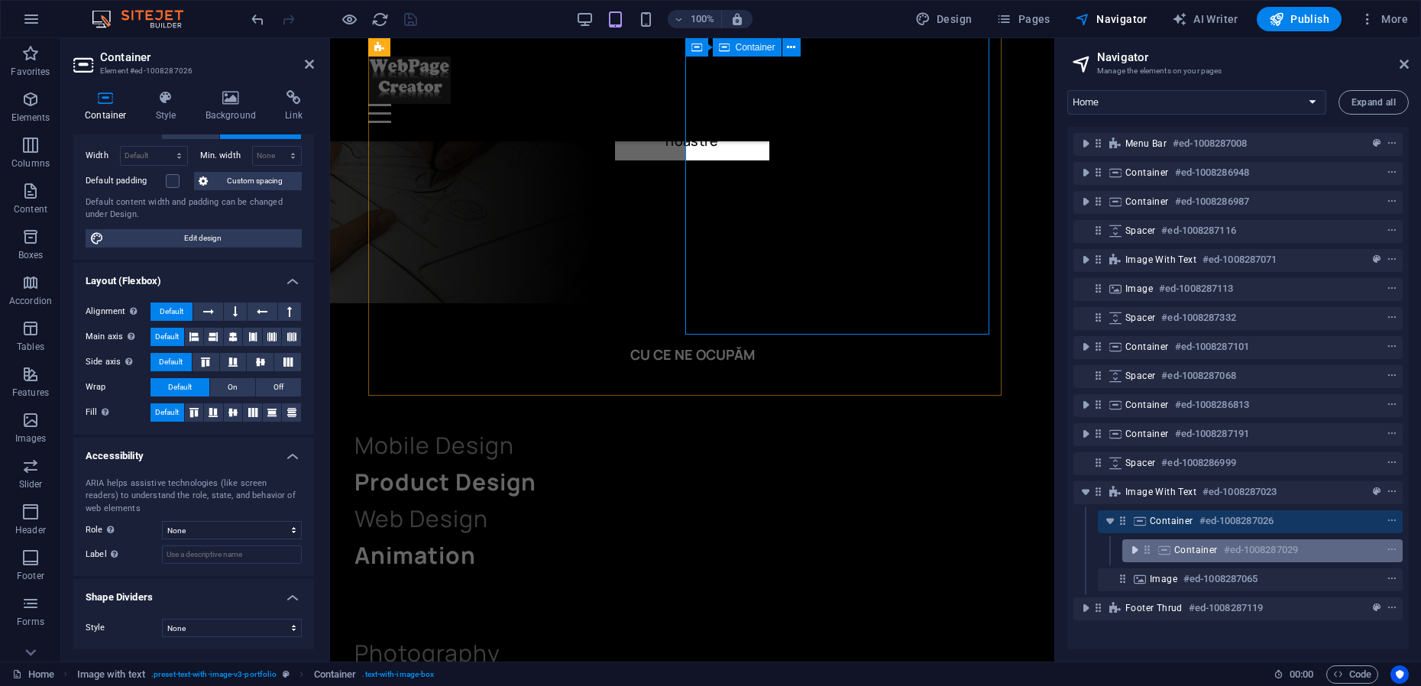
click at [1134, 553] on icon "toggle-expand" at bounding box center [1134, 549] width 15 height 15
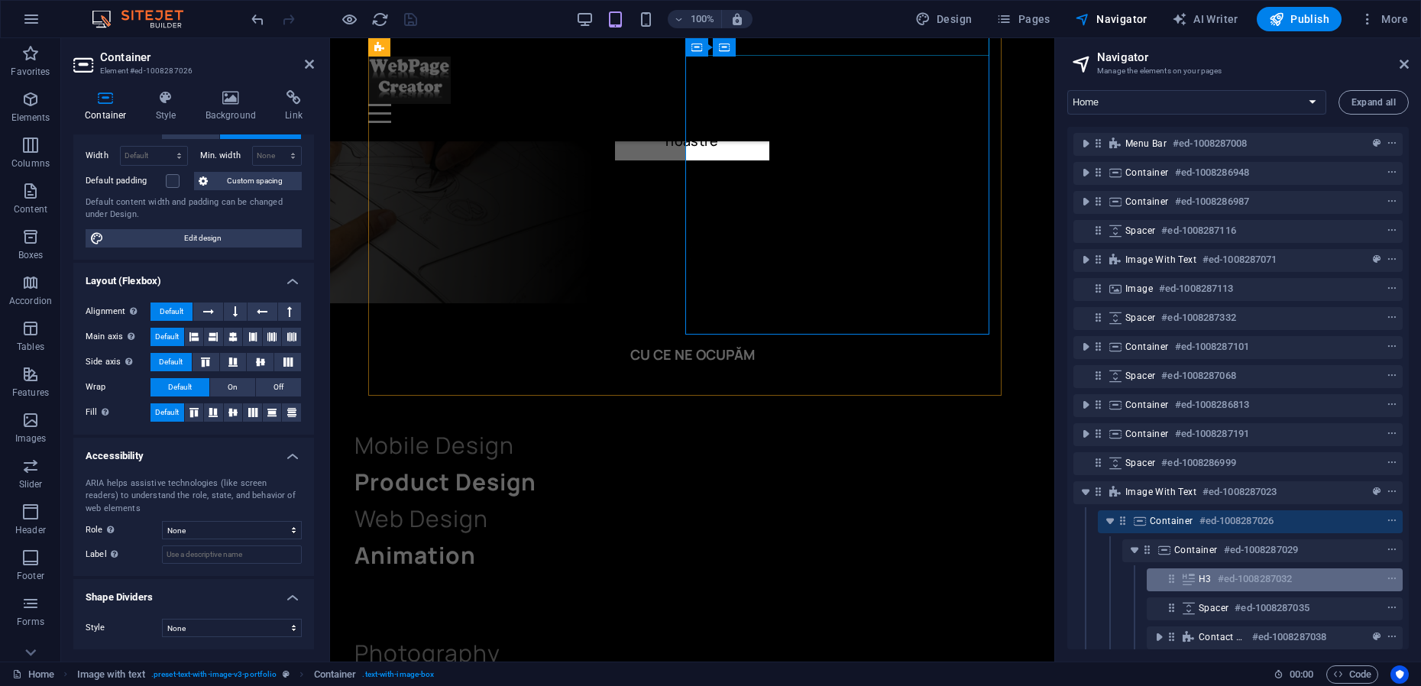
scroll to position [79, 0]
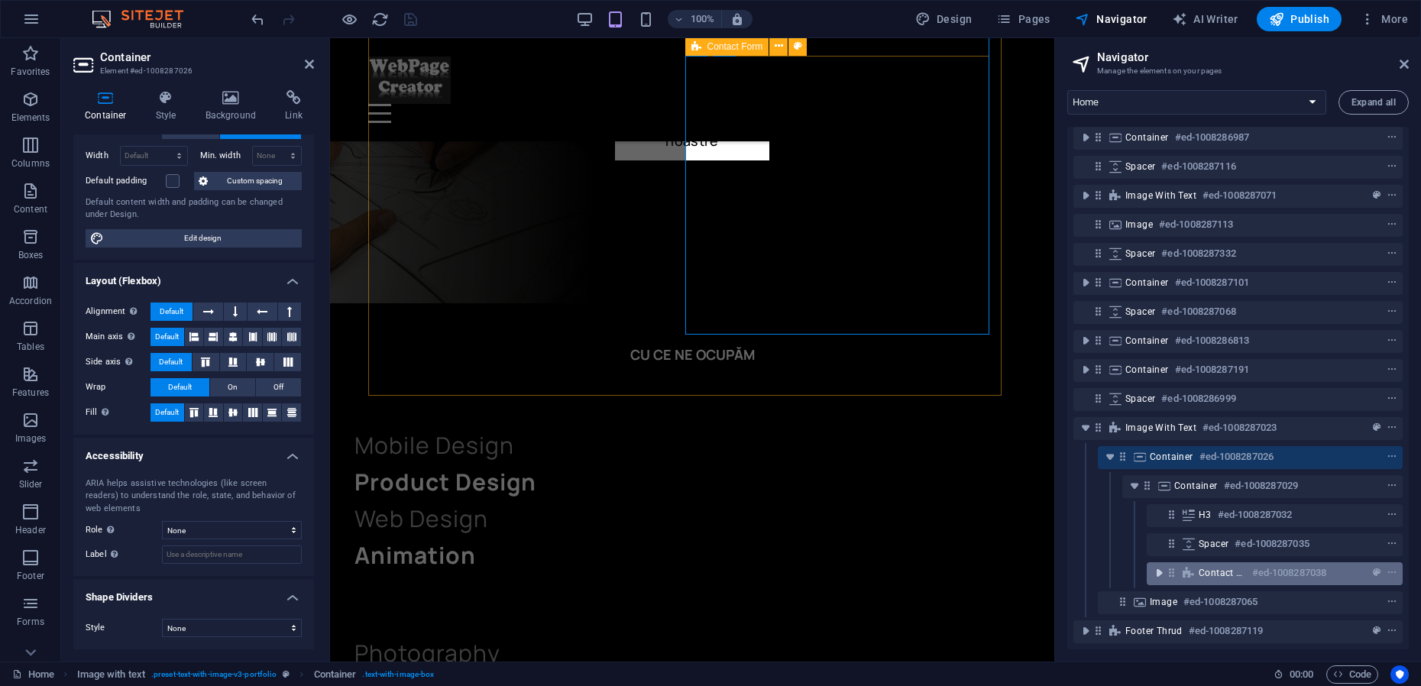
click at [1156, 565] on icon "toggle-expand" at bounding box center [1158, 572] width 15 height 15
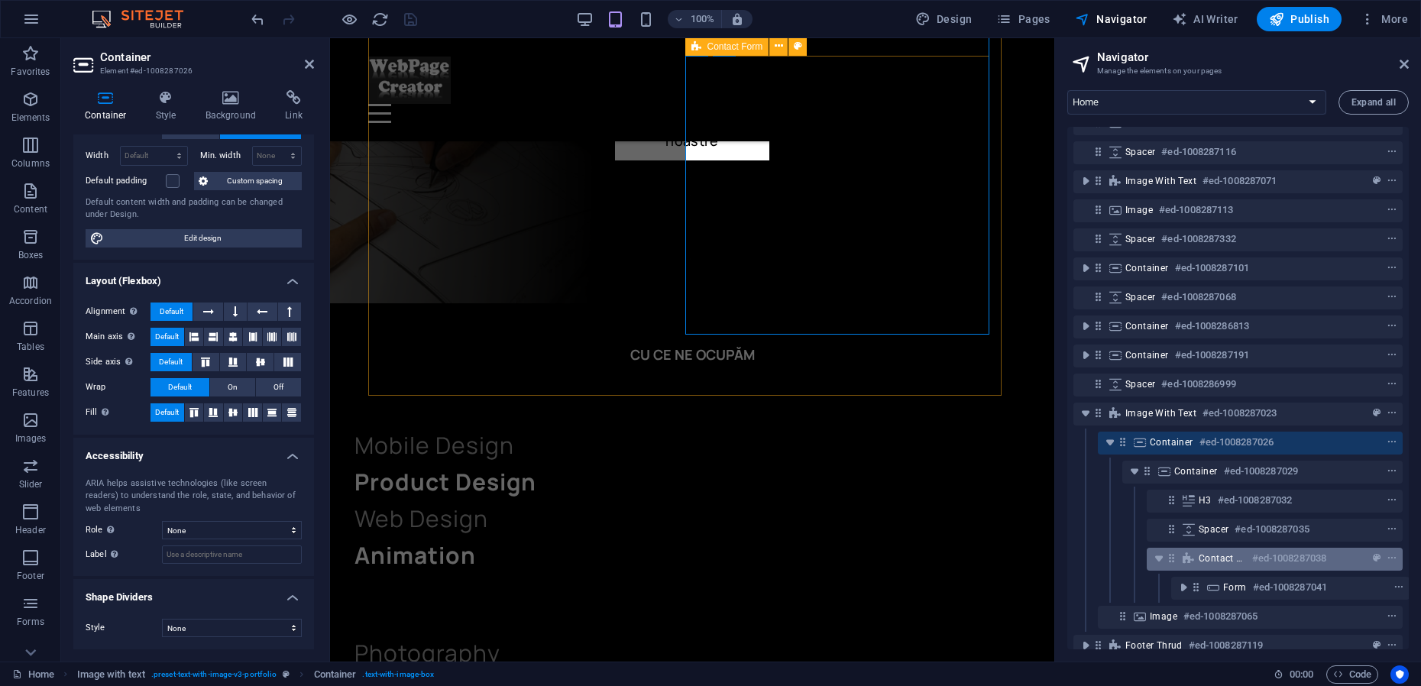
click at [1223, 564] on div "Contact Form #ed-1008287038" at bounding box center [1262, 558] width 128 height 18
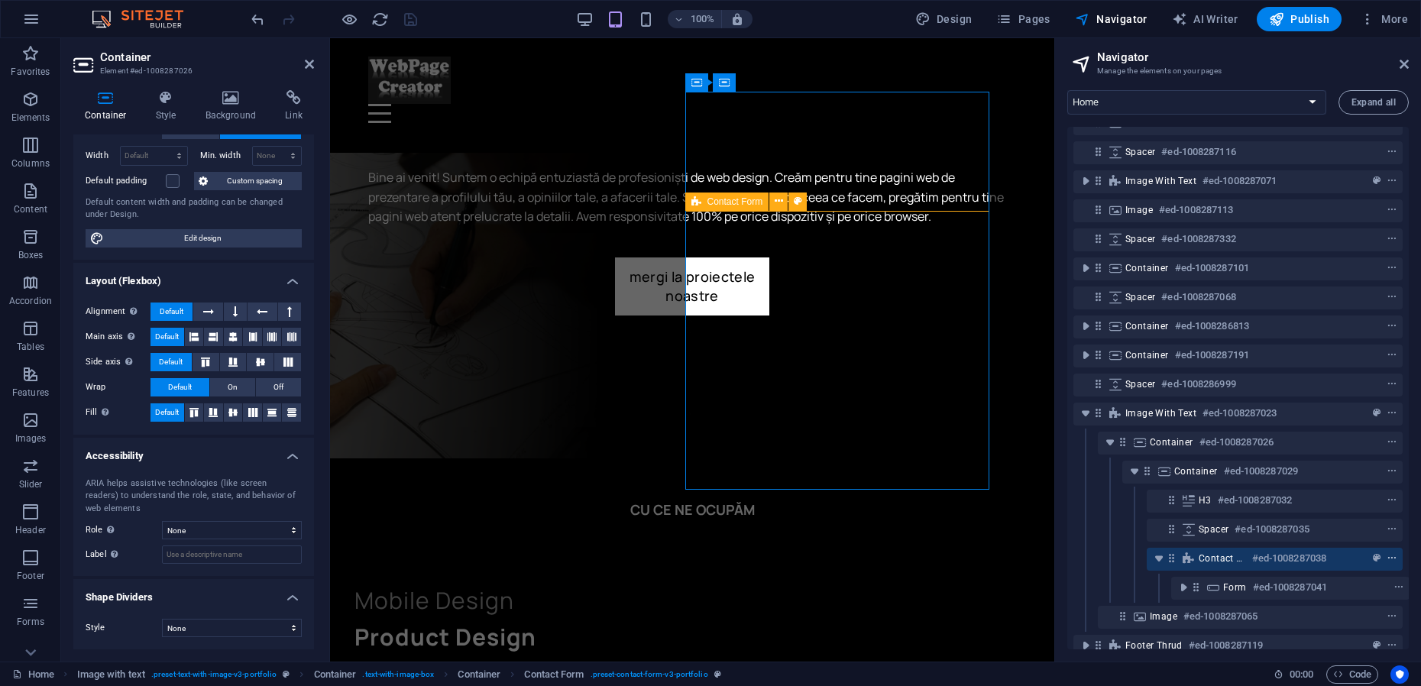
click at [1386, 556] on icon "context-menu" at bounding box center [1391, 558] width 11 height 11
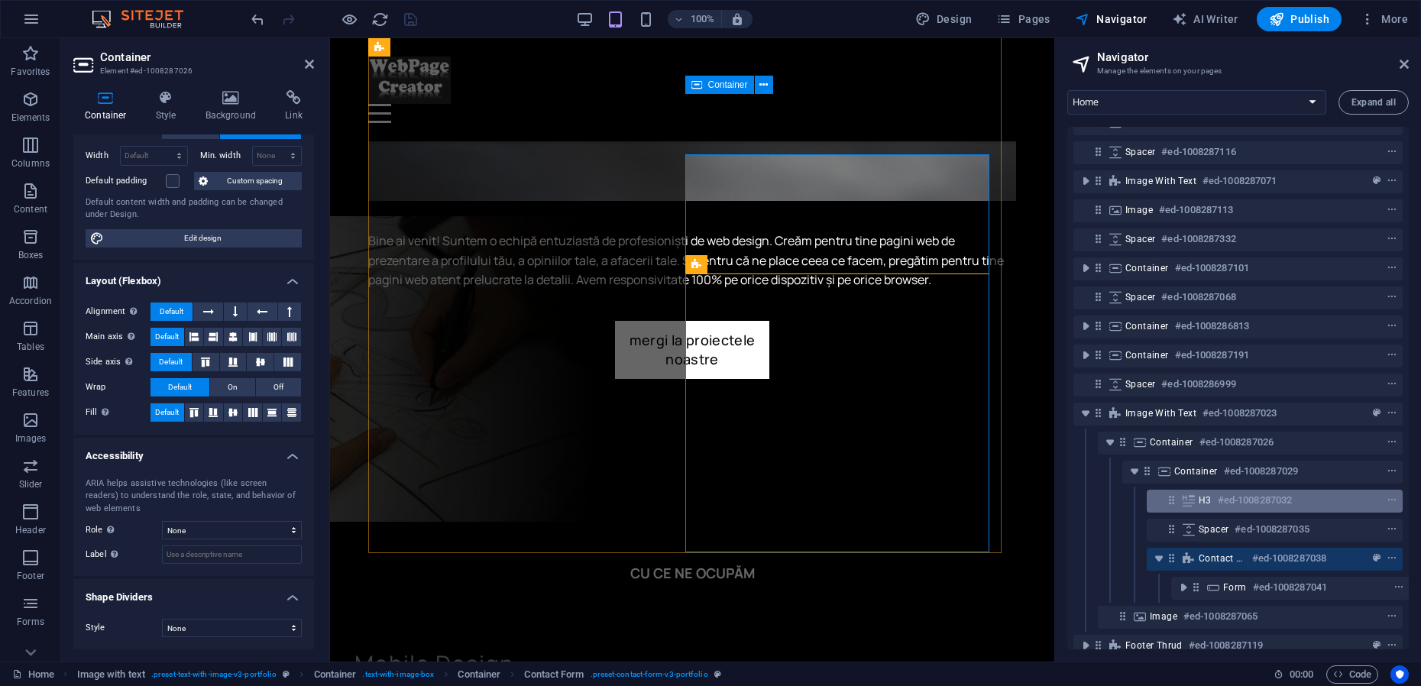
scroll to position [1971, 0]
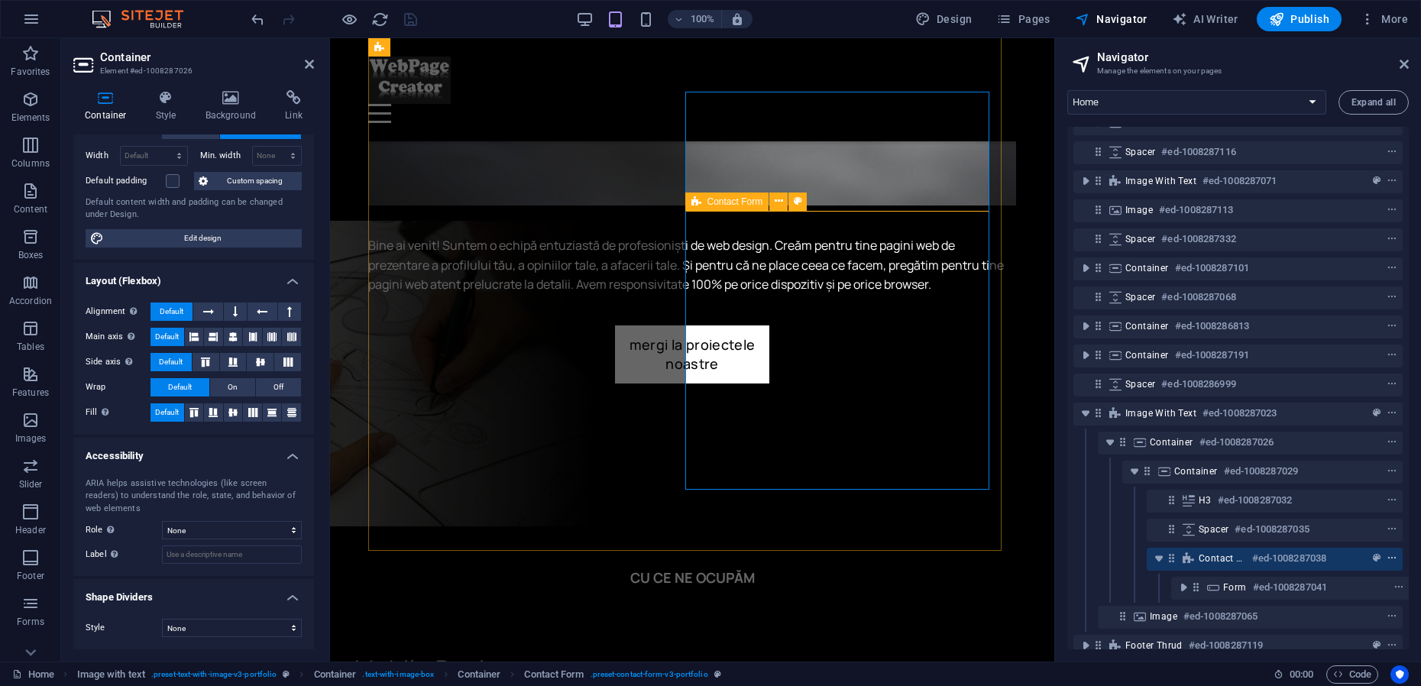
click at [1391, 554] on icon "context-menu" at bounding box center [1391, 558] width 11 height 11
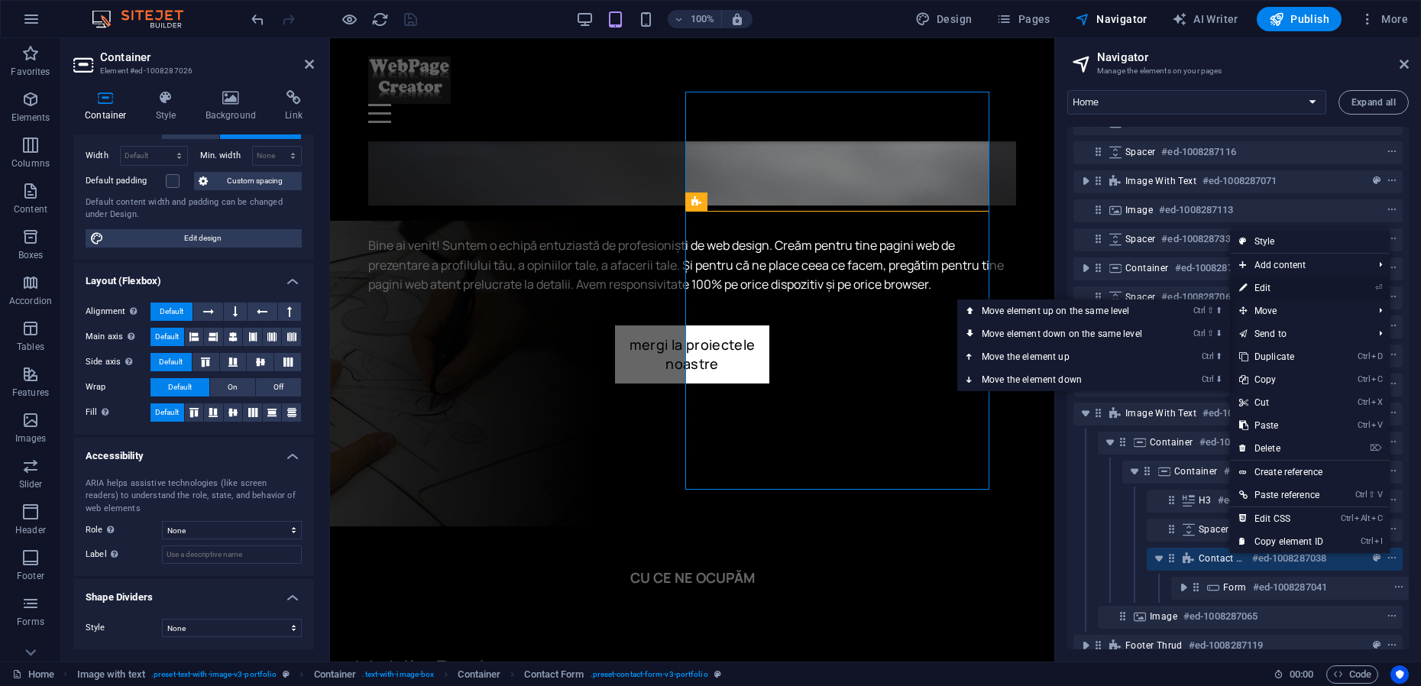
click at [1275, 289] on link "⏎ Edit" at bounding box center [1281, 287] width 102 height 23
select select "px"
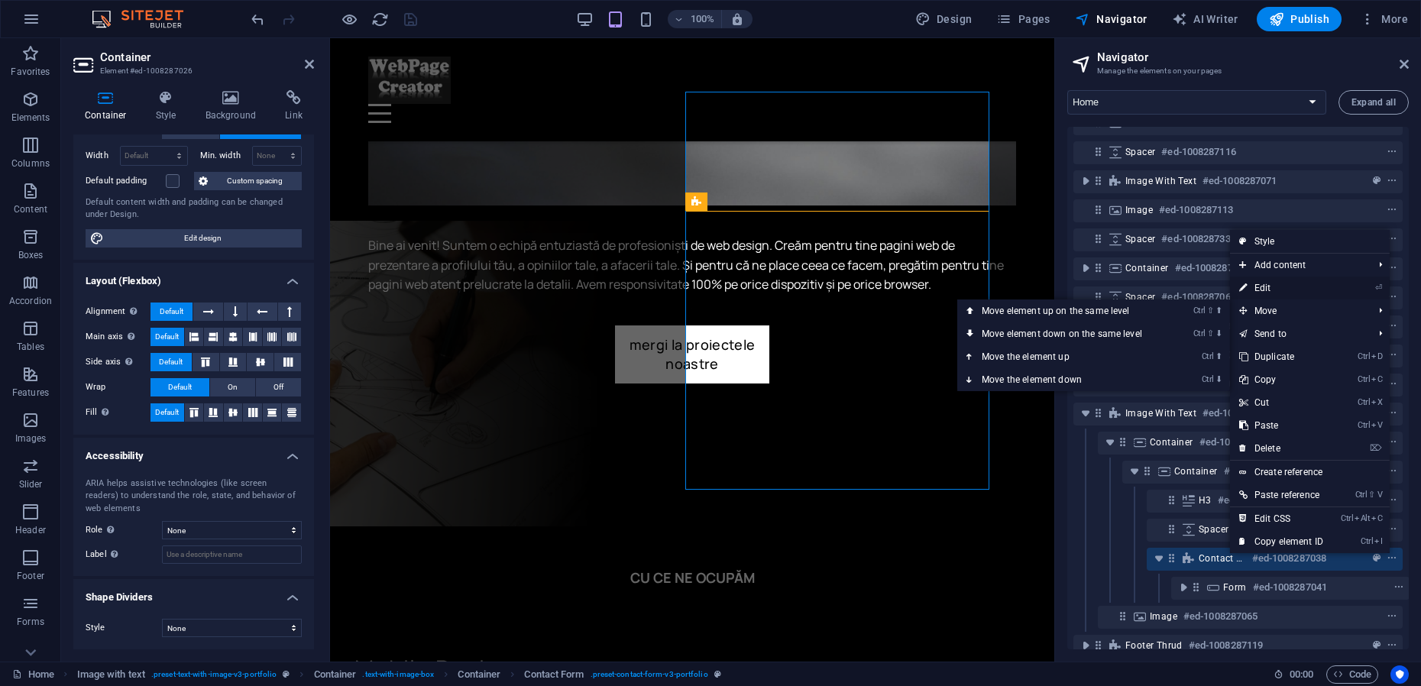
select select "px"
select select "rem"
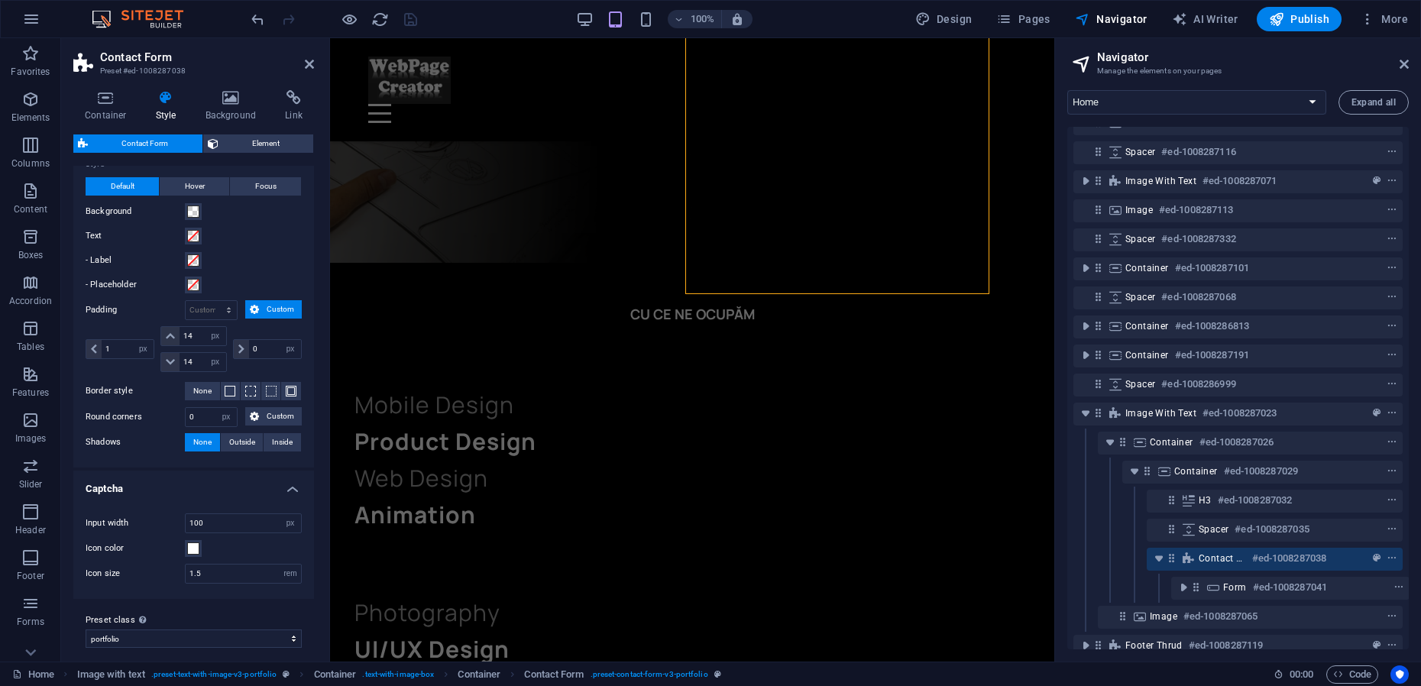
scroll to position [516, 0]
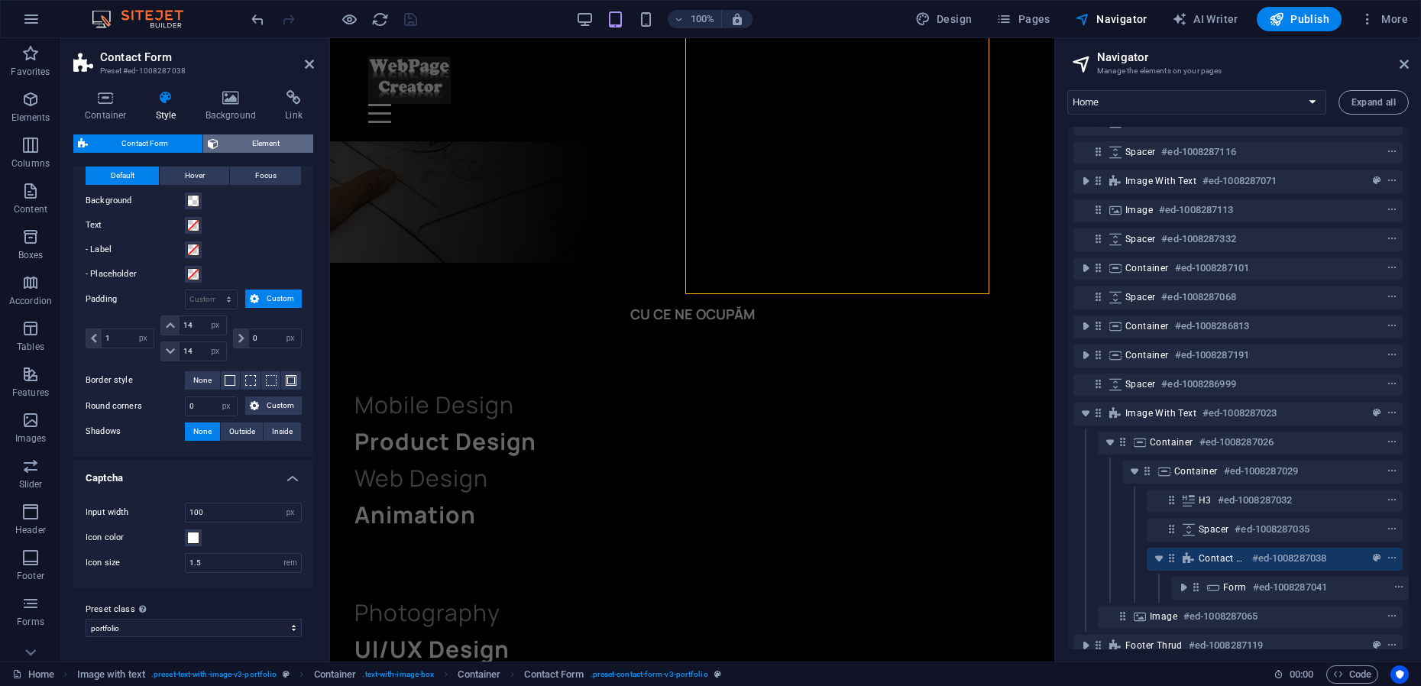
click at [252, 144] on span "Element" at bounding box center [266, 143] width 86 height 18
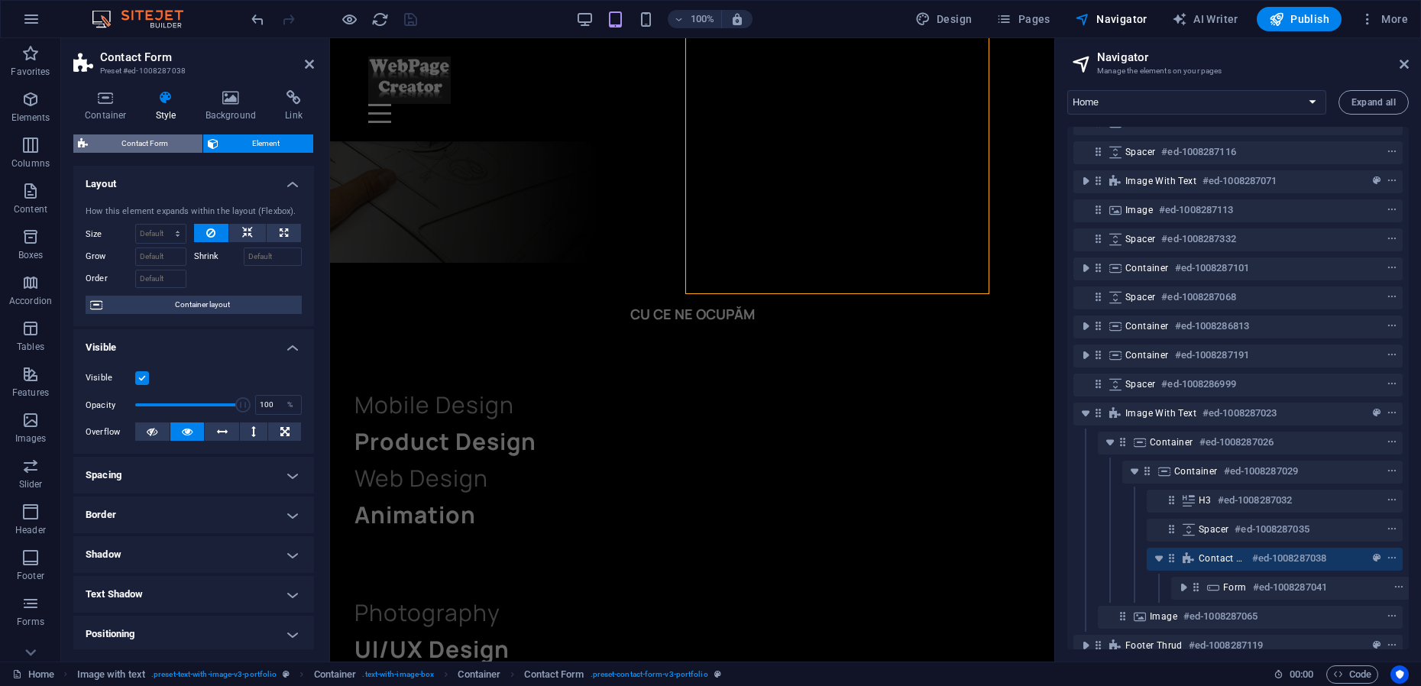
click at [153, 148] on span "Contact Form" at bounding box center [144, 143] width 105 height 18
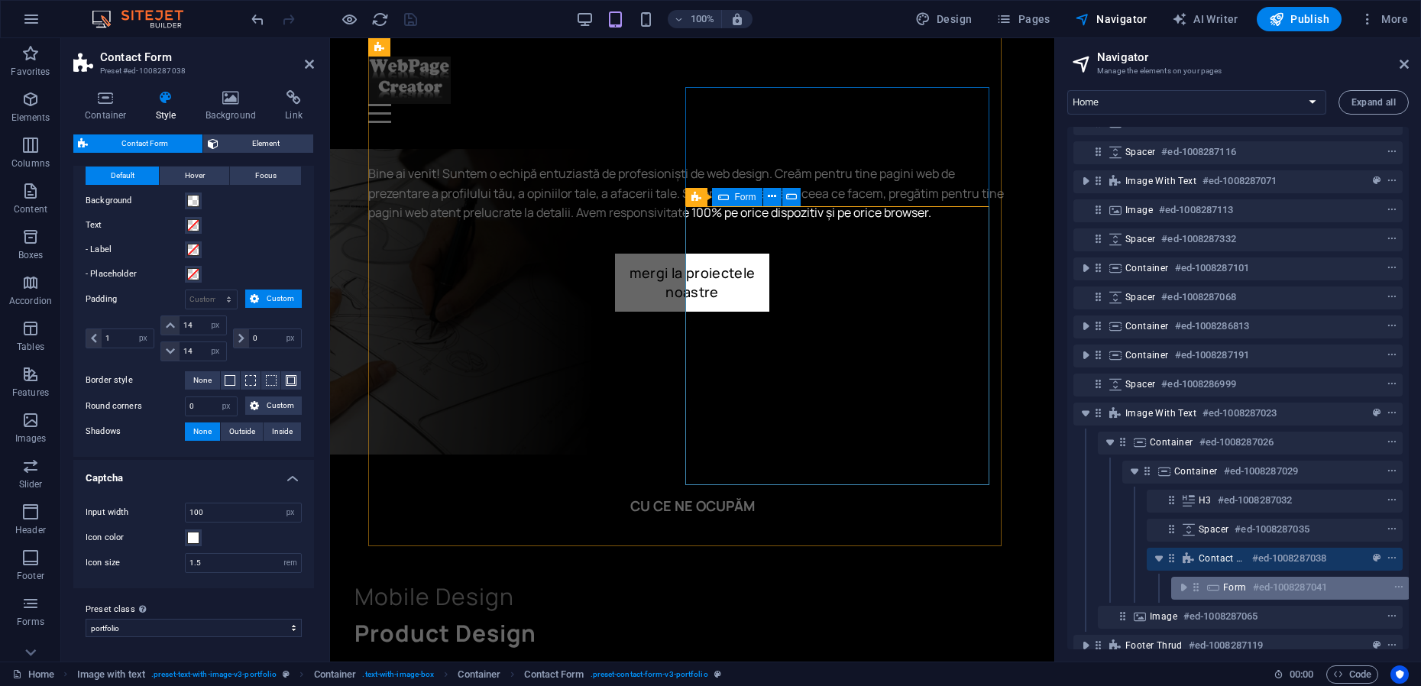
scroll to position [2044, 0]
click at [1186, 589] on icon "toggle-expand" at bounding box center [1182, 587] width 15 height 15
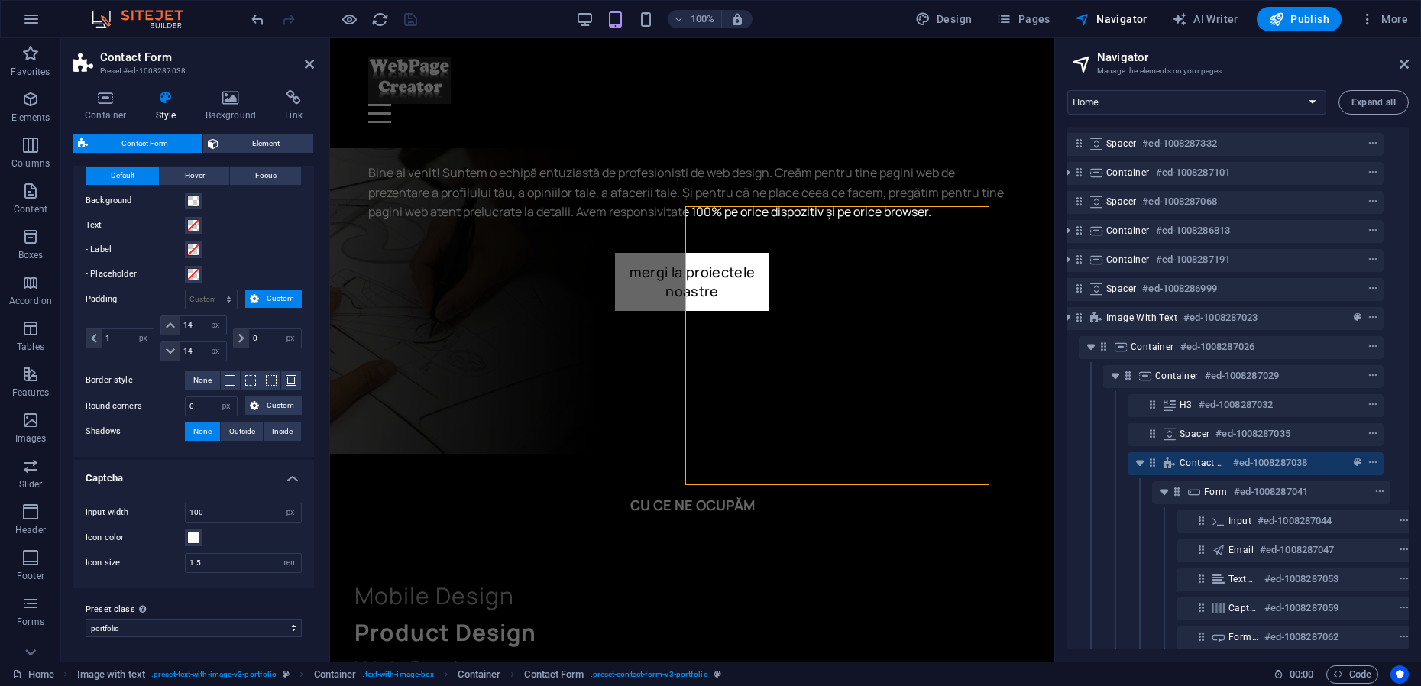
scroll to position [174, 28]
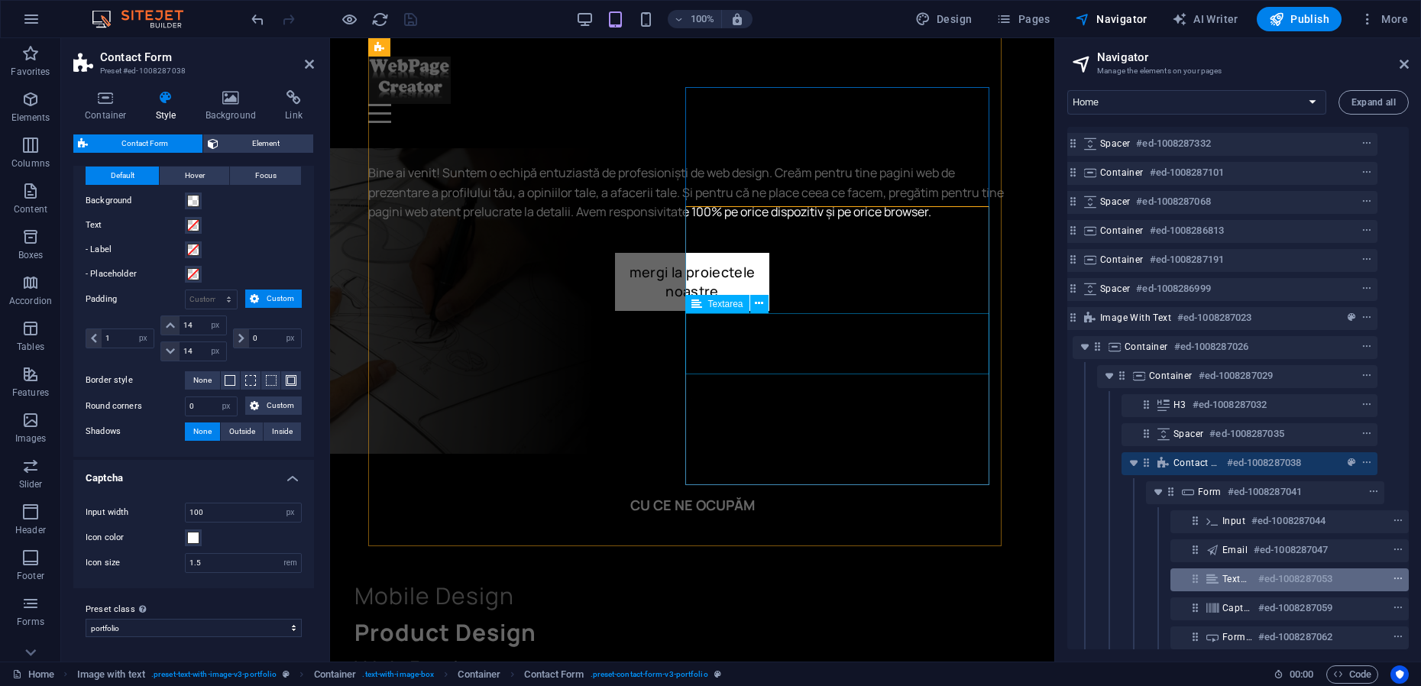
click at [1395, 580] on icon "context-menu" at bounding box center [1397, 579] width 11 height 11
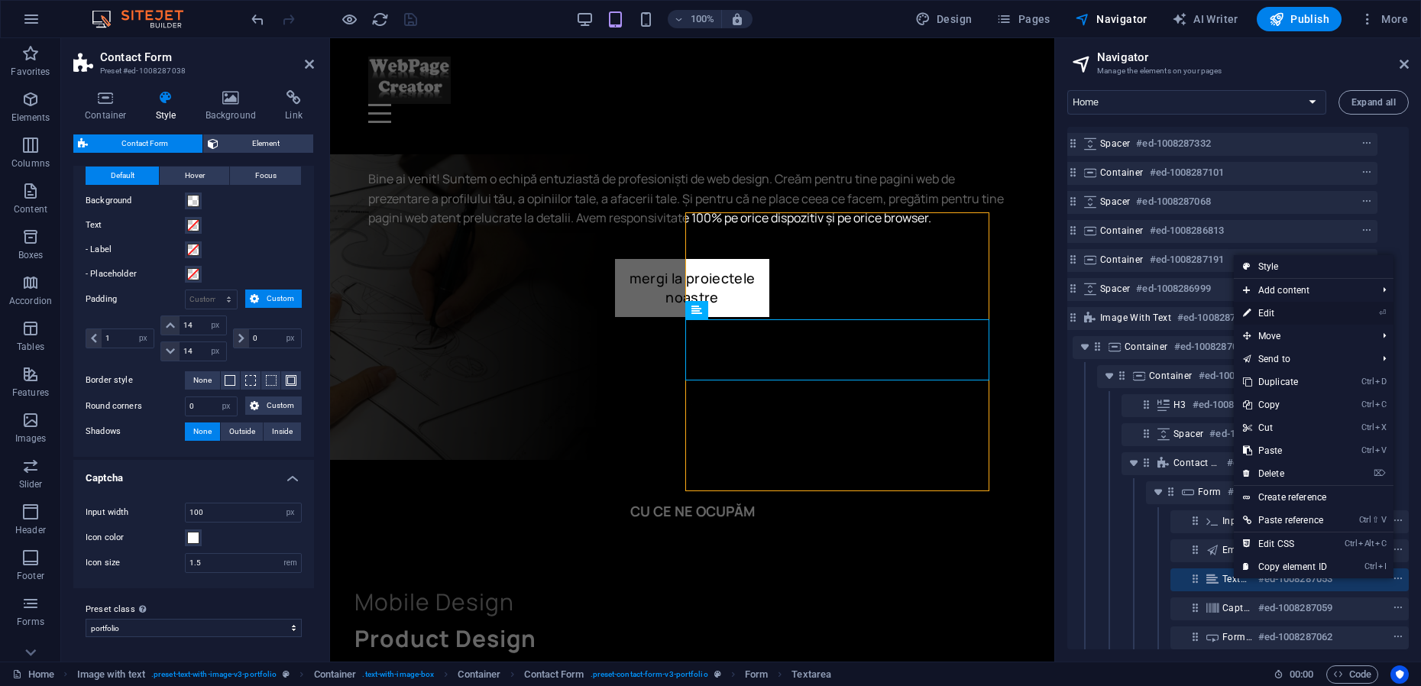
click at [1282, 312] on link "⏎ Edit" at bounding box center [1284, 313] width 102 height 23
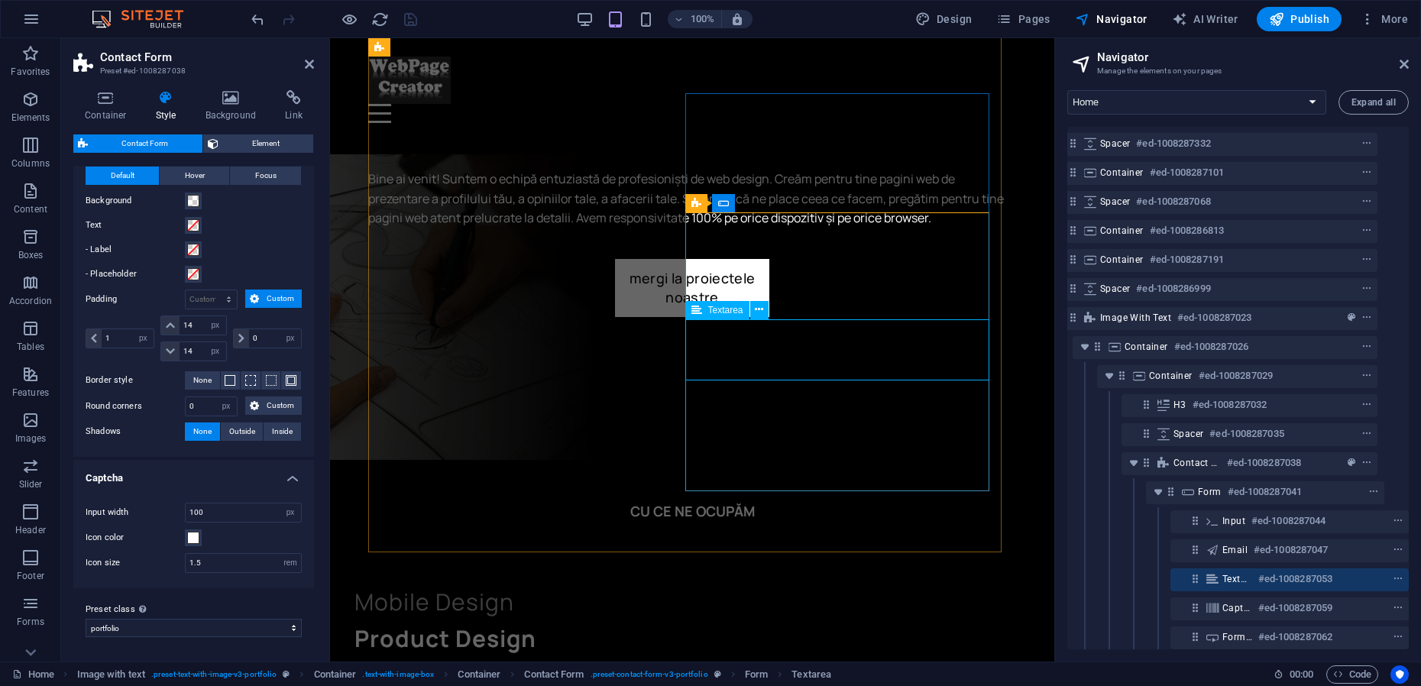
drag, startPoint x: 800, startPoint y: 338, endPoint x: 725, endPoint y: 342, distance: 75.7
drag, startPoint x: 752, startPoint y: 342, endPoint x: 773, endPoint y: 340, distance: 21.5
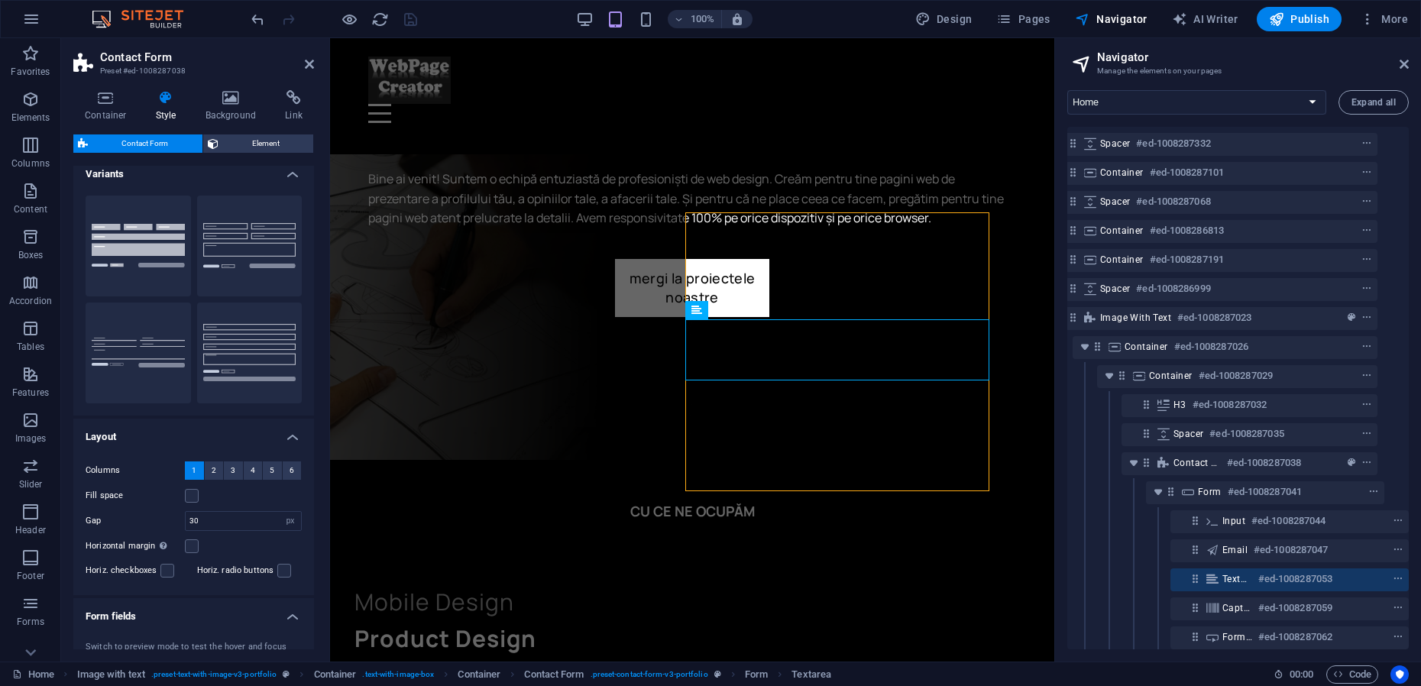
scroll to position [0, 0]
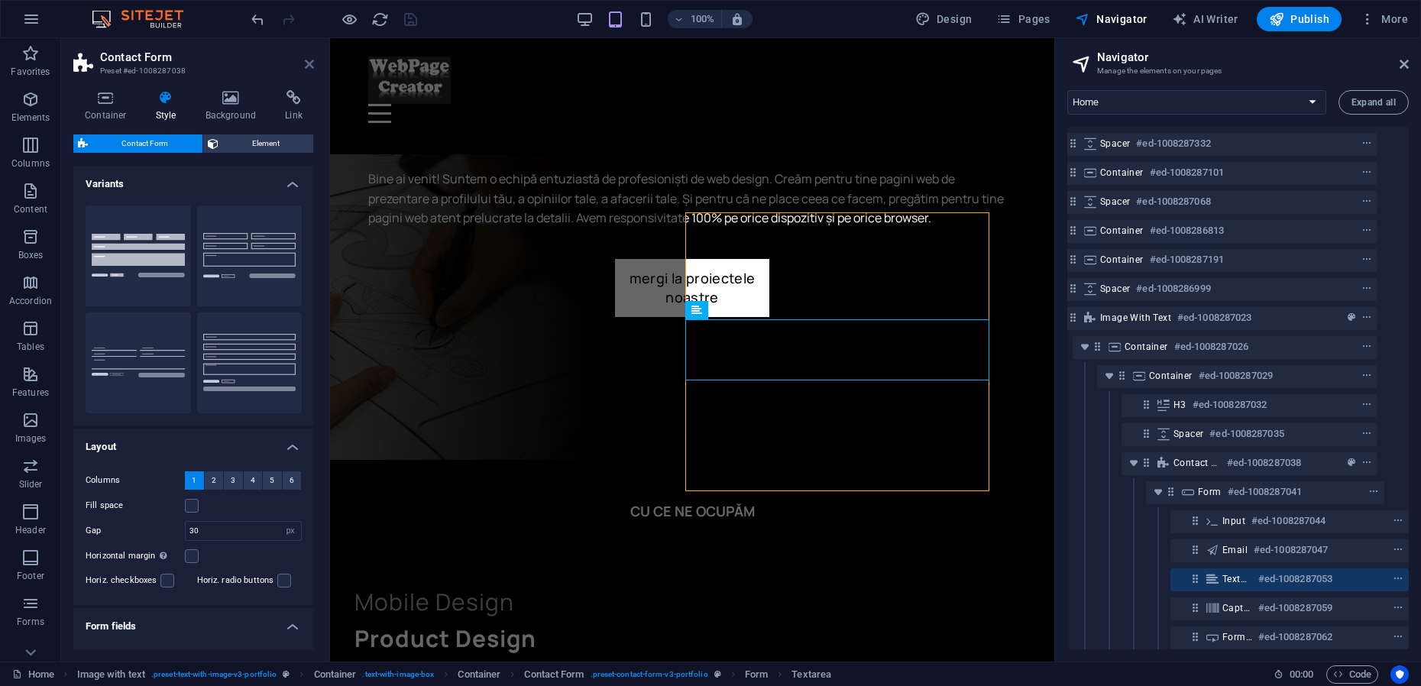
click at [309, 63] on icon at bounding box center [309, 64] width 9 height 12
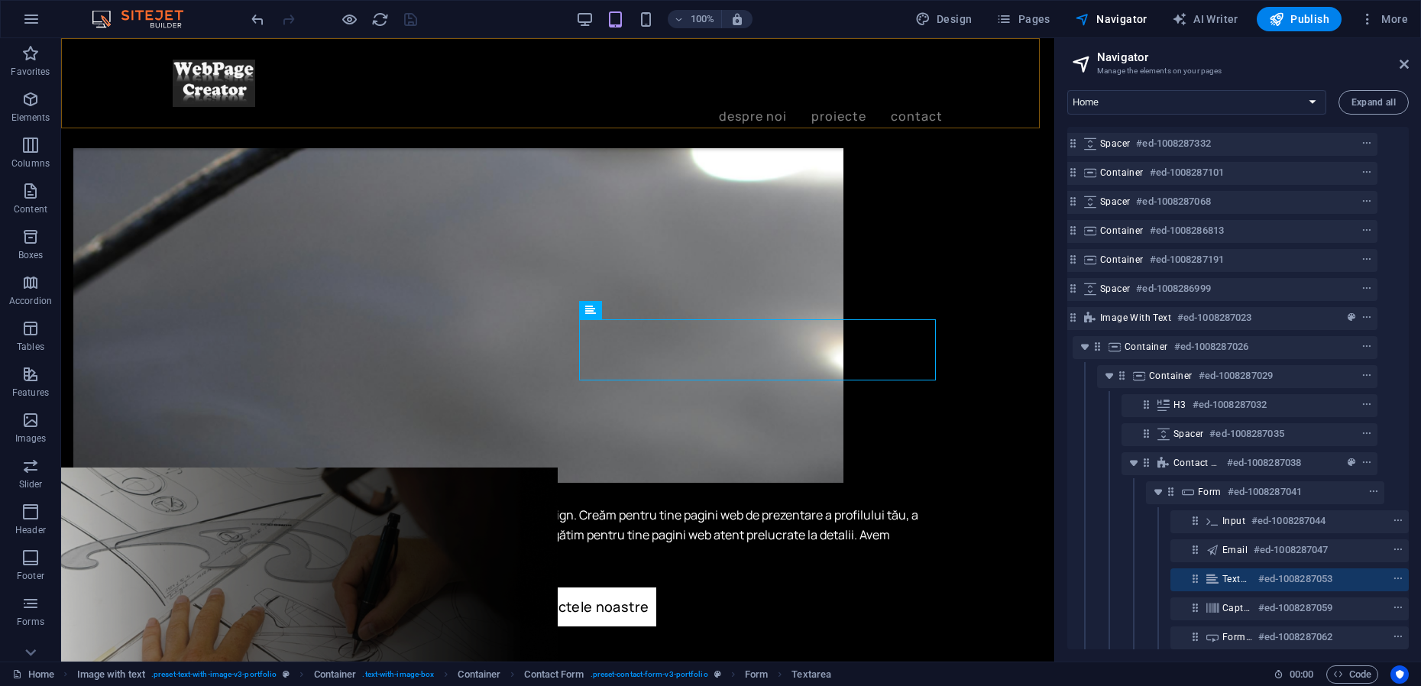
scroll to position [2656, 0]
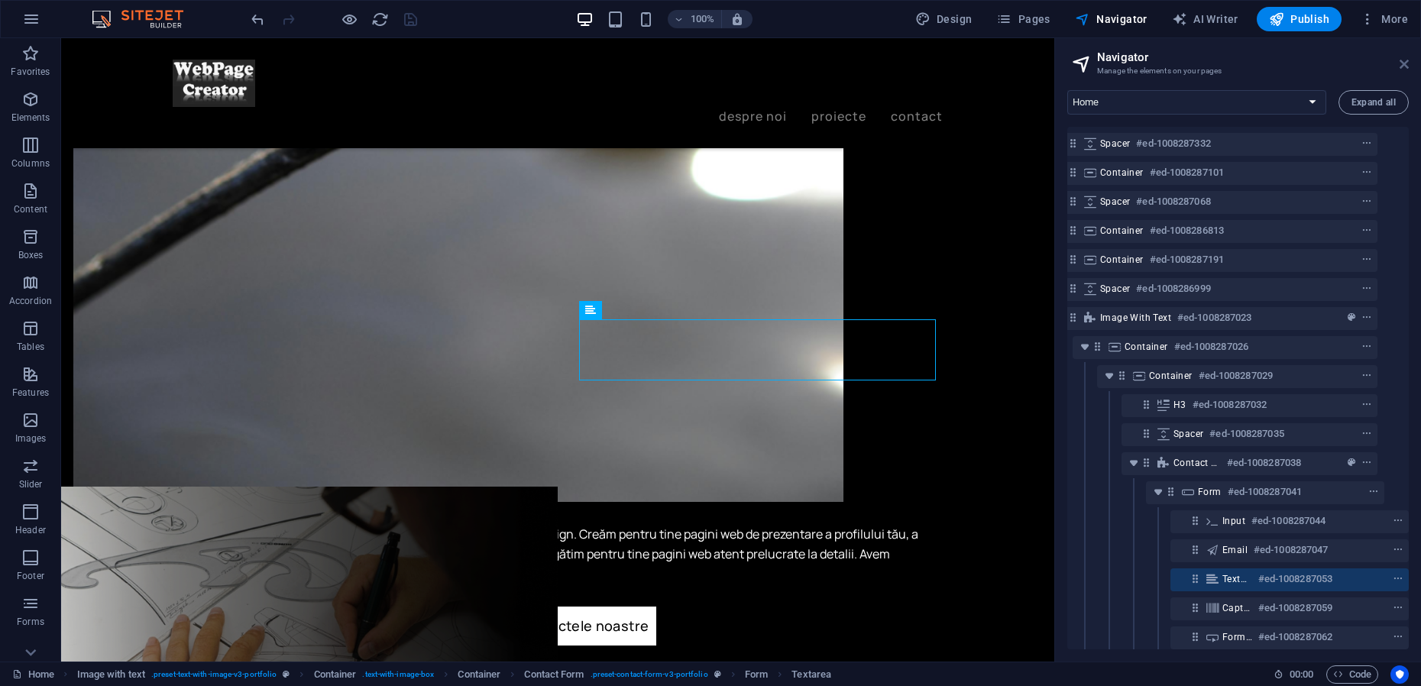
click at [1408, 61] on icon at bounding box center [1403, 64] width 9 height 12
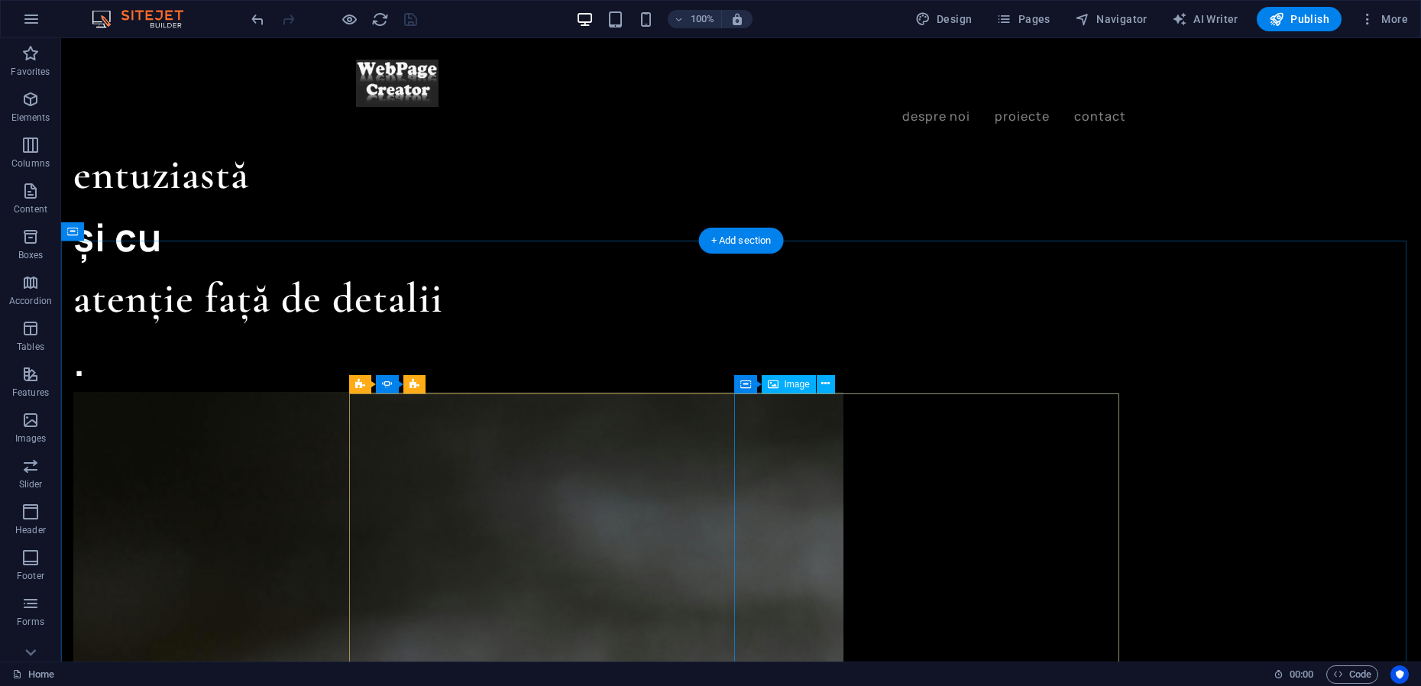
scroll to position [1510, 0]
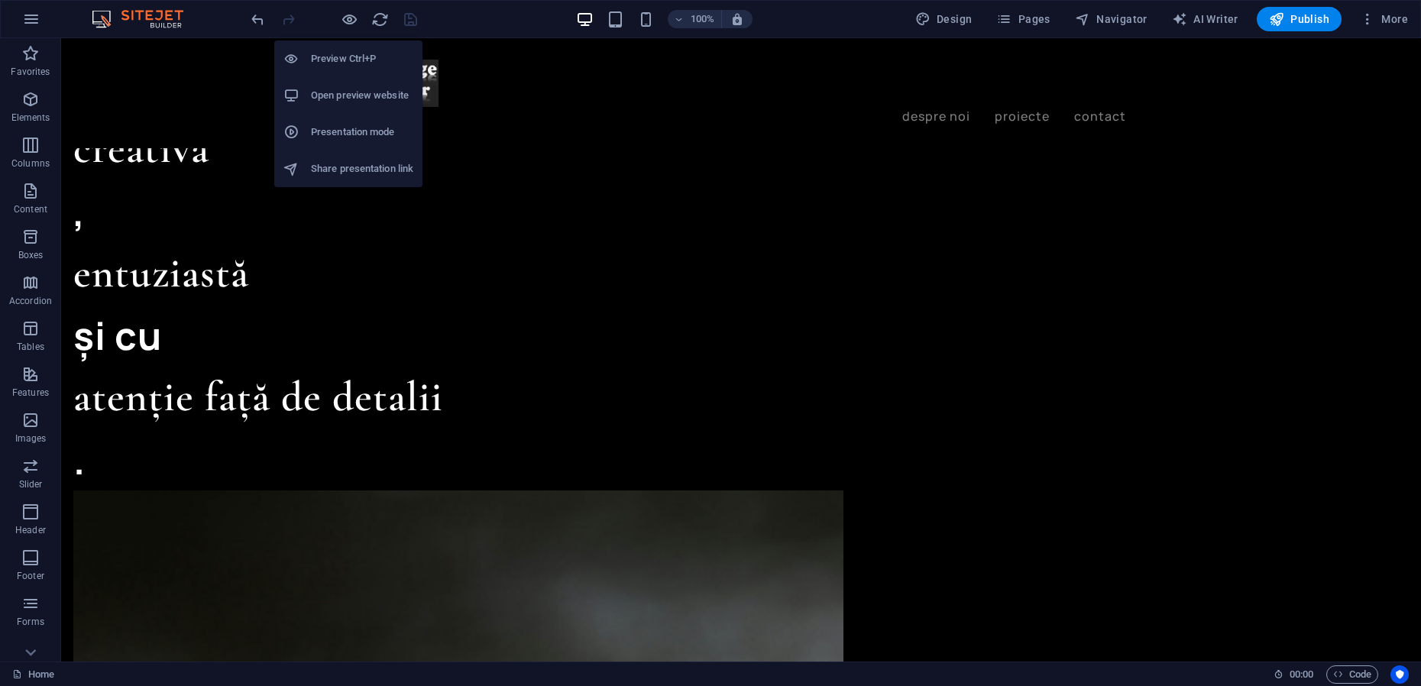
click at [338, 128] on h6 "Presentation mode" at bounding box center [362, 132] width 102 height 18
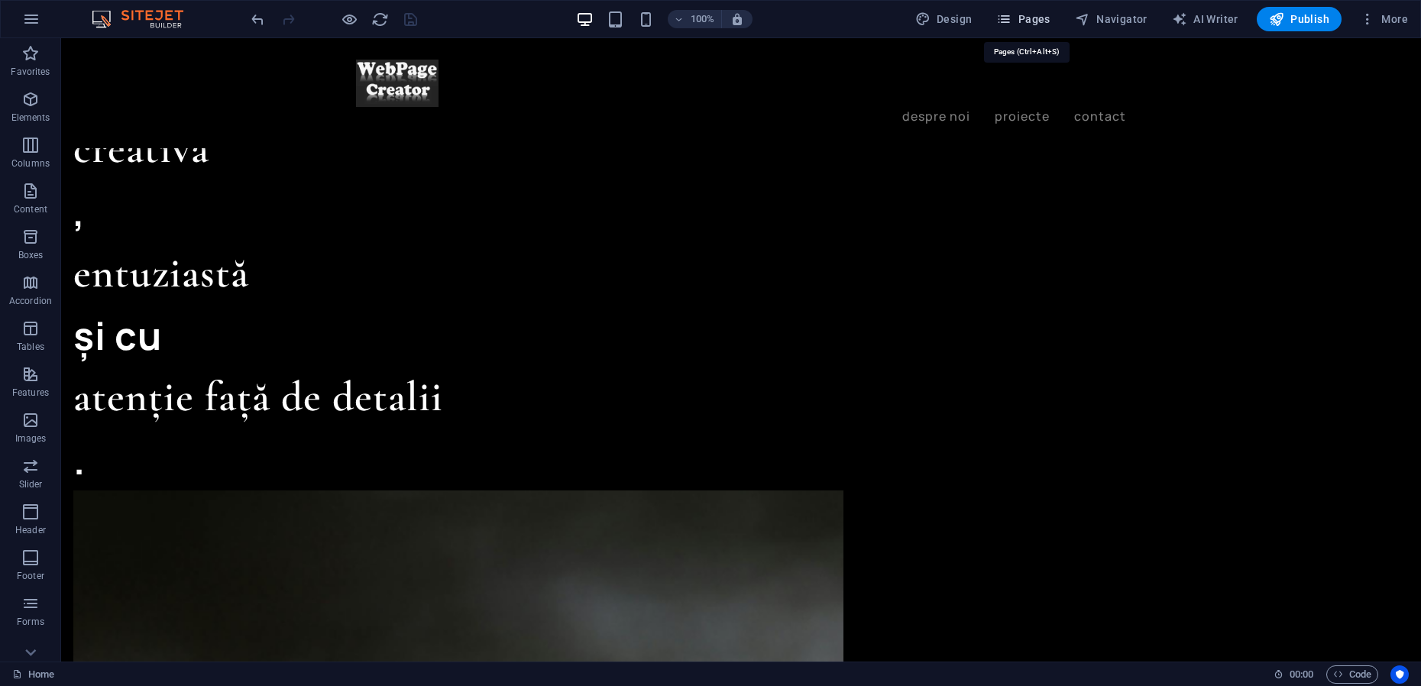
click at [1032, 16] on span "Pages" at bounding box center [1022, 18] width 53 height 15
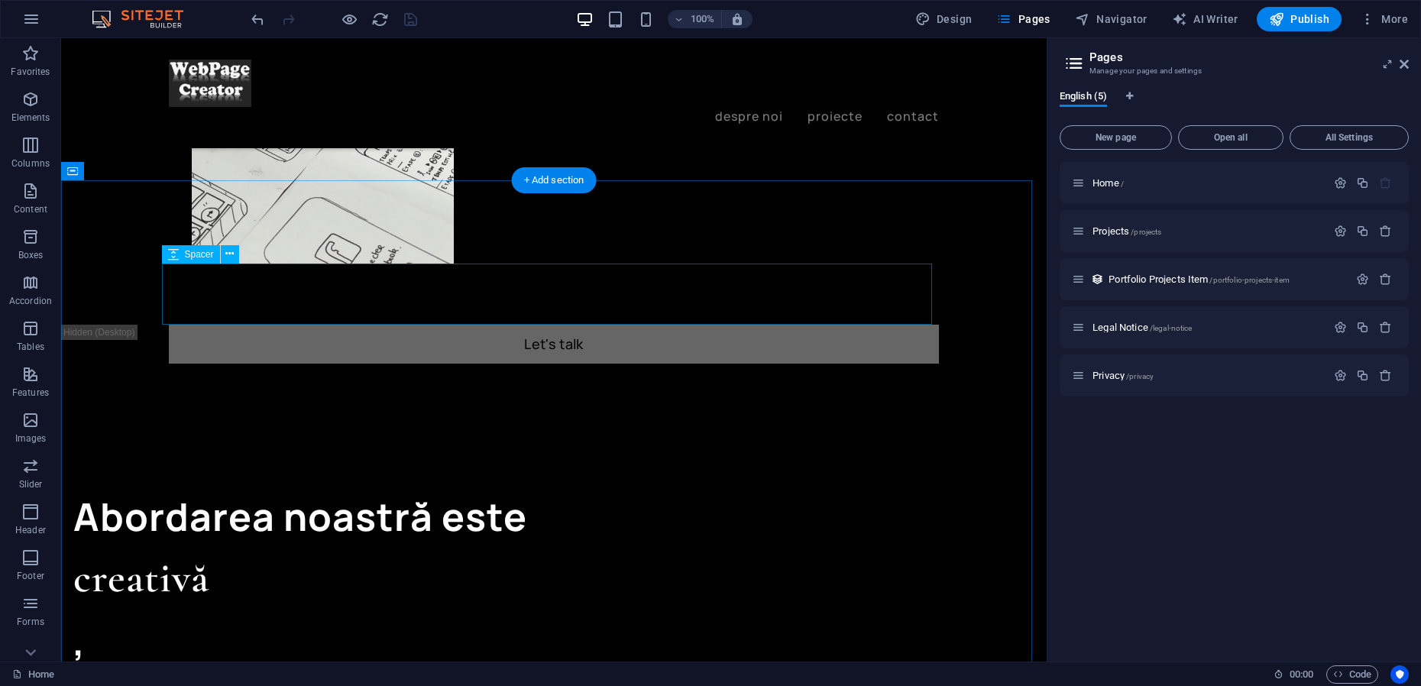
scroll to position [1033, 0]
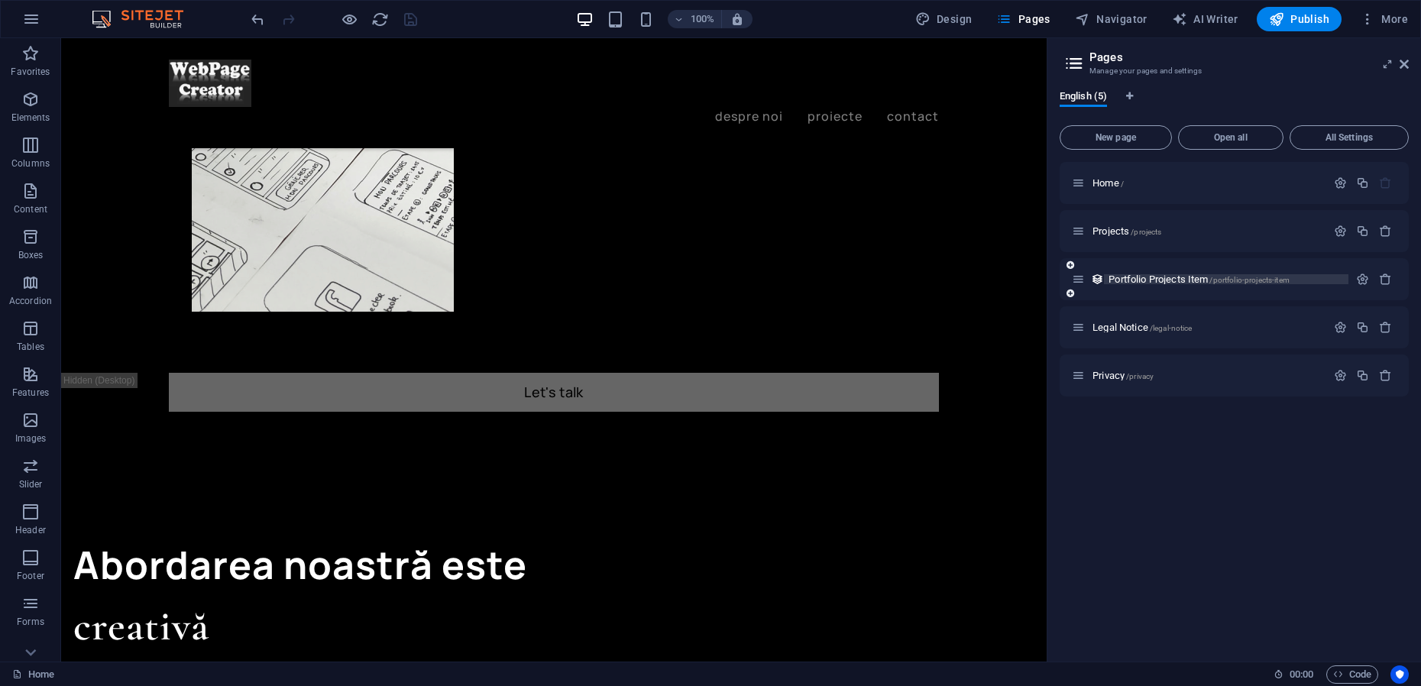
click at [1132, 275] on span "Portfolio Projects Item /portfolio-projects-item" at bounding box center [1198, 278] width 181 height 11
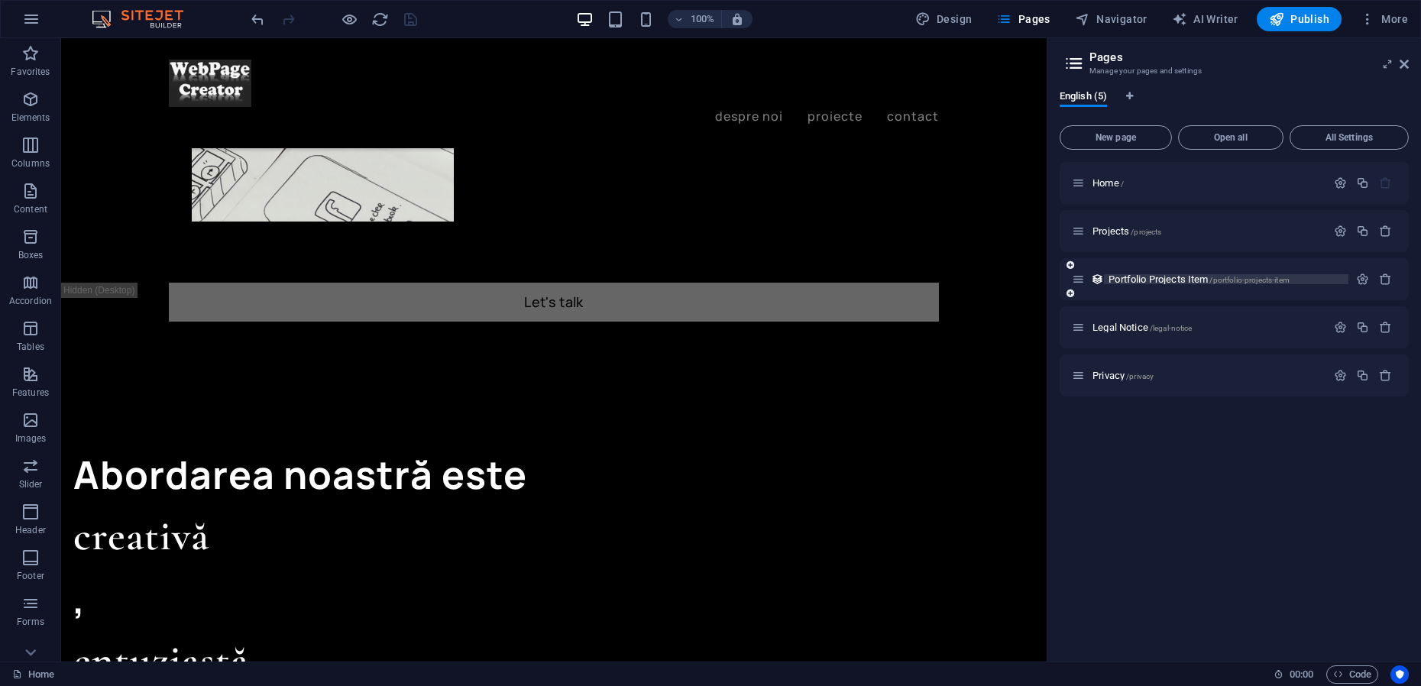
scroll to position [0, 0]
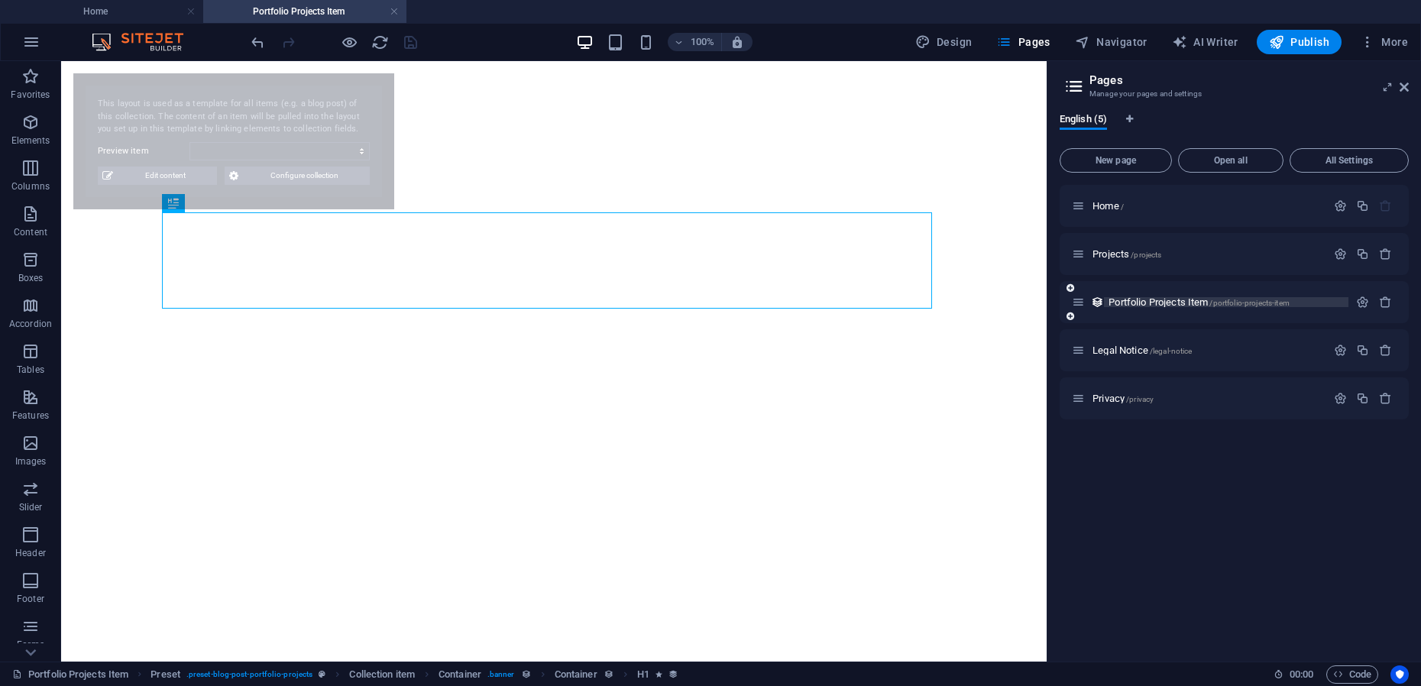
select select "68dfb9f2e1d6537d820e4349"
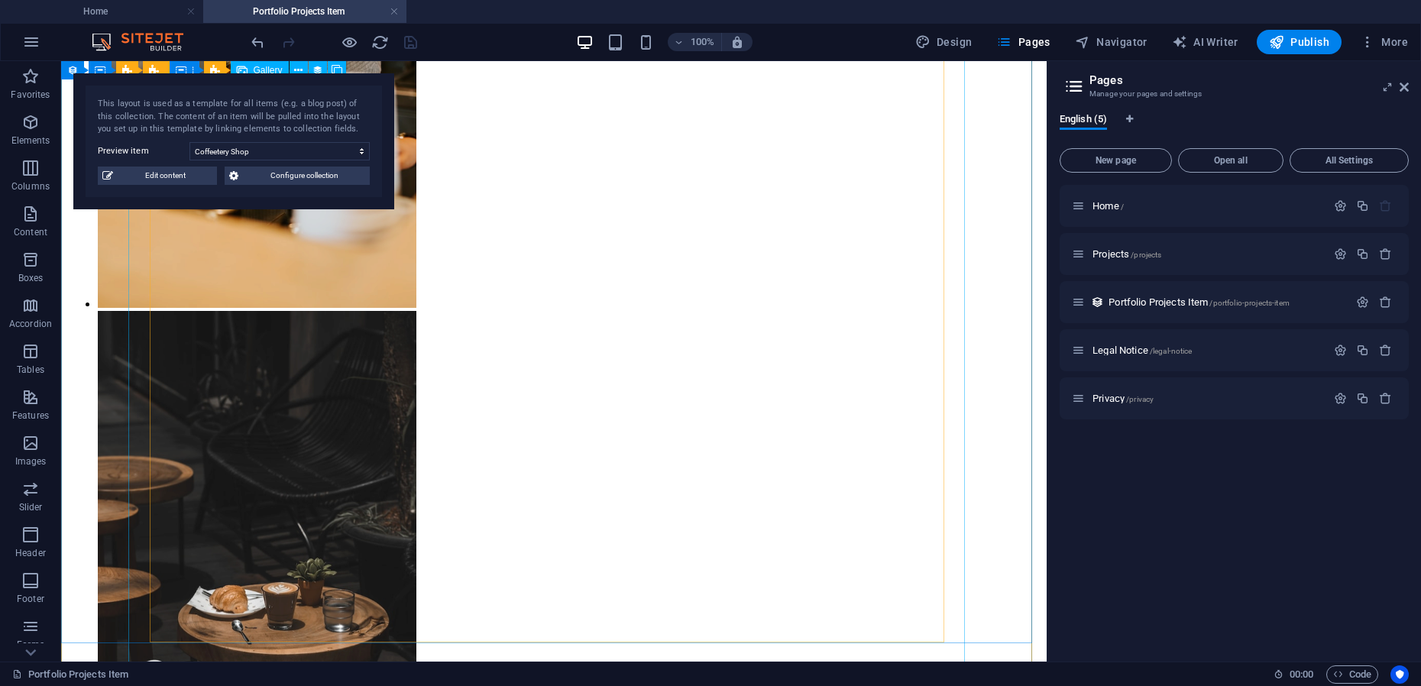
scroll to position [3914, 0]
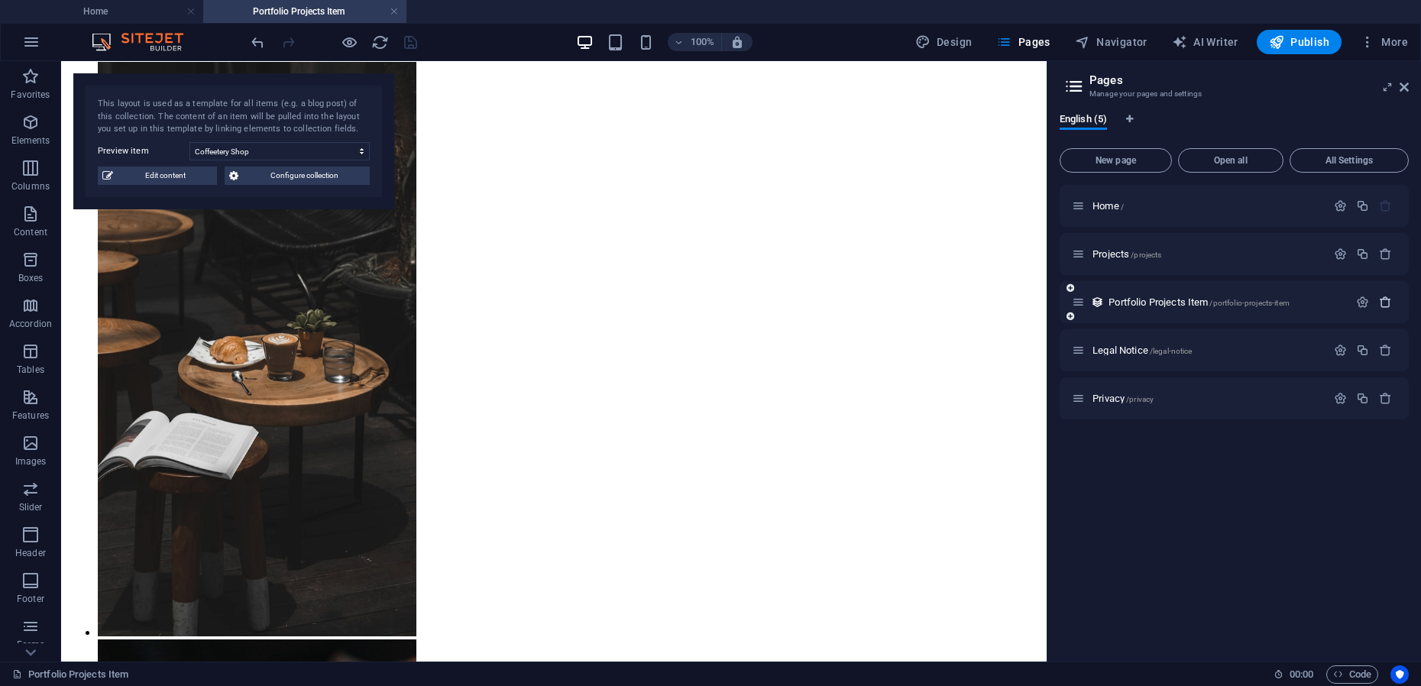
click at [1383, 300] on icon "button" at bounding box center [1385, 302] width 13 height 13
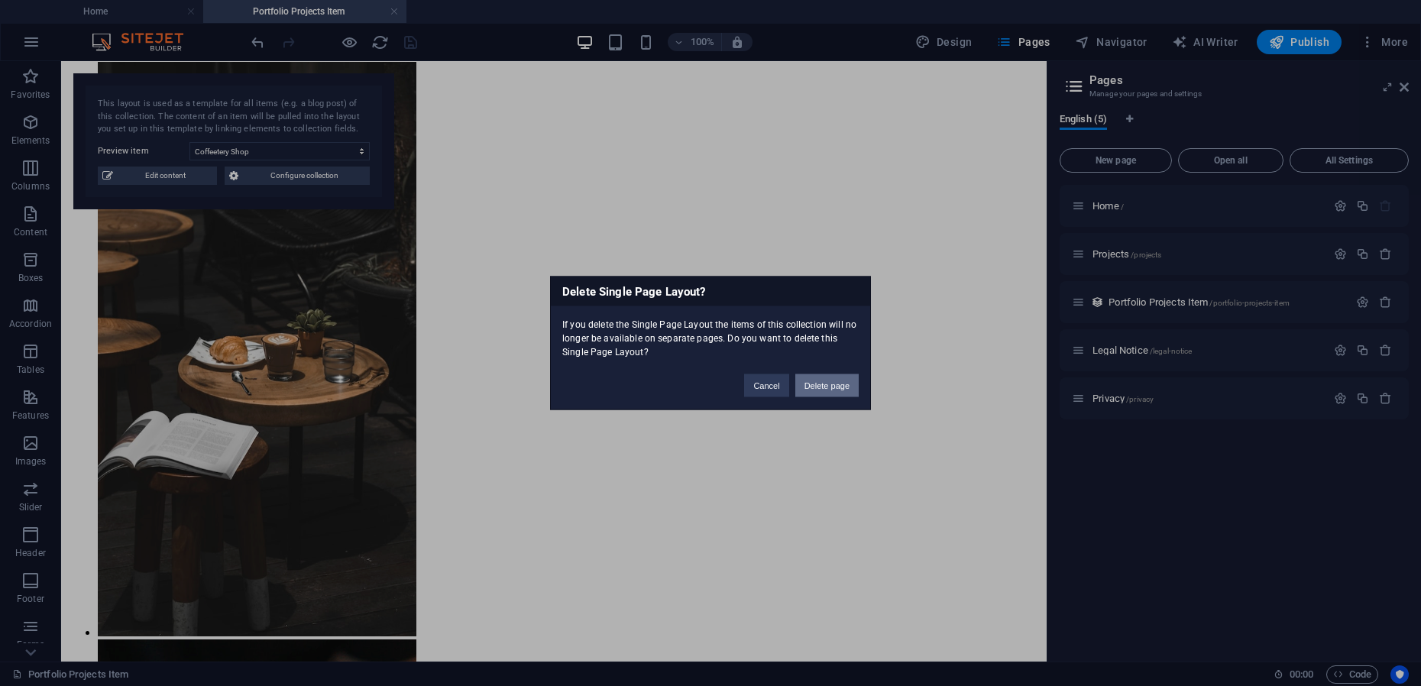
click at [823, 383] on button "Delete page" at bounding box center [826, 385] width 63 height 23
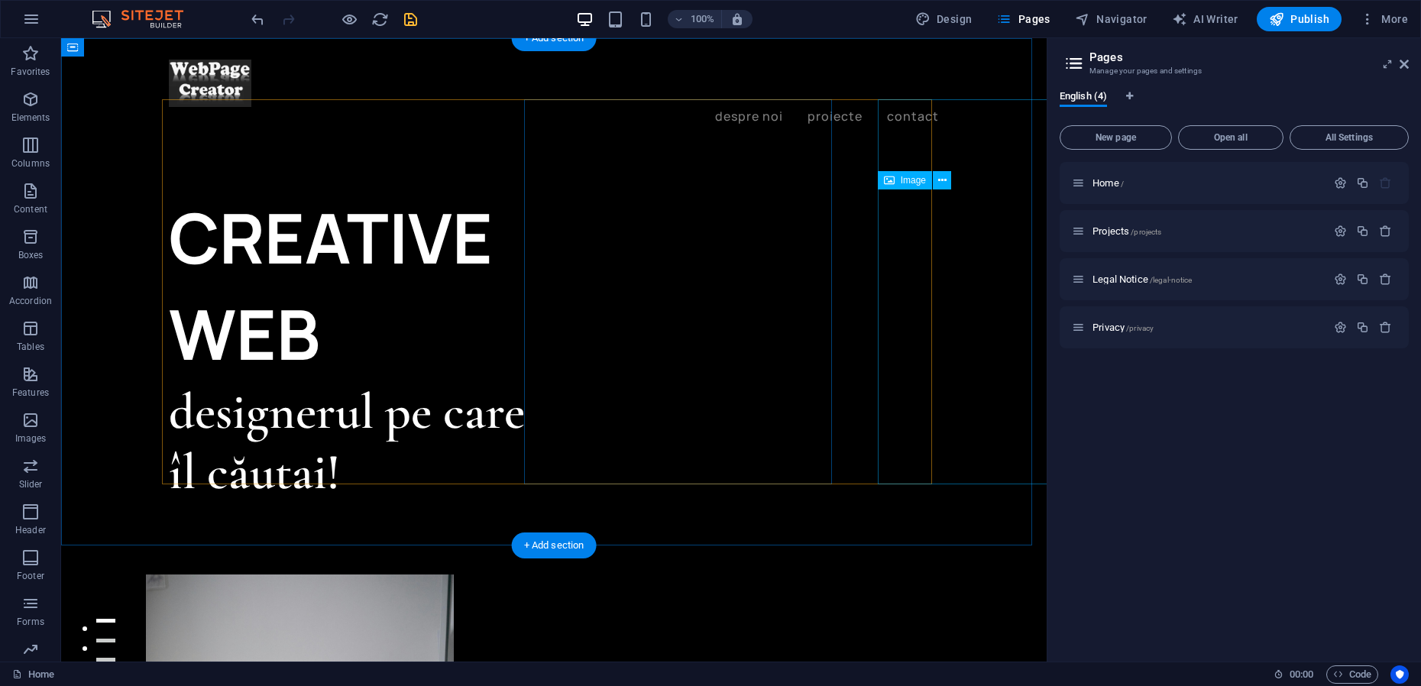
scroll to position [1033, 0]
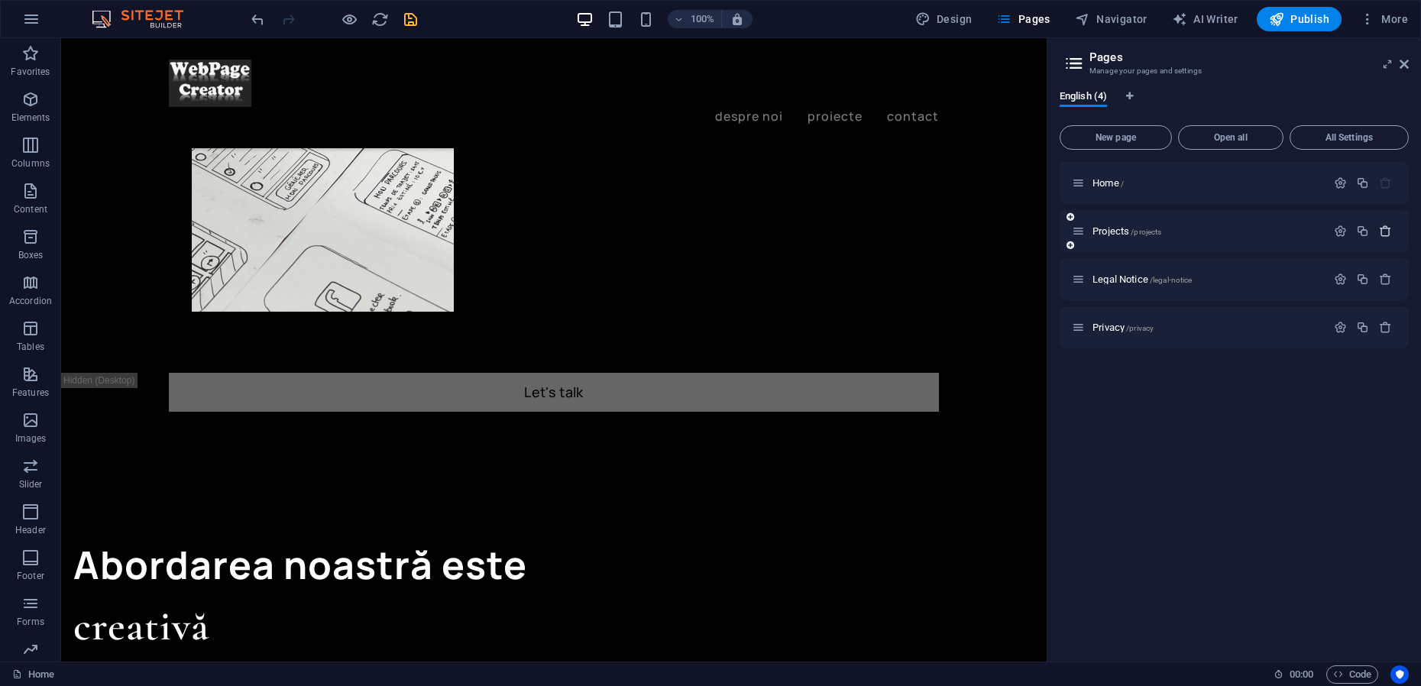
click at [1386, 233] on icon "button" at bounding box center [1385, 231] width 13 height 13
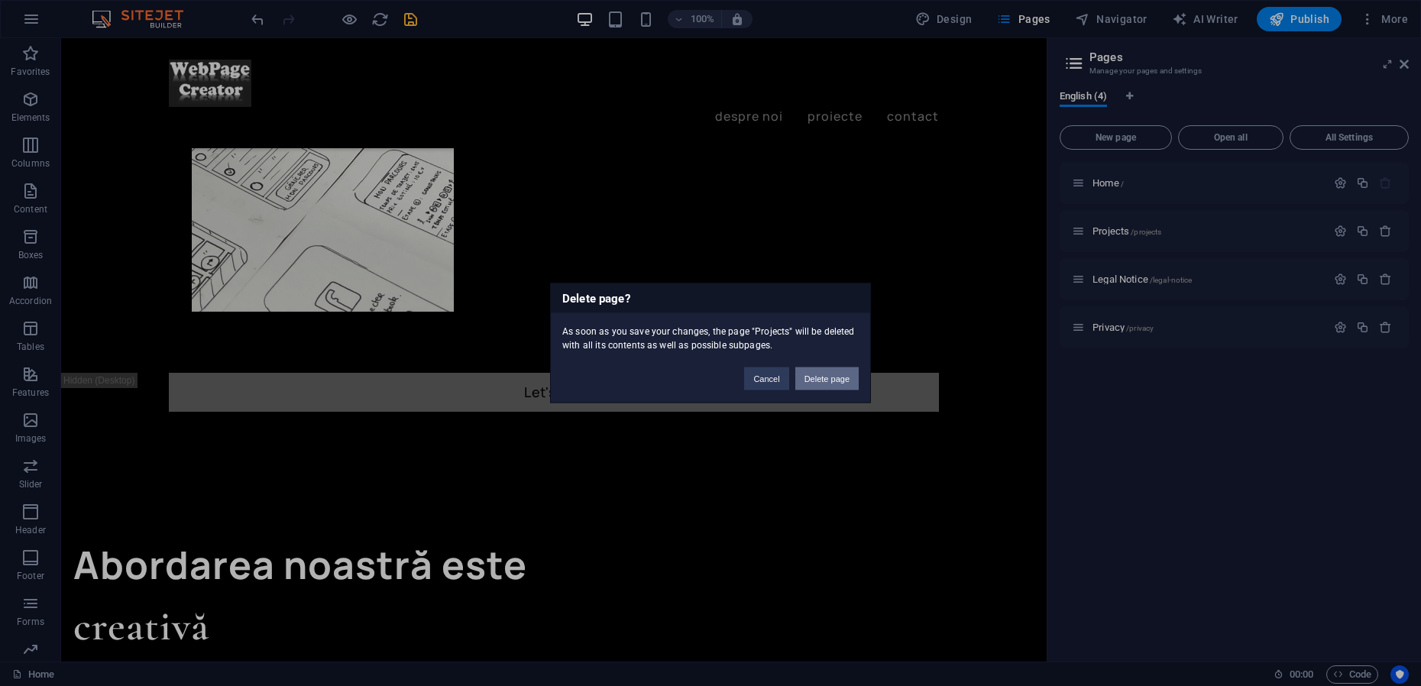
click at [835, 377] on button "Delete page" at bounding box center [826, 378] width 63 height 23
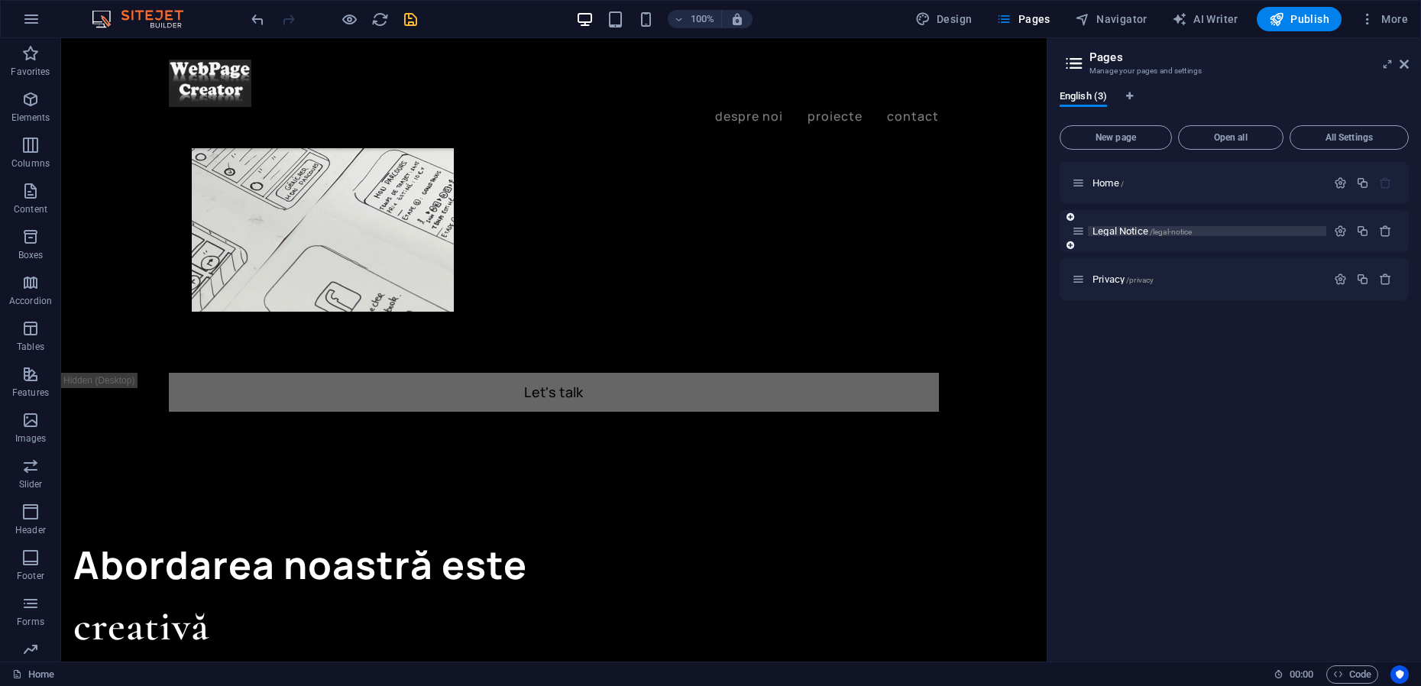
click at [1119, 233] on span "Legal Notice /legal-notice" at bounding box center [1141, 230] width 99 height 11
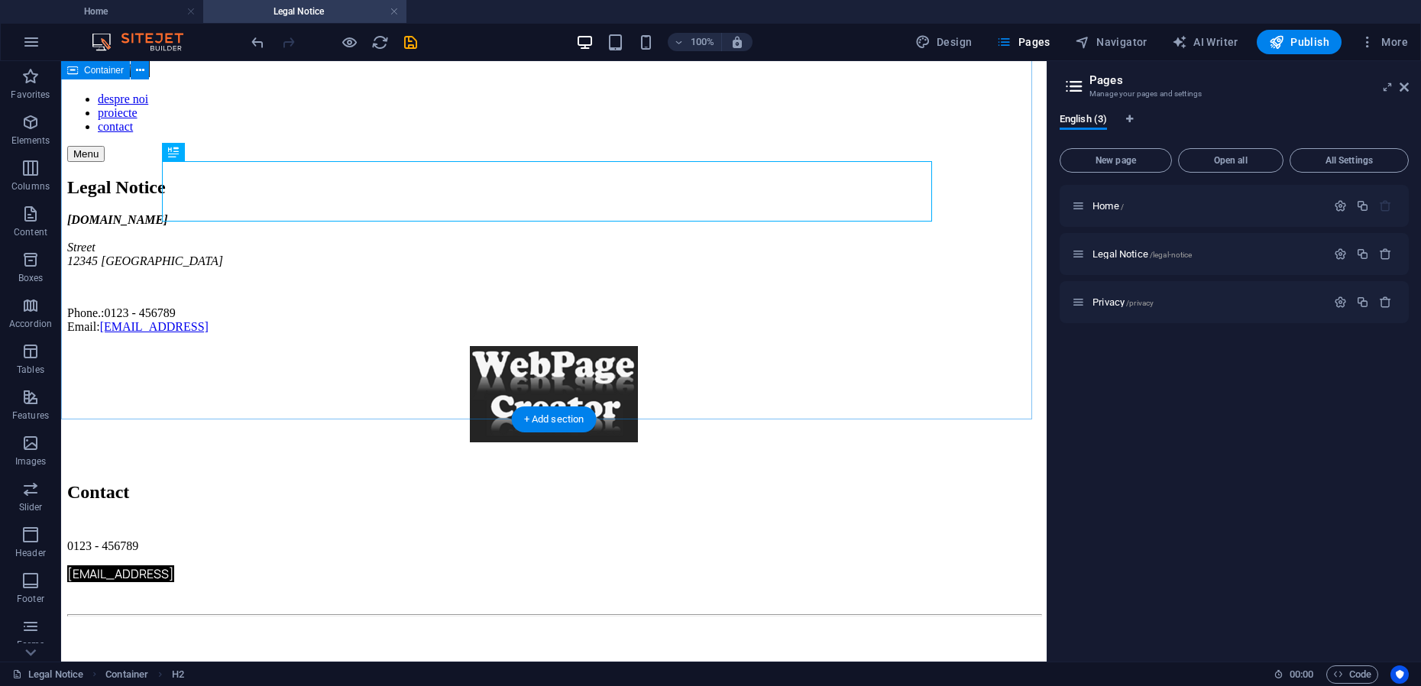
scroll to position [20, 0]
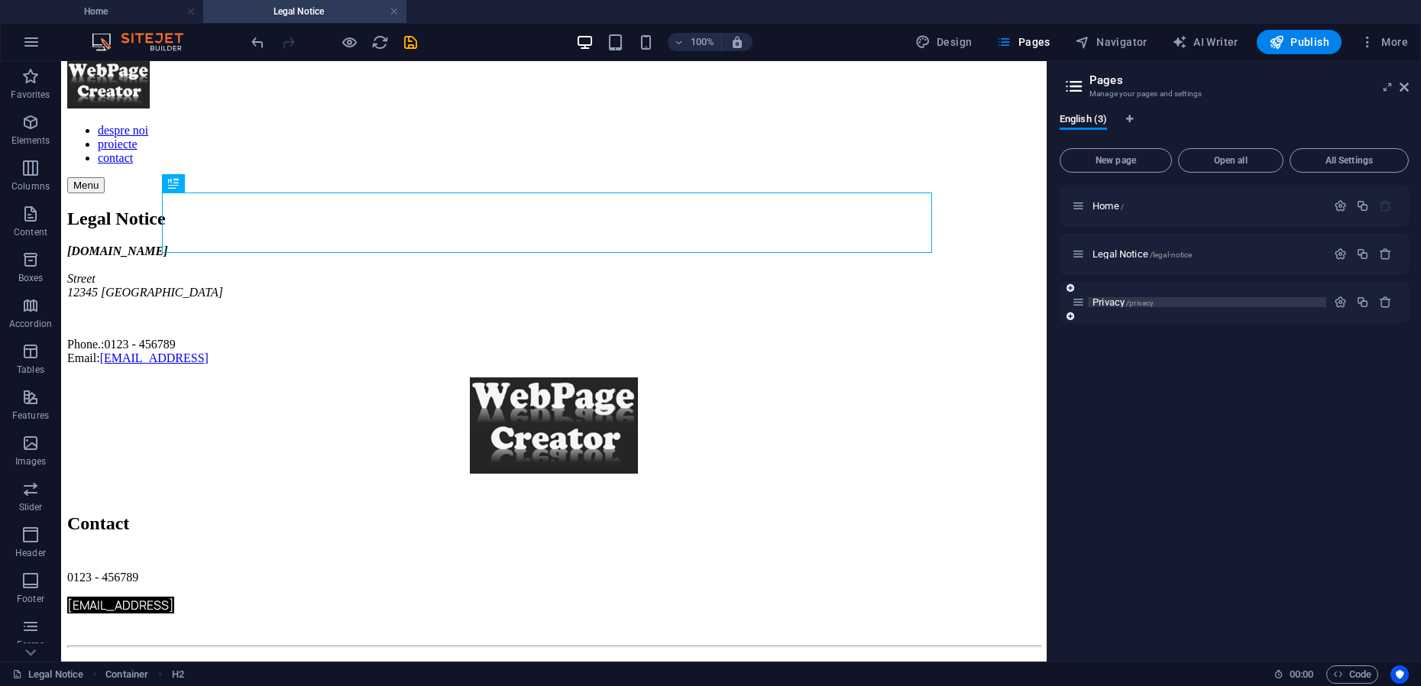
click at [1110, 302] on span "Privacy /privacy" at bounding box center [1122, 301] width 61 height 11
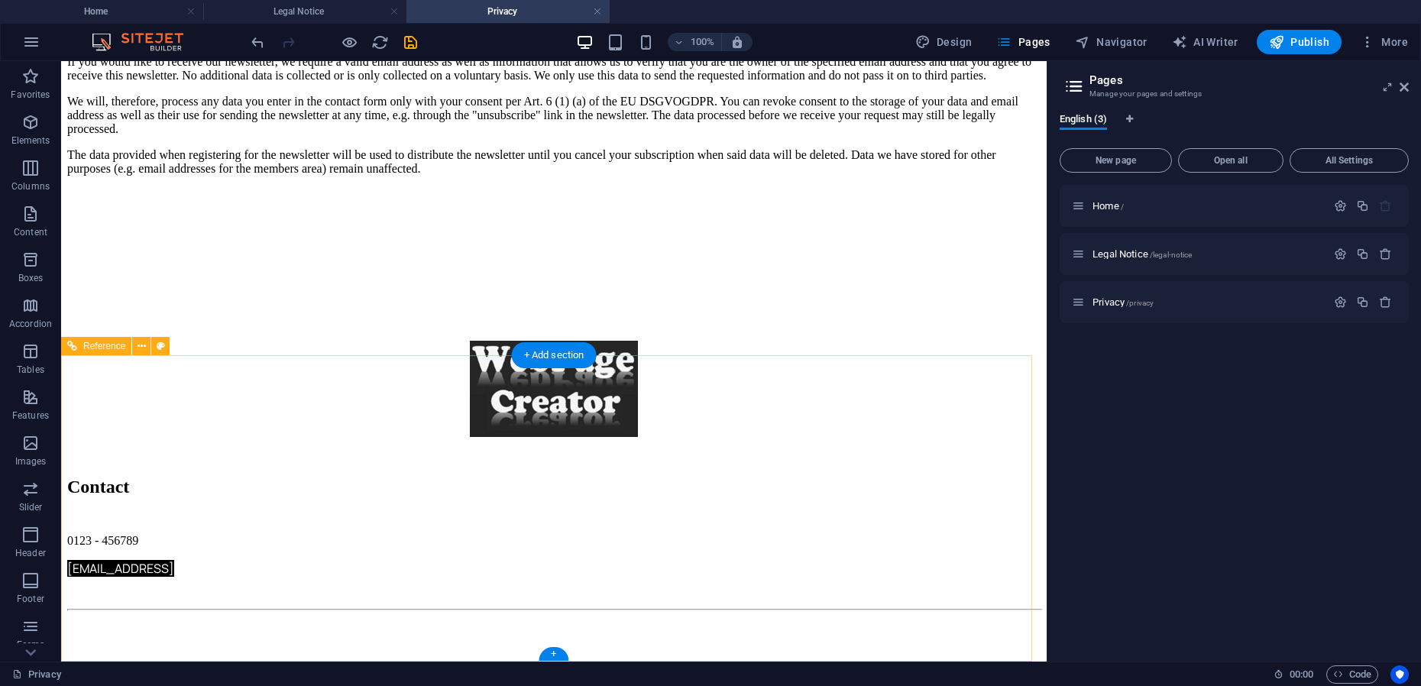
scroll to position [5249, 0]
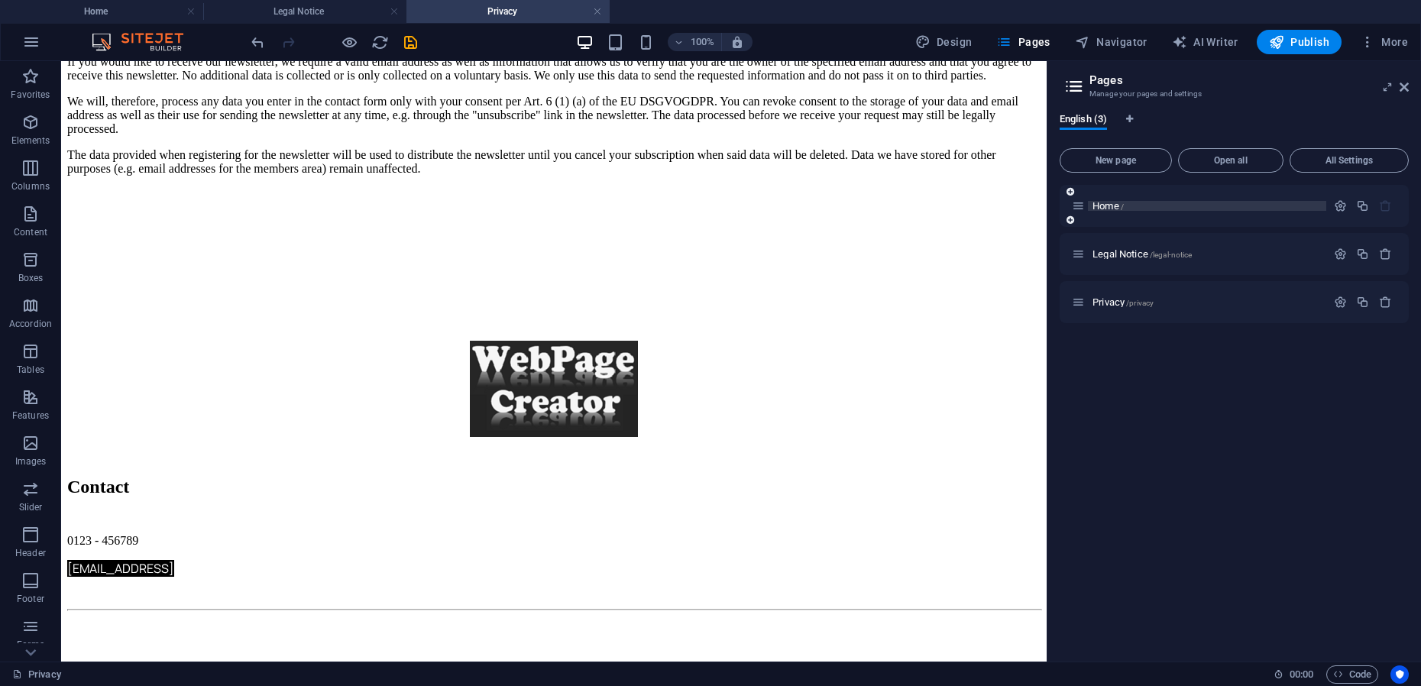
click at [1104, 205] on span "Home /" at bounding box center [1107, 205] width 31 height 11
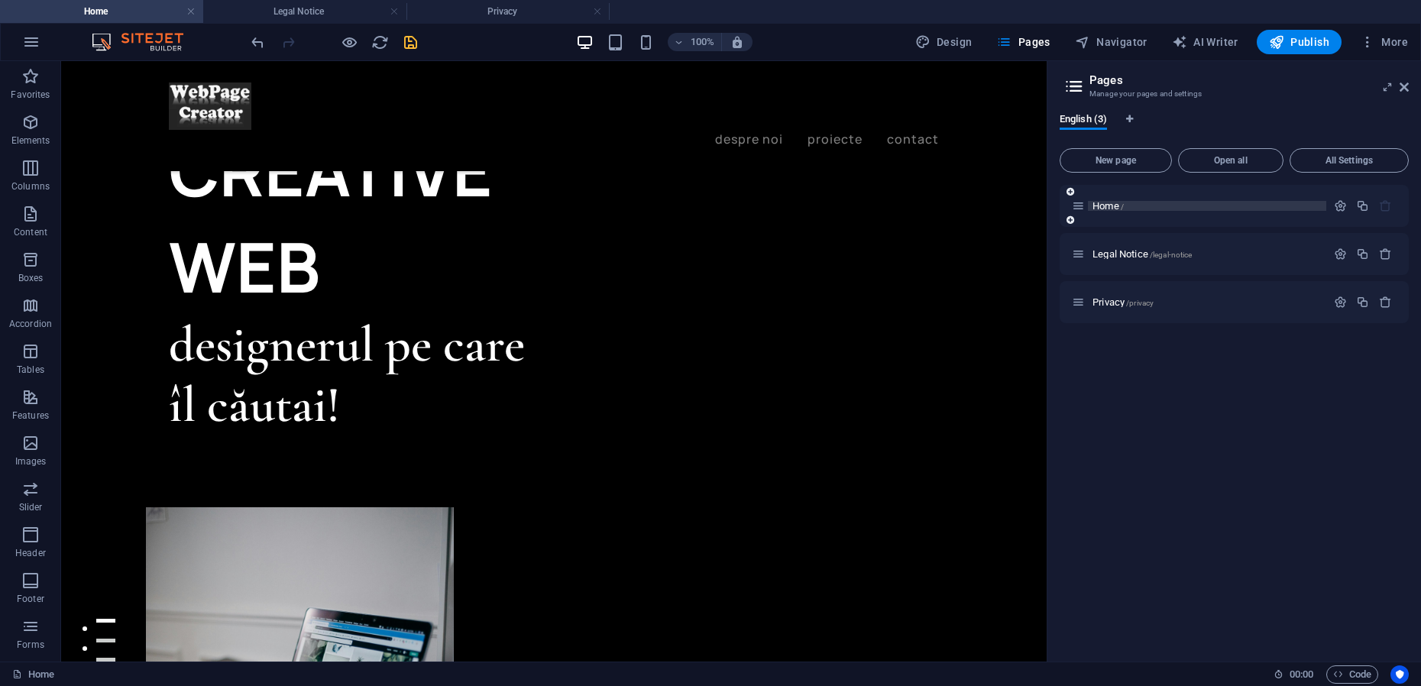
scroll to position [0, 0]
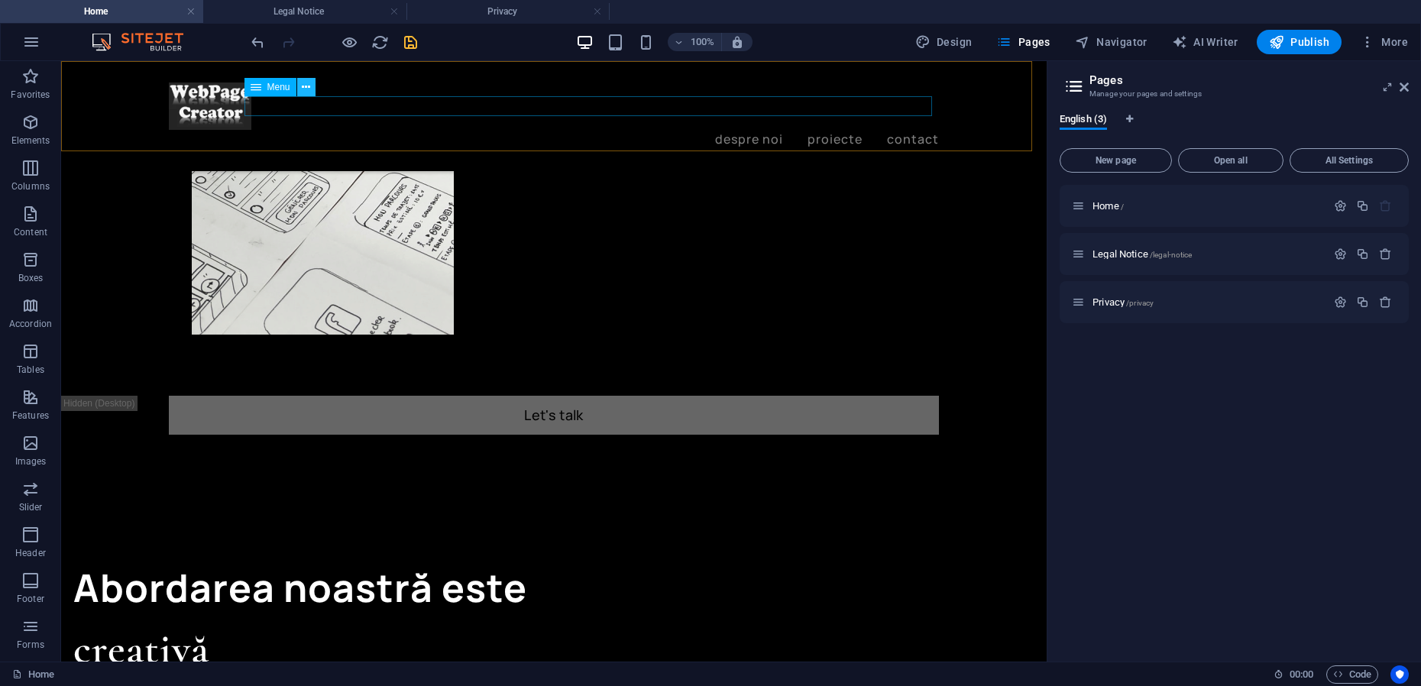
click at [309, 89] on icon at bounding box center [306, 87] width 8 height 16
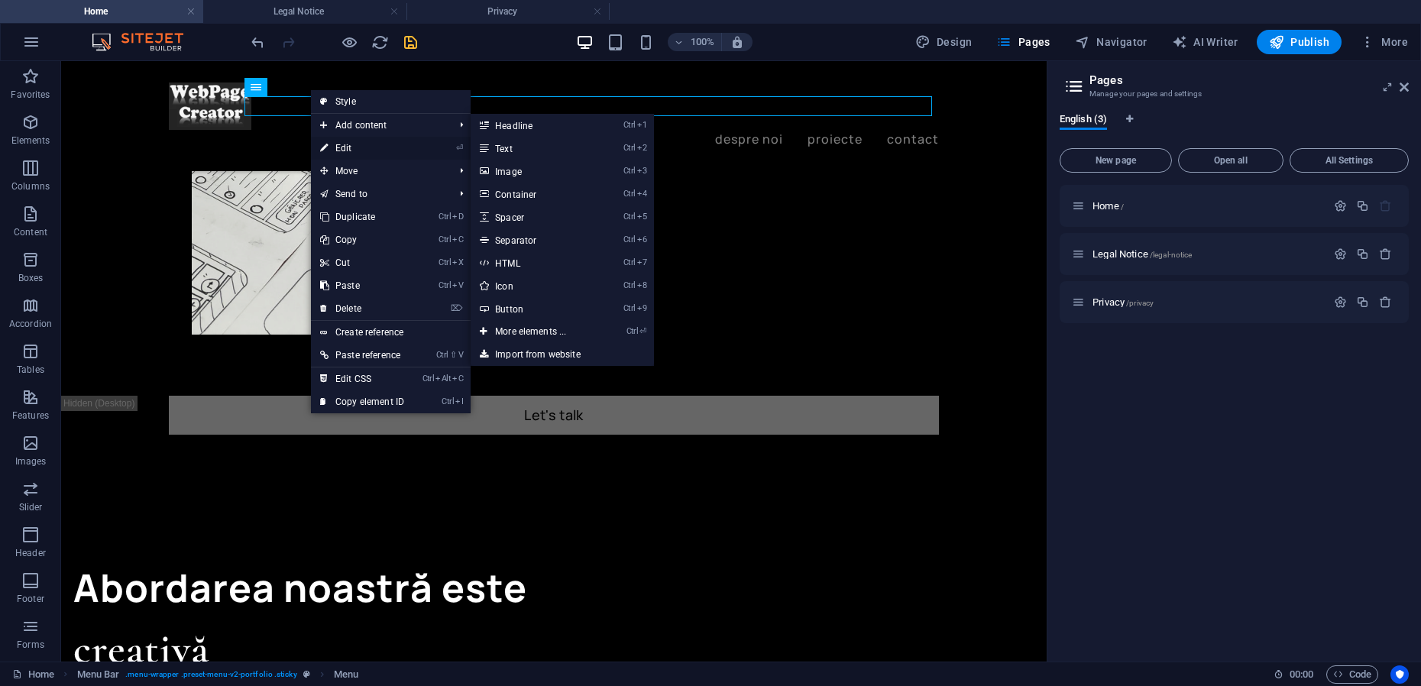
click at [340, 149] on link "⏎ Edit" at bounding box center [362, 148] width 102 height 23
select select "1"
select select
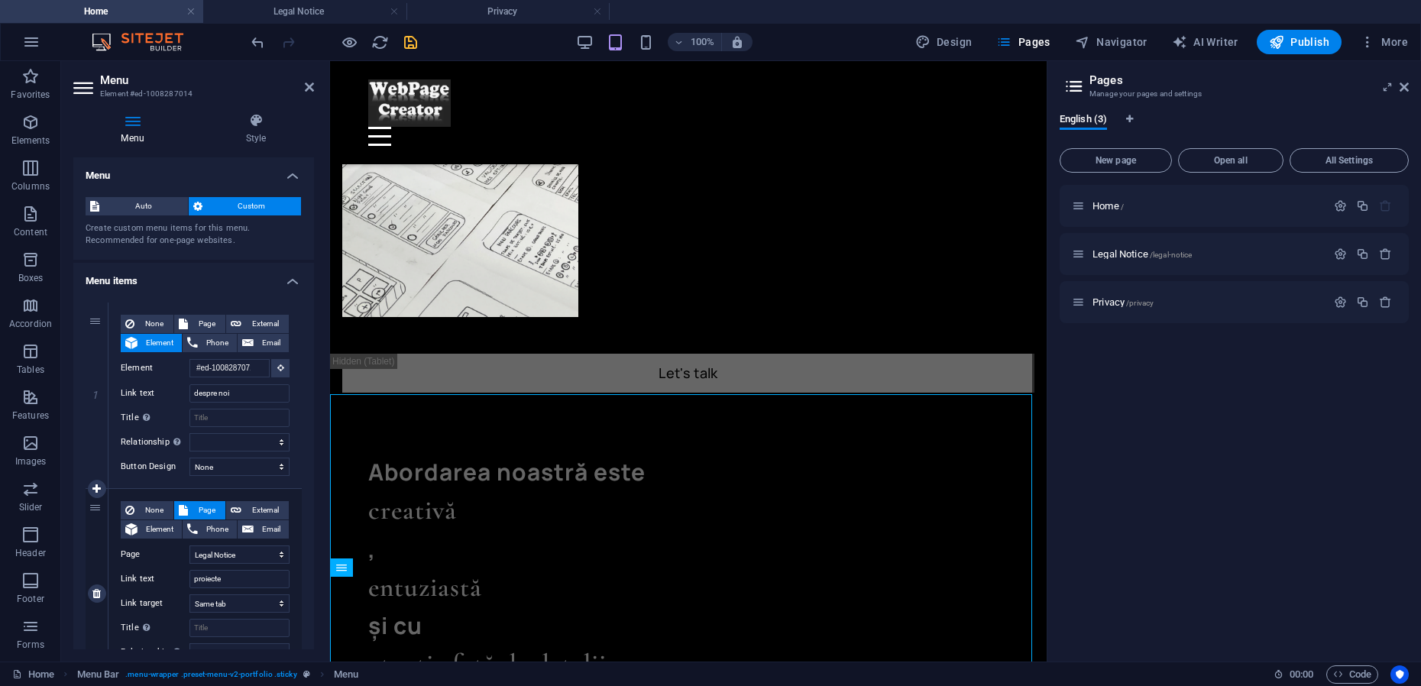
scroll to position [878, 0]
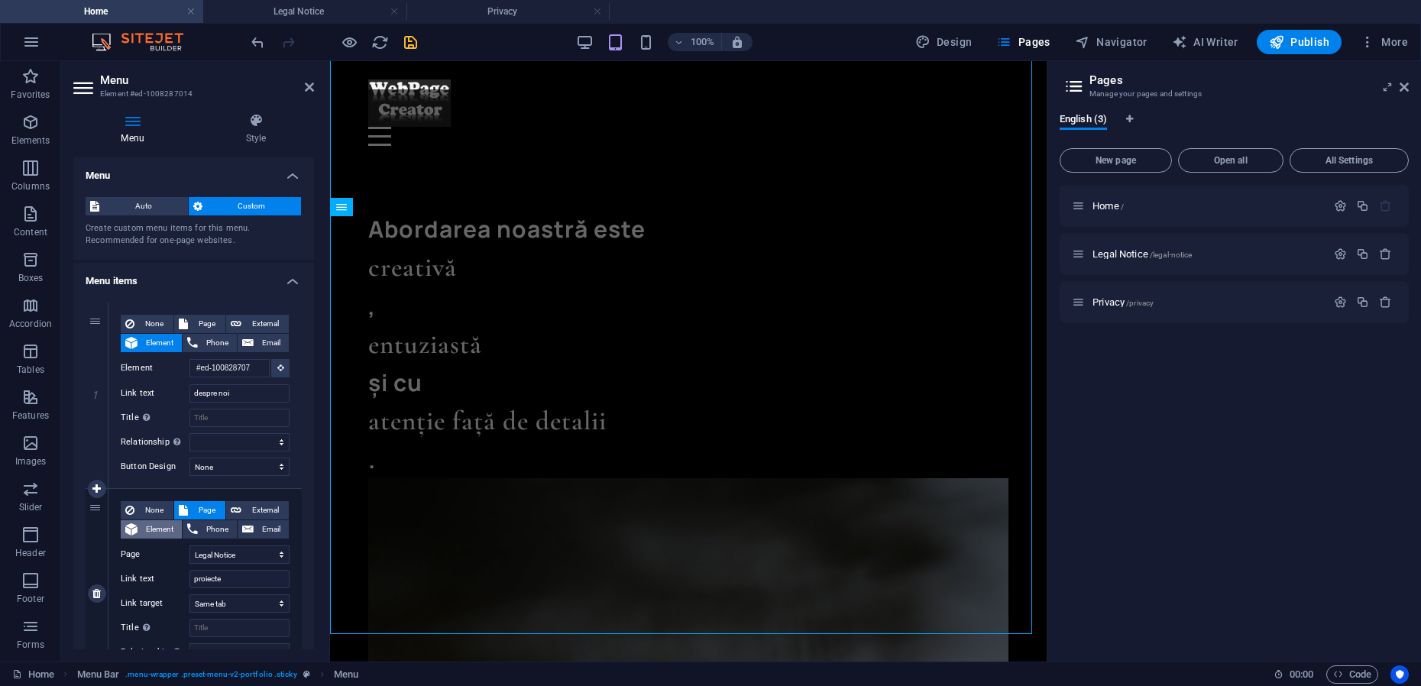
click at [150, 526] on span "Element" at bounding box center [159, 529] width 35 height 18
select select
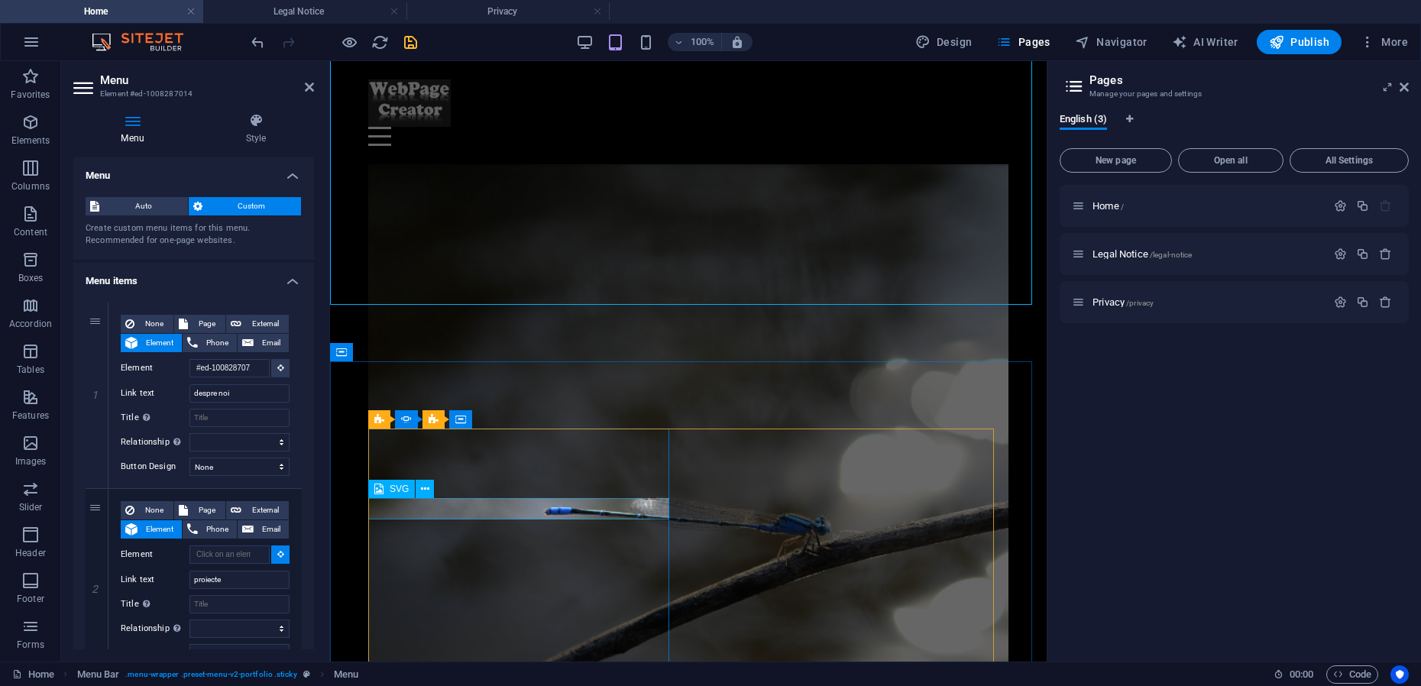
scroll to position [1259, 0]
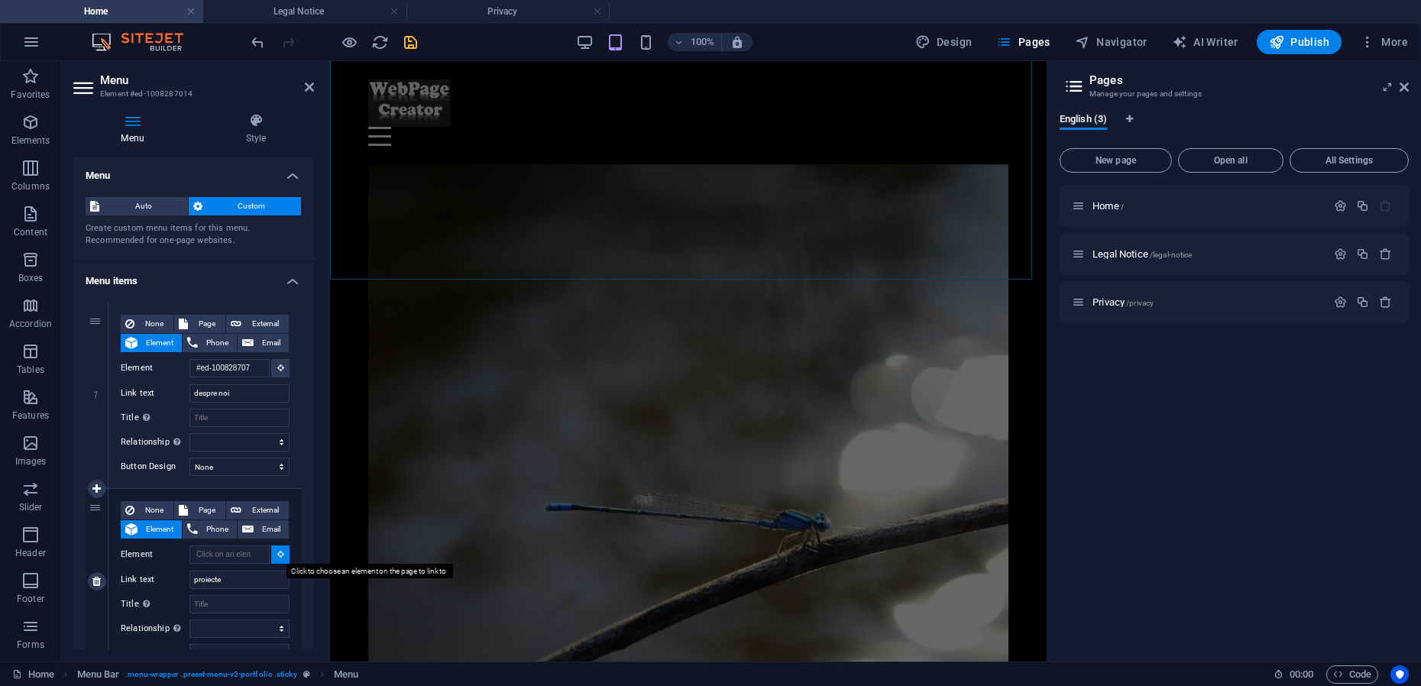
click at [277, 554] on icon at bounding box center [280, 554] width 7 height 8
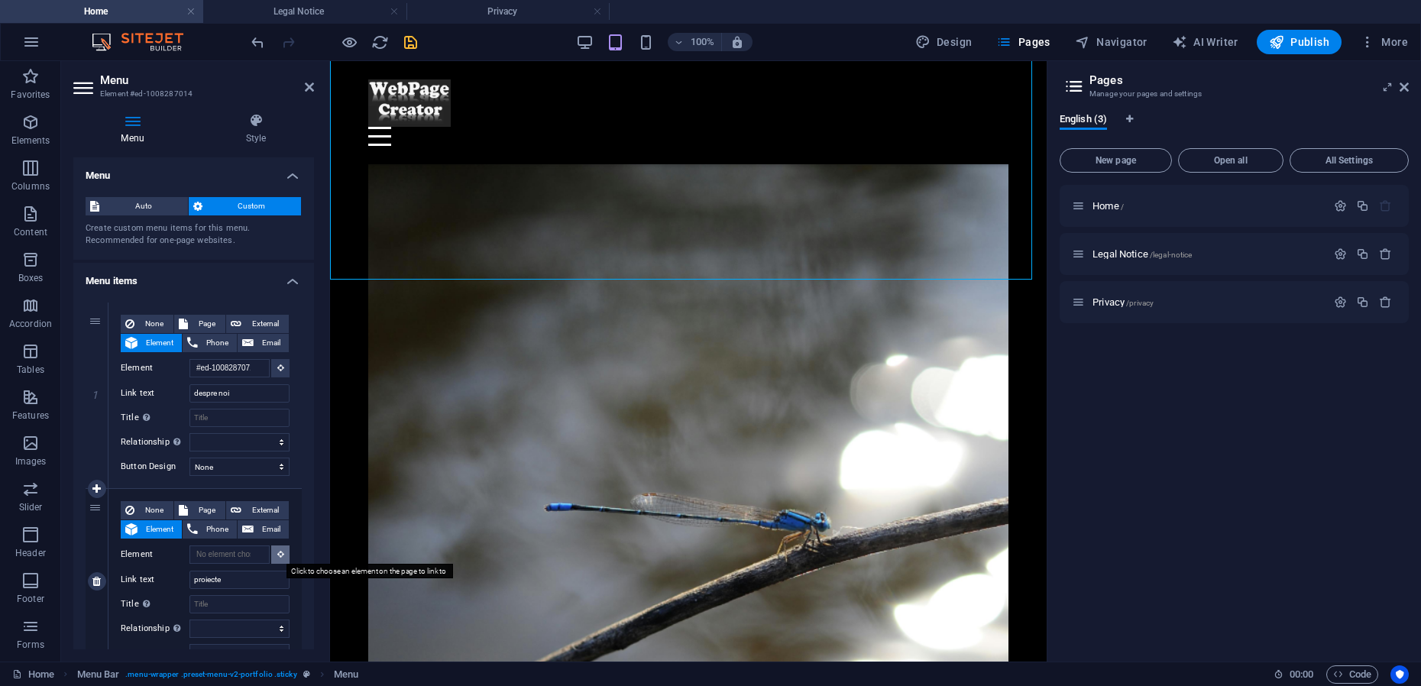
click at [278, 551] on icon at bounding box center [280, 554] width 7 height 8
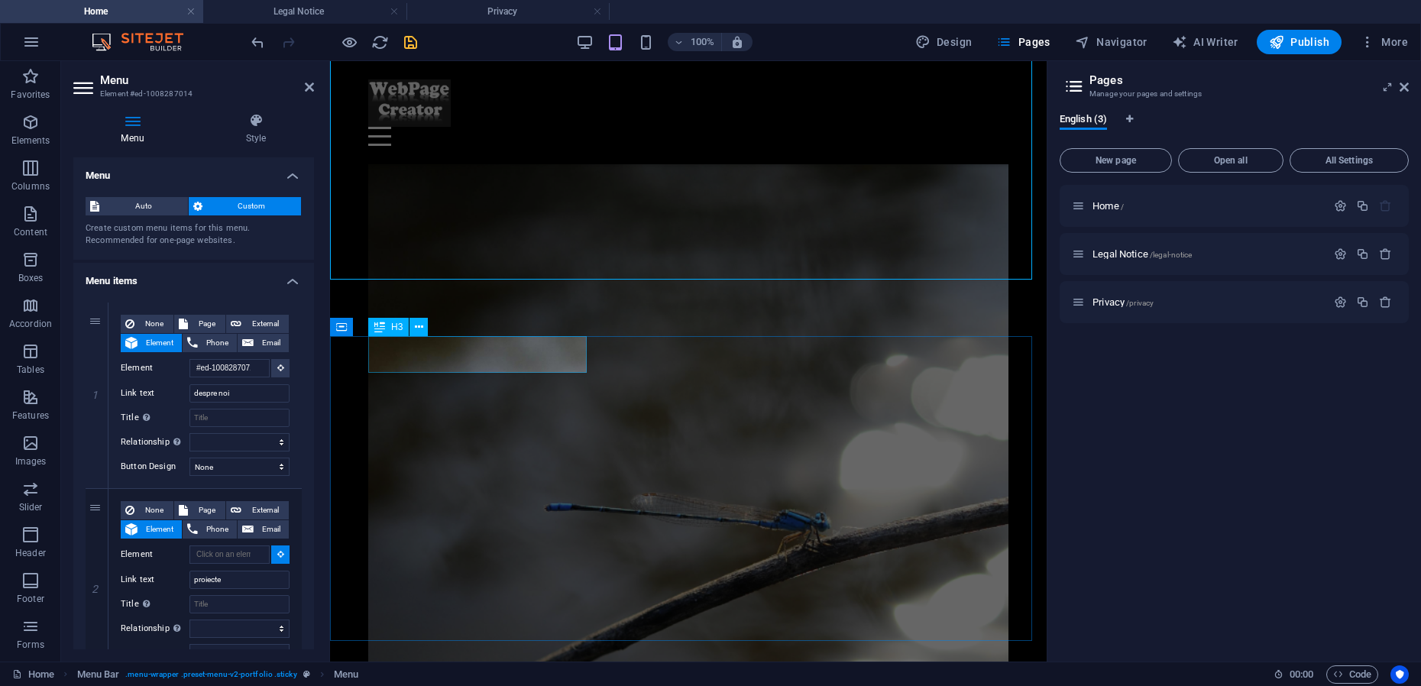
select select
type input "#ed-1008287194"
select select
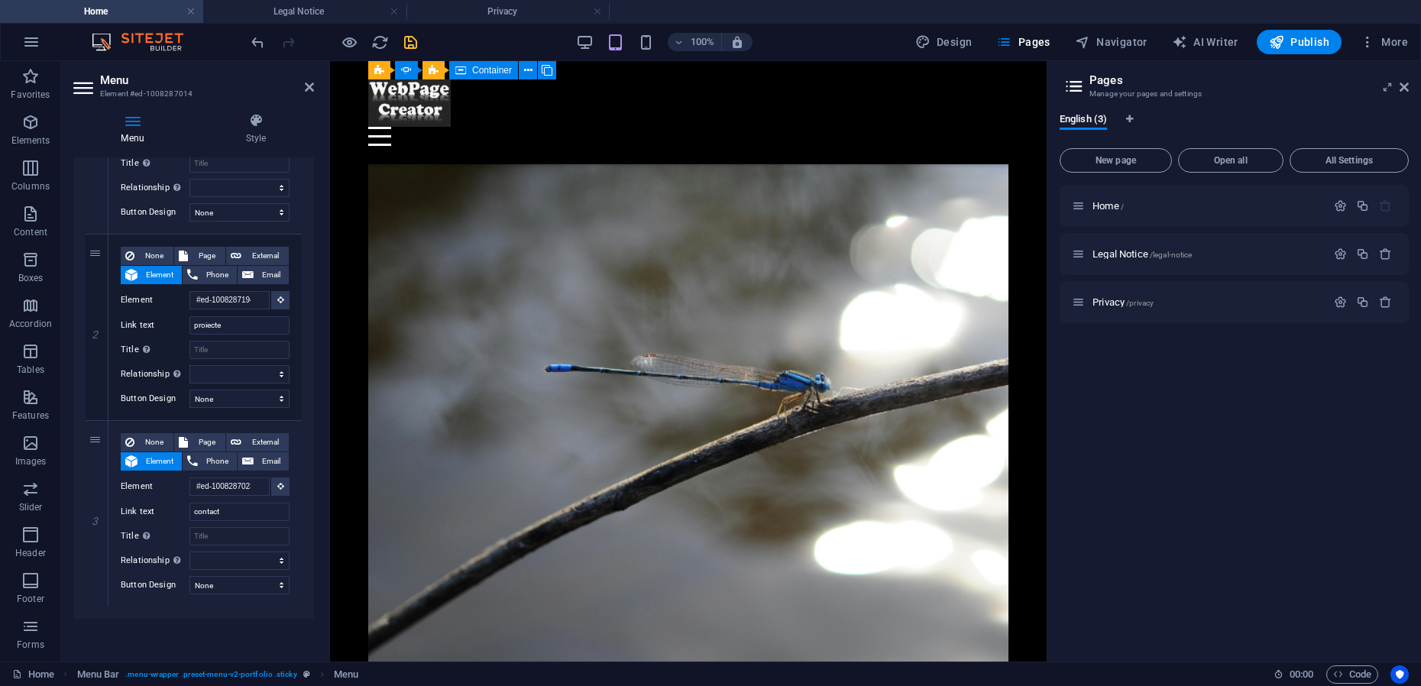
scroll to position [1067, 0]
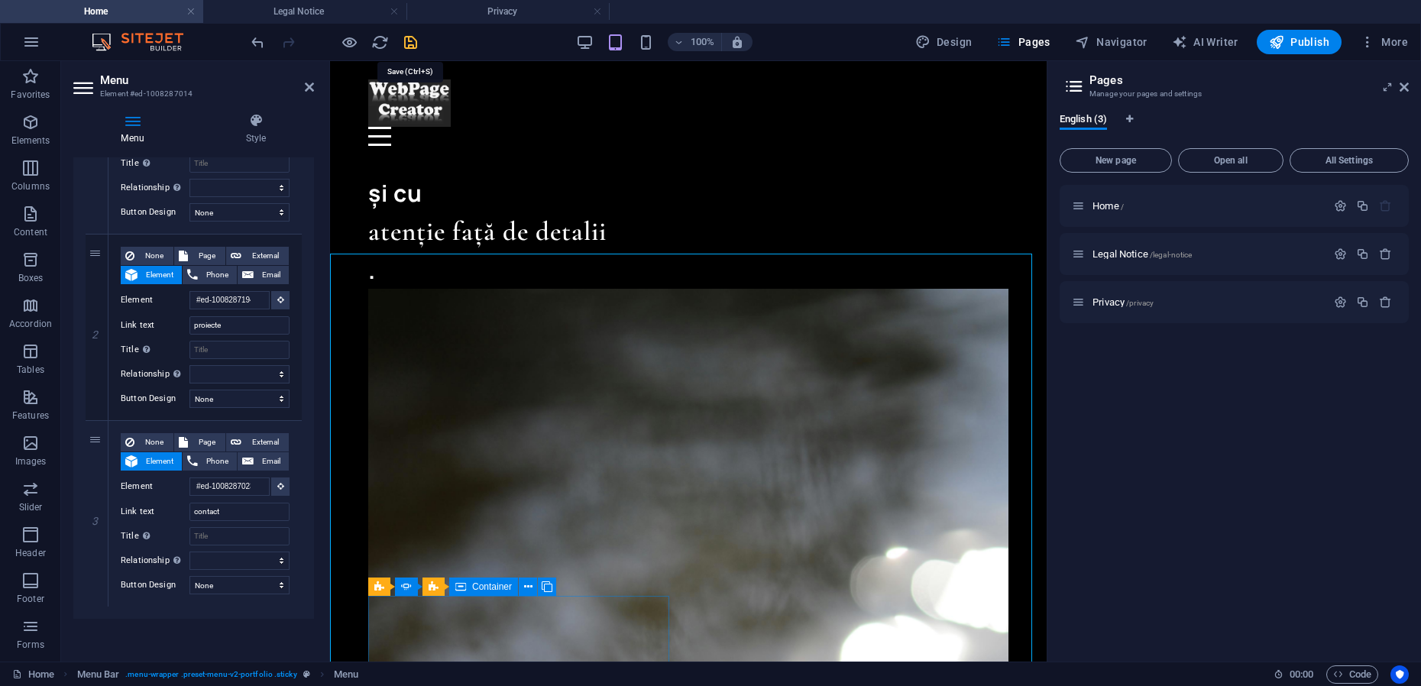
click at [409, 40] on icon "save" at bounding box center [411, 43] width 18 height 18
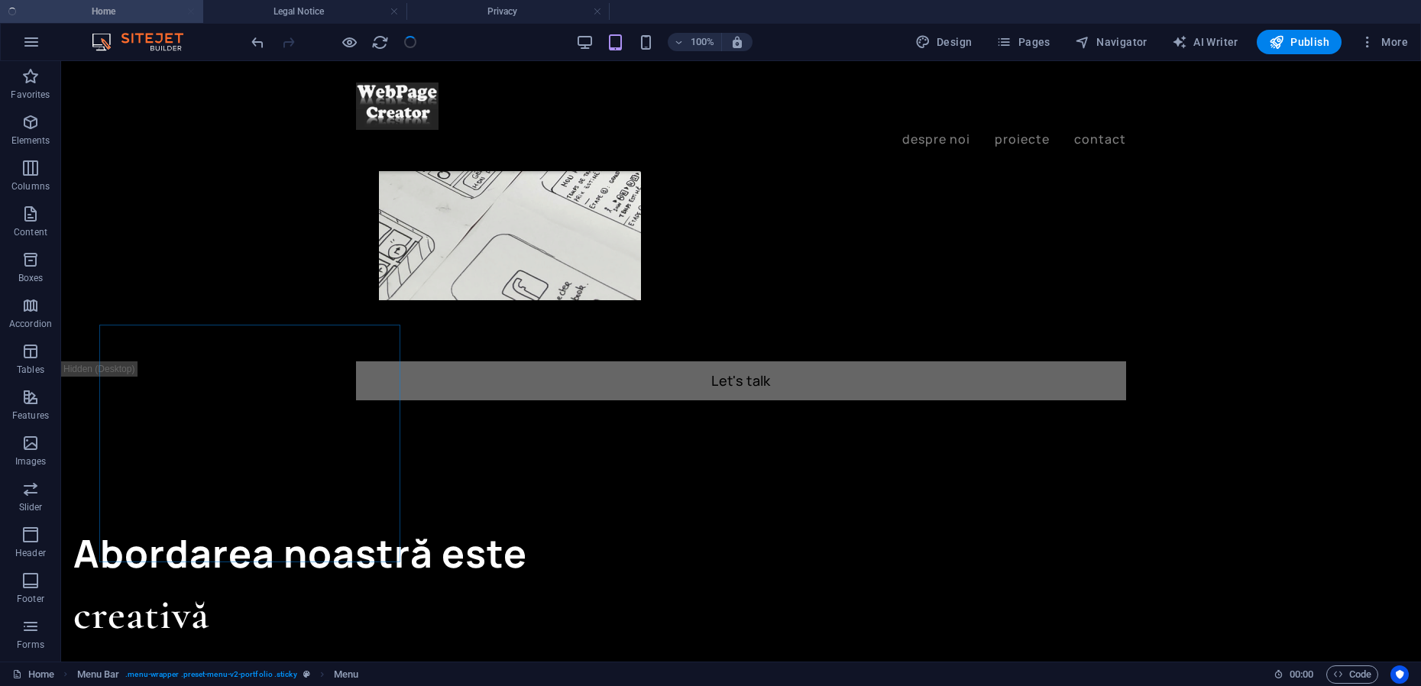
scroll to position [1319, 0]
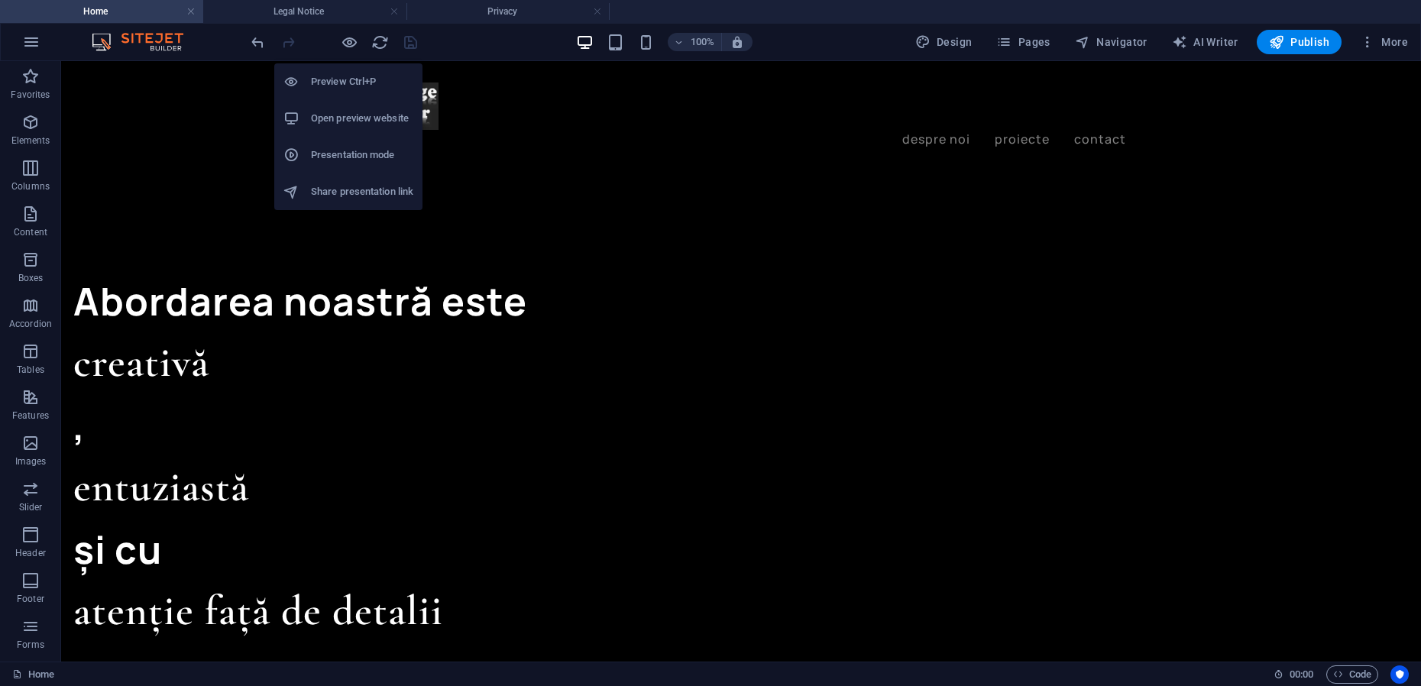
click at [350, 149] on h6 "Presentation mode" at bounding box center [362, 155] width 102 height 18
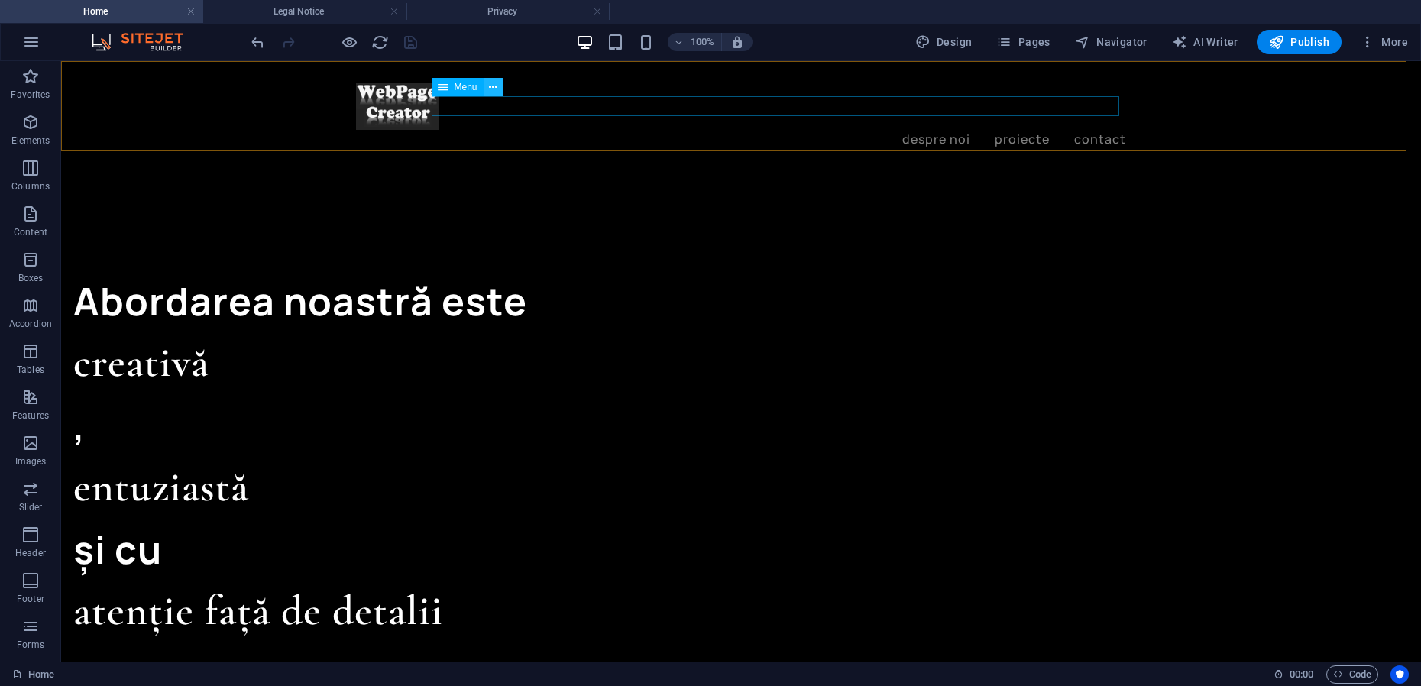
click at [489, 91] on icon at bounding box center [493, 87] width 8 height 16
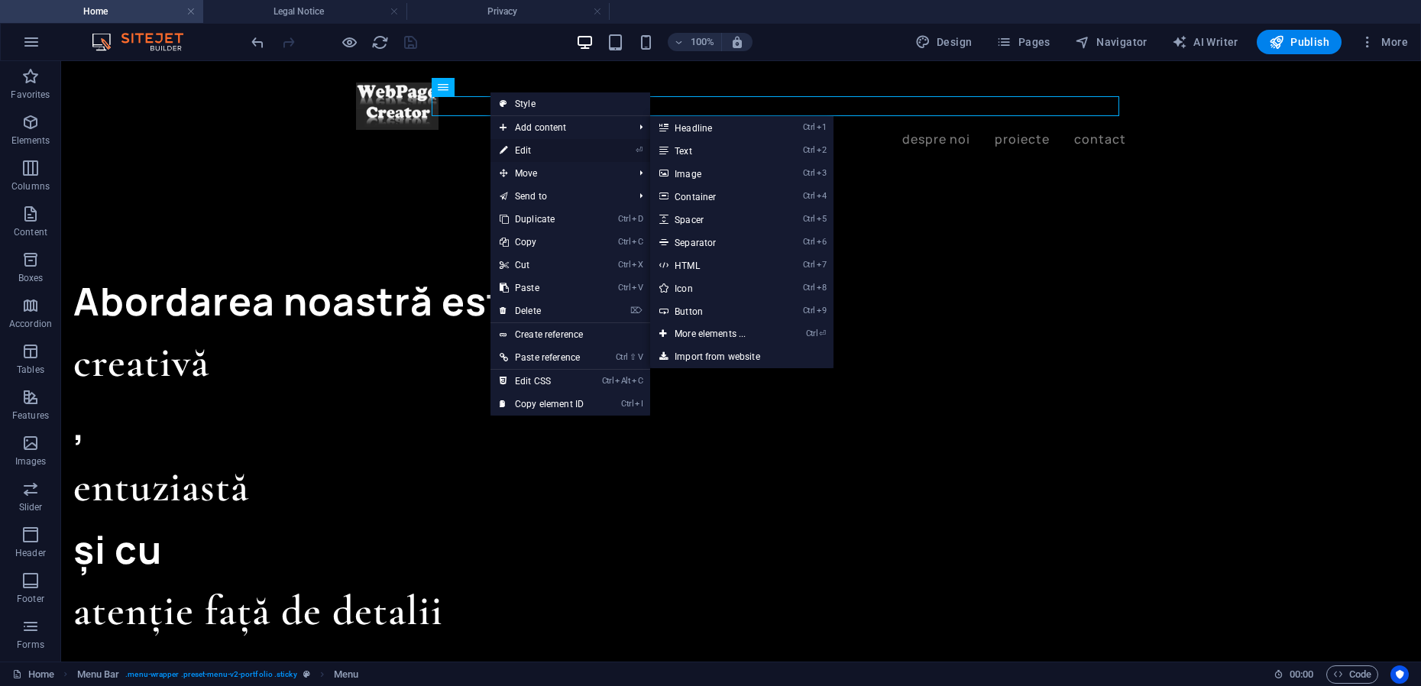
click at [526, 147] on link "⏎ Edit" at bounding box center [541, 150] width 102 height 23
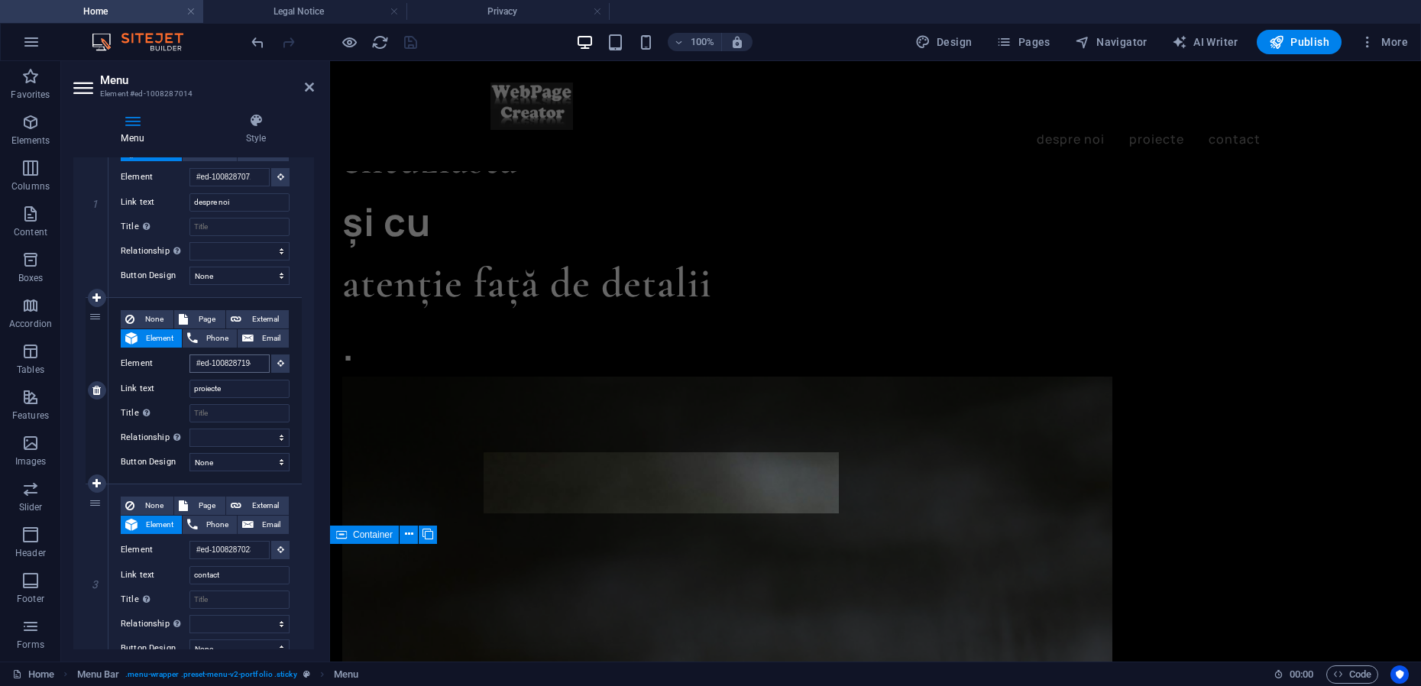
scroll to position [1651, 0]
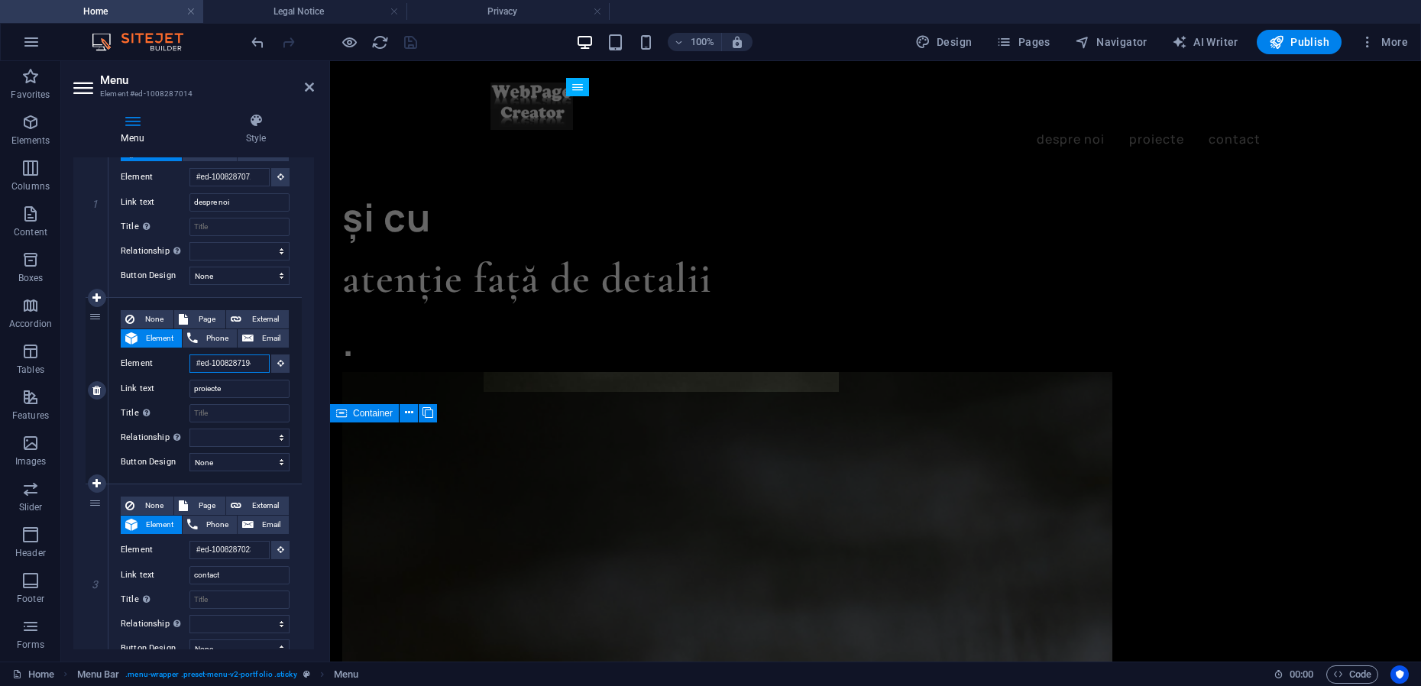
click at [243, 365] on input "#ed-1008287194" at bounding box center [229, 363] width 80 height 18
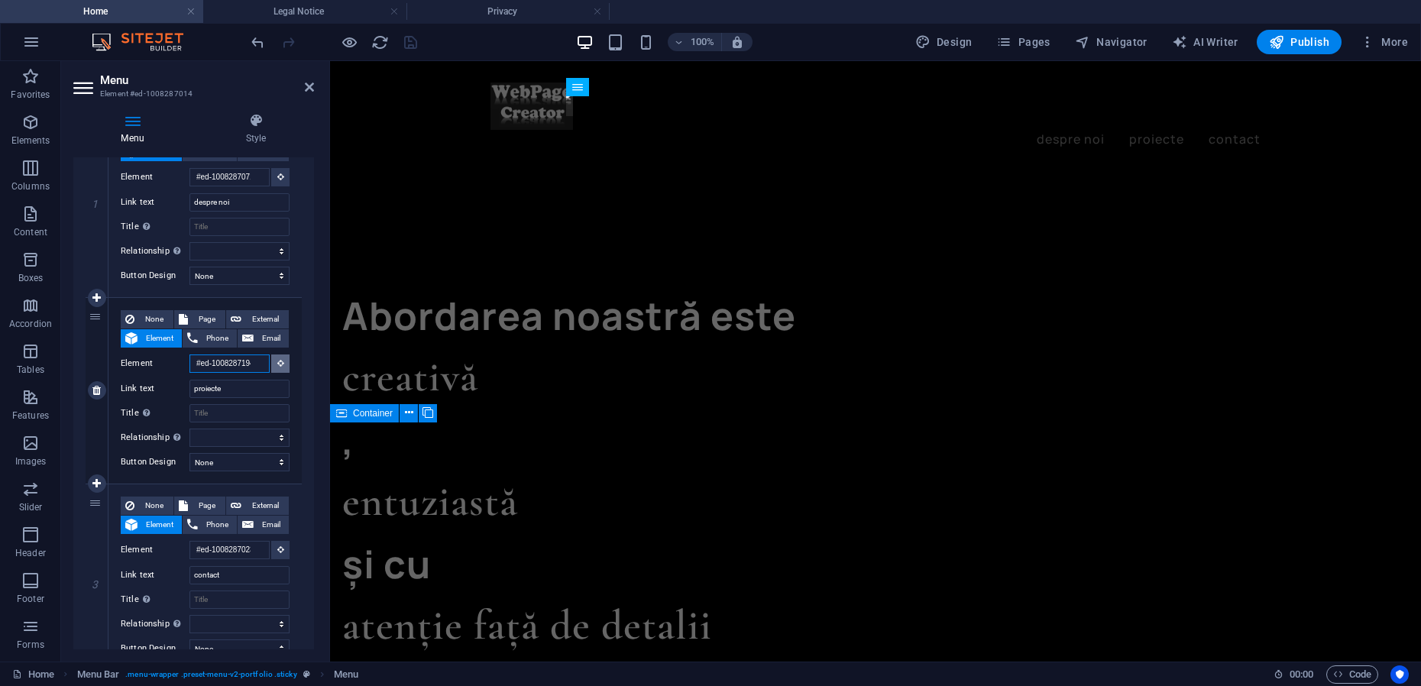
scroll to position [1049, 0]
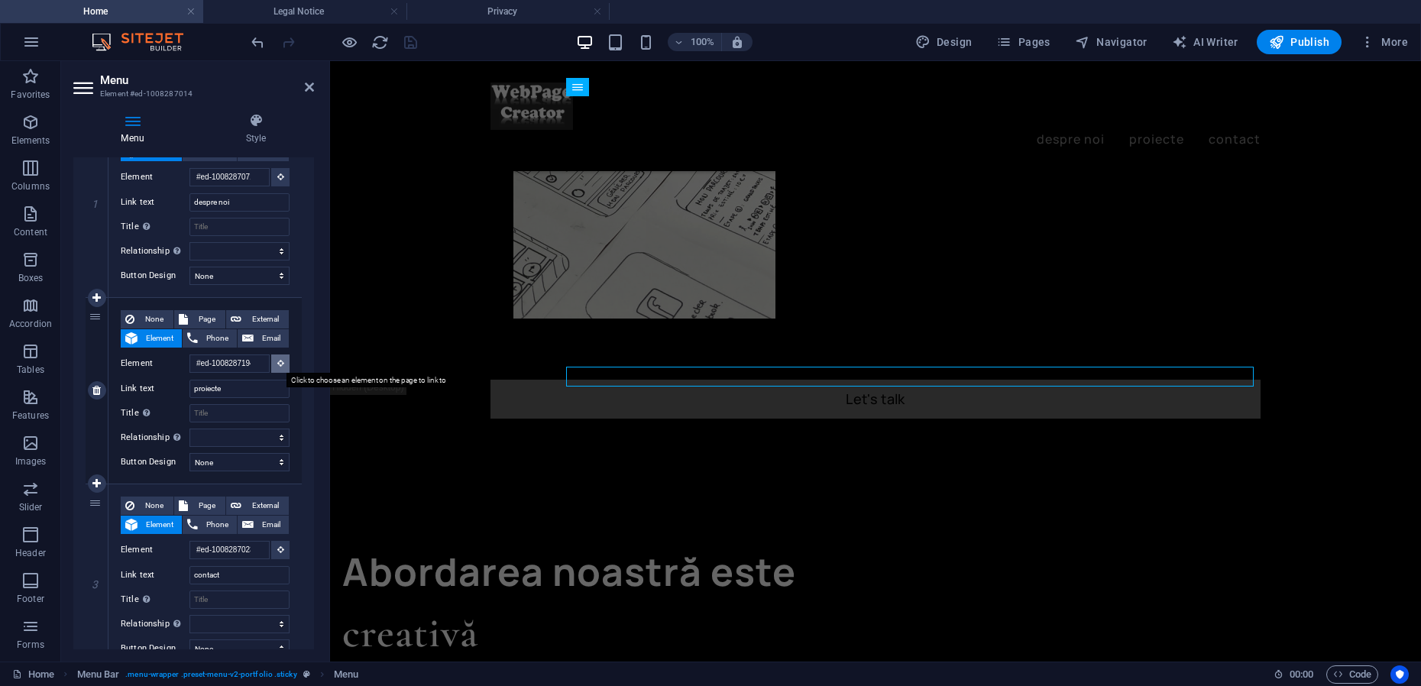
click at [277, 366] on icon at bounding box center [280, 363] width 7 height 8
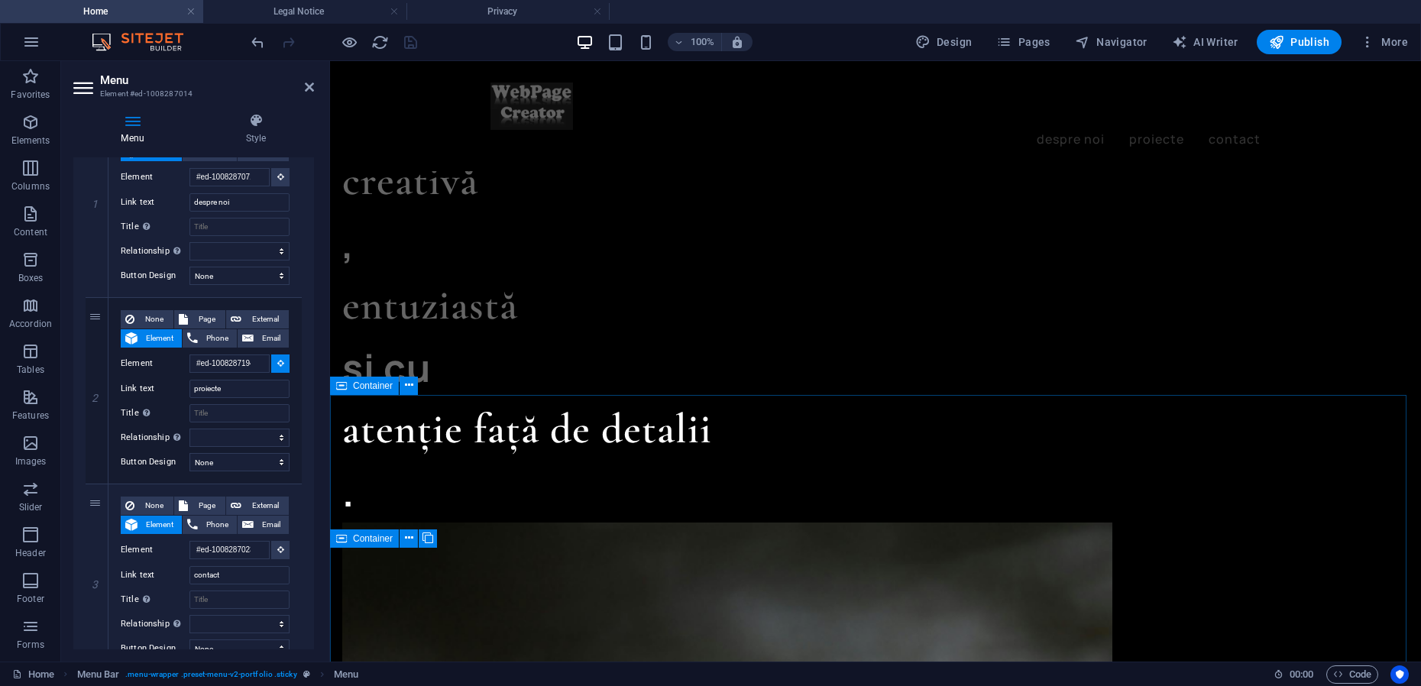
scroll to position [1526, 0]
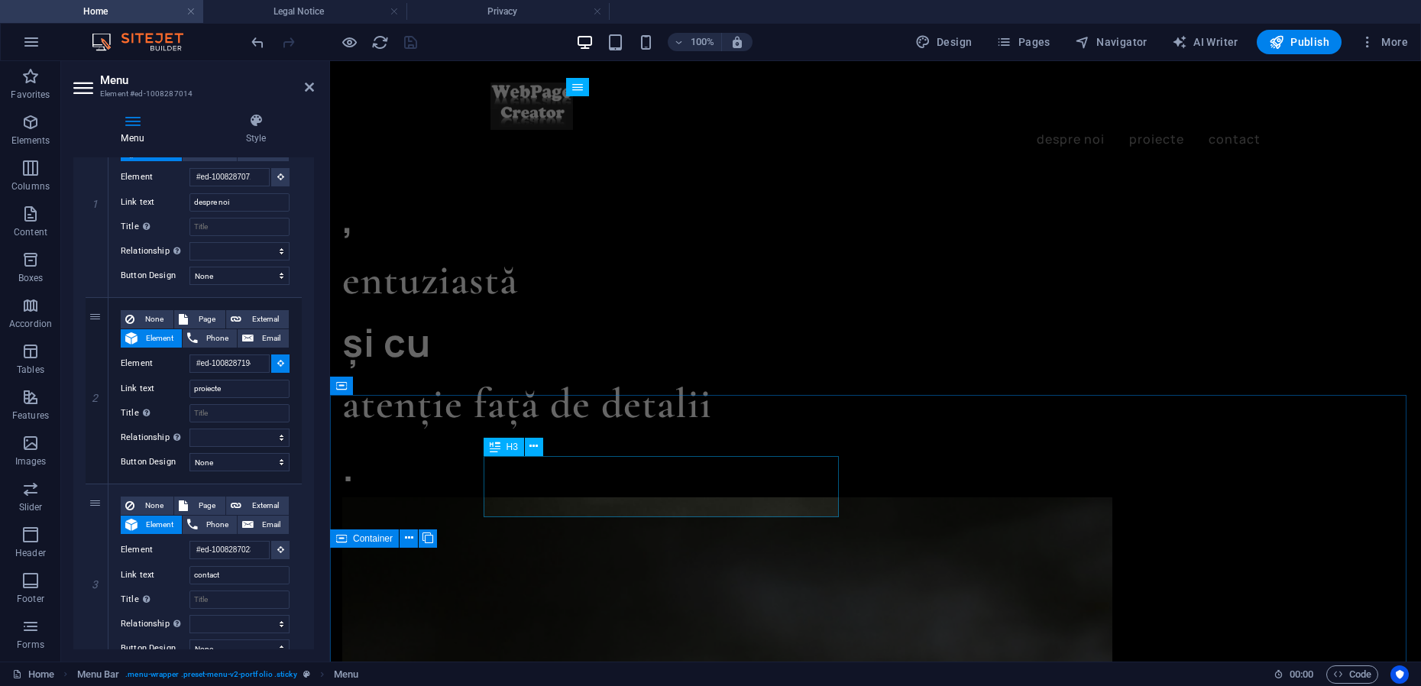
select select
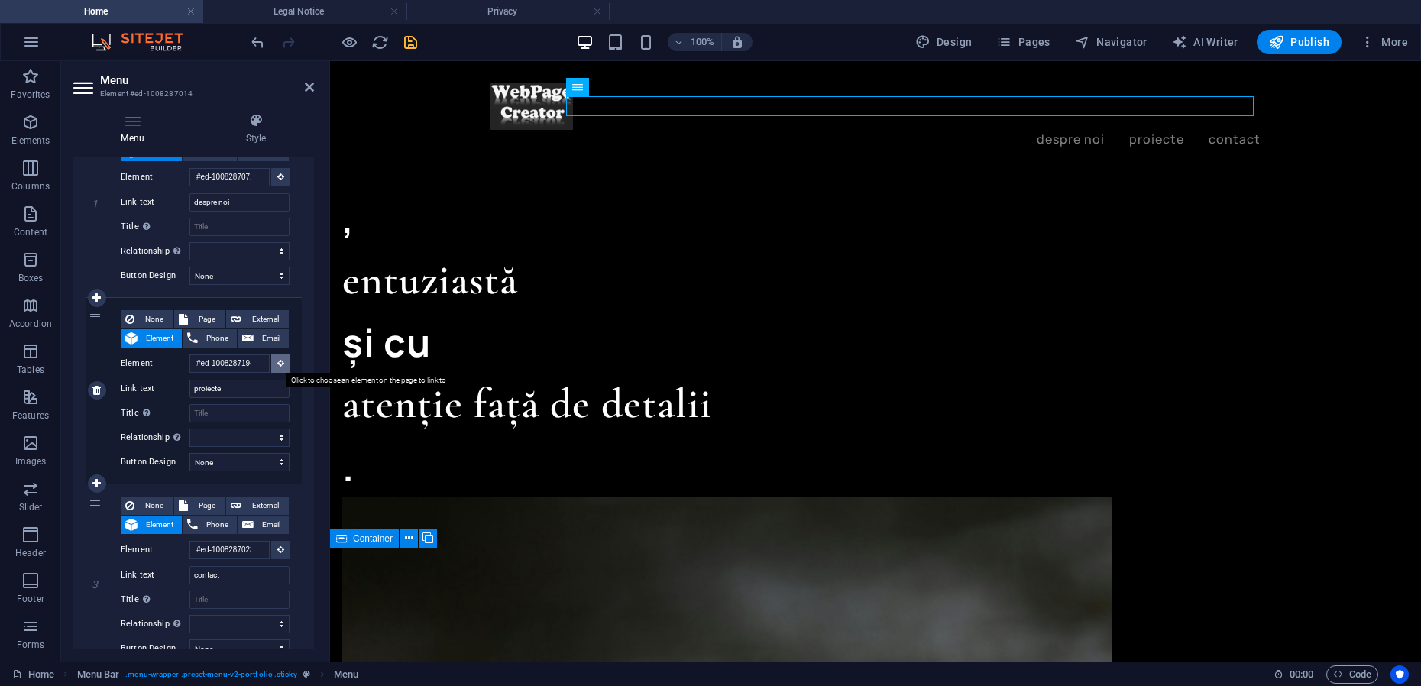
click at [278, 363] on icon at bounding box center [280, 363] width 7 height 8
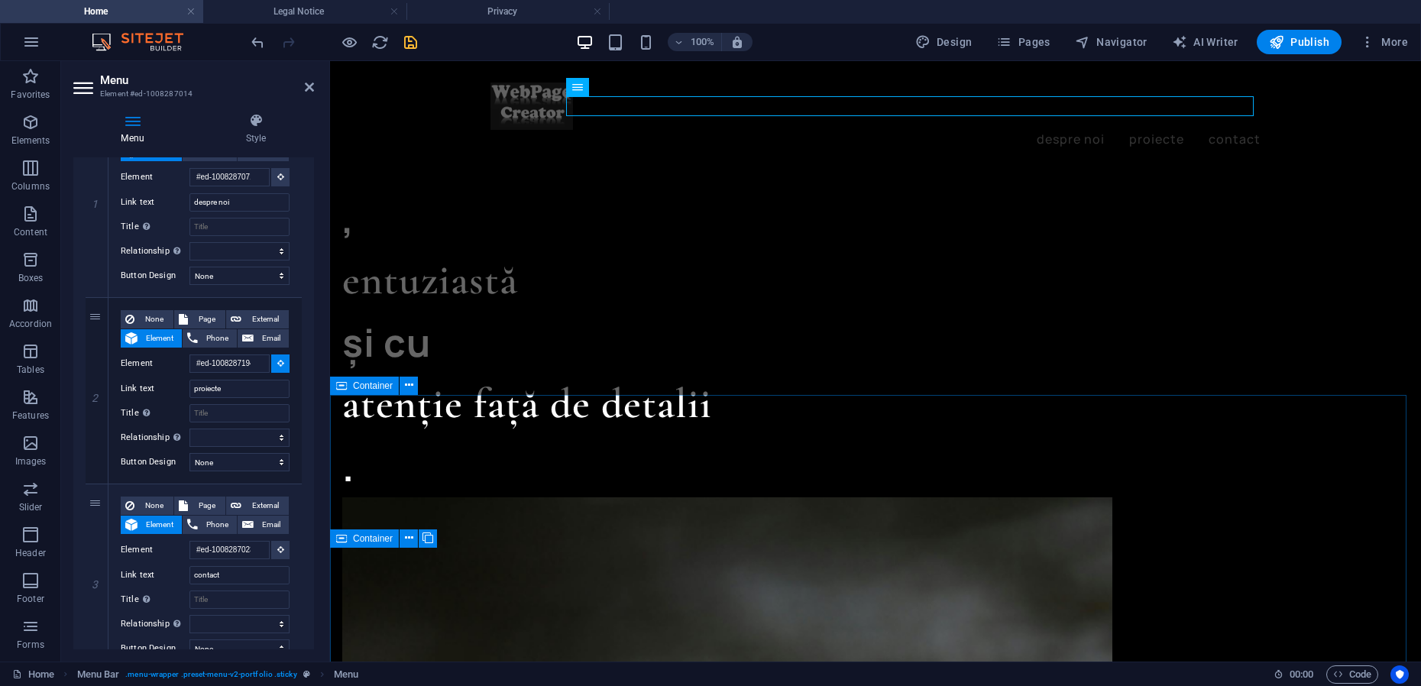
select select
type input "#ed-1008287191"
select select
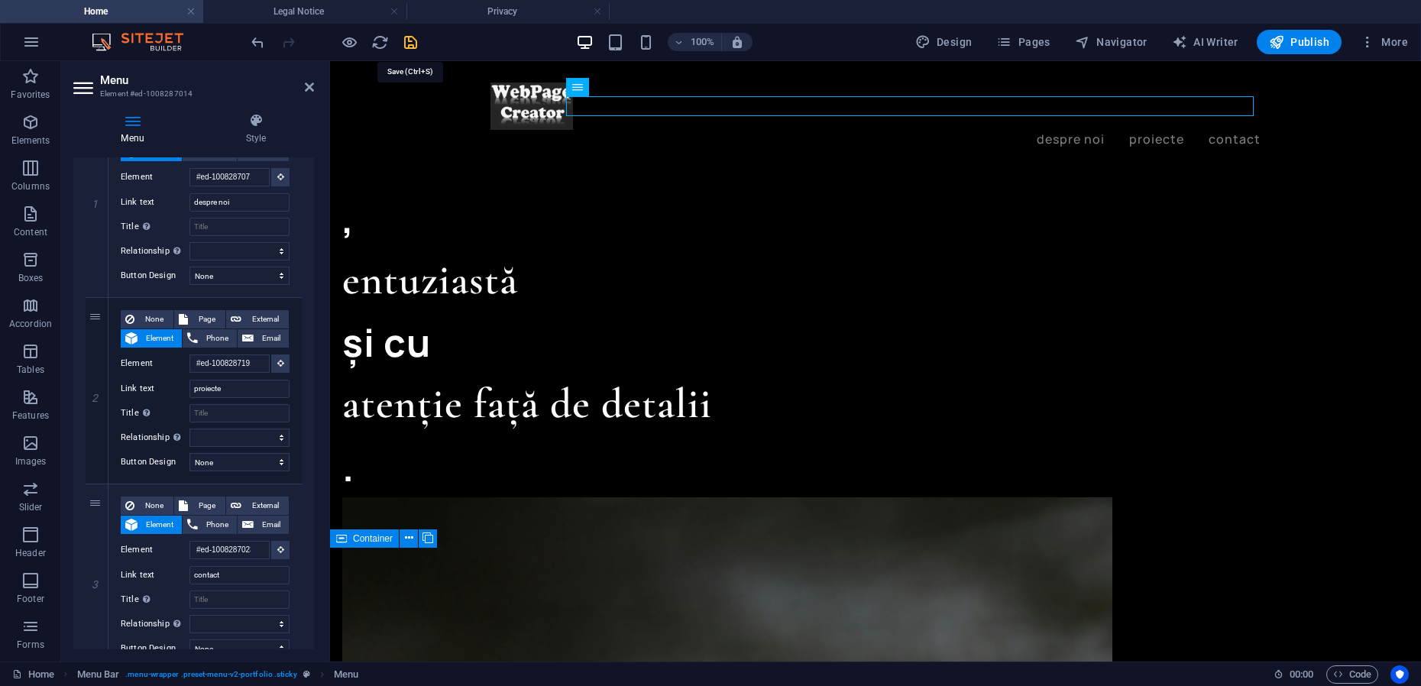
click at [416, 44] on icon "save" at bounding box center [411, 43] width 18 height 18
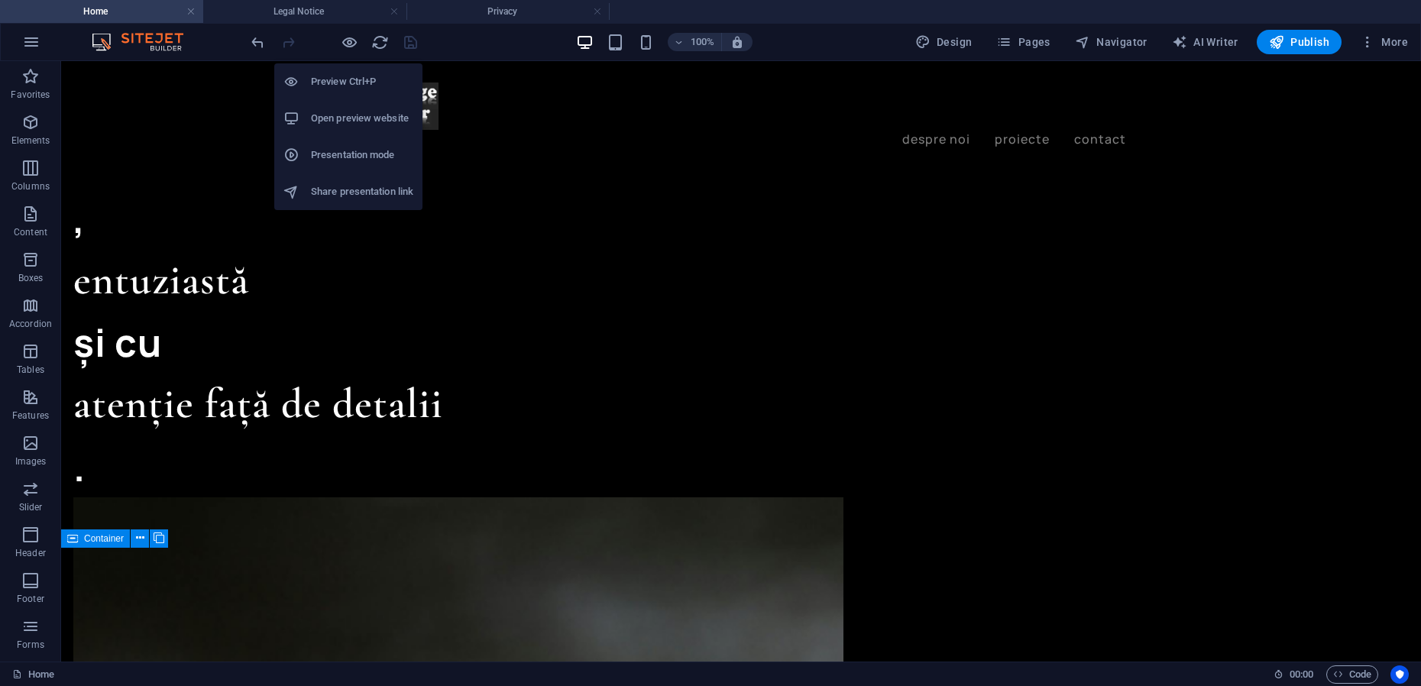
click at [338, 152] on h6 "Presentation mode" at bounding box center [362, 155] width 102 height 18
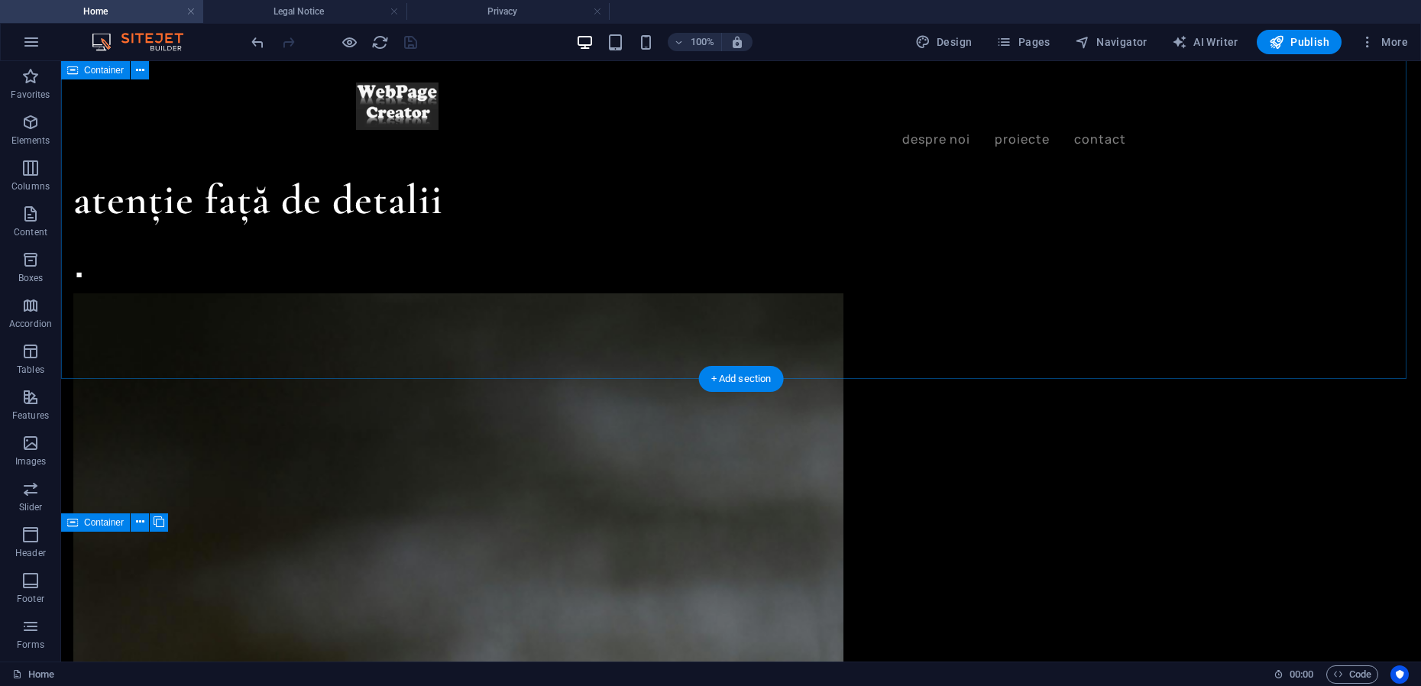
scroll to position [1908, 0]
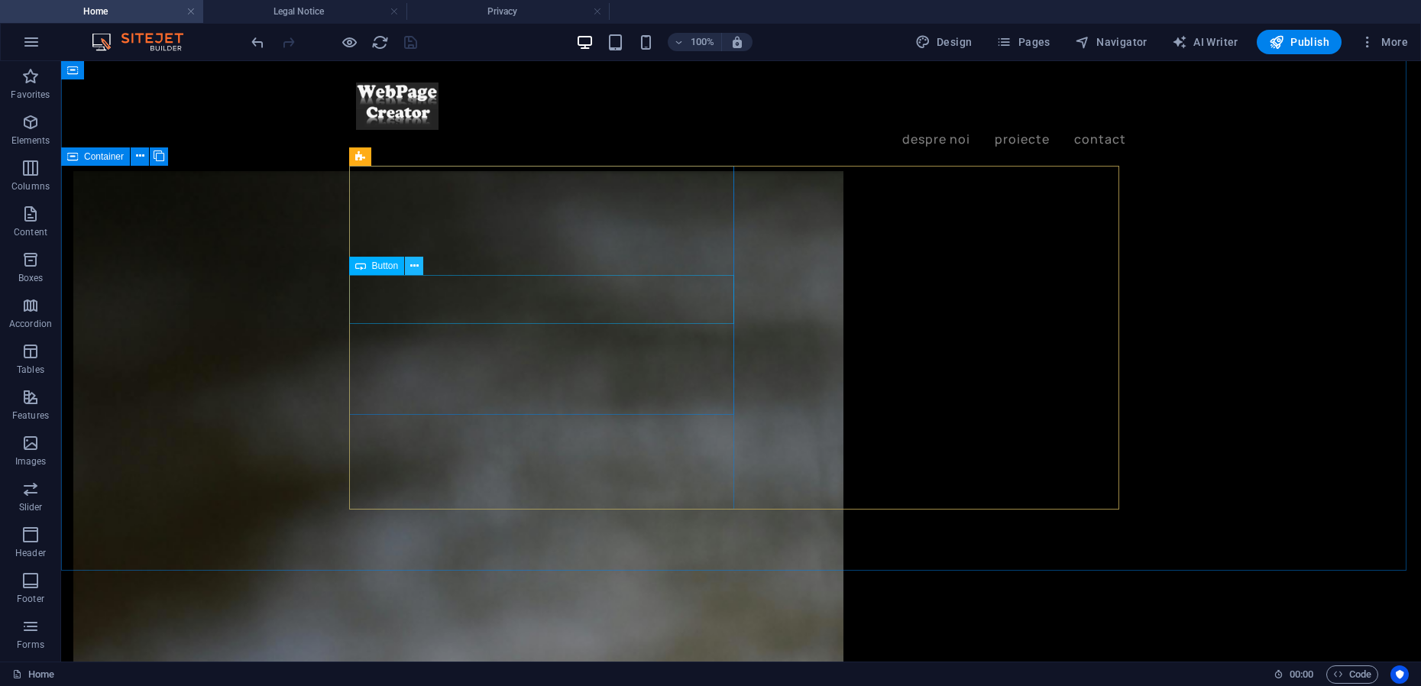
click at [417, 268] on icon at bounding box center [414, 266] width 8 height 16
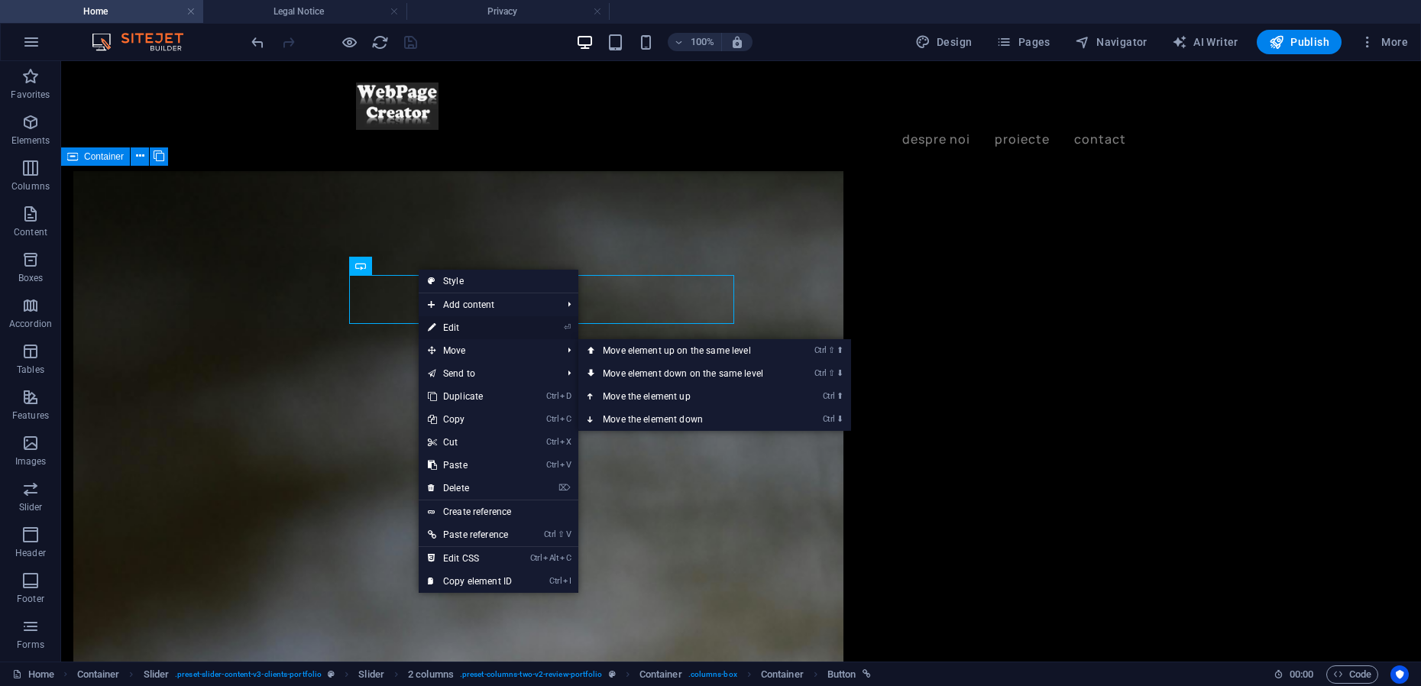
click at [457, 328] on link "⏎ Edit" at bounding box center [470, 327] width 102 height 23
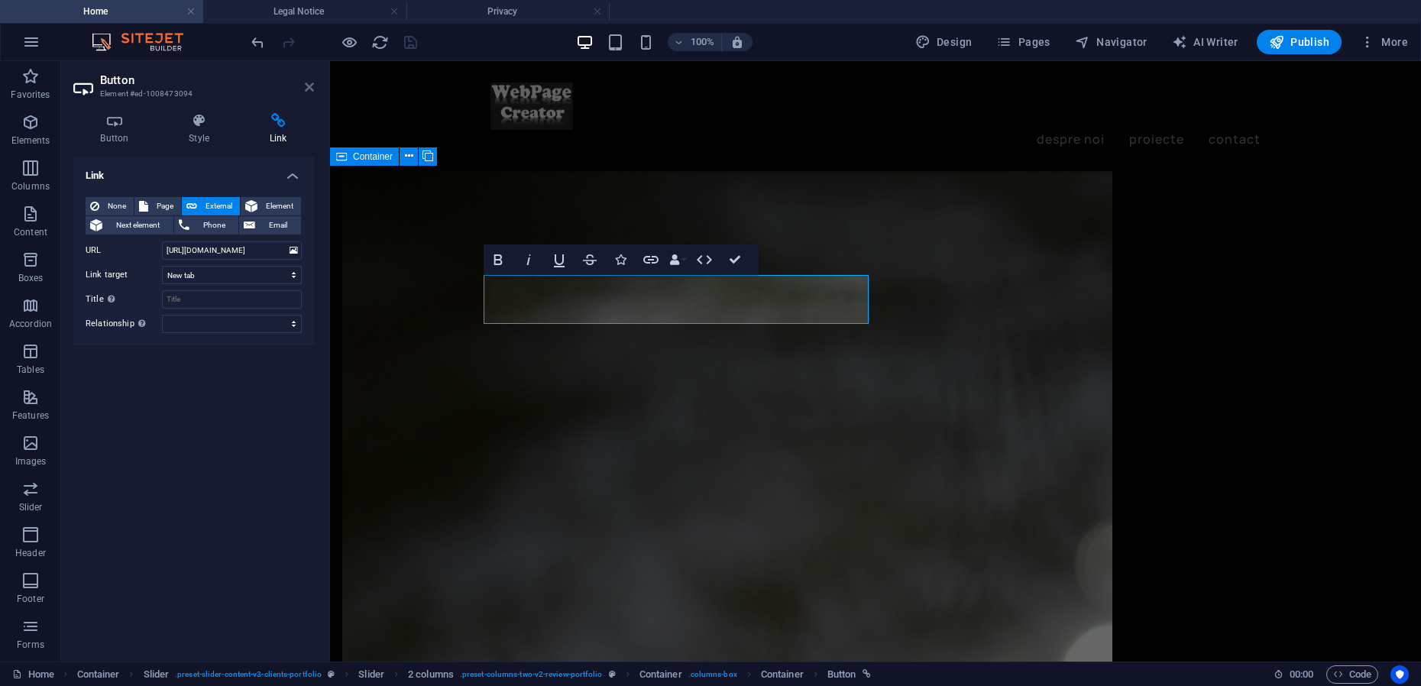
click at [310, 90] on icon at bounding box center [309, 87] width 9 height 12
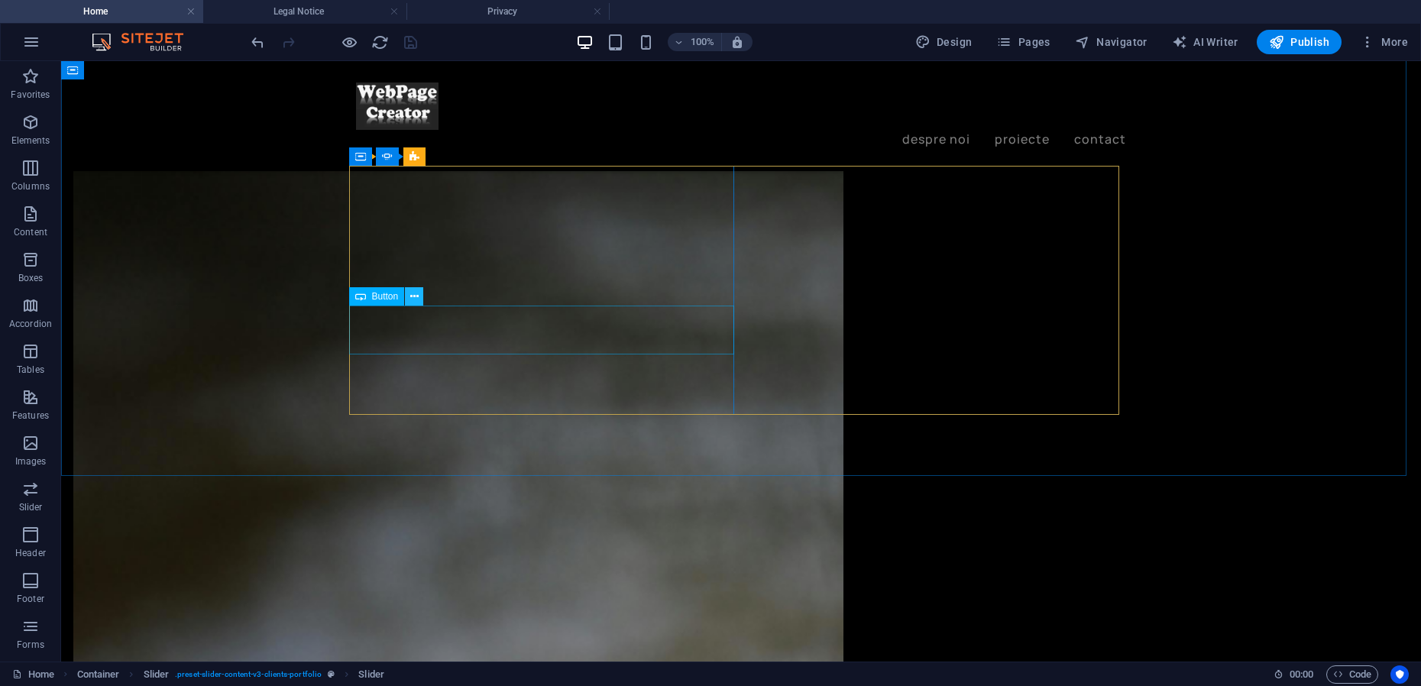
click at [416, 294] on icon at bounding box center [414, 297] width 8 height 16
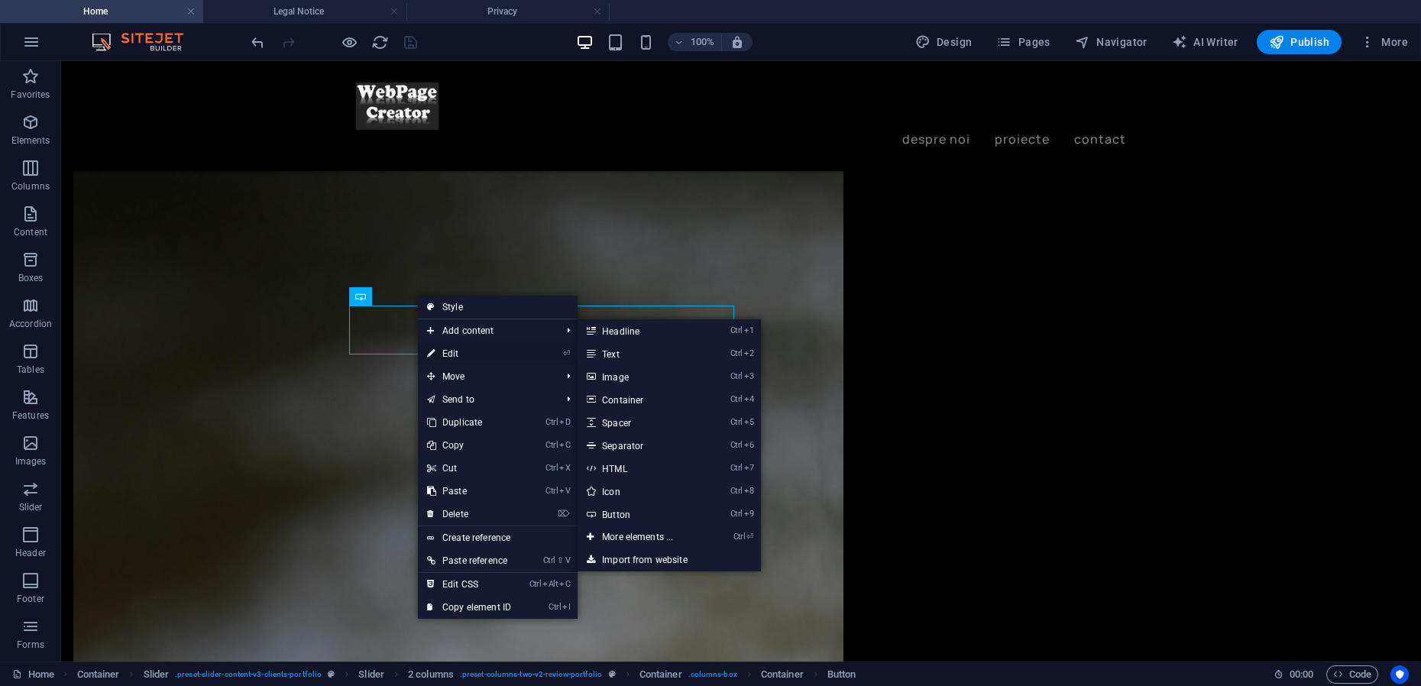
click at [451, 351] on link "⏎ Edit" at bounding box center [469, 353] width 102 height 23
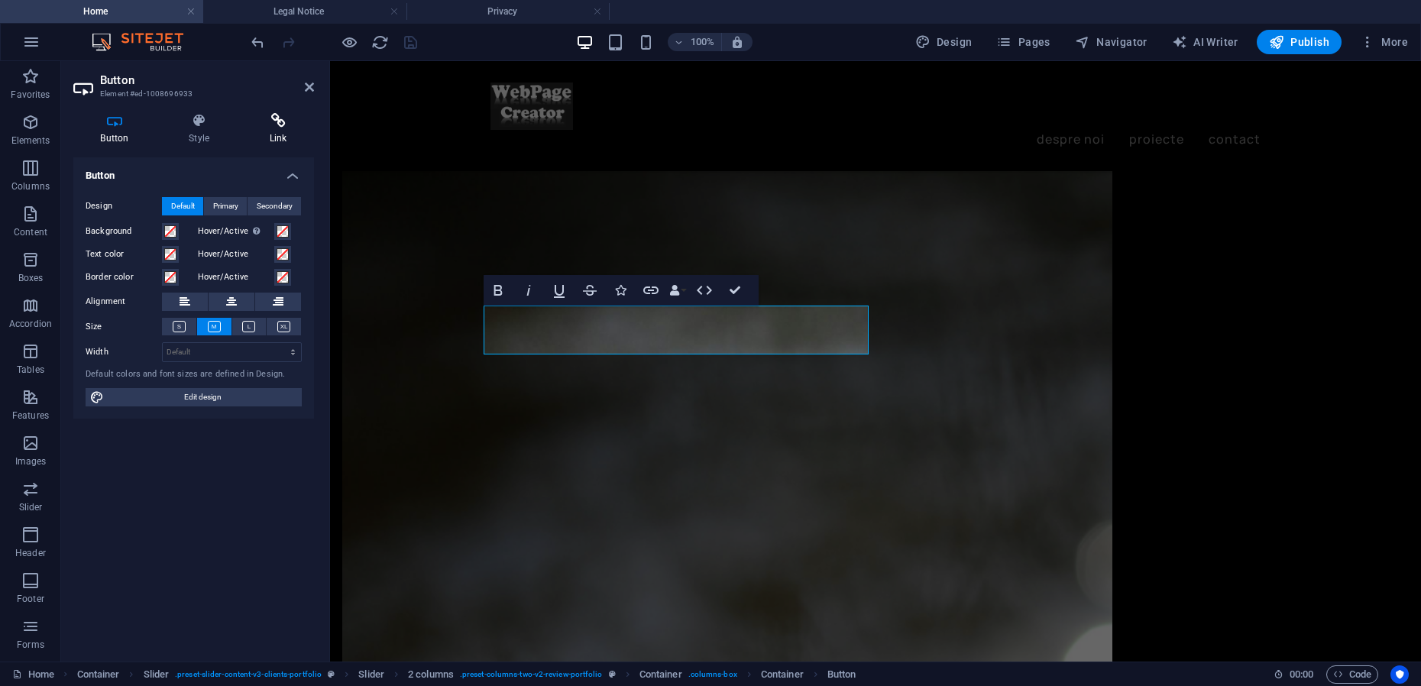
click at [279, 128] on h4 "Link" at bounding box center [278, 129] width 72 height 32
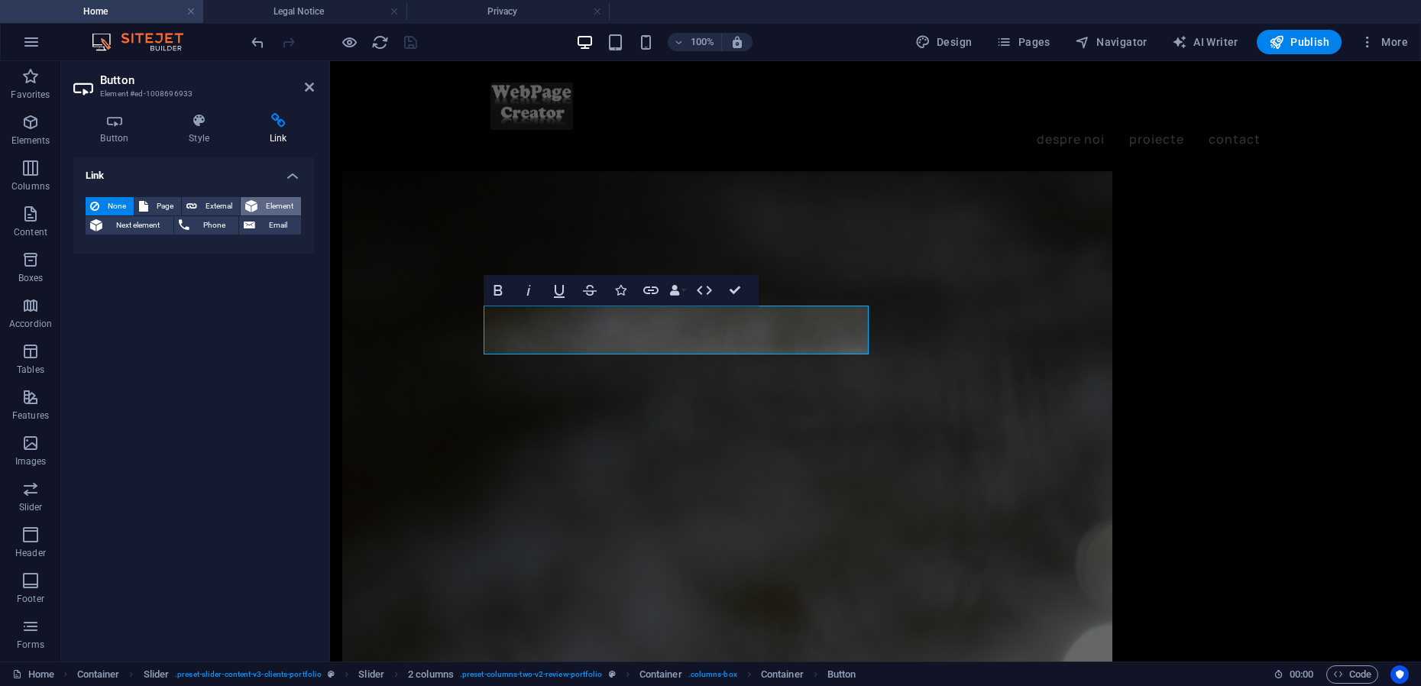
click at [267, 202] on span "Element" at bounding box center [279, 206] width 34 height 18
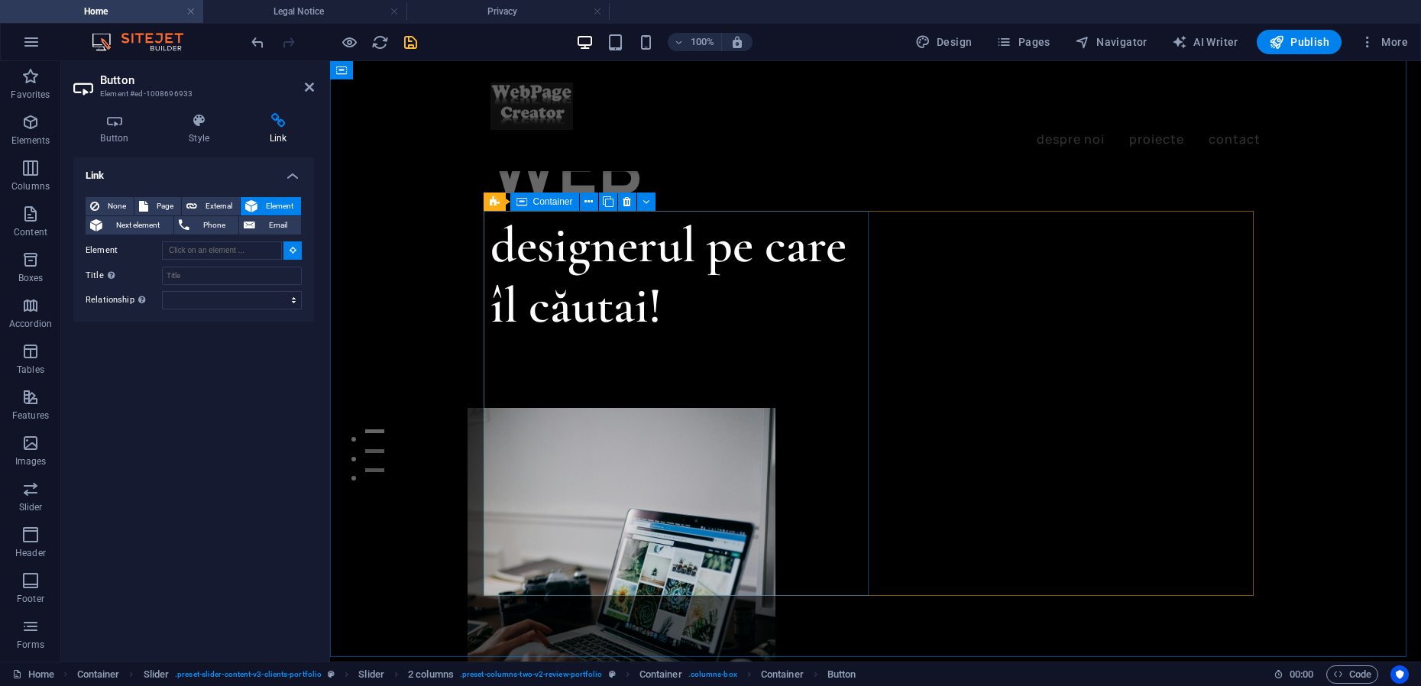
scroll to position [0, 0]
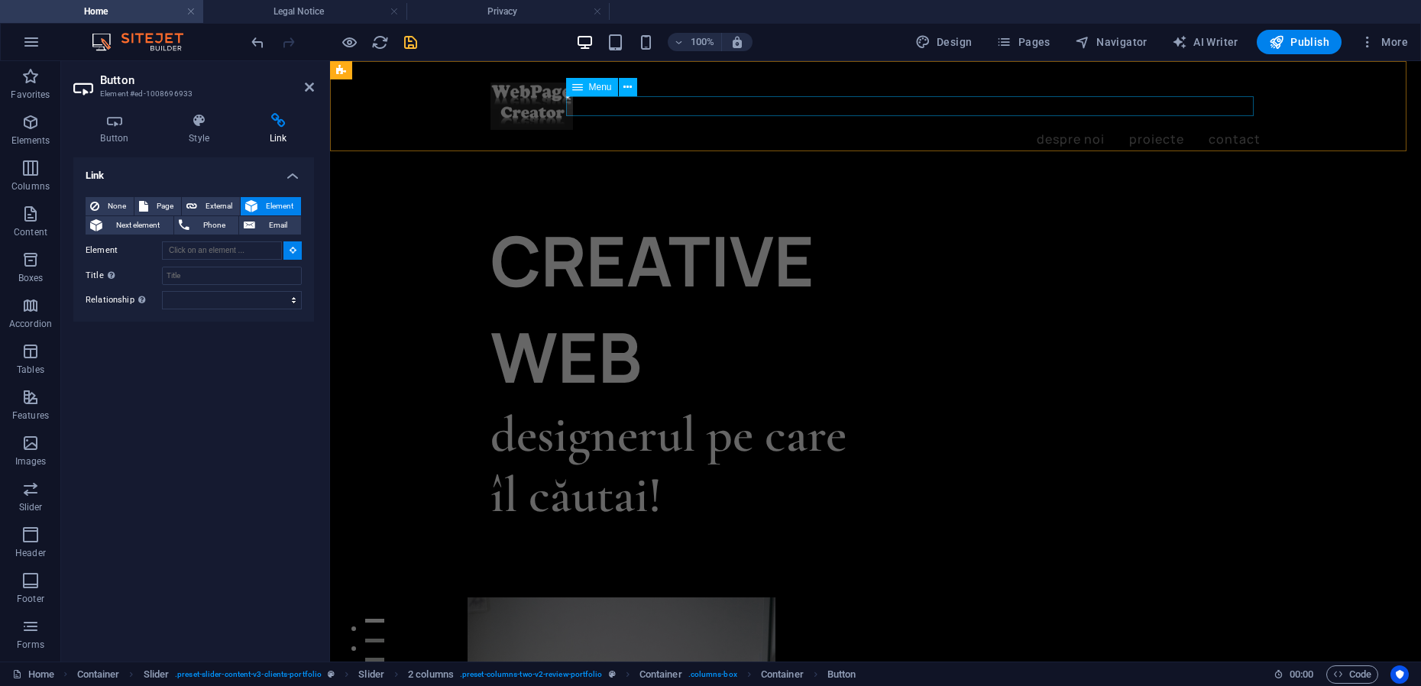
click at [615, 130] on nav "despre noi proiecte contact" at bounding box center [875, 140] width 770 height 20
type input "#ed-1008287014"
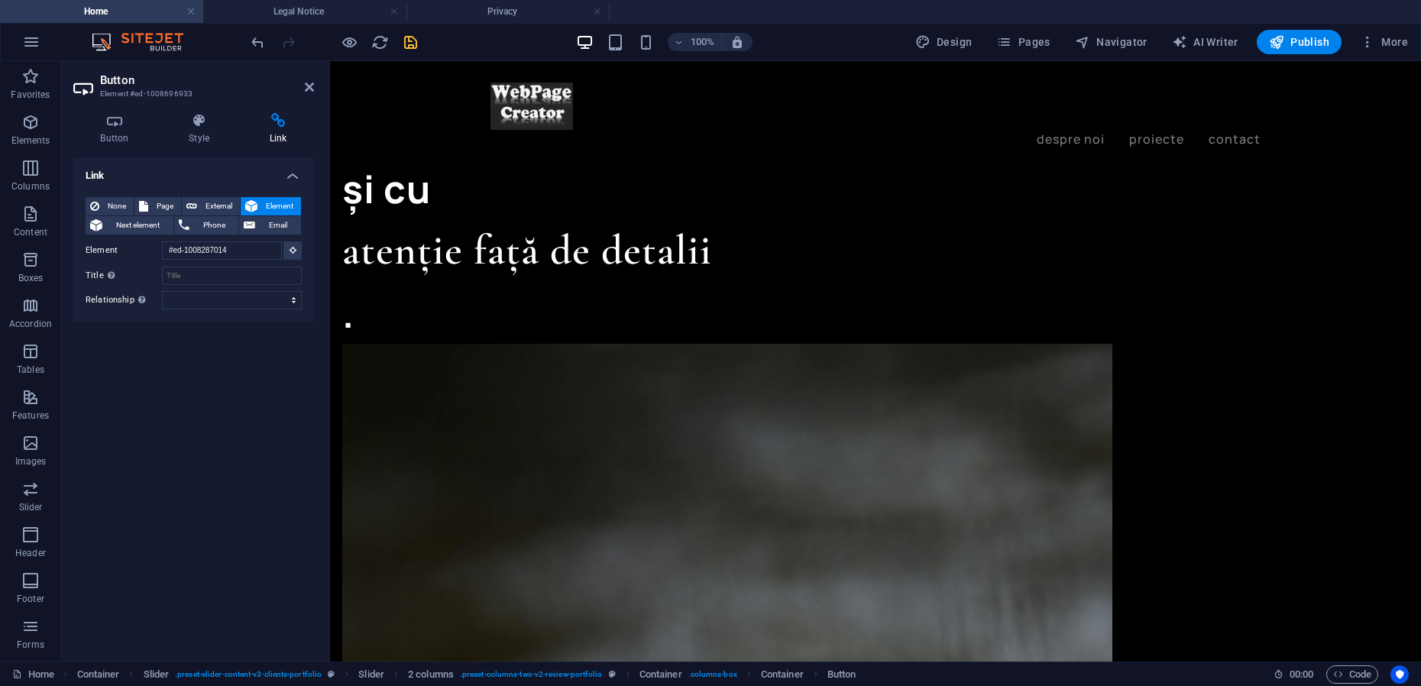
scroll to position [1877, 0]
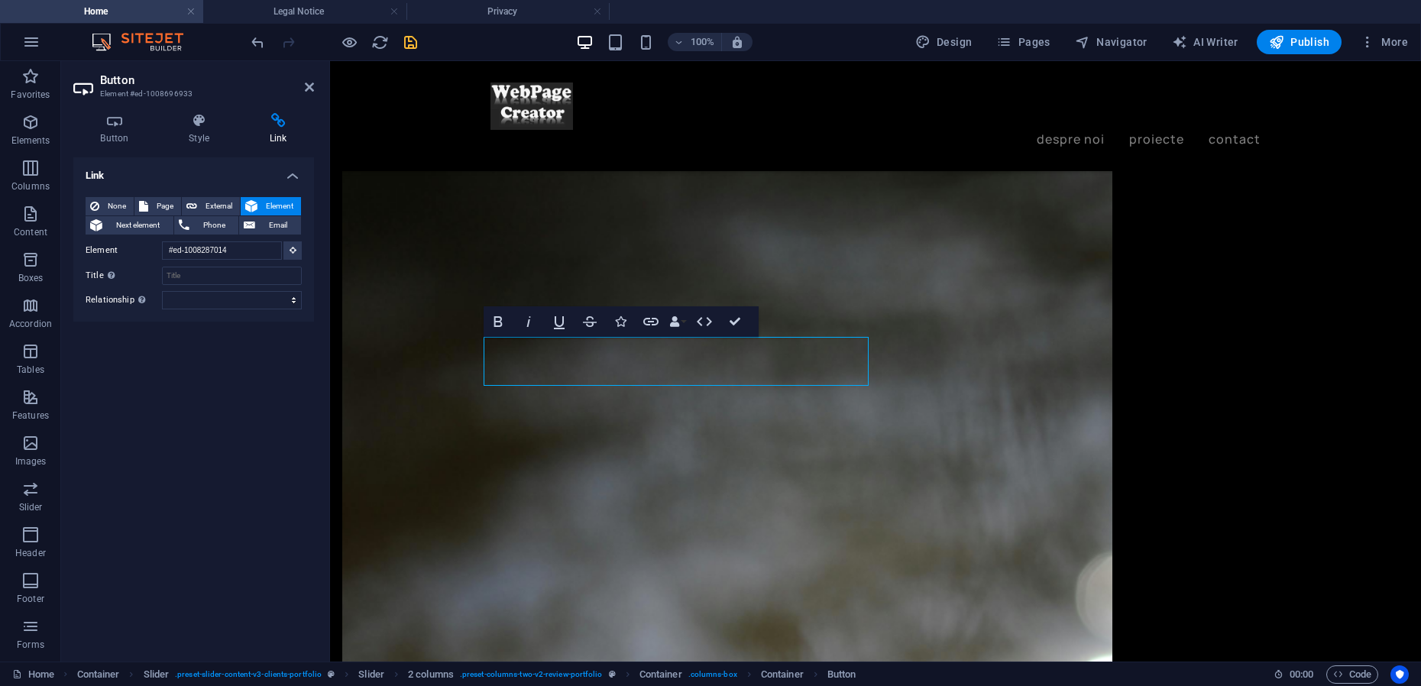
click at [412, 44] on icon "save" at bounding box center [411, 43] width 18 height 18
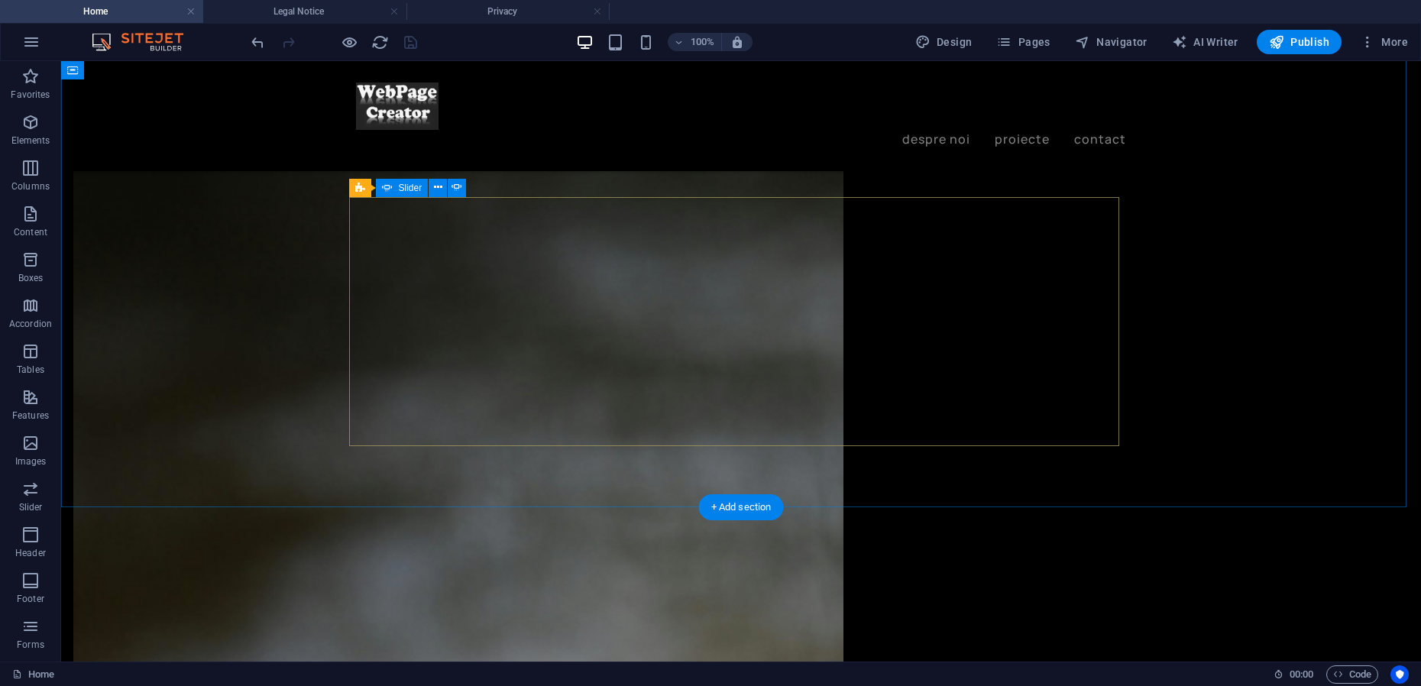
click at [420, 331] on button at bounding box center [414, 327] width 18 height 18
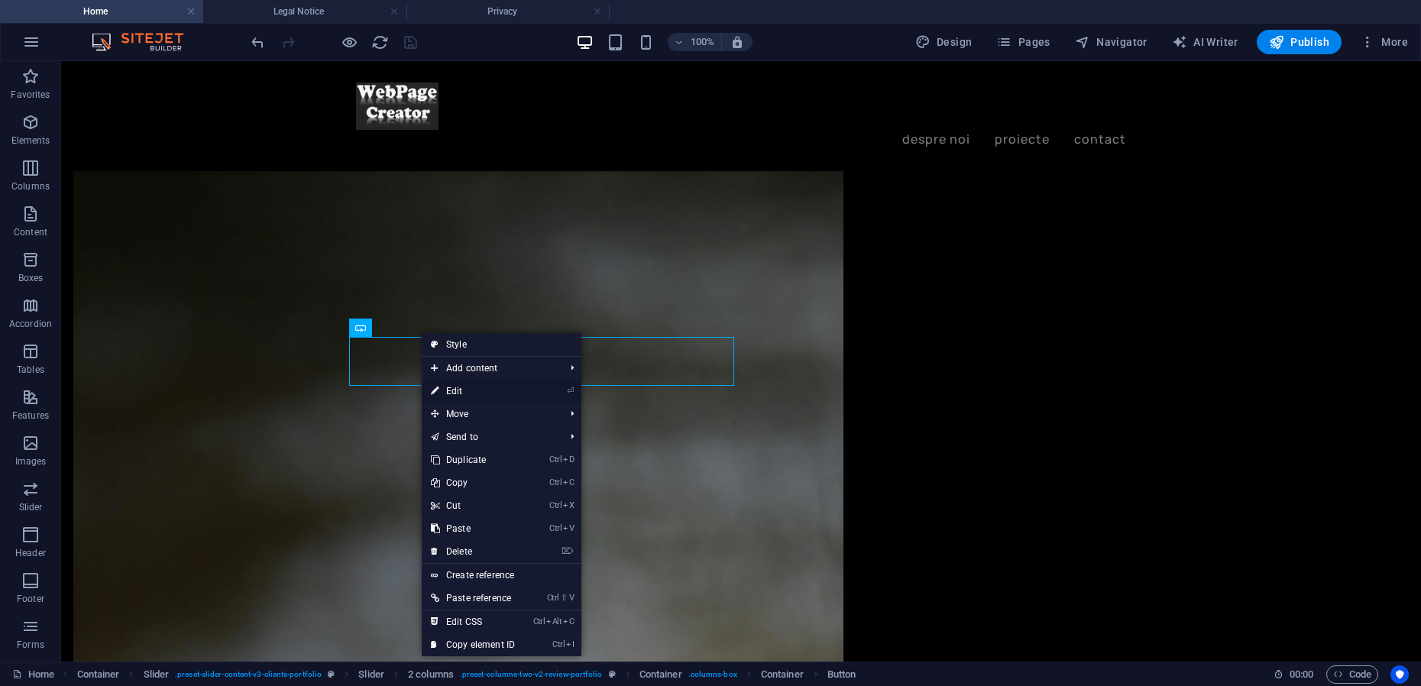
click at [456, 390] on link "⏎ Edit" at bounding box center [473, 391] width 102 height 23
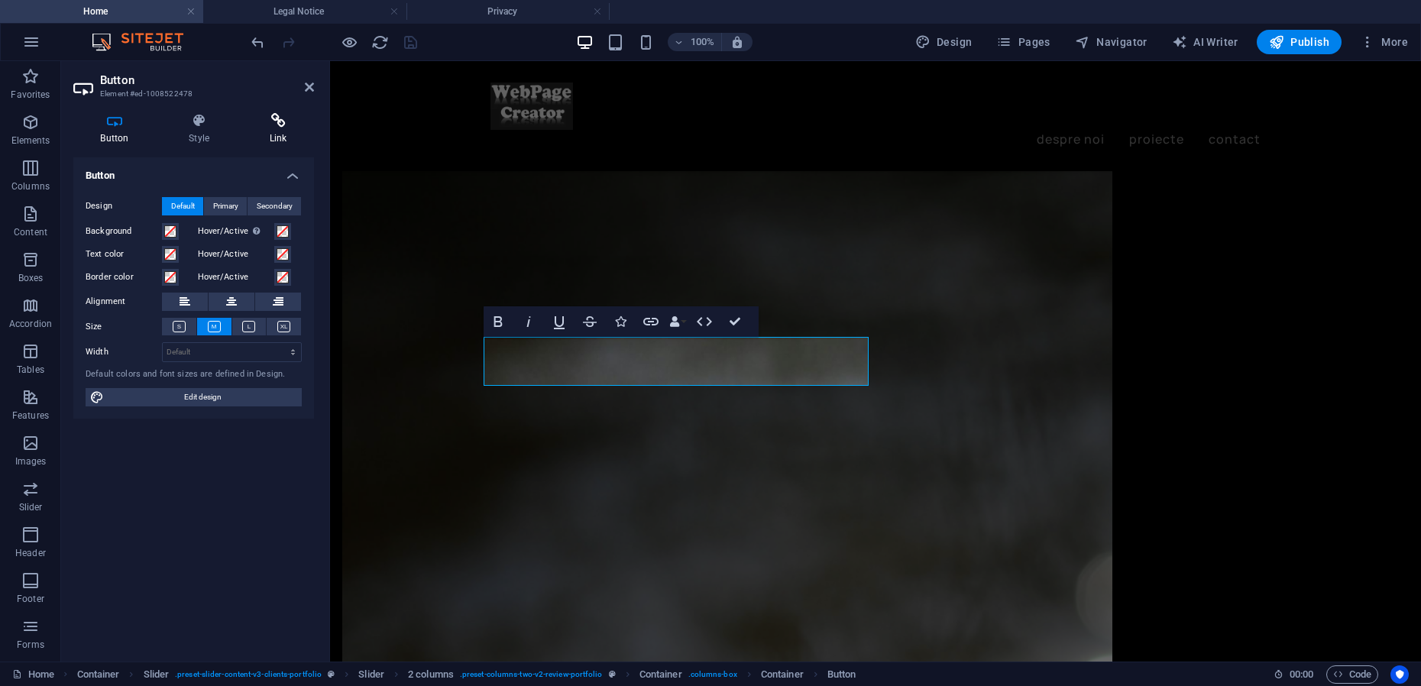
click at [281, 126] on icon at bounding box center [278, 120] width 72 height 15
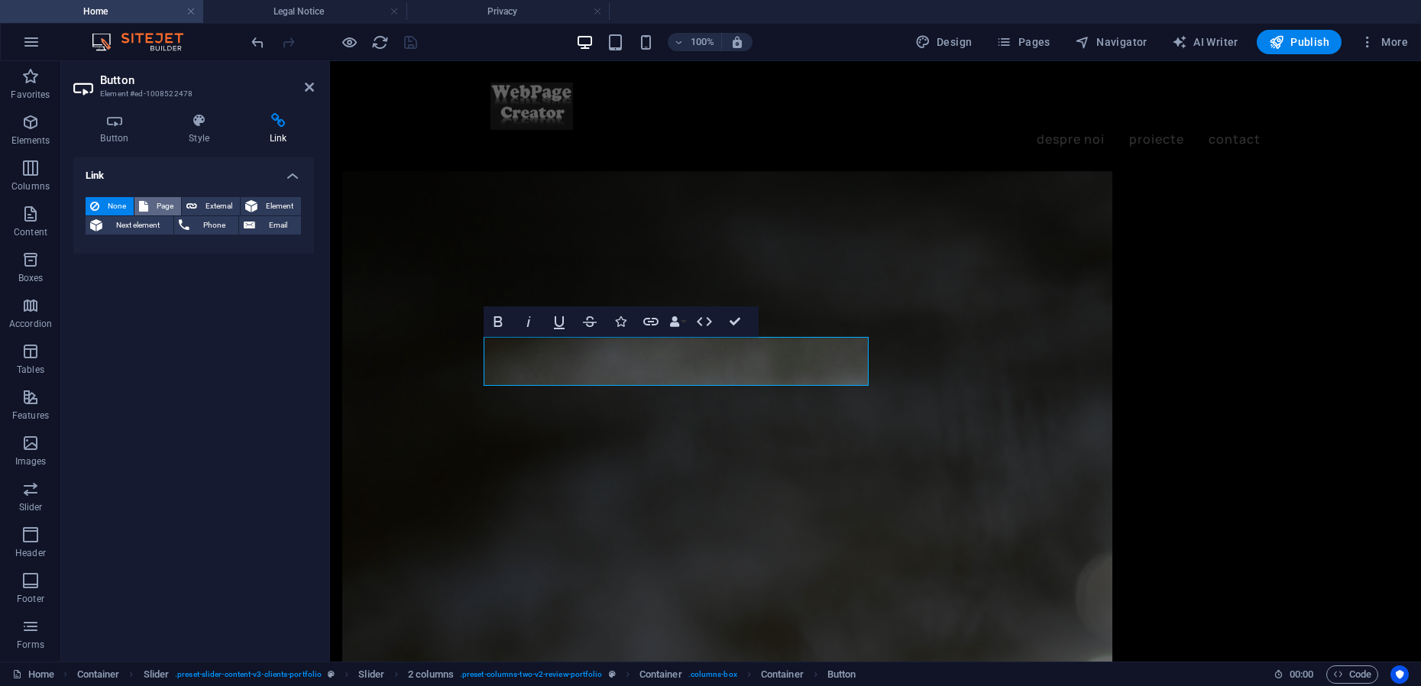
click at [170, 206] on span "Page" at bounding box center [165, 206] width 24 height 18
select select
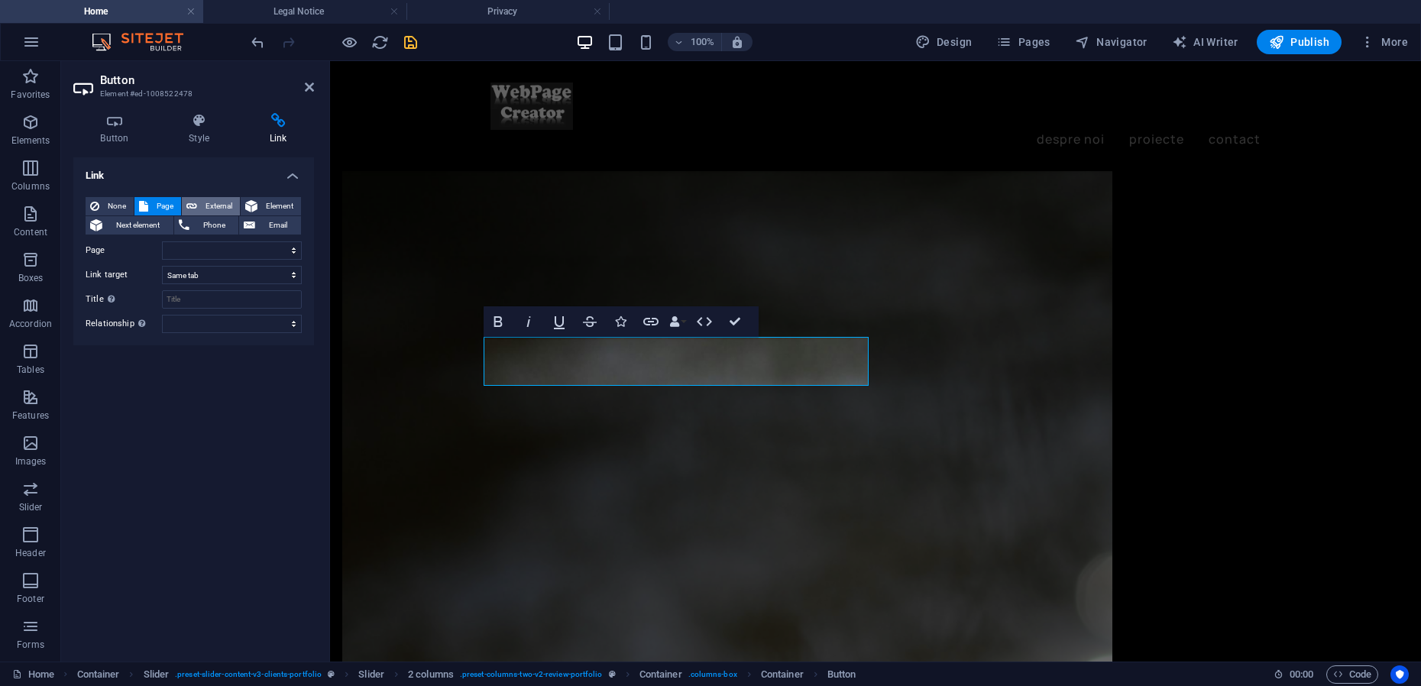
click at [221, 202] on span "External" at bounding box center [219, 206] width 34 height 18
select select "blank"
click at [204, 256] on input "URL" at bounding box center [232, 250] width 140 height 18
paste input "[URL][DOMAIN_NAME]"
type input "[URL][DOMAIN_NAME]"
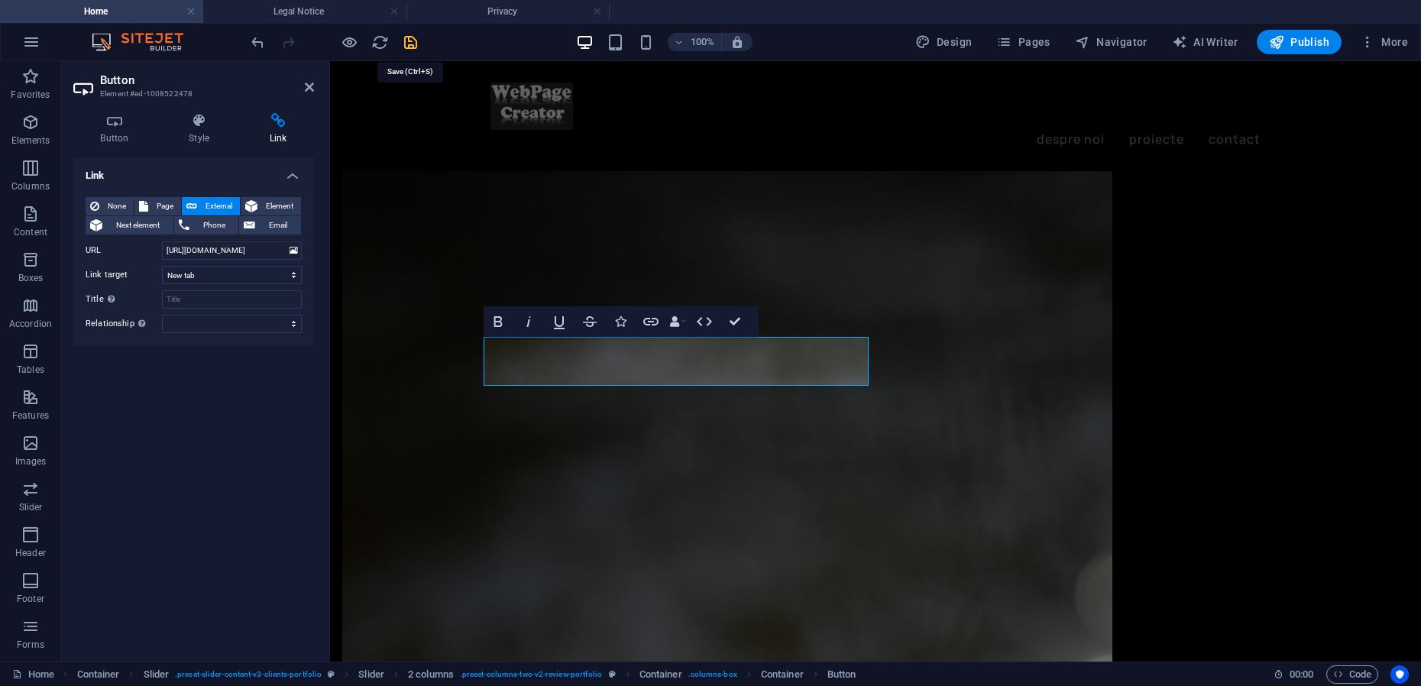
click at [414, 44] on icon "save" at bounding box center [411, 43] width 18 height 18
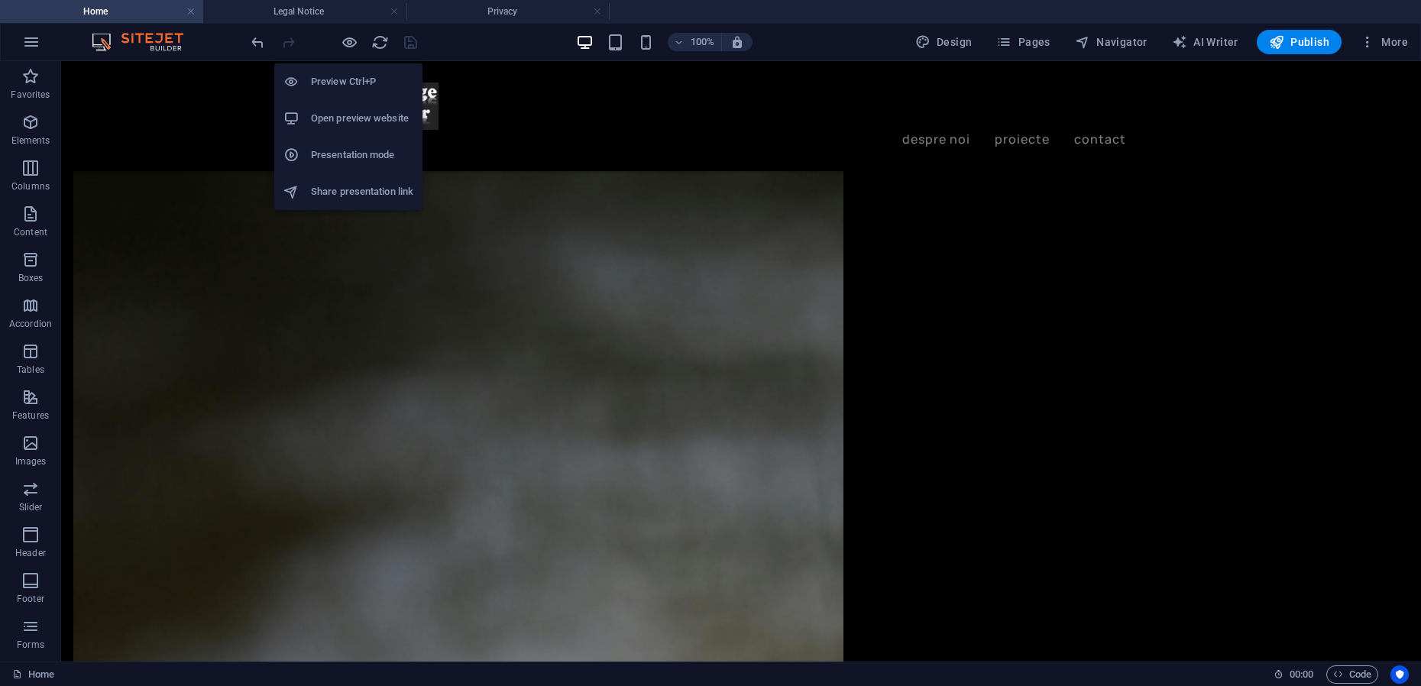
click at [338, 149] on h6 "Presentation mode" at bounding box center [362, 155] width 102 height 18
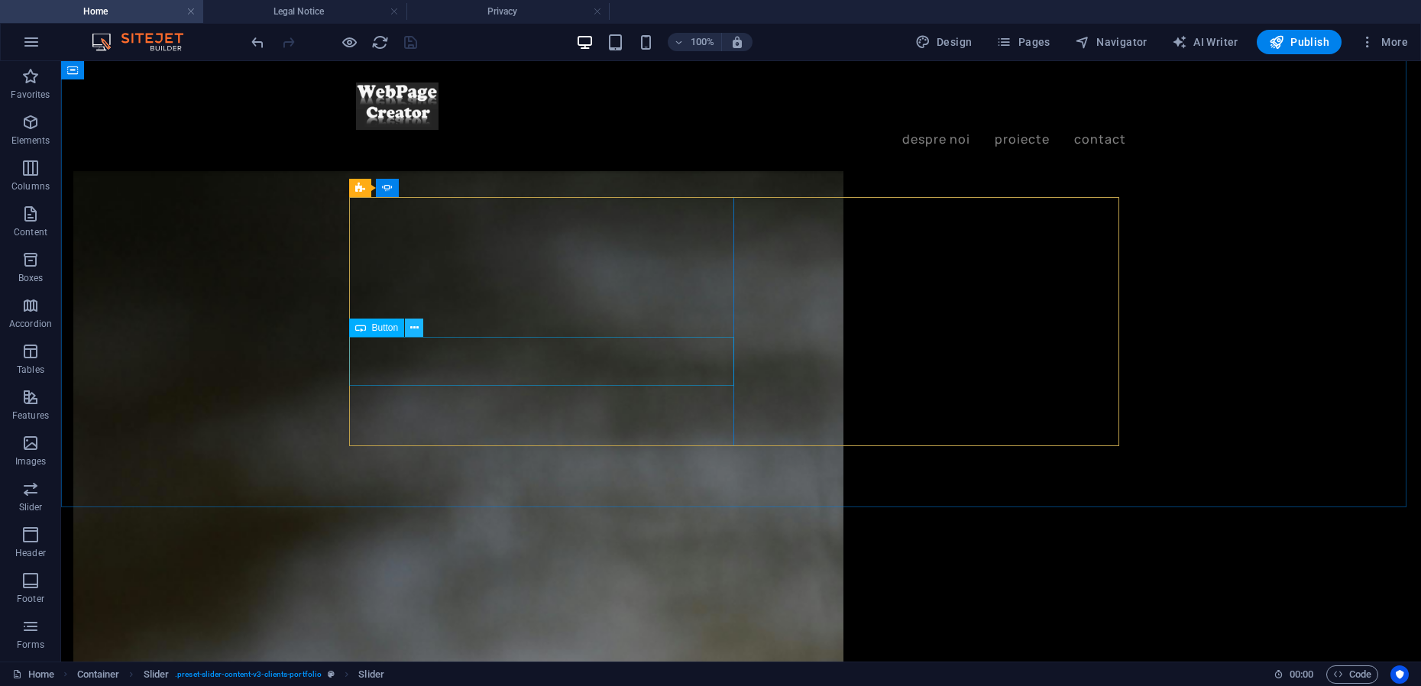
click at [411, 330] on icon at bounding box center [414, 328] width 8 height 16
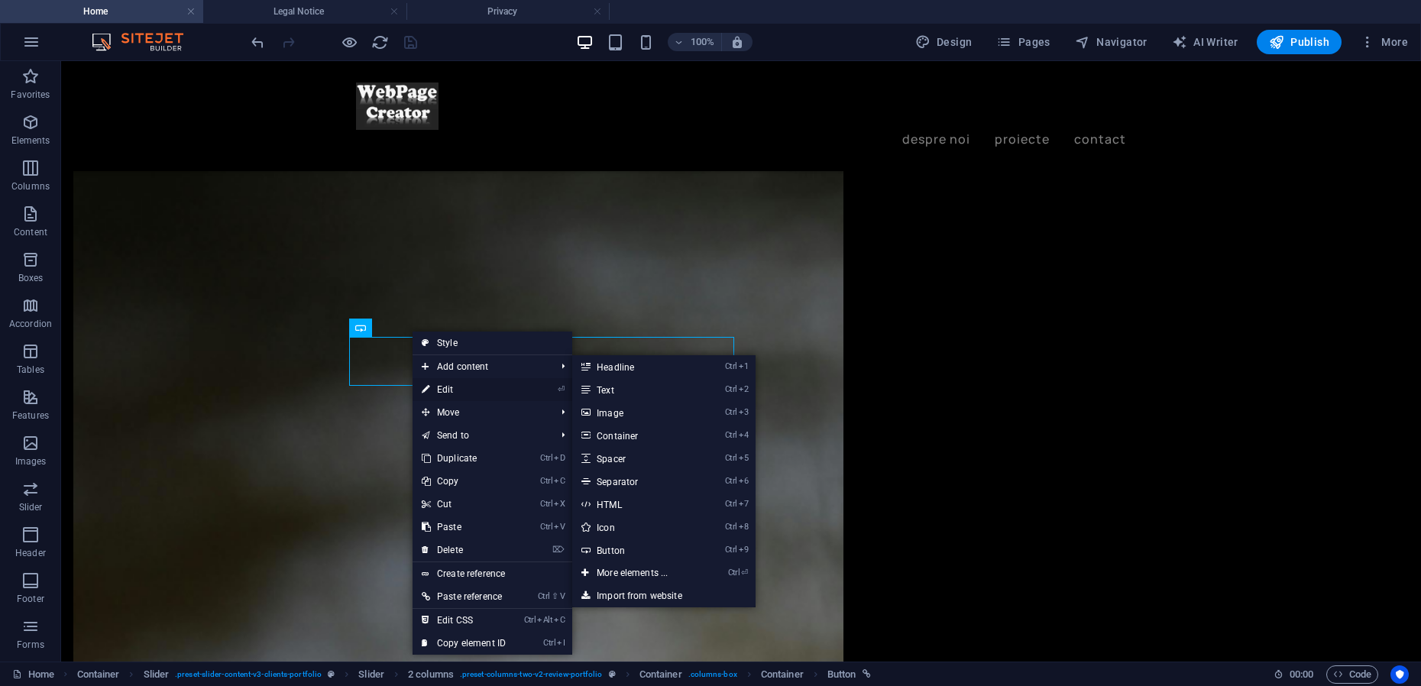
drag, startPoint x: 119, startPoint y: 327, endPoint x: 450, endPoint y: 388, distance: 336.3
click at [450, 388] on link "⏎ Edit" at bounding box center [463, 389] width 102 height 23
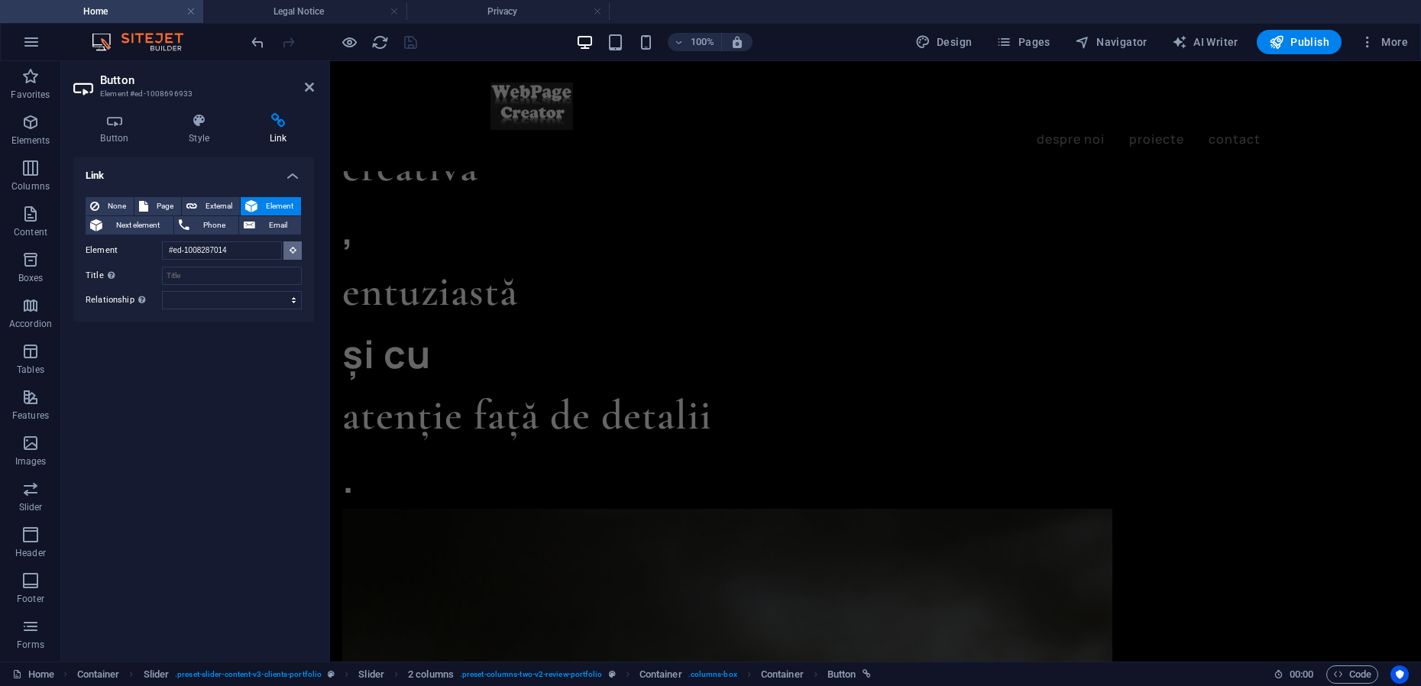
scroll to position [1548, 0]
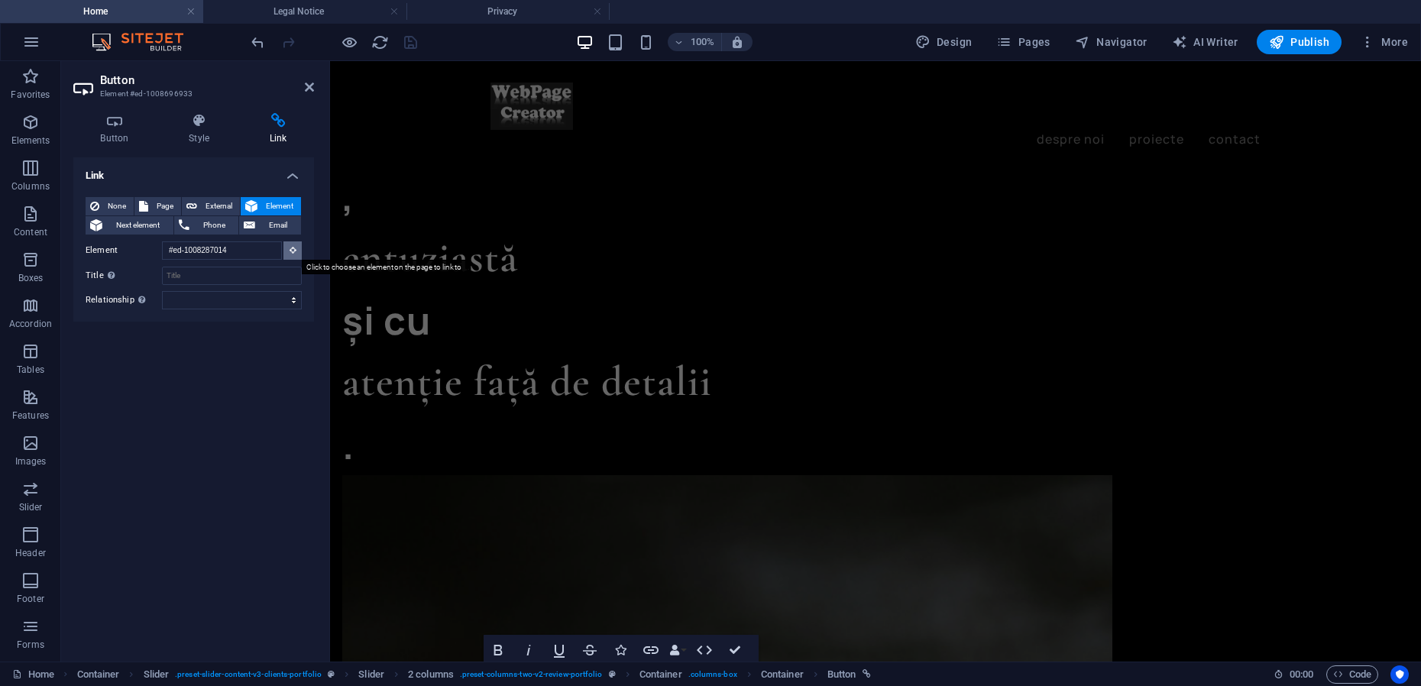
click at [292, 247] on icon at bounding box center [292, 250] width 7 height 8
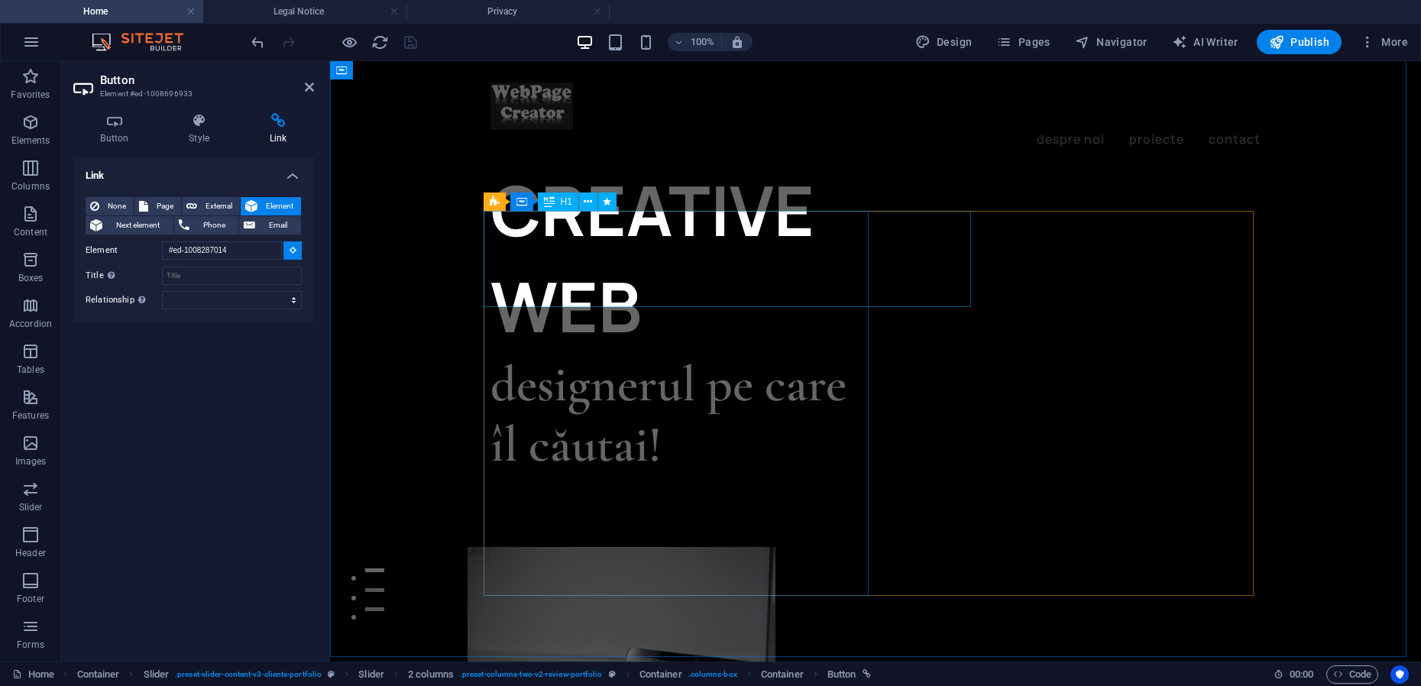
scroll to position [0, 0]
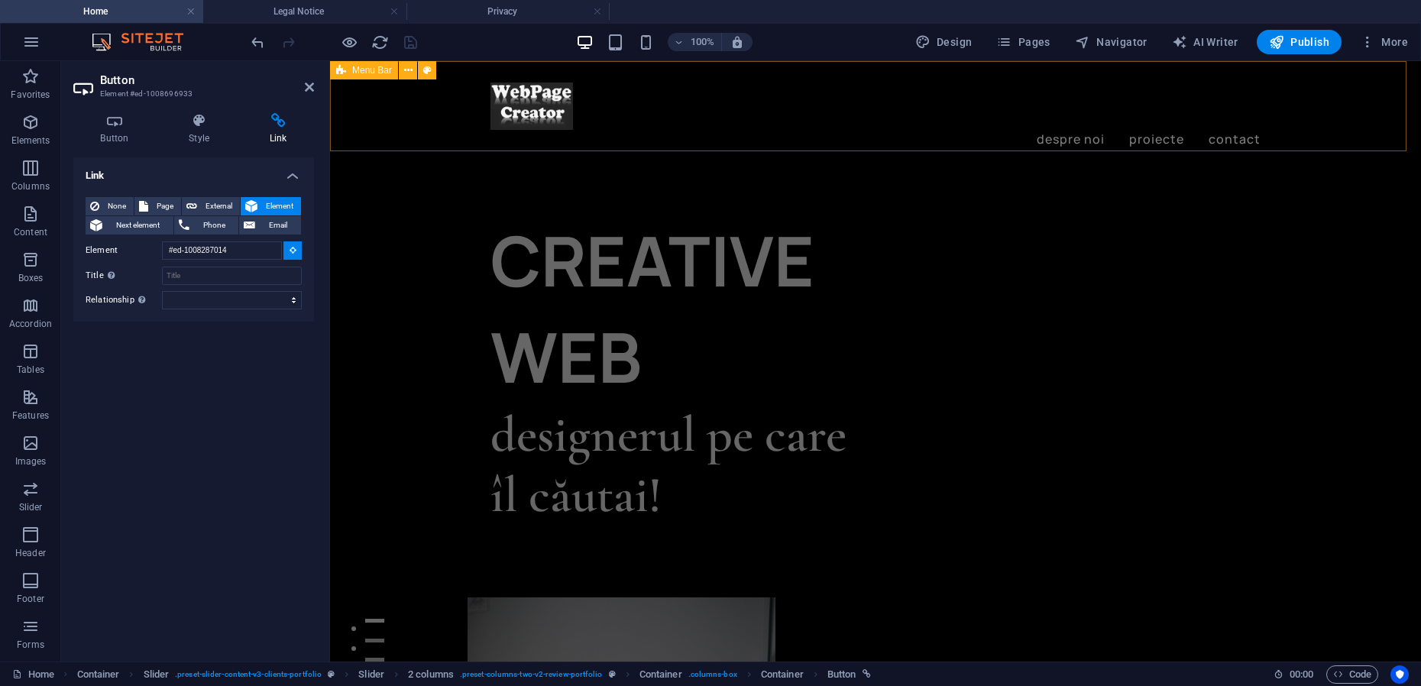
click at [407, 105] on div "despre noi proiecte contact Menu" at bounding box center [875, 116] width 1091 height 110
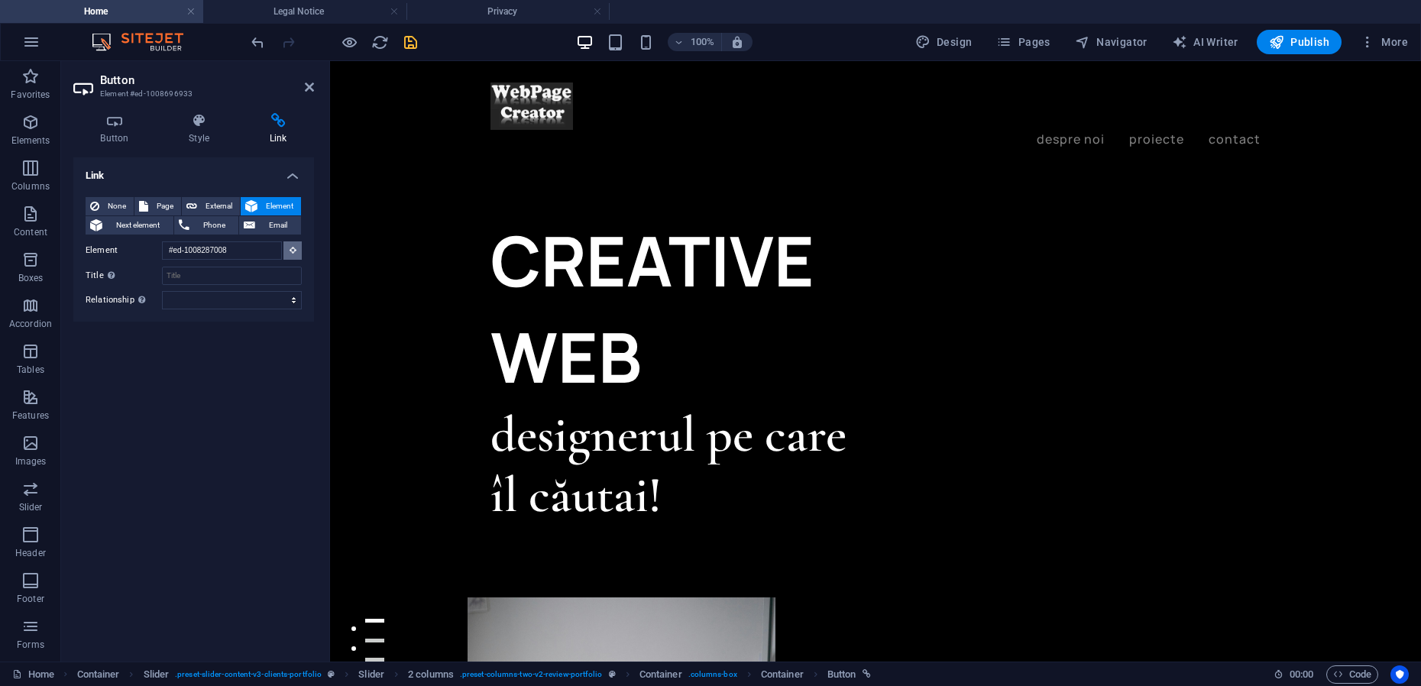
click at [296, 252] on icon at bounding box center [292, 250] width 7 height 8
click at [292, 254] on button at bounding box center [292, 250] width 18 height 18
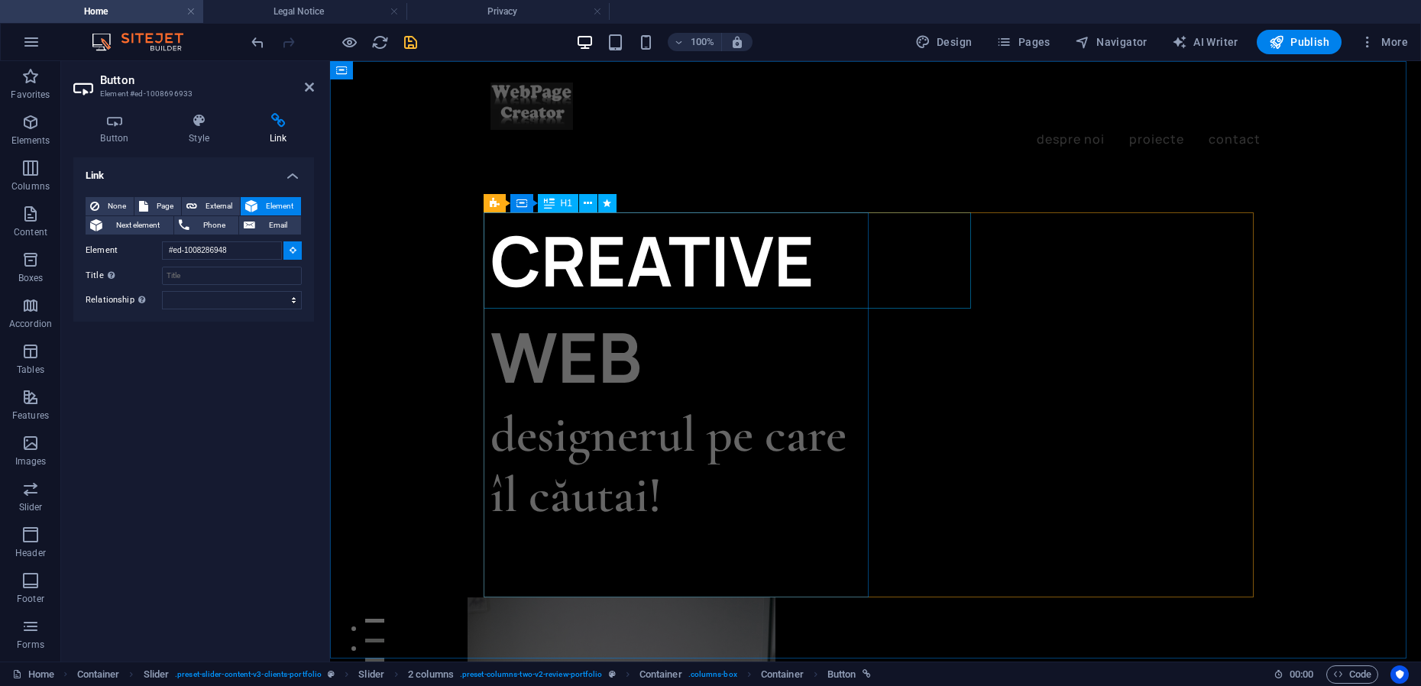
click at [545, 224] on div "CREATIVE WEB" at bounding box center [682, 308] width 385 height 192
type input "#ed-1008286957"
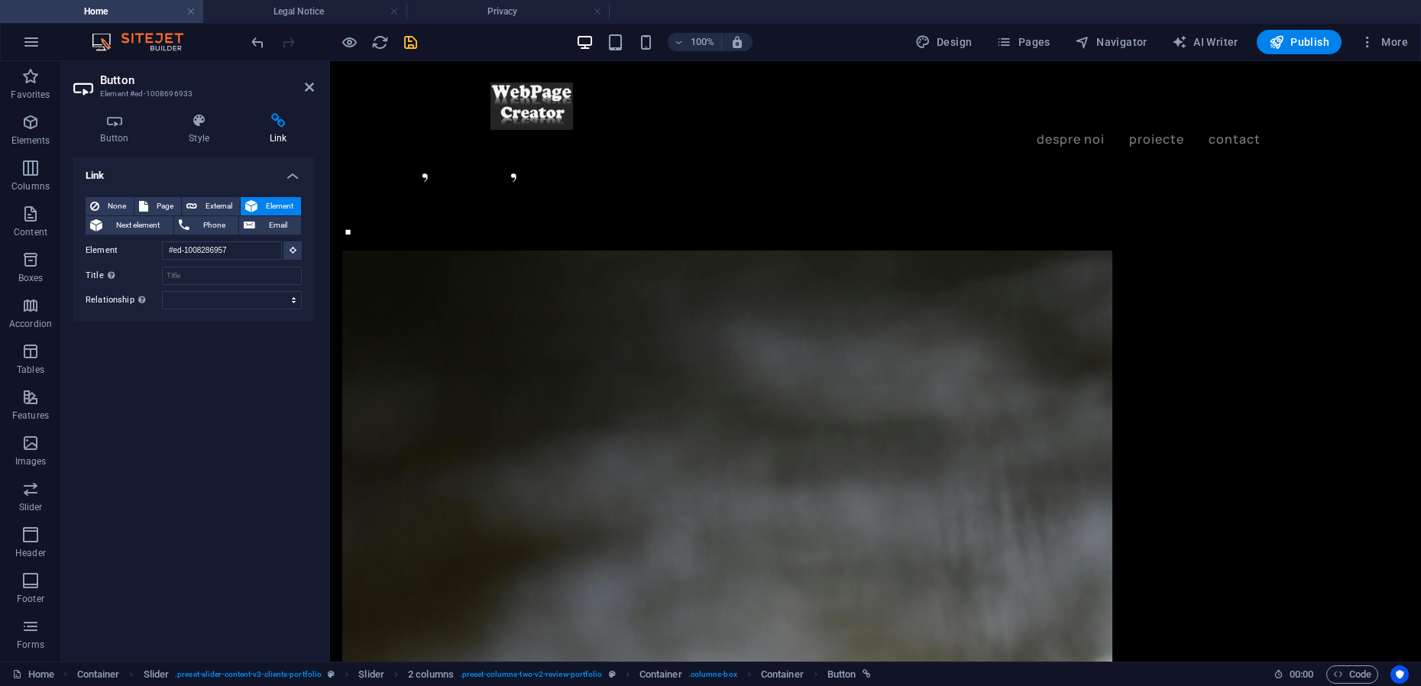
scroll to position [1786, 0]
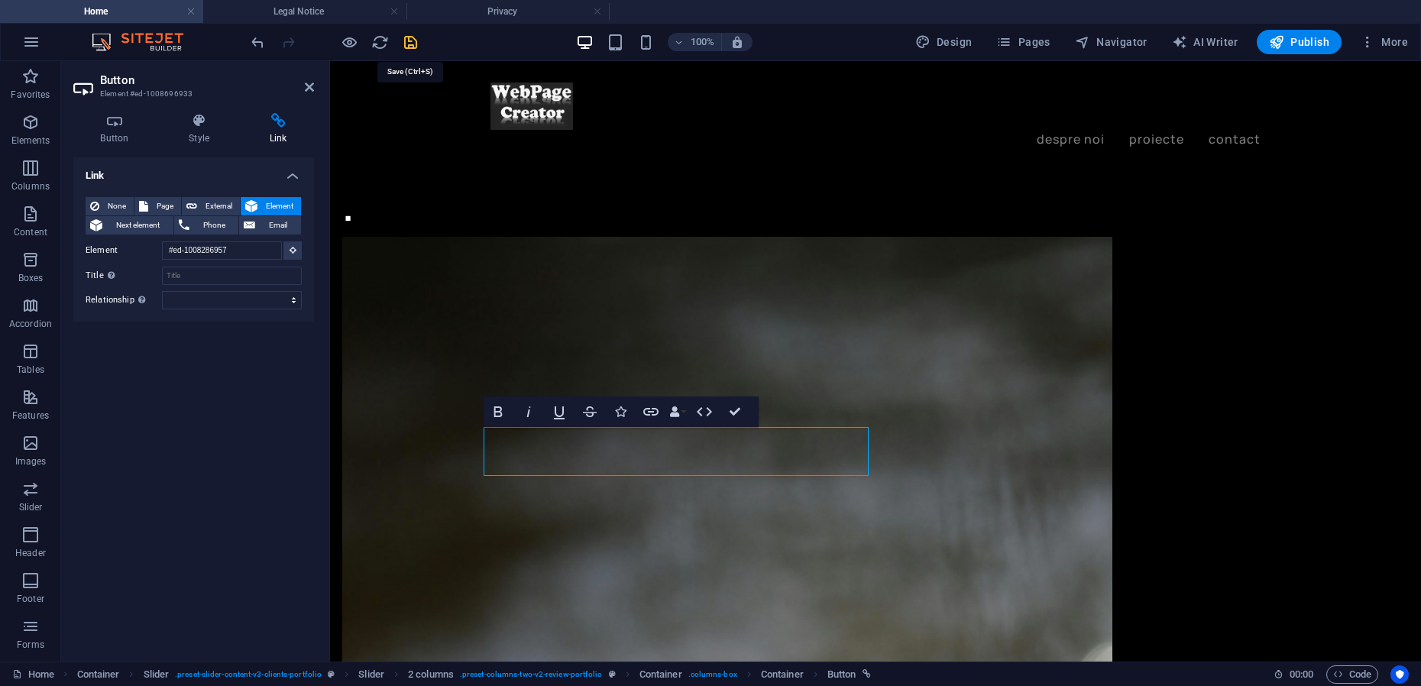
click at [416, 40] on icon "save" at bounding box center [411, 43] width 18 height 18
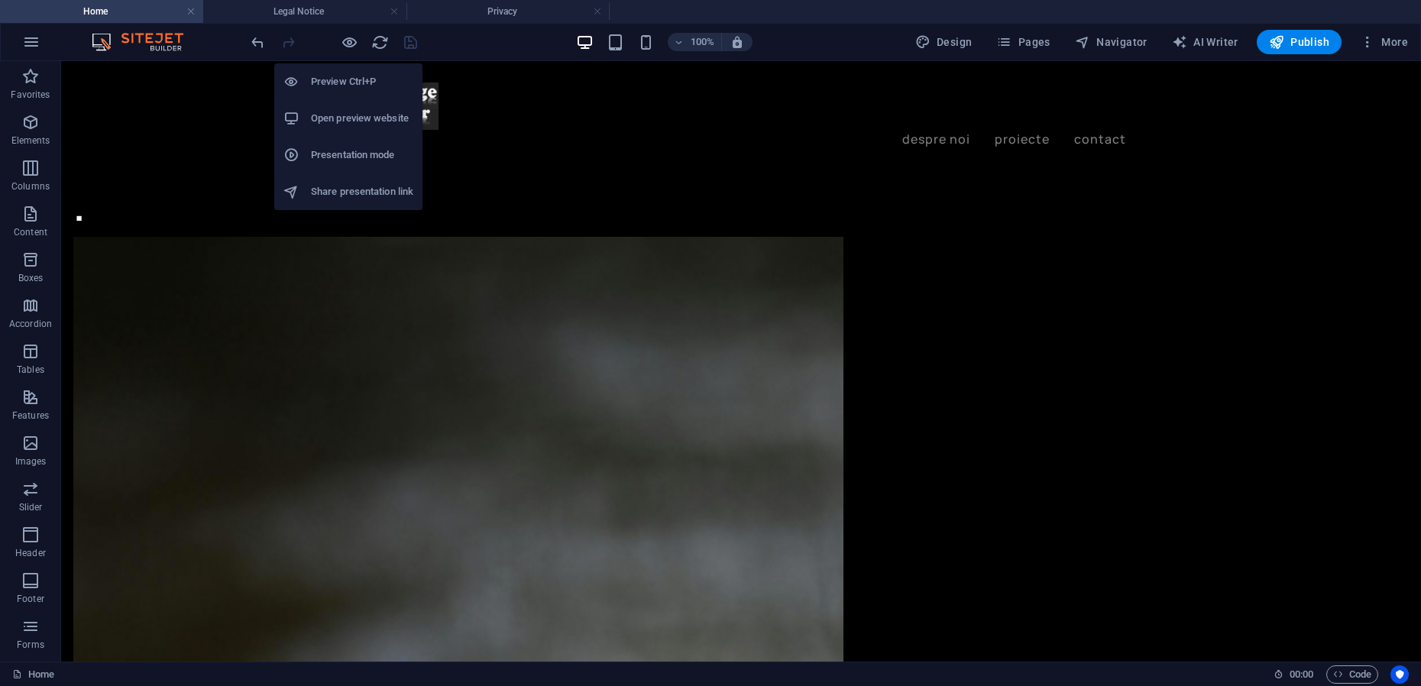
click at [359, 154] on h6 "Presentation mode" at bounding box center [362, 155] width 102 height 18
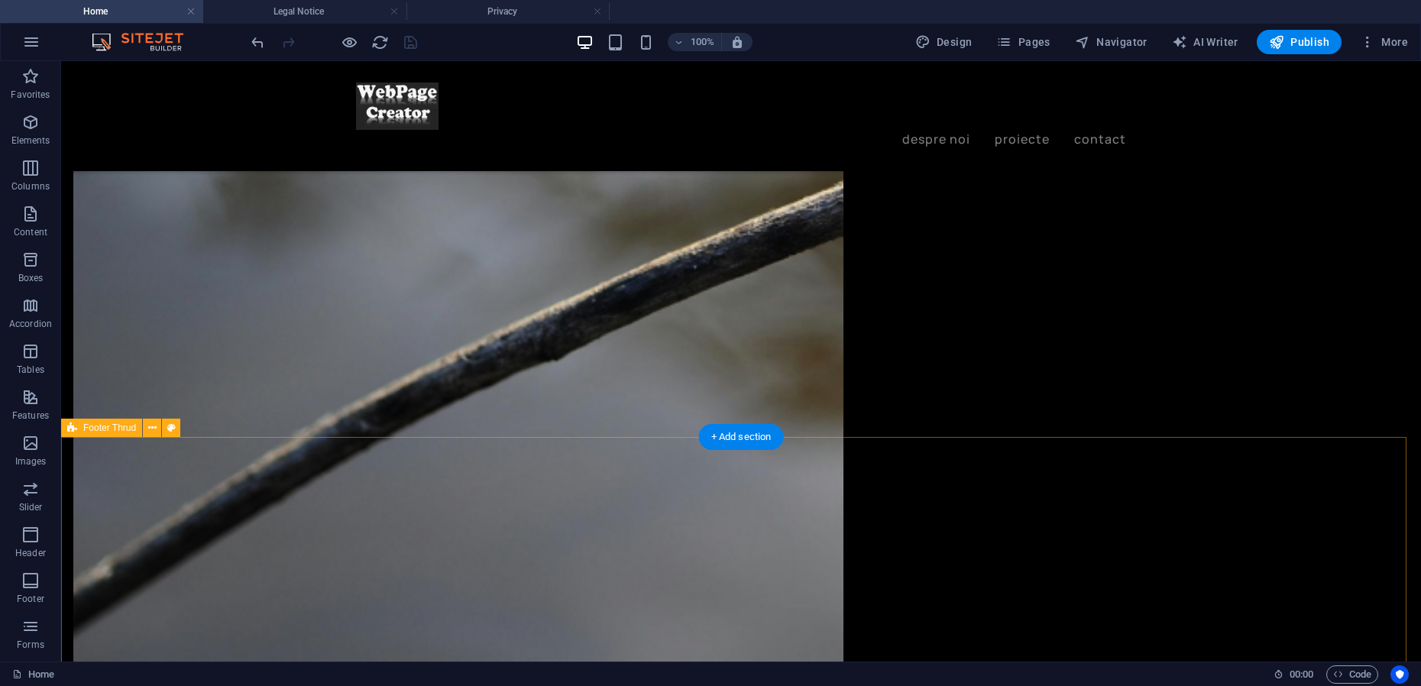
scroll to position [2741, 0]
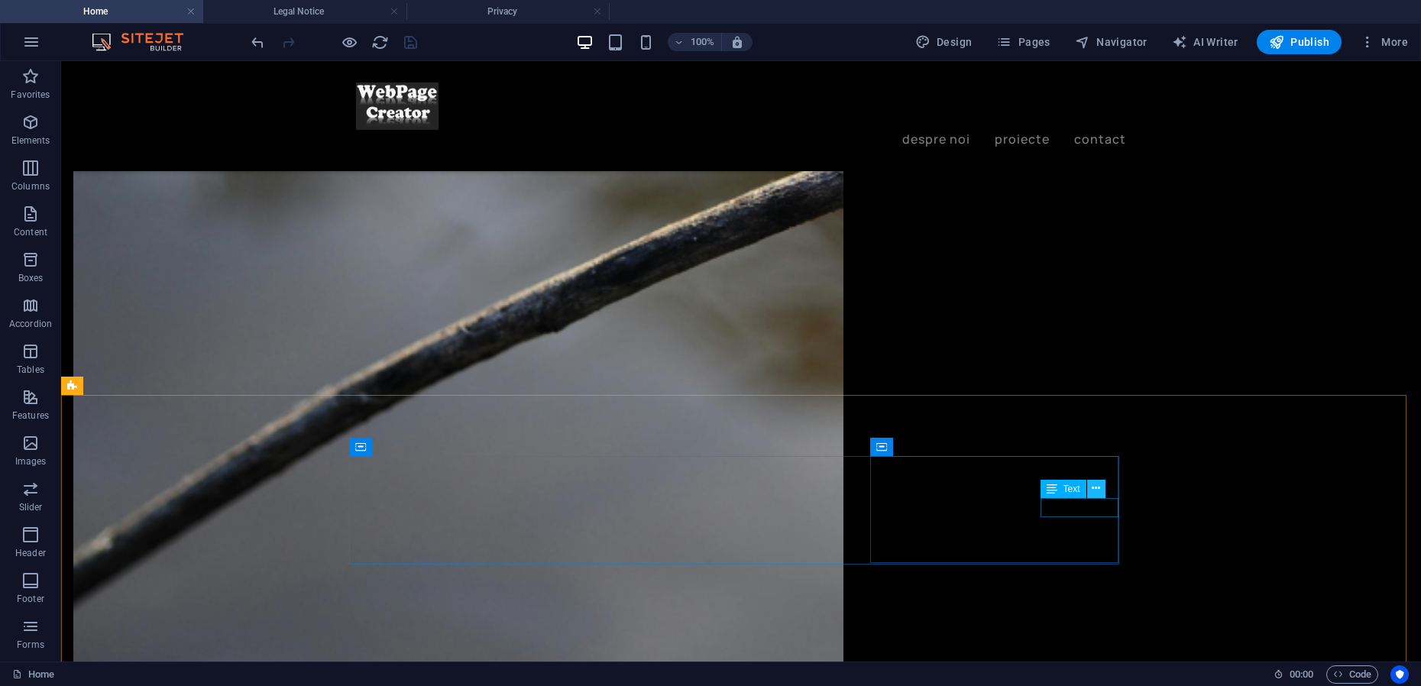
click at [1098, 492] on icon at bounding box center [1095, 488] width 8 height 16
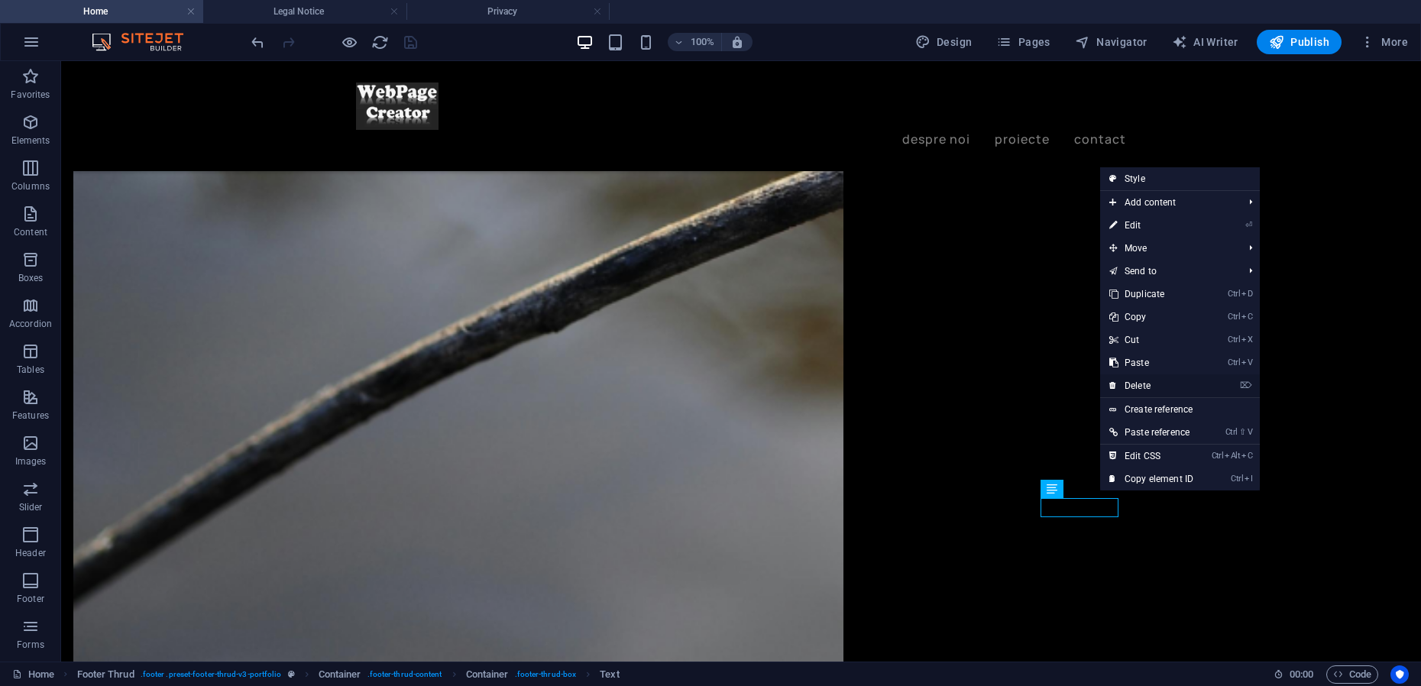
click at [1143, 383] on link "⌦ Delete" at bounding box center [1151, 385] width 102 height 23
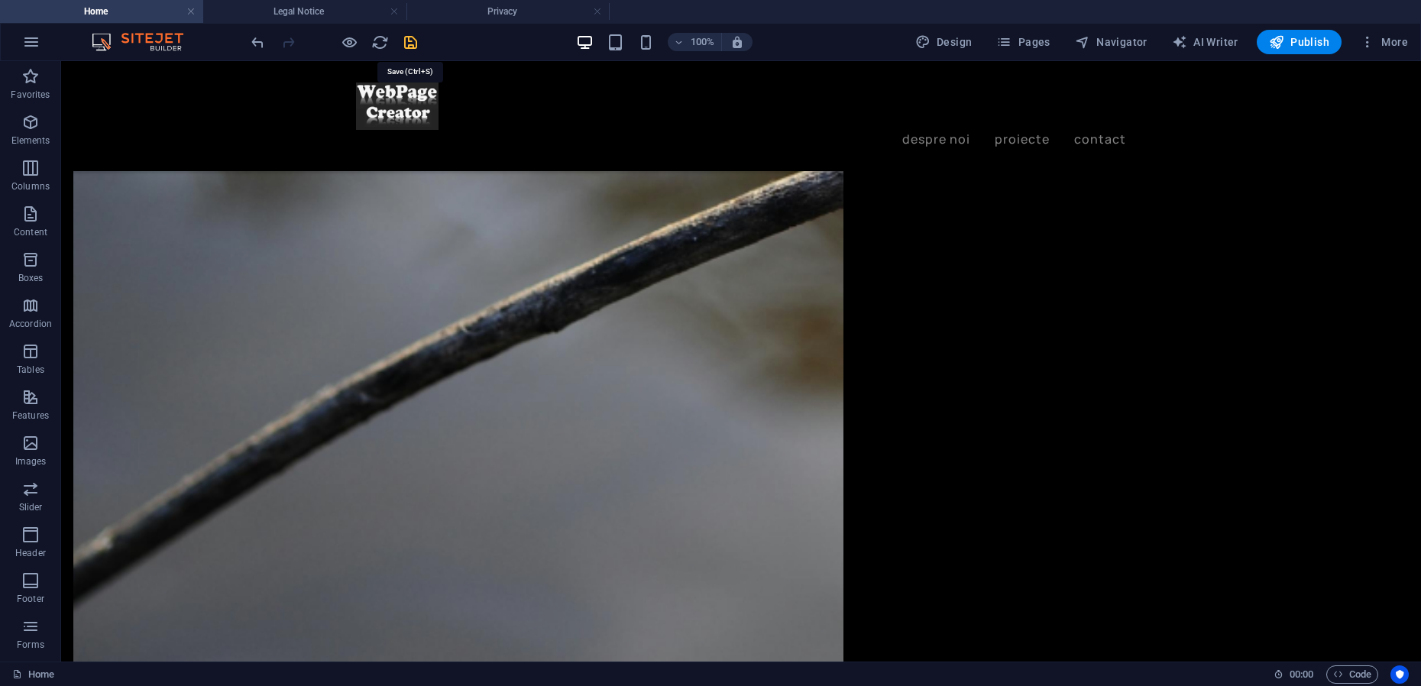
click at [413, 43] on icon "save" at bounding box center [411, 43] width 18 height 18
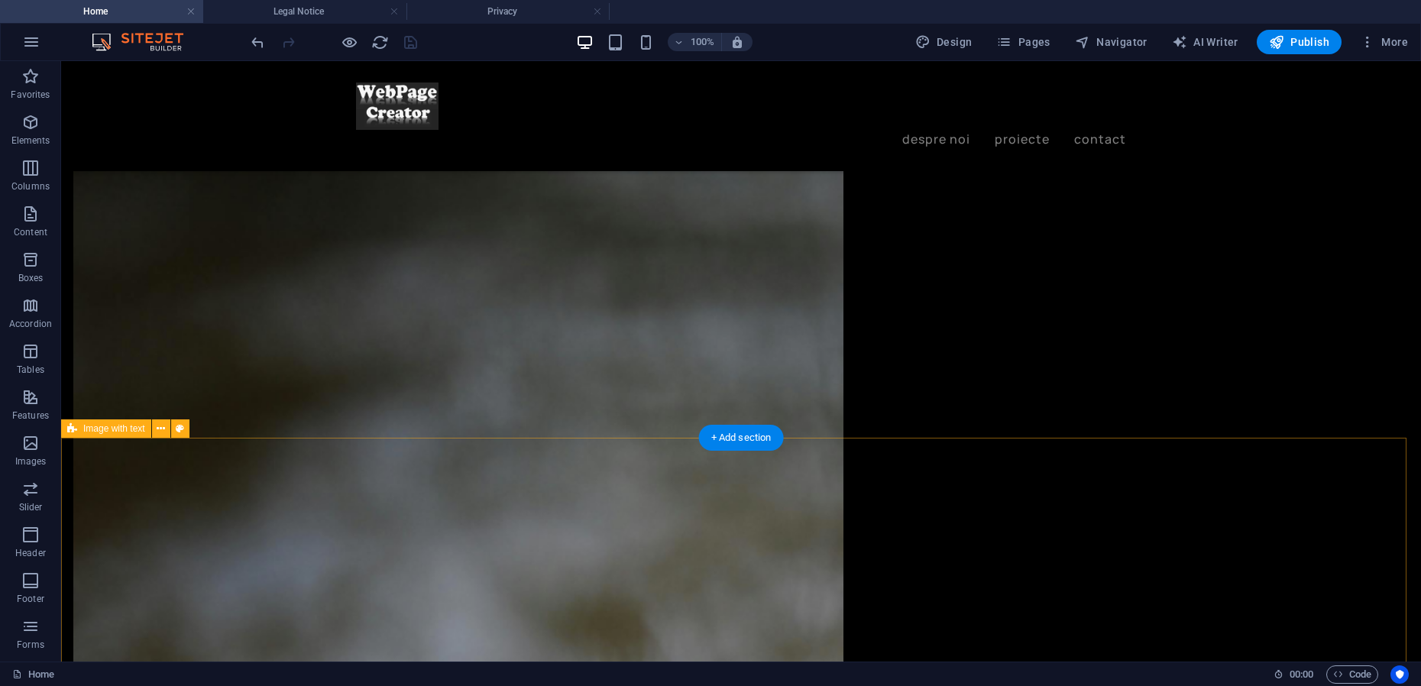
scroll to position [1974, 0]
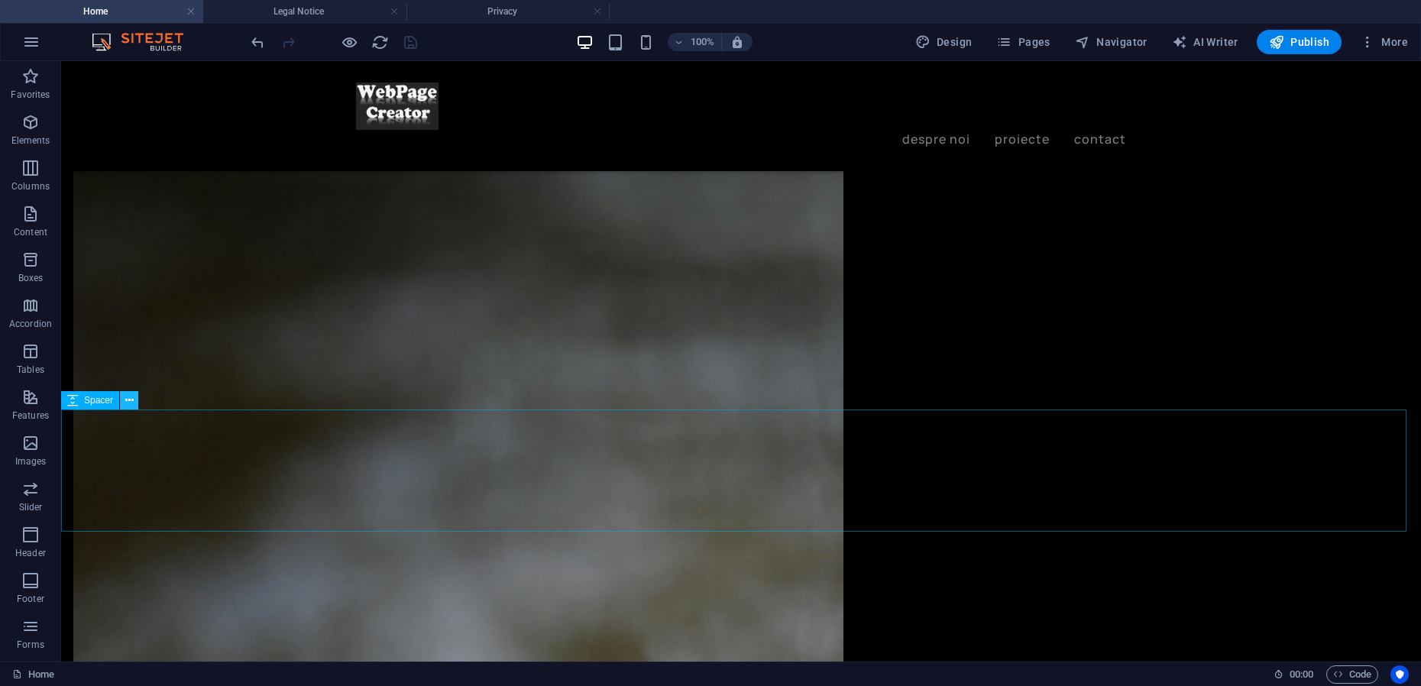
click at [125, 406] on icon at bounding box center [129, 401] width 8 height 16
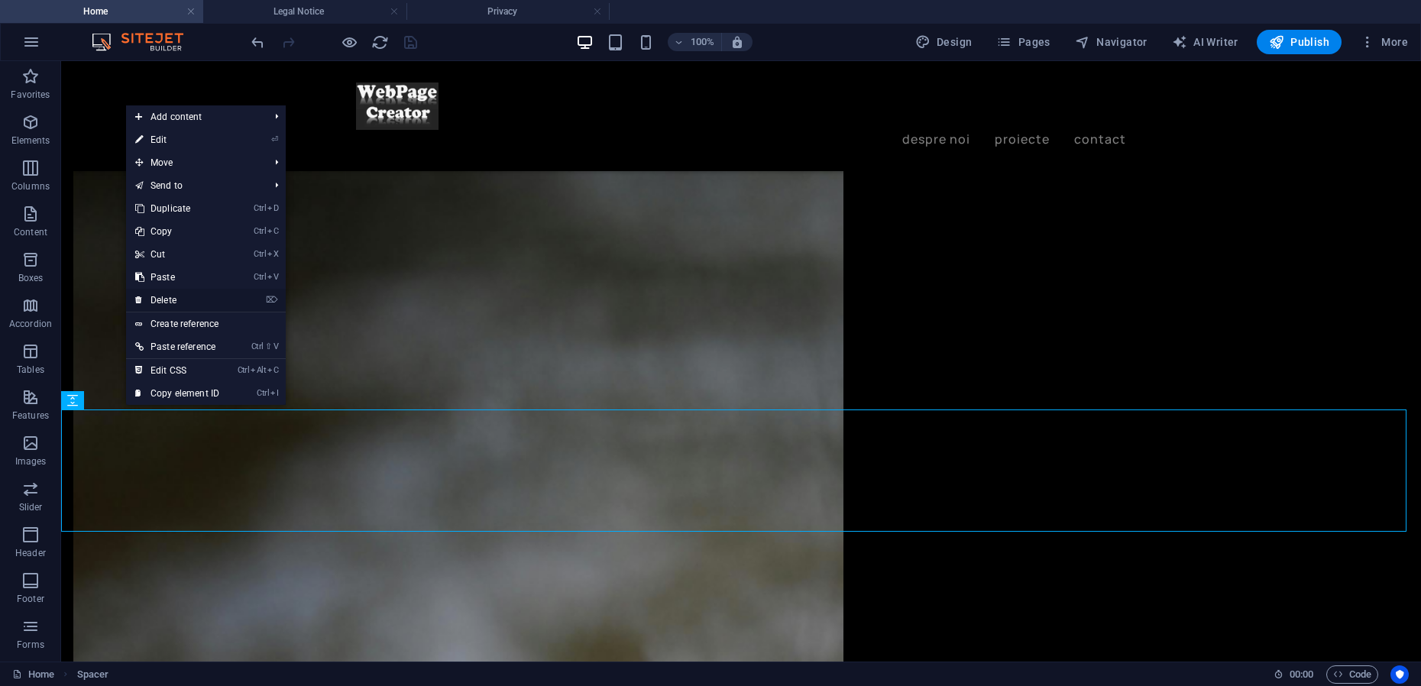
click at [166, 300] on link "⌦ Delete" at bounding box center [177, 300] width 102 height 23
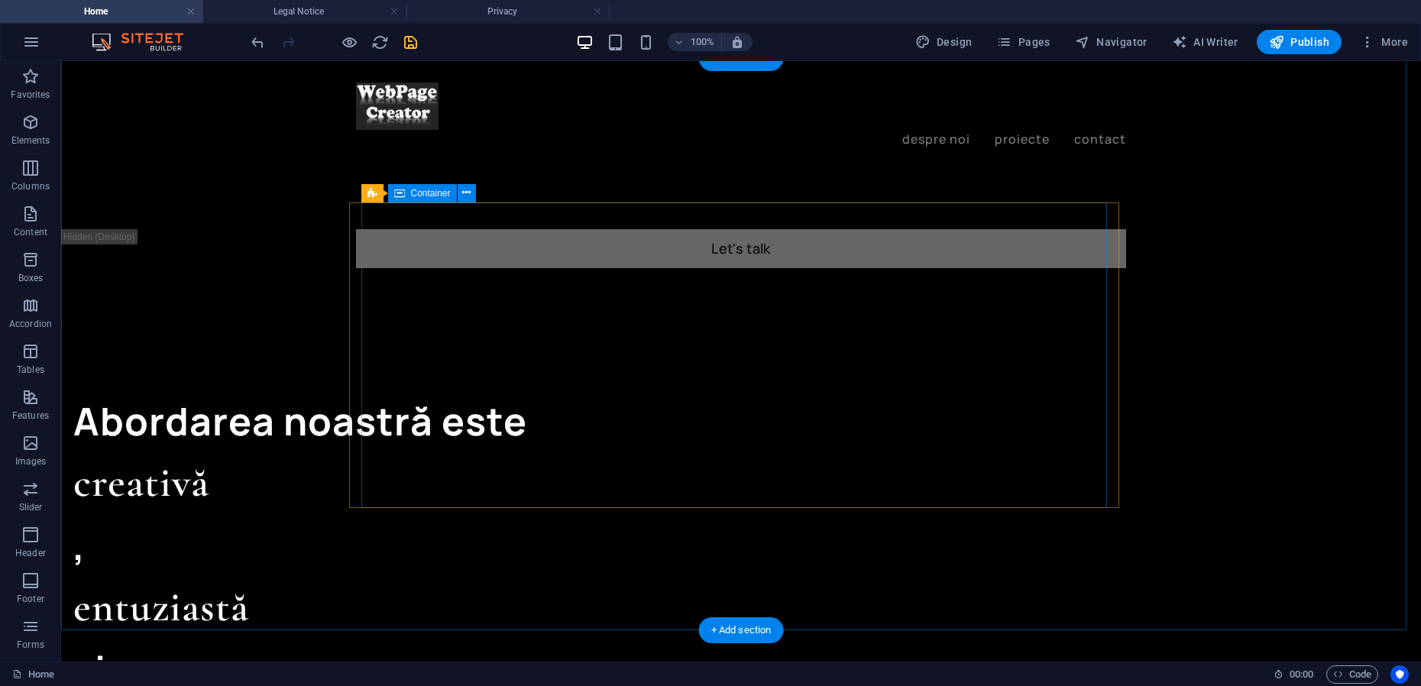
scroll to position [1306, 0]
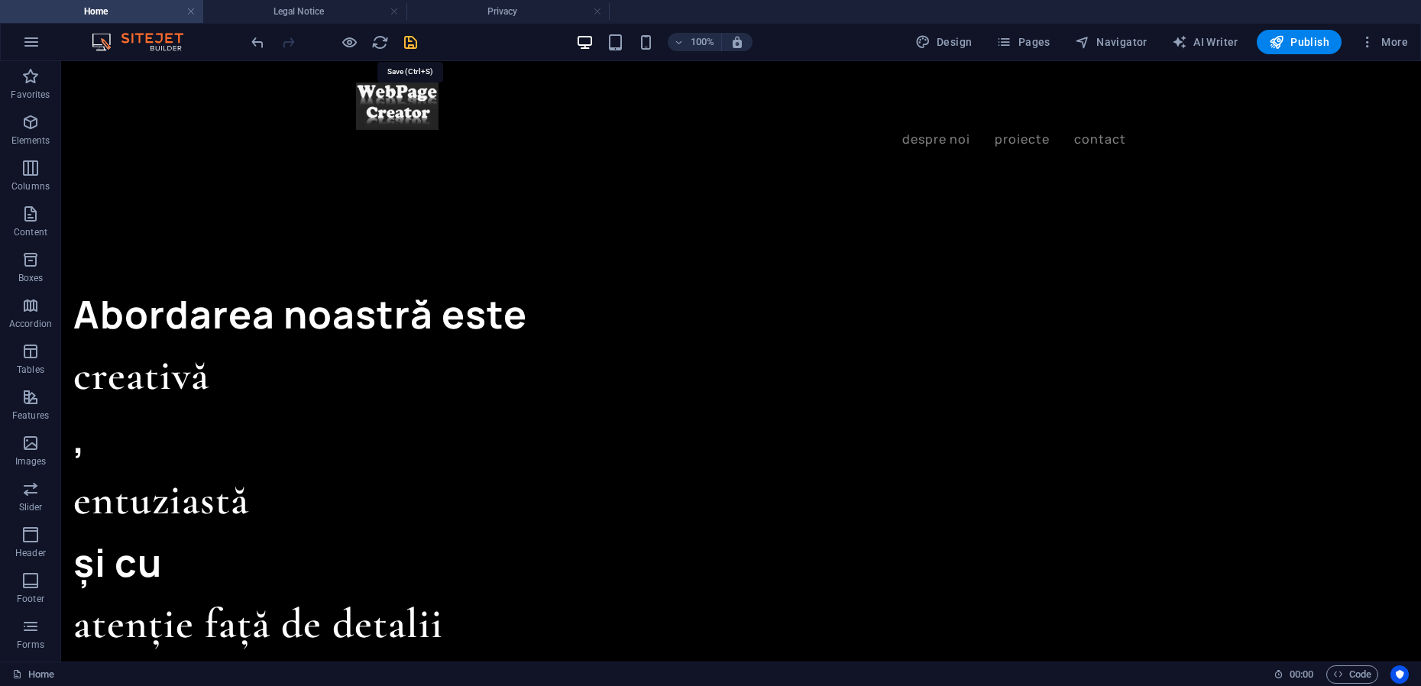
click at [409, 44] on icon "save" at bounding box center [411, 43] width 18 height 18
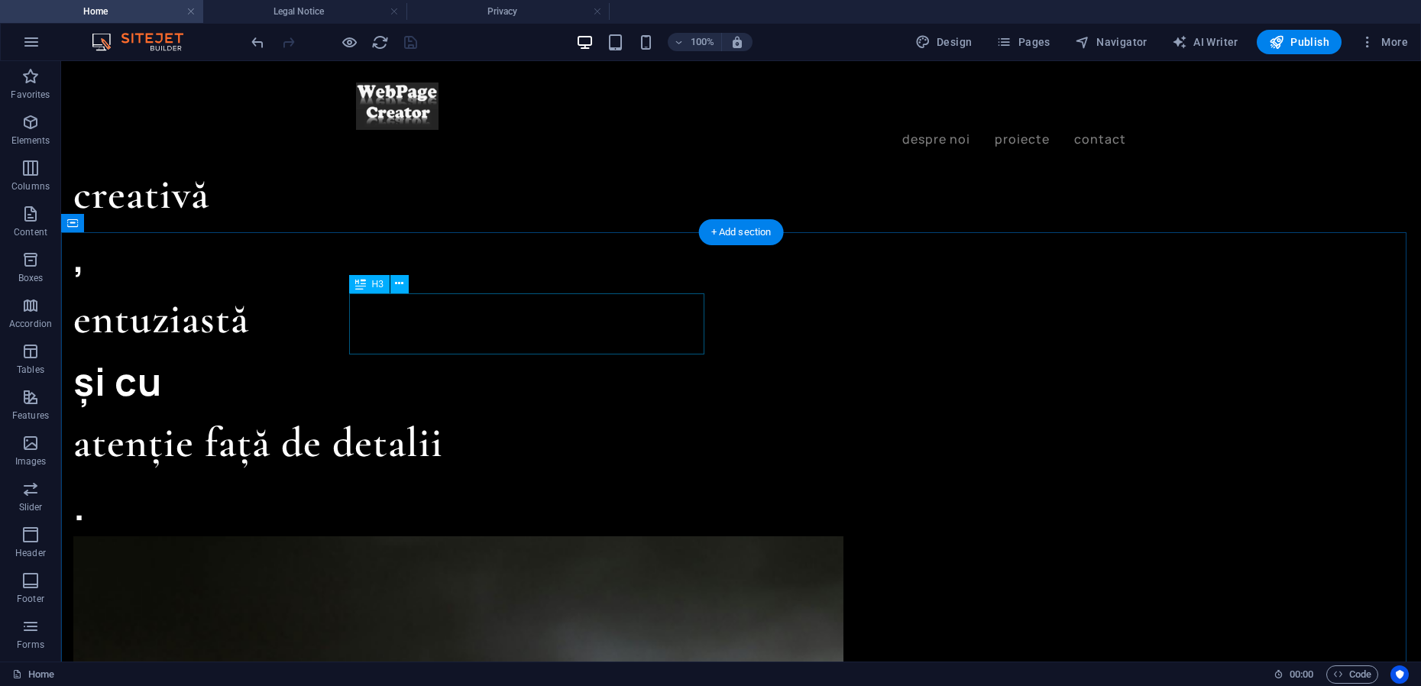
scroll to position [1227, 0]
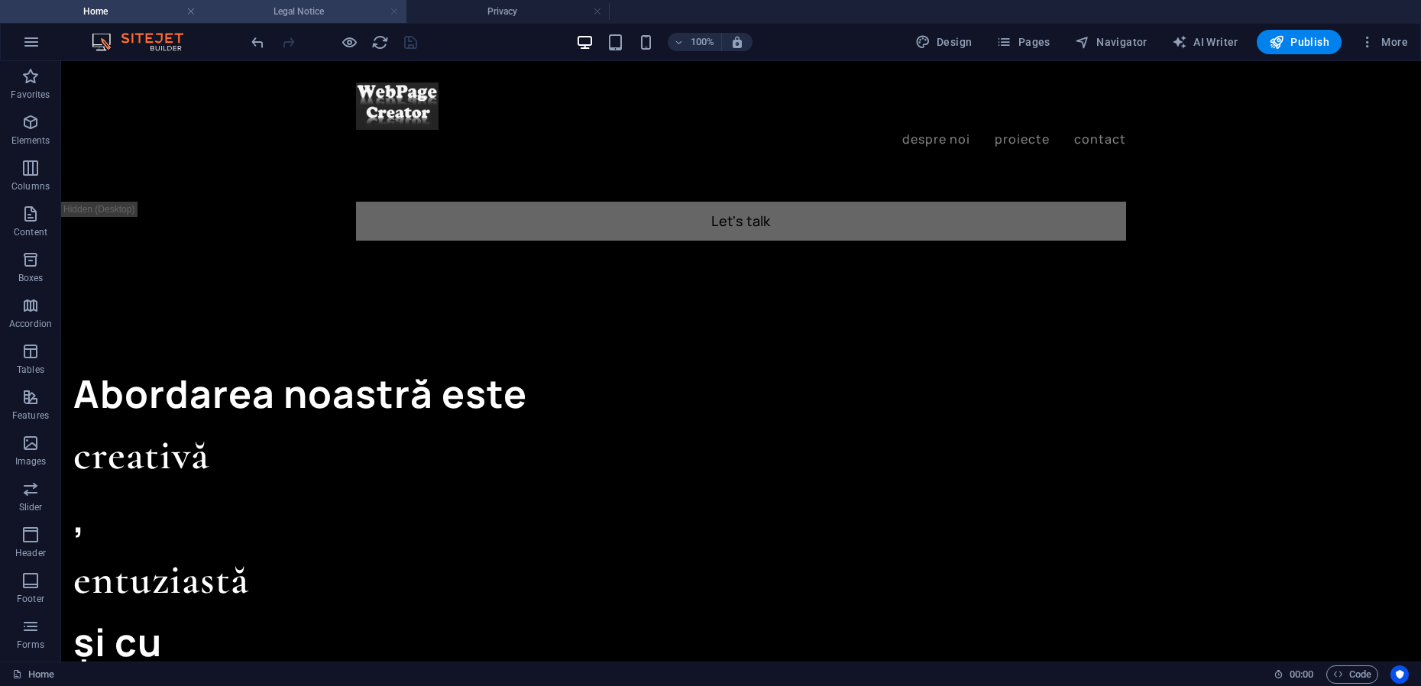
click at [393, 8] on link at bounding box center [394, 12] width 9 height 15
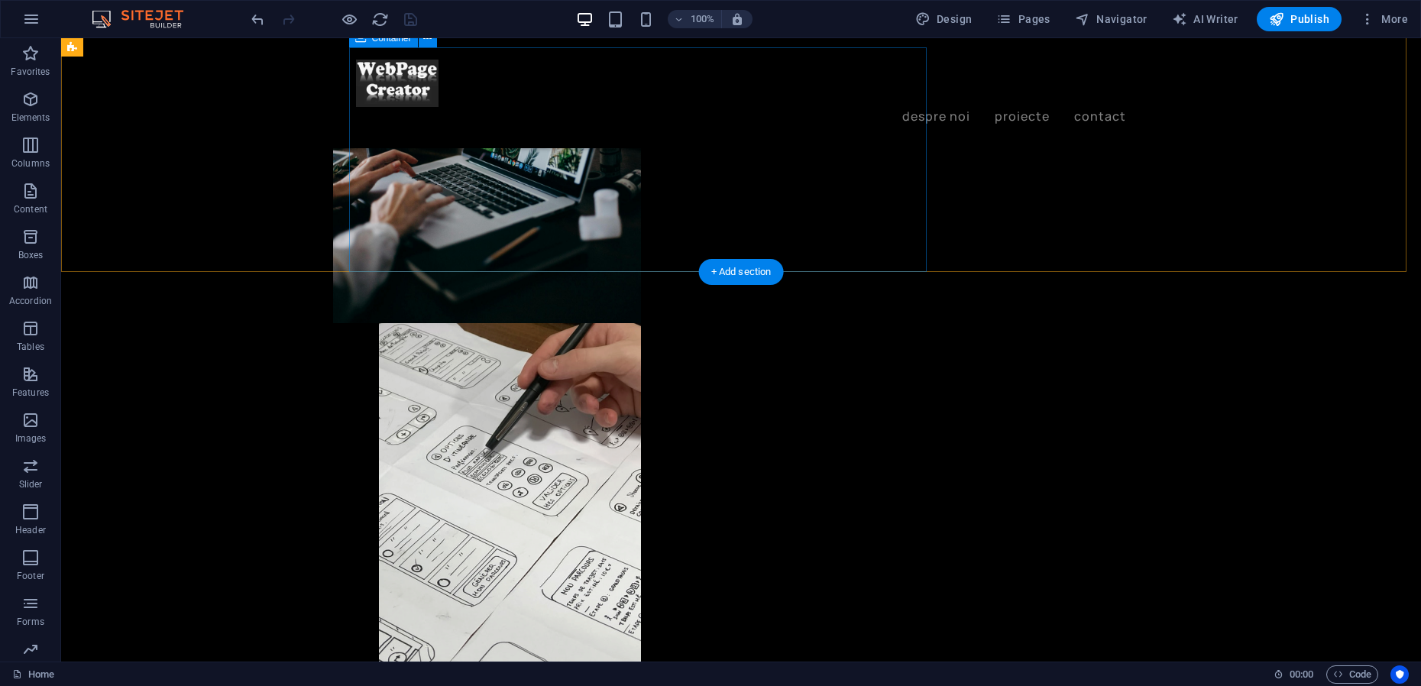
scroll to position [463, 0]
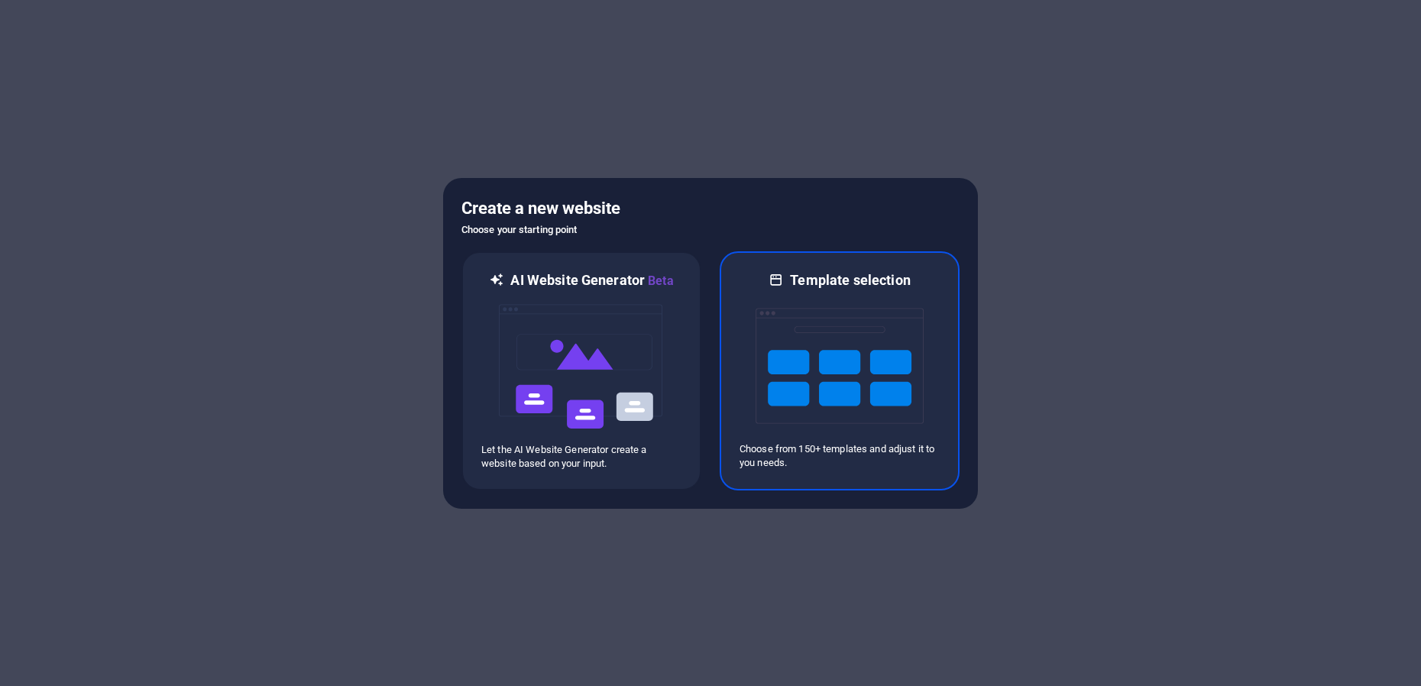
click at [812, 325] on img at bounding box center [839, 365] width 168 height 153
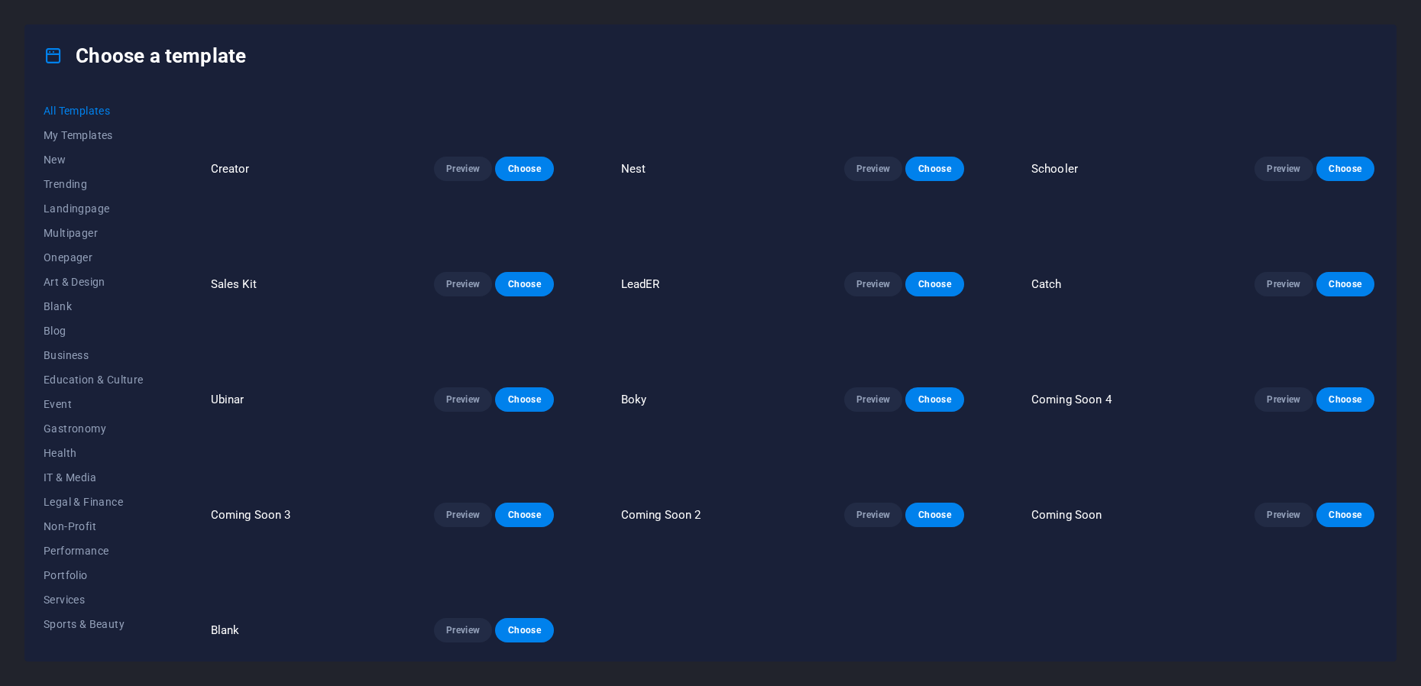
scroll to position [22857, 0]
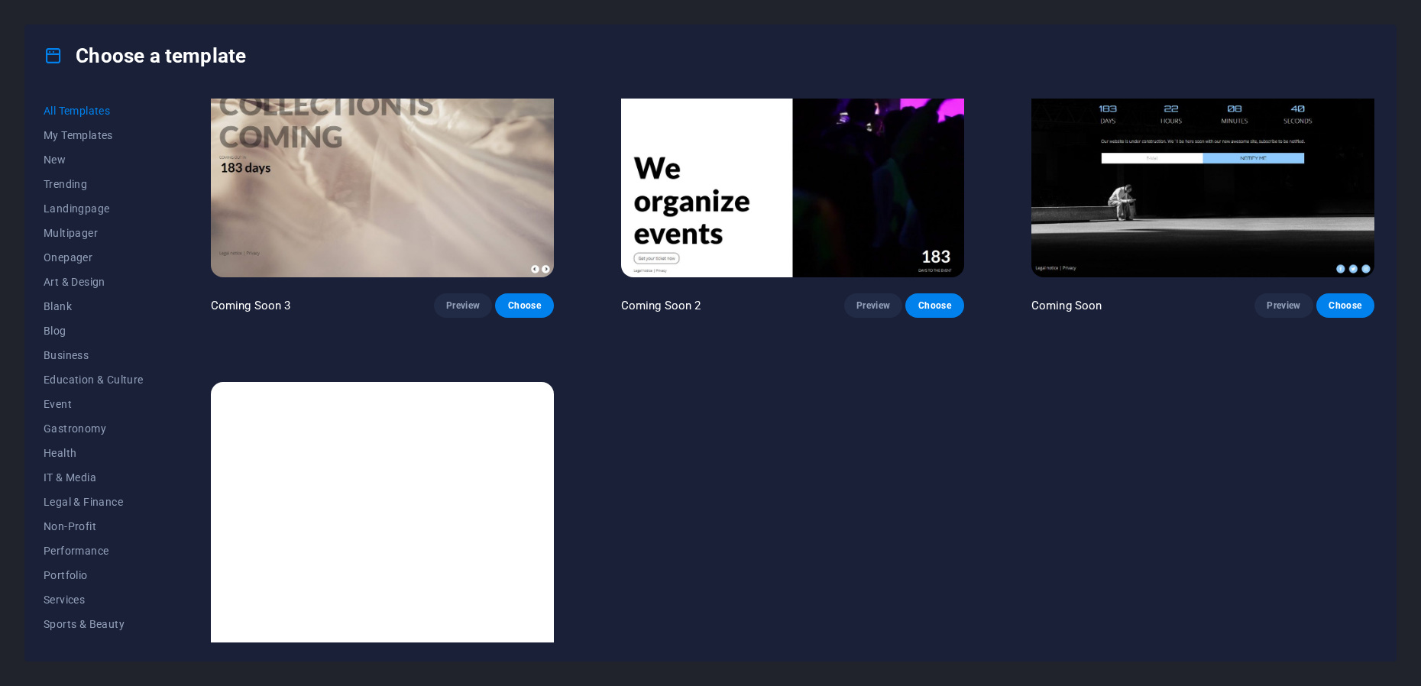
click at [443, 469] on img at bounding box center [382, 540] width 343 height 316
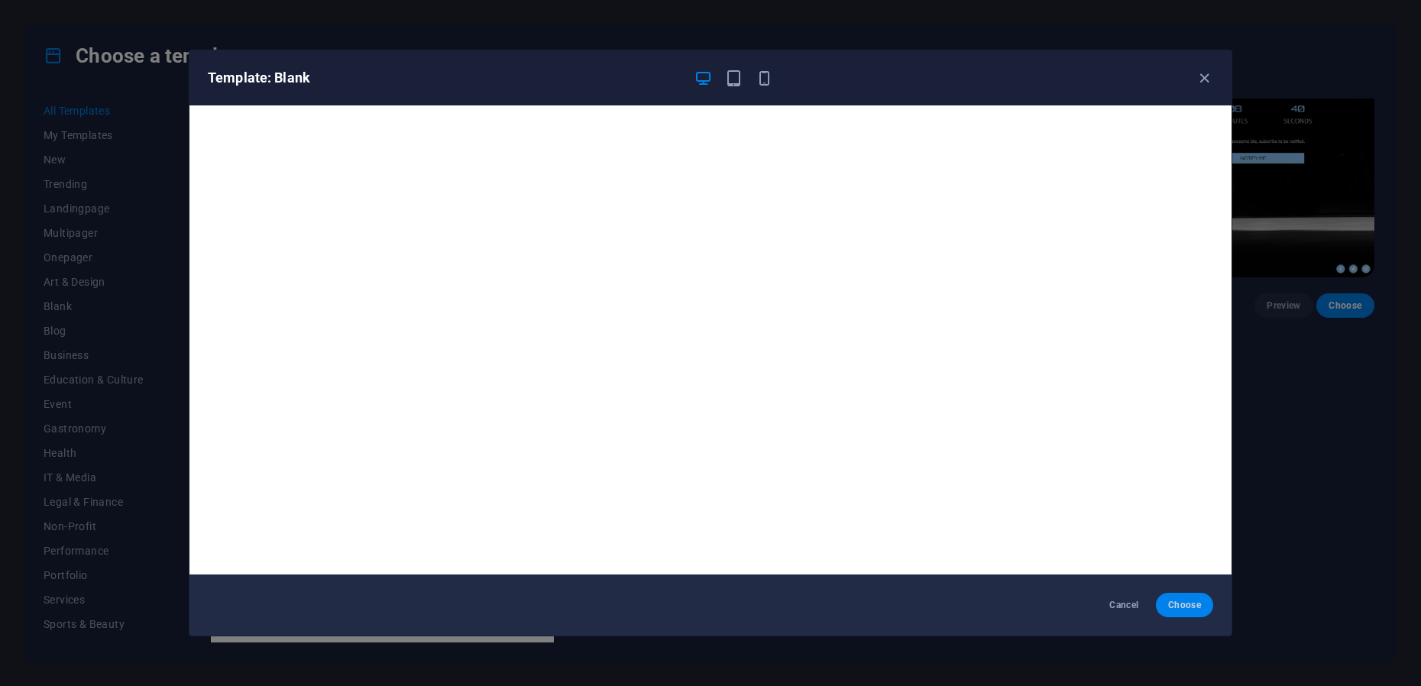
click at [1188, 600] on span "Choose" at bounding box center [1184, 605] width 33 height 12
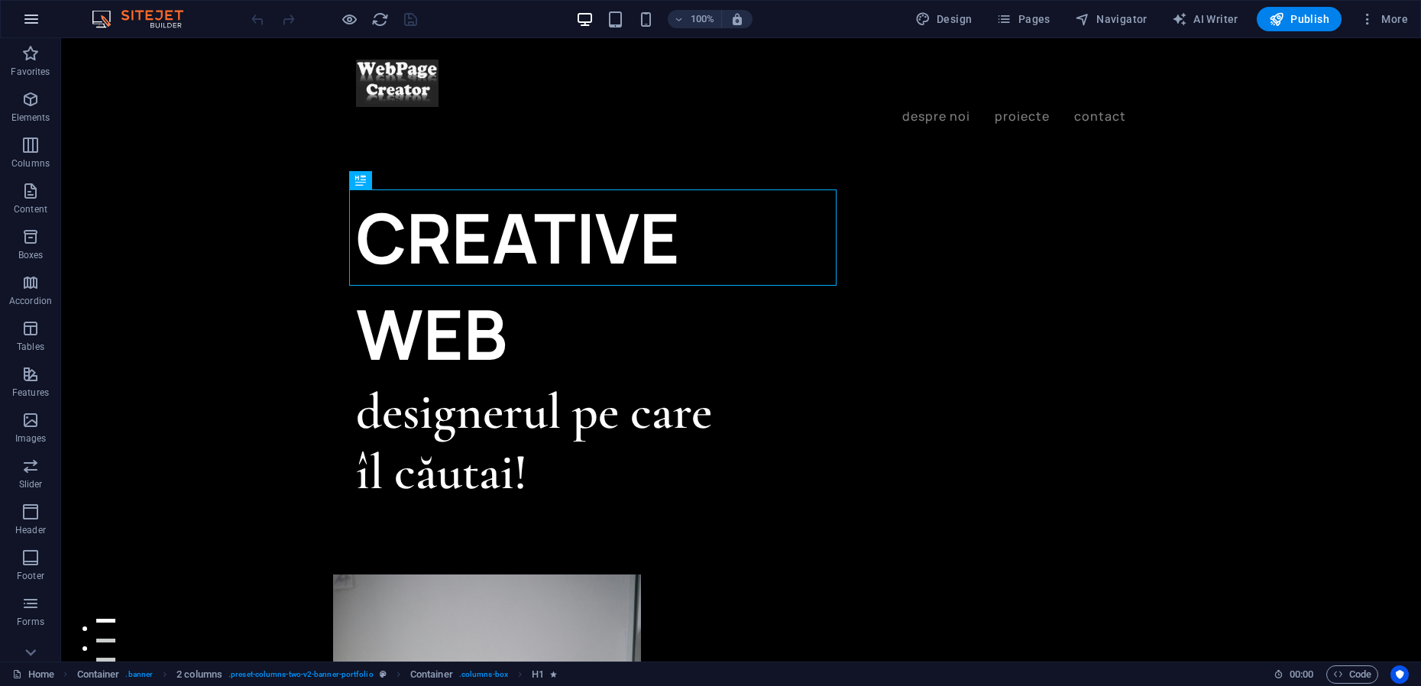
click at [30, 20] on icon "button" at bounding box center [31, 19] width 18 height 18
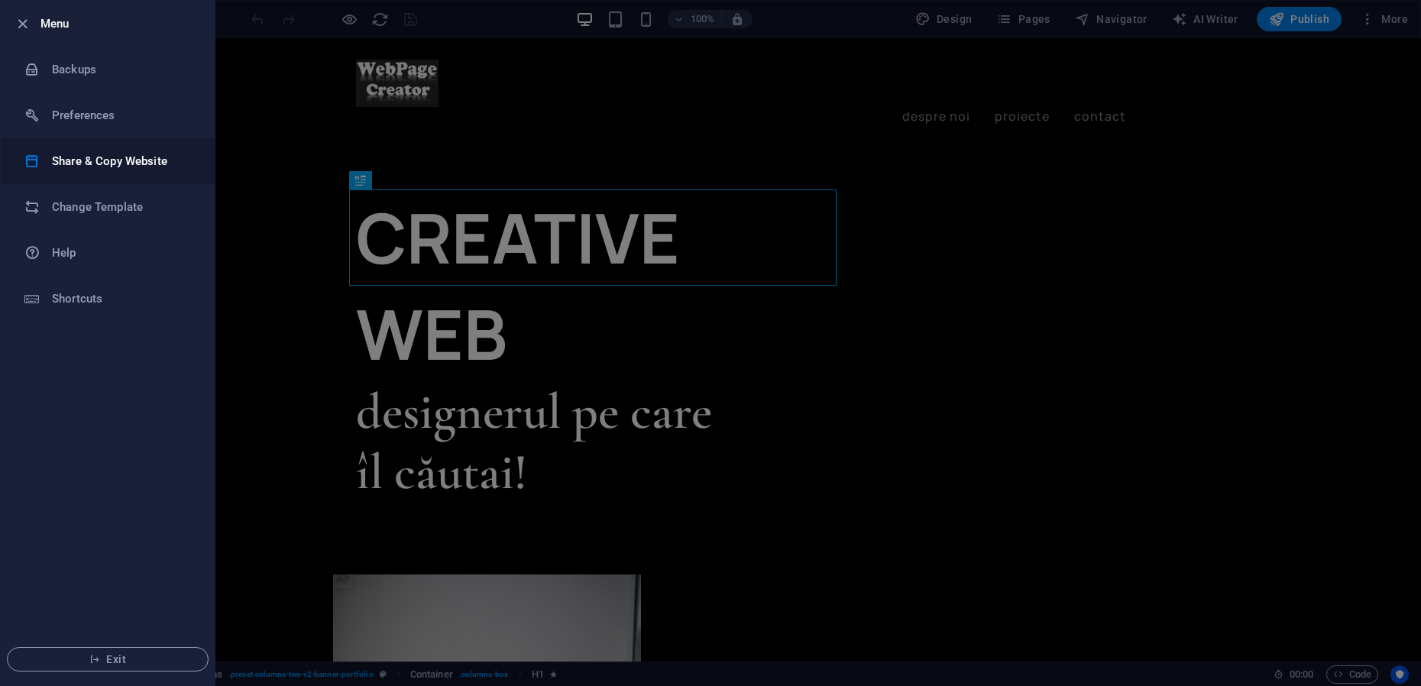
click at [72, 157] on h6 "Share & Copy Website" at bounding box center [122, 161] width 141 height 18
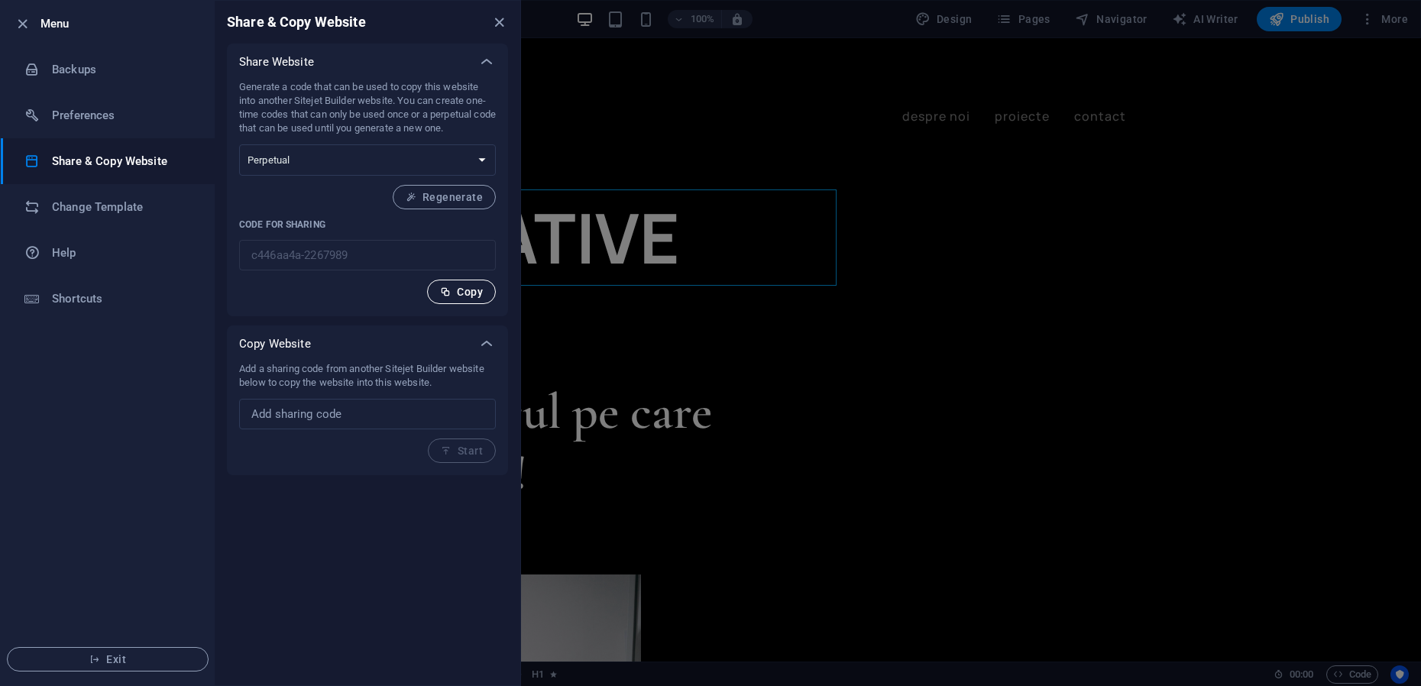
click at [467, 295] on span "Copy" at bounding box center [461, 292] width 43 height 12
click at [23, 21] on icon "button" at bounding box center [23, 24] width 18 height 18
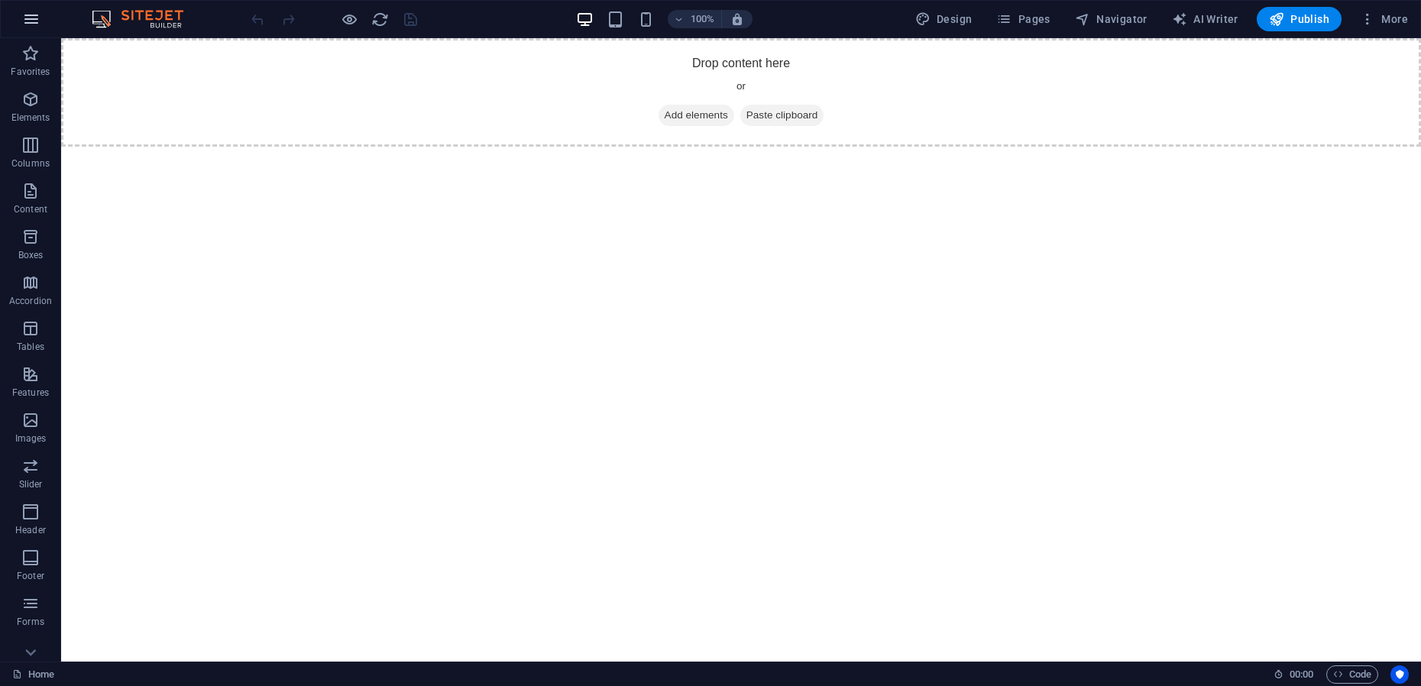
click at [33, 20] on icon "button" at bounding box center [31, 19] width 18 height 18
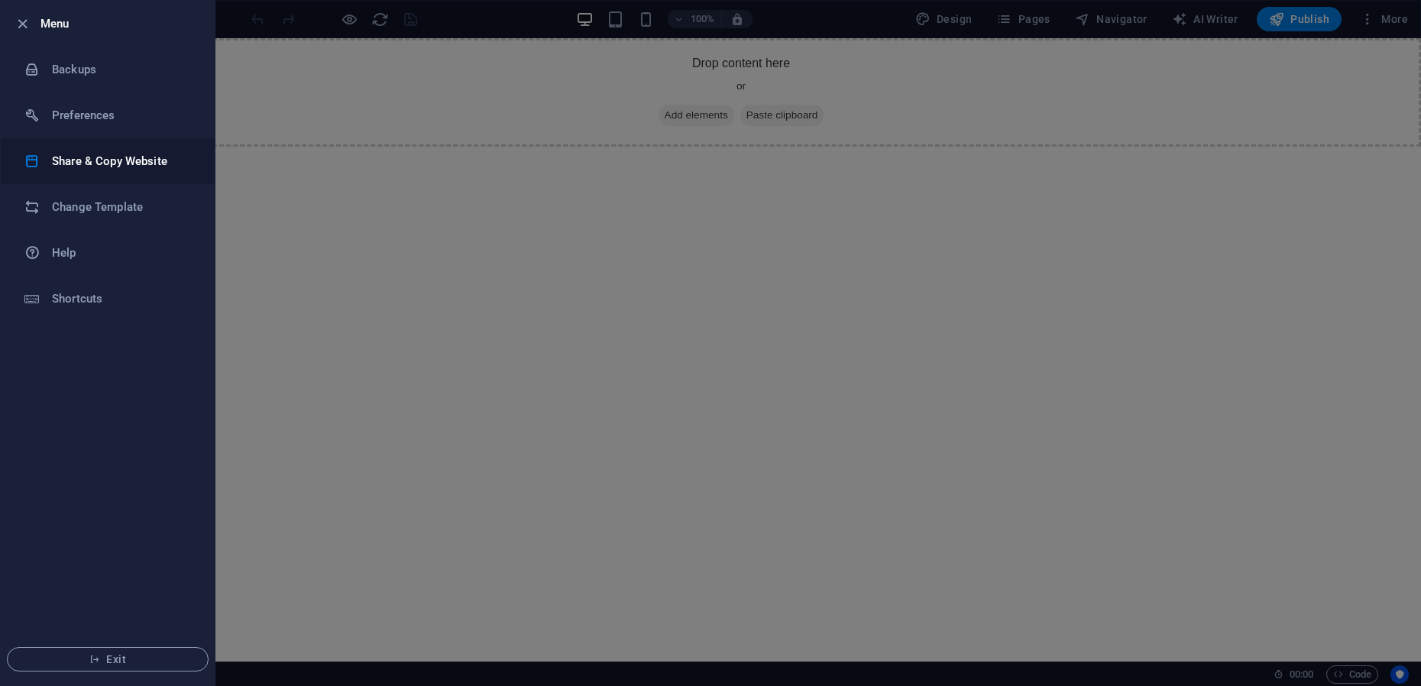
click at [98, 157] on h6 "Share & Copy Website" at bounding box center [122, 161] width 141 height 18
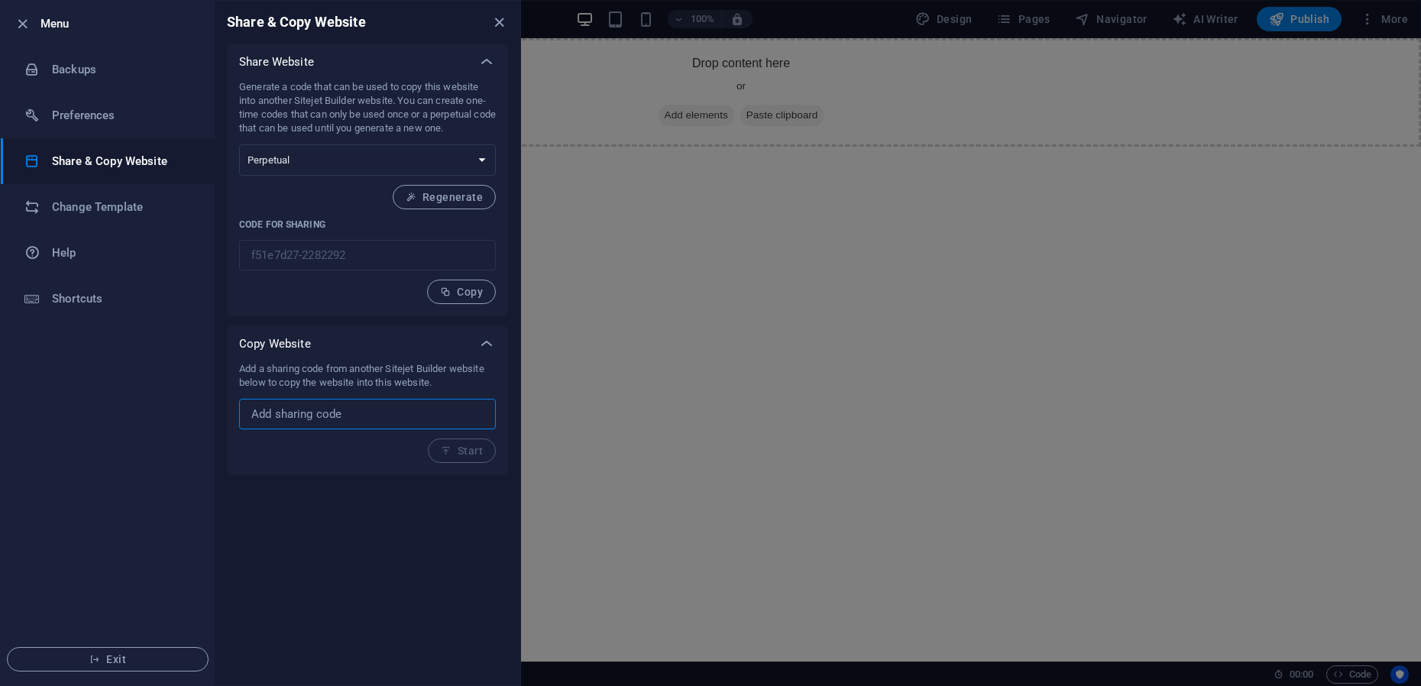
click at [328, 418] on input "text" at bounding box center [367, 414] width 257 height 31
paste input "c446aa4a-2267989"
type input "c446aa4a-2267989"
click at [481, 449] on span "Start" at bounding box center [462, 451] width 42 height 12
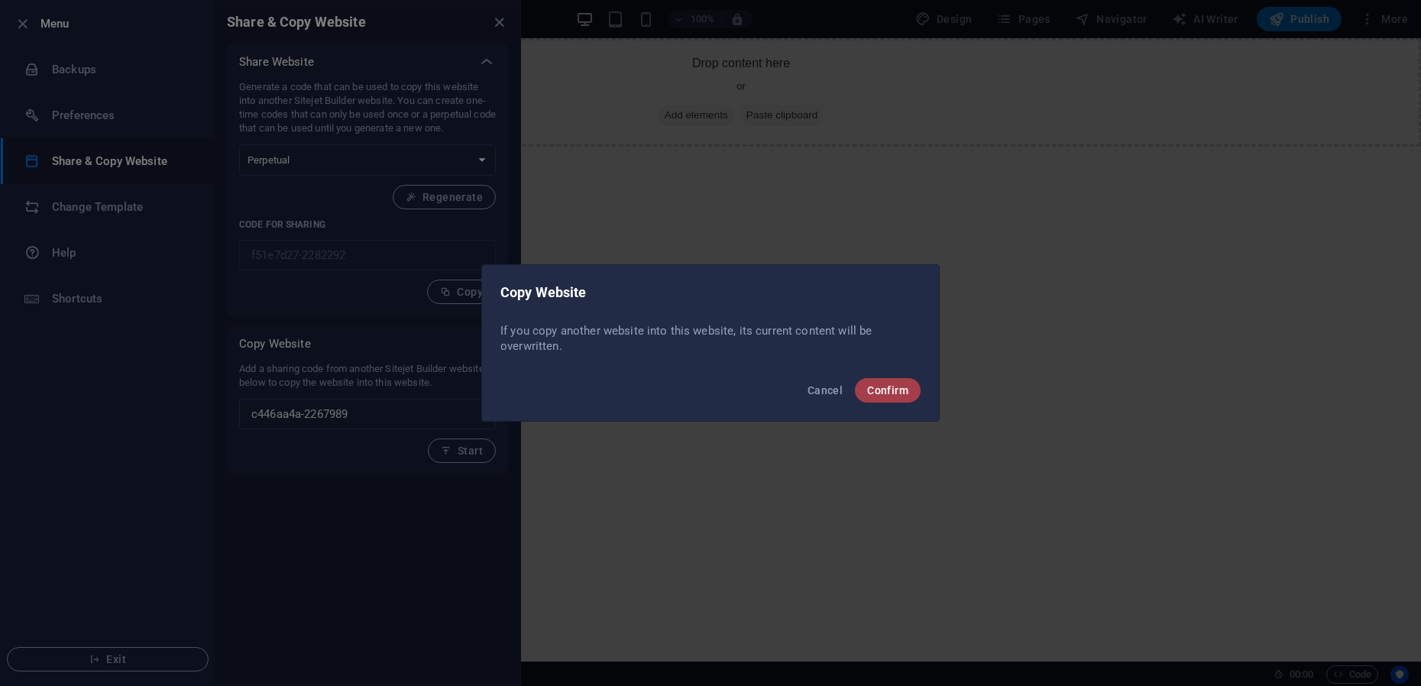
click at [897, 396] on span "Confirm" at bounding box center [887, 390] width 41 height 12
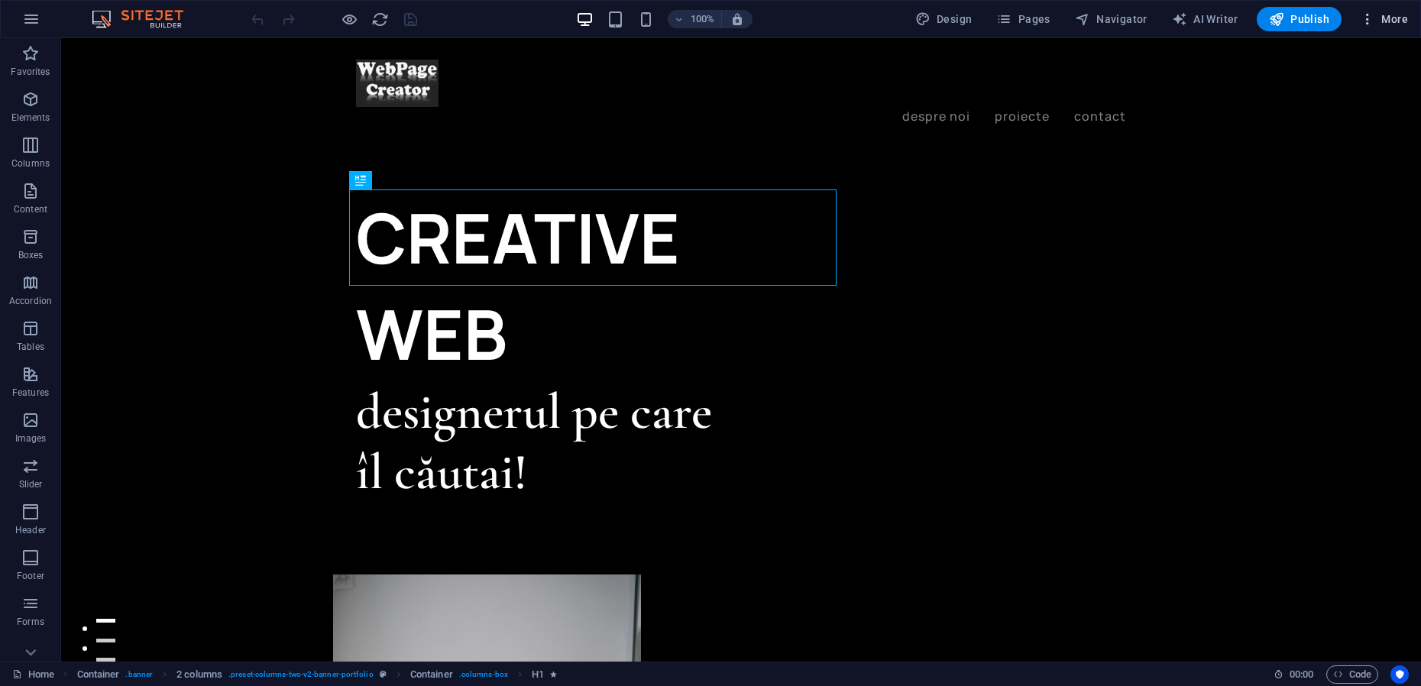
click at [1380, 15] on span "More" at bounding box center [1383, 18] width 48 height 15
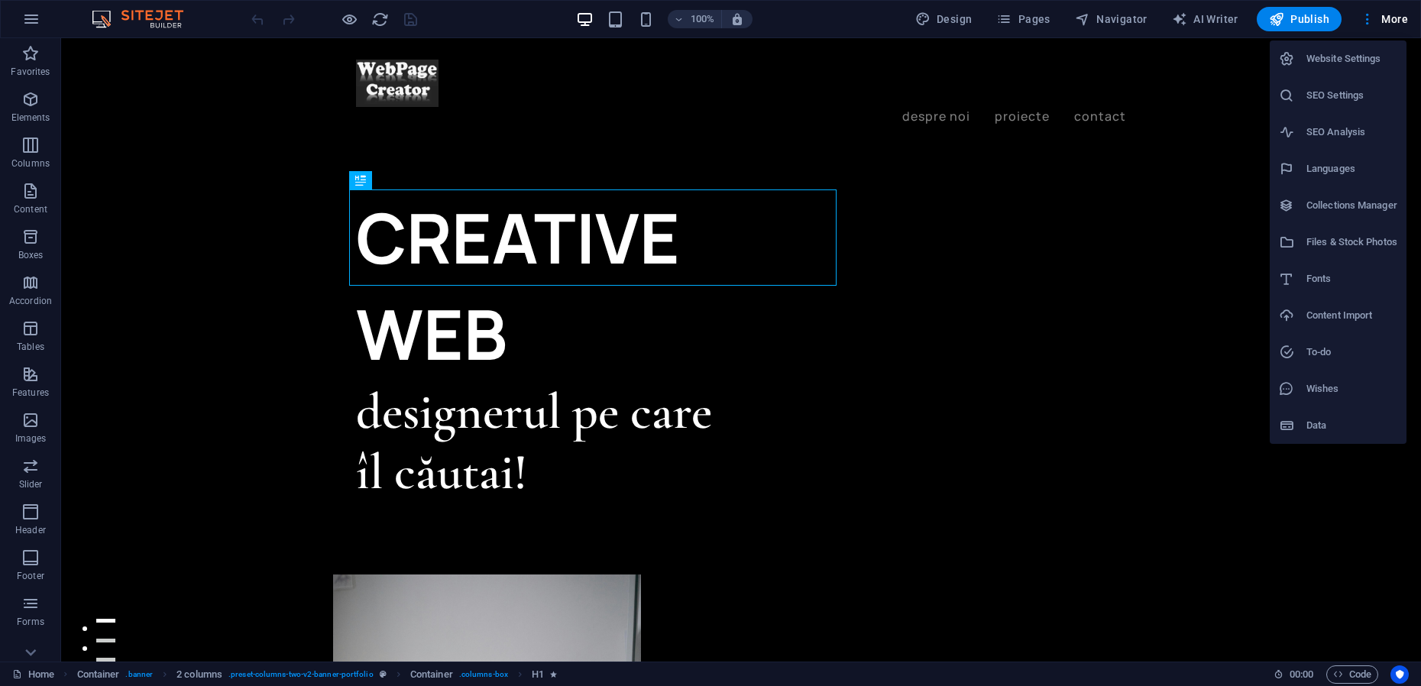
click at [1353, 56] on h6 "Website Settings" at bounding box center [1351, 59] width 91 height 18
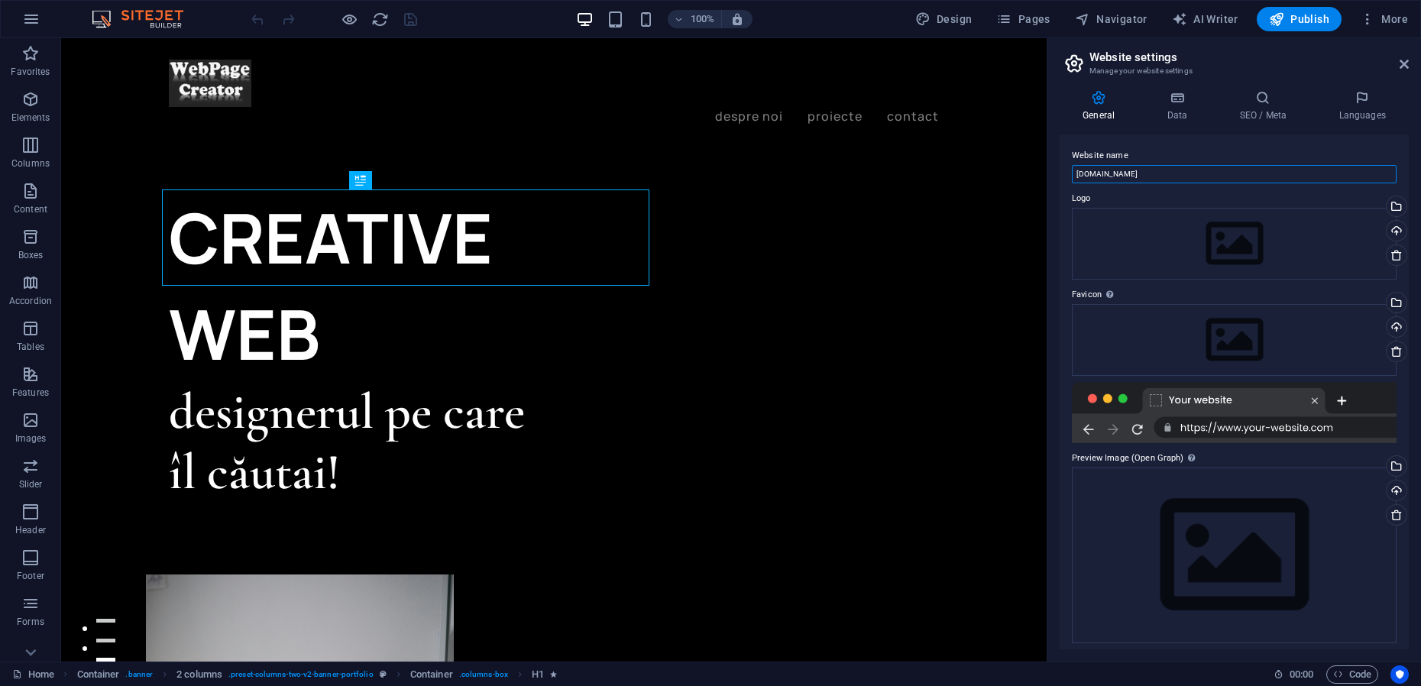
drag, startPoint x: 1134, startPoint y: 173, endPoint x: 1199, endPoint y: 161, distance: 66.1
click at [1179, 174] on input "[DOMAIN_NAME]" at bounding box center [1234, 174] width 325 height 18
type input "[DOMAIN_NAME]"
click at [409, 20] on icon "save" at bounding box center [411, 20] width 18 height 18
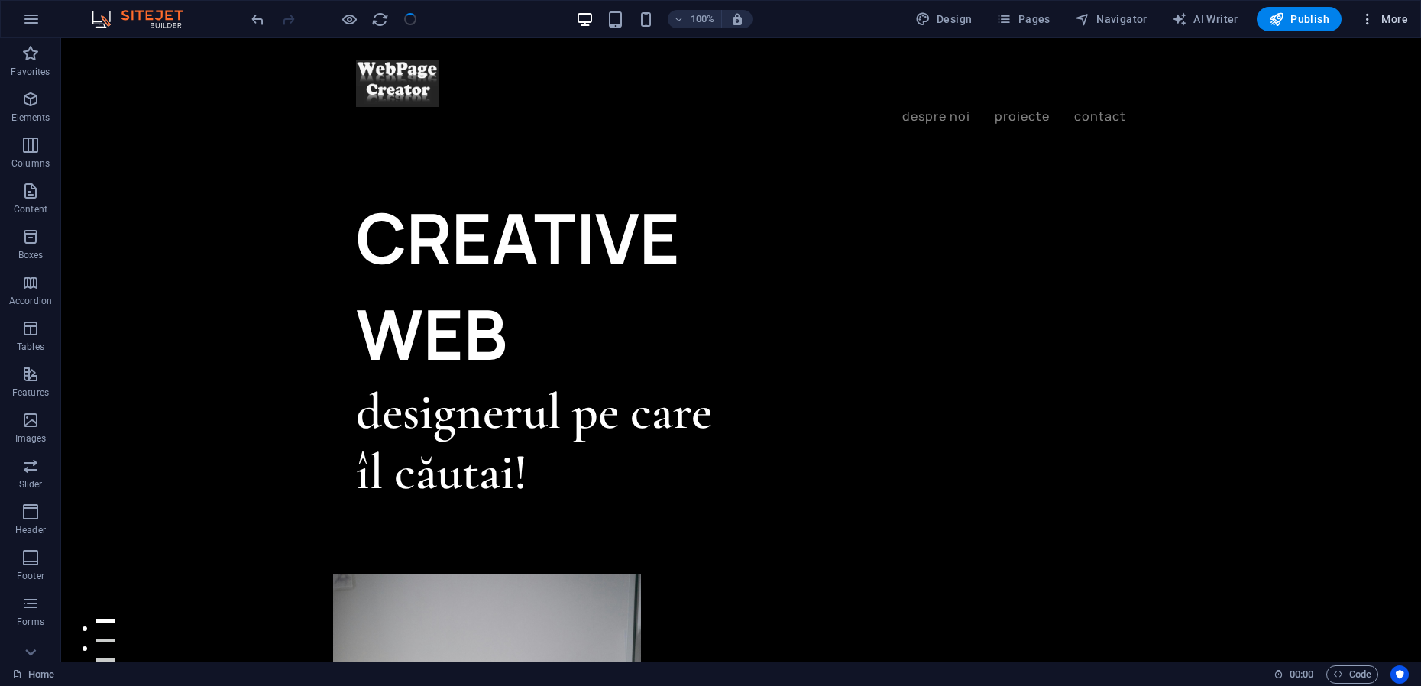
click at [1365, 22] on icon "button" at bounding box center [1366, 18] width 15 height 15
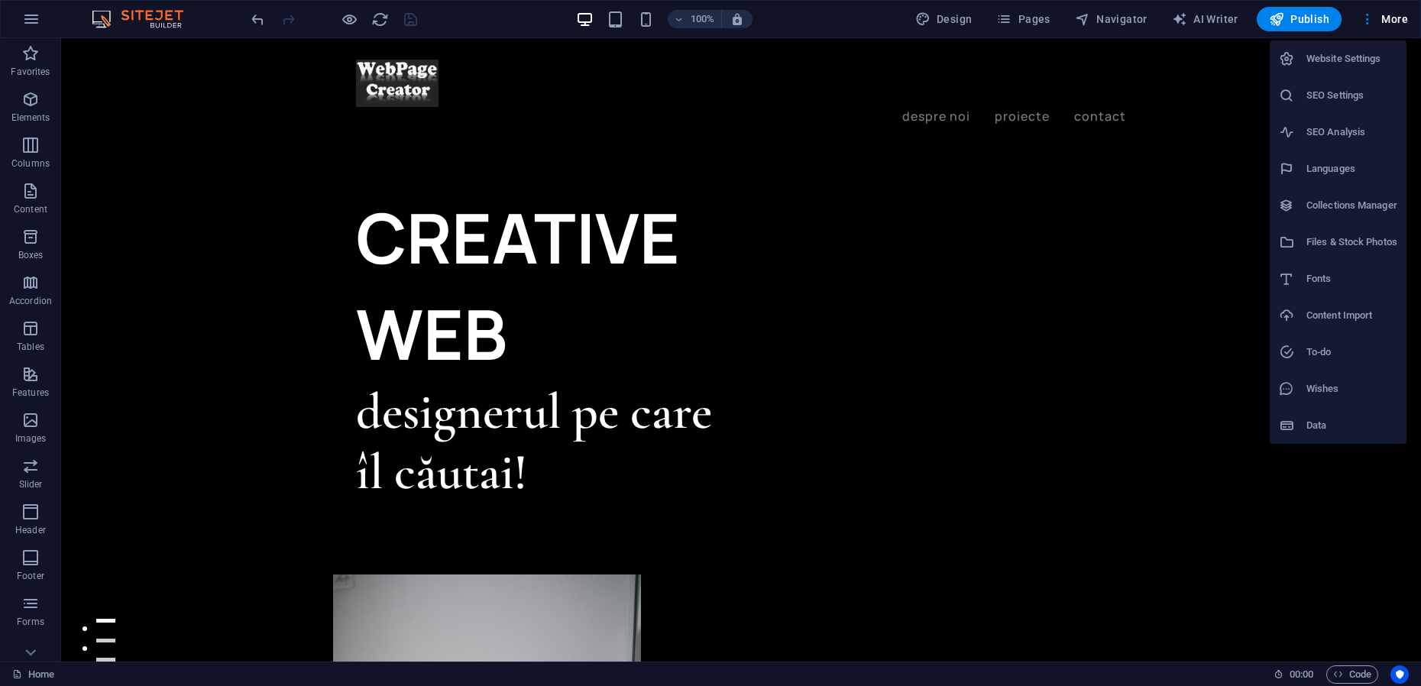
click at [1314, 66] on h6 "Website Settings" at bounding box center [1351, 59] width 91 height 18
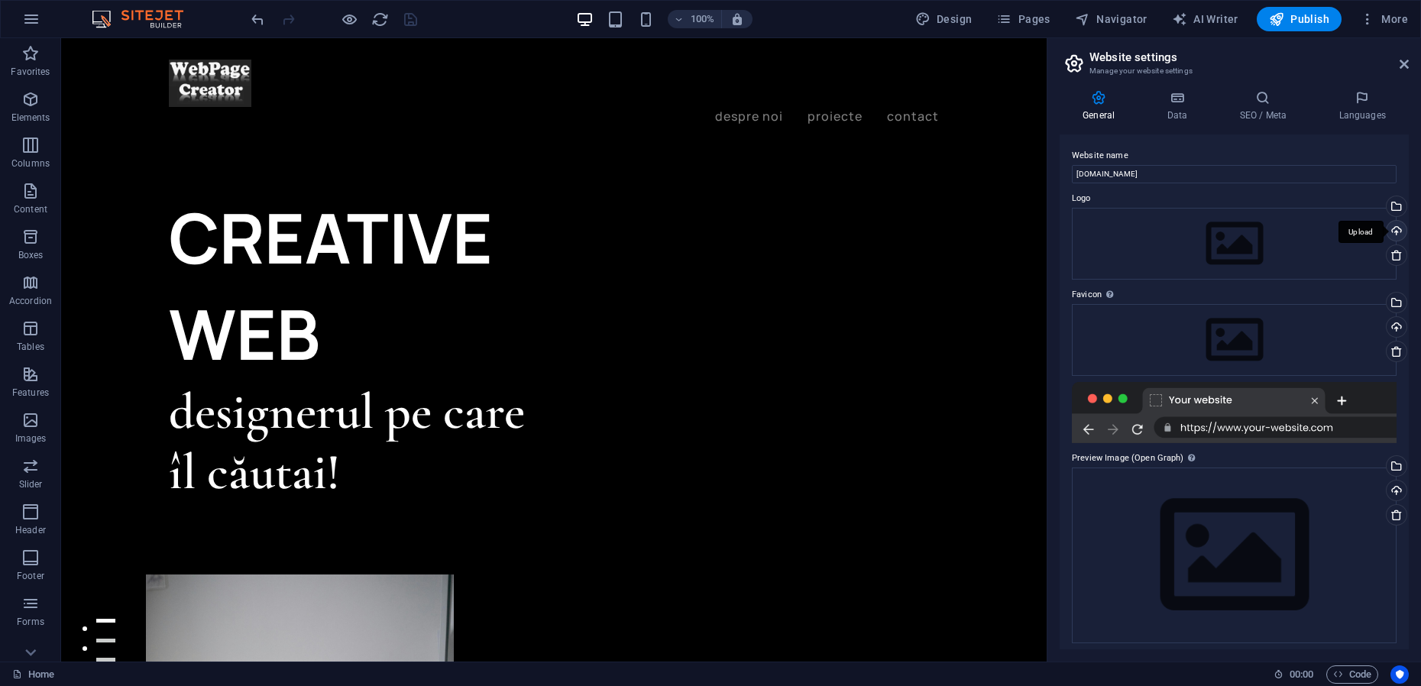
click at [1394, 231] on div "Upload" at bounding box center [1394, 232] width 23 height 23
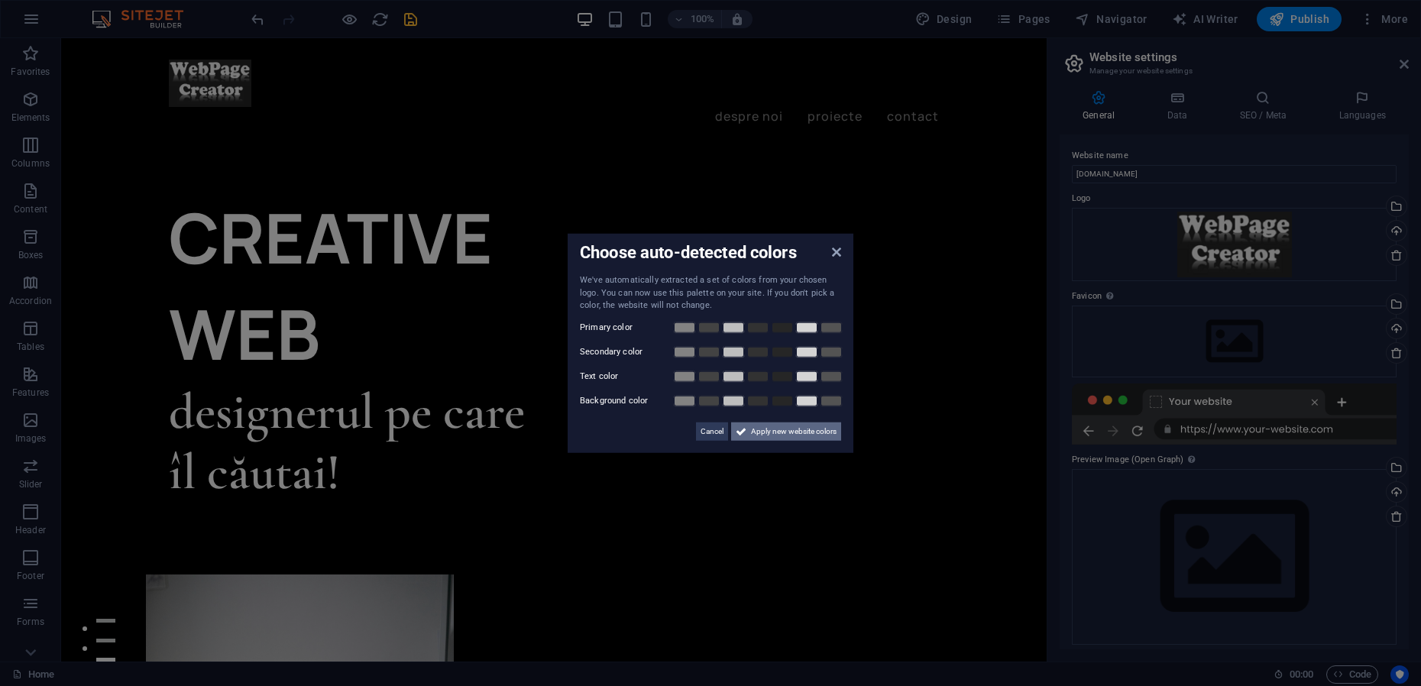
click at [800, 430] on span "Apply new website colors" at bounding box center [794, 431] width 86 height 18
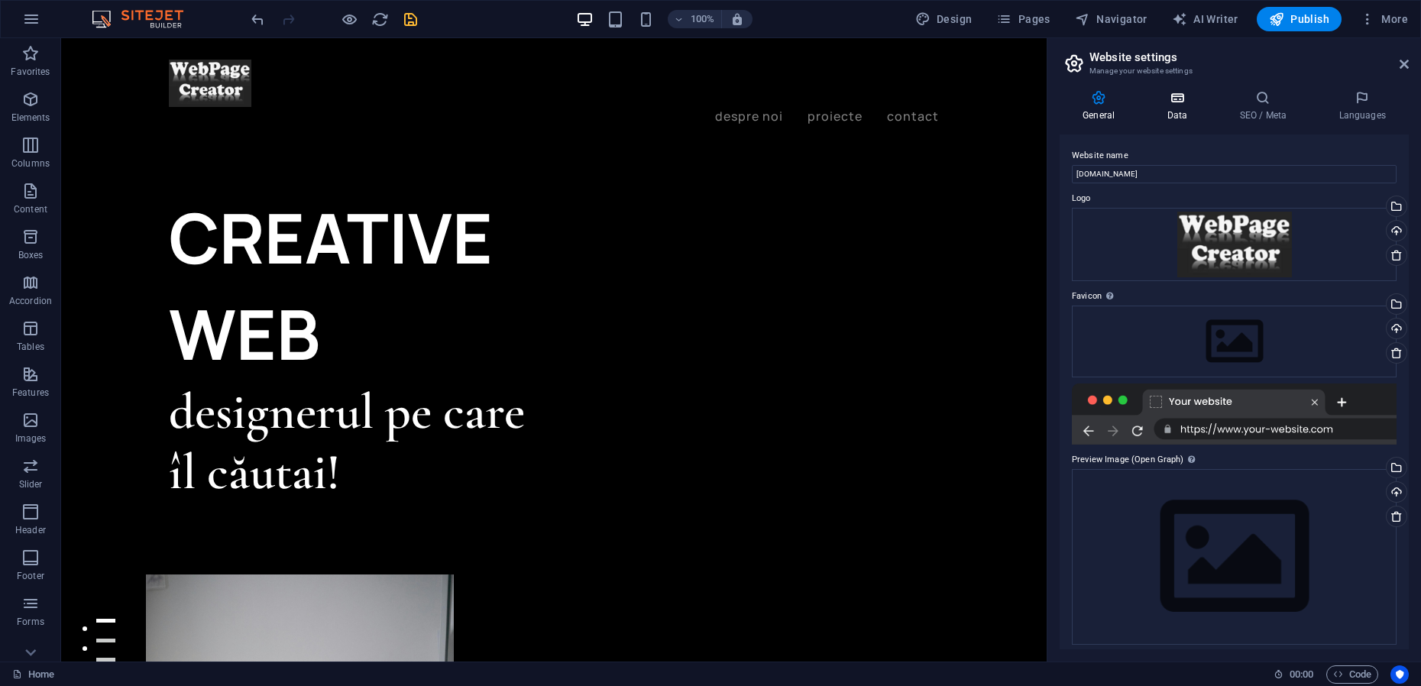
click at [1178, 108] on h4 "Data" at bounding box center [1179, 106] width 73 height 32
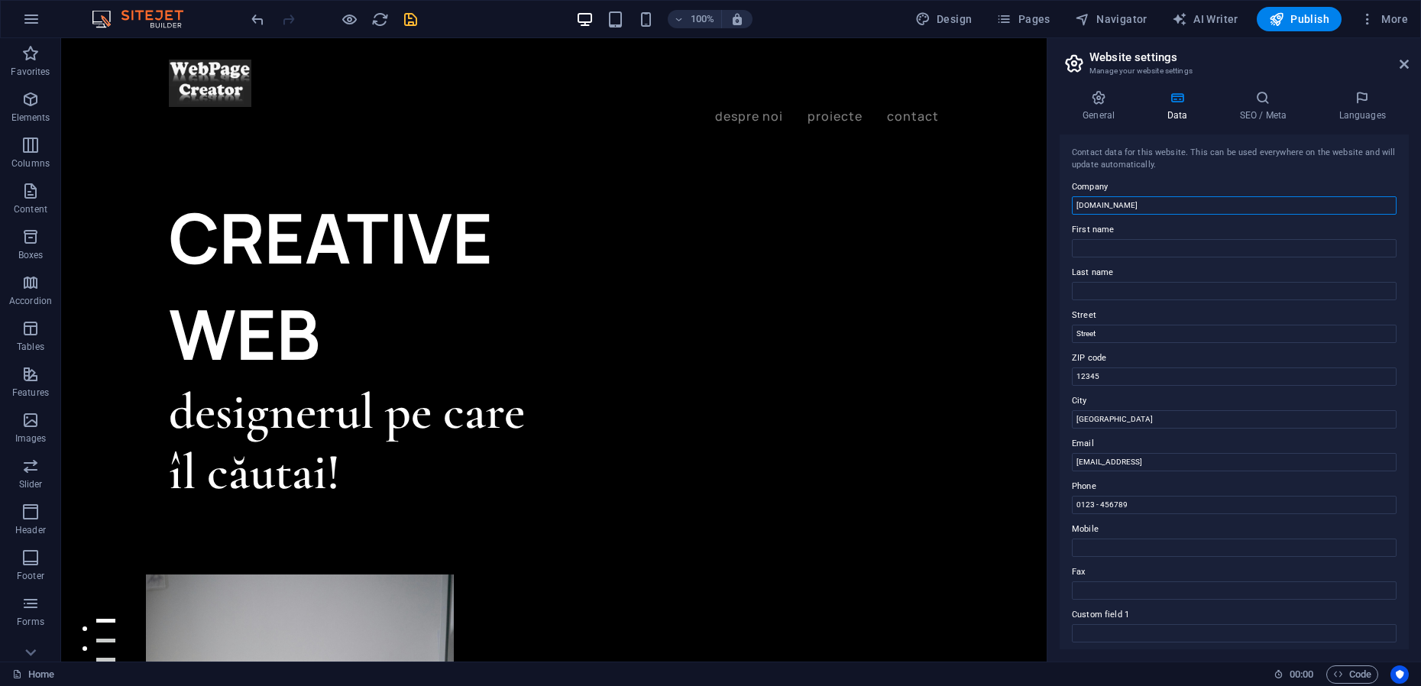
drag, startPoint x: 1135, startPoint y: 205, endPoint x: 1249, endPoint y: 194, distance: 115.1
click at [1178, 204] on input "[DOMAIN_NAME]" at bounding box center [1234, 205] width 325 height 18
type input "[DOMAIN_NAME]"
drag, startPoint x: 1164, startPoint y: 458, endPoint x: 1042, endPoint y: 416, distance: 129.2
drag, startPoint x: 1105, startPoint y: 373, endPoint x: 1071, endPoint y: 377, distance: 34.6
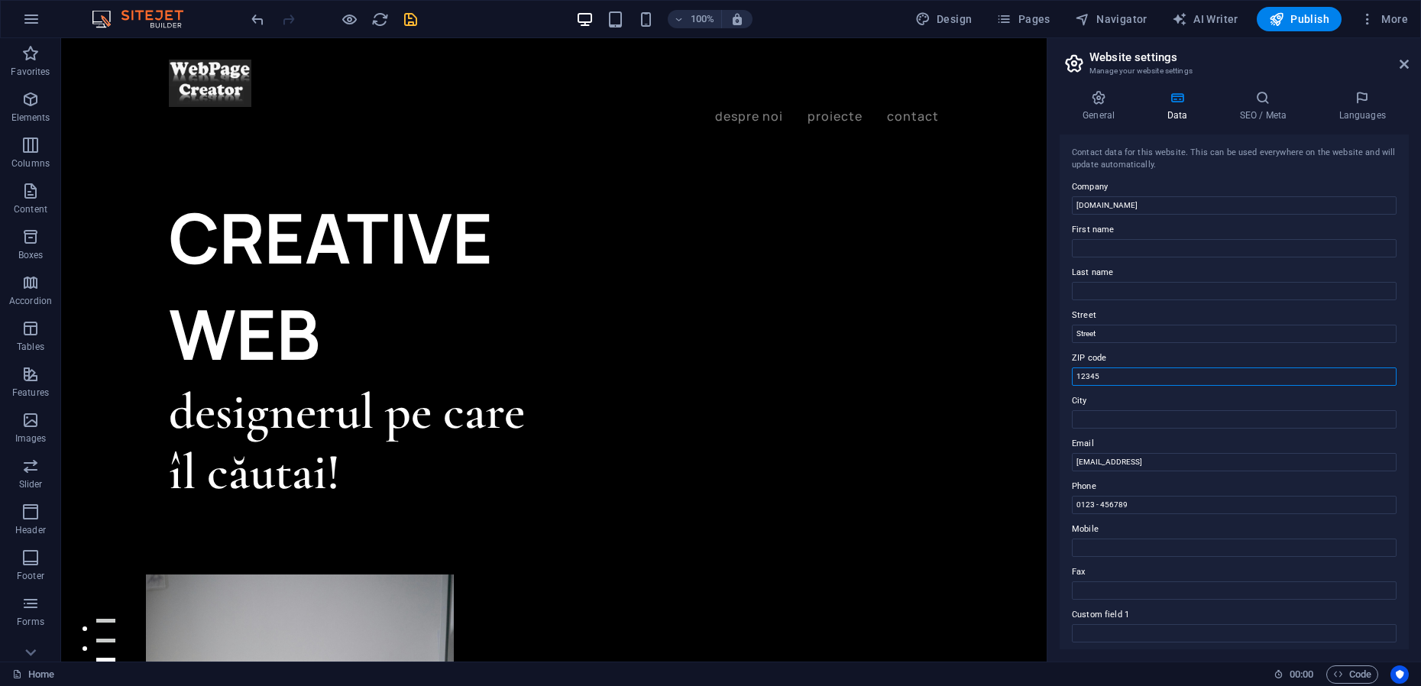
click at [1068, 377] on div "Contact data for this website. This can be used everywhere on the website and w…" at bounding box center [1233, 391] width 349 height 515
drag, startPoint x: 1172, startPoint y: 373, endPoint x: 1045, endPoint y: 337, distance: 132.7
drag, startPoint x: 1253, startPoint y: 462, endPoint x: 1063, endPoint y: 462, distance: 189.4
click at [1052, 463] on div "General Data SEO / Meta Languages Website name [DOMAIN_NAME] Logo Drag files he…" at bounding box center [1233, 370] width 373 height 584
drag, startPoint x: 1150, startPoint y: 506, endPoint x: 1049, endPoint y: 509, distance: 101.6
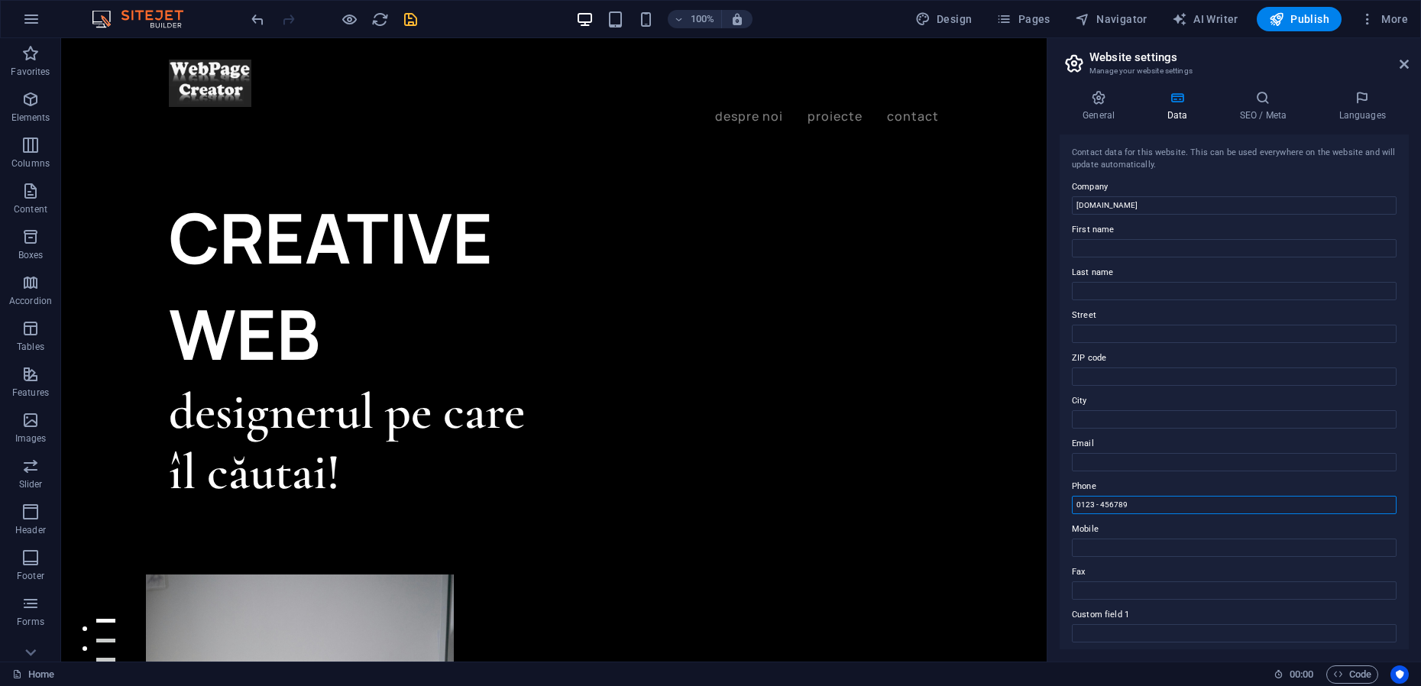
click at [1048, 509] on aside "Website settings Manage your website settings General Data SEO / Meta Languages…" at bounding box center [1233, 349] width 374 height 623
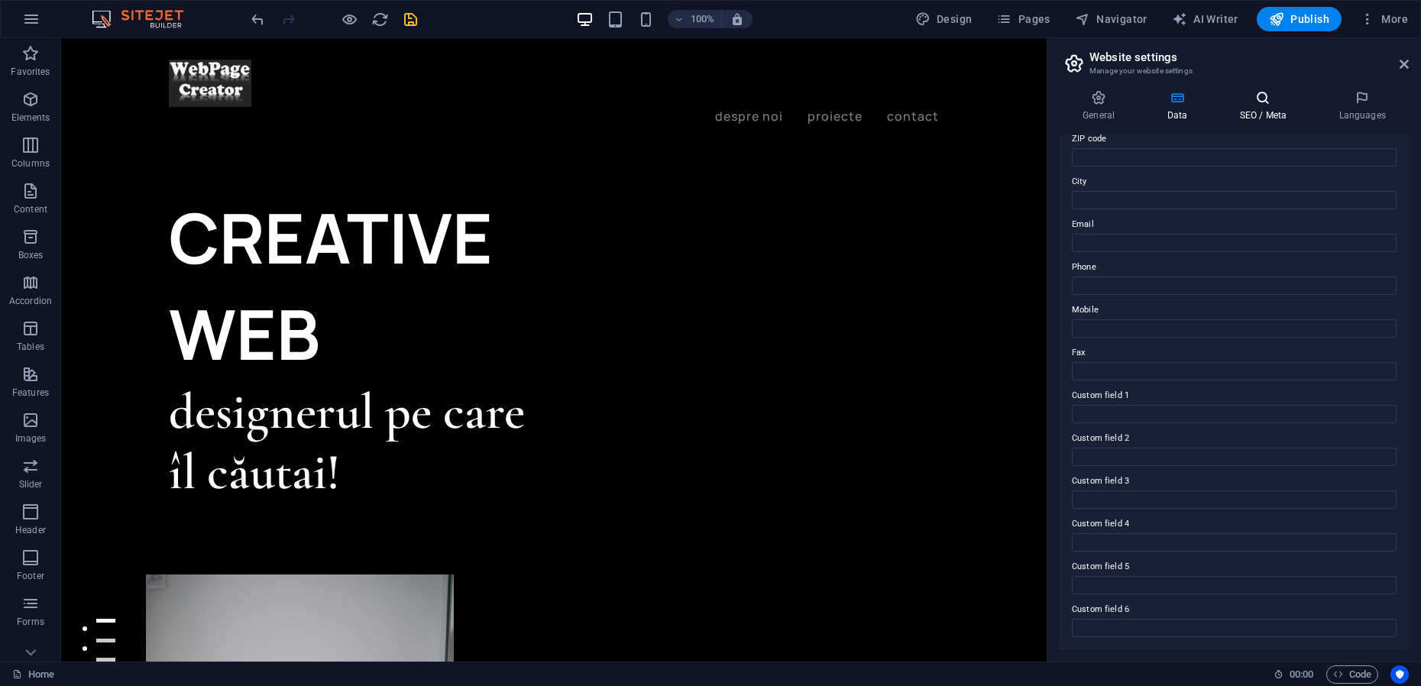
click at [1267, 109] on h4 "SEO / Meta" at bounding box center [1265, 106] width 99 height 32
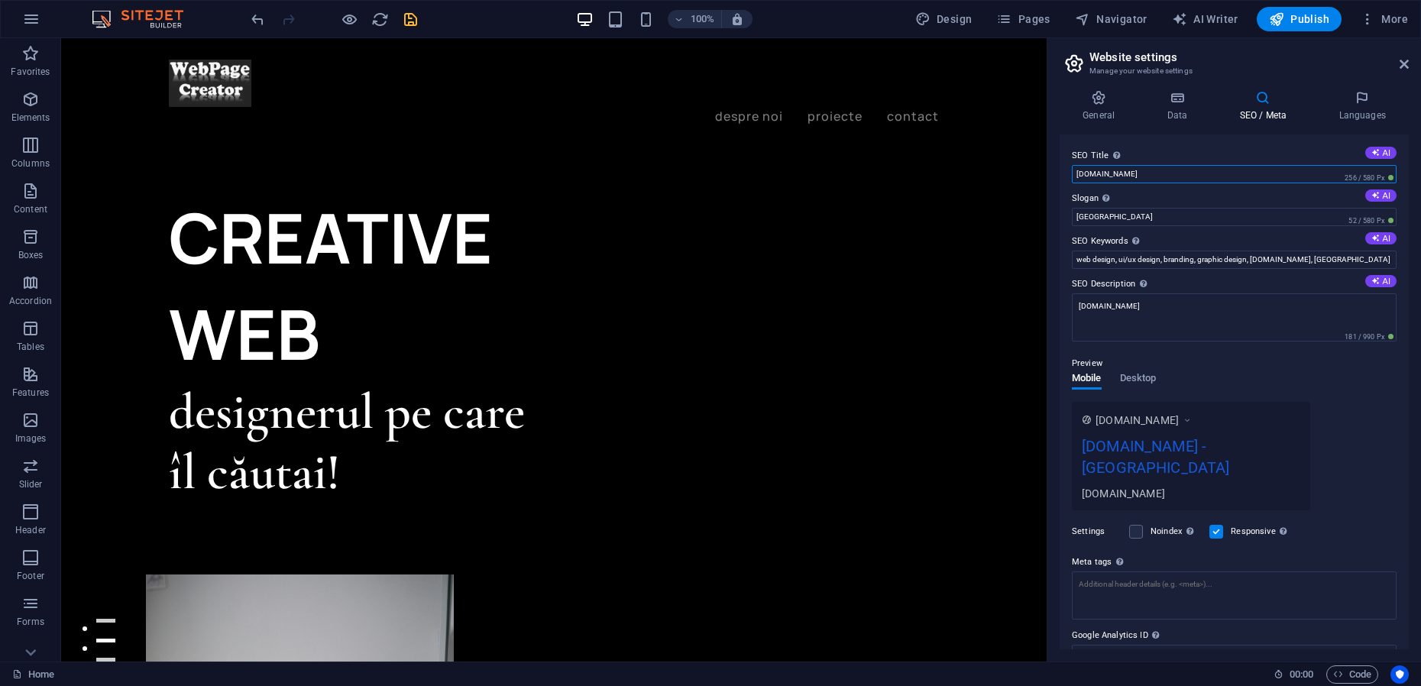
drag, startPoint x: 1117, startPoint y: 175, endPoint x: 1074, endPoint y: 176, distance: 43.5
click at [1074, 176] on input "[DOMAIN_NAME]" at bounding box center [1234, 174] width 325 height 18
type input "[DOMAIN_NAME]"
drag, startPoint x: 1125, startPoint y: 218, endPoint x: 1081, endPoint y: 224, distance: 44.7
click at [1078, 220] on input "[GEOGRAPHIC_DATA]" at bounding box center [1234, 217] width 325 height 18
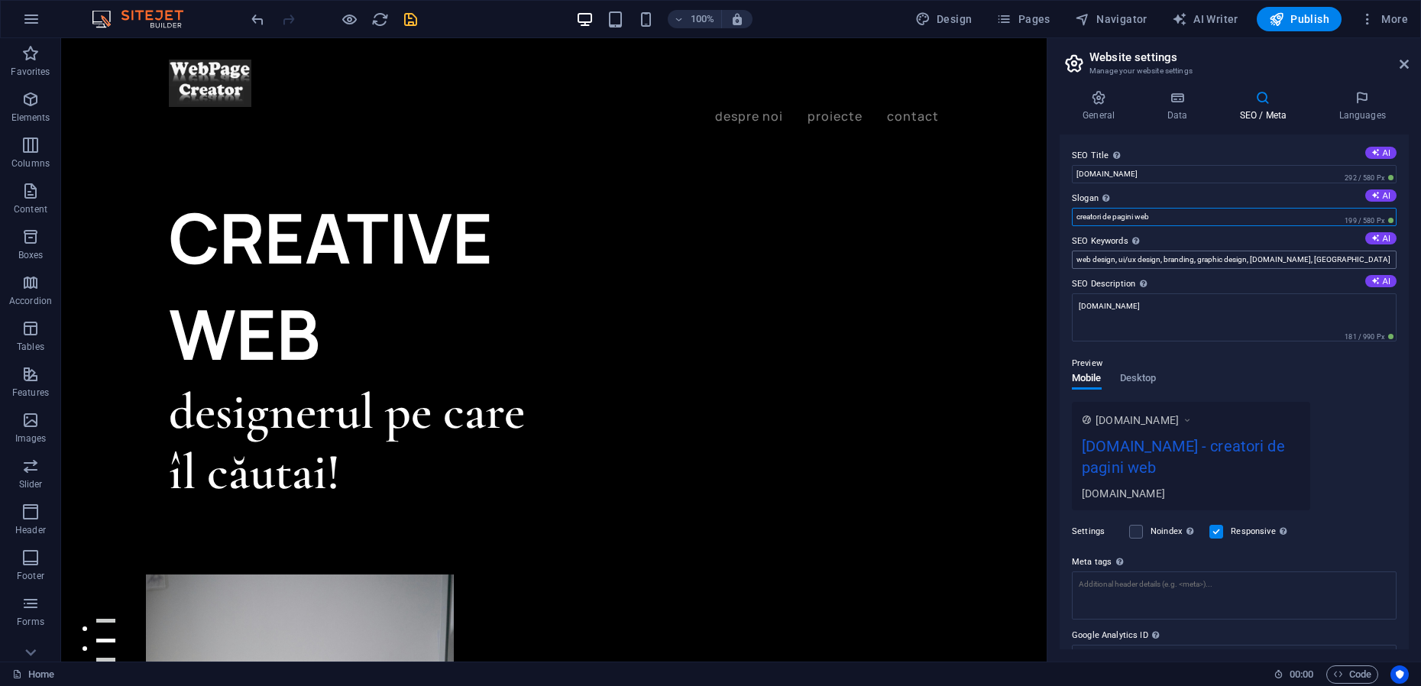
type input "creatori de pagini web"
drag, startPoint x: 1377, startPoint y: 257, endPoint x: 1068, endPoint y: 258, distance: 308.6
click at [1068, 258] on div "SEO Title The title of your website - make it something that stands out in sear…" at bounding box center [1233, 391] width 349 height 515
click at [1375, 235] on icon at bounding box center [1375, 238] width 8 height 8
type input "creative web design, responsive web design, UI/UX design, mobile design, brandi…"
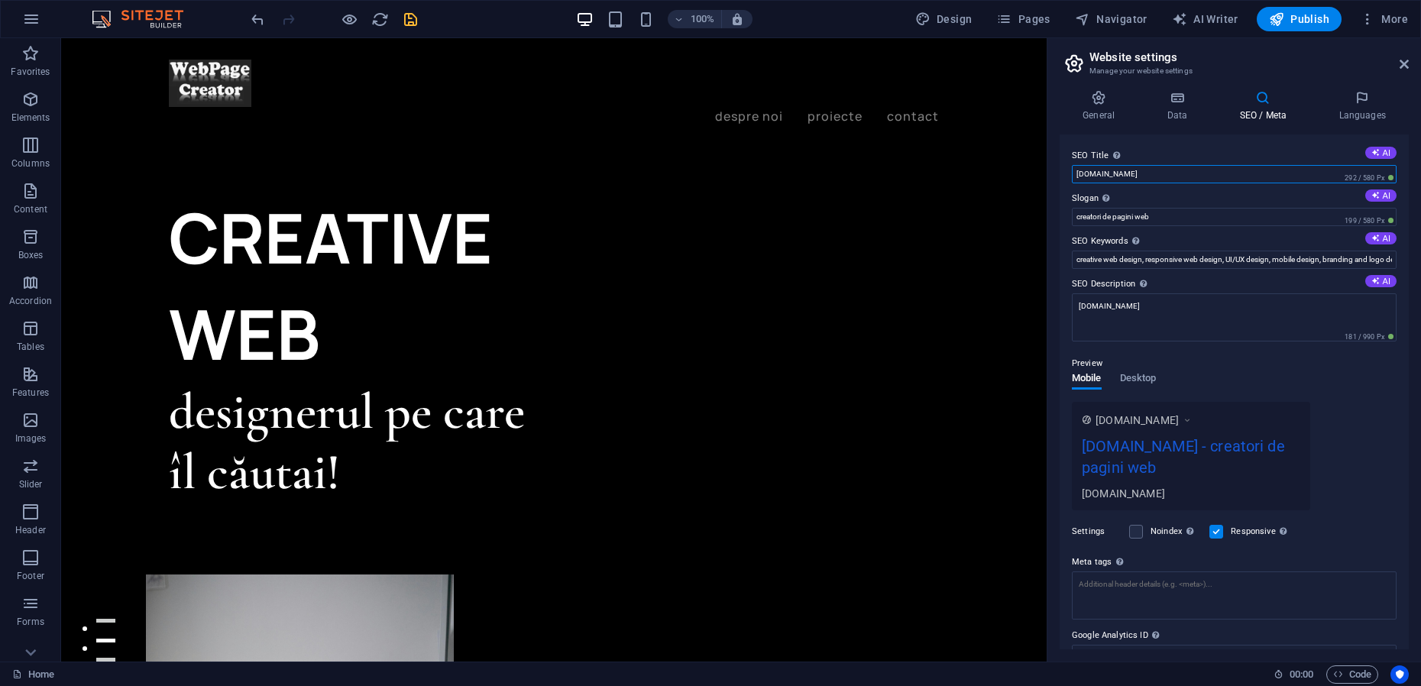
drag, startPoint x: 1072, startPoint y: 174, endPoint x: 1131, endPoint y: 173, distance: 58.8
click at [1131, 173] on input "[DOMAIN_NAME]" at bounding box center [1234, 174] width 325 height 18
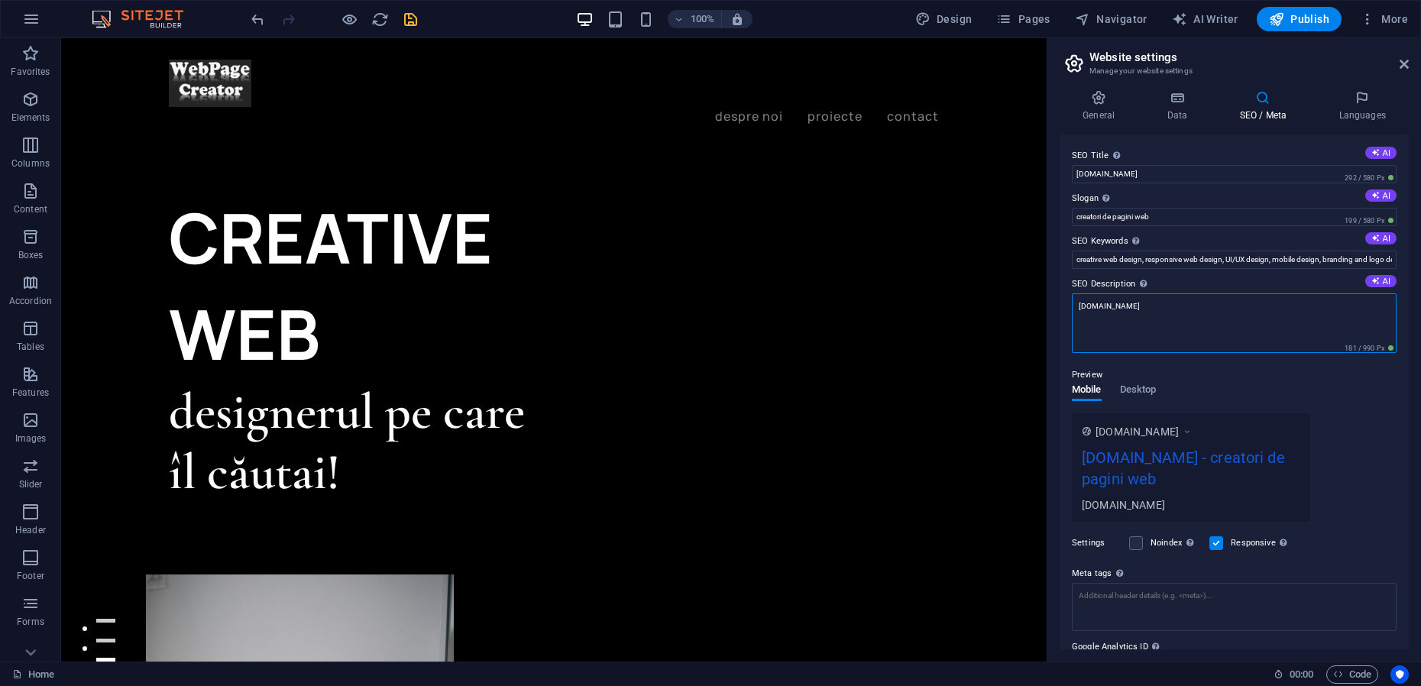
drag, startPoint x: 1080, startPoint y: 307, endPoint x: 1121, endPoint y: 306, distance: 41.2
click at [1121, 306] on textarea "[DOMAIN_NAME]" at bounding box center [1234, 323] width 325 height 60
paste textarea "webpagecreator"
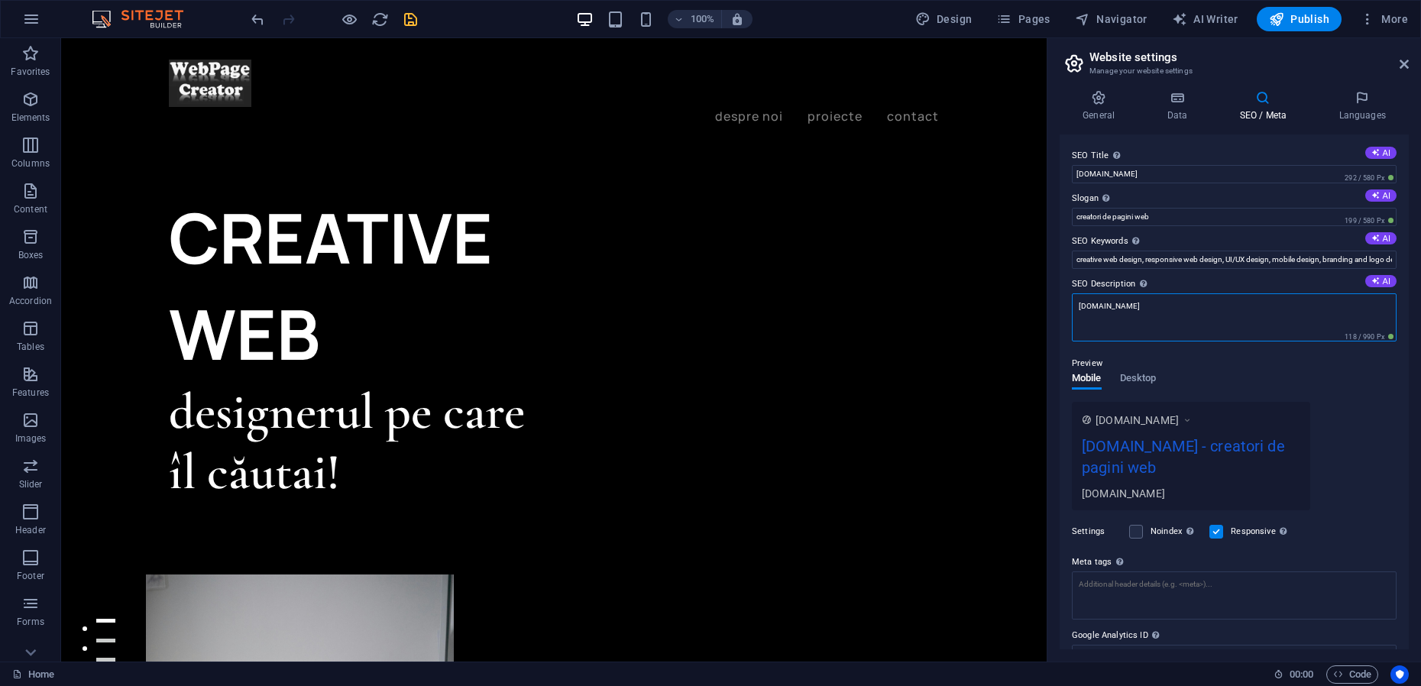
click at [1155, 309] on textarea "[DOMAIN_NAME]" at bounding box center [1234, 317] width 325 height 48
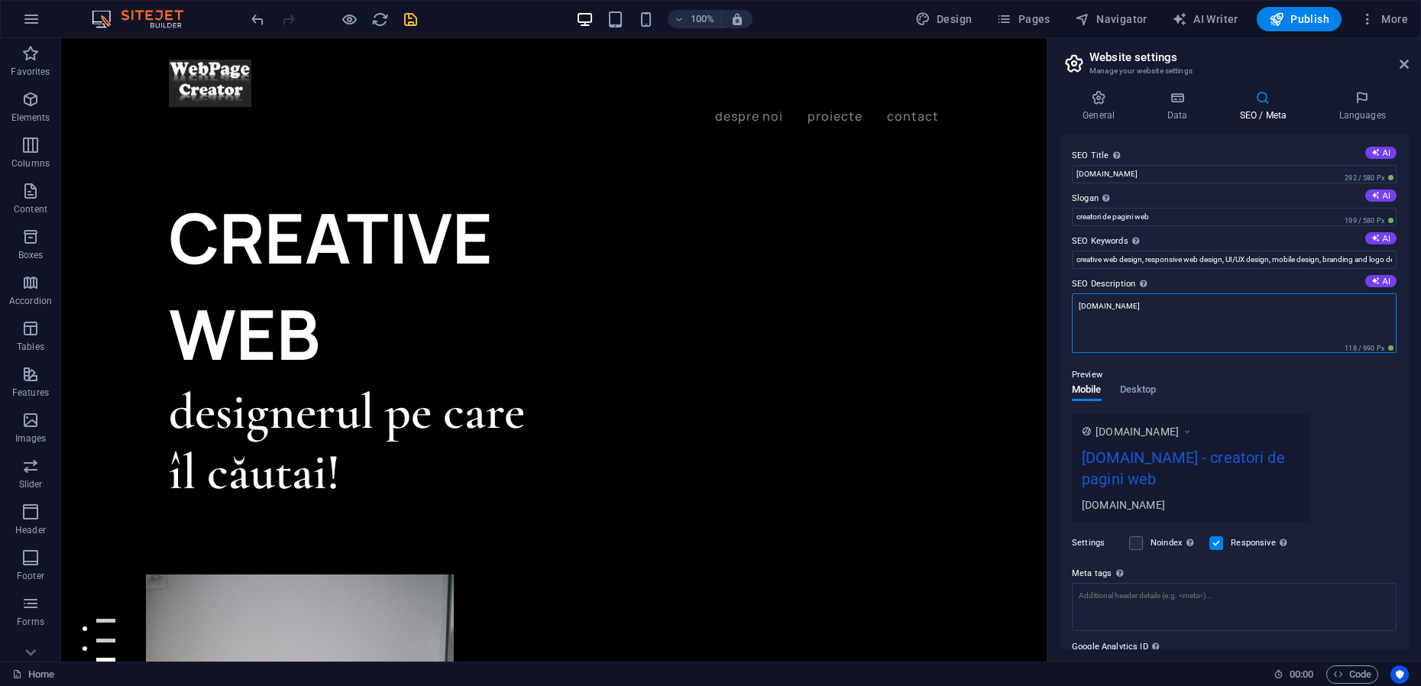
click at [1147, 322] on textarea "[DOMAIN_NAME]" at bounding box center [1234, 323] width 325 height 60
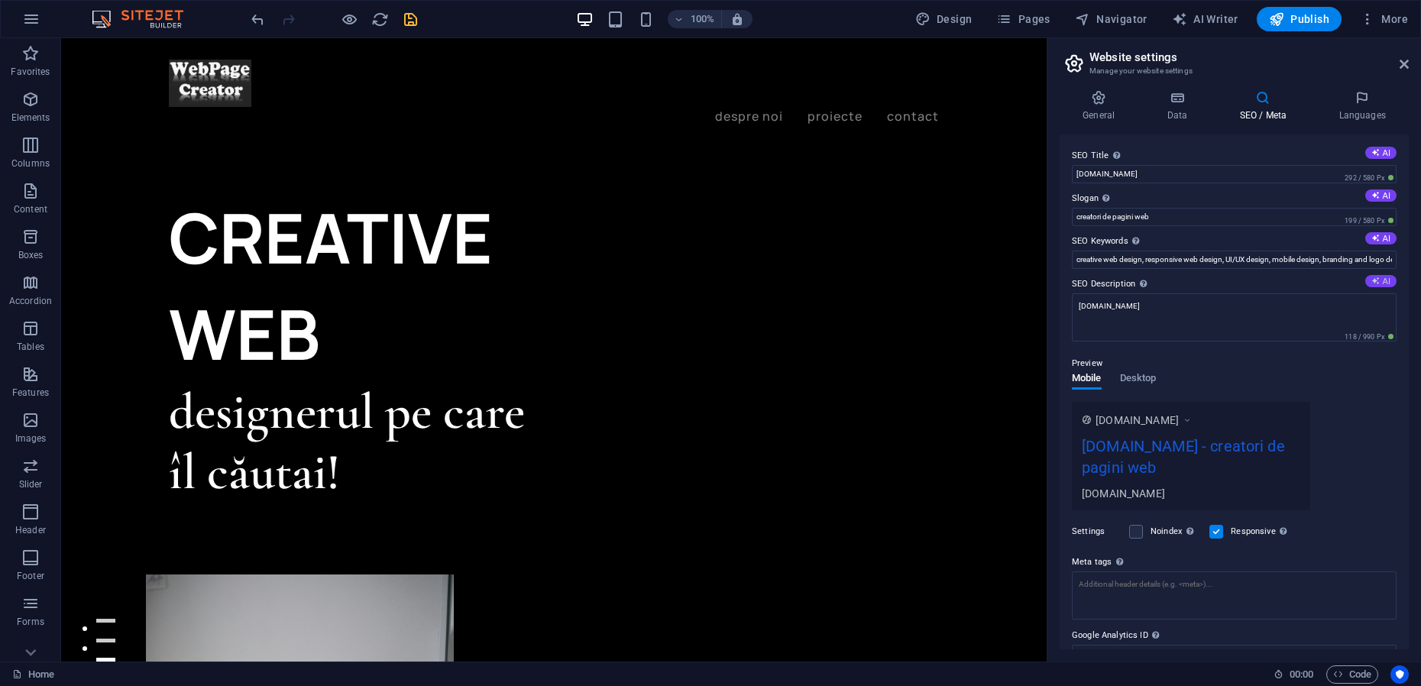
click at [1378, 280] on button "AI" at bounding box center [1380, 281] width 31 height 12
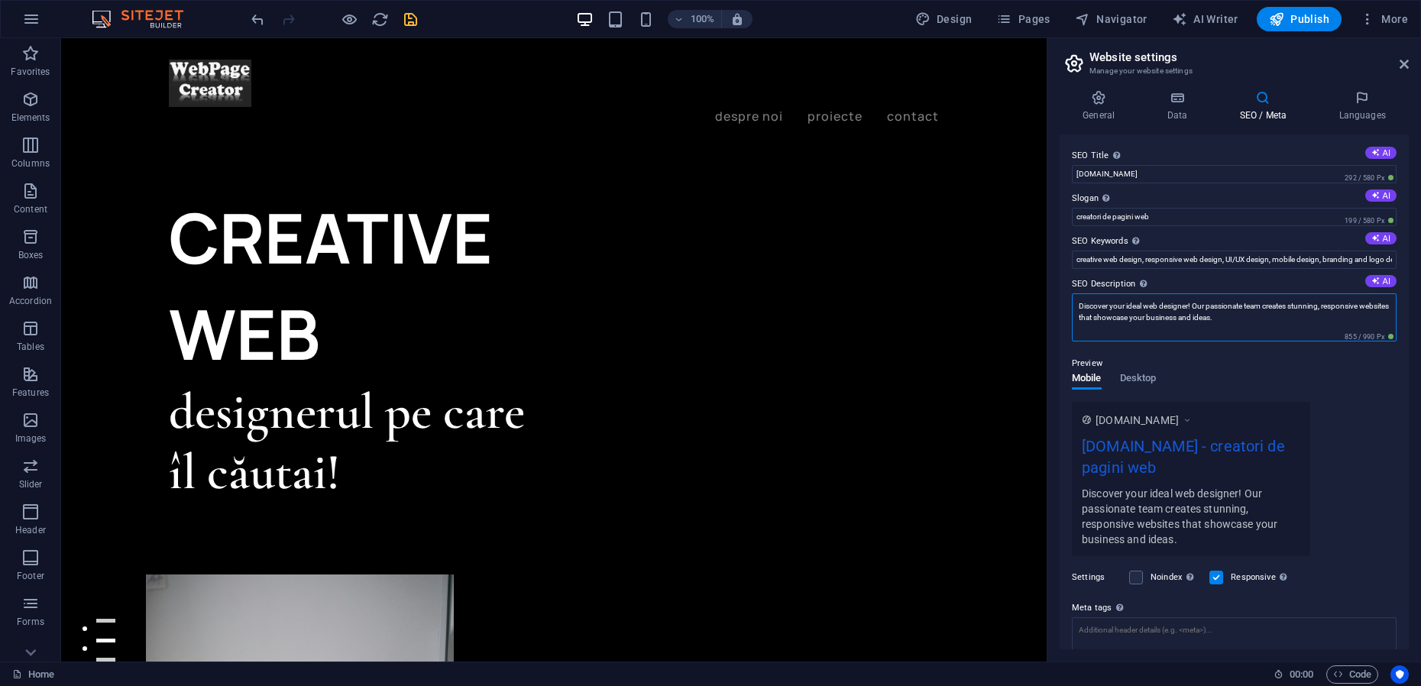
click at [1082, 305] on textarea "Discover your ideal web designer! Our passionate team creates stunning, respons…" at bounding box center [1234, 317] width 325 height 48
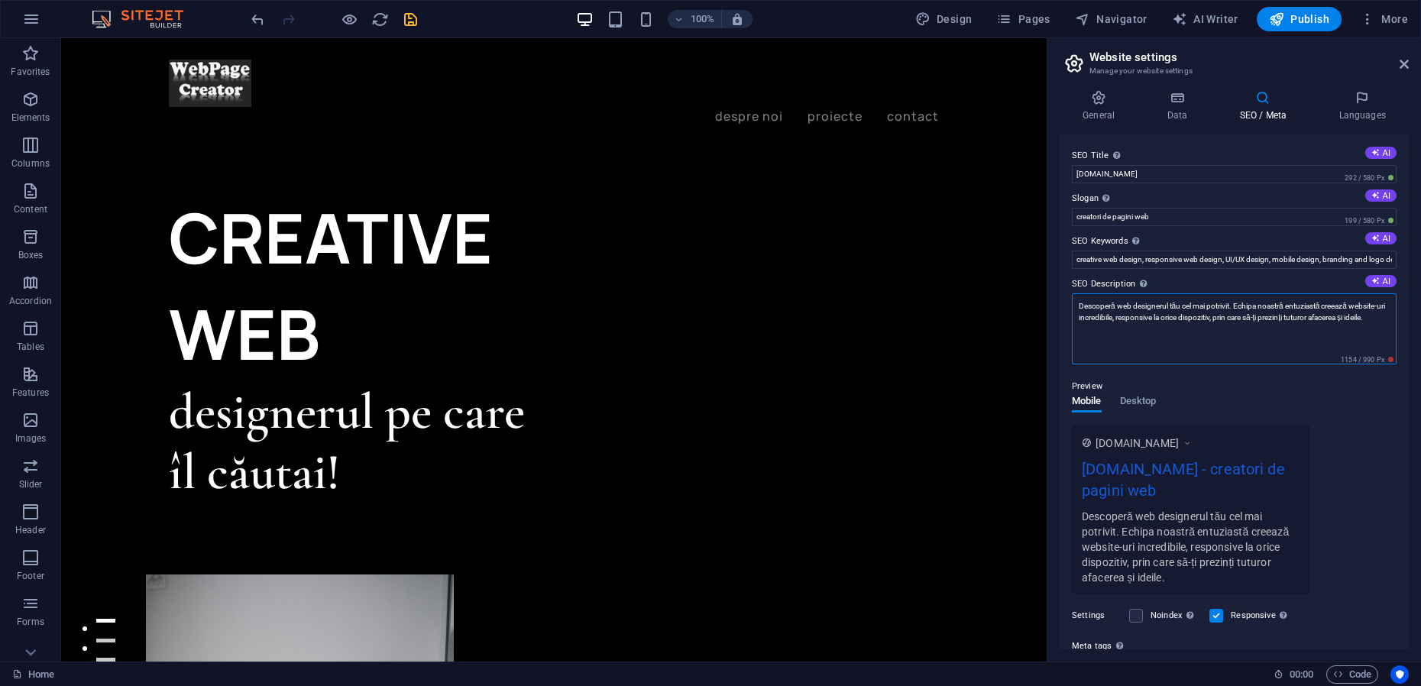
drag, startPoint x: 1091, startPoint y: 319, endPoint x: 1125, endPoint y: 319, distance: 34.4
click at [1125, 319] on textarea "Descoperă web designerul tău cel mai potrivit. Echipa noastră entuziastă creeaz…" at bounding box center [1234, 328] width 325 height 71
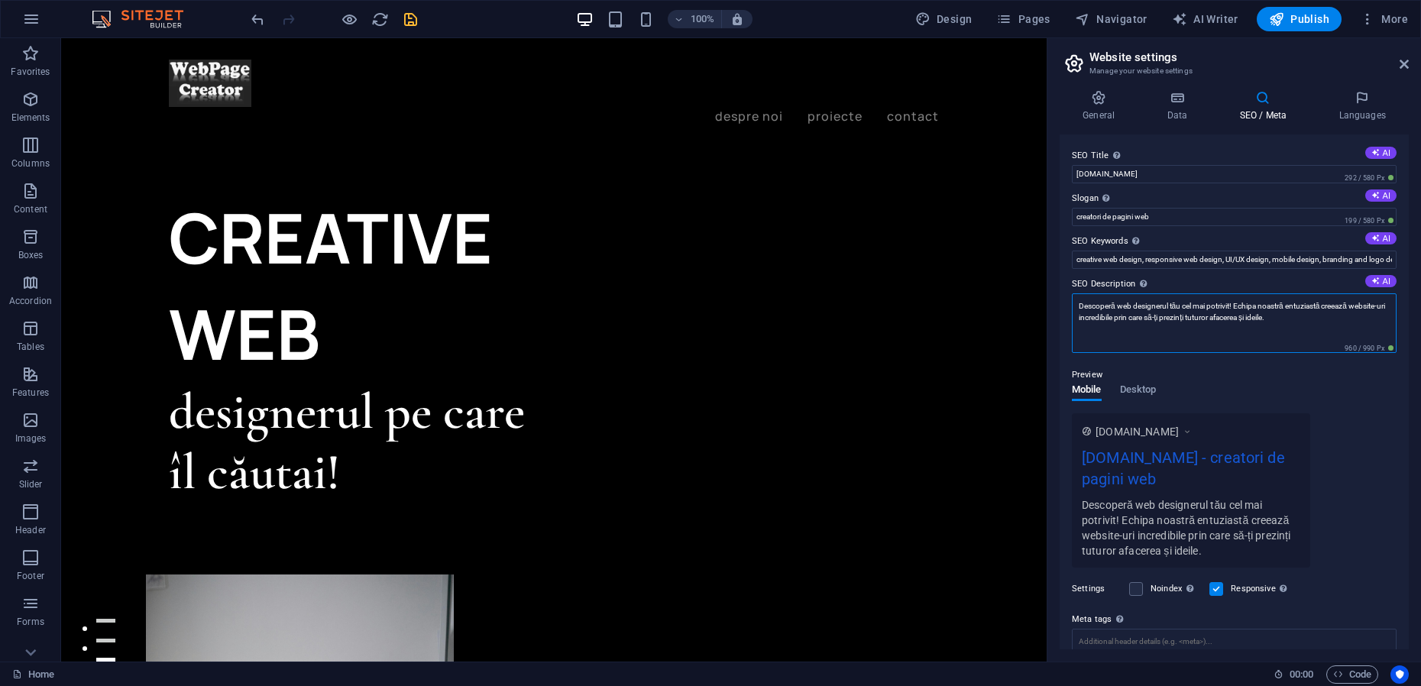
drag, startPoint x: 1090, startPoint y: 316, endPoint x: 1124, endPoint y: 317, distance: 34.4
click at [1124, 317] on textarea "Descoperă web designerul tău cel mai potrivit! Echipa noastră entuziastă creeaz…" at bounding box center [1234, 323] width 325 height 60
type textarea "Descoperă web designerul tău cel mai potrivit! Echipa noastră entuziastă creeaz…"
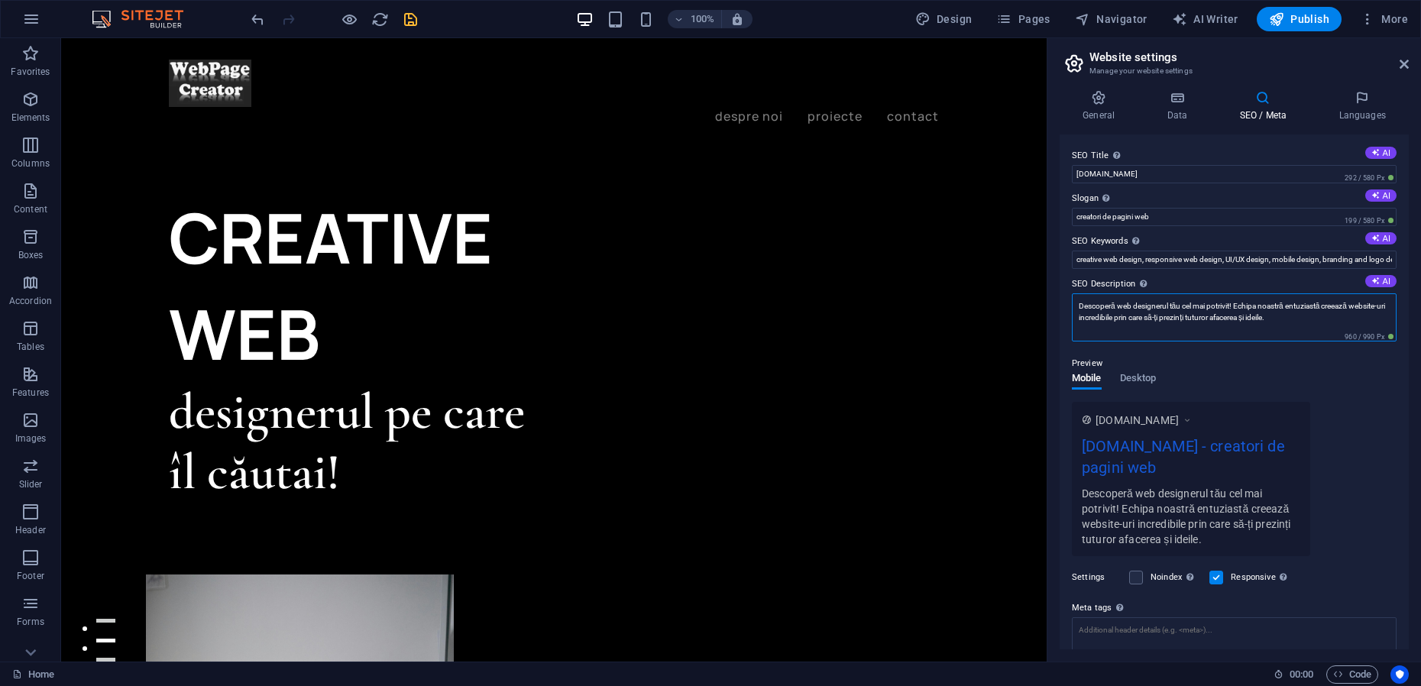
click at [1155, 323] on textarea "Descoperă web designerul tău cel mai potrivit! Echipa noastră entuziastă creeaz…" at bounding box center [1234, 317] width 325 height 48
click at [1137, 389] on button "Desktop" at bounding box center [1138, 381] width 37 height 17
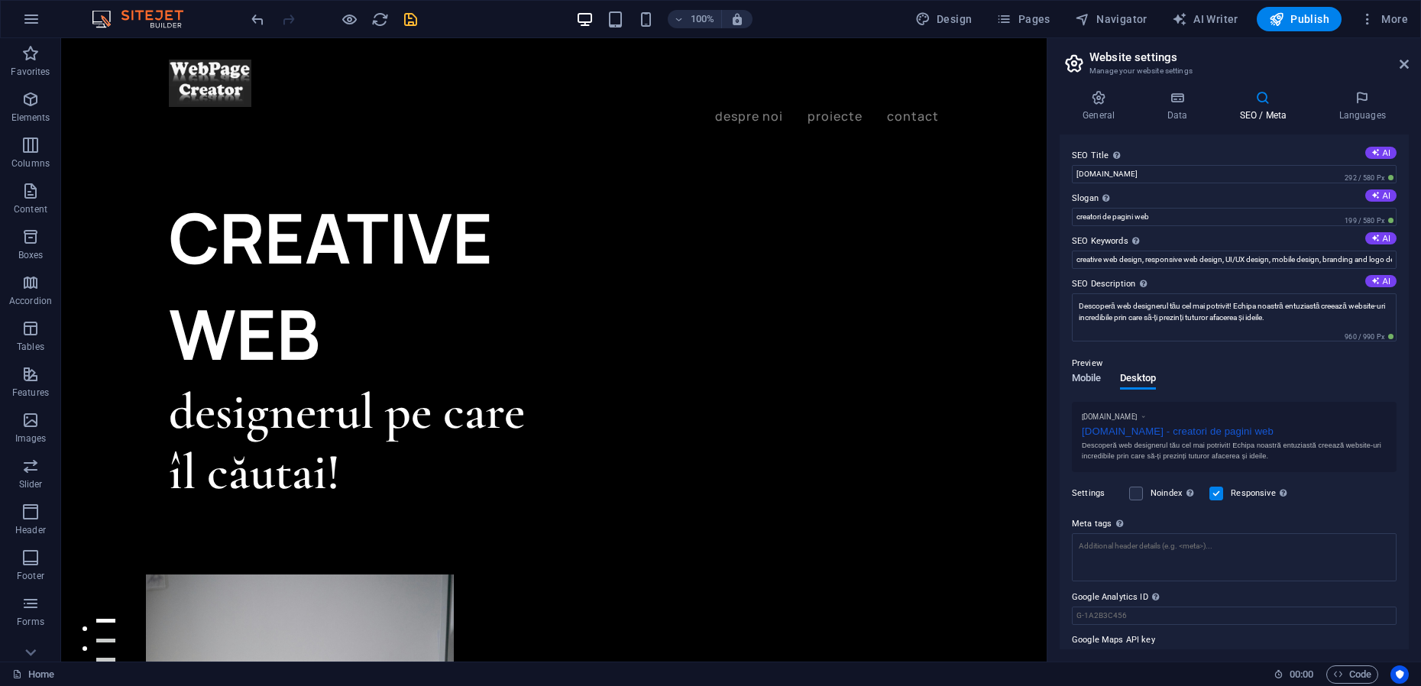
click at [1082, 377] on span "Mobile" at bounding box center [1087, 379] width 30 height 21
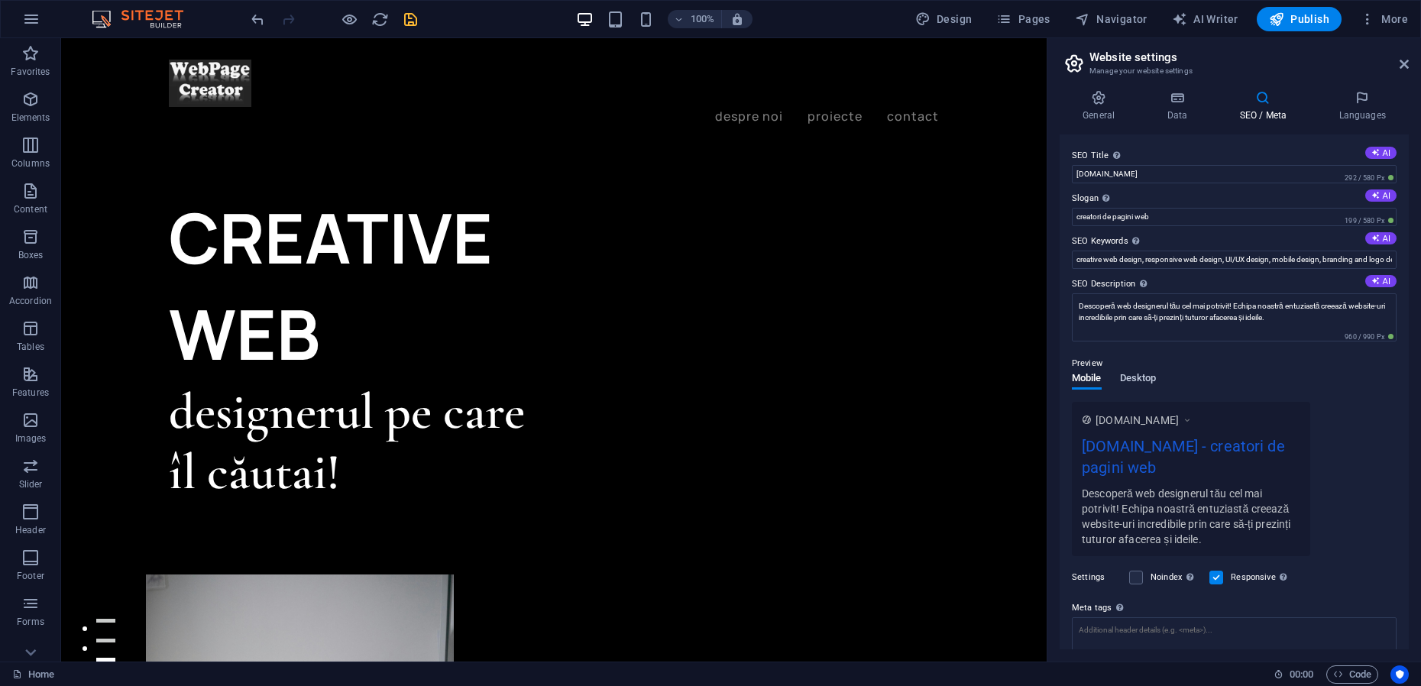
click at [1151, 377] on span "Desktop" at bounding box center [1138, 379] width 37 height 21
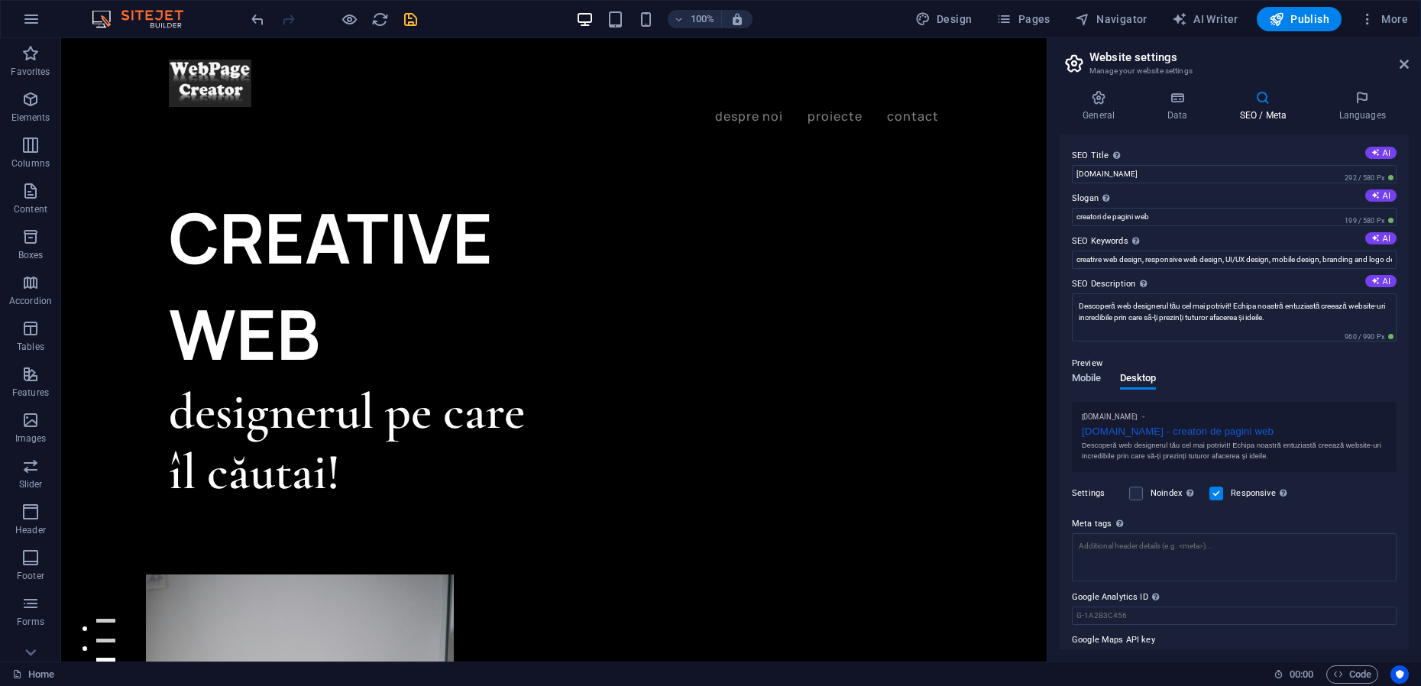
click at [1091, 378] on span "Mobile" at bounding box center [1087, 379] width 30 height 21
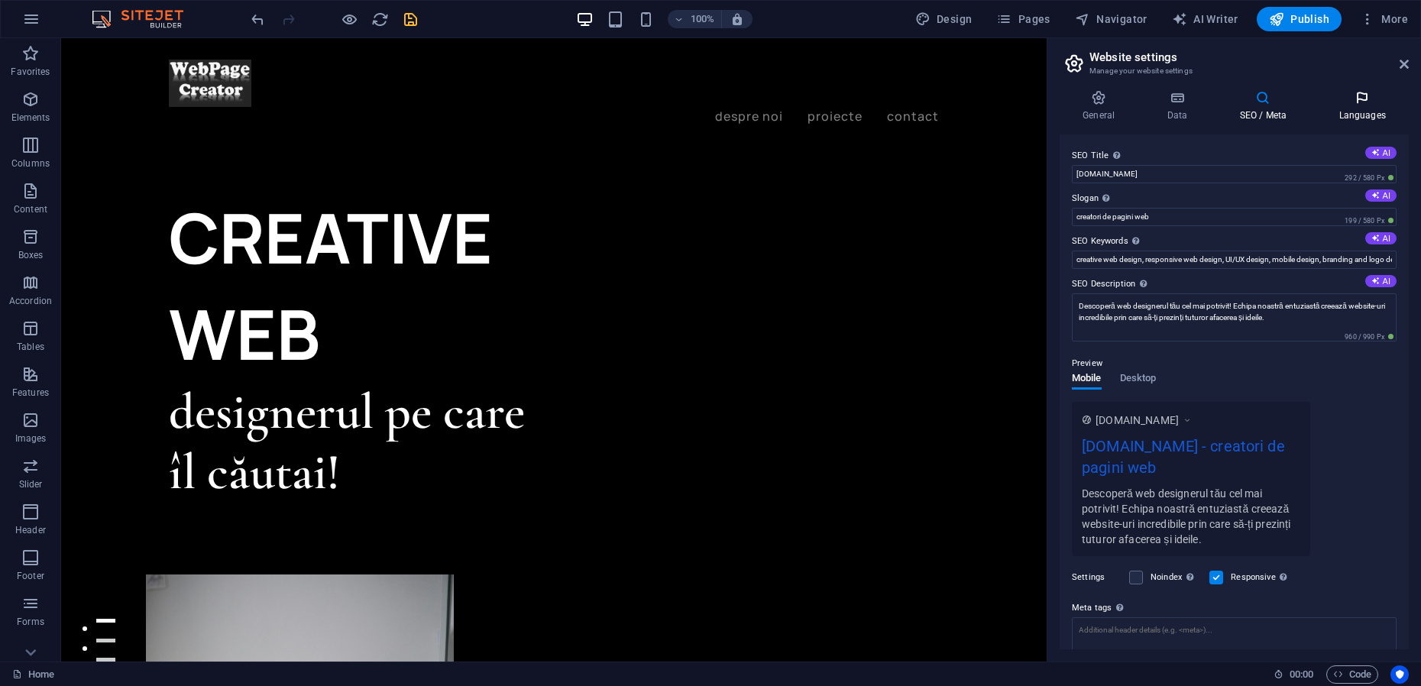
click at [1370, 102] on icon at bounding box center [1361, 97] width 93 height 15
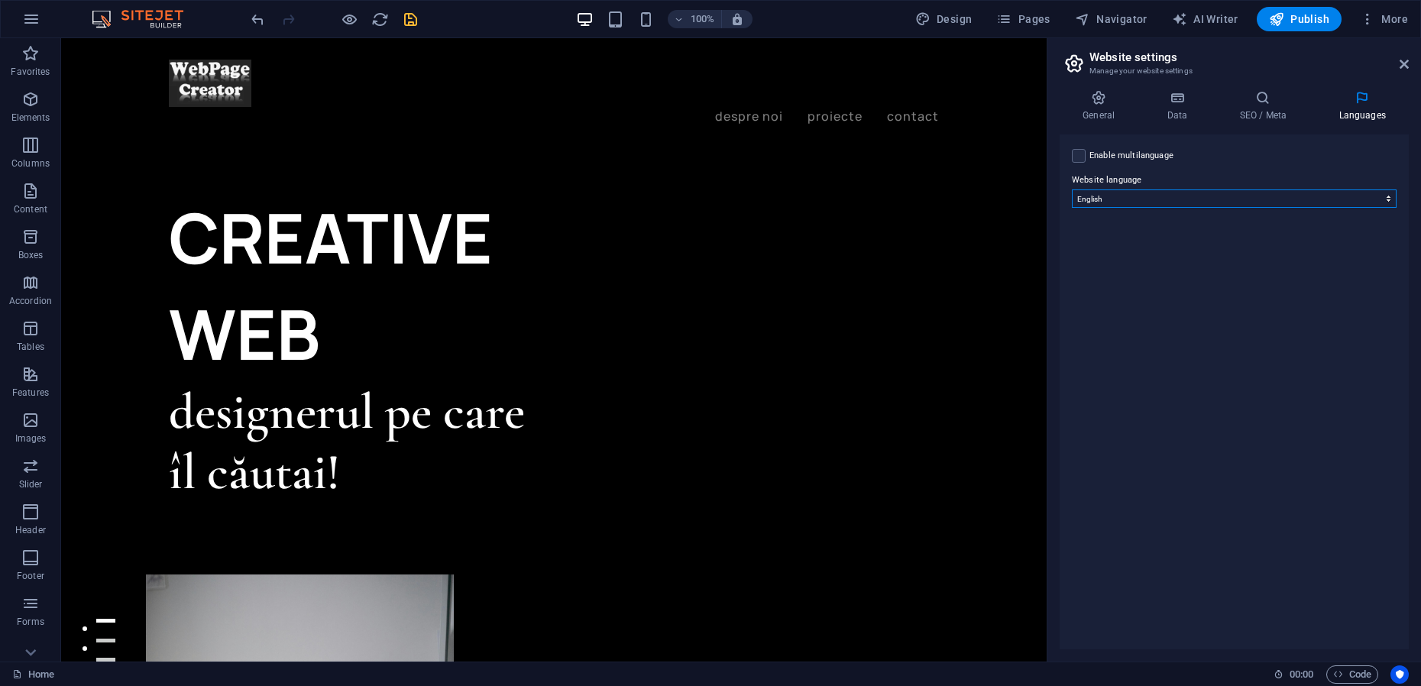
click at [1292, 199] on select "Abkhazian Afar Afrikaans Akan Albanian Amharic Arabic Aragonese Armenian Assame…" at bounding box center [1234, 198] width 325 height 18
select select "131"
click at [1072, 189] on select "Abkhazian Afar Afrikaans Akan Albanian Amharic Arabic Aragonese Armenian Assame…" at bounding box center [1234, 198] width 325 height 18
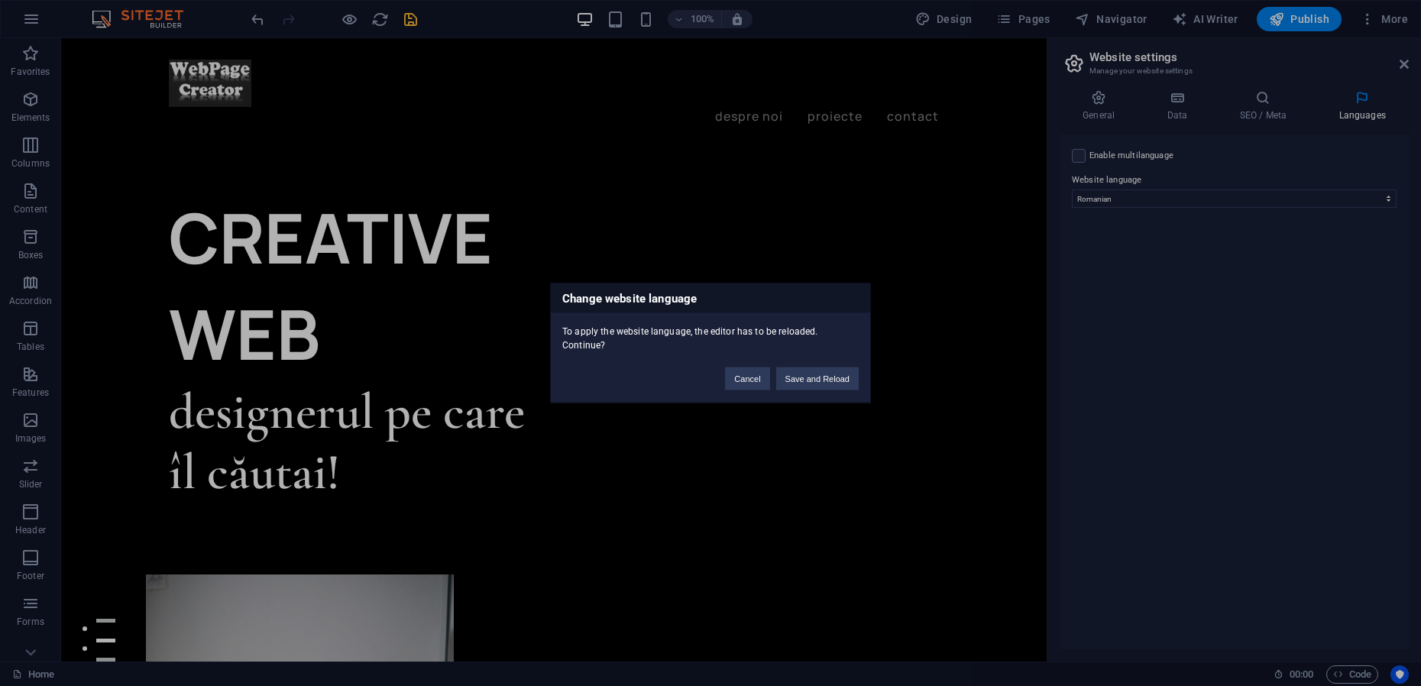
click at [1408, 66] on div "Change website language To apply the website language, the editor has to be rel…" at bounding box center [710, 343] width 1421 height 686
click at [820, 381] on button "Save and Reload" at bounding box center [817, 378] width 82 height 23
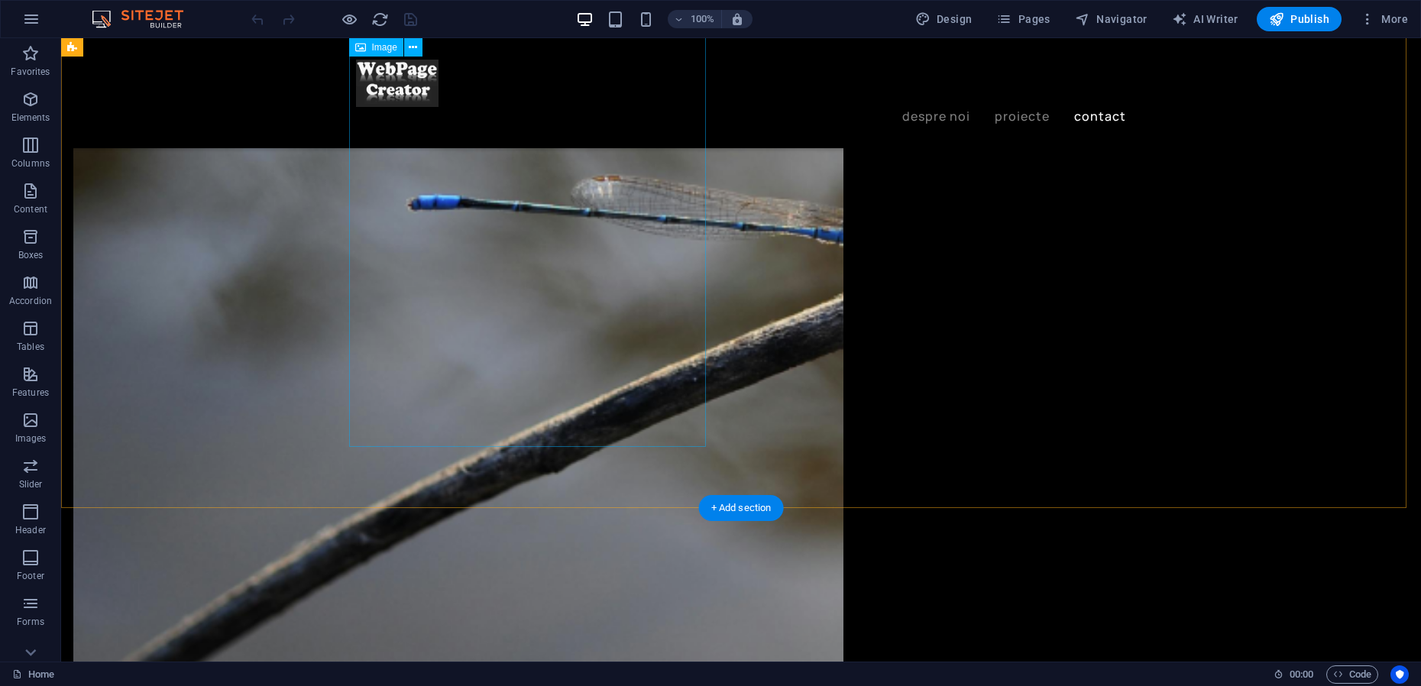
scroll to position [2730, 0]
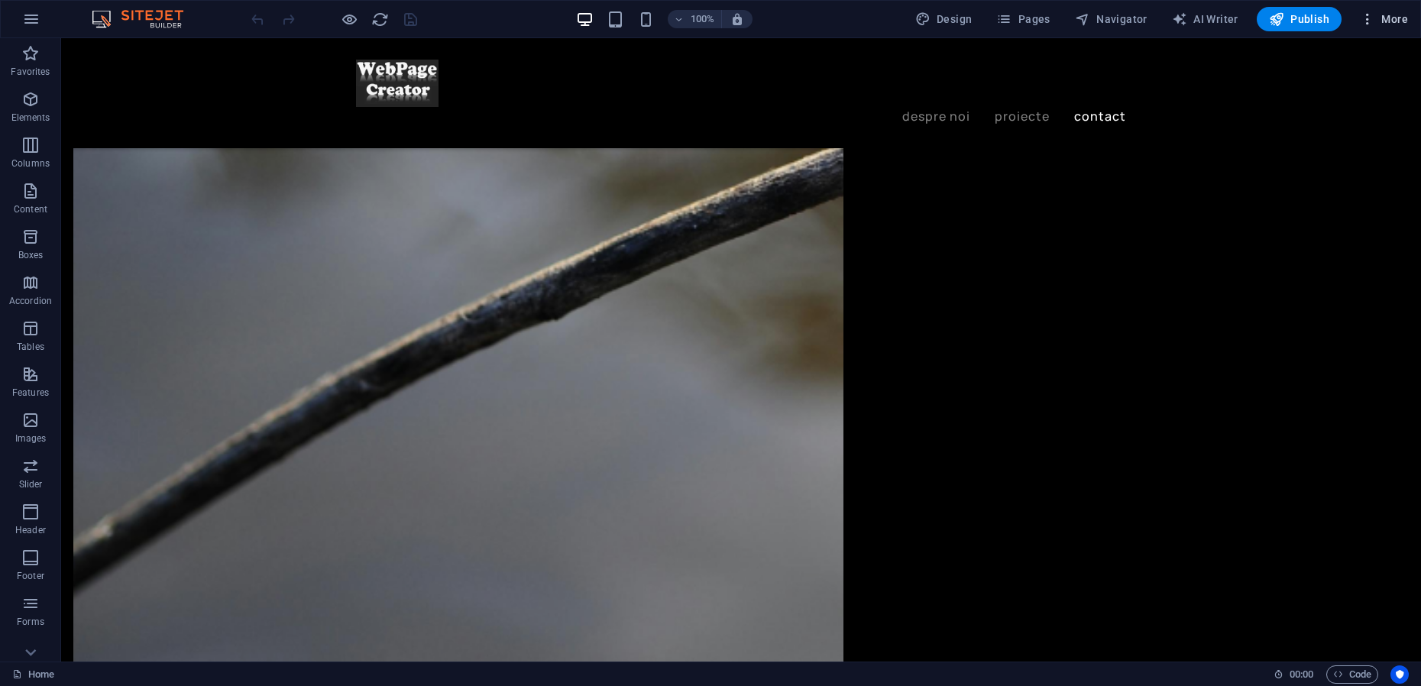
click at [1370, 20] on icon "button" at bounding box center [1366, 18] width 15 height 15
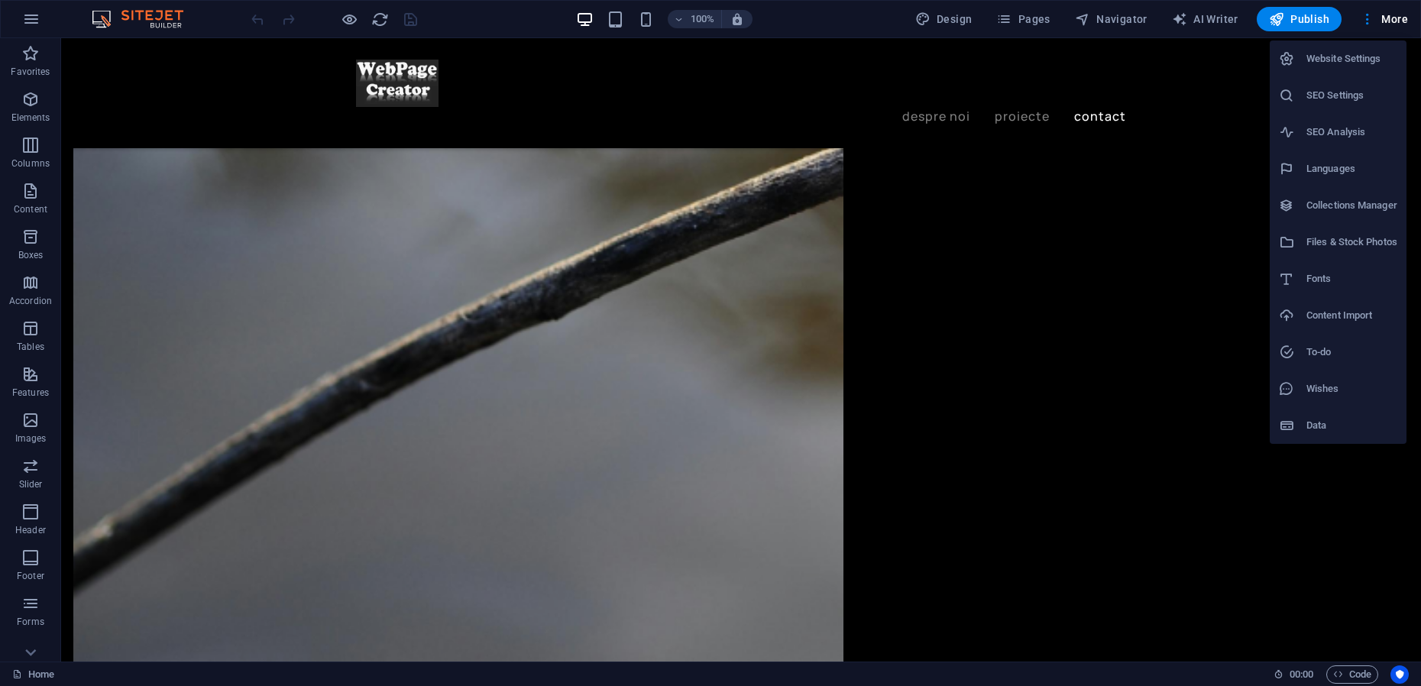
click at [1345, 57] on h6 "Website Settings" at bounding box center [1351, 59] width 91 height 18
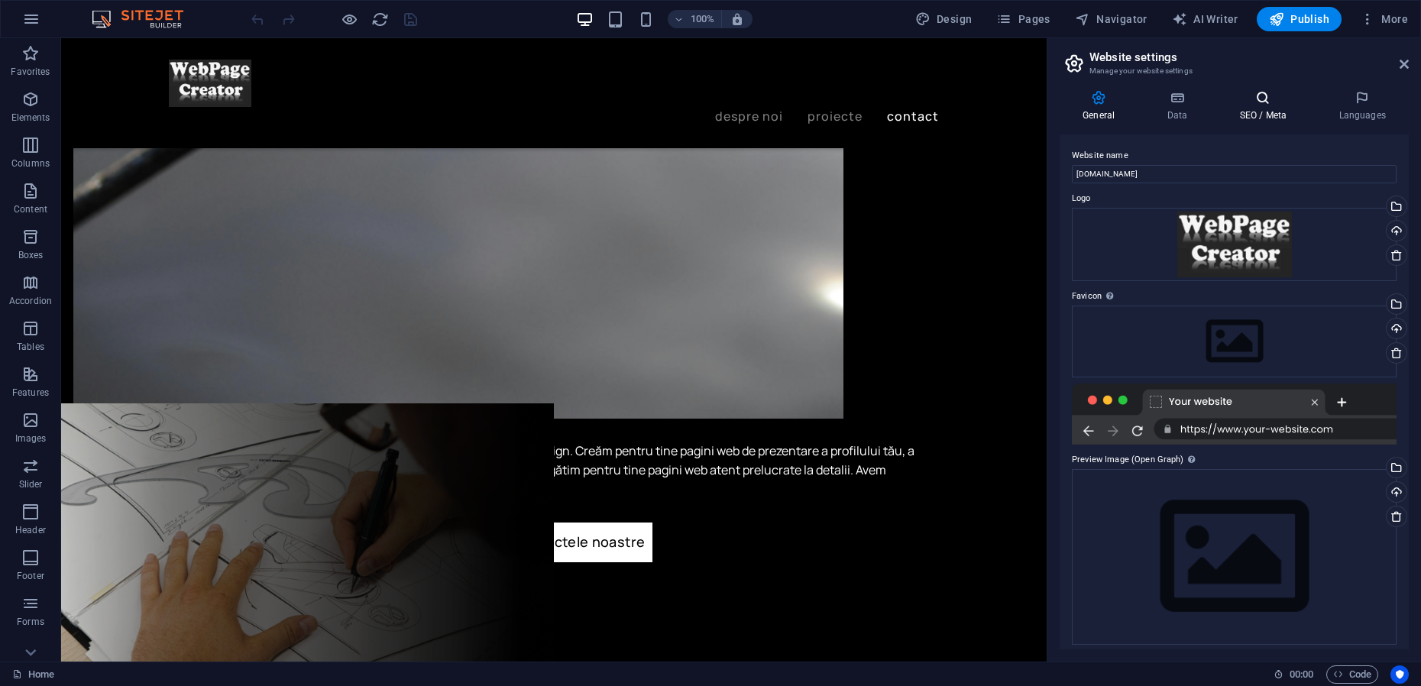
click at [1258, 102] on icon at bounding box center [1262, 97] width 93 height 15
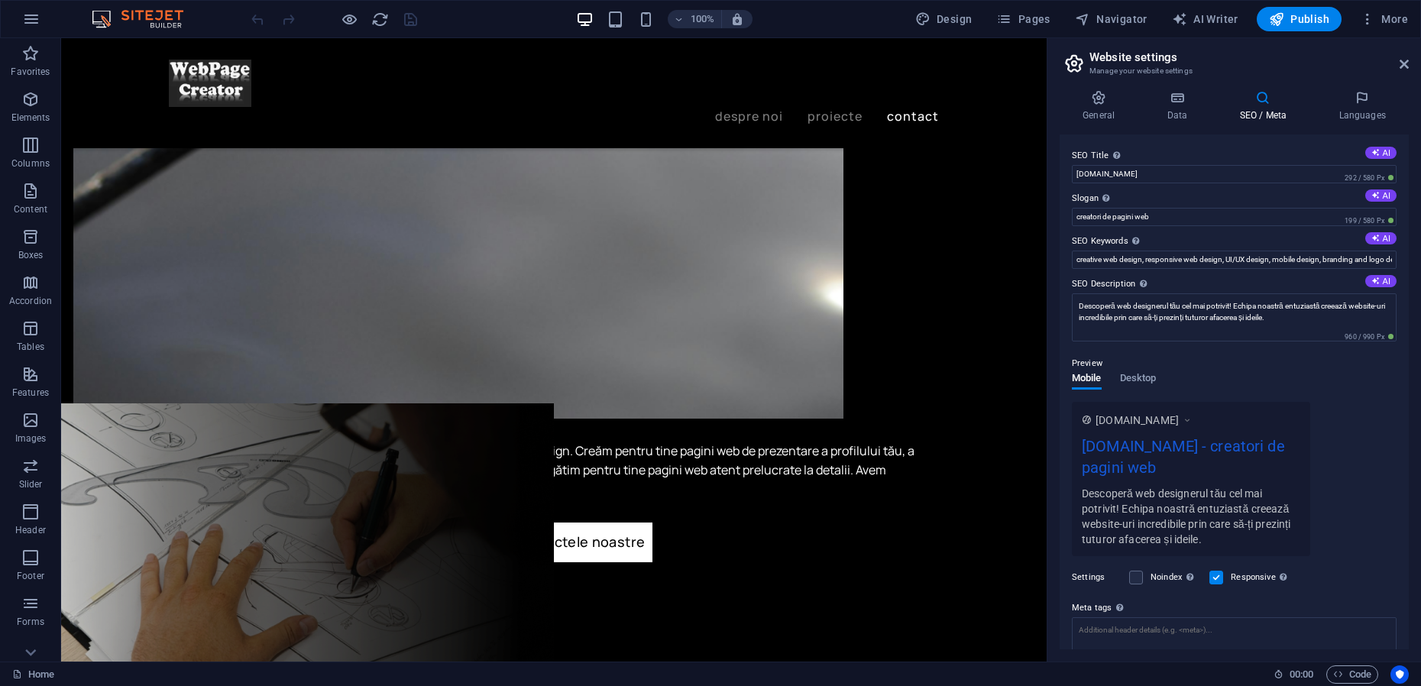
drag, startPoint x: 1083, startPoint y: 450, endPoint x: 1110, endPoint y: 448, distance: 26.8
click at [1110, 448] on div "[DOMAIN_NAME] - creatori de pagini web" at bounding box center [1190, 460] width 218 height 51
drag, startPoint x: 1195, startPoint y: 175, endPoint x: 1142, endPoint y: 177, distance: 52.7
click at [1141, 178] on input "[DOMAIN_NAME]" at bounding box center [1234, 174] width 325 height 18
click at [1203, 174] on input "[DOMAIN_NAME]" at bounding box center [1234, 174] width 325 height 18
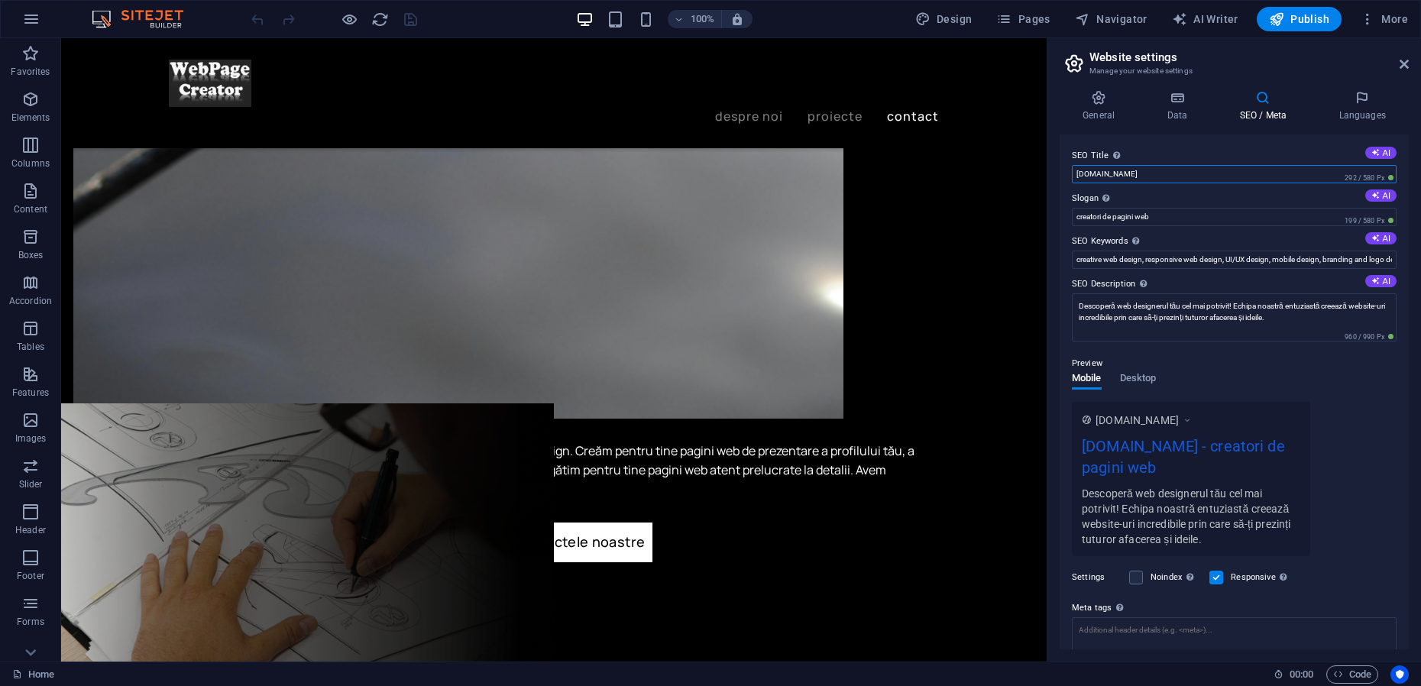
click at [1133, 175] on input "[DOMAIN_NAME]" at bounding box center [1234, 174] width 325 height 18
type input "[DOMAIN_NAME]"
click at [406, 23] on icon "save" at bounding box center [411, 20] width 18 height 18
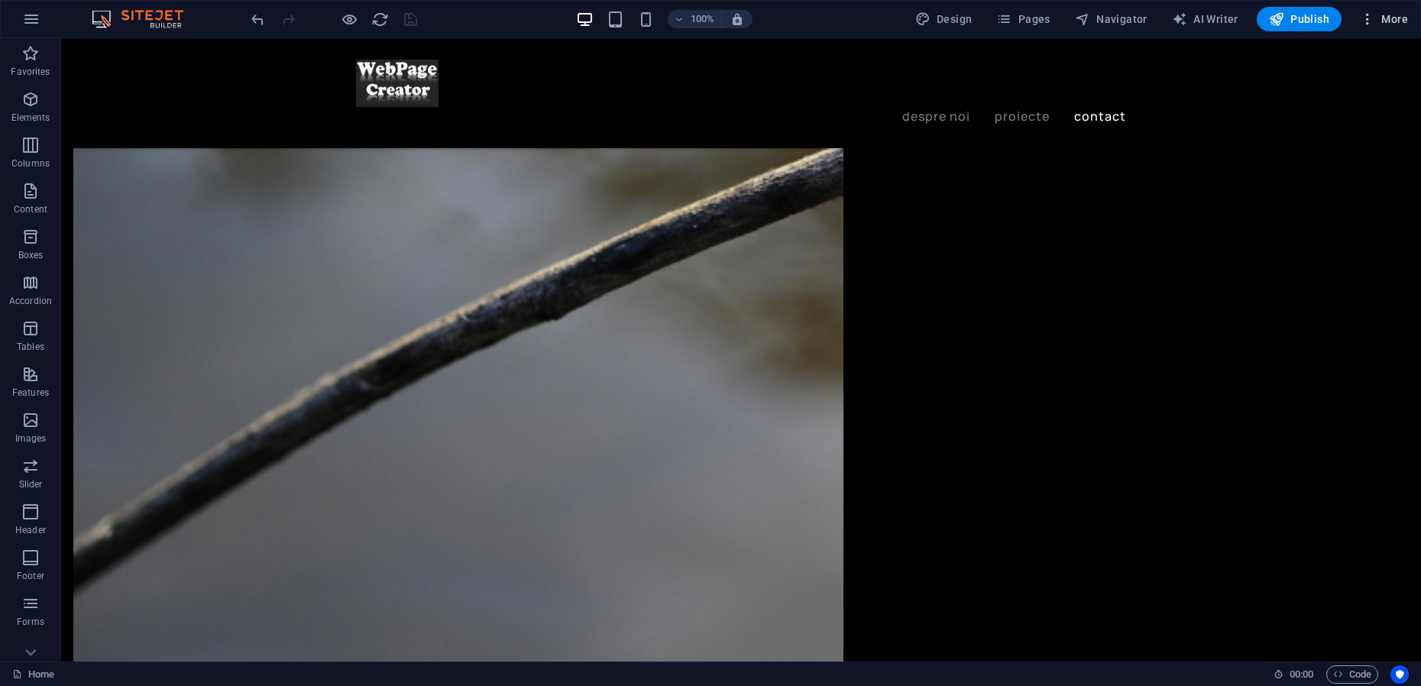
click at [1369, 20] on icon "button" at bounding box center [1366, 18] width 15 height 15
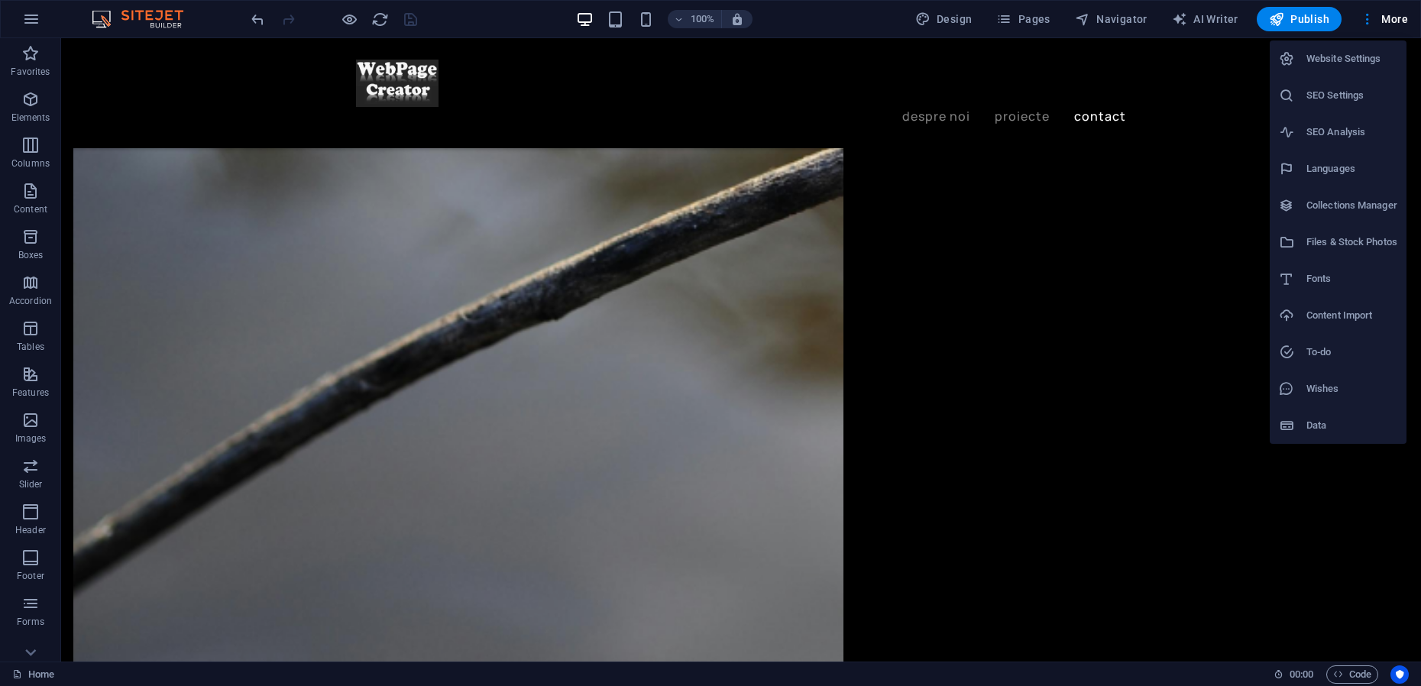
click at [1322, 57] on h6 "Website Settings" at bounding box center [1351, 59] width 91 height 18
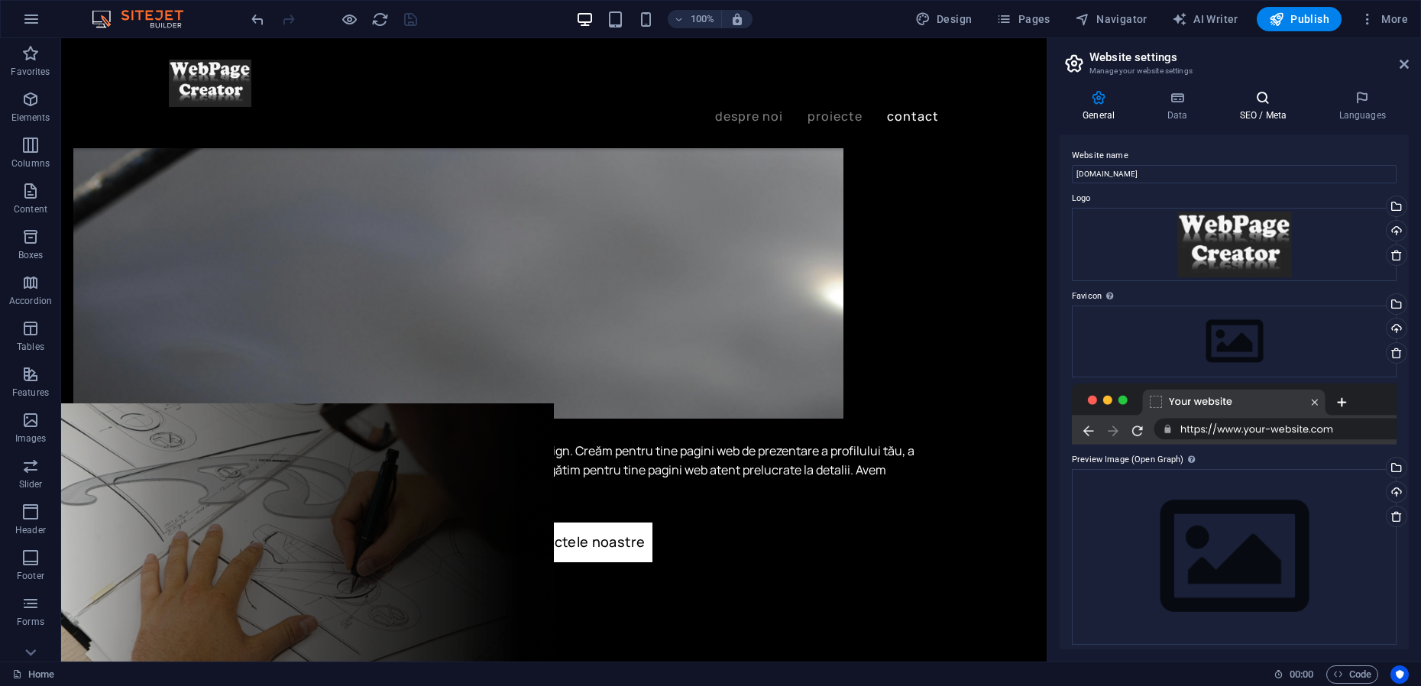
click at [1263, 100] on icon at bounding box center [1262, 97] width 93 height 15
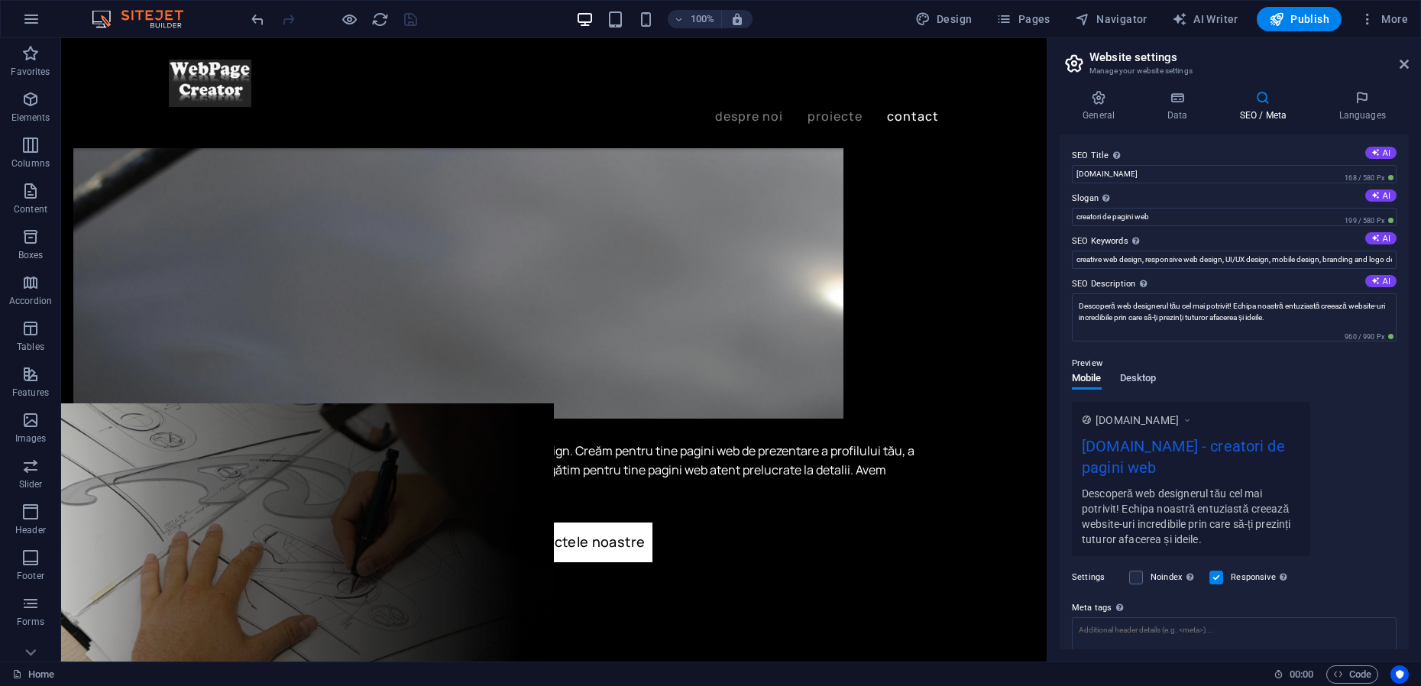
click at [1138, 375] on span "Desktop" at bounding box center [1138, 379] width 37 height 21
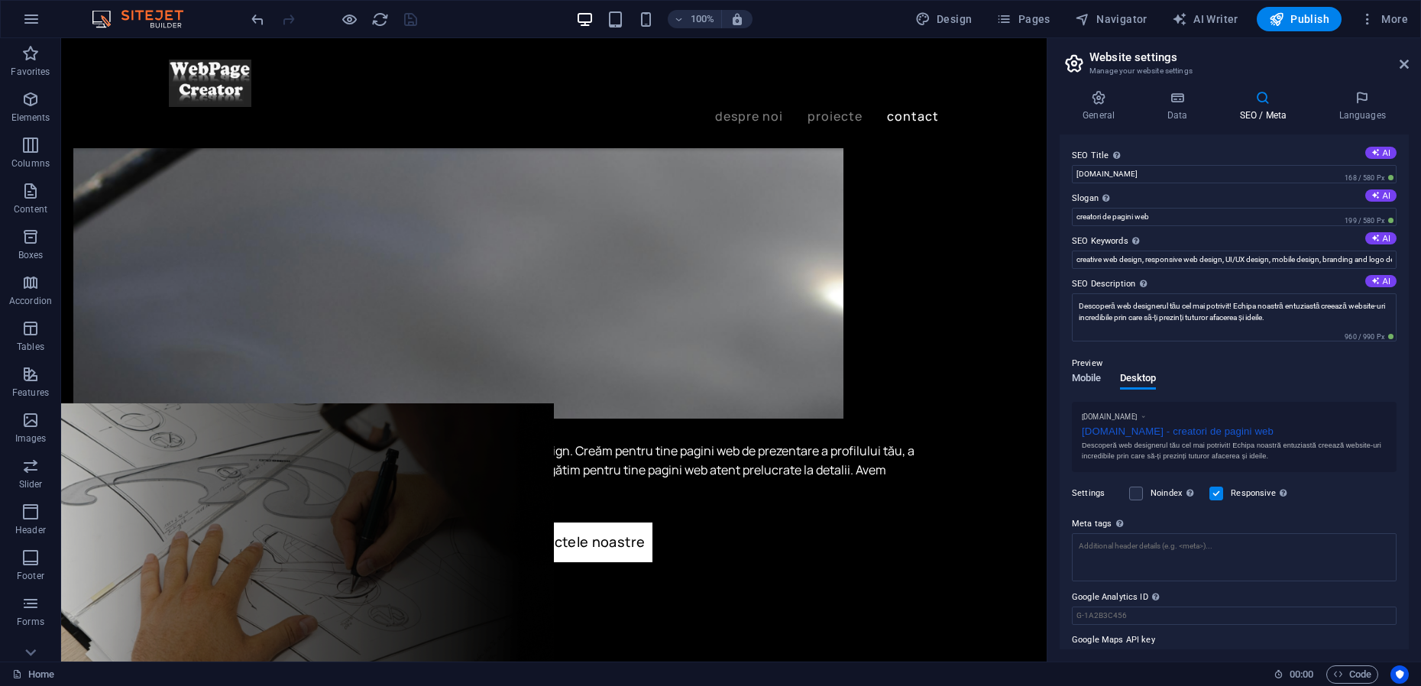
click at [1089, 380] on span "Mobile" at bounding box center [1087, 379] width 30 height 21
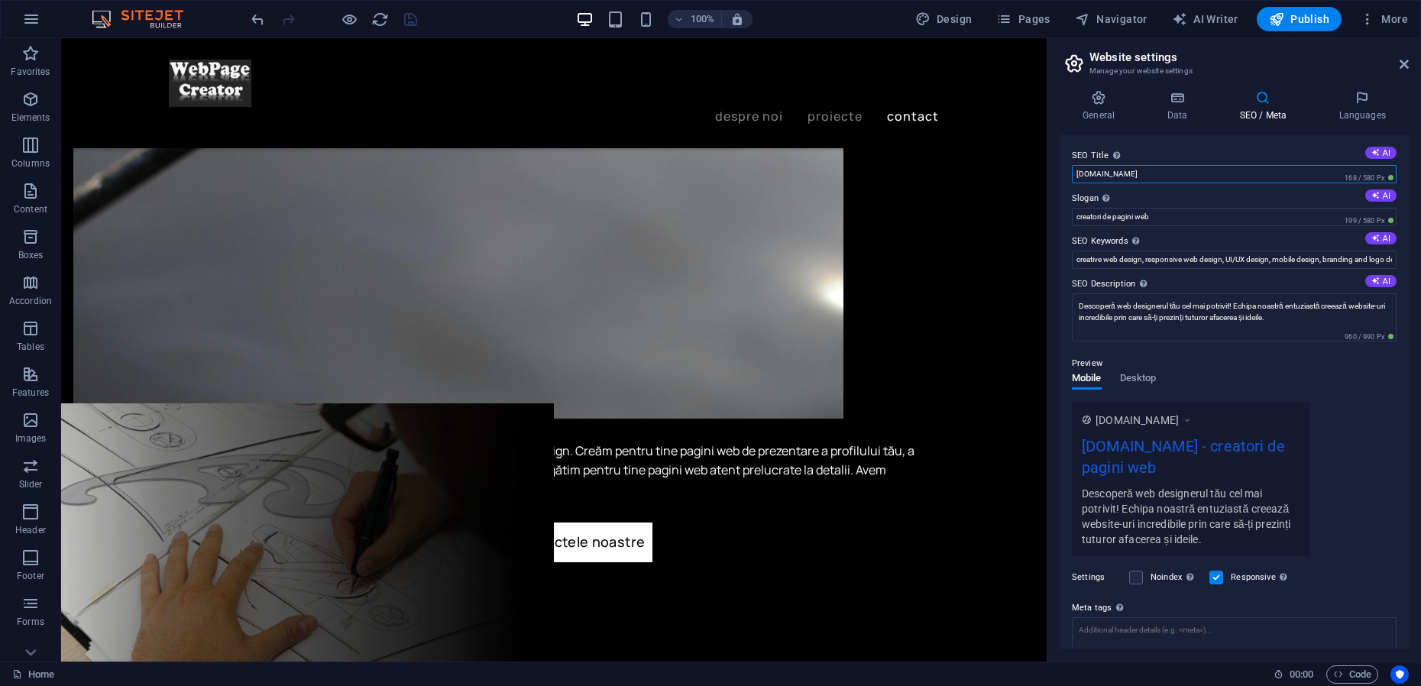
drag, startPoint x: 1146, startPoint y: 174, endPoint x: 1065, endPoint y: 173, distance: 81.0
click at [1065, 173] on div "SEO Title The title of your website - make it something that stands out in sear…" at bounding box center [1233, 391] width 349 height 515
click at [1401, 64] on icon at bounding box center [1403, 64] width 9 height 12
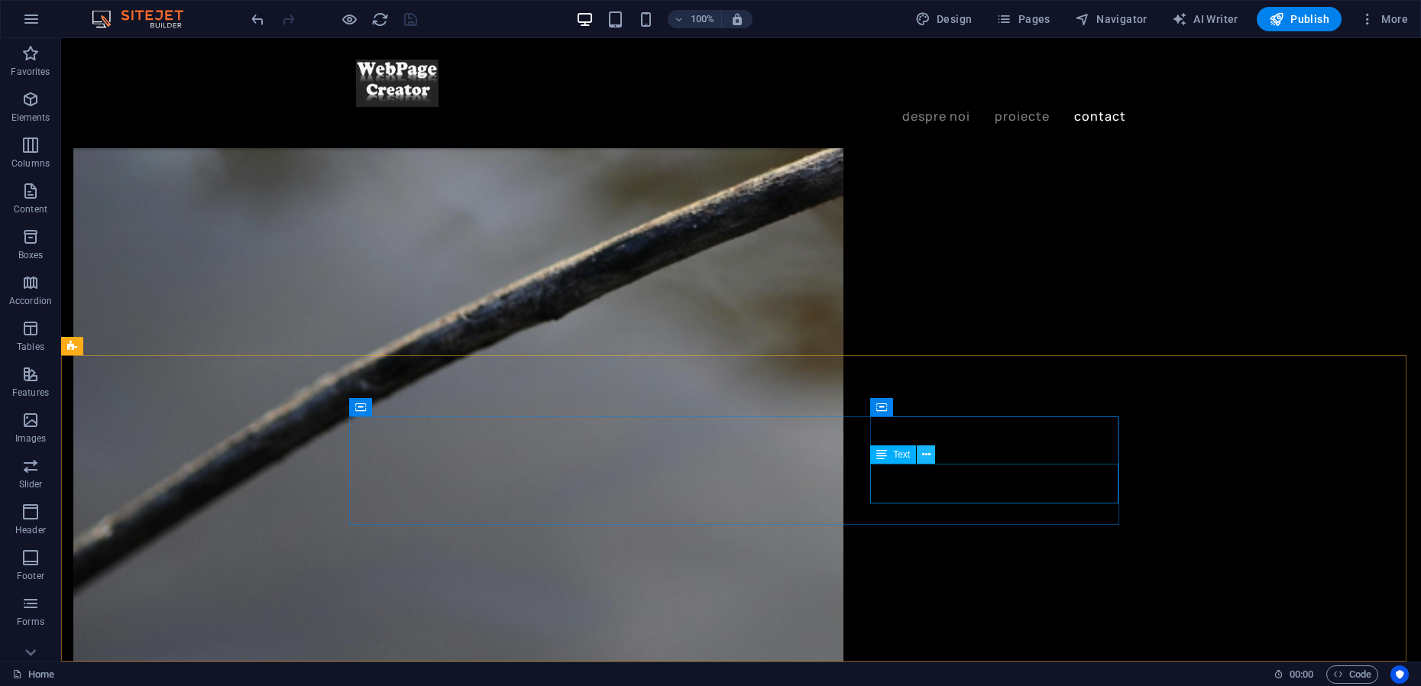
click at [929, 457] on icon at bounding box center [926, 455] width 8 height 16
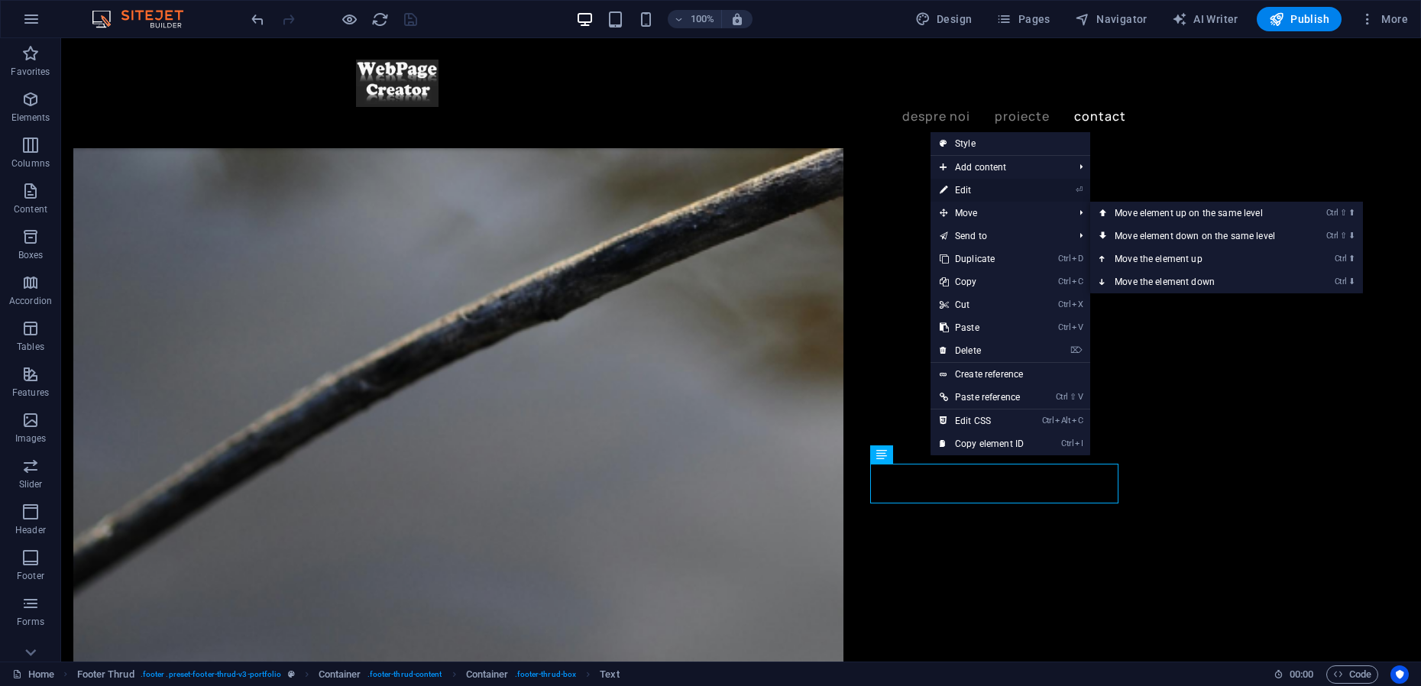
click at [968, 193] on link "⏎ Edit" at bounding box center [981, 190] width 102 height 23
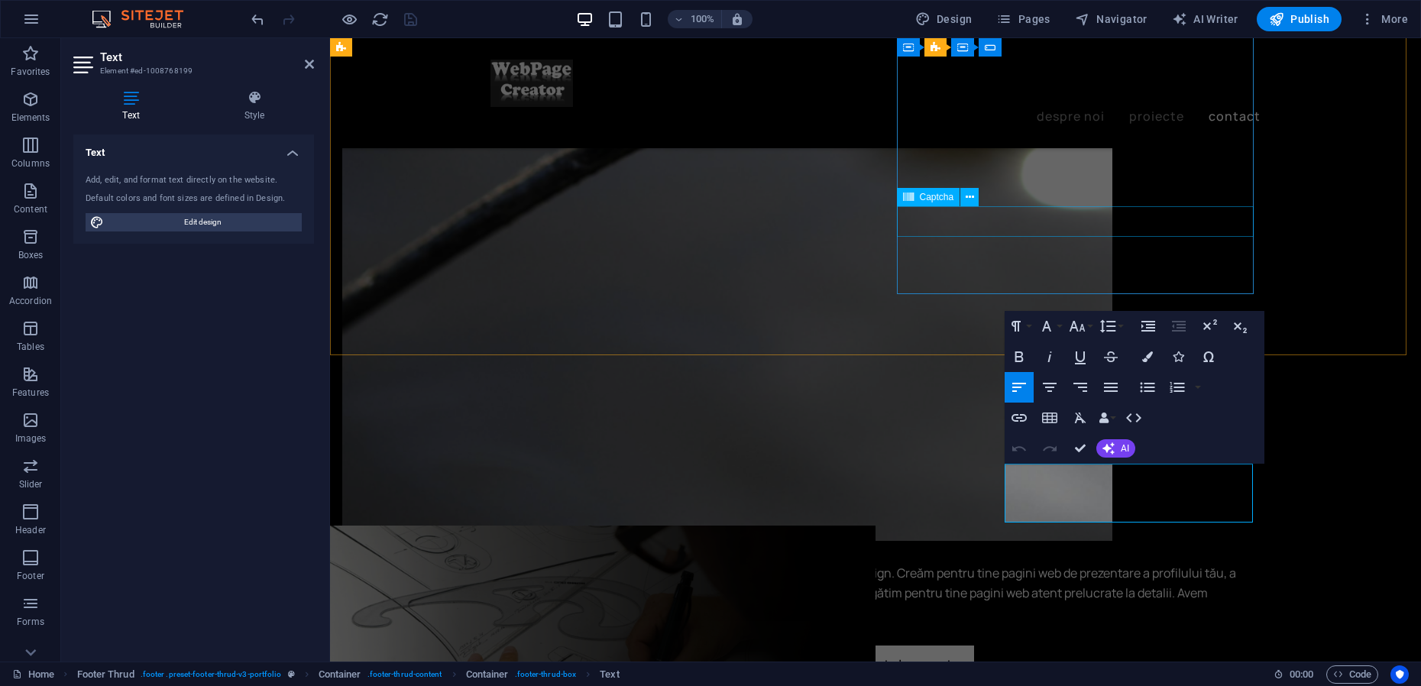
scroll to position [0, 6]
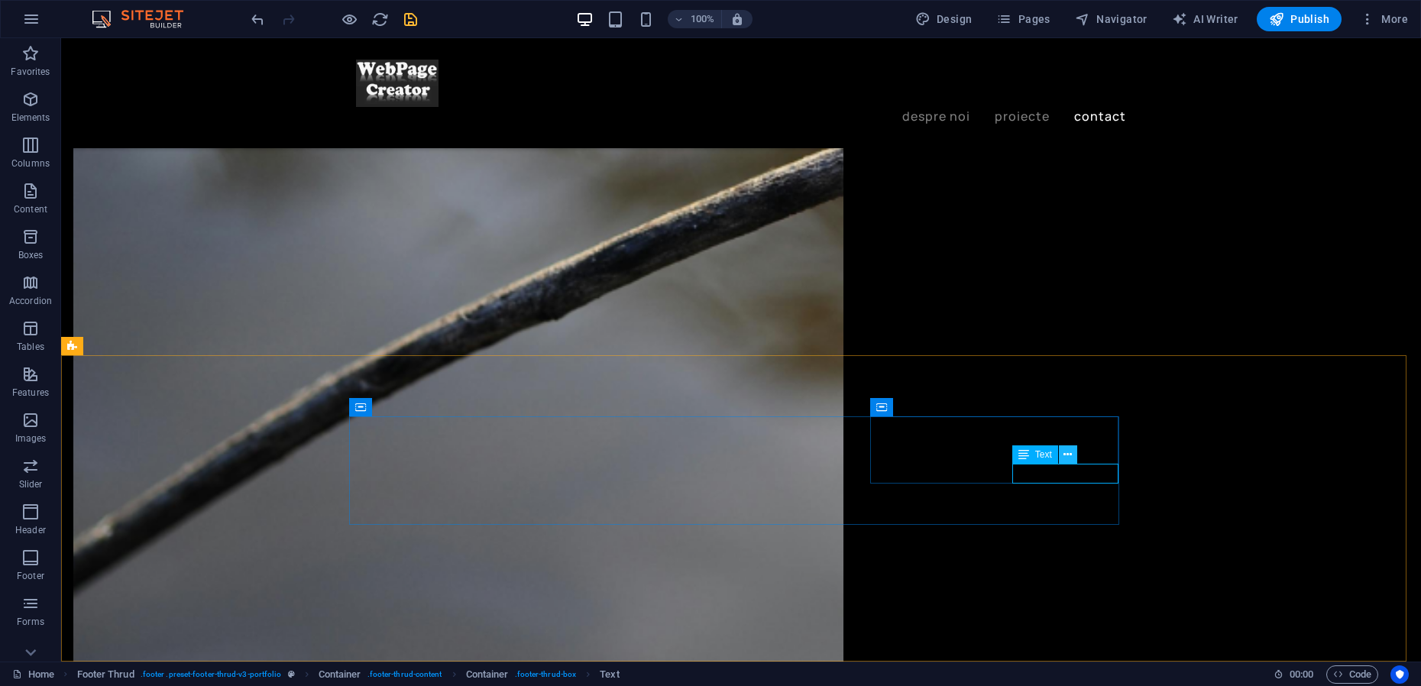
click at [1068, 457] on icon at bounding box center [1067, 455] width 8 height 16
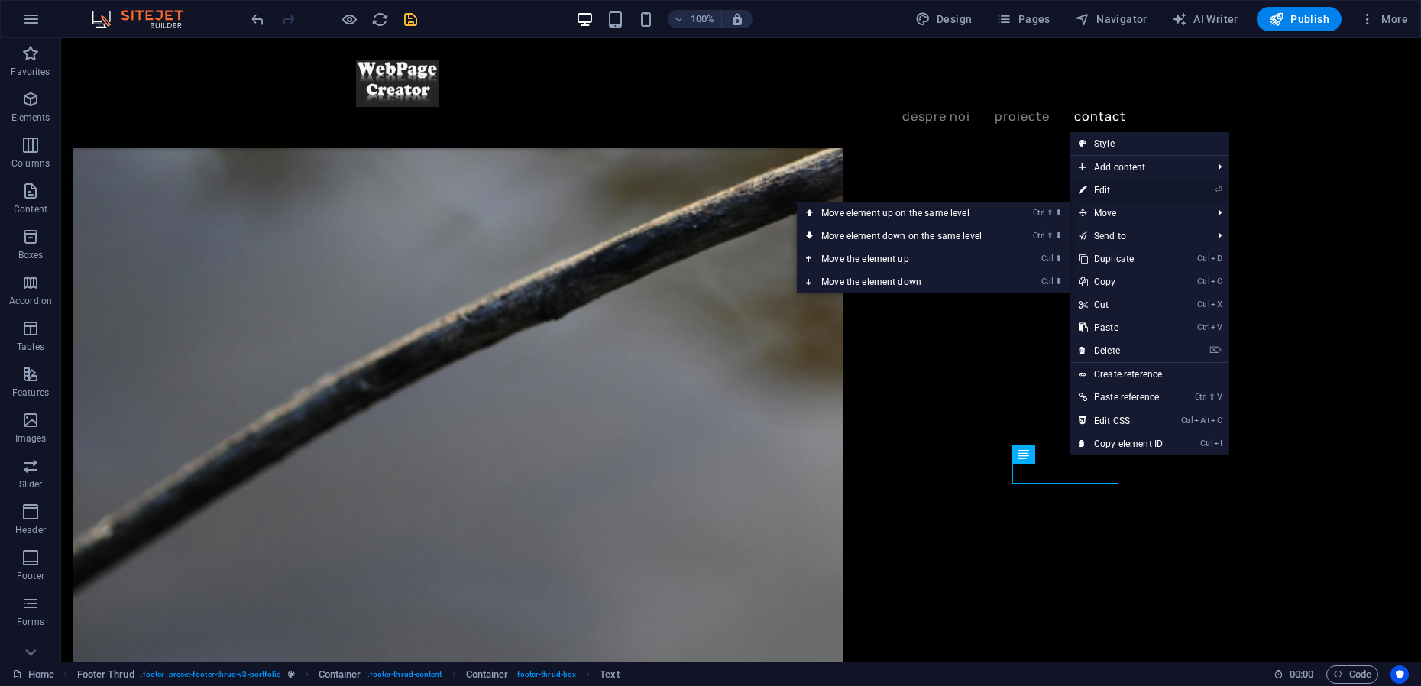
click at [1104, 192] on link "⏎ Edit" at bounding box center [1120, 190] width 102 height 23
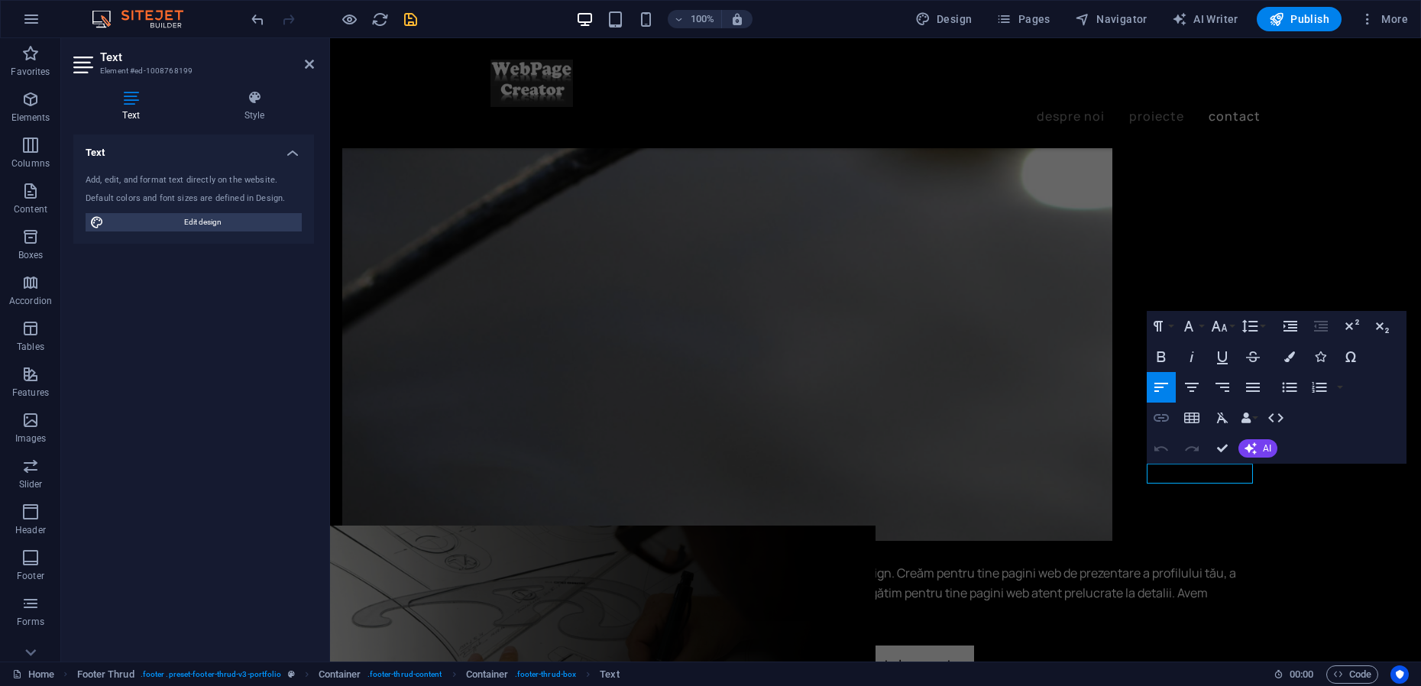
click at [1169, 416] on icon "button" at bounding box center [1161, 418] width 18 height 18
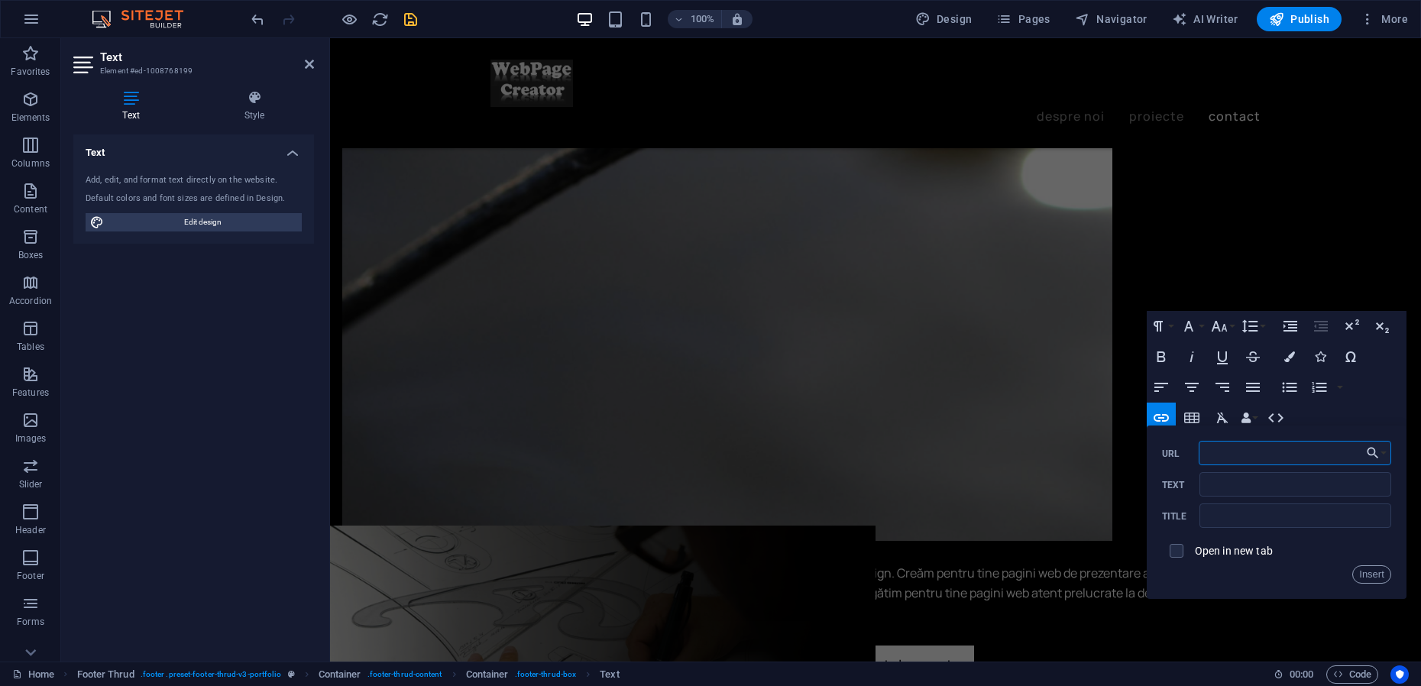
paste input "[URL][DOMAIN_NAME]"
click at [1236, 455] on input "[URL][DOMAIN_NAME]" at bounding box center [1294, 453] width 192 height 24
type input "[URL][DOMAIN_NAME]"
click at [1376, 578] on button "Insert" at bounding box center [1371, 574] width 39 height 18
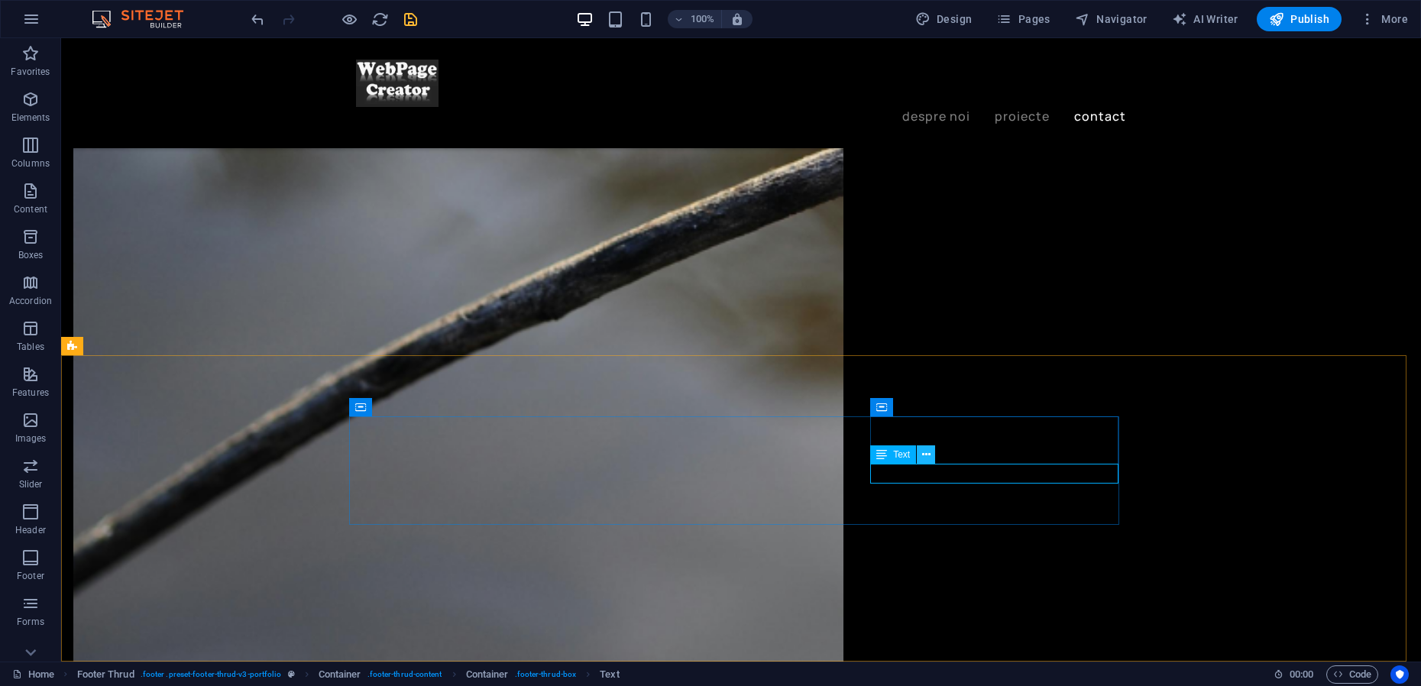
click at [928, 454] on icon at bounding box center [926, 455] width 8 height 16
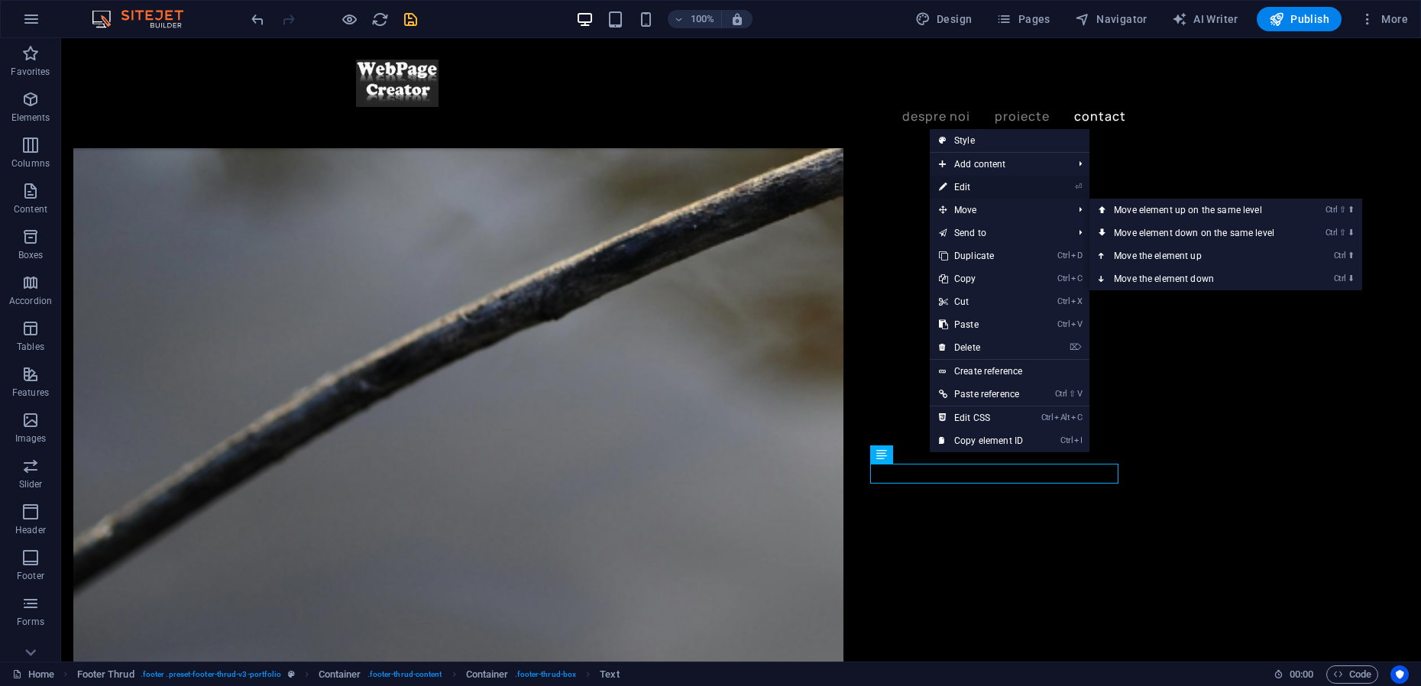
click at [971, 190] on link "⏎ Edit" at bounding box center [980, 187] width 102 height 23
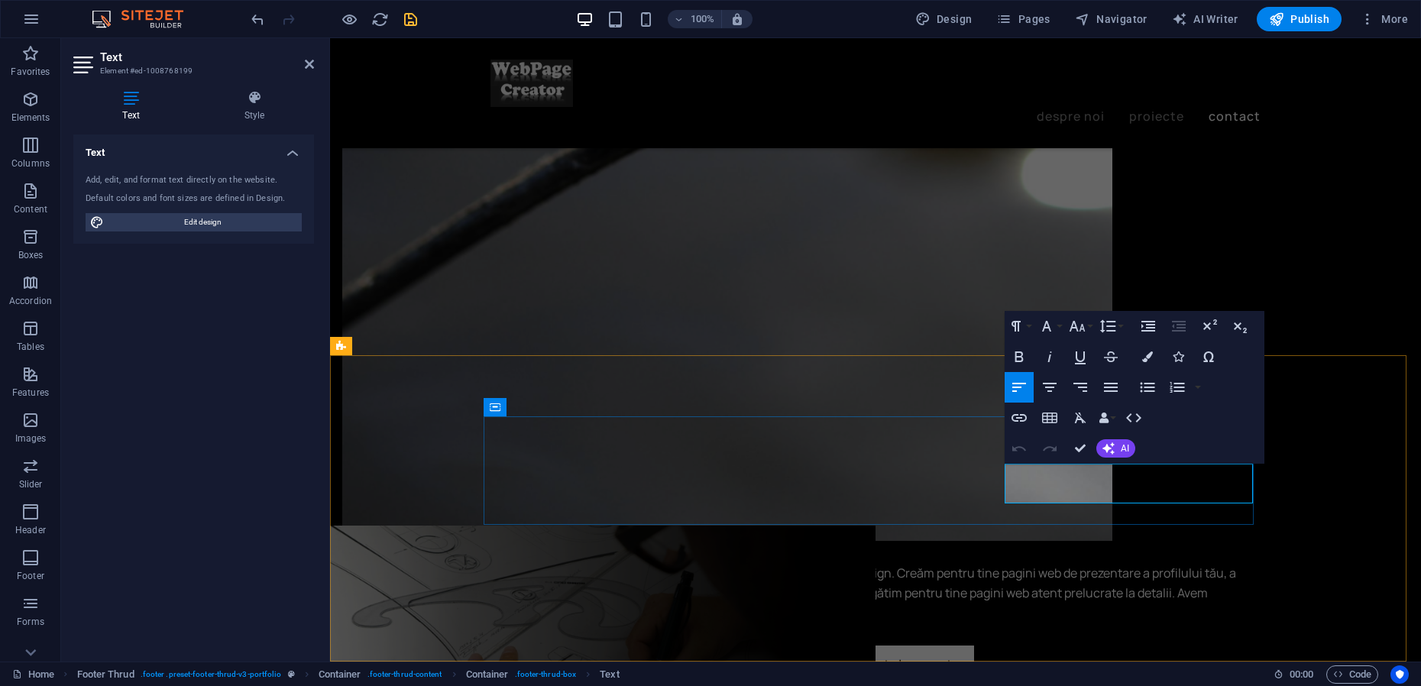
drag, startPoint x: 1236, startPoint y: 473, endPoint x: 1168, endPoint y: 474, distance: 68.0
drag, startPoint x: 1235, startPoint y: 474, endPoint x: 997, endPoint y: 475, distance: 238.3
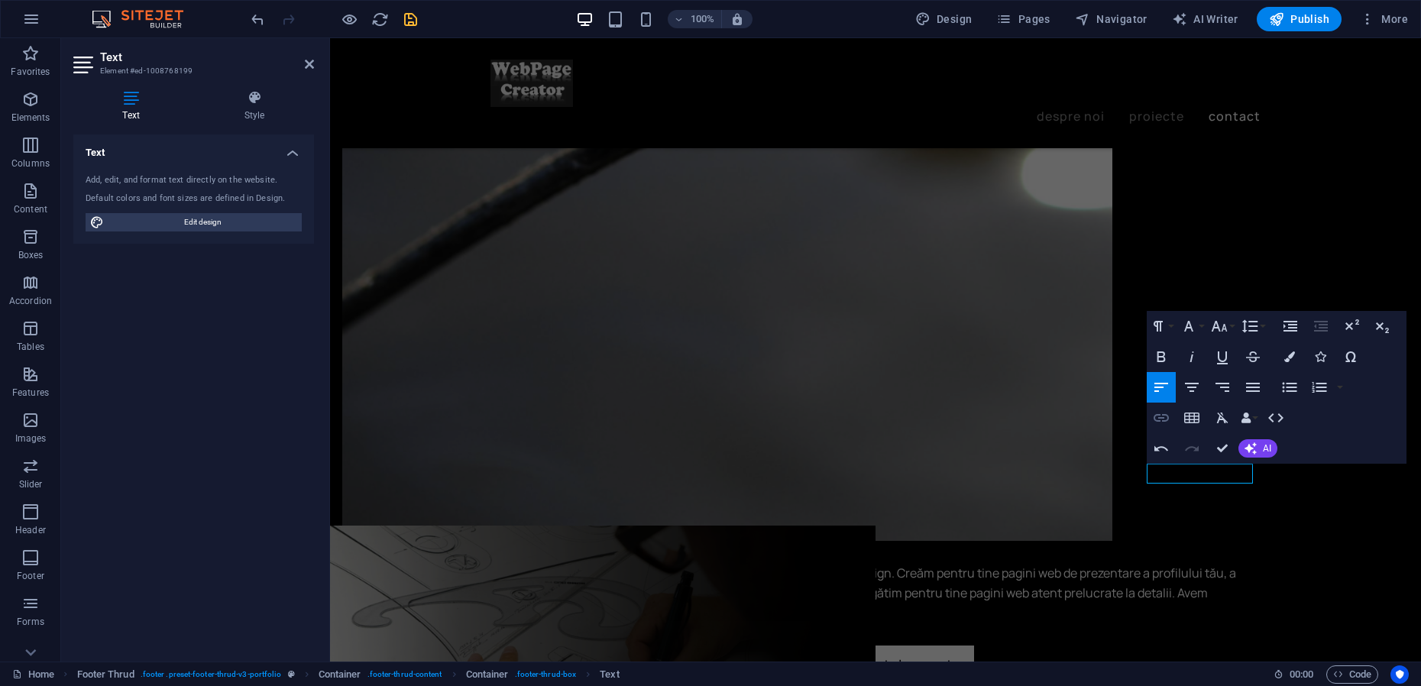
click at [1164, 416] on icon "button" at bounding box center [1161, 418] width 18 height 18
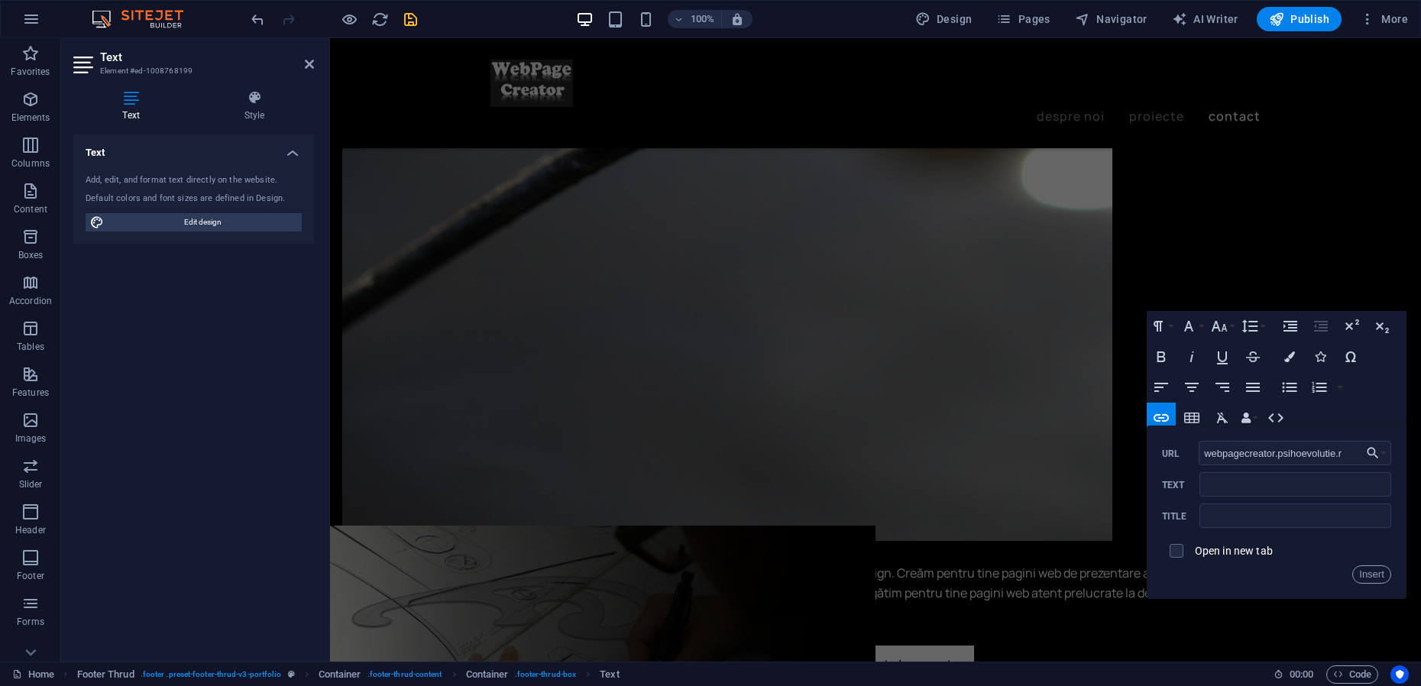
type input "[DOMAIN_NAME]"
click at [1376, 572] on button "Insert" at bounding box center [1371, 574] width 39 height 18
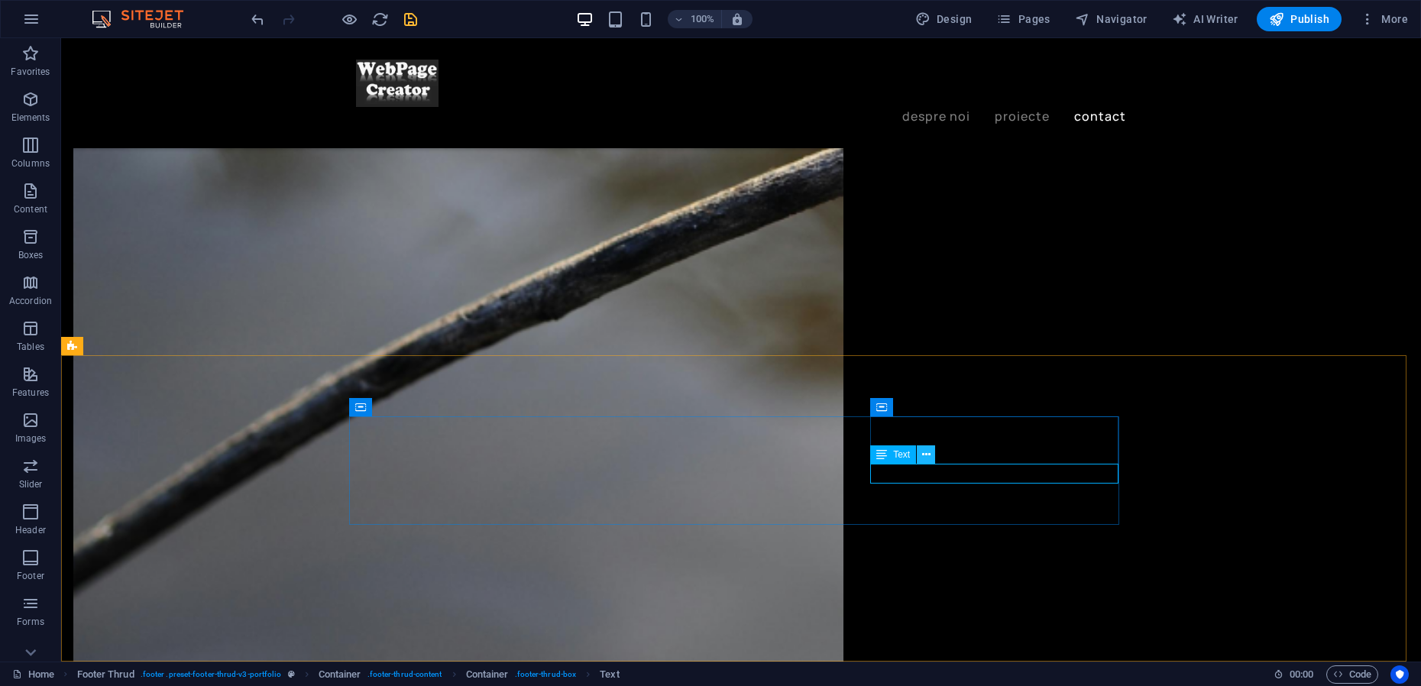
click at [923, 457] on icon at bounding box center [926, 455] width 8 height 16
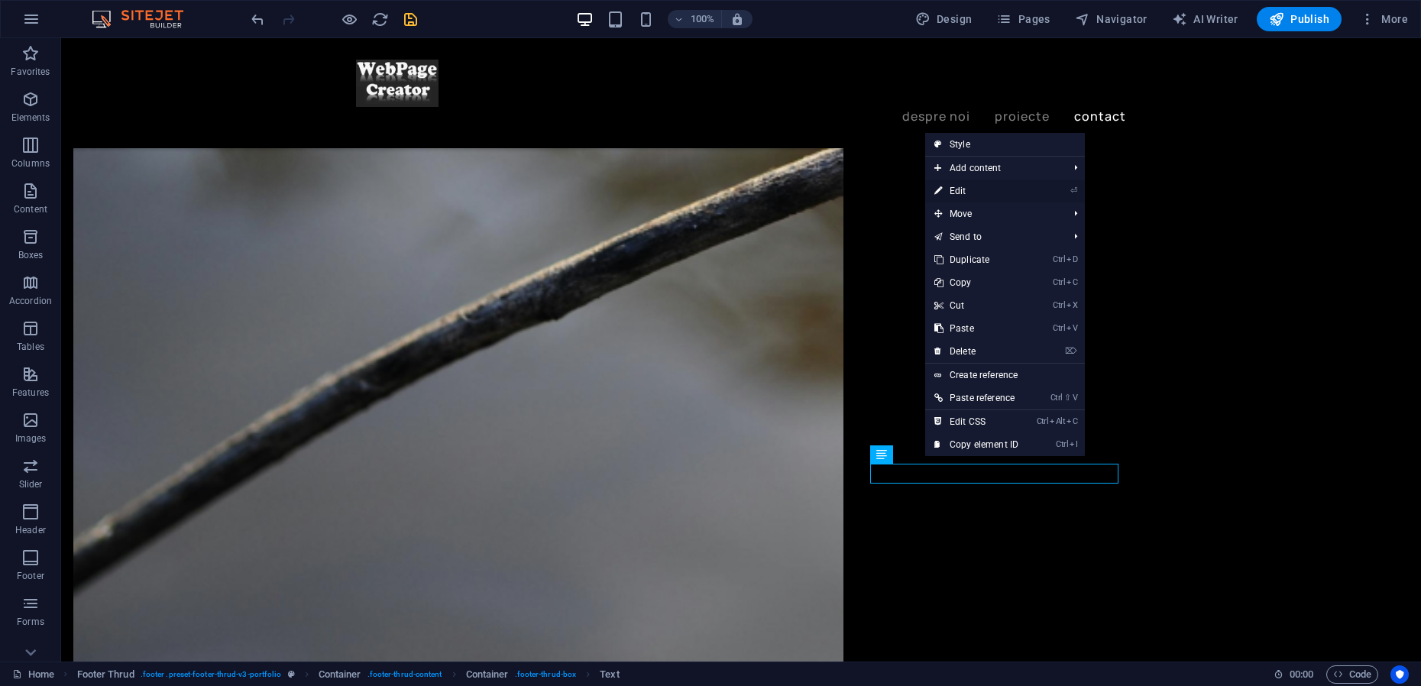
click at [955, 191] on link "⏎ Edit" at bounding box center [976, 190] width 102 height 23
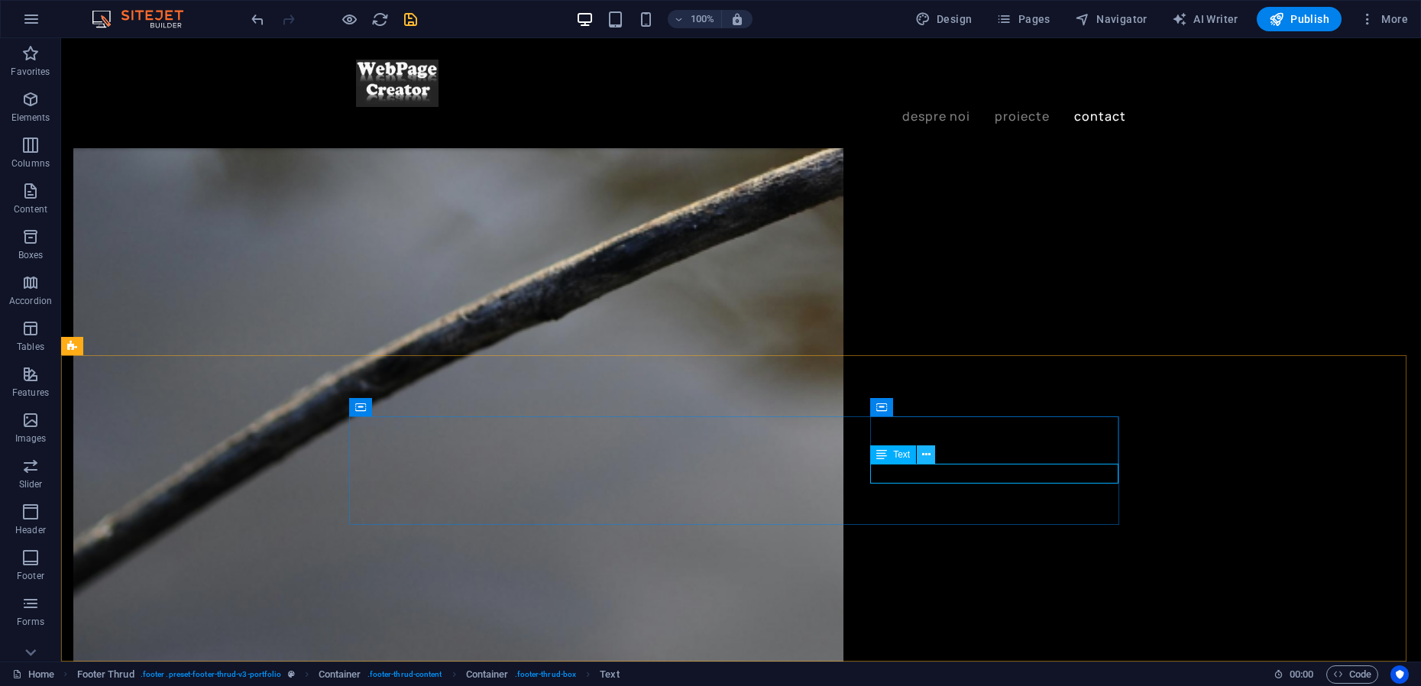
click at [927, 455] on icon at bounding box center [926, 455] width 8 height 16
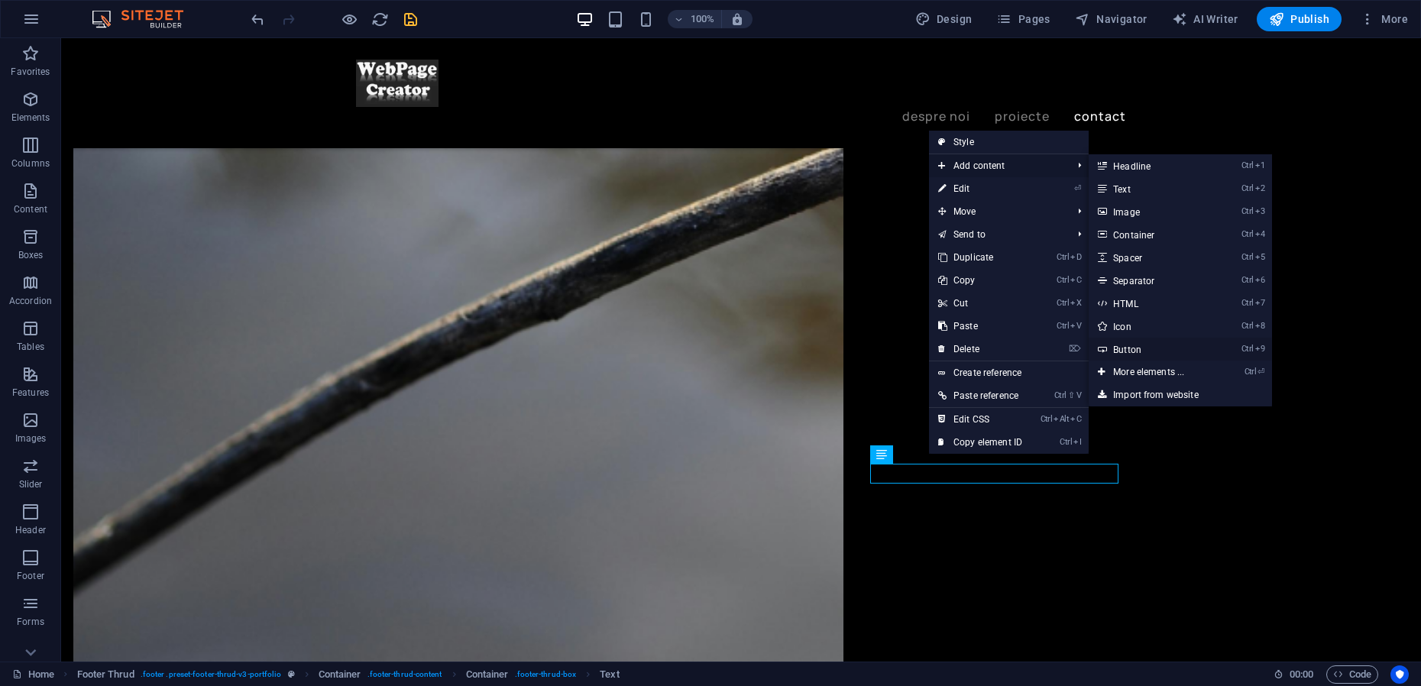
click at [1135, 351] on link "Ctrl 9 Button" at bounding box center [1151, 349] width 126 height 23
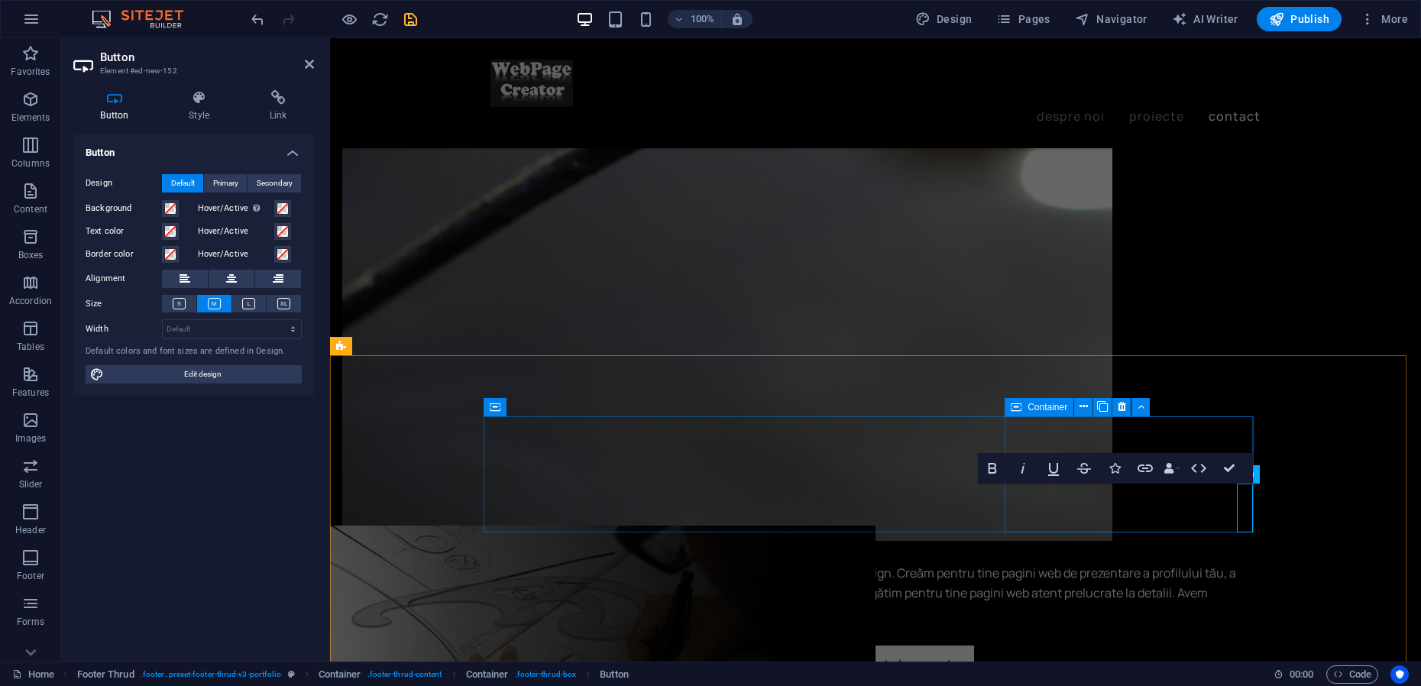
scroll to position [0, 1]
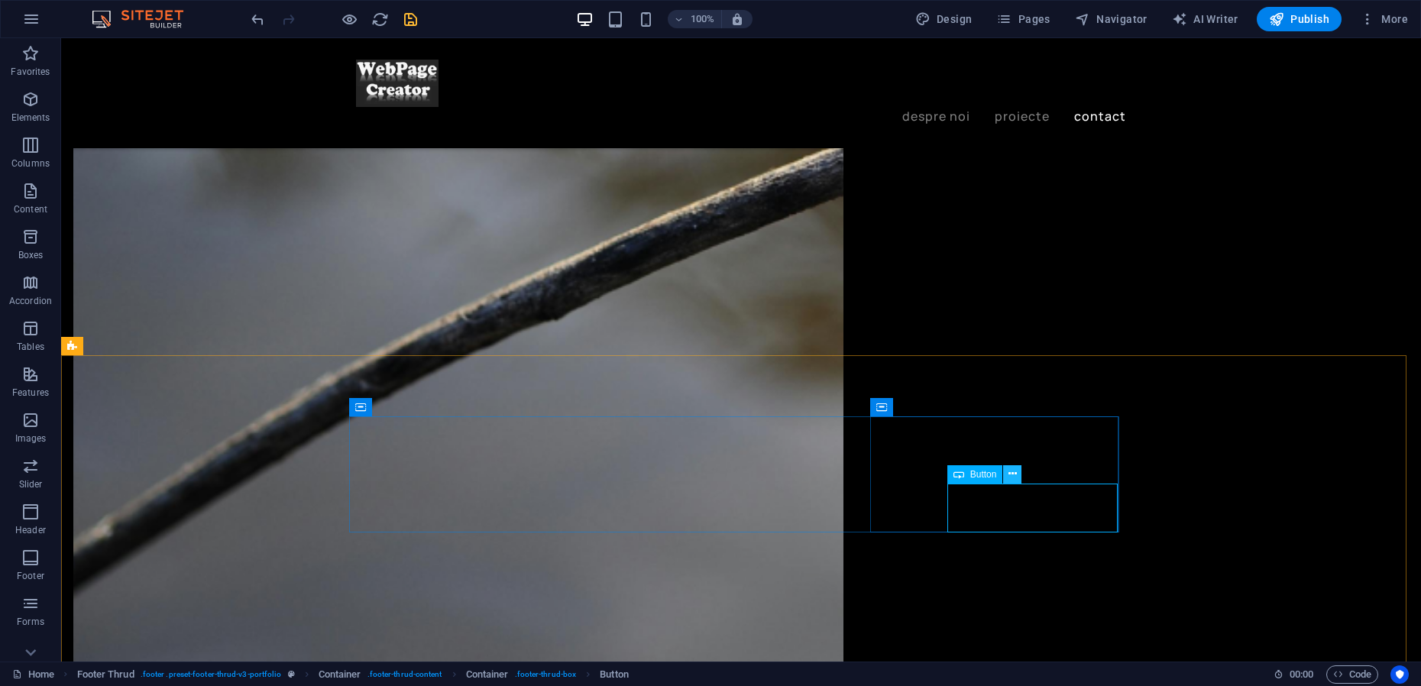
click at [1013, 475] on icon at bounding box center [1012, 474] width 8 height 16
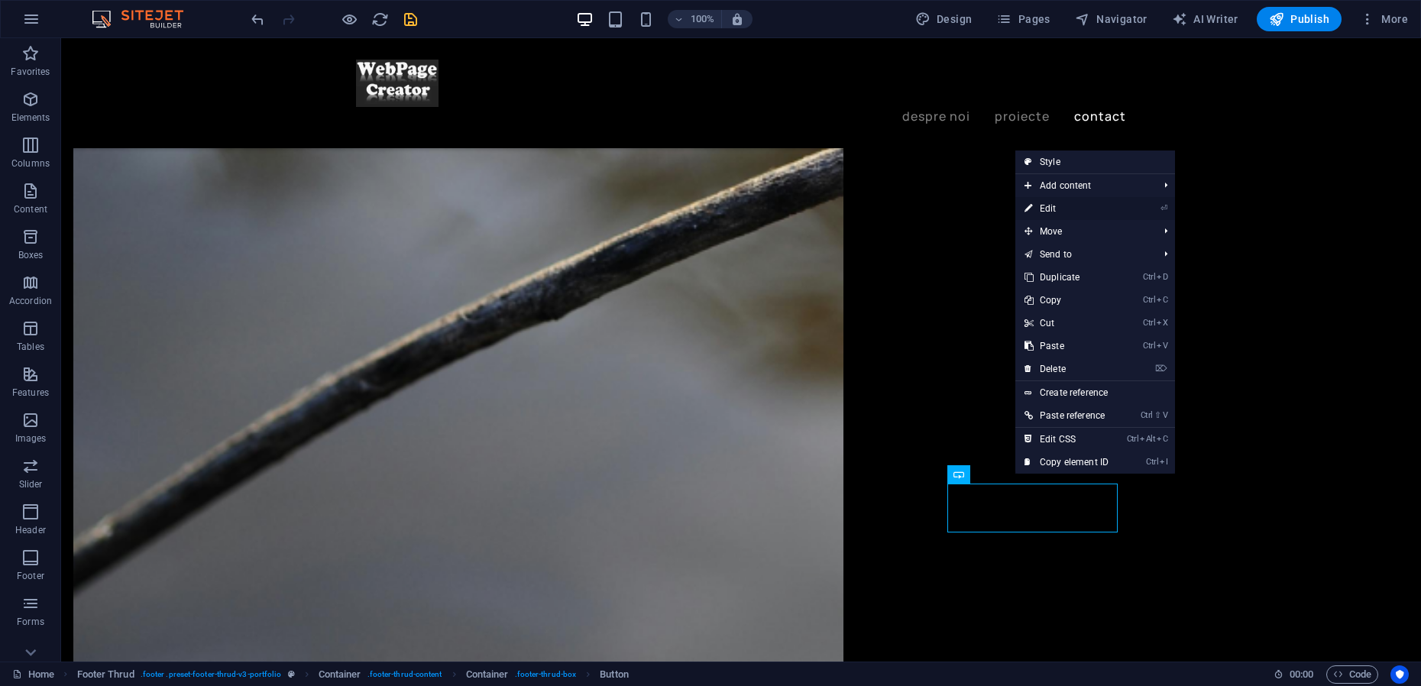
click at [1050, 208] on link "⏎ Edit" at bounding box center [1066, 208] width 102 height 23
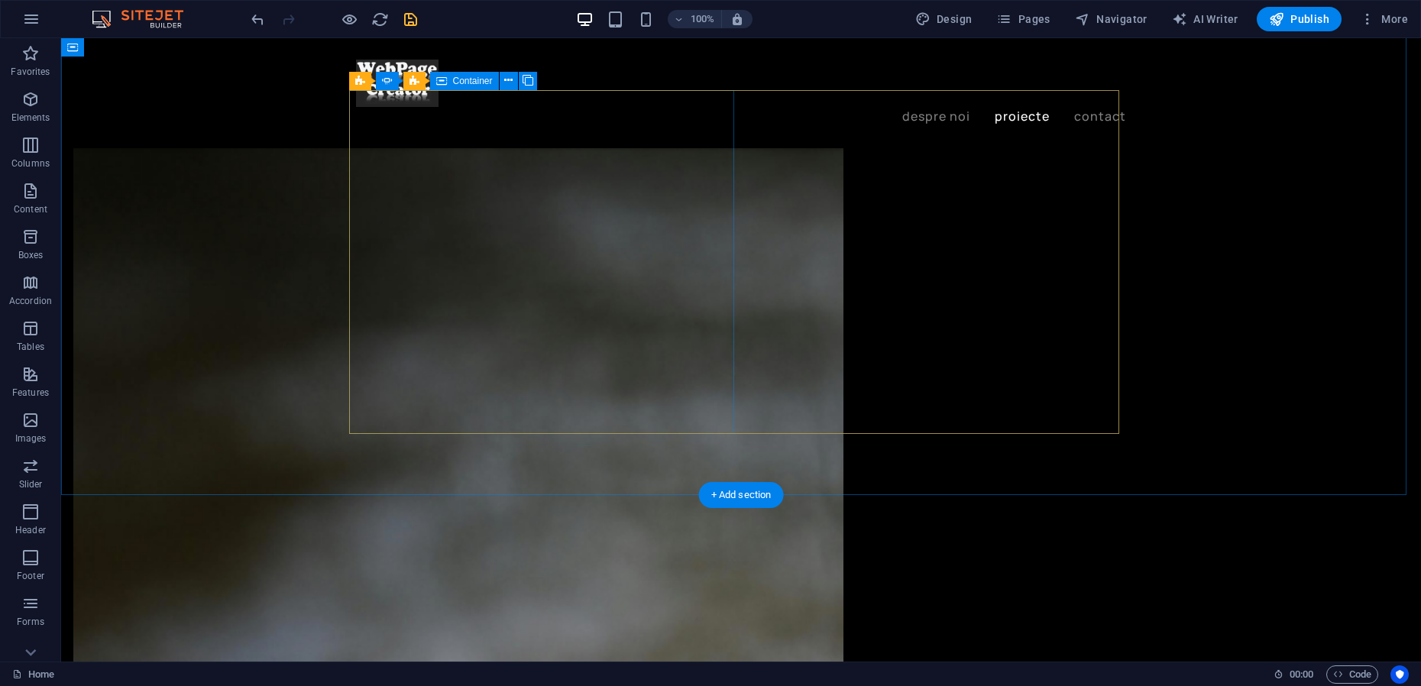
scroll to position [1871, 0]
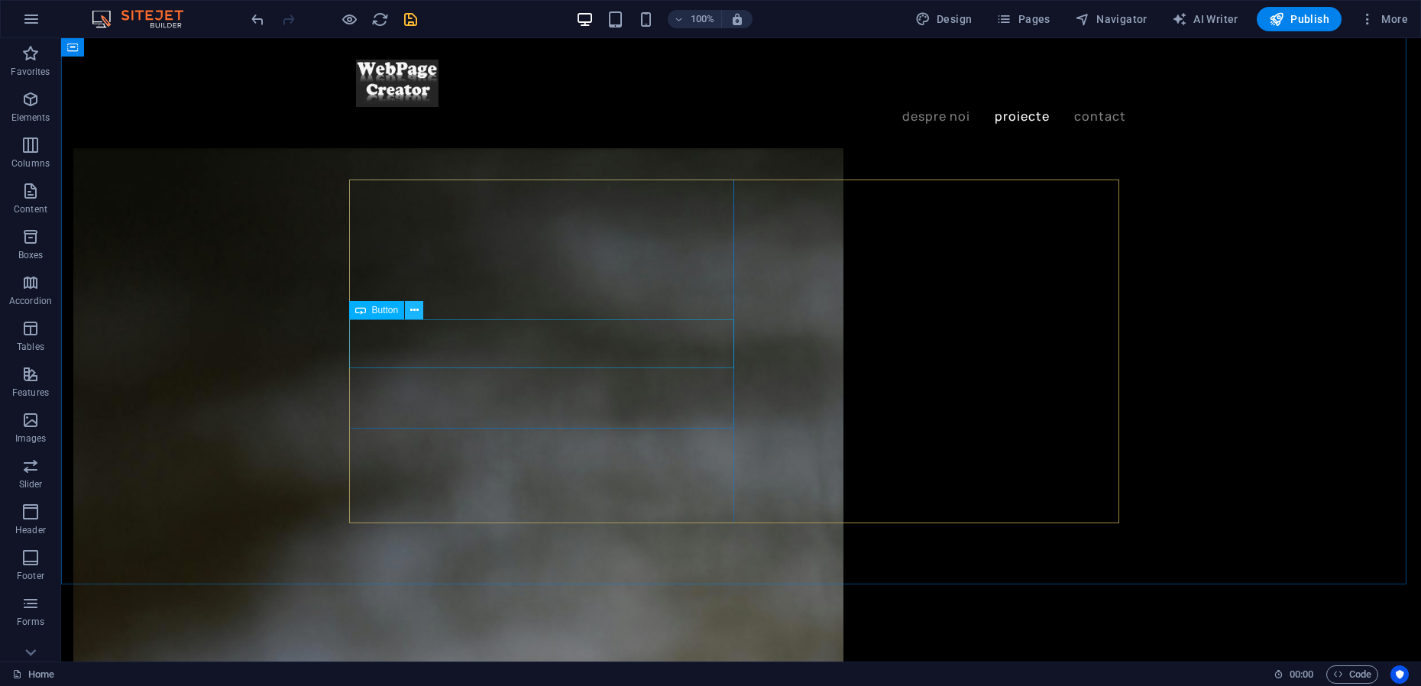
click at [409, 311] on button at bounding box center [414, 310] width 18 height 18
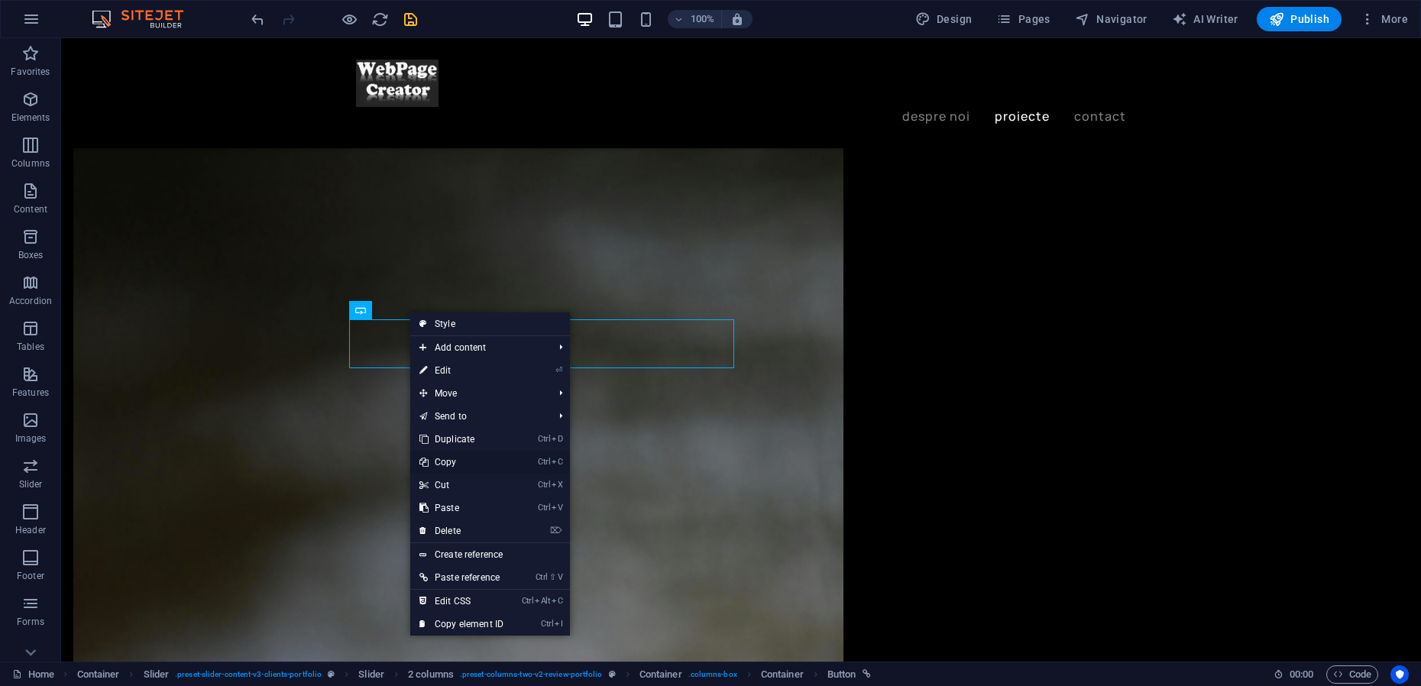
click at [454, 462] on link "Ctrl C Copy" at bounding box center [461, 462] width 102 height 23
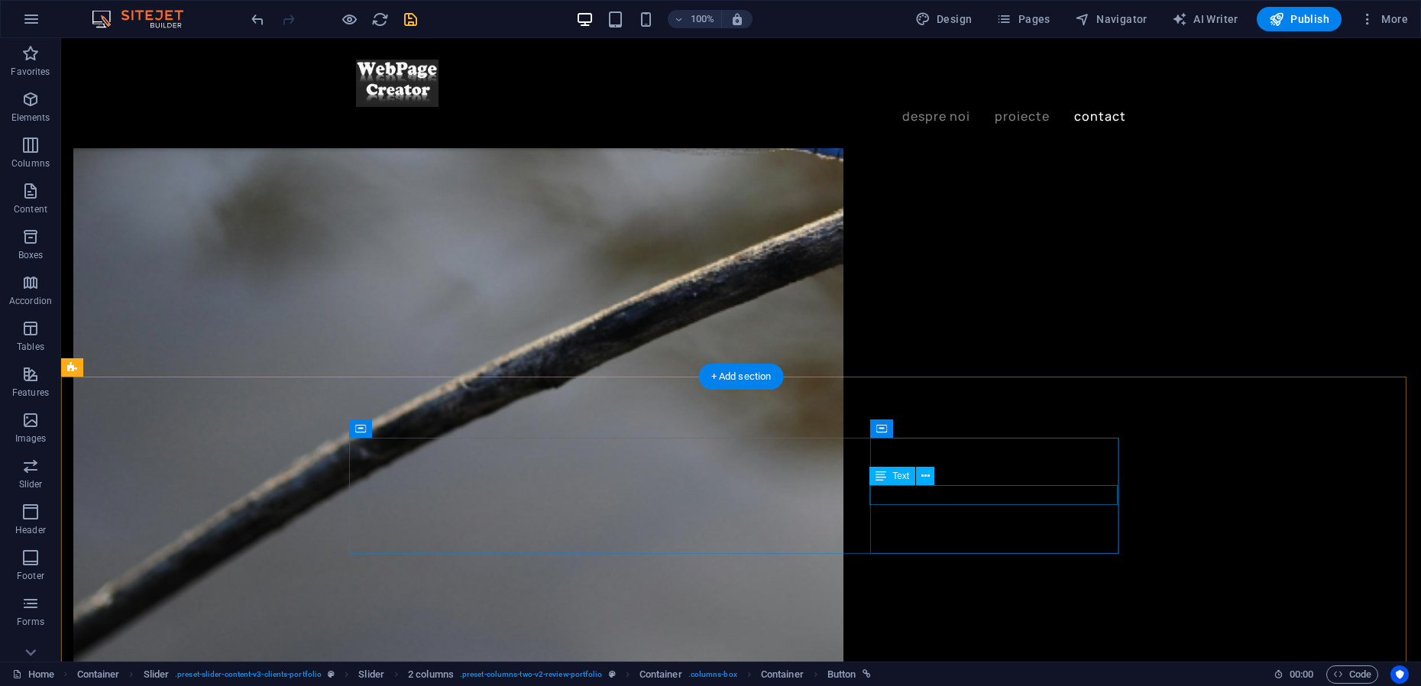
scroll to position [2738, 0]
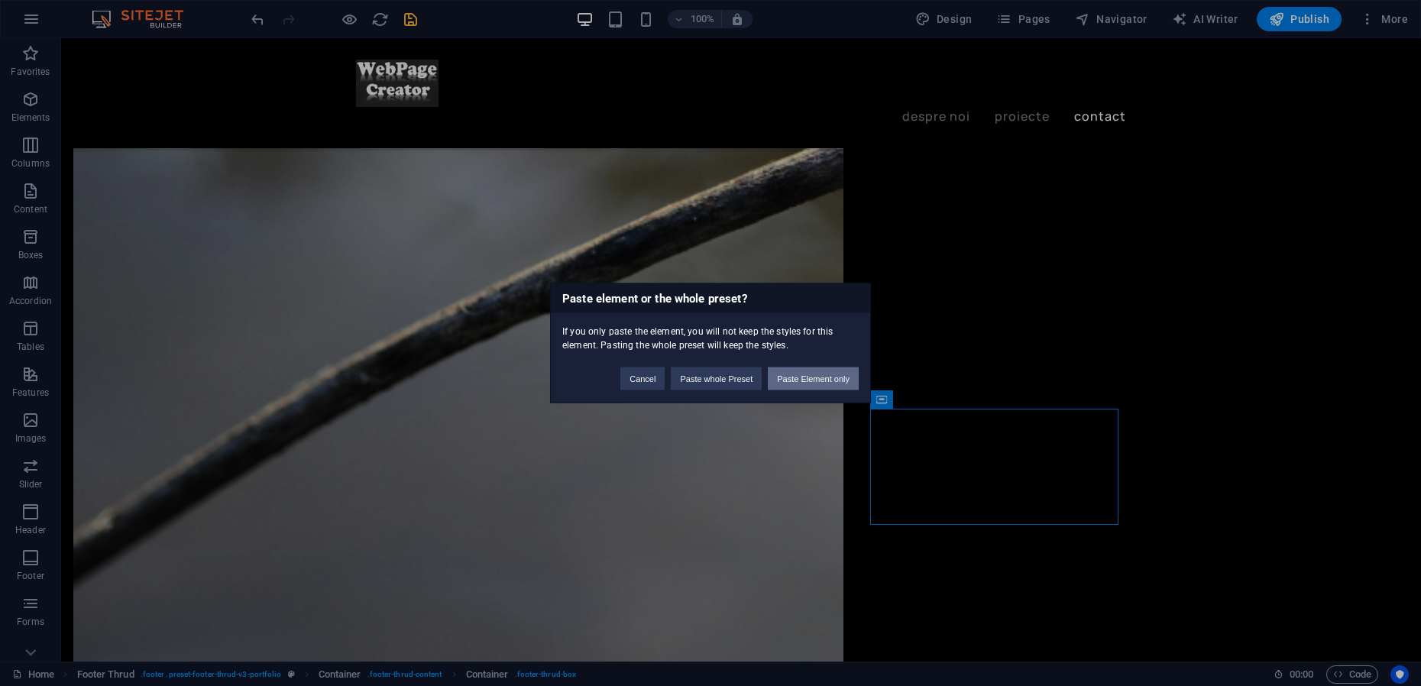
click at [797, 379] on button "Paste Element only" at bounding box center [813, 378] width 91 height 23
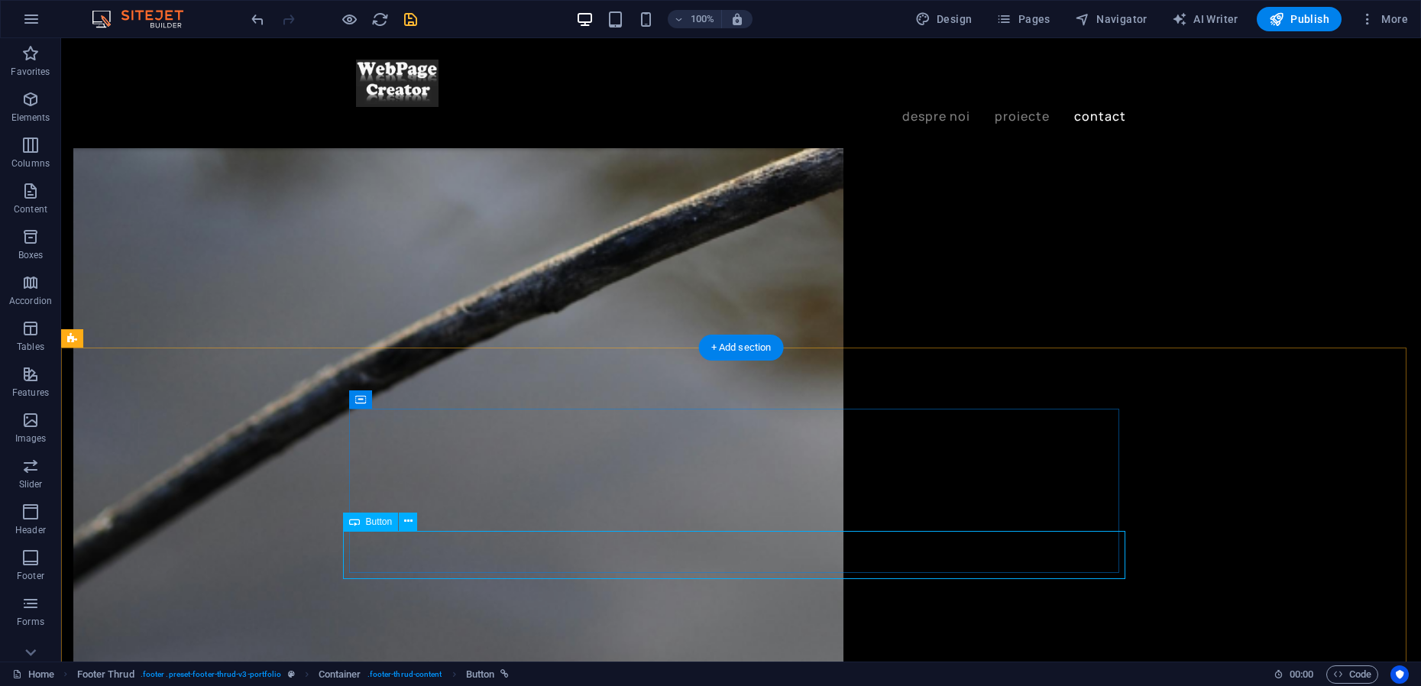
click at [405, 525] on icon at bounding box center [408, 521] width 8 height 16
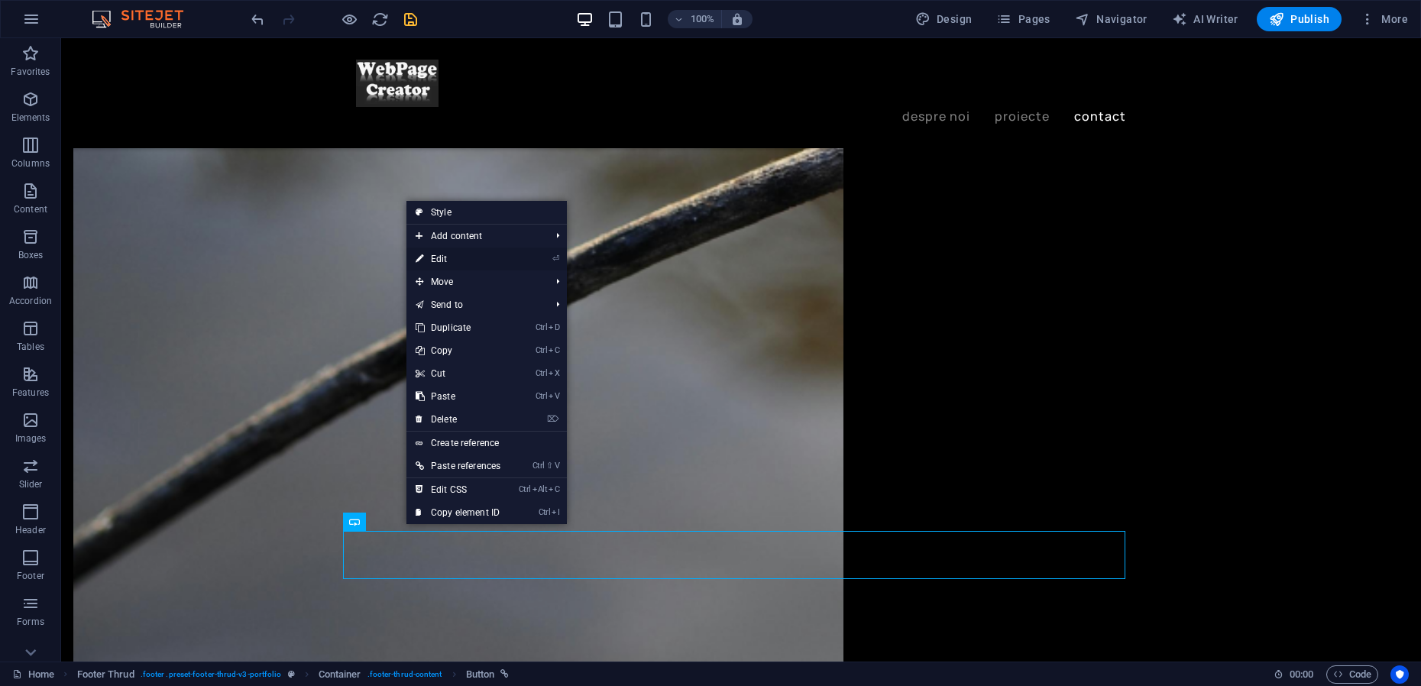
drag, startPoint x: 449, startPoint y: 261, endPoint x: 125, endPoint y: 241, distance: 324.5
click at [449, 261] on link "⏎ Edit" at bounding box center [457, 258] width 103 height 23
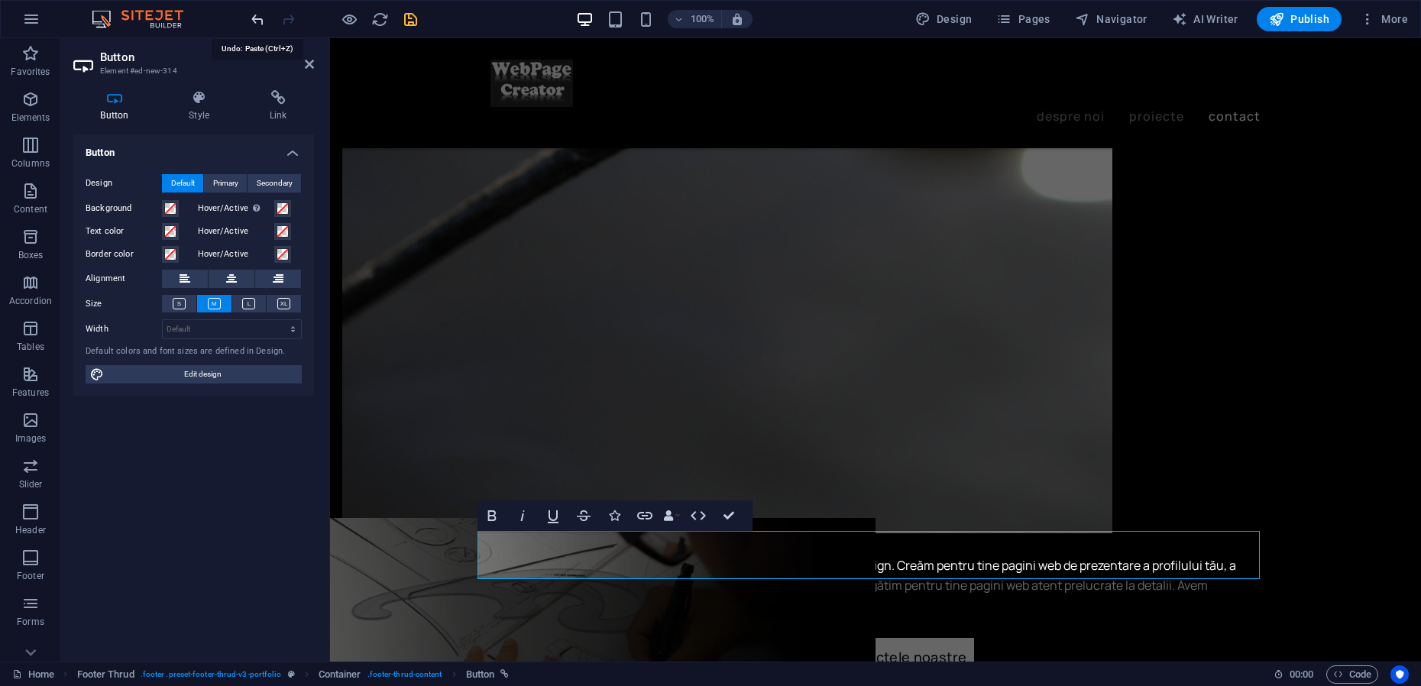
click at [255, 20] on icon "undo" at bounding box center [258, 20] width 18 height 18
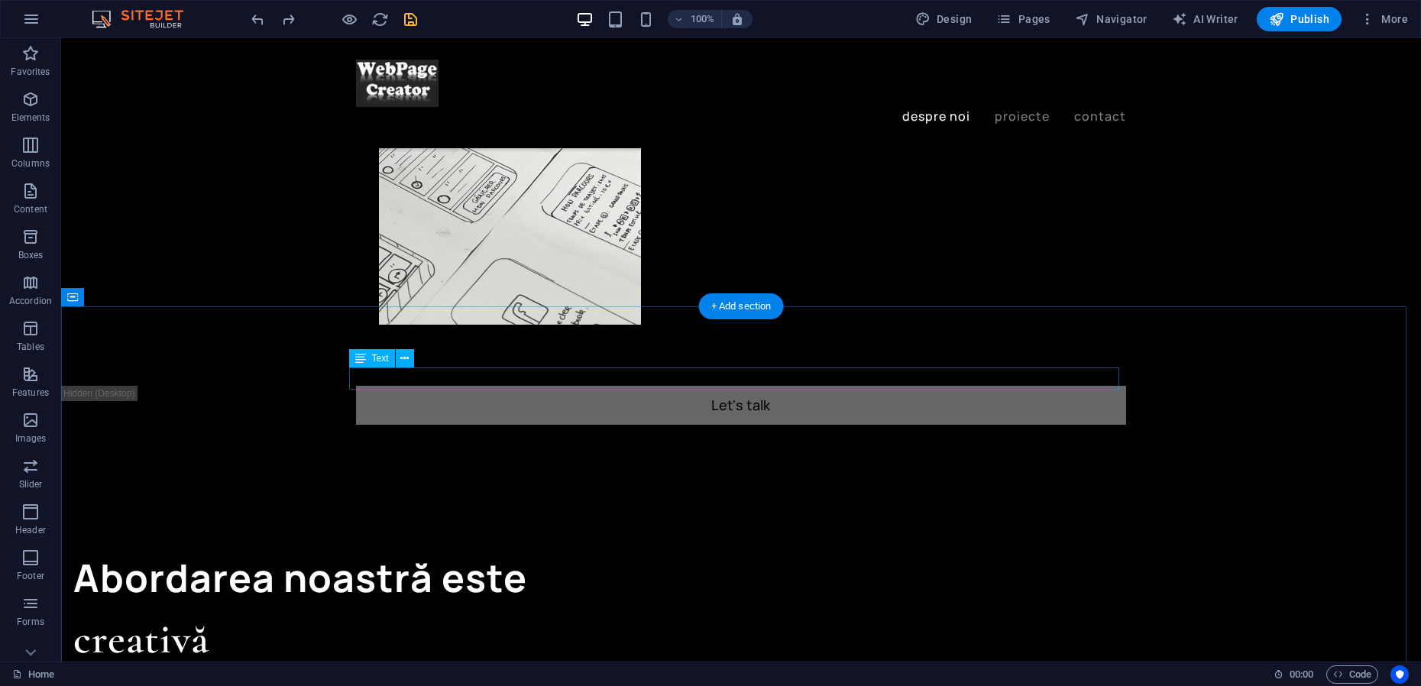
scroll to position [829, 0]
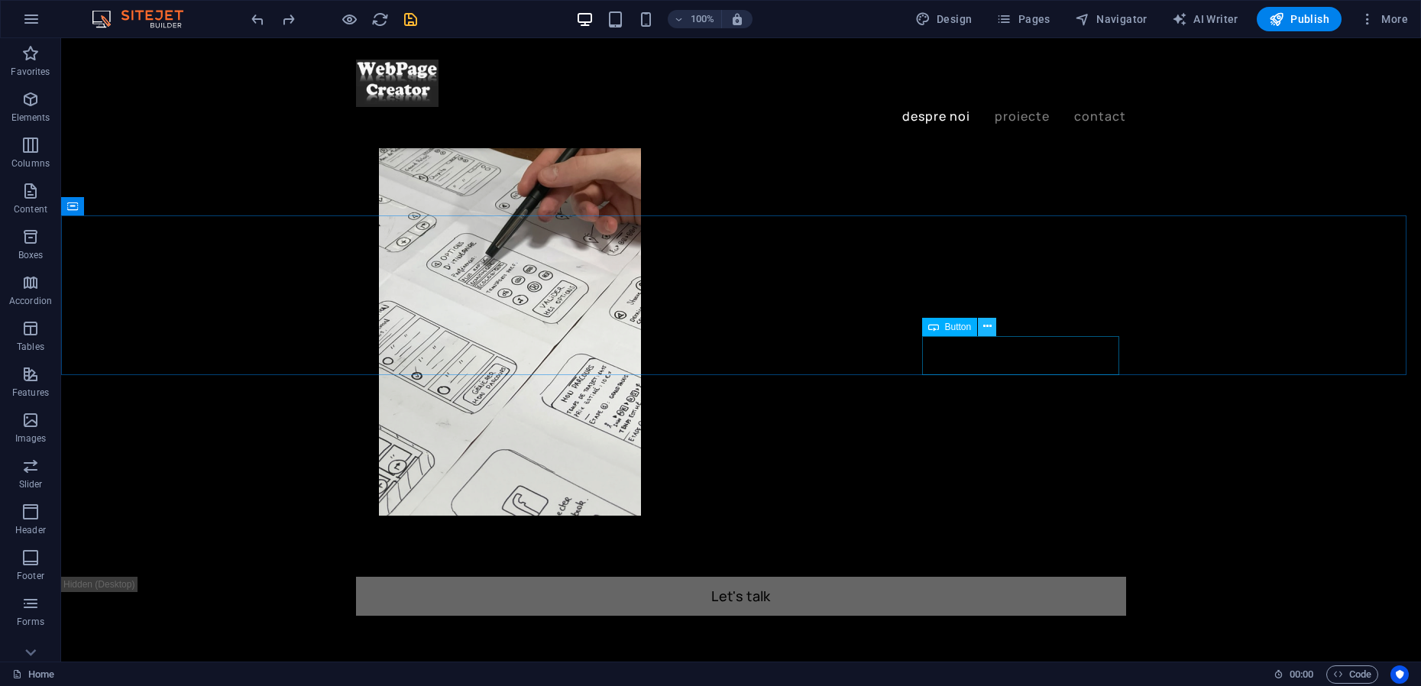
click at [985, 328] on icon at bounding box center [987, 326] width 8 height 16
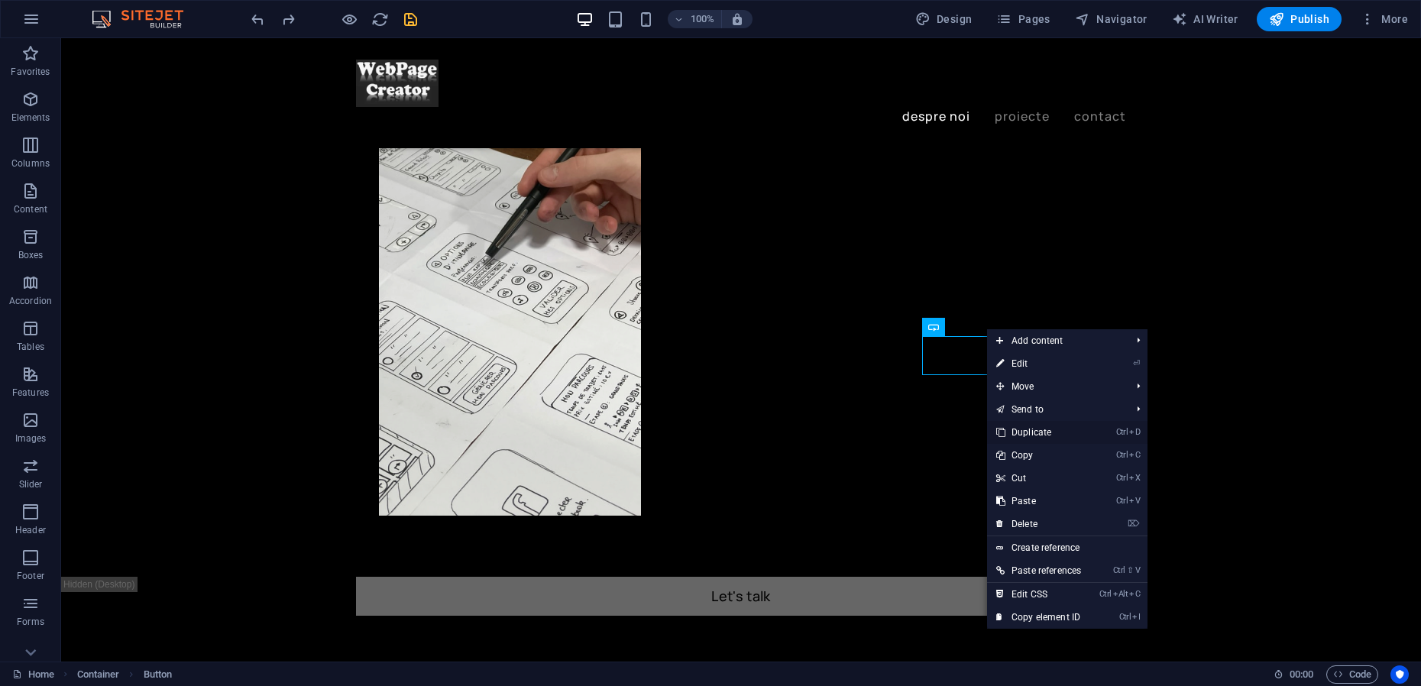
click at [1025, 432] on link "Ctrl D Duplicate" at bounding box center [1038, 432] width 103 height 23
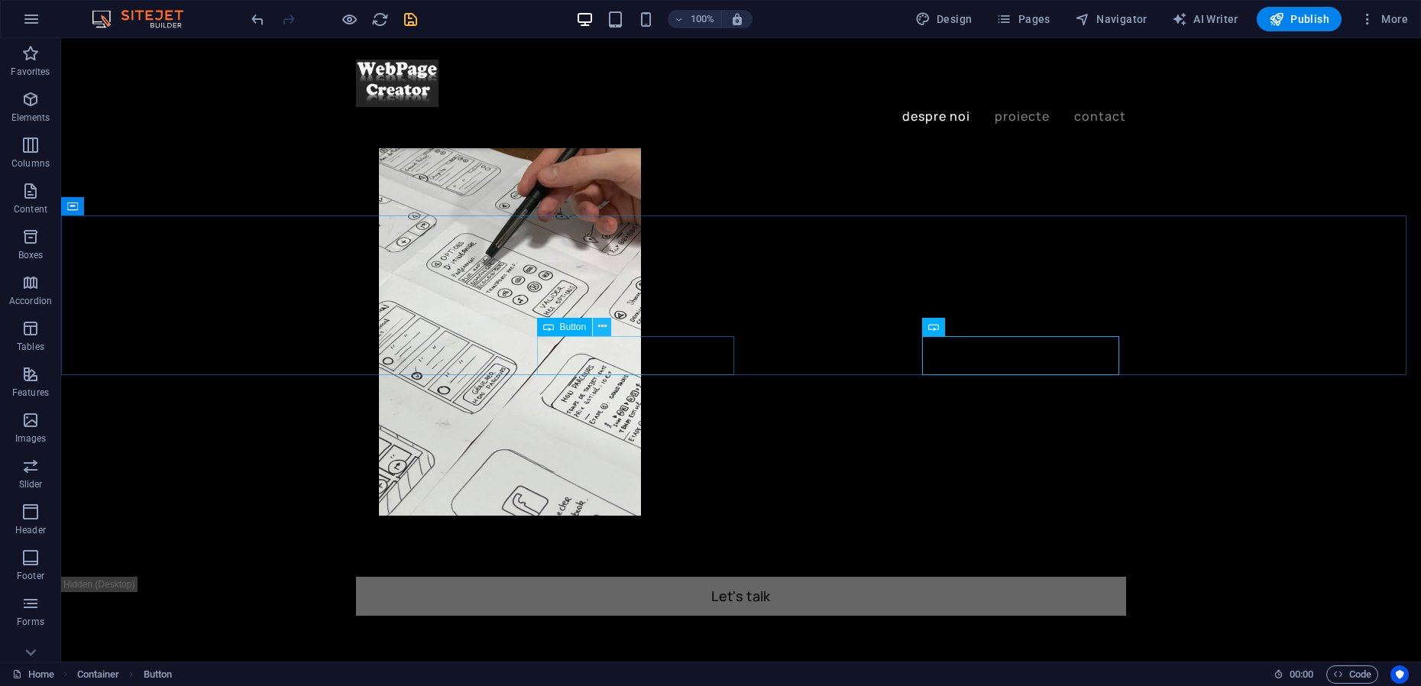
click at [604, 331] on icon at bounding box center [602, 326] width 8 height 16
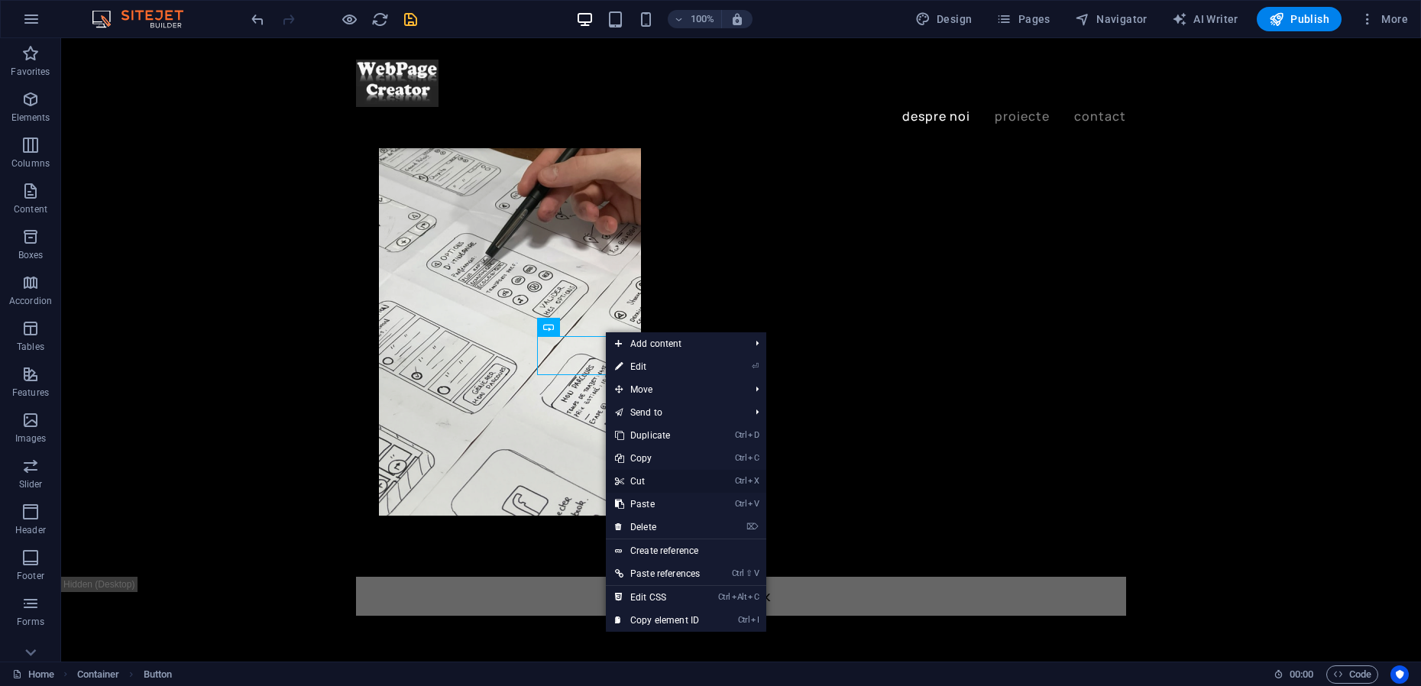
click at [649, 480] on link "Ctrl X Cut" at bounding box center [657, 481] width 103 height 23
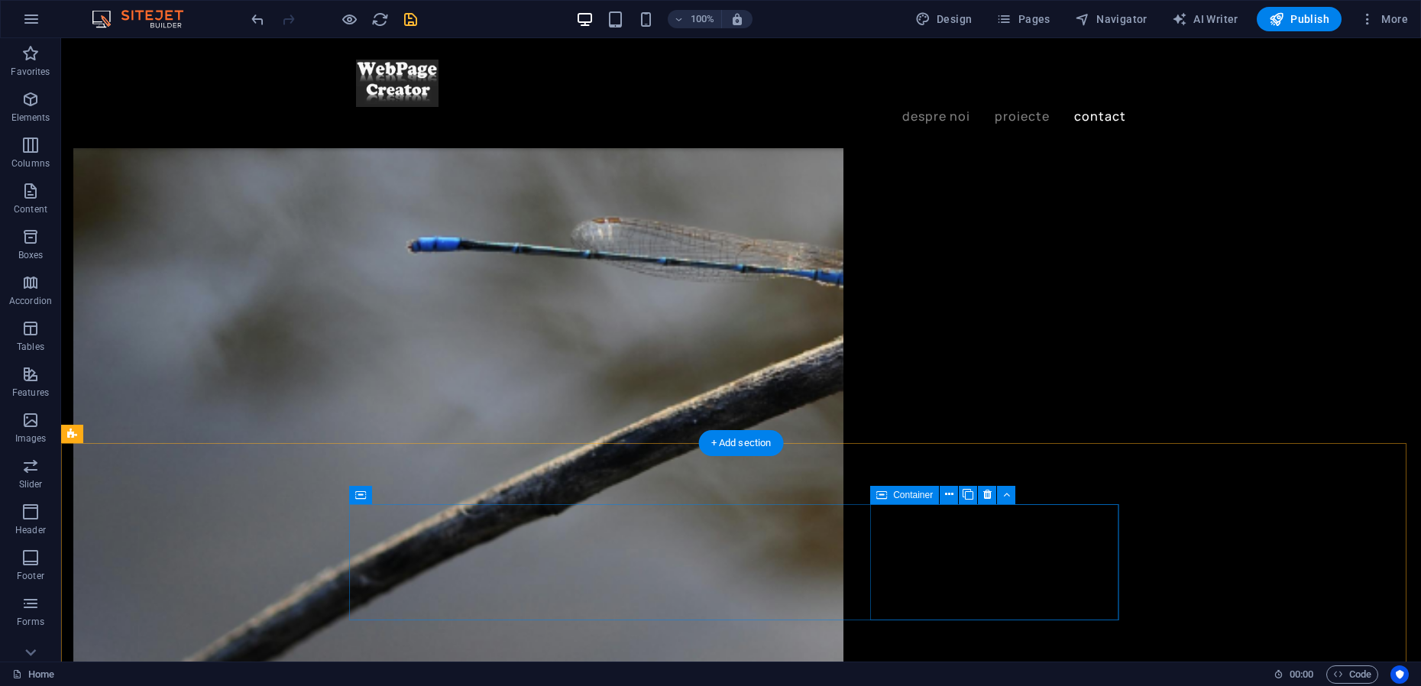
scroll to position [2643, 0]
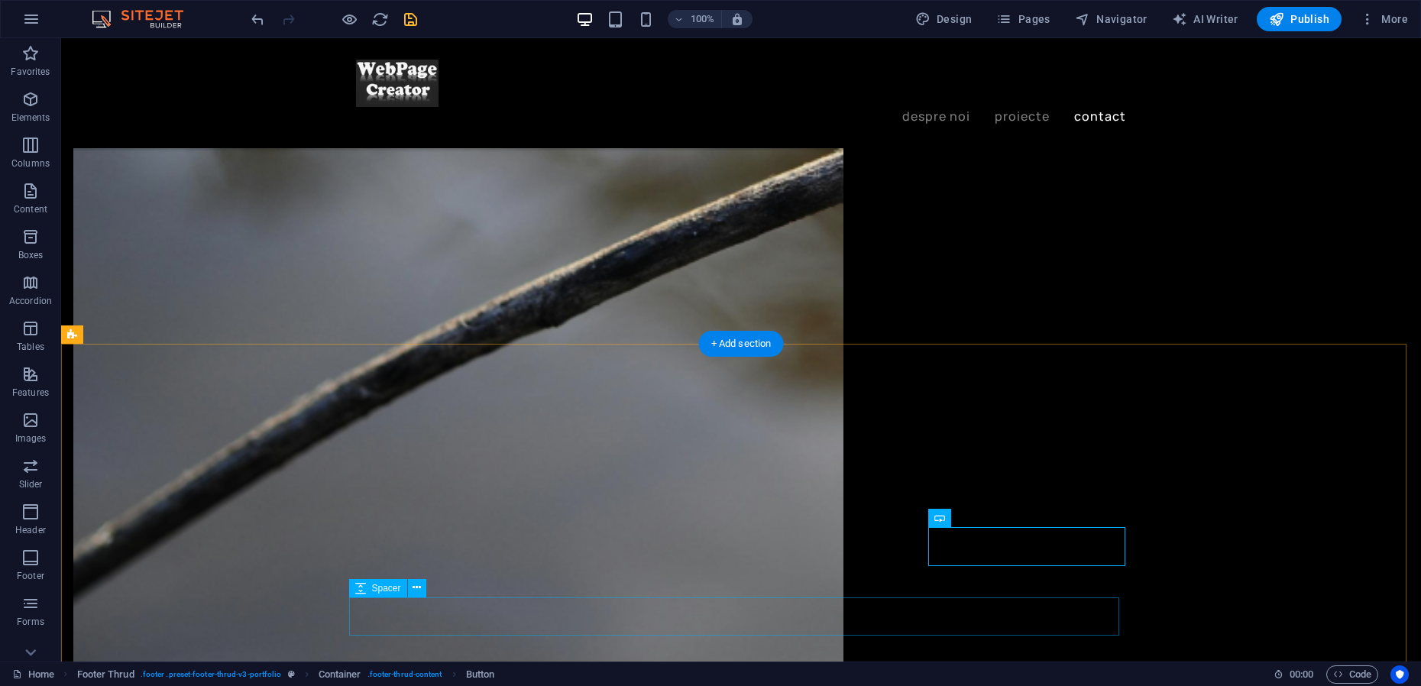
scroll to position [2777, 0]
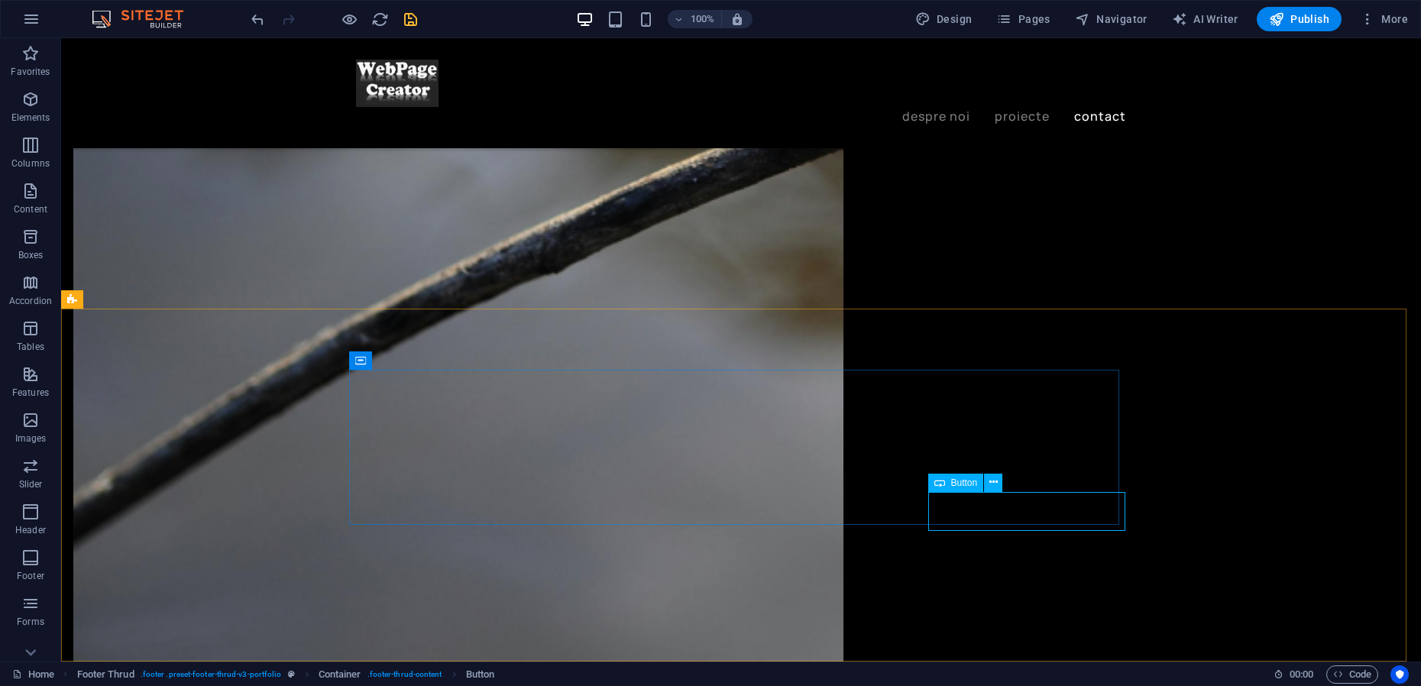
click at [961, 485] on span "Button" at bounding box center [964, 482] width 27 height 9
click at [896, 357] on span "Container" at bounding box center [913, 360] width 40 height 9
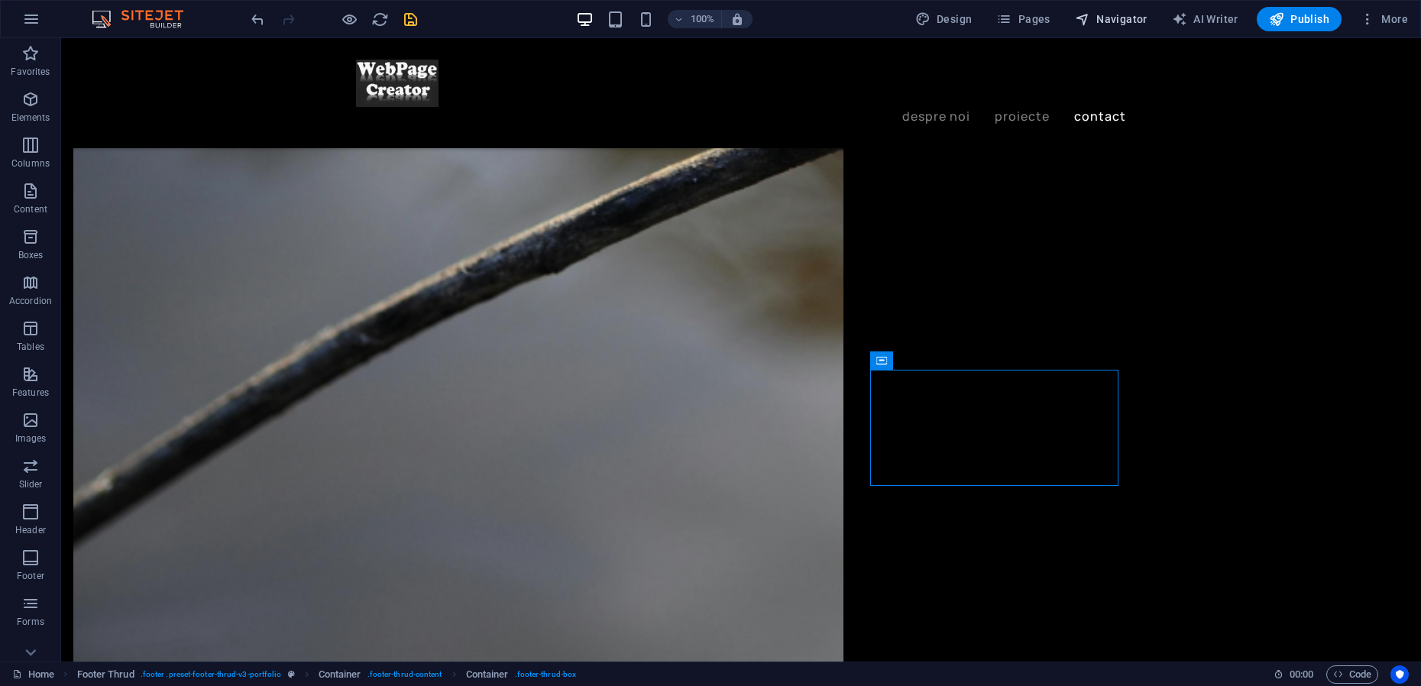
click at [1114, 20] on span "Navigator" at bounding box center [1111, 18] width 73 height 15
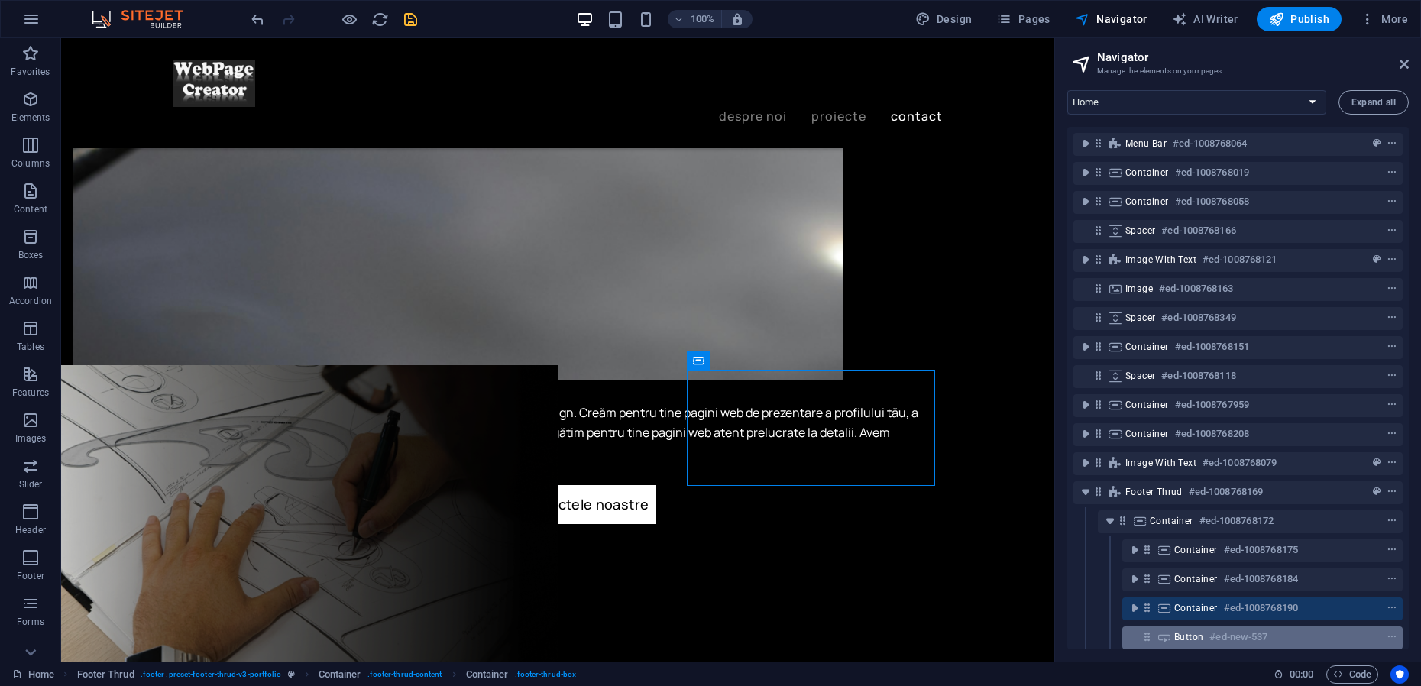
scroll to position [79, 0]
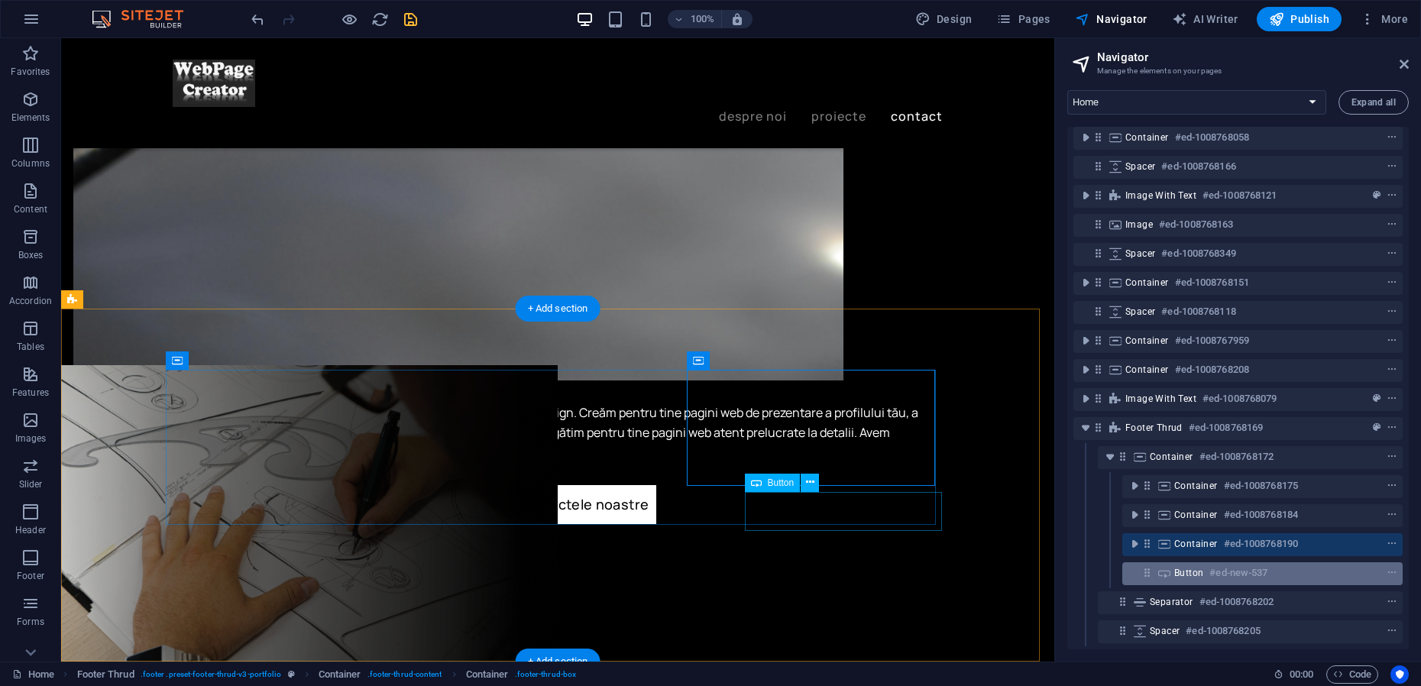
click at [1175, 567] on span "Button" at bounding box center [1188, 573] width 29 height 12
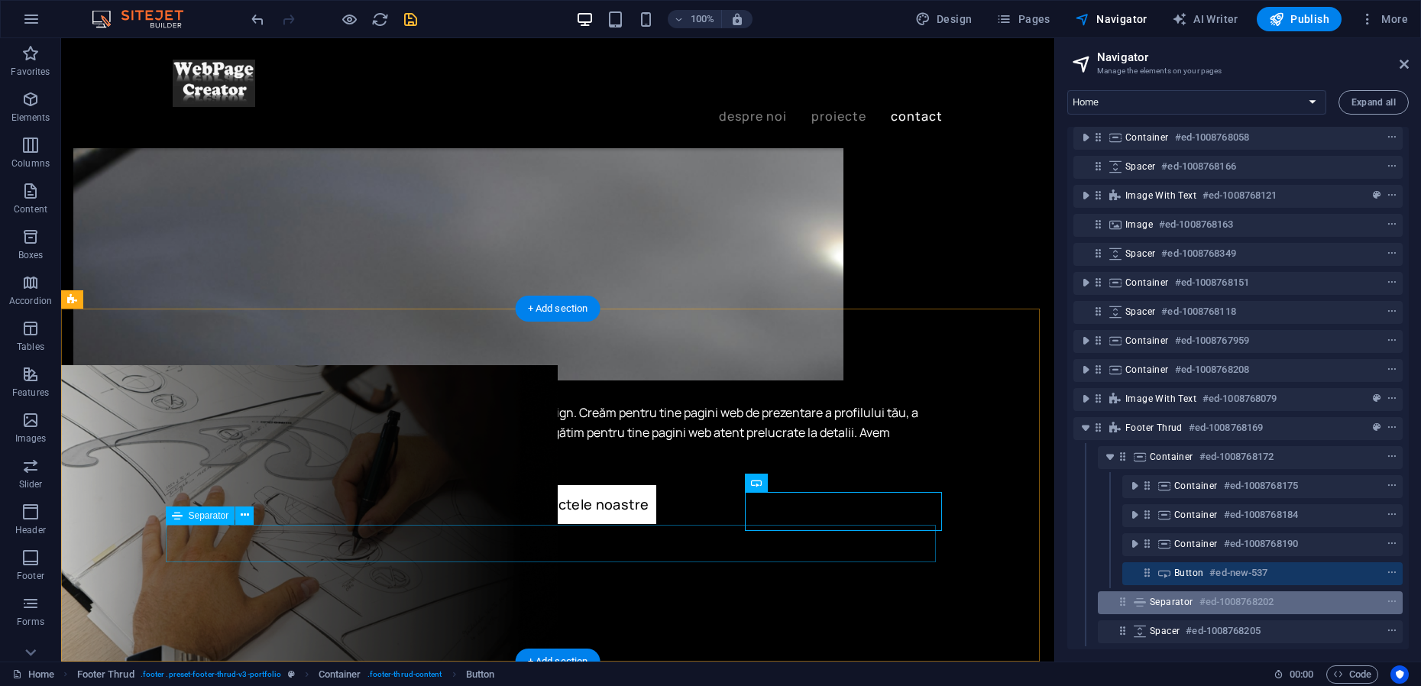
click at [1179, 596] on span "Separator" at bounding box center [1171, 602] width 44 height 12
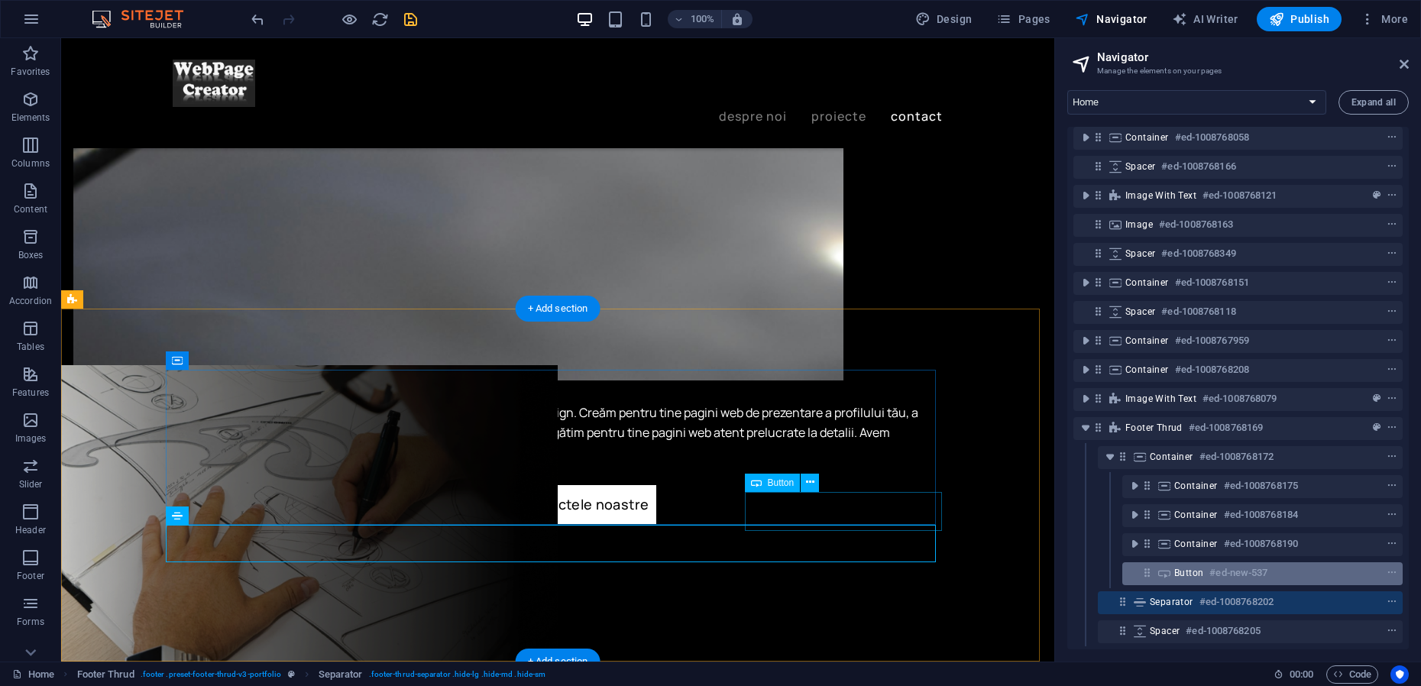
click at [1183, 567] on span "Button" at bounding box center [1188, 573] width 29 height 12
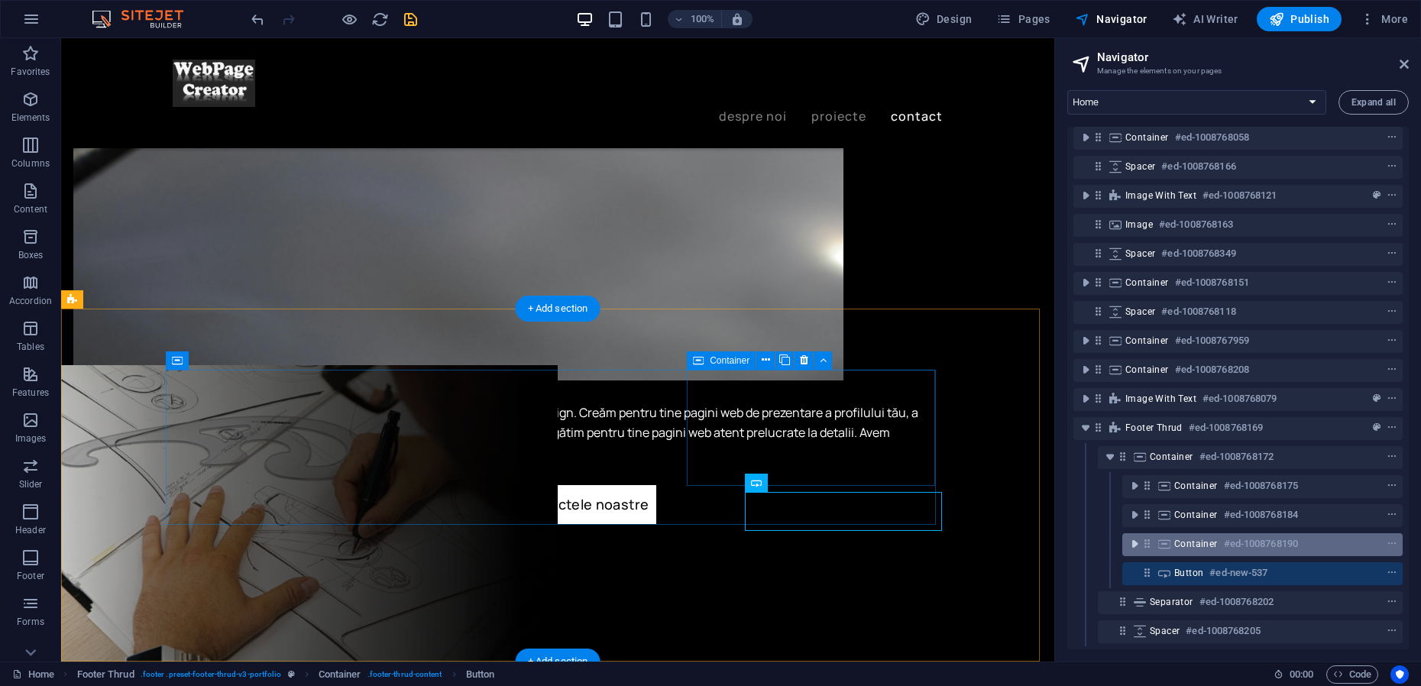
click at [1140, 536] on icon "toggle-expand" at bounding box center [1134, 543] width 15 height 15
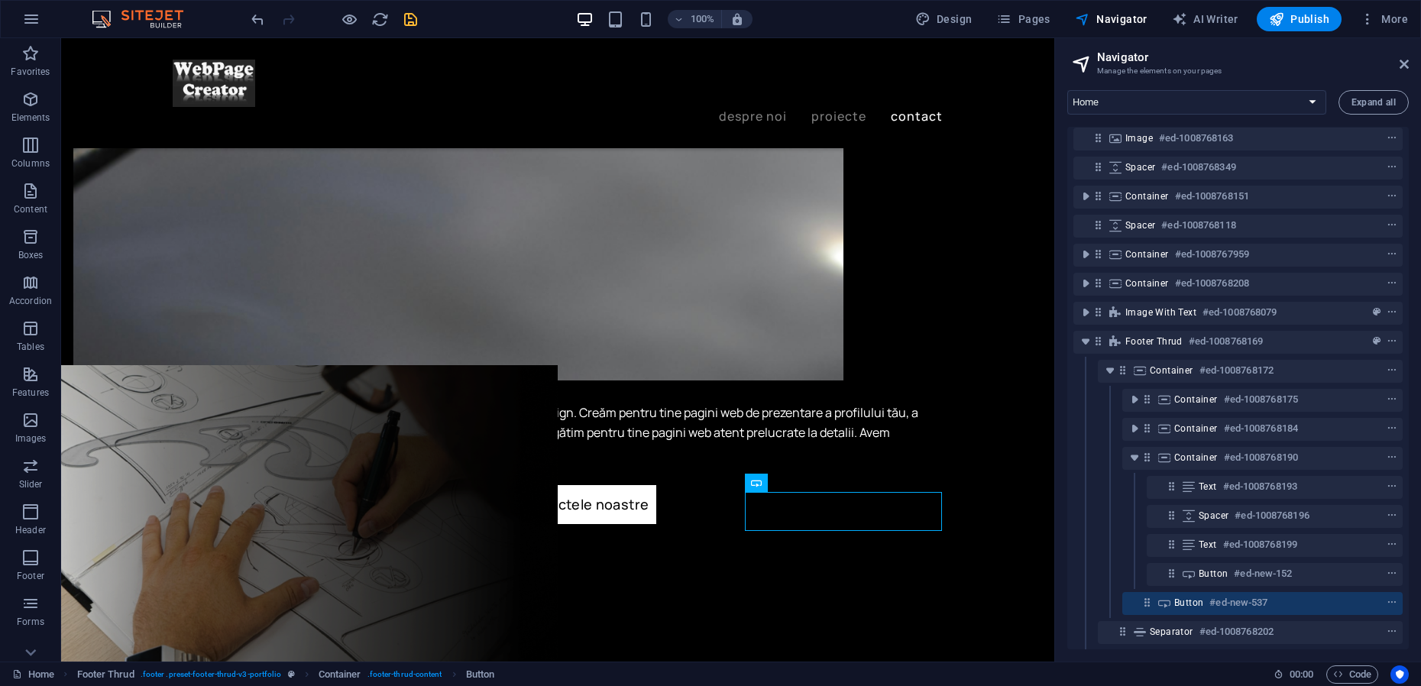
scroll to position [195, 0]
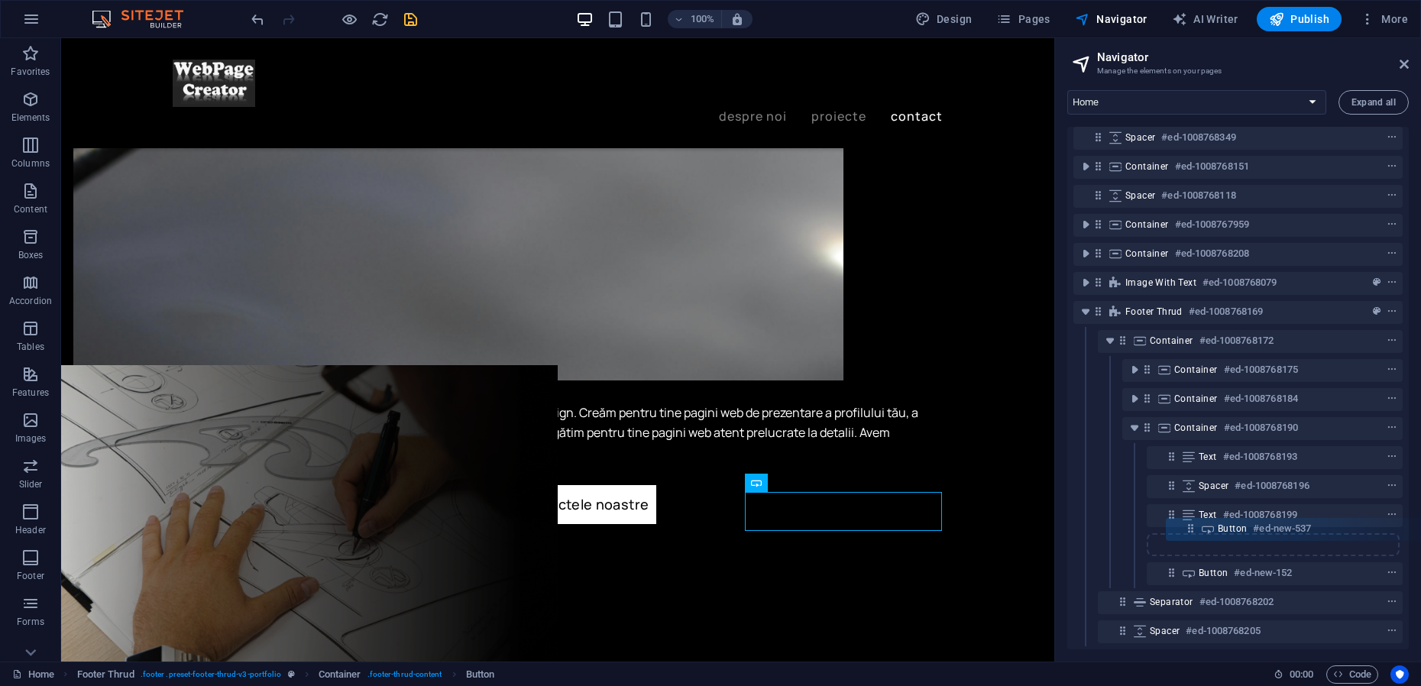
drag, startPoint x: 1149, startPoint y: 558, endPoint x: 1197, endPoint y: 525, distance: 58.1
click at [1197, 525] on div "Menu Bar #ed-1008768064 Container #ed-1008768019 Container #ed-1008768058 Space…" at bounding box center [1237, 388] width 341 height 522
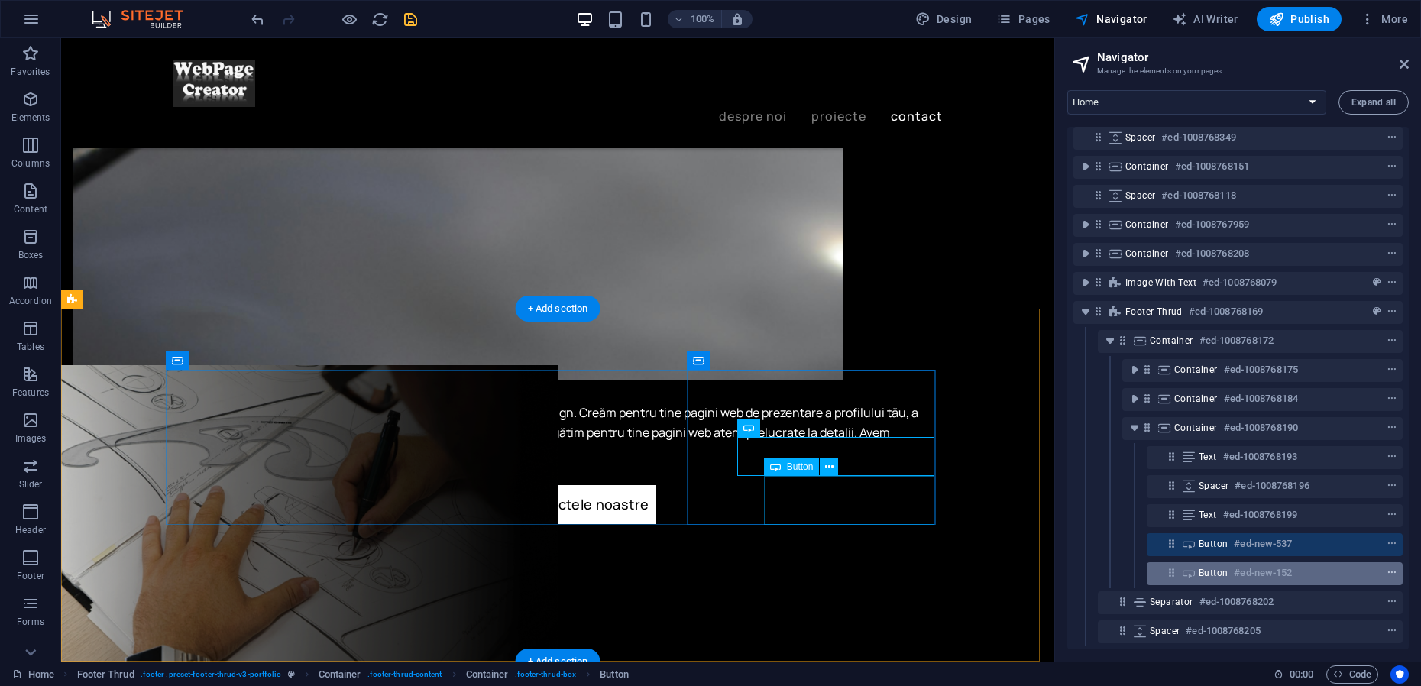
click at [1386, 567] on icon "context-menu" at bounding box center [1391, 572] width 11 height 11
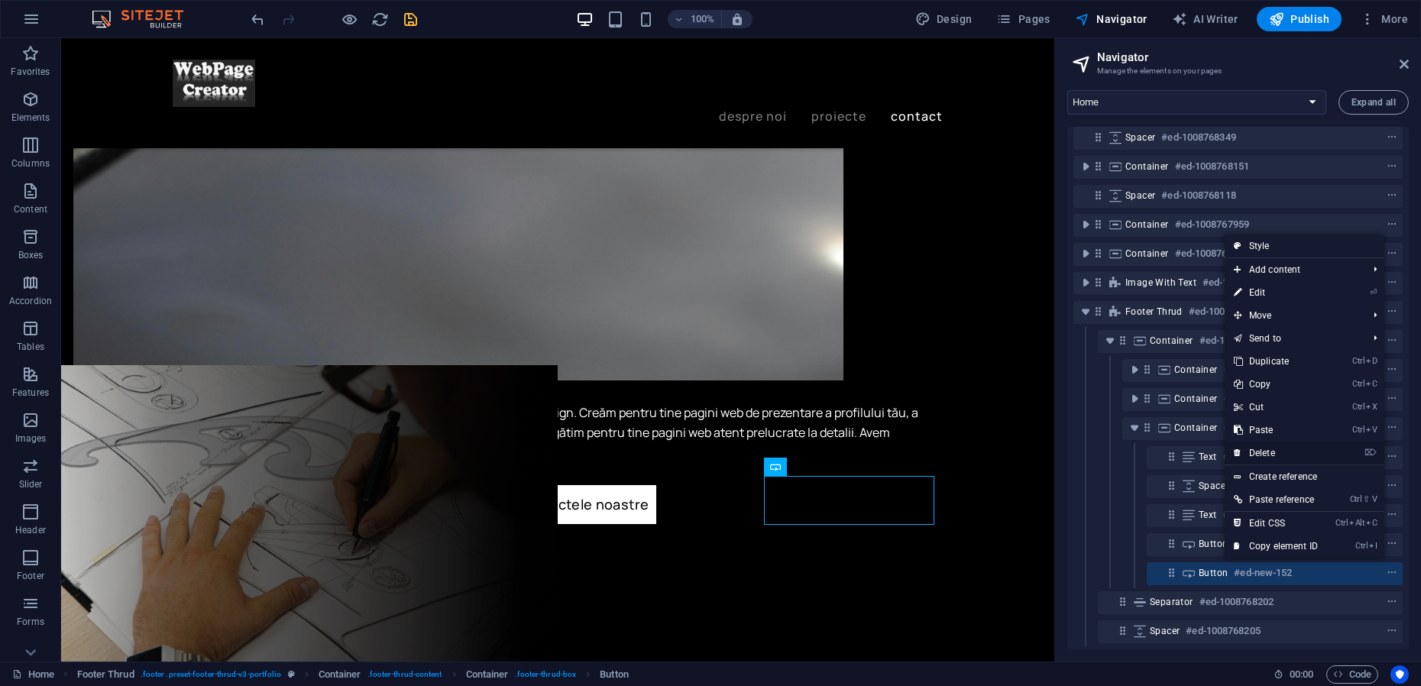
click at [1259, 456] on link "⌦ Delete" at bounding box center [1275, 452] width 102 height 23
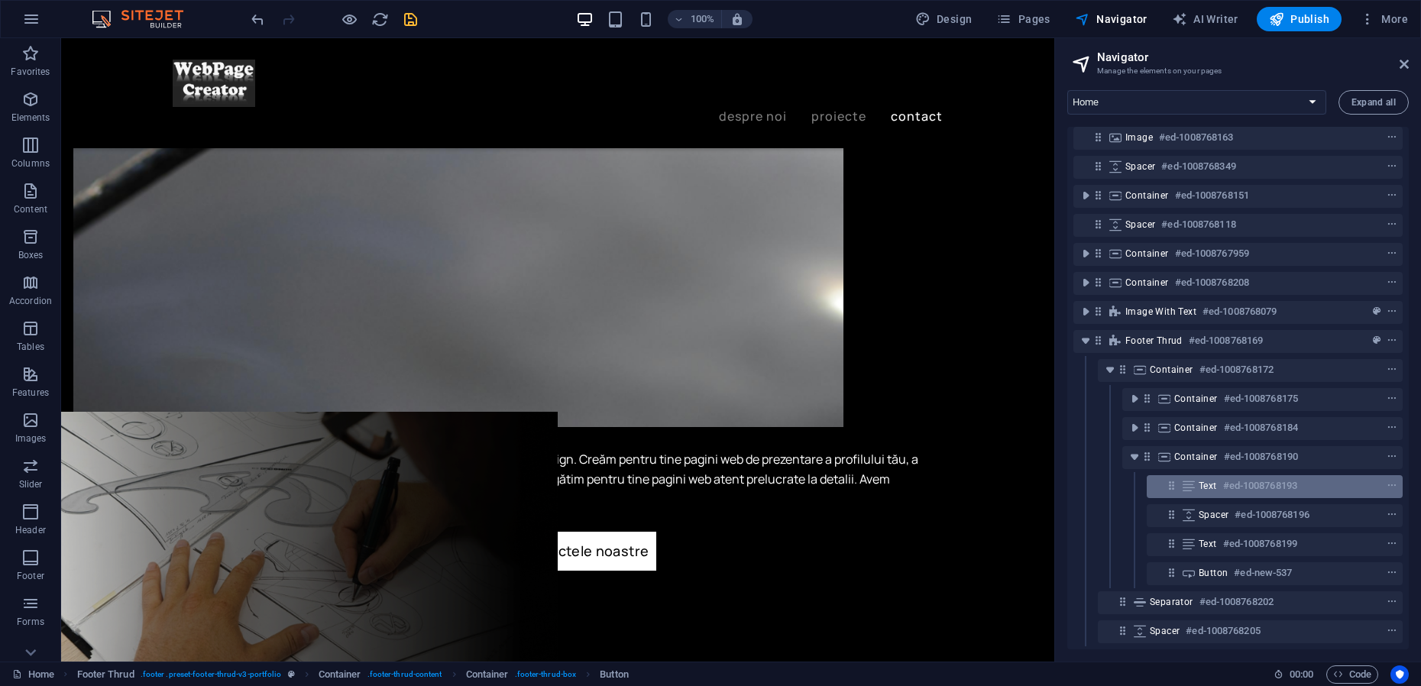
scroll to position [166, 0]
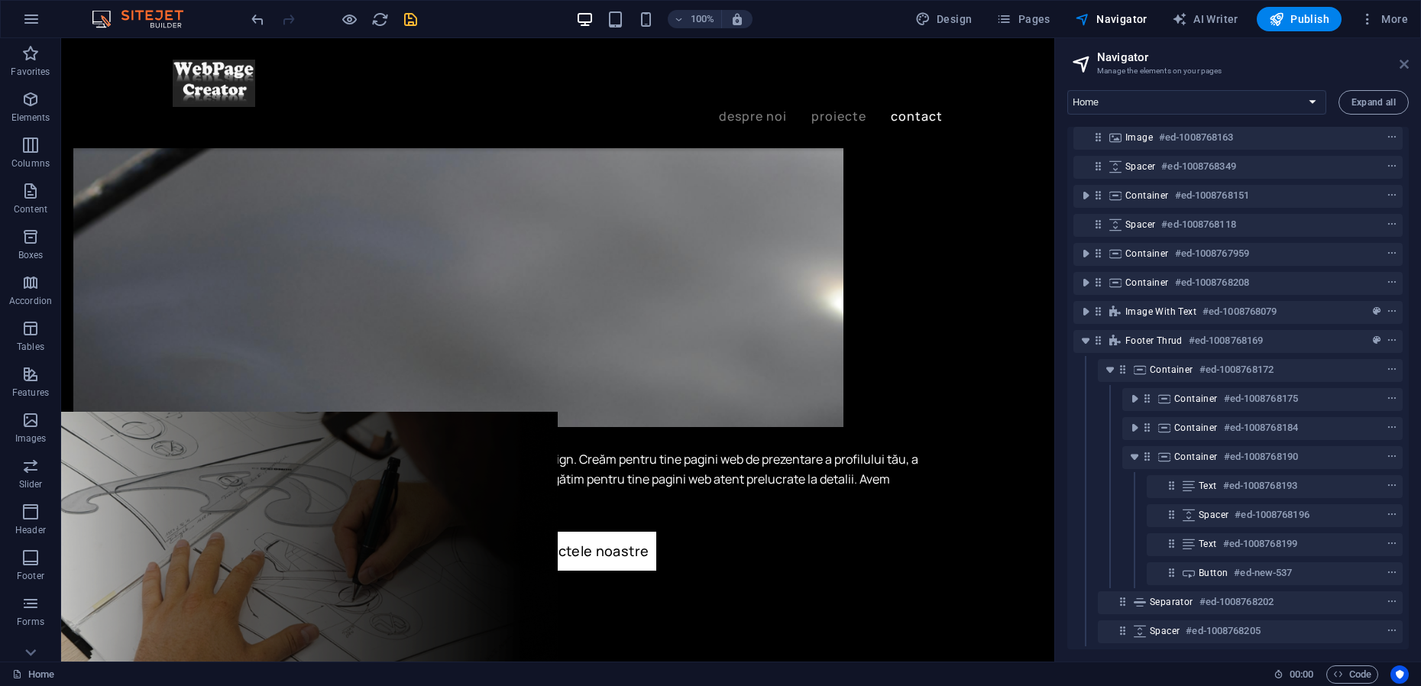
click at [1401, 66] on icon at bounding box center [1403, 64] width 9 height 12
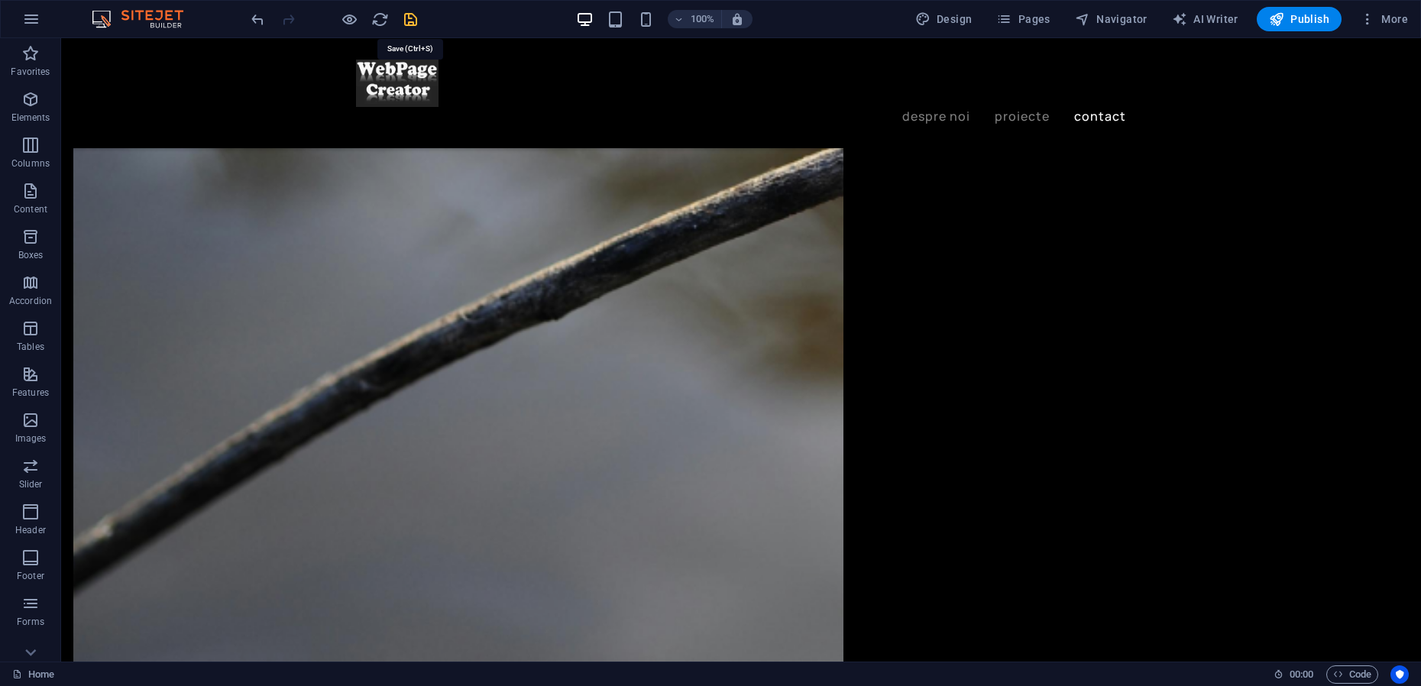
click at [408, 18] on icon "save" at bounding box center [411, 20] width 18 height 18
